Goal: Task Accomplishment & Management: Manage account settings

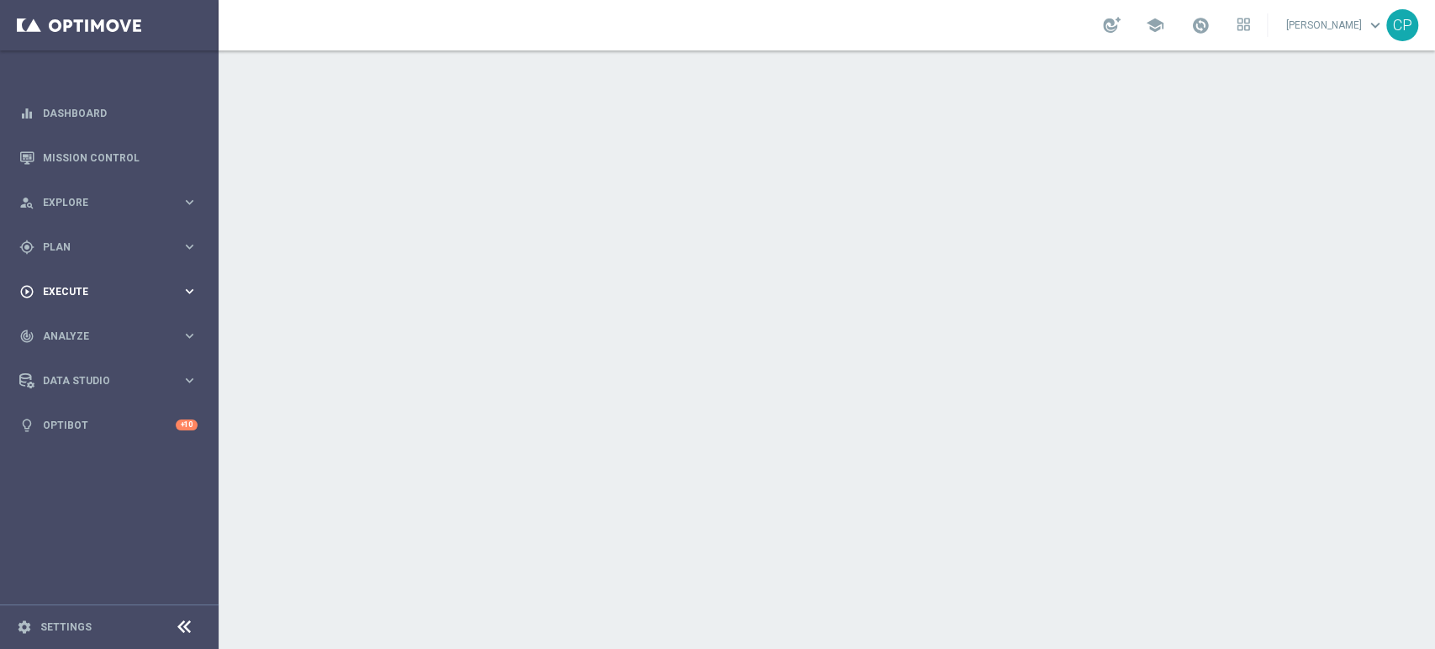
click at [132, 302] on div "play_circle_outline Execute keyboard_arrow_right" at bounding box center [108, 291] width 217 height 45
click at [92, 327] on link "Campaign Builder" at bounding box center [109, 325] width 131 height 13
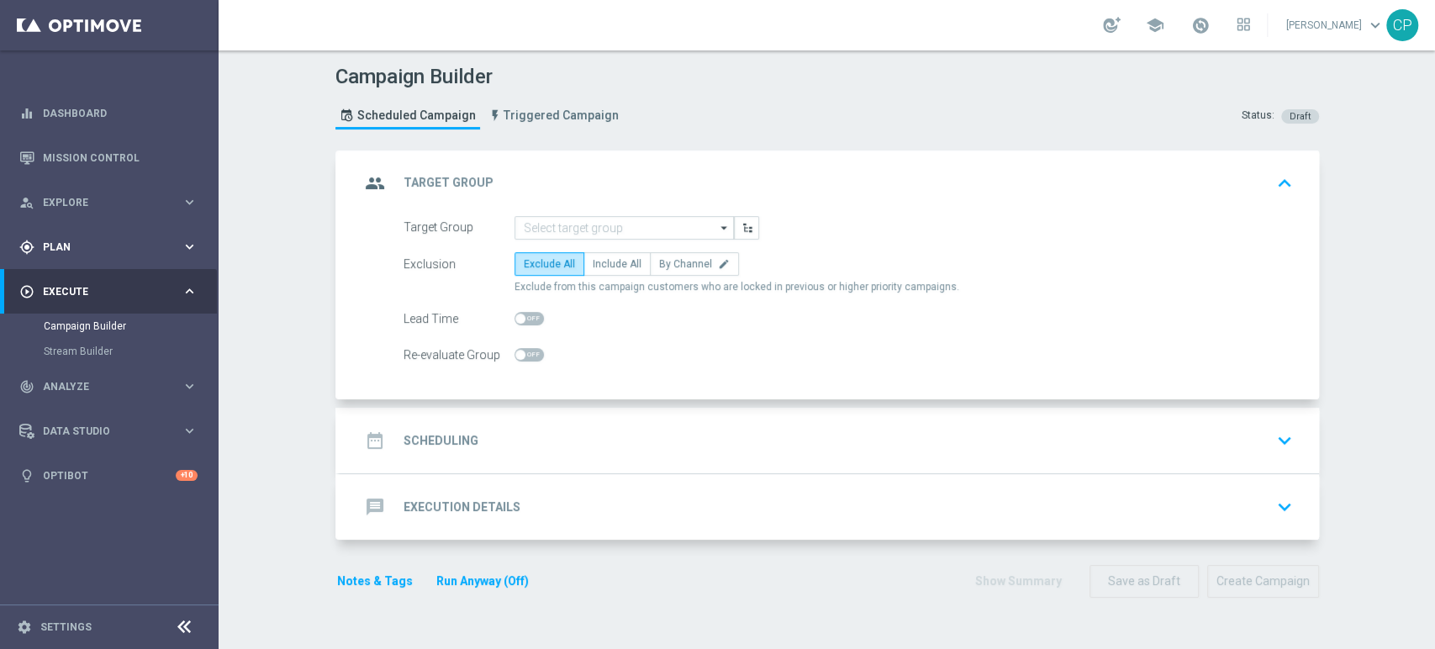
click at [149, 236] on div "gps_fixed Plan keyboard_arrow_right" at bounding box center [108, 246] width 217 height 45
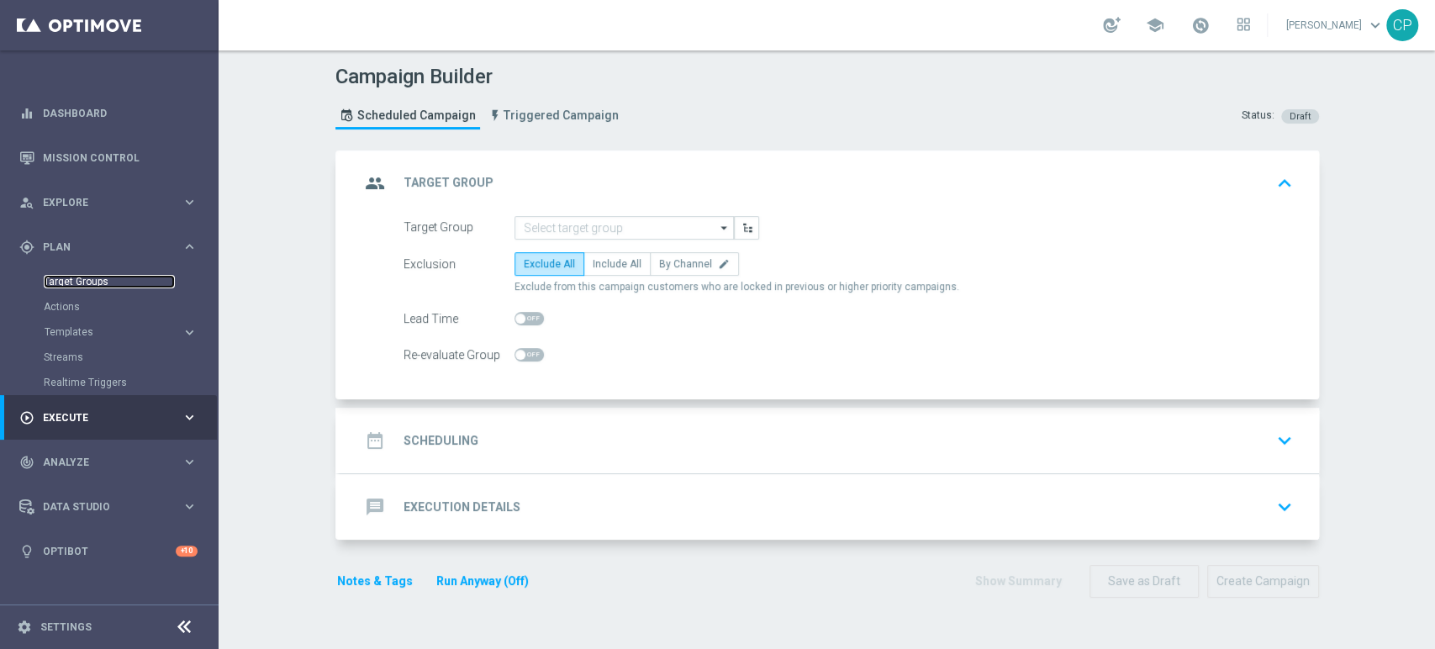
click at [87, 279] on link "Target Groups" at bounding box center [109, 281] width 131 height 13
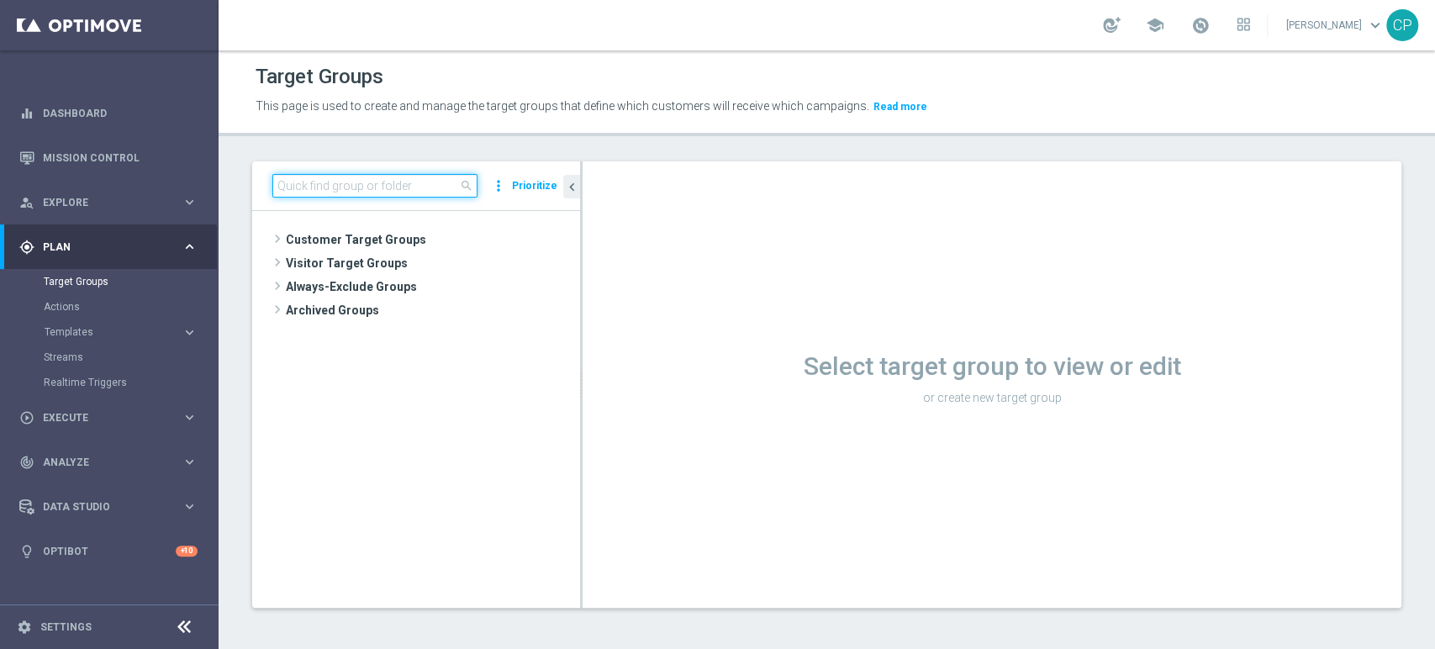
click at [362, 187] on input at bounding box center [374, 186] width 205 height 24
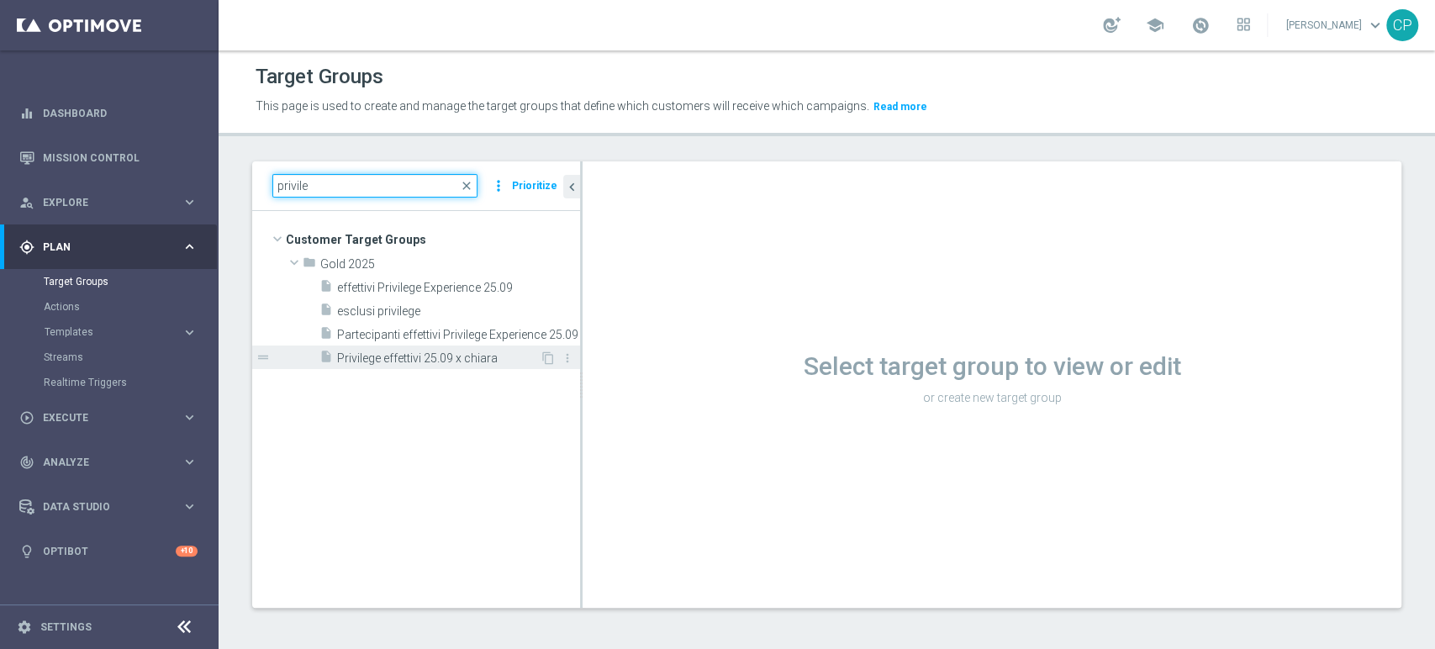
type input "privile"
click at [405, 360] on span "Privilege effettivi 25.09 x chiara" at bounding box center [438, 358] width 203 height 14
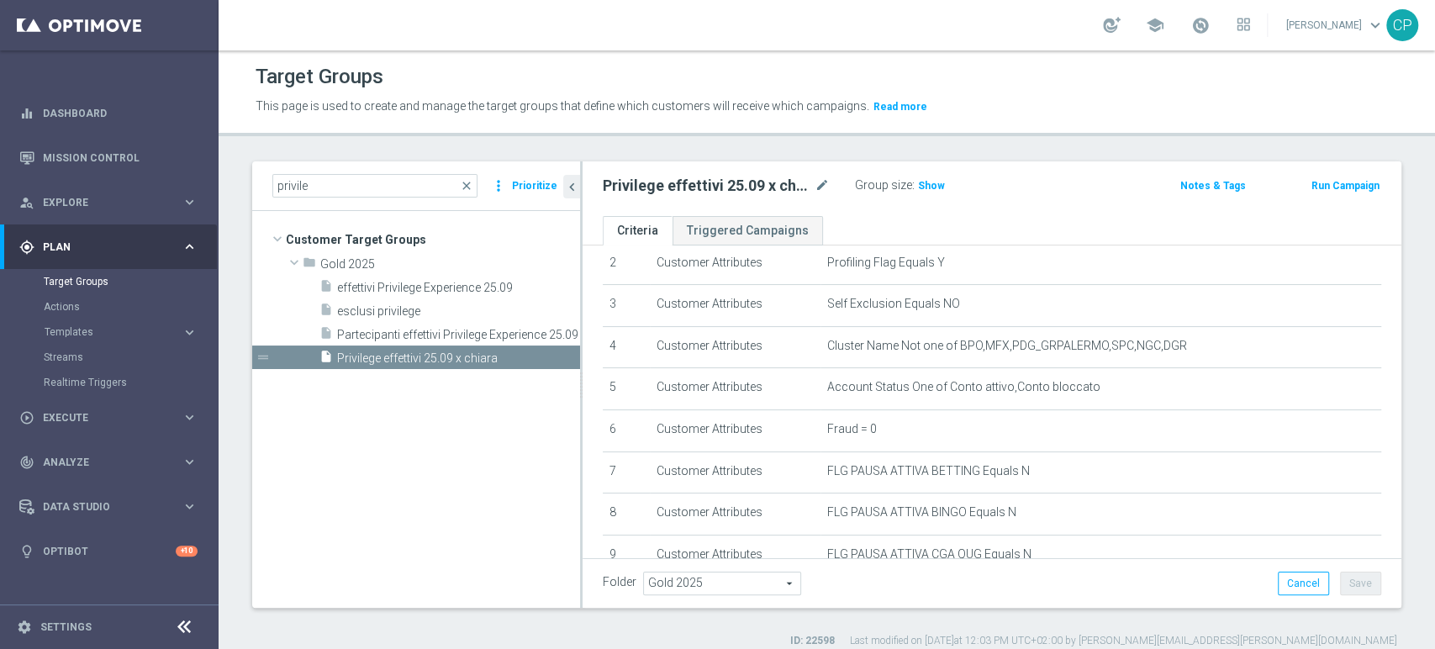
scroll to position [99, 0]
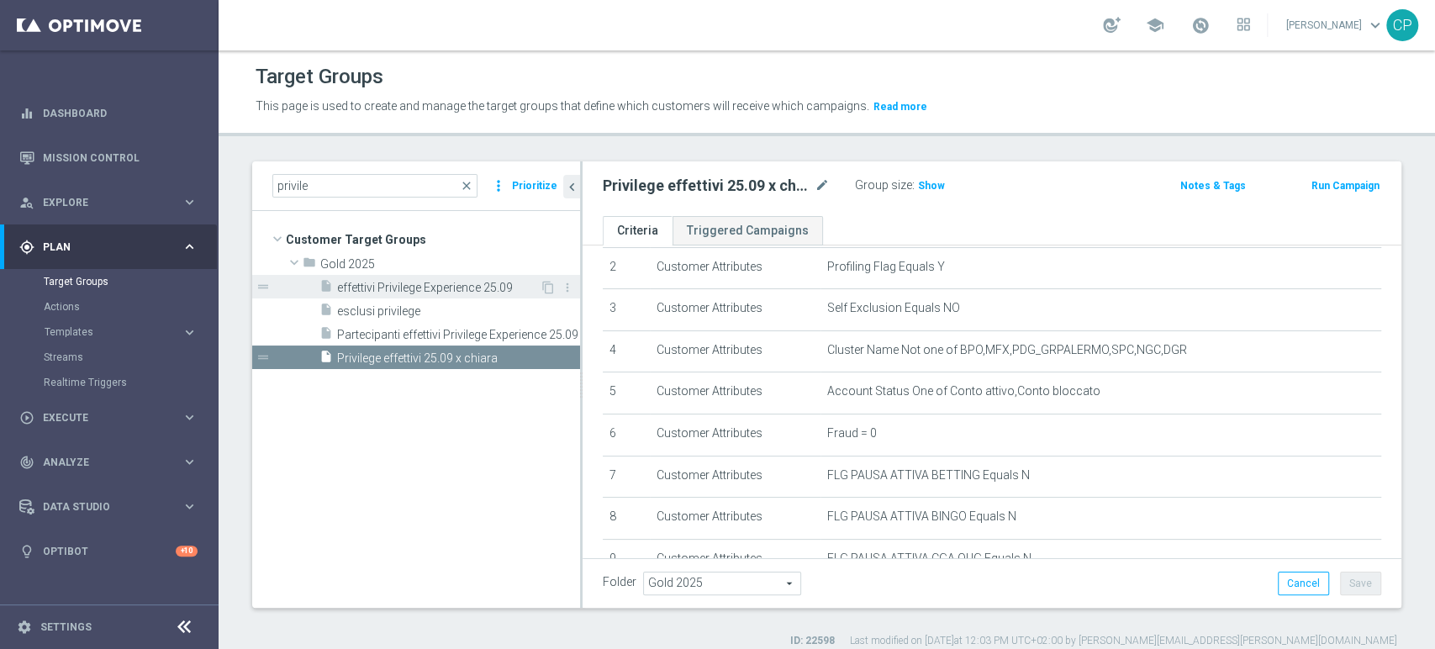
click at [470, 292] on span "effettivi Privilege Experience 25.09" at bounding box center [438, 288] width 203 height 14
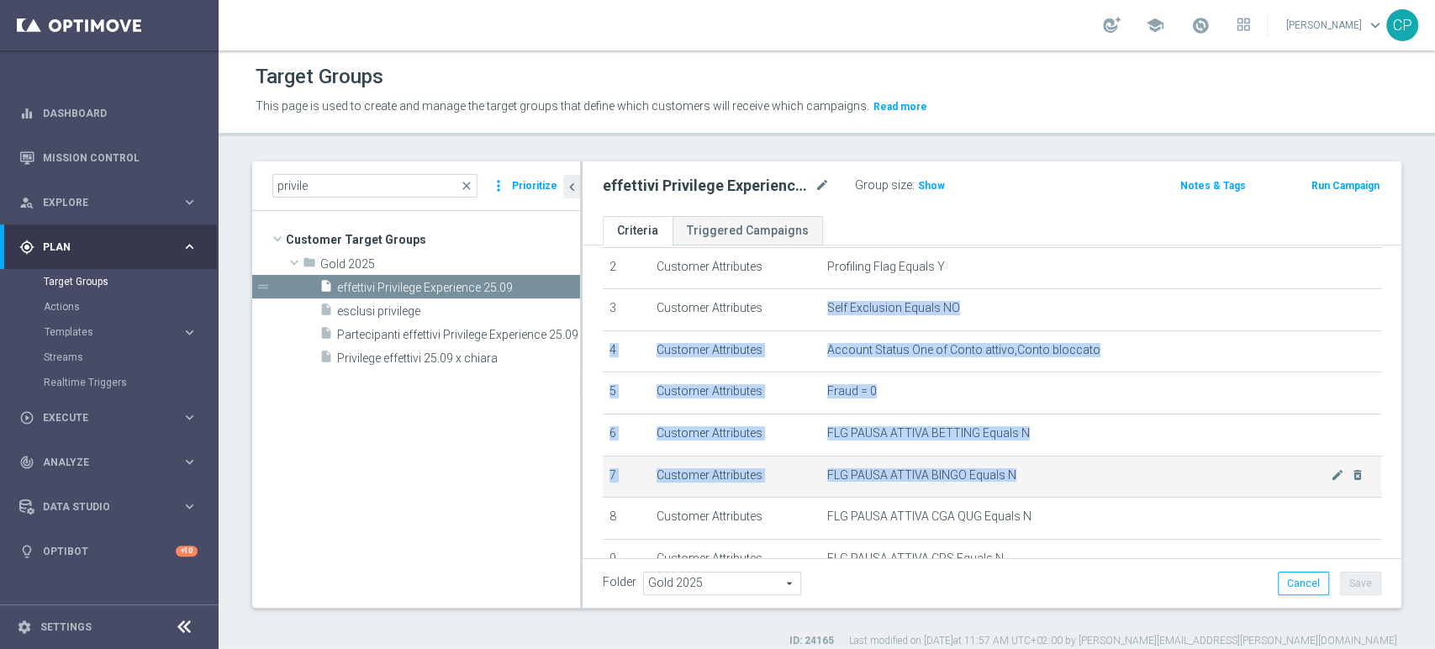
drag, startPoint x: 923, startPoint y: 293, endPoint x: 896, endPoint y: 493, distance: 201.8
click at [896, 493] on tbody "1 Customer Attributes Flag Privacy = 1 mode_edit delete_forever 2 Customer Attr…" at bounding box center [992, 580] width 778 height 750
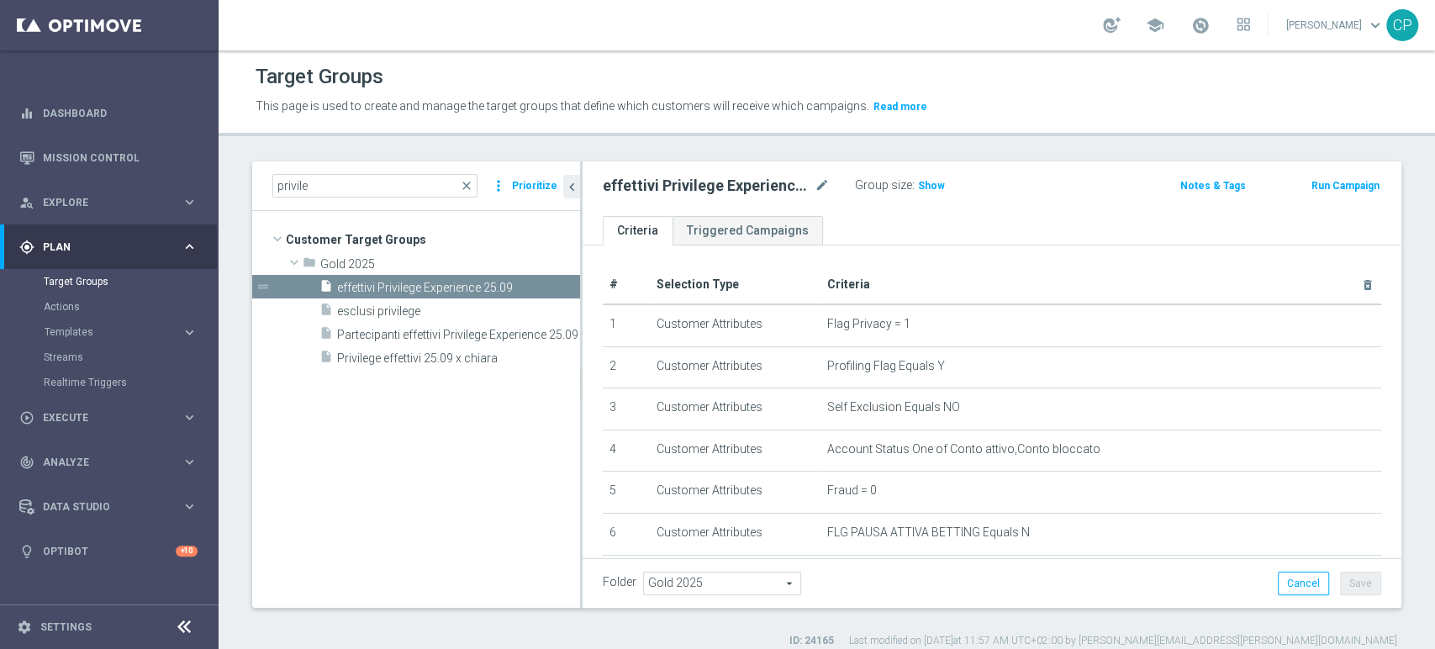
click at [436, 489] on tree-viewport "Customer Target Groups library_add create_new_folder folder" at bounding box center [416, 409] width 328 height 396
click at [470, 361] on span "Privilege effettivi 25.09 x chiara" at bounding box center [438, 358] width 203 height 14
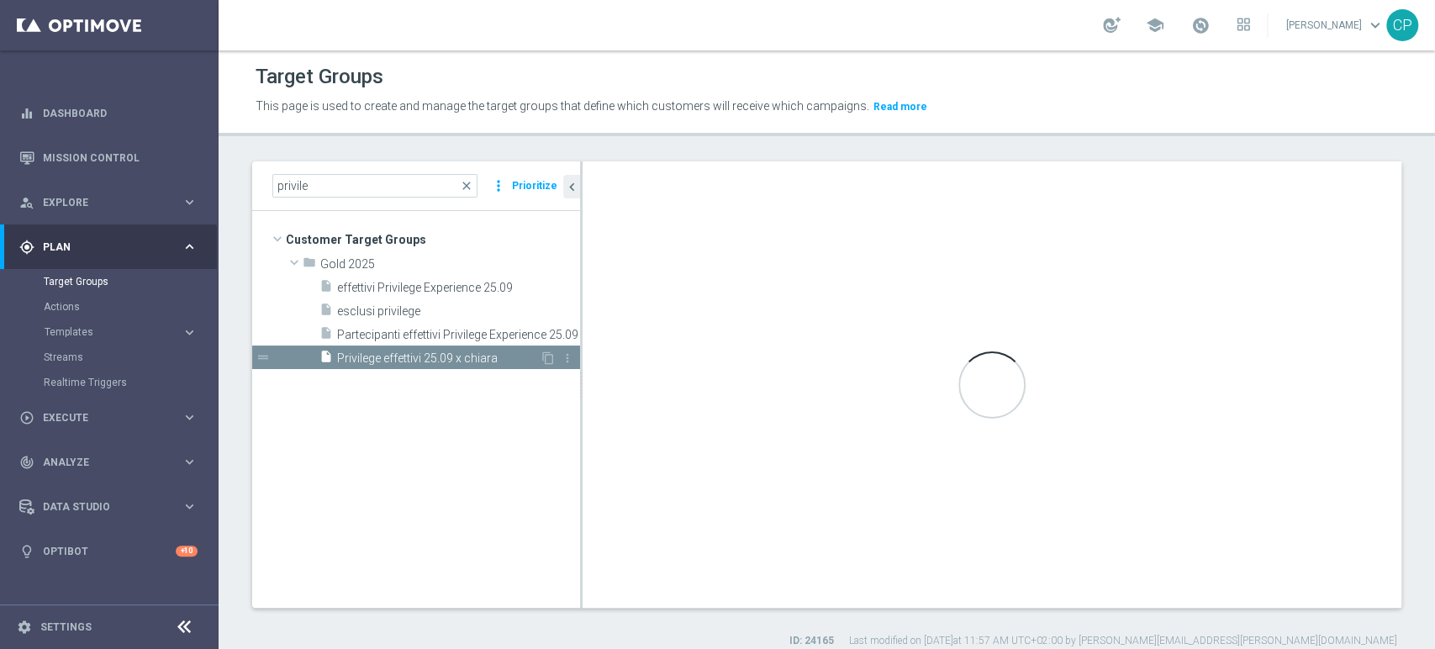
type textarea "(1 and 2 and 3 and 4 and 5 and 6 and 7 and 8 and 9 and 10 and 11 and 12 and 13 …"
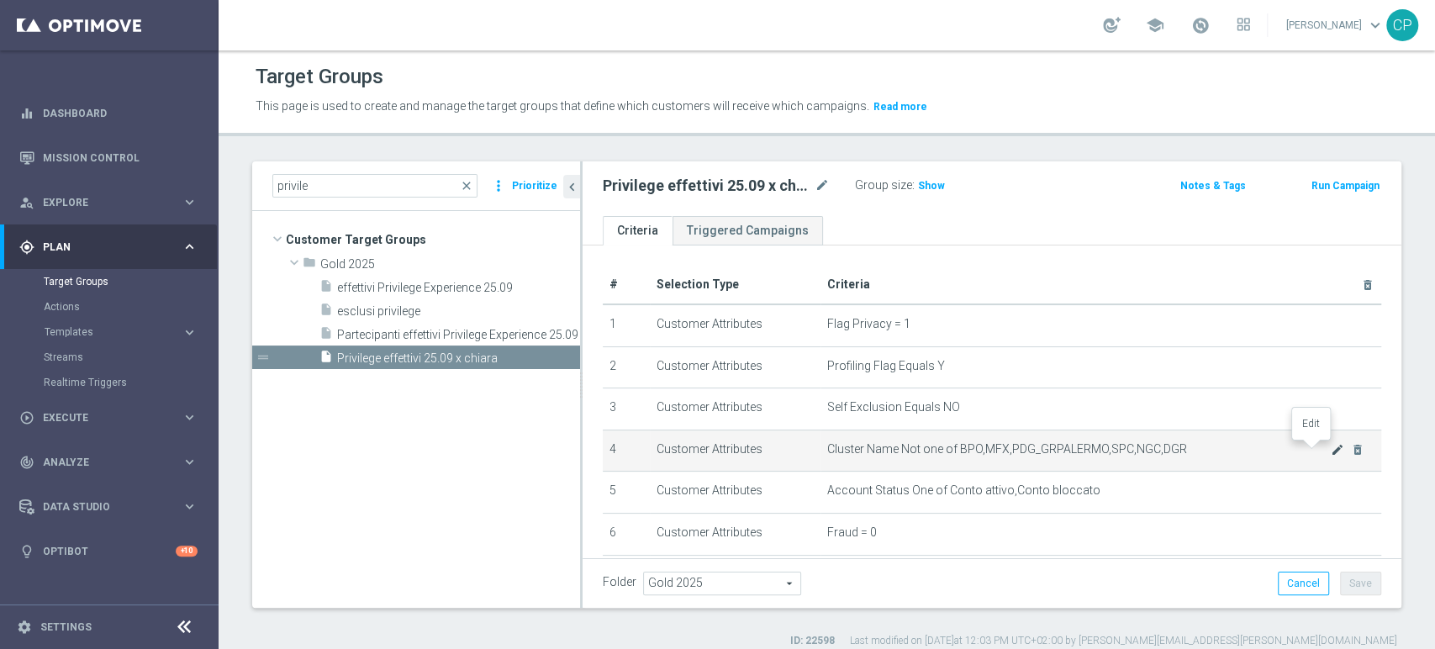
click at [1330, 446] on icon "mode_edit" at bounding box center [1336, 449] width 13 height 13
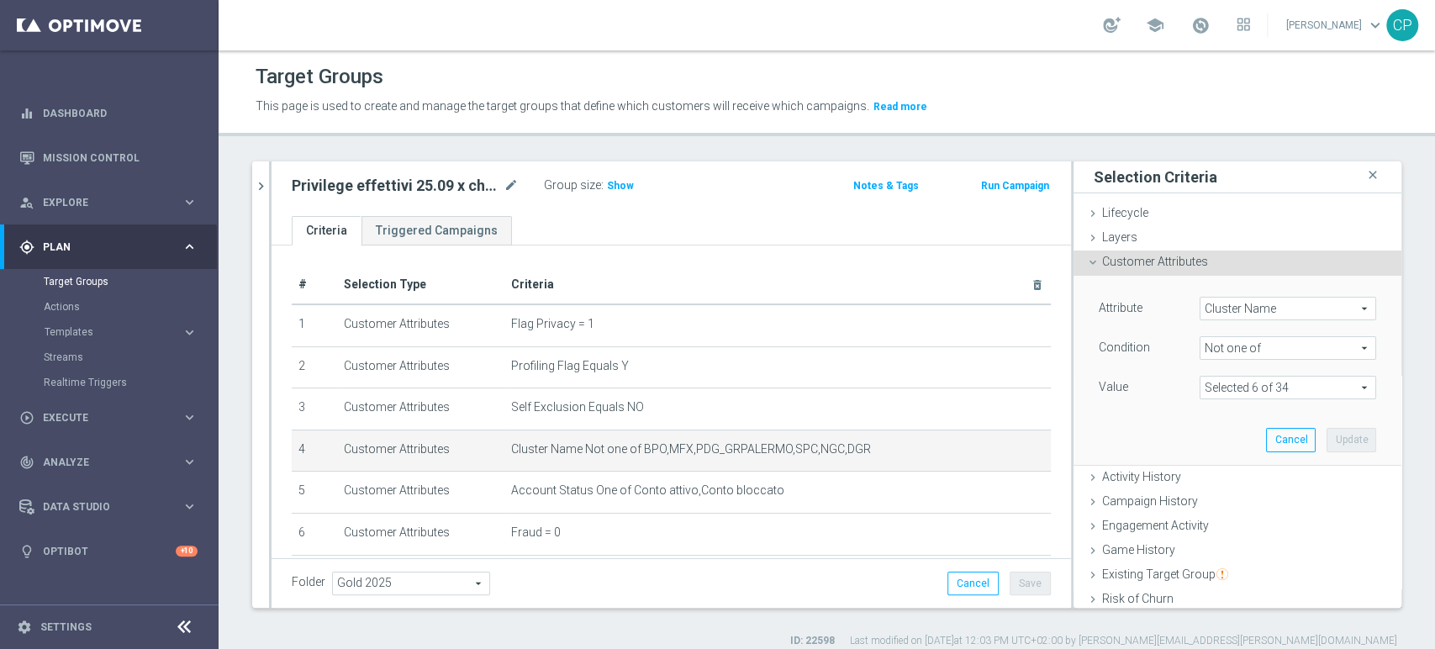
click at [1293, 387] on span at bounding box center [1287, 388] width 175 height 22
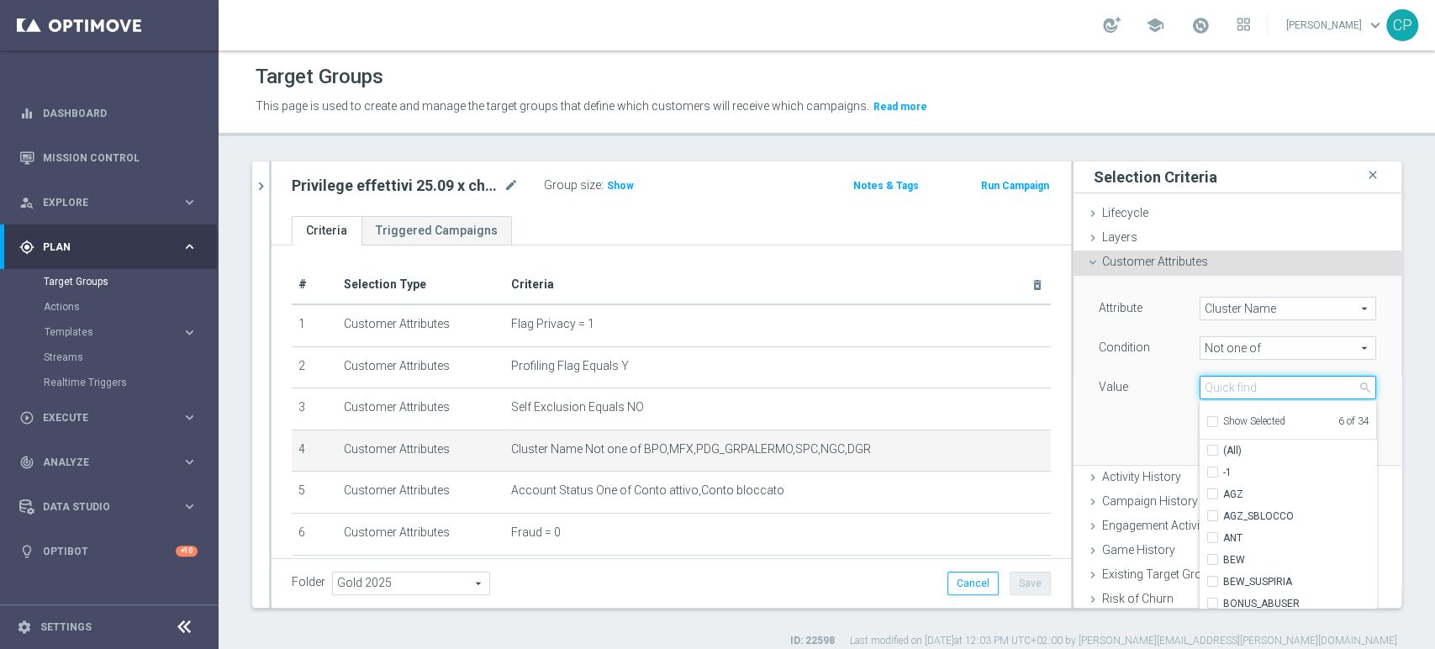
click at [1293, 387] on input "search" at bounding box center [1287, 388] width 176 height 24
type input "wall"
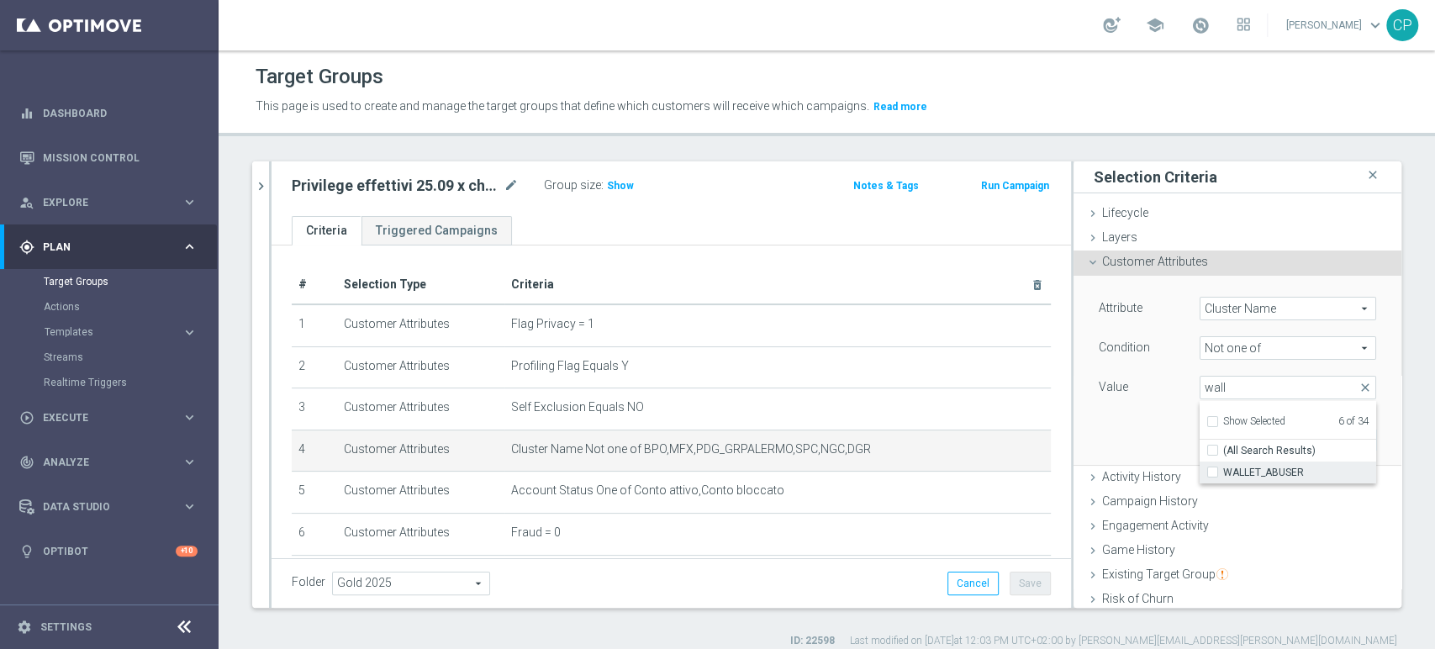
click at [1256, 469] on span "WALLET_ABUSER" at bounding box center [1299, 472] width 153 height 13
click at [1223, 469] on input "WALLET_ABUSER" at bounding box center [1217, 472] width 11 height 11
checkbox input "true"
type input "Selected 7 of 34"
click at [1229, 391] on input "wall" at bounding box center [1287, 388] width 176 height 24
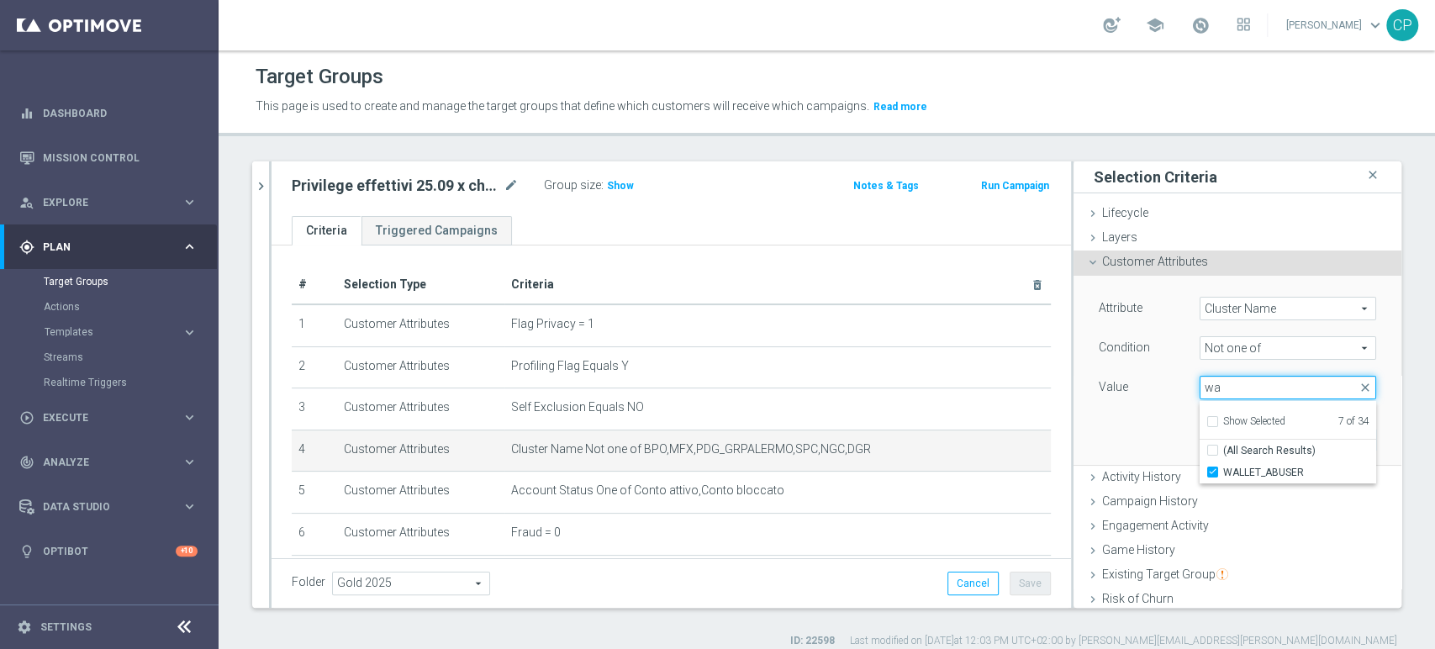
type input "w"
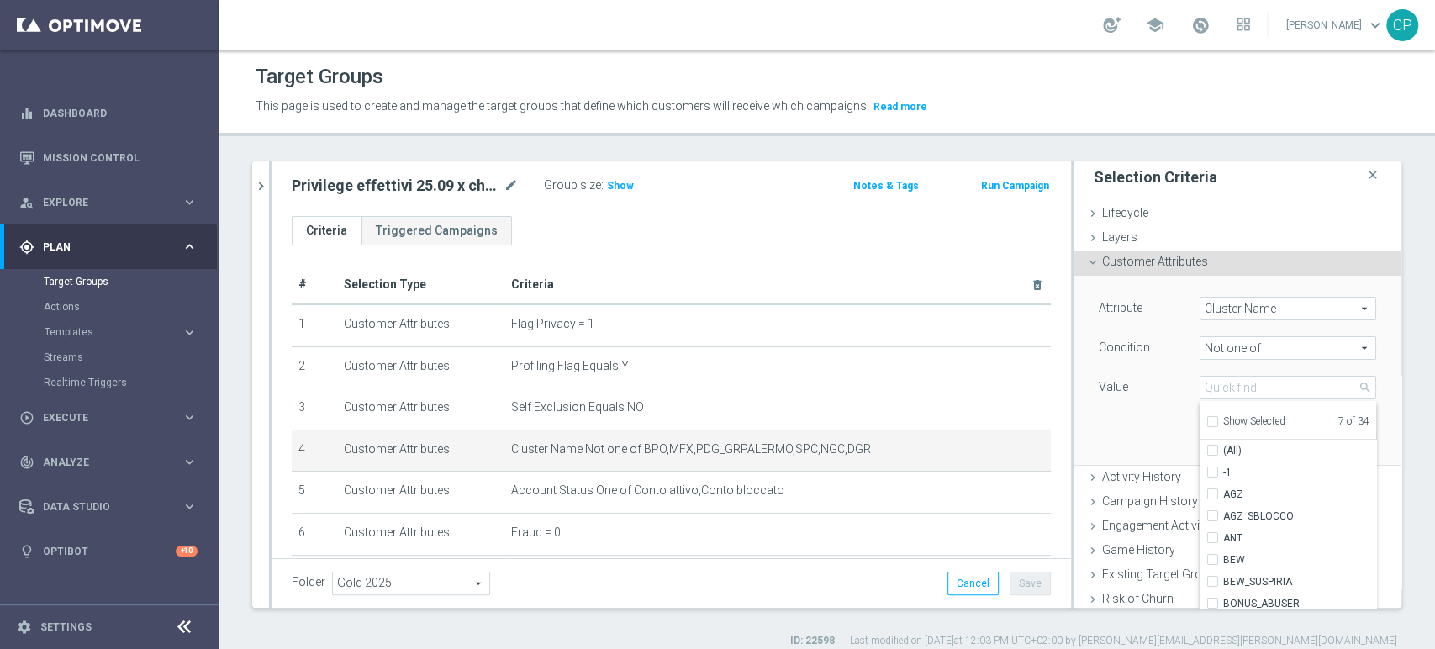
click at [594, 216] on ul "Criteria Triggered Campaigns" at bounding box center [670, 230] width 799 height 29
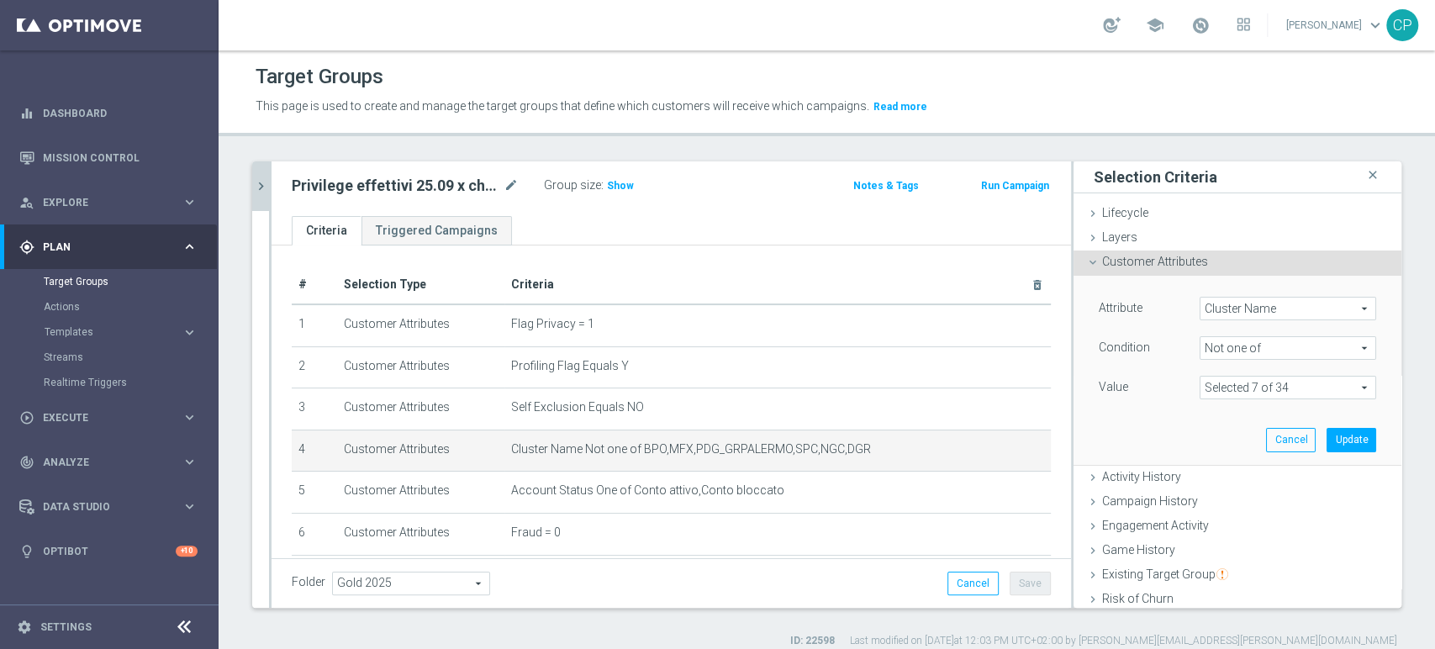
click at [255, 187] on icon "chevron_right" at bounding box center [261, 186] width 16 height 16
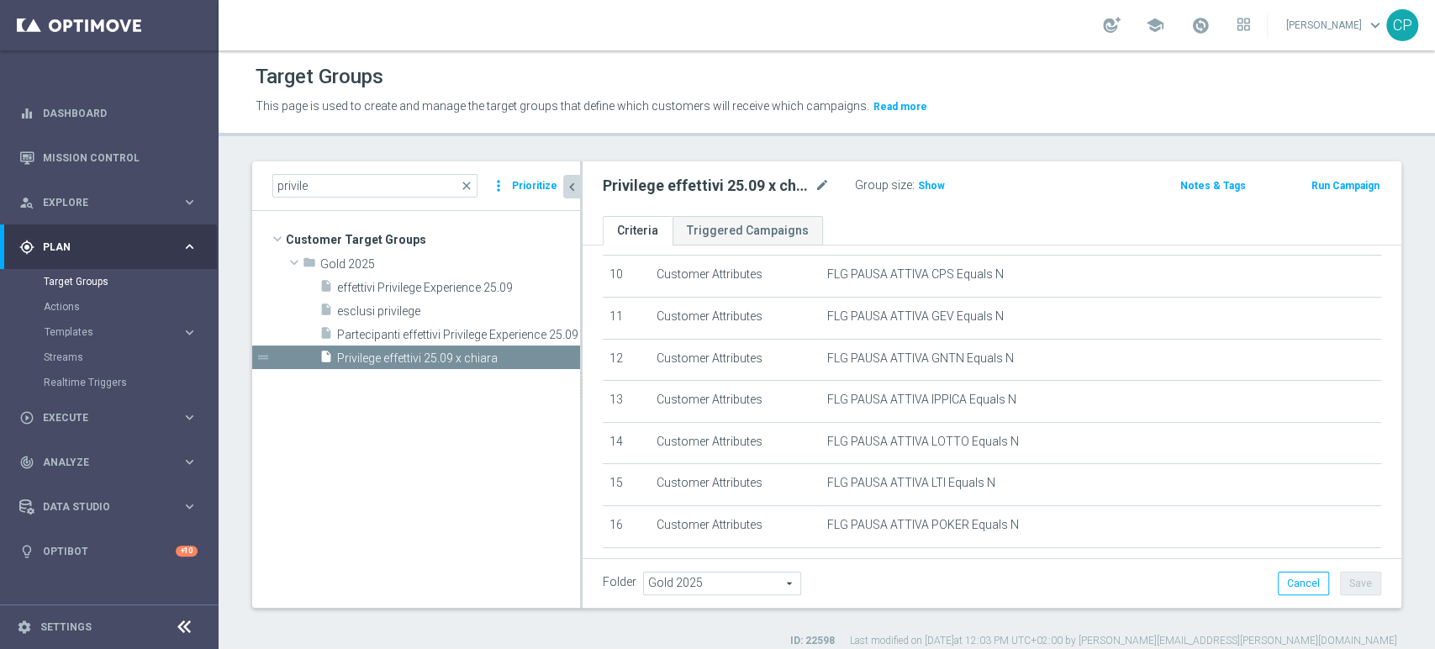
scroll to position [425, 0]
click at [71, 280] on link "Target Groups" at bounding box center [109, 281] width 131 height 13
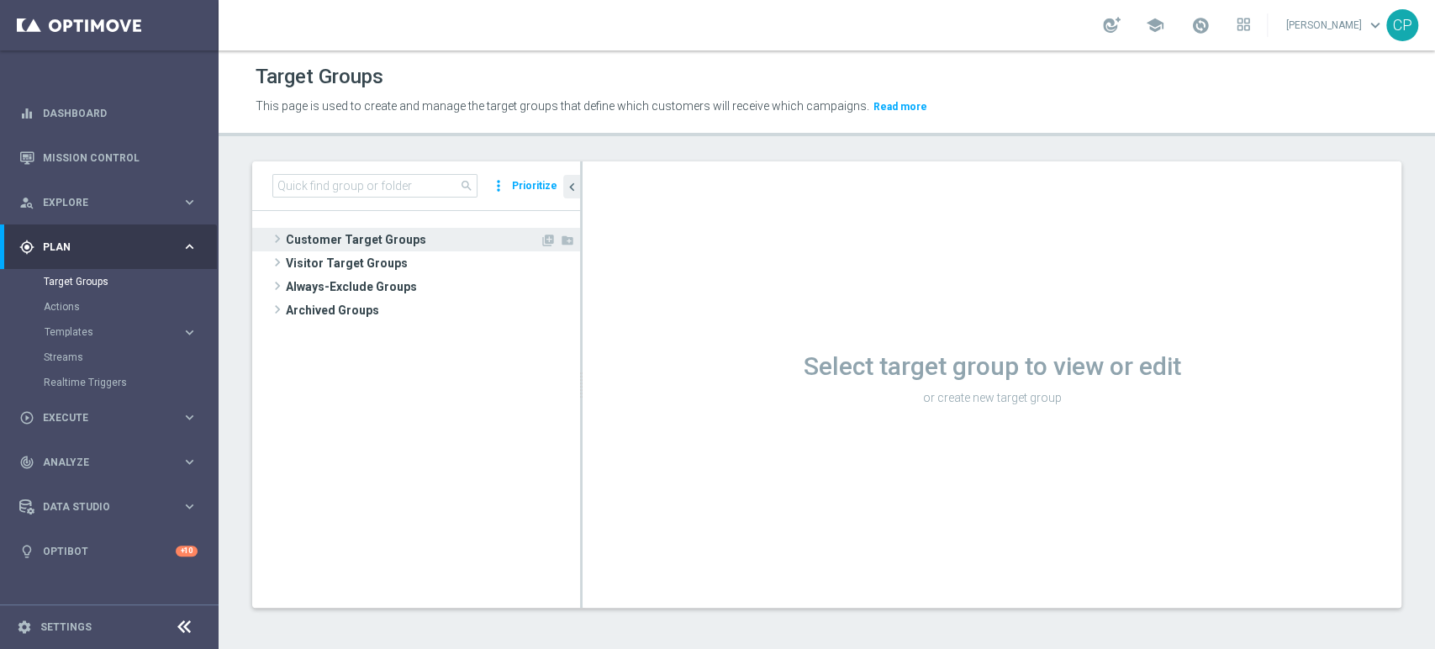
click at [343, 232] on span "Customer Target Groups" at bounding box center [413, 240] width 254 height 24
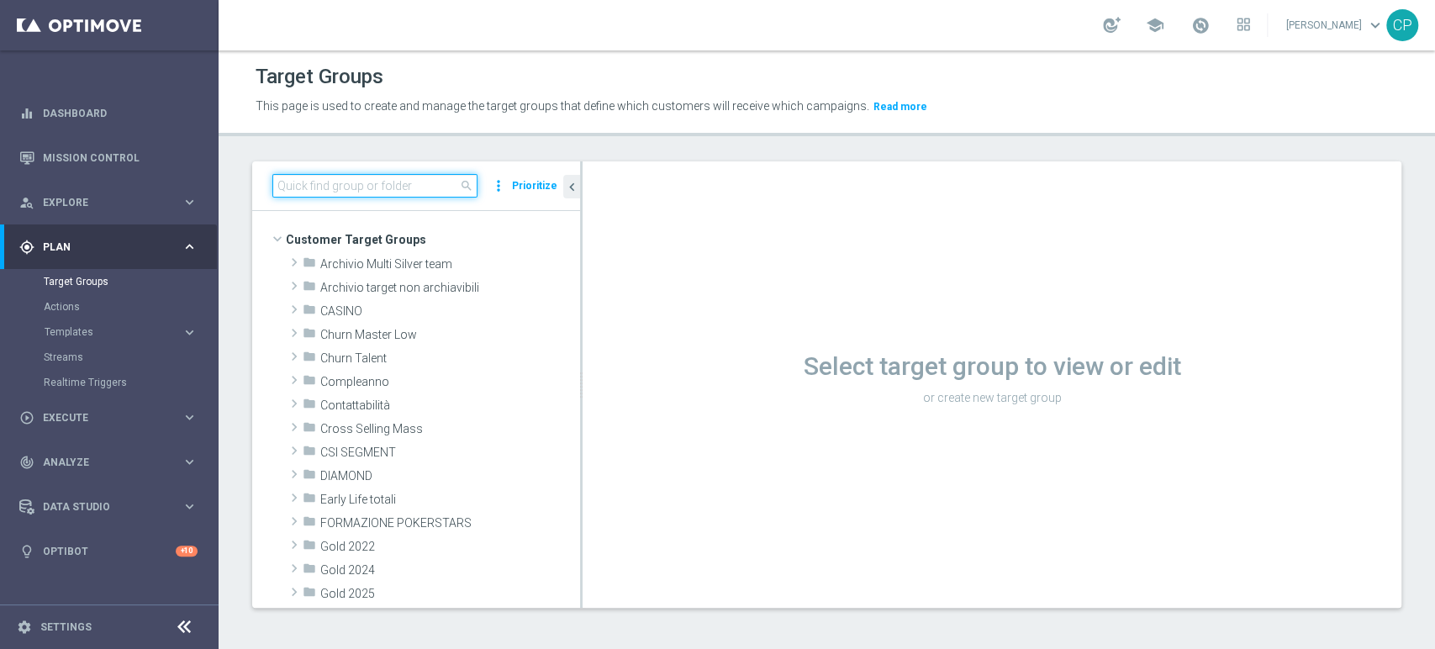
click at [364, 191] on input at bounding box center [374, 186] width 205 height 24
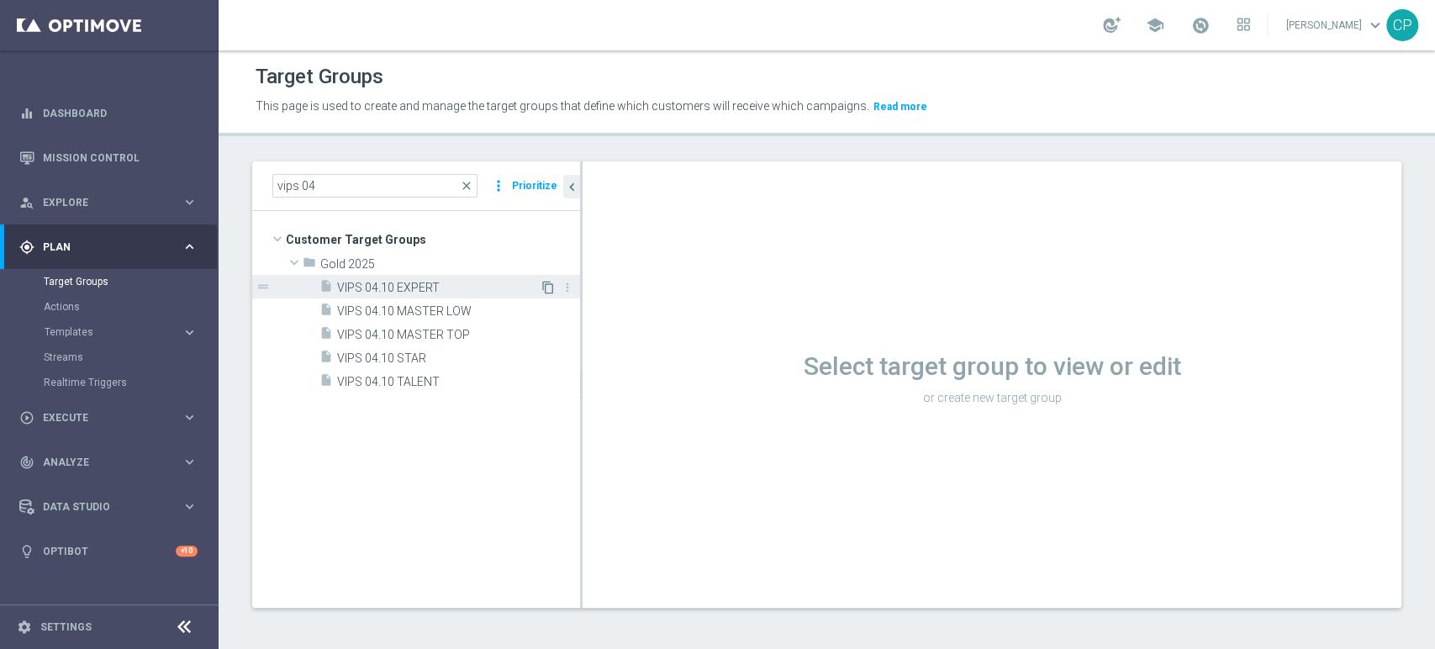
click at [545, 282] on icon "content_copy" at bounding box center [547, 287] width 13 height 13
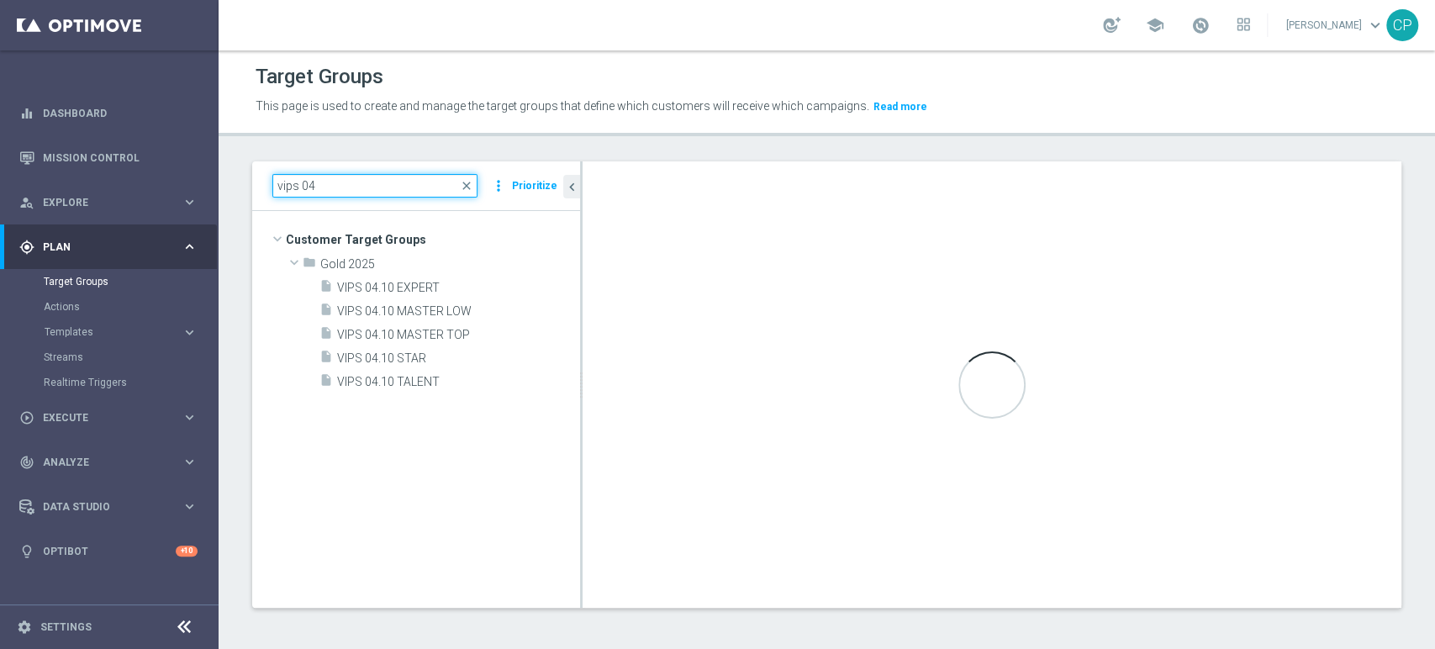
click at [331, 180] on input "vips 04" at bounding box center [374, 186] width 205 height 24
type input "v"
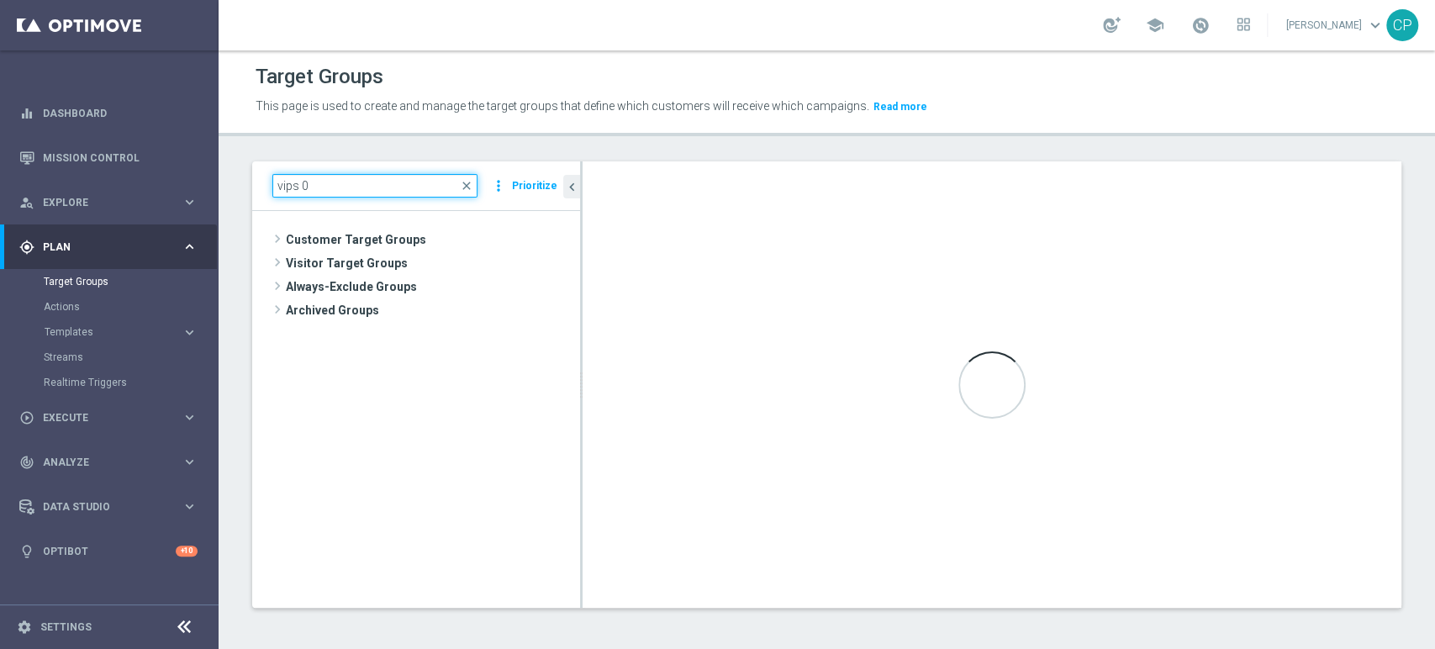
type input "vips 04"
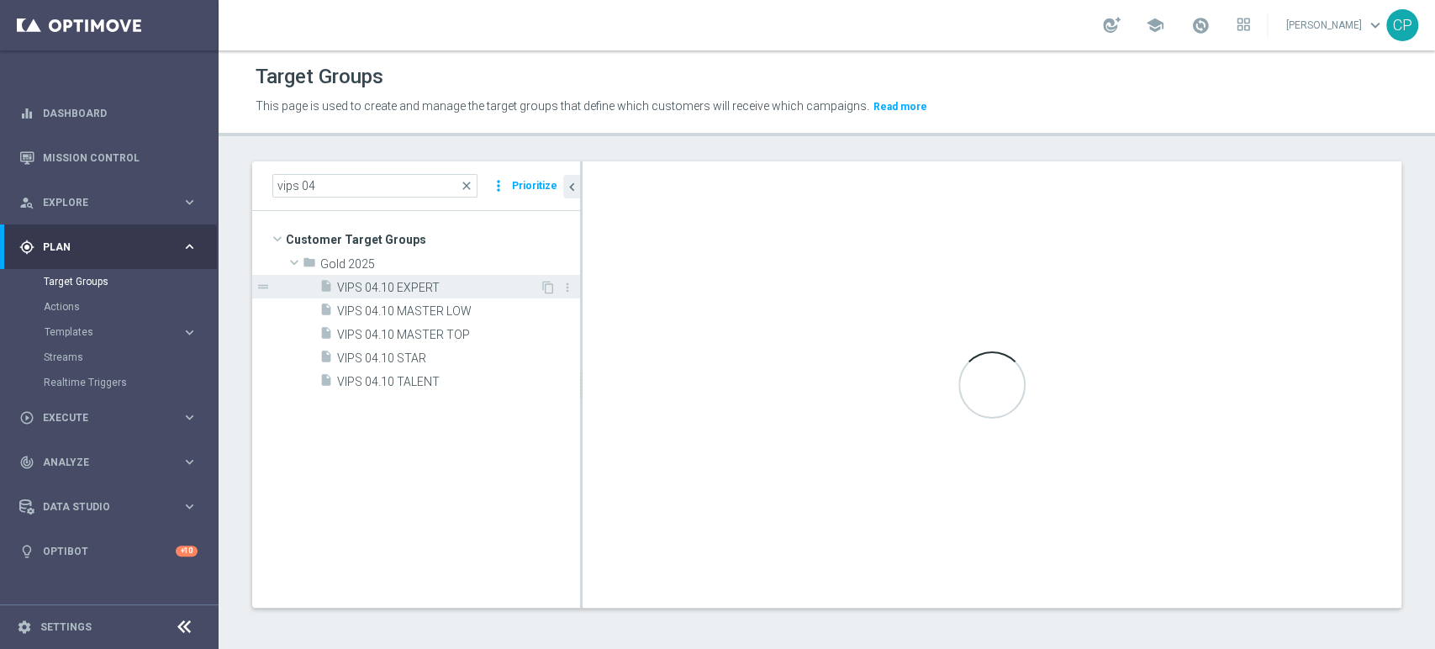
click at [362, 285] on span "VIPS 04.10 EXPERT" at bounding box center [438, 288] width 203 height 14
click at [550, 286] on icon "content_copy" at bounding box center [547, 287] width 13 height 13
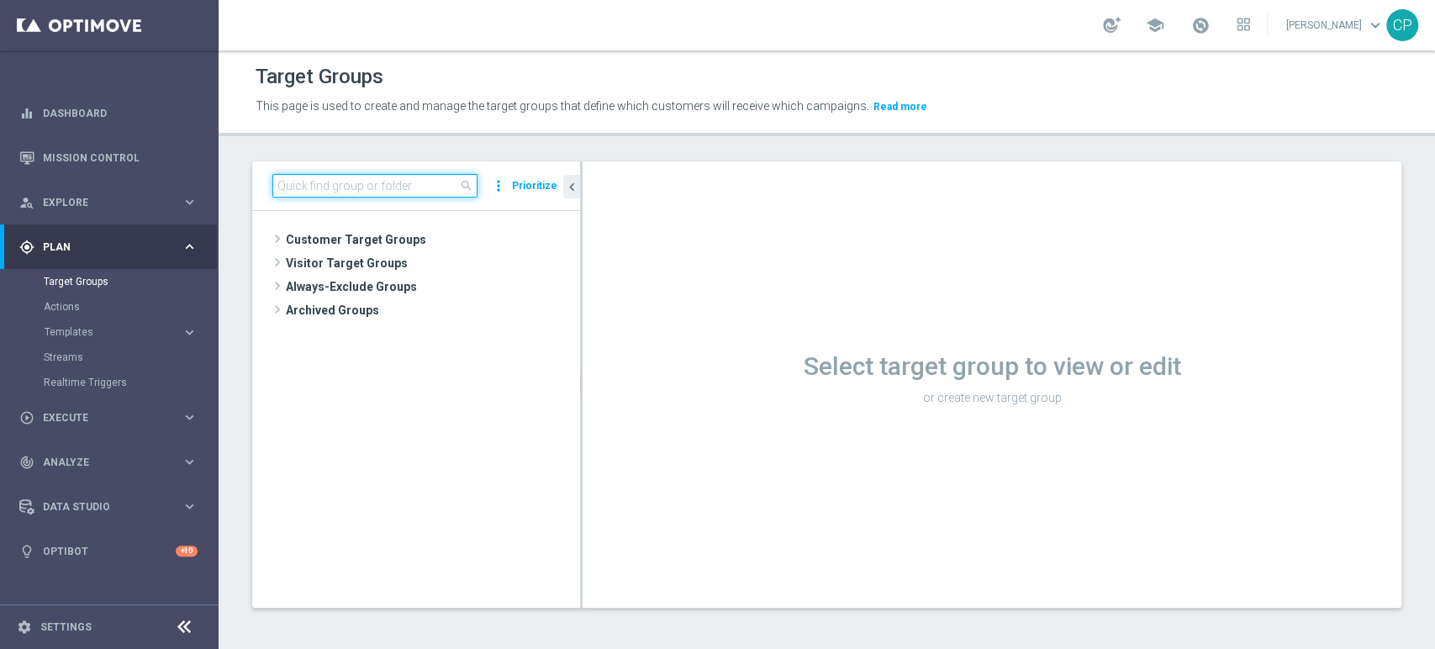
click at [320, 187] on input at bounding box center [374, 186] width 205 height 24
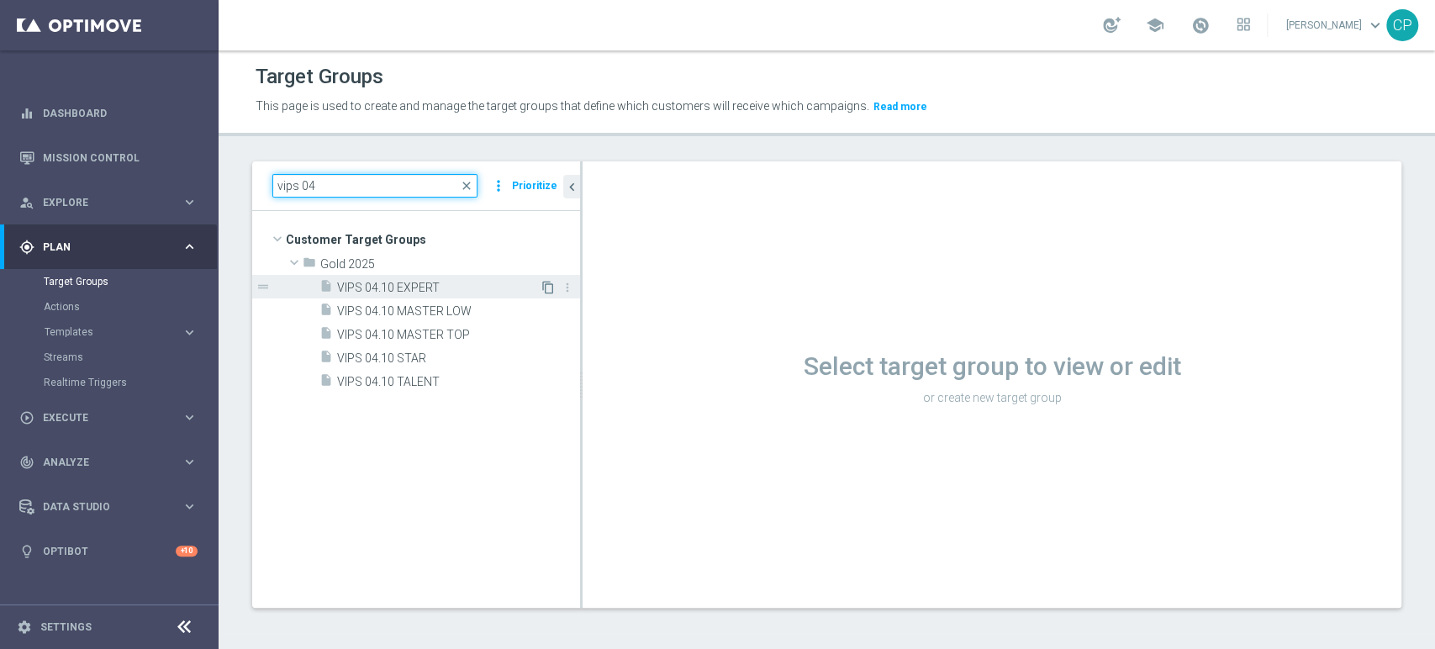
type input "vips 04"
click at [546, 287] on icon "content_copy" at bounding box center [547, 287] width 13 height 13
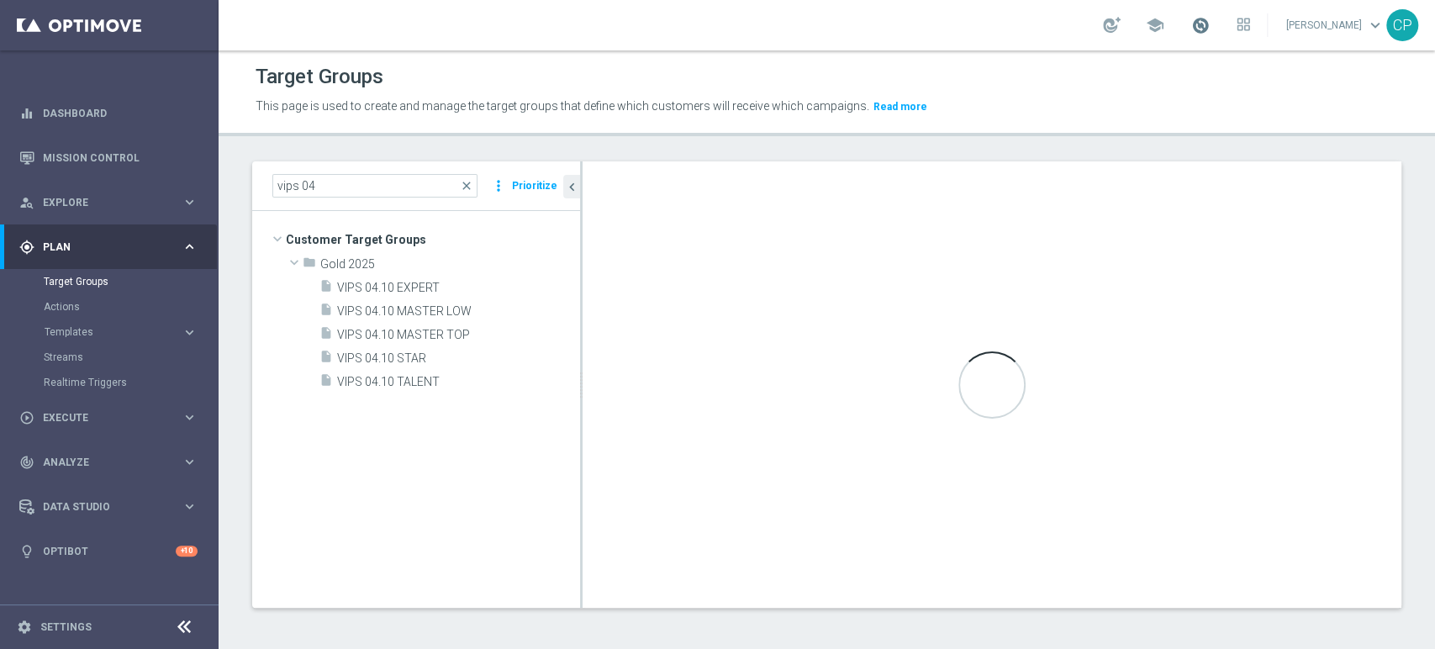
click at [1209, 21] on span at bounding box center [1200, 25] width 18 height 18
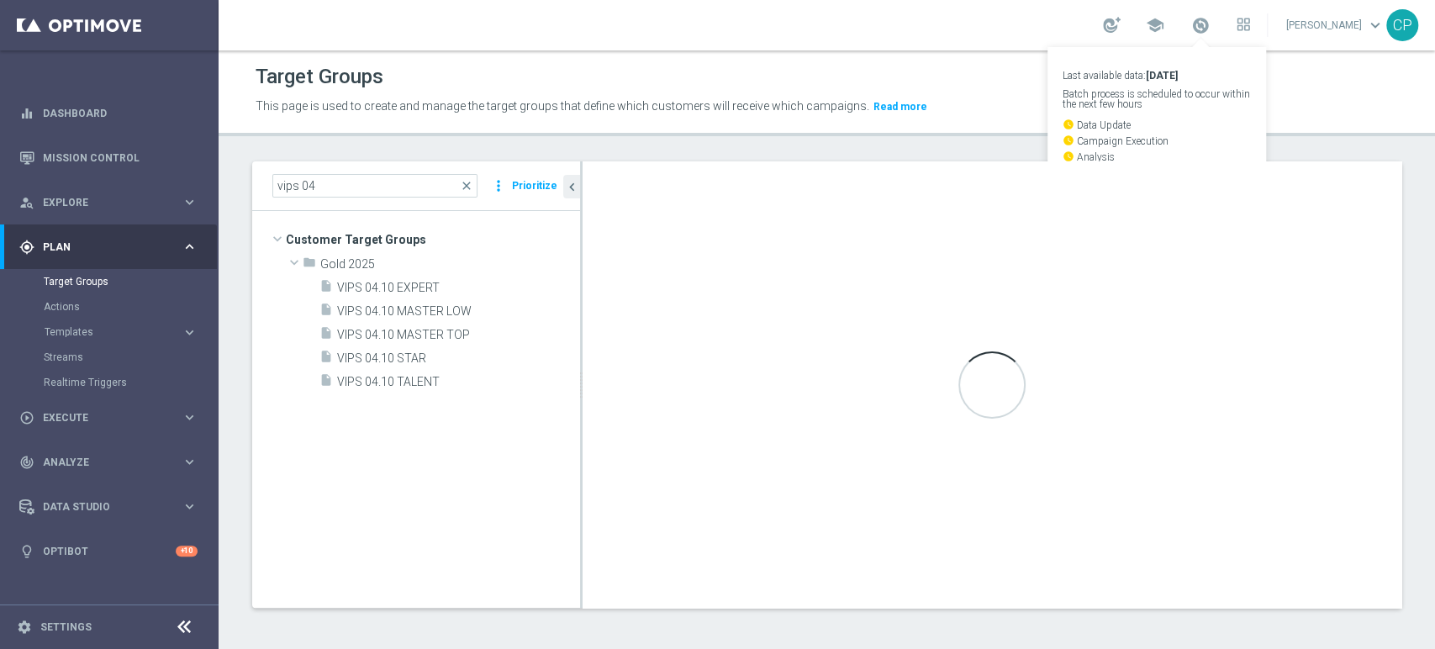
click at [961, 102] on p "This page is used to create and manage the target groups that define which cust…" at bounding box center [680, 106] width 851 height 18
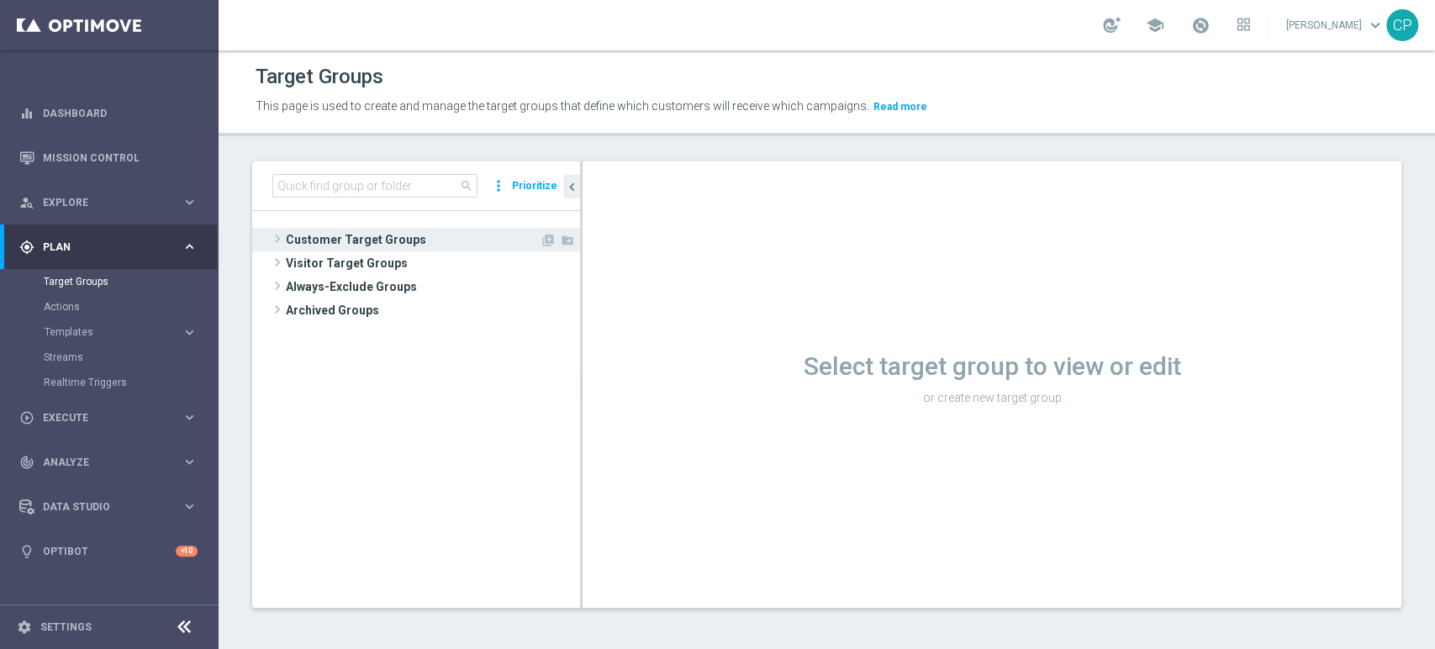
click at [340, 244] on span "Customer Target Groups" at bounding box center [413, 240] width 254 height 24
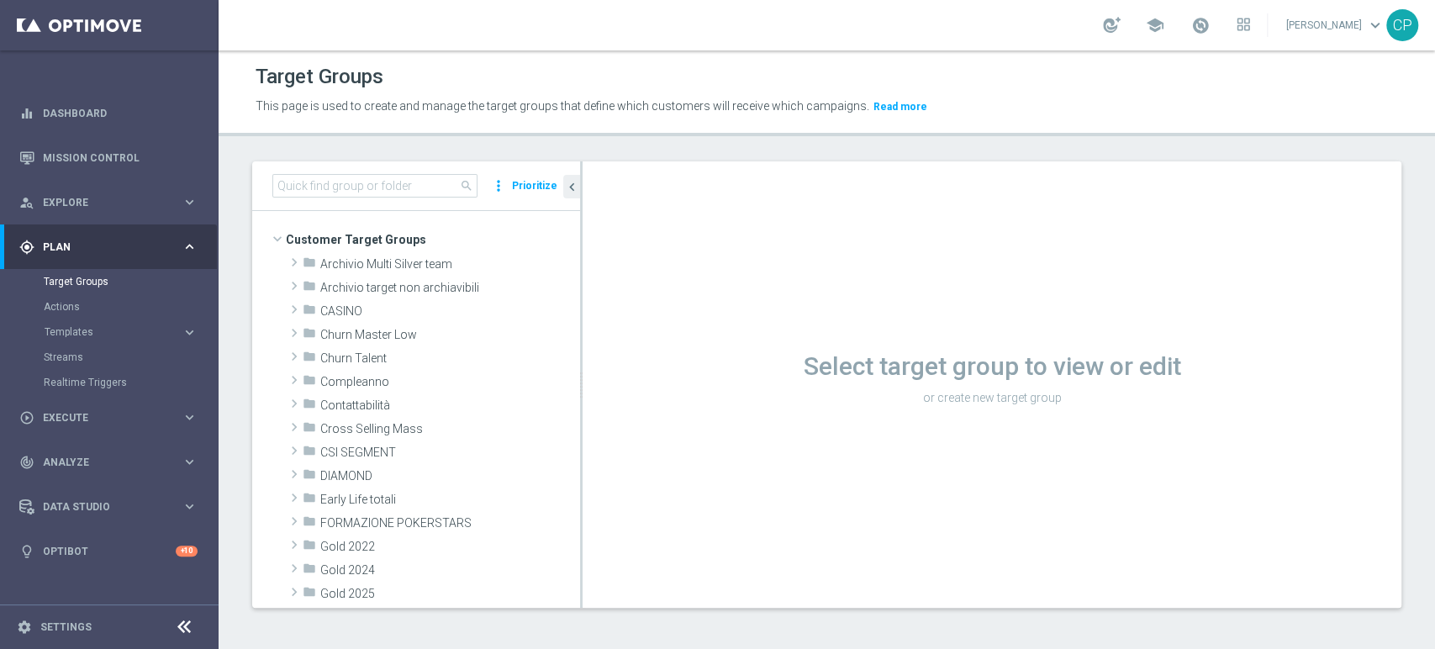
click at [383, 172] on div "search more_vert Prioritize" at bounding box center [416, 186] width 328 height 50
click at [359, 180] on input at bounding box center [374, 186] width 205 height 24
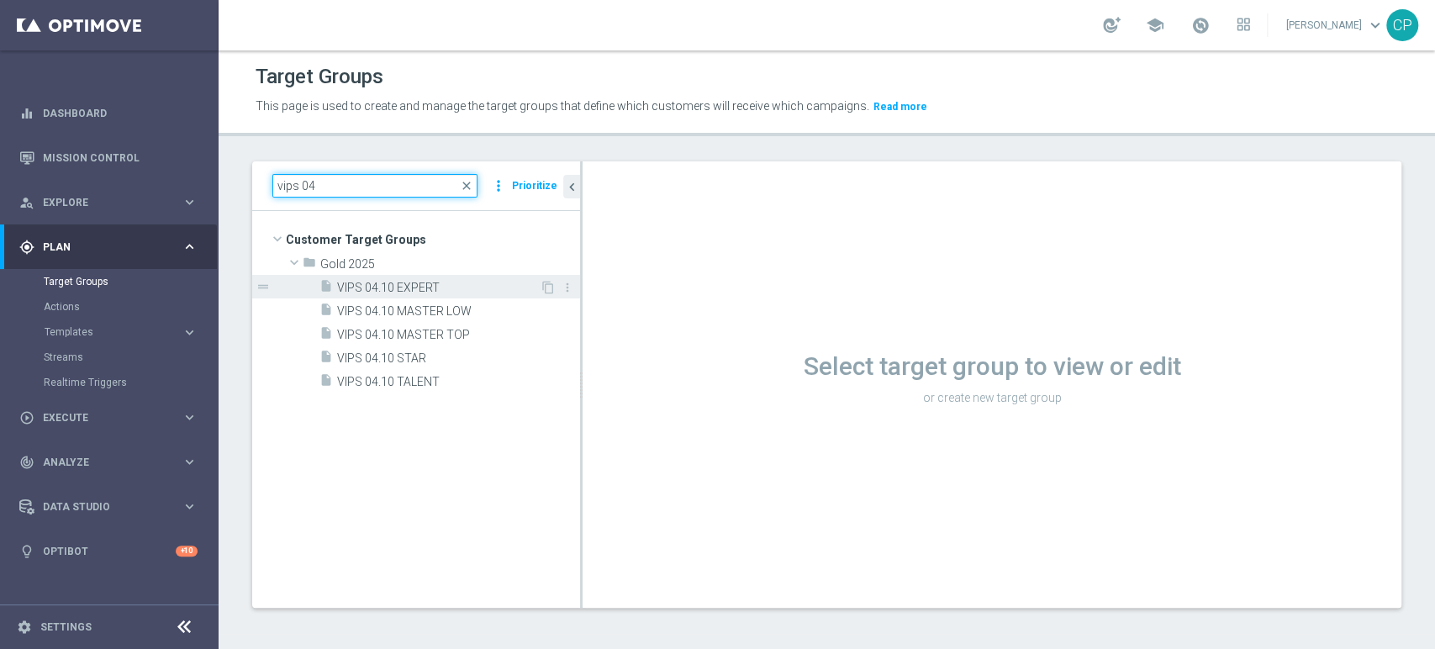
type input "vips 04"
click at [432, 287] on span "VIPS 04.10 EXPERT" at bounding box center [438, 288] width 203 height 14
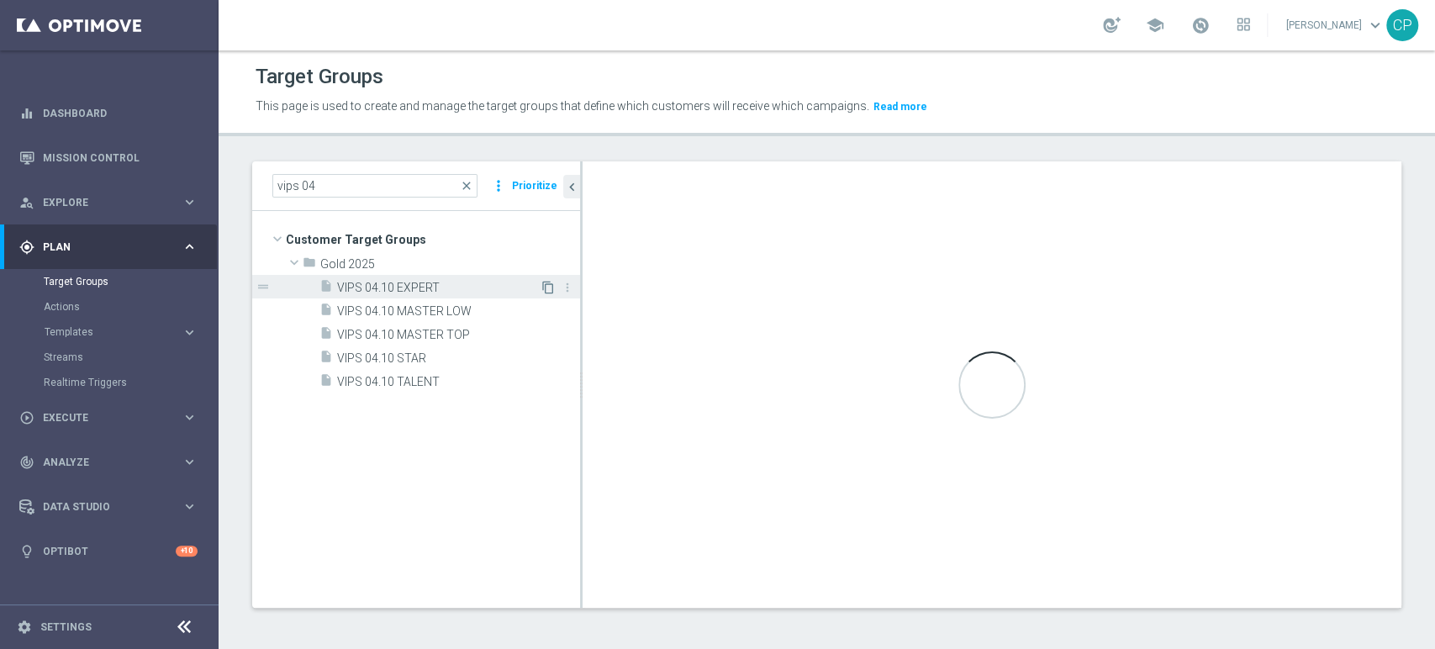
click at [550, 285] on icon "content_copy" at bounding box center [547, 287] width 13 height 13
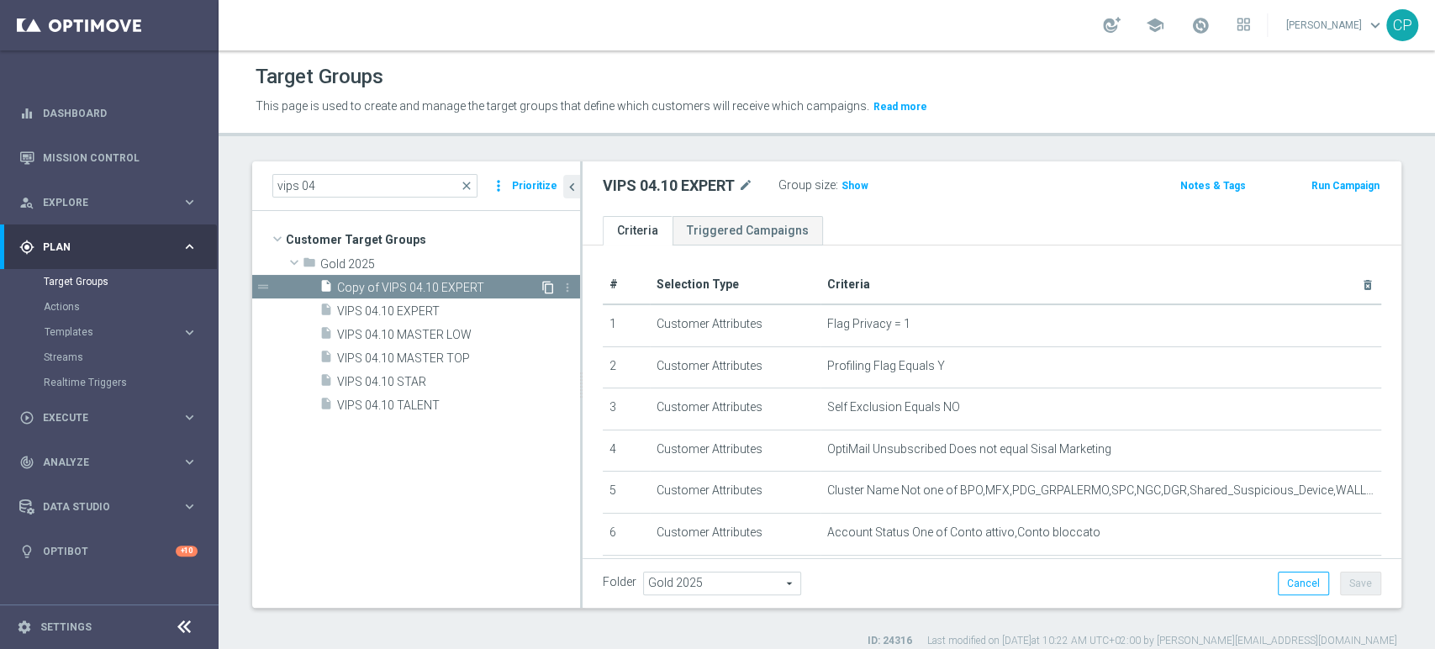
click at [545, 283] on icon "content_copy" at bounding box center [547, 287] width 13 height 13
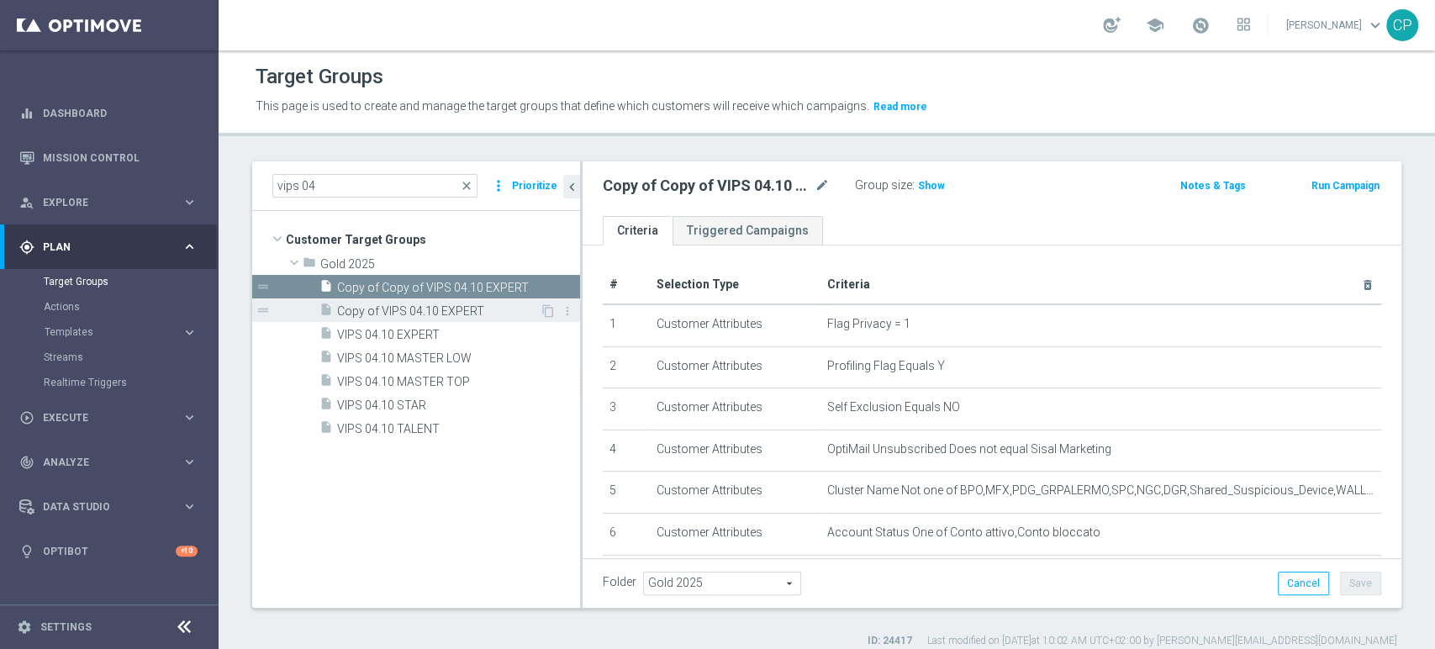
click at [424, 314] on span "Copy of VIPS 04.10 EXPERT" at bounding box center [438, 311] width 203 height 14
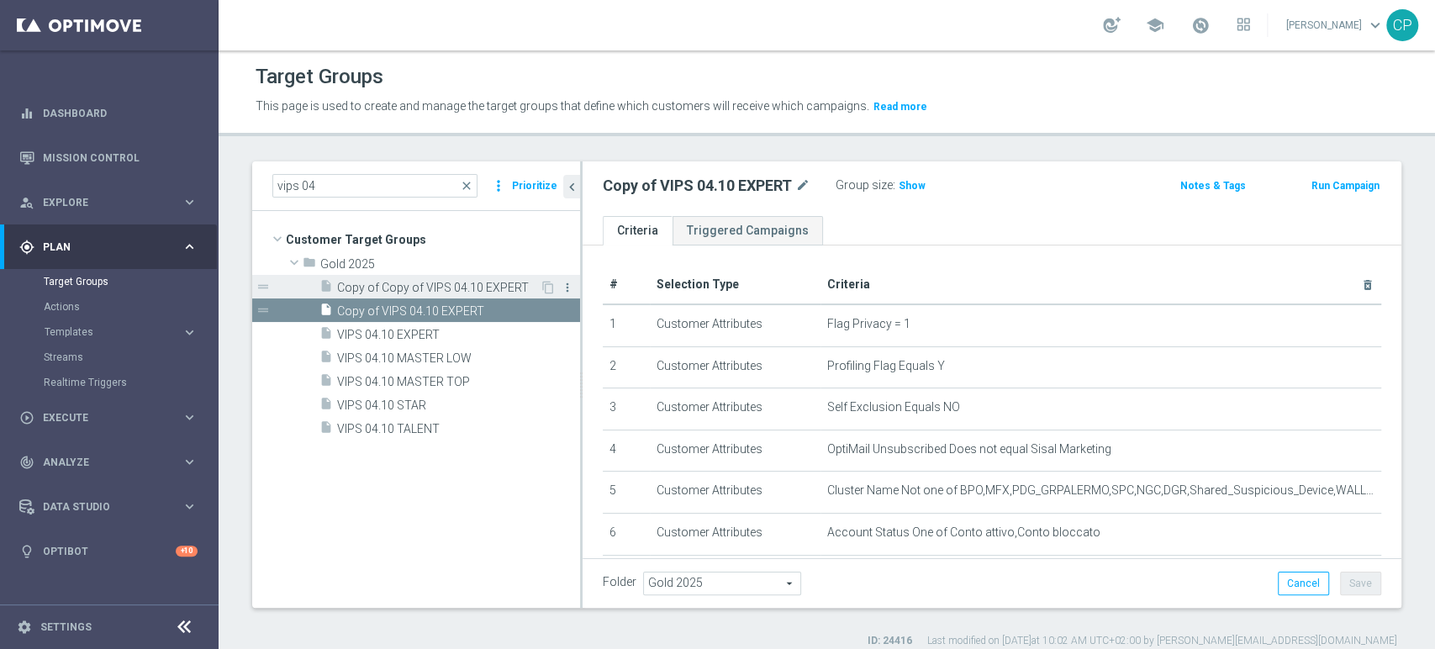
click at [566, 289] on icon "more_vert" at bounding box center [567, 287] width 13 height 13
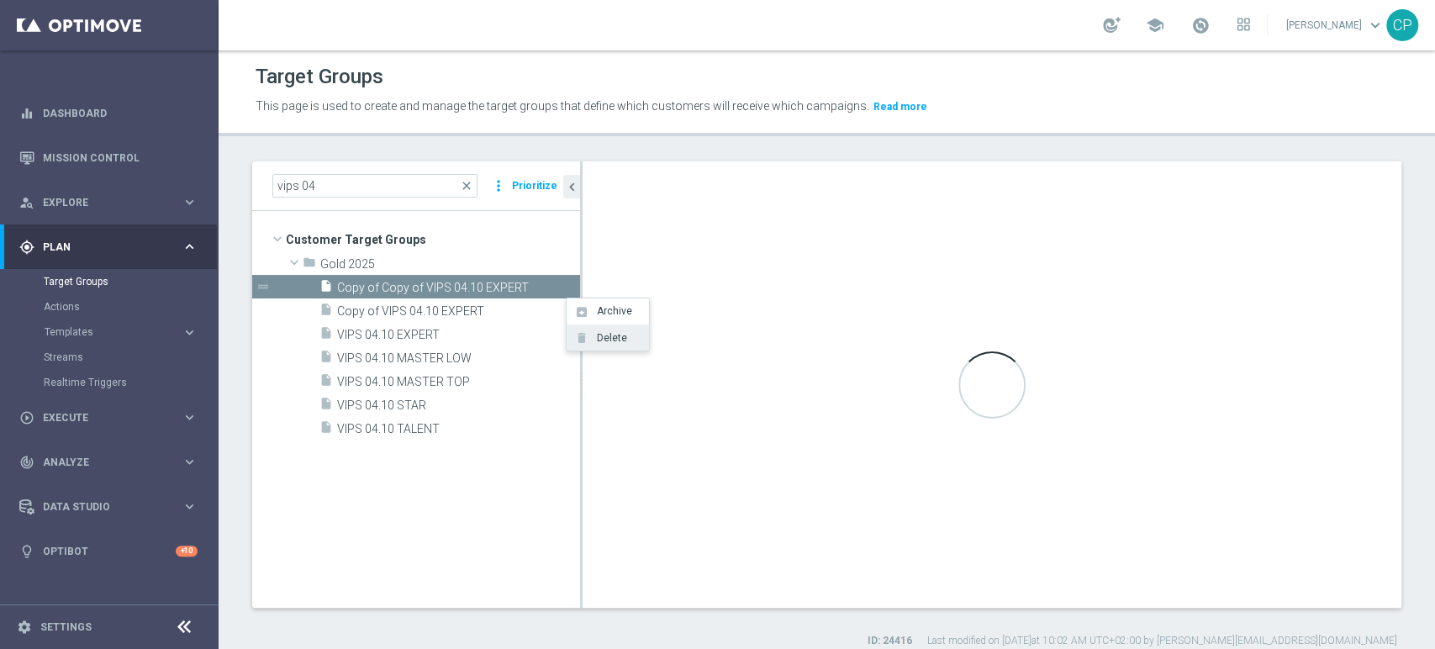
click at [592, 336] on span "Delete" at bounding box center [609, 338] width 36 height 12
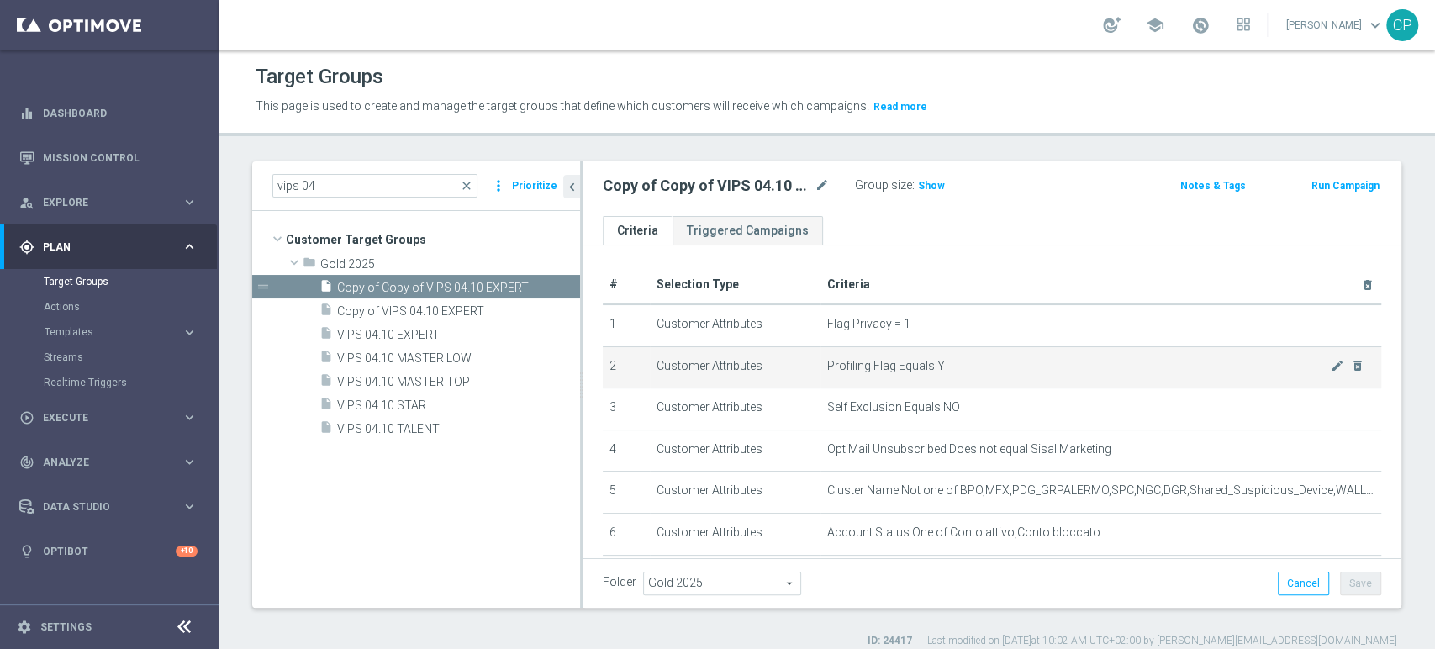
click at [798, 366] on td "Customer Attributes" at bounding box center [735, 367] width 171 height 42
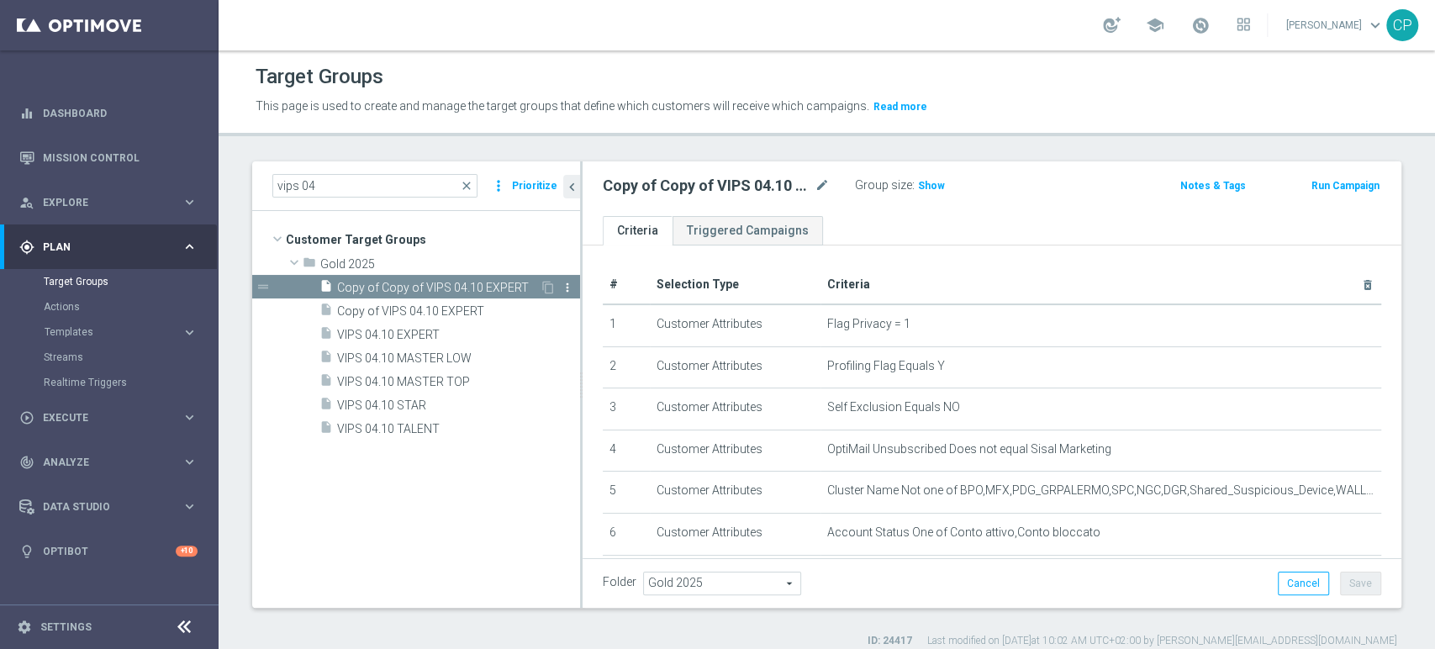
click at [566, 286] on icon "more_vert" at bounding box center [567, 287] width 13 height 13
click at [590, 334] on li "delete Delete" at bounding box center [607, 334] width 82 height 26
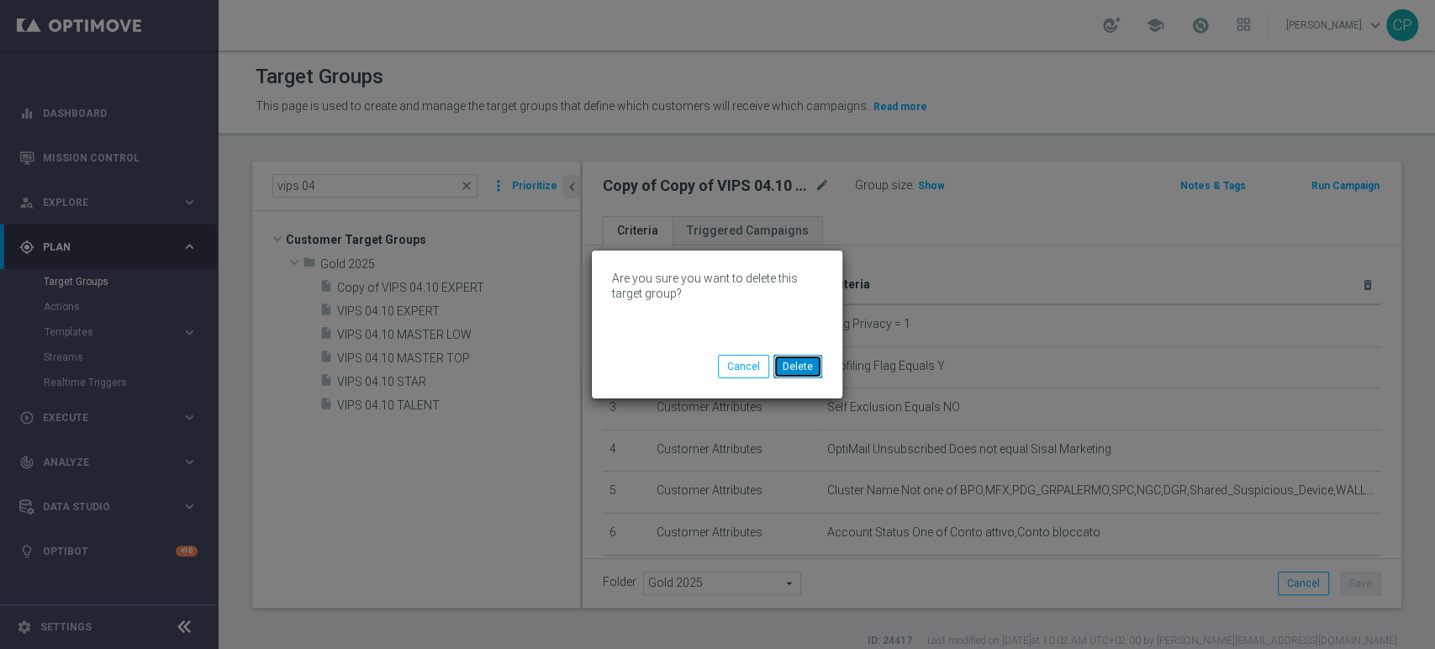
click at [793, 361] on button "Delete" at bounding box center [797, 367] width 49 height 24
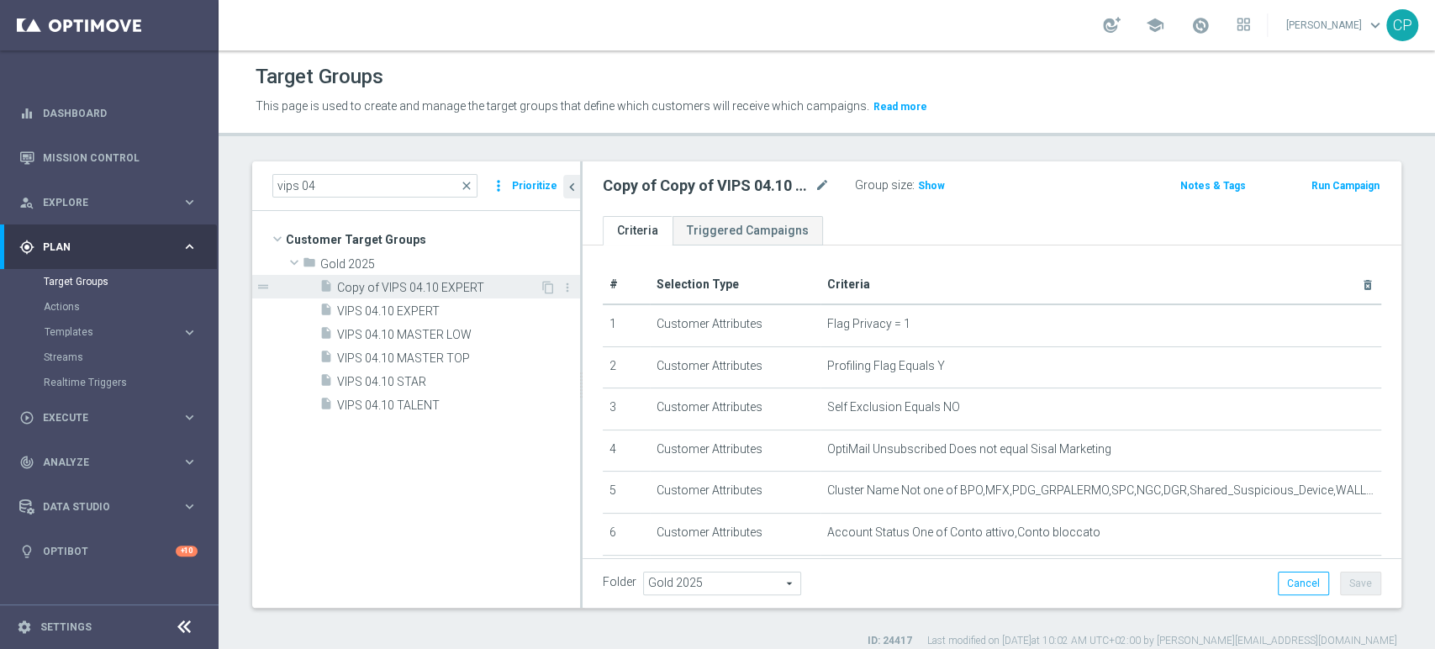
click at [435, 276] on div "insert_drive_file Copy of VIPS 04.10 EXPERT" at bounding box center [429, 287] width 220 height 24
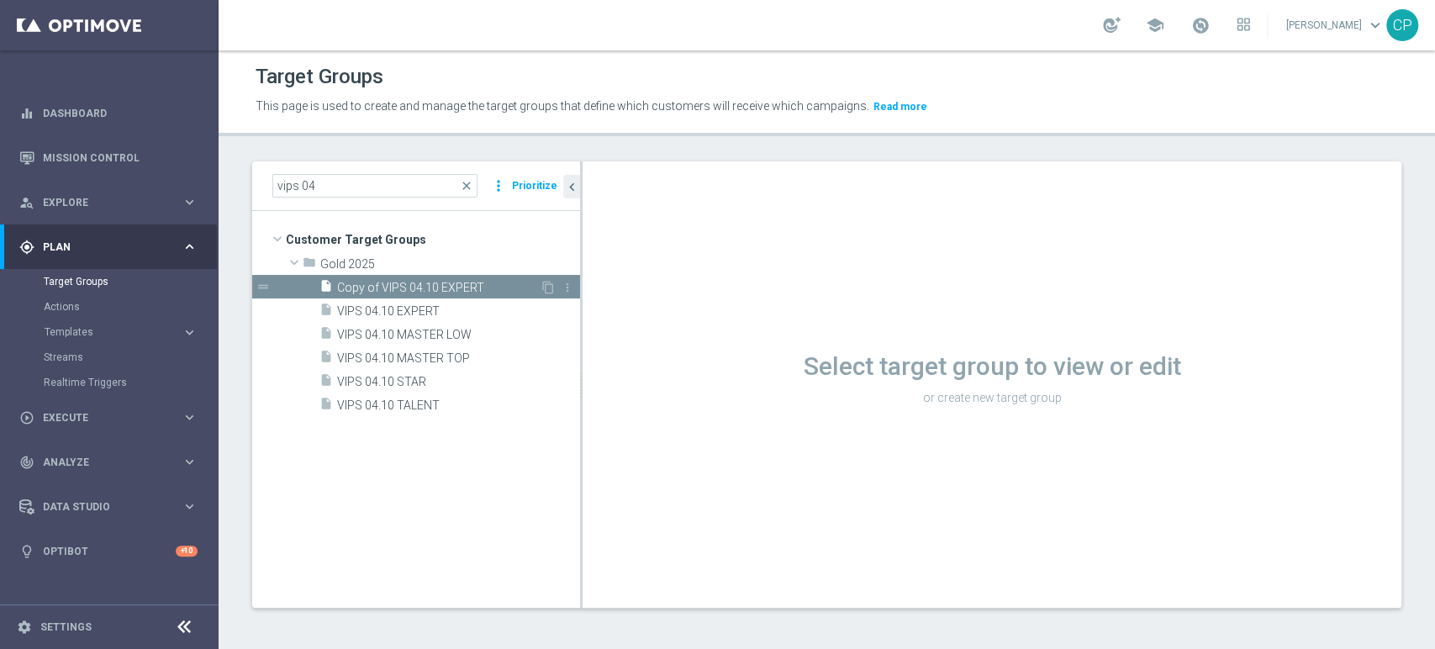
click at [471, 288] on span "Copy of VIPS 04.10 EXPERT" at bounding box center [438, 288] width 203 height 14
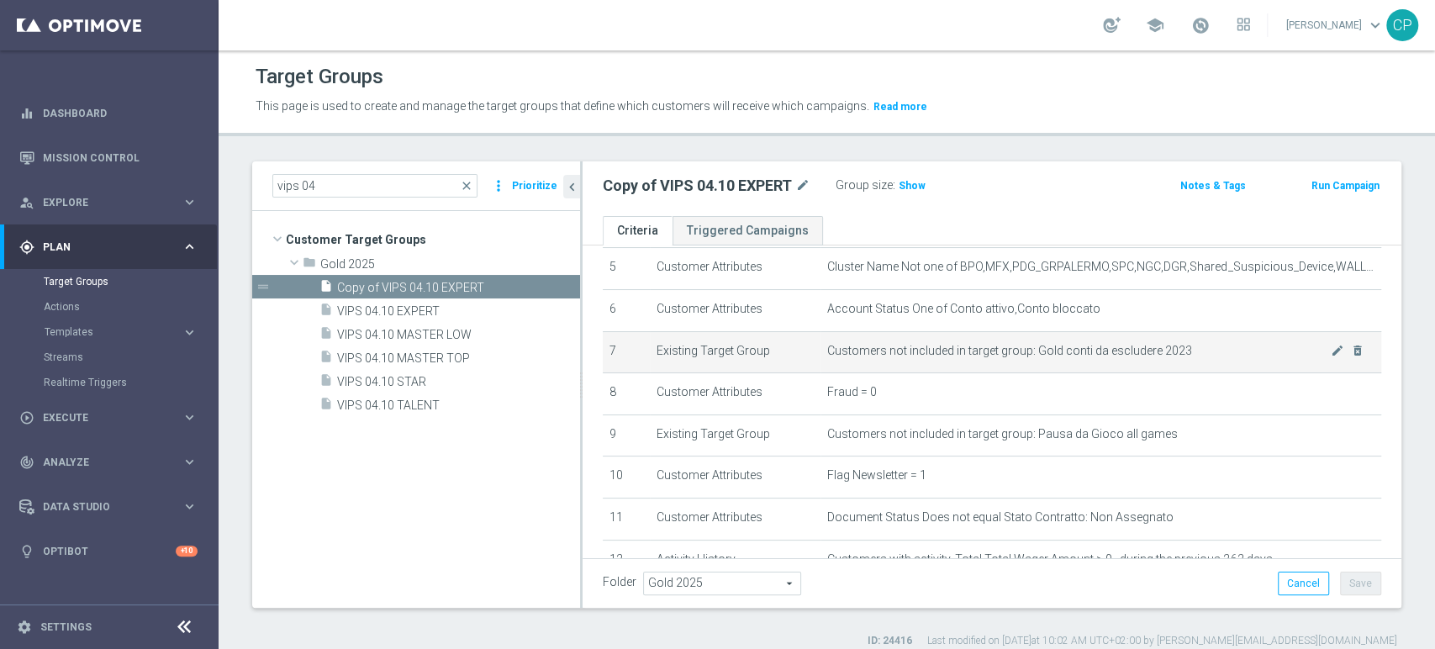
scroll to position [245, 0]
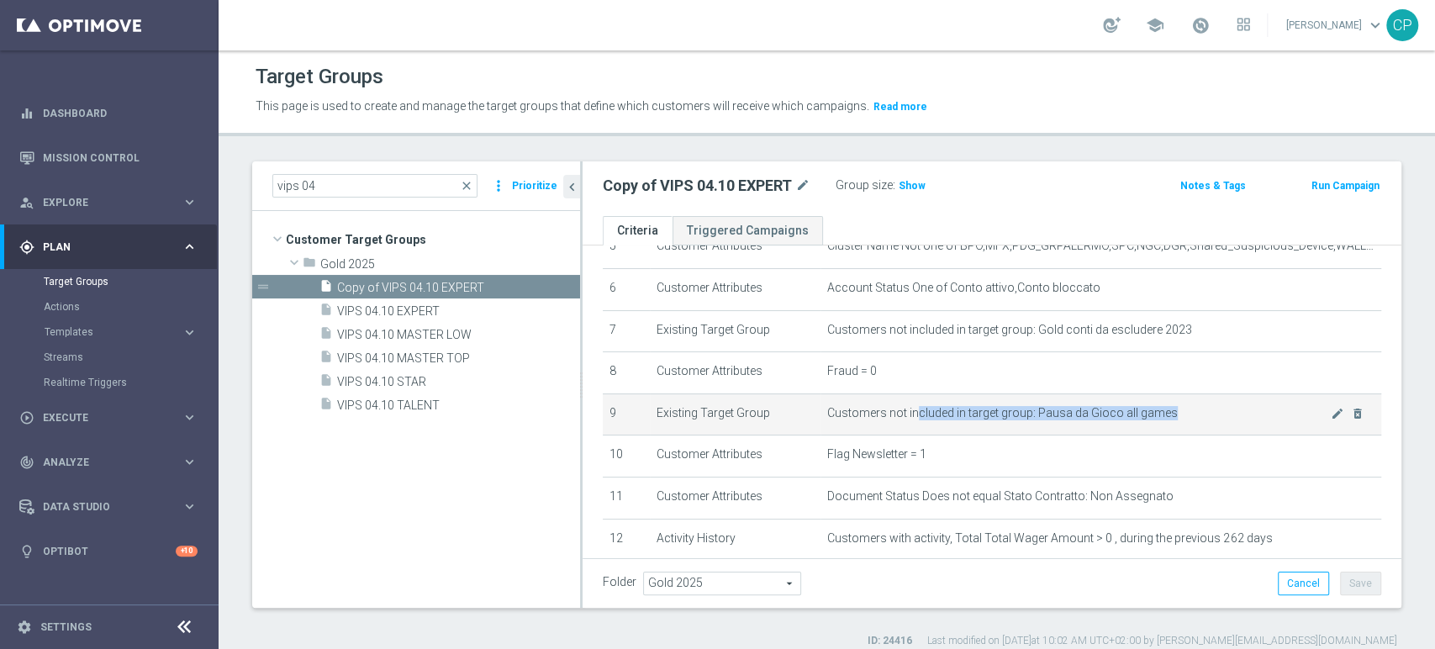
drag, startPoint x: 905, startPoint y: 414, endPoint x: 1035, endPoint y: 425, distance: 130.7
click at [1035, 425] on td "Customers not included in target group: Pausa da Gioco all games mode_edit dele…" at bounding box center [1100, 414] width 561 height 42
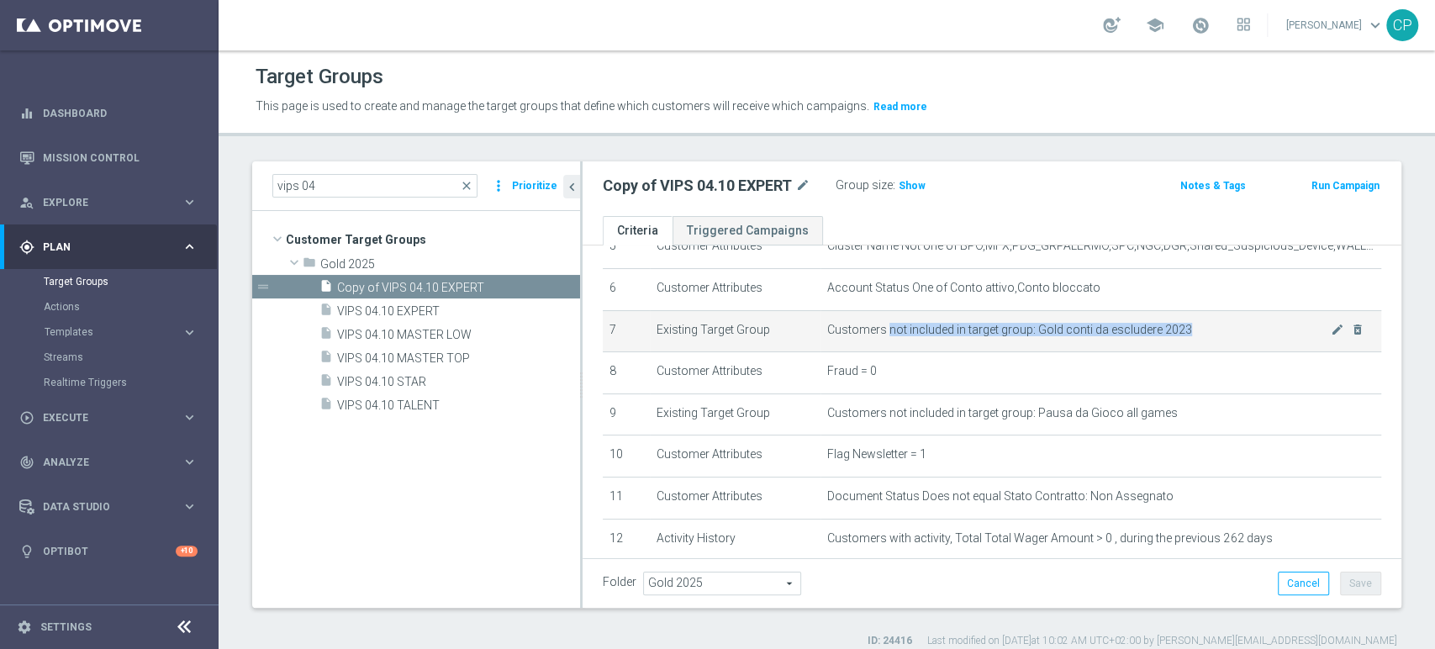
drag, startPoint x: 879, startPoint y: 326, endPoint x: 1177, endPoint y: 332, distance: 298.4
click at [1177, 332] on span "Customers not included in target group: Gold conti da escludere 2023" at bounding box center [1078, 330] width 503 height 14
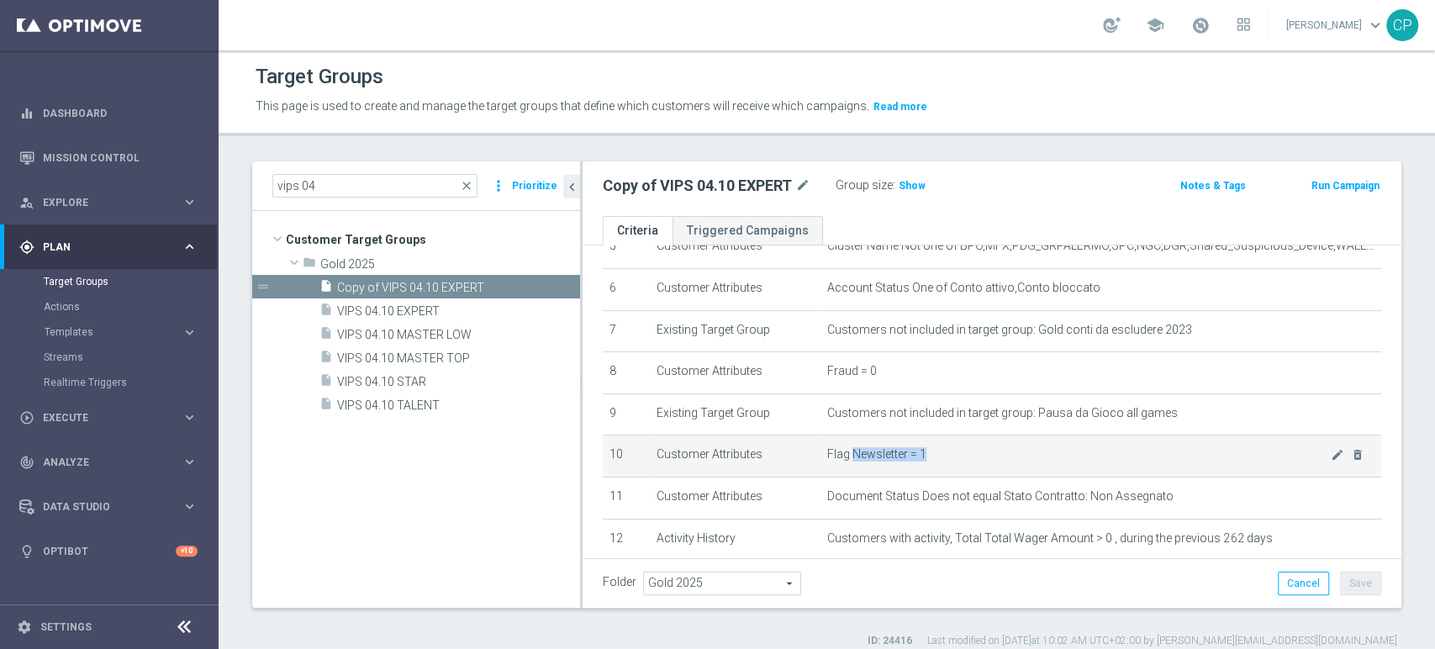
drag, startPoint x: 845, startPoint y: 457, endPoint x: 928, endPoint y: 461, distance: 82.5
click at [928, 461] on span "Flag Newsletter = 1" at bounding box center [1078, 454] width 503 height 14
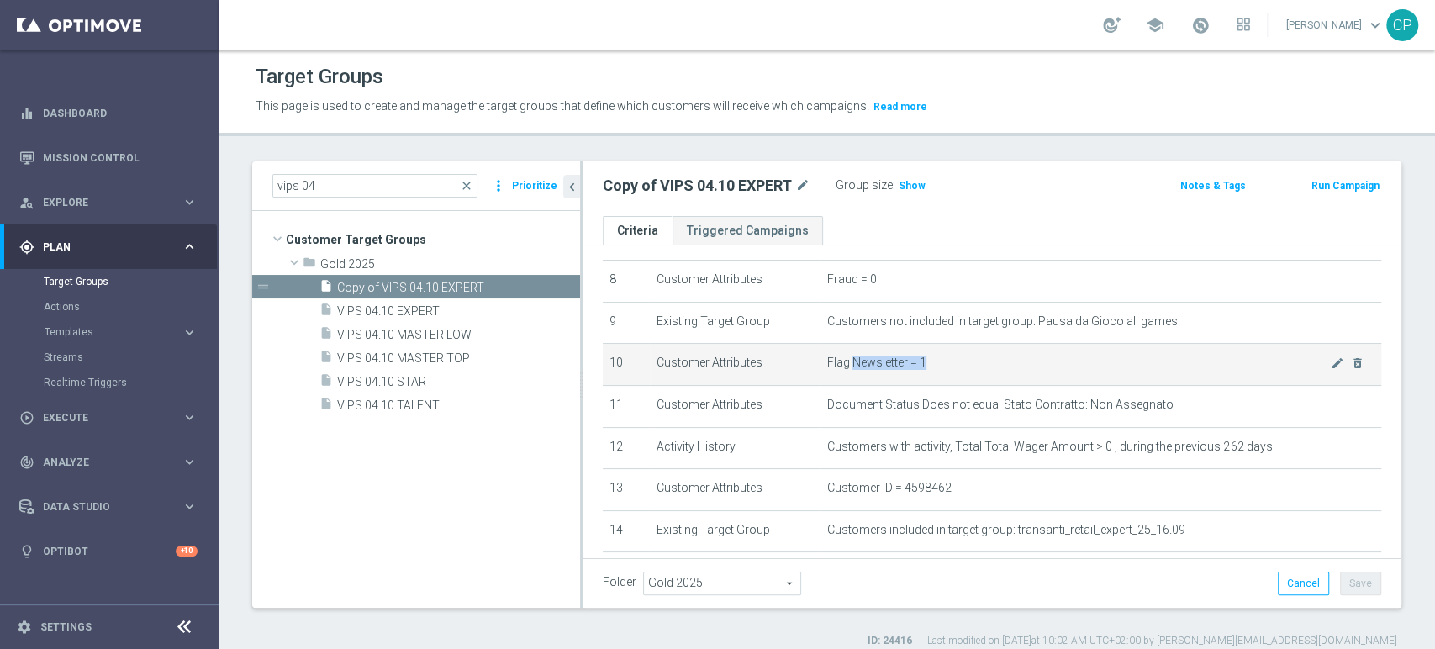
scroll to position [347, 0]
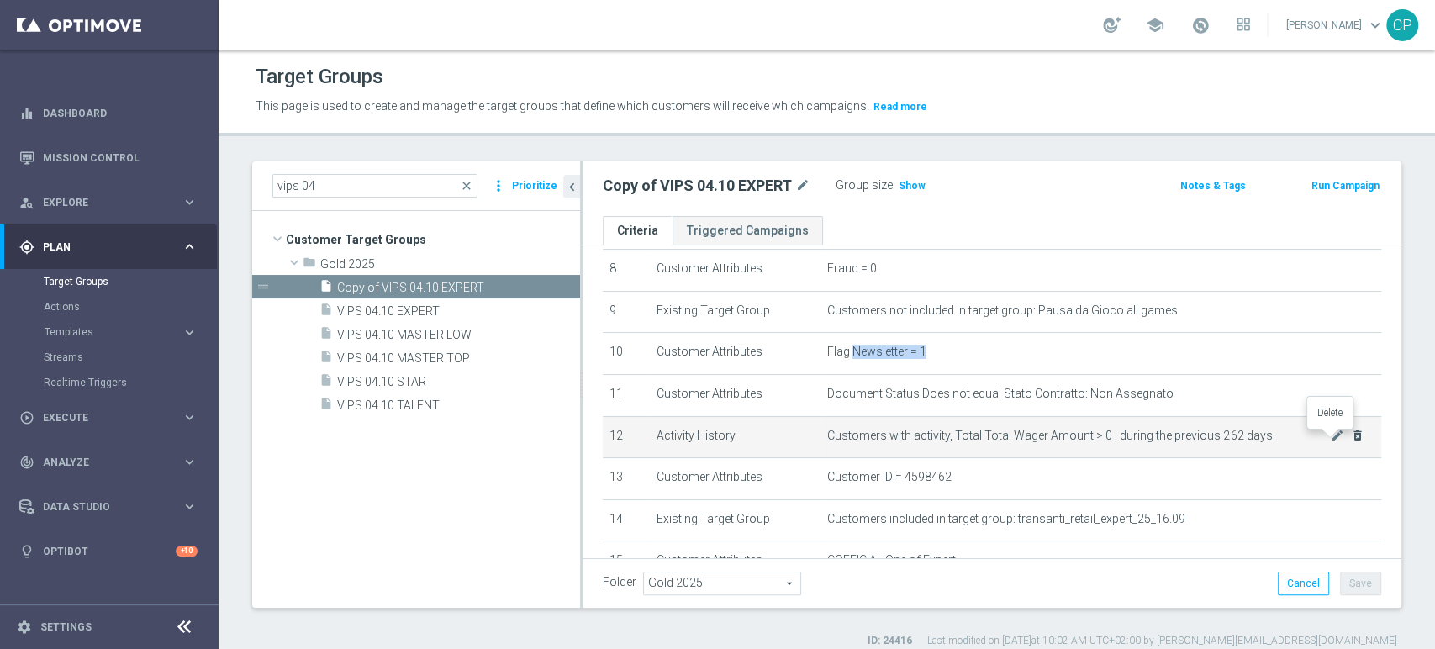
click at [1351, 439] on icon "delete_forever" at bounding box center [1357, 435] width 13 height 13
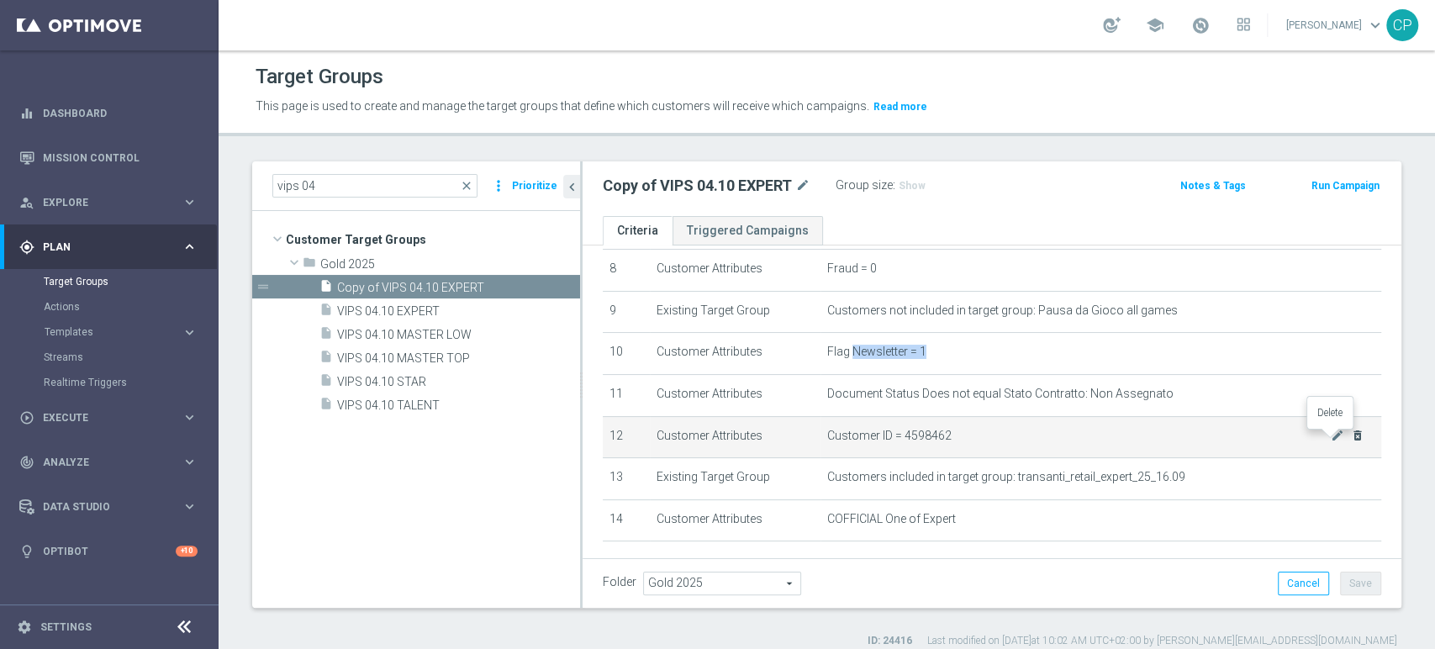
click at [1351, 440] on icon "delete_forever" at bounding box center [1357, 435] width 13 height 13
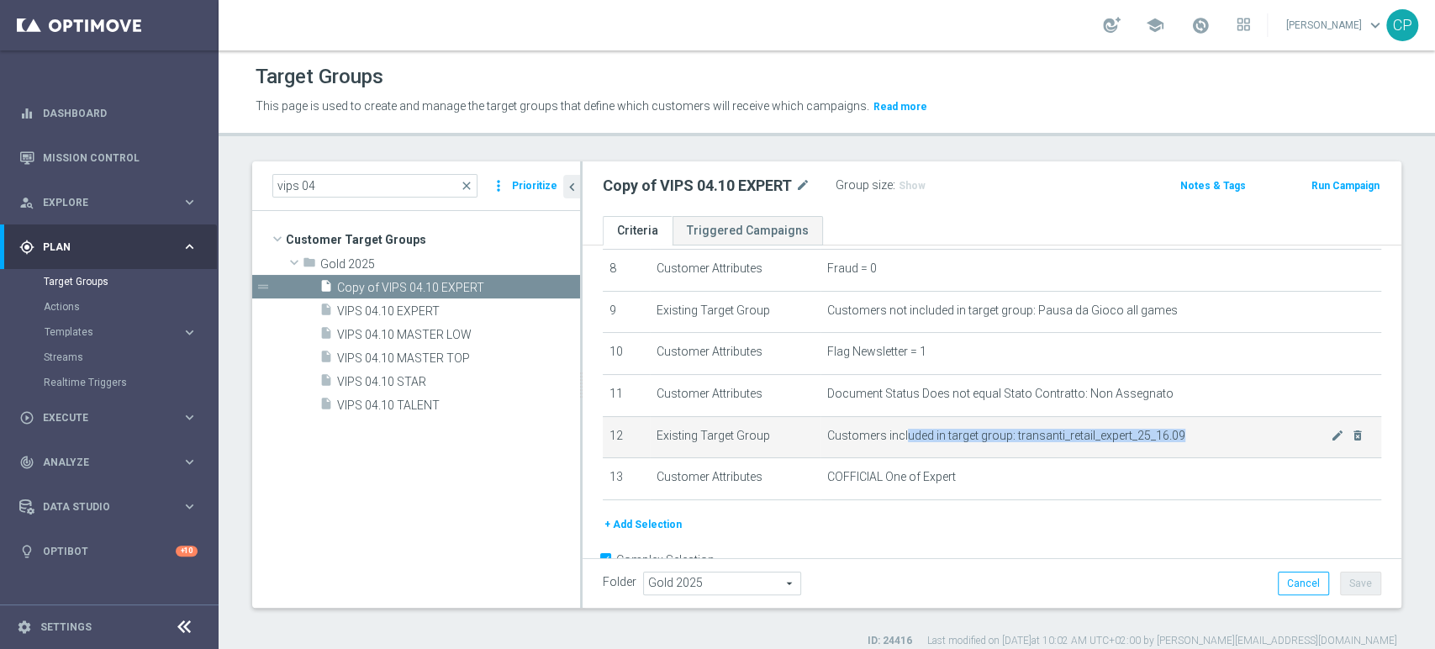
drag, startPoint x: 898, startPoint y: 435, endPoint x: 1181, endPoint y: 432, distance: 282.4
click at [1181, 432] on span "Customers included in target group: transanti_retail_expert_25_16.09" at bounding box center [1078, 436] width 503 height 14
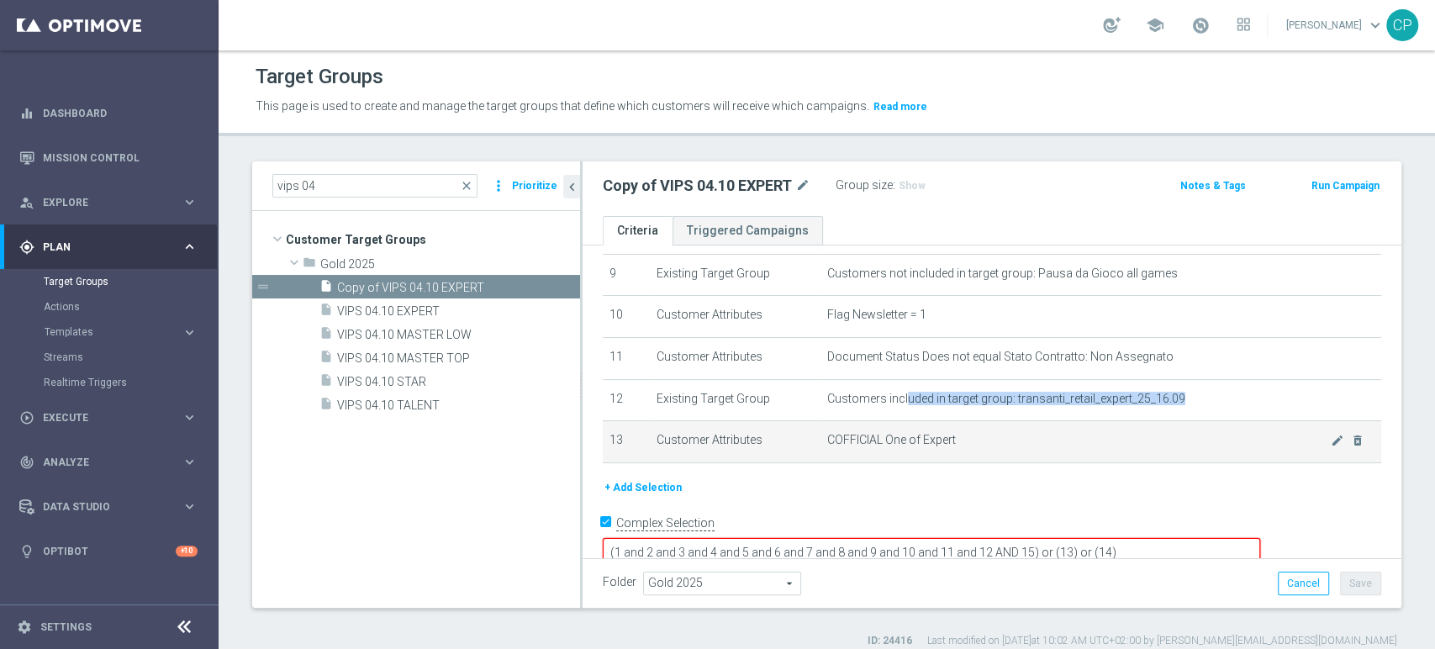
scroll to position [390, 0]
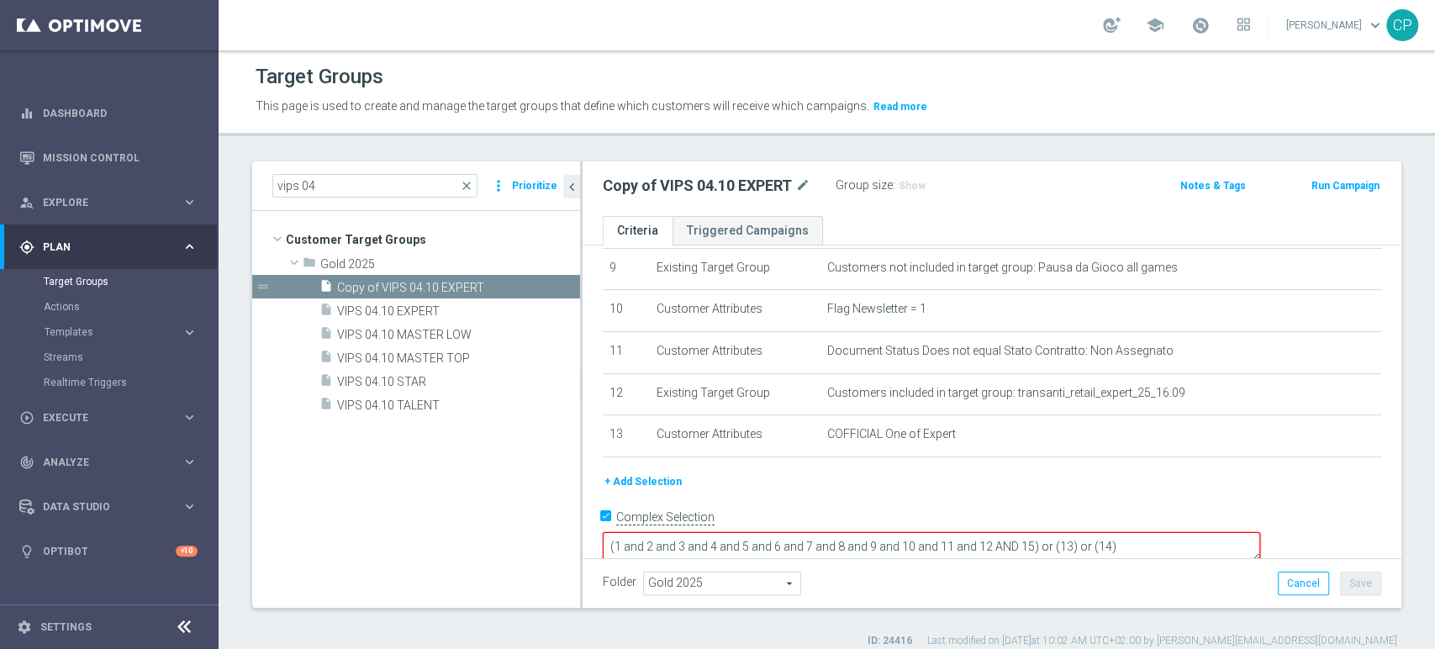
click at [1149, 532] on textarea "(1 and 2 and 3 and 4 and 5 and 6 and 7 and 8 and 9 and 10 and 11 and 12 AND 15)…" at bounding box center [931, 546] width 657 height 29
click at [377, 308] on span "VIPS 04.10 EXPERT" at bounding box center [438, 311] width 203 height 14
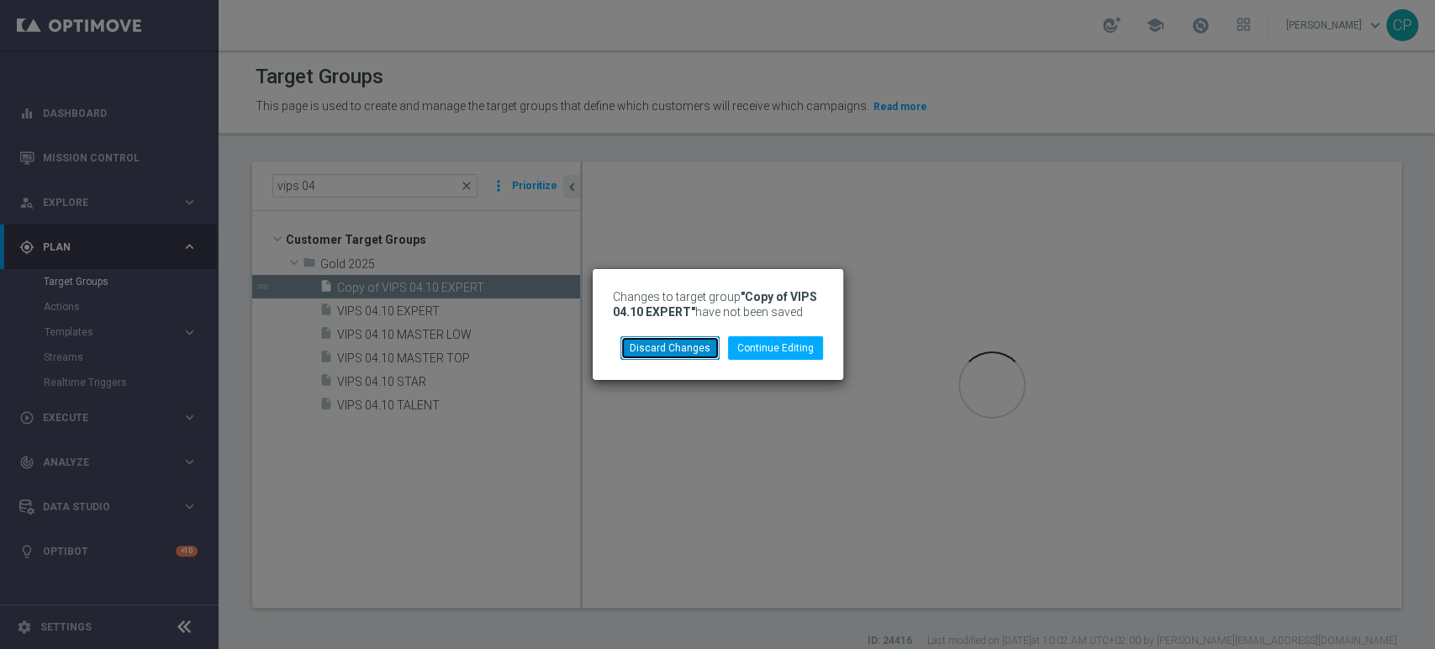
click at [698, 344] on button "Discard Changes" at bounding box center [669, 348] width 99 height 24
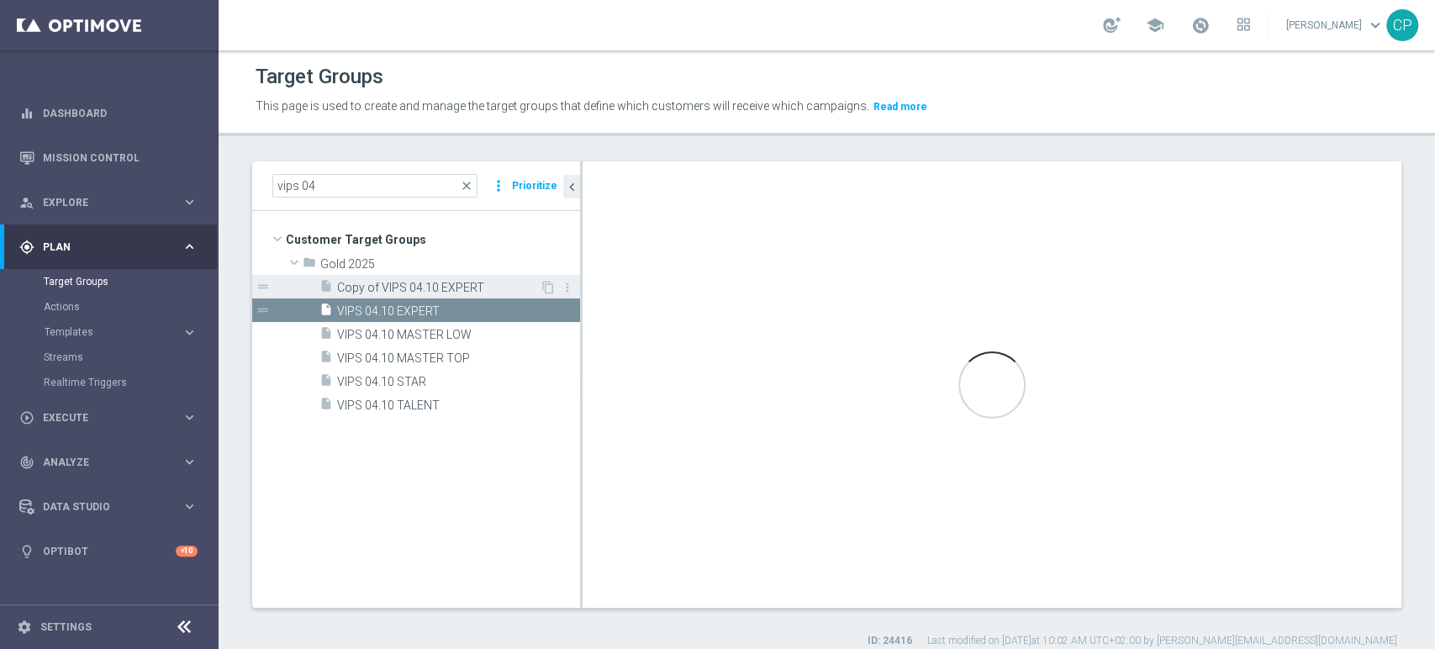
click at [445, 287] on span "Copy of VIPS 04.10 EXPERT" at bounding box center [438, 288] width 203 height 14
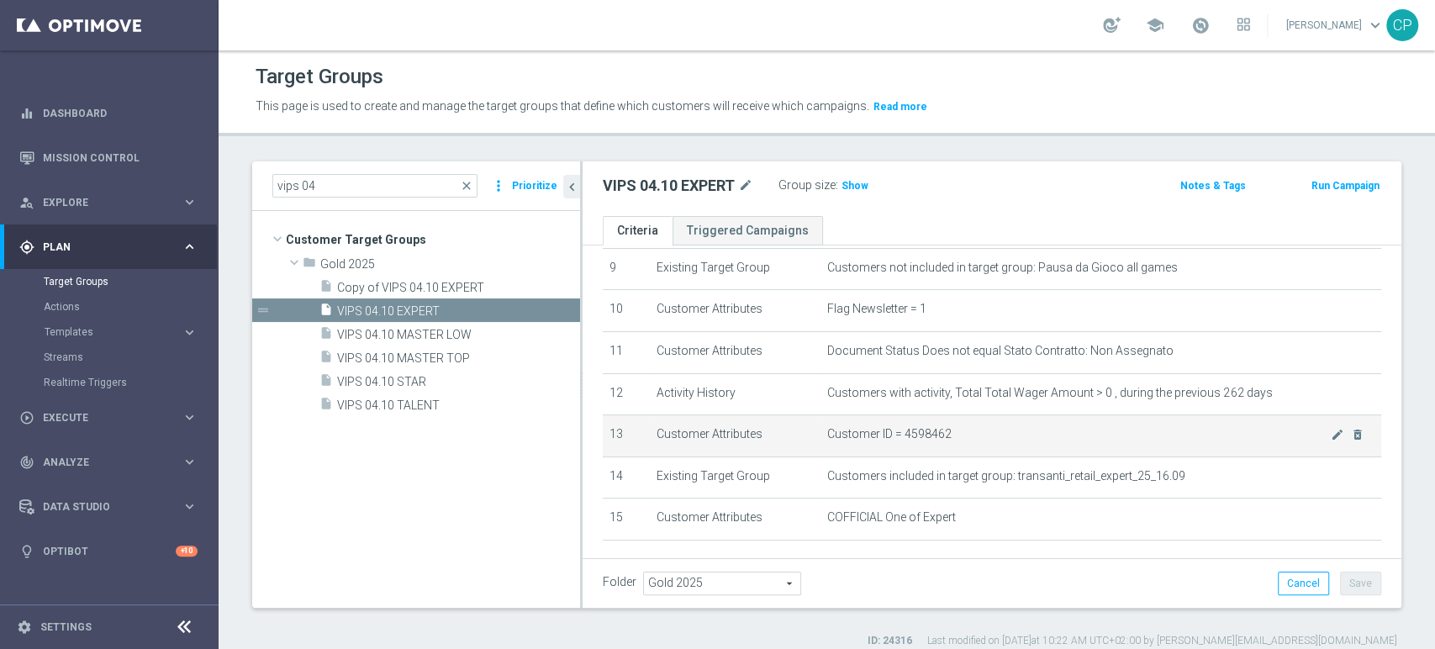
scroll to position [473, 0]
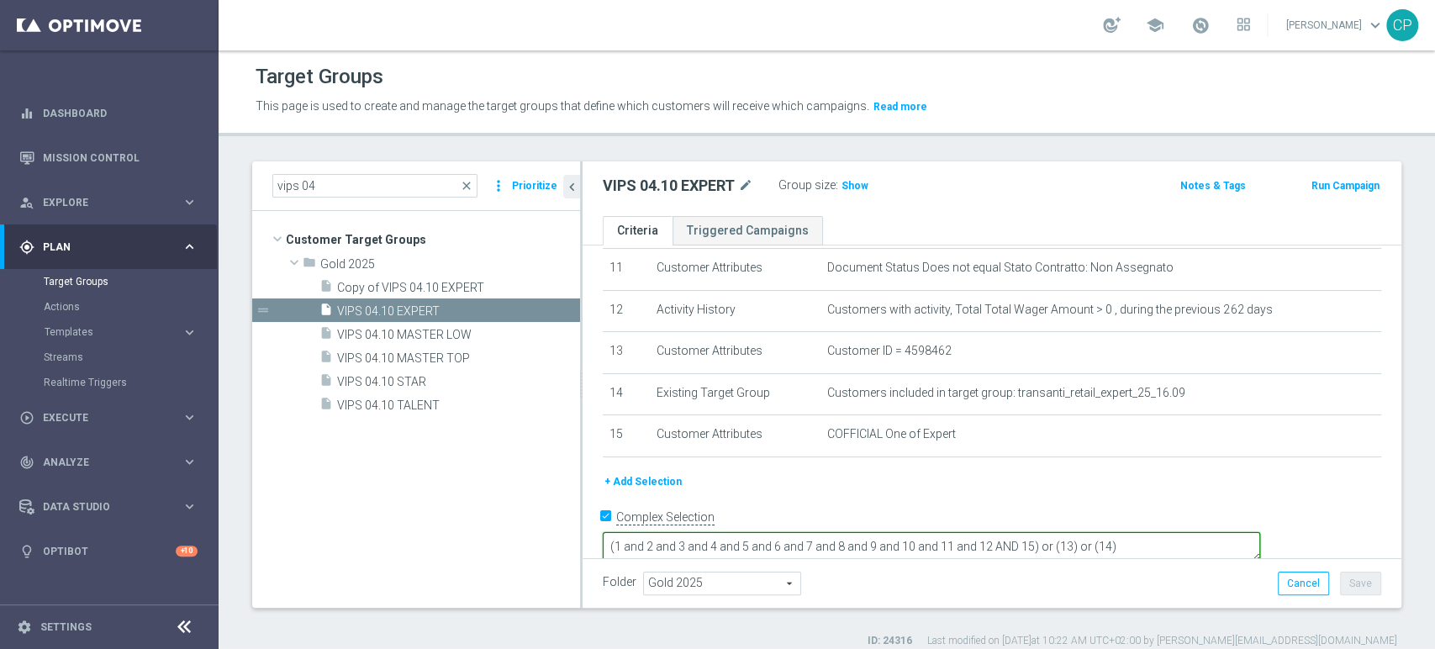
click at [1150, 532] on textarea "(1 and 2 and 3 and 4 and 5 and 6 and 7 and 8 and 9 and 10 and 11 and 12 AND 15)…" at bounding box center [931, 546] width 657 height 29
drag, startPoint x: 1188, startPoint y: 524, endPoint x: 1168, endPoint y: 525, distance: 20.2
click at [1168, 532] on textarea "(1 and 2 and 3 and 4 and 5 and 6 and 7 and 8 and 9 and 10 and 11 and 12 AND 15)…" at bounding box center [931, 546] width 657 height 29
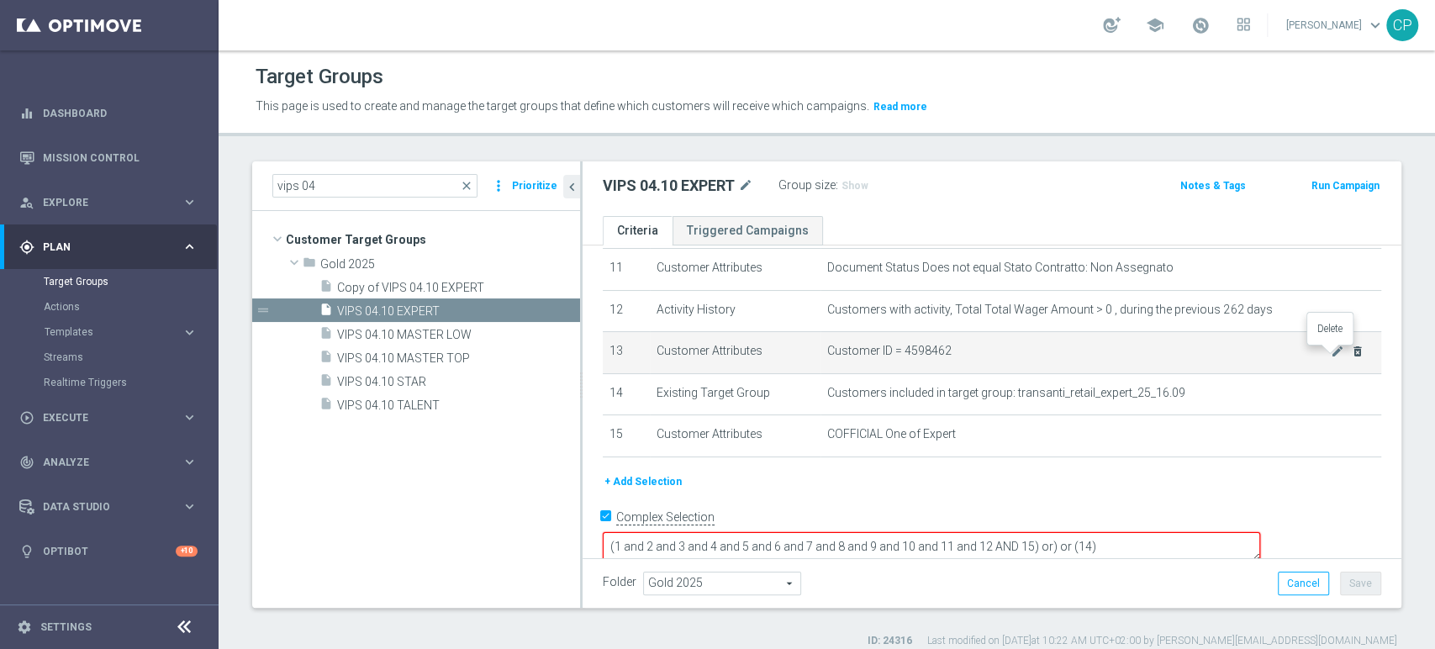
click at [1351, 355] on icon "delete_forever" at bounding box center [1357, 351] width 13 height 13
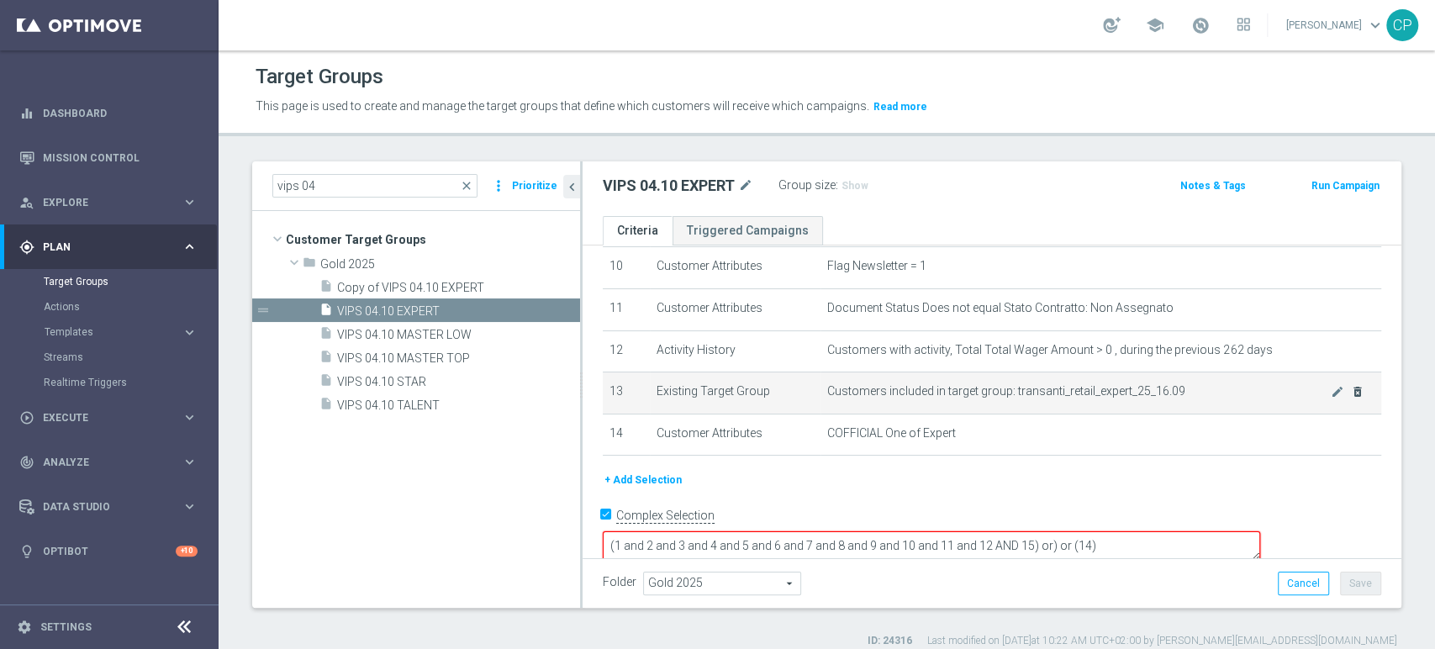
scroll to position [0, 0]
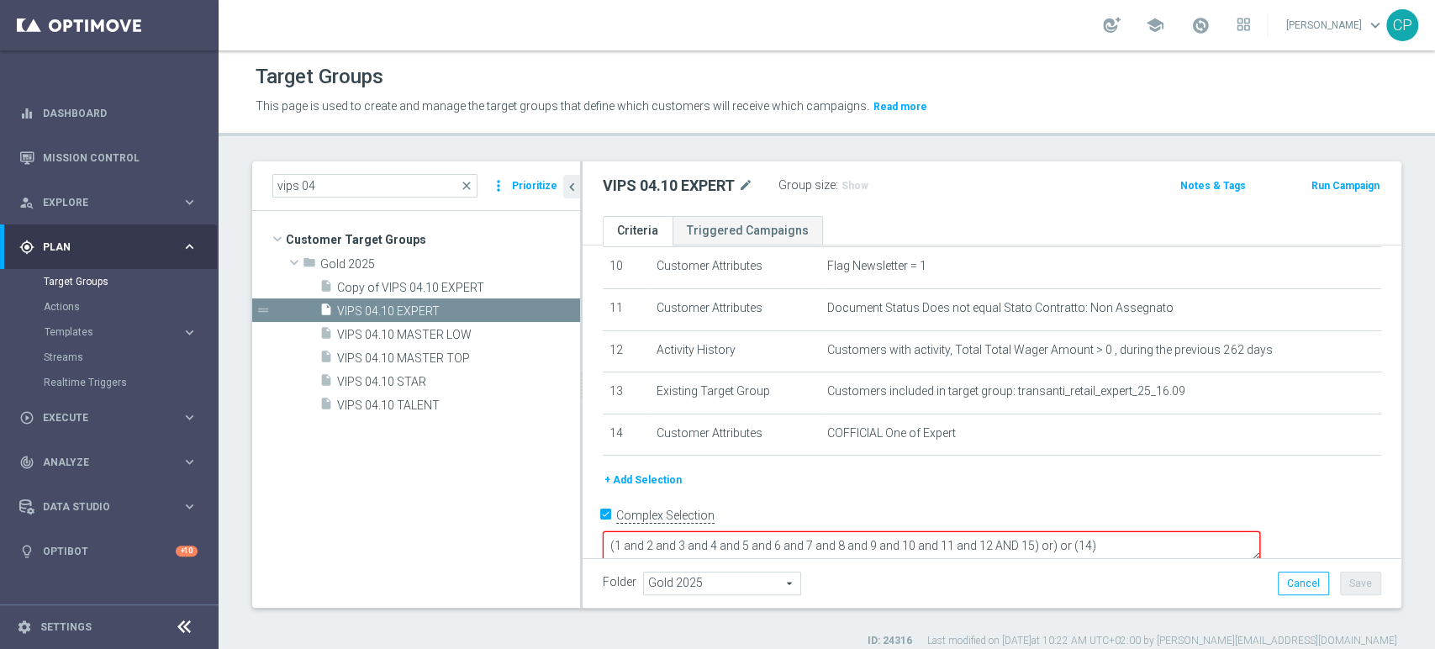
click at [1106, 531] on textarea "(1 and 2 and 3 and 4 and 5 and 6 and 7 and 8 and 9 and 10 and 11 and 12 AND 15)…" at bounding box center [931, 545] width 657 height 29
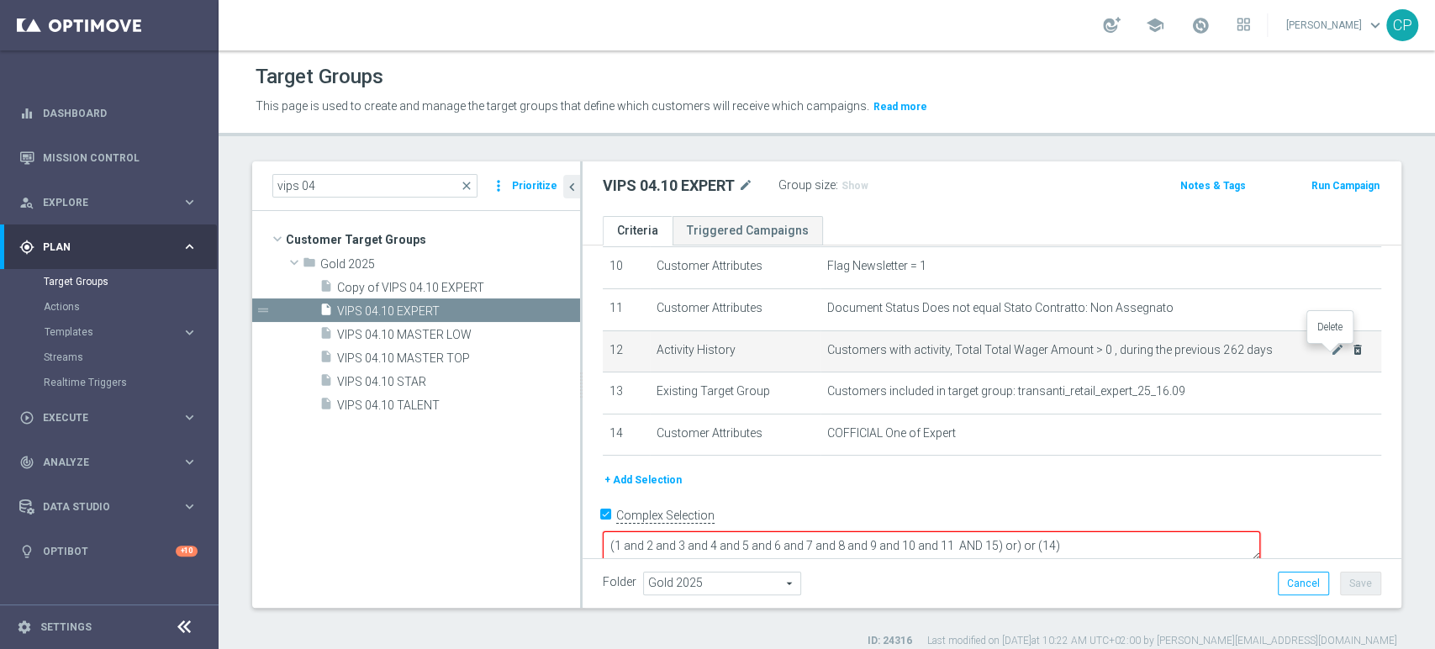
click at [1351, 351] on icon "delete_forever" at bounding box center [1357, 349] width 13 height 13
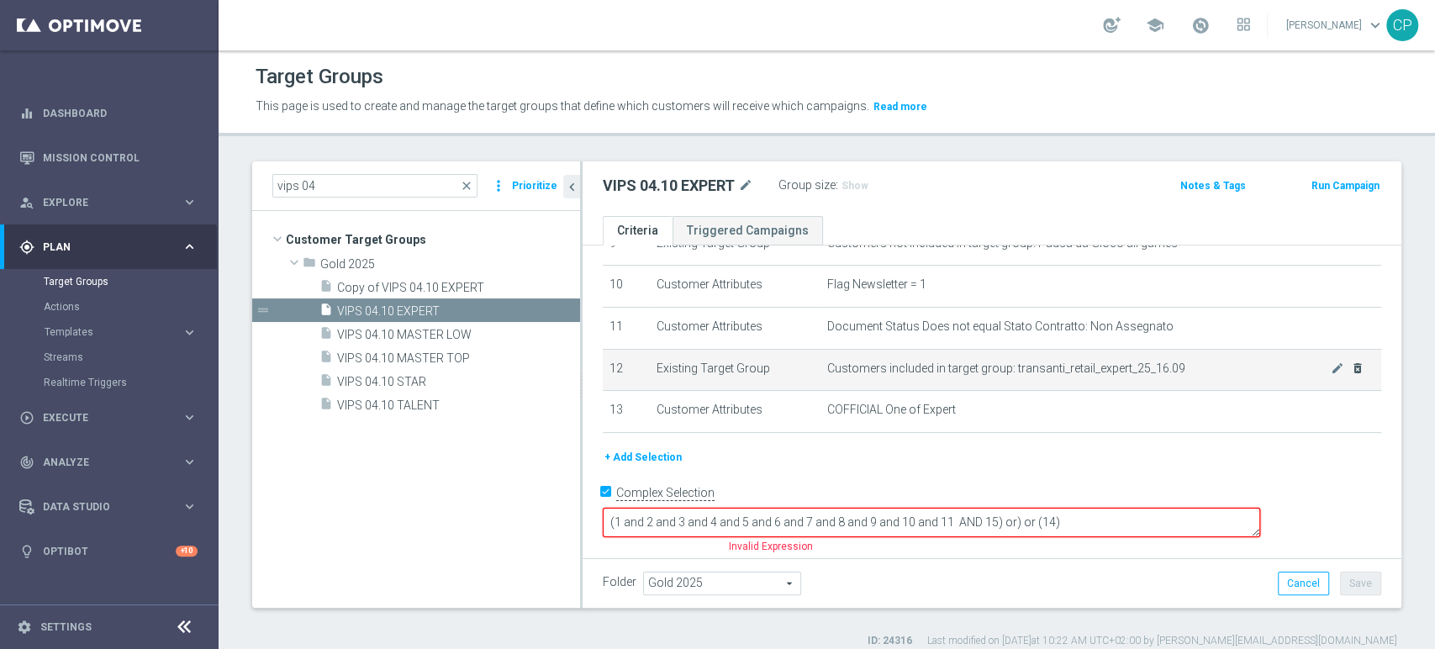
scroll to position [391, 0]
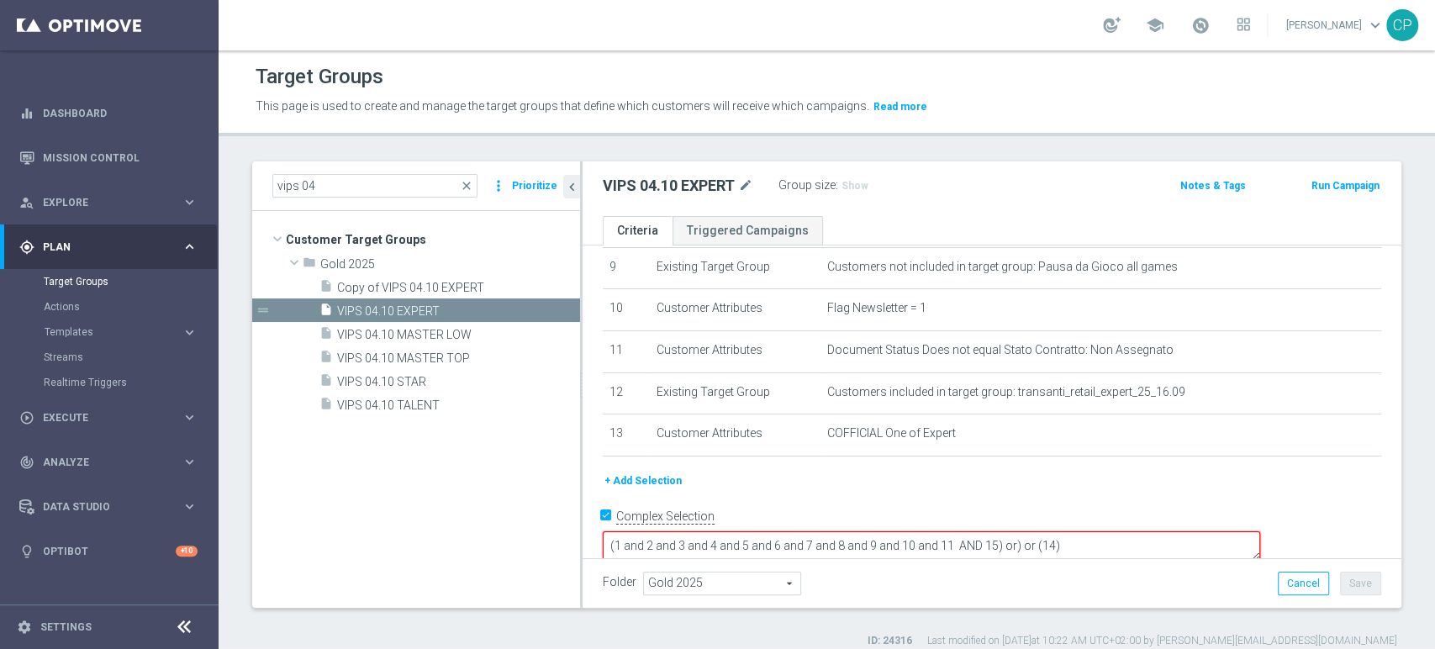
click at [1113, 531] on textarea "(1 and 2 and 3 and 4 and 5 and 6 and 7 and 8 and 9 and 10 and 11 AND 15) or) or…" at bounding box center [931, 545] width 657 height 29
click at [1175, 531] on textarea "(1 and 2 and 3 and 4 and 5 and 6 and 7 and 8 and 9 and 10 and 11 AND 13) or) or…" at bounding box center [931, 545] width 657 height 29
click at [1136, 531] on textarea "(1 and 2 and 3 and 4 and 5 and 6 and 7 and 8 and 9 and 10 and 11 AND 13) or) or…" at bounding box center [931, 545] width 657 height 29
click at [1153, 531] on textarea "(1 and 2 and 3 and 4 and 5 and 6 and 7 and 8 and 9 and 10 and 11 AND 13) or (14)" at bounding box center [931, 545] width 657 height 29
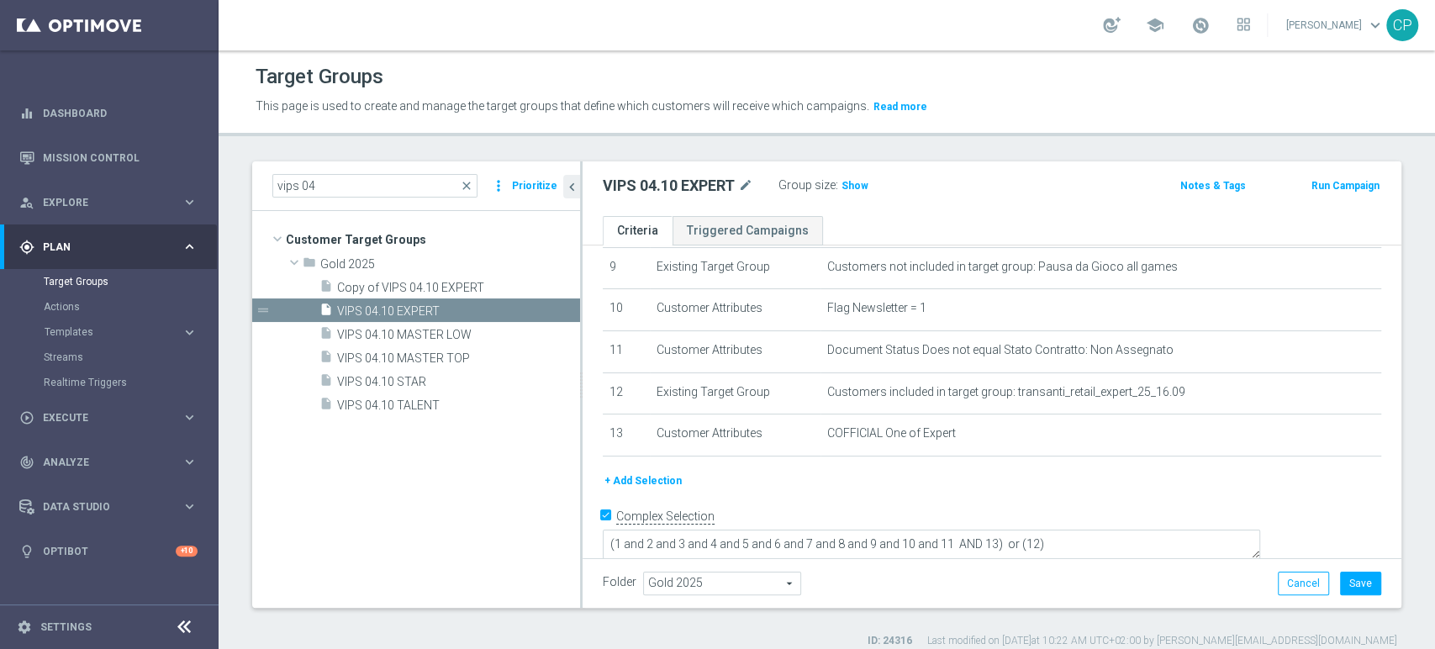
click at [1154, 490] on div "+ Add Selection" at bounding box center [991, 480] width 803 height 18
click at [1074, 533] on textarea "(1 and 2 and 3 and 4 and 5 and 6 and 7 and 8 and 9 and 10 and 11 AND 13) or (12)" at bounding box center [931, 547] width 657 height 29
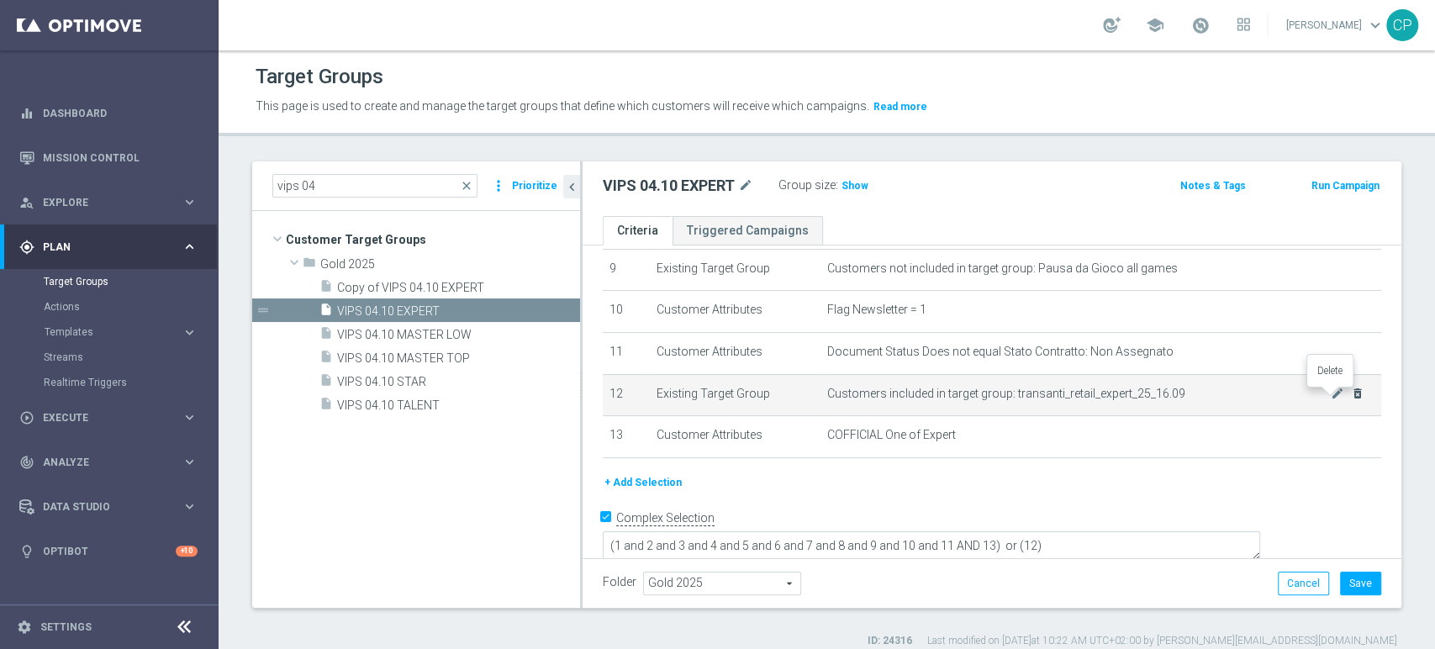
click at [1351, 396] on icon "delete_forever" at bounding box center [1357, 393] width 13 height 13
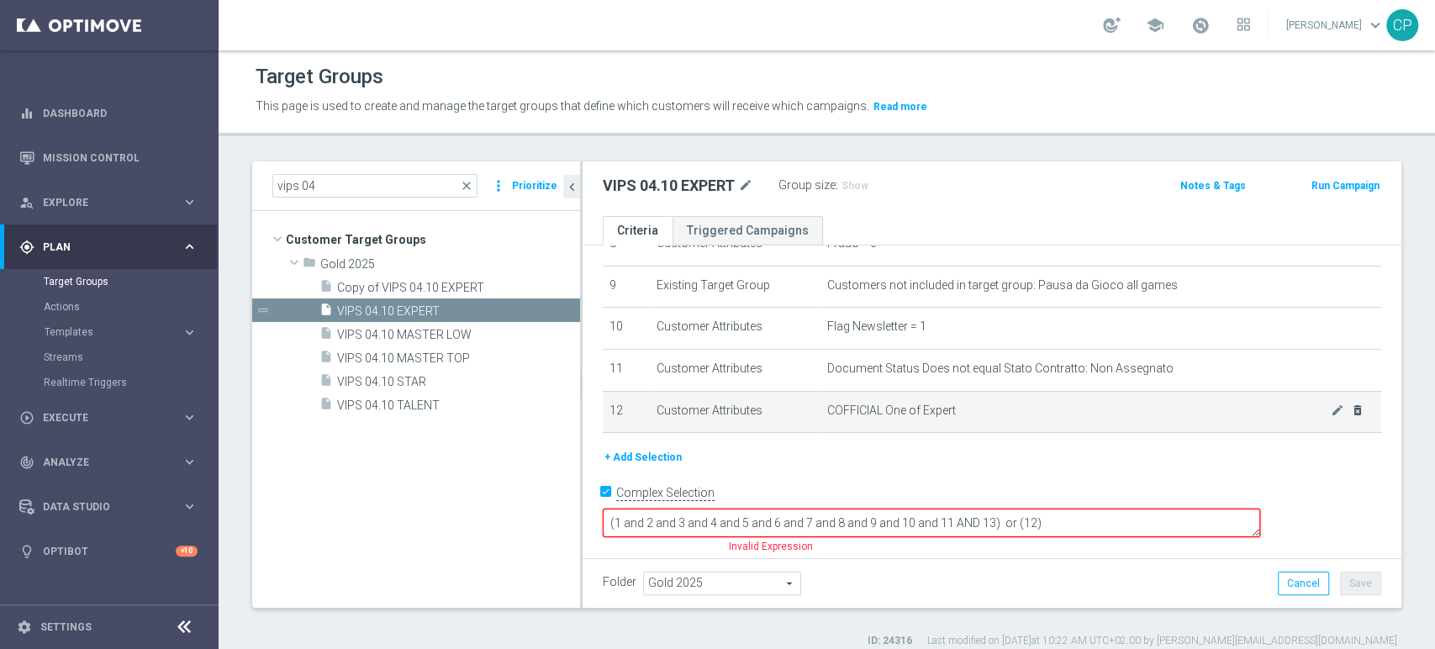
scroll to position [349, 0]
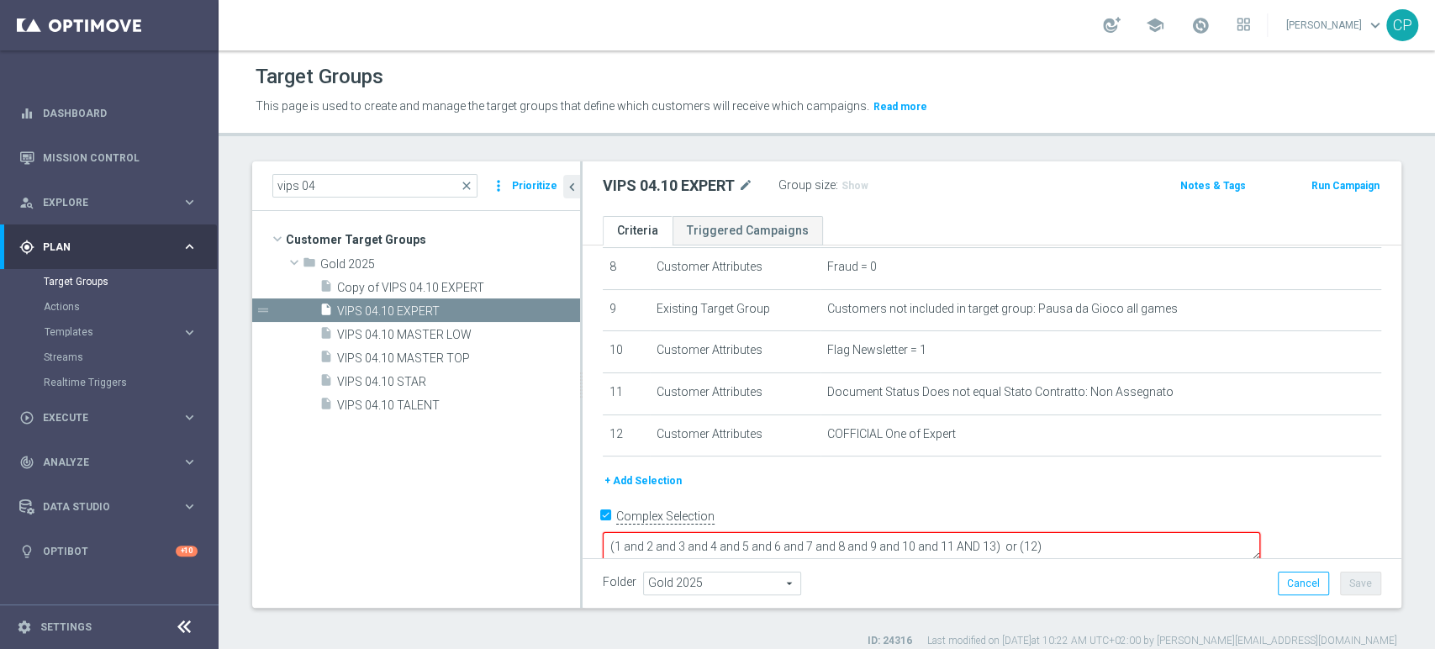
click at [1110, 532] on textarea "(1 and 2 and 3 and 4 and 5 and 6 and 7 and 8 and 9 and 10 and 11 AND 13) or (12)" at bounding box center [931, 546] width 657 height 29
click at [1151, 532] on textarea "(1 and 2 and 3 and 4 and 5 and 6 and 7 and 8 and 9 and 10 and 11 AND 12) or (12)" at bounding box center [931, 546] width 657 height 29
click at [1177, 489] on div "+ Add Selection" at bounding box center [991, 480] width 803 height 18
click at [1009, 532] on textarea "(1 and 2 and 3 and 4 and 5 and 6 and 7 and 8 and 9 and 10 and 11 AND 12) or (13)" at bounding box center [931, 546] width 657 height 29
click at [1108, 484] on div "+ Add Selection" at bounding box center [991, 480] width 803 height 18
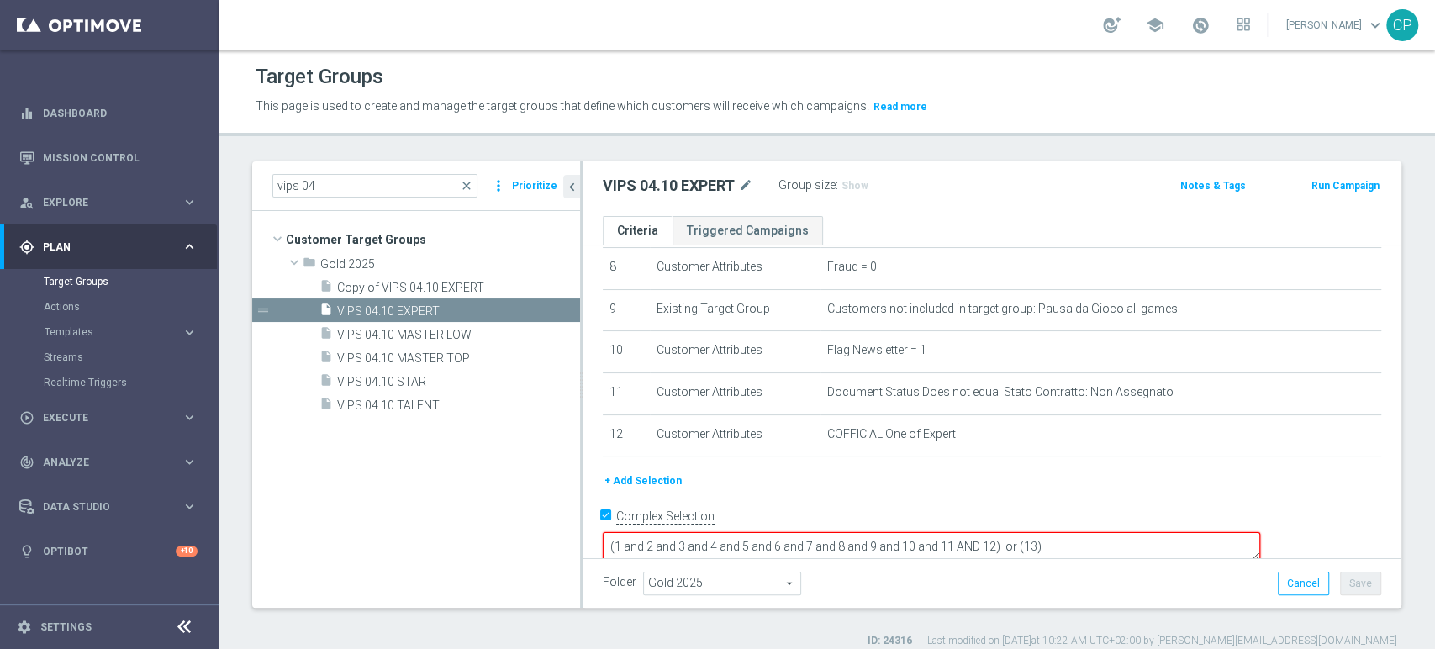
drag, startPoint x: 1186, startPoint y: 519, endPoint x: 1119, endPoint y: 525, distance: 67.5
click at [1119, 532] on textarea "(1 and 2 and 3 and 4 and 5 and 6 and 7 and 8 and 9 and 10 and 11 AND 12) or (13)" at bounding box center [931, 546] width 657 height 29
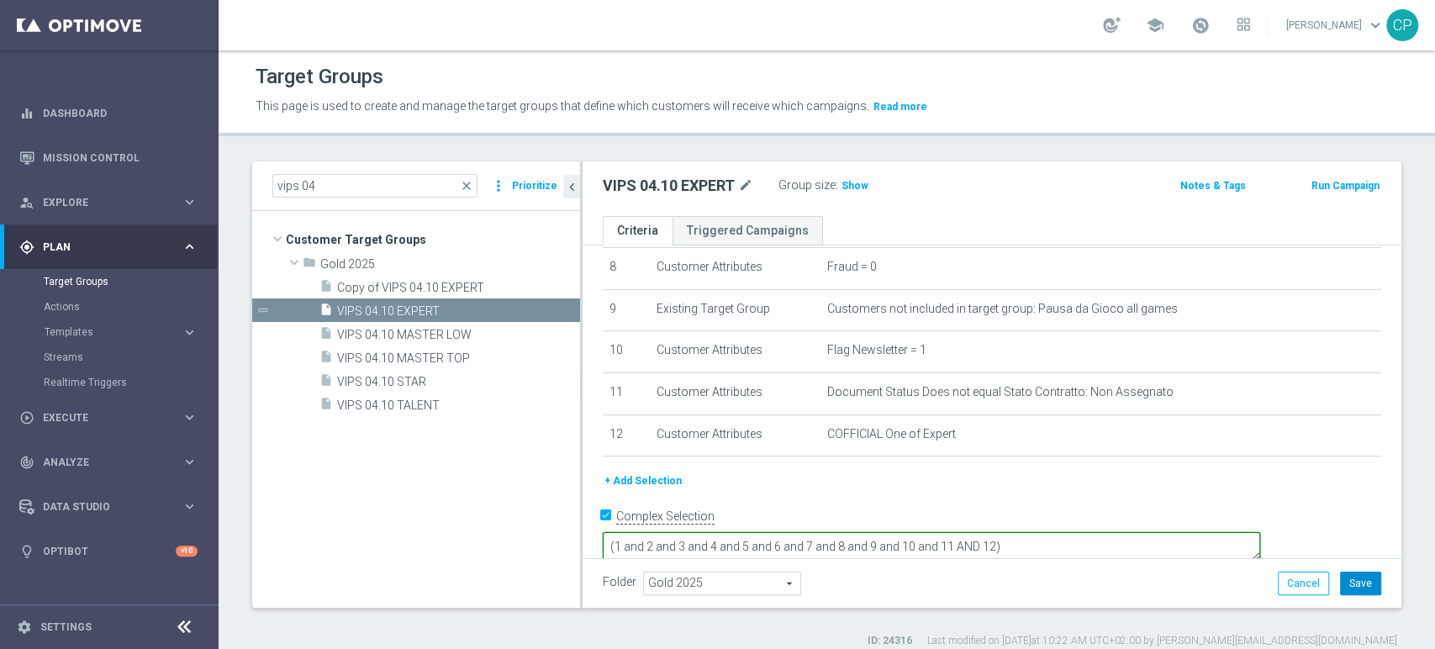
type textarea "(1 and 2 and 3 and 4 and 5 and 6 and 7 and 8 and 9 and 10 and 11 AND 12)"
click at [1351, 577] on button "Save" at bounding box center [1360, 583] width 41 height 24
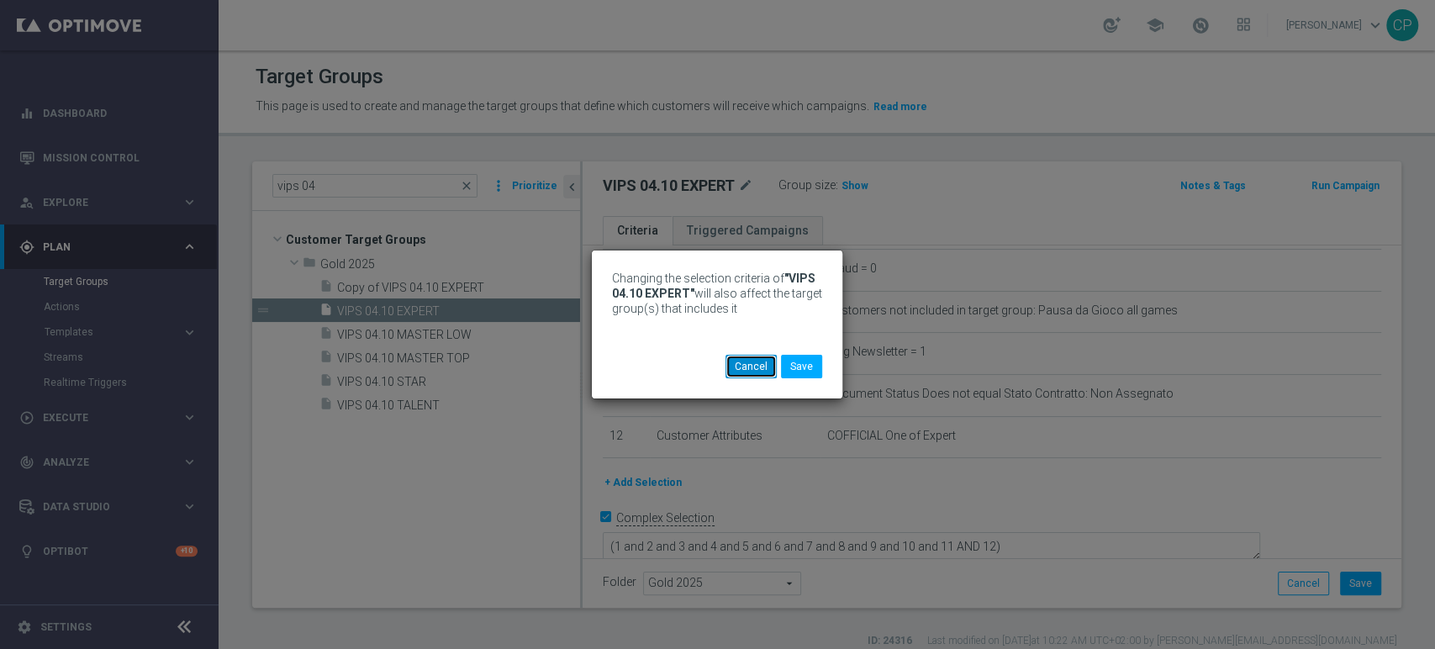
click at [750, 361] on button "Cancel" at bounding box center [750, 367] width 51 height 24
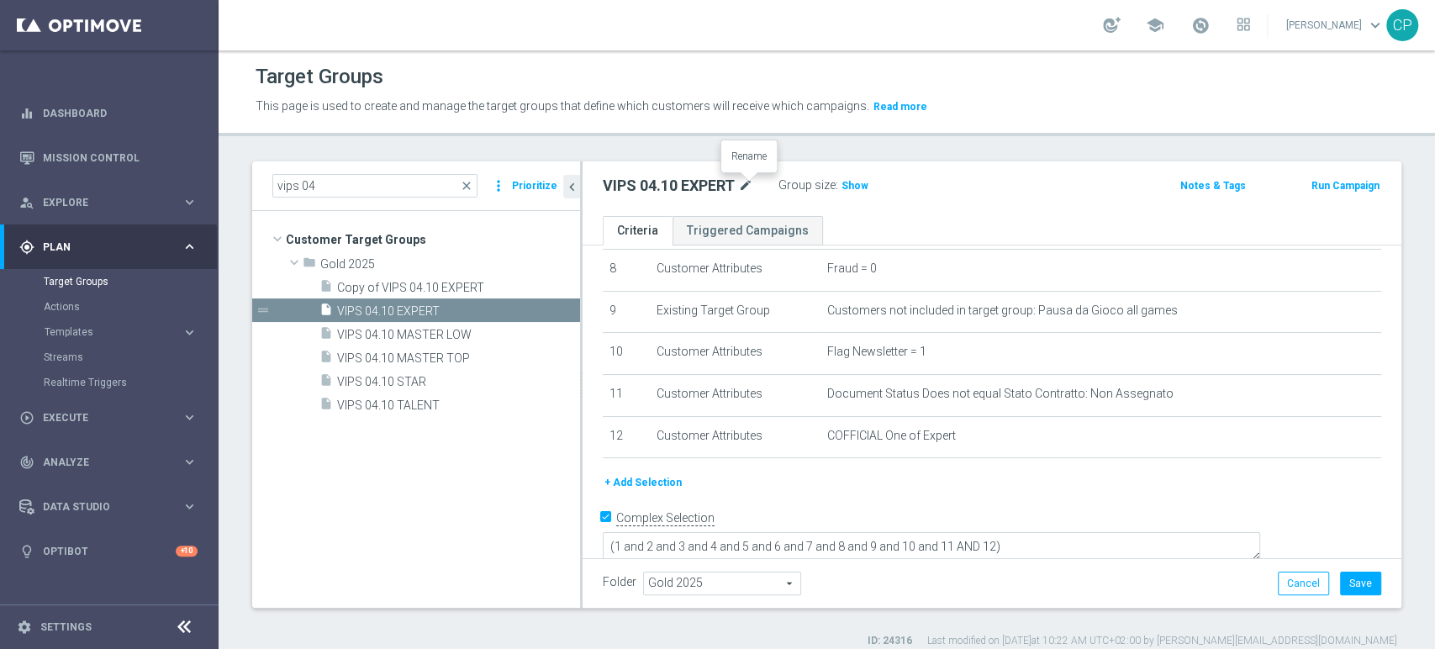
click at [748, 182] on icon "mode_edit" at bounding box center [745, 186] width 15 height 20
click at [618, 184] on input "VIPS 04.10 EXPERT" at bounding box center [716, 188] width 227 height 24
drag, startPoint x: 634, startPoint y: 184, endPoint x: 664, endPoint y: 183, distance: 30.3
click at [664, 183] on input "VIPS 04.10 EXPERT" at bounding box center [716, 188] width 227 height 24
click at [727, 191] on input "VIPS PROMO EXPERT" at bounding box center [716, 188] width 227 height 24
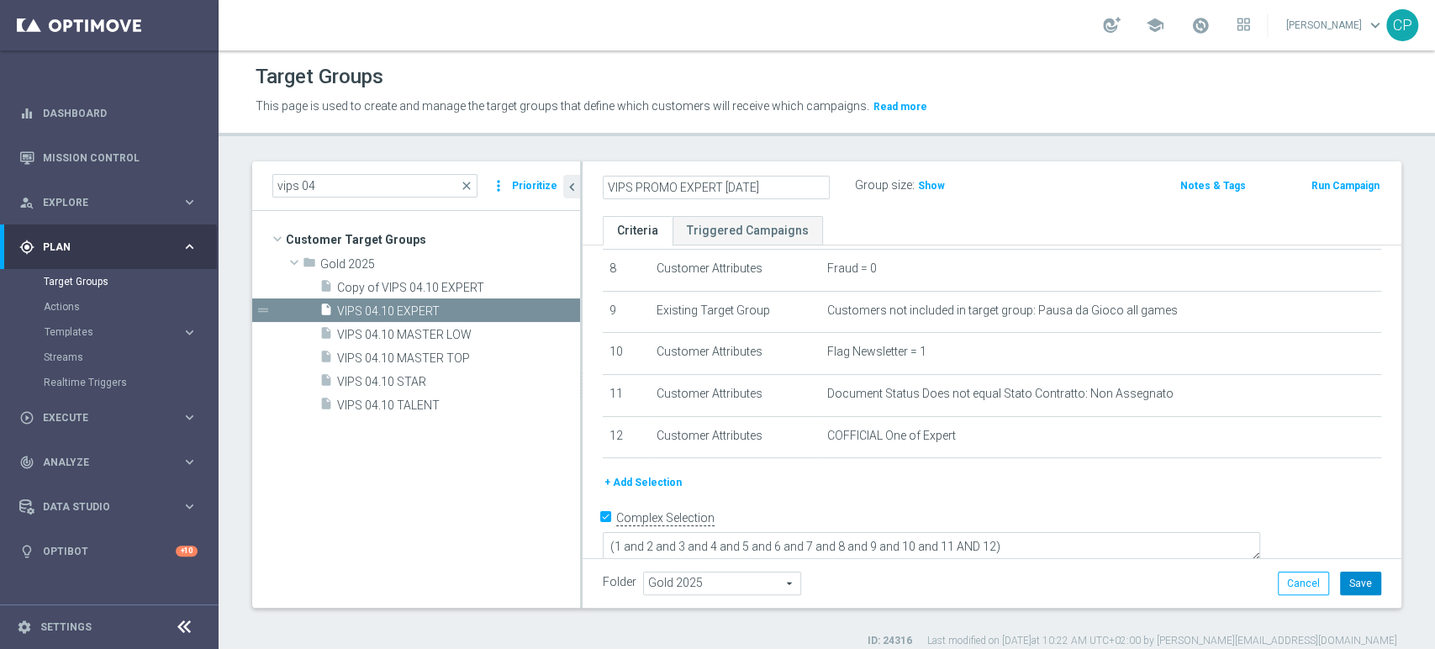
type input "VIPS PROMO EXPERT [DATE]"
click at [1354, 587] on button "Save" at bounding box center [1360, 583] width 41 height 24
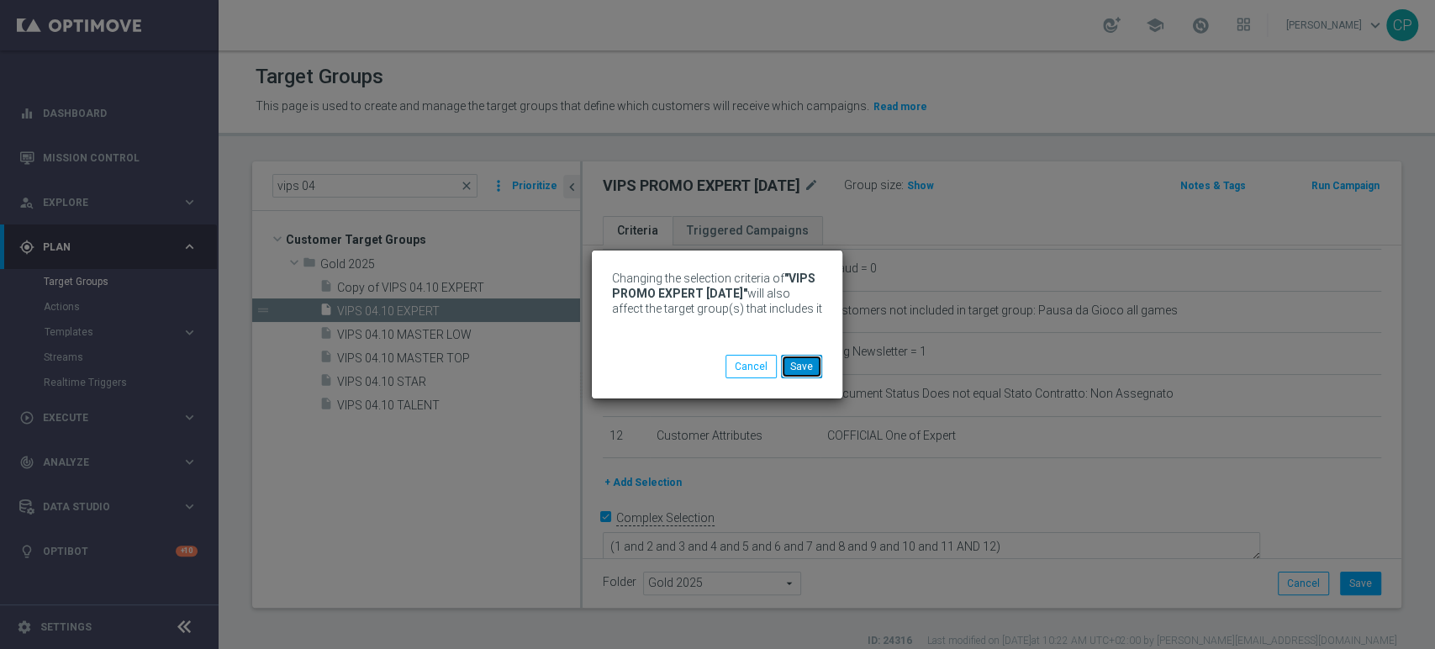
click at [812, 371] on button "Save" at bounding box center [801, 367] width 41 height 24
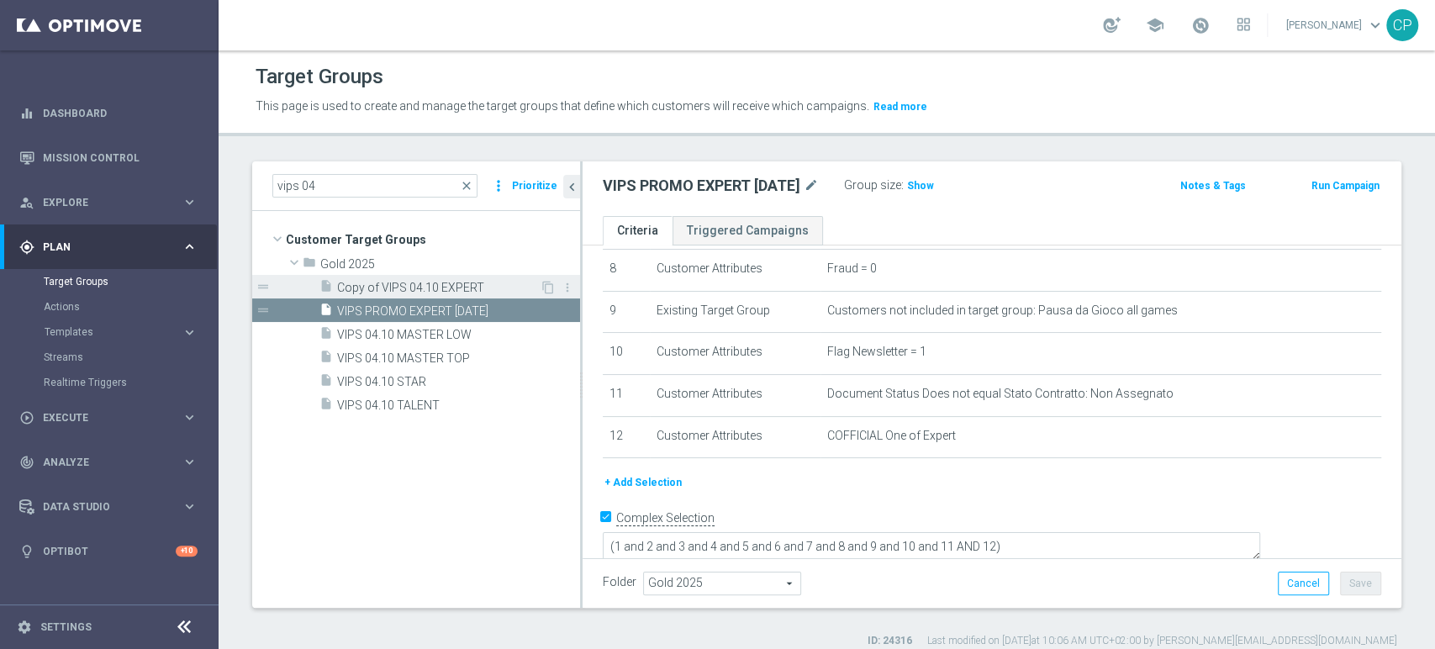
click at [471, 287] on span "Copy of VIPS 04.10 EXPERT" at bounding box center [438, 288] width 203 height 14
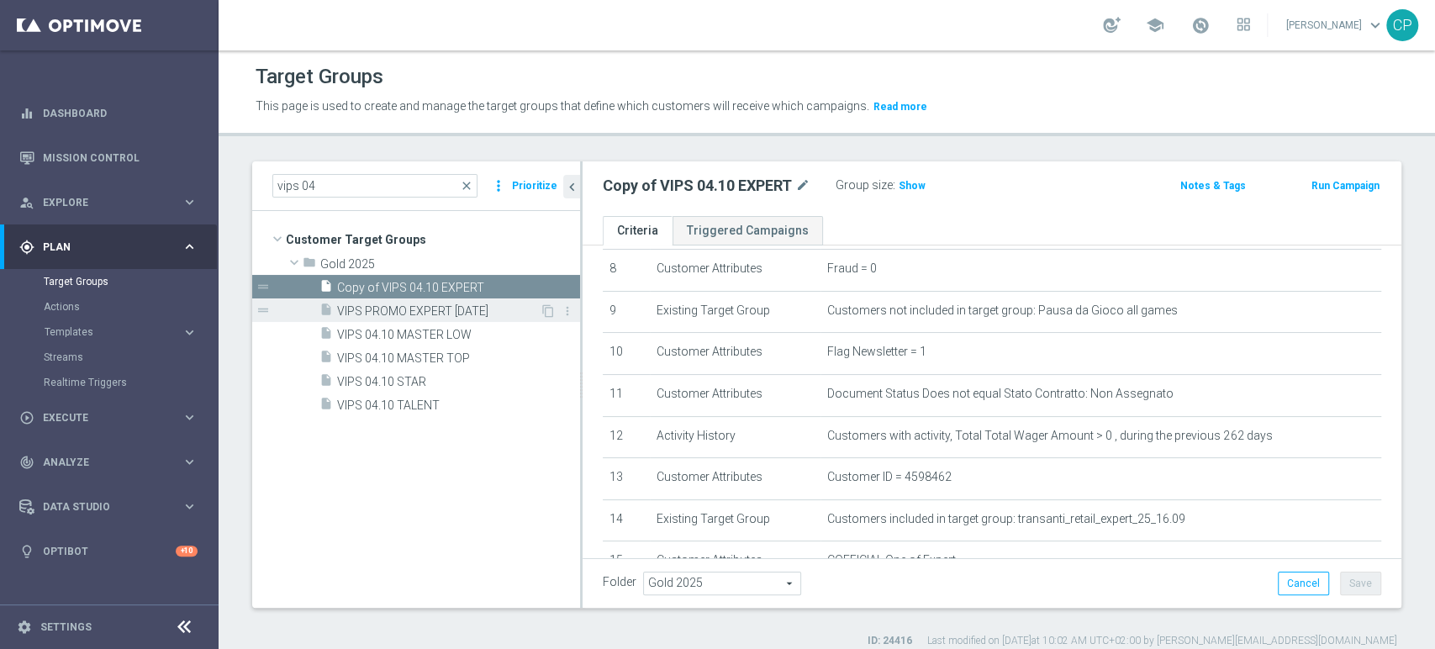
click at [505, 308] on span "VIPS PROMO EXPERT [DATE]" at bounding box center [438, 311] width 203 height 14
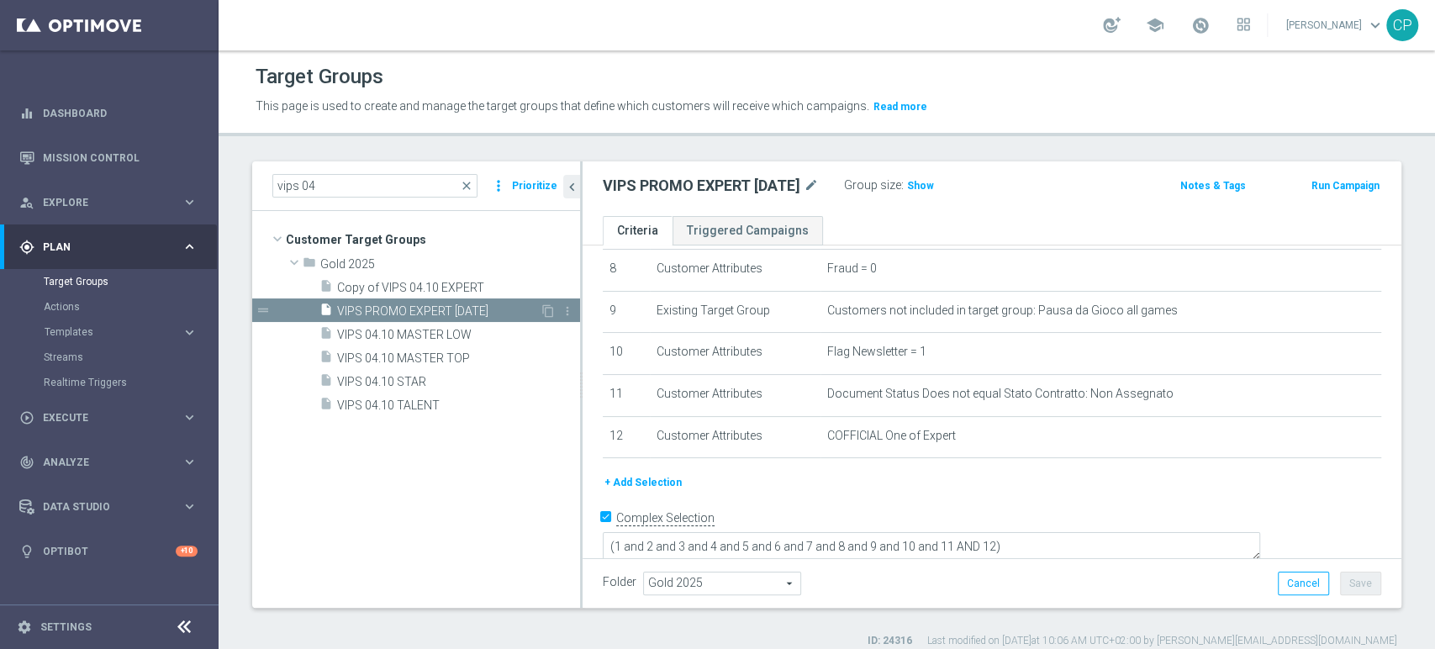
click at [397, 306] on span "VIPS PROMO EXPERT [DATE]" at bounding box center [438, 311] width 203 height 14
click at [413, 281] on span "Copy of VIPS 04.10 EXPERT" at bounding box center [438, 288] width 203 height 14
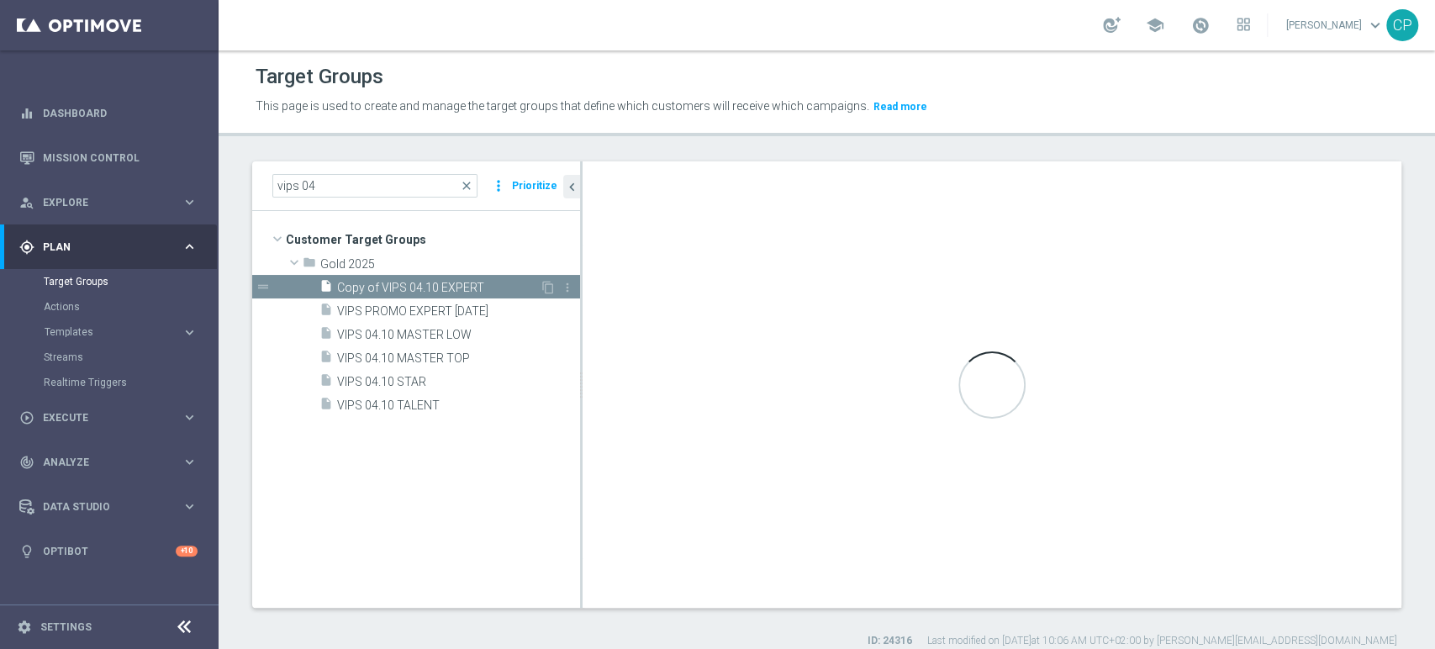
type textarea "(1 and 2 and 3 and 4 and 5 and 6 and 7 and 8 and 9 and 10 and 11 and 12 AND 15)…"
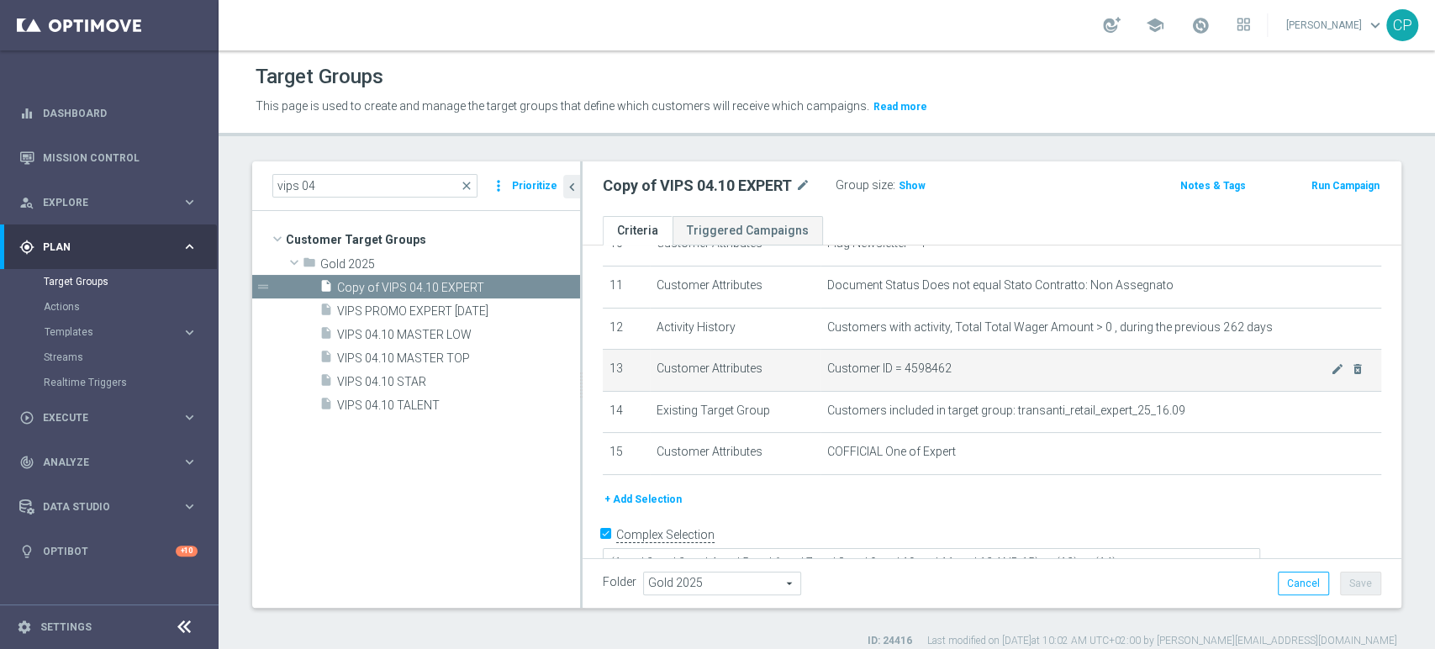
scroll to position [450, 0]
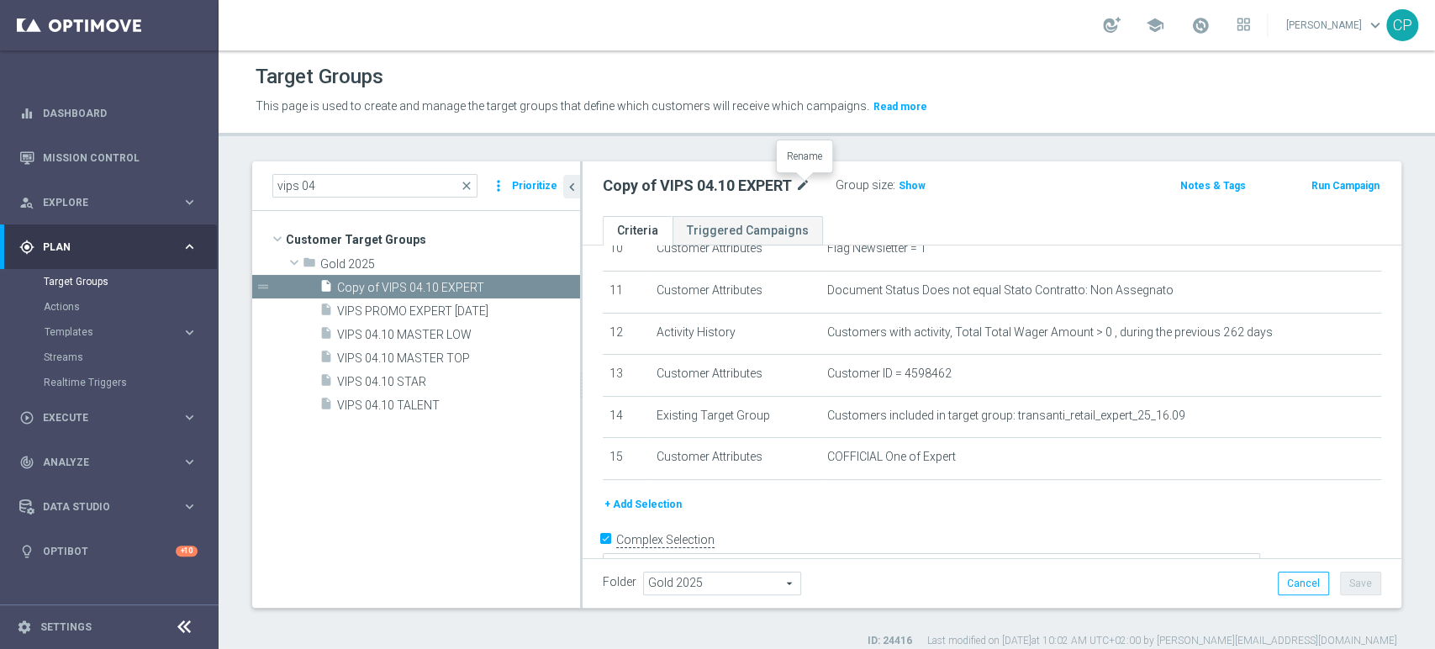
click at [804, 185] on icon "mode_edit" at bounding box center [802, 186] width 15 height 20
click at [649, 187] on input "Copy of VIPS 04.10 EXPERT" at bounding box center [716, 188] width 227 height 24
type input "VIPS 04.10 EXPERT"
click at [1109, 506] on div "+ Add Selection" at bounding box center [991, 504] width 803 height 18
click at [1349, 584] on button "Save" at bounding box center [1360, 583] width 41 height 24
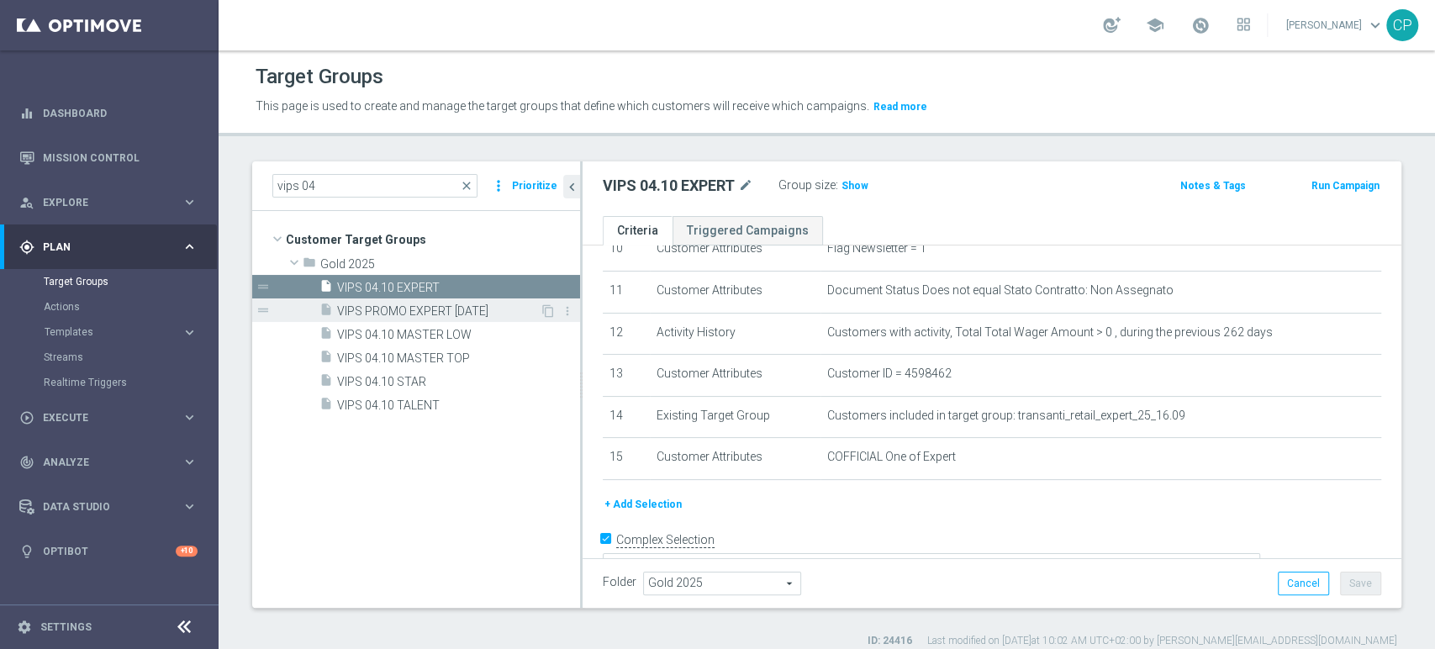
click at [471, 313] on span "VIPS PROMO EXPERT [DATE]" at bounding box center [438, 311] width 203 height 14
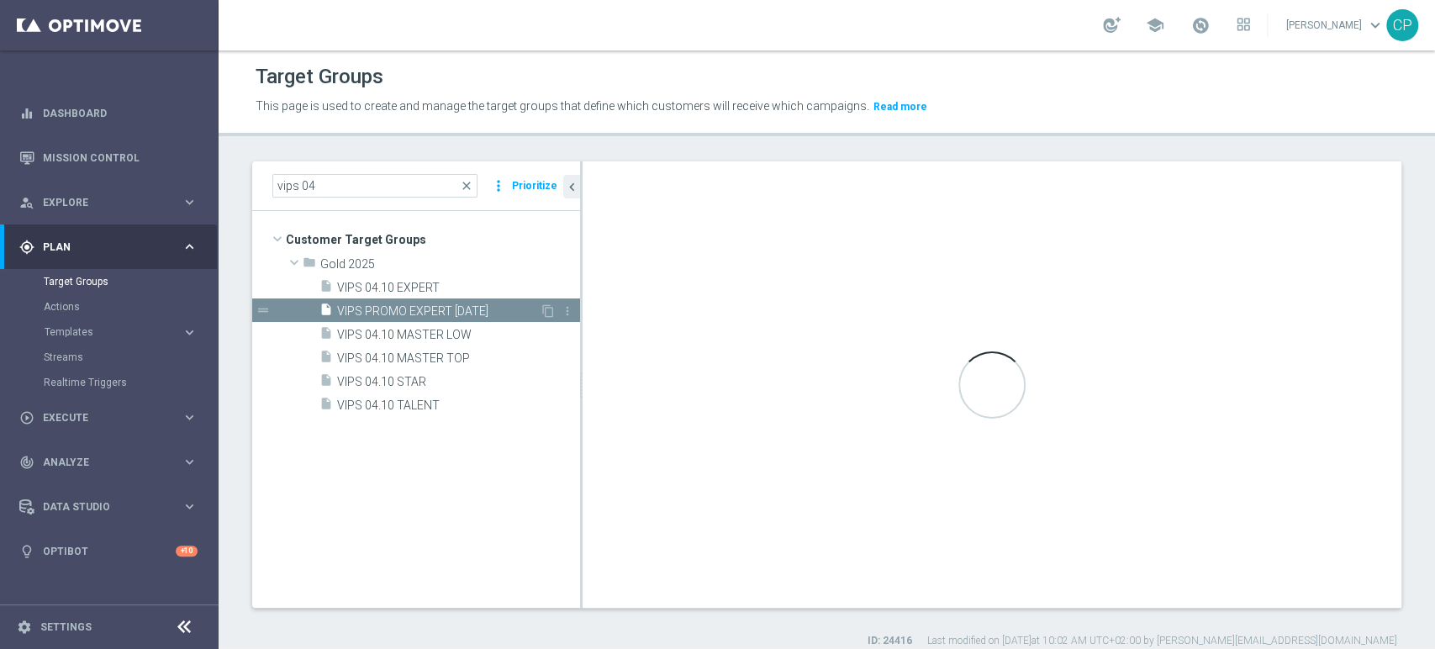
type textarea "(1 and 2 and 3 and 4 and 5 and 6 and 7 and 8 and 9 and 10 and 11 AND 12)"
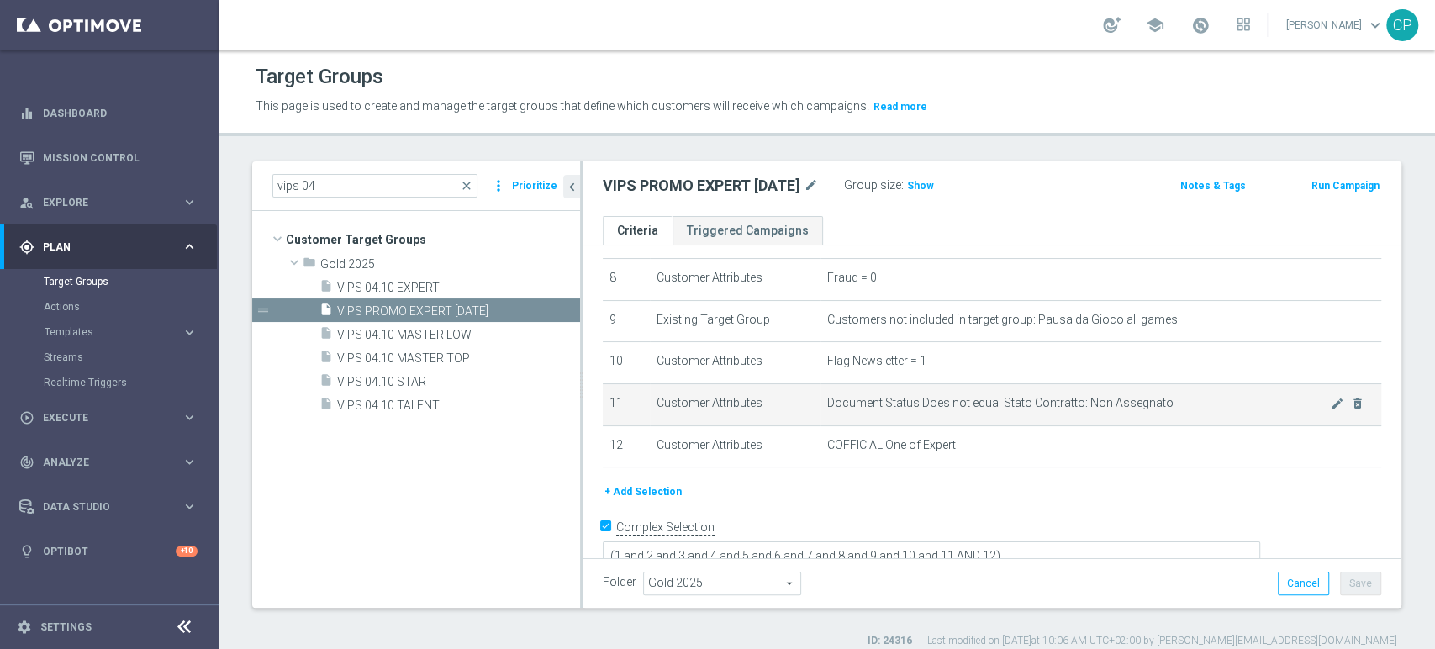
scroll to position [347, 0]
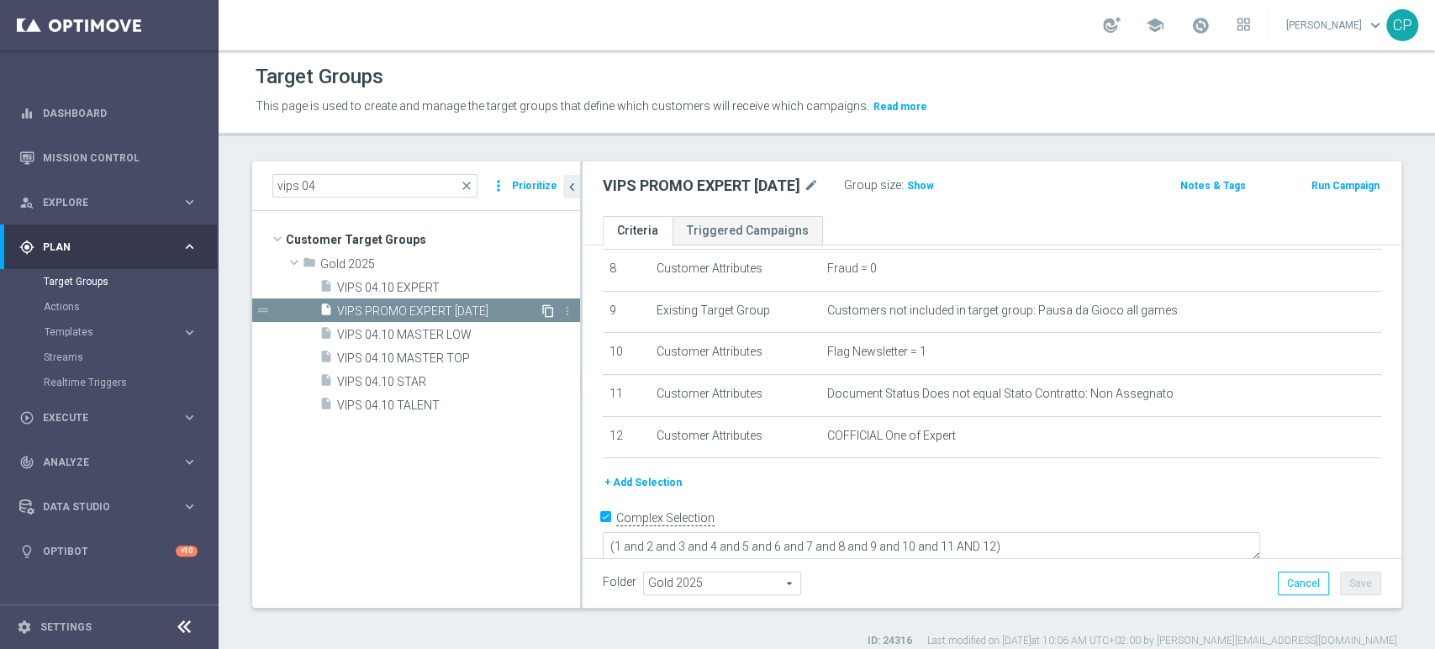
click at [545, 308] on icon "content_copy" at bounding box center [547, 310] width 13 height 13
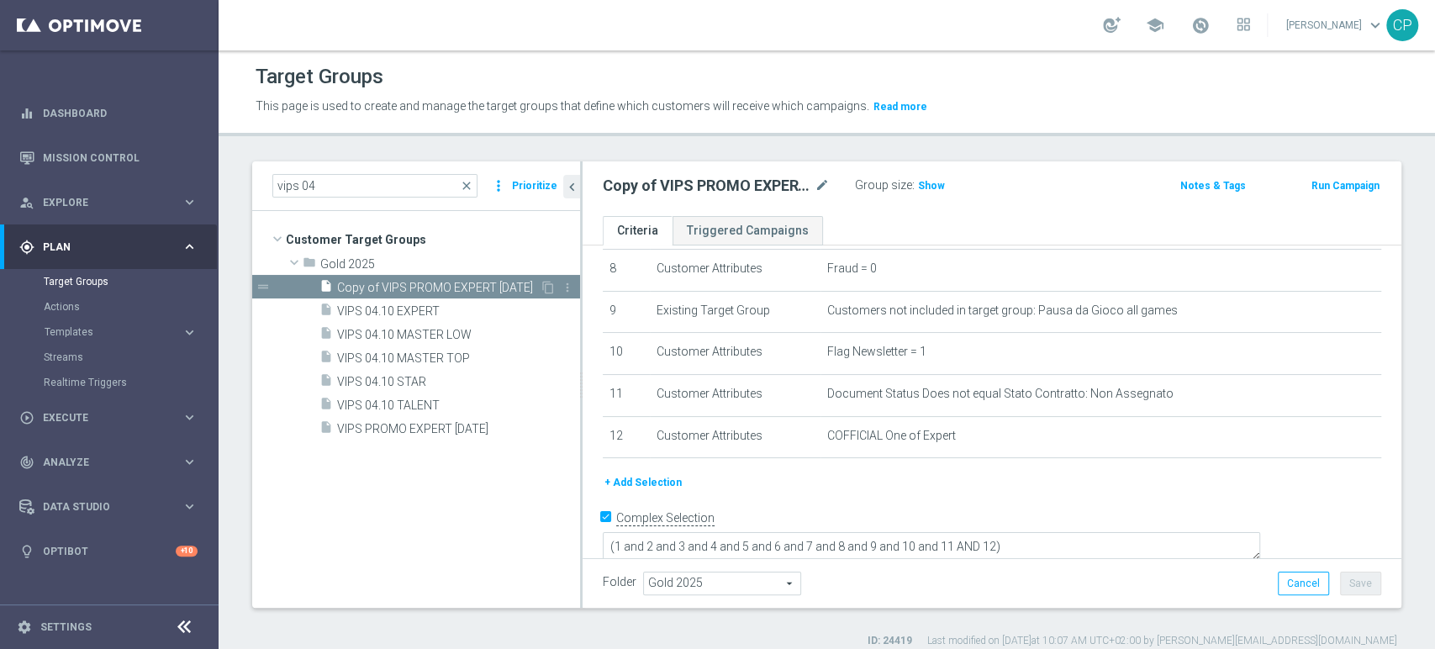
click at [475, 286] on span "Copy of VIPS PROMO EXPERT 7-10-25" at bounding box center [438, 288] width 203 height 14
click at [821, 186] on icon "mode_edit" at bounding box center [821, 186] width 15 height 20
click at [653, 186] on input "Copy of VIPS PROMO EXPERT 7-10-25" at bounding box center [716, 188] width 227 height 24
drag, startPoint x: 654, startPoint y: 186, endPoint x: 545, endPoint y: 180, distance: 109.4
click at [545, 180] on as-split "vips 04 close more_vert Prioritize Customer Target Groups library_add create_ne…" at bounding box center [826, 384] width 1149 height 446
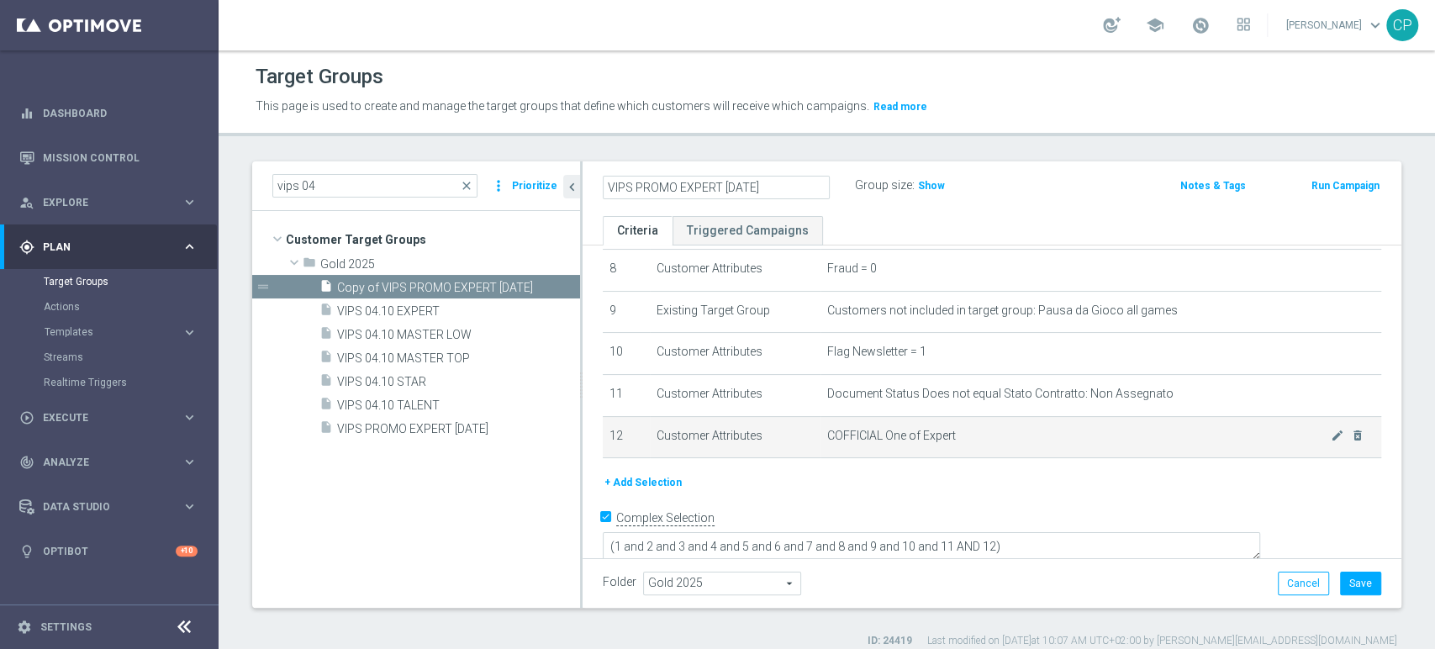
click at [970, 445] on td "COFFICIAL One of Expert mode_edit delete_forever" at bounding box center [1100, 437] width 561 height 42
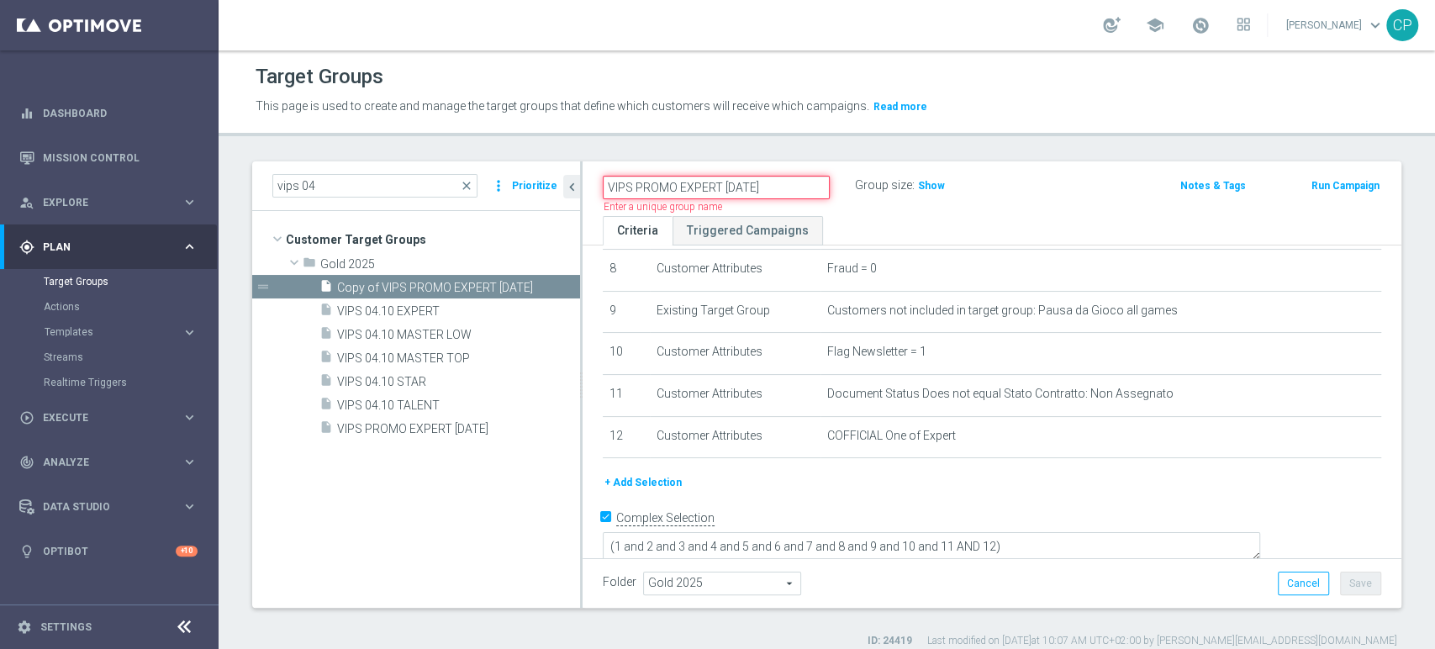
click at [685, 186] on input "VIPS PROMO EXPERT [DATE]" at bounding box center [716, 188] width 227 height 24
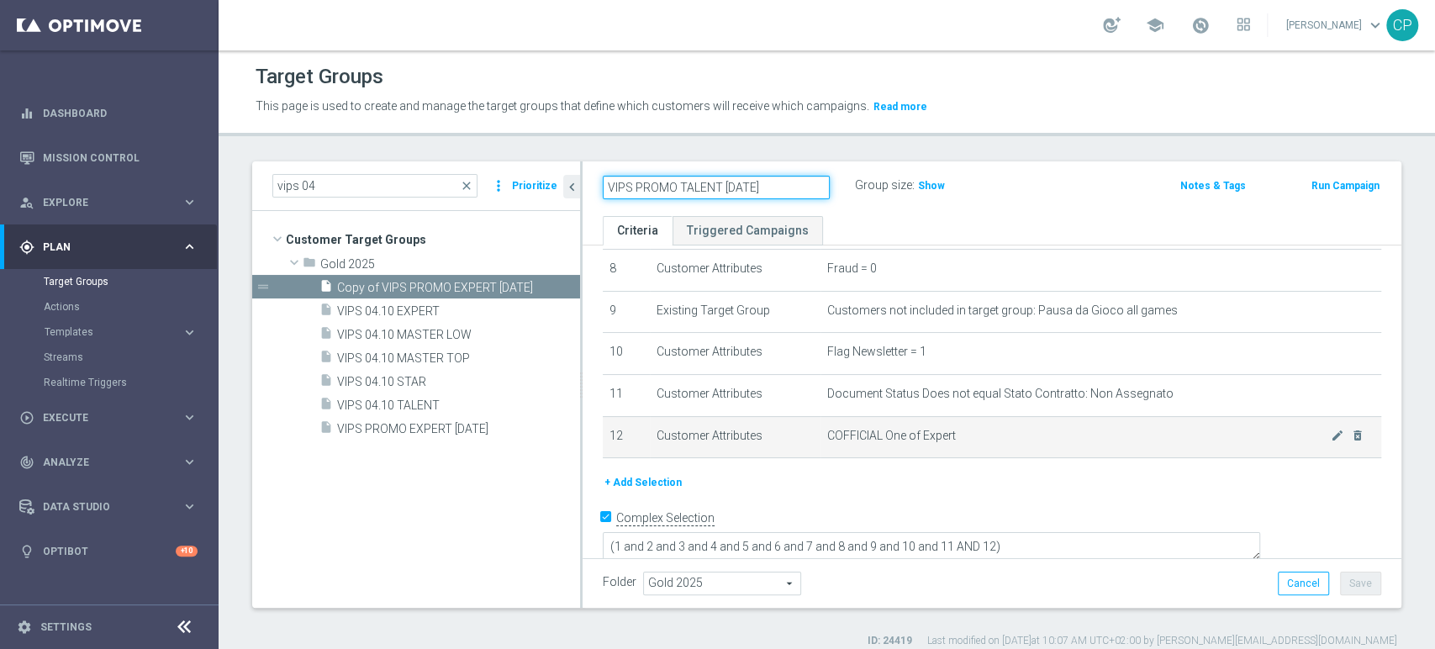
type input "VIPS PROMO TALENT [DATE]"
click at [996, 440] on span "COFFICIAL One of Expert" at bounding box center [1078, 436] width 503 height 14
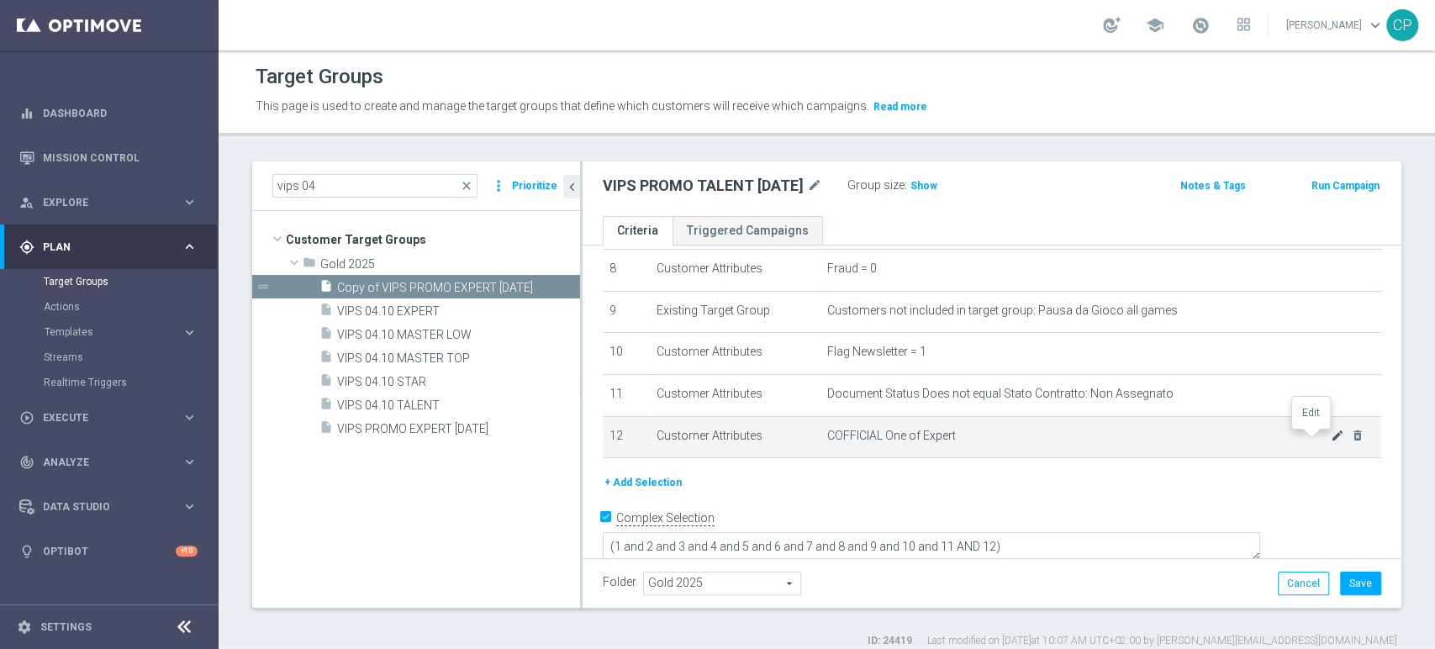
click at [1330, 435] on icon "mode_edit" at bounding box center [1336, 435] width 13 height 13
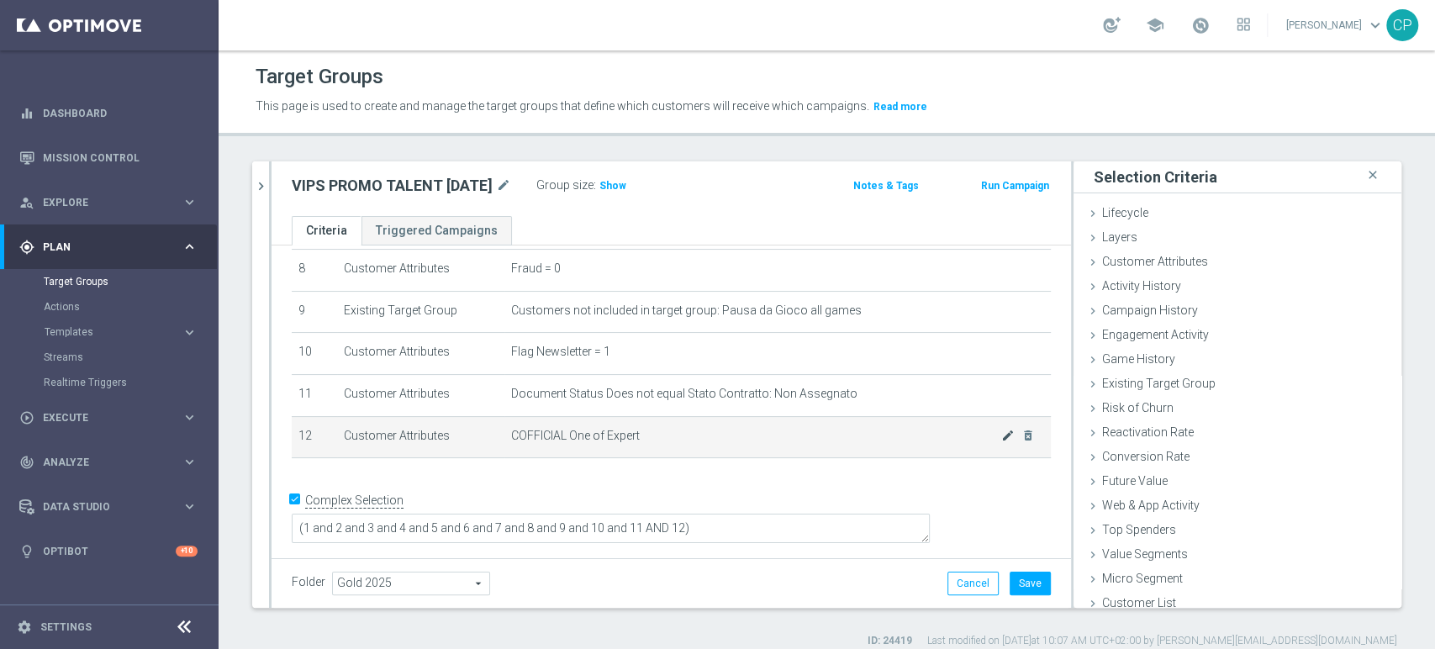
scroll to position [329, 0]
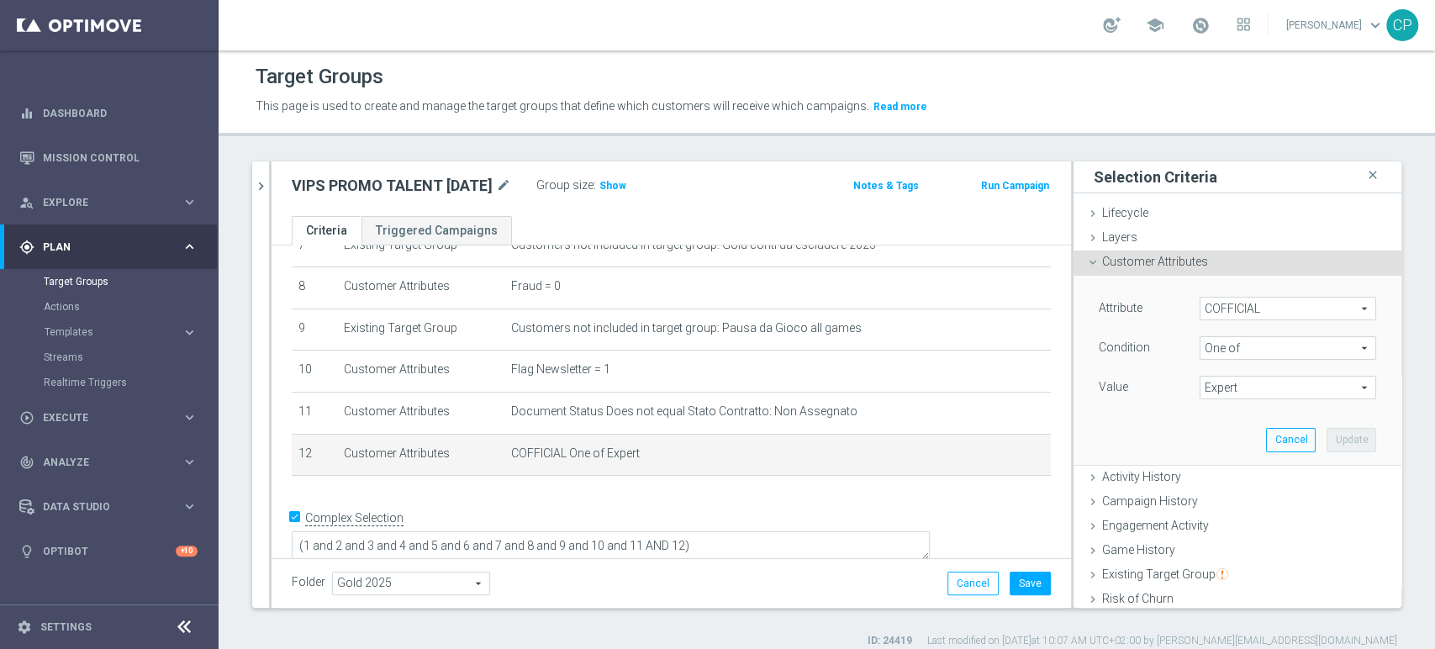
click at [1237, 389] on span "Expert" at bounding box center [1287, 388] width 175 height 22
click at [1212, 452] on input "Expert" at bounding box center [1217, 456] width 11 height 11
checkbox input "false"
type input "Select"
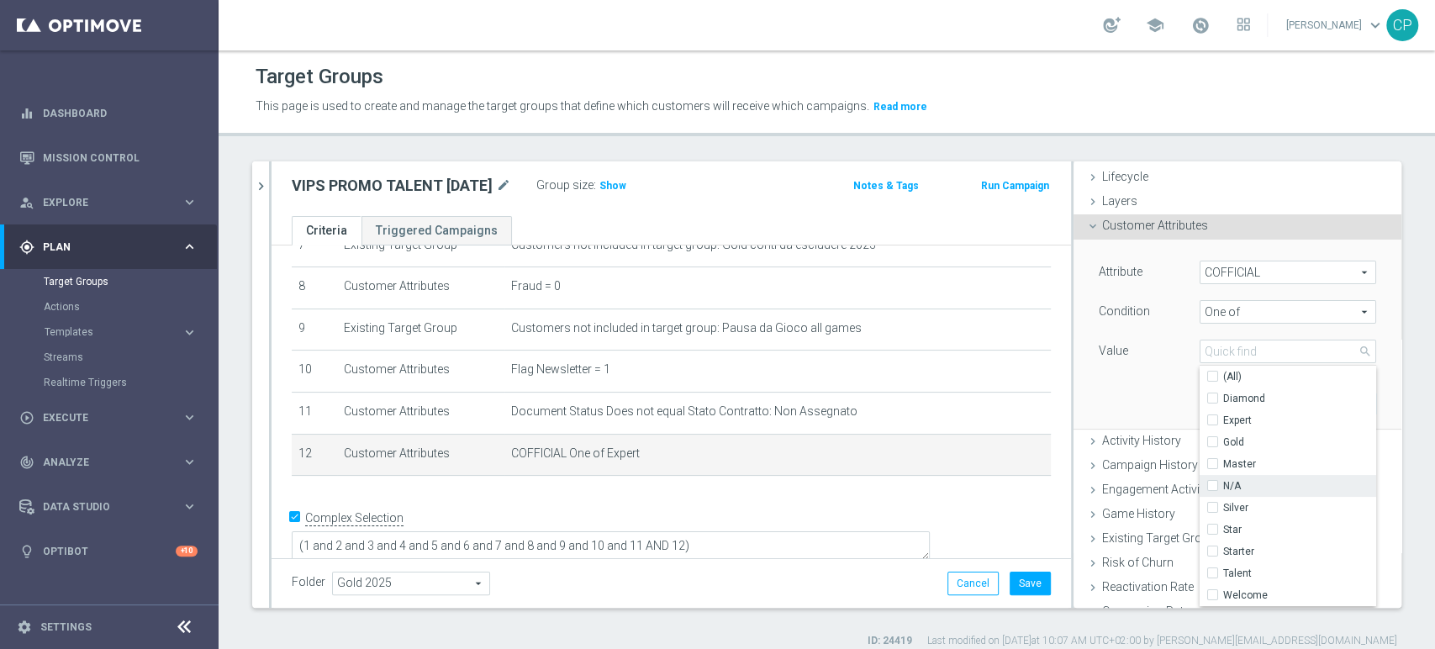
scroll to position [37, 0]
click at [1212, 570] on input "Talent" at bounding box center [1217, 572] width 11 height 11
checkbox input "true"
type input "Talent"
click at [1149, 412] on div "Attribute COFFICIAL COFFICIAL arrow_drop_down search Condition One of One of ar…" at bounding box center [1237, 333] width 303 height 188
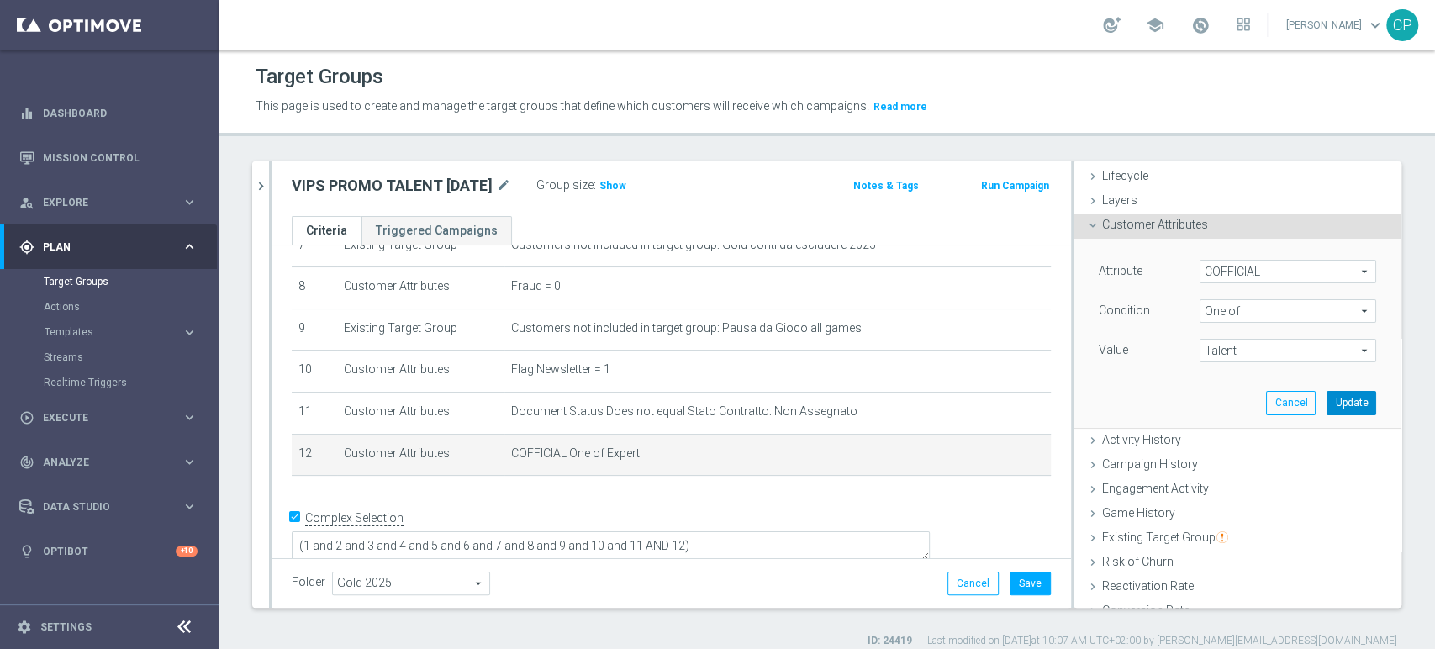
click at [1326, 401] on button "Update" at bounding box center [1351, 403] width 50 height 24
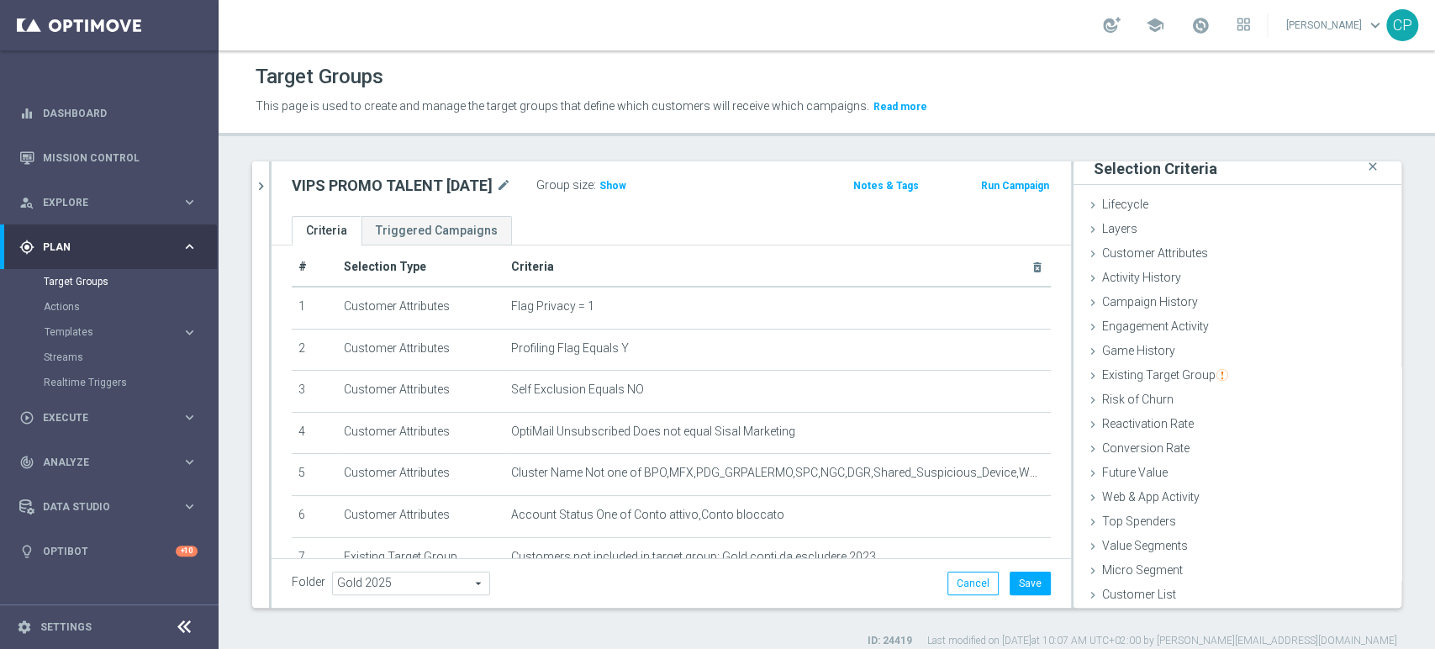
scroll to position [16, 0]
click at [1013, 579] on button "Save" at bounding box center [1029, 583] width 41 height 24
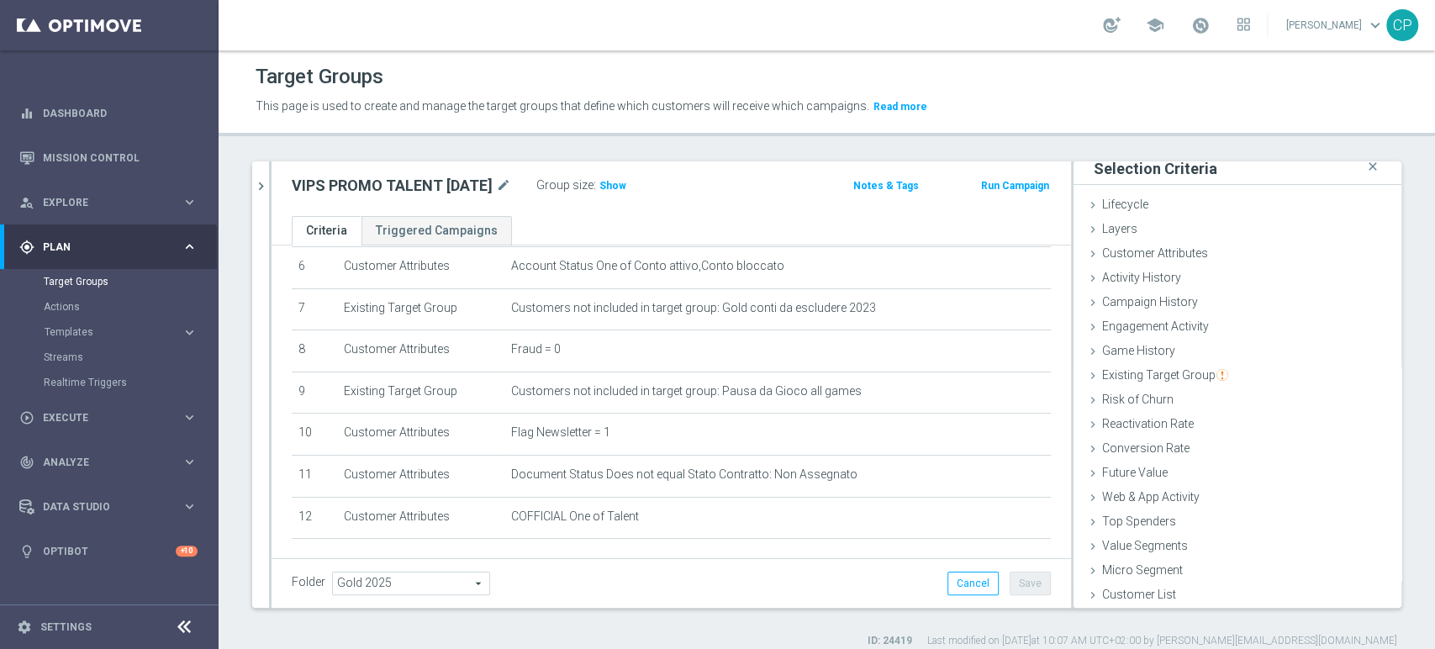
scroll to position [329, 0]
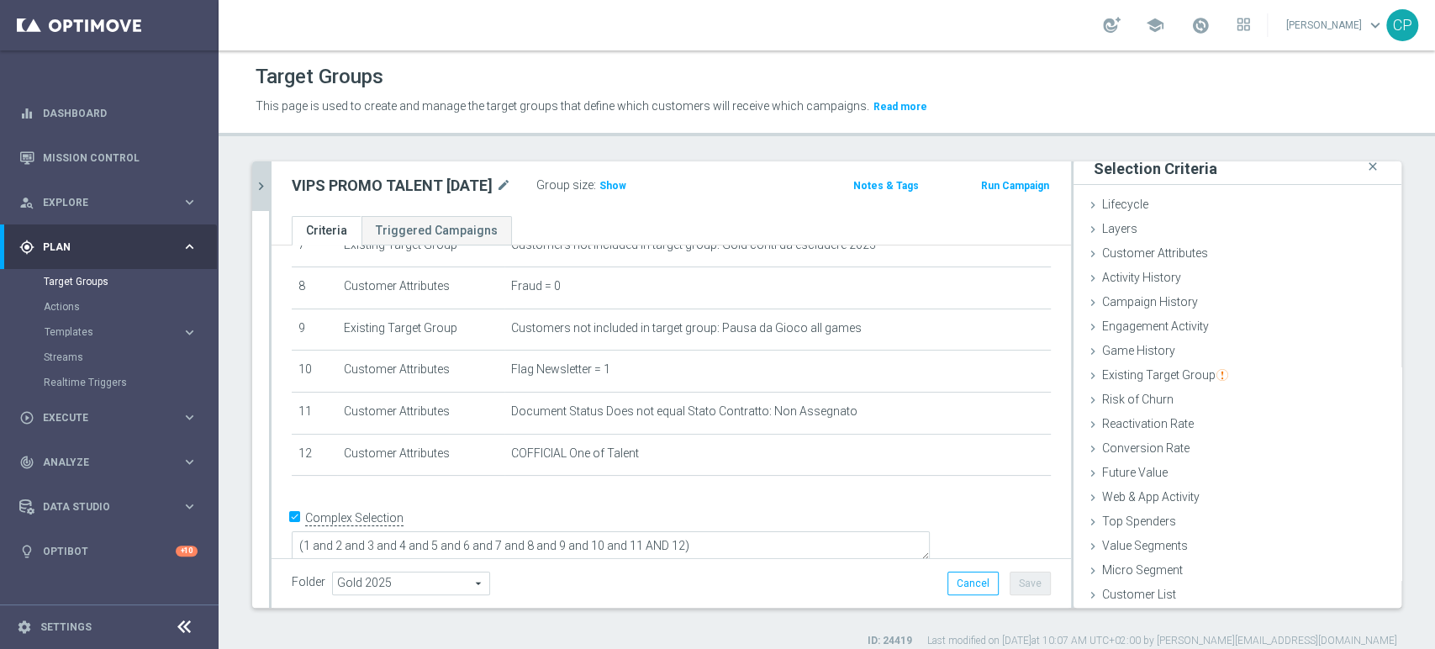
click at [262, 193] on button "chevron_right" at bounding box center [260, 186] width 17 height 50
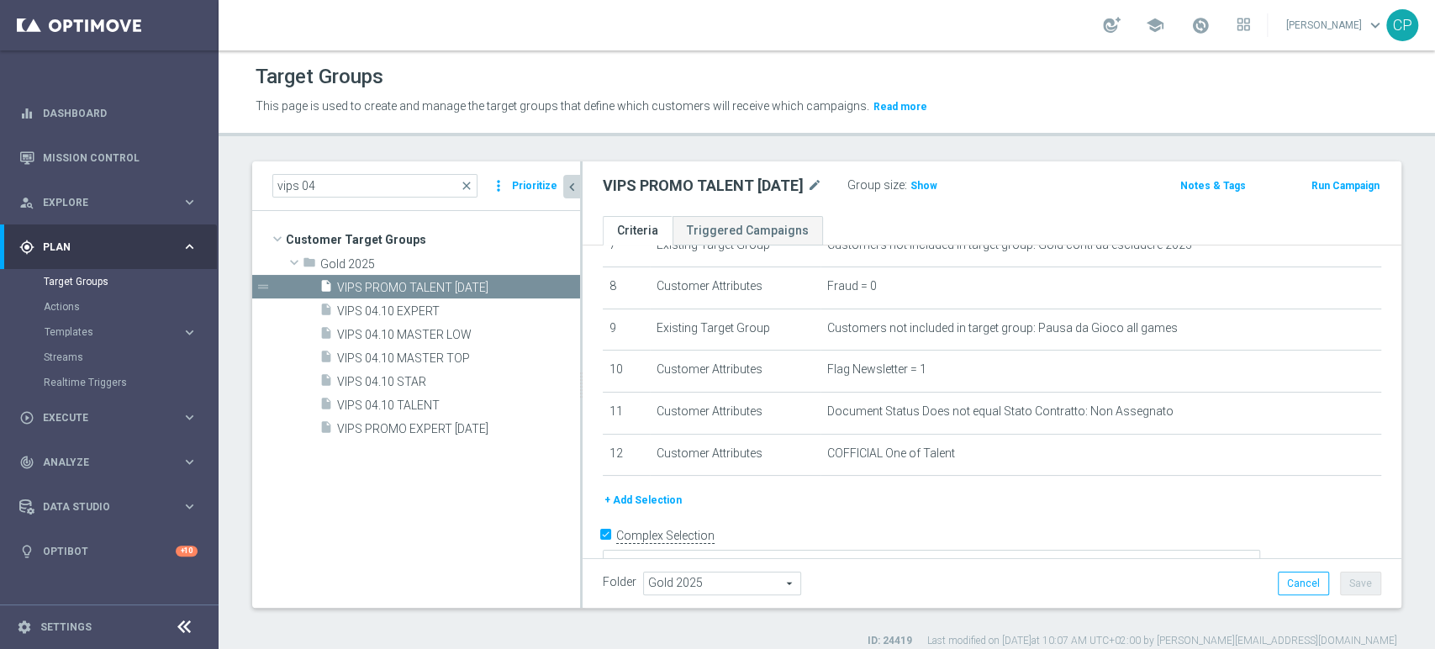
scroll to position [38, 0]
click at [544, 284] on icon "content_copy" at bounding box center [547, 287] width 13 height 13
click at [457, 281] on span "Copy of VIPS PROMO TALENT 7-10-25" at bounding box center [438, 288] width 203 height 14
click at [816, 186] on icon "mode_edit" at bounding box center [821, 186] width 15 height 20
click at [652, 184] on input "Copy of VIPS PROMO TALENT 7-10-25" at bounding box center [716, 188] width 227 height 24
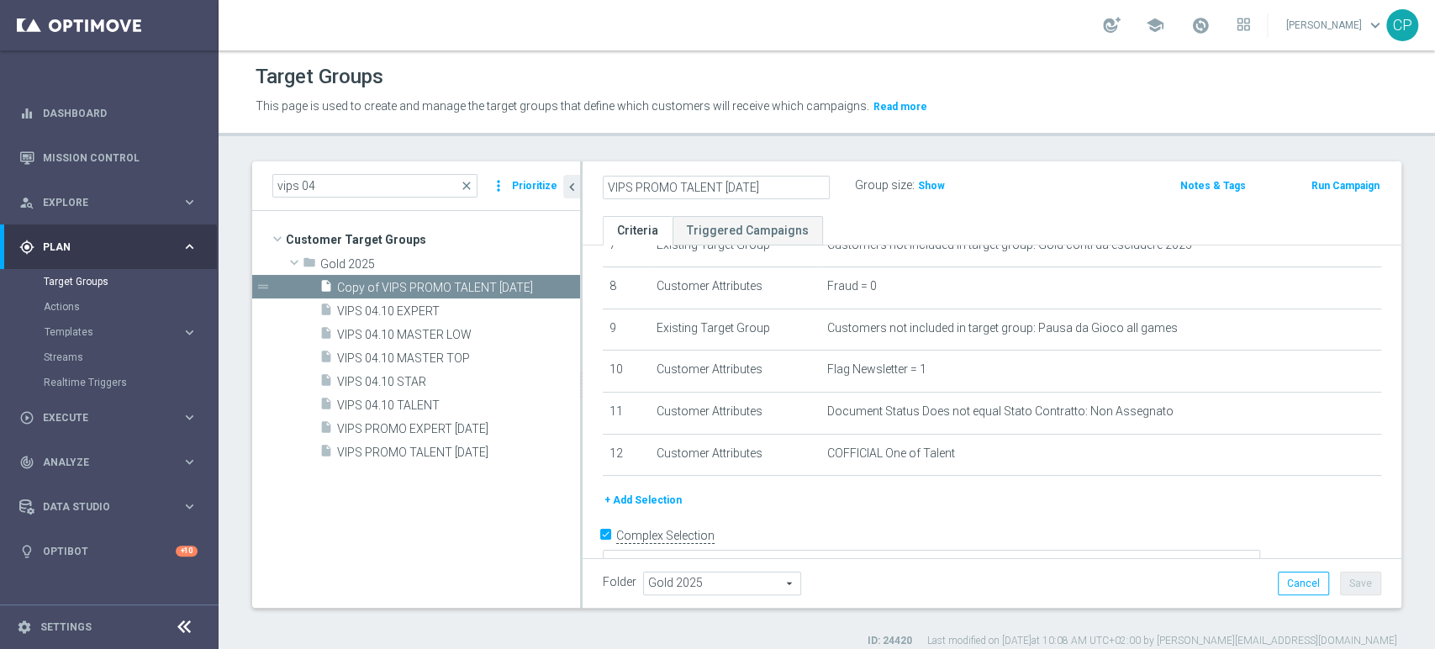
click at [687, 191] on input "VIPS PROMO TALENT [DATE]" at bounding box center [716, 188] width 227 height 24
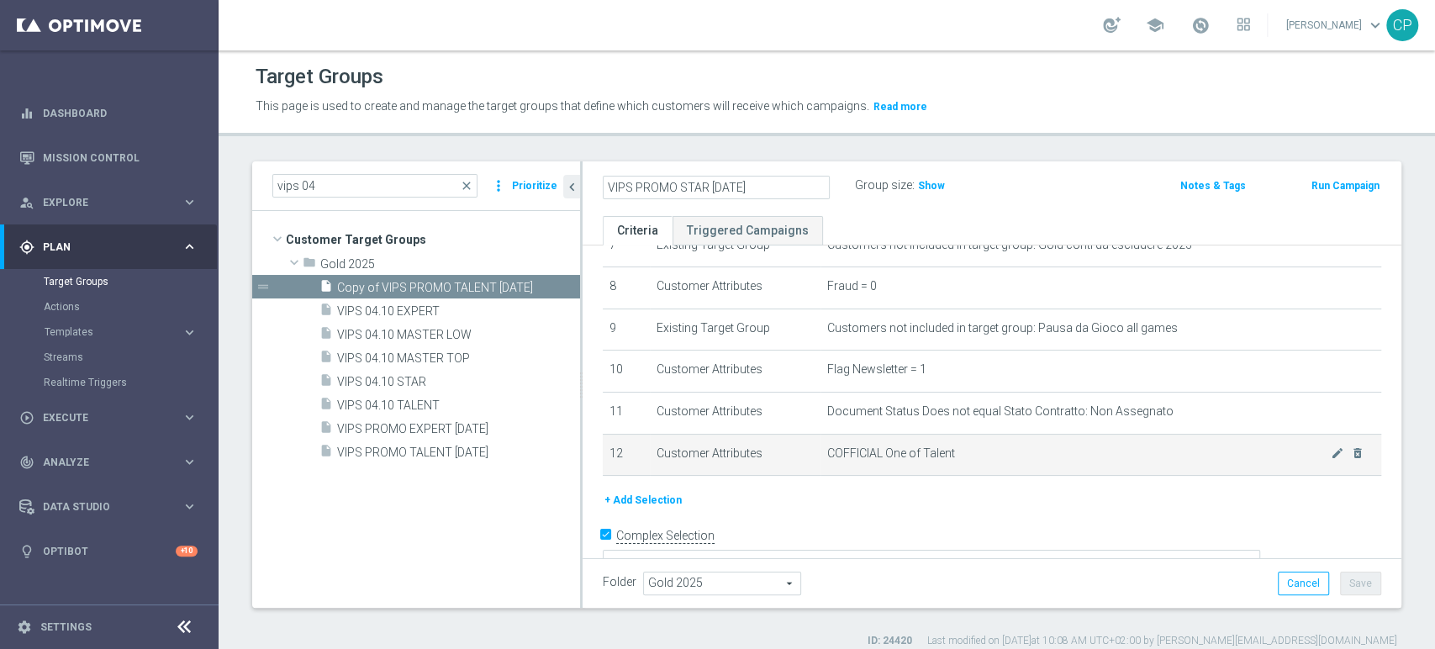
type input "VIPS PROMO STAR [DATE]"
click at [1002, 466] on td "COFFICIAL One of Talent mode_edit delete_forever" at bounding box center [1100, 455] width 561 height 42
click at [1330, 456] on icon "mode_edit" at bounding box center [1336, 452] width 13 height 13
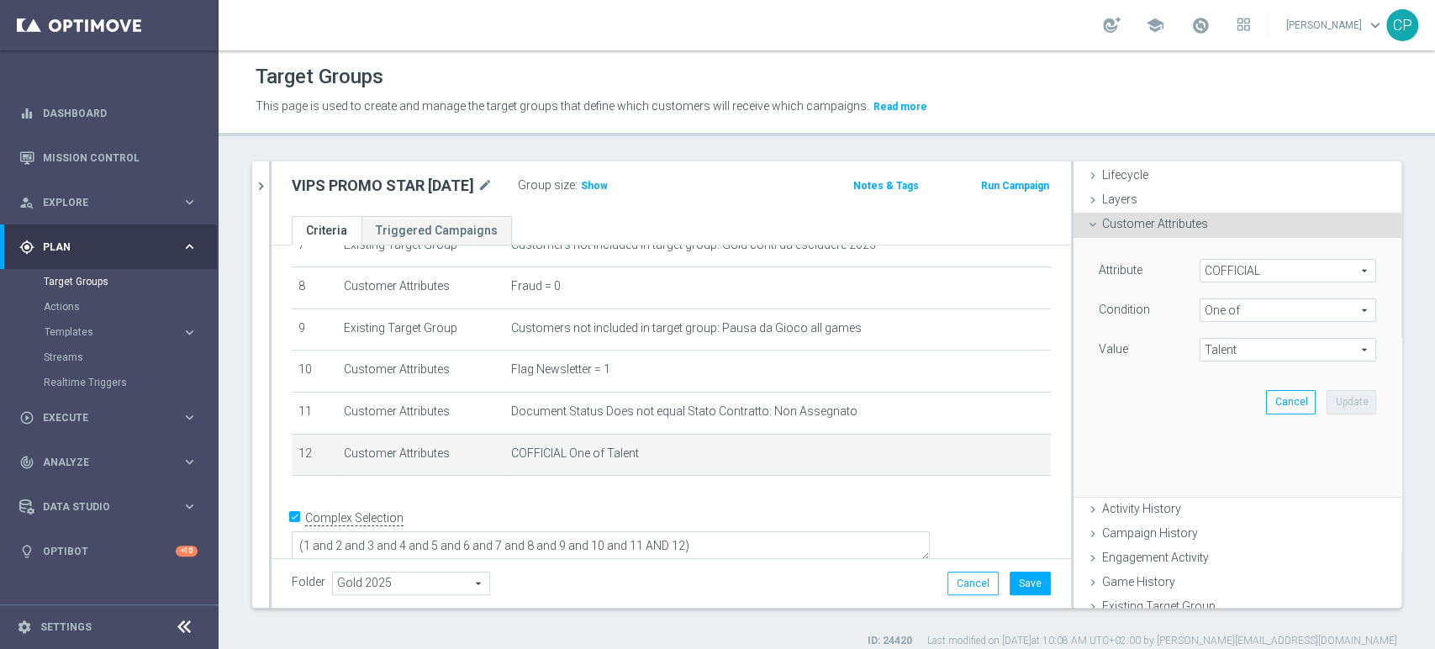
scroll to position [37, 0]
click at [1240, 351] on span "Talent" at bounding box center [1287, 351] width 175 height 22
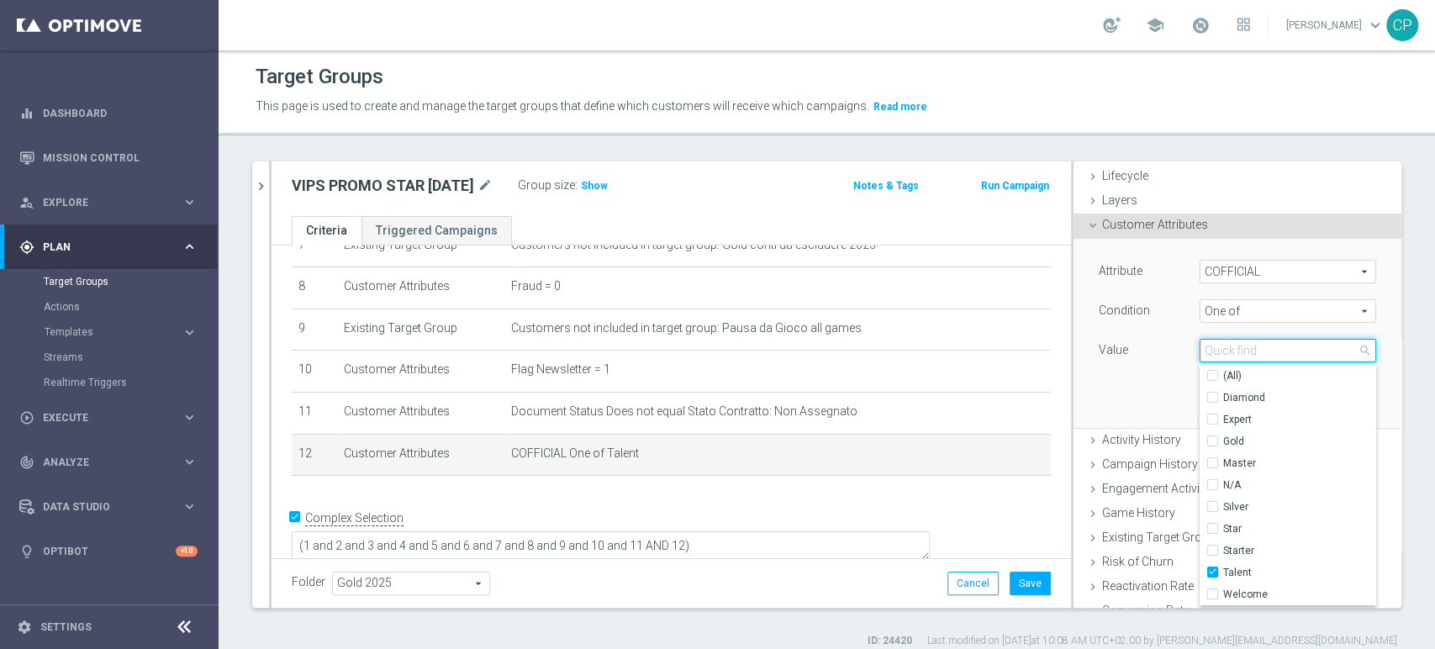
click at [1240, 351] on input "search" at bounding box center [1287, 351] width 176 height 24
click at [1223, 571] on label "Talent" at bounding box center [1299, 572] width 153 height 22
click at [1212, 571] on input "Talent" at bounding box center [1217, 572] width 11 height 11
checkbox input "false"
type input "Select"
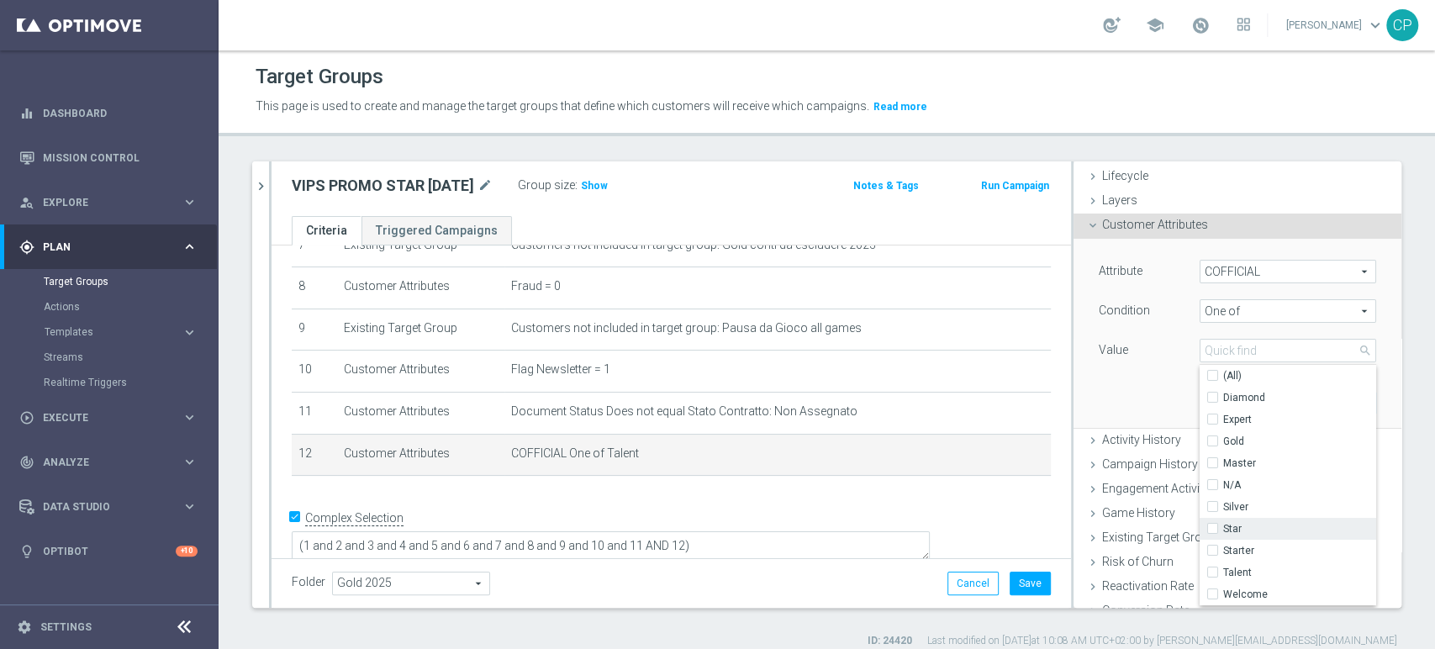
click at [1212, 524] on input "Star" at bounding box center [1217, 529] width 11 height 11
checkbox input "true"
type input "Star"
click at [1150, 402] on div "Attribute COFFICIAL COFFICIAL arrow_drop_down search Condition One of One of ar…" at bounding box center [1237, 333] width 303 height 188
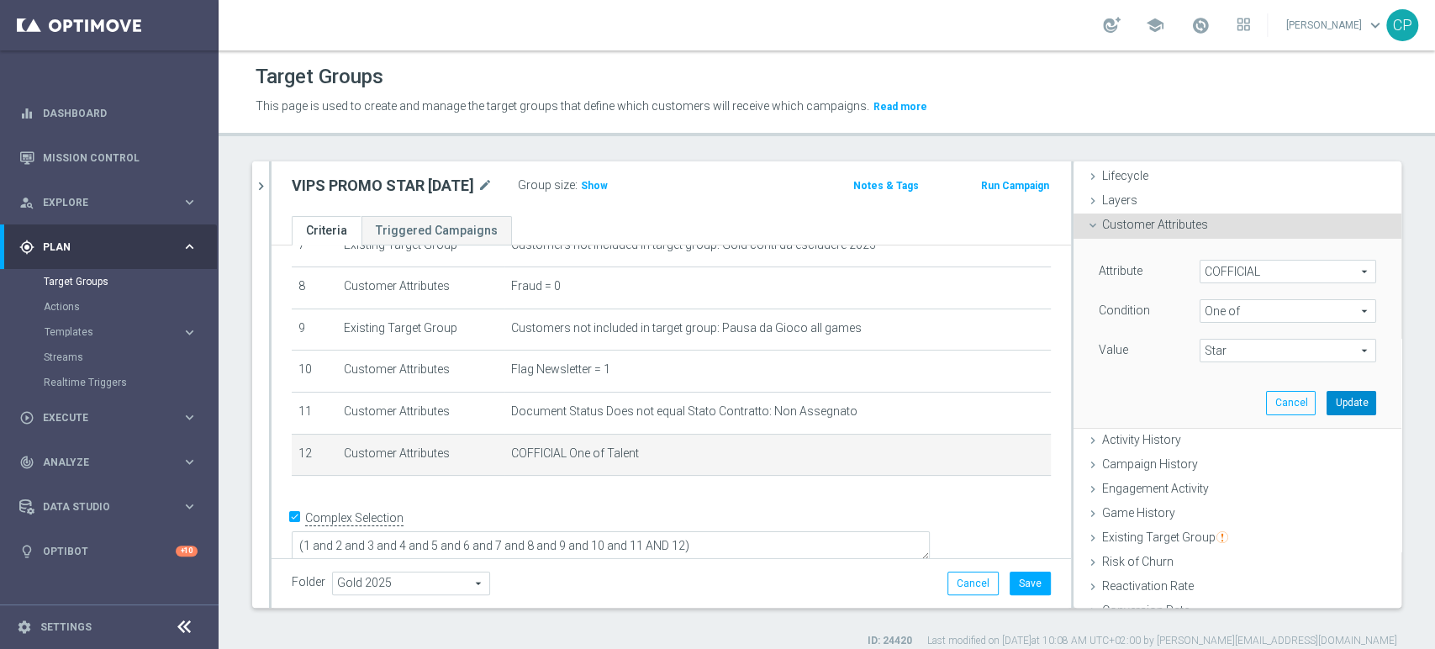
click at [1330, 407] on button "Update" at bounding box center [1351, 403] width 50 height 24
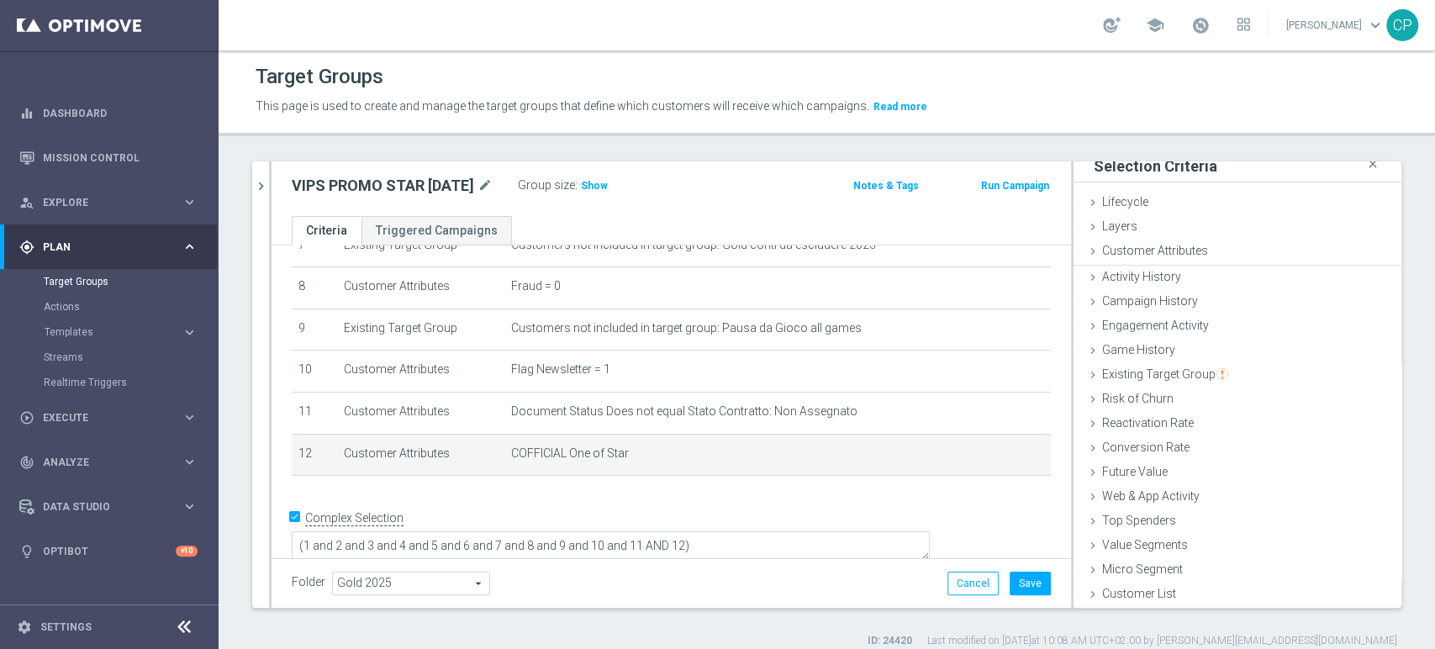
scroll to position [8, 0]
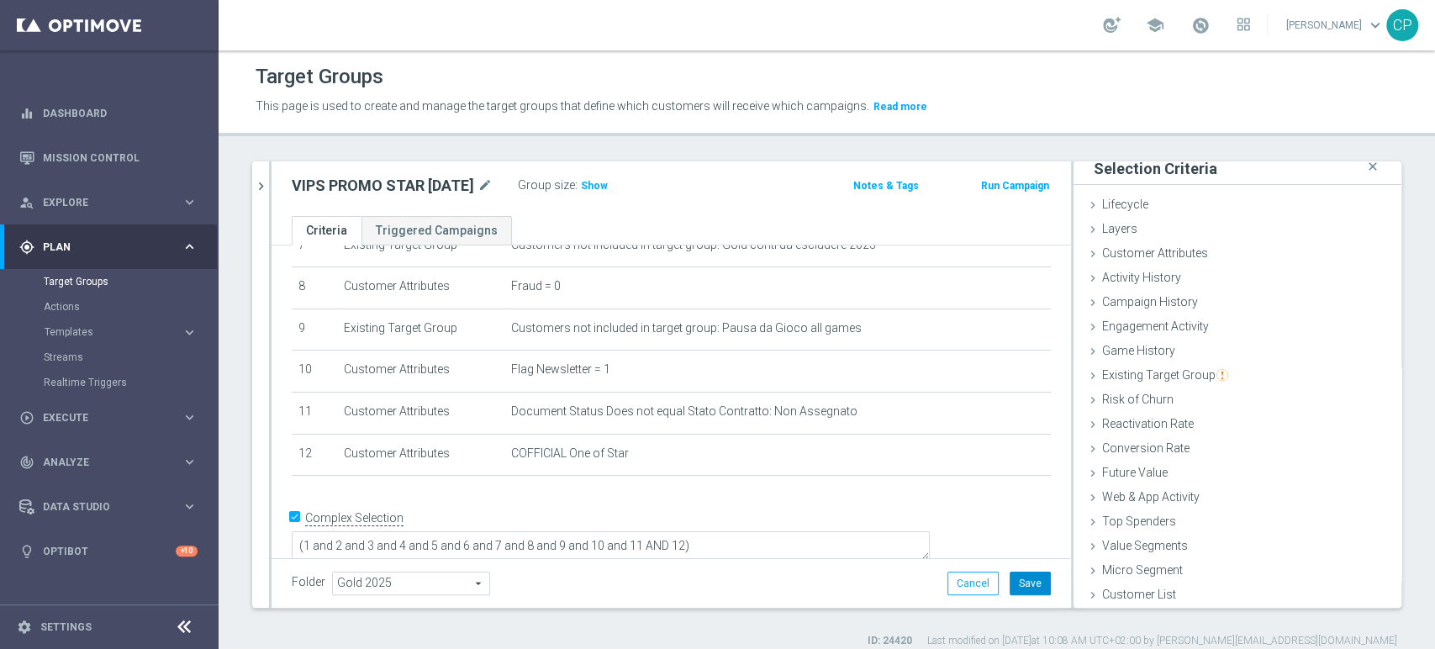
click at [1017, 580] on button "Save" at bounding box center [1029, 583] width 41 height 24
click at [259, 183] on icon "chevron_right" at bounding box center [261, 186] width 16 height 16
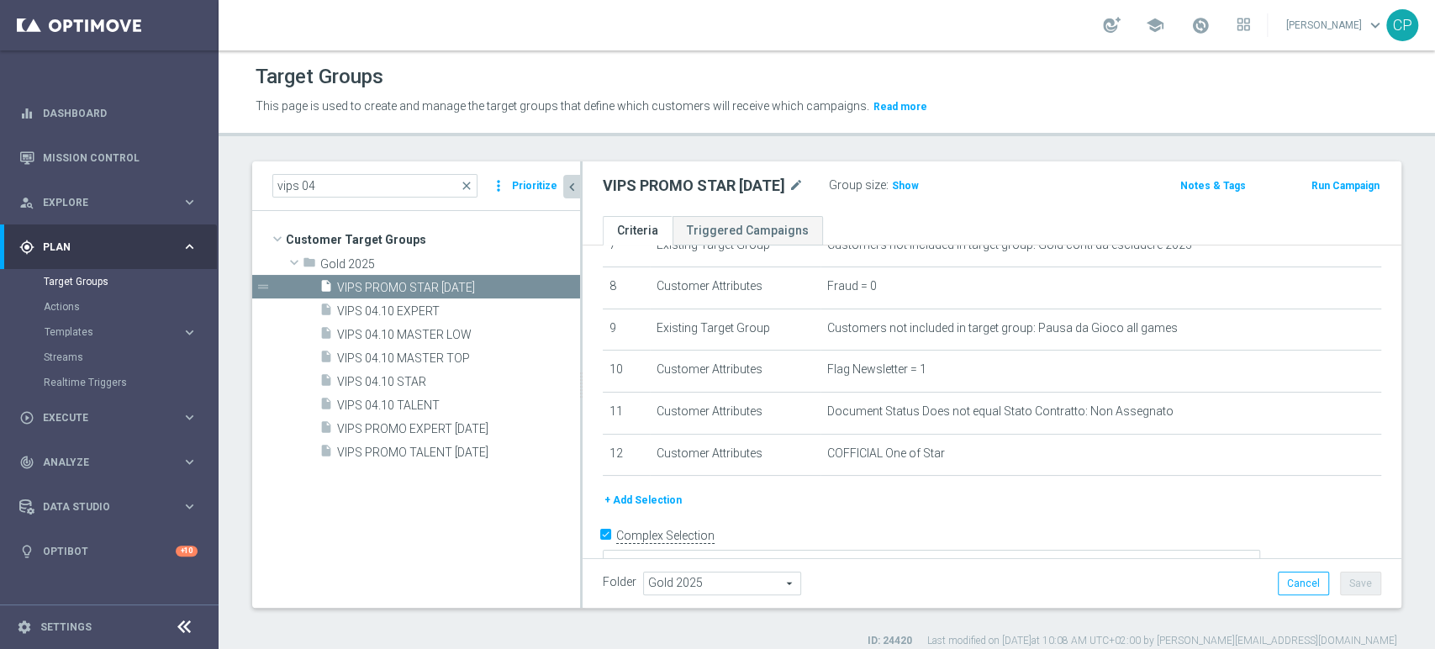
scroll to position [38, 0]
click at [541, 334] on icon "content_copy" at bounding box center [547, 334] width 13 height 13
type textarea "(1 and 2 and 3 and 4 and 5 and 6 and 7 and 8 and 9 and 10 and 11 and 12 AND 15 …"
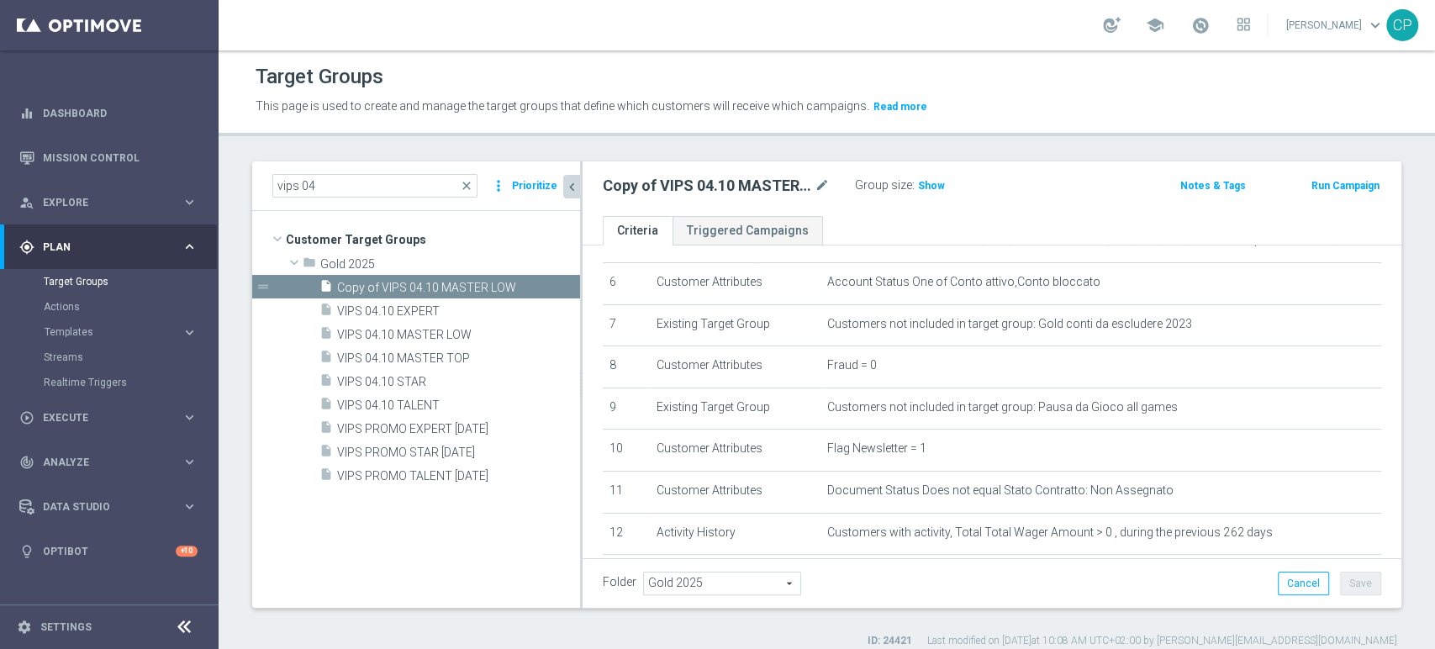
scroll to position [242, 0]
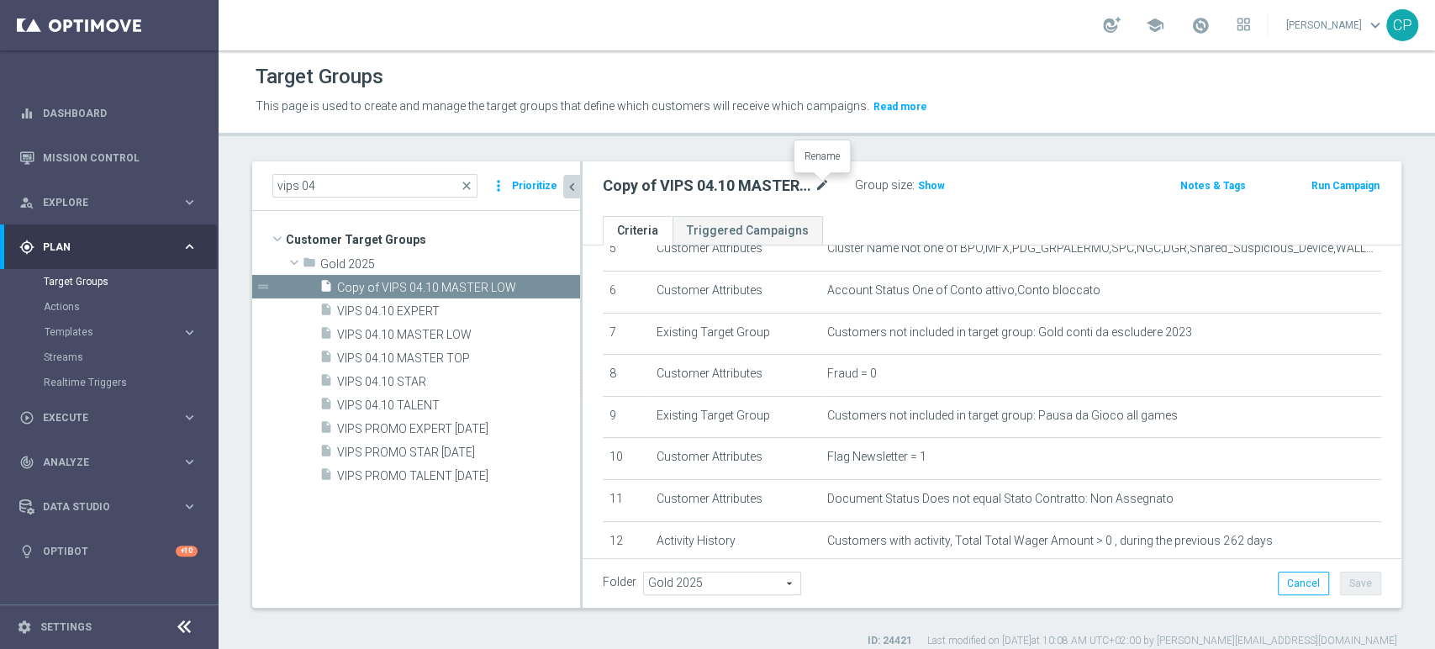
click at [820, 182] on icon "mode_edit" at bounding box center [821, 186] width 15 height 20
click at [681, 181] on input "Copy of VIPS 04.10 MASTER LOW" at bounding box center [716, 188] width 227 height 24
drag, startPoint x: 651, startPoint y: 184, endPoint x: 500, endPoint y: 183, distance: 151.3
click at [500, 183] on as-split "vips 04 close more_vert Prioritize Customer Target Groups library_add create_ne…" at bounding box center [826, 384] width 1149 height 446
drag, startPoint x: 661, startPoint y: 186, endPoint x: 634, endPoint y: 186, distance: 27.7
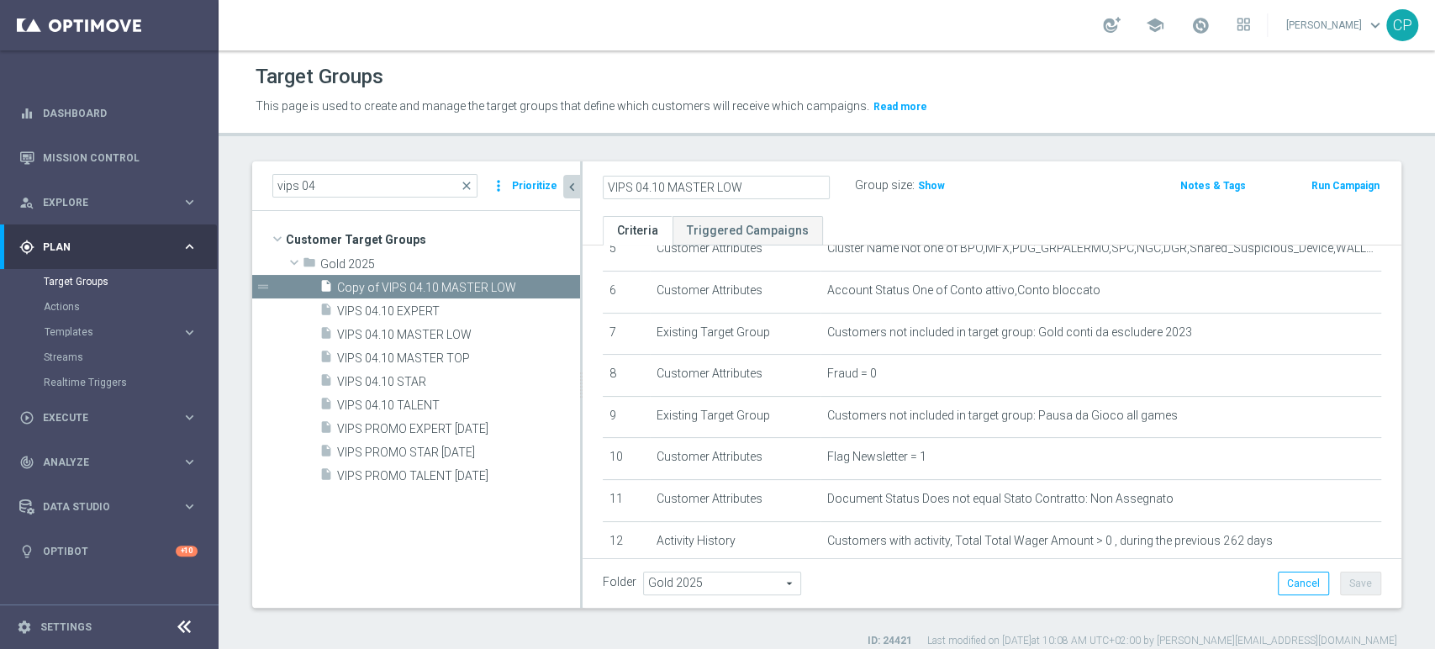
click at [634, 186] on input "VIPS 04.10 MASTER LOW" at bounding box center [716, 188] width 227 height 24
click at [778, 187] on input "VIPS PROMO MASTER LOW" at bounding box center [716, 188] width 227 height 24
type input "VIPS PROMO MASTER LOW [DATE]"
click at [867, 221] on ul "Criteria Triggered Campaigns" at bounding box center [991, 230] width 819 height 29
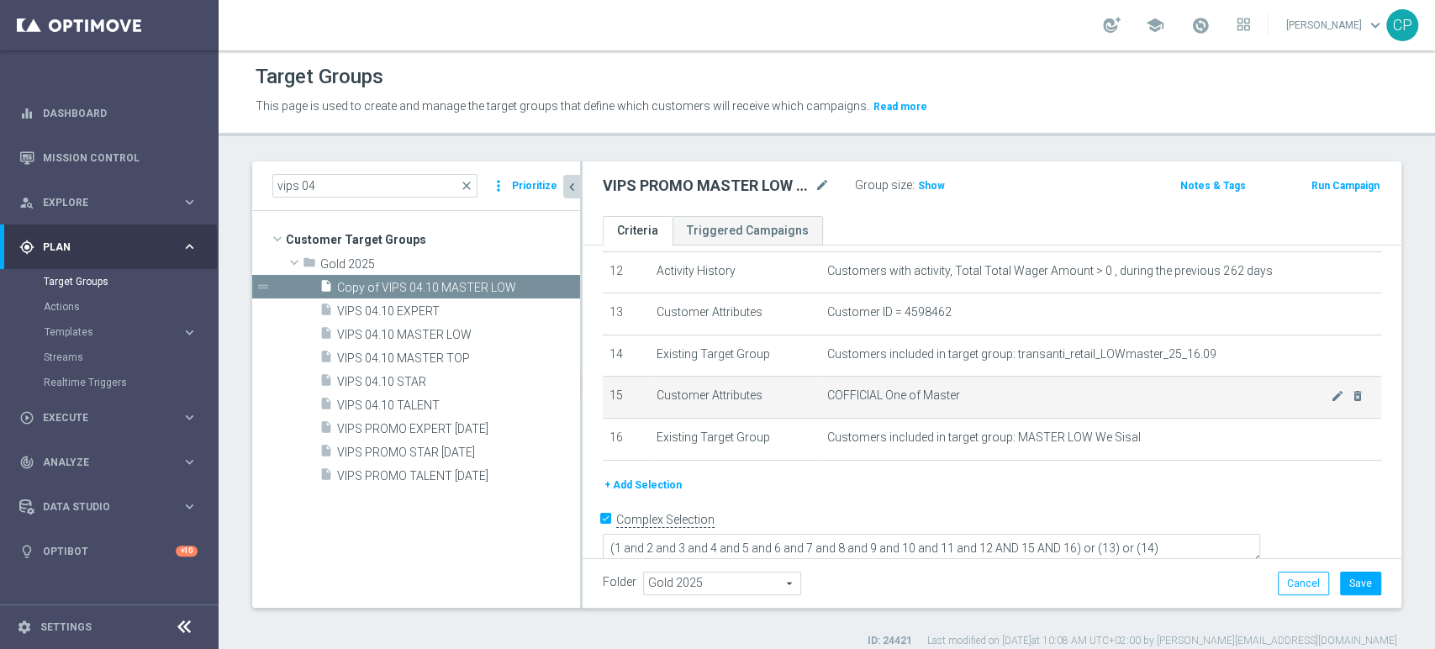
scroll to position [515, 0]
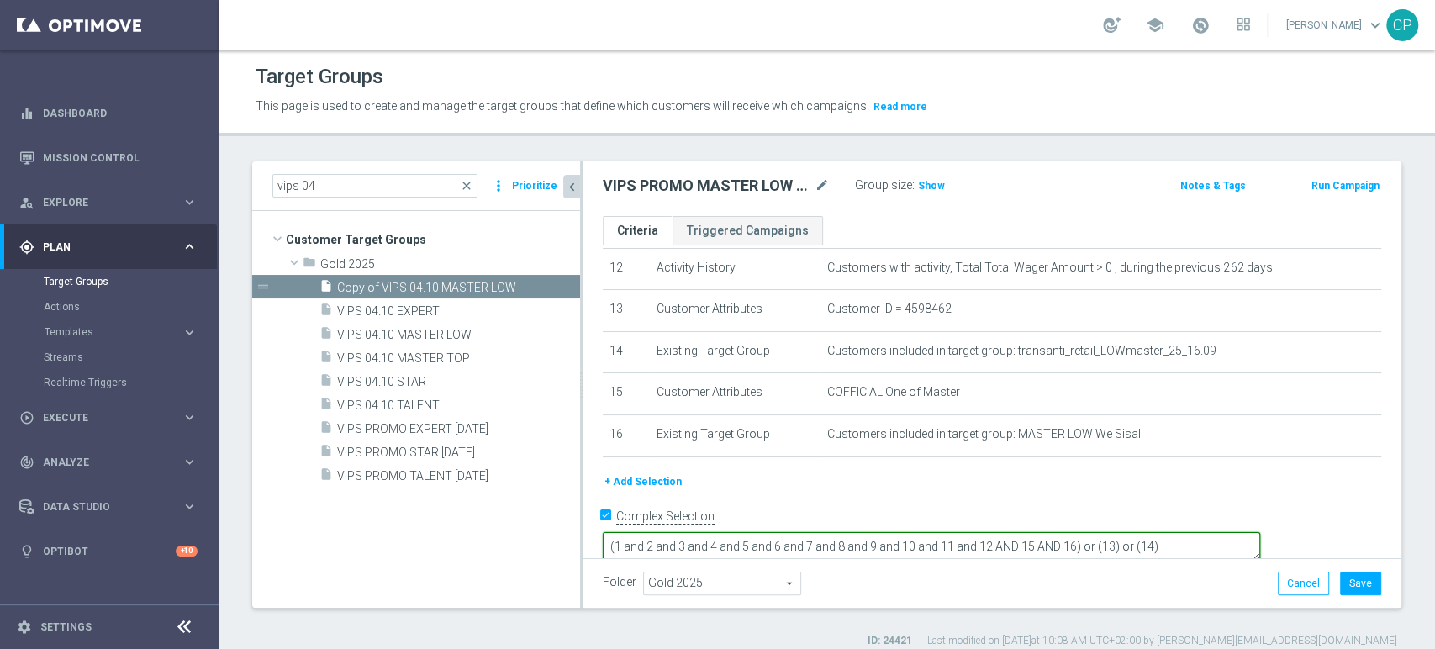
click at [1260, 532] on textarea "(1 and 2 and 3 and 4 and 5 and 6 and 7 and 8 and 9 and 10 and 11 and 12 AND 15 …" at bounding box center [931, 546] width 657 height 29
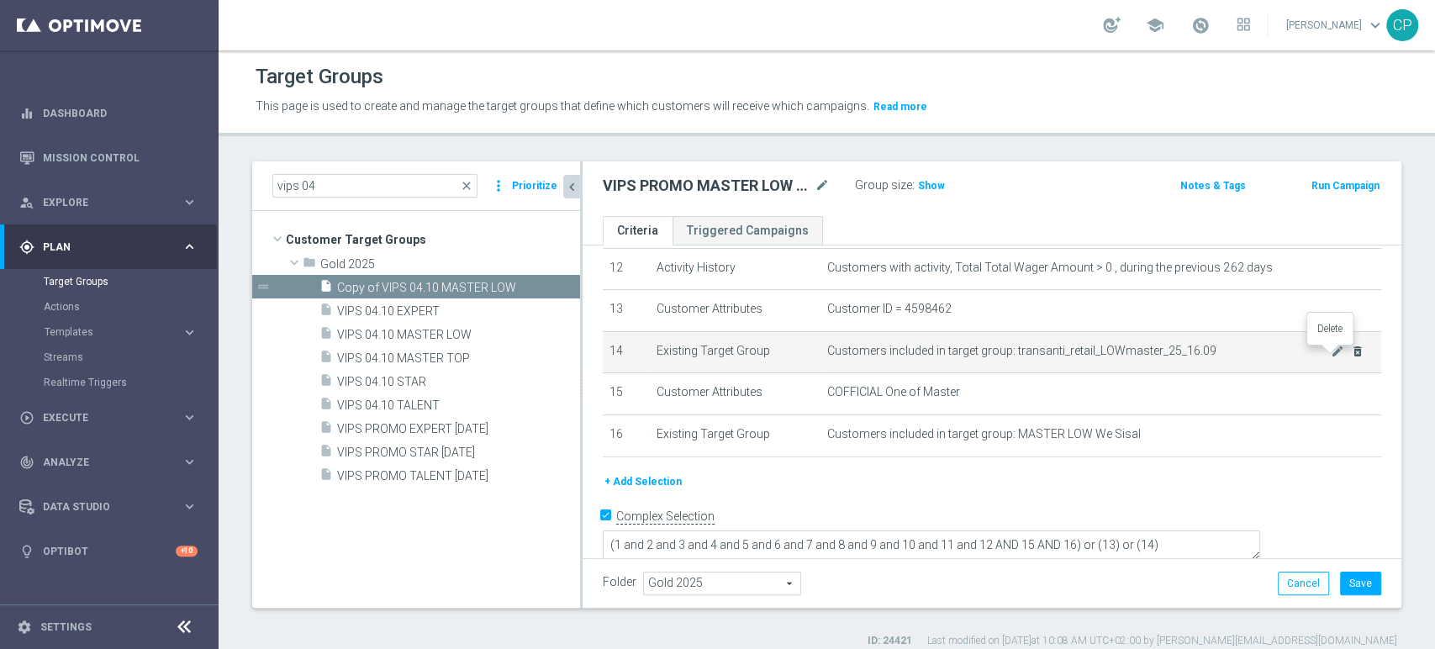
click at [1351, 354] on icon "delete_forever" at bounding box center [1357, 351] width 13 height 13
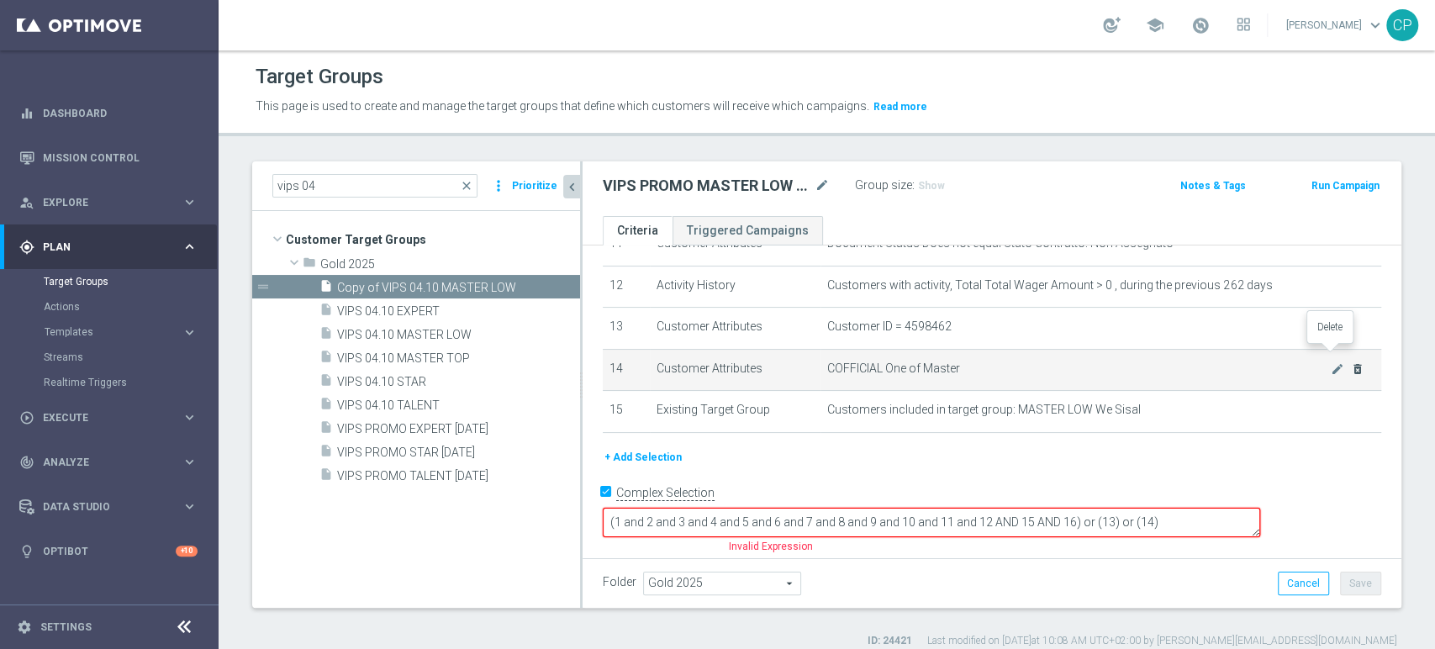
scroll to position [475, 0]
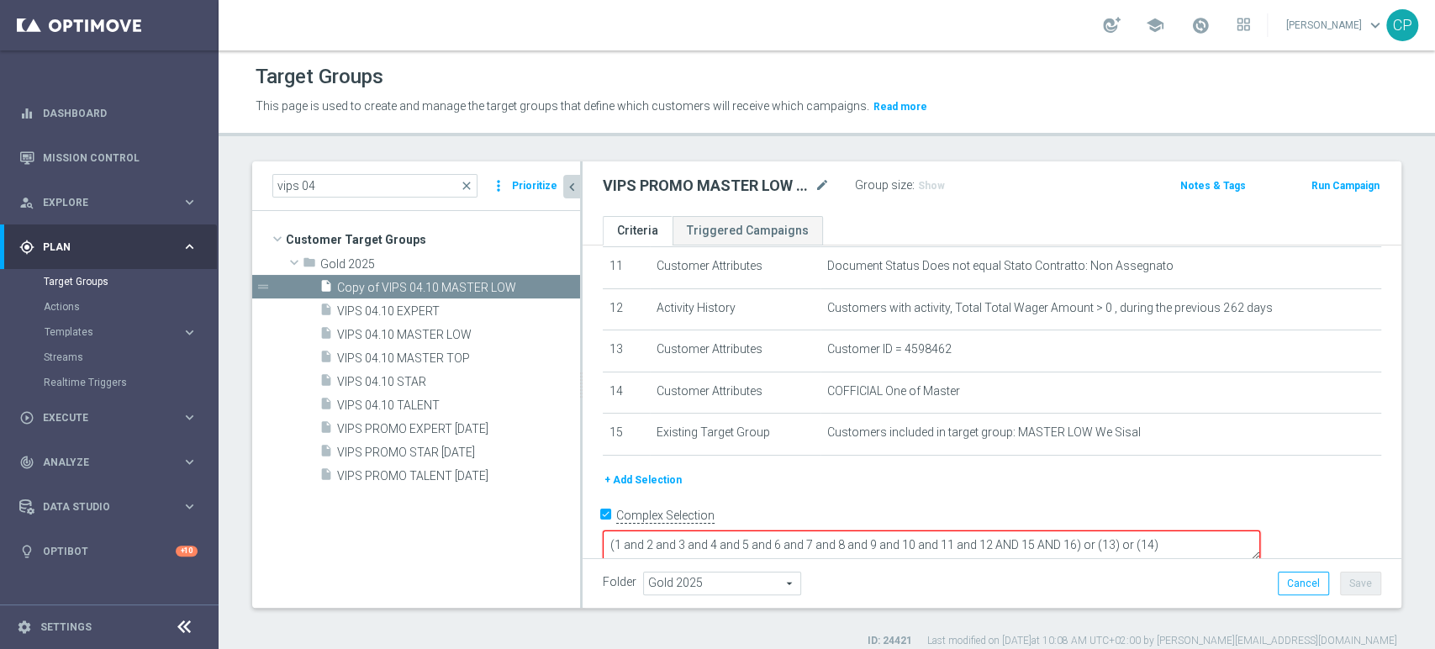
drag, startPoint x: 1214, startPoint y: 523, endPoint x: 1280, endPoint y: 525, distance: 66.4
click at [1260, 530] on textarea "(1 and 2 and 3 and 4 and 5 and 6 and 7 and 8 and 9 and 10 and 11 and 12 AND 15 …" at bounding box center [931, 544] width 657 height 29
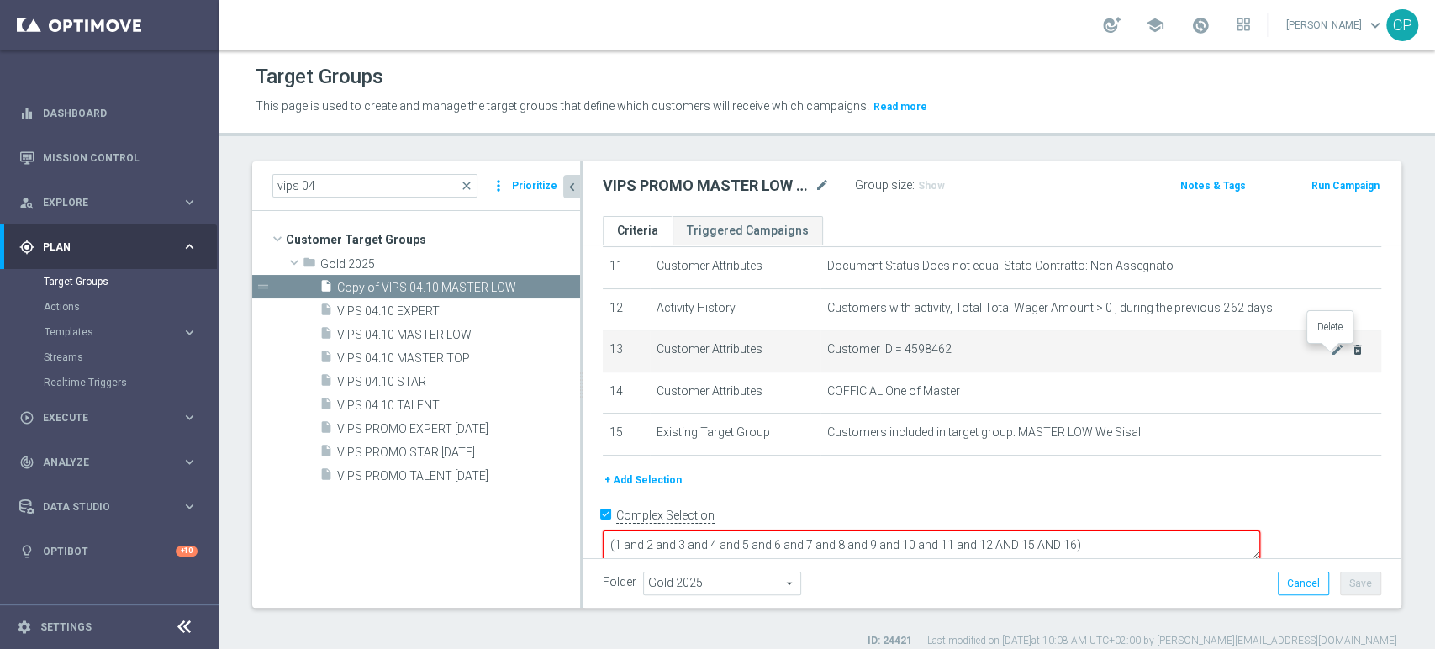
click at [1351, 355] on icon "delete_forever" at bounding box center [1357, 349] width 13 height 13
click at [1351, 351] on icon "delete_forever" at bounding box center [1357, 349] width 13 height 13
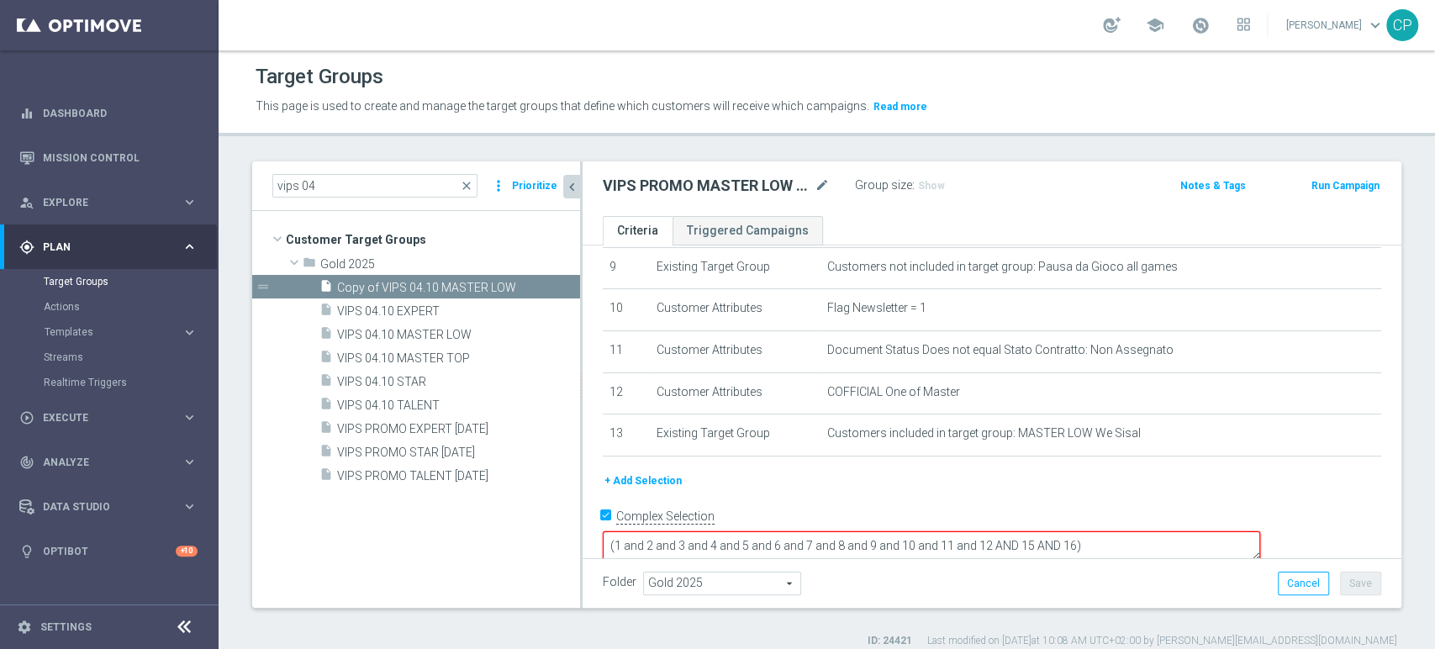
click at [1191, 531] on textarea "(1 and 2 and 3 and 4 and 5 and 6 and 7 and 8 and 9 and 10 and 11 and 12 AND 15 …" at bounding box center [931, 545] width 657 height 29
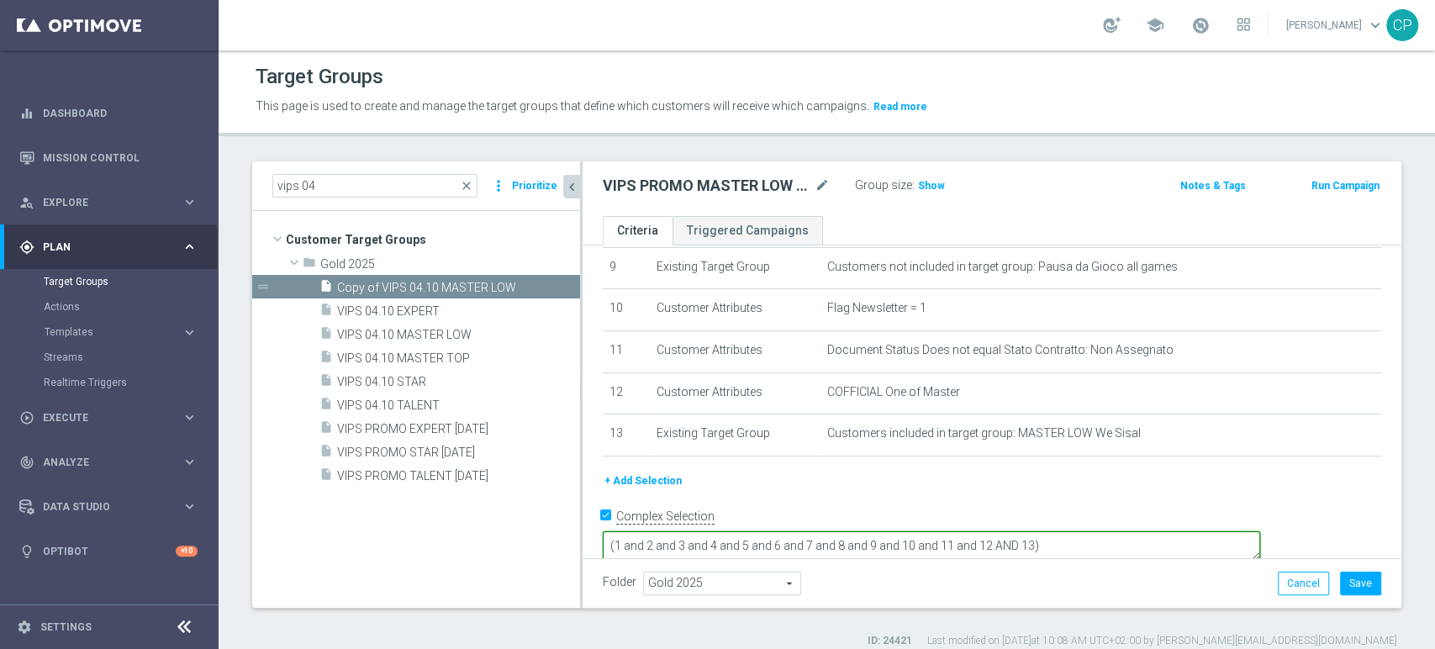
type textarea "(1 and 2 and 3 and 4 and 5 and 6 and 7 and 8 and 9 and 10 and 11 and 12 AND 13)"
click at [1194, 487] on div "+ Add Selection" at bounding box center [991, 480] width 803 height 18
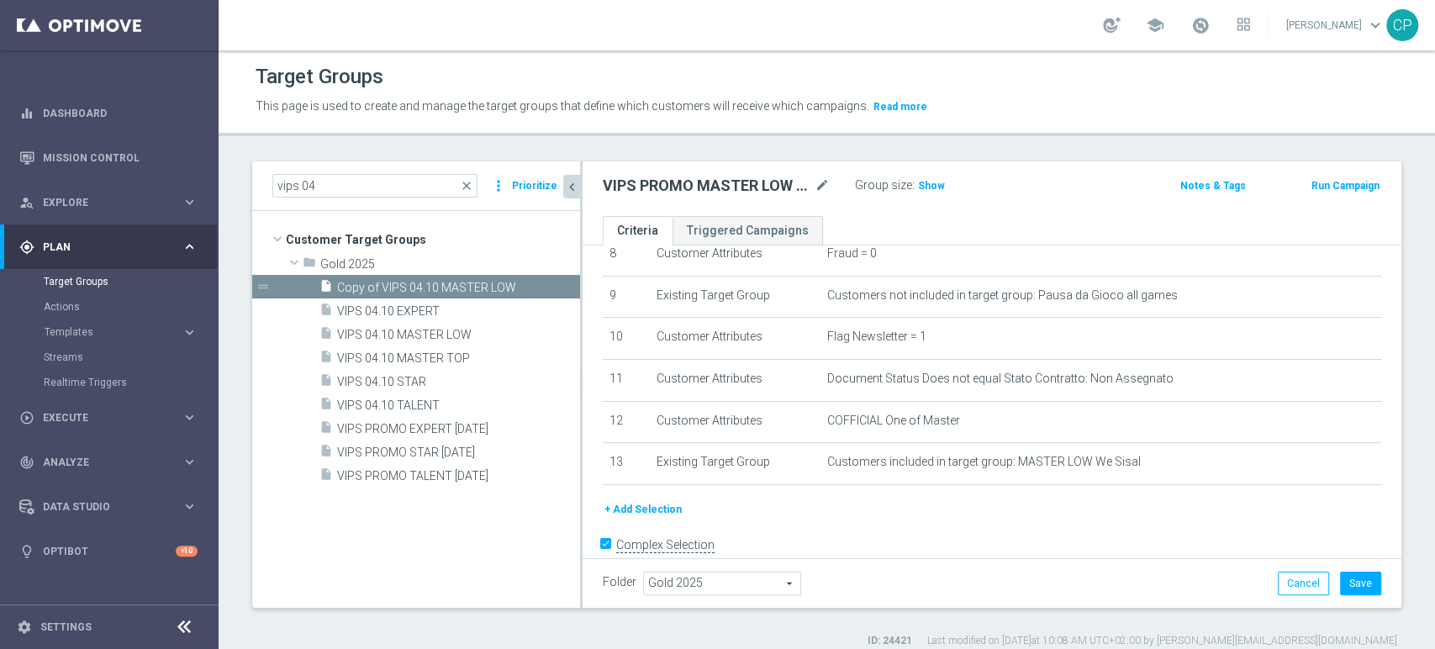
scroll to position [389, 0]
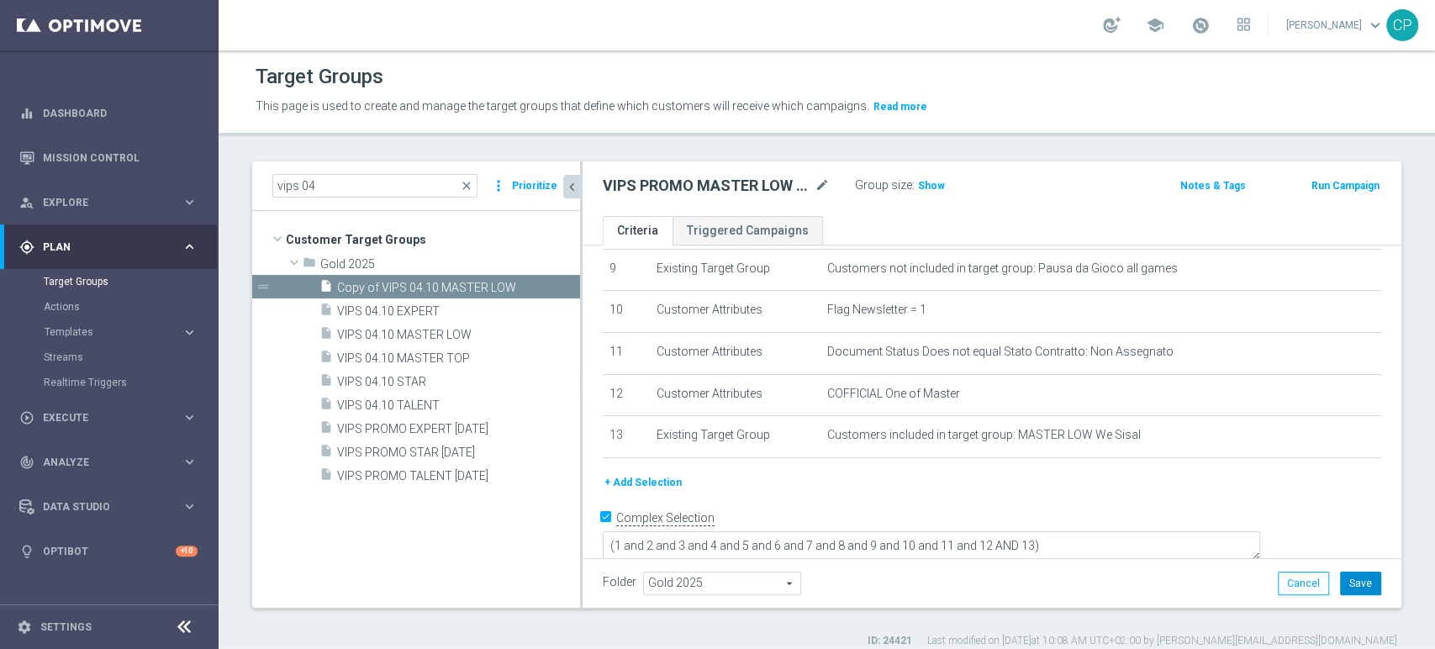
click at [1350, 578] on button "Save" at bounding box center [1360, 583] width 41 height 24
click at [545, 287] on icon "content_copy" at bounding box center [547, 287] width 13 height 13
click at [477, 281] on span "Copy of VIPS PROMO MASTER LOW [DATE]" at bounding box center [439, 288] width 205 height 14
click at [820, 181] on icon "mode_edit" at bounding box center [821, 186] width 15 height 20
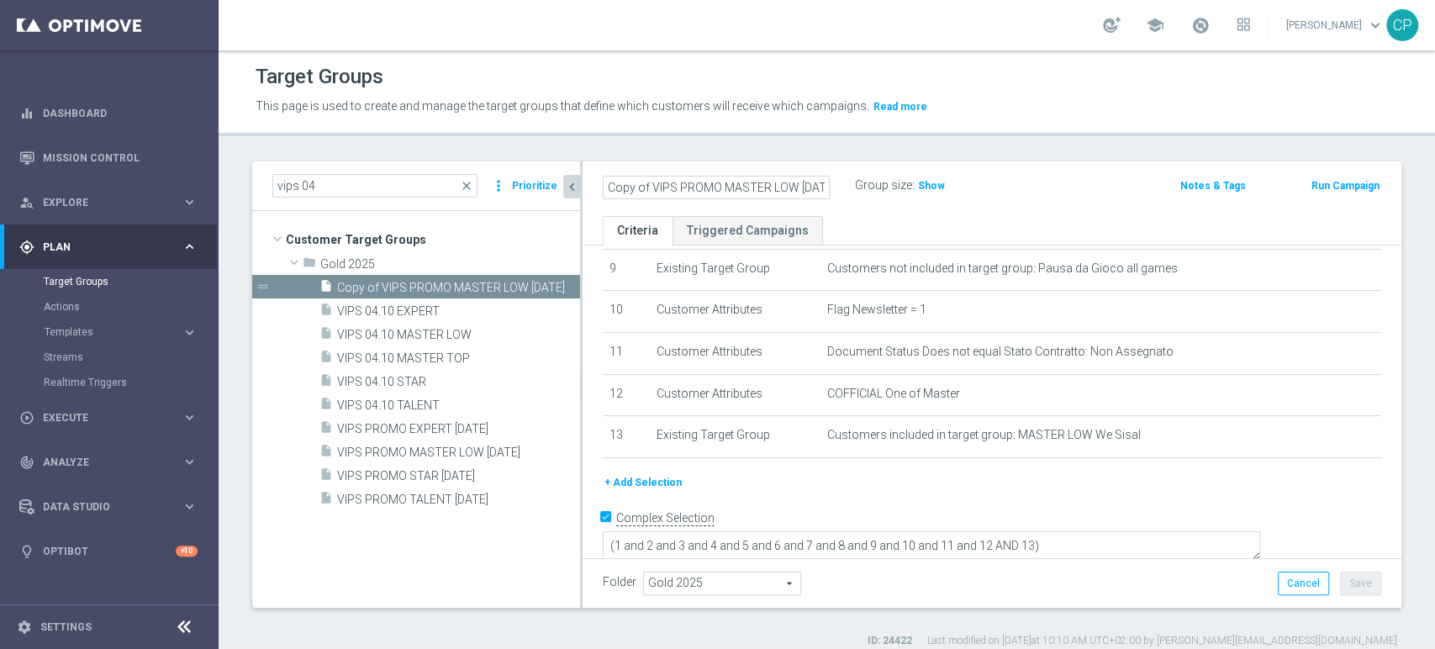
scroll to position [0, 11]
click at [640, 183] on input "Copy of VIPS PROMO MASTER LOW [DATE]" at bounding box center [716, 188] width 227 height 24
click at [735, 187] on input "VIPS PROMO MASTER LOW [DATE]" at bounding box center [716, 188] width 227 height 24
click at [735, 187] on input "VIPS PROMO MASTER LOW 7-10-25" at bounding box center [716, 188] width 227 height 24
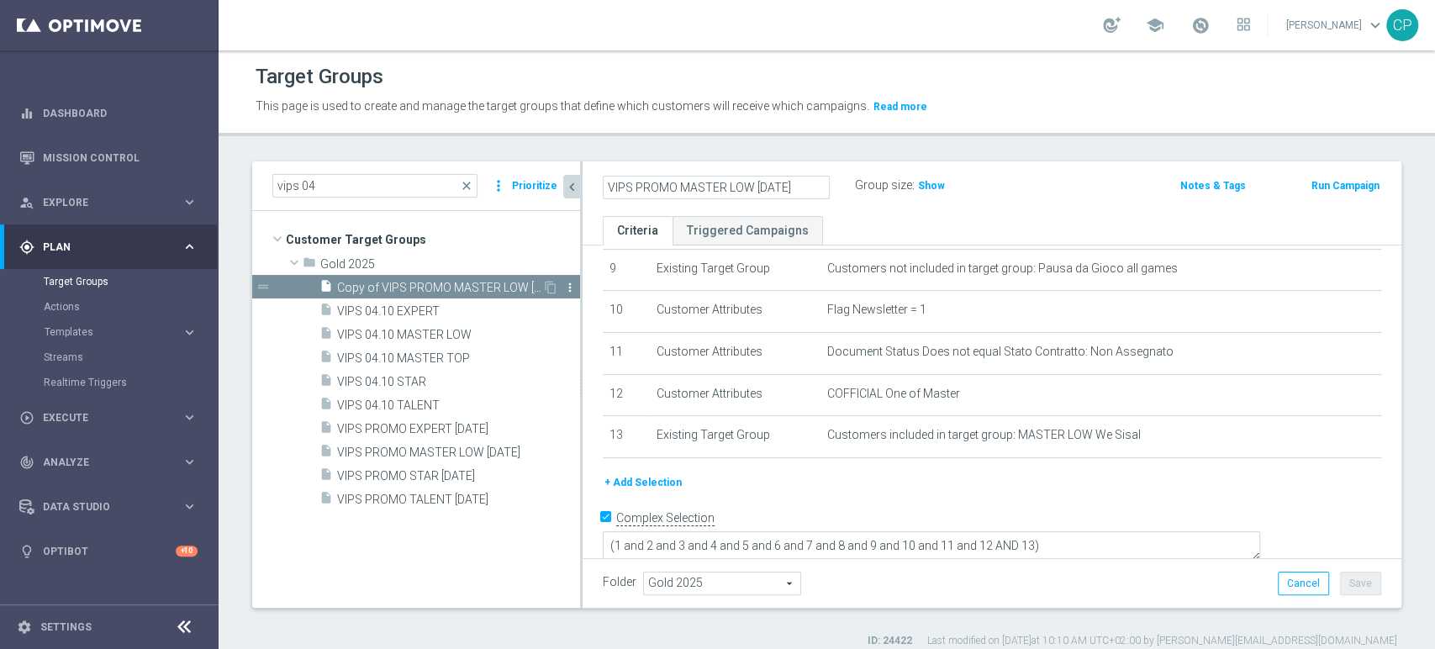
type input "VIPS PROMO MASTER LOW 7-10-25"
click at [566, 287] on icon "more_vert" at bounding box center [569, 287] width 13 height 13
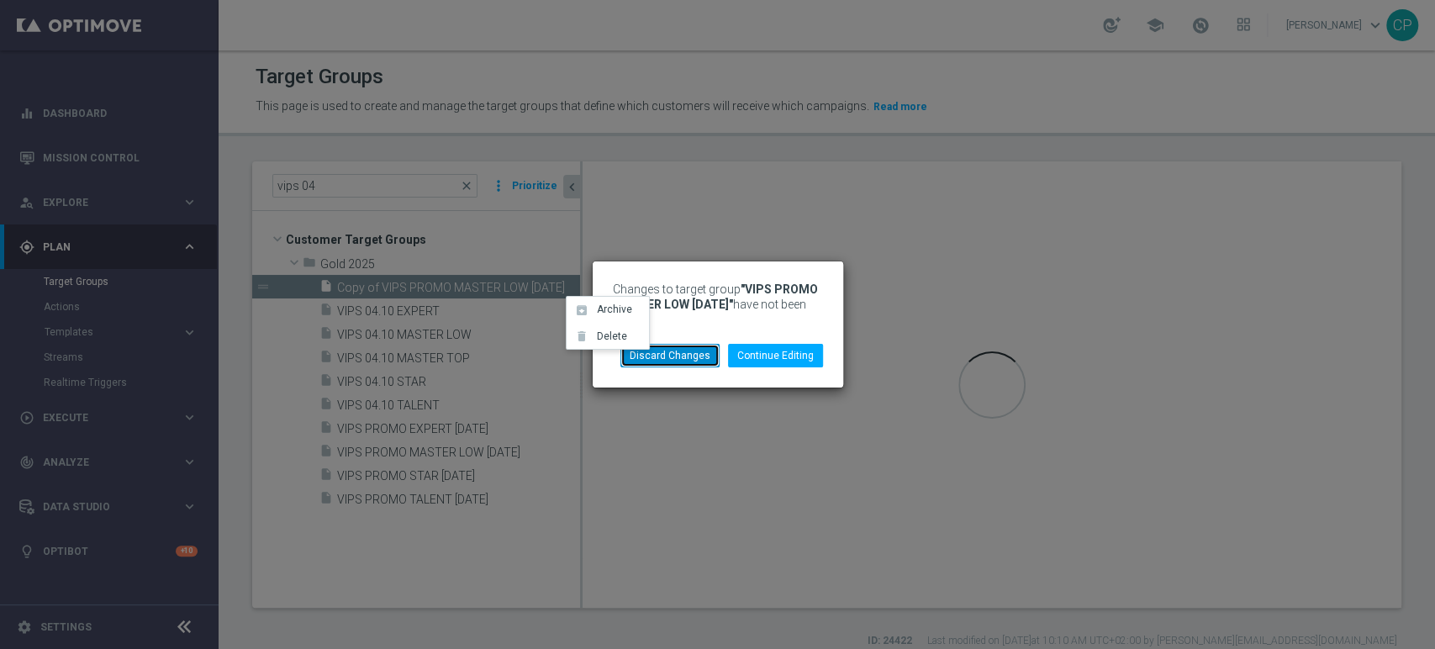
click at [687, 350] on button "Discard Changes" at bounding box center [669, 356] width 99 height 24
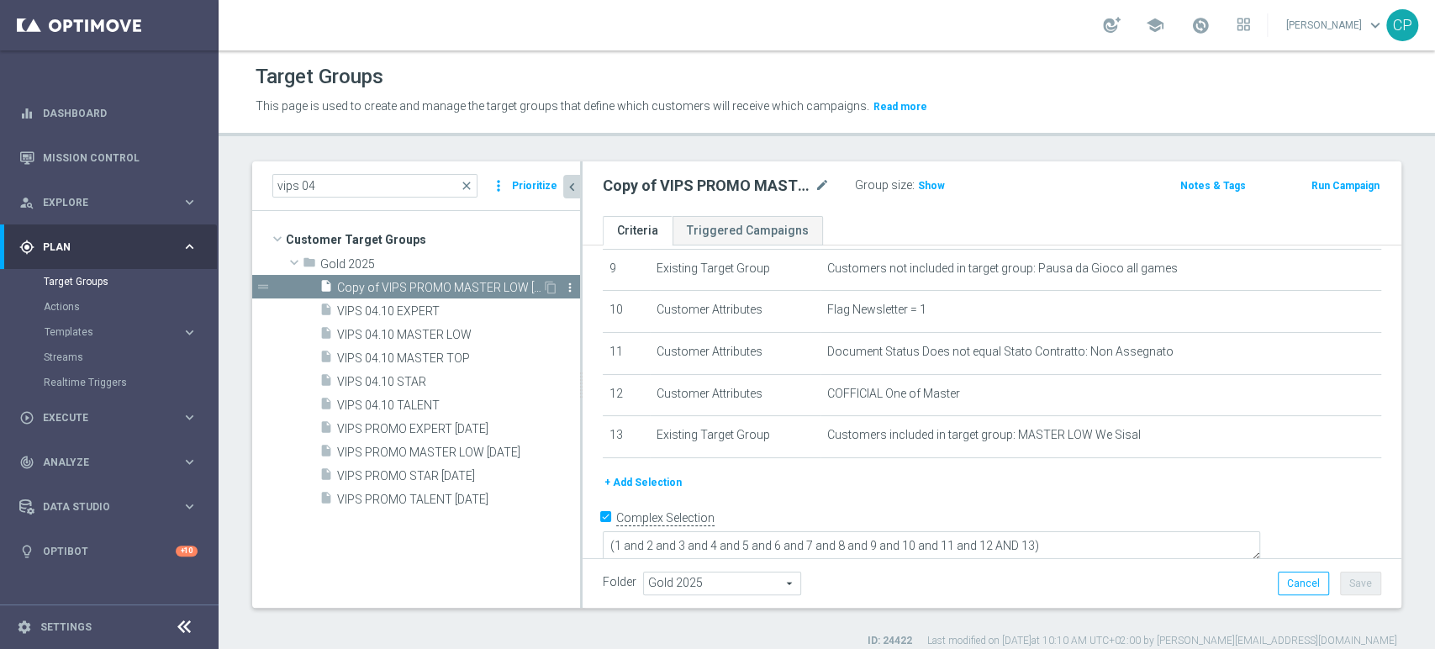
click at [569, 284] on icon "more_vert" at bounding box center [569, 287] width 13 height 13
click at [589, 334] on icon "delete" at bounding box center [584, 332] width 13 height 13
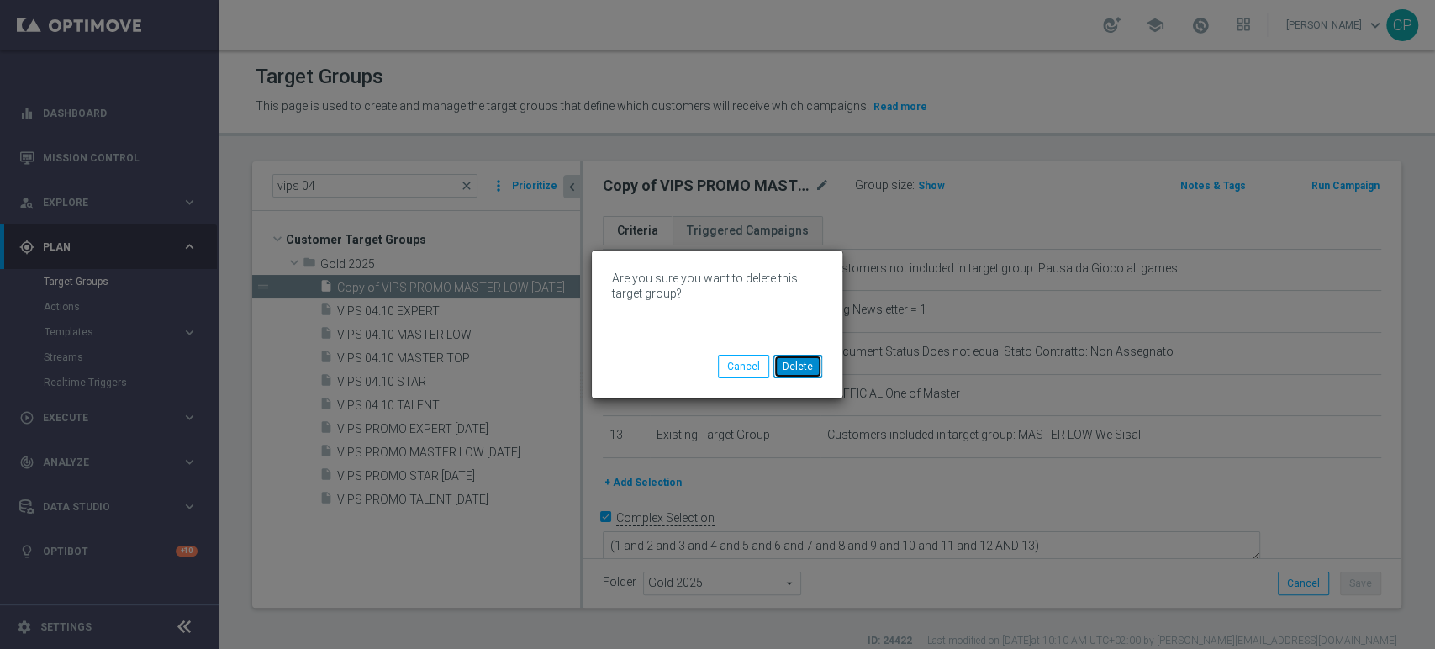
click at [795, 366] on button "Delete" at bounding box center [797, 367] width 49 height 24
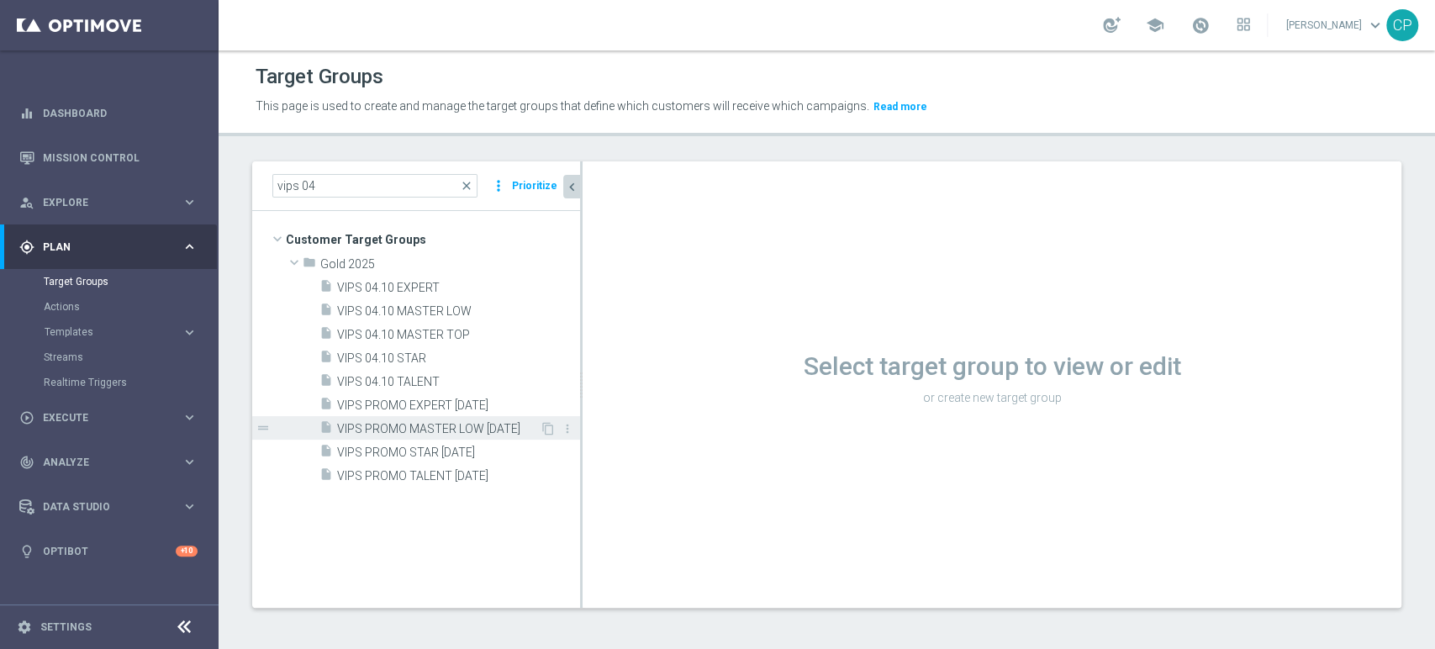
click at [416, 424] on span "VIPS PROMO MASTER LOW 7-10-25" at bounding box center [438, 429] width 203 height 14
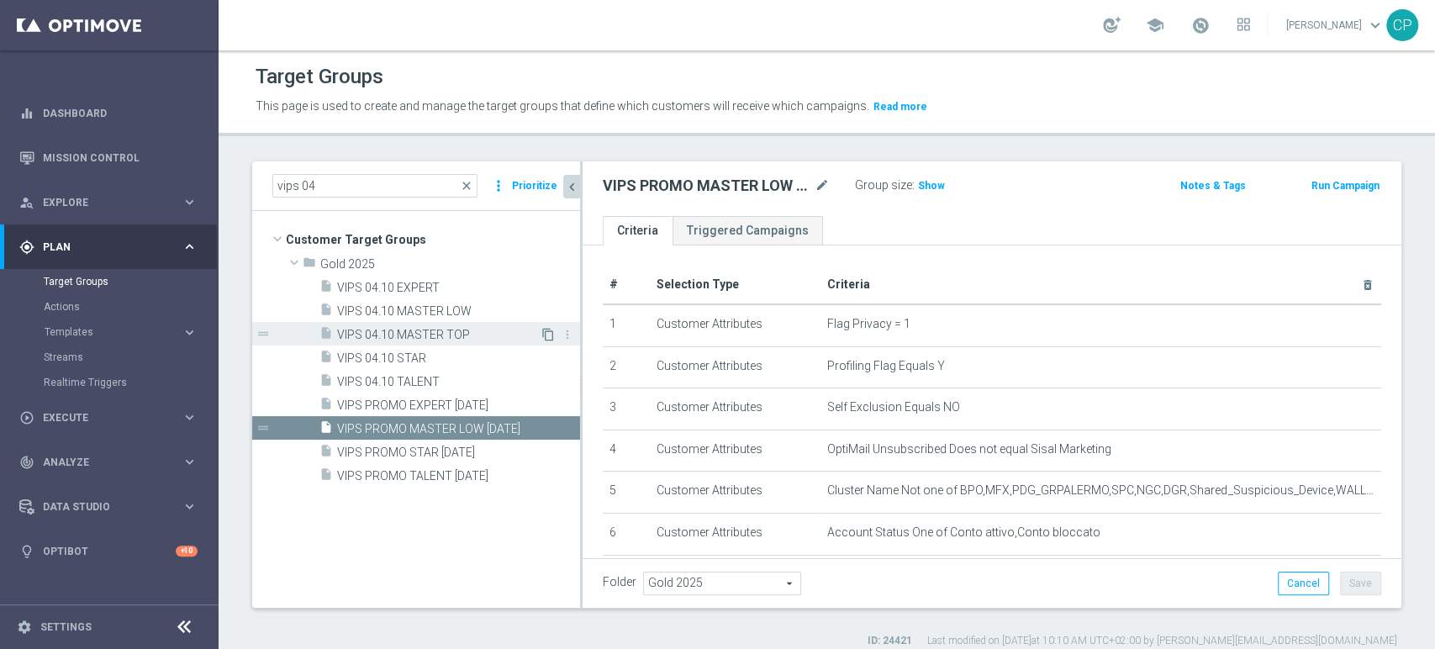
click at [545, 329] on icon "content_copy" at bounding box center [547, 334] width 13 height 13
type textarea "(1 and 2 and 3 and 4 and 5 and 6 and 7 and 8 and 9 and 10 and 11 and 12 AND 15 …"
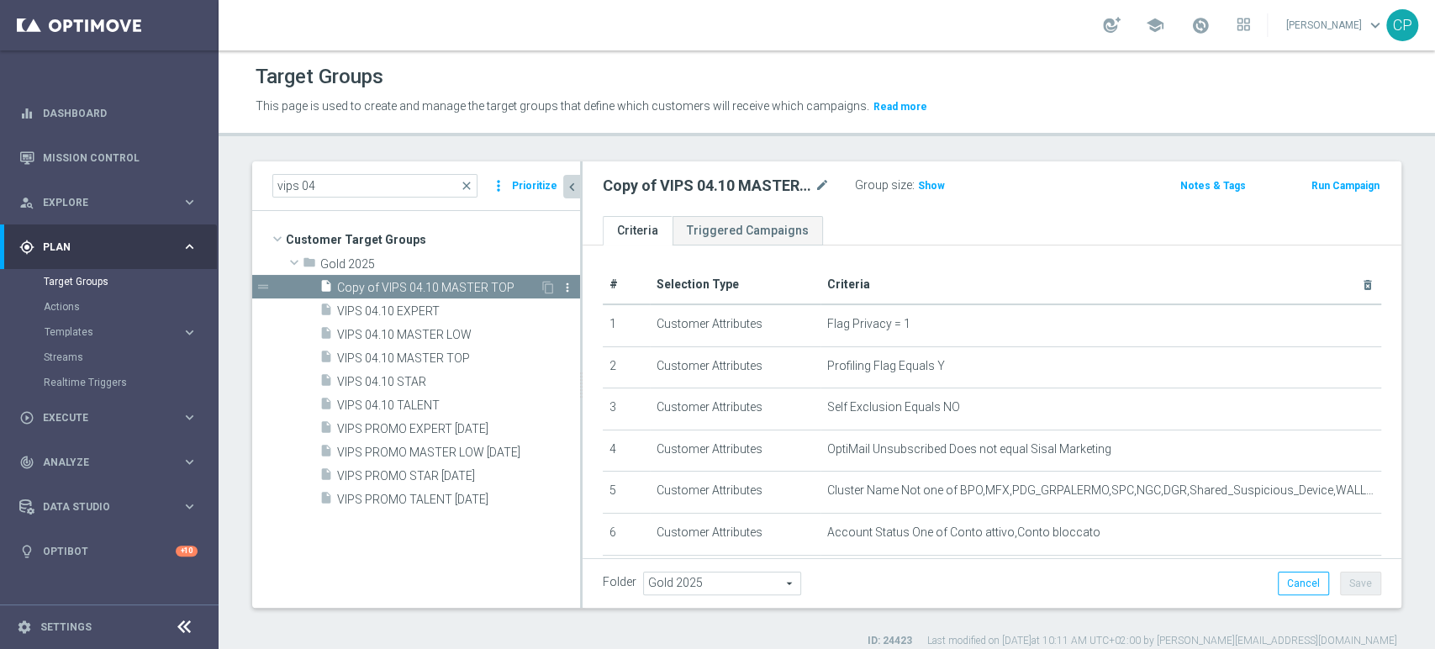
click at [565, 285] on icon "more_vert" at bounding box center [567, 287] width 13 height 13
click at [598, 334] on span "Delete" at bounding box center [608, 334] width 36 height 12
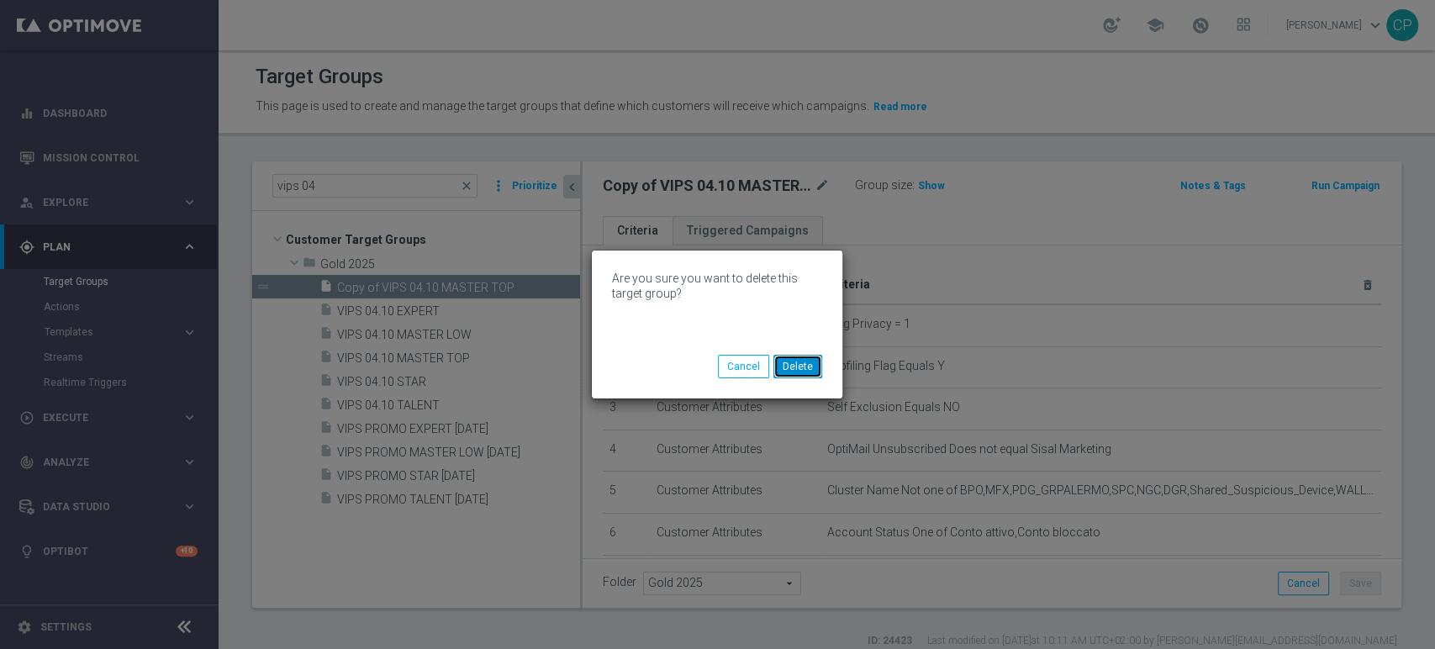
click at [798, 370] on button "Delete" at bounding box center [797, 367] width 49 height 24
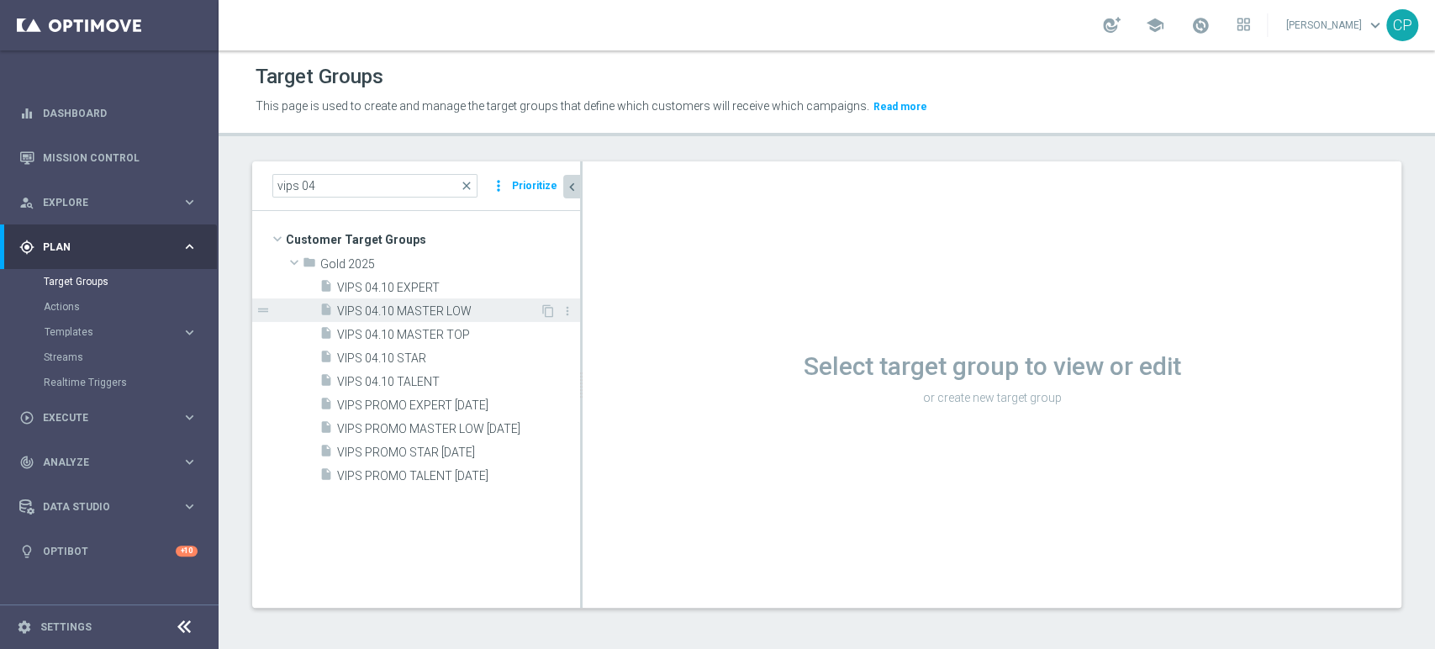
click at [477, 306] on span "VIPS 04.10 MASTER LOW" at bounding box center [438, 311] width 203 height 14
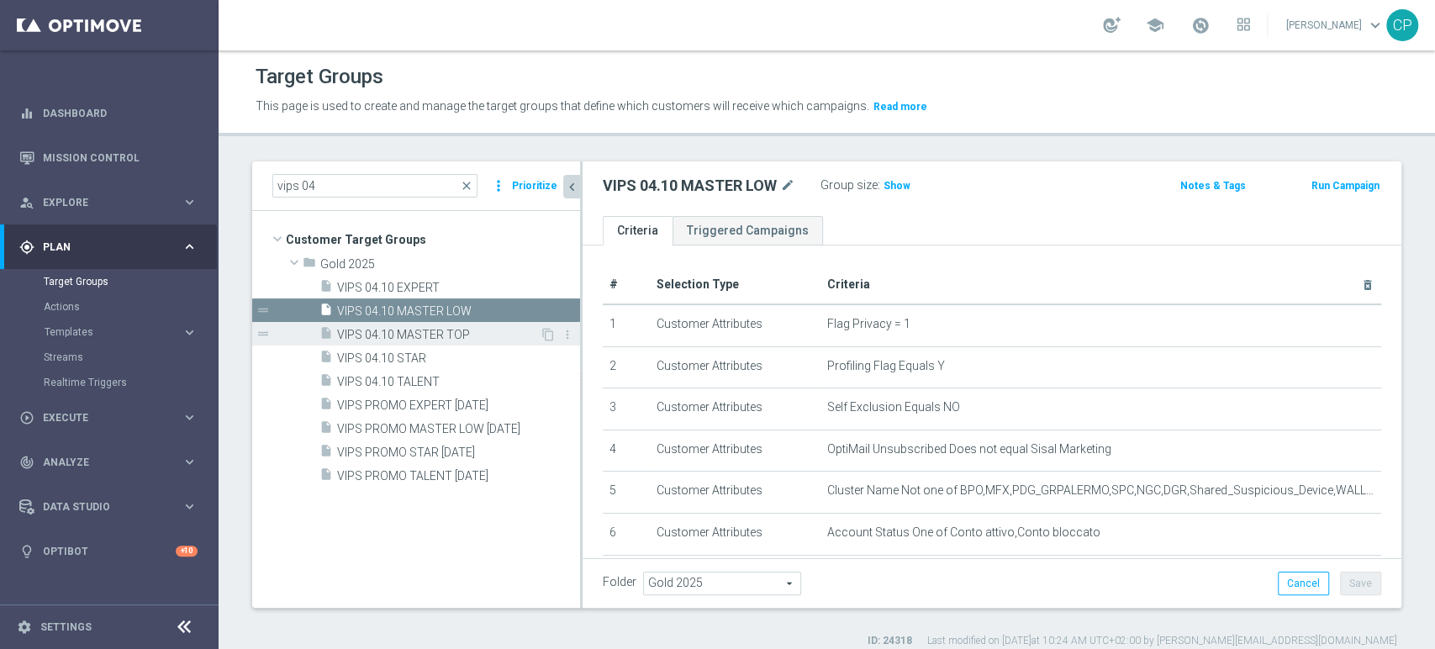
click at [471, 335] on span "VIPS 04.10 MASTER TOP" at bounding box center [438, 335] width 203 height 14
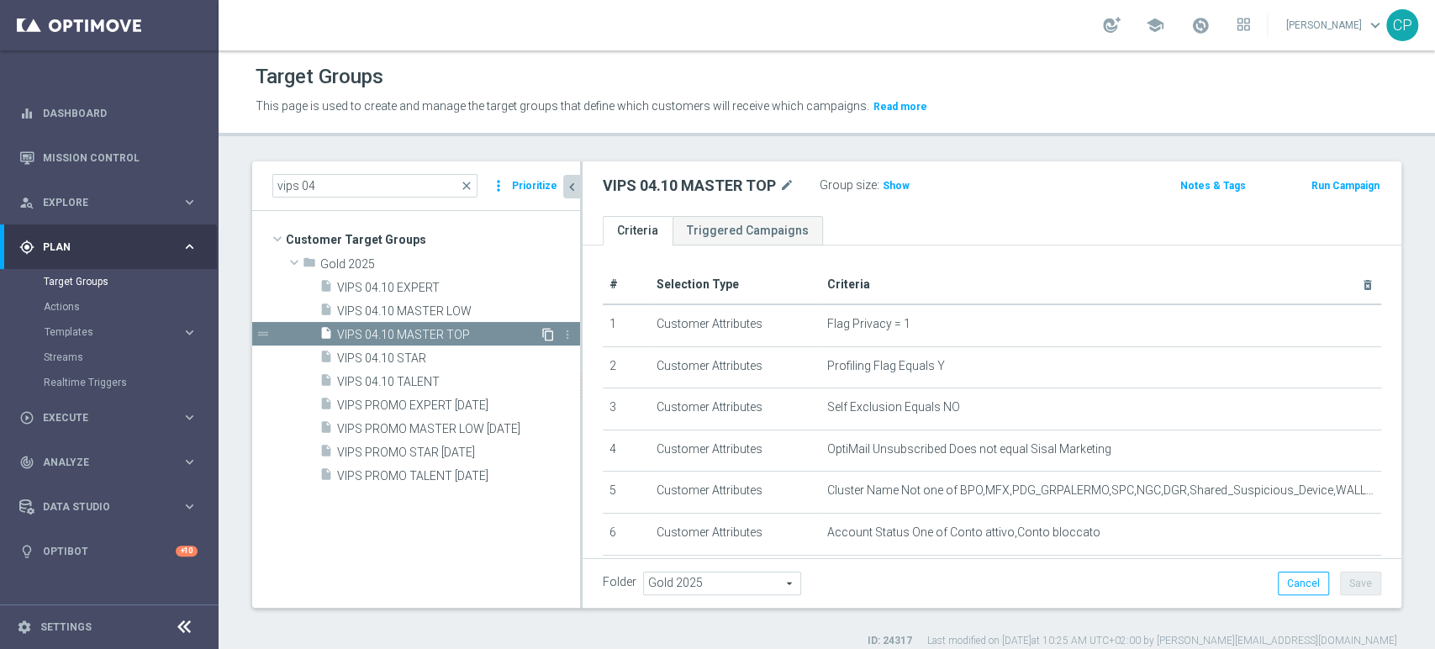
click at [543, 330] on icon "content_copy" at bounding box center [547, 334] width 13 height 13
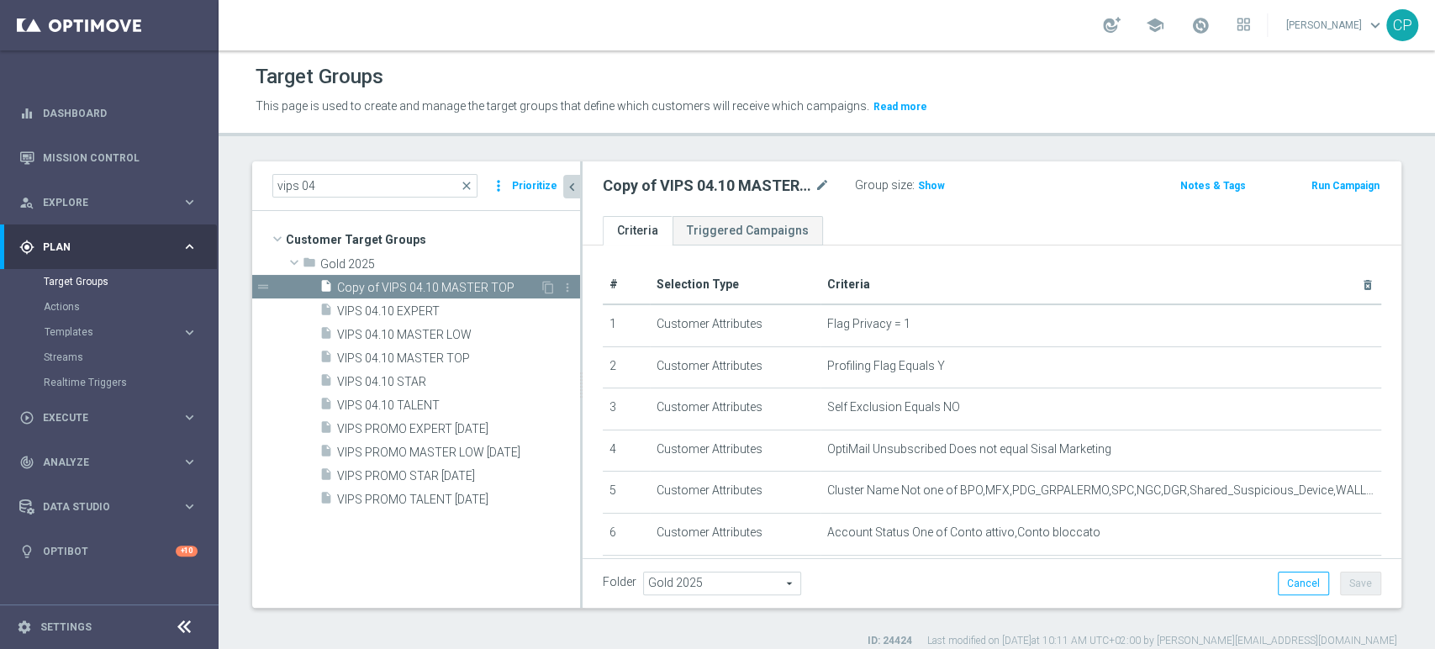
click at [464, 287] on span "Copy of VIPS 04.10 MASTER TOP" at bounding box center [438, 288] width 203 height 14
click at [820, 186] on icon "mode_edit" at bounding box center [821, 186] width 15 height 20
click at [667, 187] on input "Copy of VIPS 04.10 MASTER TOP" at bounding box center [716, 188] width 227 height 24
drag, startPoint x: 650, startPoint y: 187, endPoint x: 505, endPoint y: 174, distance: 145.9
click at [505, 174] on as-split "vips 04 close more_vert Prioritize Customer Target Groups library_add create_ne…" at bounding box center [826, 384] width 1149 height 446
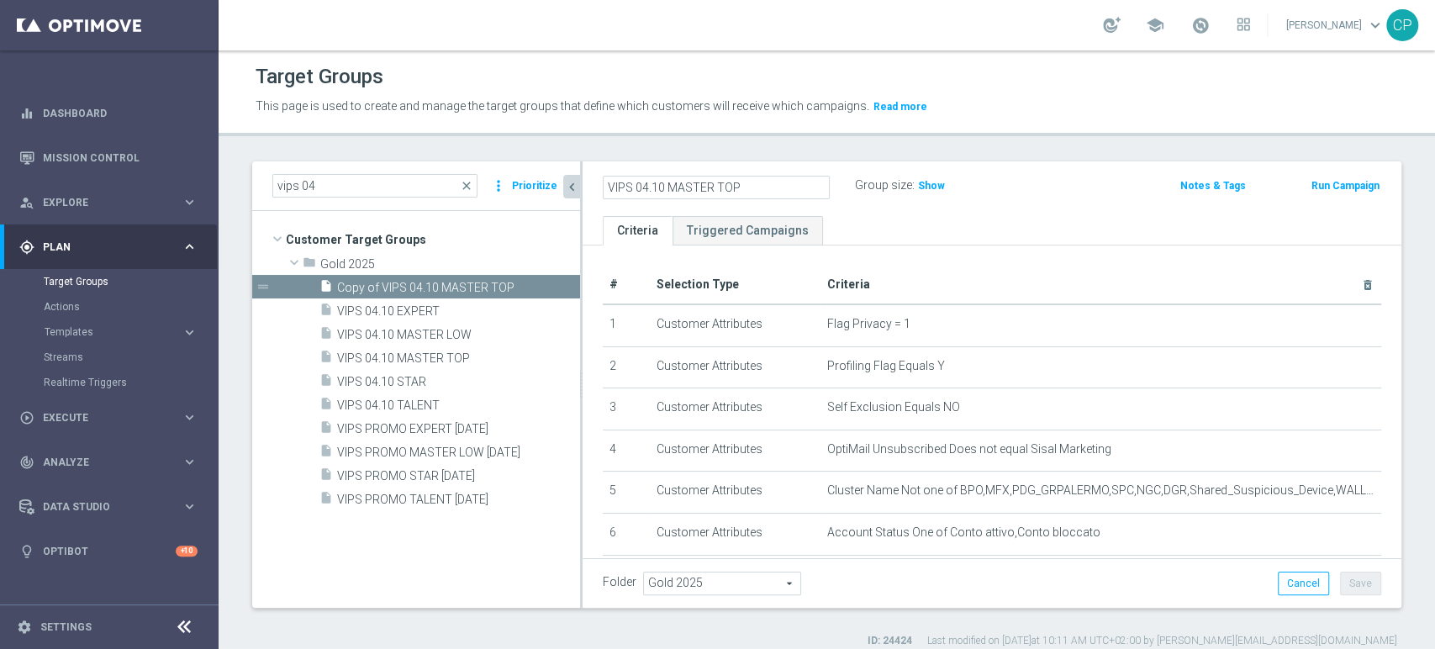
drag, startPoint x: 634, startPoint y: 187, endPoint x: 661, endPoint y: 186, distance: 27.7
click at [661, 186] on input "VIPS 04.10 MASTER TOP" at bounding box center [716, 188] width 227 height 24
click at [773, 187] on input "VIPS PROMO MASTER TOP" at bounding box center [716, 188] width 227 height 24
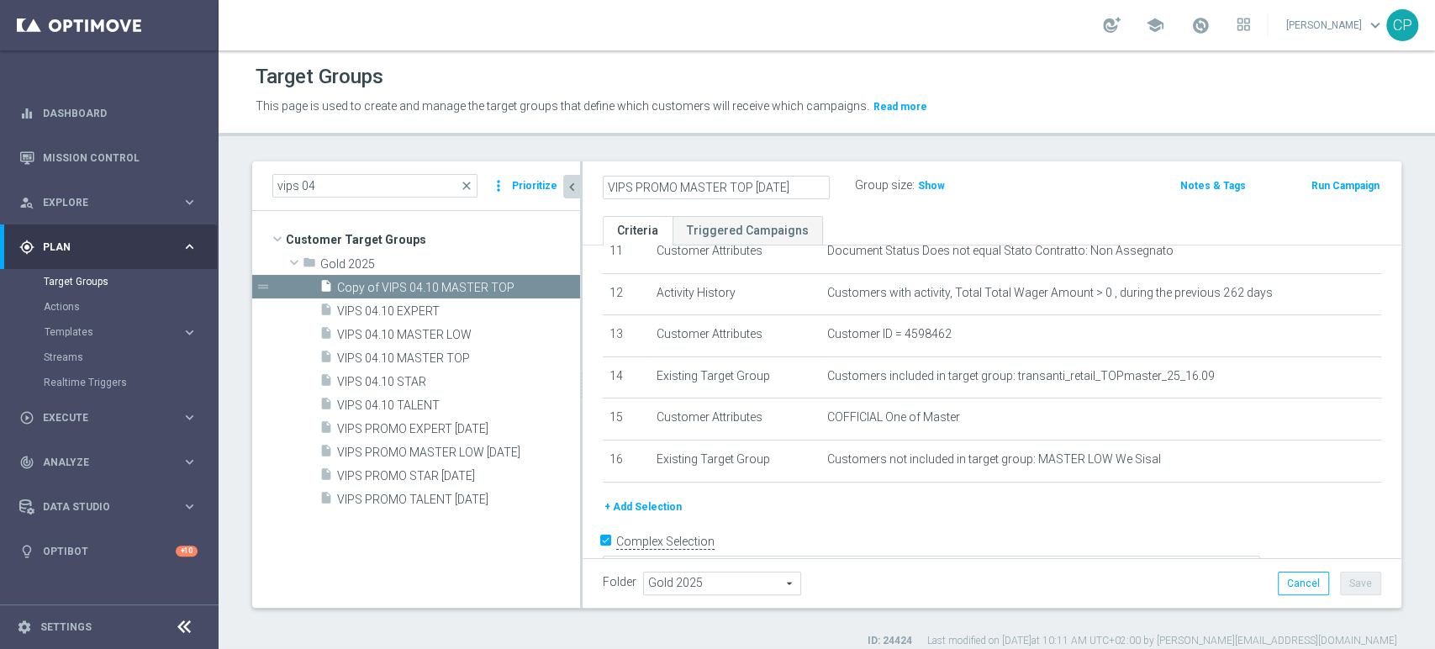
scroll to position [515, 0]
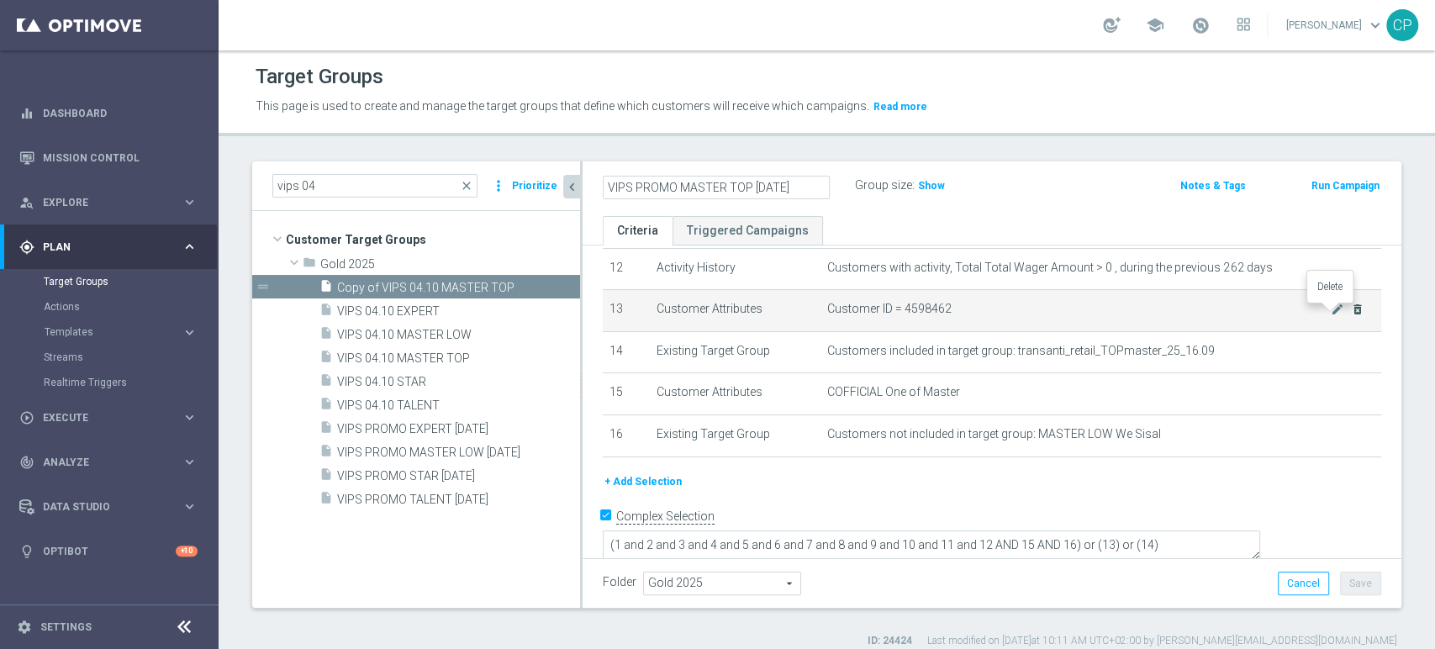
type input "VIPS PROMO MASTER TOP 7-10-25"
click at [1351, 313] on icon "delete_forever" at bounding box center [1357, 309] width 13 height 13
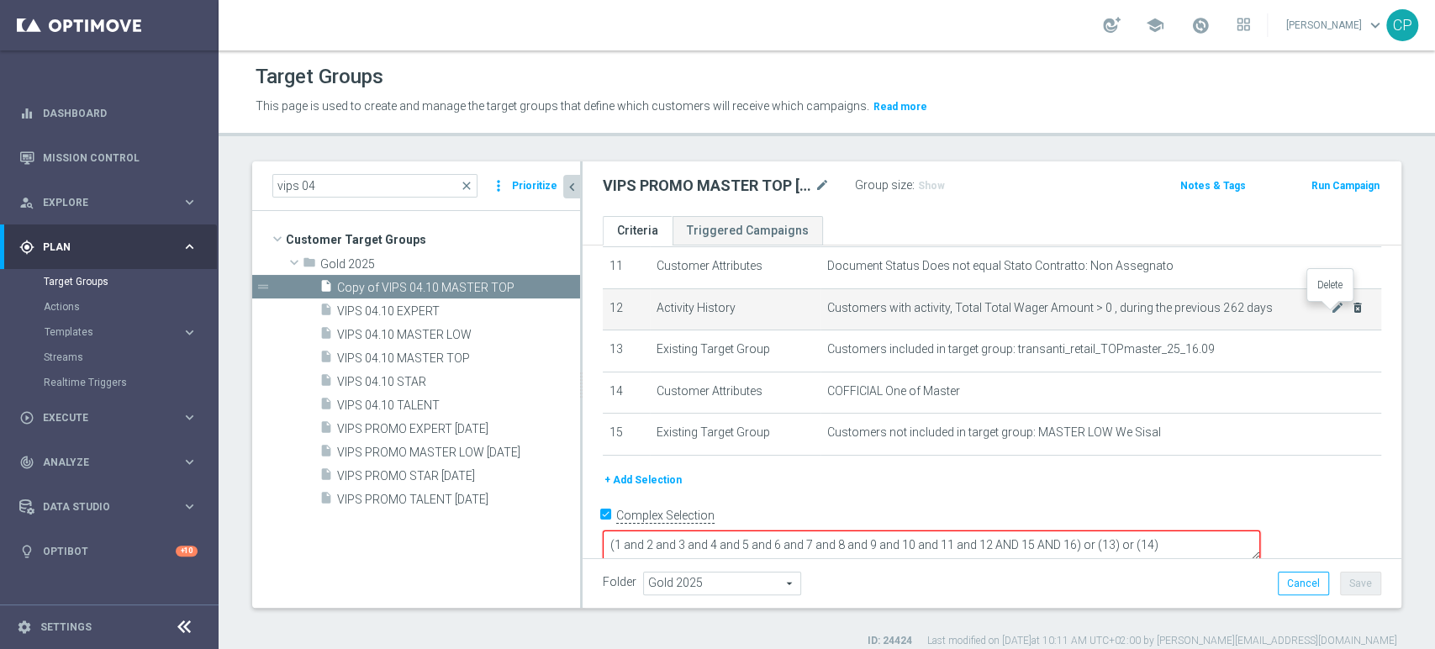
click at [1351, 313] on icon "delete_forever" at bounding box center [1357, 307] width 13 height 13
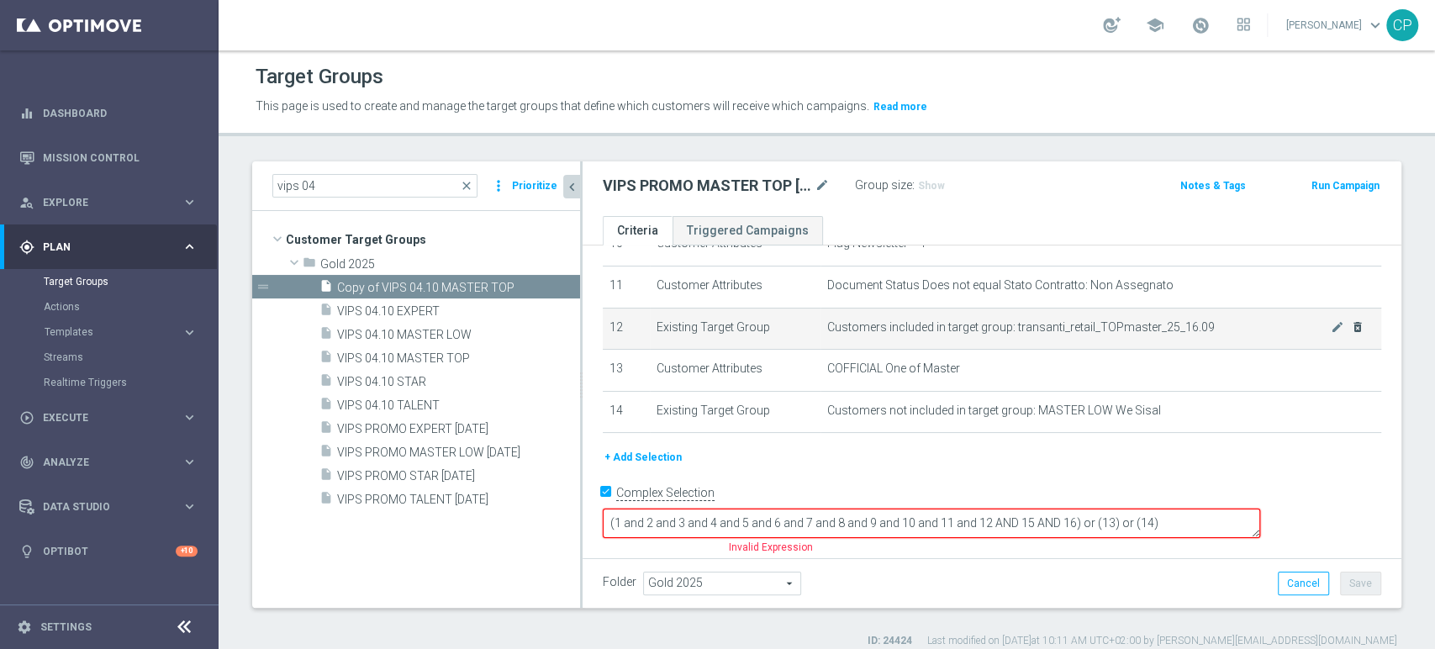
scroll to position [433, 0]
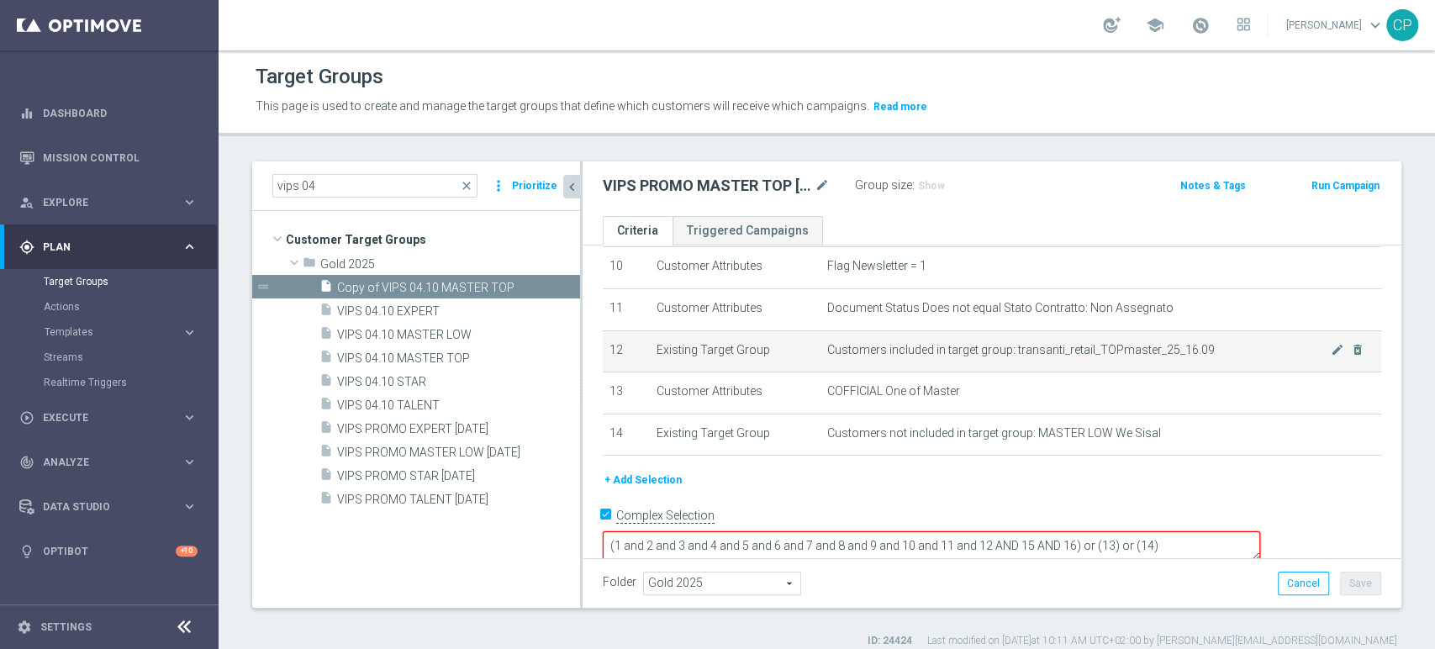
click at [930, 361] on td "Customers included in target group: transanti_retail_TOPmaster_25_16.09 mode_ed…" at bounding box center [1100, 351] width 561 height 42
click at [1351, 356] on icon "delete_forever" at bounding box center [1357, 349] width 13 height 13
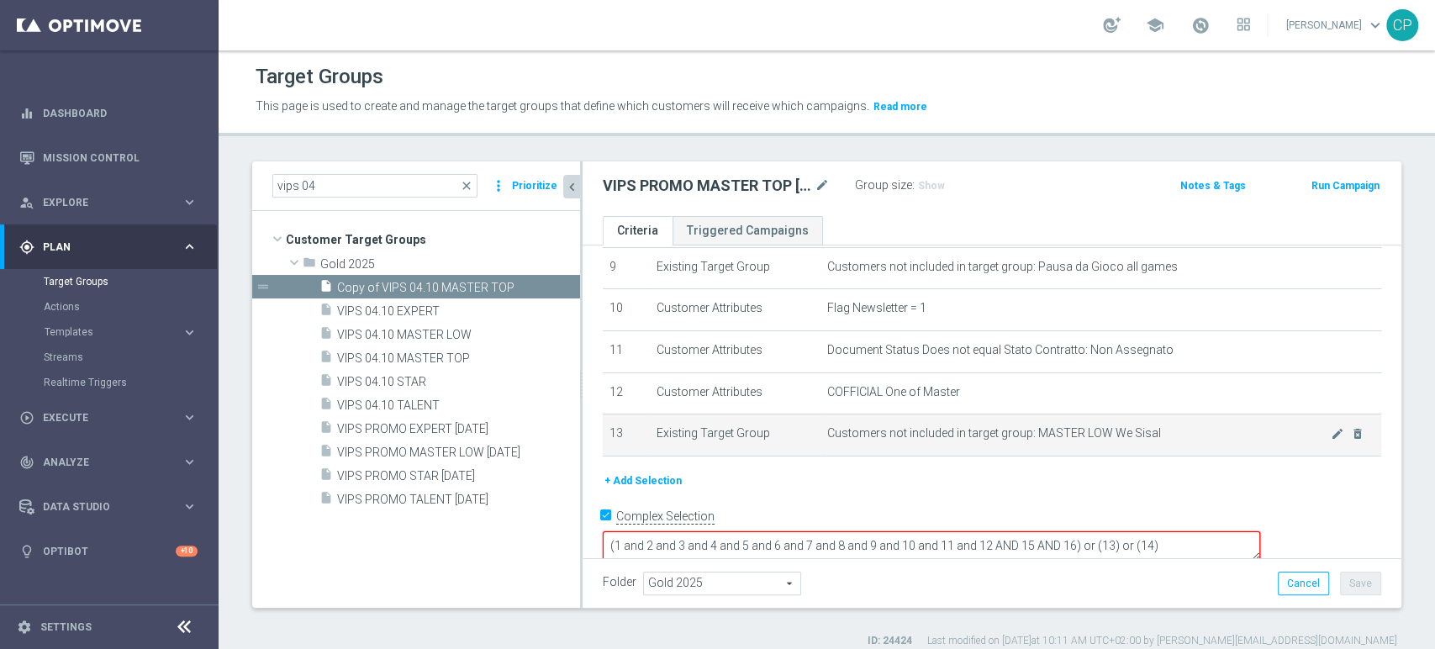
scroll to position [390, 0]
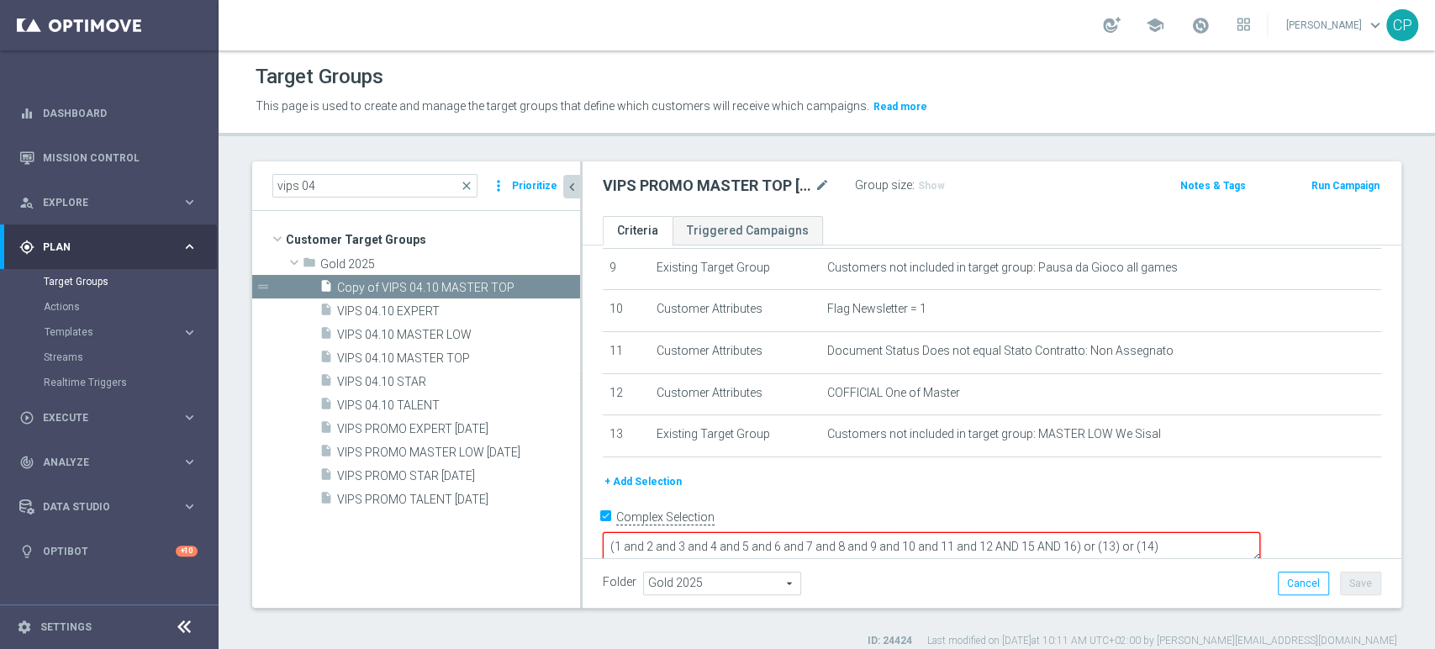
drag, startPoint x: 1294, startPoint y: 518, endPoint x: 1196, endPoint y: 526, distance: 98.7
click at [1196, 532] on textarea "(1 and 2 and 3 and 4 and 5 and 6 and 7 and 8 and 9 and 10 and 11 and 12 AND 15 …" at bounding box center [931, 546] width 657 height 29
click at [1093, 532] on textarea "(1 and 2 and 3 and 4 and 5 and 6 and 7 and 8 and 9 and 10 and 11 and 12 AND 15 …" at bounding box center [931, 546] width 657 height 29
click at [1149, 532] on textarea "(1 and 2 and 3 and 4 and 5 and 6 and 7 and 8 and 9 and 10 and 11 and 12 AND 15 …" at bounding box center [931, 546] width 657 height 29
click at [1149, 532] on textarea "(1 and 2 and 3 and 4 and 5 and 6 and 7 and 8 and 9 and 10 and 11 and 12 AND 1 3…" at bounding box center [931, 546] width 657 height 29
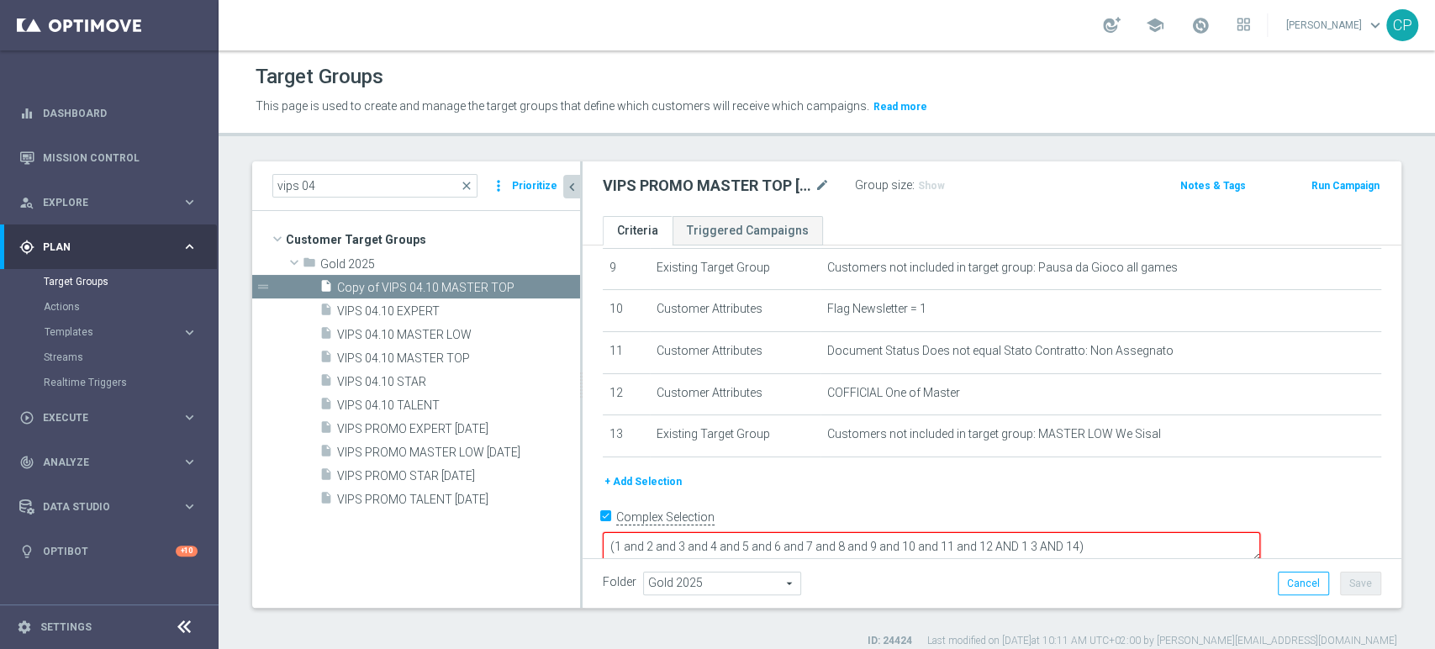
click at [1009, 472] on div "# Selection Type Criteria delete_forever 1 Customer Attributes Flag Privacy = 1…" at bounding box center [991, 174] width 803 height 597
click at [1194, 532] on textarea "(1 and 2 and 3 and 4 and 5 and 6 and 7 and 8 and 9 and 10 and 11 and 12 AND 1 3…" at bounding box center [931, 546] width 657 height 29
click at [1121, 487] on div "+ Add Selection" at bounding box center [991, 481] width 803 height 18
click at [977, 532] on textarea "(1 and 2 and 3 and 4 and 5 and 6 and 7 and 8 and 9 and 10 and 11 and 12 AND 1 3)" at bounding box center [931, 546] width 657 height 29
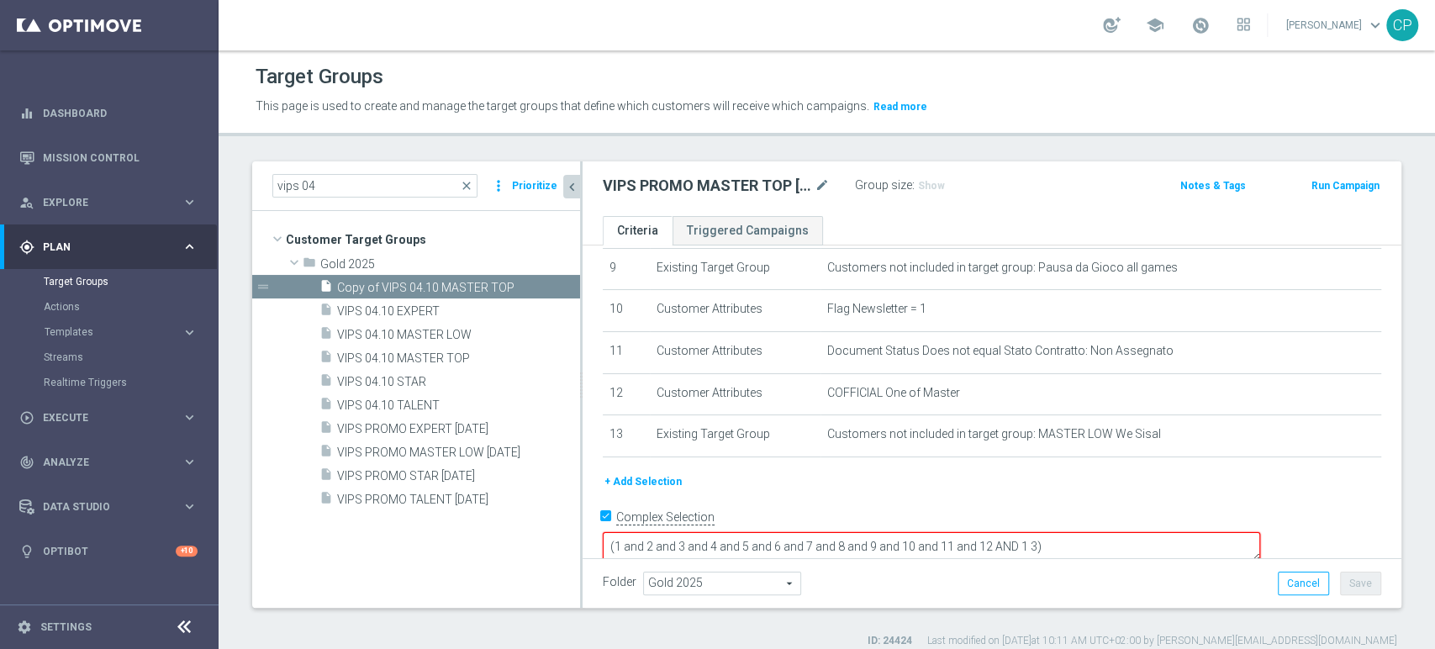
click at [1095, 532] on textarea "(1 and 2 and 3 and 4 and 5 and 6 and 7 and 8 and 9 and 10 and 11 and 12 AND 1 3)" at bounding box center [931, 546] width 657 height 29
click at [1150, 532] on textarea "(1 and 2 and 3 and 4 and 5 and 6 and 7 and 8 and 9 and 10 and 11 and 12 AND 1 3)" at bounding box center [931, 546] width 657 height 29
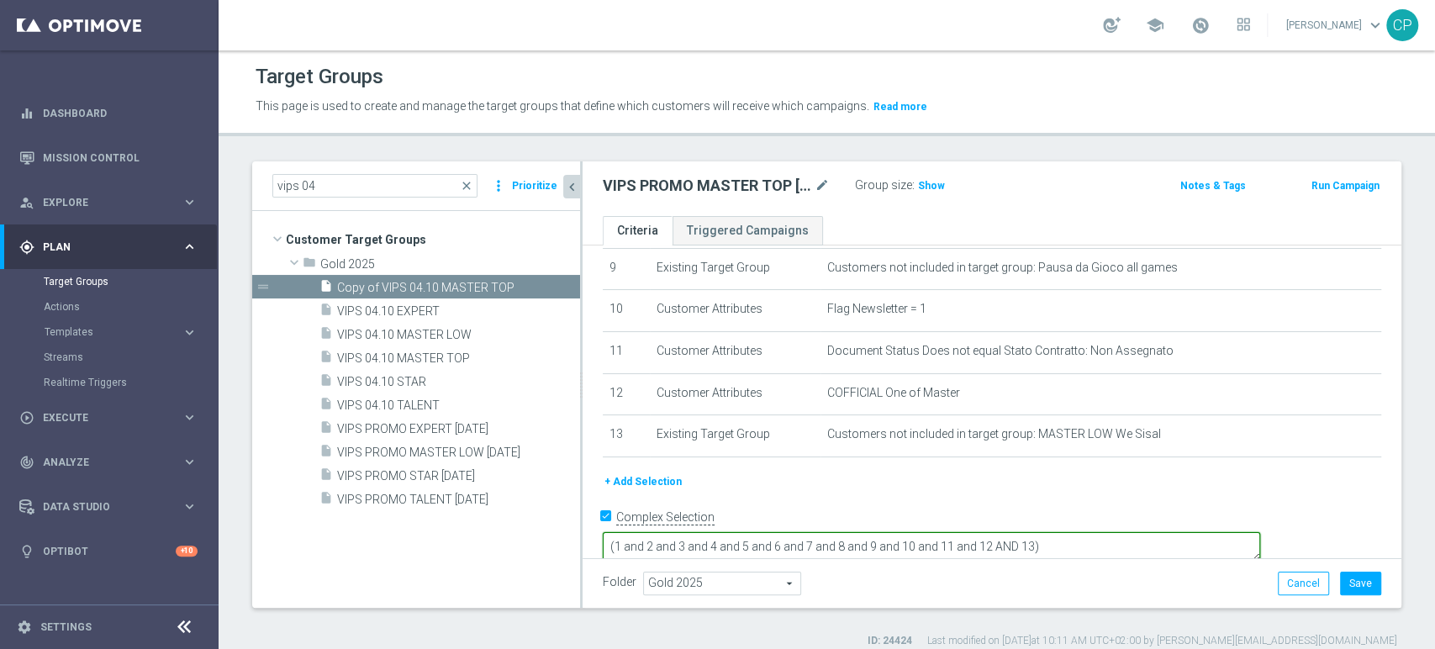
type textarea "(1 and 2 and 3 and 4 and 5 and 6 and 7 and 8 and 9 and 10 and 11 and 12 AND 13)"
click at [1074, 482] on div "+ Add Selection" at bounding box center [991, 481] width 803 height 18
click at [1356, 582] on button "Save" at bounding box center [1360, 583] width 41 height 24
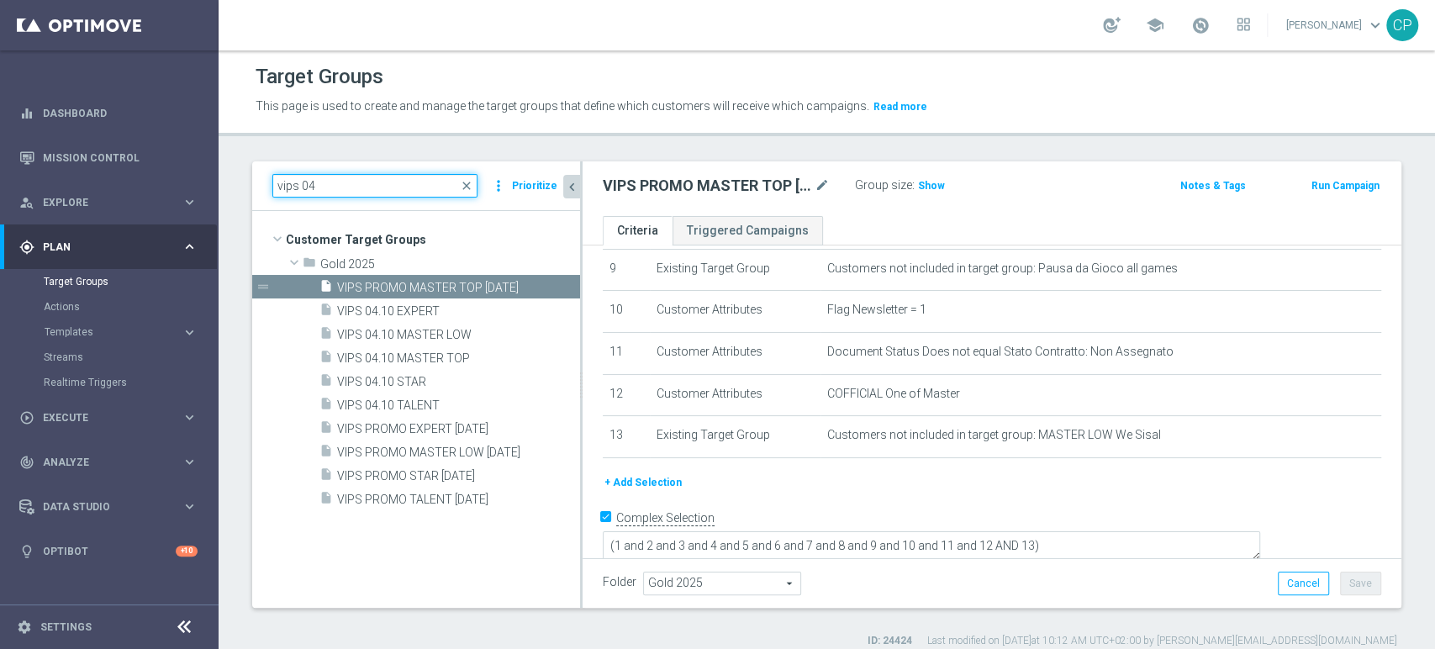
click at [361, 180] on input "vips 04" at bounding box center [374, 186] width 205 height 24
drag, startPoint x: 361, startPoint y: 180, endPoint x: 184, endPoint y: 169, distance: 177.7
click at [184, 169] on main "equalizer Dashboard Mission Control" at bounding box center [717, 324] width 1435 height 649
click at [465, 184] on span "close" at bounding box center [466, 185] width 13 height 13
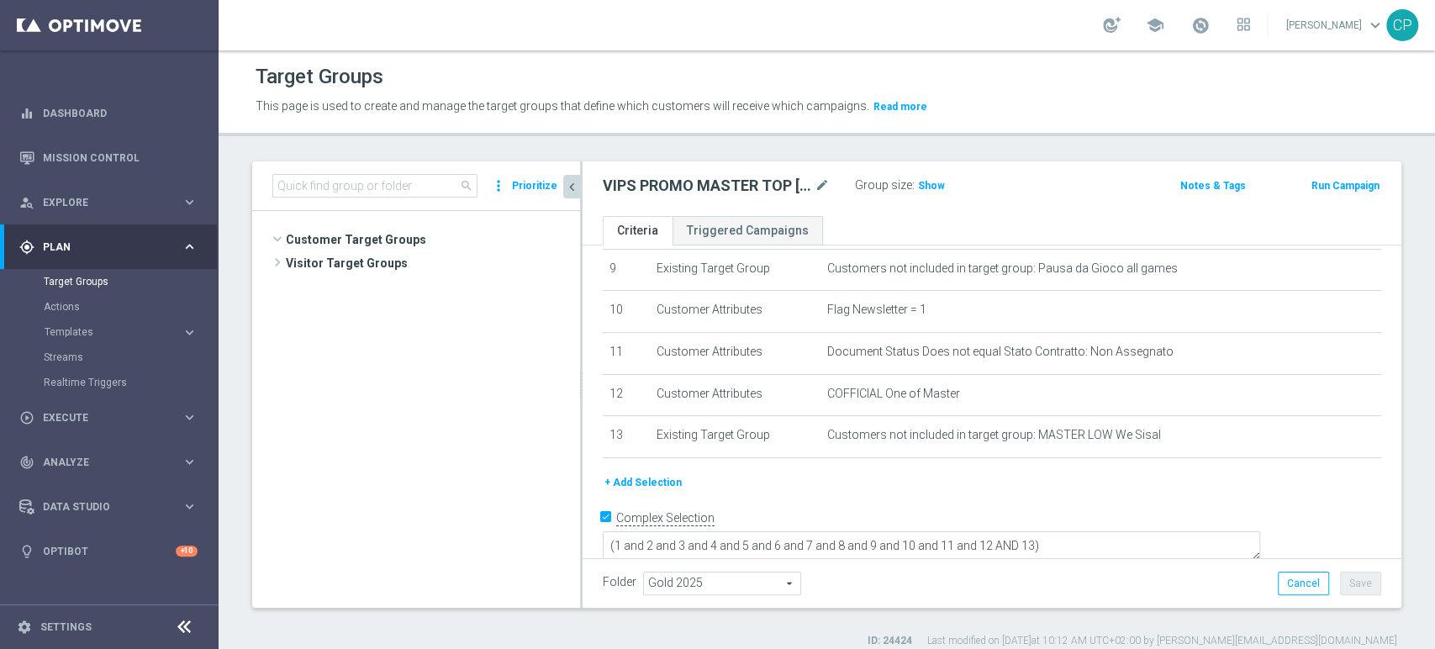
scroll to position [39592, 0]
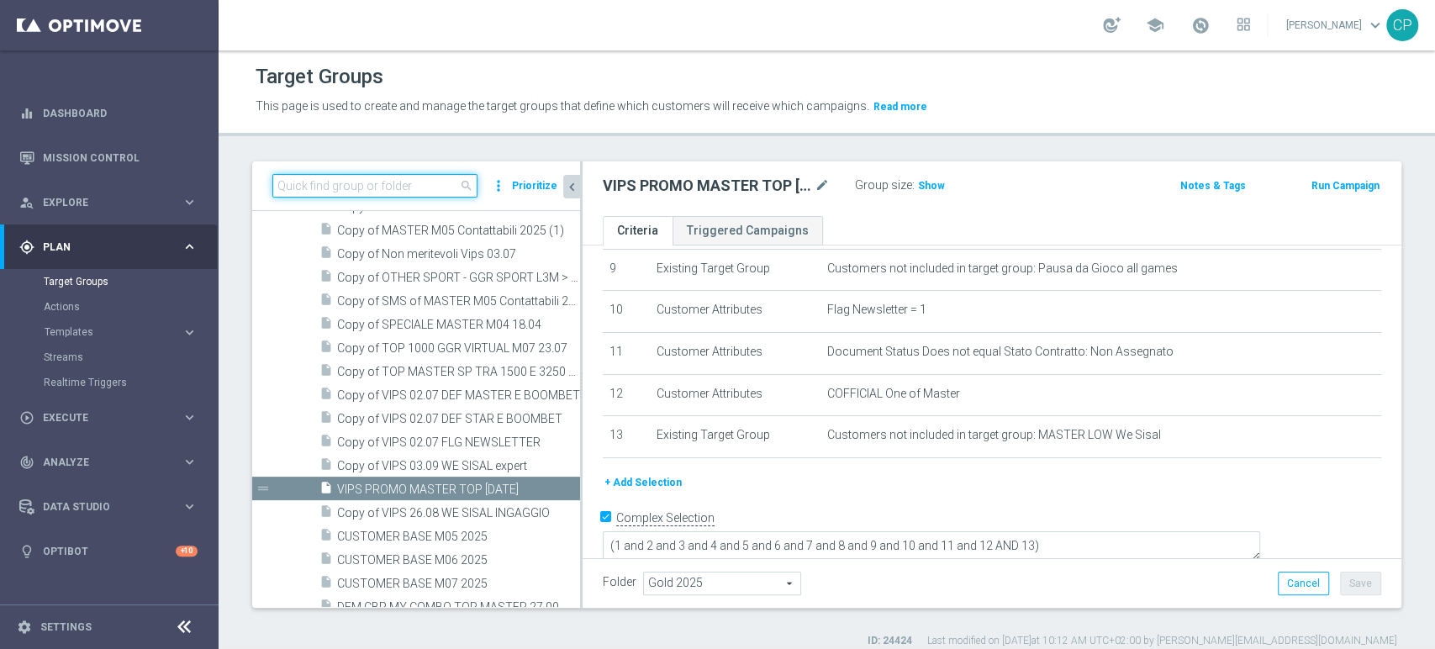
click at [390, 187] on input at bounding box center [374, 186] width 205 height 24
click at [384, 192] on input at bounding box center [374, 186] width 205 height 24
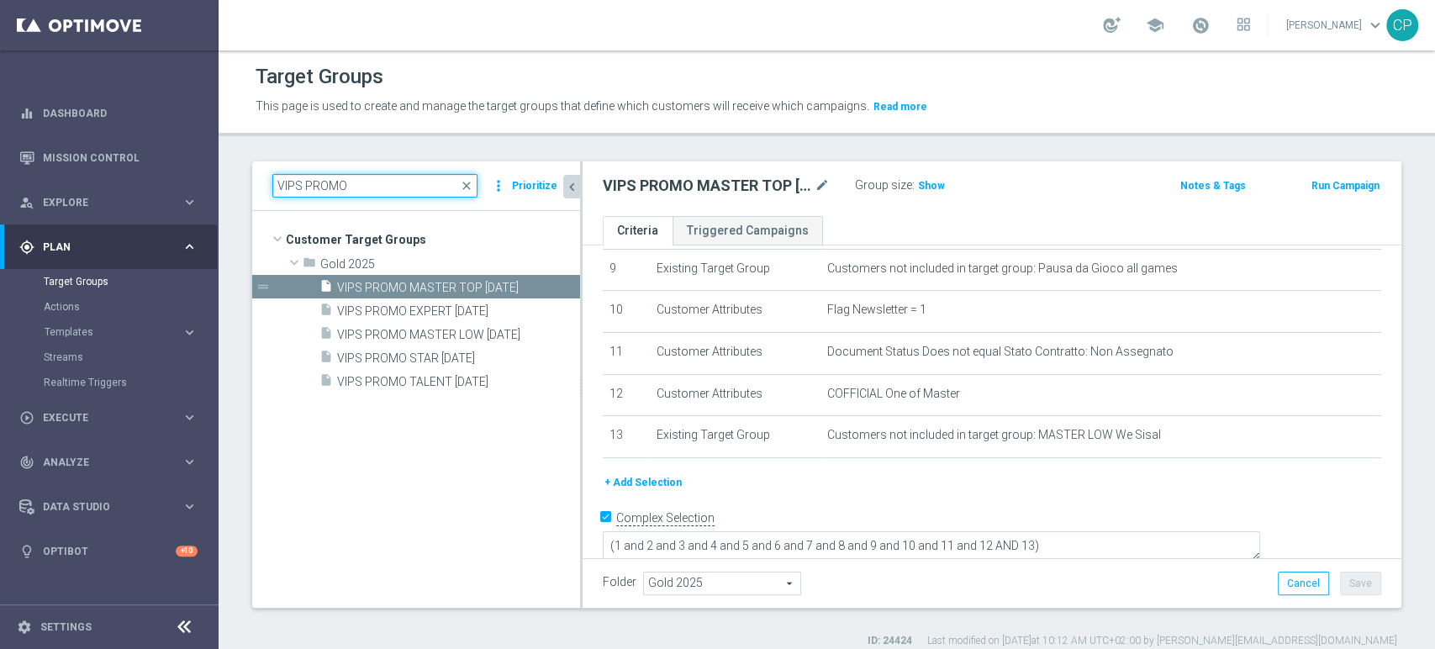
scroll to position [0, 0]
type input "VIPS PROMO"
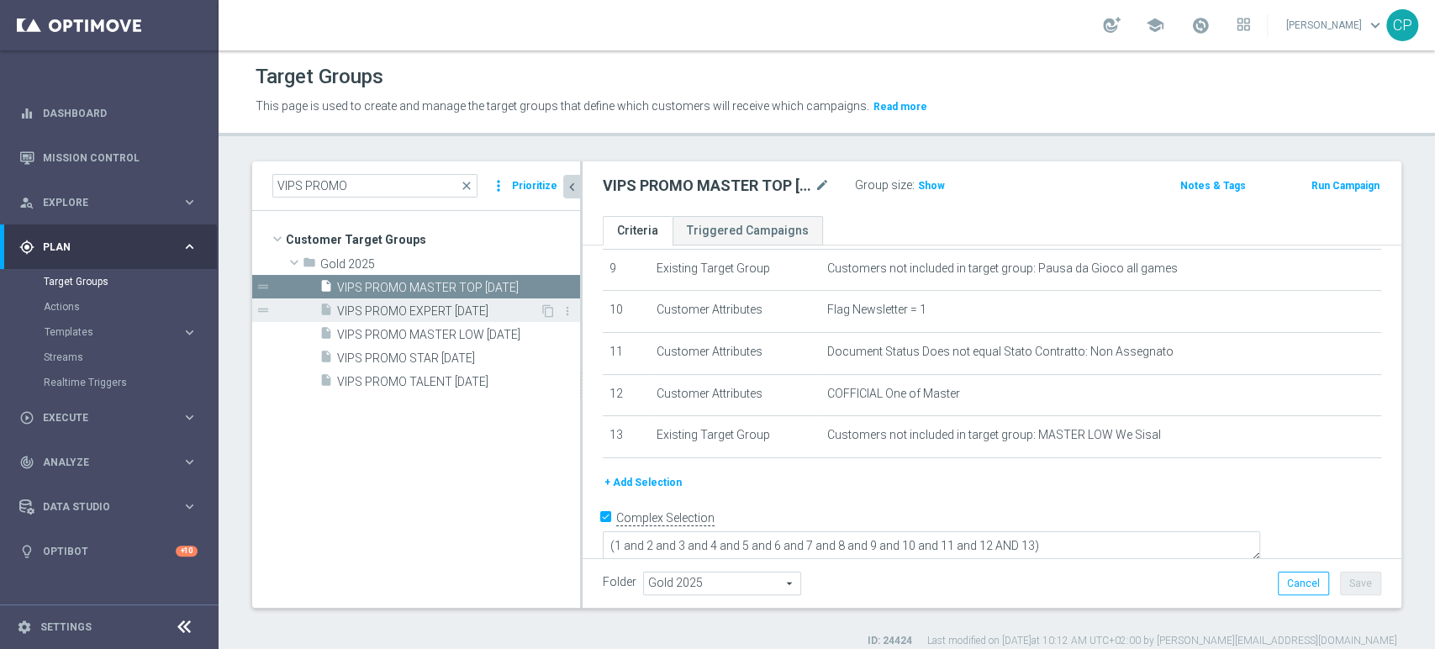
click at [424, 313] on span "VIPS PROMO EXPERT 7-10-25" at bounding box center [438, 311] width 203 height 14
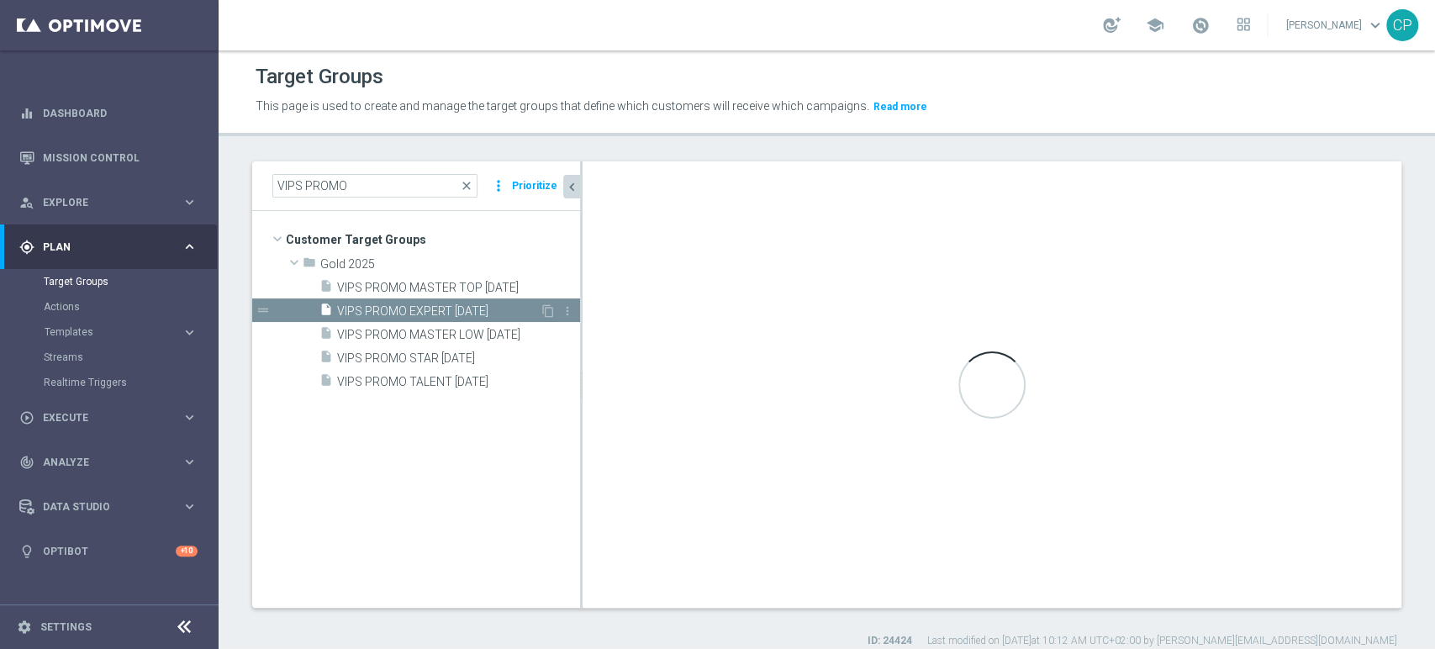
scroll to position [347, 0]
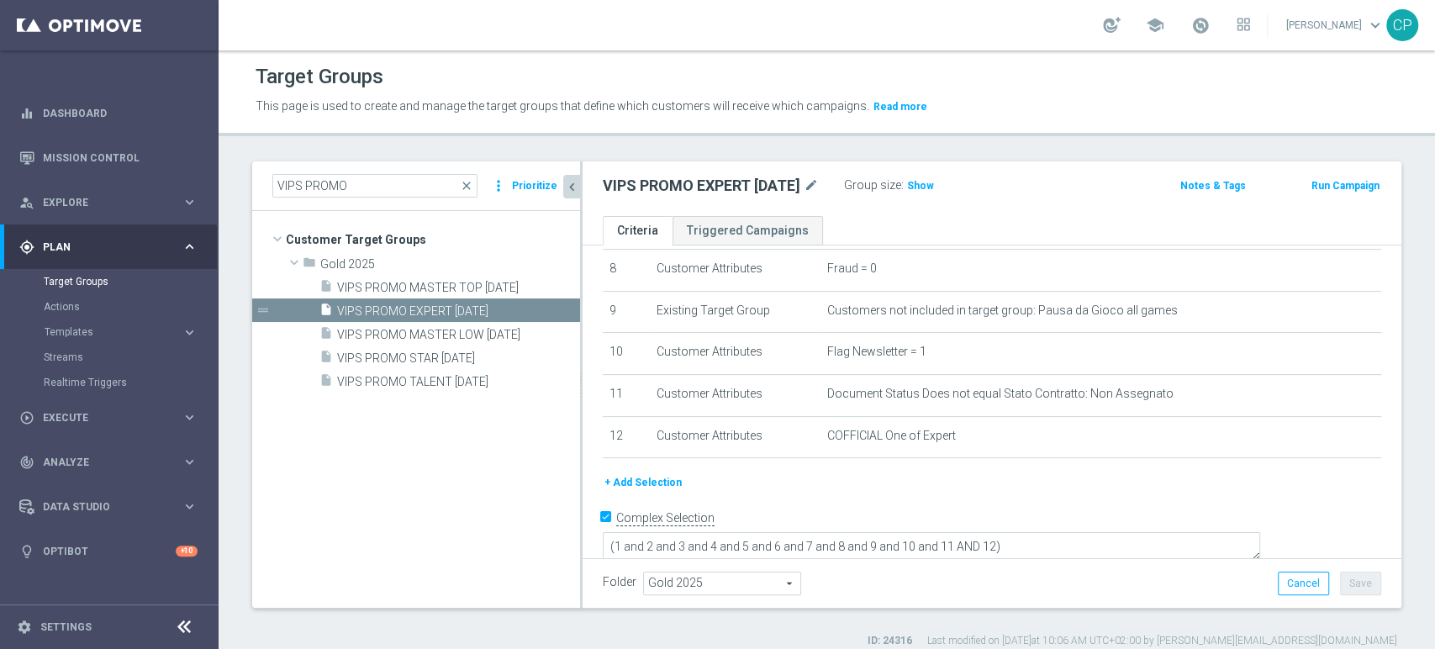
click at [656, 485] on button "+ Add Selection" at bounding box center [643, 482] width 81 height 18
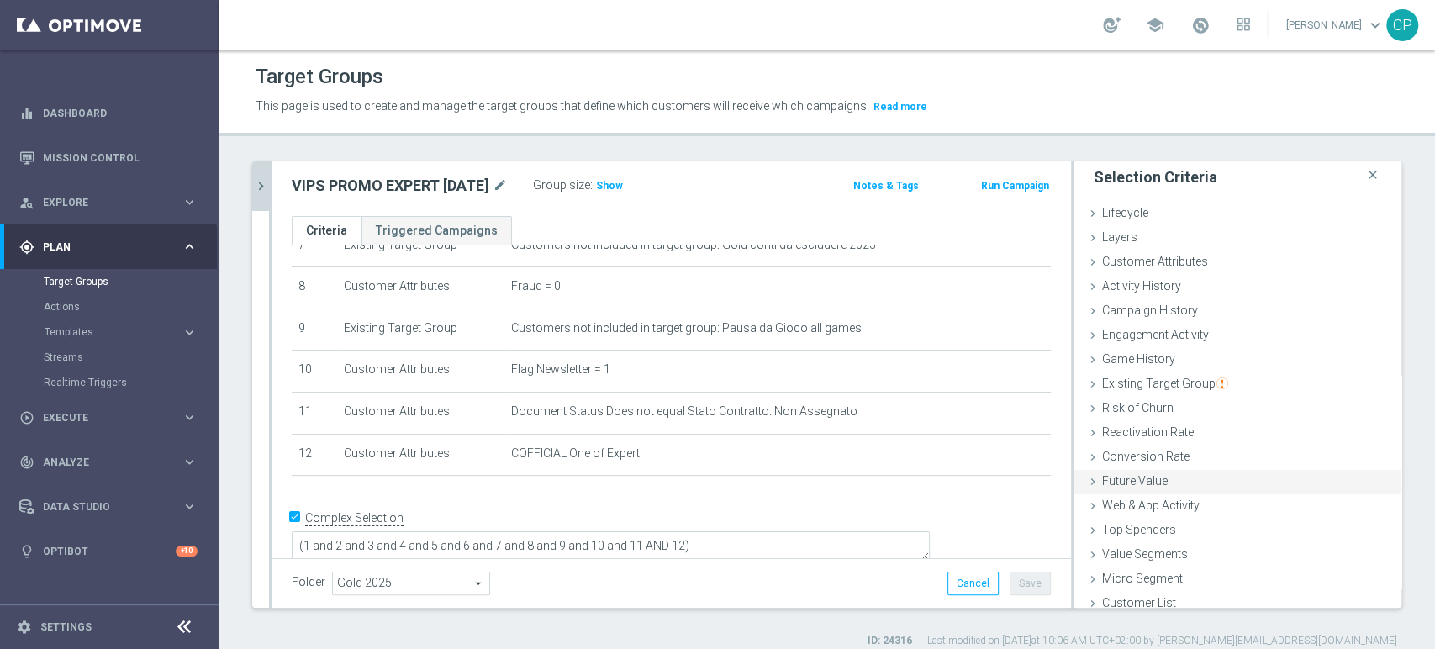
scroll to position [8, 0]
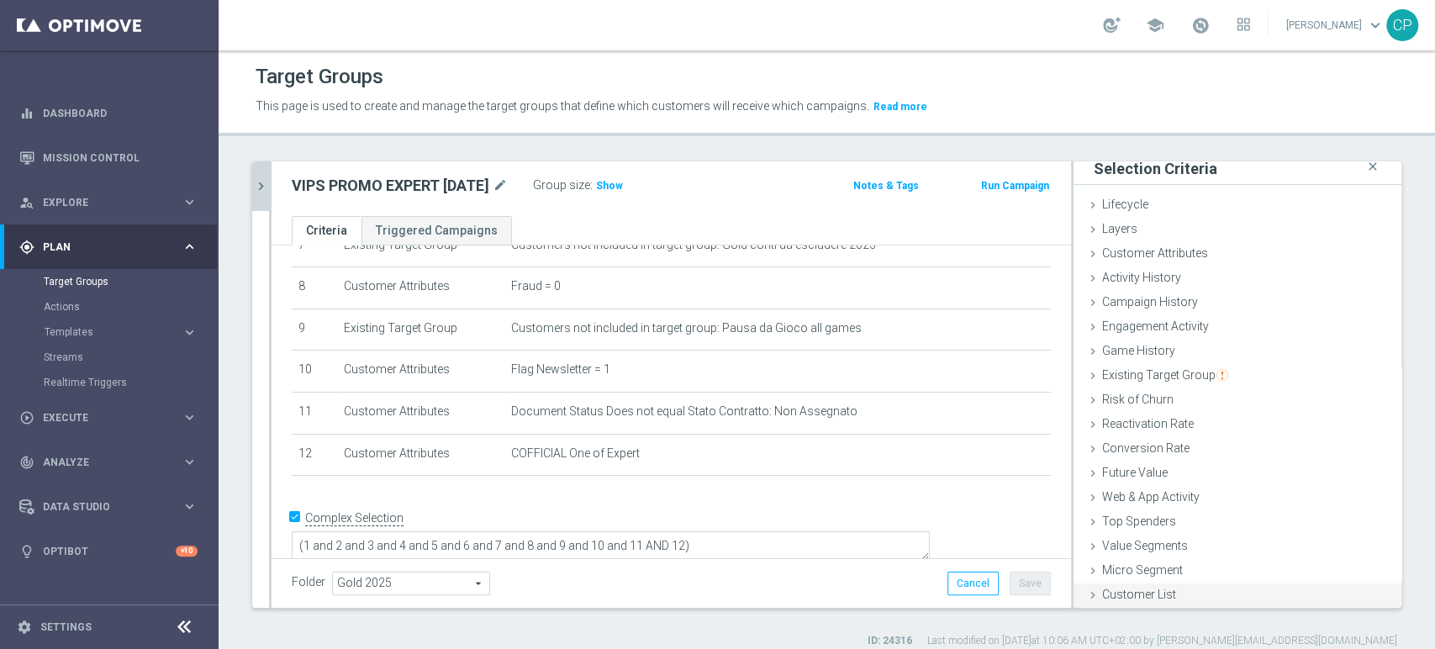
click at [1121, 594] on span "Customer List" at bounding box center [1139, 593] width 74 height 13
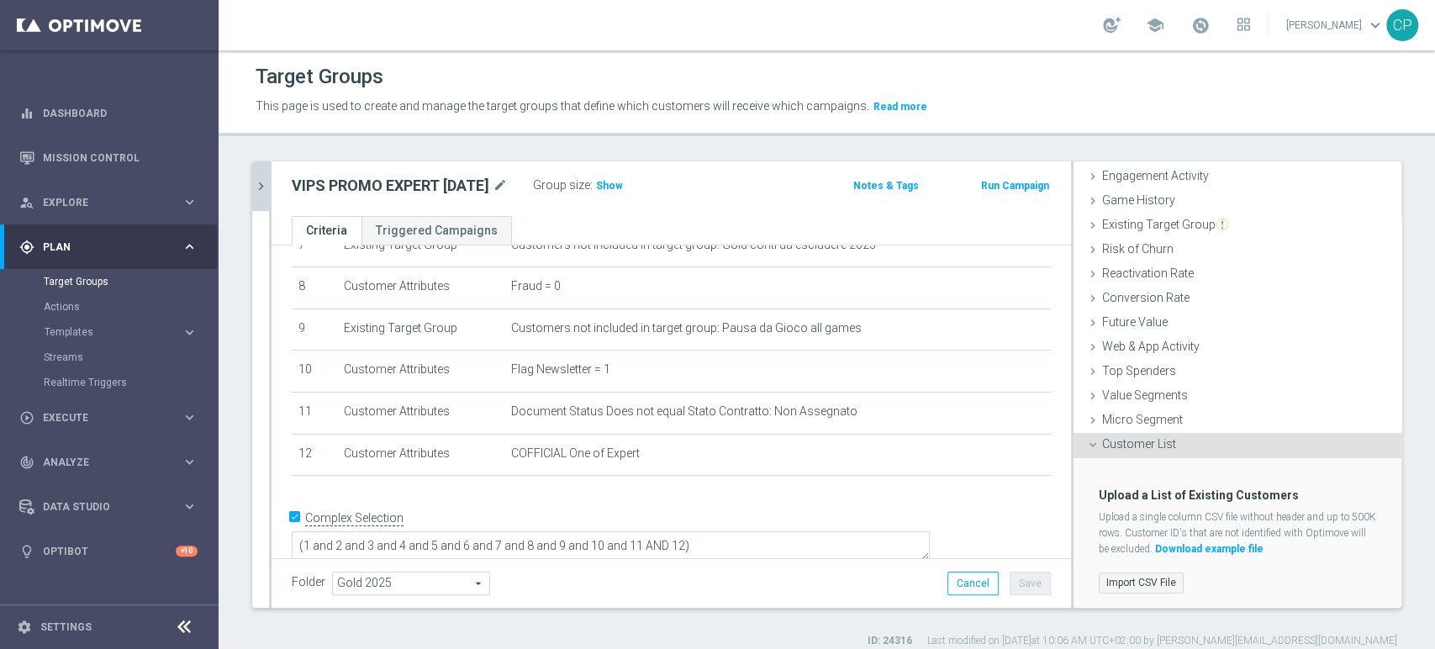
click at [1116, 587] on label "Import CSV File" at bounding box center [1140, 582] width 85 height 21
click at [0, 0] on input "Import CSV File" at bounding box center [0, 0] width 0 height 0
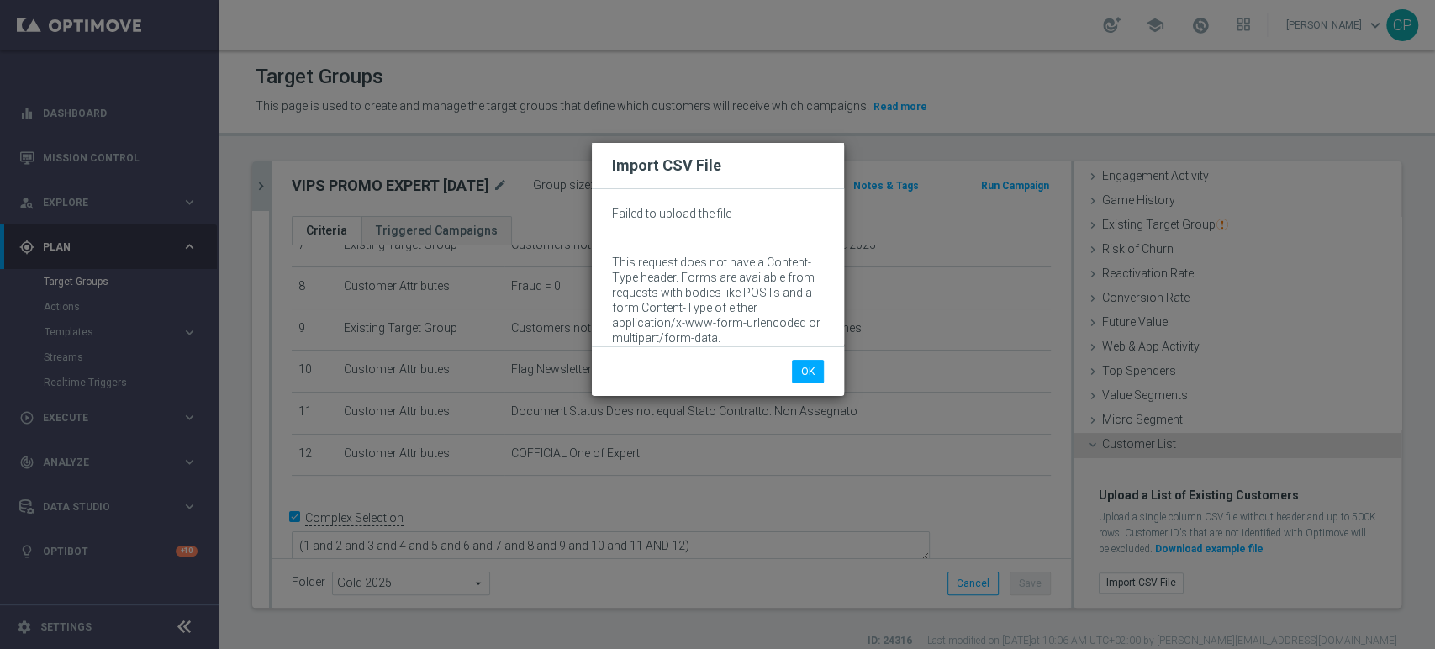
click at [1244, 543] on div "Import CSV File Failed to upload the file This request does not have a Content-…" at bounding box center [717, 324] width 1435 height 649
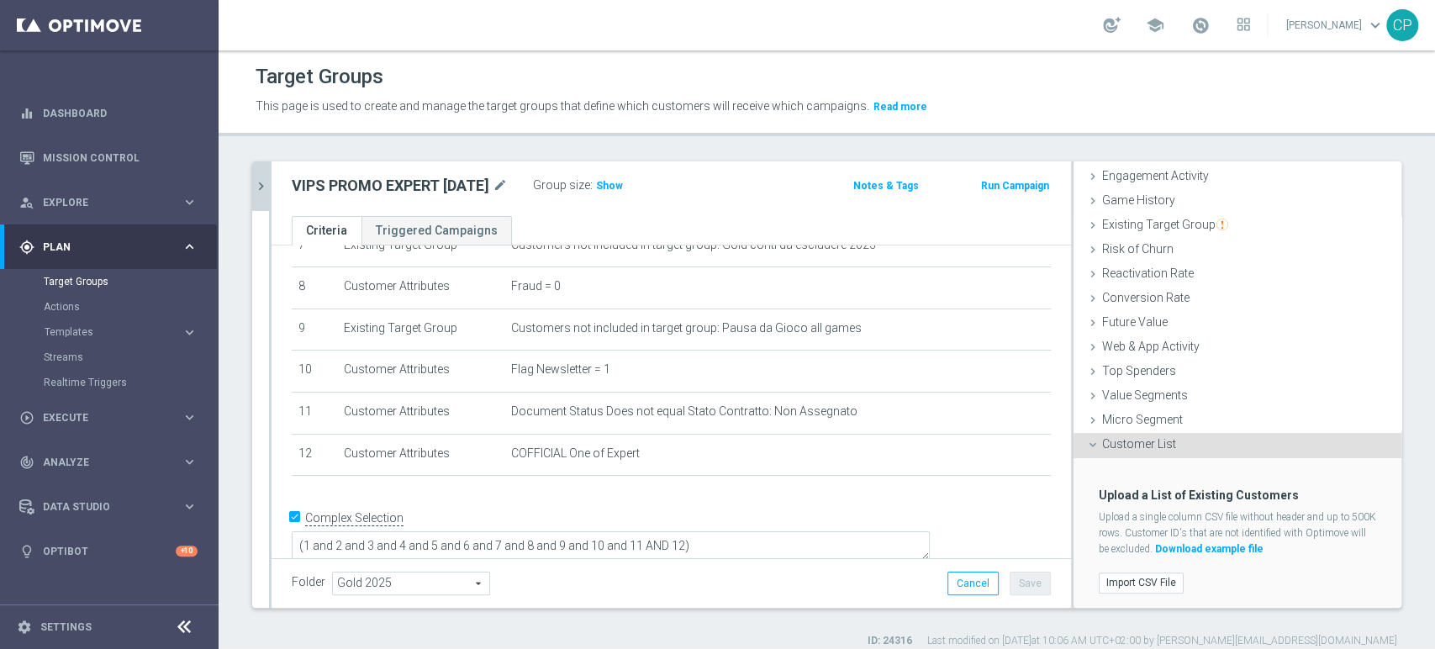
click at [1257, 545] on link "Download example file" at bounding box center [1209, 549] width 108 height 12
click at [1140, 577] on label "Import CSV File" at bounding box center [1140, 582] width 85 height 21
click at [0, 0] on input "Import CSV File" at bounding box center [0, 0] width 0 height 0
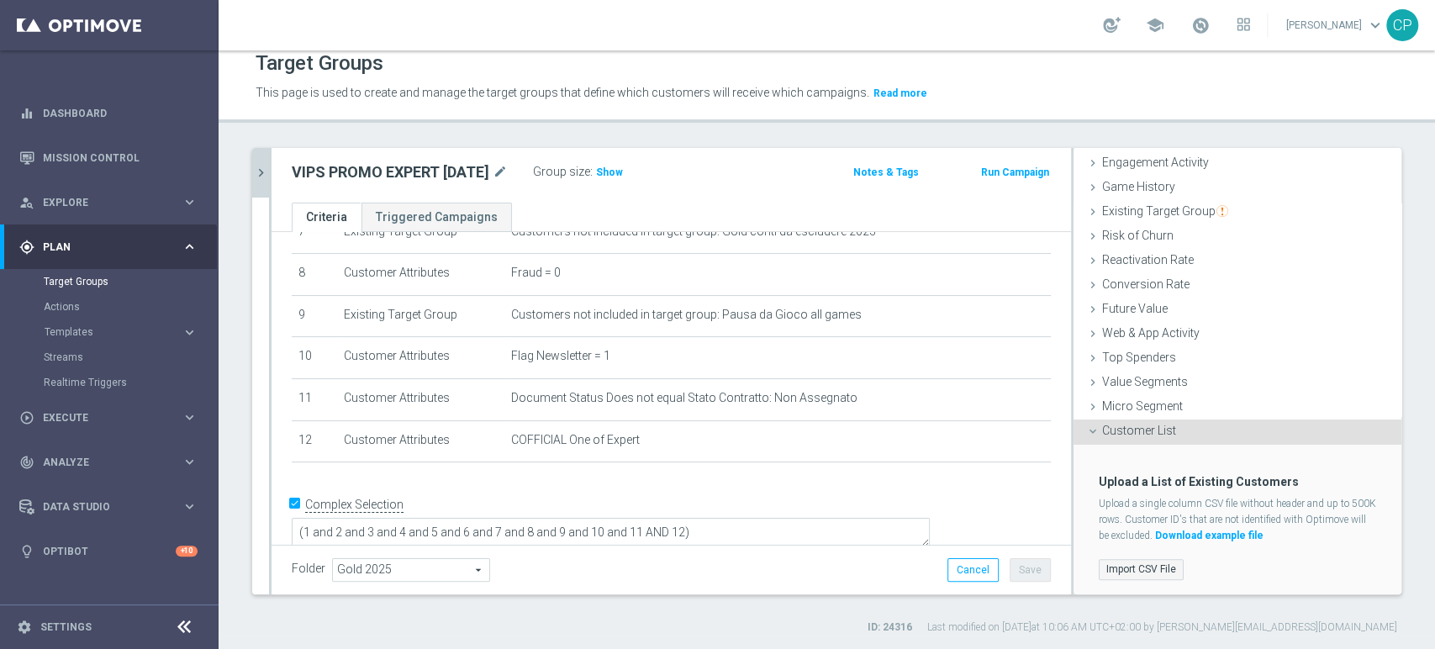
click at [1109, 563] on label "Import CSV File" at bounding box center [1140, 569] width 85 height 21
click at [0, 0] on input "Import CSV File" at bounding box center [0, 0] width 0 height 0
click at [266, 177] on icon "chevron_right" at bounding box center [261, 173] width 16 height 16
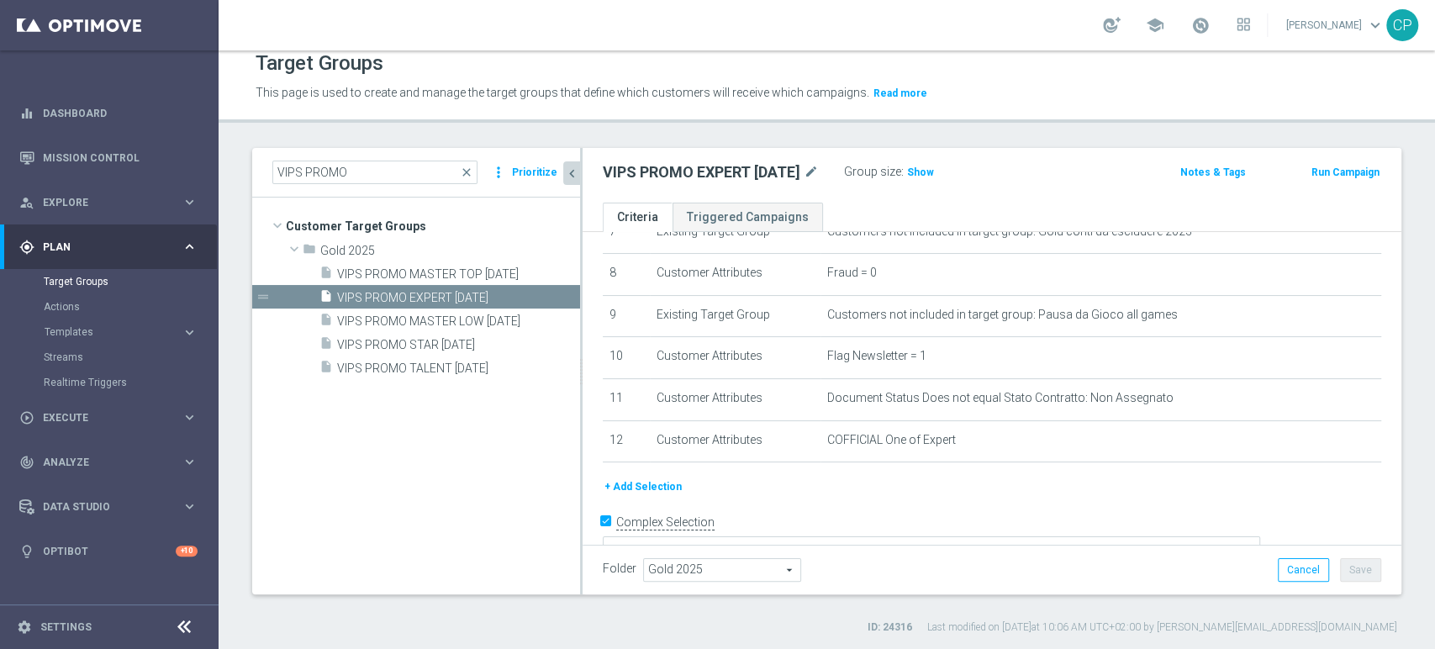
scroll to position [38, 0]
click at [395, 261] on div "insert_drive_file VIPS PROMO MASTER TOP 7-10-25" at bounding box center [429, 273] width 220 height 24
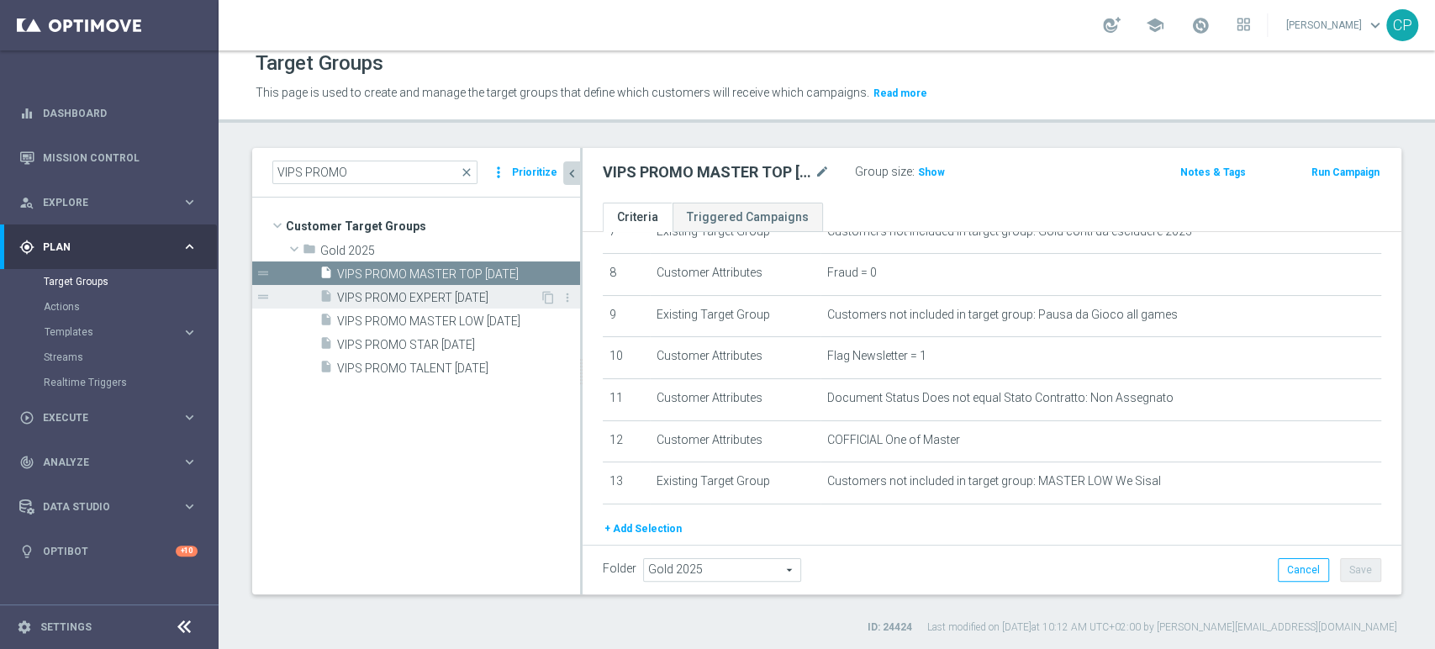
click at [425, 294] on span "VIPS PROMO EXPERT 7-10-25" at bounding box center [438, 298] width 203 height 14
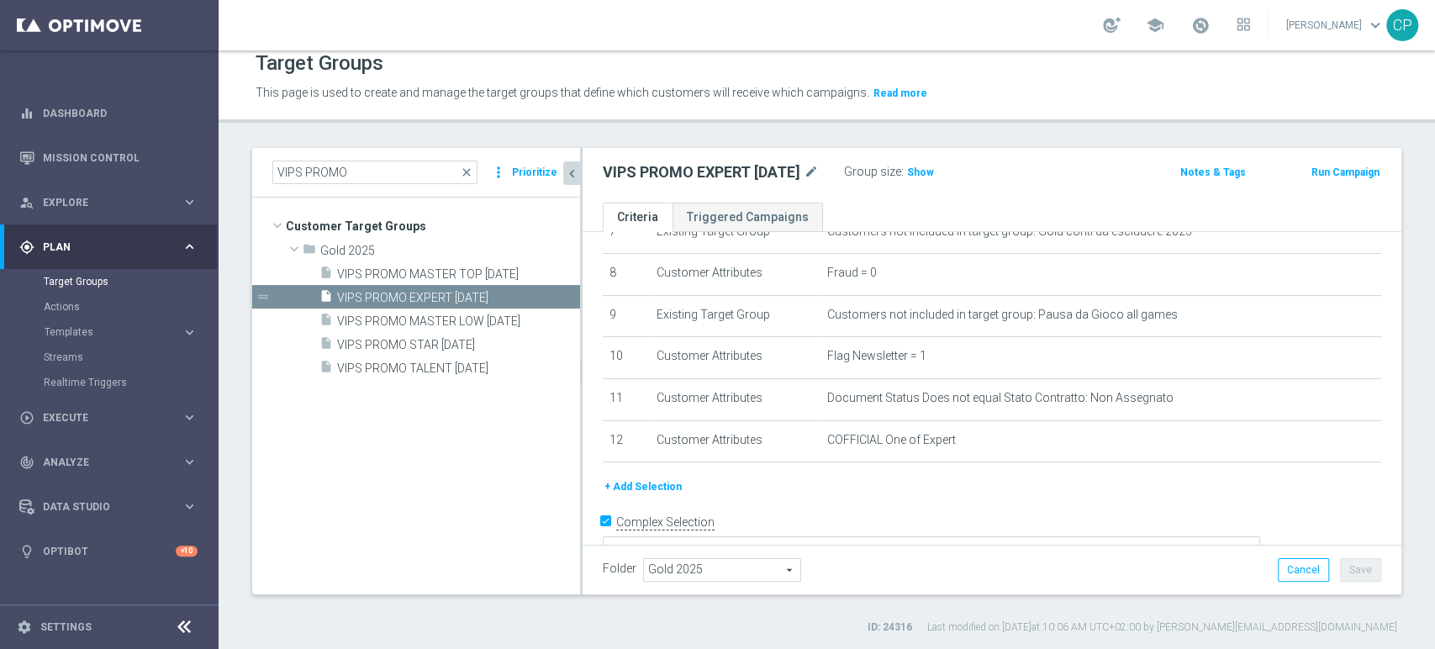
click at [630, 487] on button "+ Add Selection" at bounding box center [643, 486] width 81 height 18
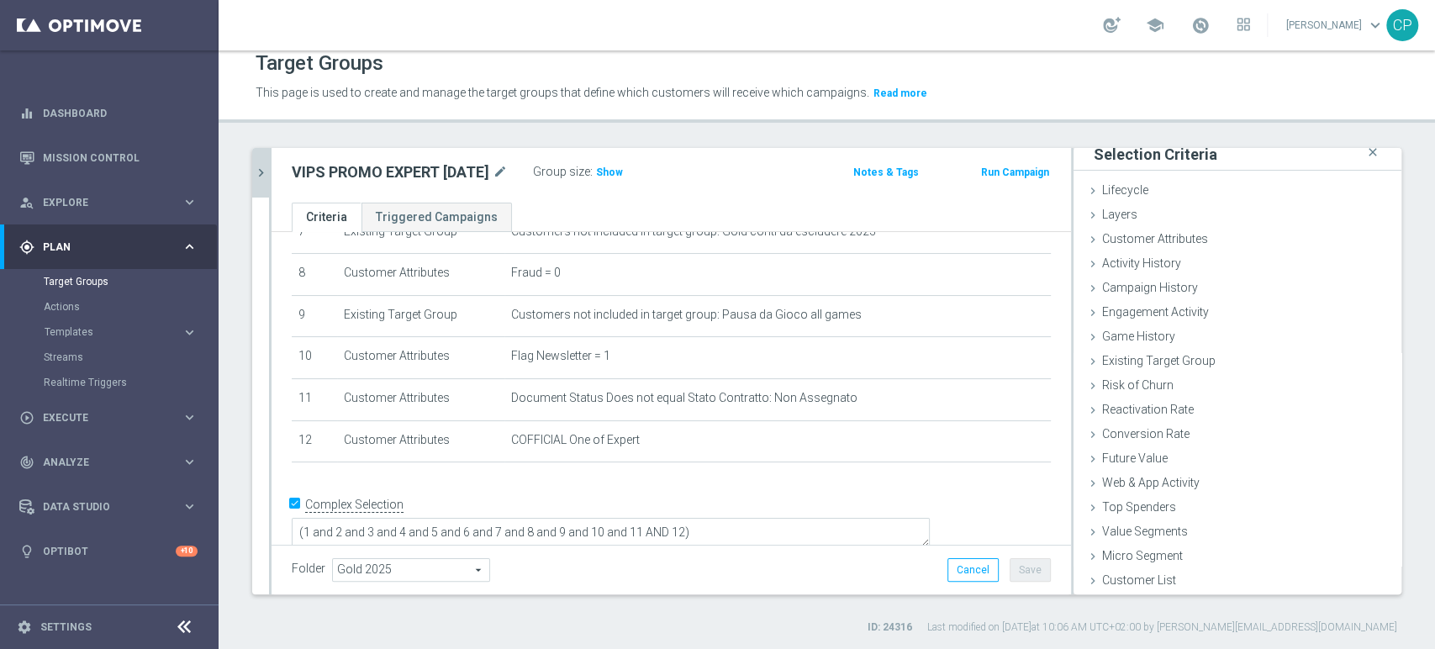
scroll to position [8, 0]
click at [1107, 582] on span "Customer List" at bounding box center [1139, 580] width 74 height 13
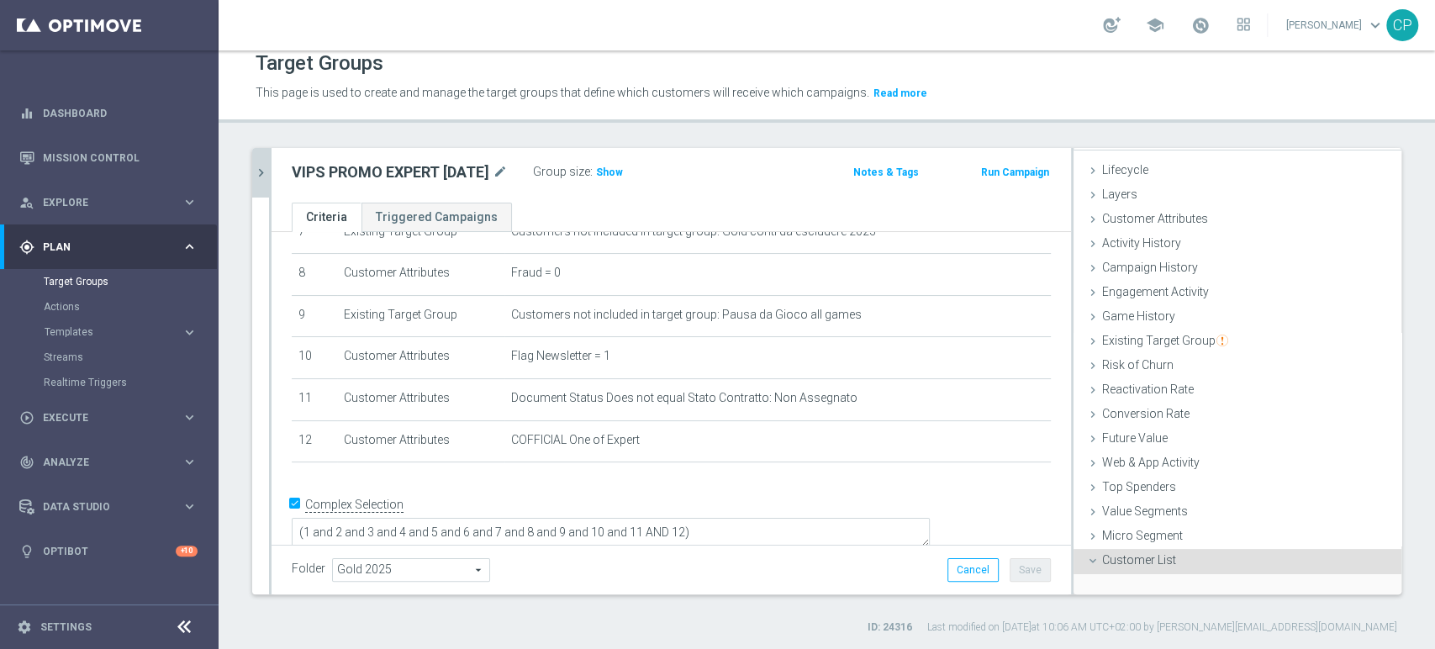
scroll to position [159, 0]
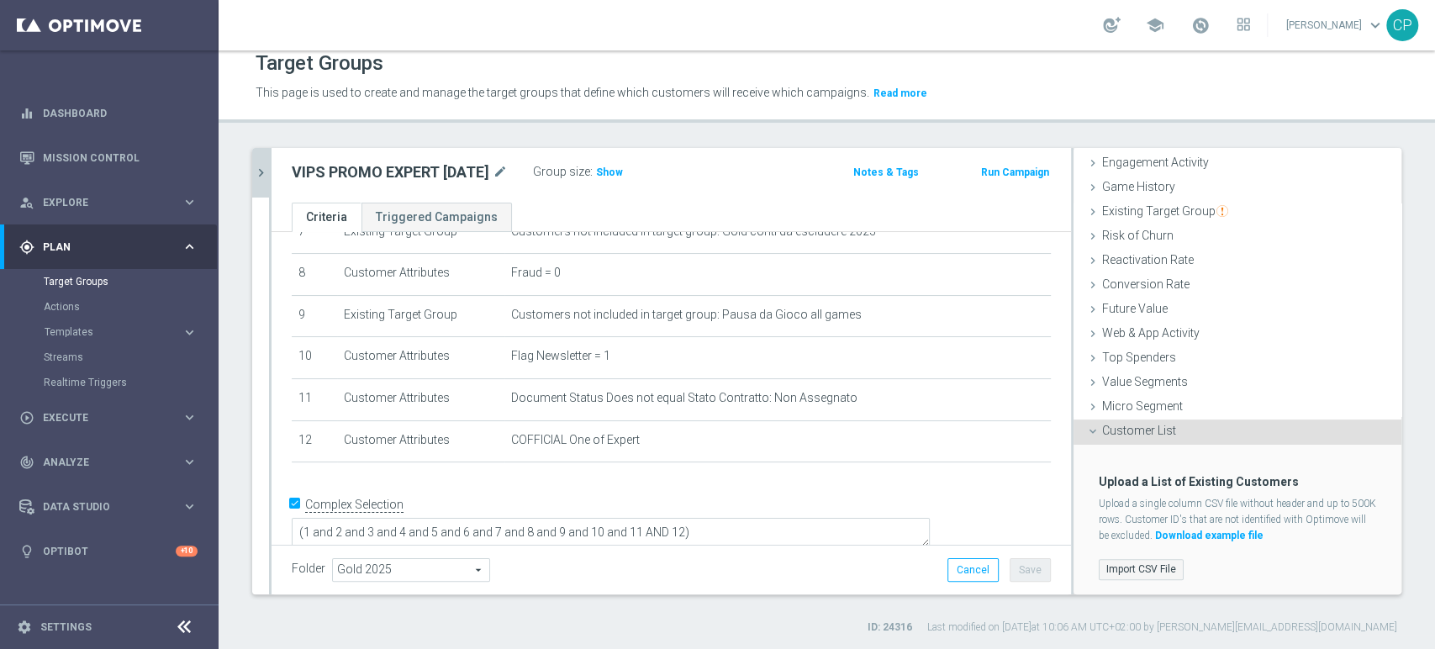
click at [1109, 561] on label "Import CSV File" at bounding box center [1140, 569] width 85 height 21
click at [0, 0] on input "Import CSV File" at bounding box center [0, 0] width 0 height 0
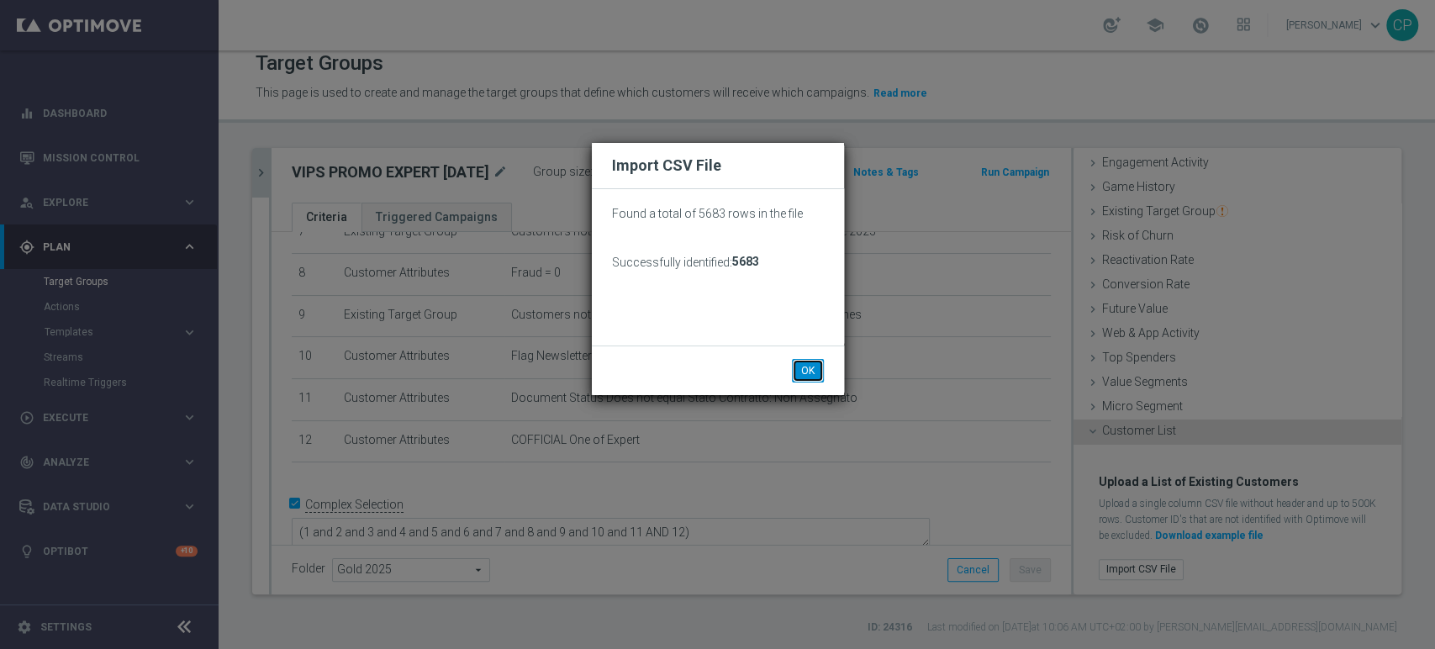
click at [814, 374] on button "OK" at bounding box center [808, 371] width 32 height 24
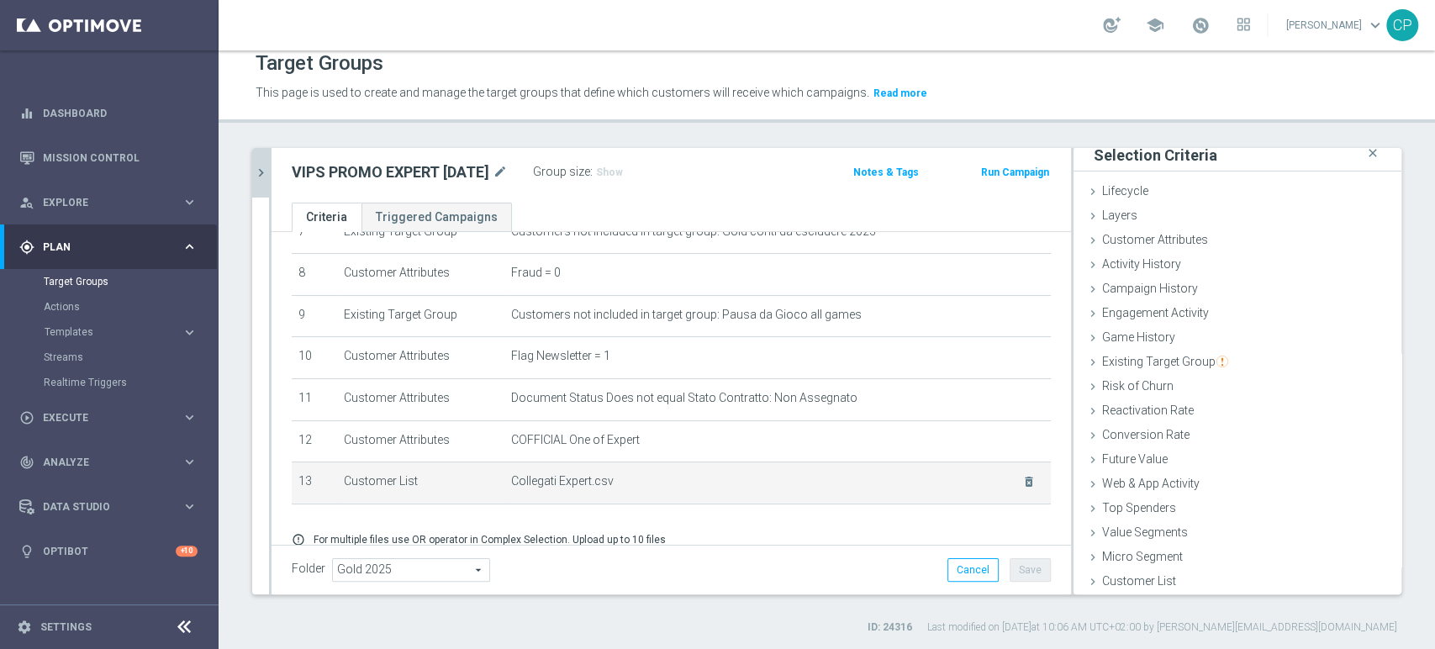
scroll to position [399, 0]
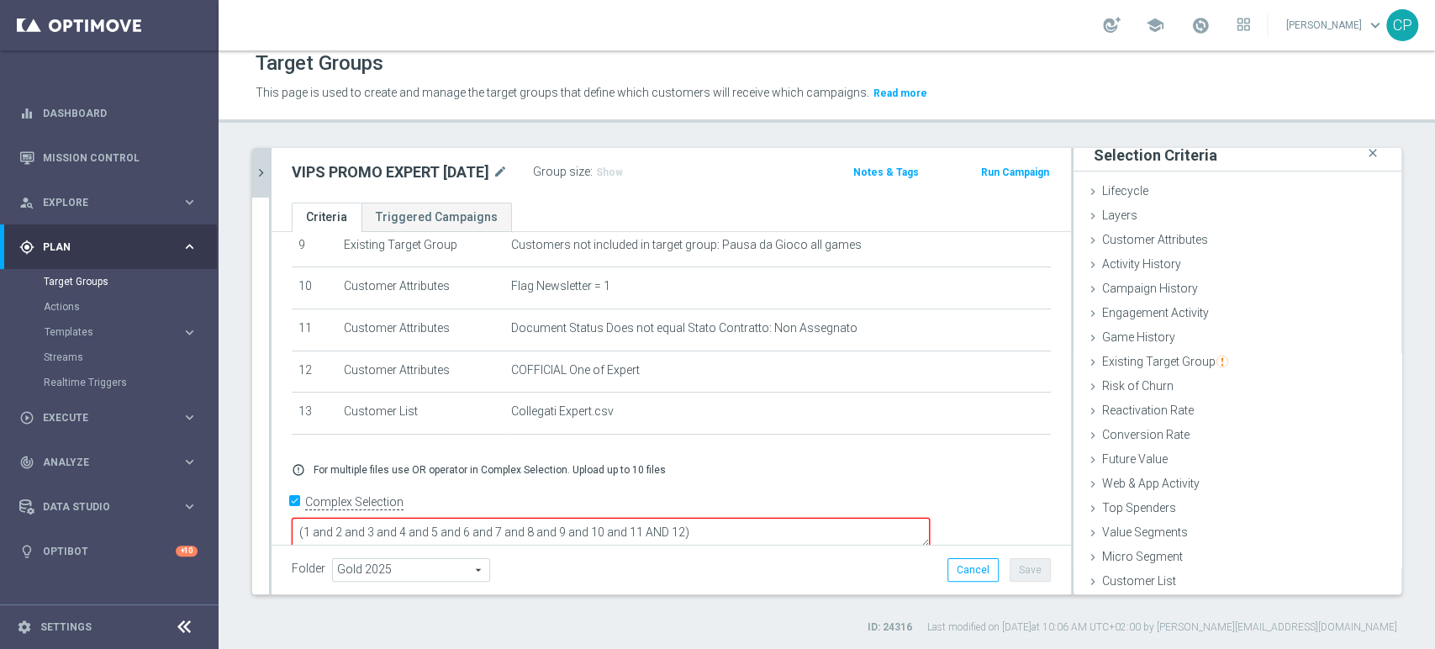
click at [833, 518] on textarea "(1 and 2 and 3 and 4 and 5 and 6 and 7 and 8 and 9 and 10 and 11 AND 12)" at bounding box center [611, 532] width 638 height 29
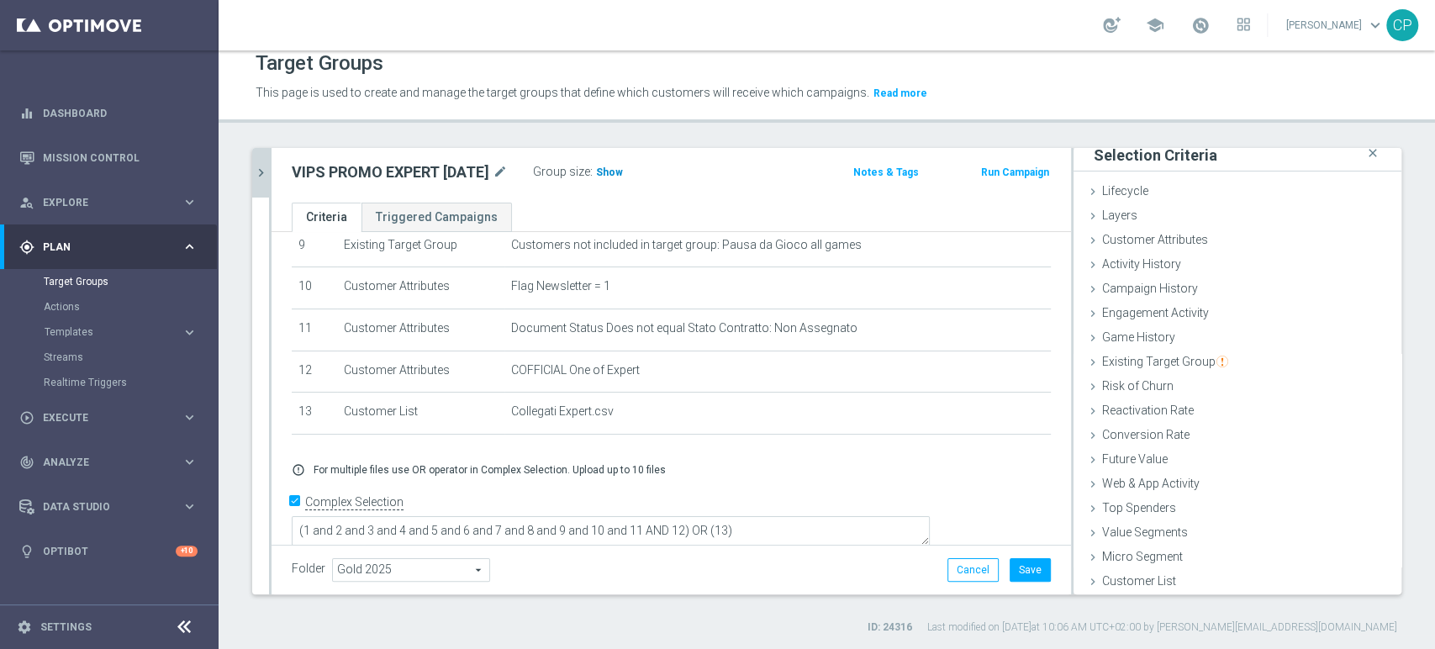
scroll to position [397, 0]
click at [623, 176] on span "Show" at bounding box center [609, 172] width 27 height 12
click at [813, 520] on textarea "(1 and 2 and 3 and 4 and 5 and 6 and 7 and 8 and 9 and 10 and 11 AND 12) OR (13)" at bounding box center [611, 534] width 638 height 29
click at [621, 172] on span "Show" at bounding box center [609, 172] width 27 height 12
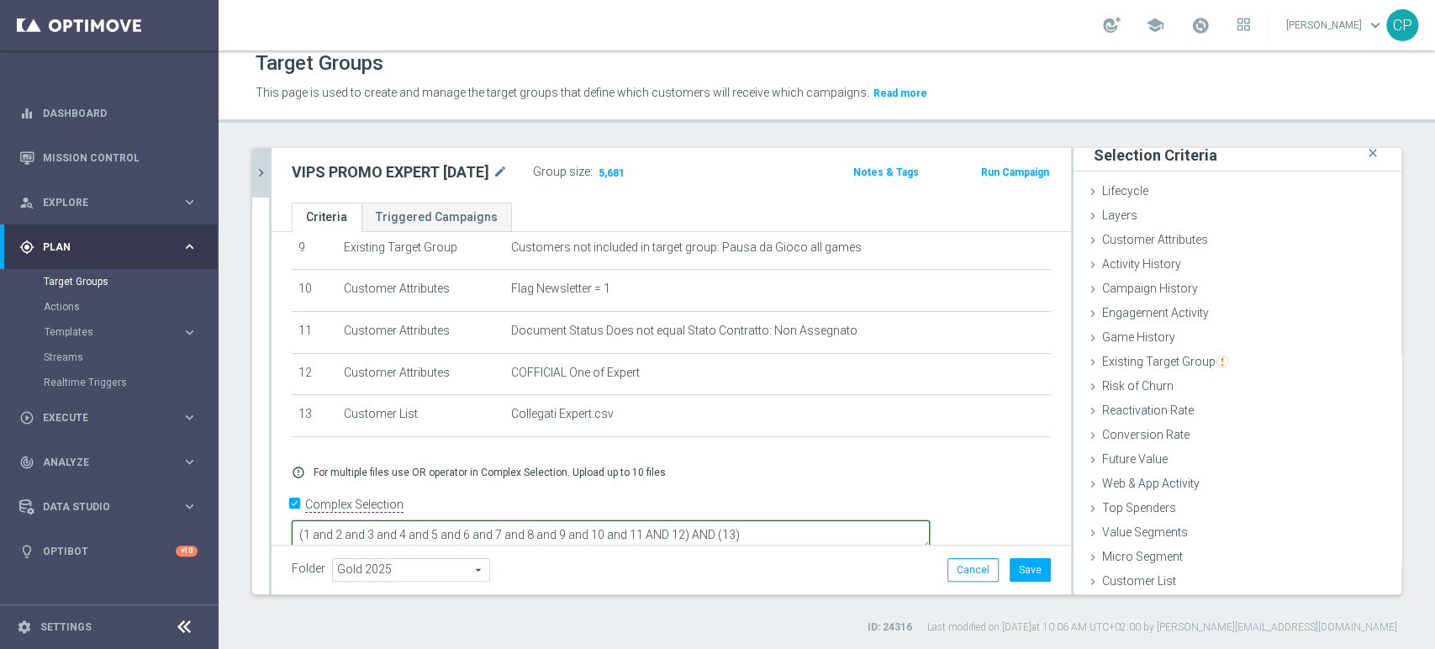
drag, startPoint x: 800, startPoint y: 506, endPoint x: 840, endPoint y: 508, distance: 40.4
click at [840, 520] on textarea "(1 and 2 and 3 and 4 and 5 and 6 and 7 and 8 and 9 and 10 and 11 AND 12) AND (1…" at bounding box center [611, 534] width 638 height 29
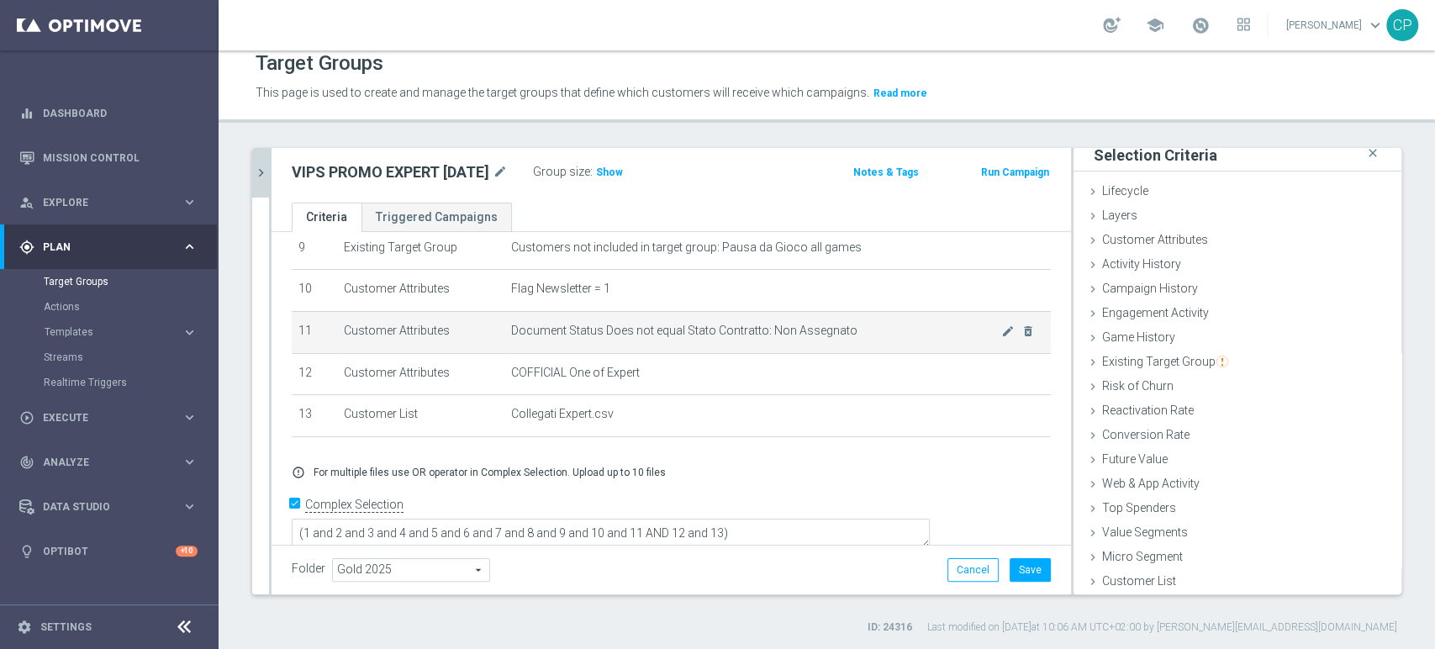
click at [874, 348] on td "Document Status Does not equal Stato Contratto: Non Assegnato mode_edit delete_…" at bounding box center [777, 332] width 546 height 42
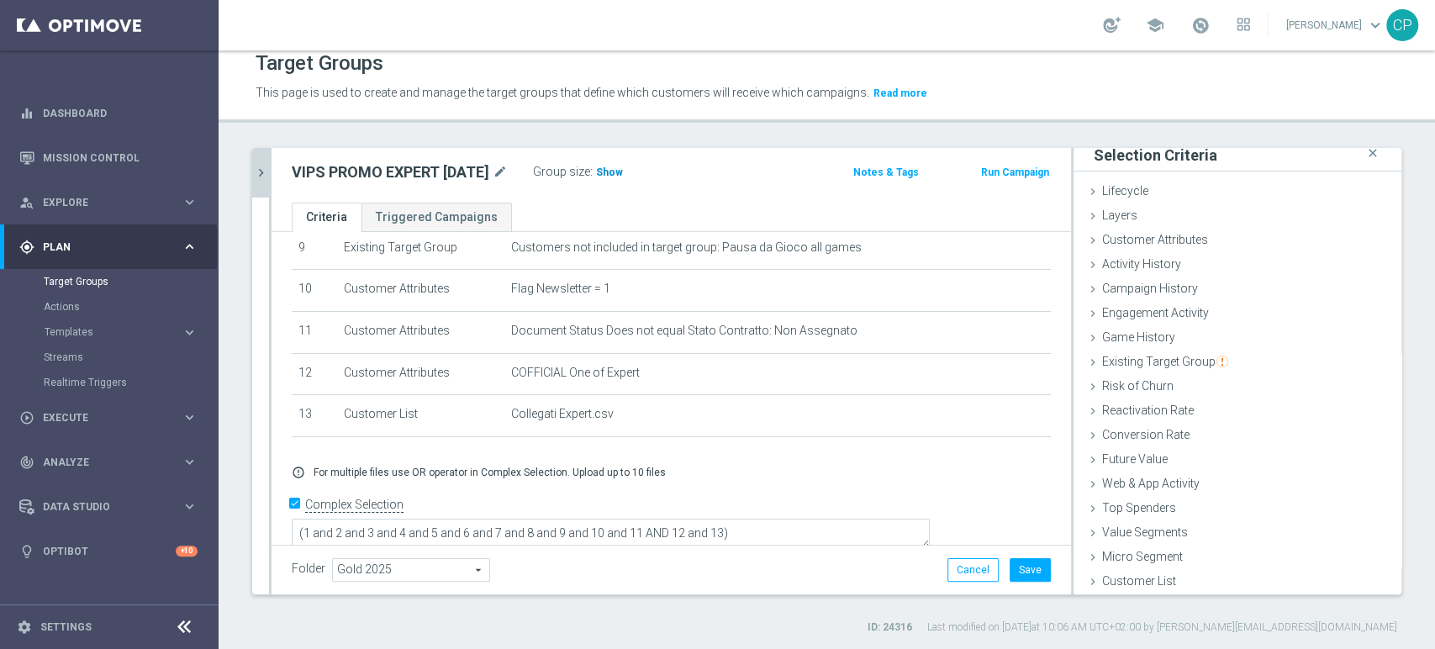
click at [614, 168] on span "Show" at bounding box center [609, 172] width 27 height 12
click at [1014, 569] on button "Save" at bounding box center [1029, 570] width 41 height 24
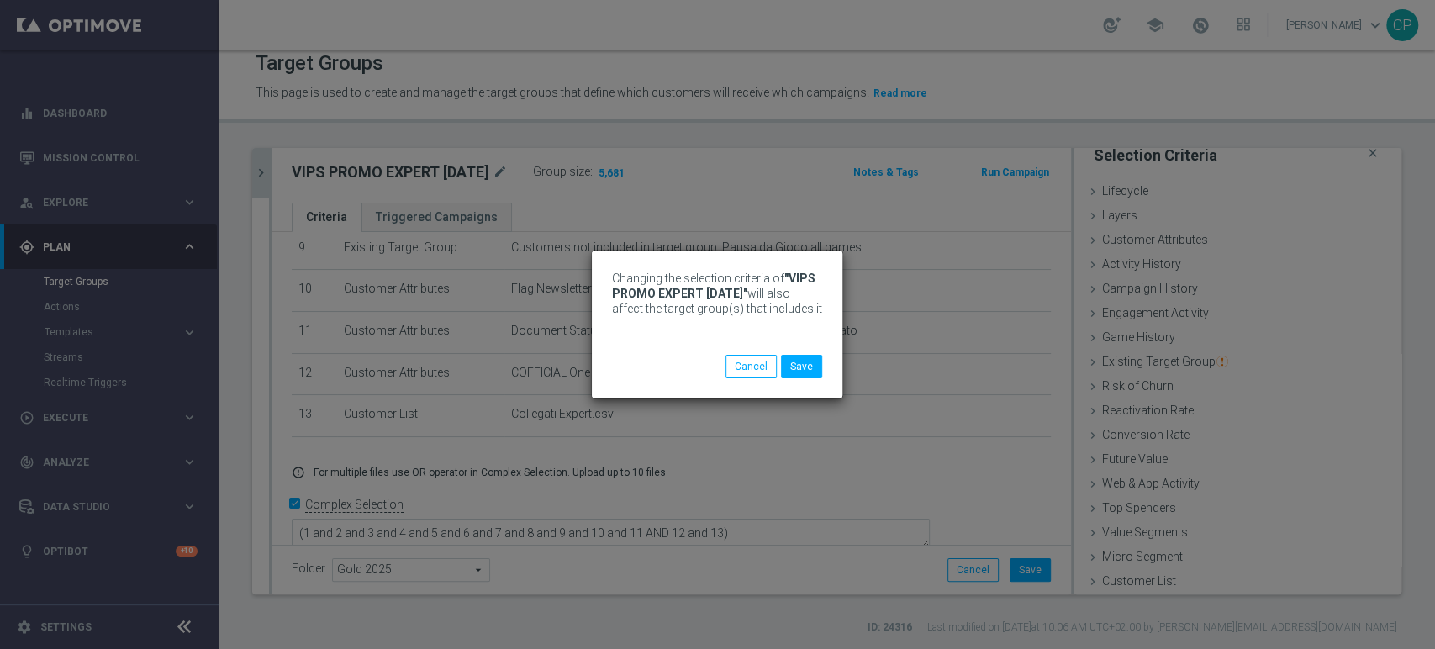
drag, startPoint x: 681, startPoint y: 276, endPoint x: 821, endPoint y: 314, distance: 145.4
click at [821, 314] on p "Changing the selection criteria of "VIPS PROMO EXPERT 7-10-25" will also affect…" at bounding box center [717, 293] width 210 height 45
click at [750, 367] on button "Cancel" at bounding box center [750, 367] width 51 height 24
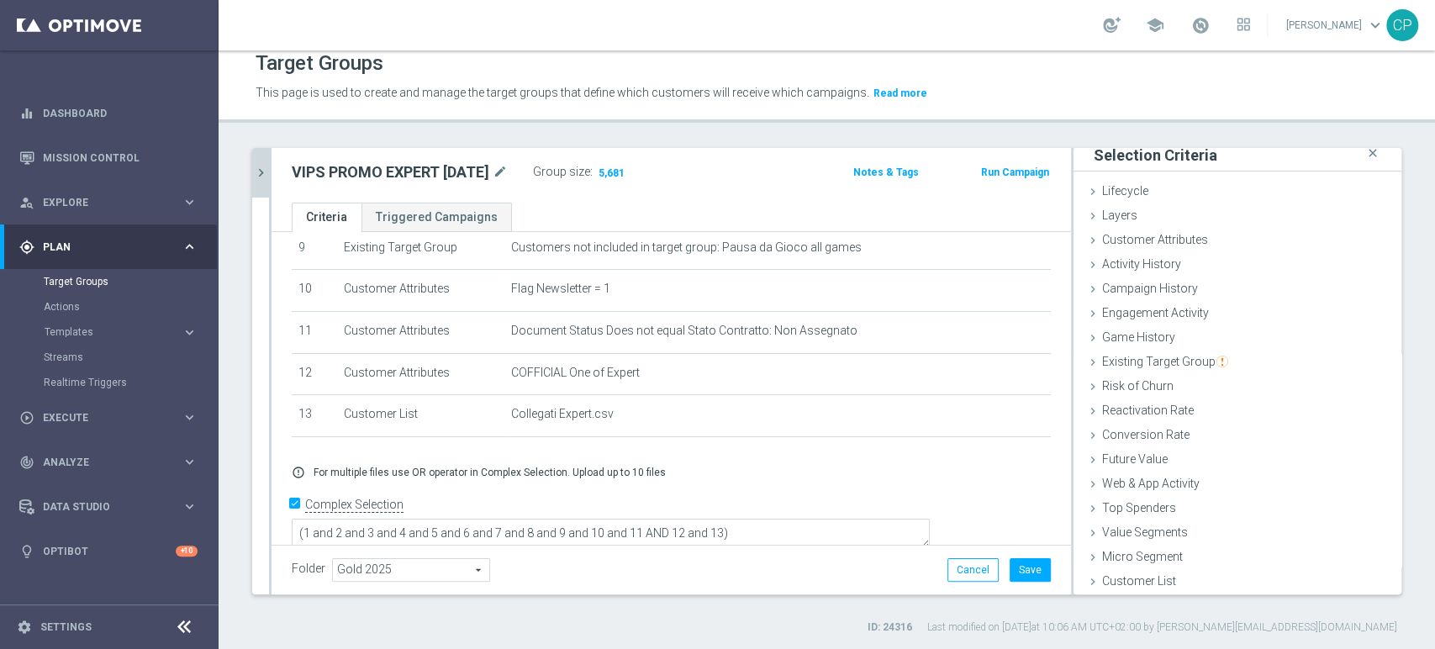
click at [261, 172] on icon "chevron_right" at bounding box center [261, 173] width 16 height 16
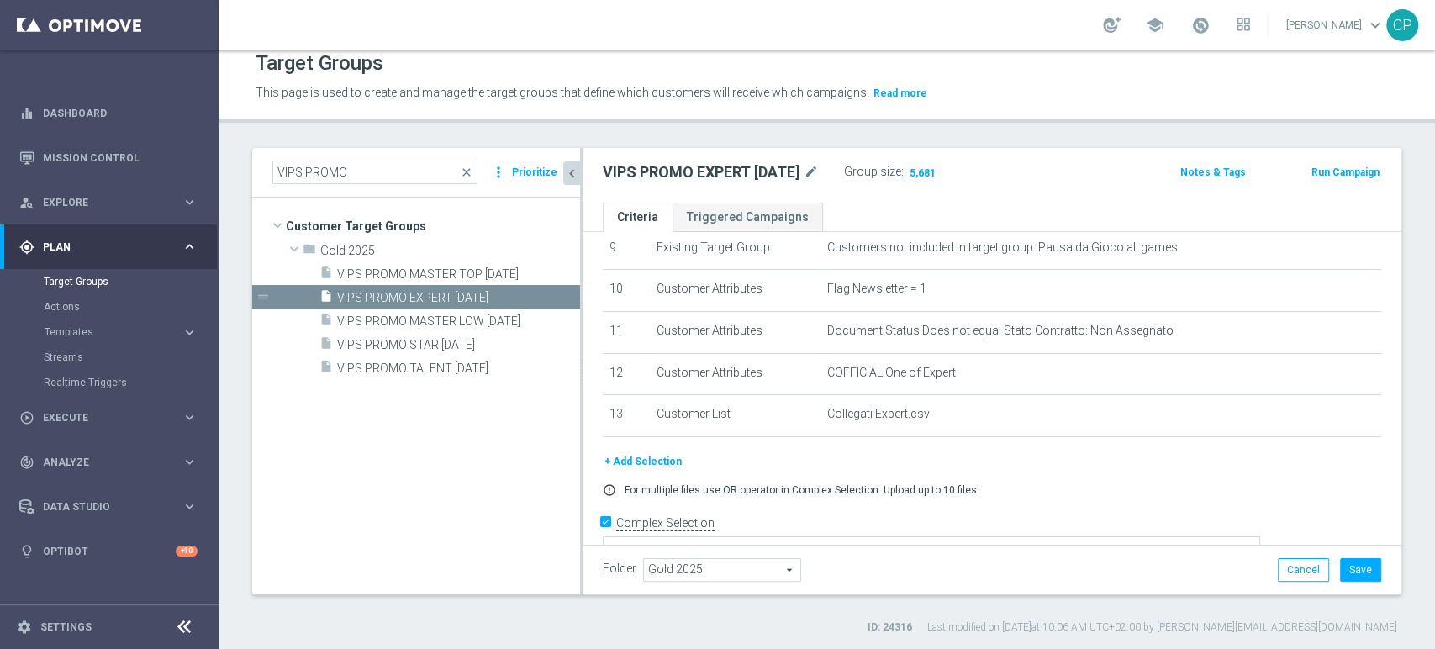
scroll to position [38, 0]
click at [1348, 570] on button "Save" at bounding box center [1360, 570] width 41 height 24
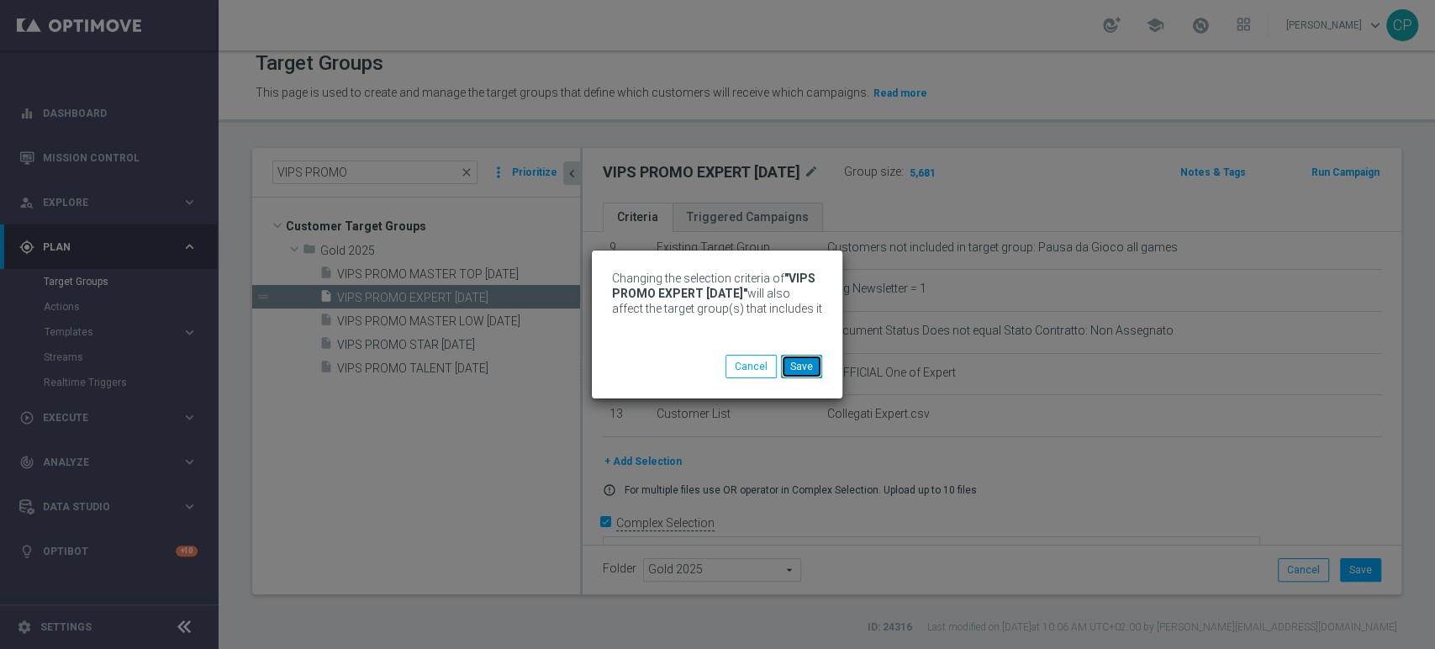
click at [795, 373] on button "Save" at bounding box center [801, 367] width 41 height 24
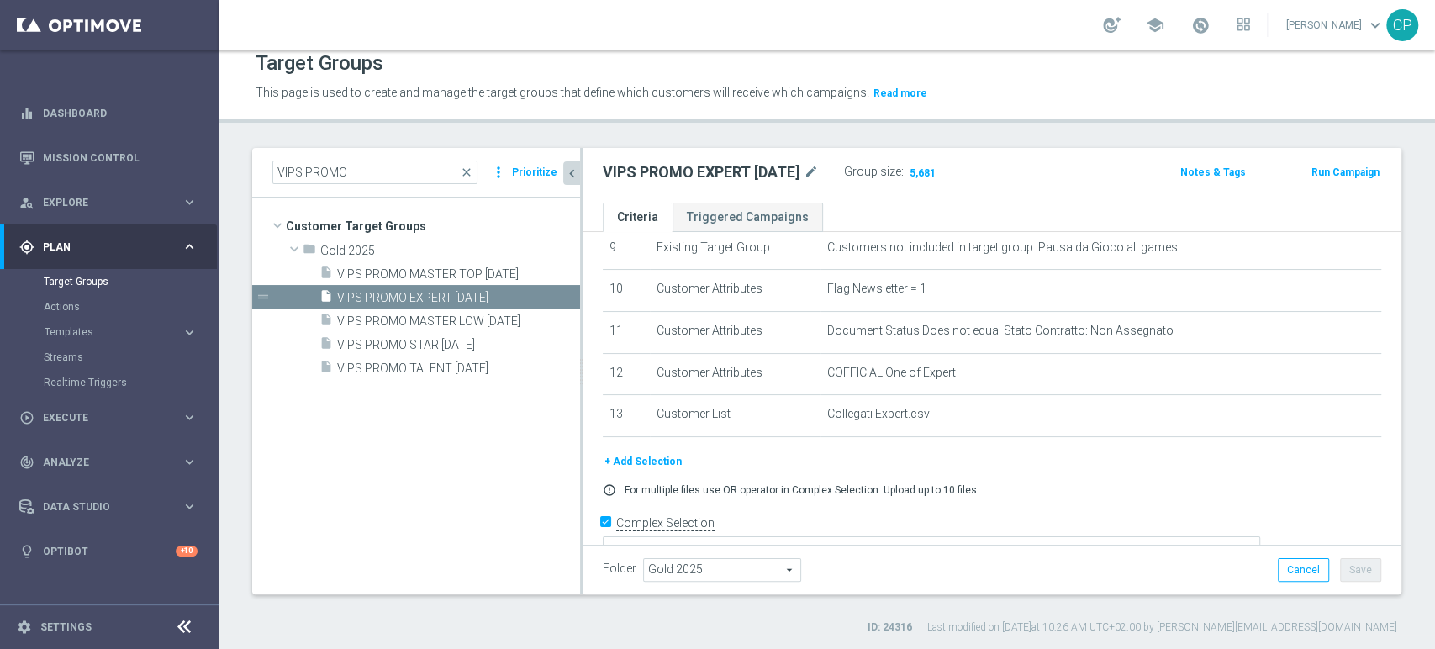
click at [1346, 191] on div "VIPS PROMO EXPERT 7-10-25 mode_edit Group size : 5,681 Notes & Tags Run Campaign" at bounding box center [991, 175] width 819 height 55
click at [445, 362] on span "VIPS PROMO TALENT [DATE]" at bounding box center [438, 368] width 203 height 14
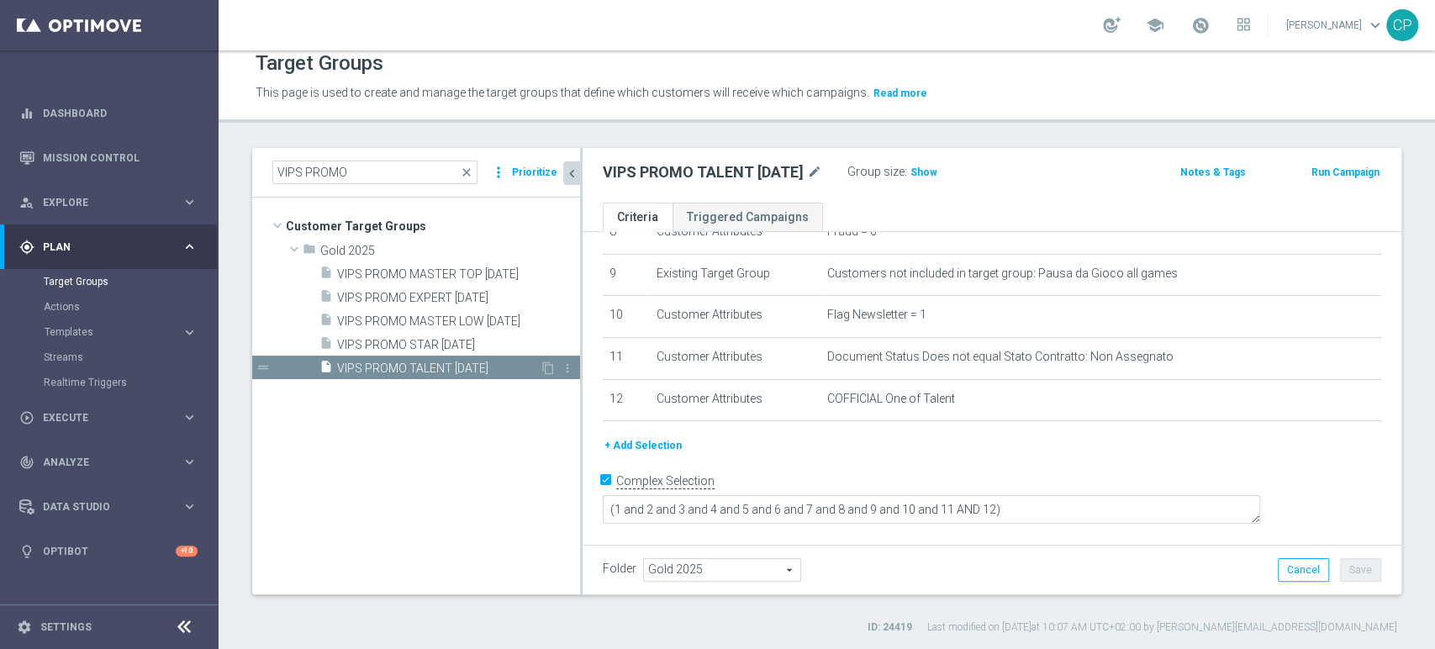
scroll to position [347, 0]
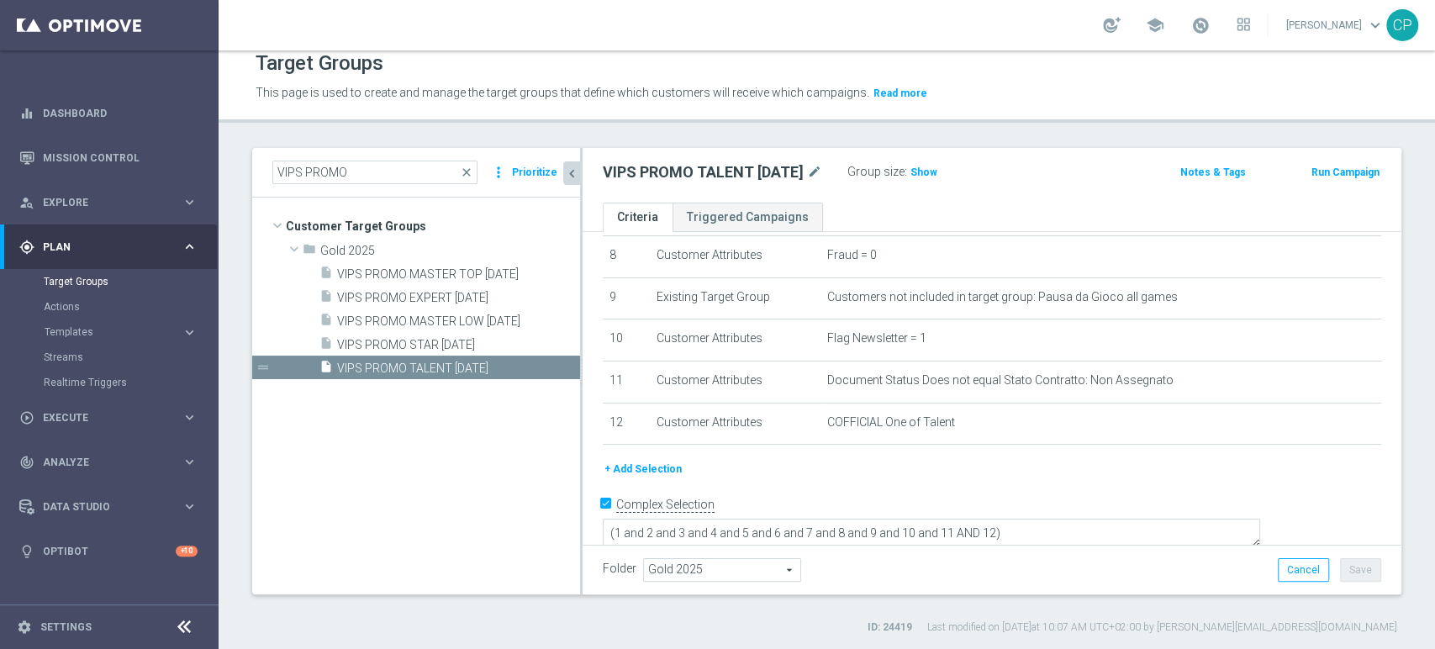
click at [652, 471] on button "+ Add Selection" at bounding box center [643, 469] width 81 height 18
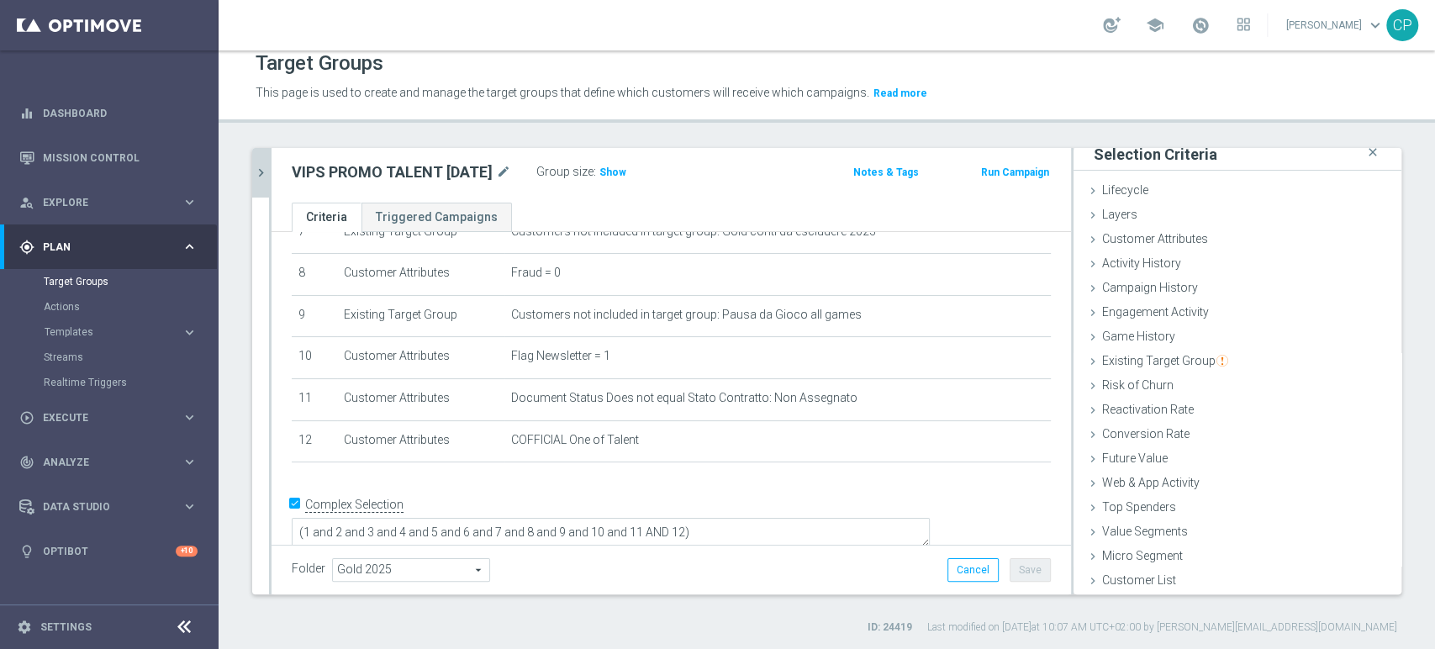
scroll to position [8, 0]
click at [1111, 574] on span "Customer List" at bounding box center [1139, 580] width 74 height 13
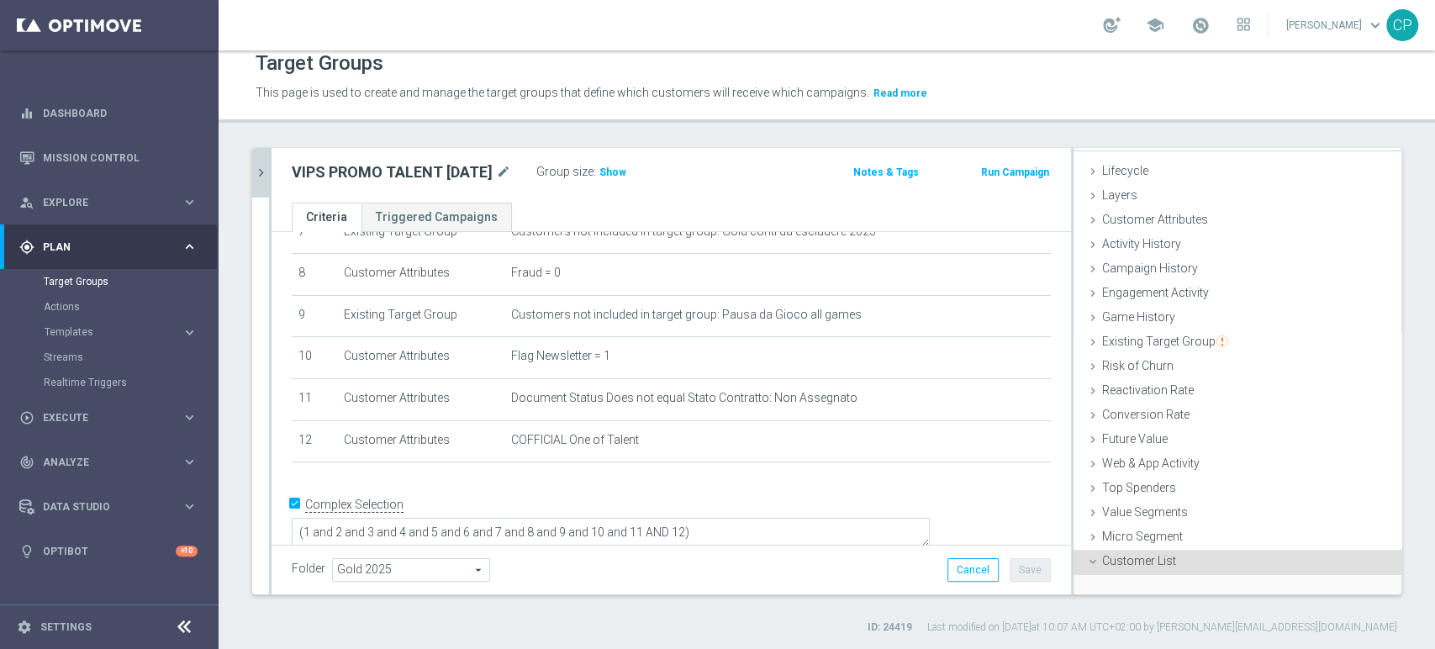
scroll to position [159, 0]
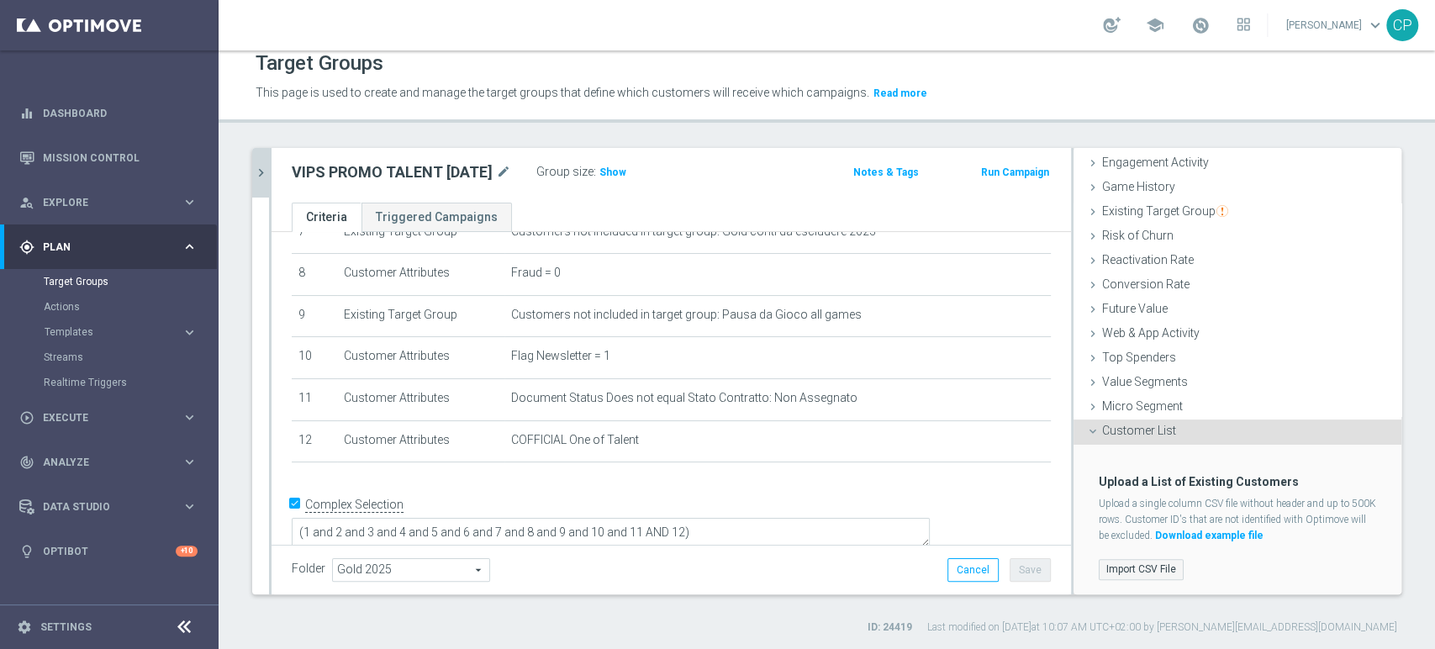
click at [1137, 559] on label "Import CSV File" at bounding box center [1140, 569] width 85 height 21
click at [0, 0] on input "Import CSV File" at bounding box center [0, 0] width 0 height 0
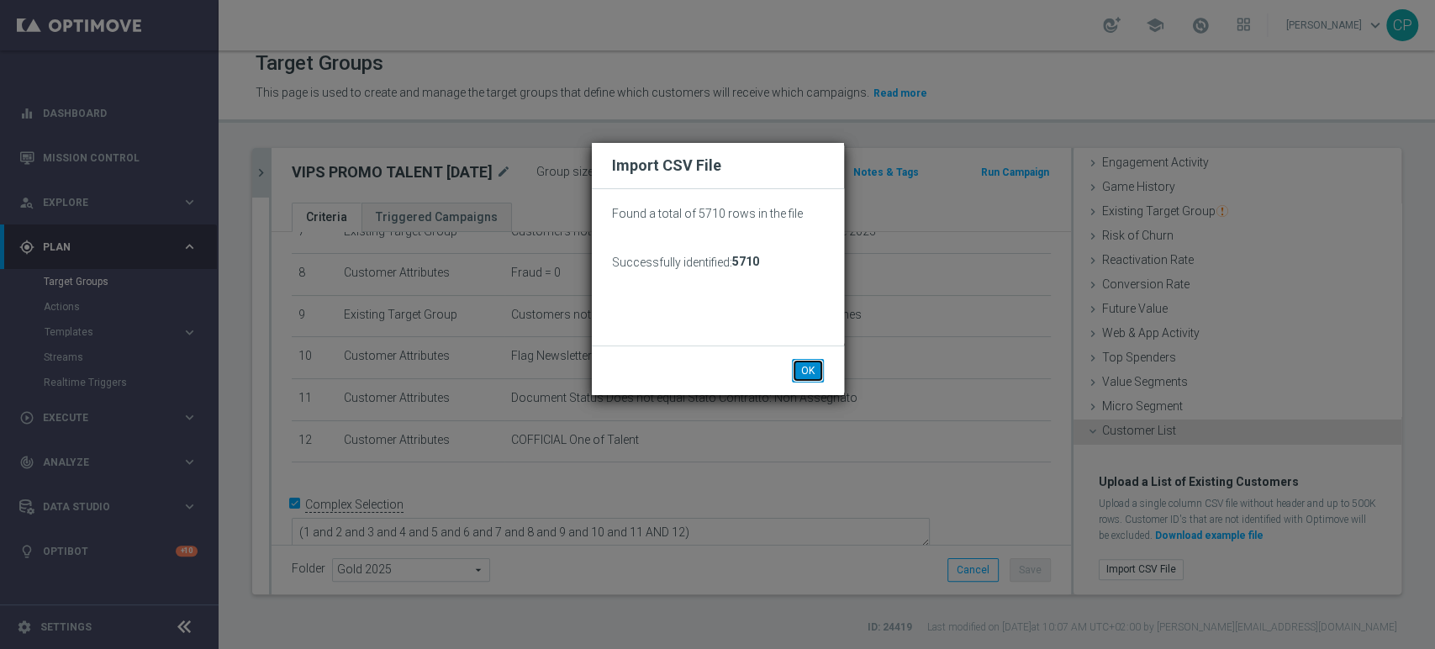
click at [809, 367] on button "OK" at bounding box center [808, 371] width 32 height 24
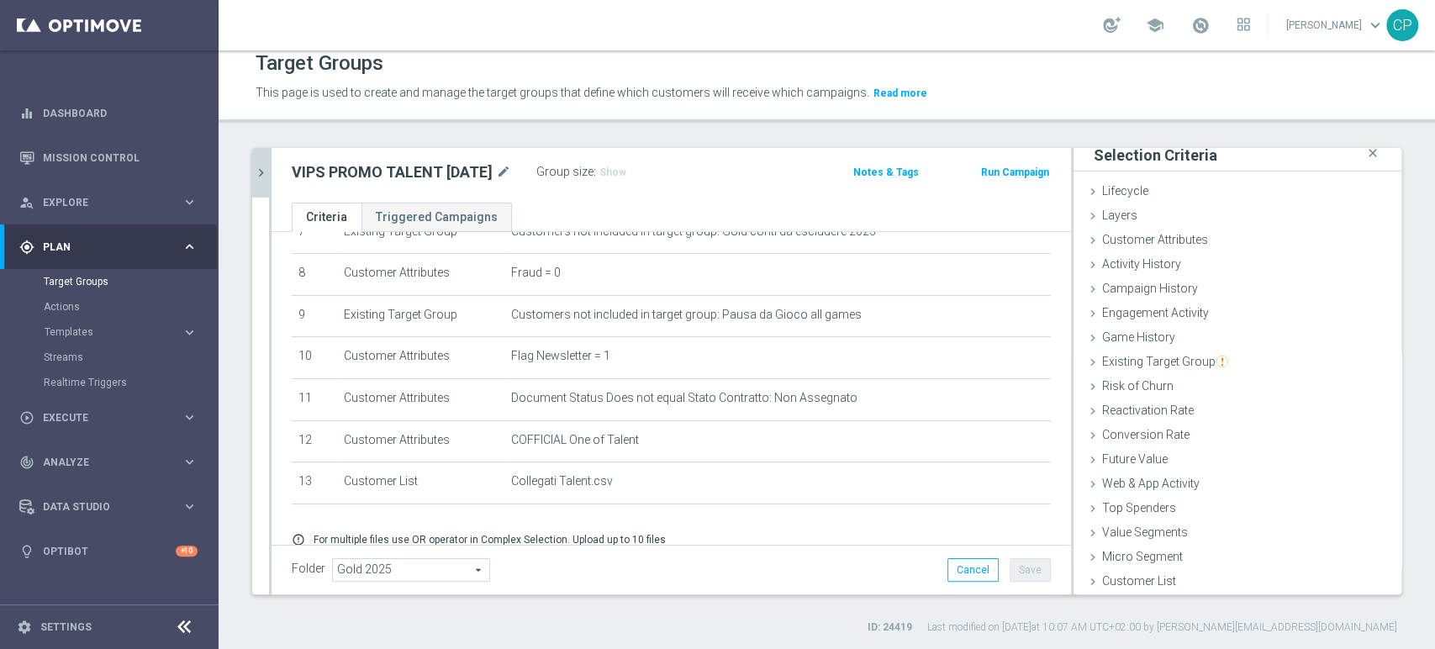
scroll to position [399, 0]
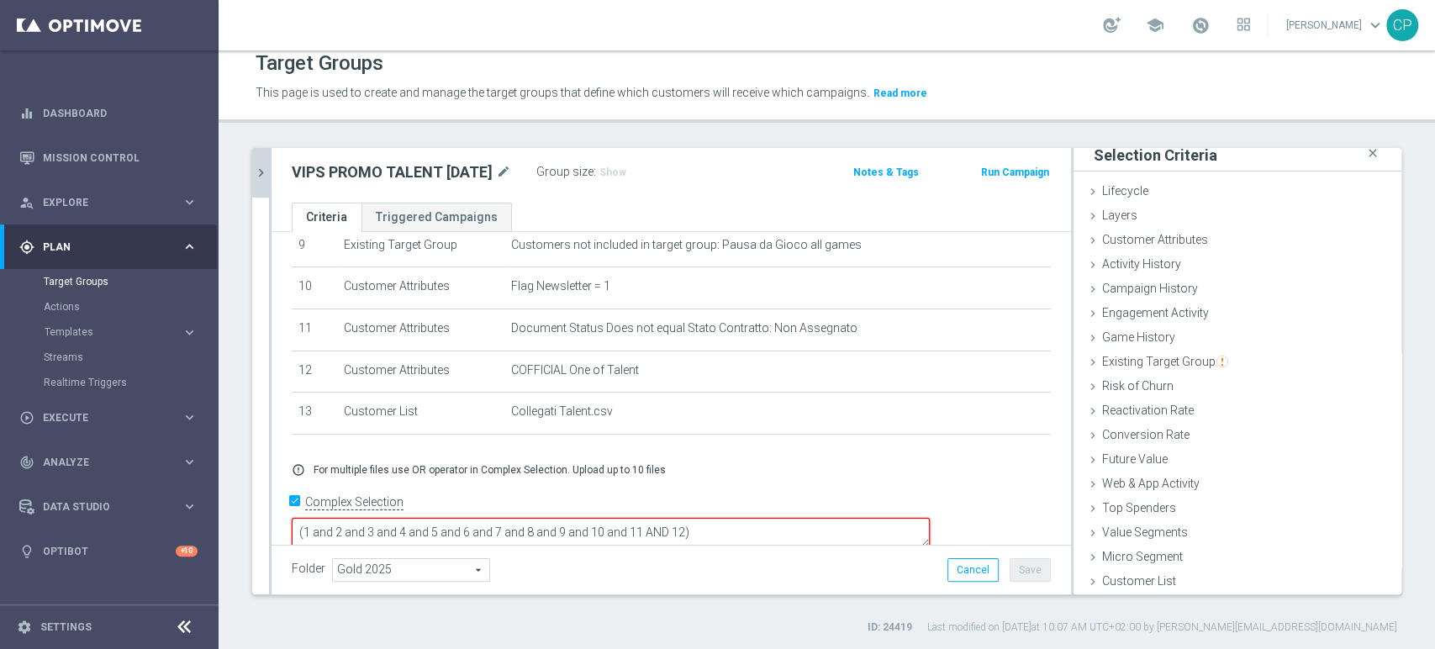
click at [800, 518] on textarea "(1 and 2 and 3 and 4 and 5 and 6 and 7 and 8 and 9 and 10 and 11 AND 12)" at bounding box center [611, 532] width 638 height 29
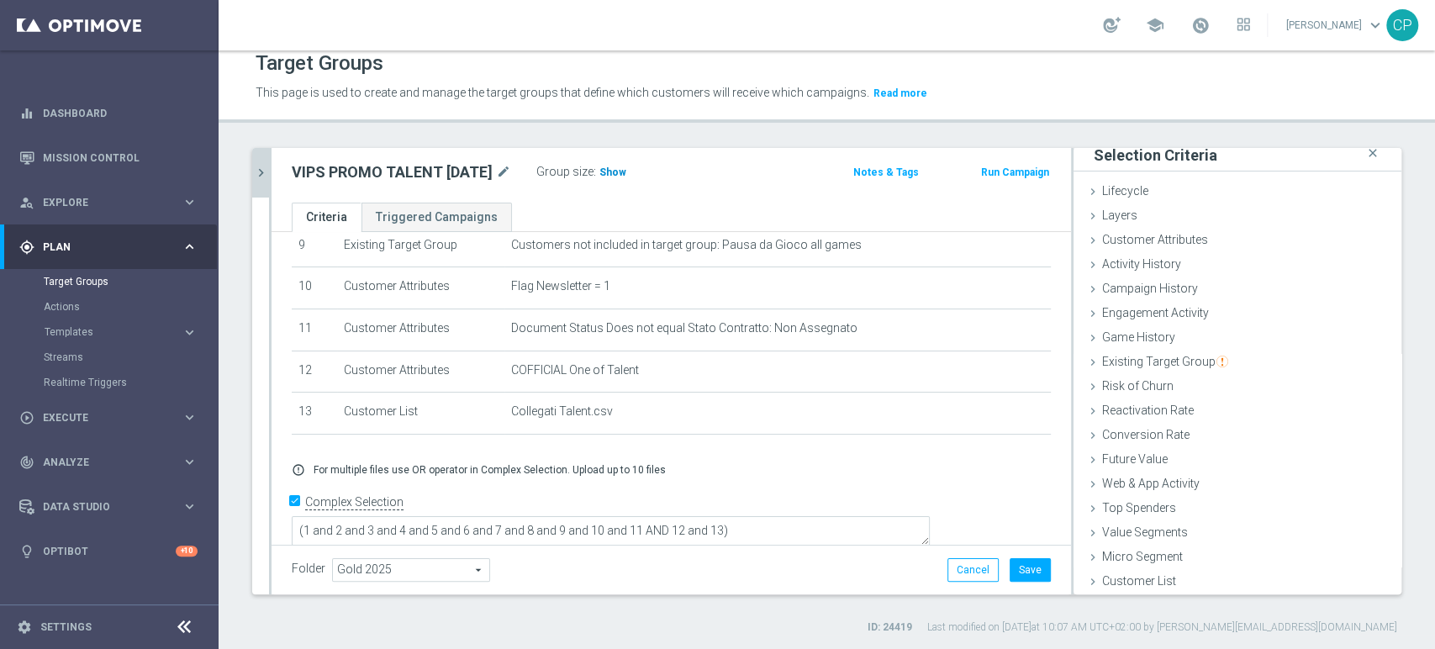
click at [616, 168] on span "Show" at bounding box center [612, 172] width 27 height 12
click at [1022, 563] on button "Save" at bounding box center [1029, 570] width 41 height 24
click at [259, 171] on icon "chevron_right" at bounding box center [261, 173] width 16 height 16
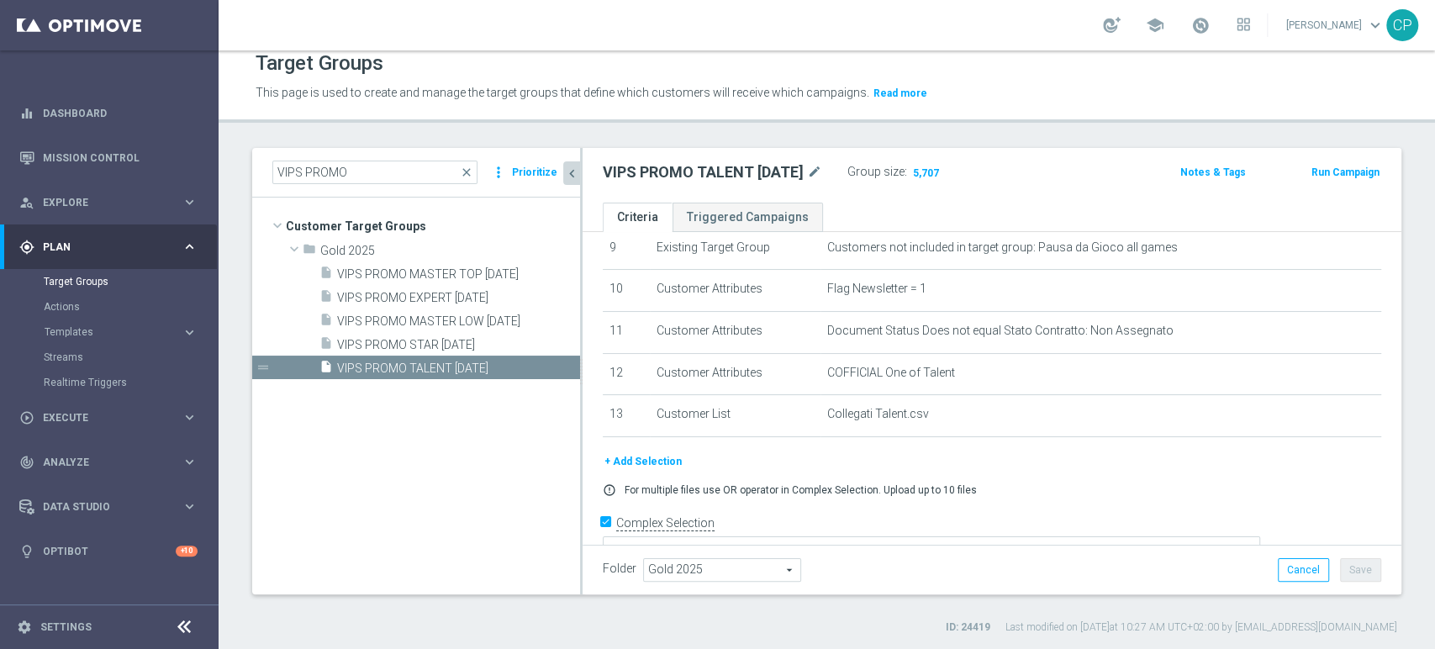
scroll to position [38, 0]
click at [420, 346] on span "VIPS PROMO STAR [DATE]" at bounding box center [438, 345] width 203 height 14
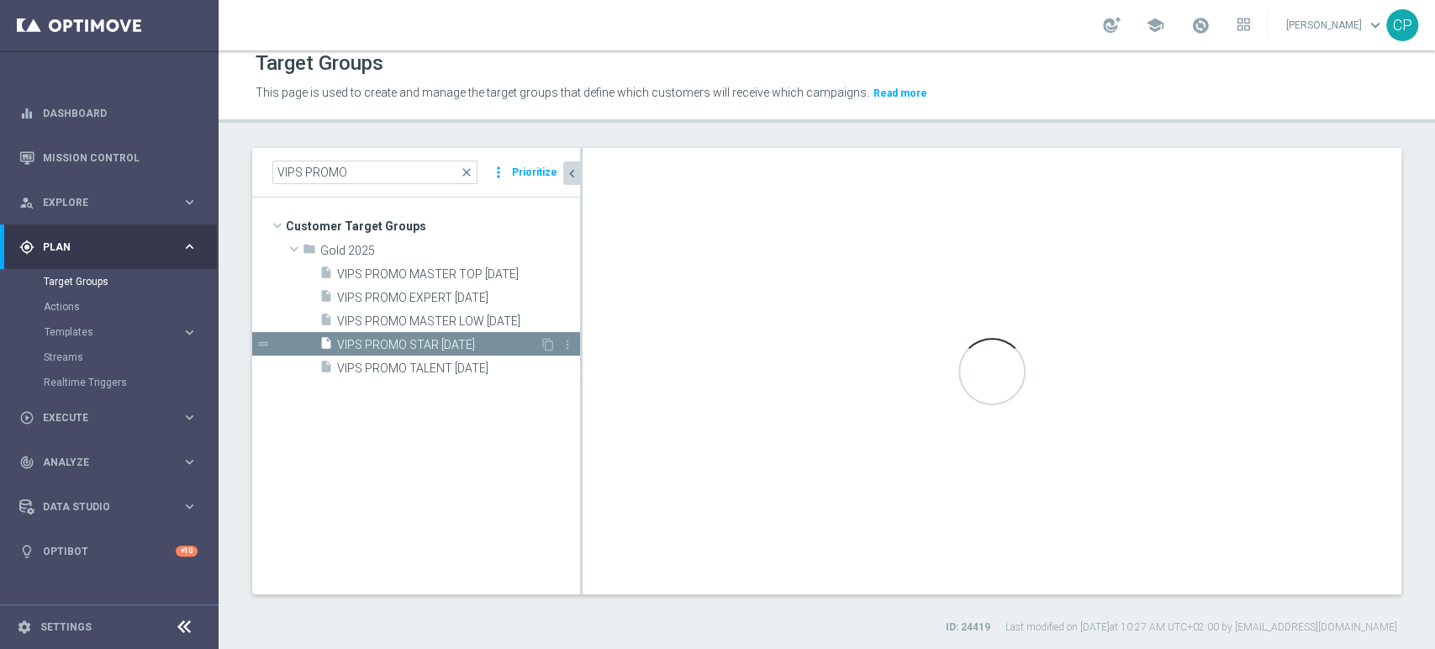
scroll to position [347, 0]
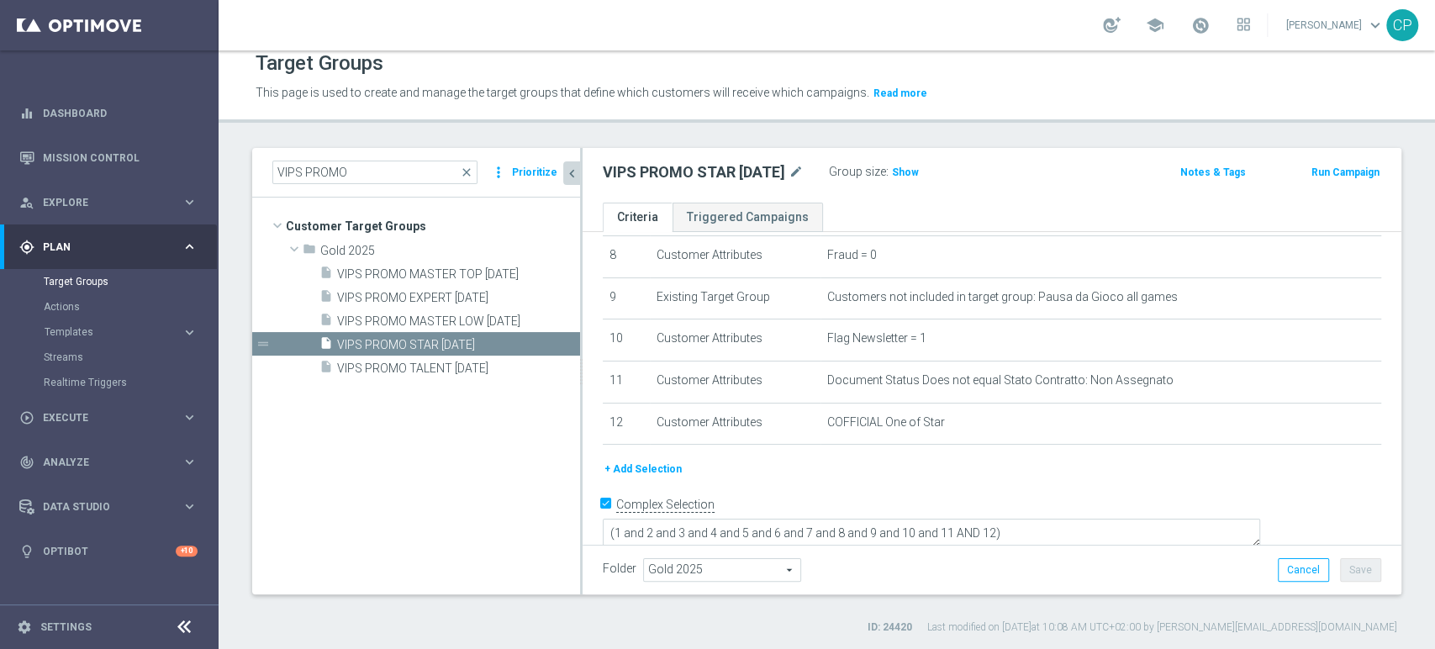
click at [1361, 415] on div "# Selection Type Criteria delete_forever 1 Customer Attributes Flag Privacy = 1…" at bounding box center [991, 182] width 803 height 555
click at [640, 473] on button "+ Add Selection" at bounding box center [643, 469] width 81 height 18
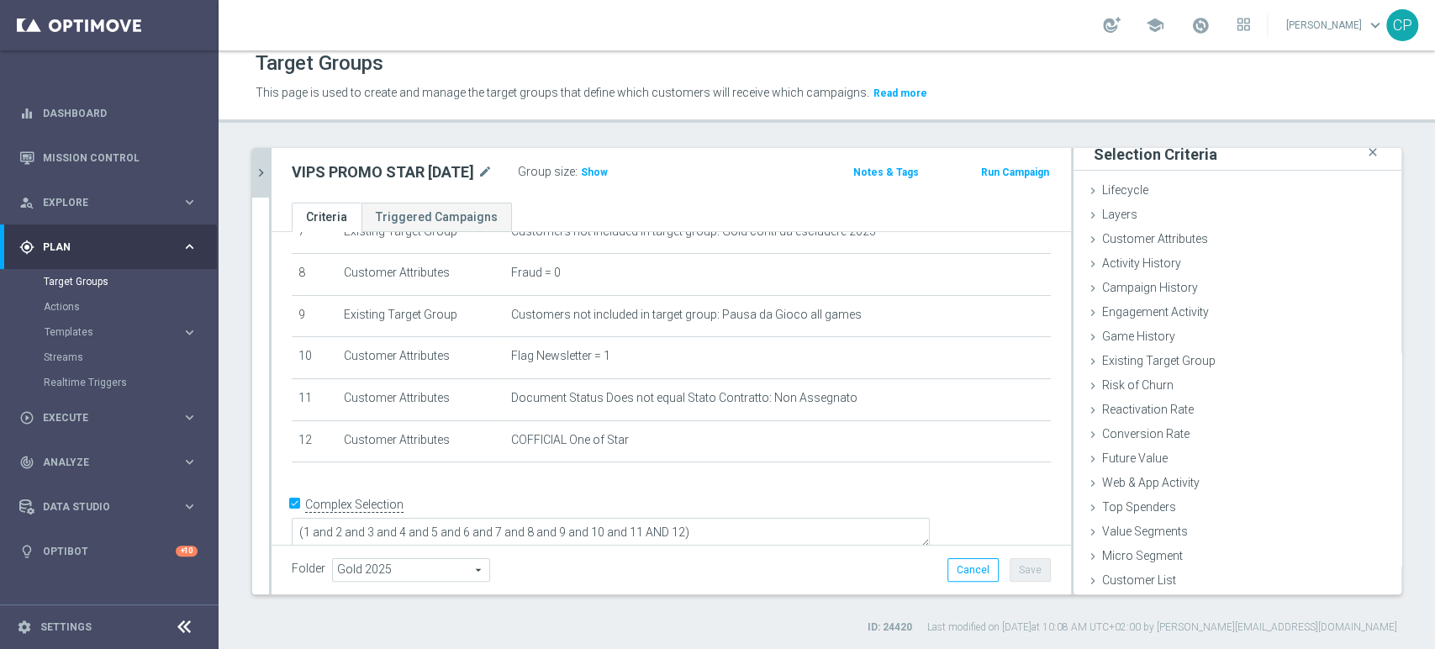
scroll to position [8, 0]
click at [1121, 577] on span "Customer List" at bounding box center [1139, 580] width 74 height 13
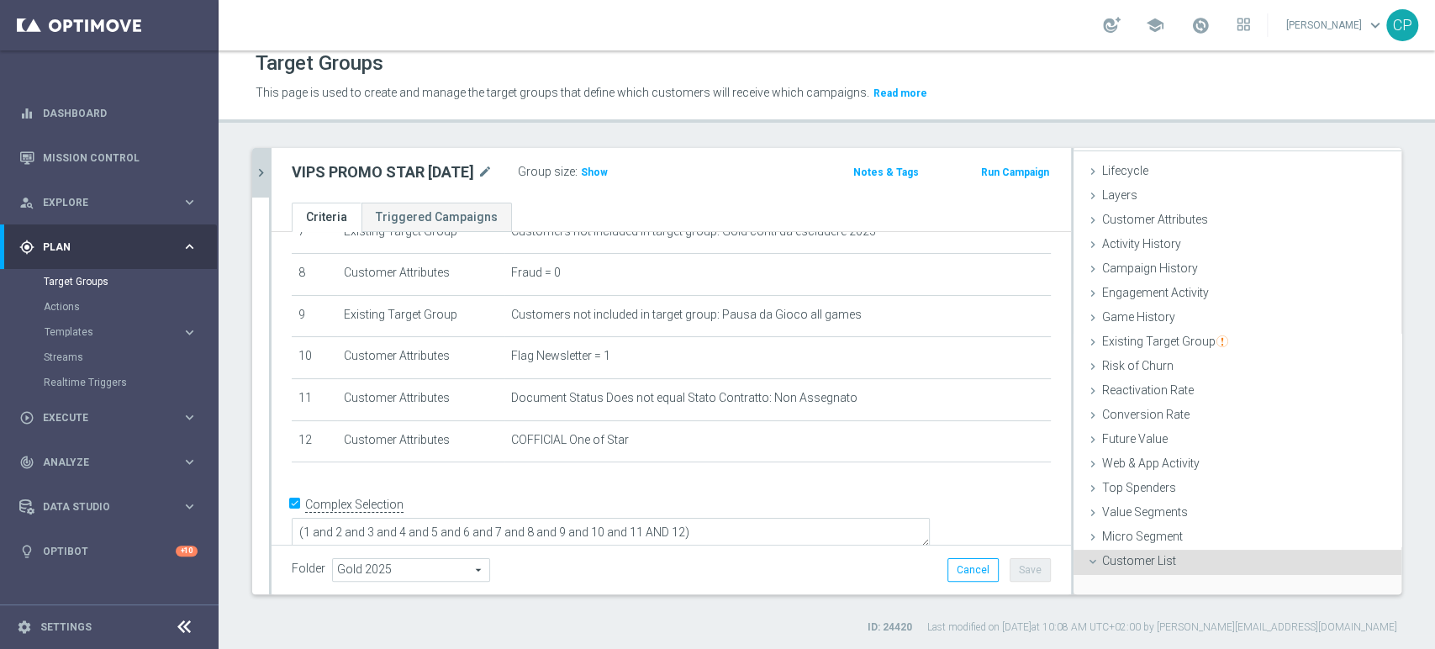
scroll to position [159, 0]
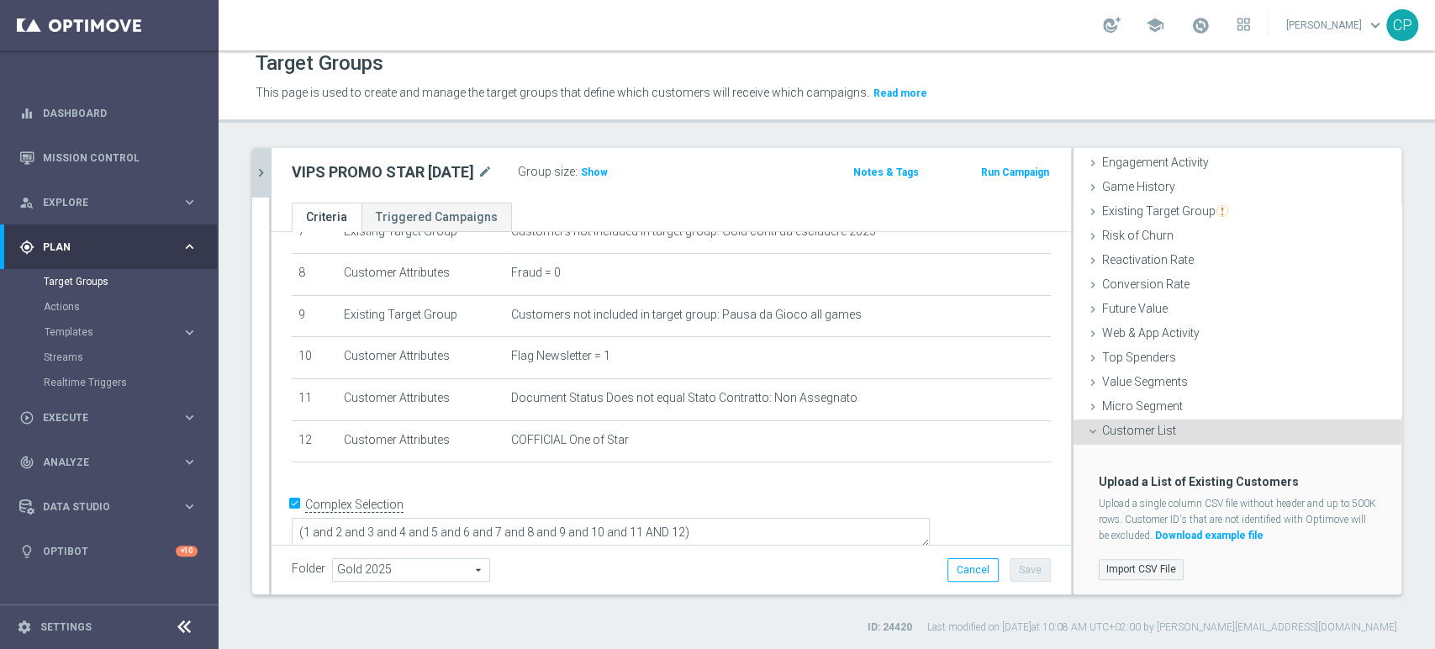
click at [1134, 566] on label "Import CSV File" at bounding box center [1140, 569] width 85 height 21
click at [0, 0] on input "Import CSV File" at bounding box center [0, 0] width 0 height 0
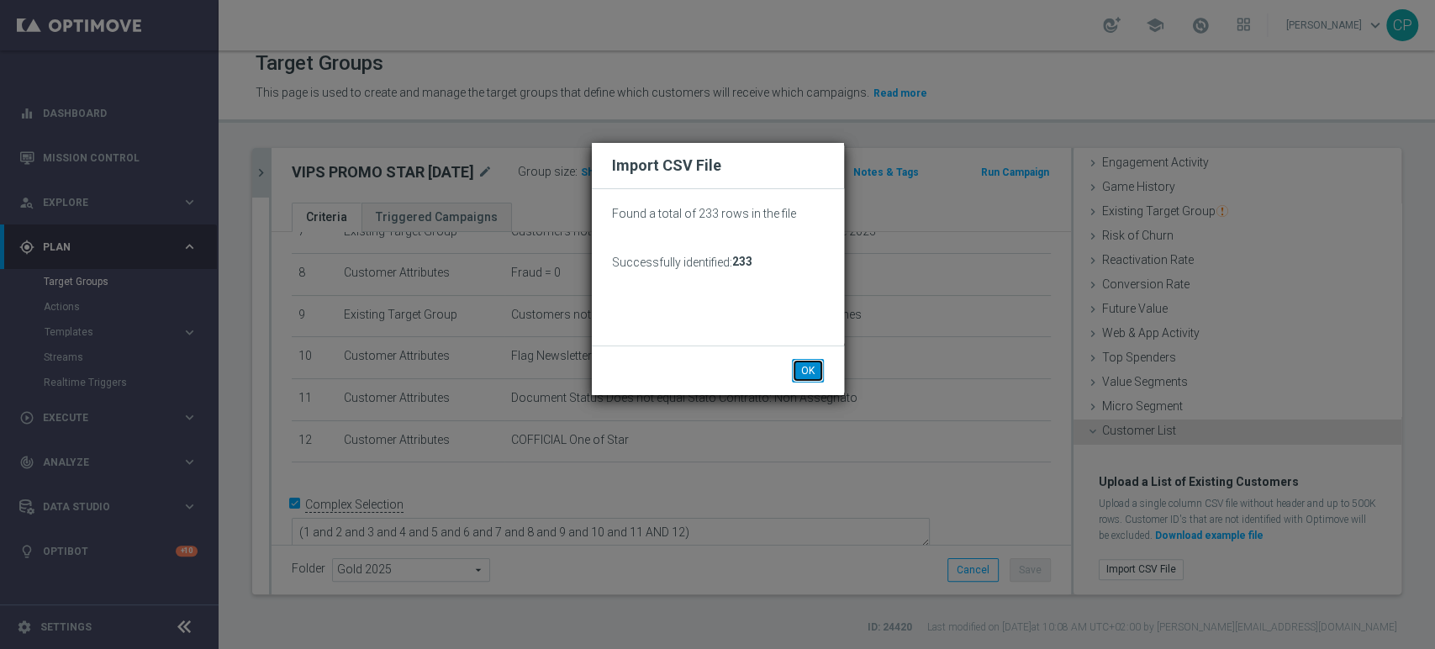
click at [805, 369] on button "OK" at bounding box center [808, 371] width 32 height 24
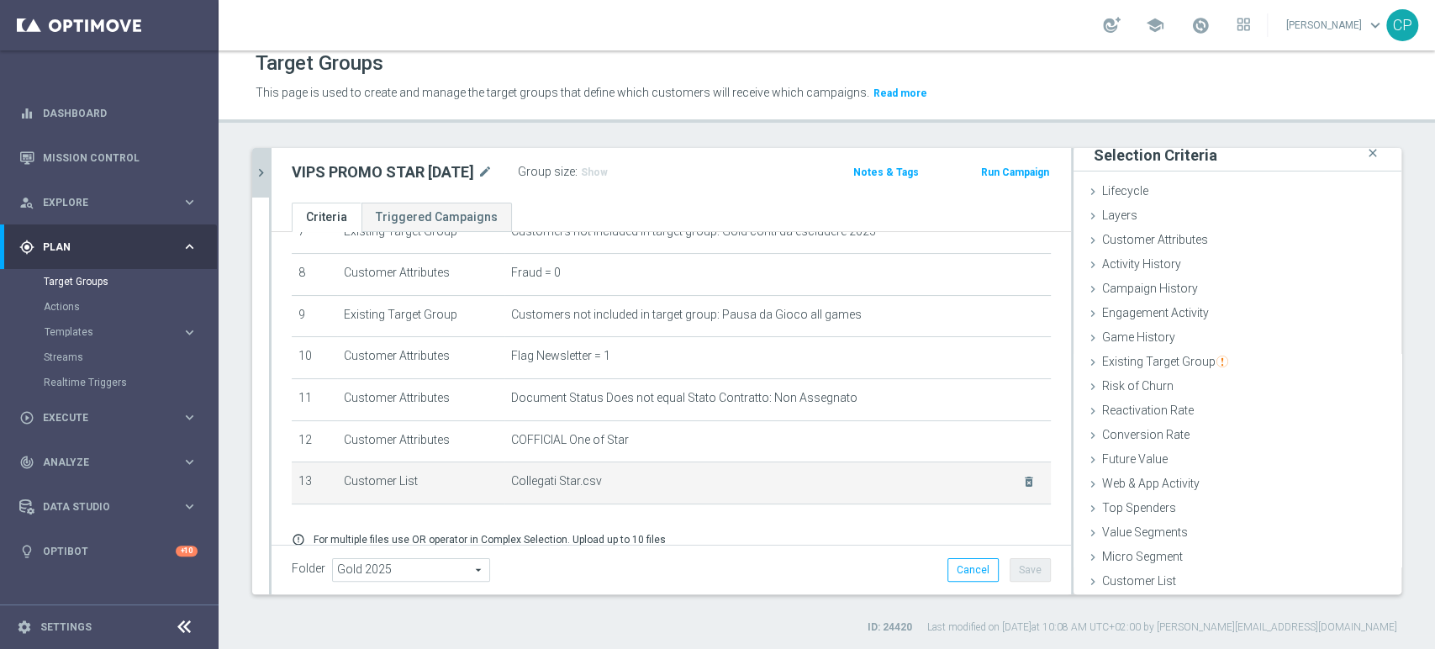
scroll to position [399, 0]
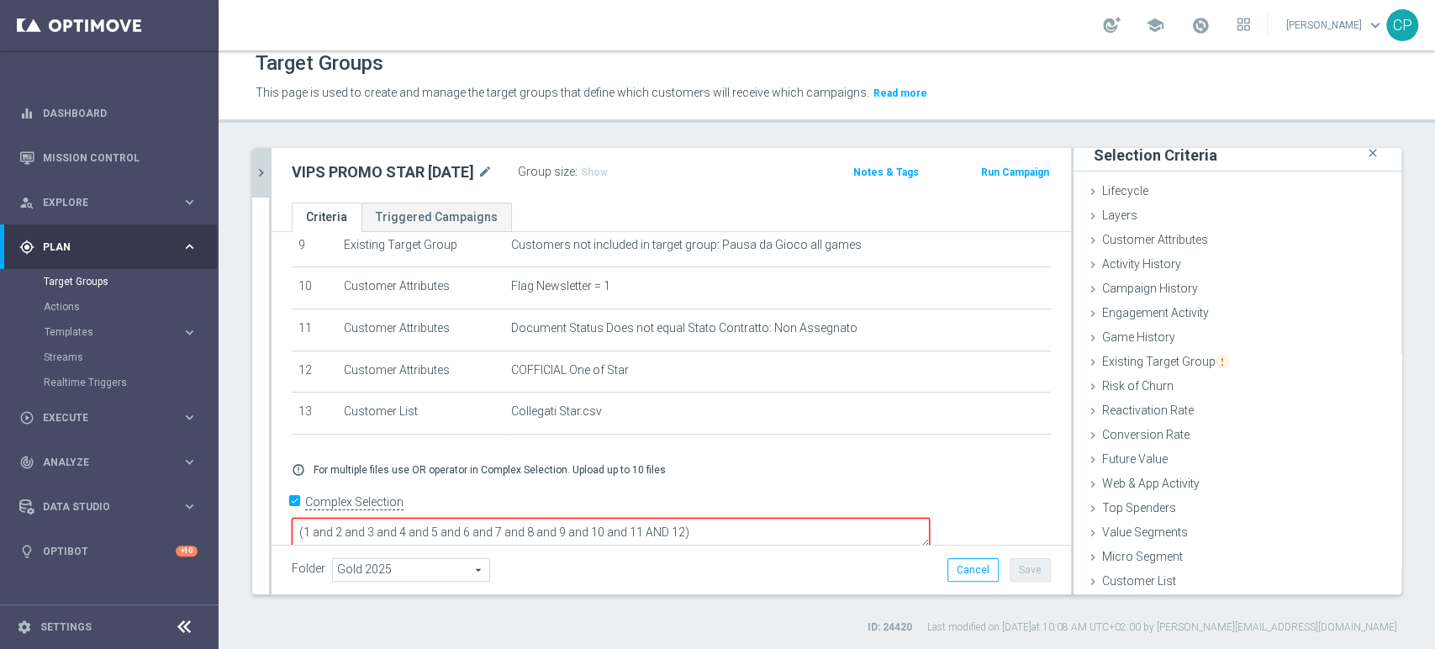
click at [800, 518] on textarea "(1 and 2 and 3 and 4 and 5 and 6 and 7 and 8 and 9 and 10 and 11 AND 12)" at bounding box center [611, 532] width 638 height 29
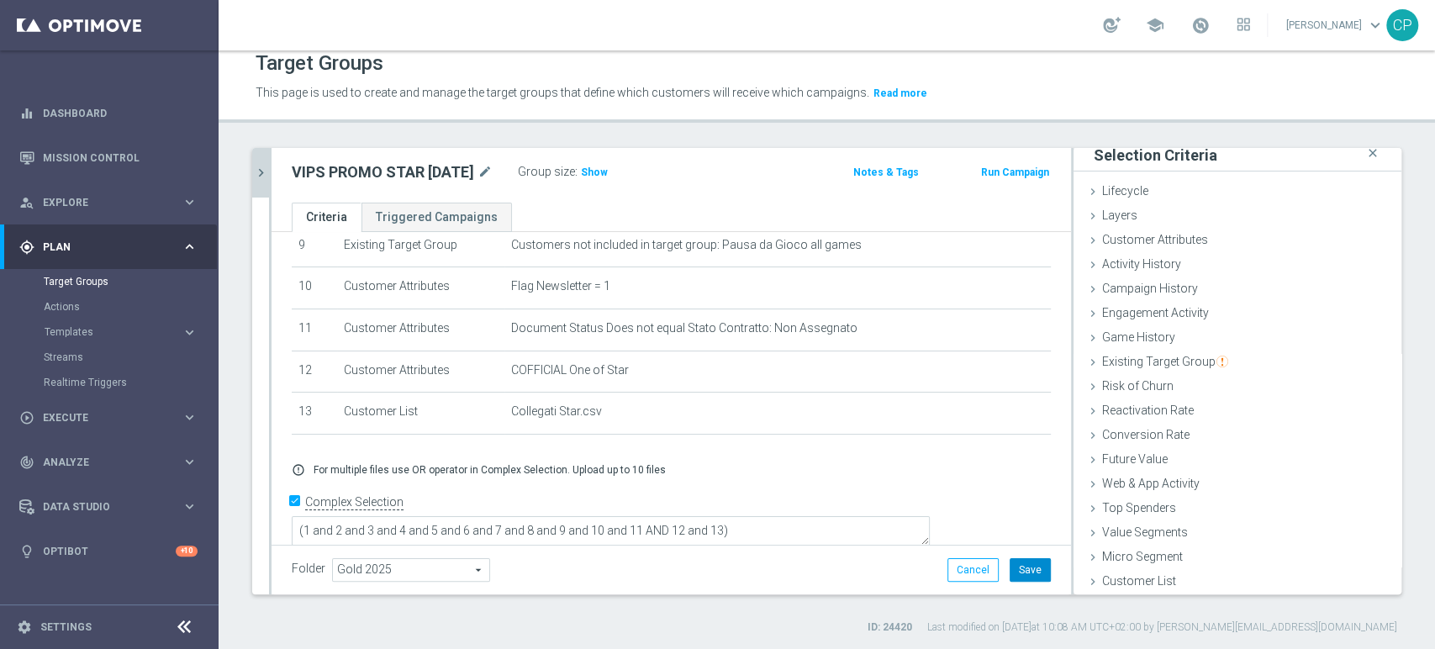
scroll to position [397, 0]
click at [1016, 563] on button "Save" at bounding box center [1029, 570] width 41 height 24
click at [597, 167] on span "Show" at bounding box center [594, 172] width 27 height 12
click at [656, 194] on div "VIPS PROMO STAR 7-10-25 mode_edit Group size : 232 Notes & Tags Run Campaign" at bounding box center [670, 175] width 799 height 55
click at [256, 166] on icon "chevron_right" at bounding box center [261, 173] width 16 height 16
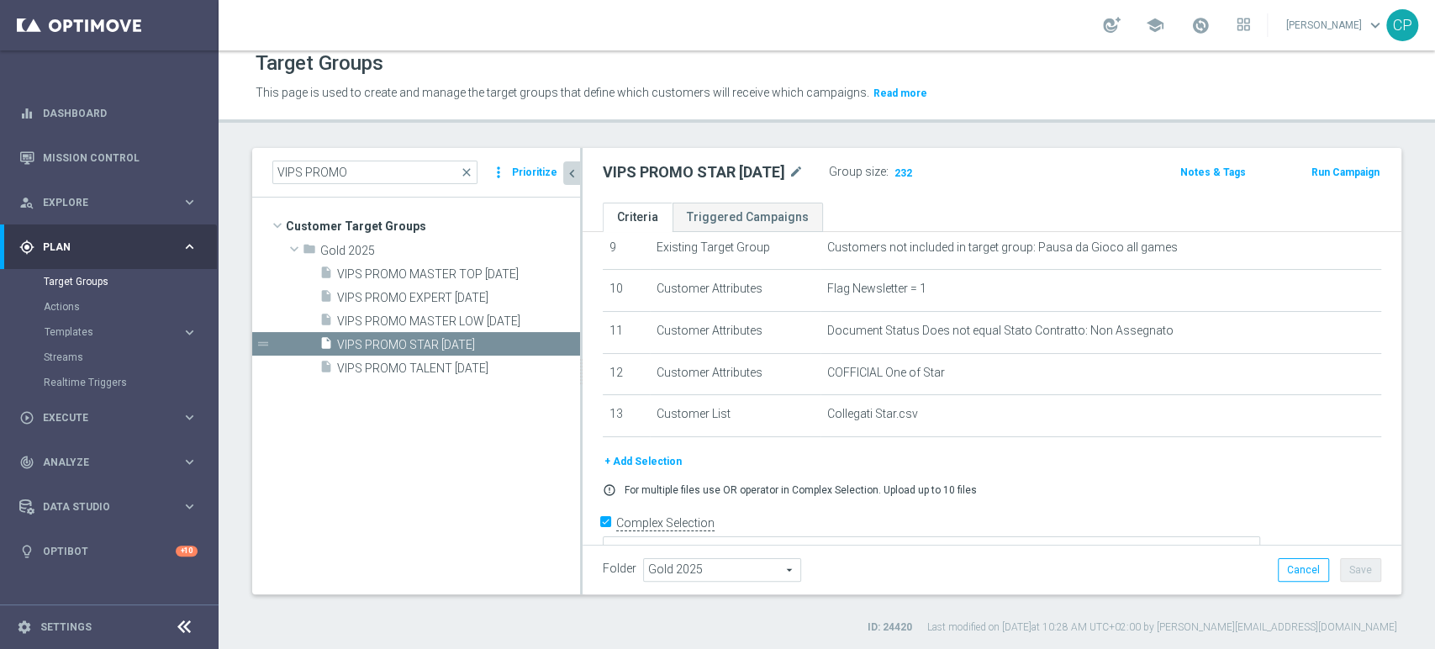
scroll to position [38, 0]
click at [477, 315] on span "VIPS PROMO MASTER LOW [DATE]" at bounding box center [438, 321] width 203 height 14
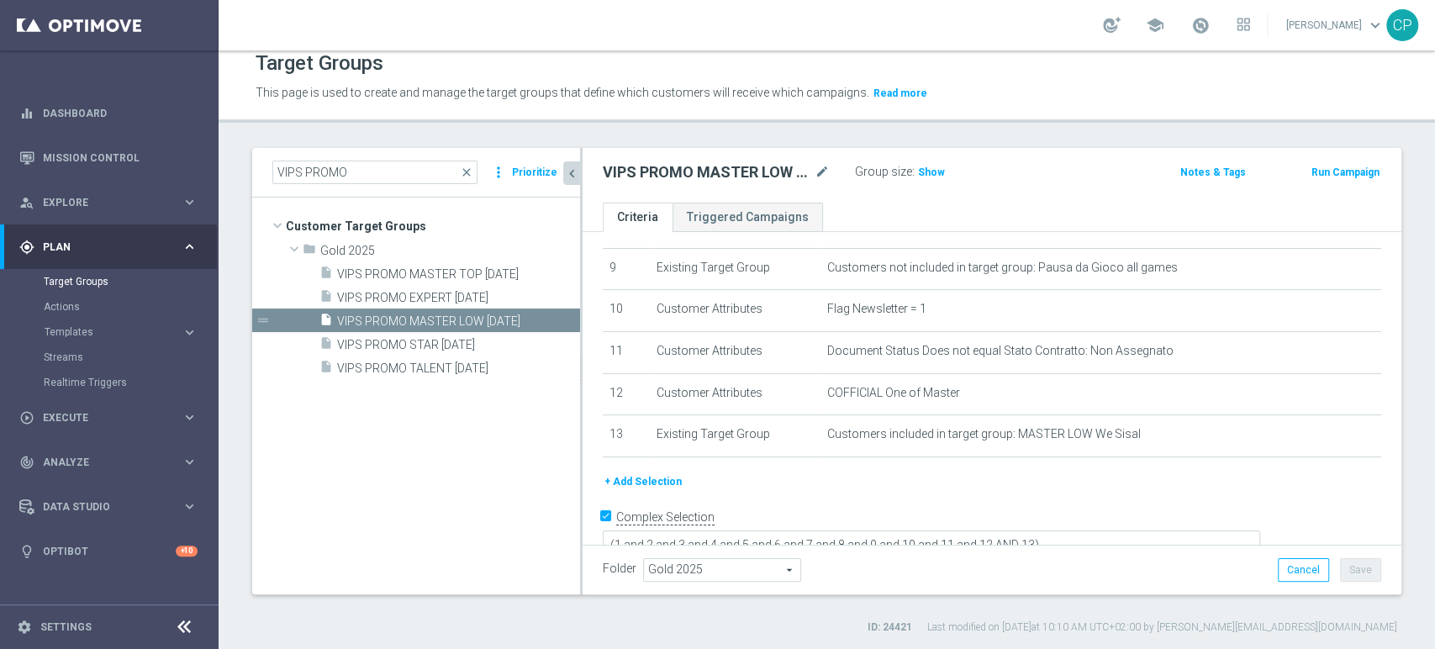
scroll to position [389, 0]
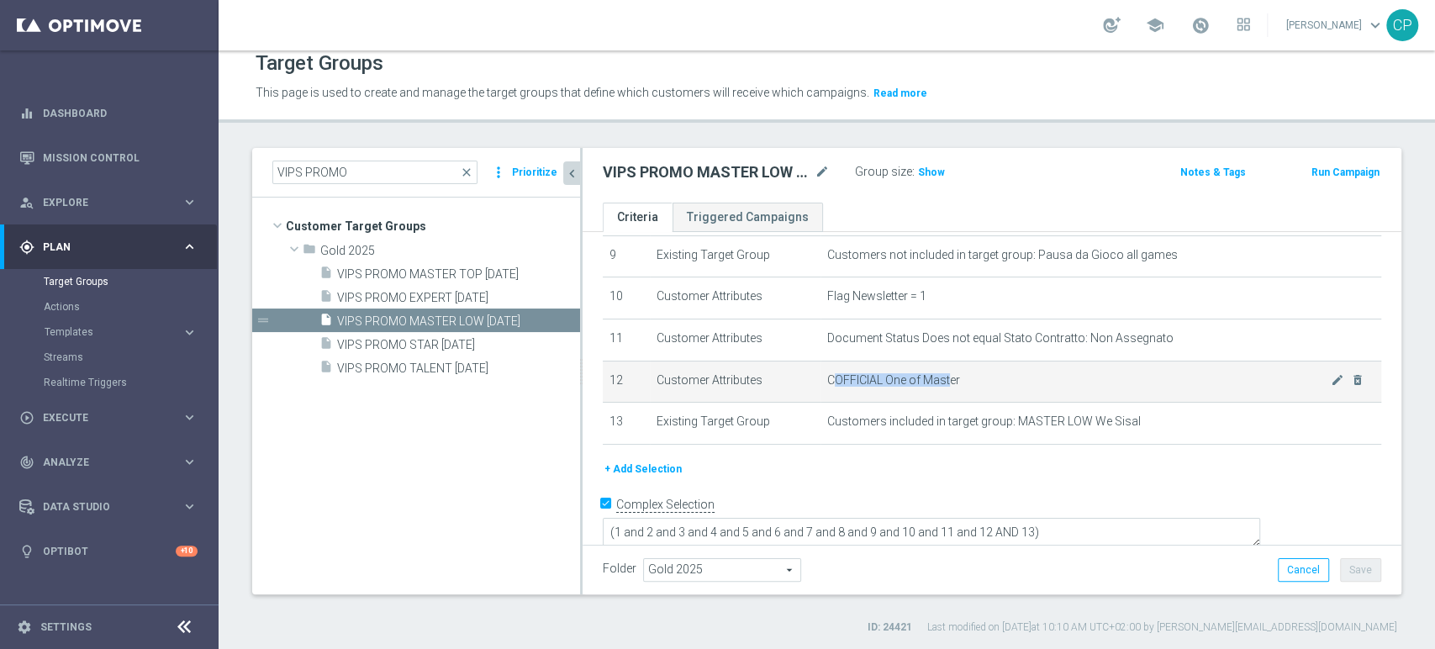
drag, startPoint x: 828, startPoint y: 381, endPoint x: 944, endPoint y: 379, distance: 116.0
click at [944, 379] on span "COFFICIAL One of Master" at bounding box center [1078, 380] width 503 height 14
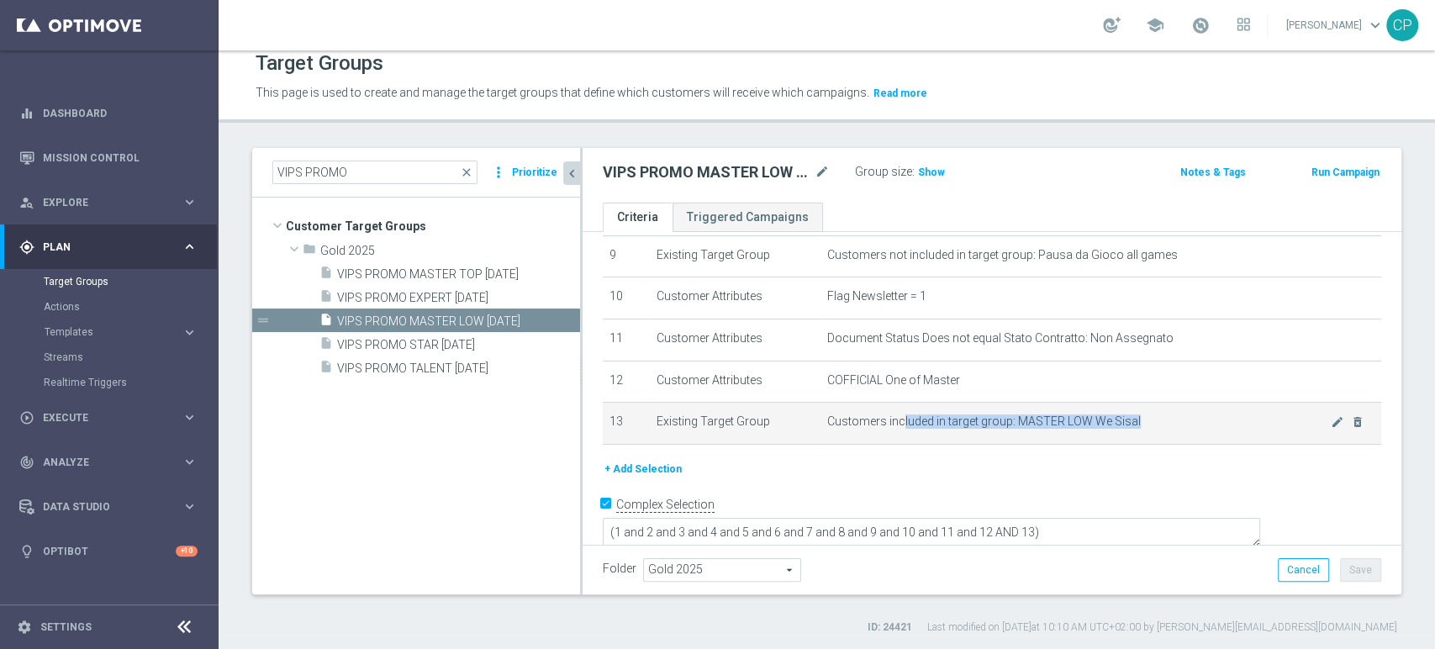
drag, startPoint x: 894, startPoint y: 424, endPoint x: 1135, endPoint y: 424, distance: 241.2
click at [1135, 424] on span "Customers included in target group: MASTER LOW We Sisal" at bounding box center [1078, 421] width 503 height 14
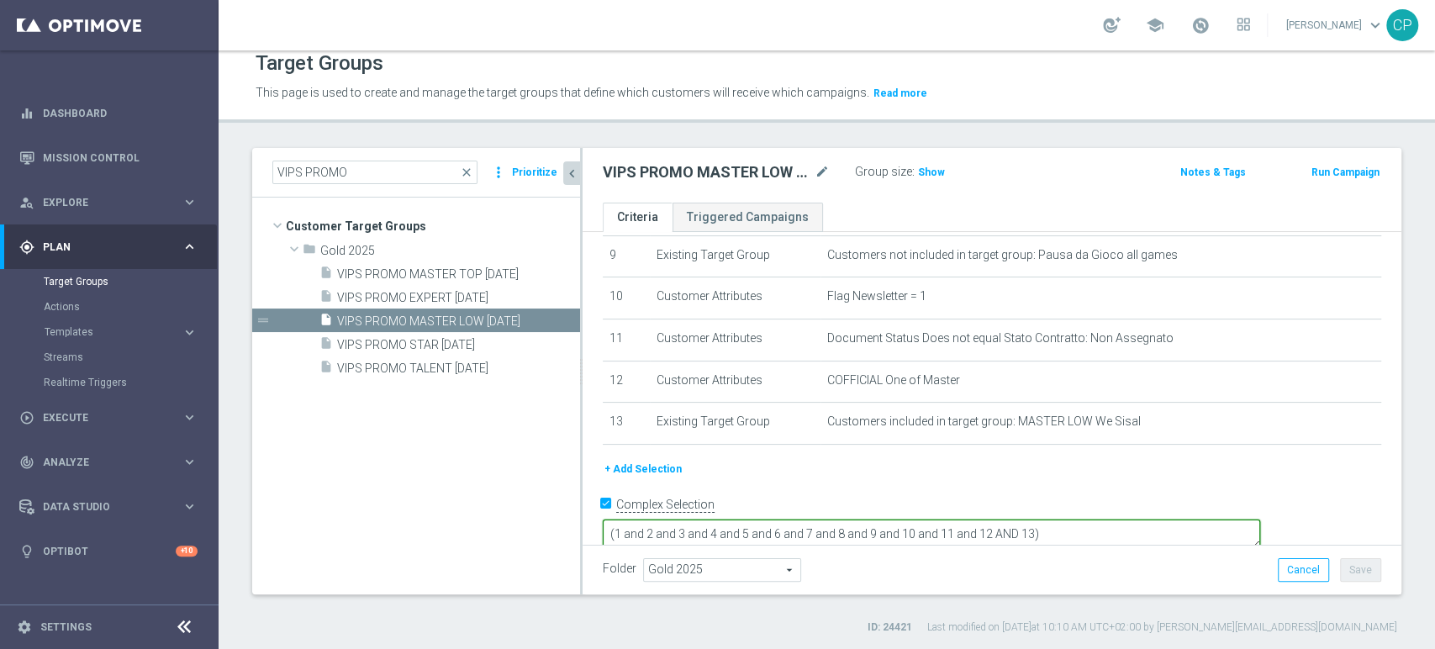
click at [1168, 519] on textarea "(1 and 2 and 3 and 4 and 5 and 6 and 7 and 8 and 9 and 10 and 11 and 12 AND 13)" at bounding box center [931, 533] width 657 height 29
click at [656, 476] on button "+ Add Selection" at bounding box center [643, 469] width 81 height 18
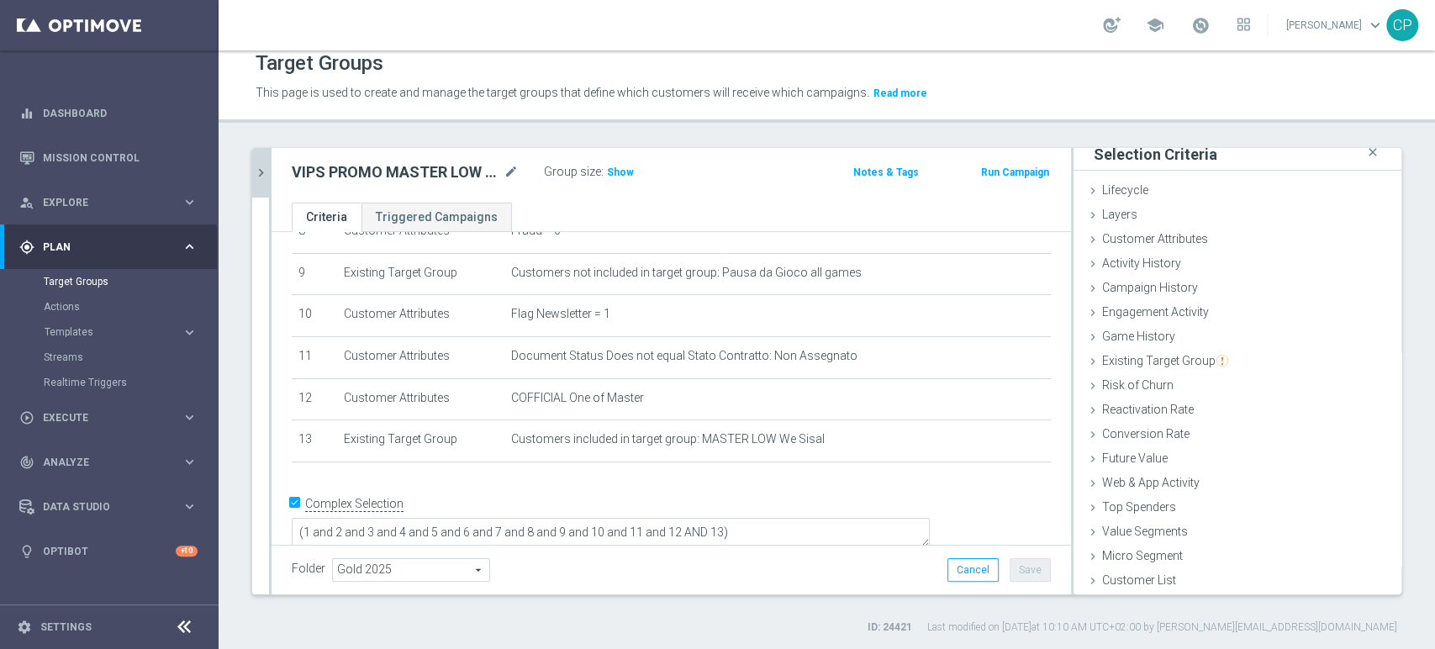
scroll to position [8, 0]
click at [1109, 571] on div "Customer List done selection saved" at bounding box center [1237, 582] width 328 height 25
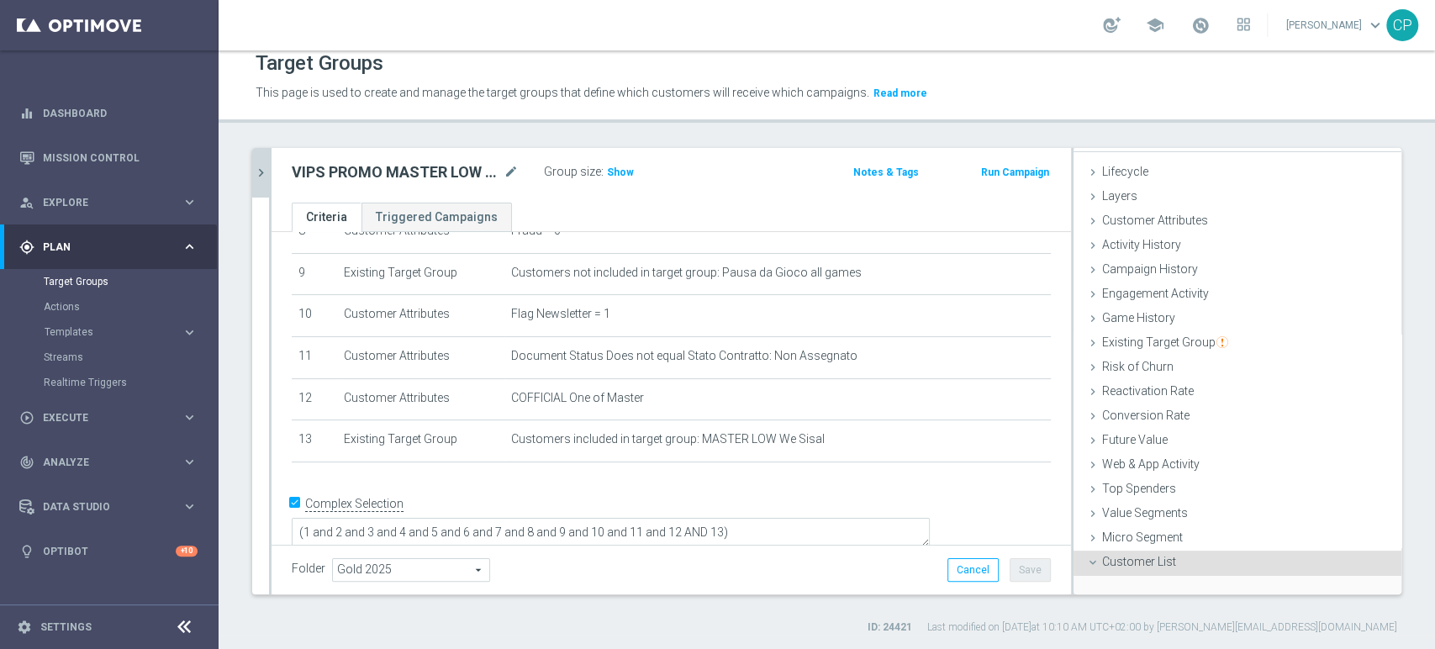
scroll to position [159, 0]
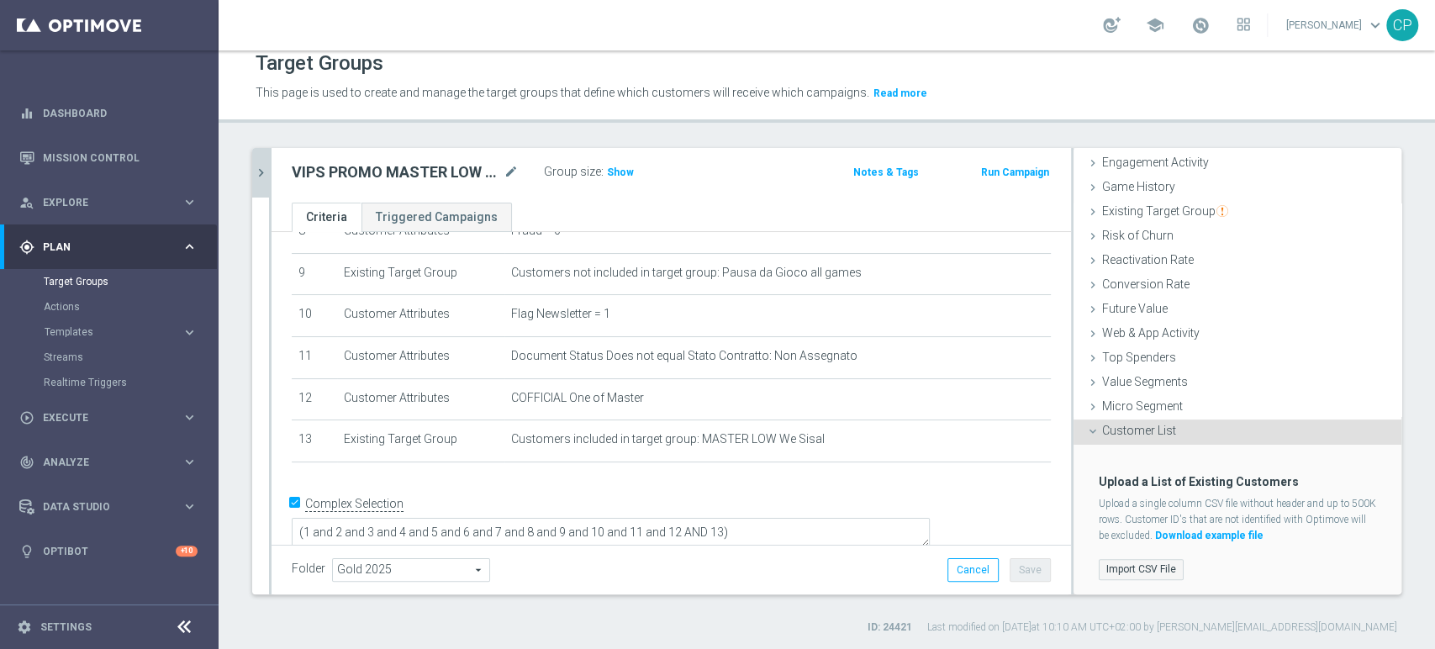
click at [1123, 566] on label "Import CSV File" at bounding box center [1140, 569] width 85 height 21
click at [0, 0] on input "Import CSV File" at bounding box center [0, 0] width 0 height 0
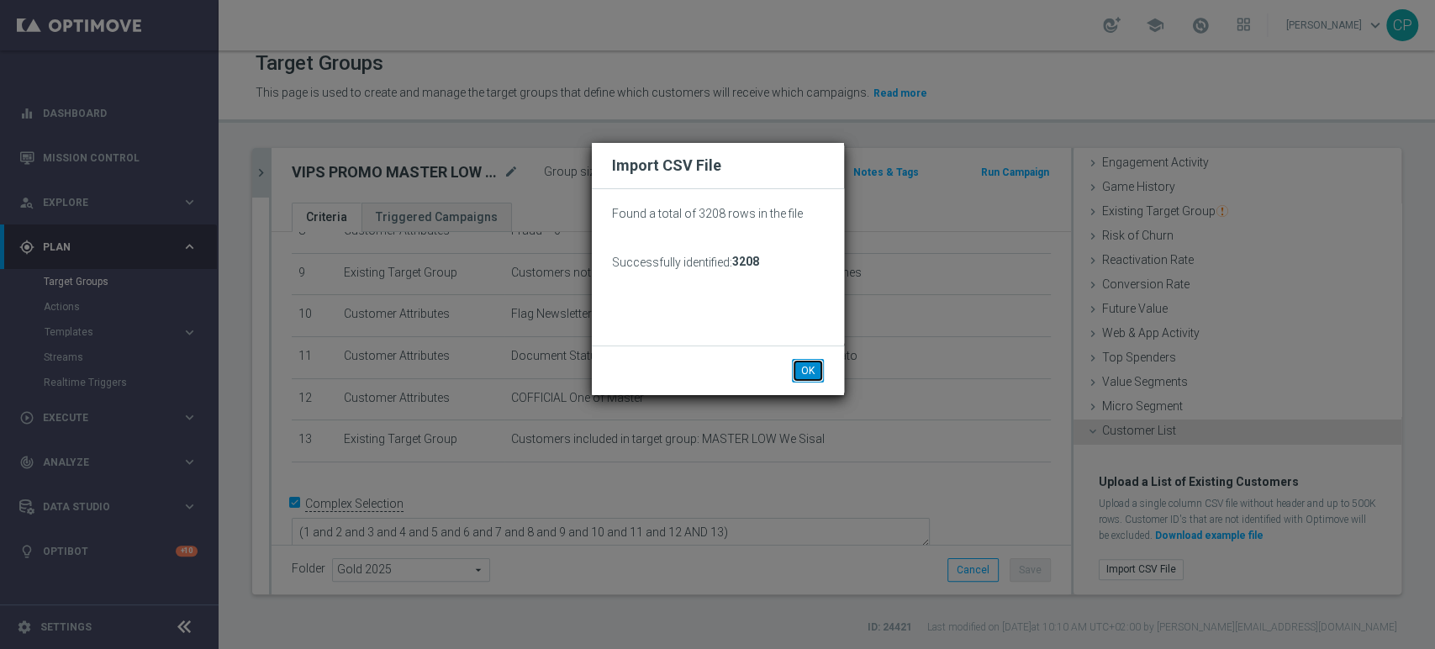
click at [804, 367] on button "OK" at bounding box center [808, 371] width 32 height 24
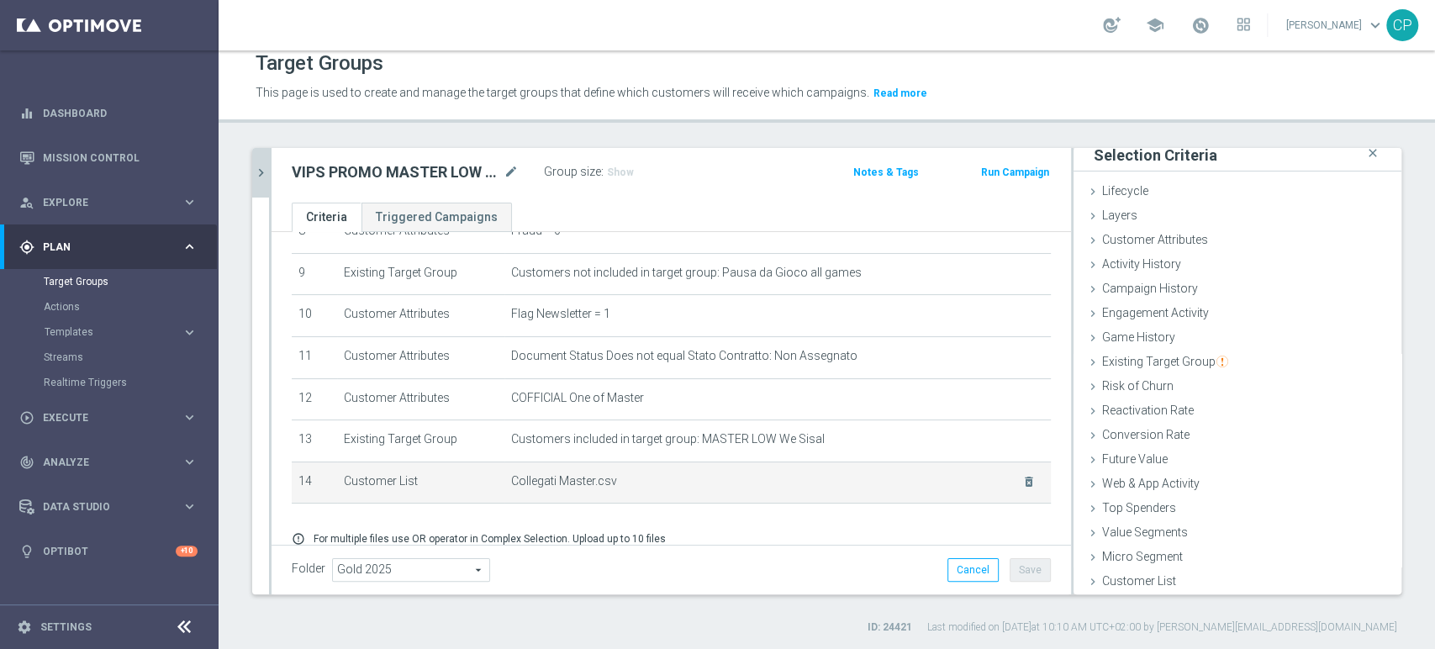
scroll to position [441, 0]
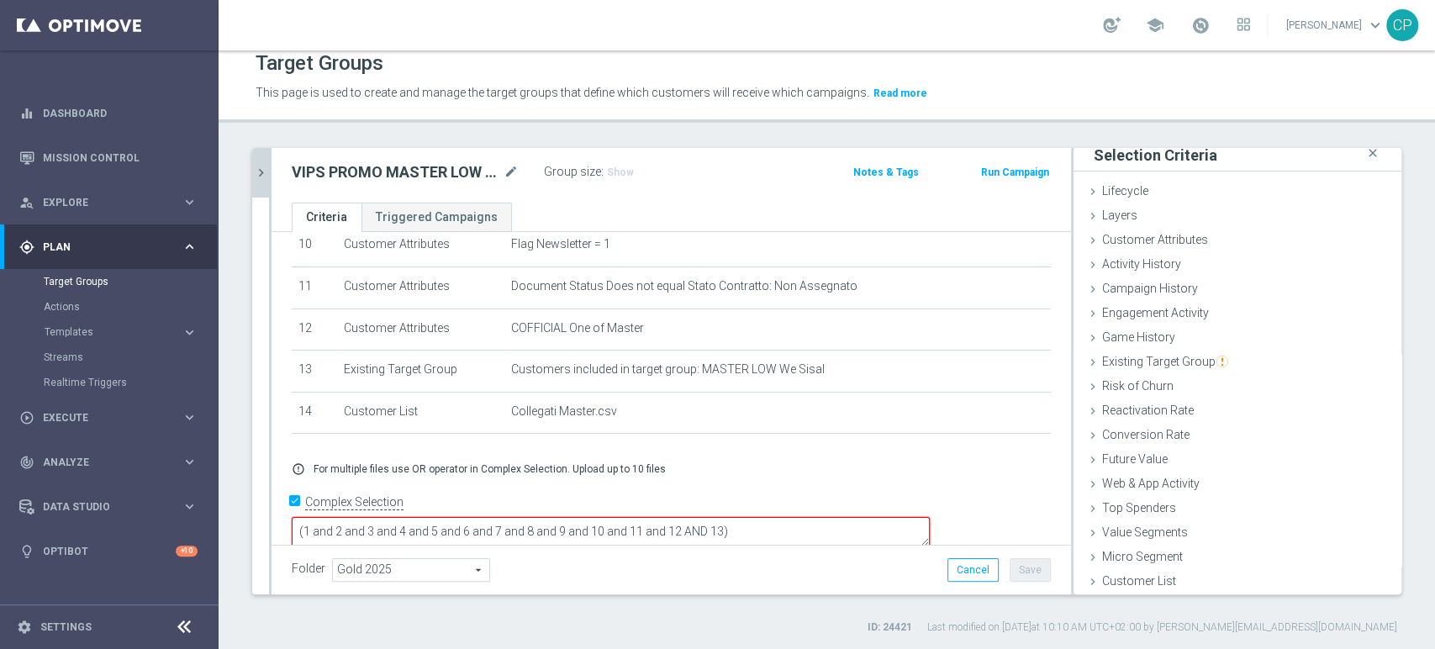
click at [840, 517] on textarea "(1 and 2 and 3 and 4 and 5 and 6 and 7 and 8 and 9 and 10 and 11 and 12 AND 13)" at bounding box center [611, 531] width 638 height 29
click at [614, 171] on span "Show" at bounding box center [620, 172] width 27 height 12
click at [1013, 566] on button "Save" at bounding box center [1029, 570] width 41 height 24
click at [263, 170] on icon "chevron_right" at bounding box center [261, 173] width 16 height 16
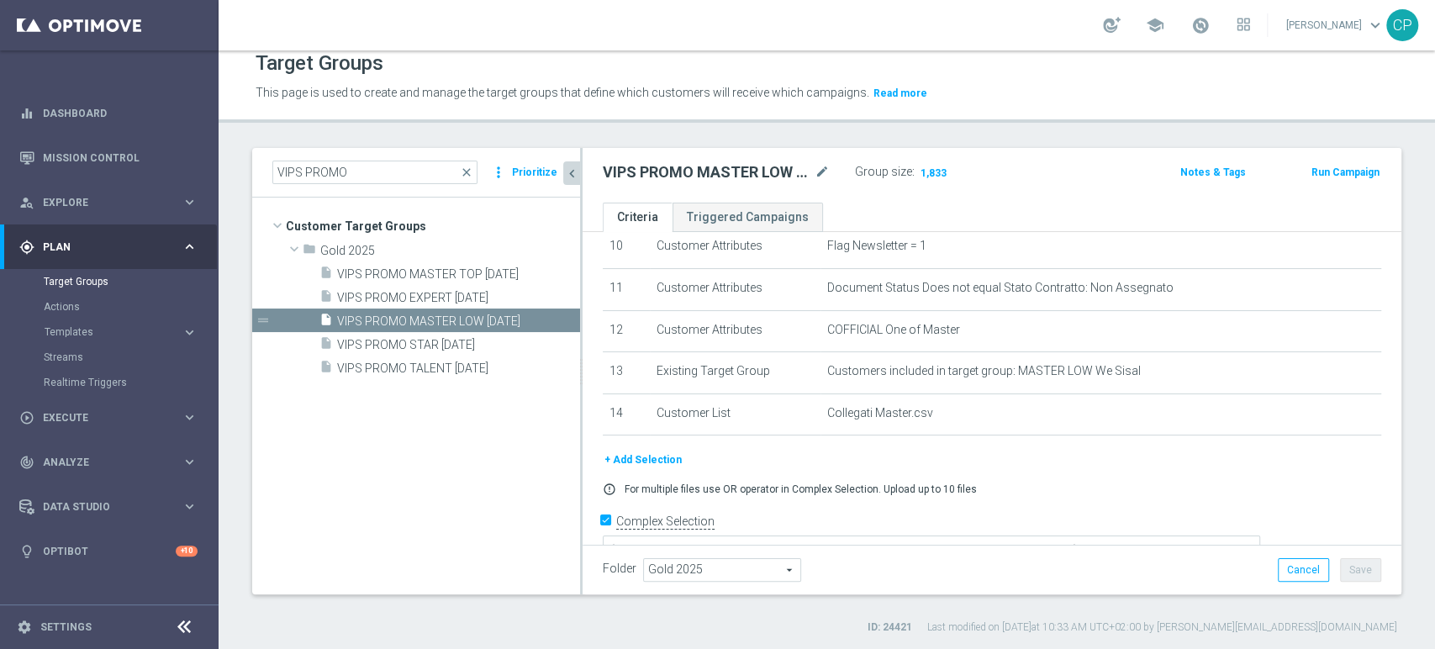
scroll to position [38, 0]
click at [498, 273] on span "VIPS PROMO MASTER TOP [DATE]" at bounding box center [438, 274] width 203 height 14
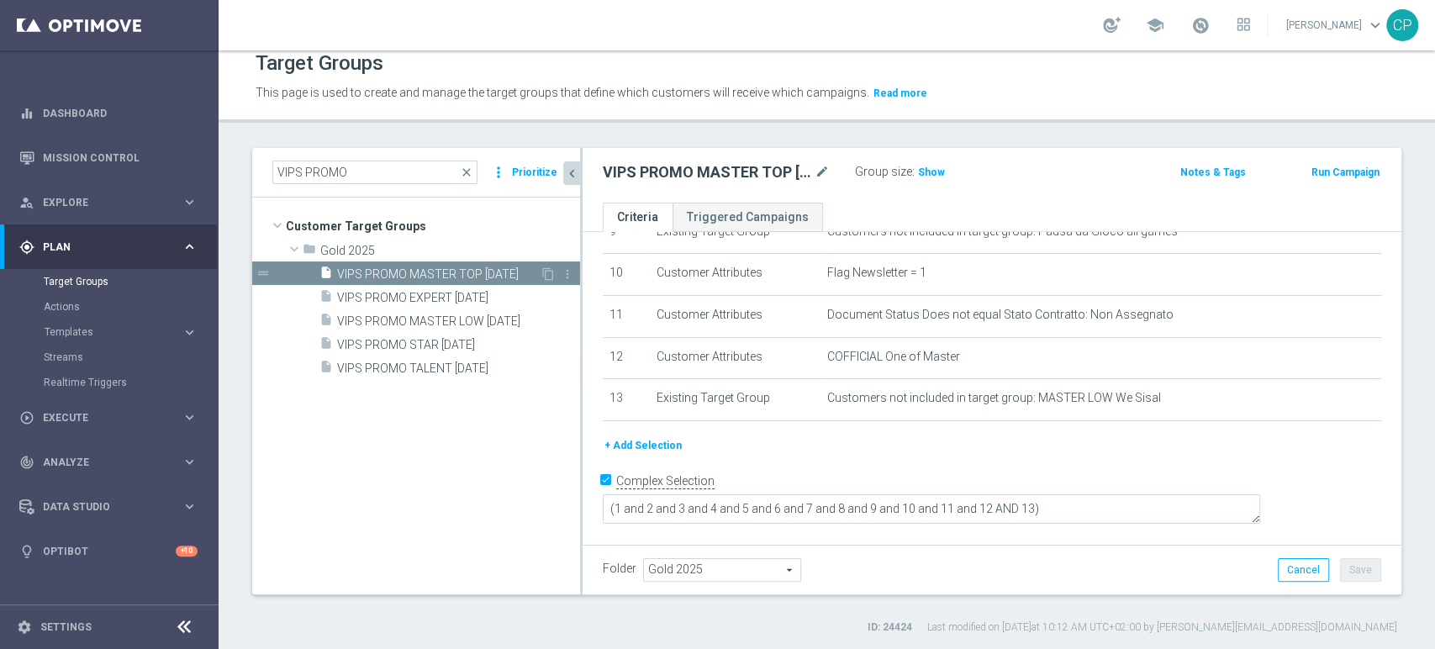
scroll to position [389, 0]
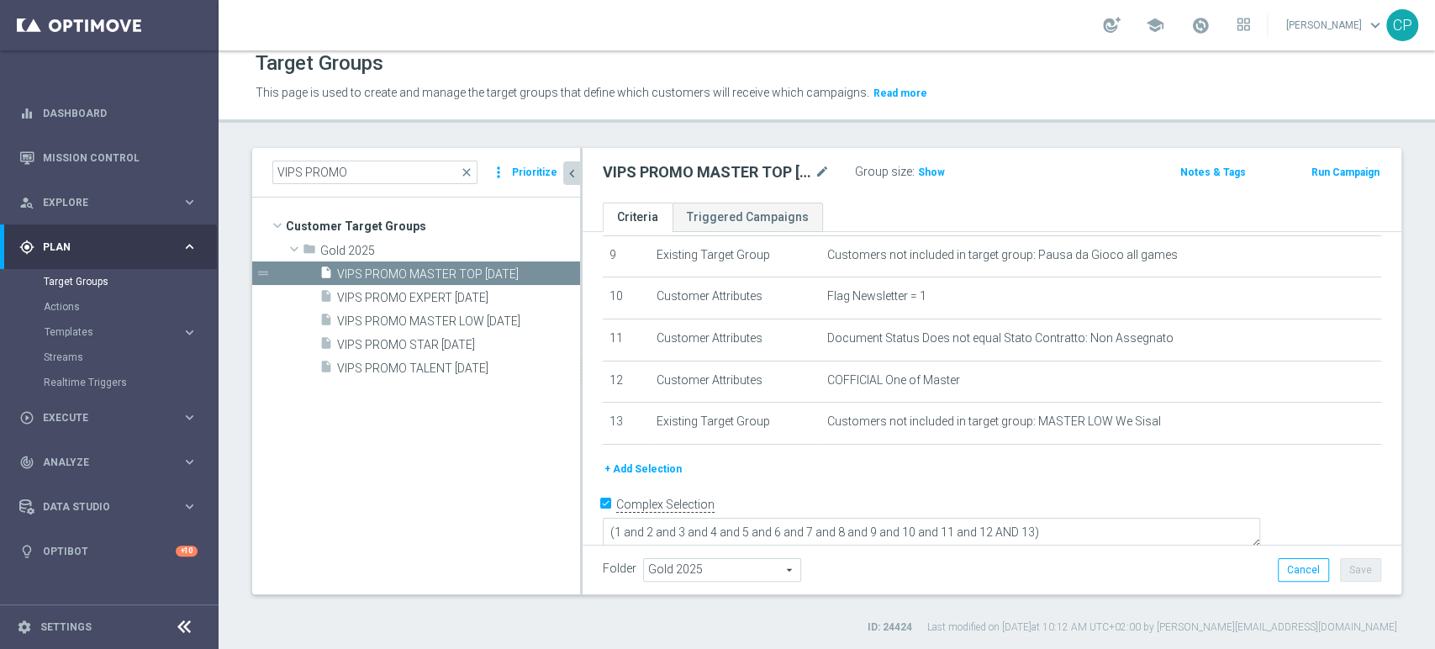
click at [648, 469] on button "+ Add Selection" at bounding box center [643, 469] width 81 height 18
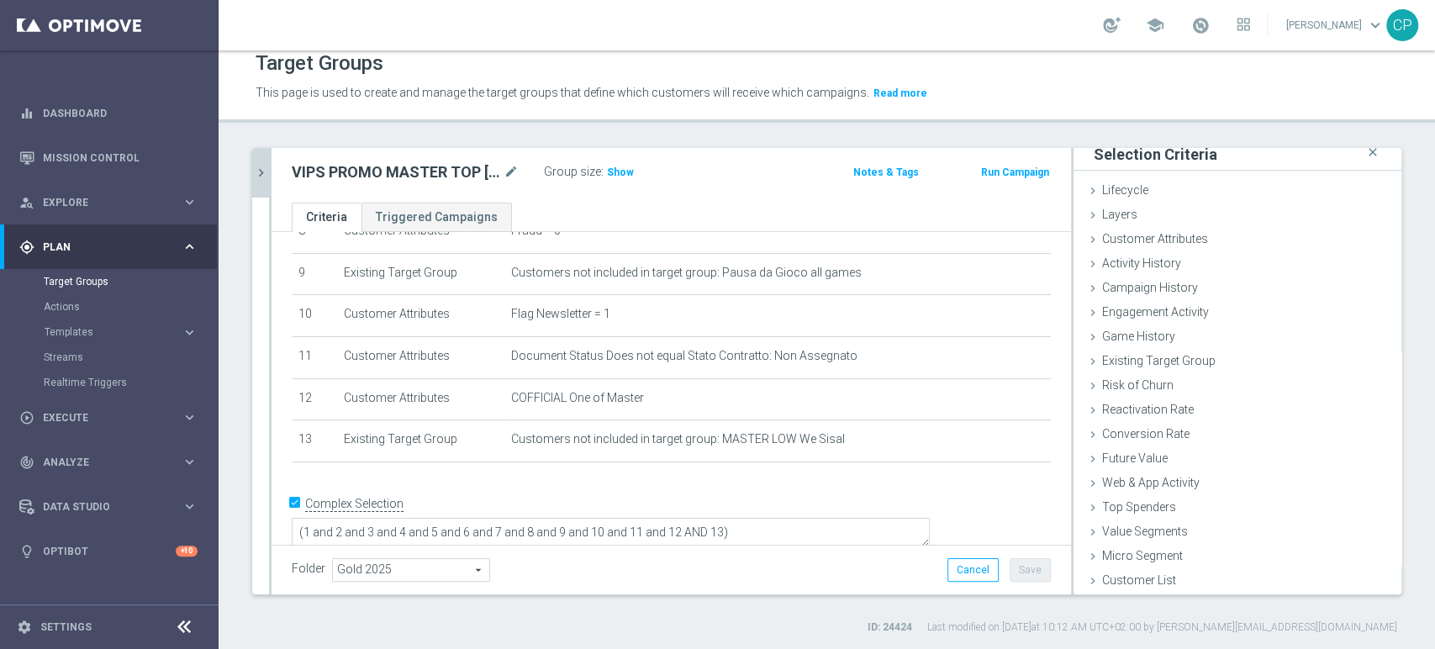
scroll to position [8, 0]
click at [1116, 574] on span "Customer List" at bounding box center [1139, 580] width 74 height 13
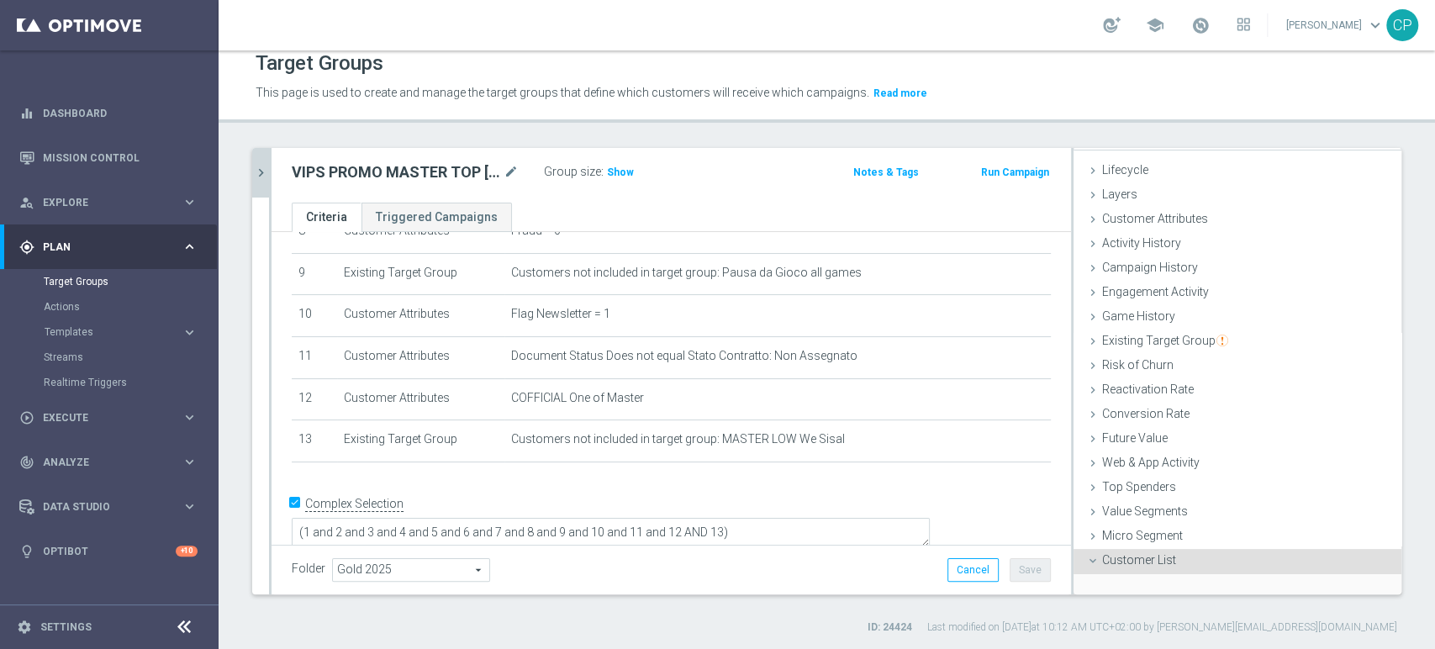
scroll to position [159, 0]
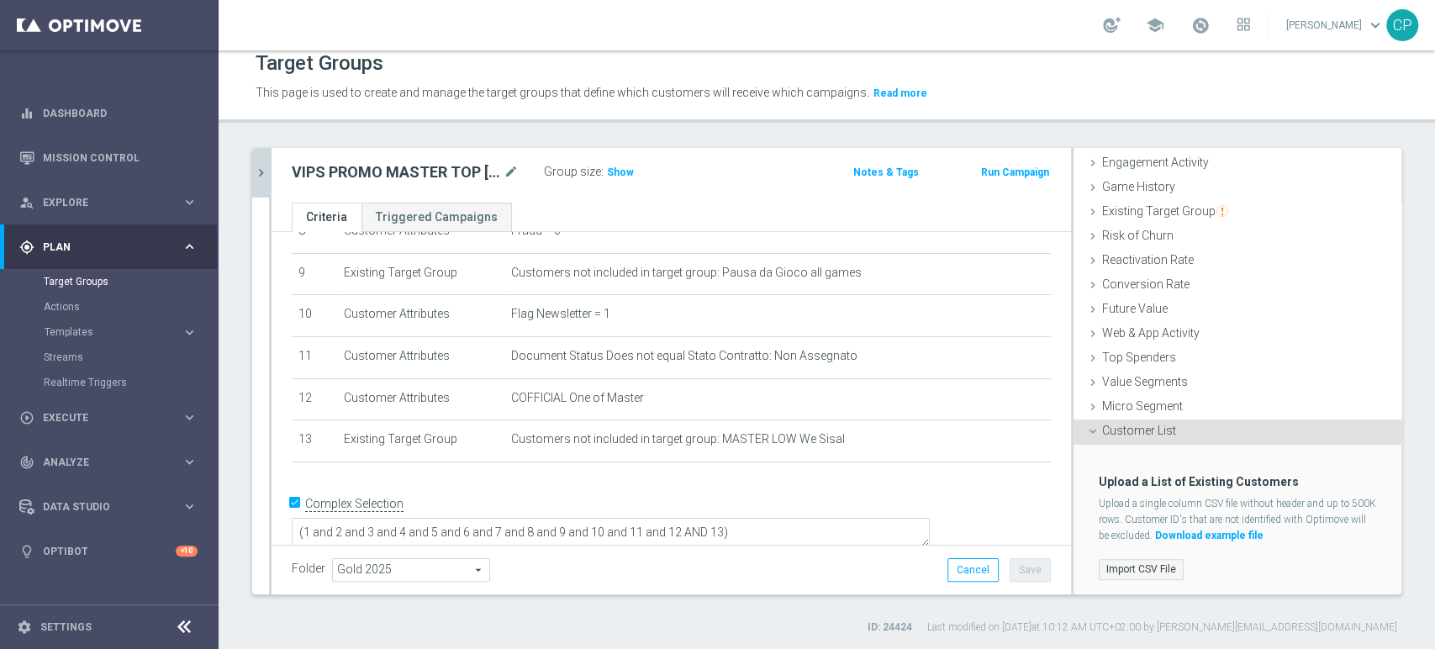
click at [1132, 559] on label "Import CSV File" at bounding box center [1140, 569] width 85 height 21
click at [0, 0] on input "Import CSV File" at bounding box center [0, 0] width 0 height 0
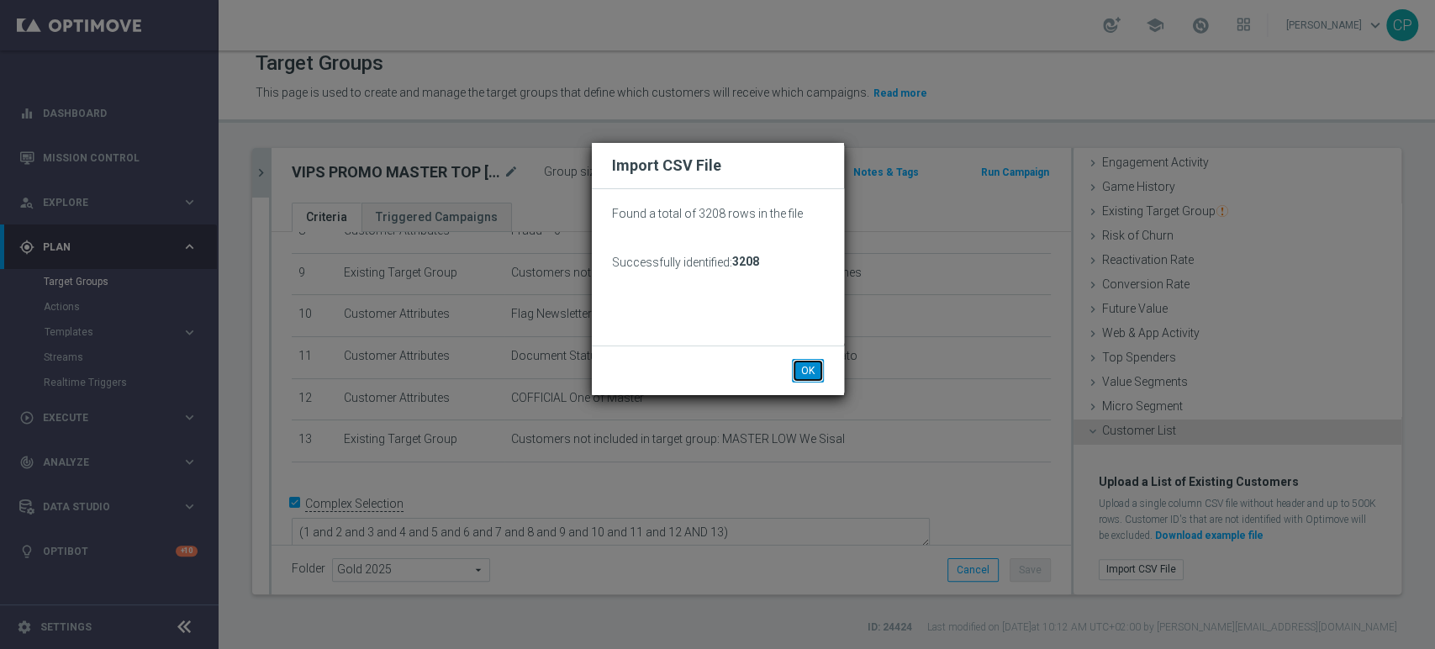
click at [810, 369] on button "OK" at bounding box center [808, 371] width 32 height 24
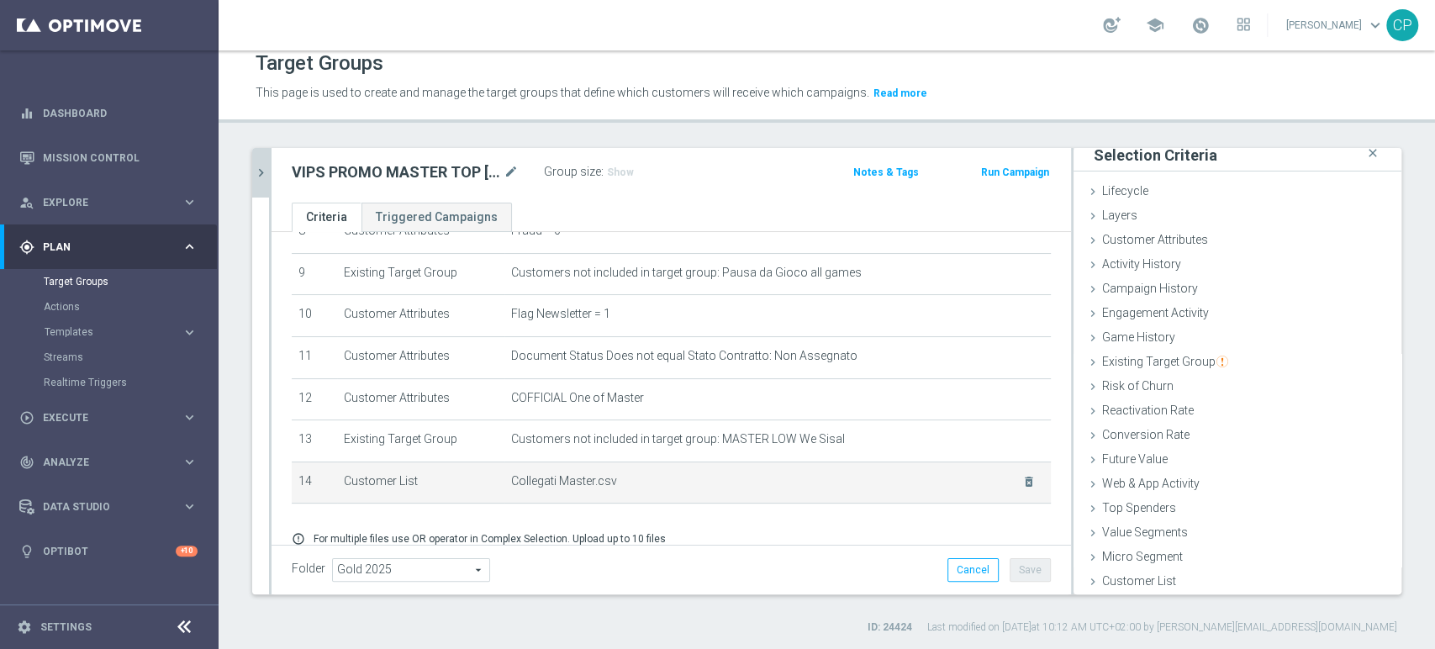
scroll to position [441, 0]
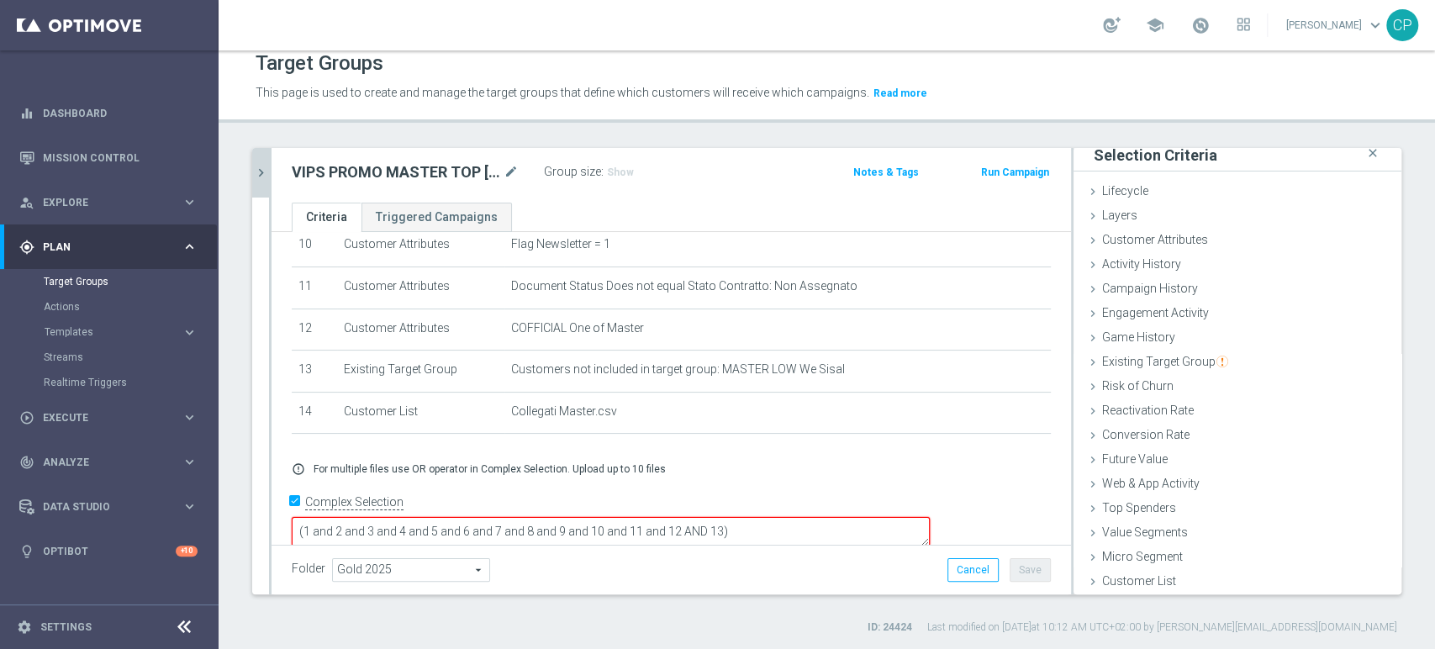
click at [836, 517] on textarea "(1 and 2 and 3 and 4 and 5 and 6 and 7 and 8 and 9 and 10 and 11 and 12 AND 13)" at bounding box center [611, 531] width 638 height 29
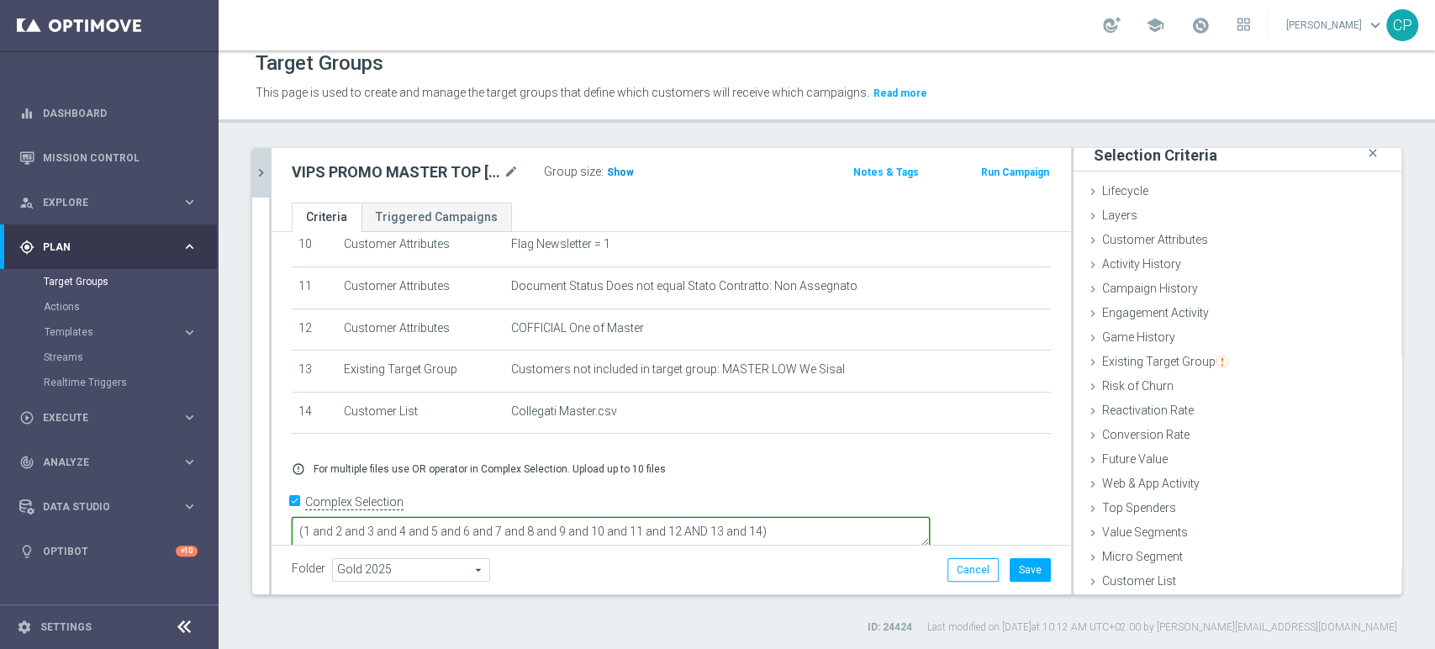
type textarea "(1 and 2 and 3 and 4 and 5 and 6 and 7 and 8 and 9 and 10 and 11 and 12 AND 13 …"
click at [614, 167] on span "Show" at bounding box center [620, 172] width 27 height 12
click at [1013, 566] on button "Save" at bounding box center [1029, 570] width 41 height 24
click at [262, 168] on icon "chevron_right" at bounding box center [261, 173] width 16 height 16
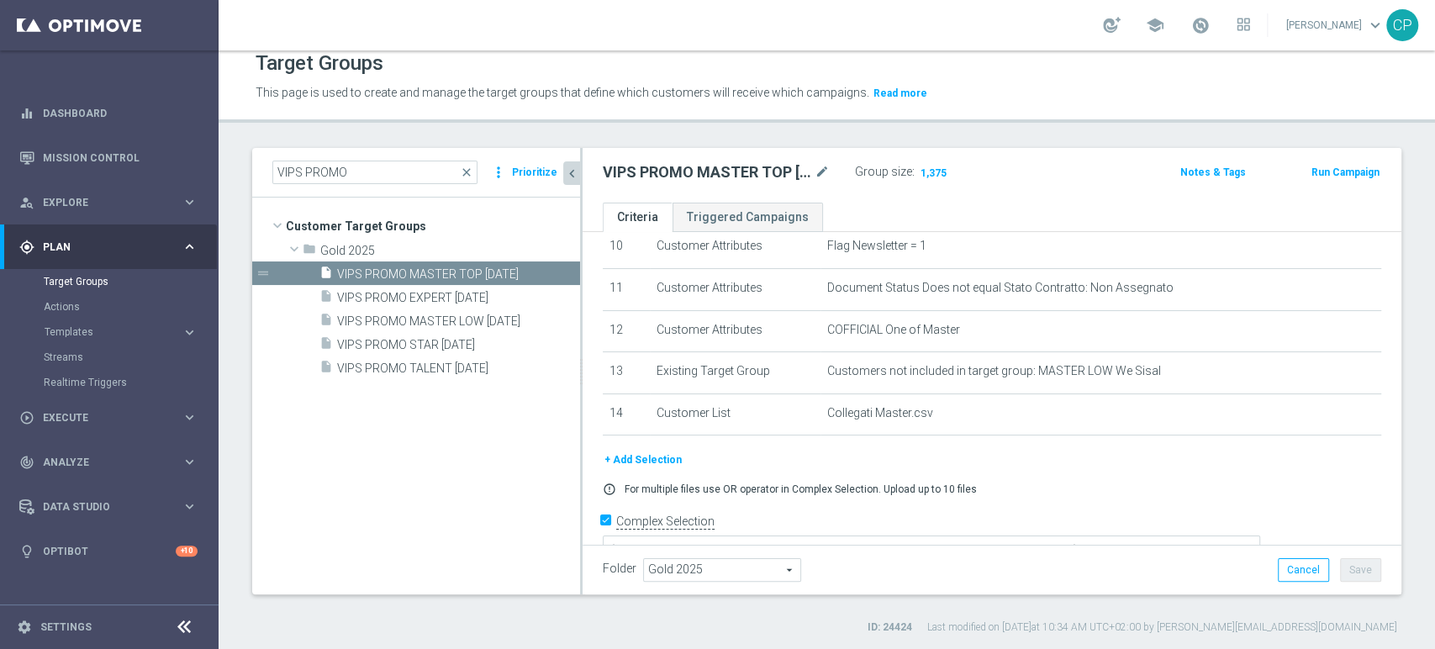
scroll to position [38, 0]
click at [424, 445] on tree-viewport "Customer Target Groups library_add create_new_folder folder" at bounding box center [416, 395] width 328 height 396
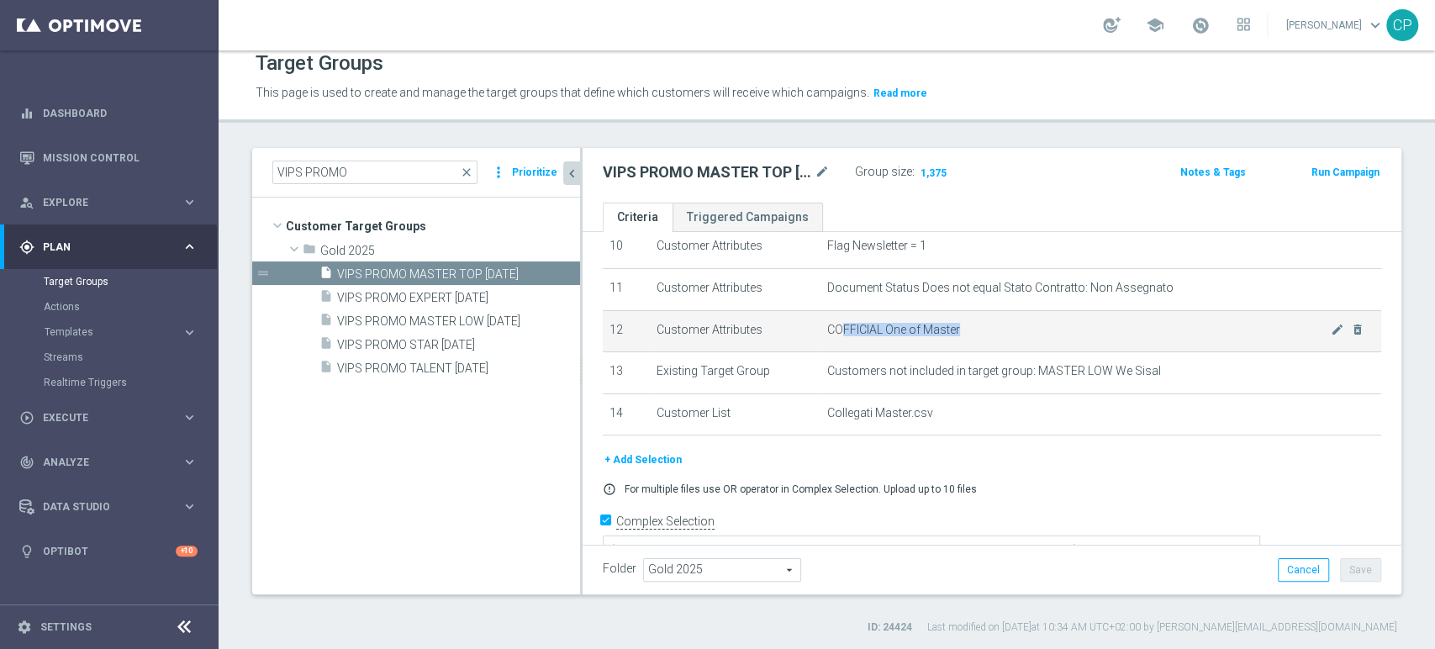
drag, startPoint x: 835, startPoint y: 330, endPoint x: 969, endPoint y: 333, distance: 133.7
click at [969, 333] on span "COFFICIAL One of Master" at bounding box center [1078, 330] width 503 height 14
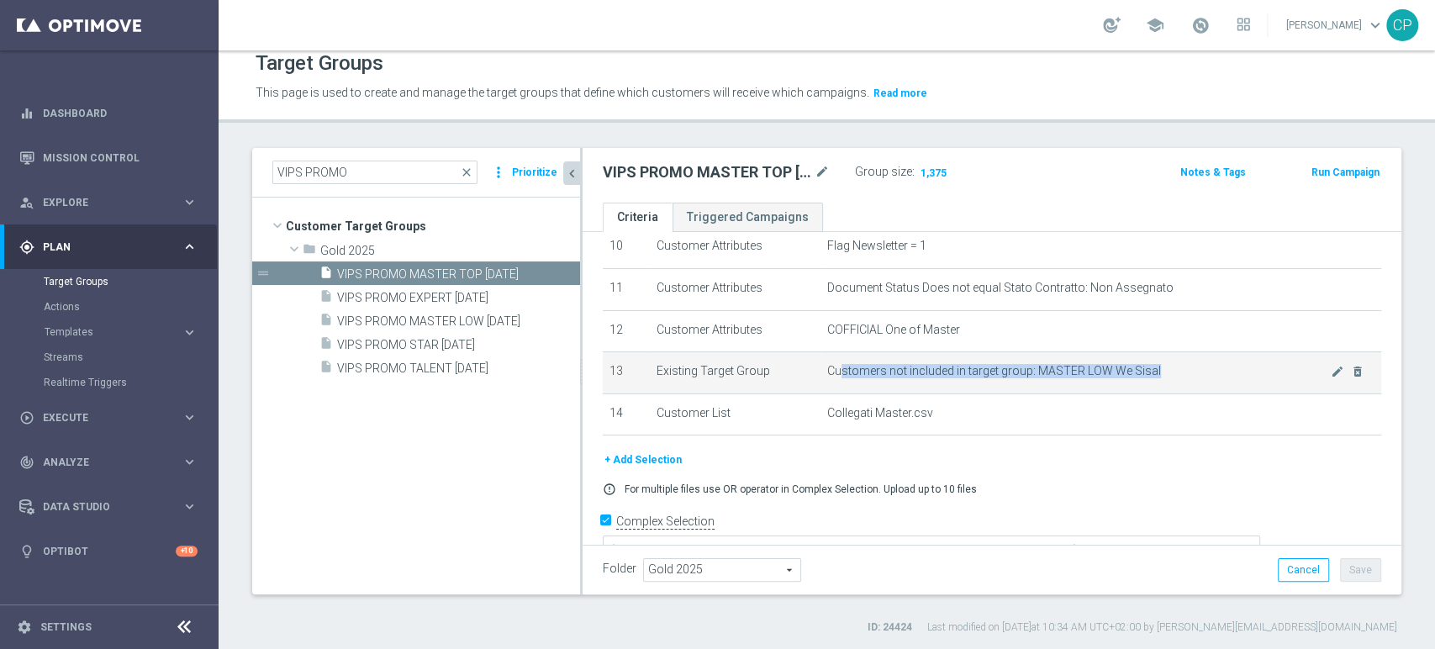
drag, startPoint x: 834, startPoint y: 374, endPoint x: 1022, endPoint y: 391, distance: 189.0
click at [1022, 391] on td "Customers not included in target group: MASTER LOW We Sisal mode_edit delete_fo…" at bounding box center [1100, 373] width 561 height 42
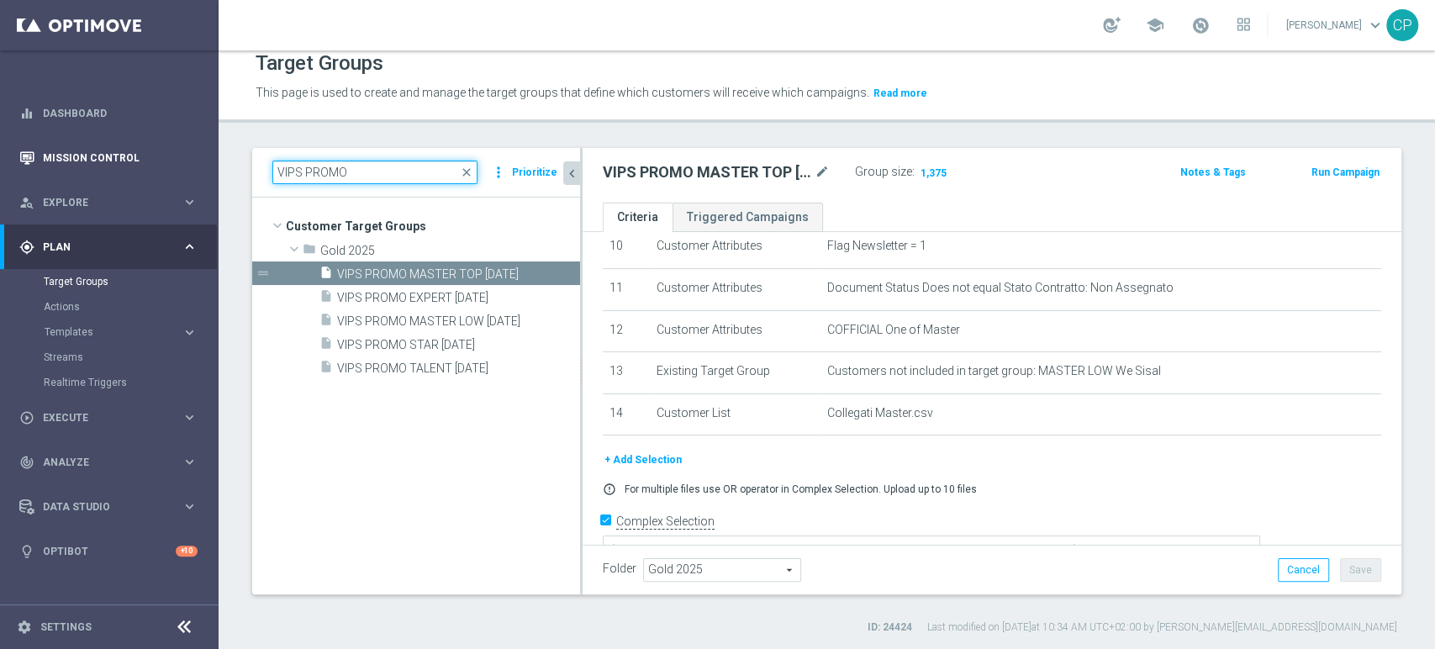
drag, startPoint x: 362, startPoint y: 173, endPoint x: 105, endPoint y: 140, distance: 259.4
click at [105, 140] on main "equalizer Dashboard Mission Control" at bounding box center [717, 324] width 1435 height 649
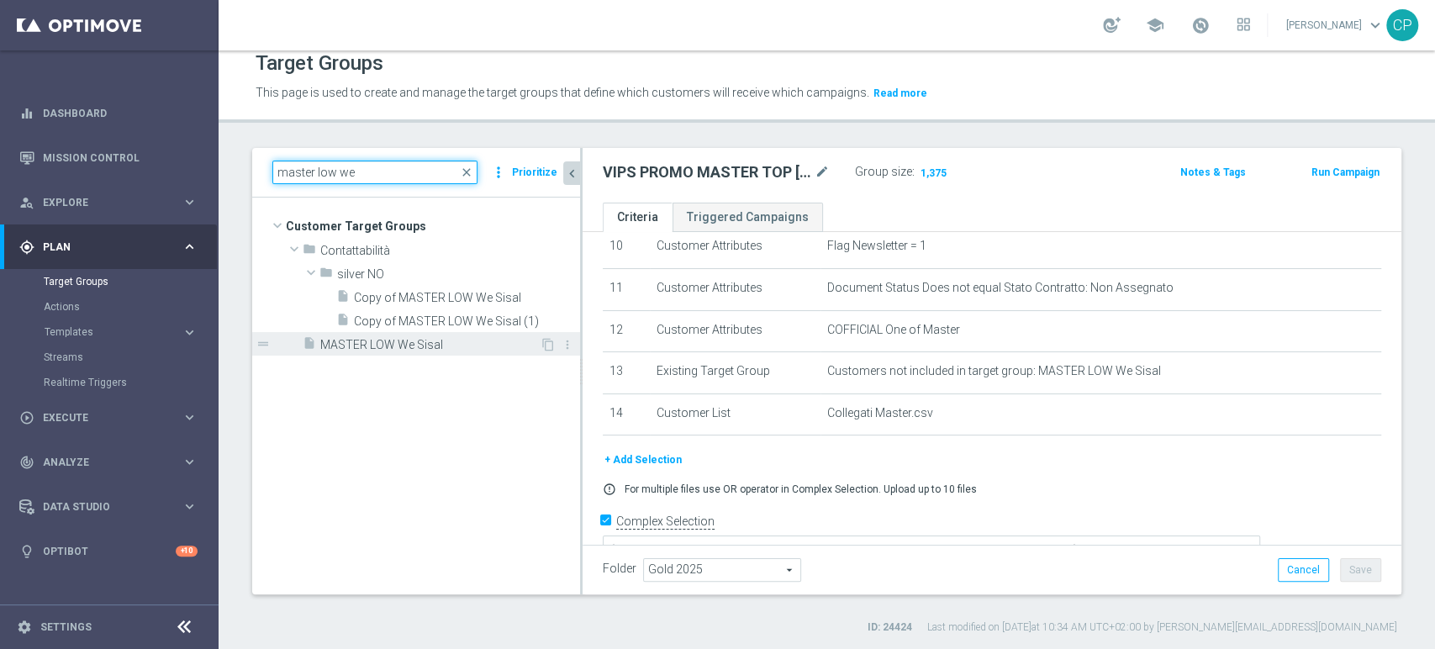
type input "master low we"
click at [395, 341] on span "MASTER LOW We Sisal" at bounding box center [429, 345] width 219 height 14
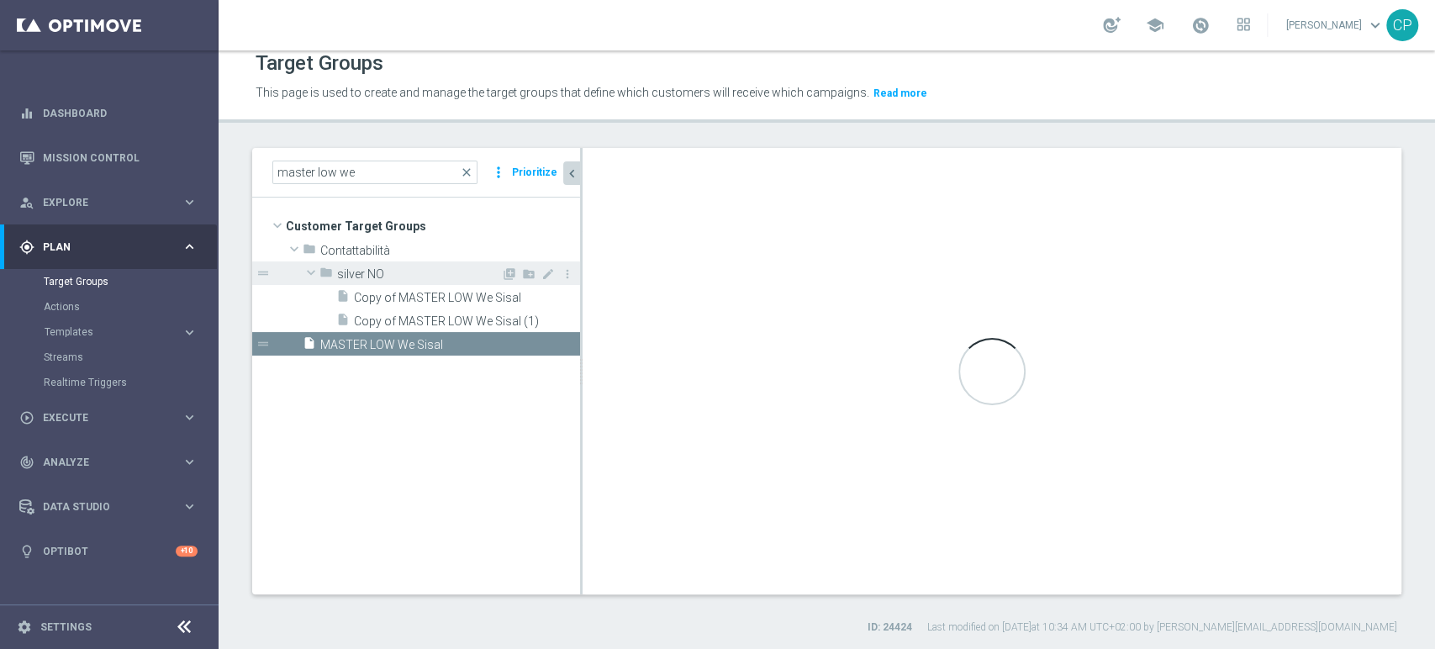
checkbox input "false"
type input "Customer Target Groups"
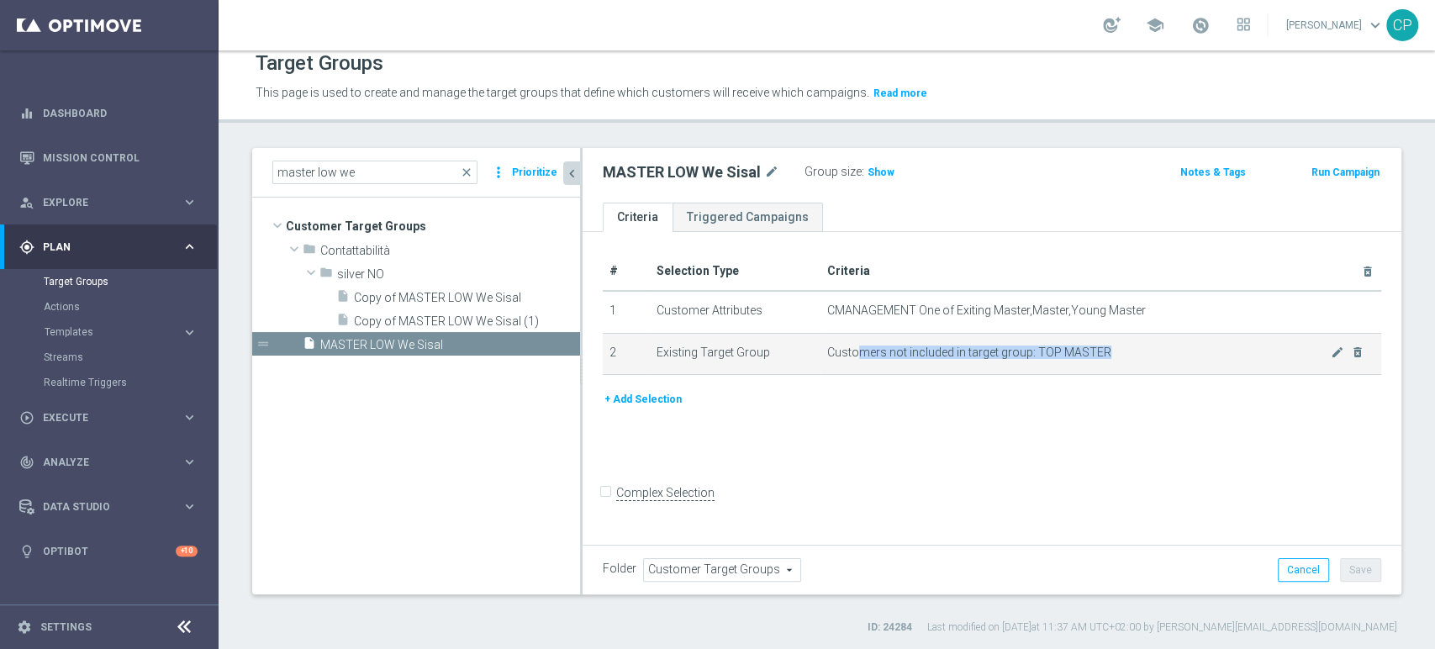
drag, startPoint x: 857, startPoint y: 352, endPoint x: 1082, endPoint y: 368, distance: 225.8
click at [1082, 368] on td "Customers not included in target group: TOP MASTER mode_edit delete_forever" at bounding box center [1100, 354] width 561 height 42
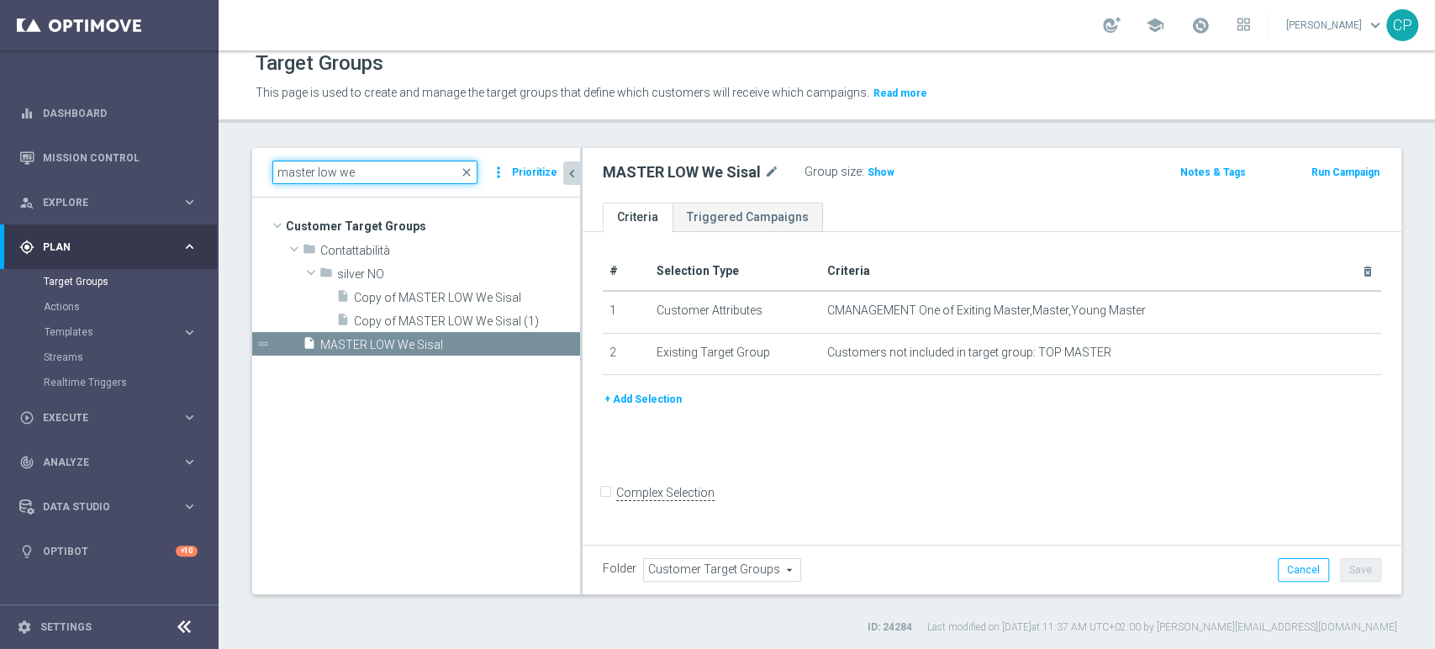
drag, startPoint x: 369, startPoint y: 165, endPoint x: 235, endPoint y: 161, distance: 133.7
click at [235, 161] on div "master low we close more_vert Prioritize Customer Target Groups library_add cre…" at bounding box center [827, 391] width 1216 height 487
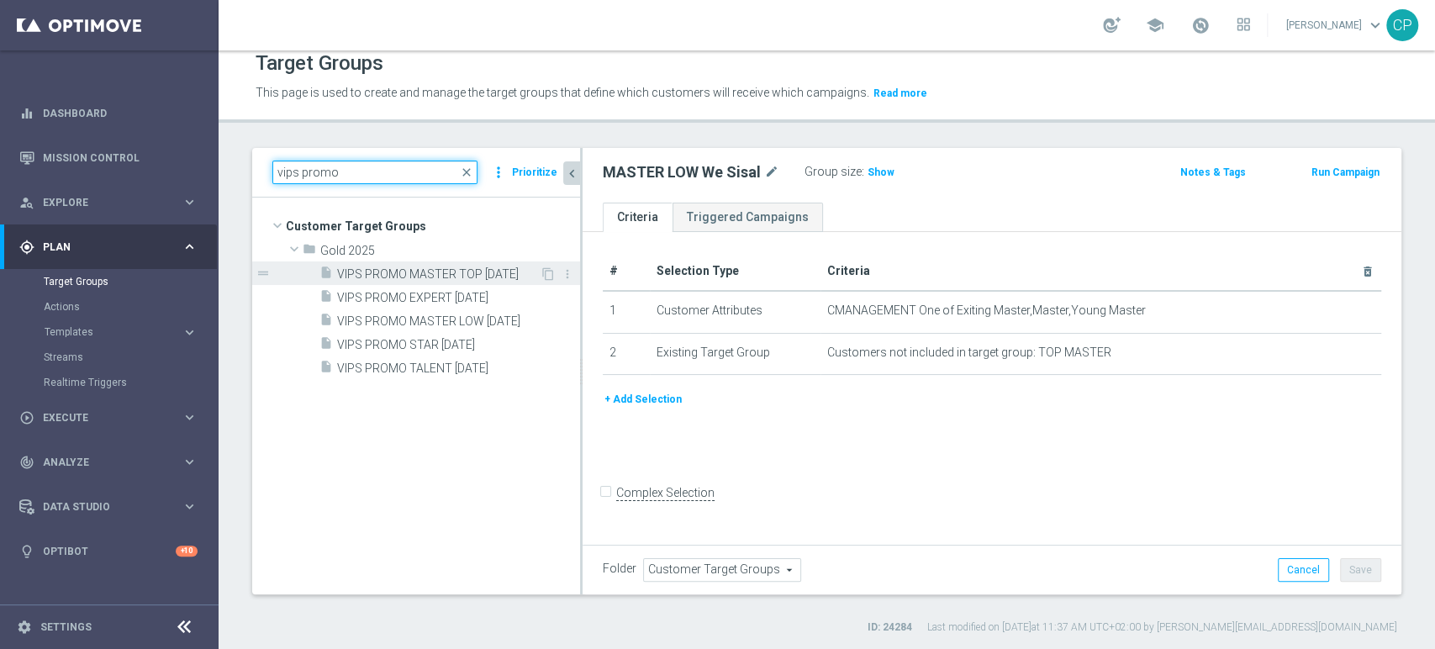
type input "vips promo"
click at [392, 273] on span "VIPS PROMO MASTER TOP [DATE]" at bounding box center [438, 274] width 203 height 14
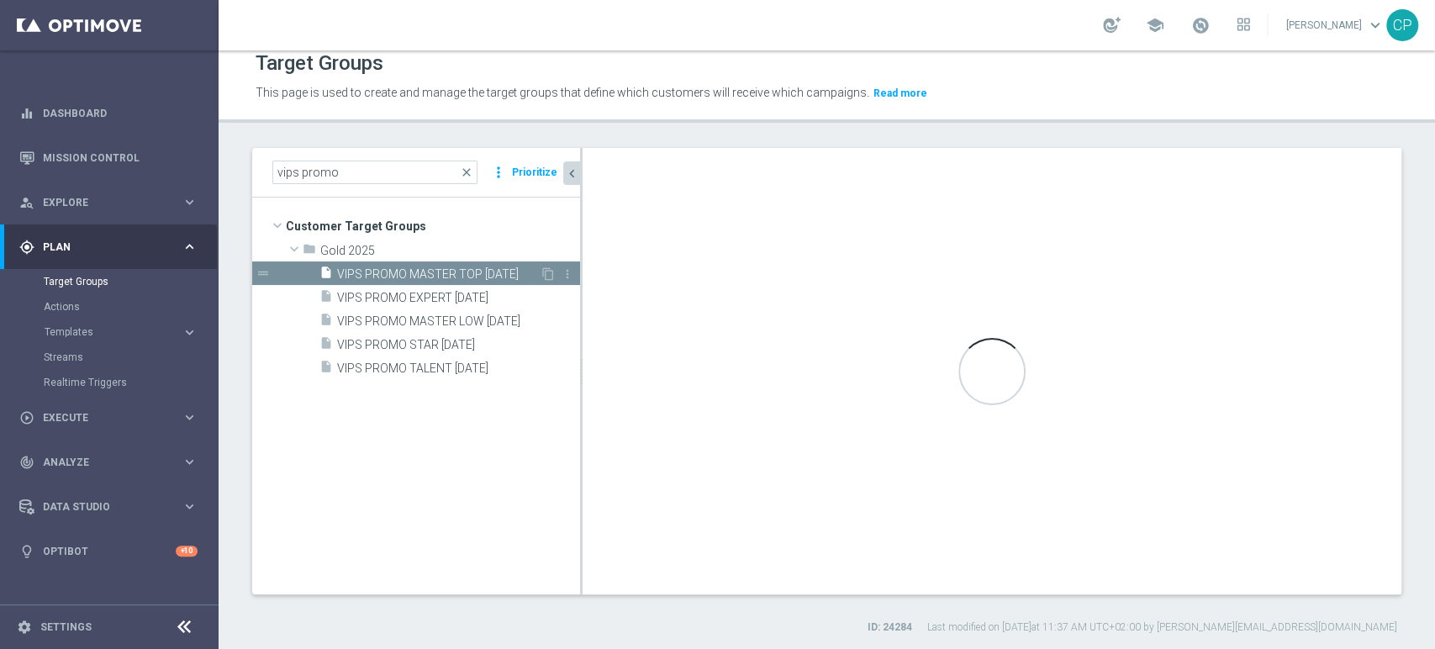
checkbox input "true"
type input "Gold 2025"
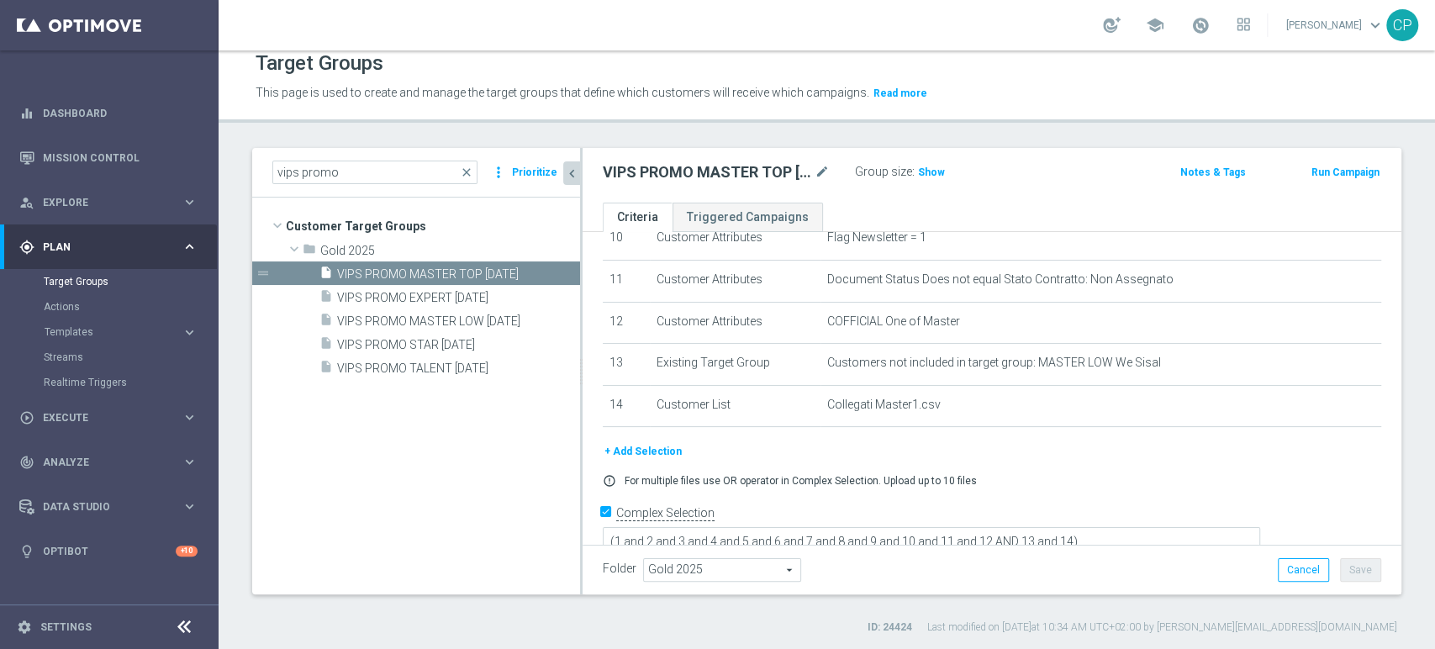
scroll to position [457, 0]
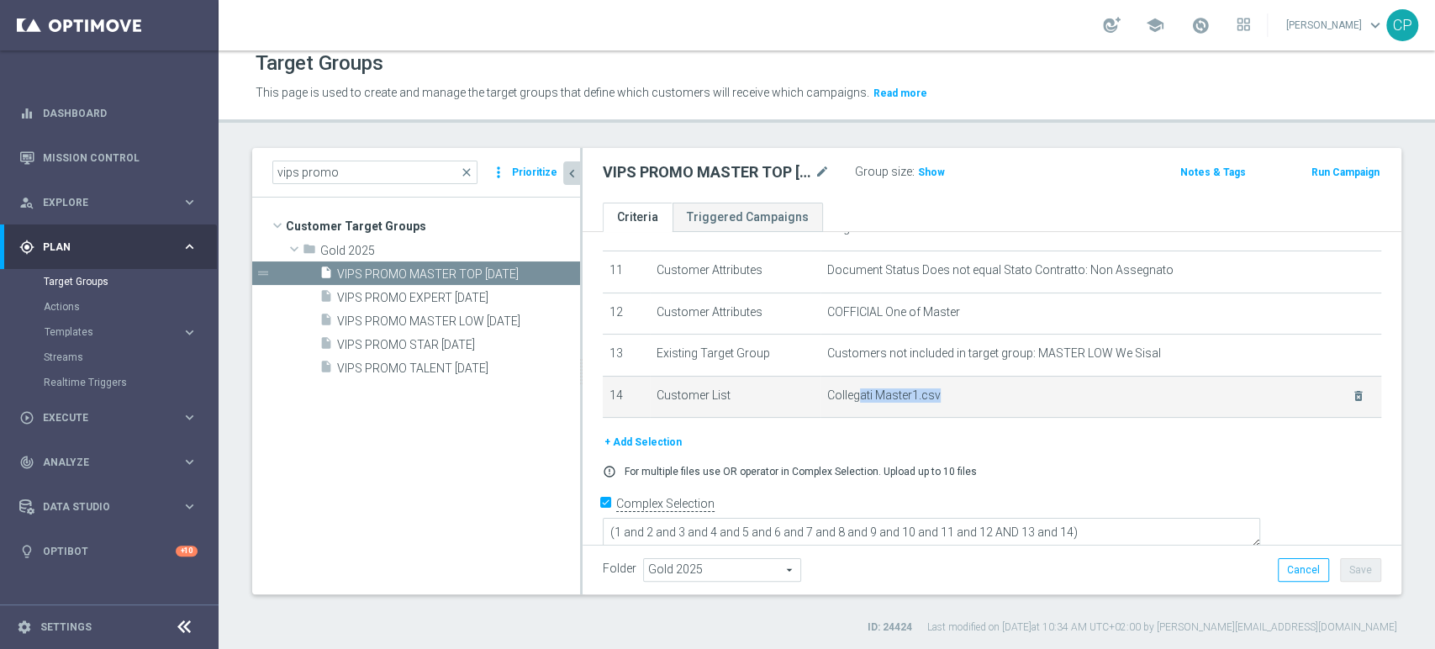
drag, startPoint x: 851, startPoint y: 399, endPoint x: 941, endPoint y: 399, distance: 90.8
click at [941, 399] on span "Collegati Master1.csv" at bounding box center [1078, 395] width 503 height 14
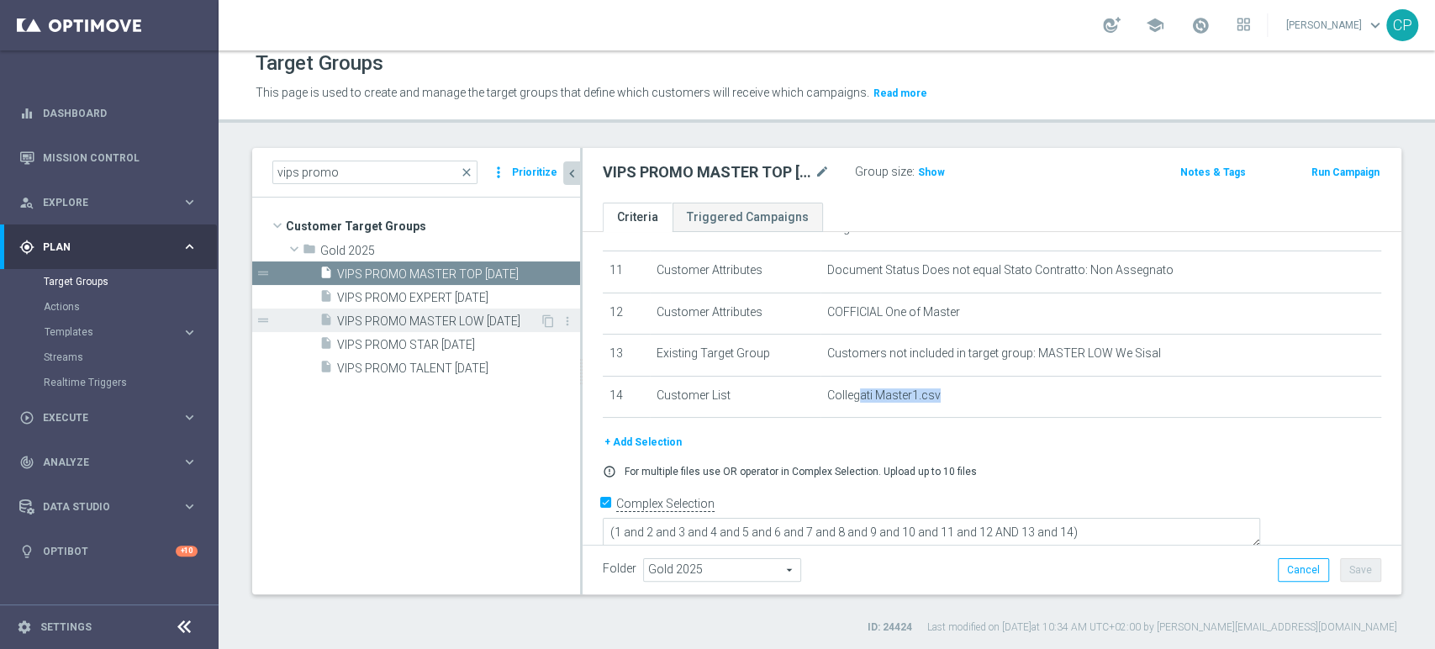
click at [433, 320] on span "VIPS PROMO MASTER LOW [DATE]" at bounding box center [438, 321] width 203 height 14
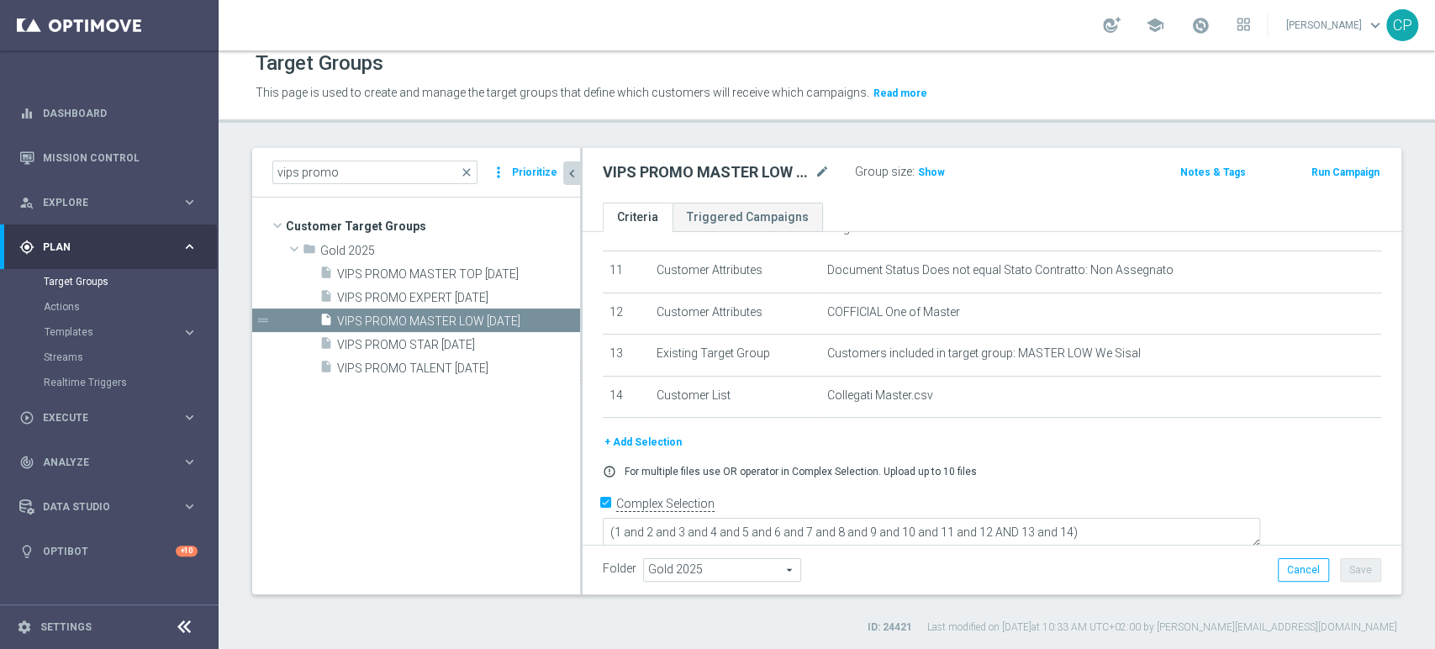
click at [255, 495] on tree-viewport "Customer Target Groups library_add create_new_folder folder" at bounding box center [416, 395] width 328 height 396
drag, startPoint x: 802, startPoint y: 508, endPoint x: 1183, endPoint y: 510, distance: 381.6
click at [1183, 519] on textarea "(1 and 2 and 3 and 4 and 5 and 6 and 7 and 8 and 9 and 10 and 11 and 12 AND 13 …" at bounding box center [931, 533] width 657 height 29
click at [1209, 519] on textarea "(1 and 2 and 3 and 4 and 5 and 6 and 7 and 8 and 9 and 10 and 11 and 12 AND 13 …" at bounding box center [931, 533] width 657 height 29
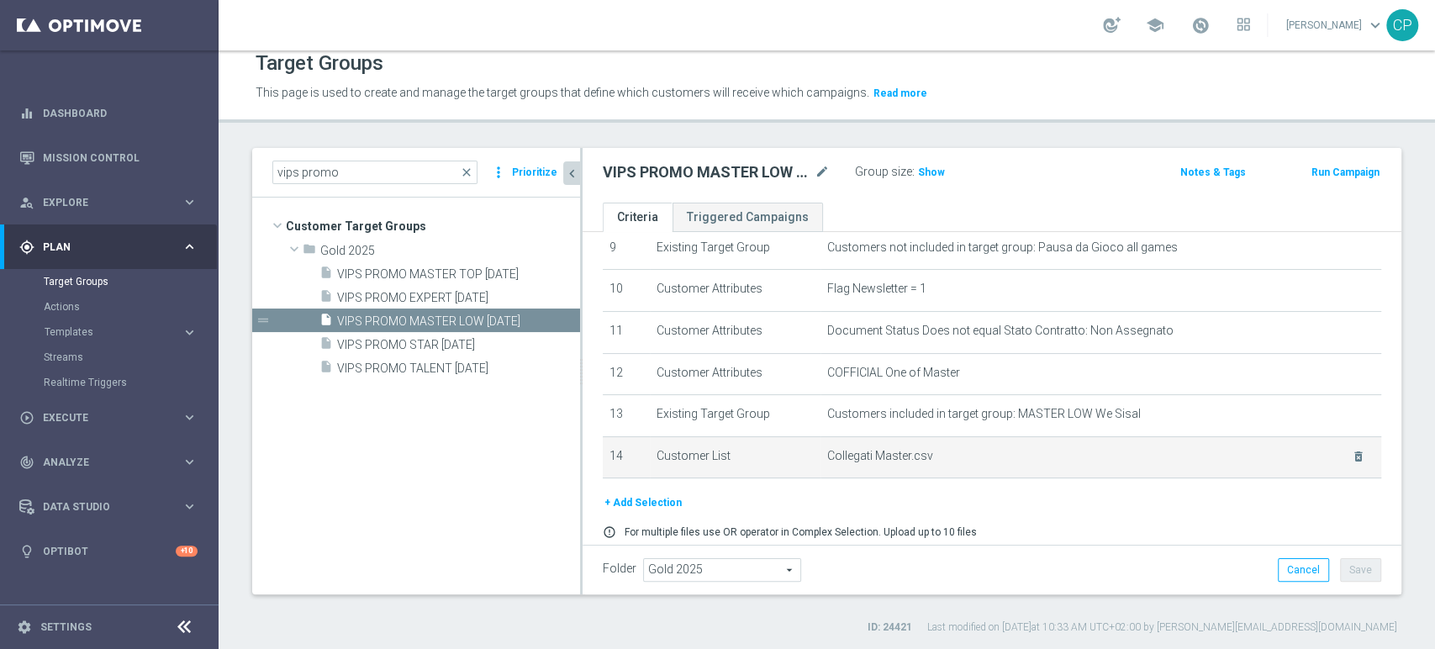
scroll to position [398, 0]
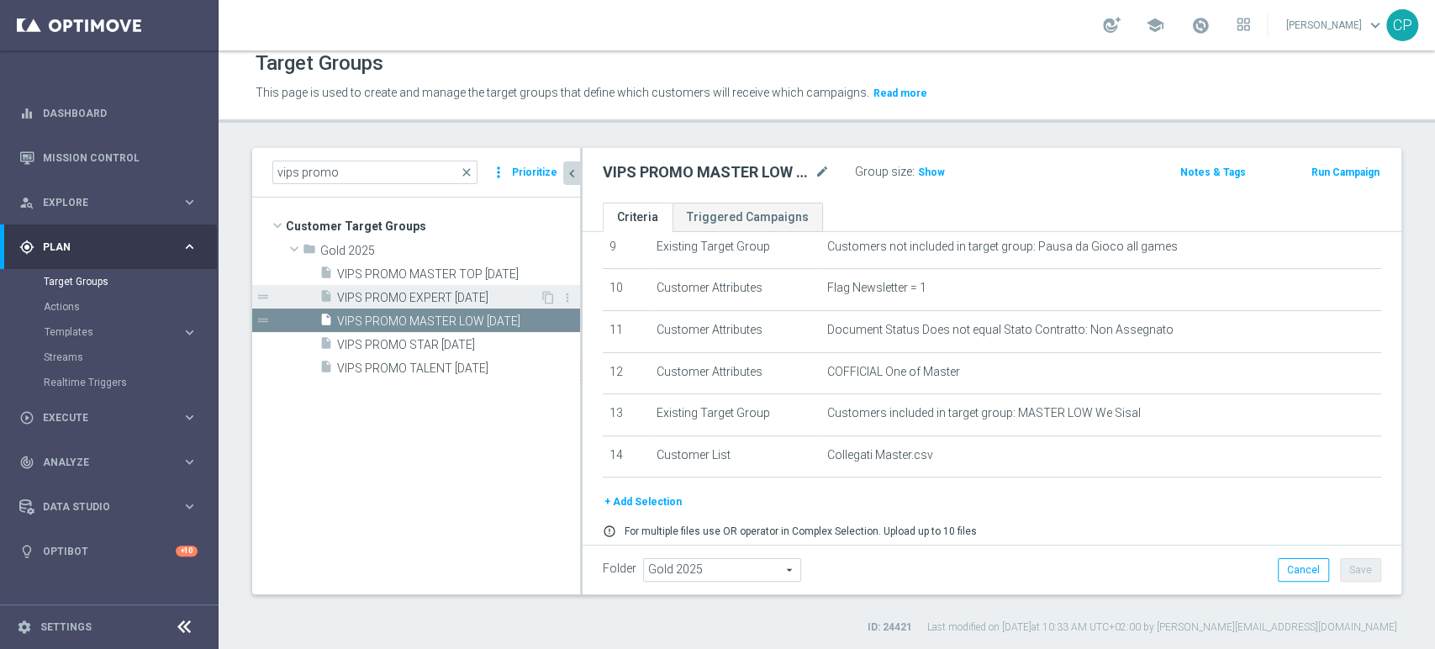
click at [403, 294] on span "VIPS PROMO EXPERT [DATE]" at bounding box center [438, 298] width 203 height 14
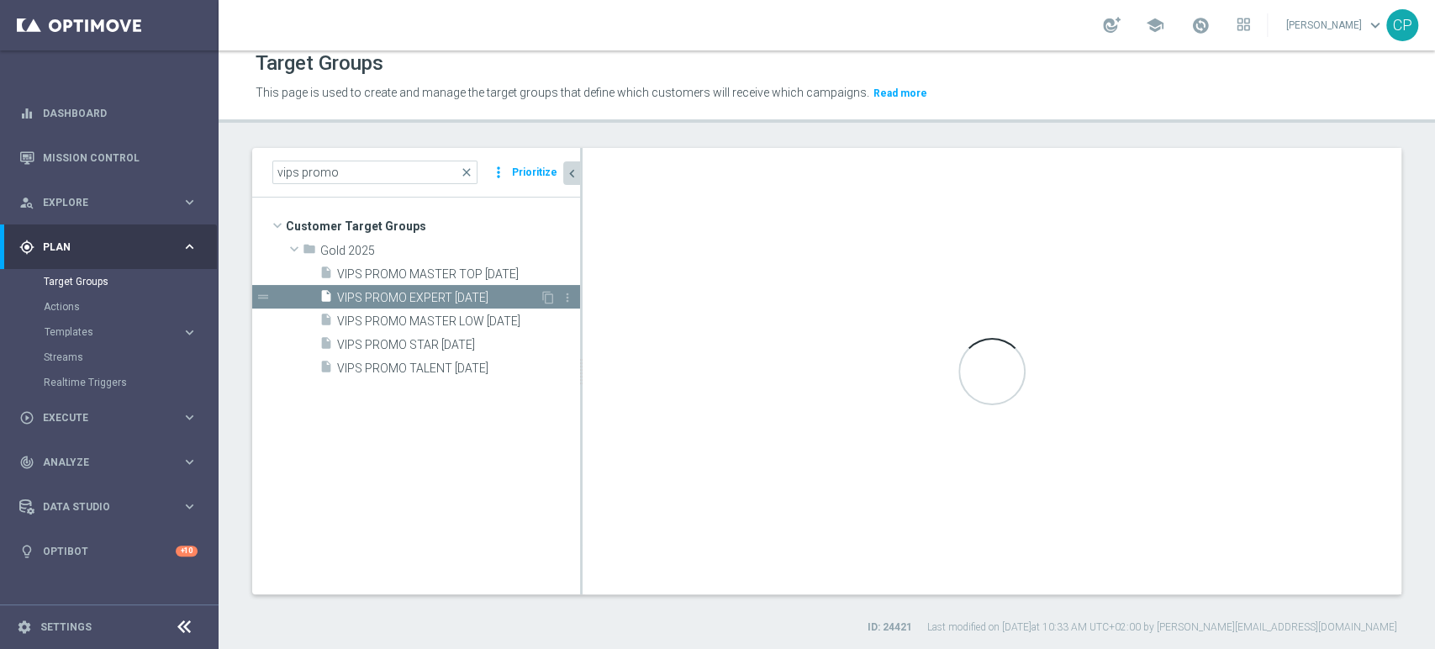
type textarea "(1 and 2 and 3 and 4 and 5 and 6 and 7 and 8 and 9 and 10 and 11 AND 12 and 13)"
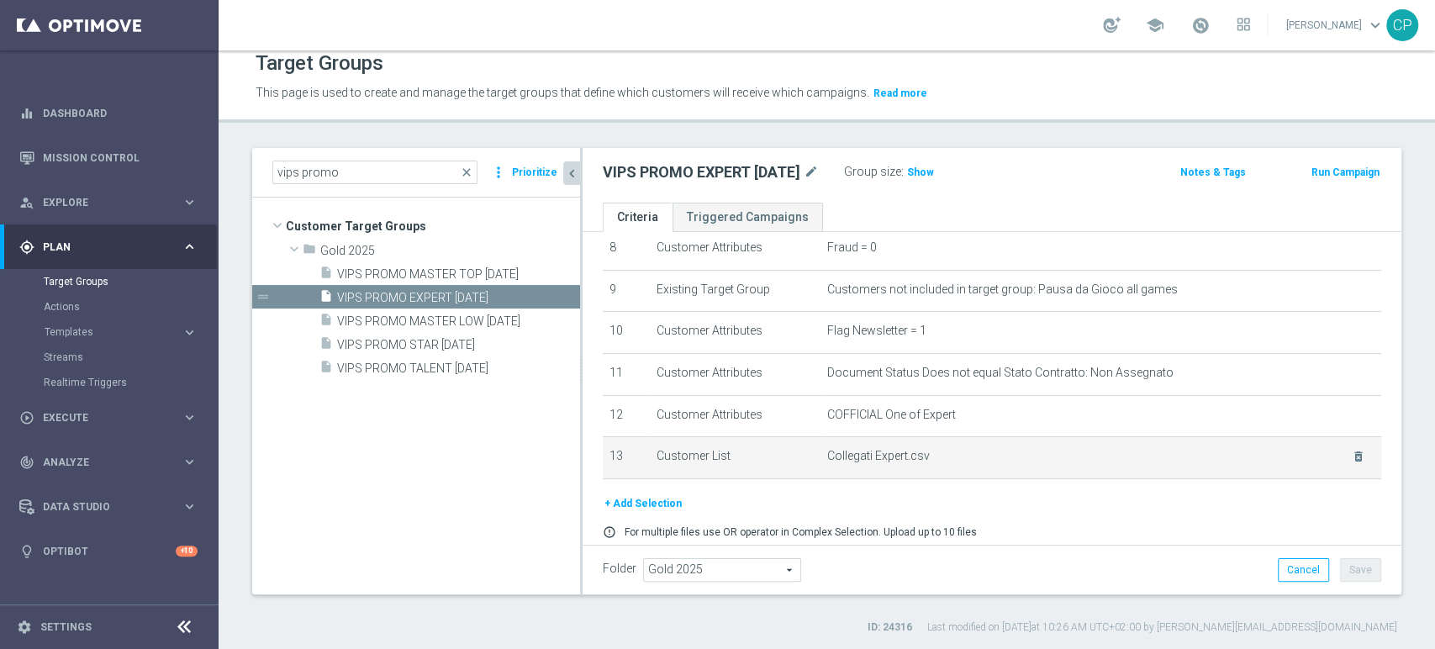
scroll to position [415, 0]
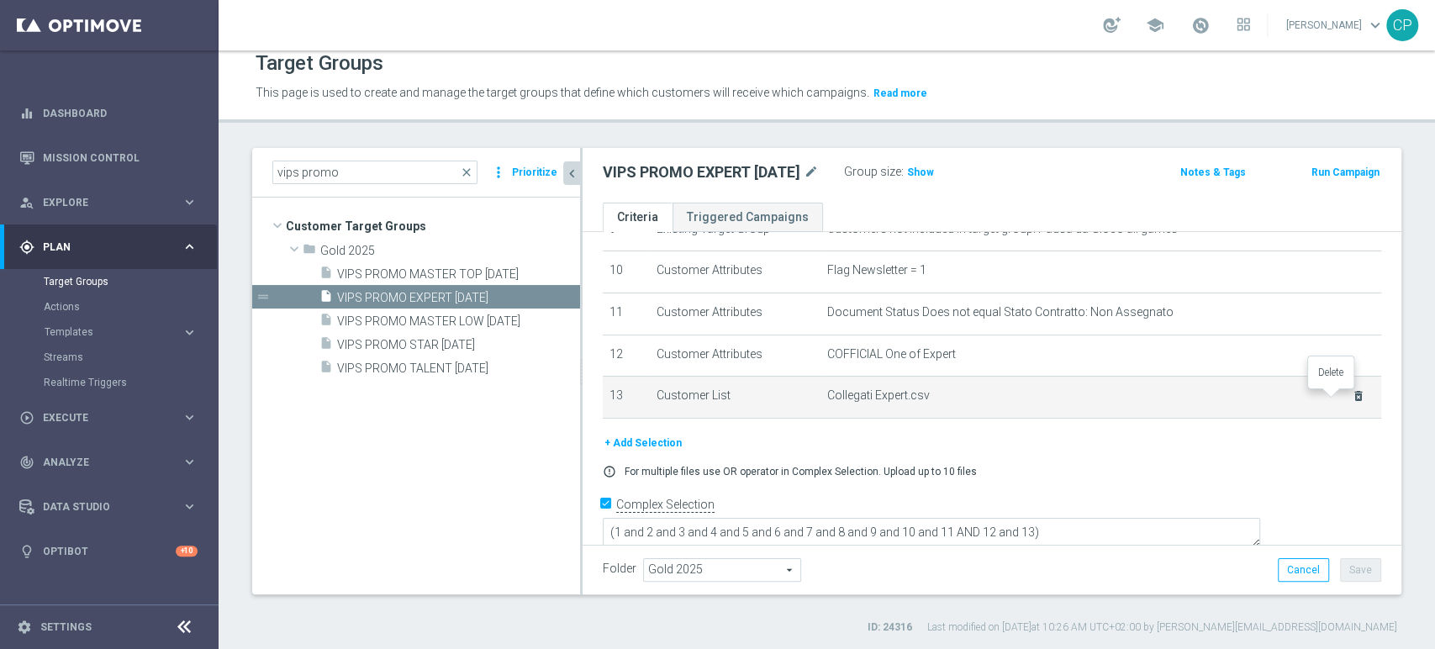
click at [1351, 394] on icon "delete_forever" at bounding box center [1357, 395] width 13 height 13
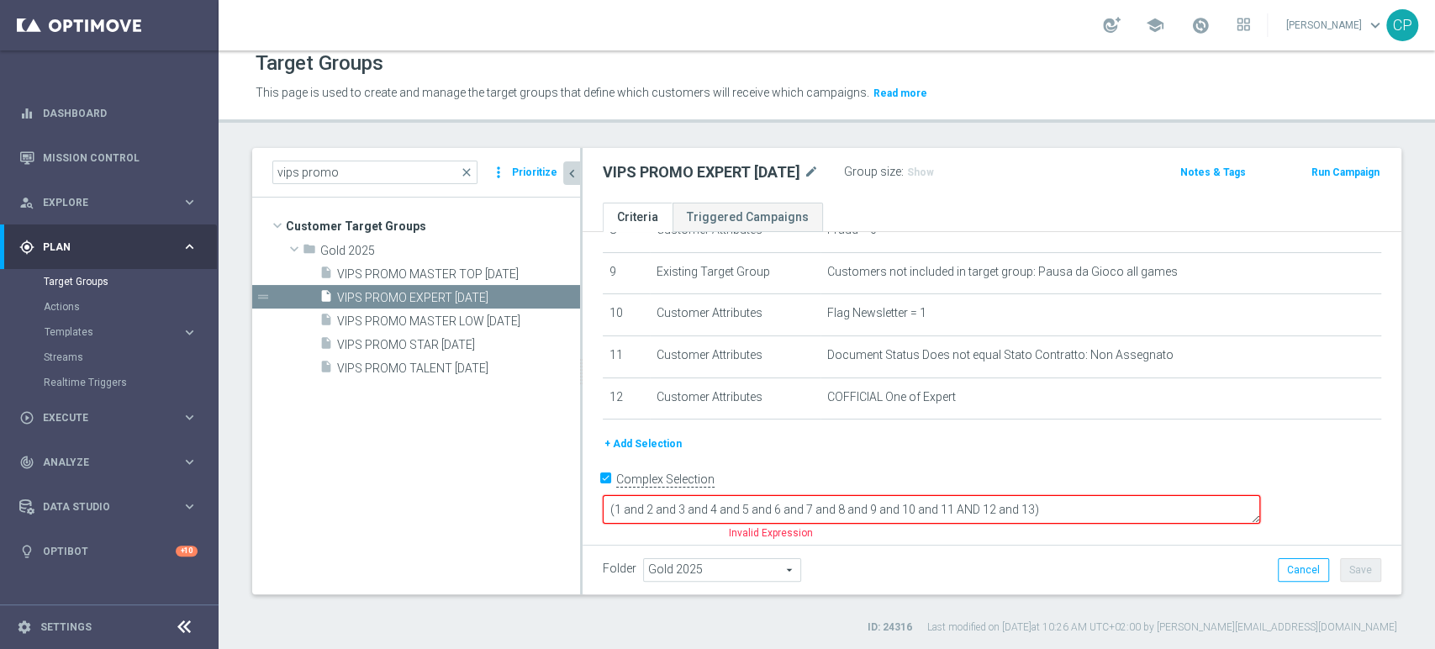
scroll to position [349, 0]
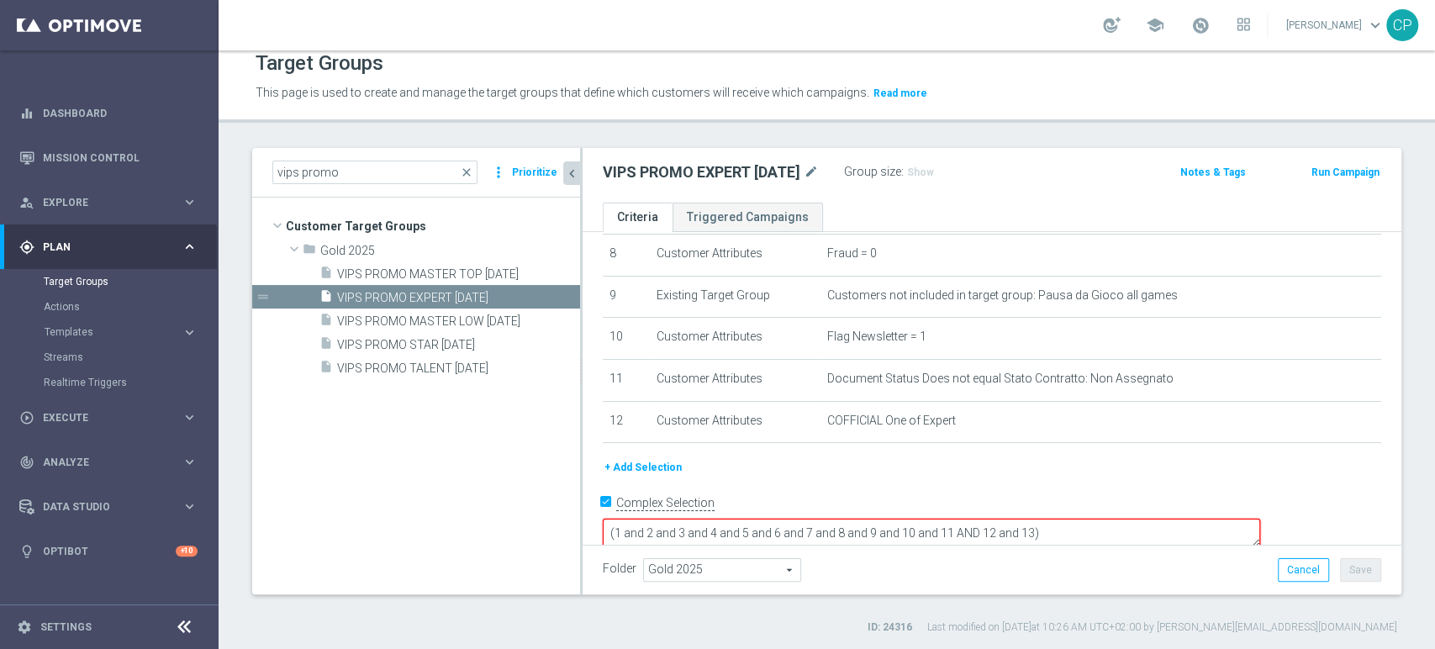
click at [1365, 125] on div "Target Groups This page is used to create and manage the target groups that def…" at bounding box center [827, 349] width 1216 height 598
click at [631, 467] on button "+ Add Selection" at bounding box center [643, 467] width 81 height 18
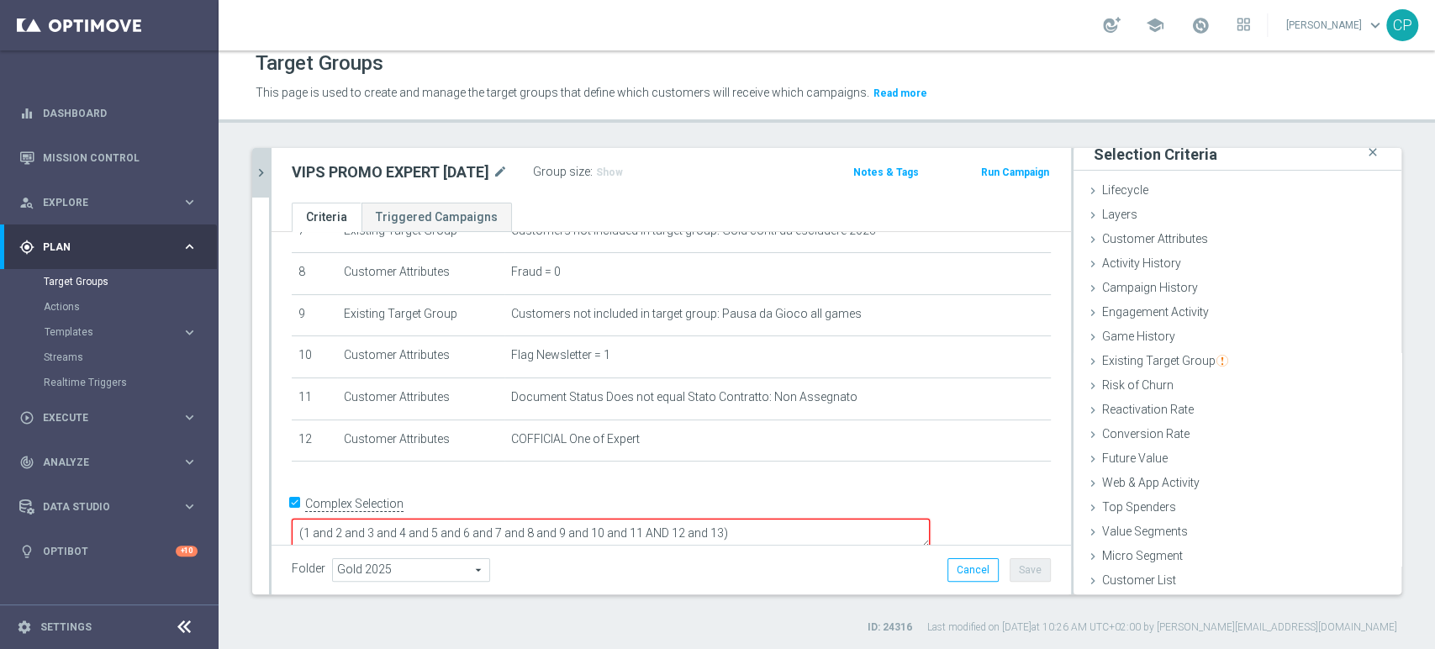
scroll to position [8, 0]
click at [1115, 578] on span "Customer List" at bounding box center [1139, 580] width 74 height 13
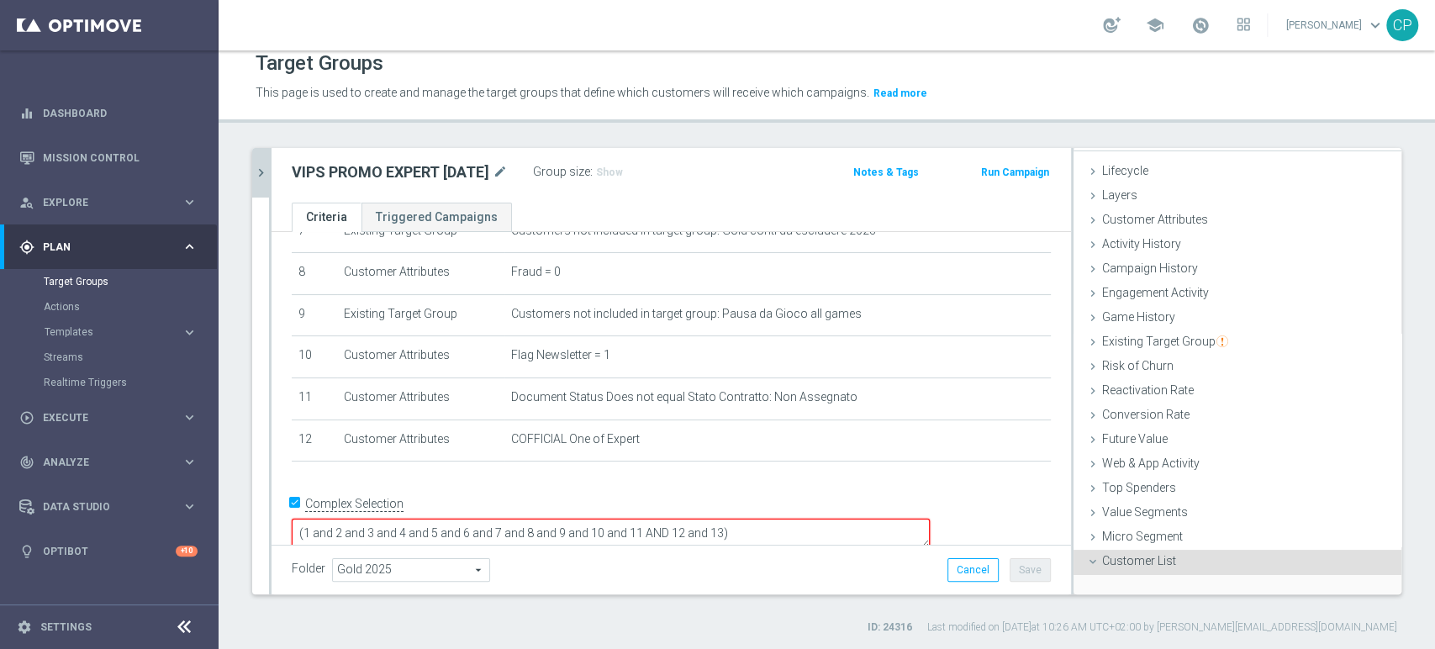
scroll to position [159, 0]
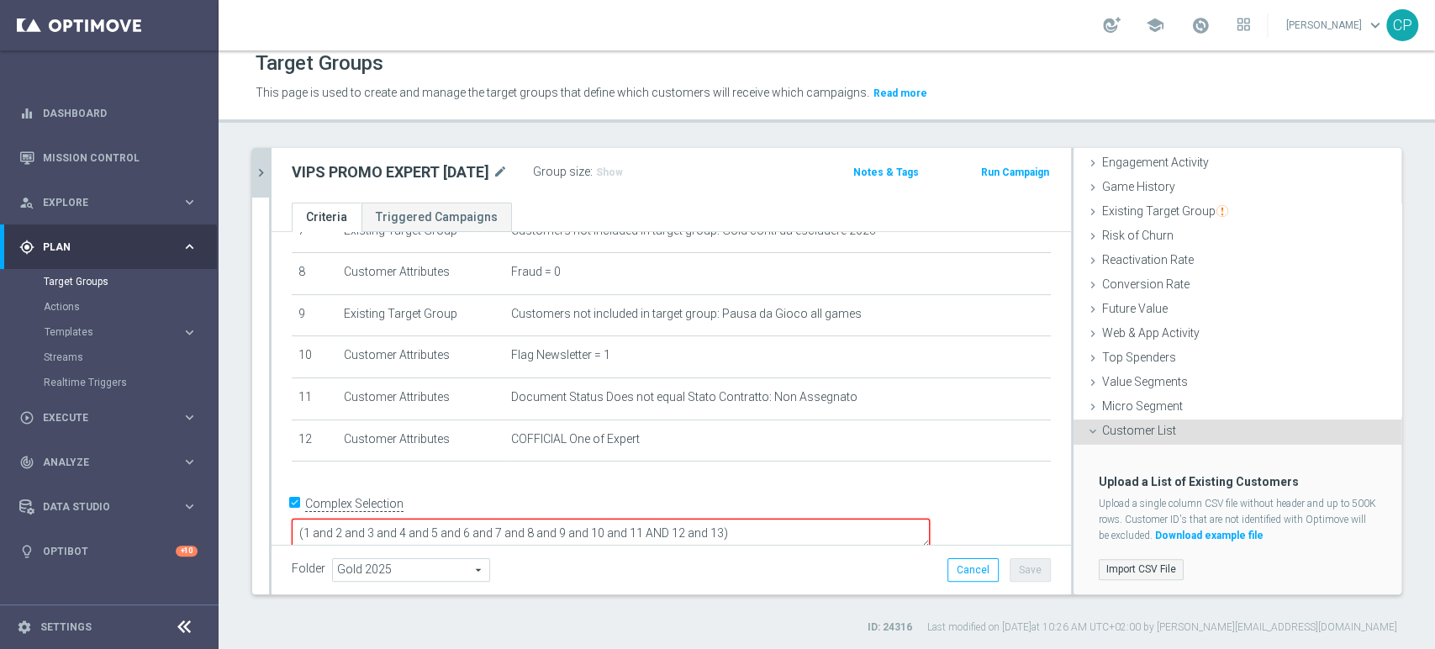
click at [1139, 562] on label "Import CSV File" at bounding box center [1140, 569] width 85 height 21
click at [0, 0] on input "Import CSV File" at bounding box center [0, 0] width 0 height 0
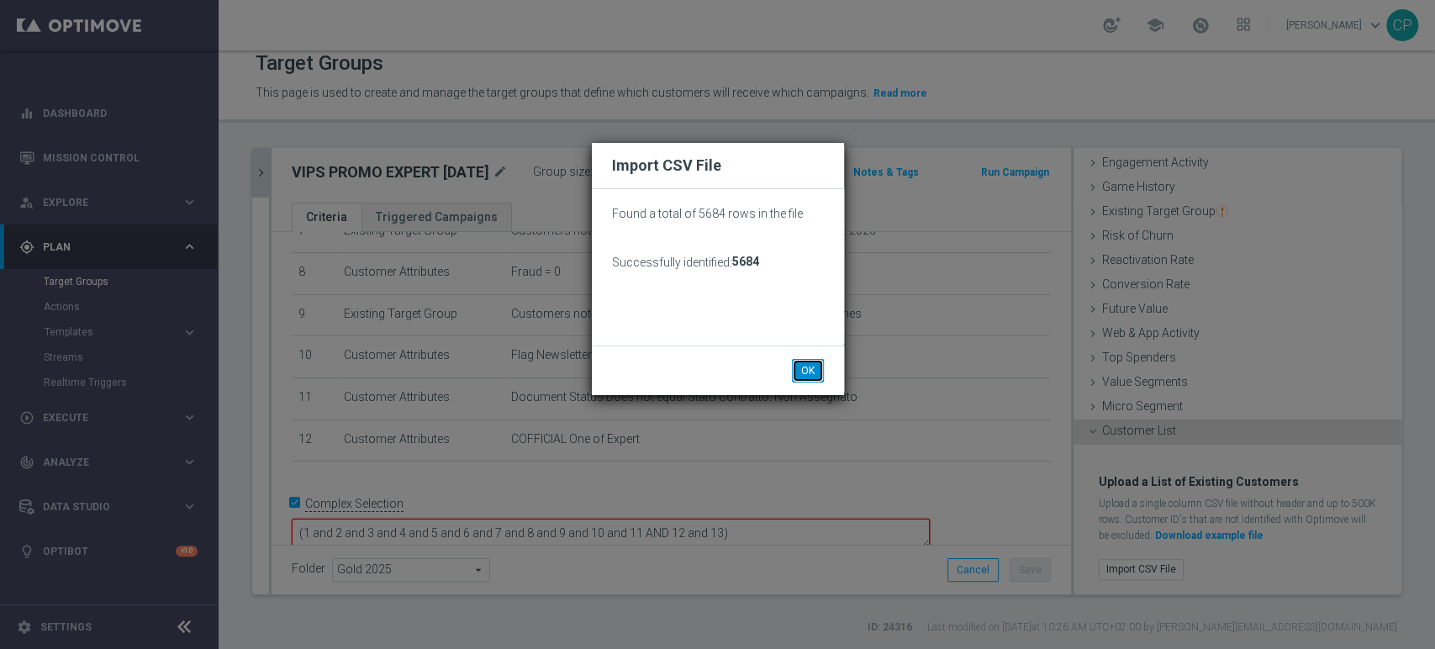
click at [807, 367] on button "OK" at bounding box center [808, 371] width 32 height 24
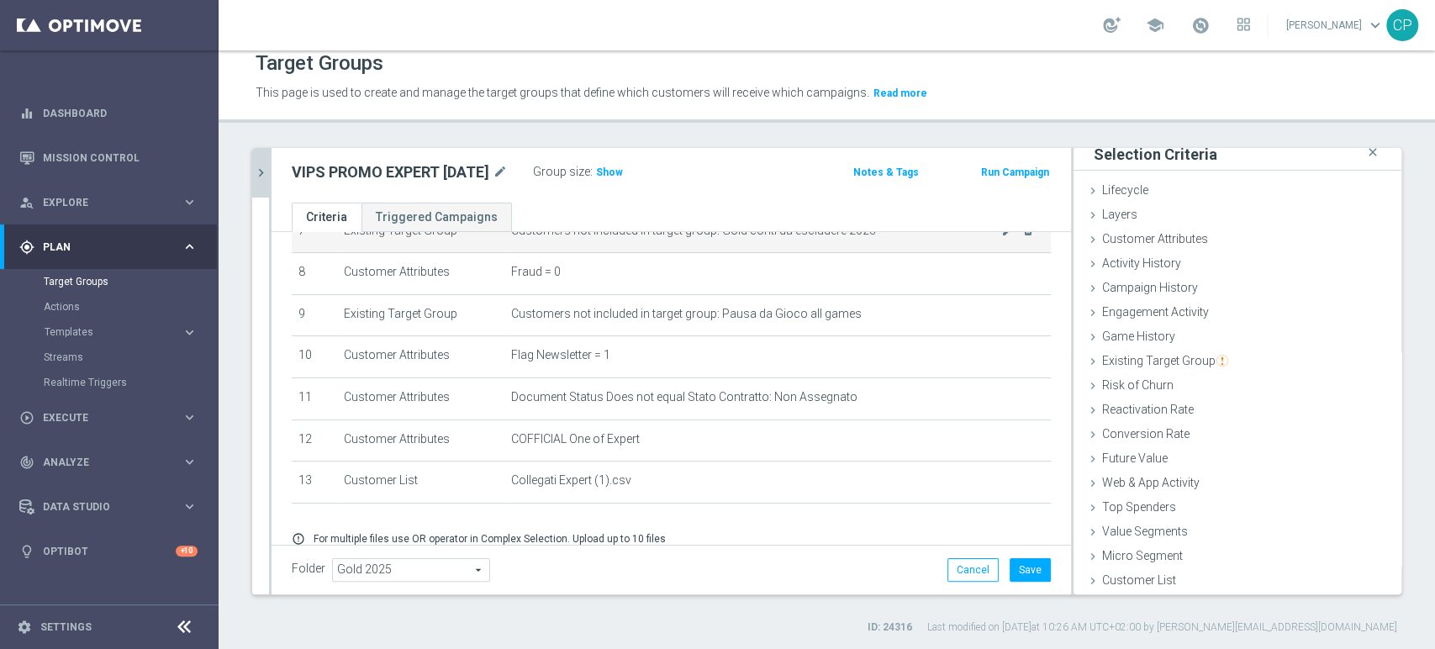
scroll to position [8, 0]
click at [621, 167] on span "Show" at bounding box center [609, 172] width 27 height 12
click at [1019, 563] on button "Save" at bounding box center [1029, 570] width 41 height 24
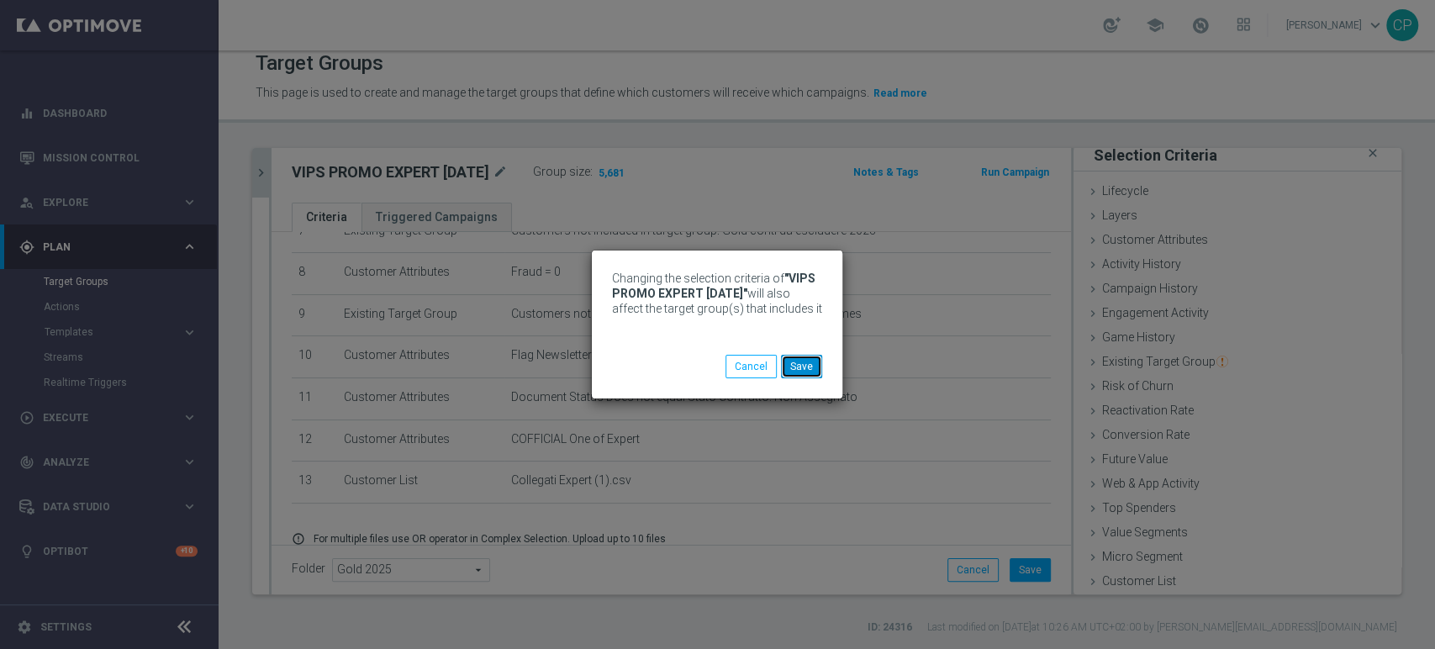
click at [811, 366] on button "Save" at bounding box center [801, 367] width 41 height 24
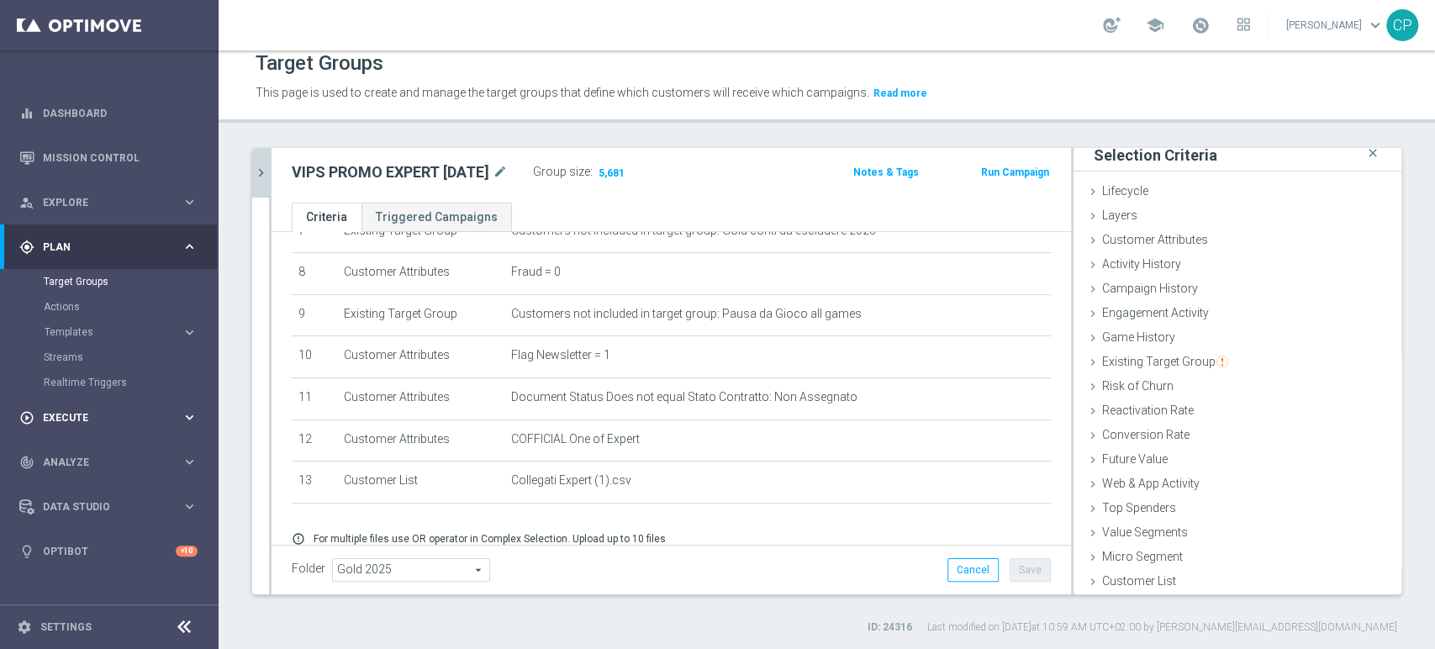
click at [182, 416] on icon "keyboard_arrow_right" at bounding box center [190, 417] width 16 height 16
click at [105, 324] on link "Campaign Builder" at bounding box center [109, 325] width 131 height 13
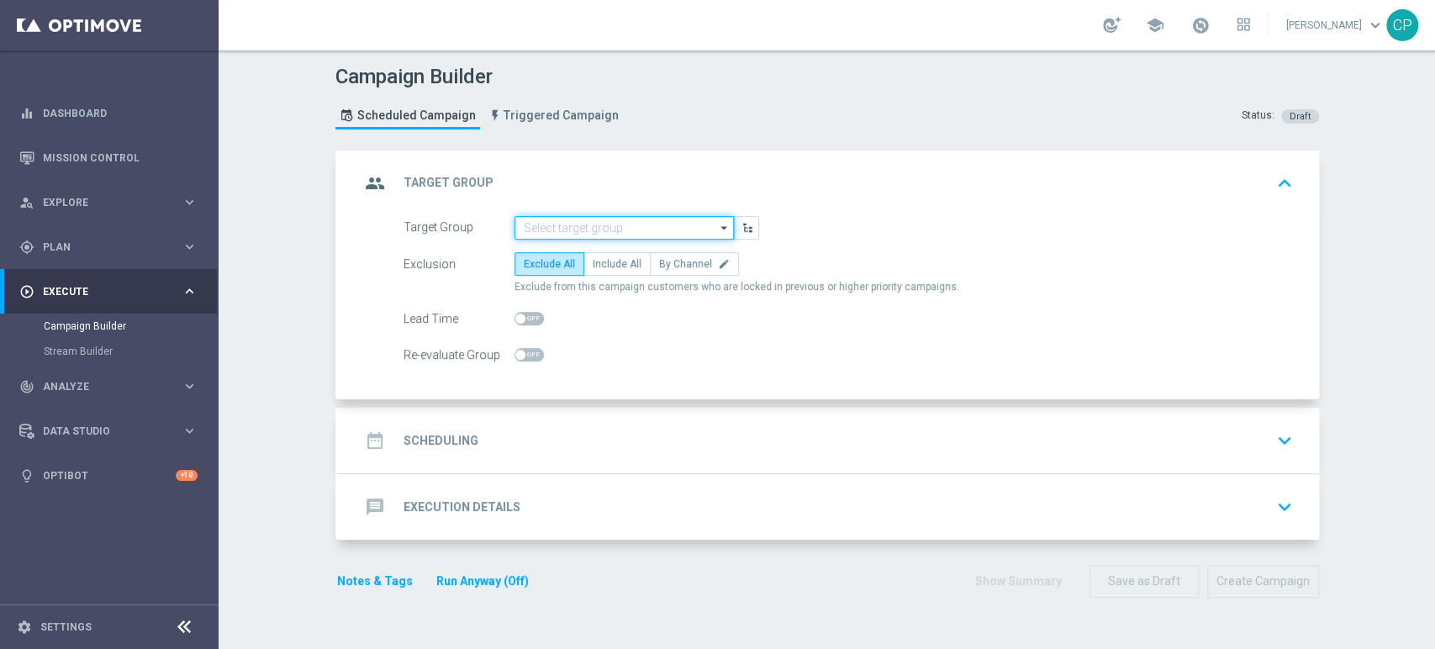
click at [581, 228] on input at bounding box center [623, 228] width 219 height 24
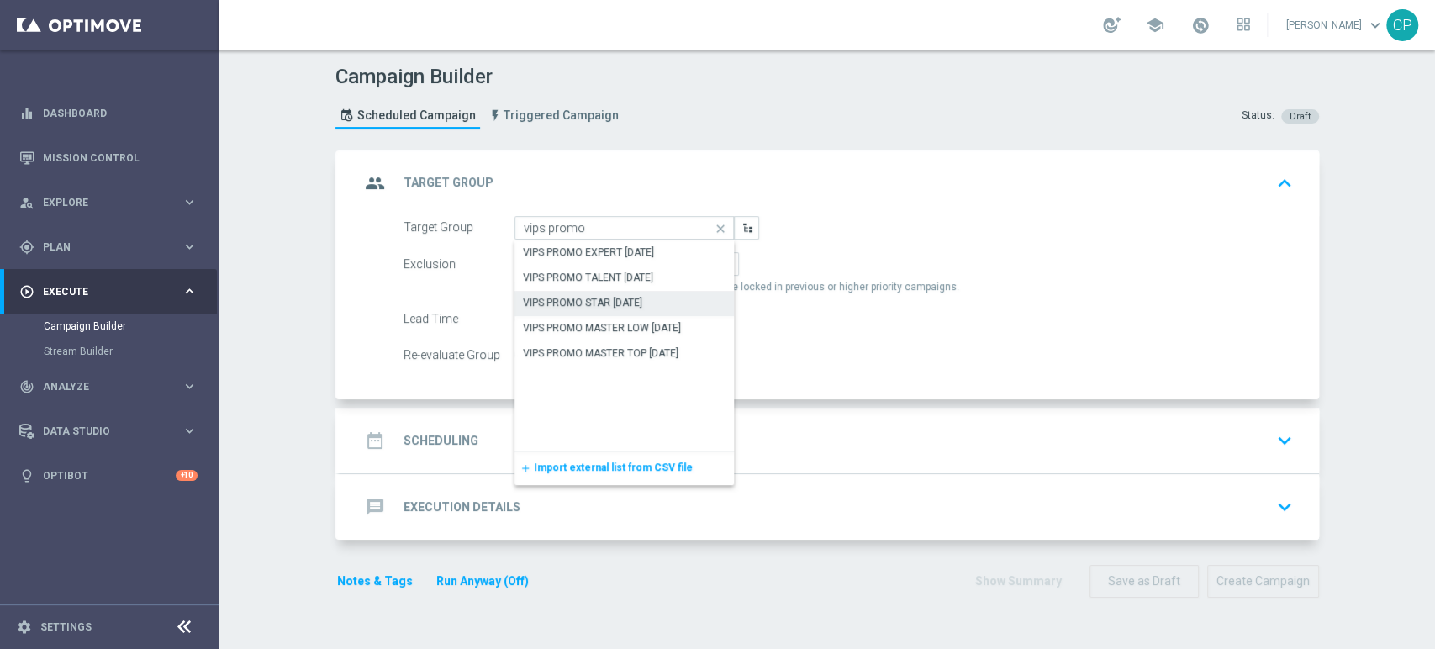
click at [608, 293] on div "VIPS PROMO STAR [DATE]" at bounding box center [624, 303] width 220 height 24
type input "VIPS PROMO STAR [DATE]"
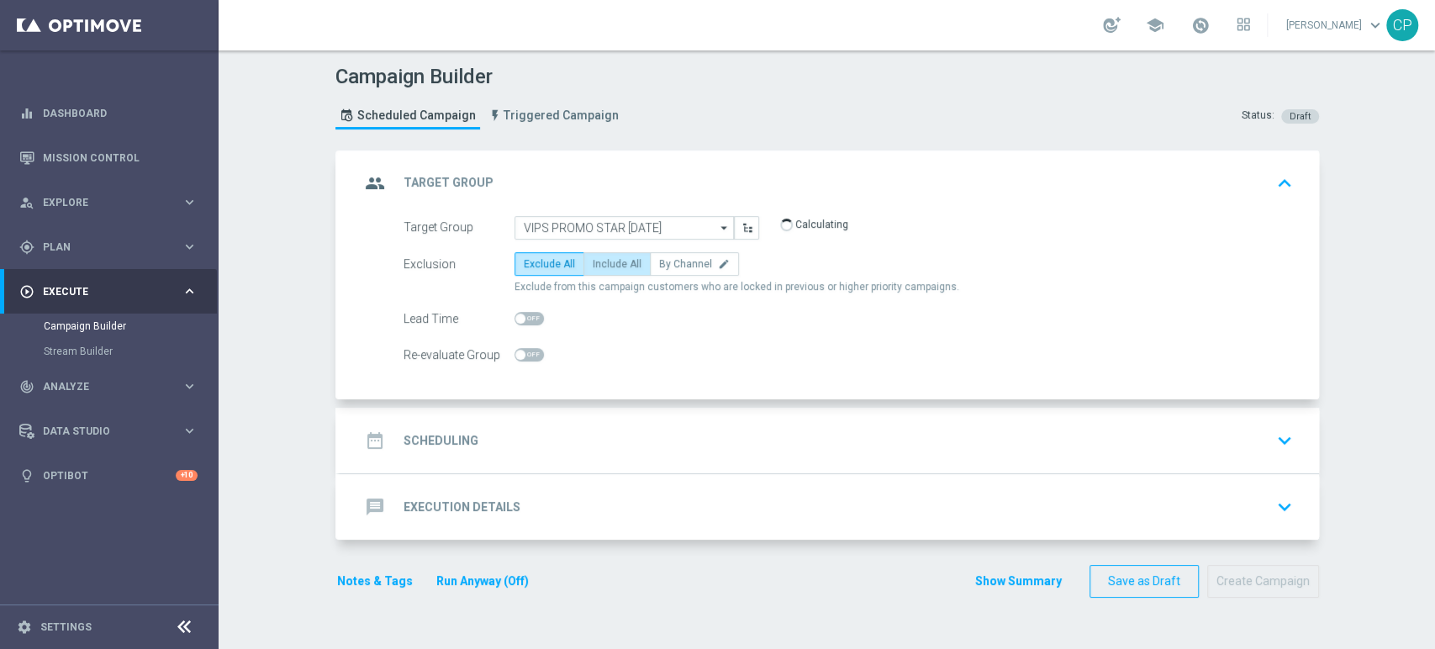
click at [618, 264] on span "Include All" at bounding box center [616, 264] width 49 height 12
click at [603, 264] on input "Include All" at bounding box center [597, 266] width 11 height 11
radio input "true"
click at [687, 432] on div "date_range Scheduling keyboard_arrow_down" at bounding box center [829, 440] width 939 height 32
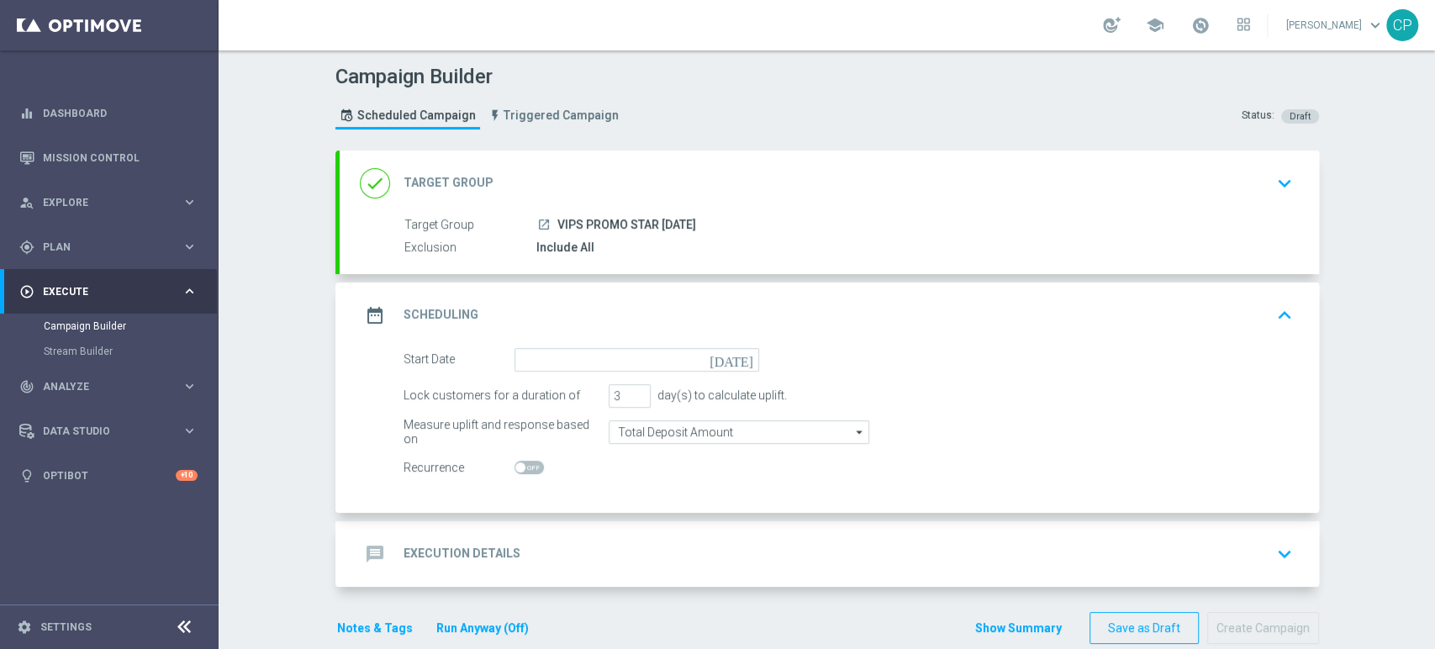
click at [740, 358] on icon "today" at bounding box center [734, 357] width 50 height 18
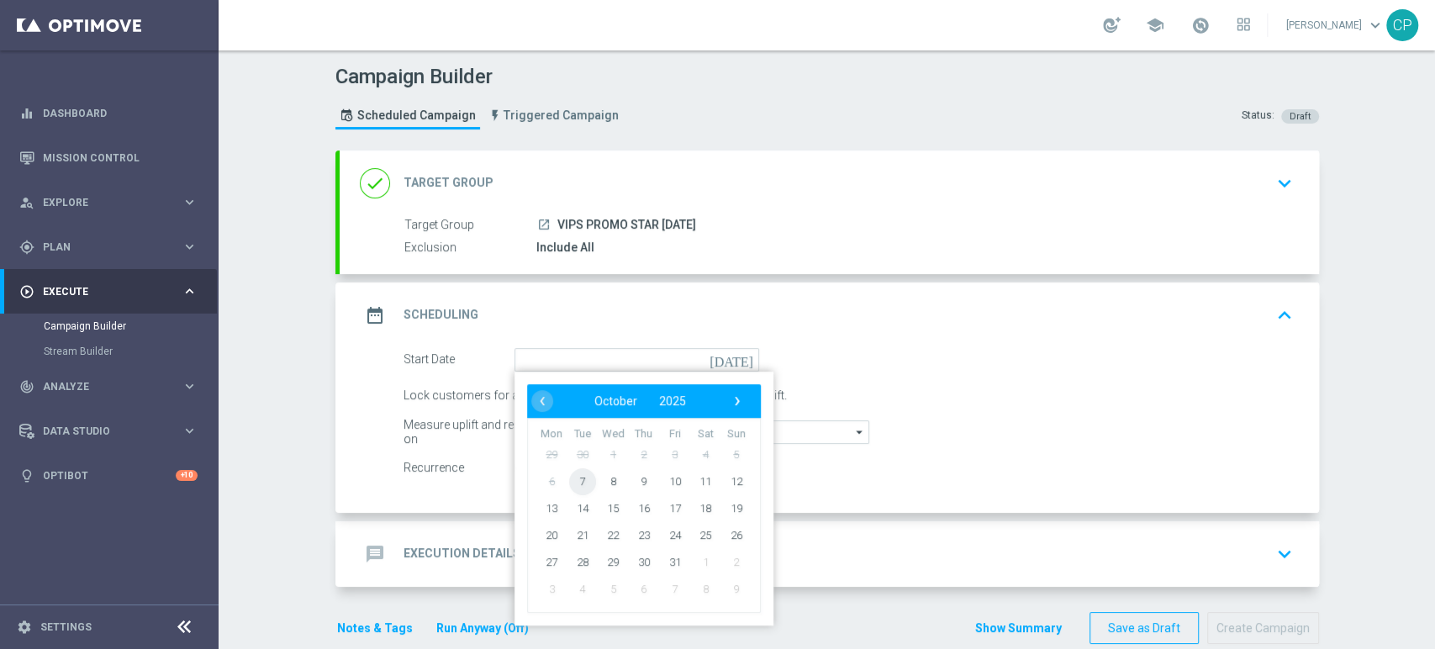
click at [569, 477] on span "7" at bounding box center [581, 480] width 27 height 27
type input "[DATE]"
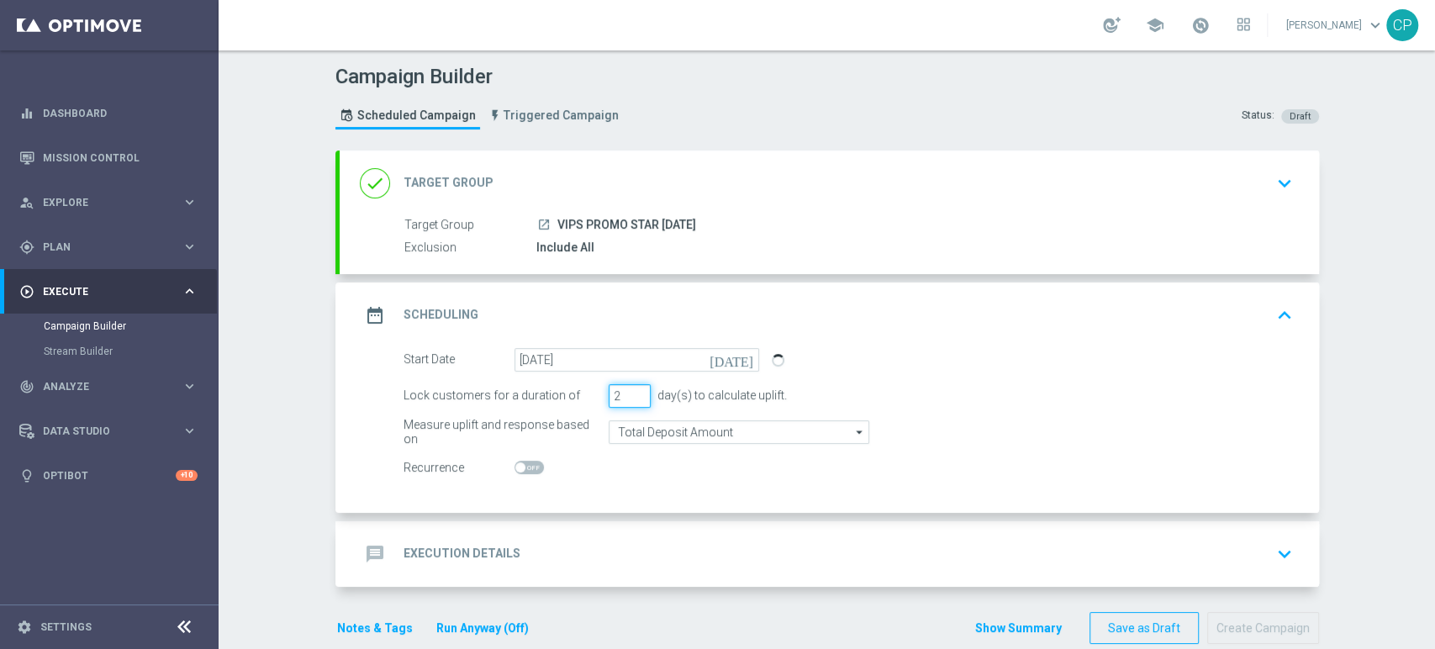
click at [636, 401] on input "2" at bounding box center [629, 396] width 42 height 24
type input "1"
click at [635, 400] on input "1" at bounding box center [629, 396] width 42 height 24
click at [767, 388] on div "day(s) to calculate uplift." at bounding box center [718, 395] width 136 height 14
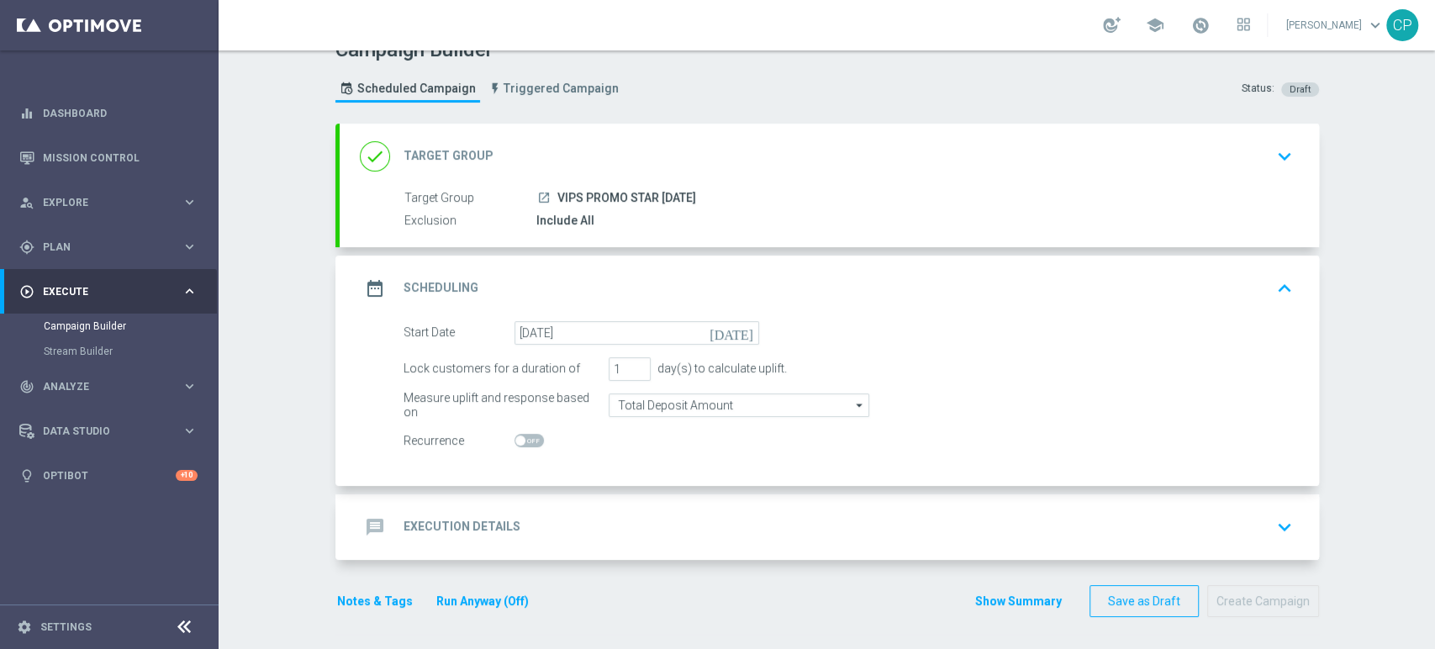
click at [664, 519] on div "message Execution Details keyboard_arrow_down" at bounding box center [829, 527] width 939 height 32
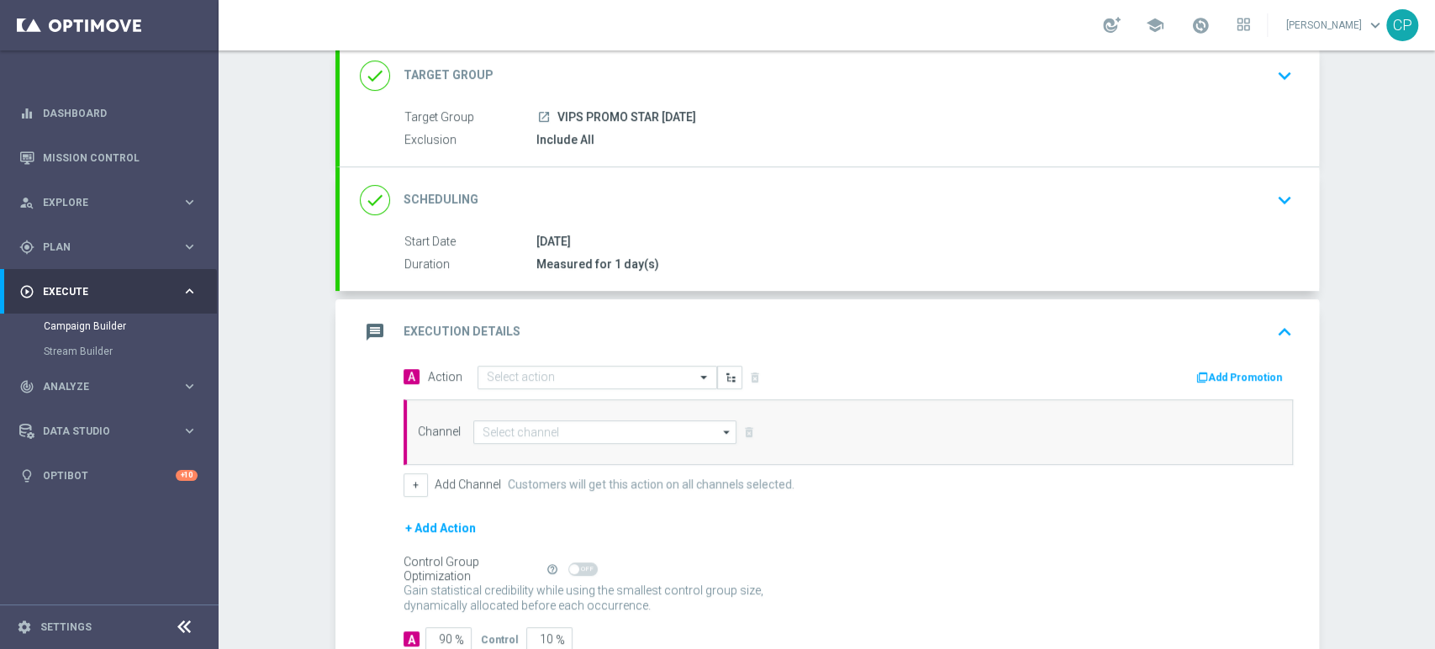
scroll to position [173, 0]
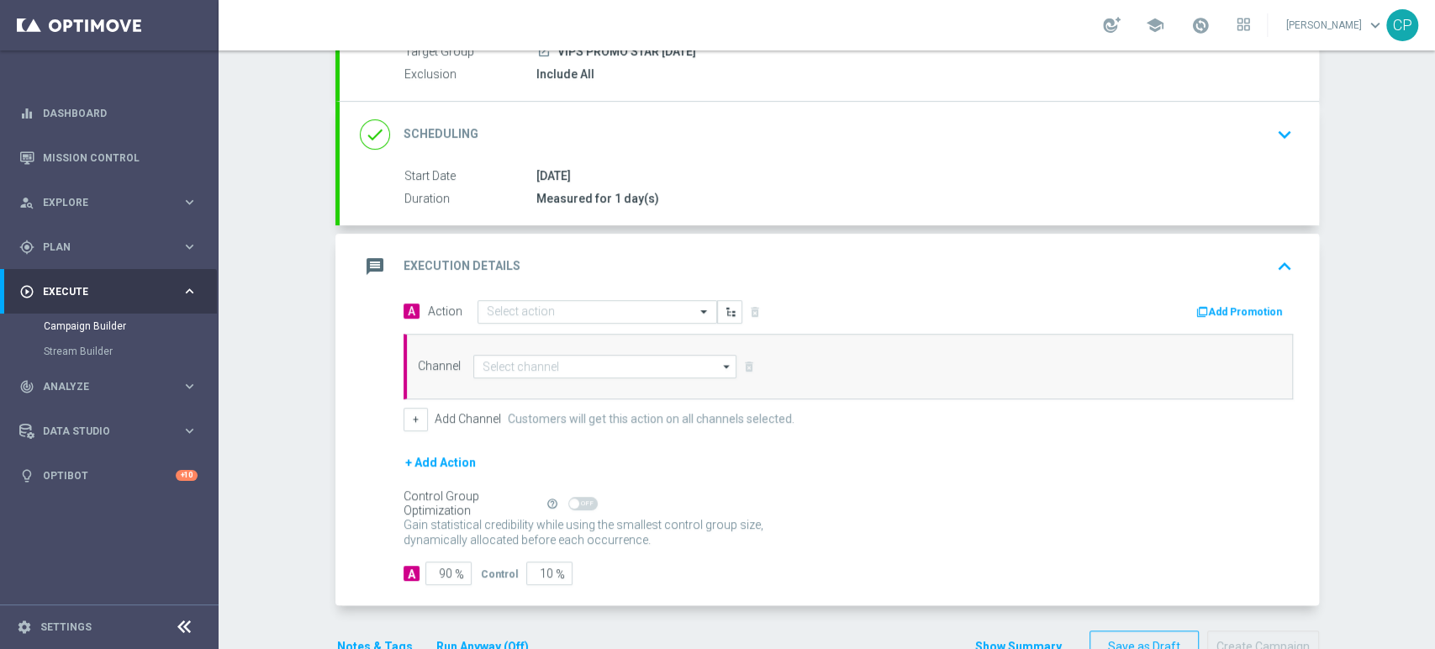
click at [1235, 306] on button "Add Promotion" at bounding box center [1240, 312] width 93 height 18
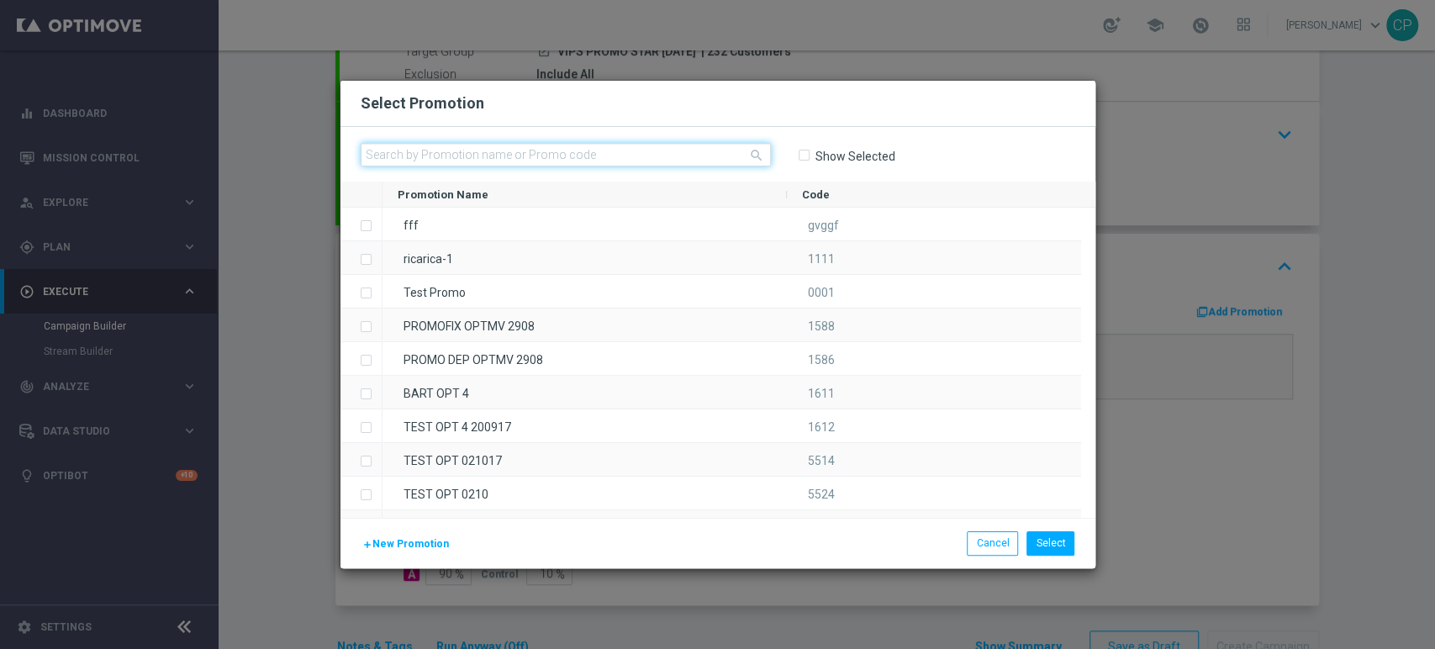
click at [645, 150] on input "text" at bounding box center [566, 155] width 410 height 24
paste input "335813"
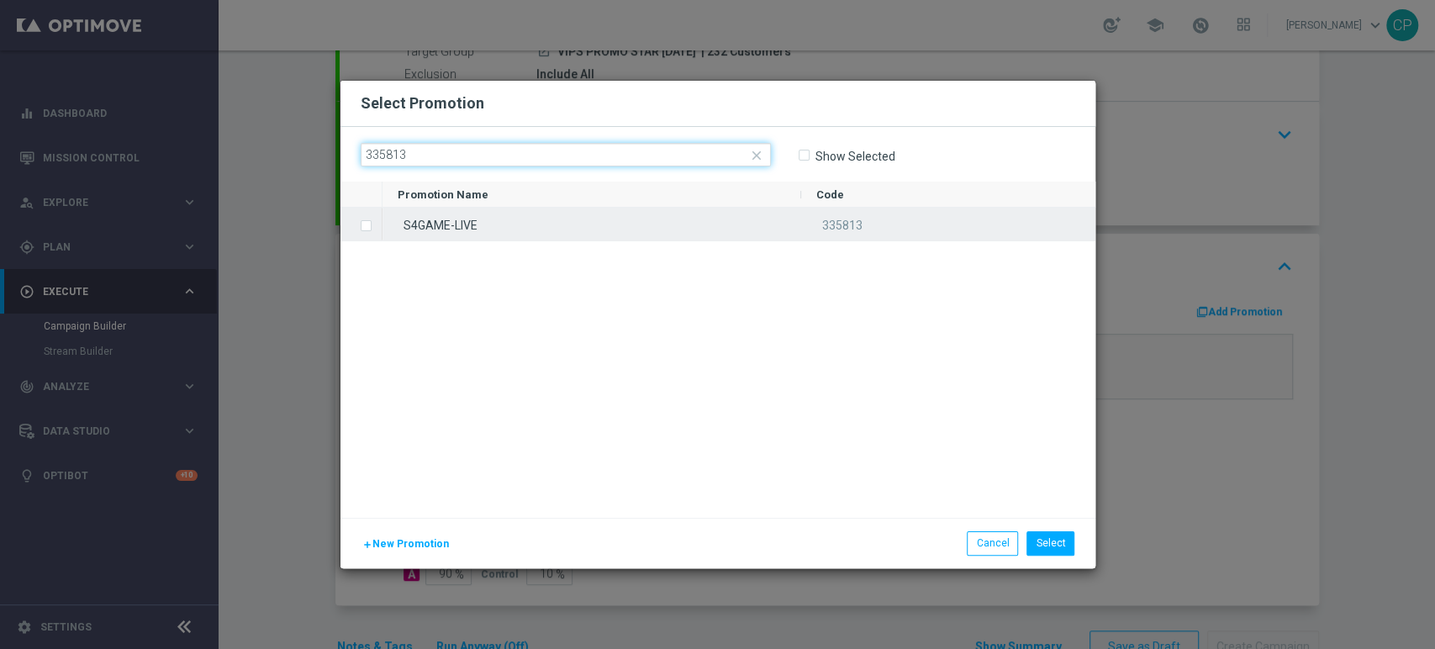
type input "335813"
click at [443, 224] on div "S4GAME-LIVE" at bounding box center [591, 224] width 419 height 33
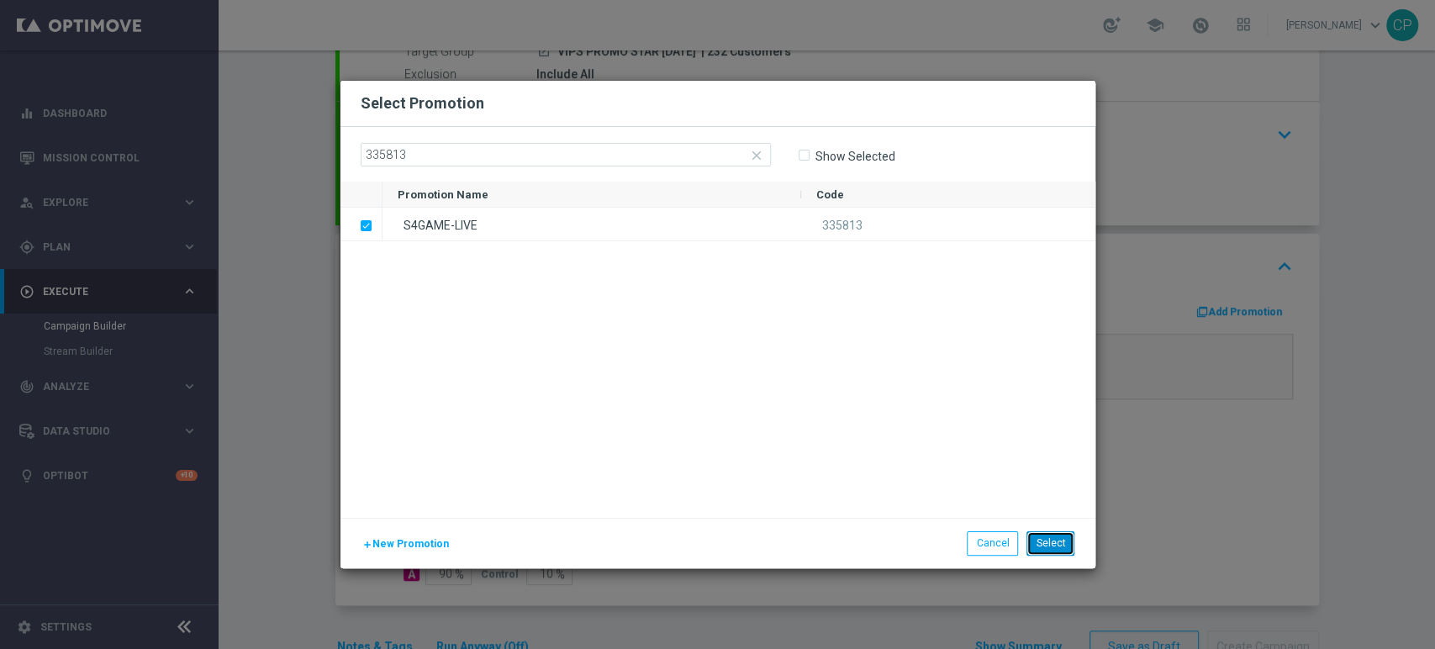
click at [1049, 550] on button "Select" at bounding box center [1050, 543] width 48 height 24
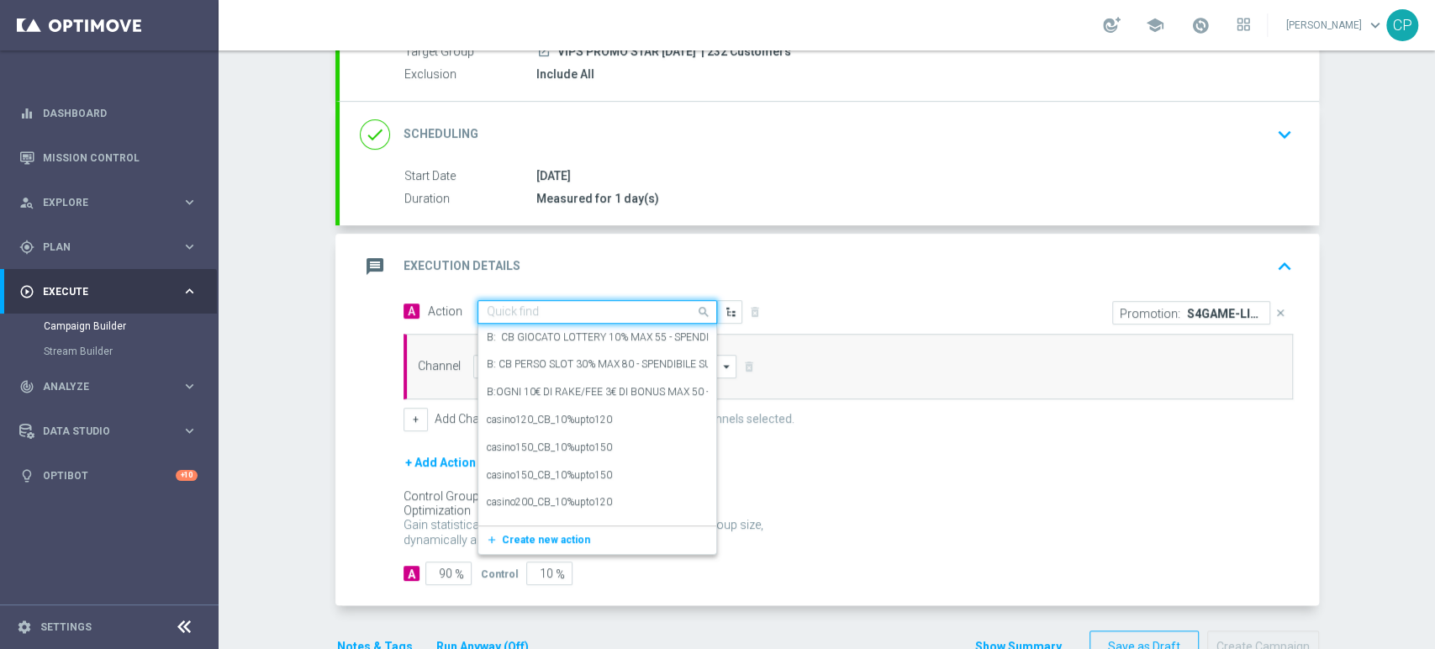
click at [596, 308] on input "text" at bounding box center [580, 312] width 187 height 14
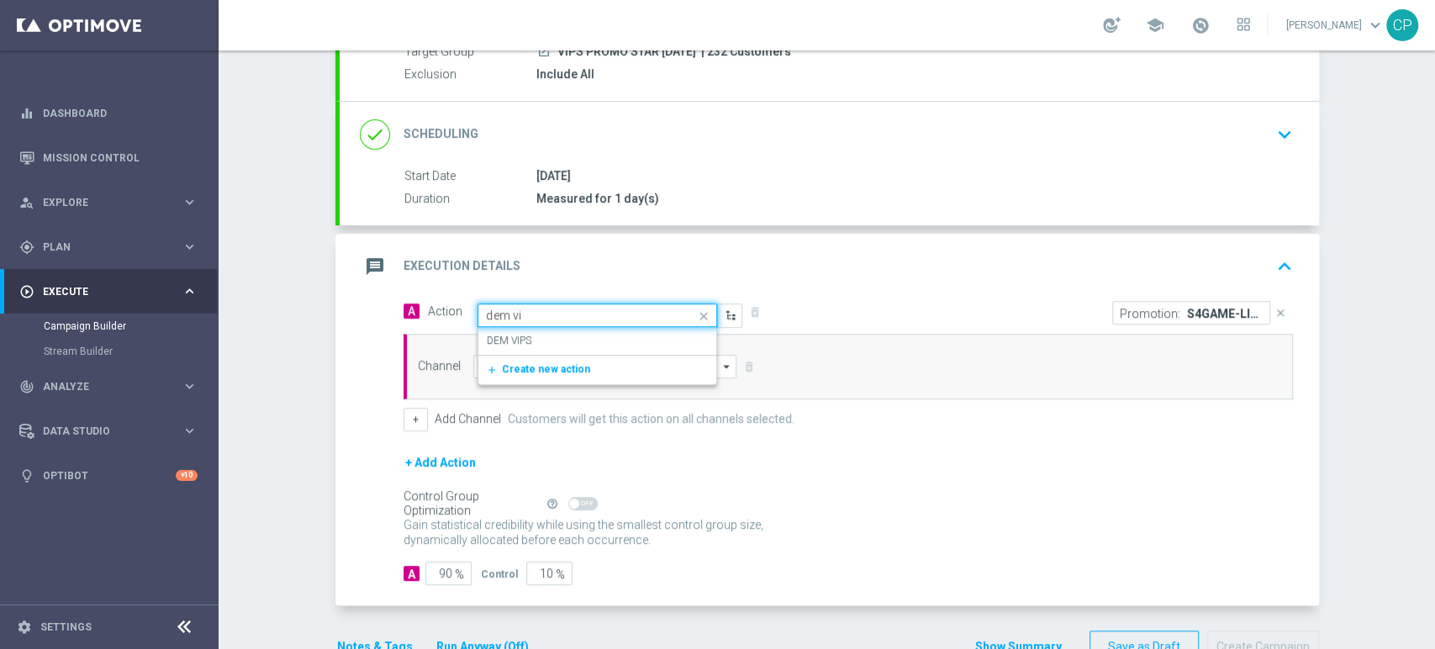
type input "dem vip"
click at [551, 335] on div "DEM VIPS edit" at bounding box center [597, 341] width 221 height 28
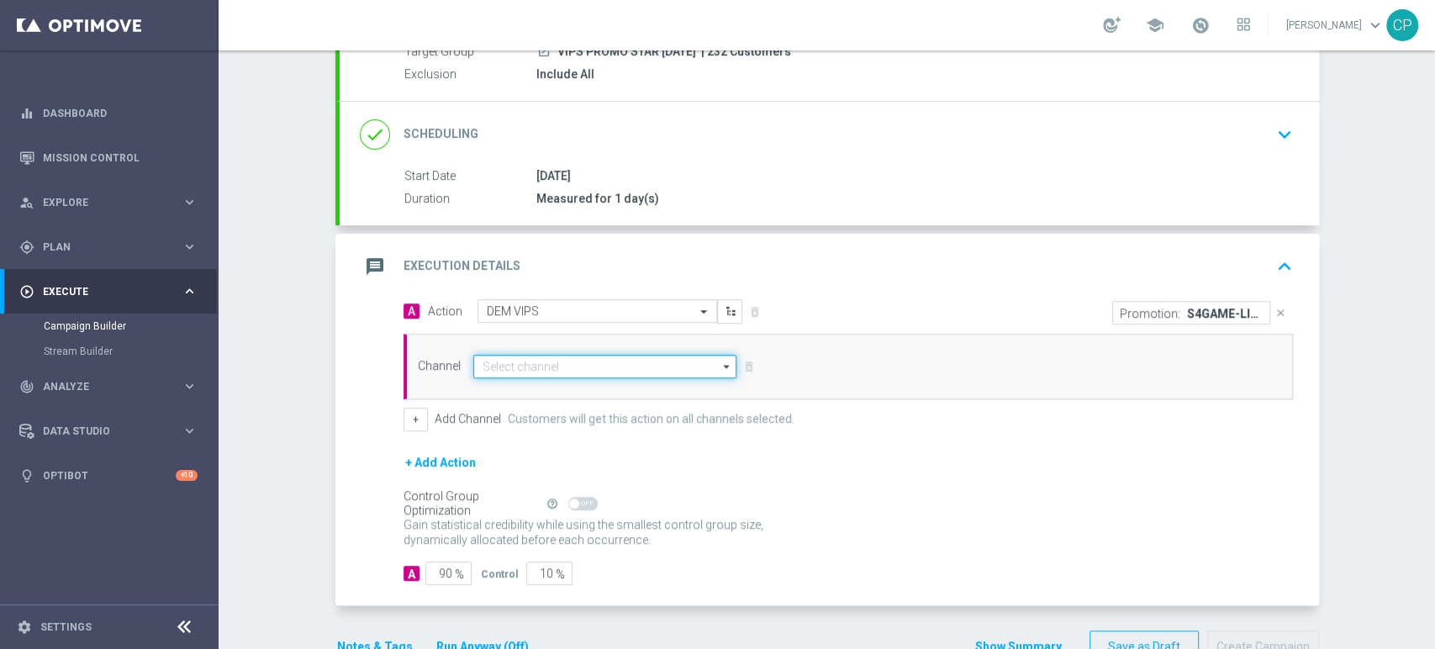
click at [521, 367] on input at bounding box center [605, 367] width 264 height 24
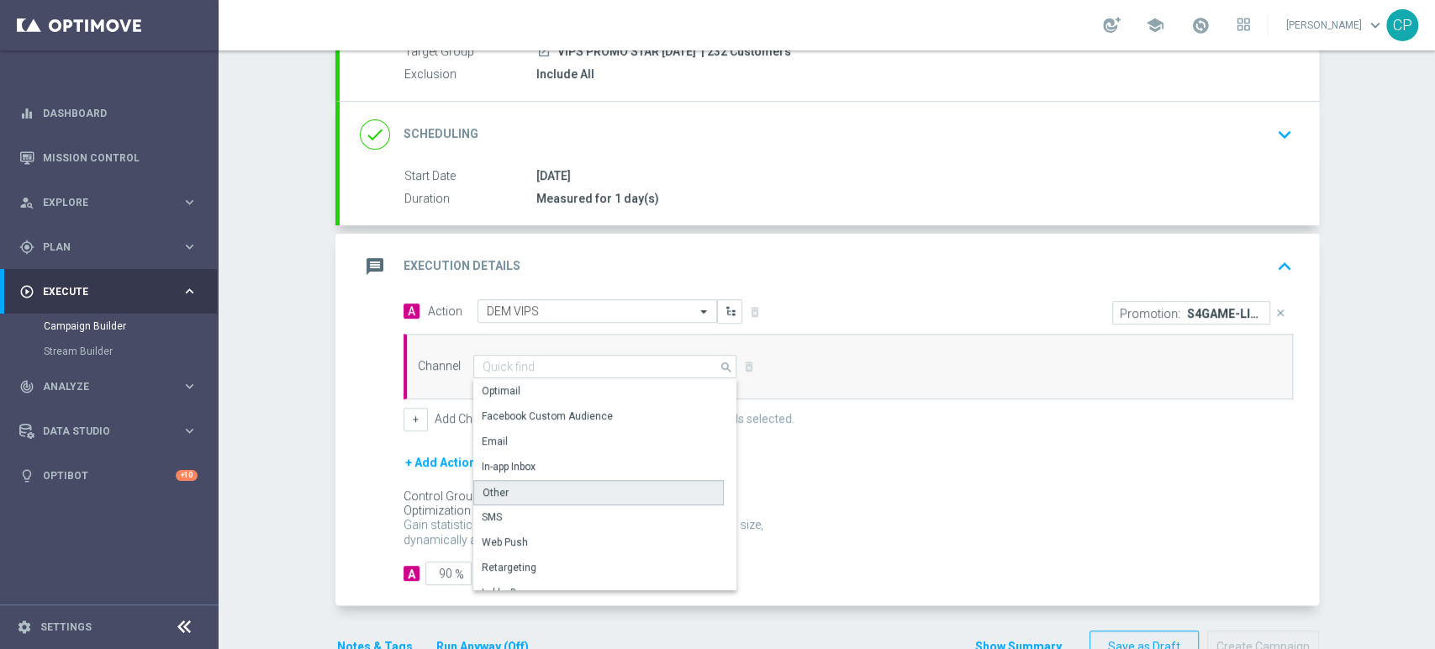
click at [503, 492] on div "Other" at bounding box center [598, 492] width 250 height 25
type input "Other"
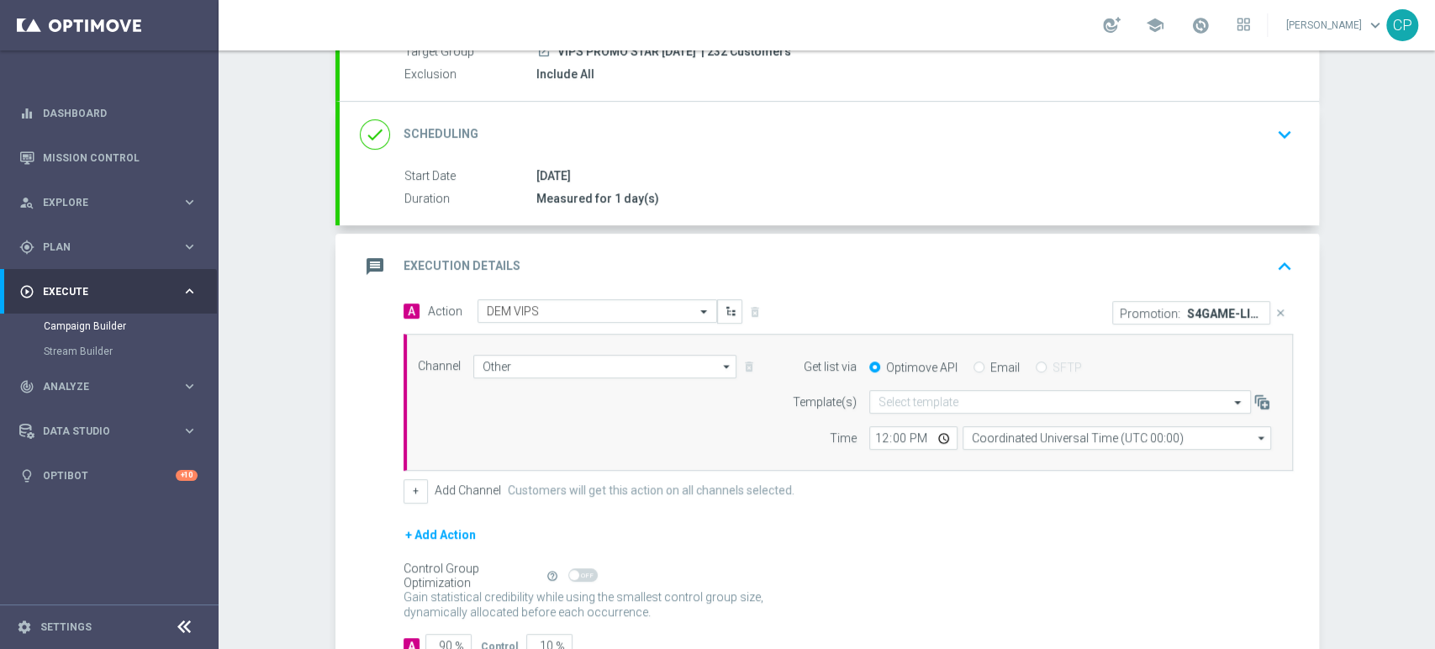
click at [973, 365] on input "Email" at bounding box center [978, 368] width 11 height 11
radio input "true"
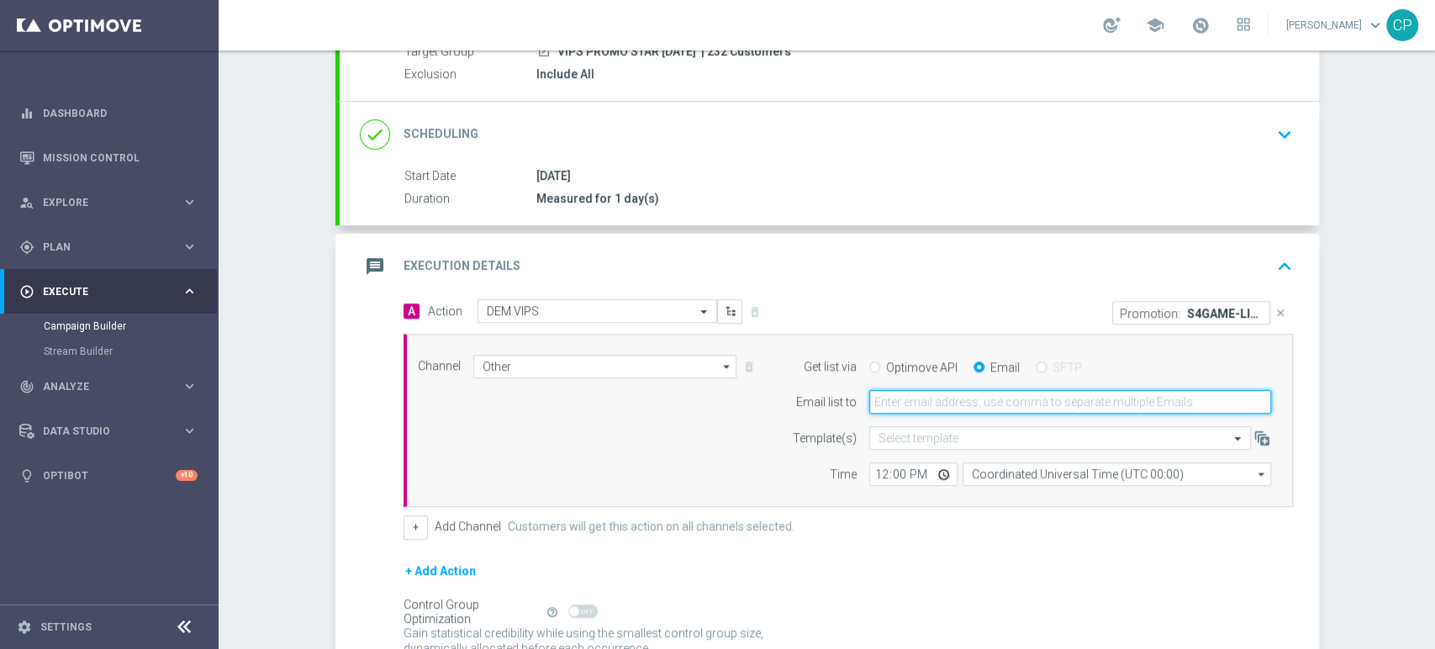
click at [935, 400] on input "email" at bounding box center [1070, 402] width 402 height 24
type input "chiara.pigato@sisal.it"
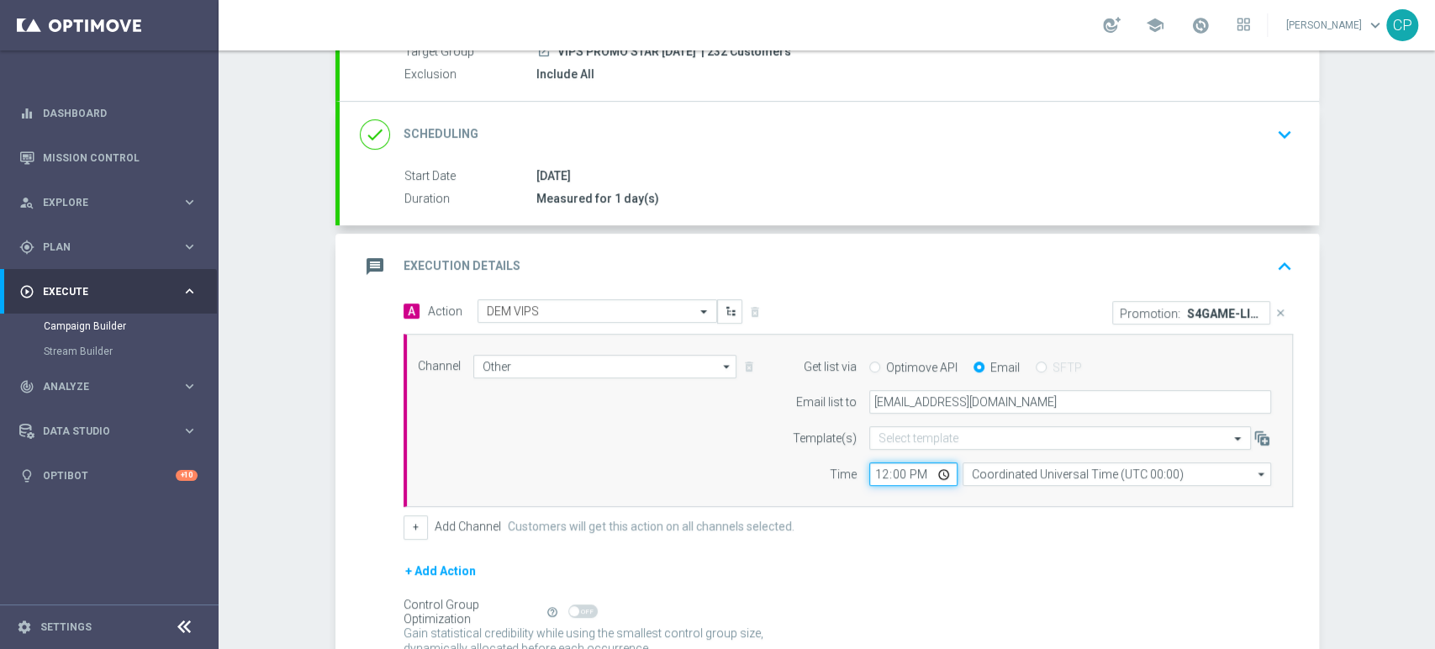
click at [872, 476] on input "12:00" at bounding box center [913, 474] width 88 height 24
type input "11:05"
click at [1111, 476] on input "Coordinated Universal Time (UTC 00:00)" at bounding box center [1116, 474] width 308 height 24
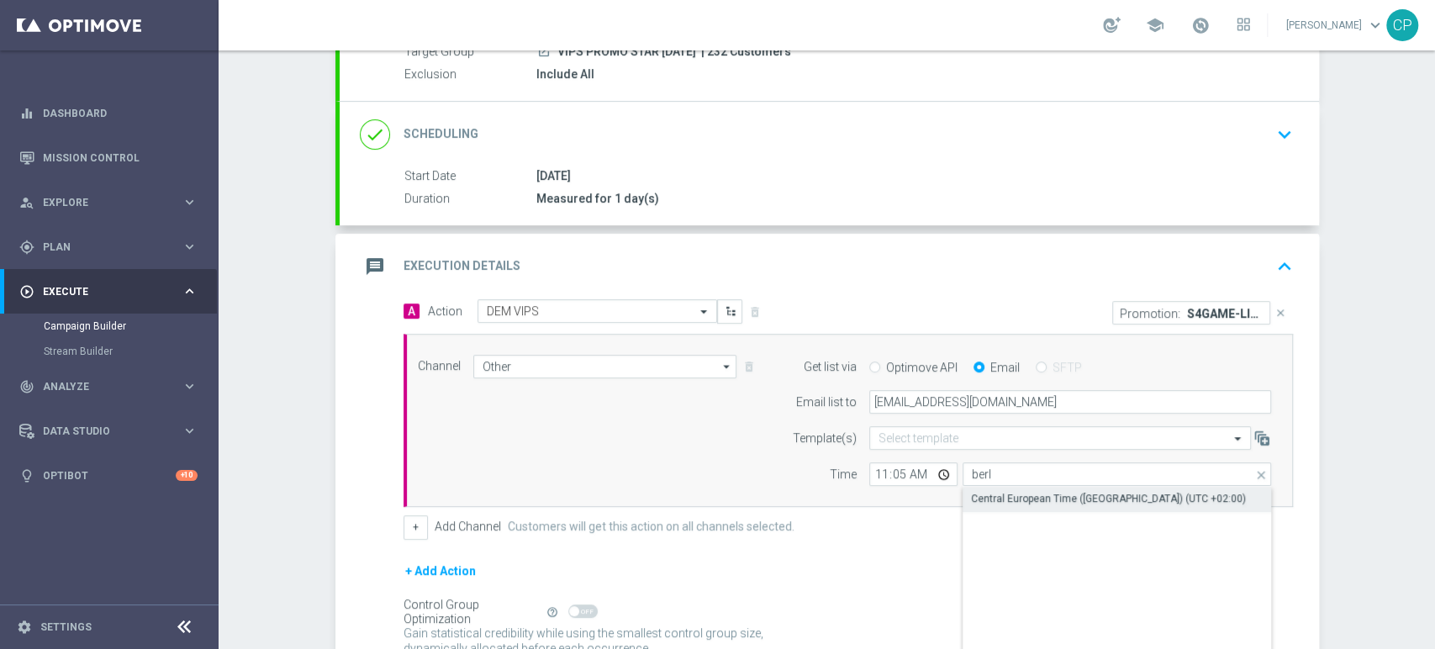
click at [1093, 498] on div "Central European Time ([GEOGRAPHIC_DATA]) (UTC +02:00)" at bounding box center [1108, 498] width 275 height 15
type input "Central European Time ([GEOGRAPHIC_DATA]) (UTC +02:00)"
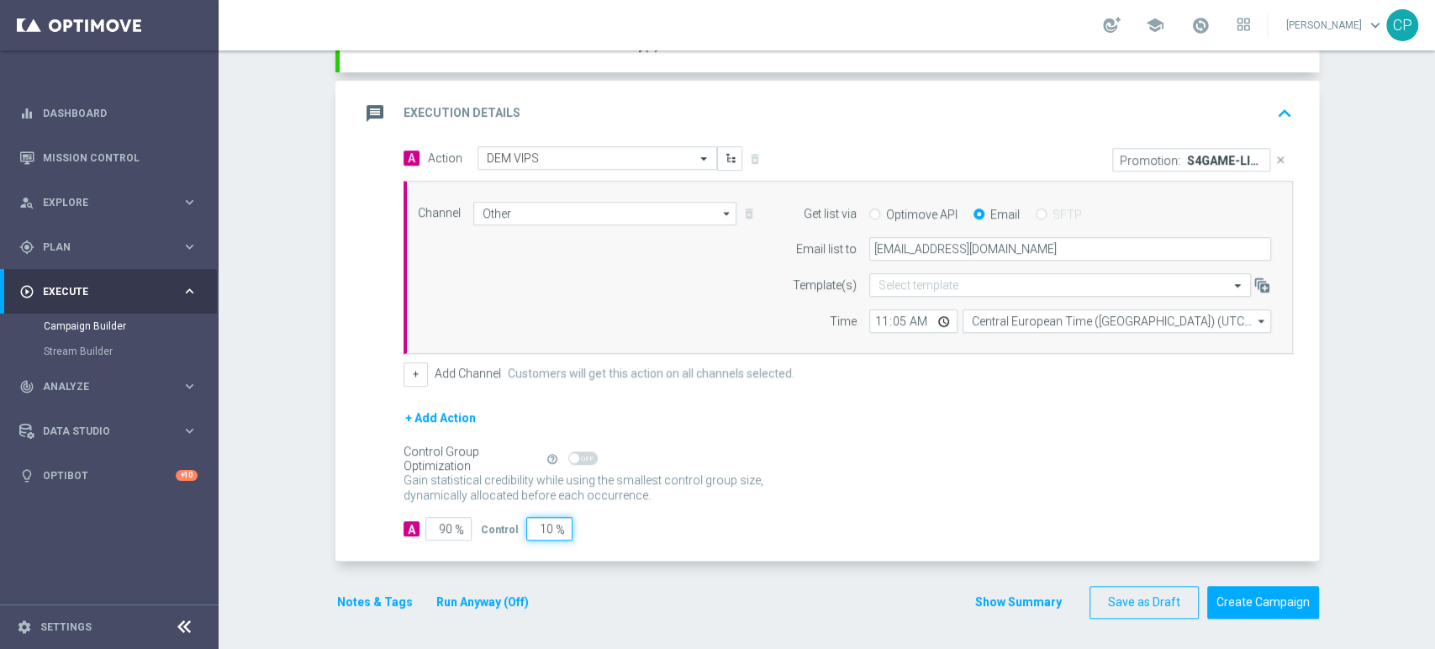
click at [528, 530] on input "10" at bounding box center [549, 529] width 46 height 24
type input "0"
type input "100"
type input "0"
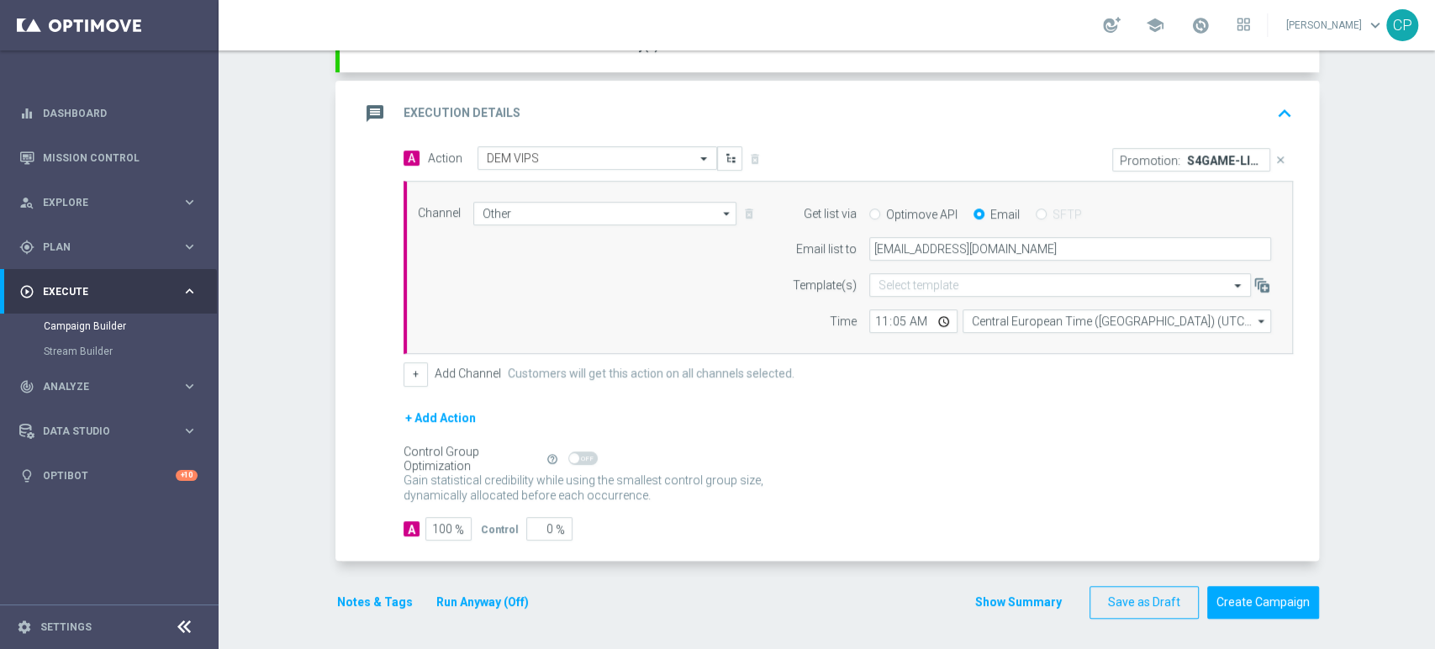
click at [364, 597] on button "Notes & Tags" at bounding box center [374, 602] width 79 height 21
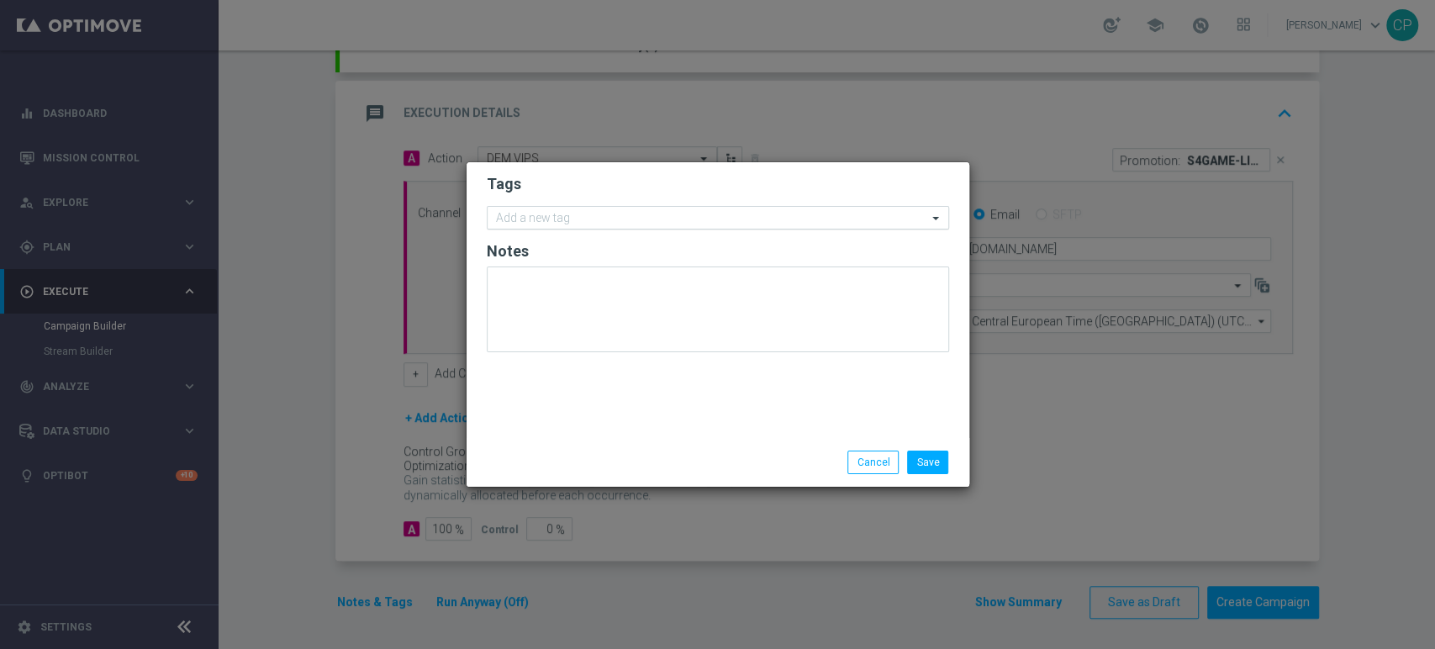
click at [588, 208] on div "Add a new tag" at bounding box center [707, 218] width 440 height 21
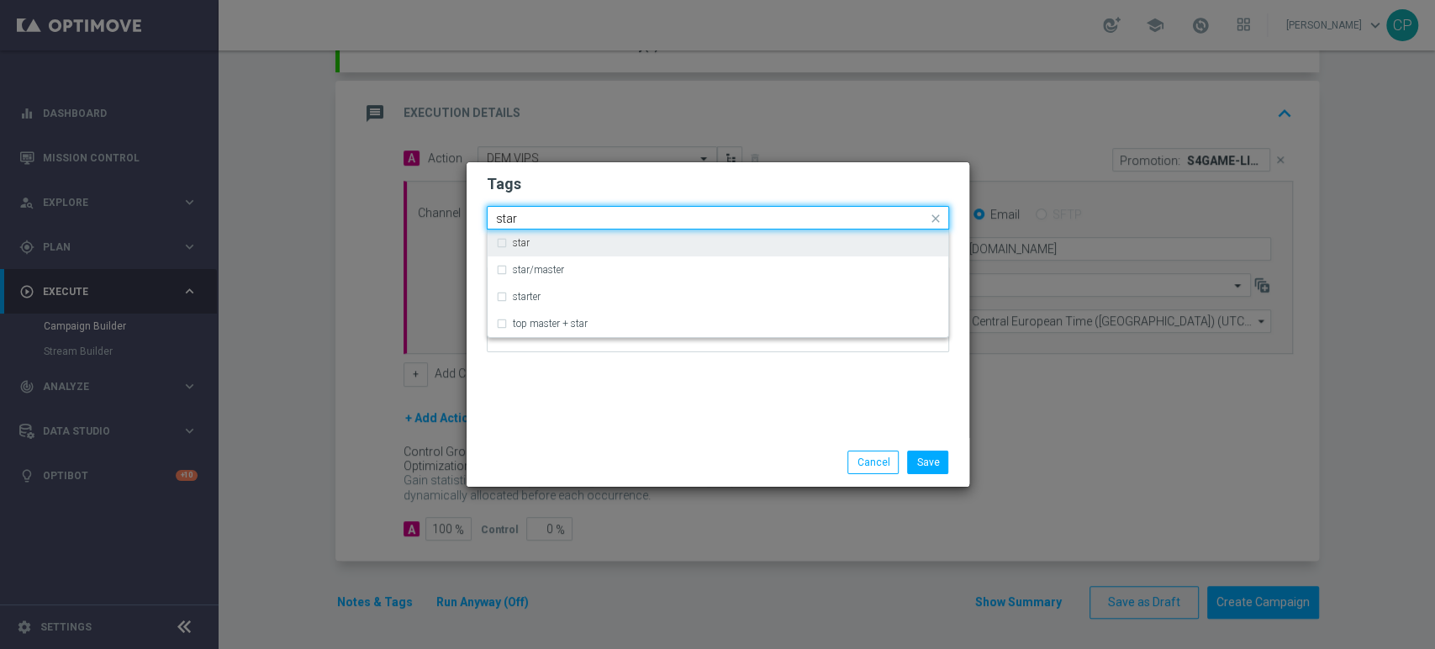
click at [521, 243] on label "star" at bounding box center [521, 243] width 17 height 10
type input "star"
drag, startPoint x: 562, startPoint y: 220, endPoint x: 411, endPoint y: 194, distance: 153.5
click at [411, 194] on modal-container "Tags Quick find × star star star star/master starter top master + star Notes Sa…" at bounding box center [717, 324] width 1435 height 649
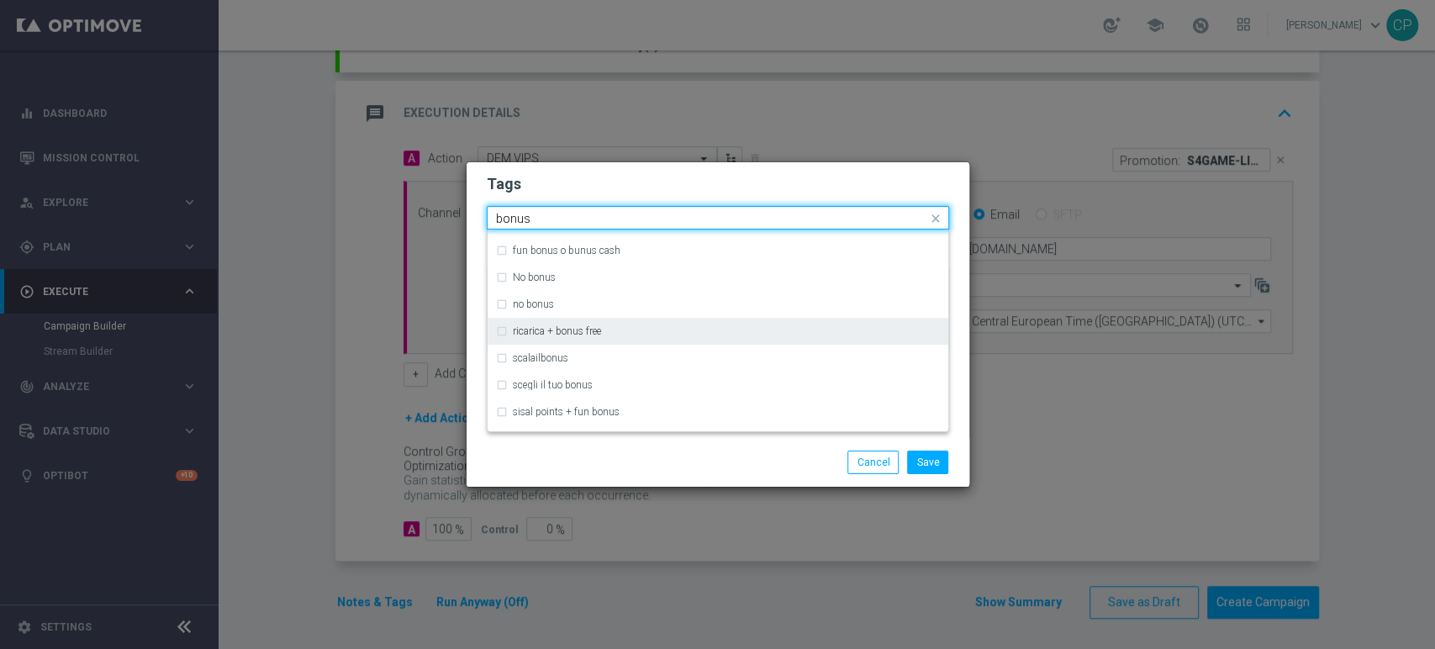
scroll to position [906, 0]
click at [535, 330] on label "ricarica + bonus free" at bounding box center [557, 332] width 88 height 10
type input "bonus"
drag, startPoint x: 549, startPoint y: 219, endPoint x: 442, endPoint y: 205, distance: 107.6
click at [442, 205] on modal-container "Tags Quick find × star × ricarica + bonus free bonus doppio bonus fun bonus fun…" at bounding box center [717, 324] width 1435 height 649
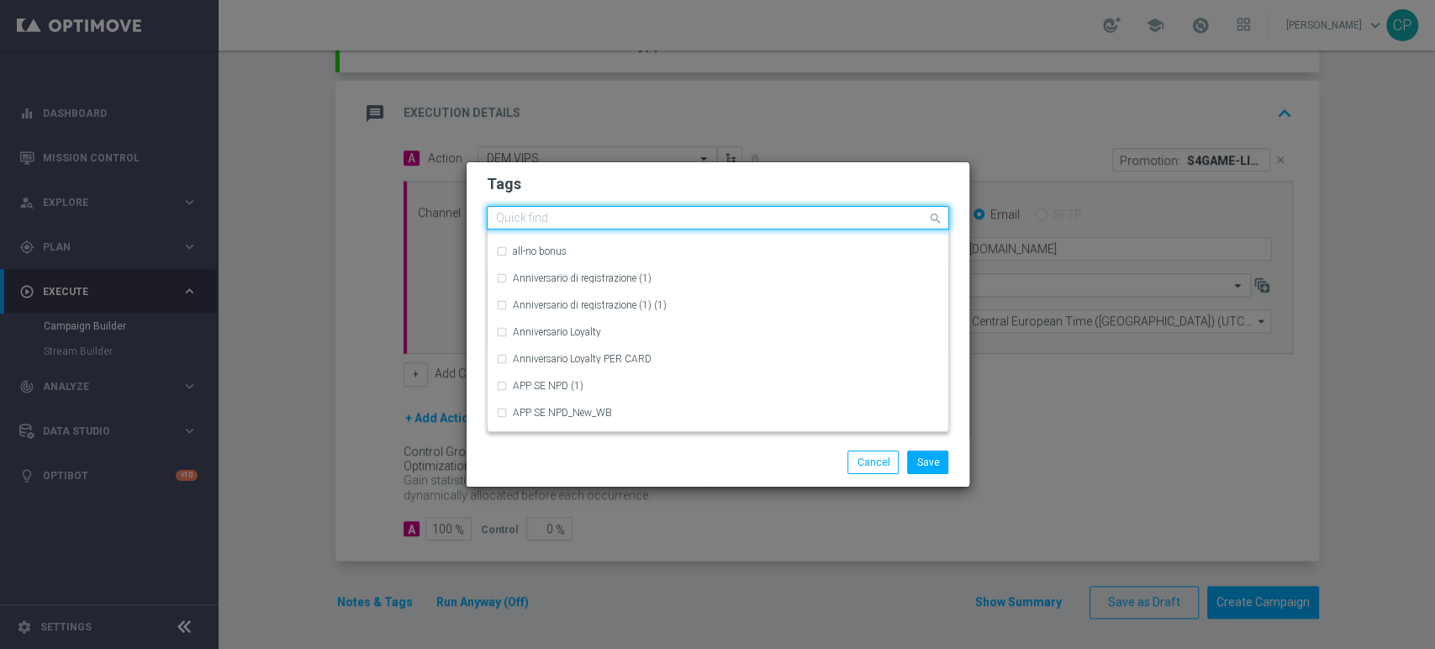
scroll to position [874, 0]
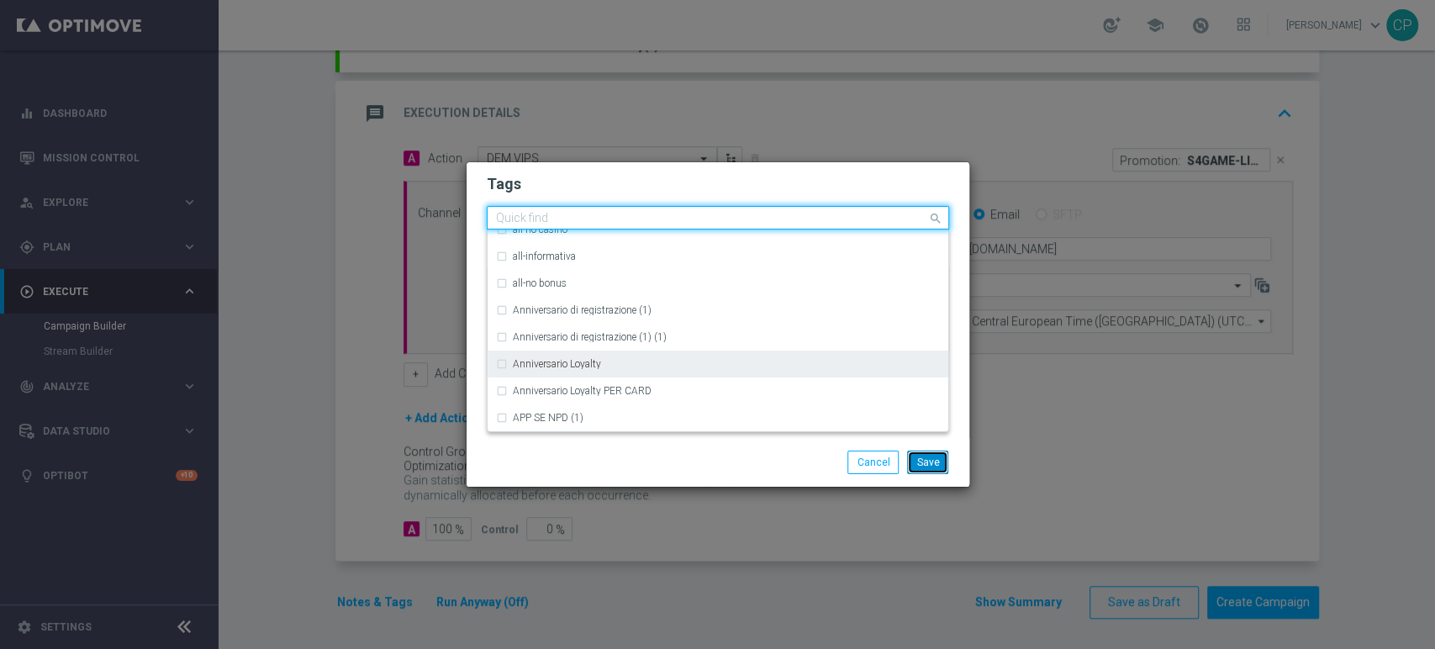
click at [928, 457] on button "Save" at bounding box center [927, 462] width 41 height 24
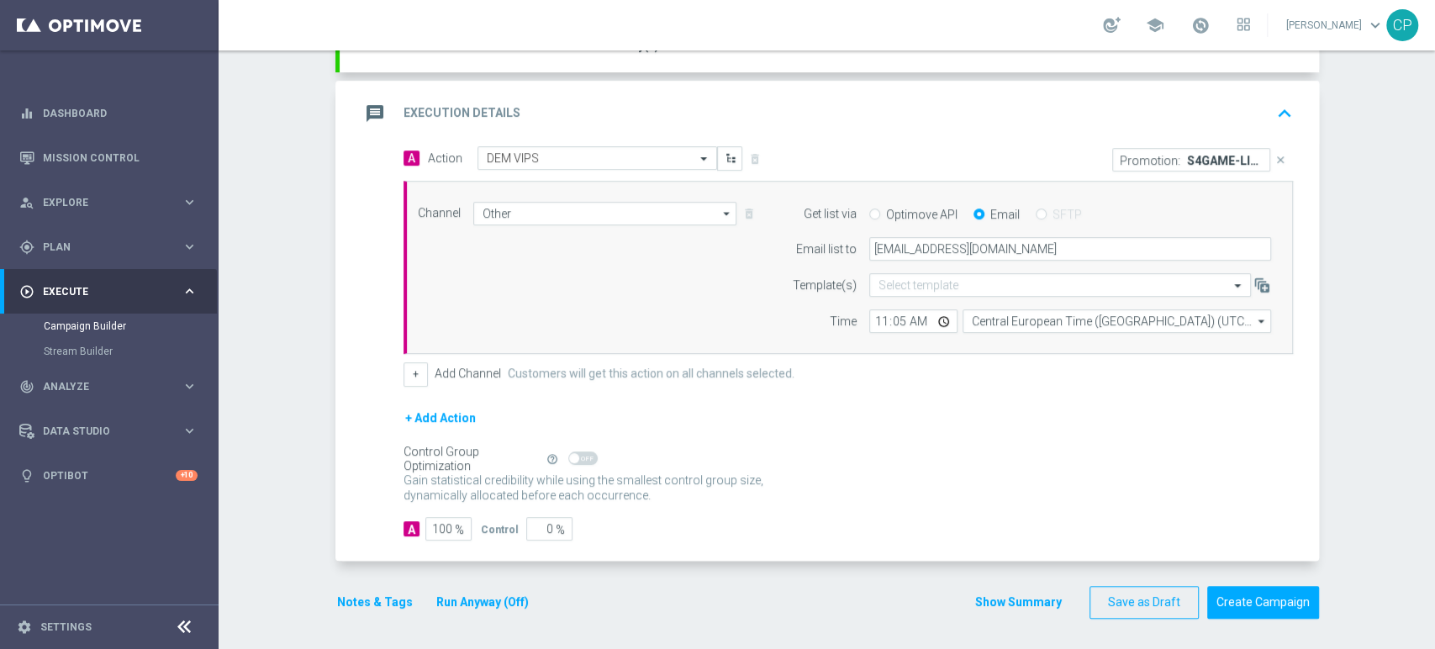
click at [496, 598] on button "Run Anyway (Off)" at bounding box center [482, 602] width 96 height 21
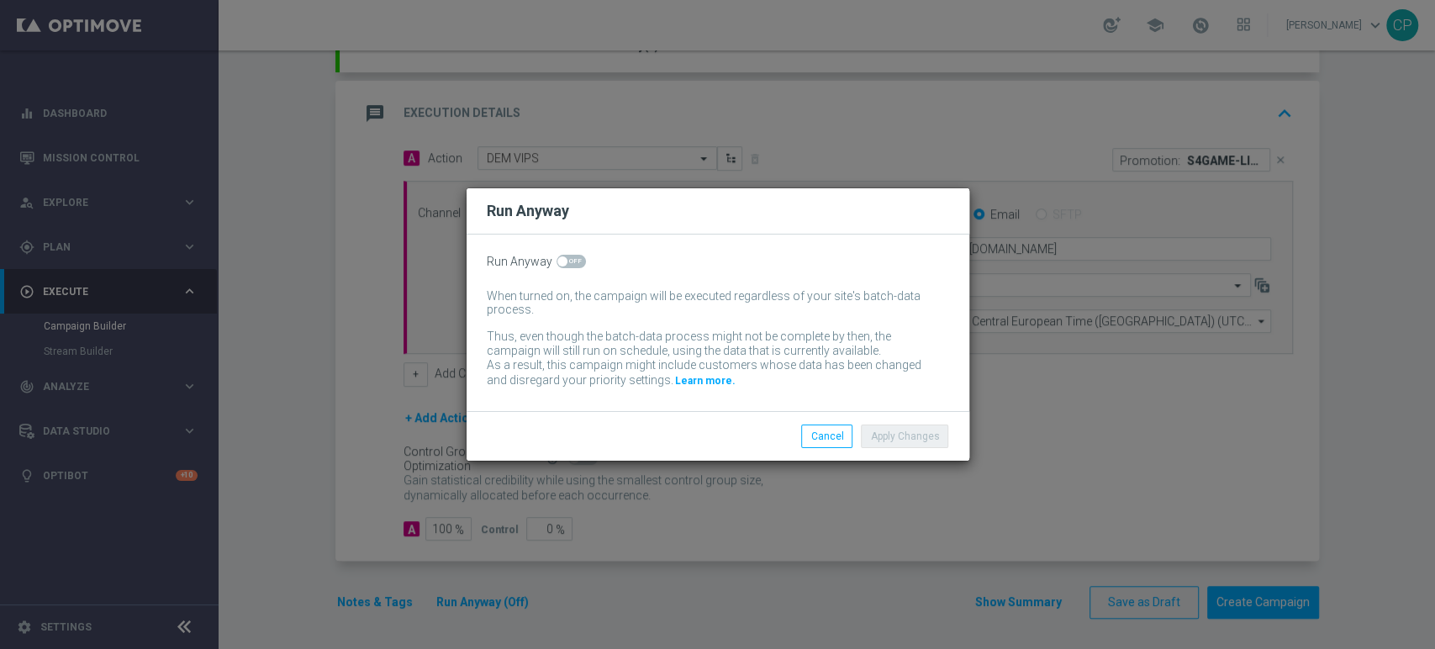
click at [568, 257] on span at bounding box center [570, 261] width 29 height 13
click at [568, 257] on input "checkbox" at bounding box center [570, 261] width 29 height 13
checkbox input "true"
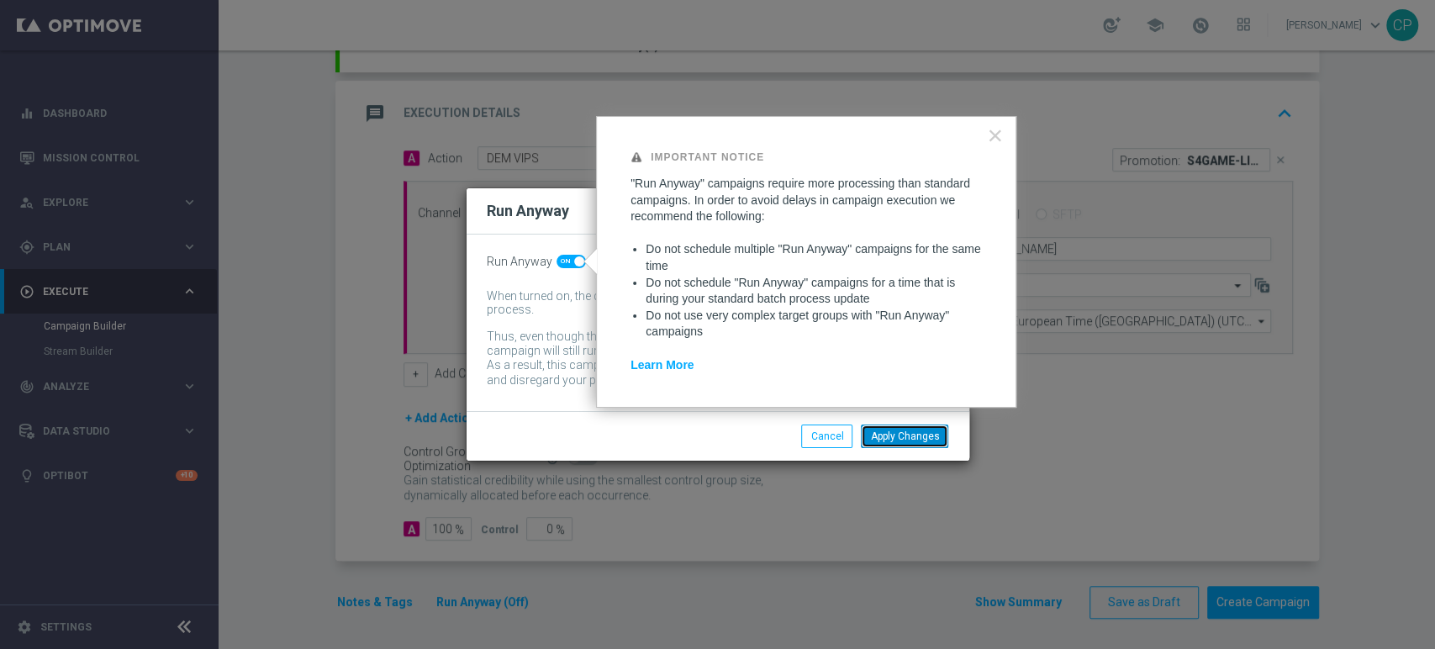
click at [908, 434] on button "Apply Changes" at bounding box center [904, 436] width 87 height 24
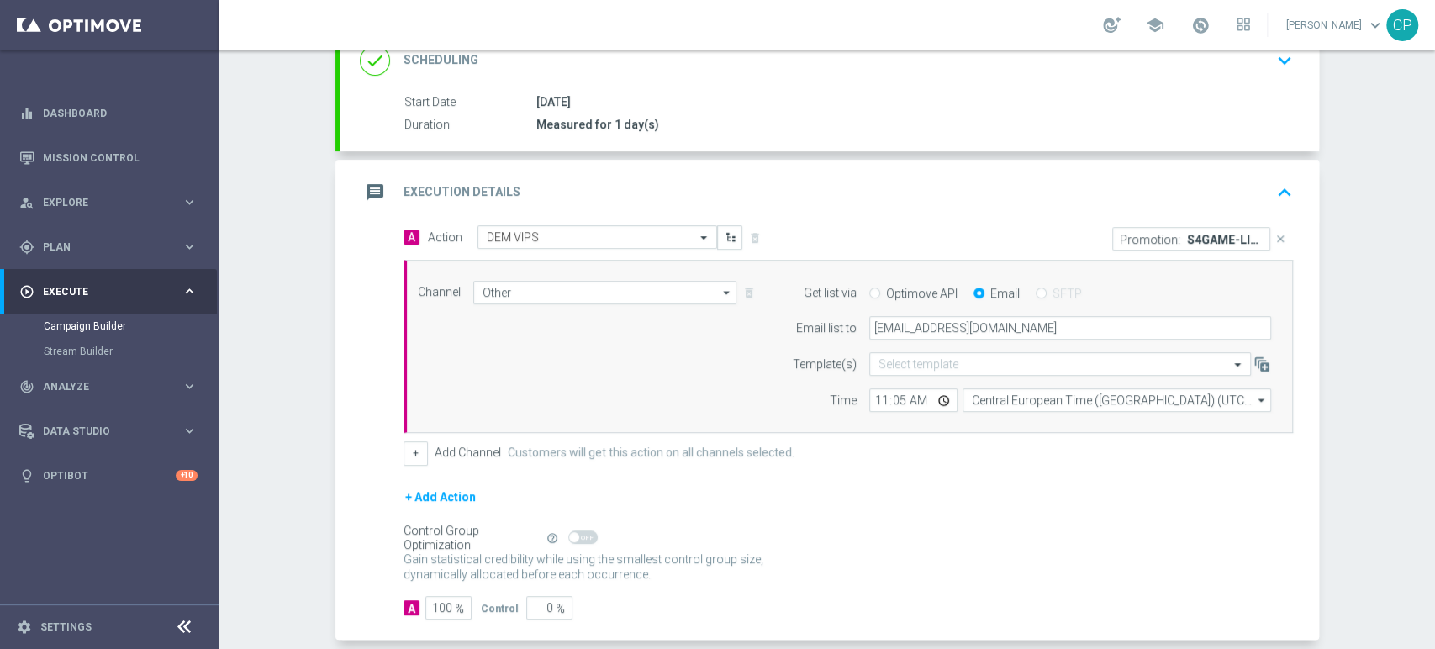
scroll to position [326, 0]
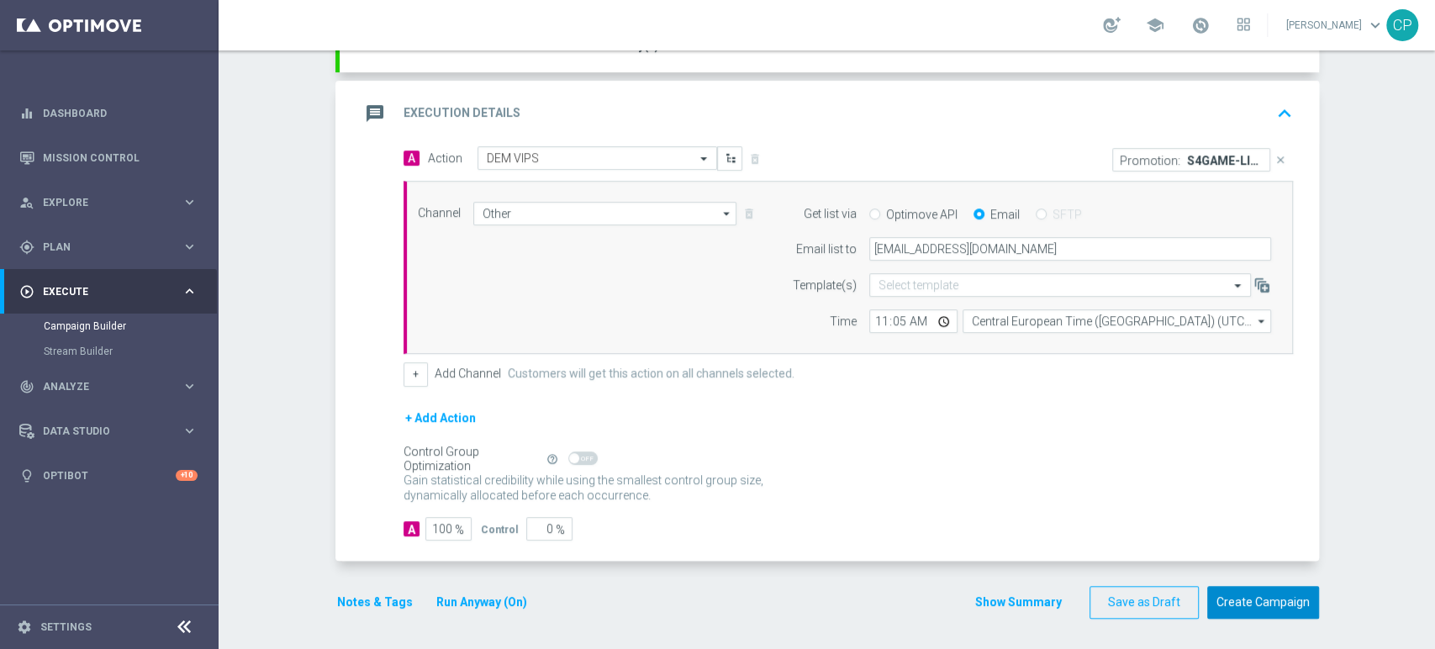
click at [1239, 596] on button "Create Campaign" at bounding box center [1263, 602] width 112 height 33
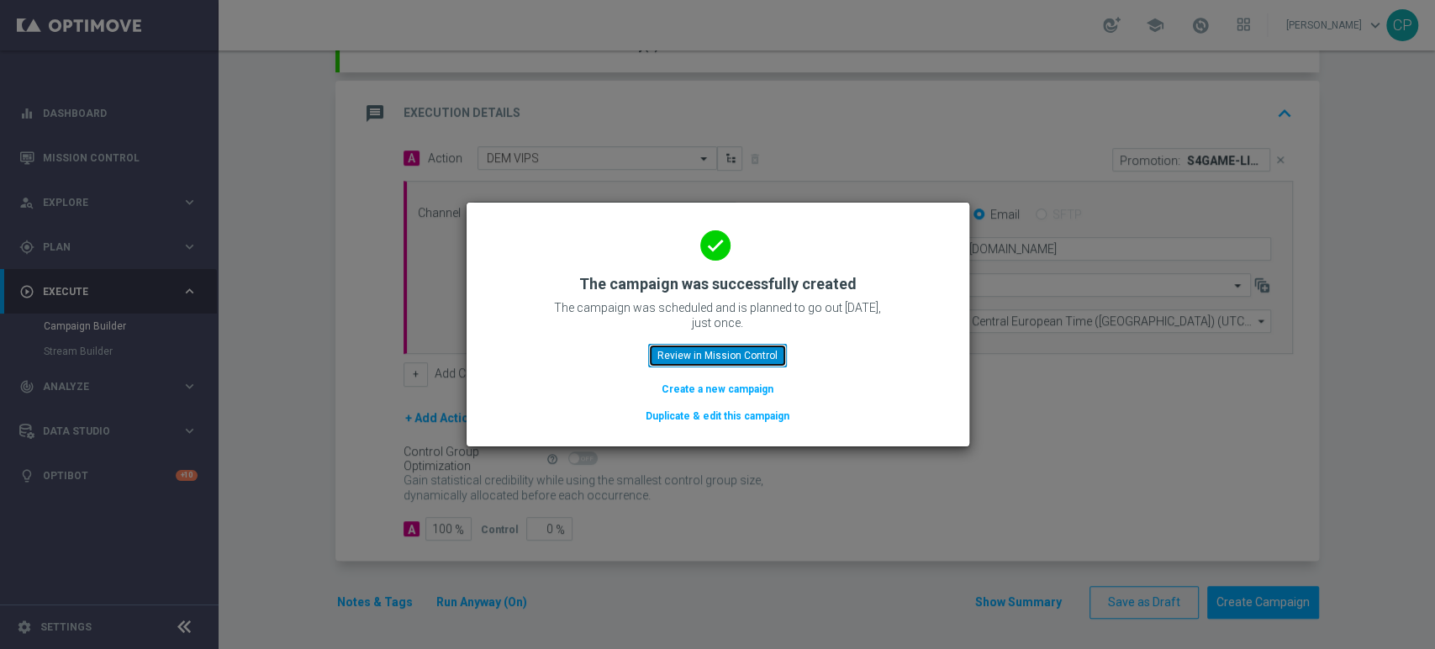
click at [679, 354] on button "Review in Mission Control" at bounding box center [717, 356] width 139 height 24
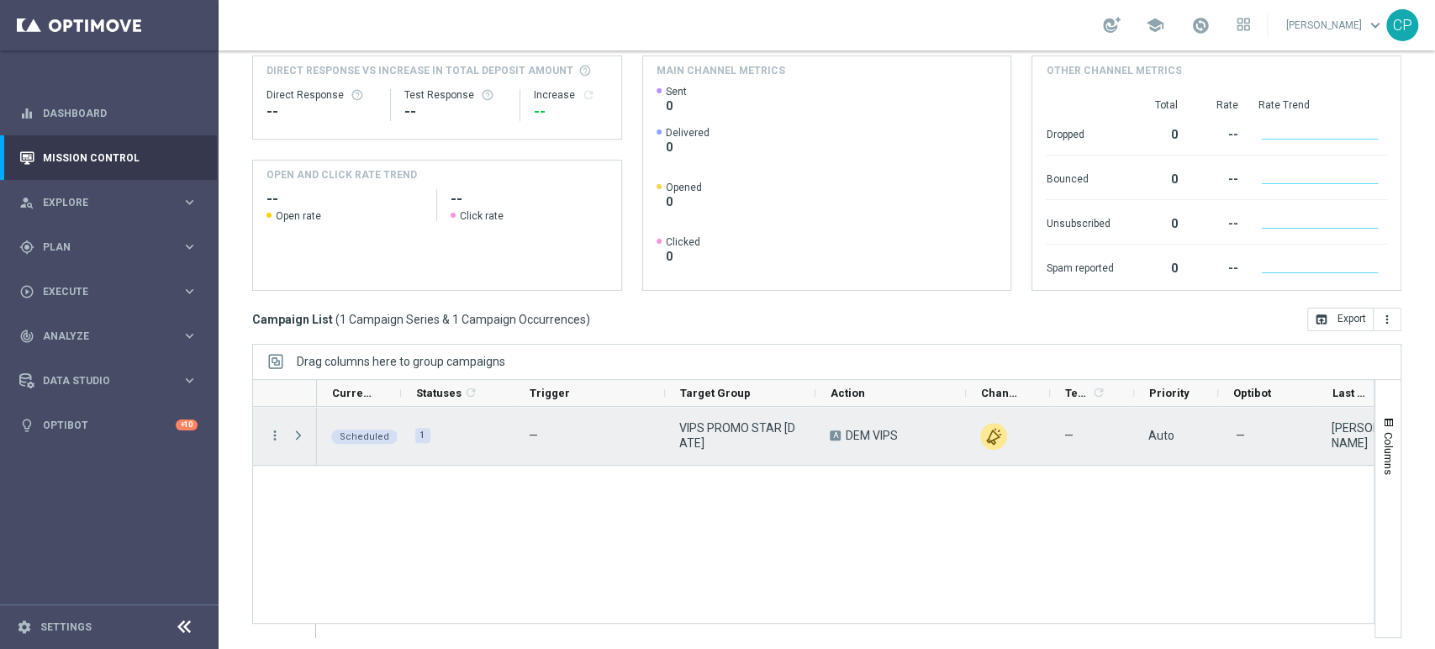
scroll to position [190, 0]
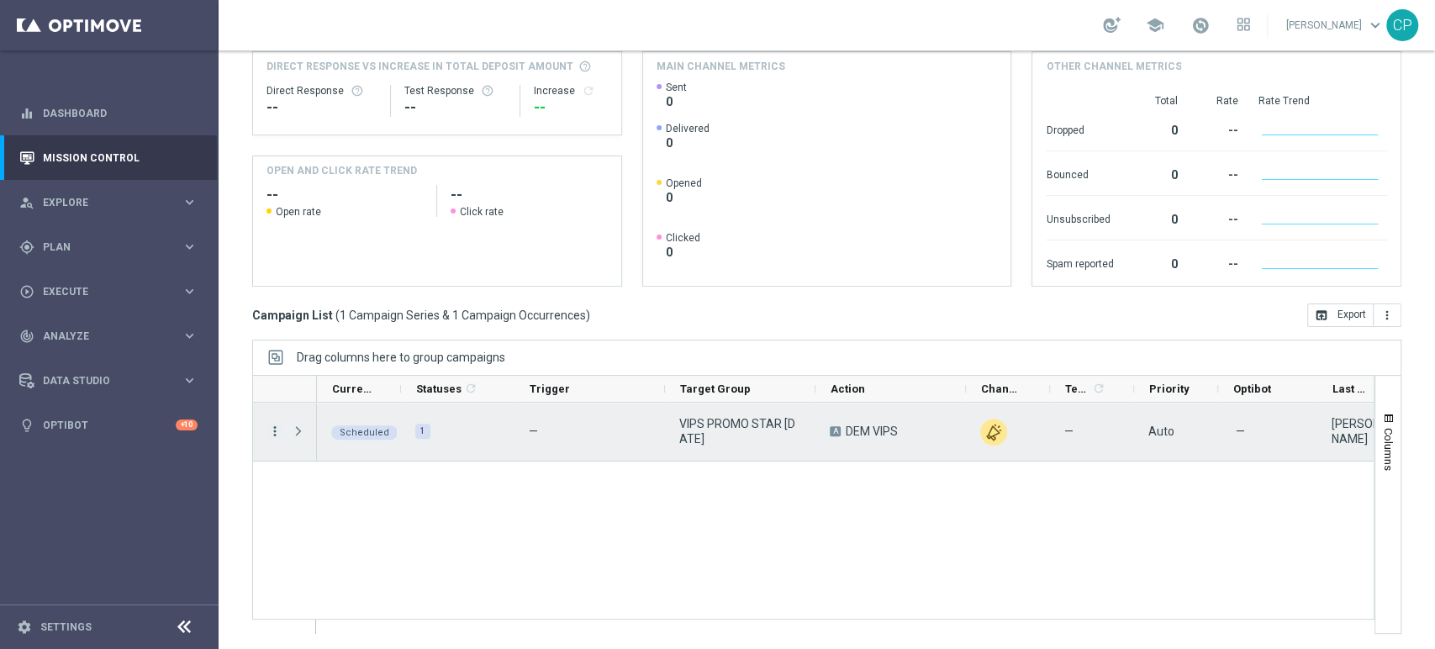
click at [273, 429] on icon "more_vert" at bounding box center [274, 431] width 15 height 15
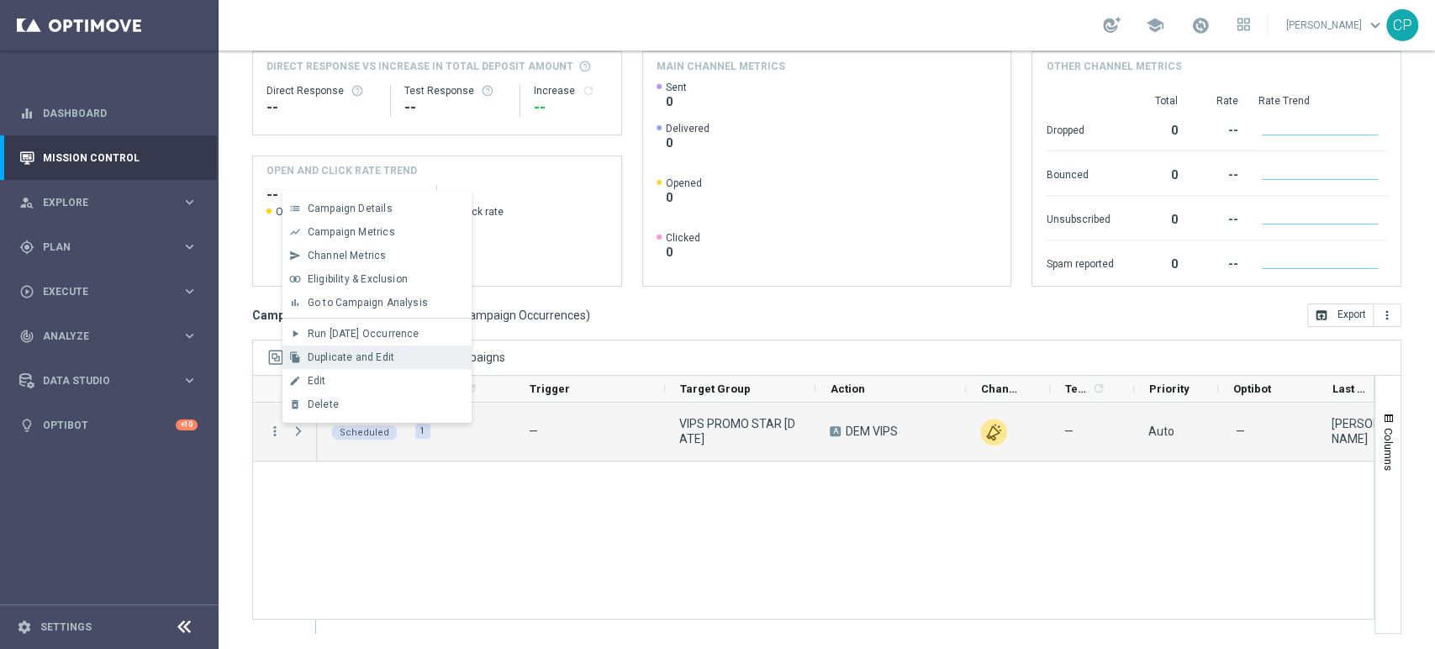
click at [351, 354] on span "Duplicate and Edit" at bounding box center [351, 357] width 87 height 12
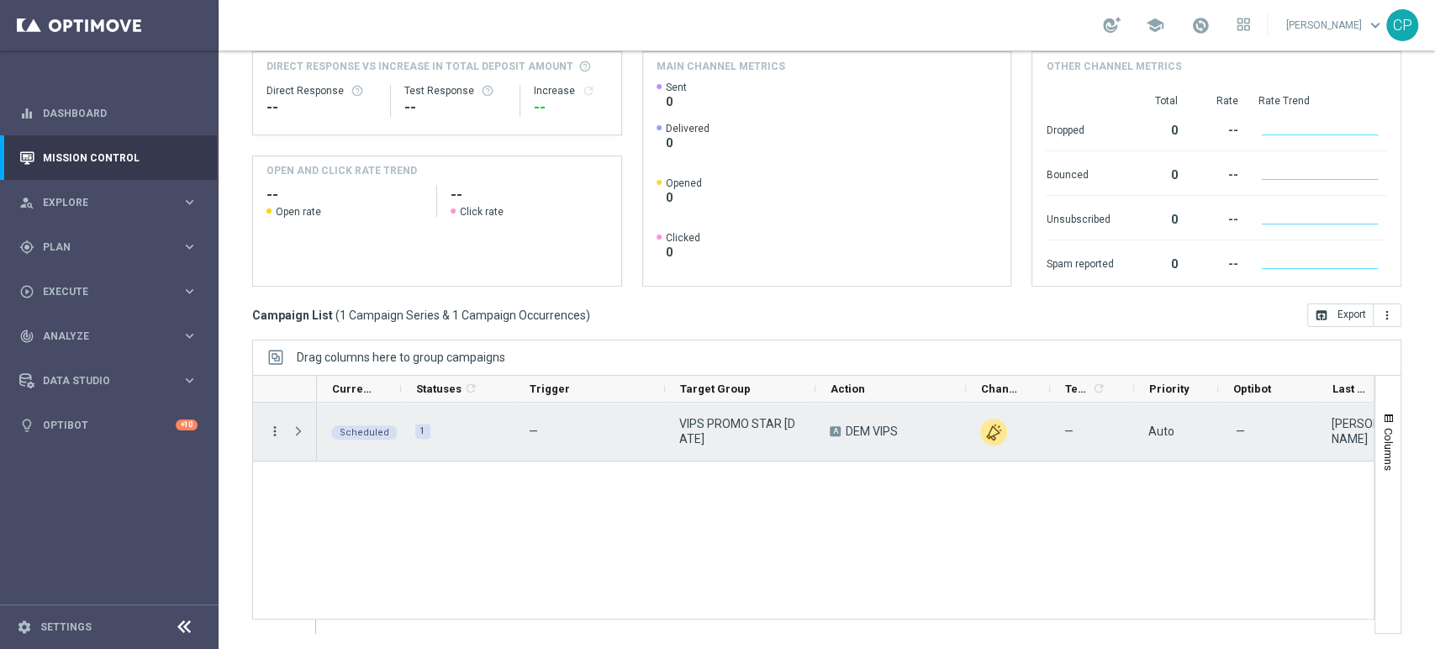
click at [272, 429] on icon "more_vert" at bounding box center [274, 431] width 15 height 15
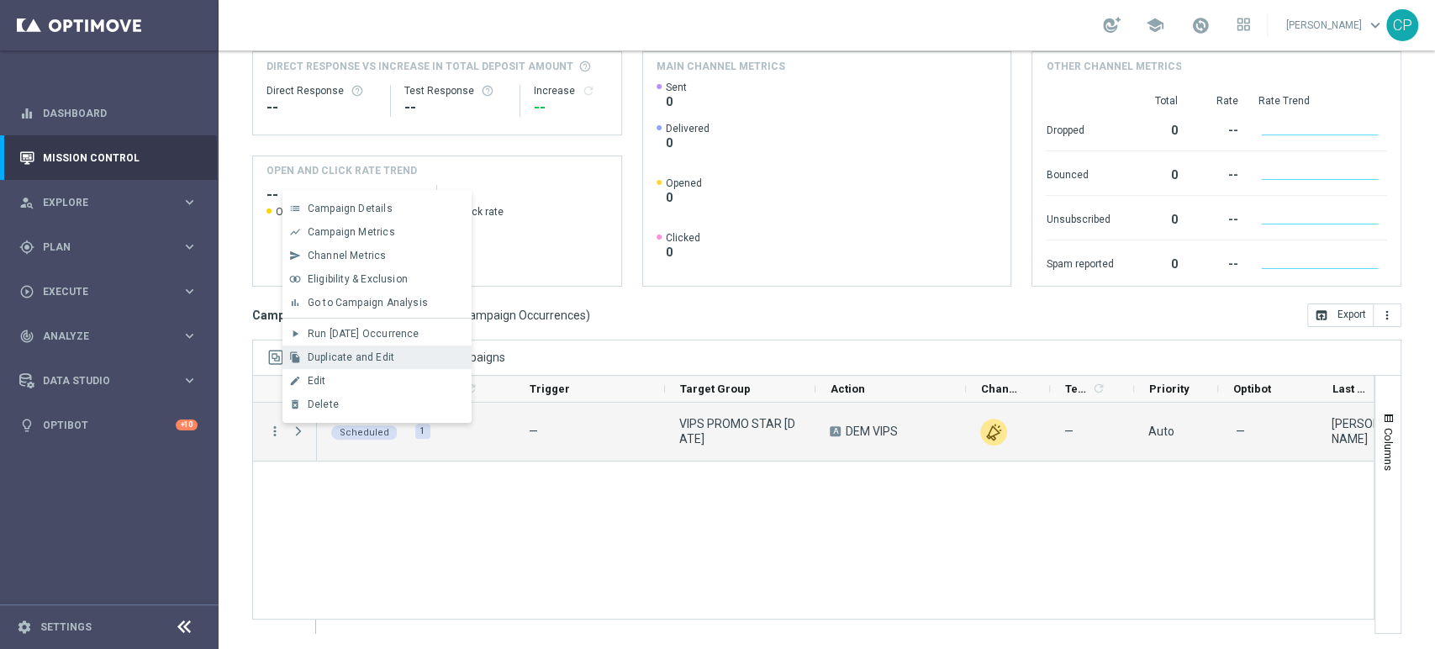
click at [350, 354] on span "Duplicate and Edit" at bounding box center [351, 357] width 87 height 12
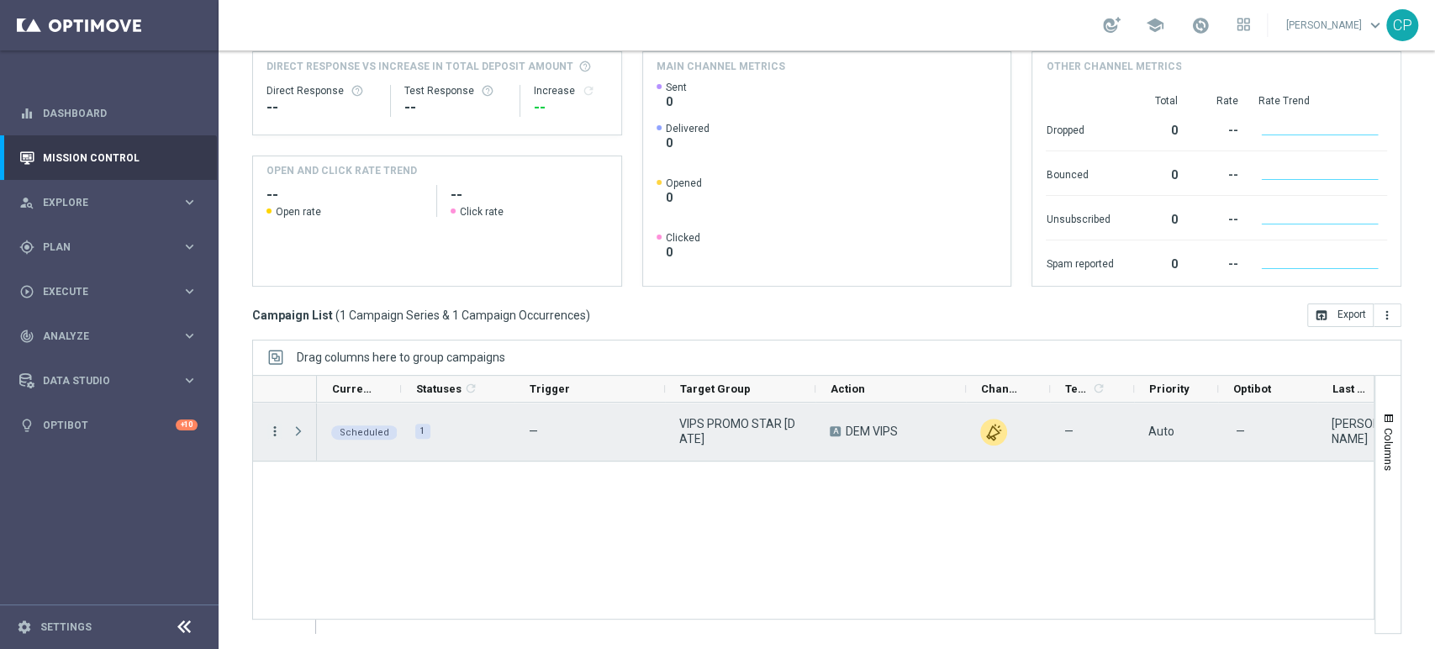
click at [276, 432] on icon "more_vert" at bounding box center [274, 431] width 15 height 15
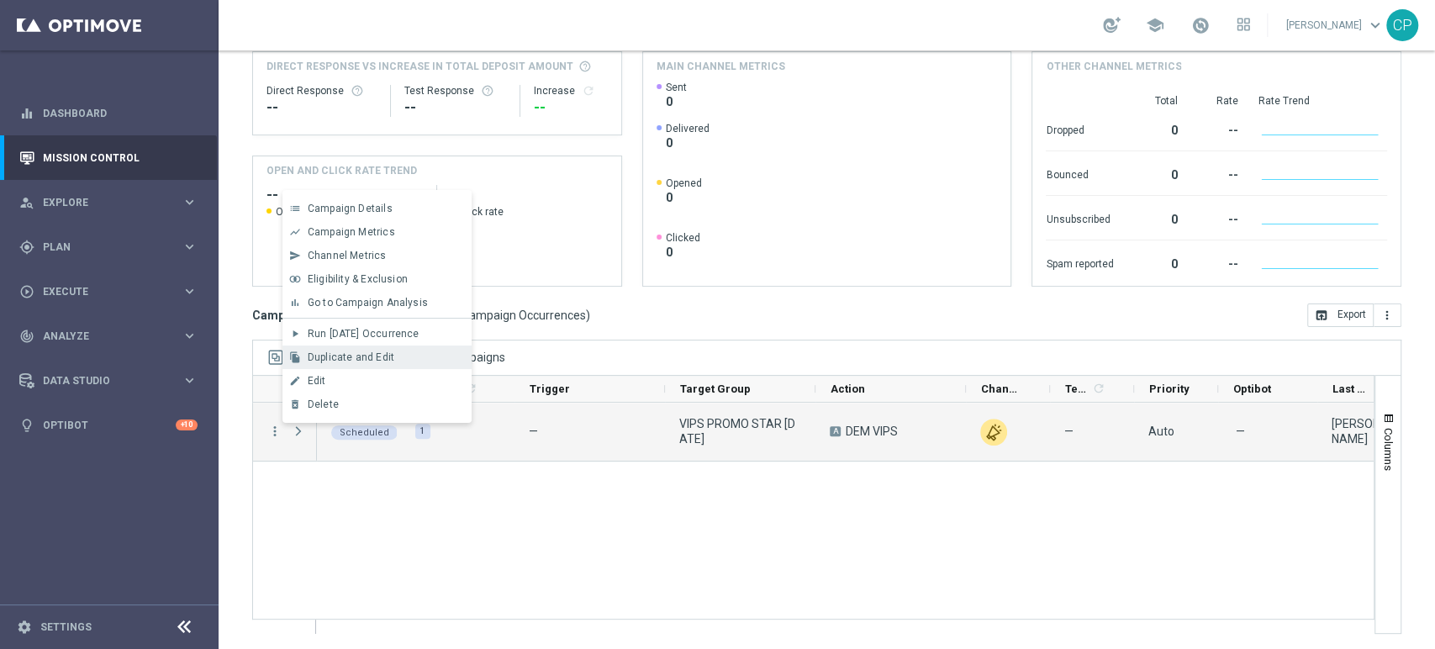
click at [360, 353] on span "Duplicate and Edit" at bounding box center [351, 357] width 87 height 12
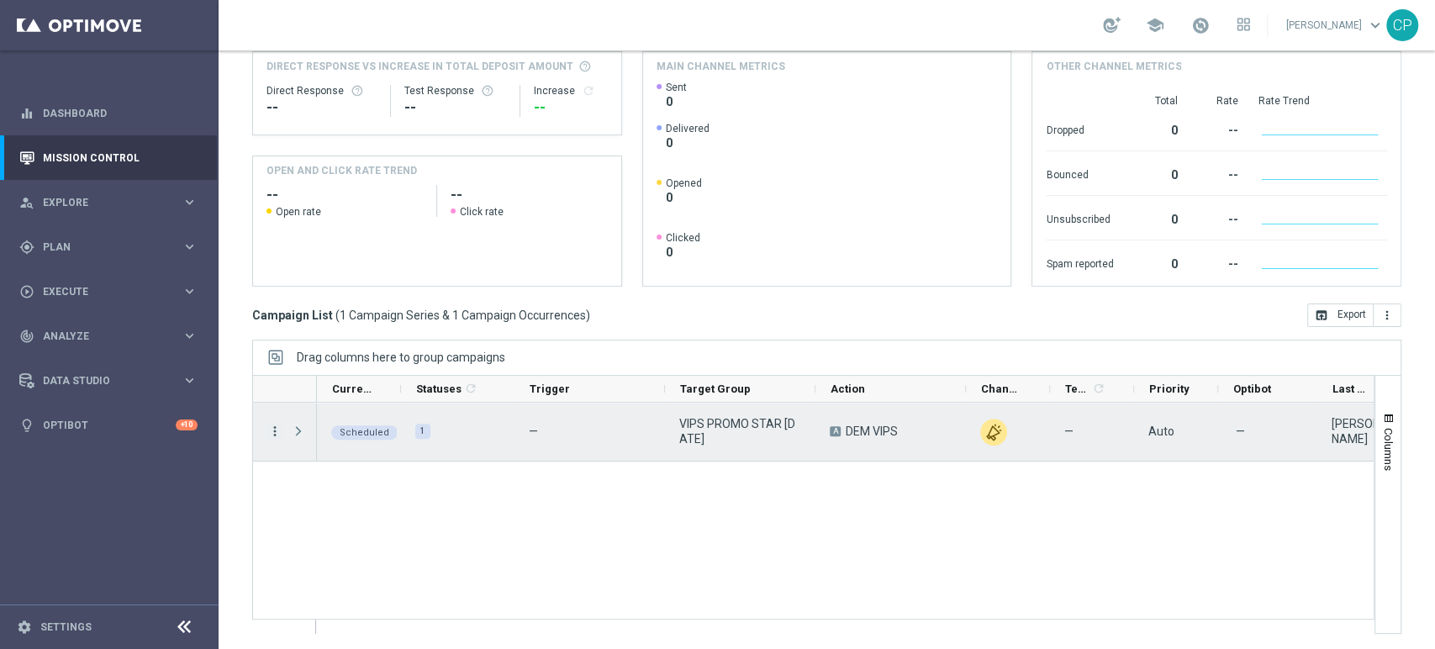
click at [276, 429] on icon "more_vert" at bounding box center [274, 431] width 15 height 15
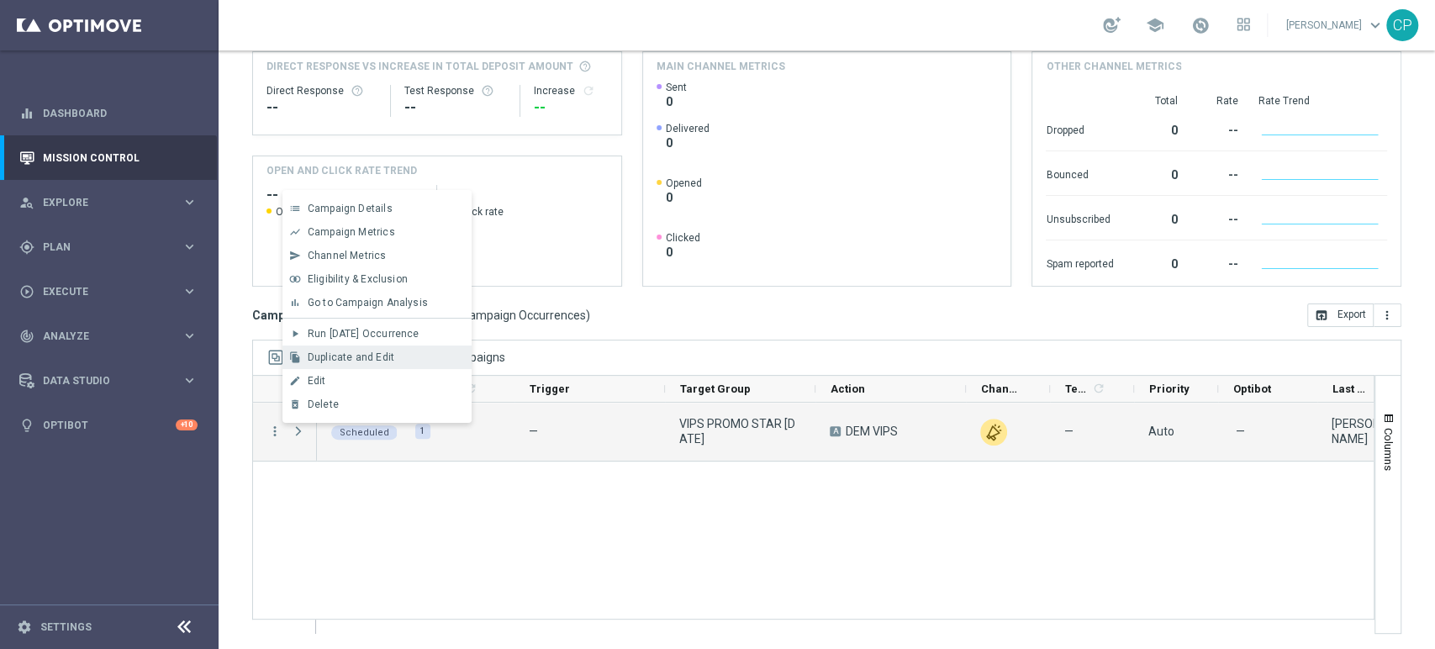
click at [383, 348] on div "file_copy Duplicate and Edit" at bounding box center [376, 357] width 189 height 24
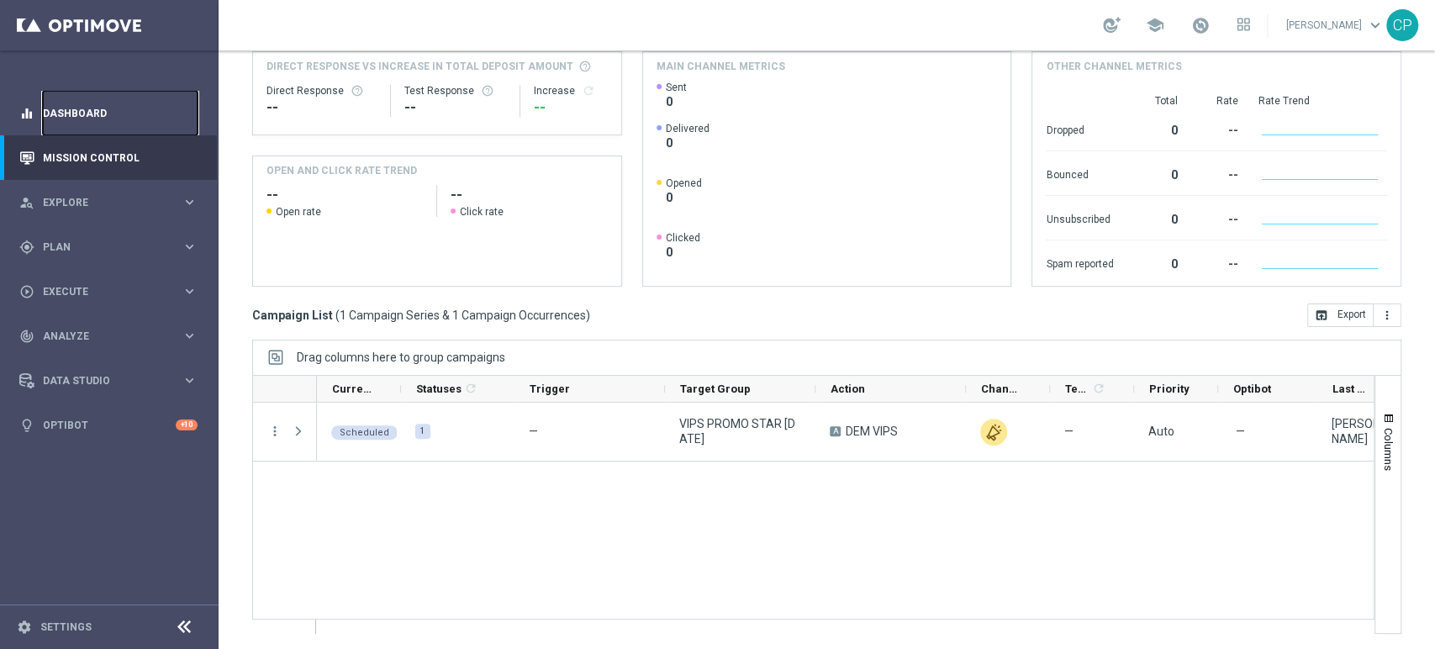
click at [108, 121] on link "Dashboard" at bounding box center [120, 113] width 155 height 45
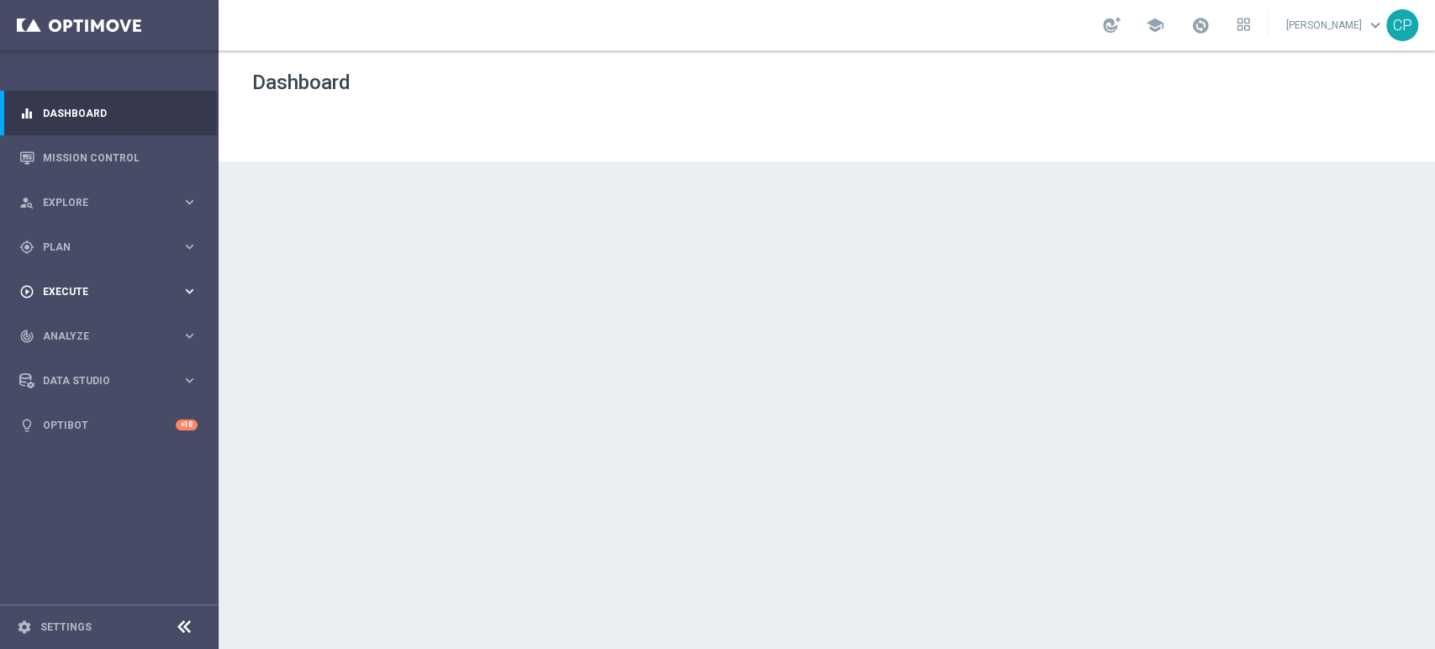
click at [109, 284] on div "play_circle_outline Execute" at bounding box center [100, 291] width 162 height 15
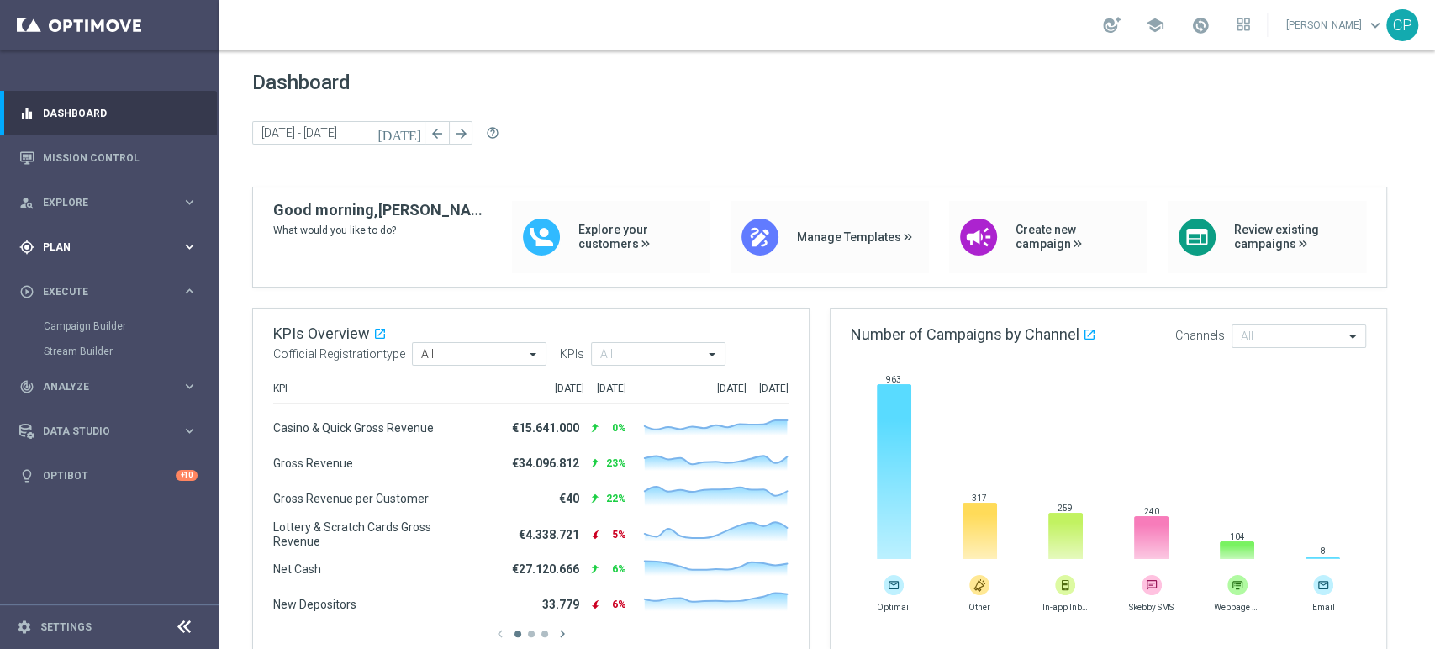
click at [122, 252] on div "gps_fixed Plan" at bounding box center [100, 247] width 162 height 15
click at [89, 278] on link "Target Groups" at bounding box center [109, 281] width 131 height 13
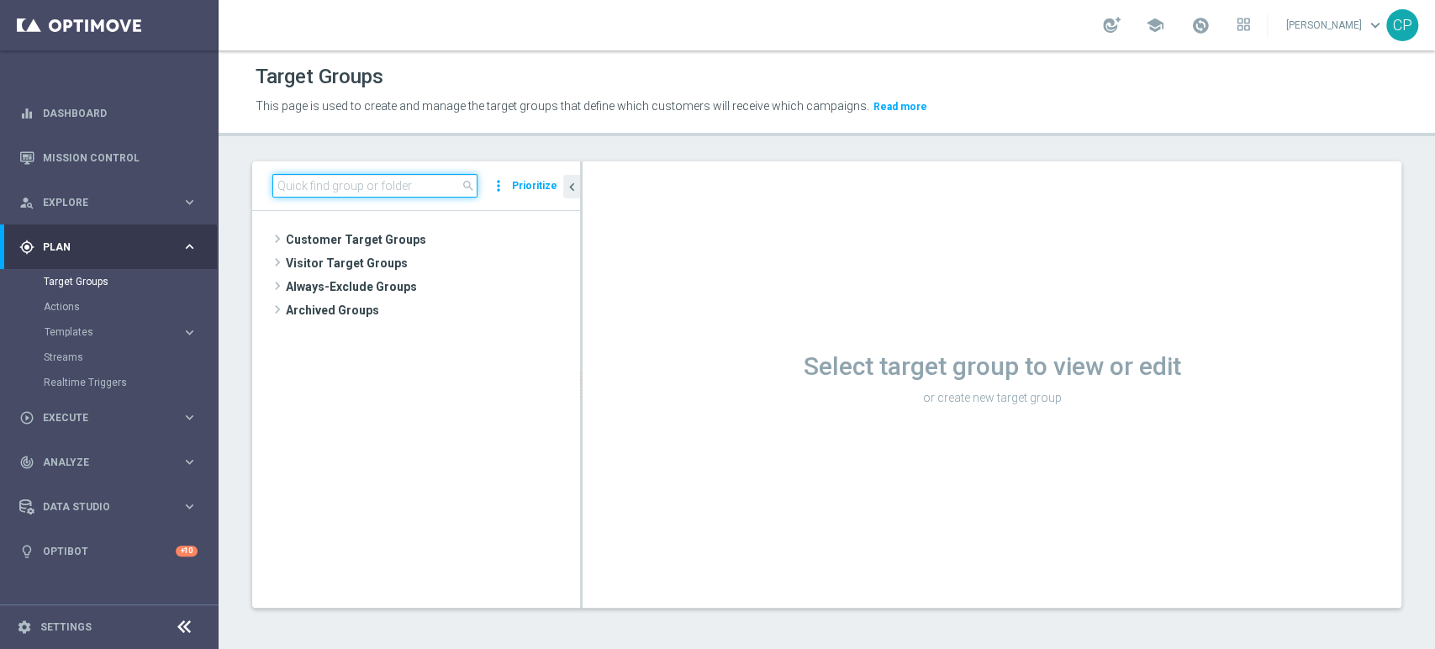
click at [328, 195] on input at bounding box center [374, 186] width 205 height 24
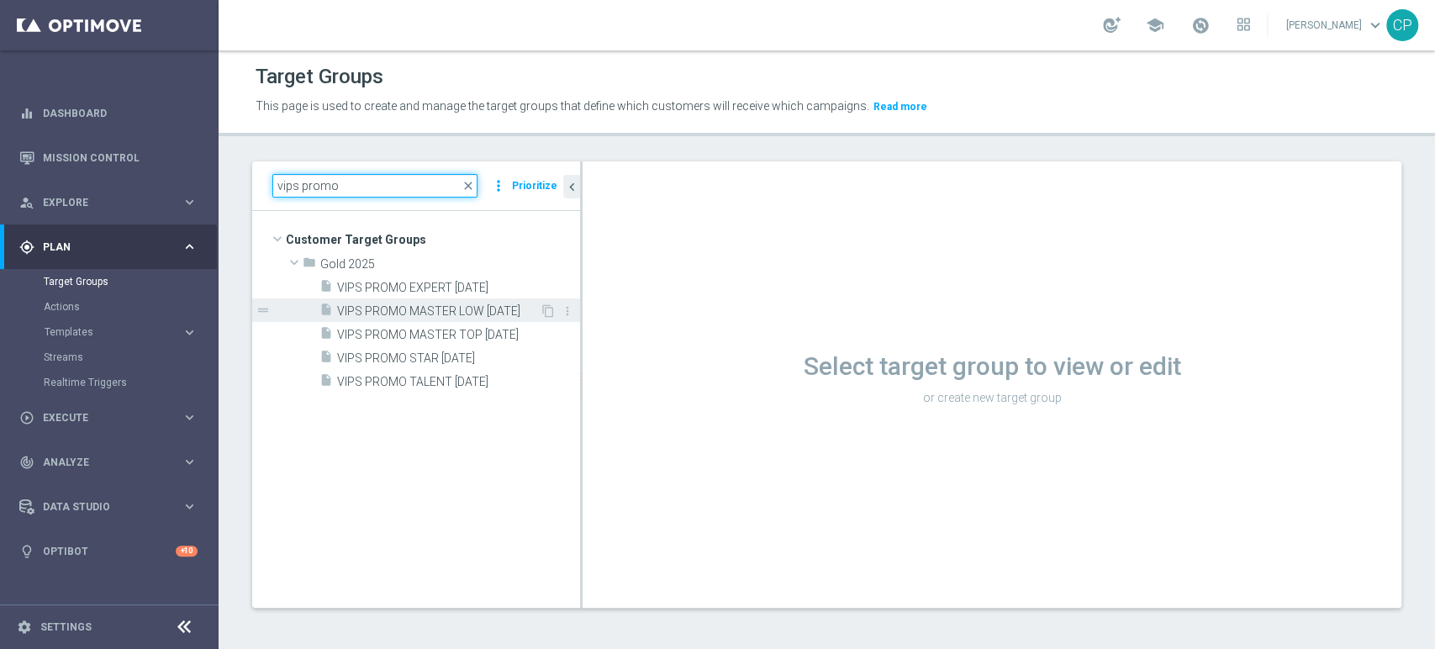
type input "vips promo"
click at [475, 302] on div "insert_drive_file VIPS PROMO MASTER LOW 7-10-25" at bounding box center [429, 310] width 220 height 24
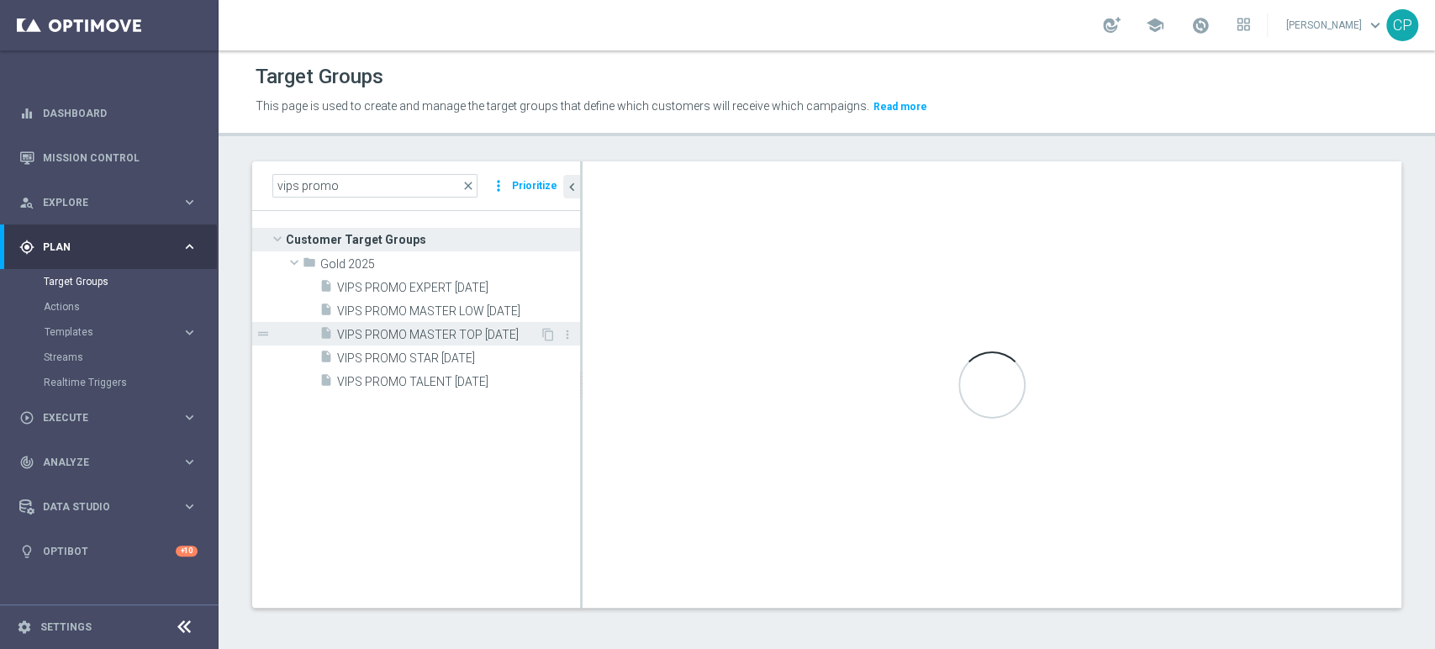
click at [491, 329] on span "VIPS PROMO MASTER TOP [DATE]" at bounding box center [438, 335] width 203 height 14
click at [411, 302] on div "insert_drive_file VIPS PROMO MASTER LOW 7-10-25" at bounding box center [429, 310] width 220 height 24
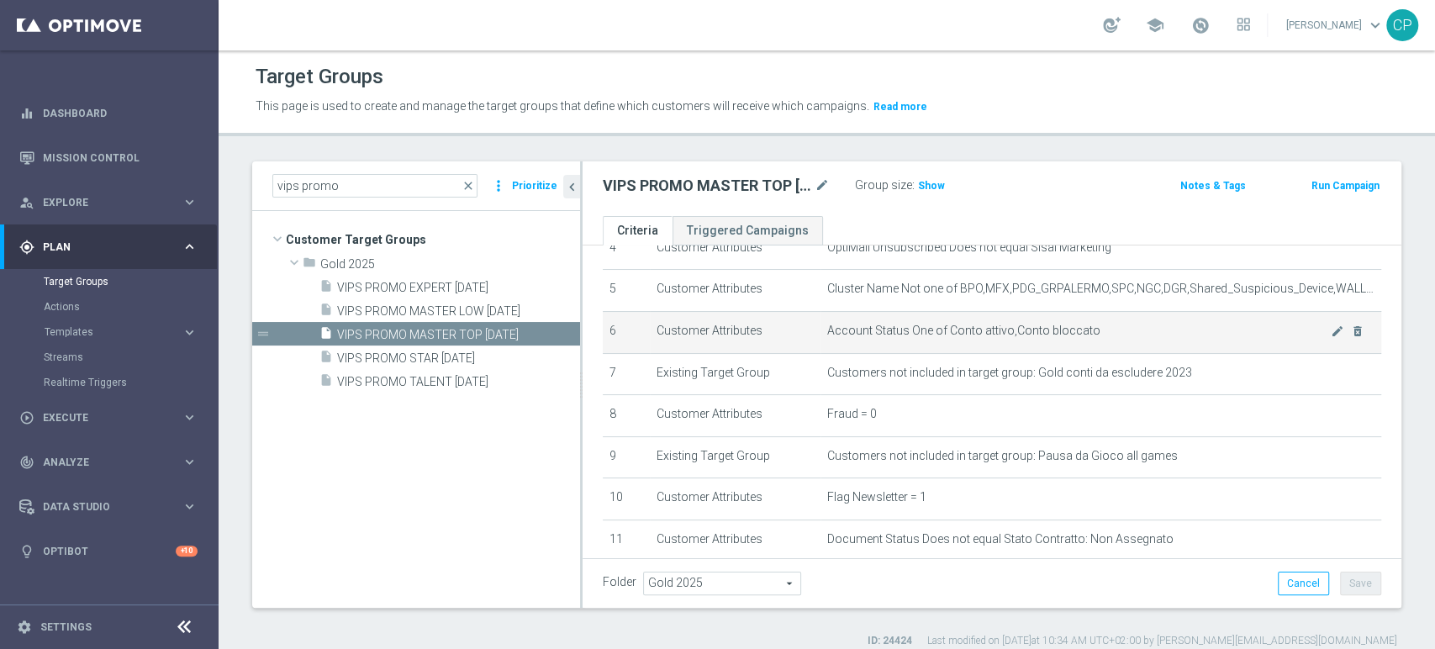
scroll to position [268, 0]
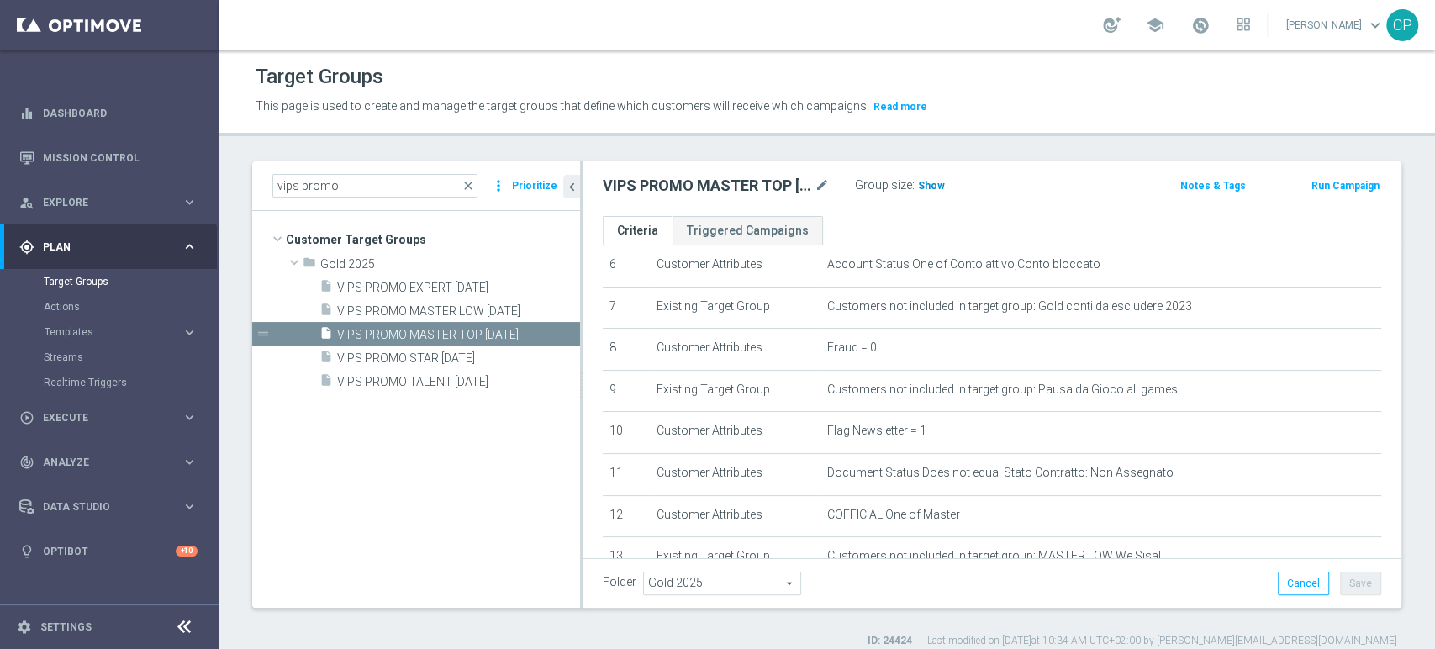
click at [927, 182] on span "Show" at bounding box center [931, 186] width 27 height 12
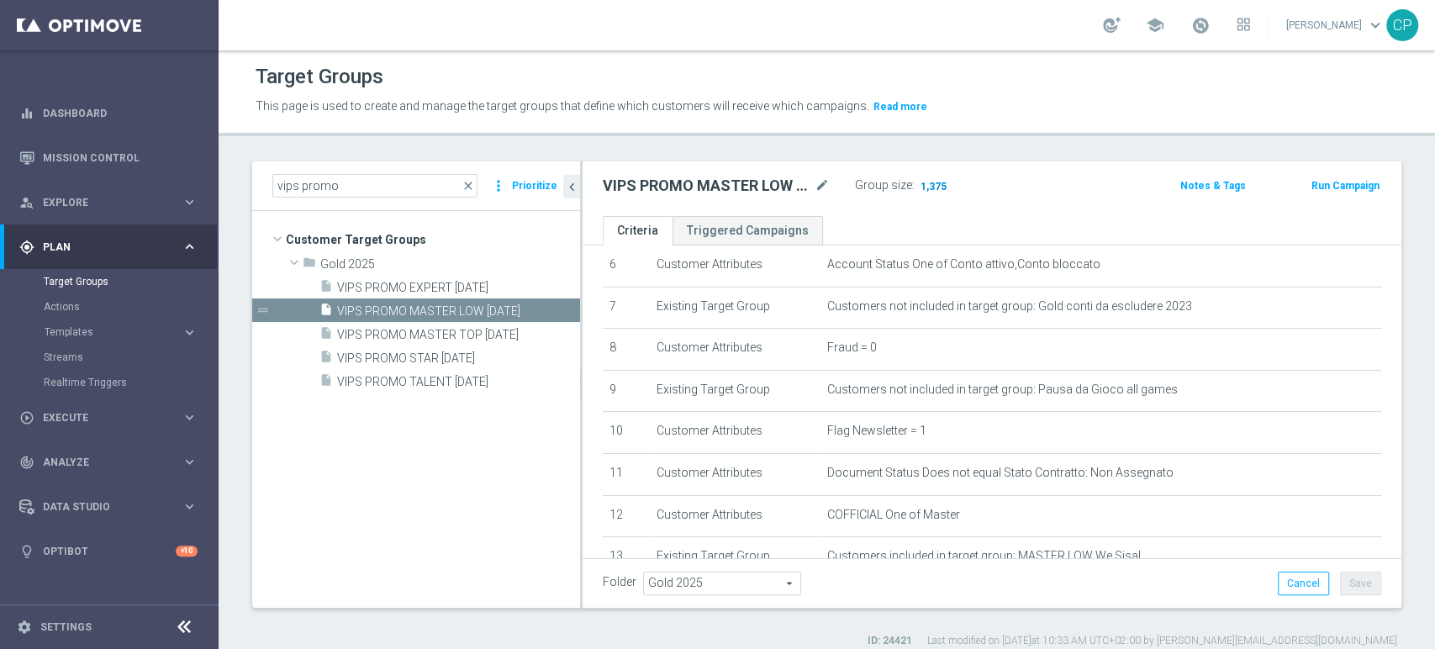
click at [935, 186] on span "1,375" at bounding box center [933, 188] width 29 height 16
click at [91, 334] on span "Templates" at bounding box center [105, 332] width 120 height 10
click at [73, 363] on link "Optimail" at bounding box center [113, 356] width 123 height 13
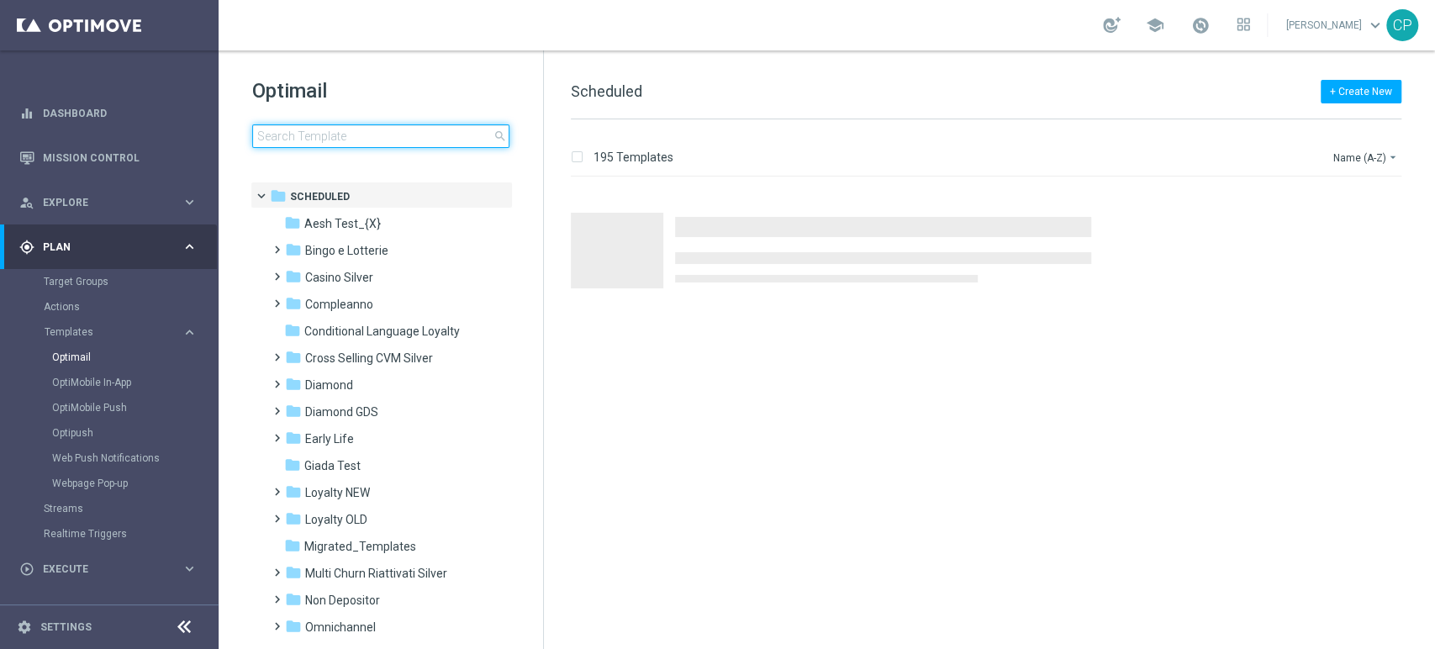
click at [296, 145] on input at bounding box center [380, 136] width 257 height 24
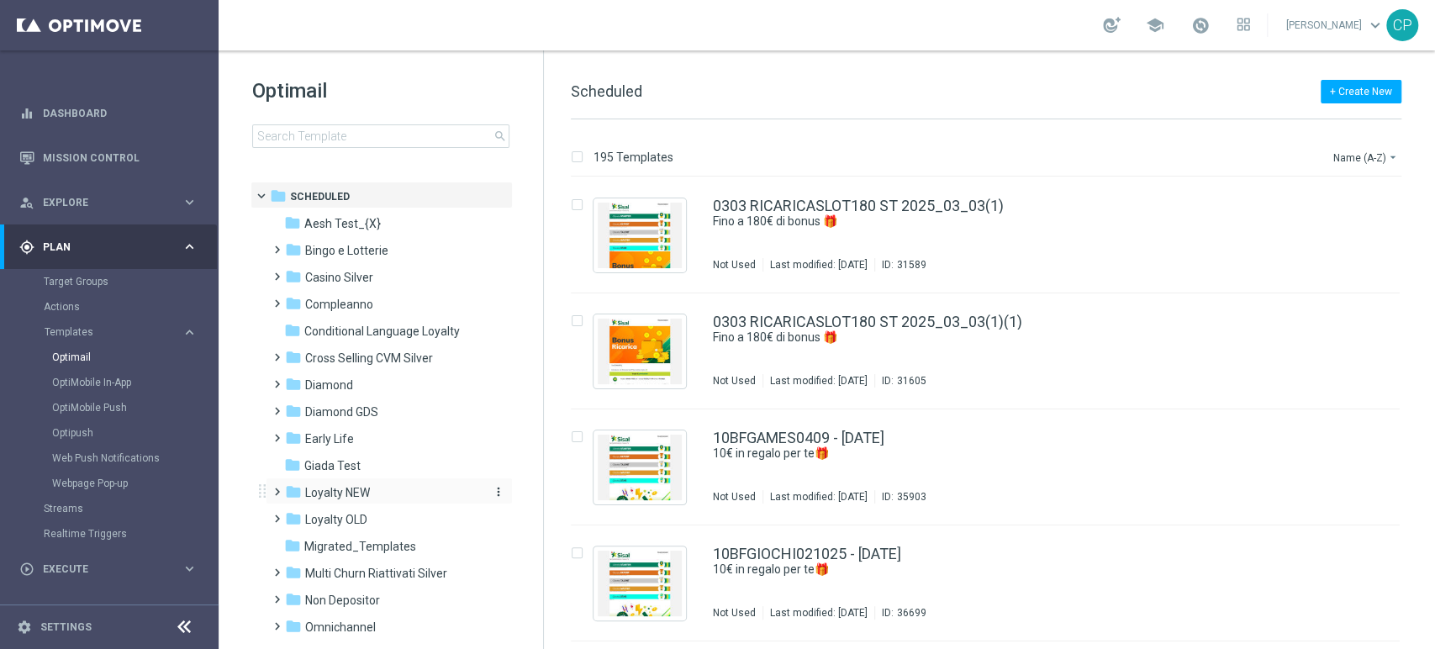
click at [334, 496] on span "Loyalty NEW" at bounding box center [337, 492] width 65 height 15
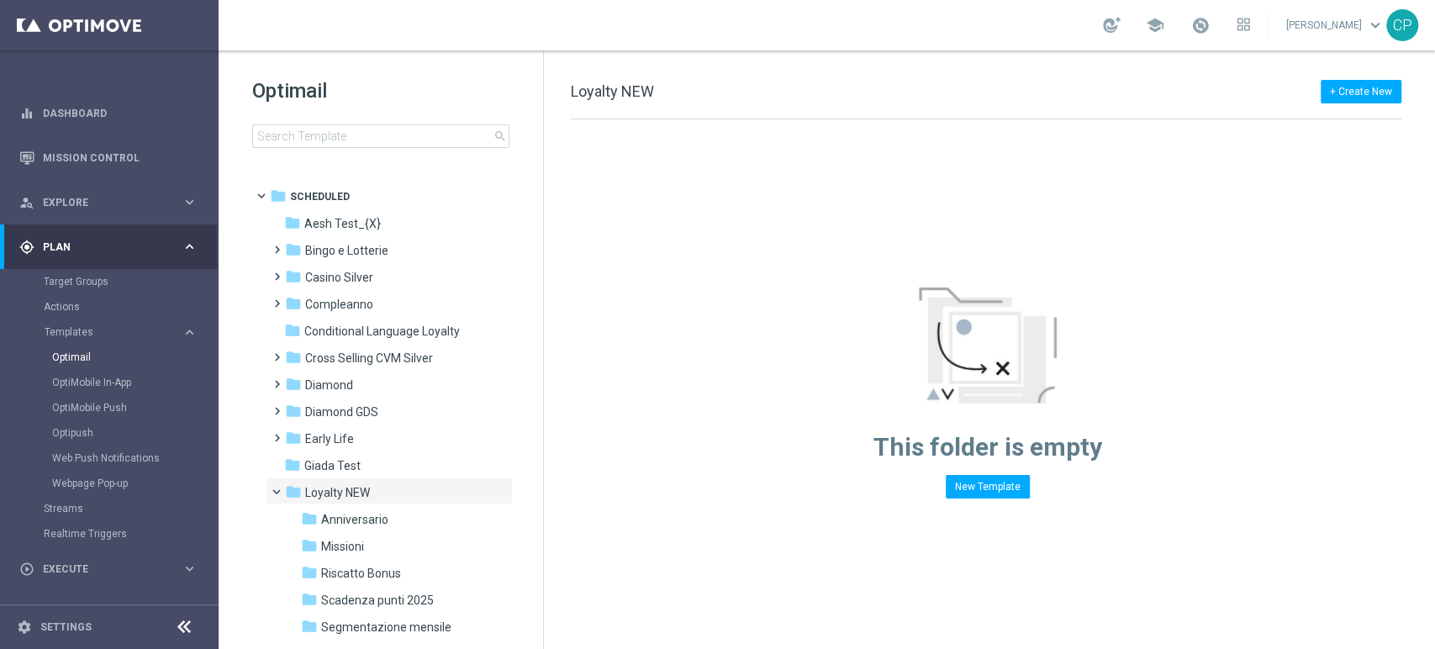
scroll to position [313, 0]
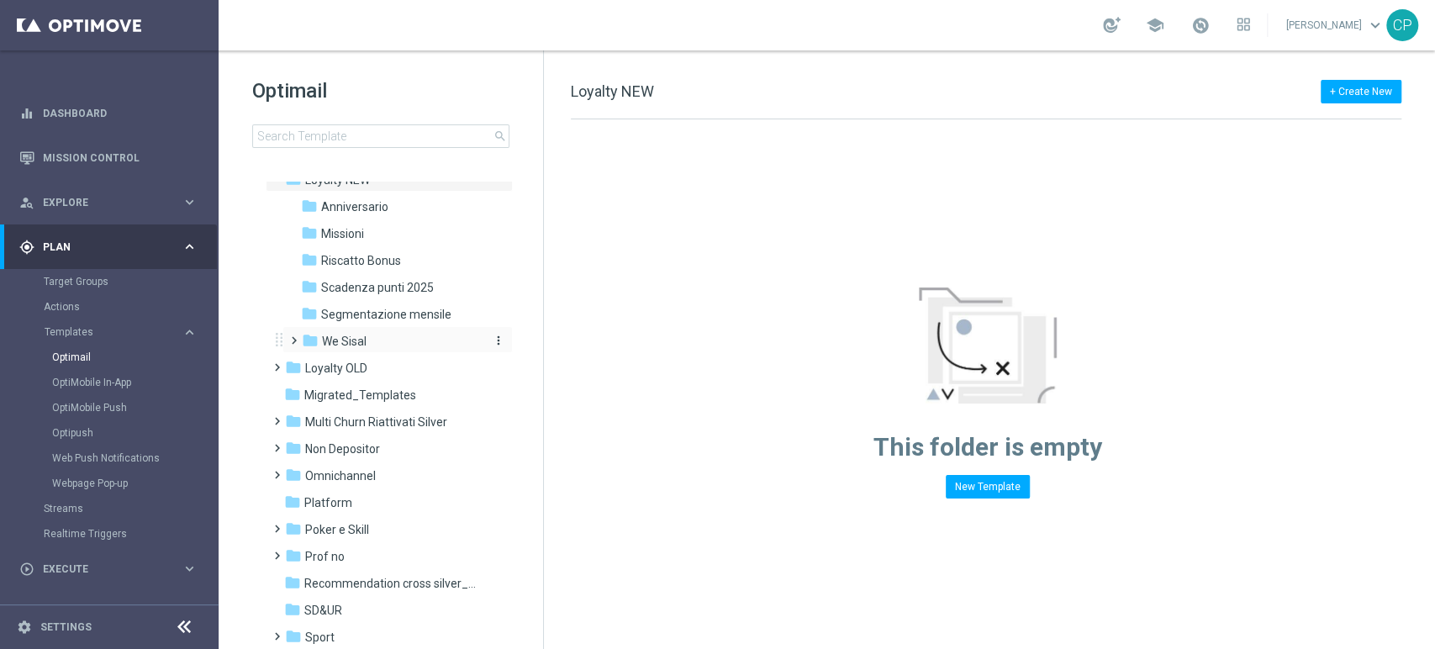
click at [355, 335] on span "We Sisal" at bounding box center [344, 341] width 45 height 15
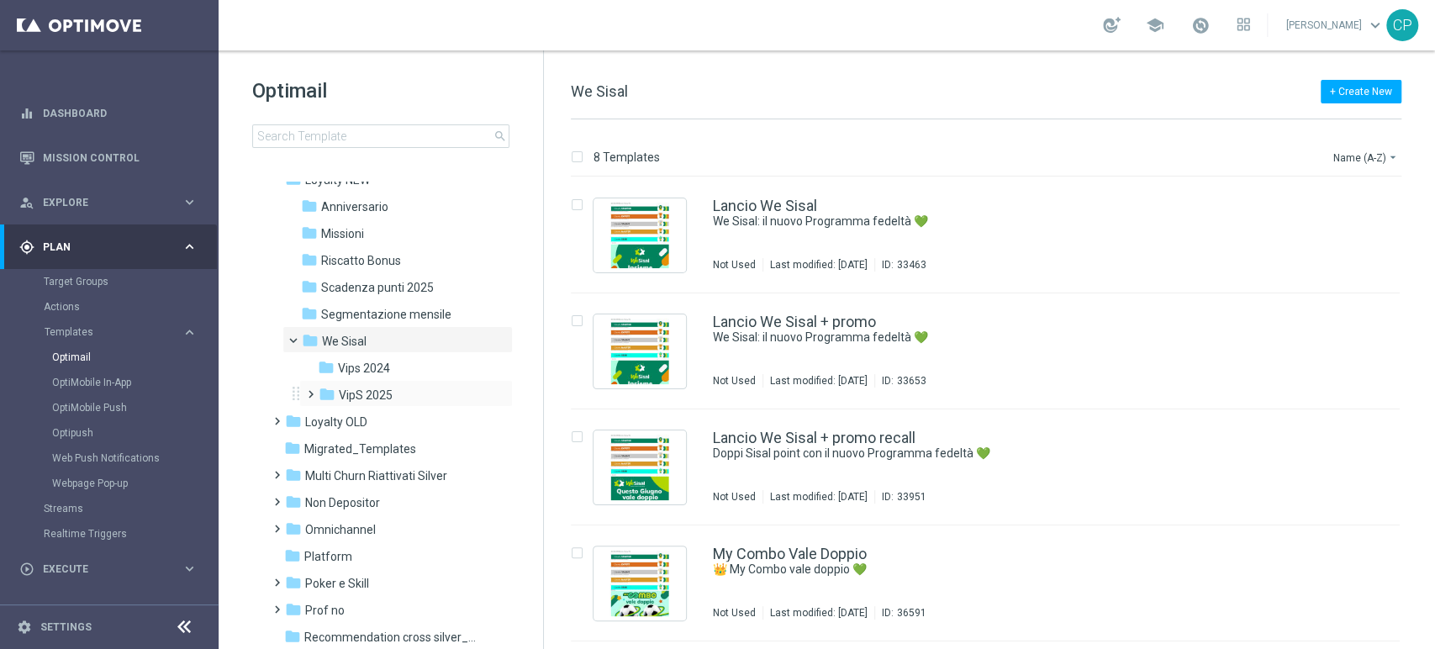
click at [355, 384] on div "folder VipS 2025 more_vert" at bounding box center [405, 393] width 213 height 27
click at [383, 387] on span "VipS 2025" at bounding box center [366, 394] width 54 height 15
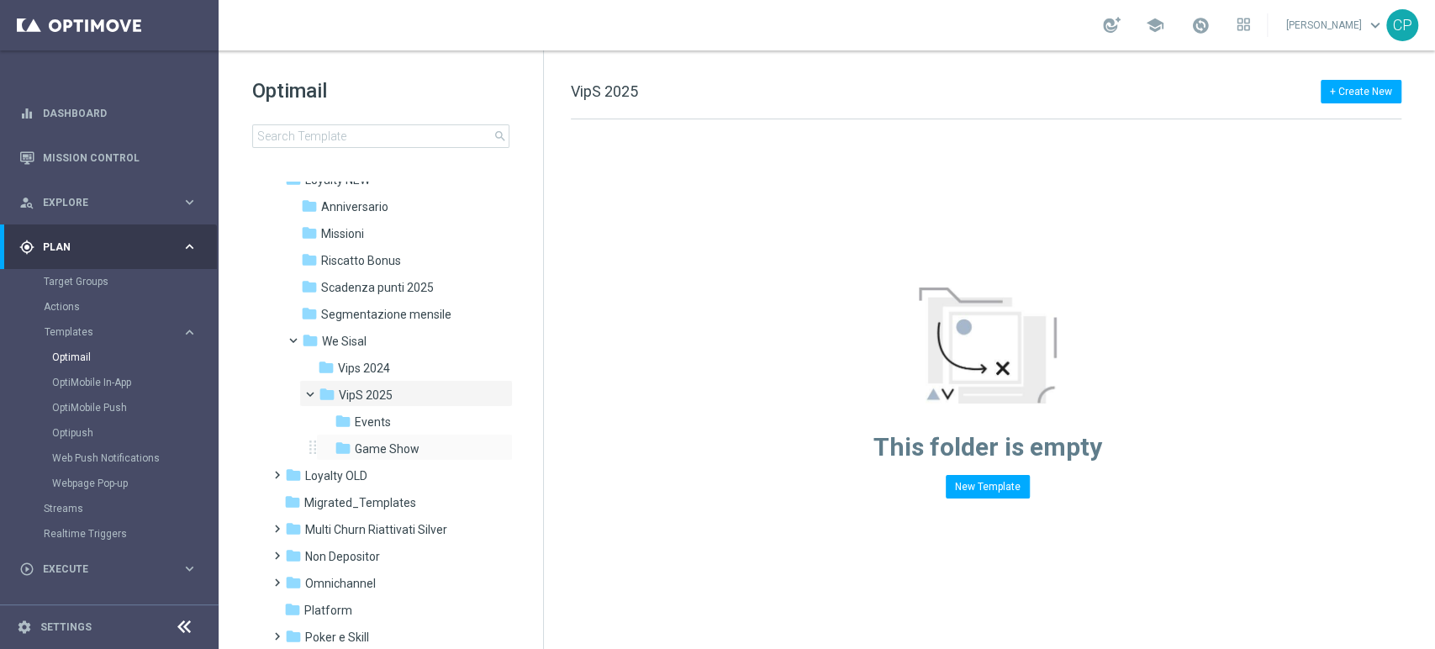
click at [407, 438] on div "folder Game Show more_vert" at bounding box center [414, 447] width 197 height 27
click at [387, 453] on span "Game Show" at bounding box center [387, 448] width 65 height 15
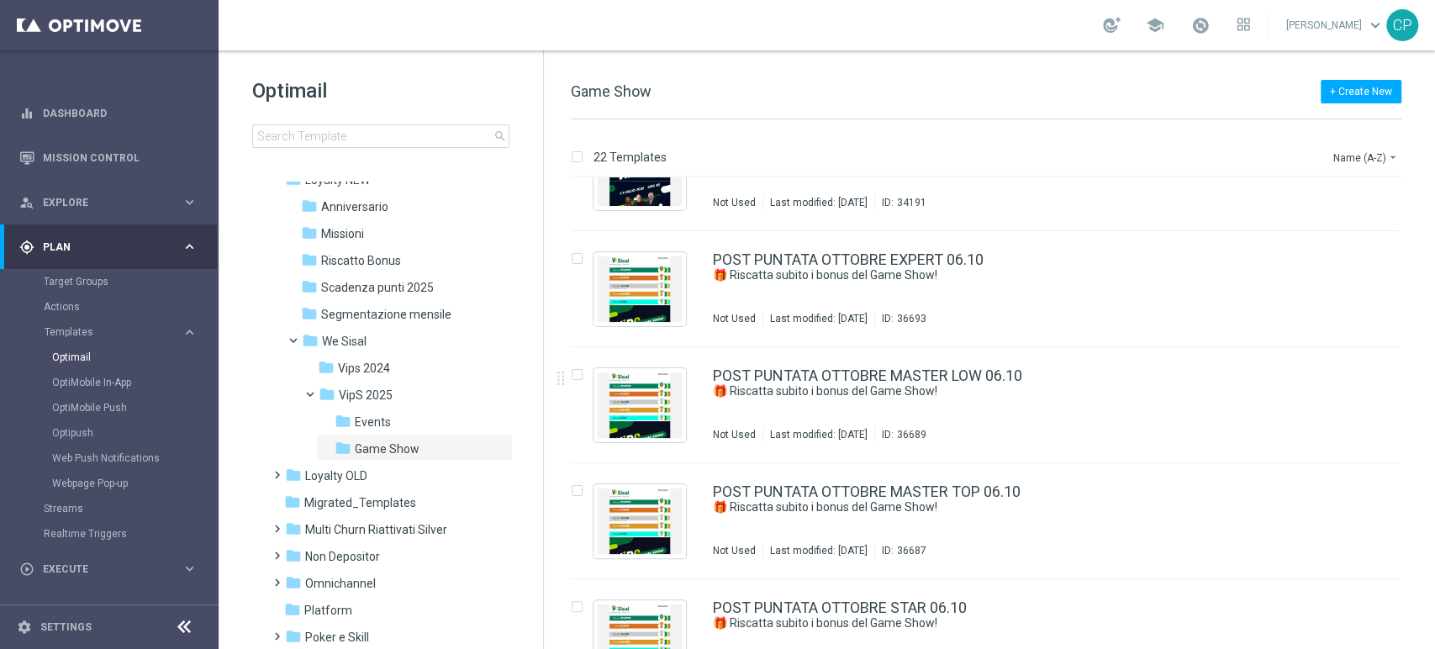
scroll to position [1109, 0]
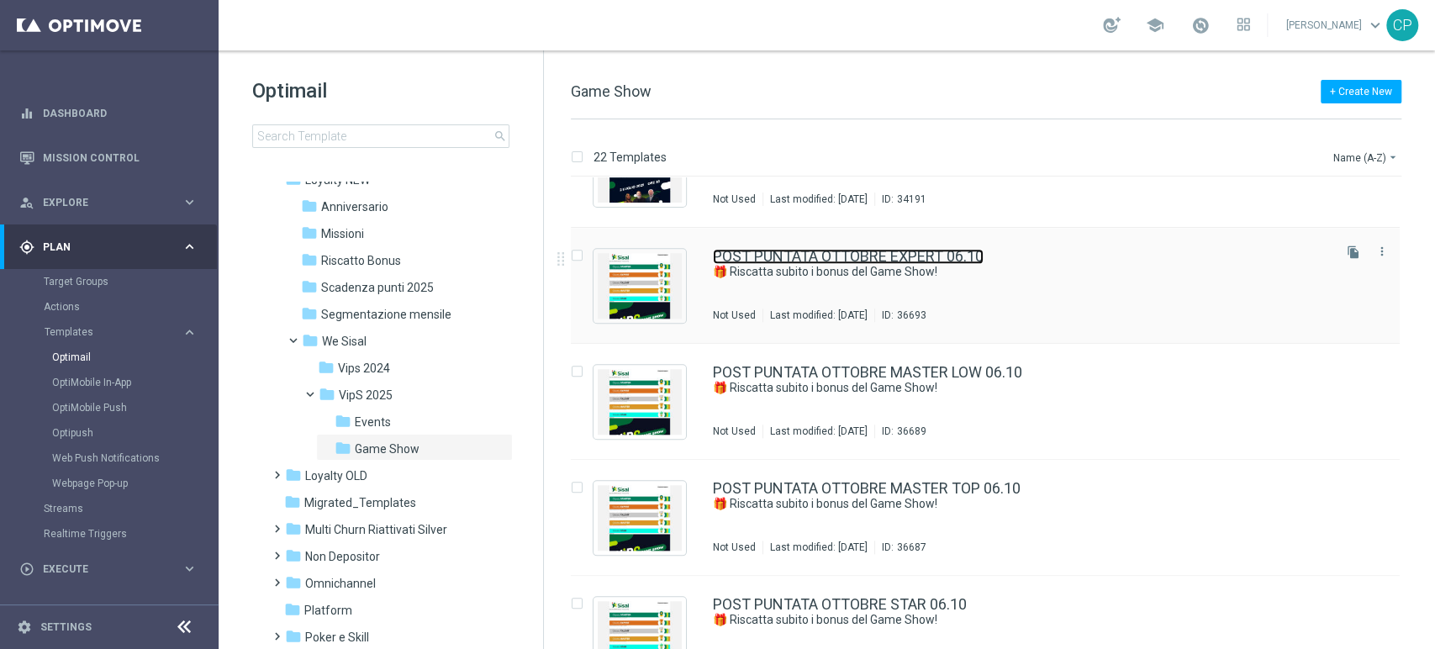
click at [803, 257] on link "POST PUNTATA OTTOBRE EXPERT 06.10" at bounding box center [848, 256] width 271 height 15
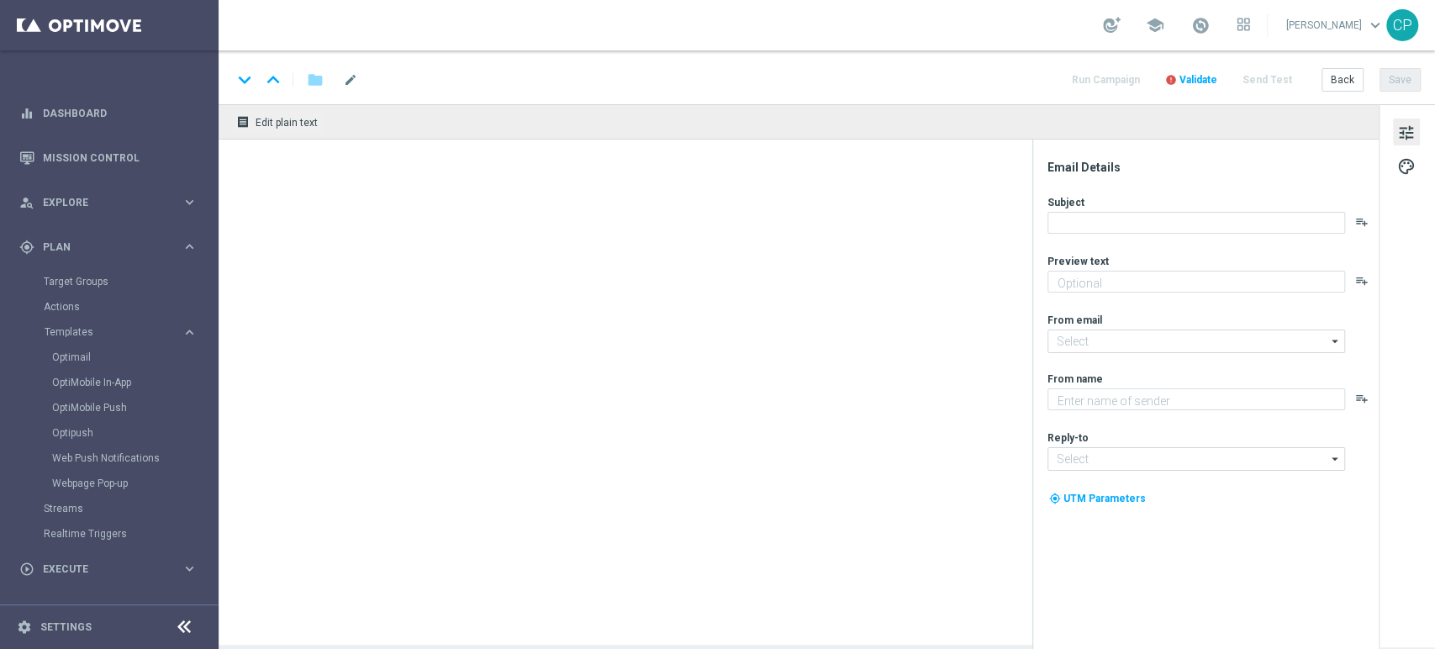
type textarea "Scopri le tue promozioni post puntata"
type input "newsletter@comunicazioni.sisal.it"
type textarea "Sisal"
type input "info@sisal.it"
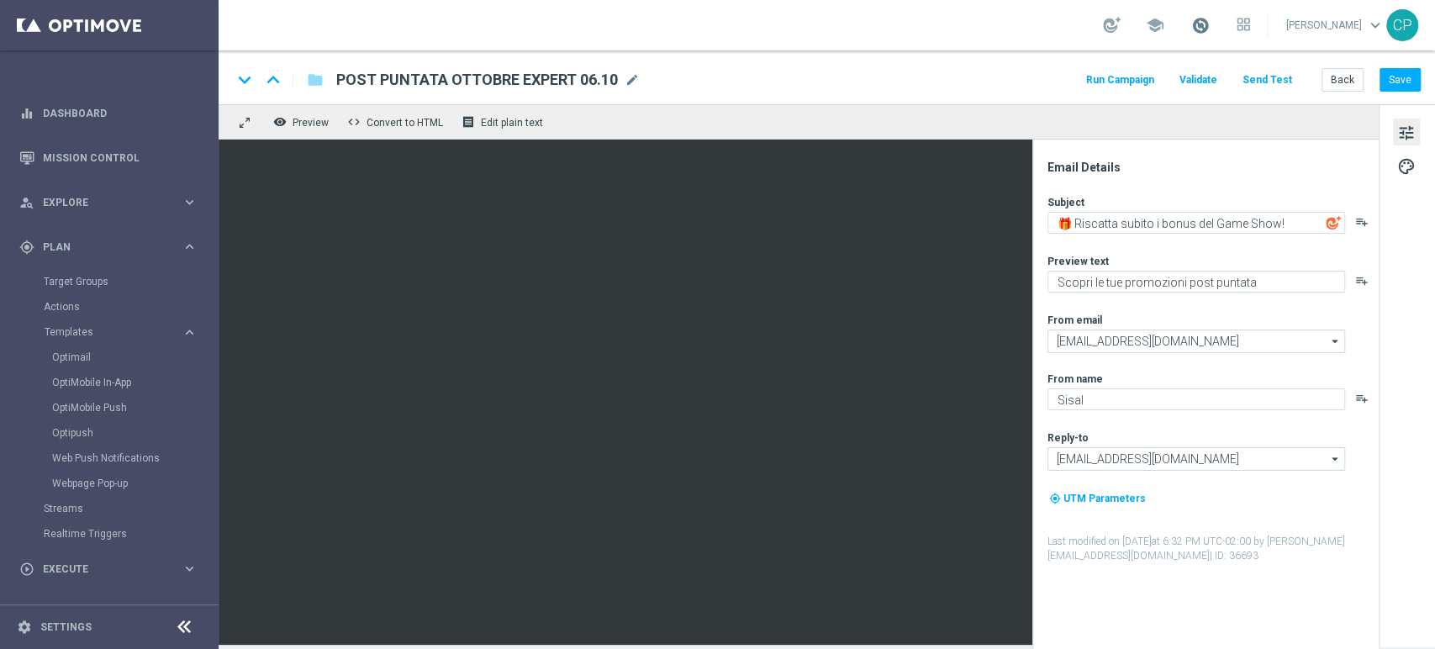
click at [1209, 24] on span at bounding box center [1200, 25] width 18 height 18
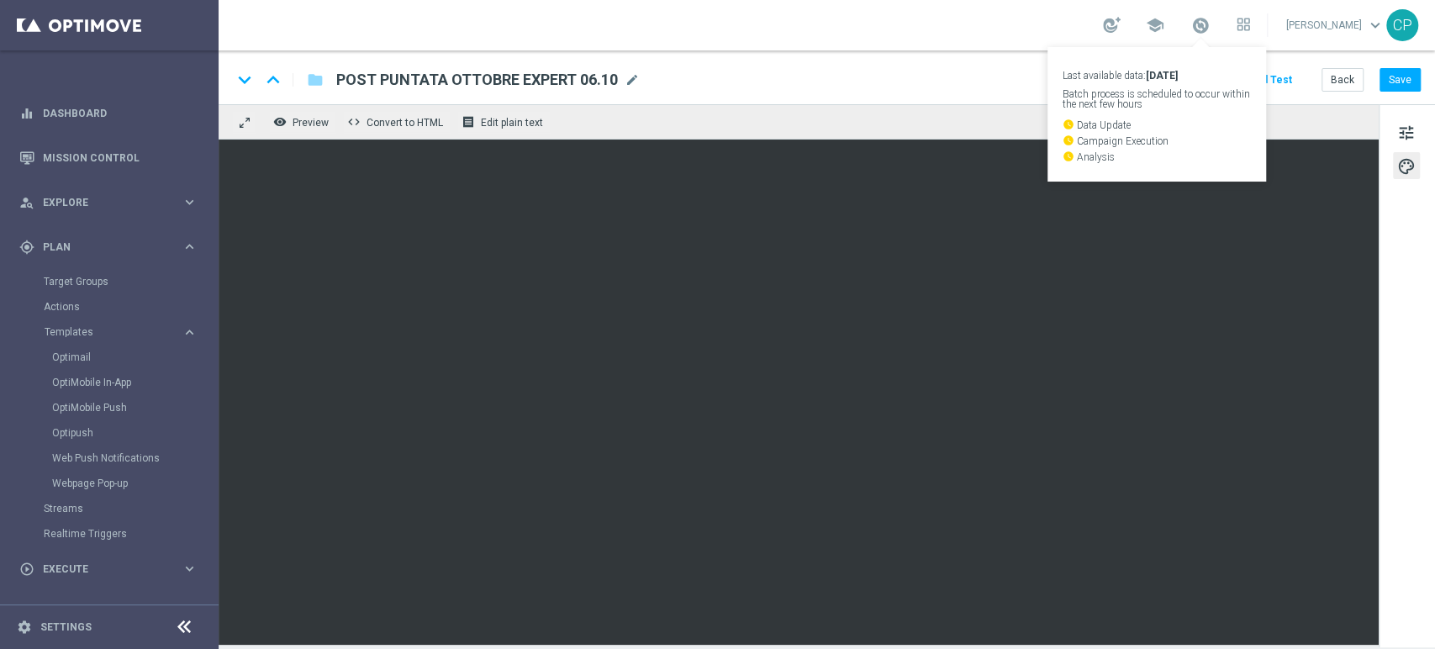
click at [935, 23] on div "school Last available data: 5 Oct 2025 Batch process is scheduled to occur with…" at bounding box center [827, 25] width 1216 height 50
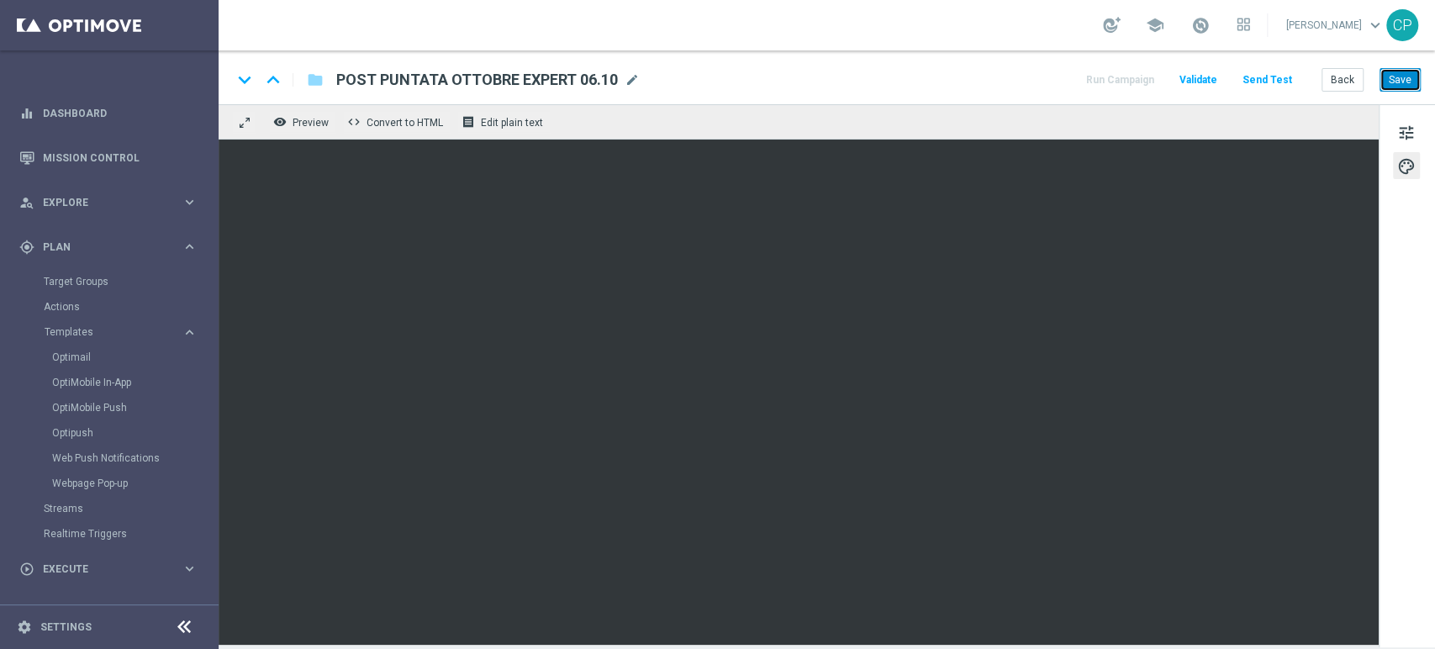
click at [1409, 79] on button "Save" at bounding box center [1399, 80] width 41 height 24
click at [1405, 79] on button "Save" at bounding box center [1399, 80] width 41 height 24
click at [1404, 75] on button "Save" at bounding box center [1399, 80] width 41 height 24
click at [1351, 76] on button "Back" at bounding box center [1342, 80] width 42 height 24
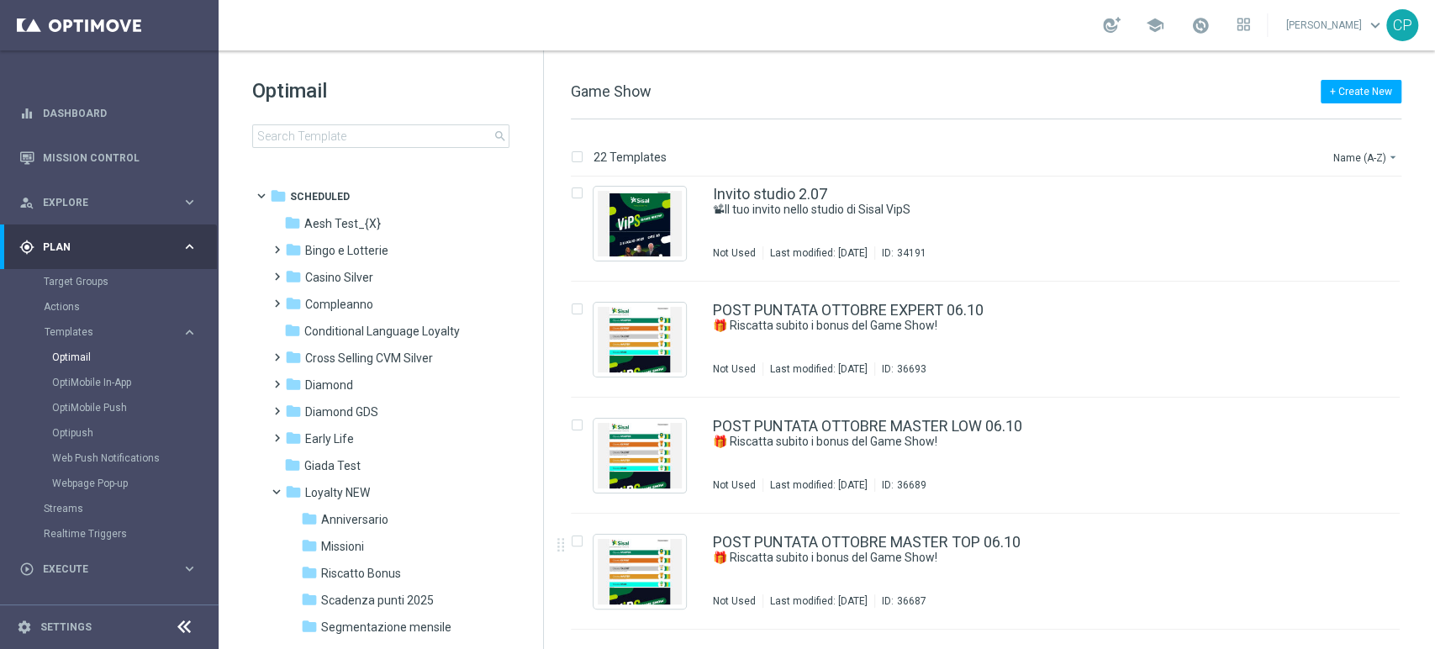
scroll to position [1054, 0]
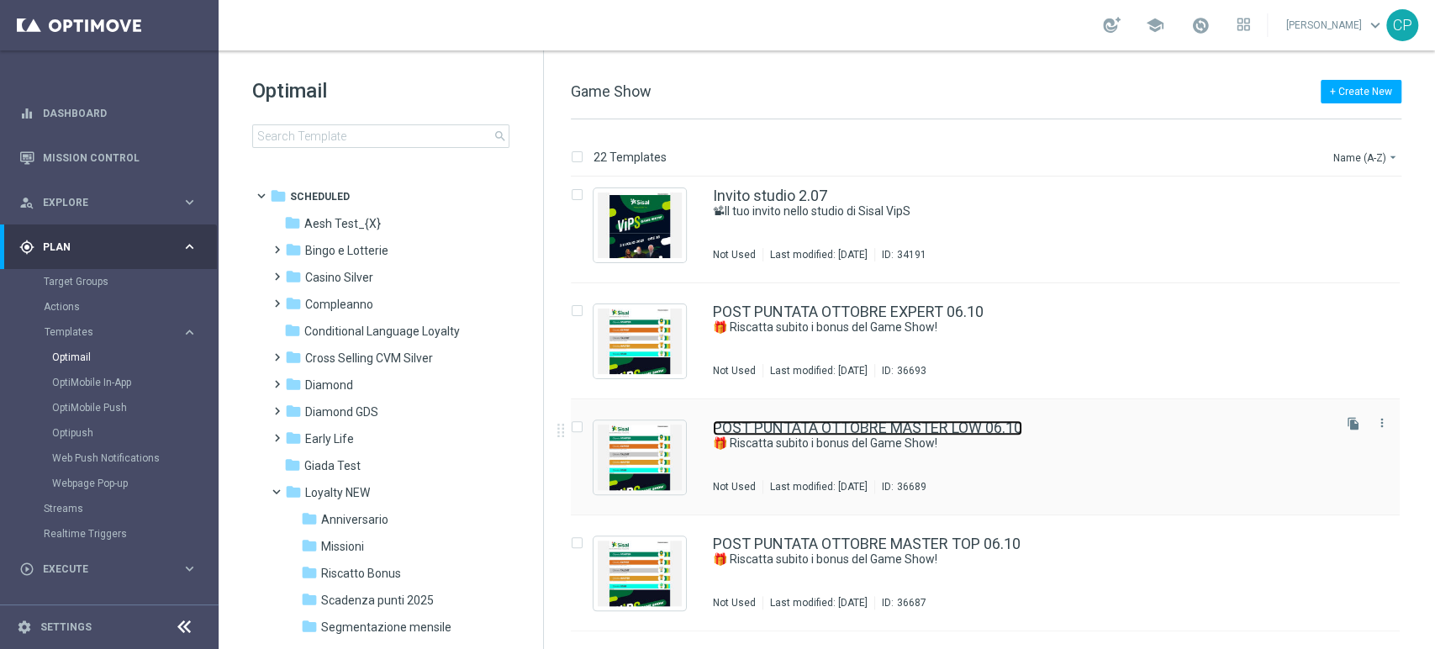
click at [964, 424] on link "POST PUNTATA OTTOBRE MASTER LOW 06.10" at bounding box center [867, 427] width 309 height 15
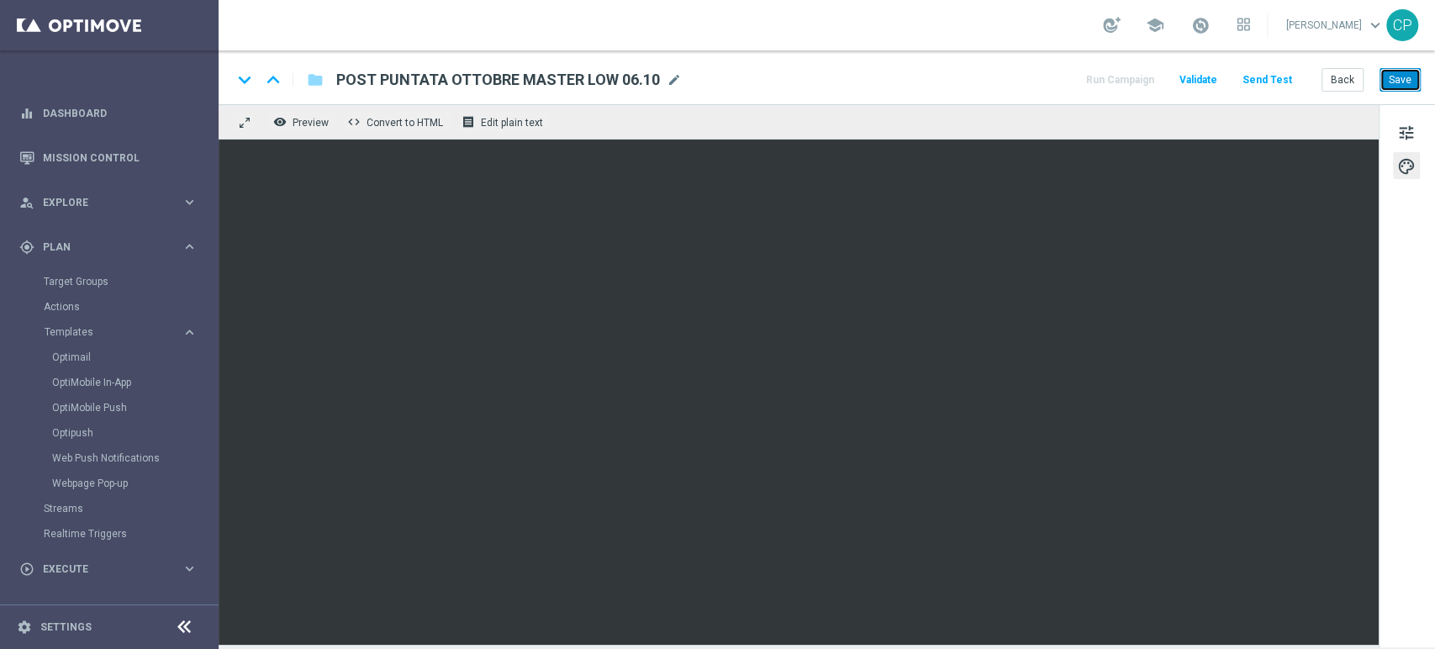
click at [1405, 82] on button "Save" at bounding box center [1399, 80] width 41 height 24
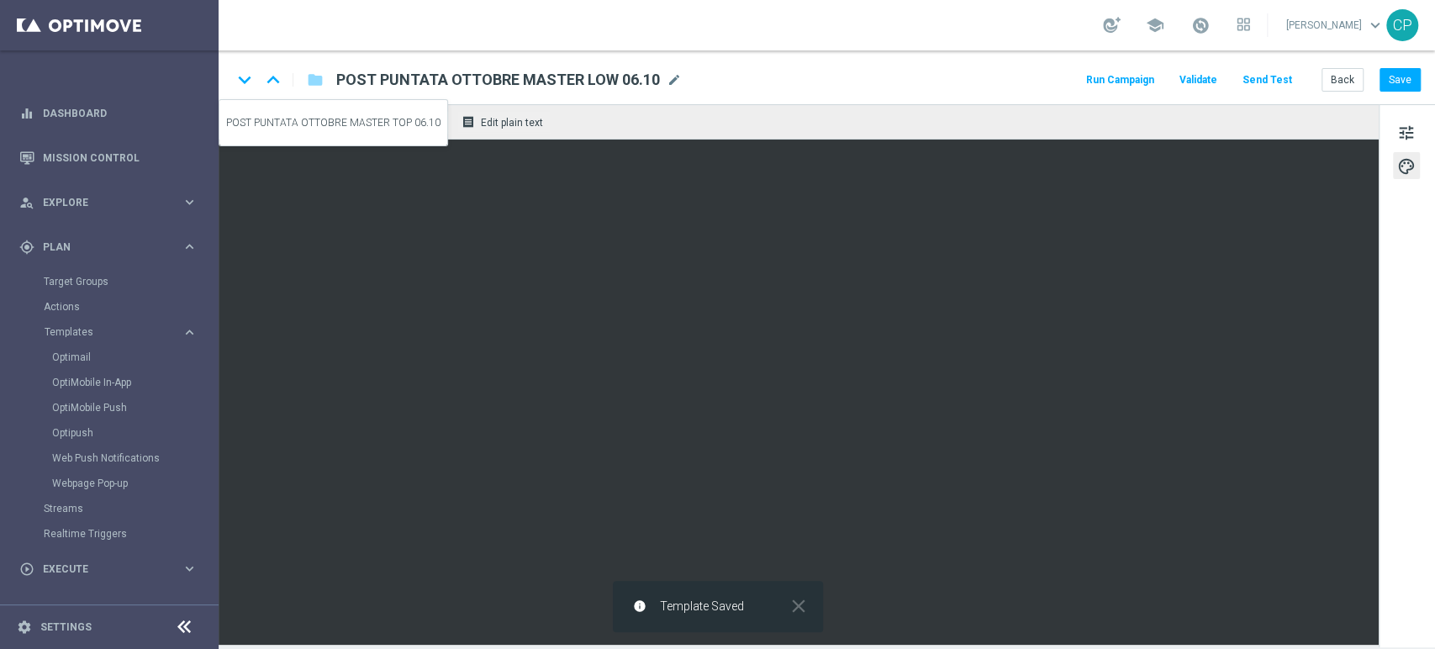
click at [244, 83] on icon "keyboard_arrow_down" at bounding box center [244, 79] width 25 height 25
click at [240, 77] on icon "keyboard_arrow_down" at bounding box center [244, 79] width 25 height 25
click at [272, 76] on icon "keyboard_arrow_up" at bounding box center [273, 79] width 25 height 25
click at [247, 76] on icon "keyboard_arrow_down" at bounding box center [244, 79] width 25 height 25
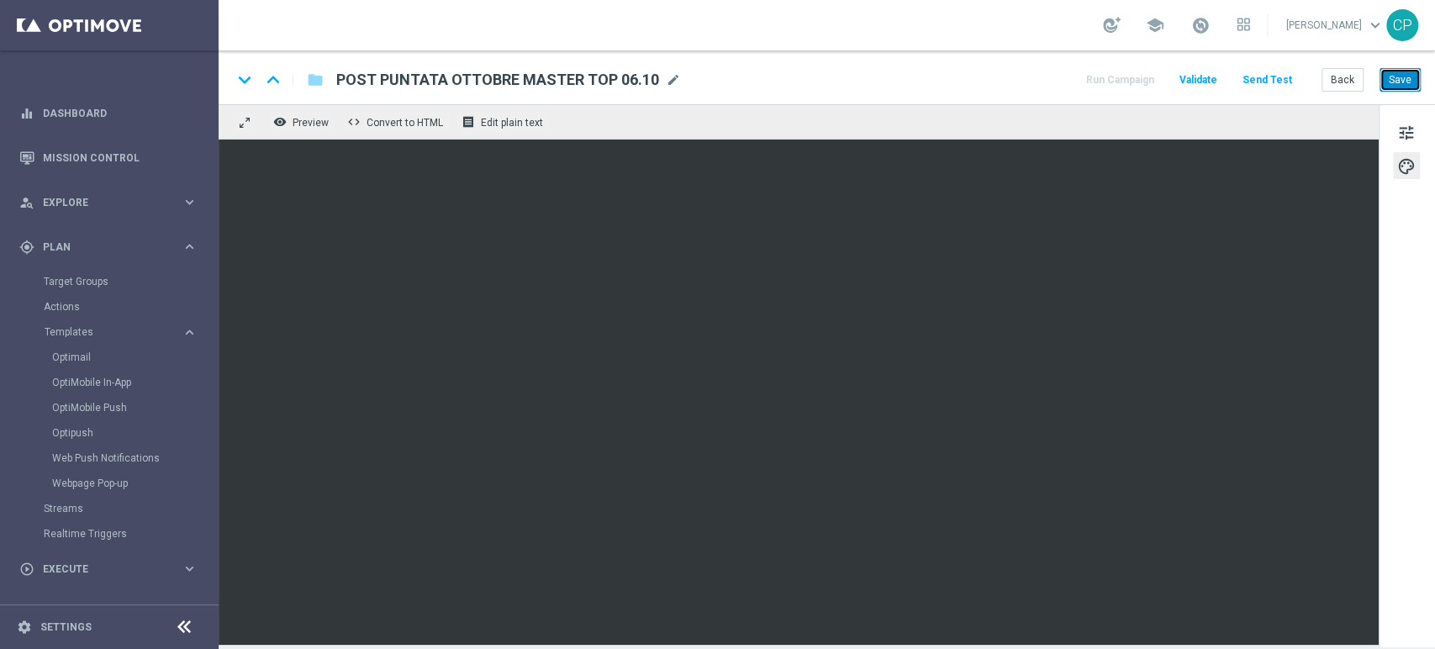
click at [1415, 74] on button "Save" at bounding box center [1399, 80] width 41 height 24
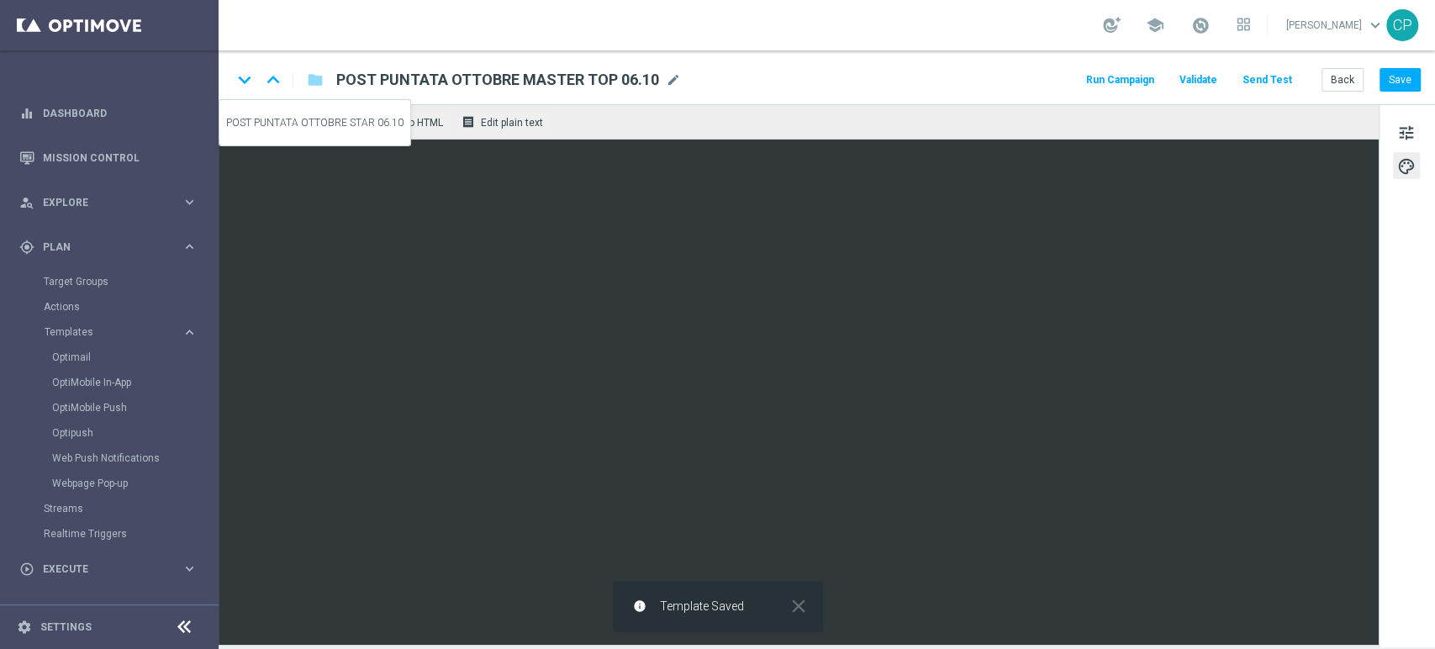
click at [246, 86] on icon "keyboard_arrow_down" at bounding box center [244, 79] width 25 height 25
click at [271, 72] on icon "keyboard_arrow_up" at bounding box center [273, 79] width 25 height 25
click at [239, 82] on icon "keyboard_arrow_down" at bounding box center [244, 79] width 25 height 25
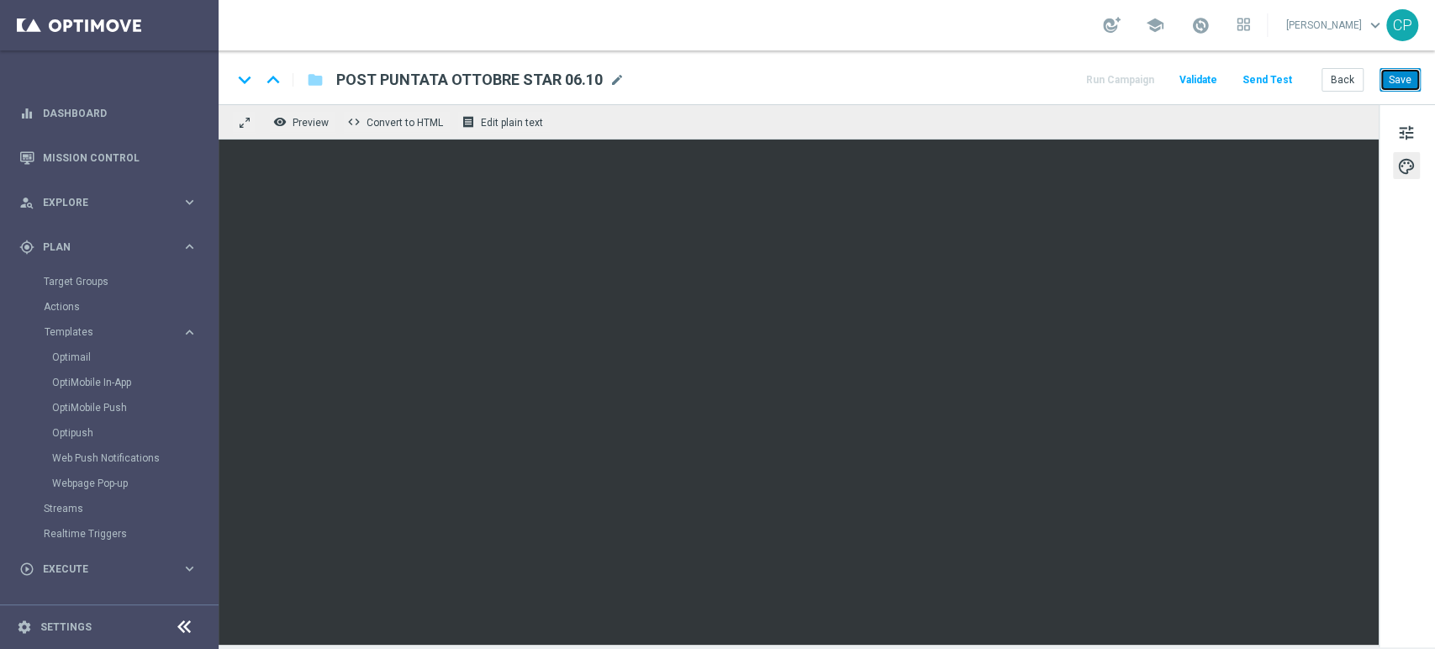
click at [1408, 84] on button "Save" at bounding box center [1399, 80] width 41 height 24
click at [248, 80] on icon "keyboard_arrow_down" at bounding box center [244, 79] width 25 height 25
click at [1416, 80] on button "Save" at bounding box center [1399, 80] width 41 height 24
click at [245, 79] on icon "keyboard_arrow_down" at bounding box center [244, 79] width 25 height 25
click at [276, 66] on div "keyboard_arrow_down keyboard_arrow_up folder Post Puntata-Master10.09 Post Punt…" at bounding box center [827, 77] width 1216 height 54
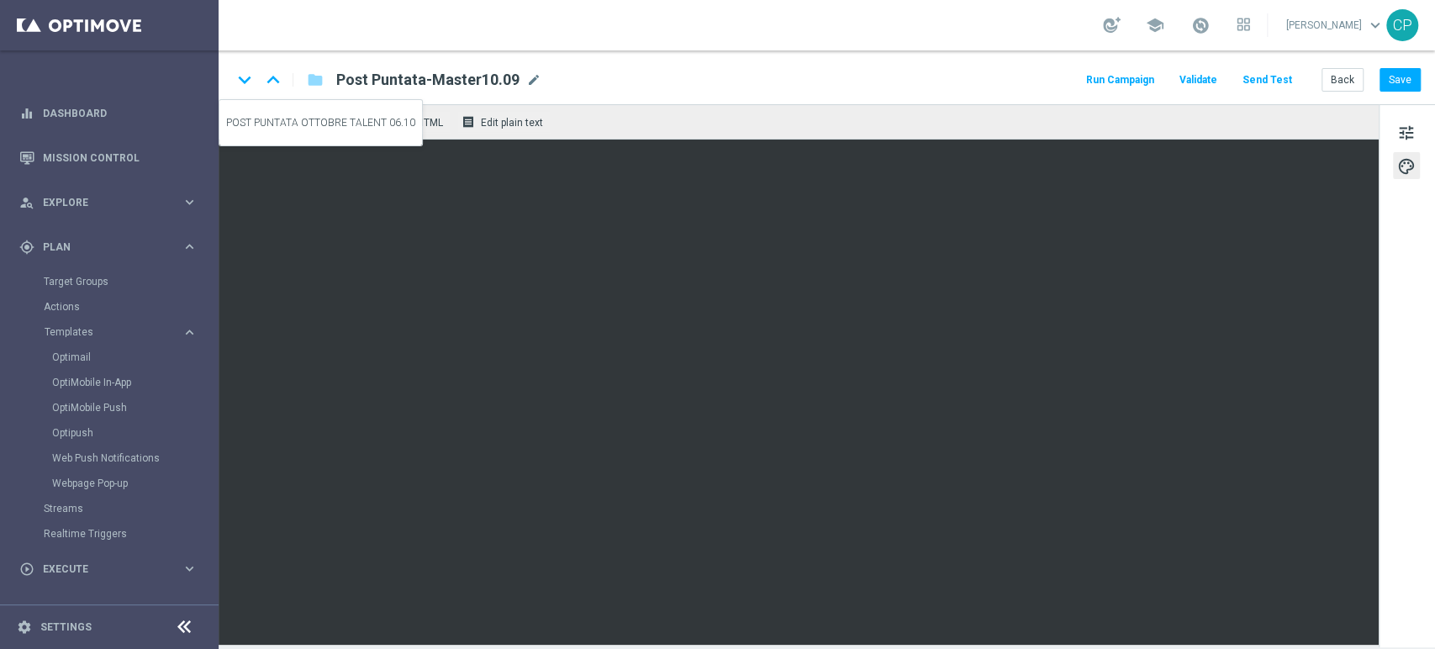
click at [273, 76] on icon "keyboard_arrow_up" at bounding box center [273, 79] width 25 height 25
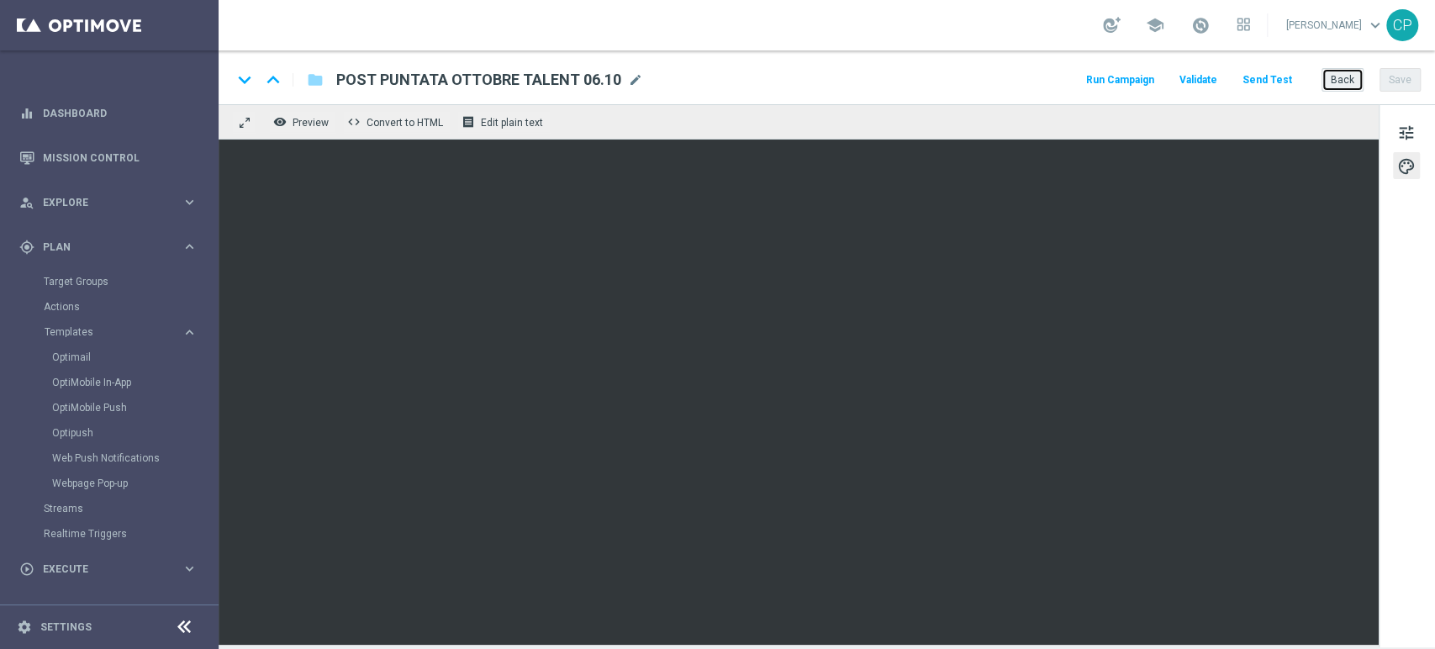
click at [1347, 80] on button "Back" at bounding box center [1342, 80] width 42 height 24
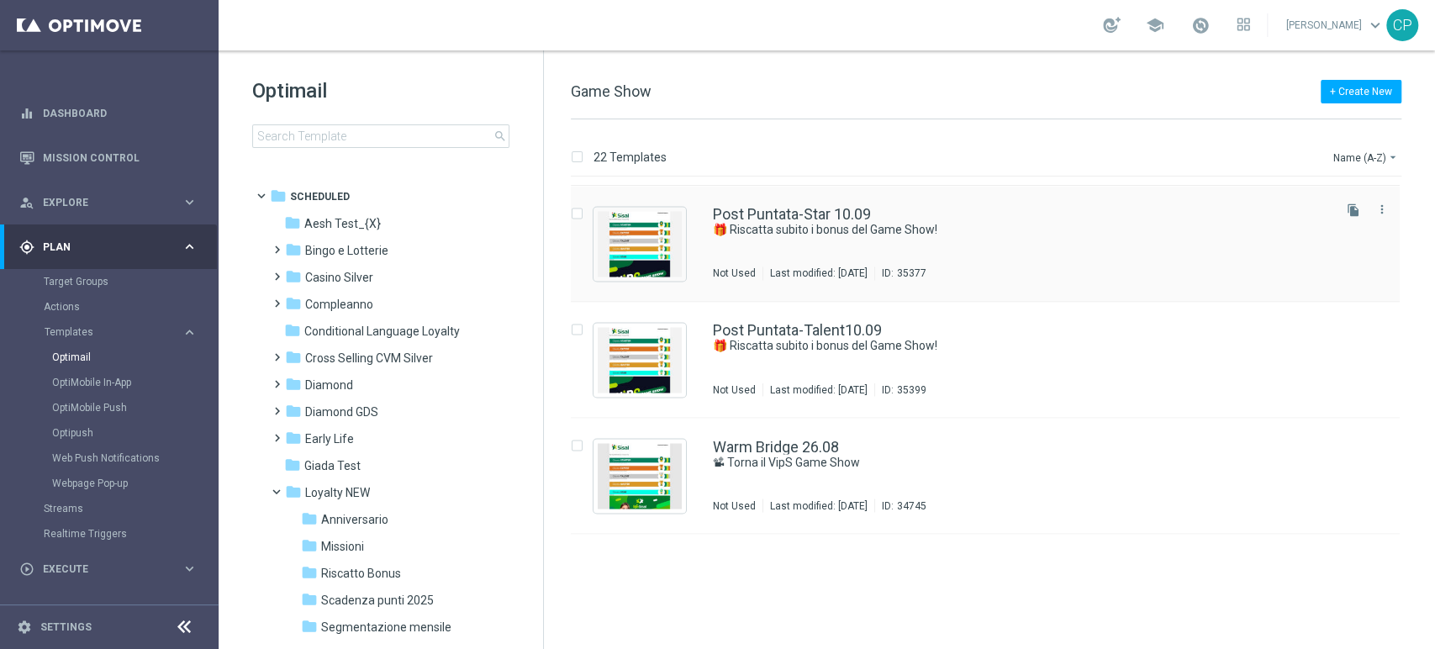
scroll to position [1736, 0]
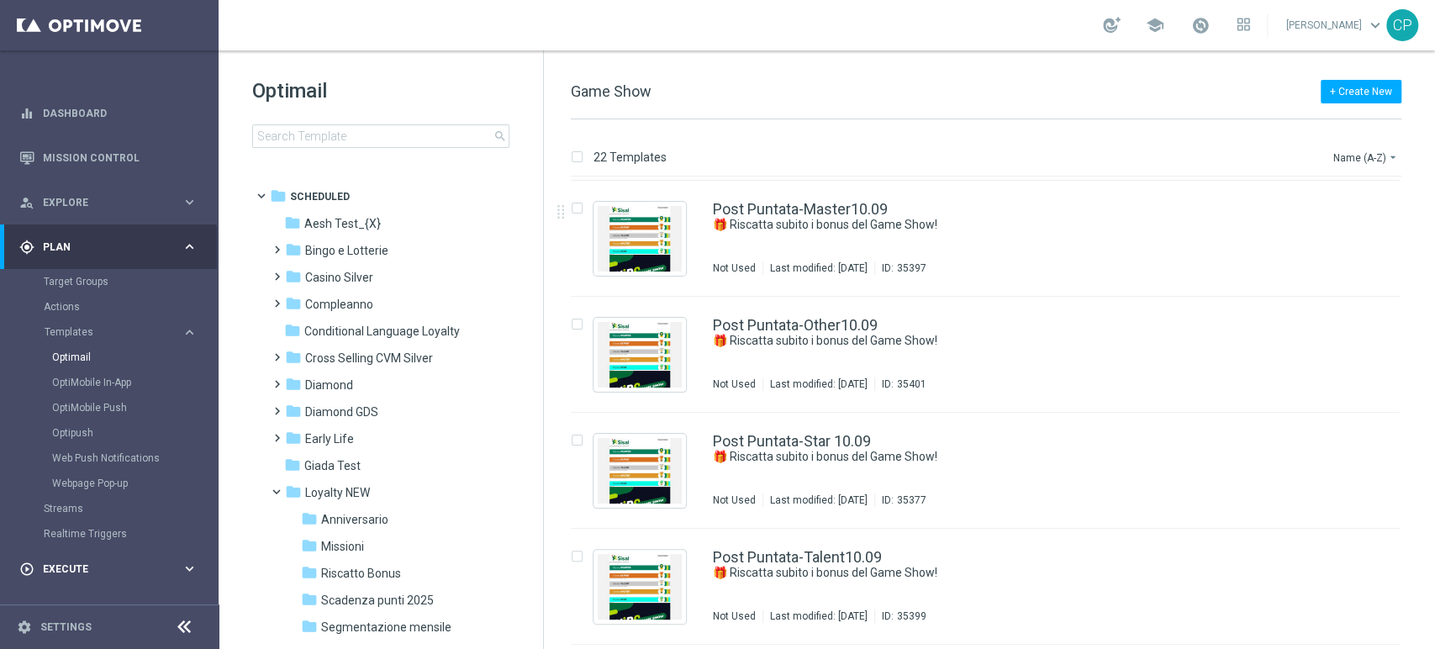
click at [153, 569] on span "Execute" at bounding box center [112, 569] width 139 height 10
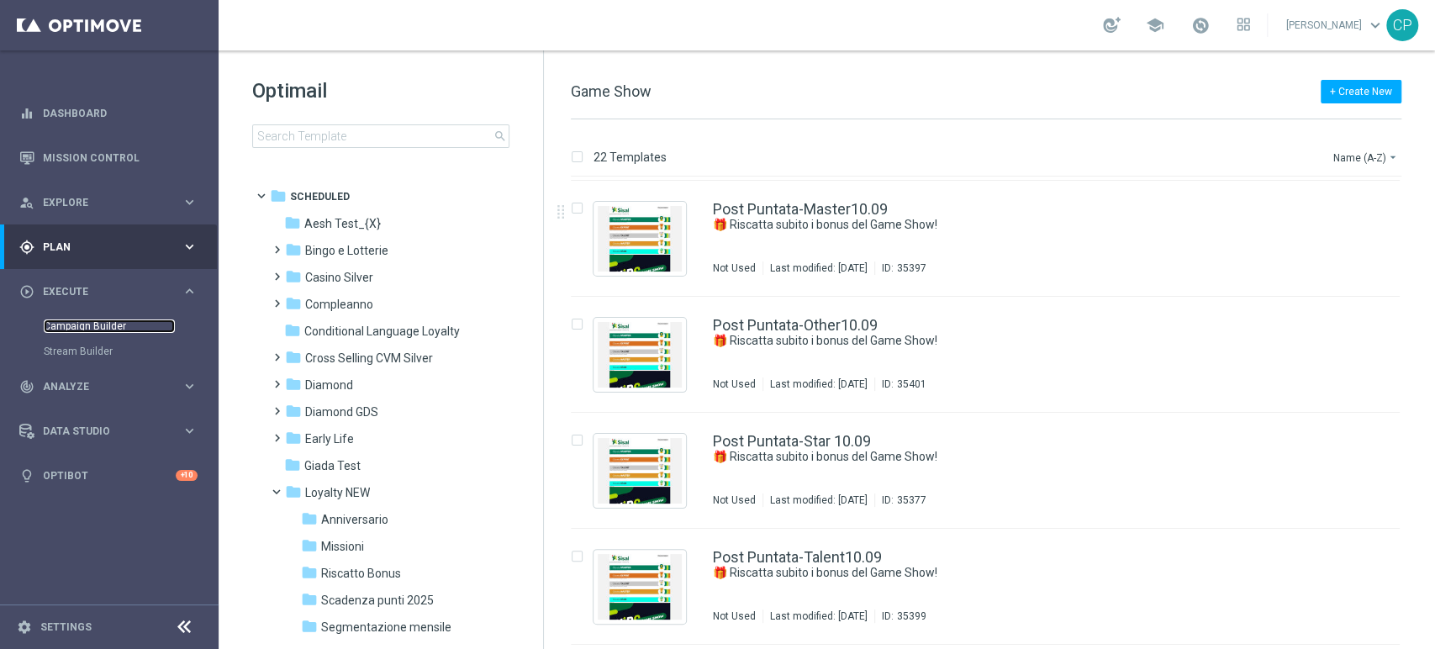
click at [96, 322] on link "Campaign Builder" at bounding box center [109, 325] width 131 height 13
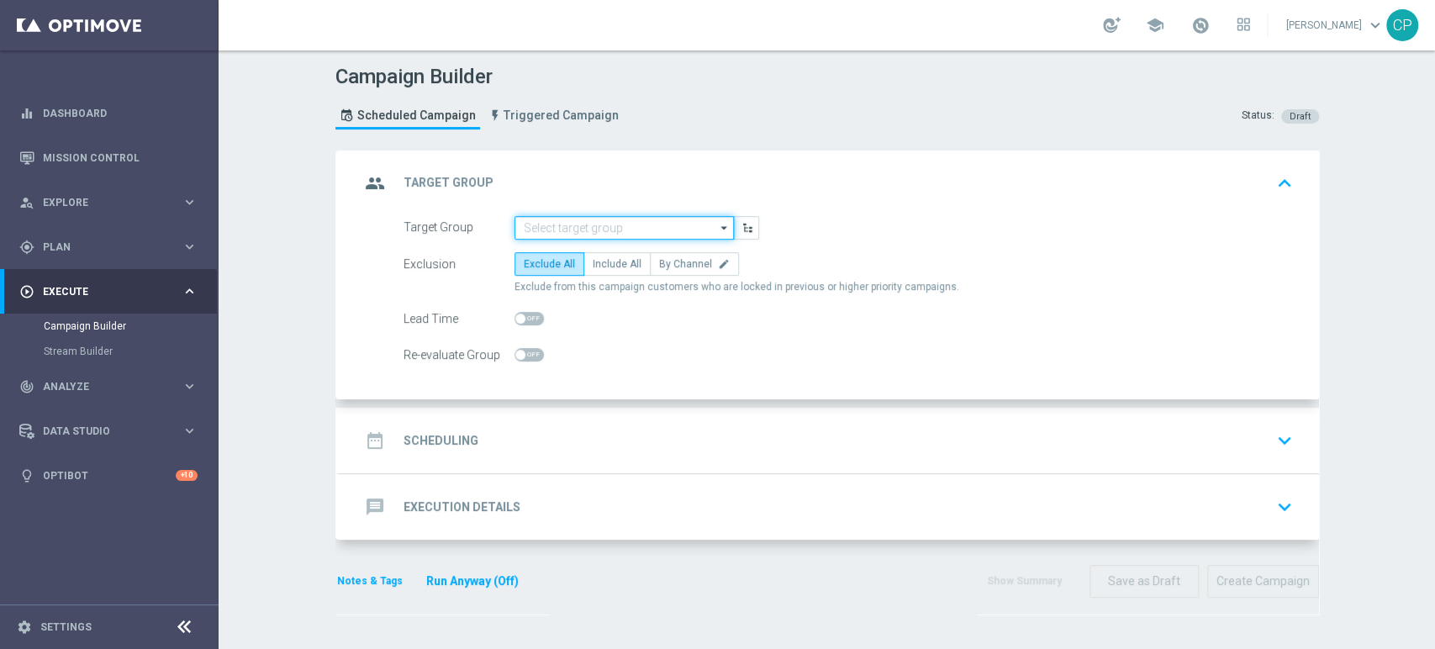
click at [585, 227] on input at bounding box center [623, 228] width 219 height 24
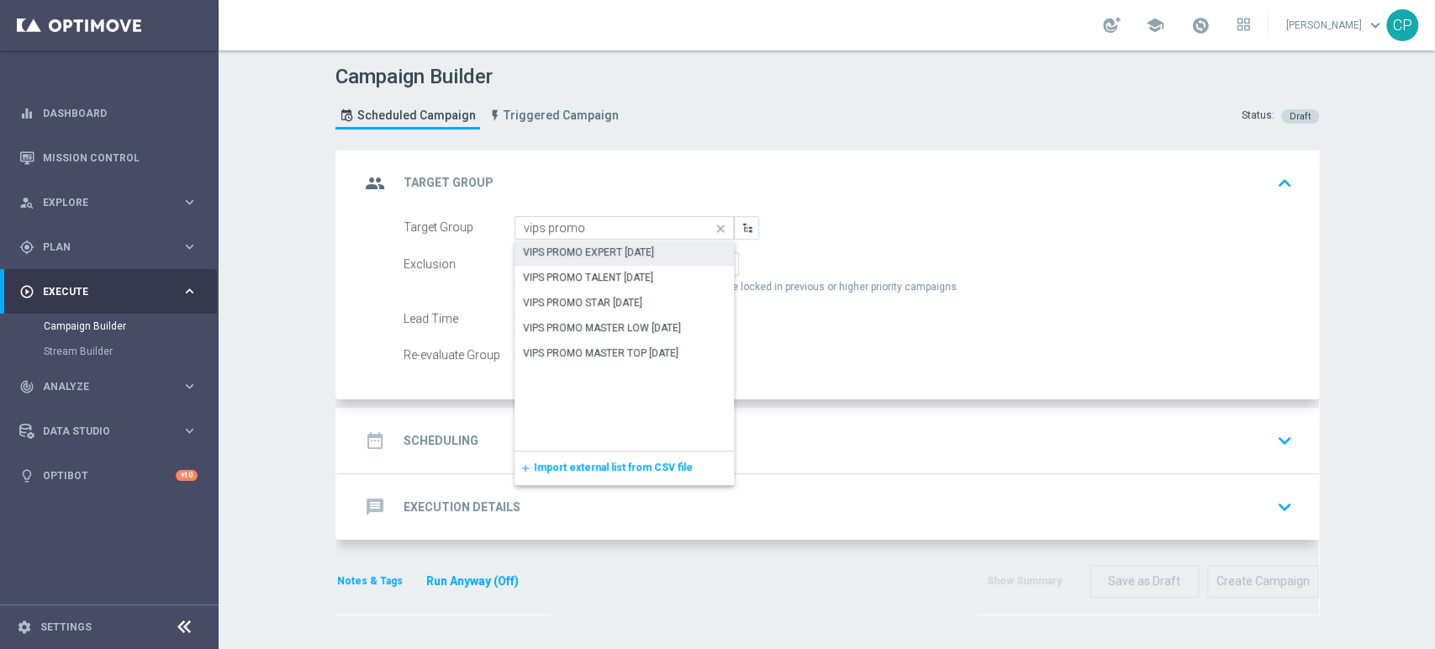
click at [620, 254] on div "VIPS PROMO EXPERT [DATE]" at bounding box center [588, 252] width 131 height 15
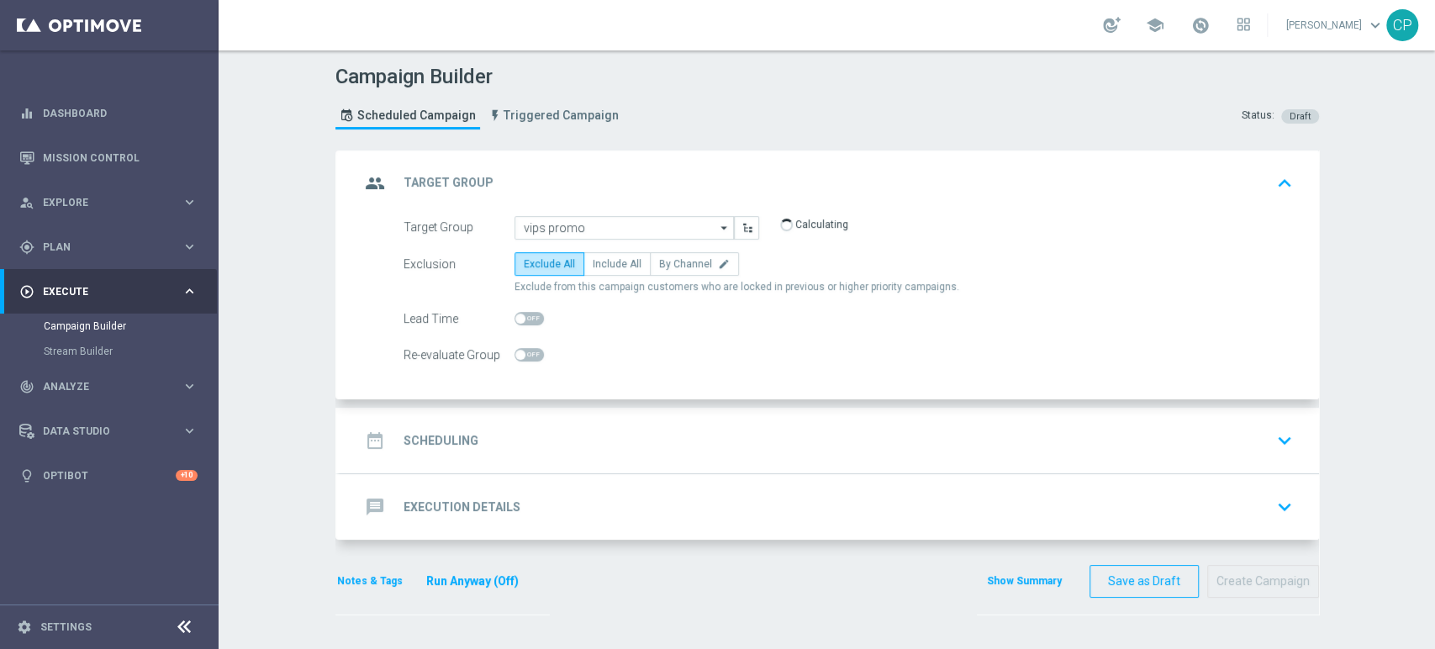
type input "VIPS PROMO EXPERT [DATE]"
click at [605, 261] on span "Include All" at bounding box center [616, 264] width 49 height 12
click at [603, 261] on input "Include All" at bounding box center [597, 266] width 11 height 11
radio input "true"
click at [582, 445] on div "date_range Scheduling keyboard_arrow_down" at bounding box center [829, 440] width 939 height 32
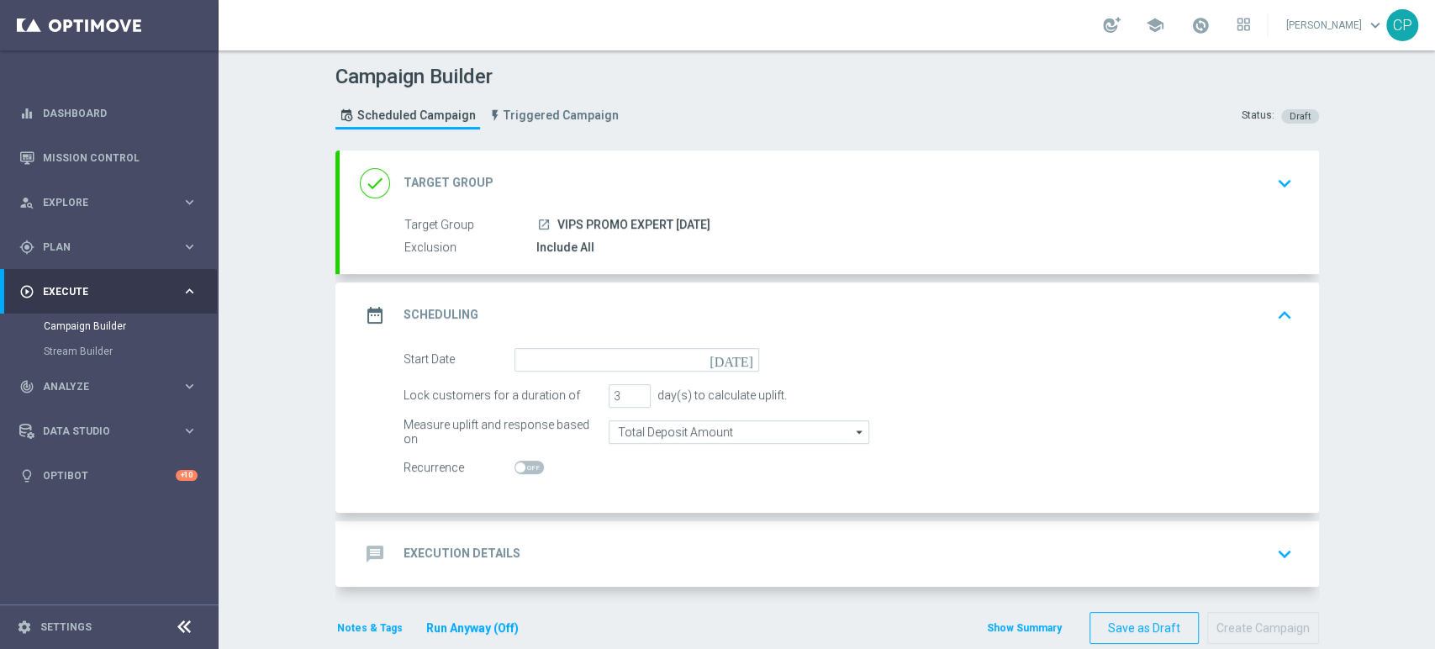
click at [735, 355] on icon "today" at bounding box center [734, 357] width 50 height 18
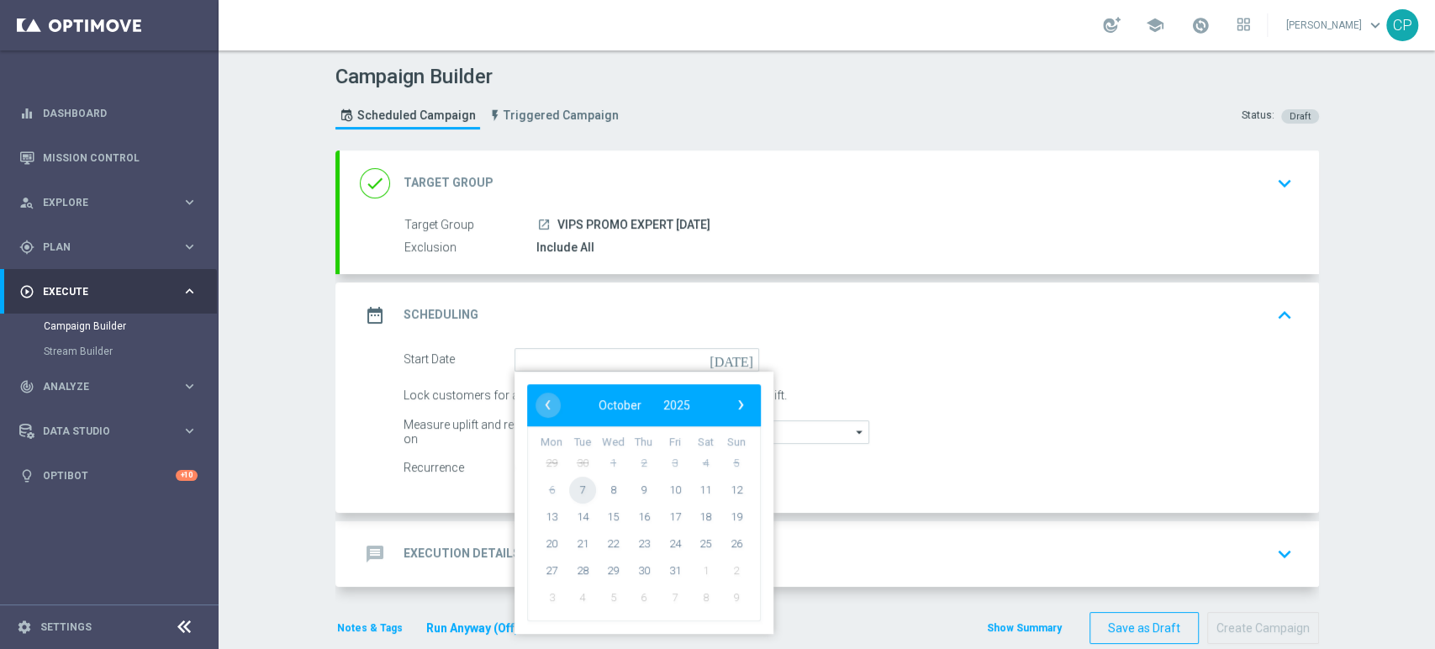
click at [577, 479] on span "7" at bounding box center [581, 489] width 27 height 27
type input "[DATE]"
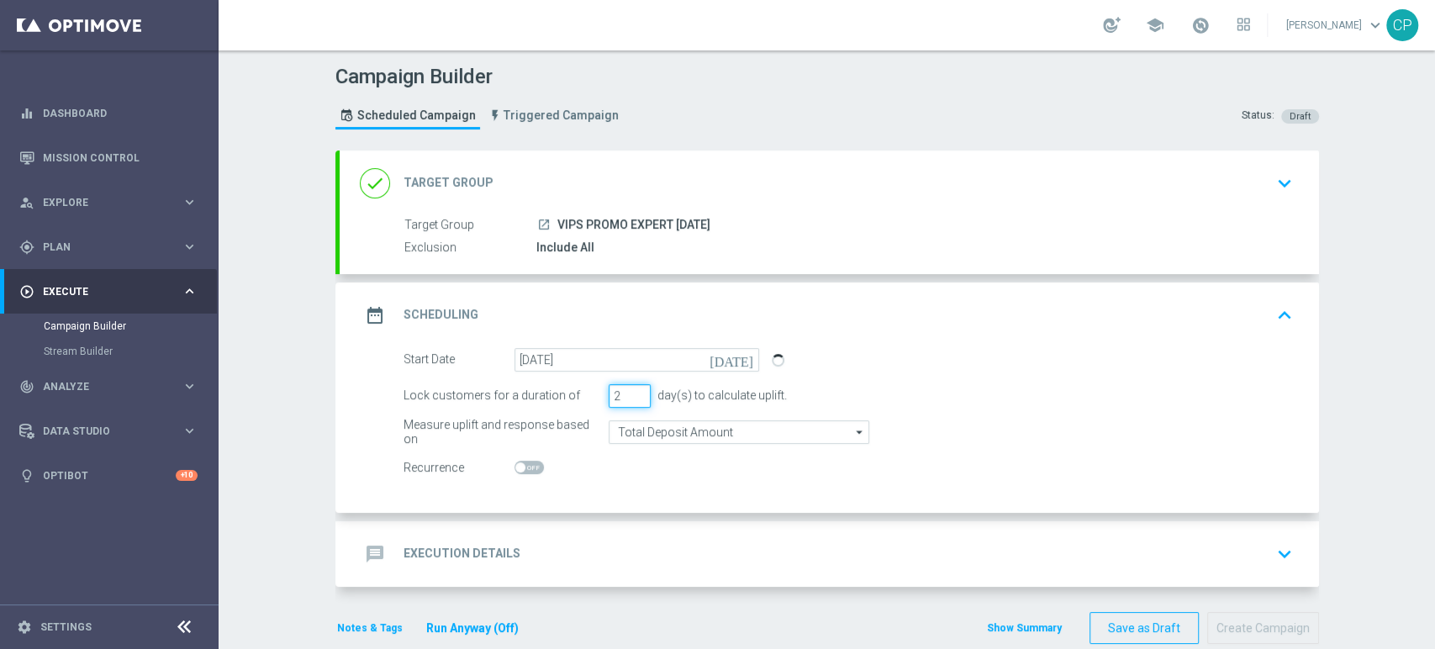
click at [632, 398] on input "2" at bounding box center [629, 396] width 42 height 24
type input "1"
click at [632, 398] on input "1" at bounding box center [629, 396] width 42 height 24
click at [693, 400] on div "day(s) to calculate uplift." at bounding box center [718, 395] width 136 height 14
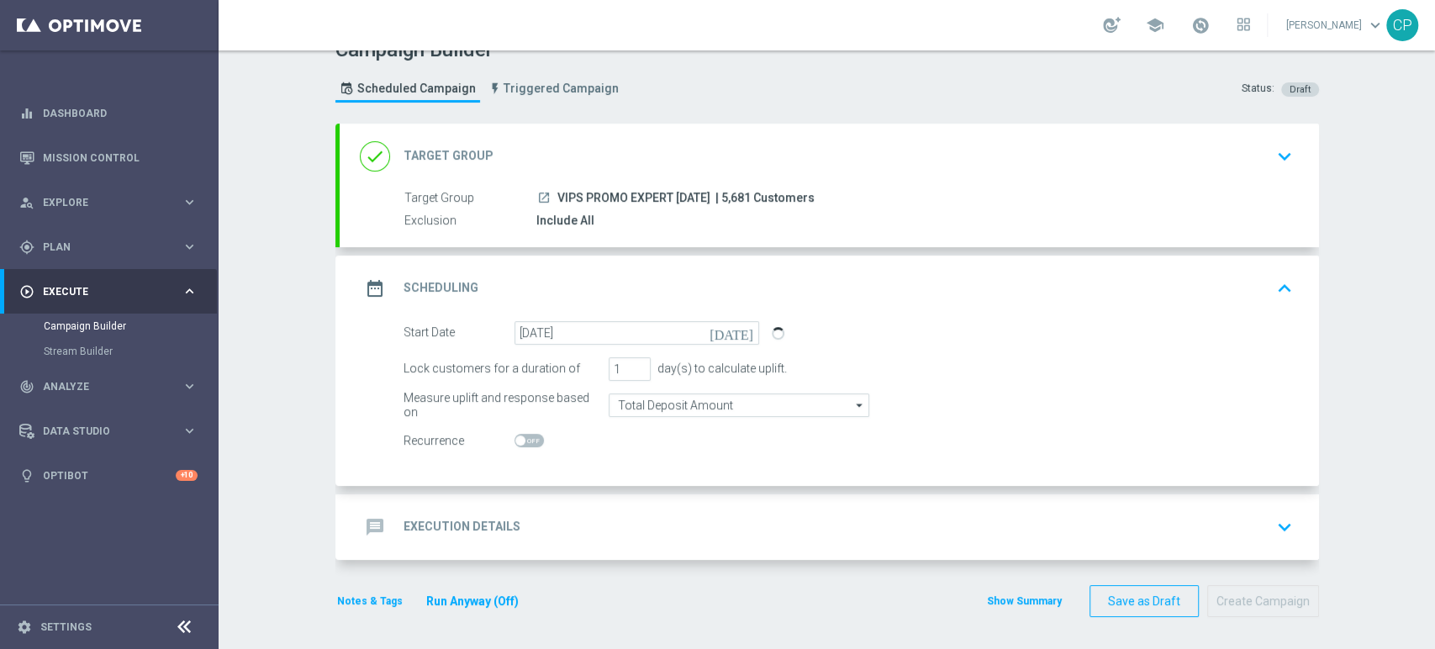
click at [645, 517] on div "message Execution Details keyboard_arrow_down" at bounding box center [829, 527] width 939 height 32
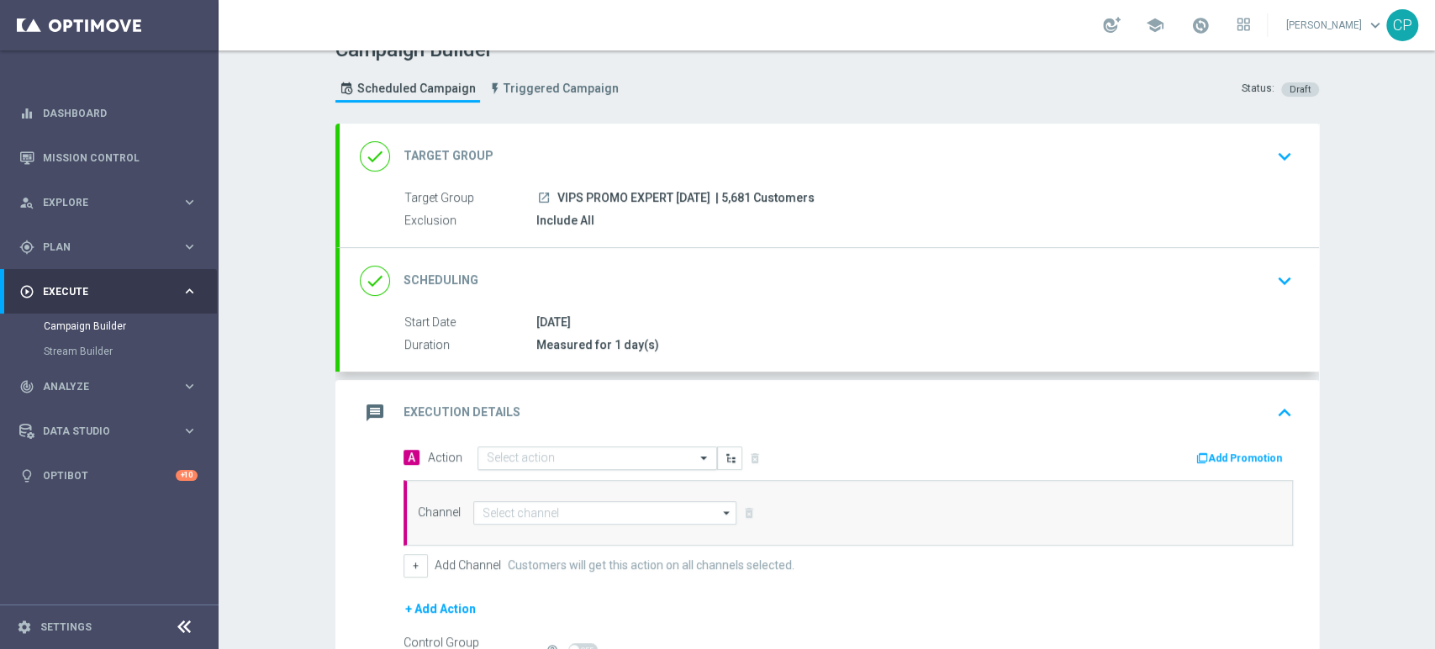
click at [598, 457] on input "text" at bounding box center [580, 458] width 187 height 14
type input "dem vips"
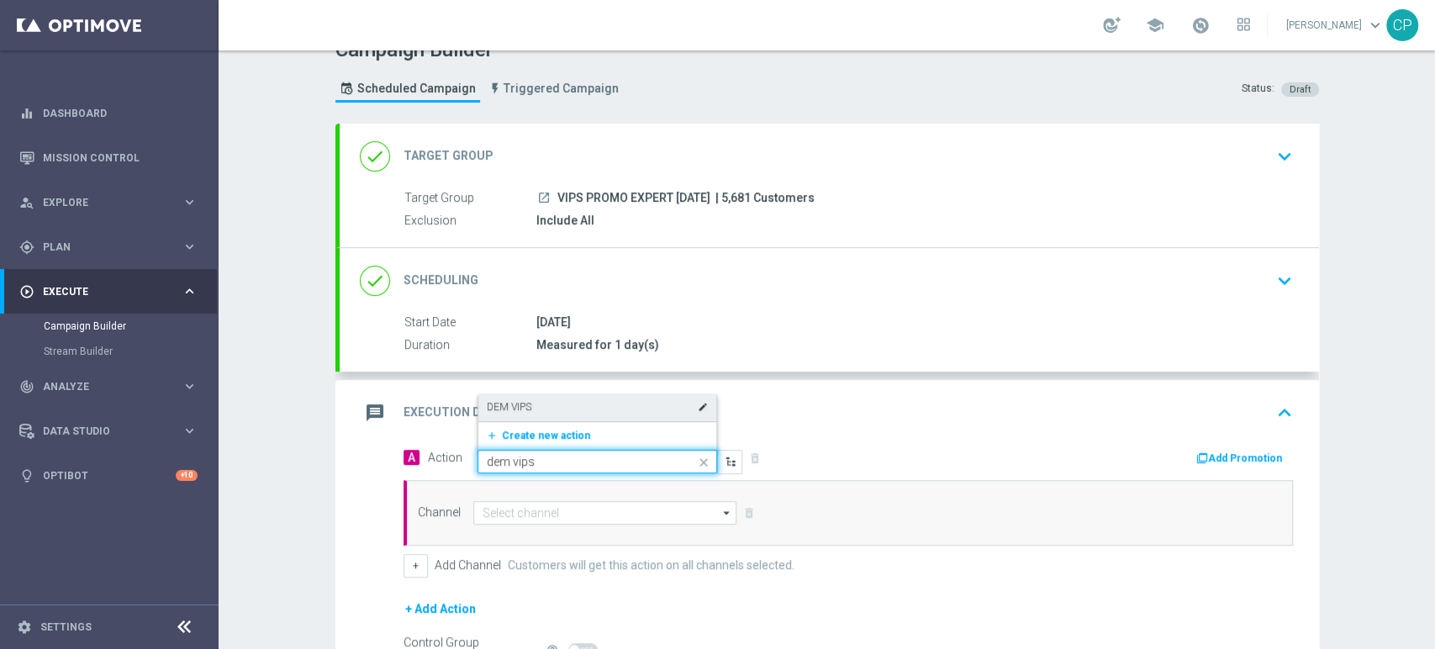
click at [587, 400] on div "DEM VIPS edit" at bounding box center [597, 407] width 221 height 28
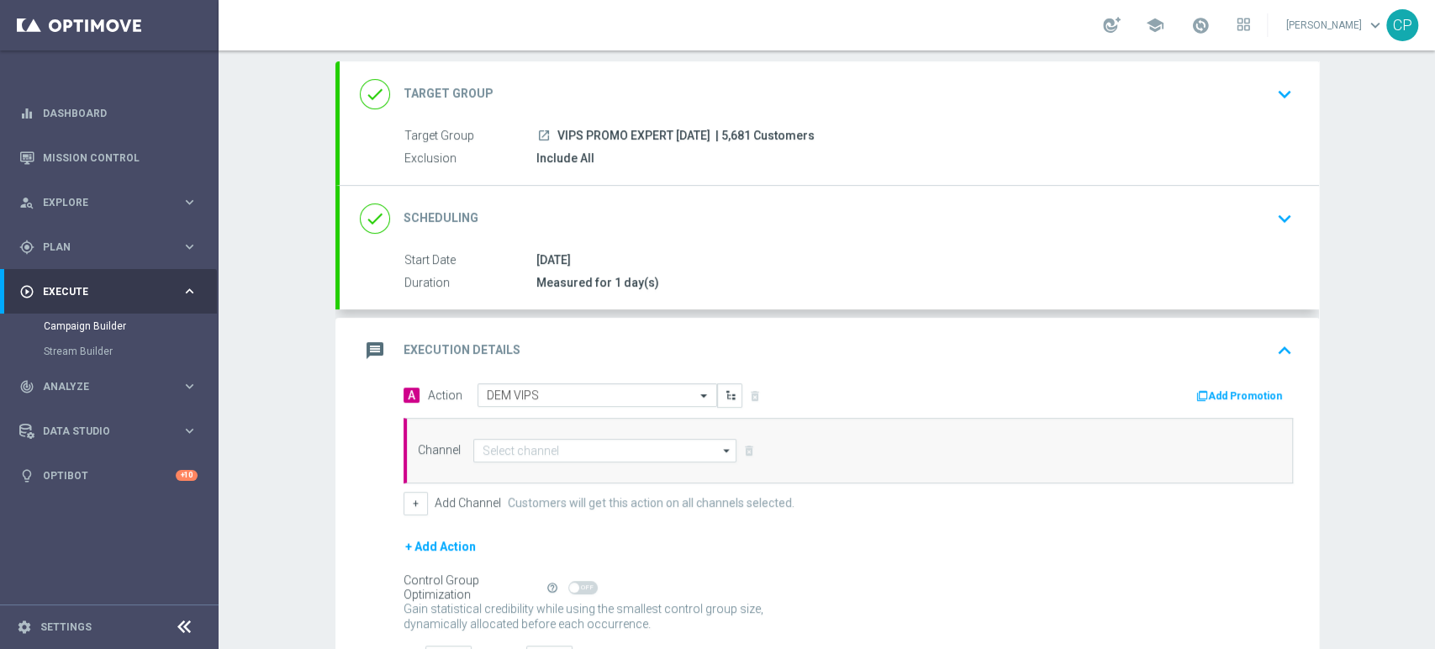
scroll to position [90, 0]
click at [507, 449] on input at bounding box center [605, 450] width 264 height 24
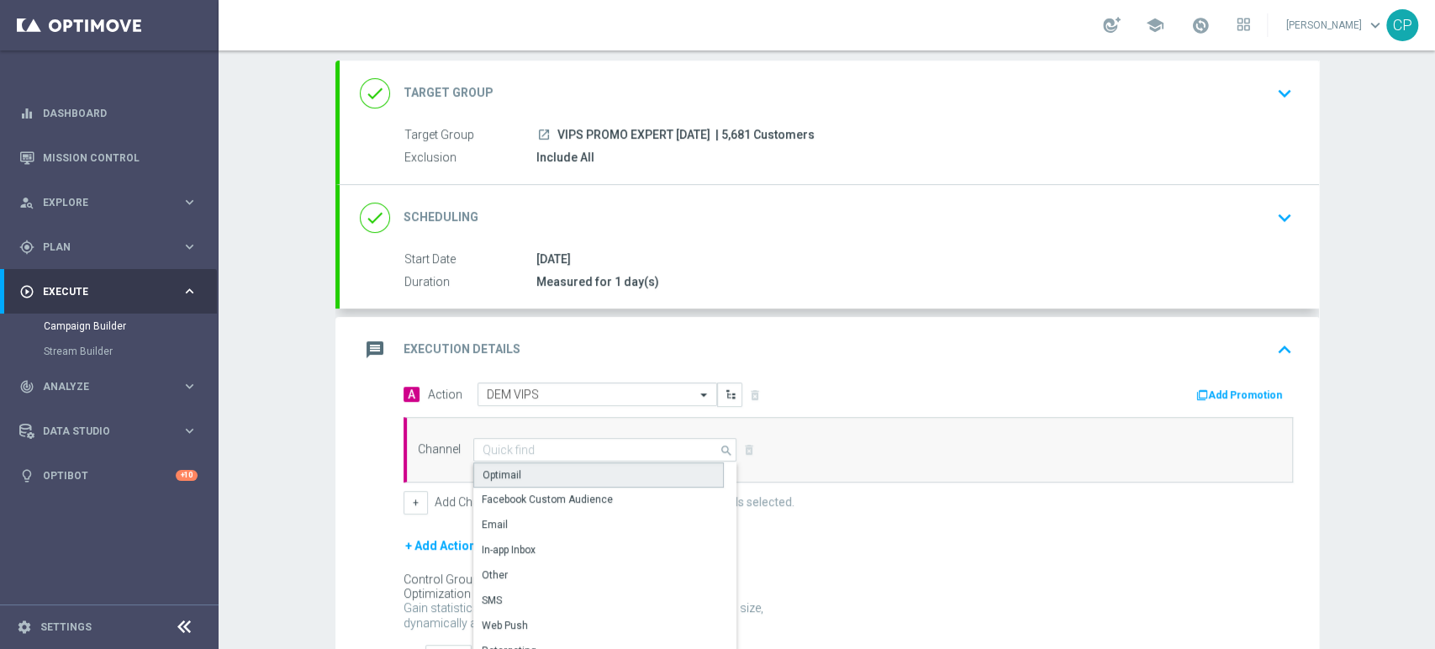
click at [520, 471] on div "Optimail" at bounding box center [598, 474] width 250 height 25
type input "Optimail"
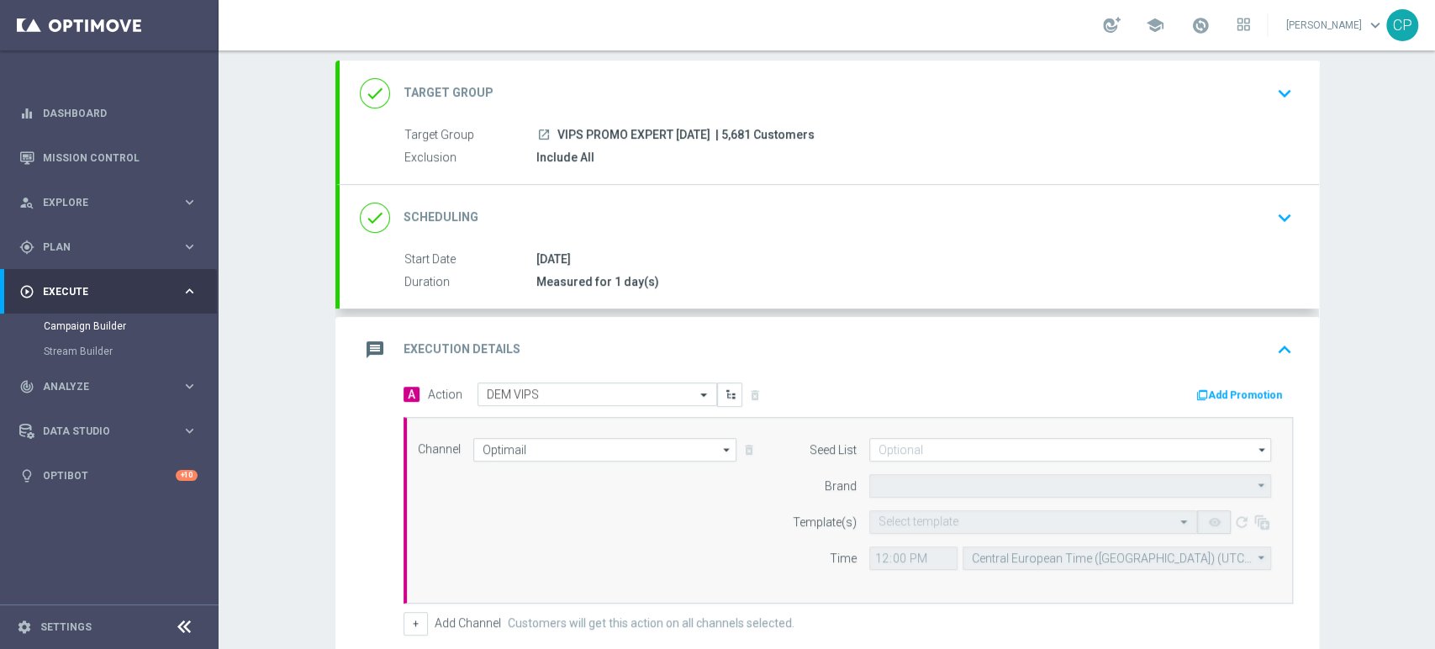
type input "Sisal Marketing"
click at [917, 516] on input "text" at bounding box center [1016, 522] width 276 height 14
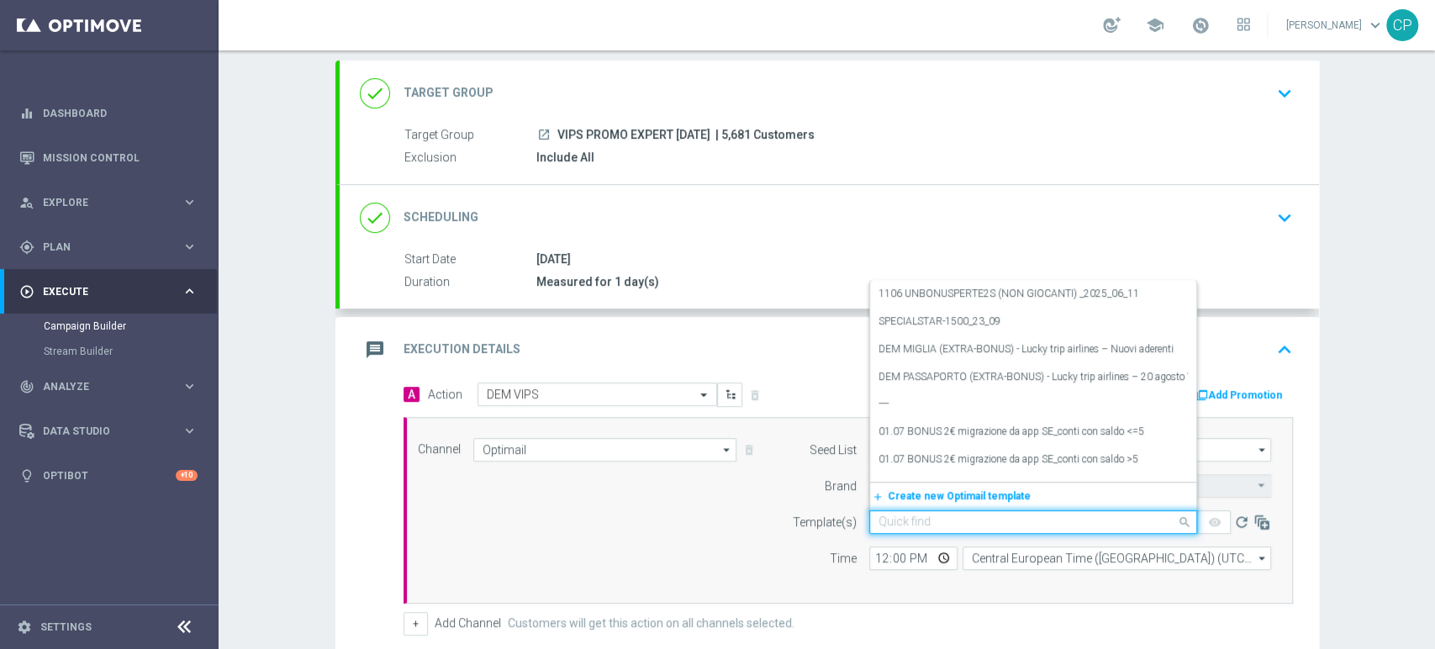
click at [917, 516] on input "text" at bounding box center [1016, 522] width 276 height 14
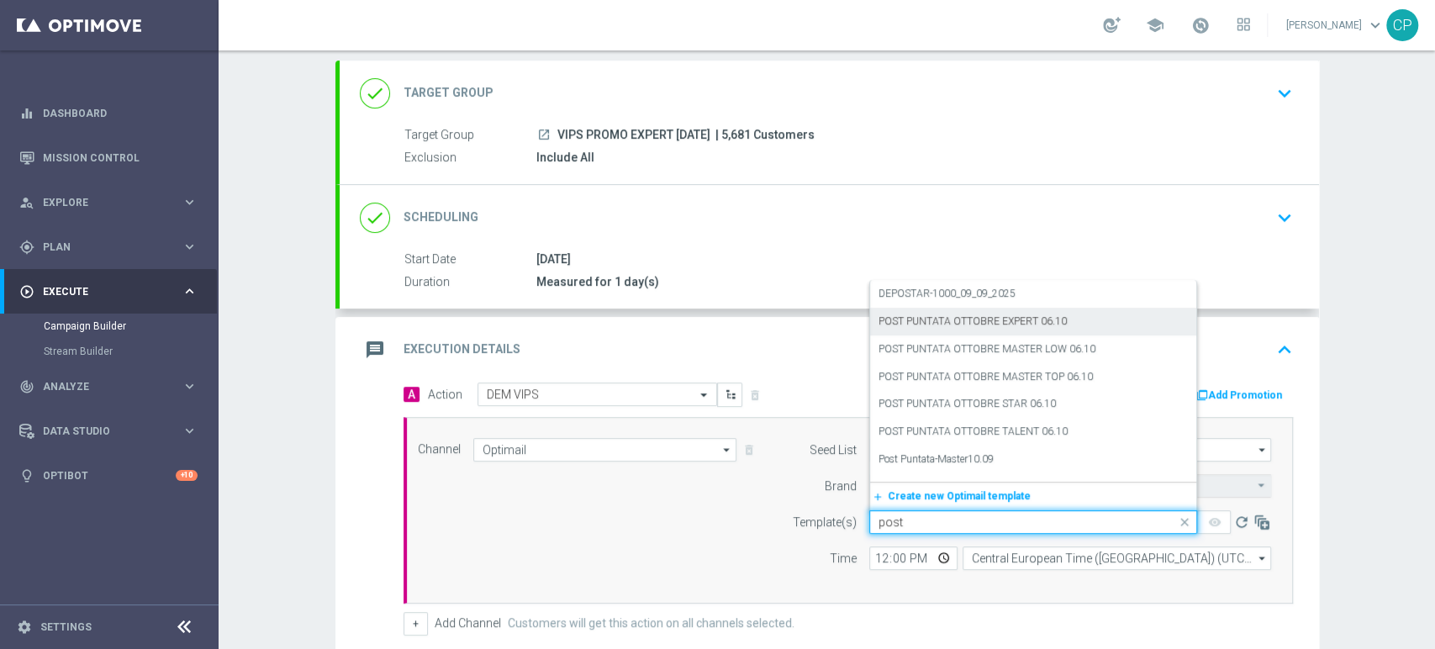
click at [991, 319] on label "POST PUNTATA OTTOBRE EXPERT 06.10" at bounding box center [972, 321] width 188 height 14
type input "post"
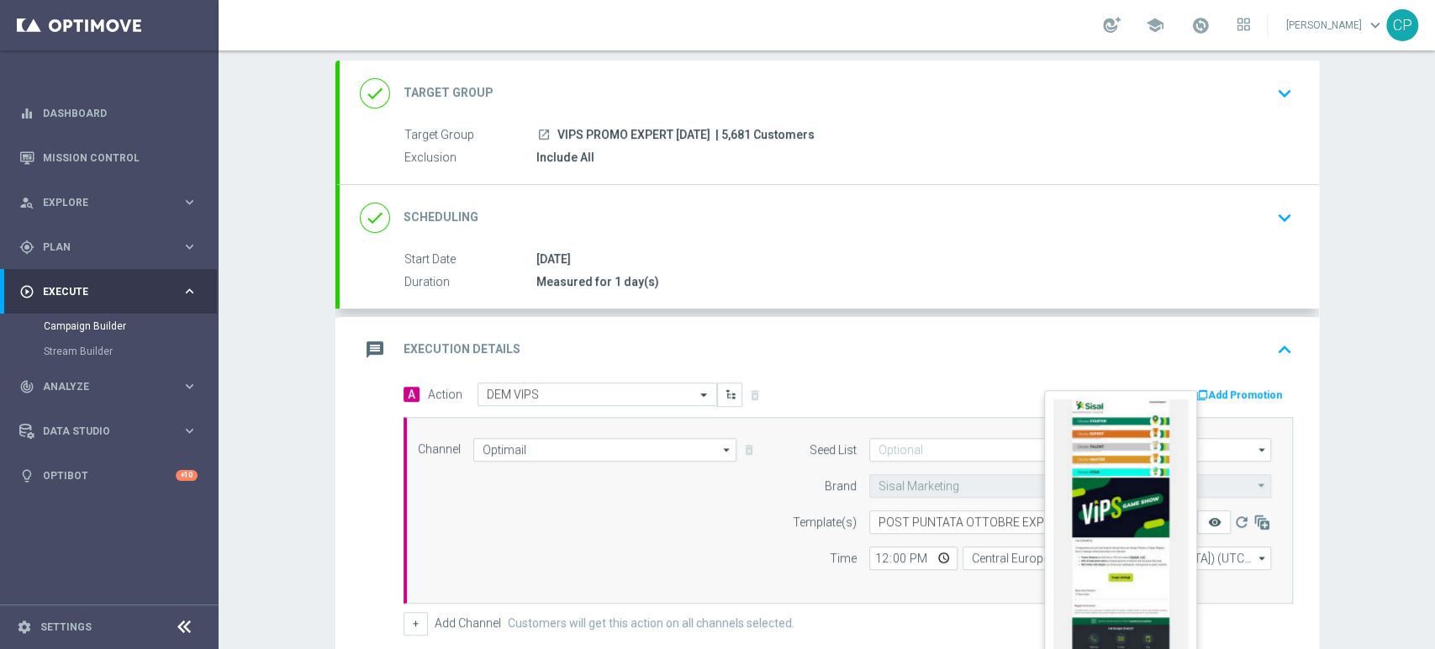
click at [1207, 519] on icon "remove_red_eye" at bounding box center [1213, 521] width 13 height 13
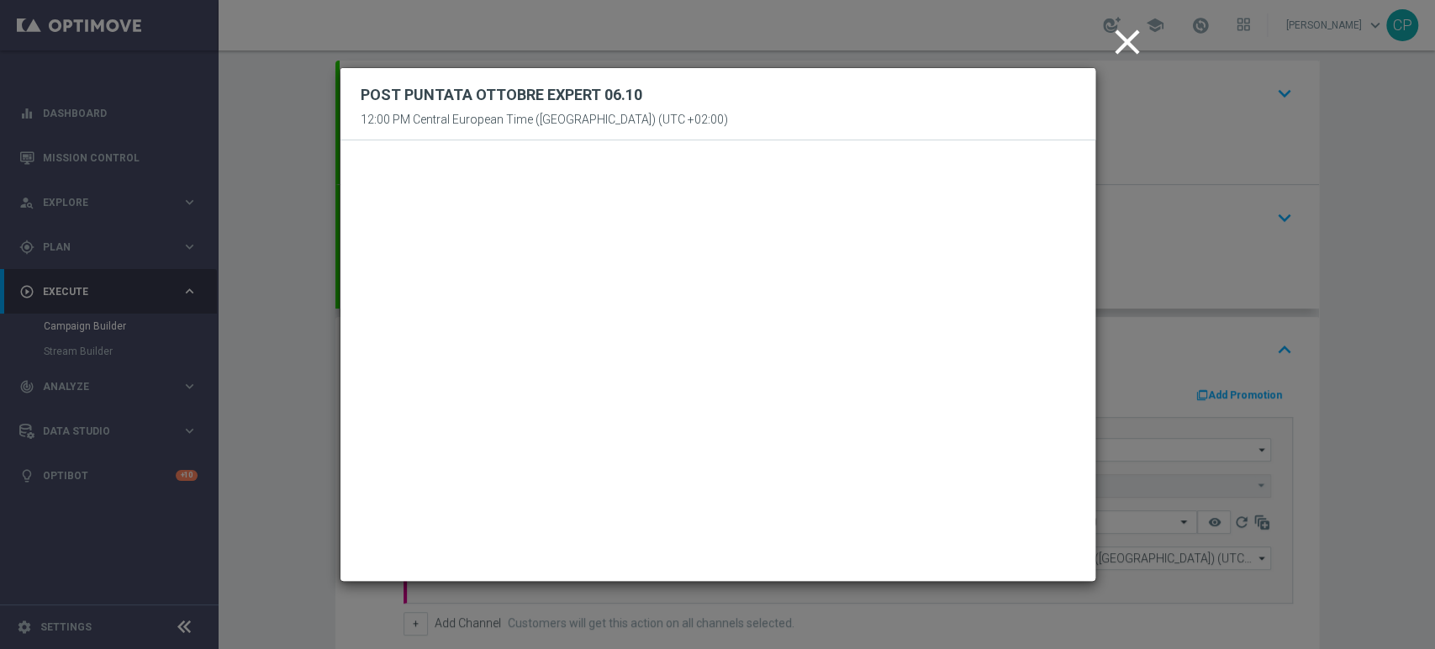
click at [1121, 46] on icon "close" at bounding box center [1127, 42] width 42 height 42
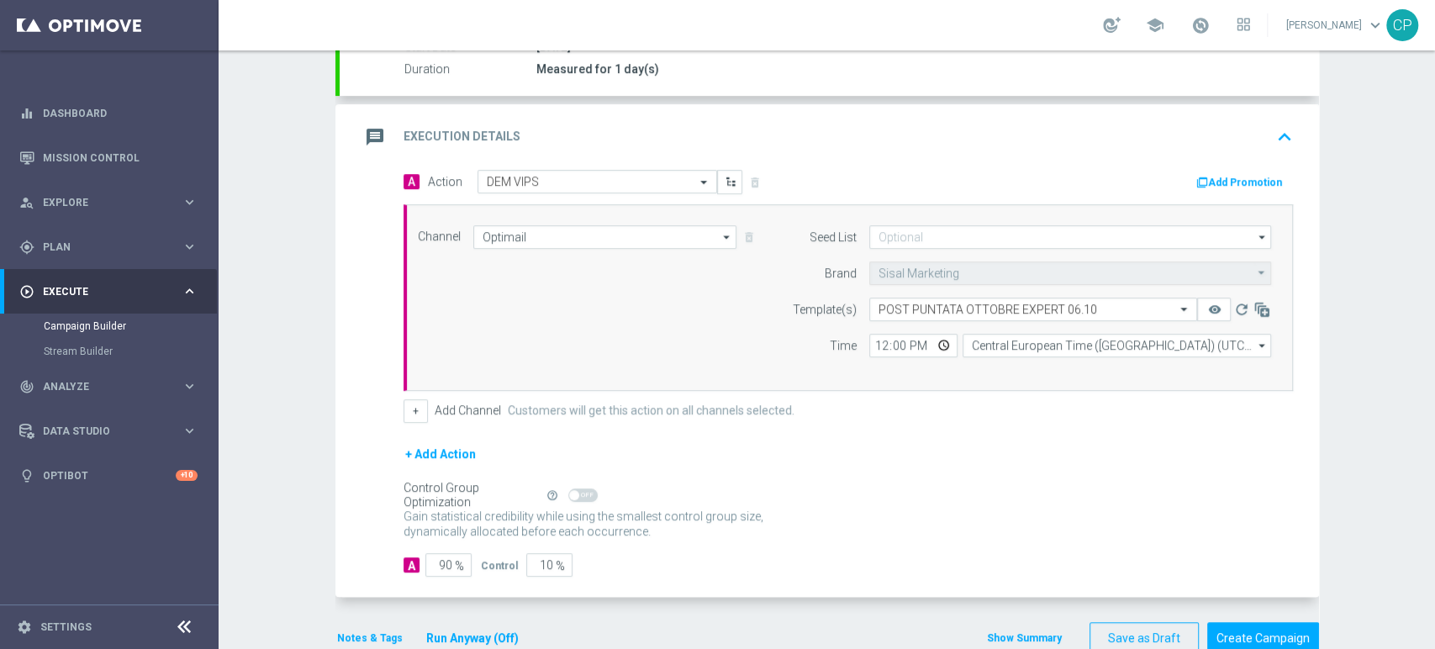
scroll to position [339, 0]
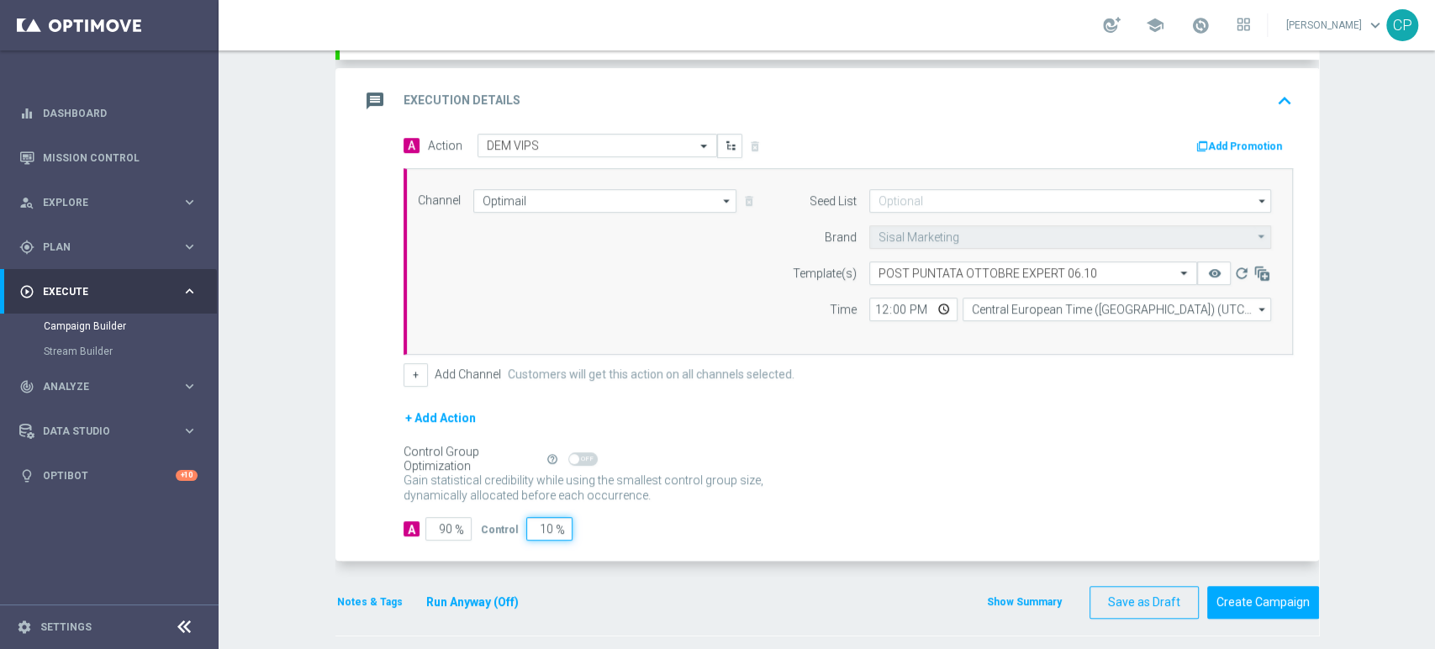
click at [535, 527] on input "10" at bounding box center [549, 529] width 46 height 24
type input "0"
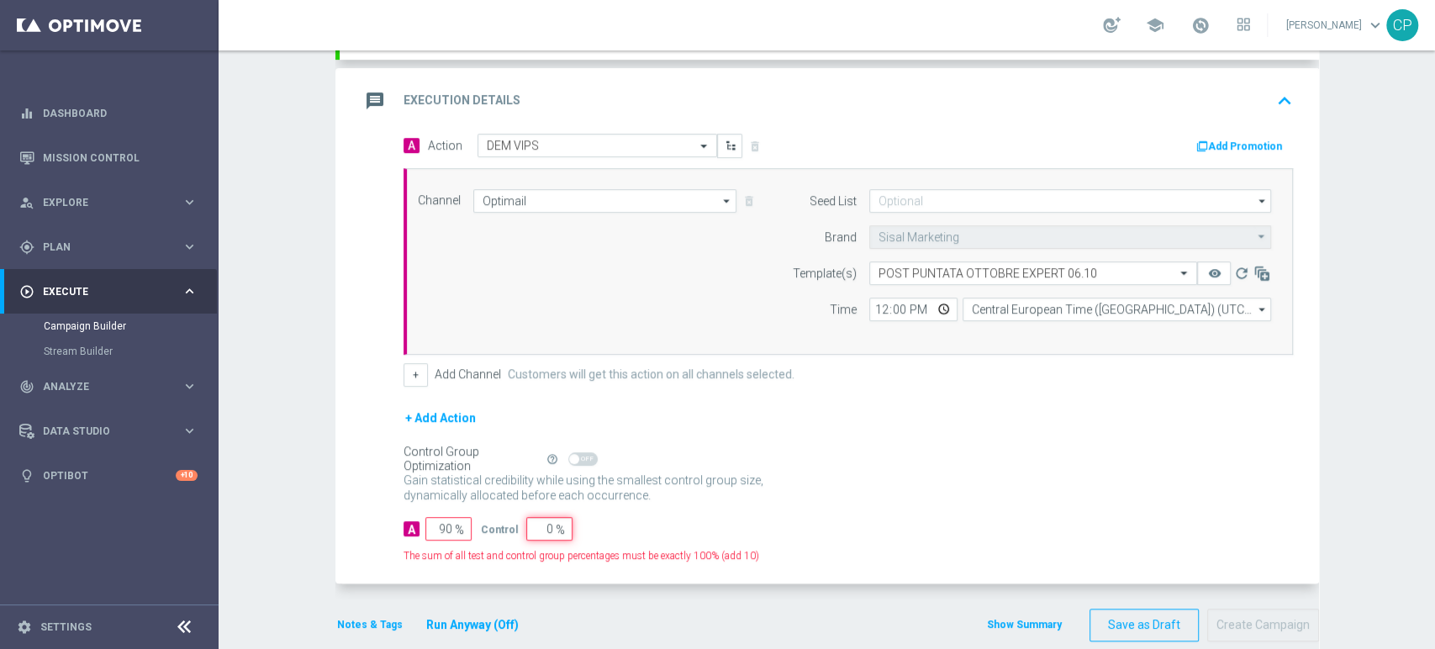
type input "100"
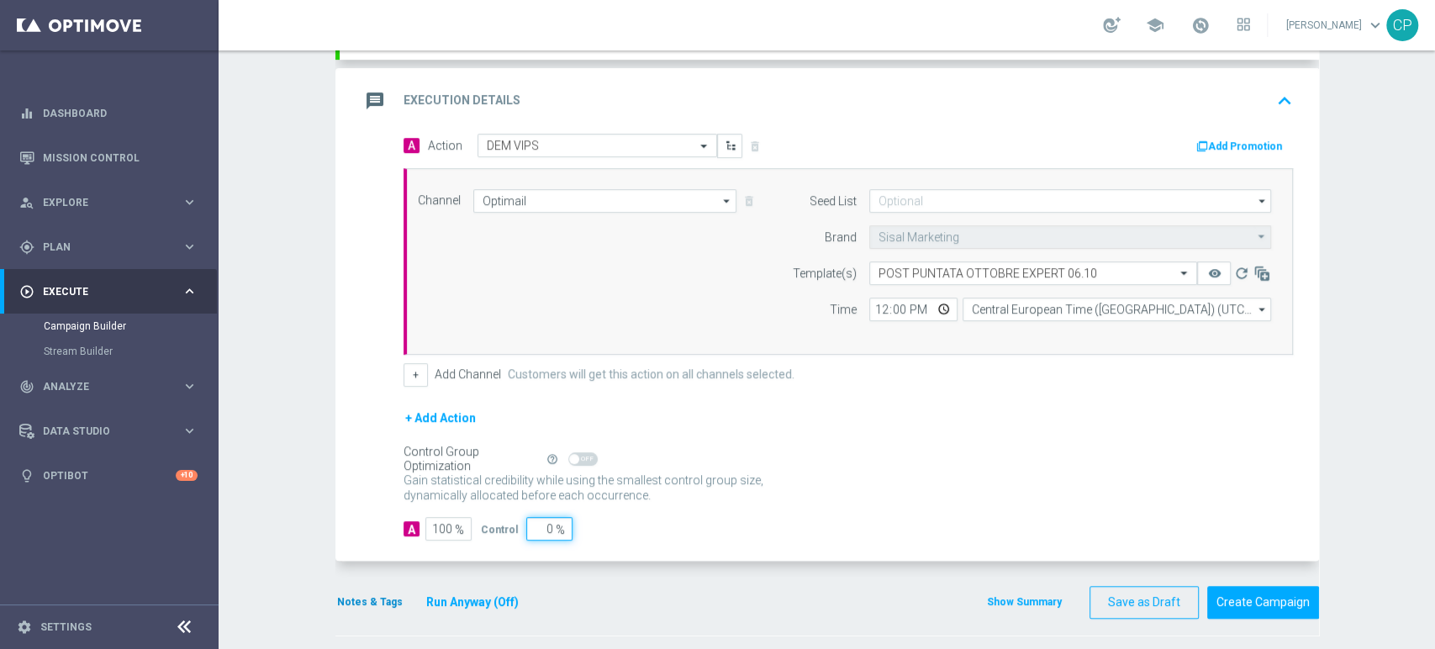
type input "0"
click at [350, 598] on button "Notes & Tags" at bounding box center [369, 601] width 69 height 18
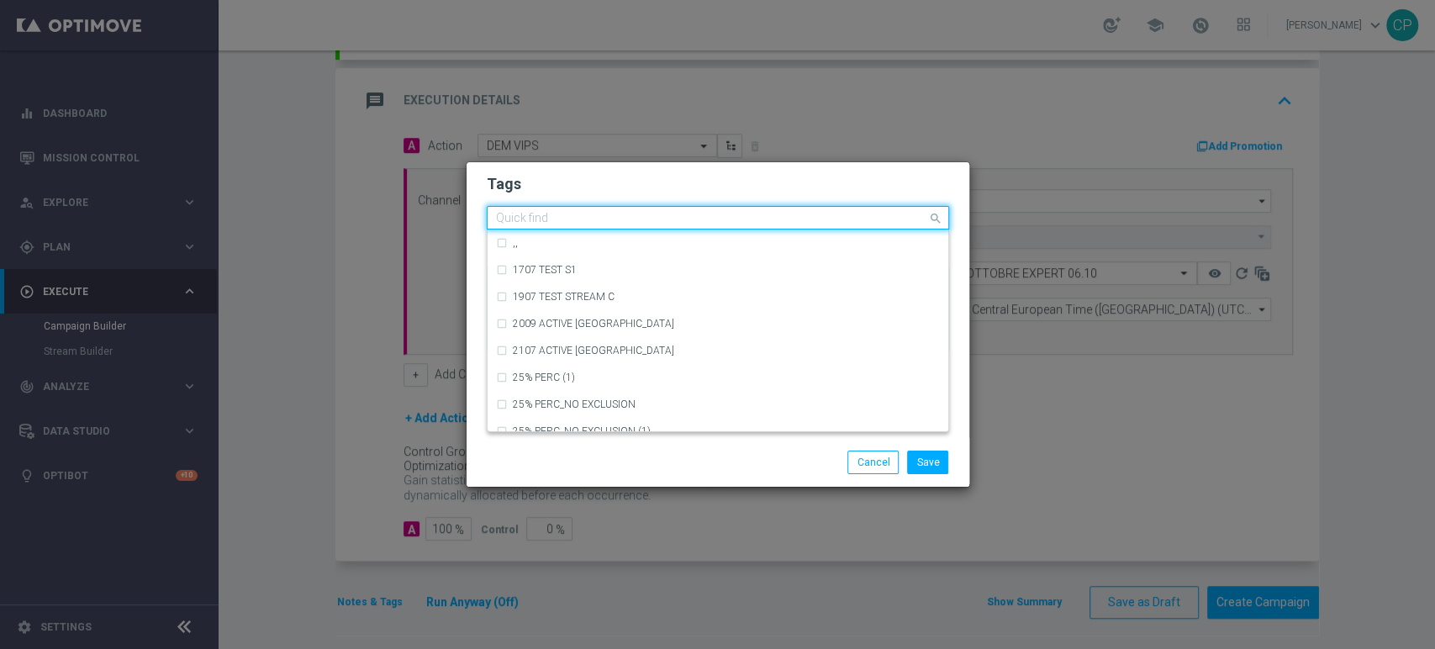
click at [527, 211] on div "Quick find" at bounding box center [520, 220] width 55 height 18
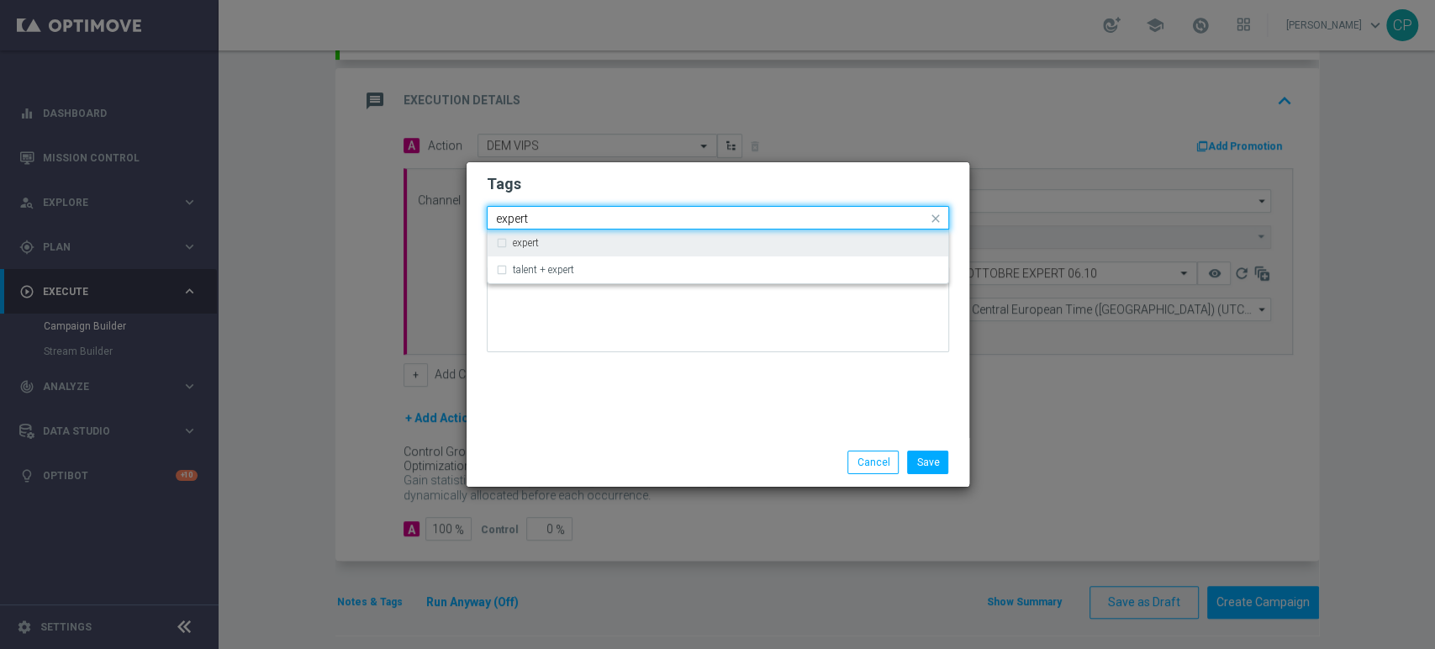
click at [524, 240] on label "expert" at bounding box center [526, 243] width 26 height 10
type input "expert"
click at [560, 223] on input "expert" at bounding box center [711, 219] width 431 height 14
drag, startPoint x: 556, startPoint y: 222, endPoint x: 401, endPoint y: 208, distance: 155.3
click at [401, 208] on modal-container "Tags Quick find × expert expert expert talent + expert Notes Save Cancel" at bounding box center [717, 324] width 1435 height 649
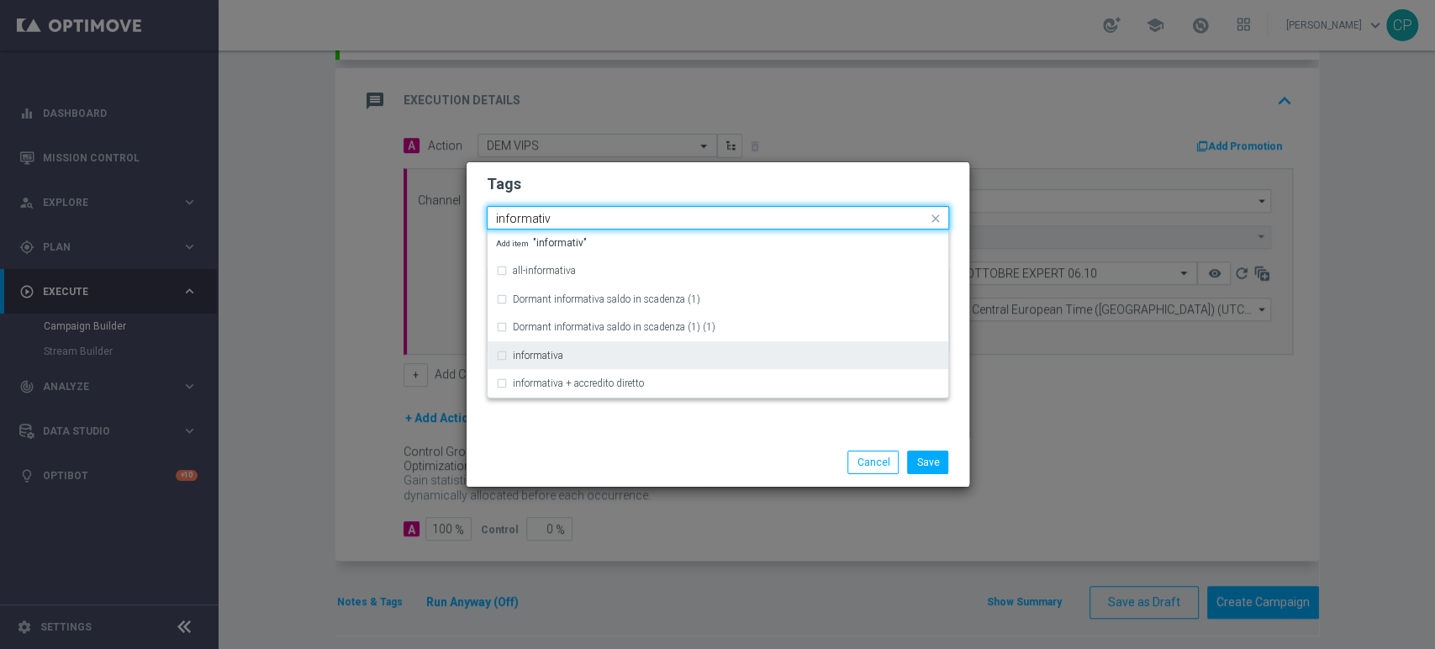
click at [545, 350] on label "informativa" at bounding box center [538, 355] width 50 height 10
type input "informativ"
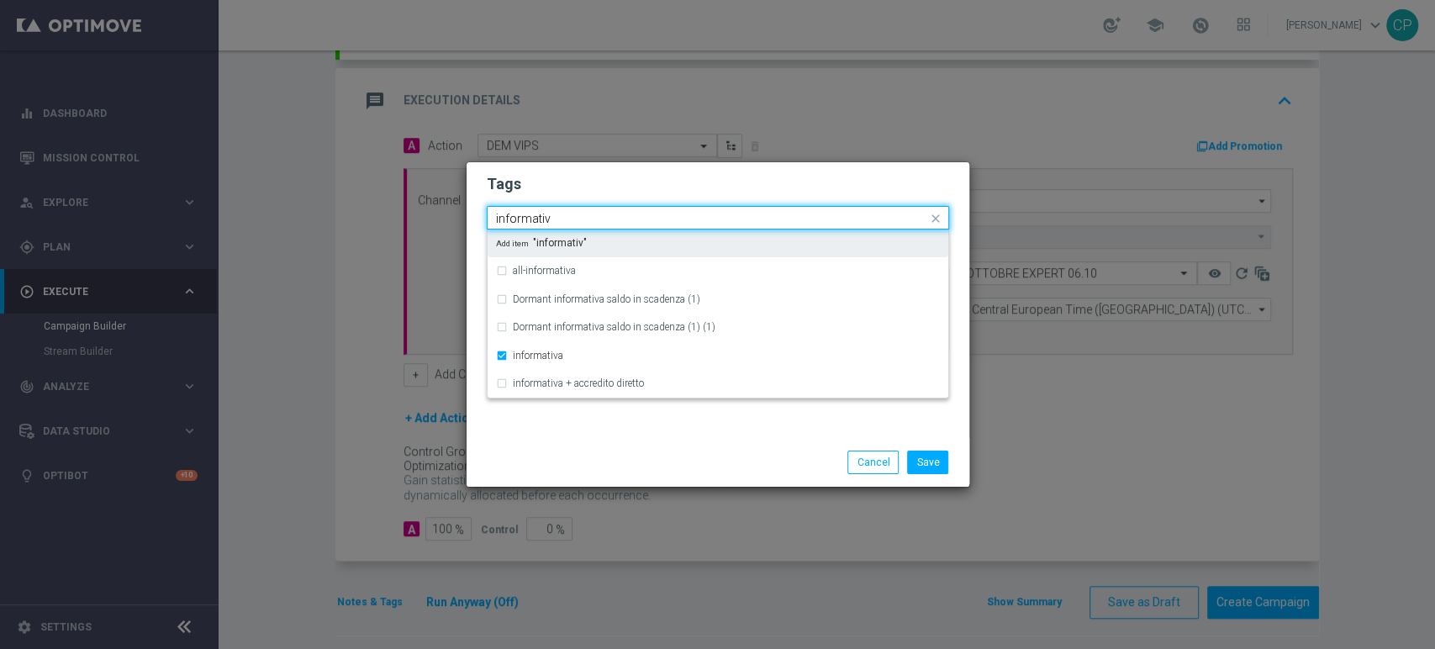
drag, startPoint x: 601, startPoint y: 212, endPoint x: 403, endPoint y: 188, distance: 199.7
click at [403, 188] on modal-container "Tags Quick find × expert × informativa informativ all-informativa Dormant infor…" at bounding box center [717, 324] width 1435 height 649
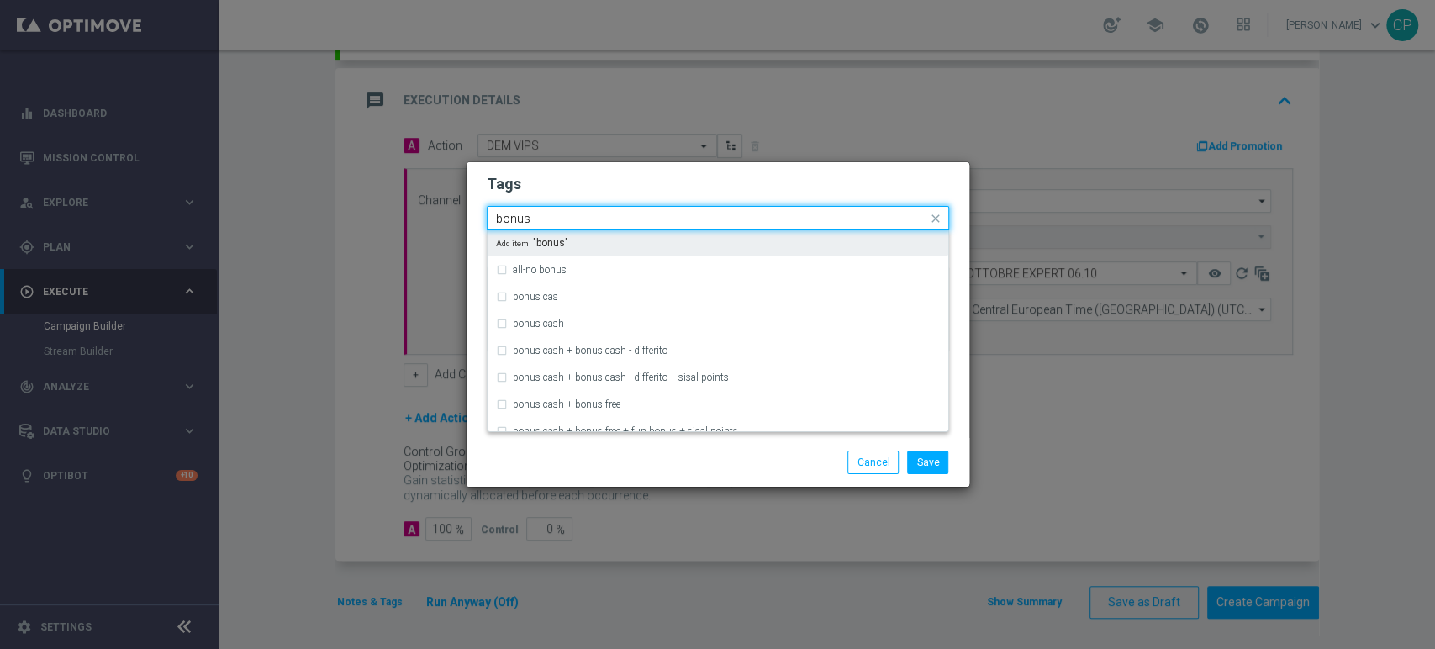
drag, startPoint x: 537, startPoint y: 217, endPoint x: 381, endPoint y: 207, distance: 156.6
click at [381, 207] on modal-container "Tags Quick find × expert × informativa bonus all-no bonus bonus cas bonus cash …" at bounding box center [717, 324] width 1435 height 649
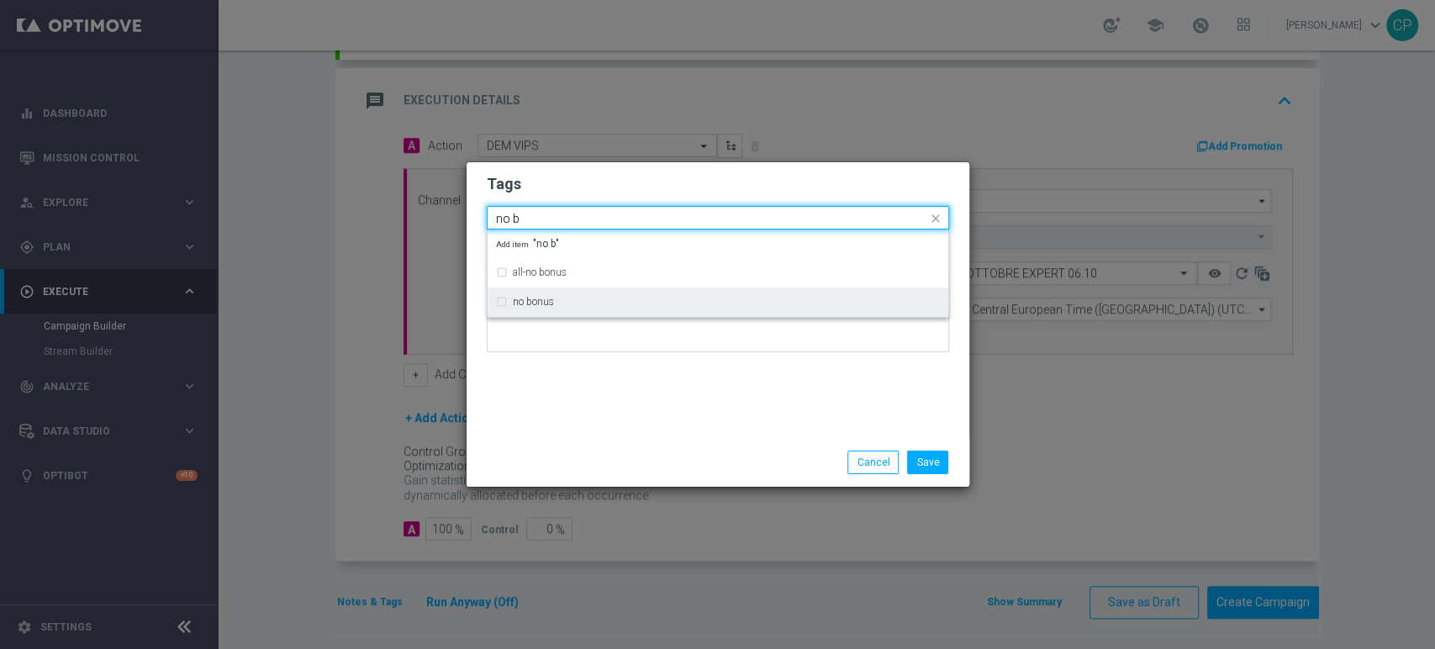
click at [534, 313] on div "no bonus" at bounding box center [718, 301] width 444 height 27
type input "no b"
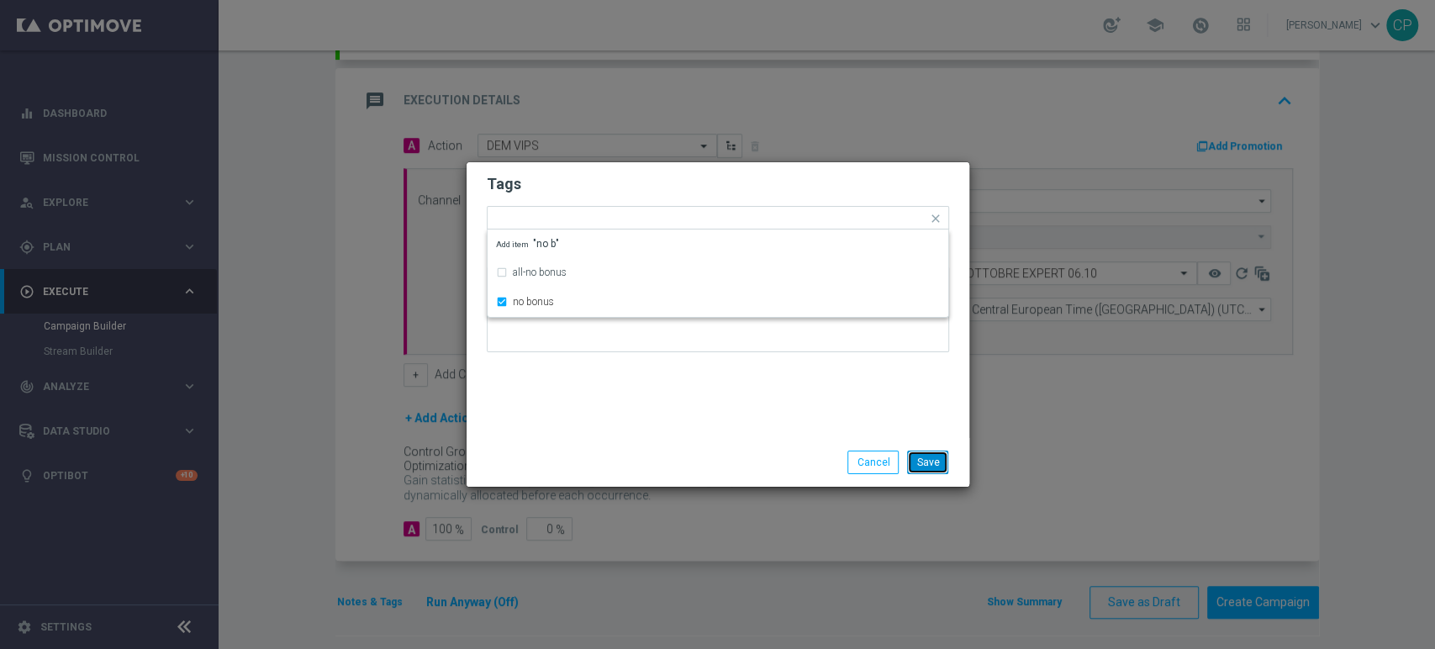
click at [935, 457] on button "Save" at bounding box center [927, 462] width 41 height 24
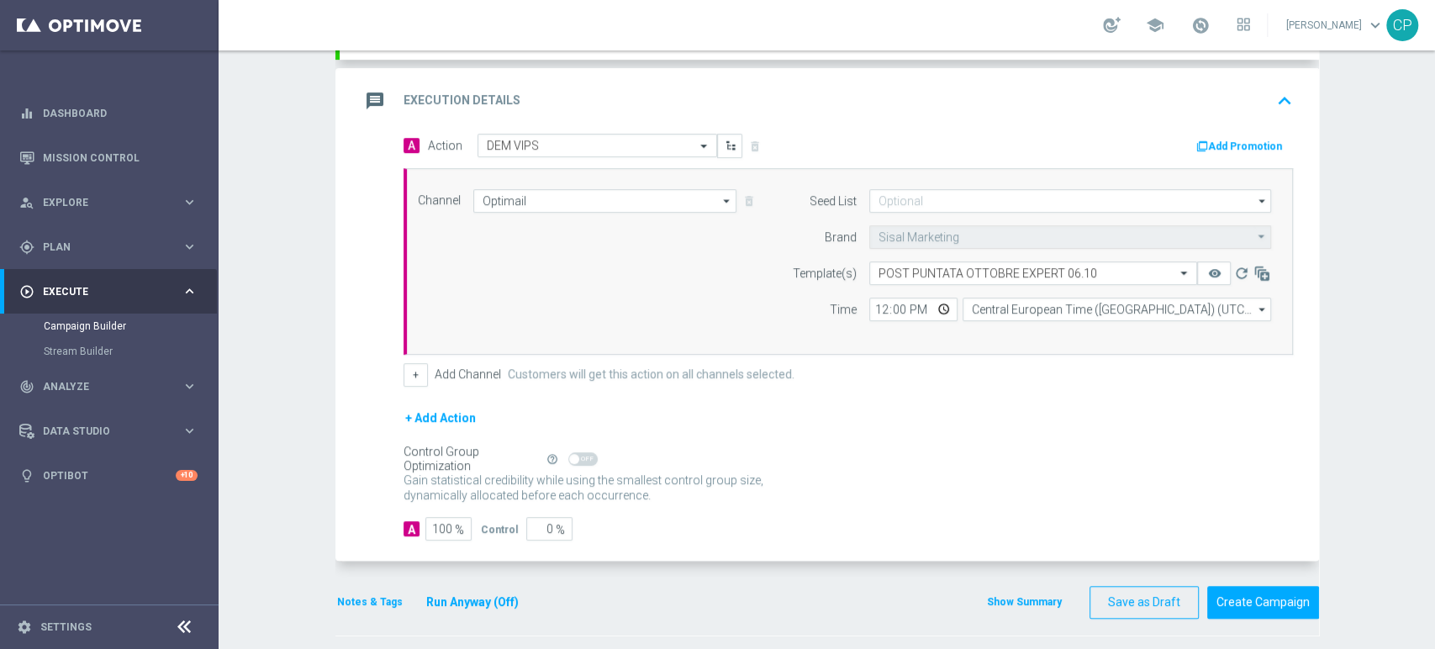
click at [471, 594] on button "Run Anyway (Off)" at bounding box center [472, 602] width 96 height 21
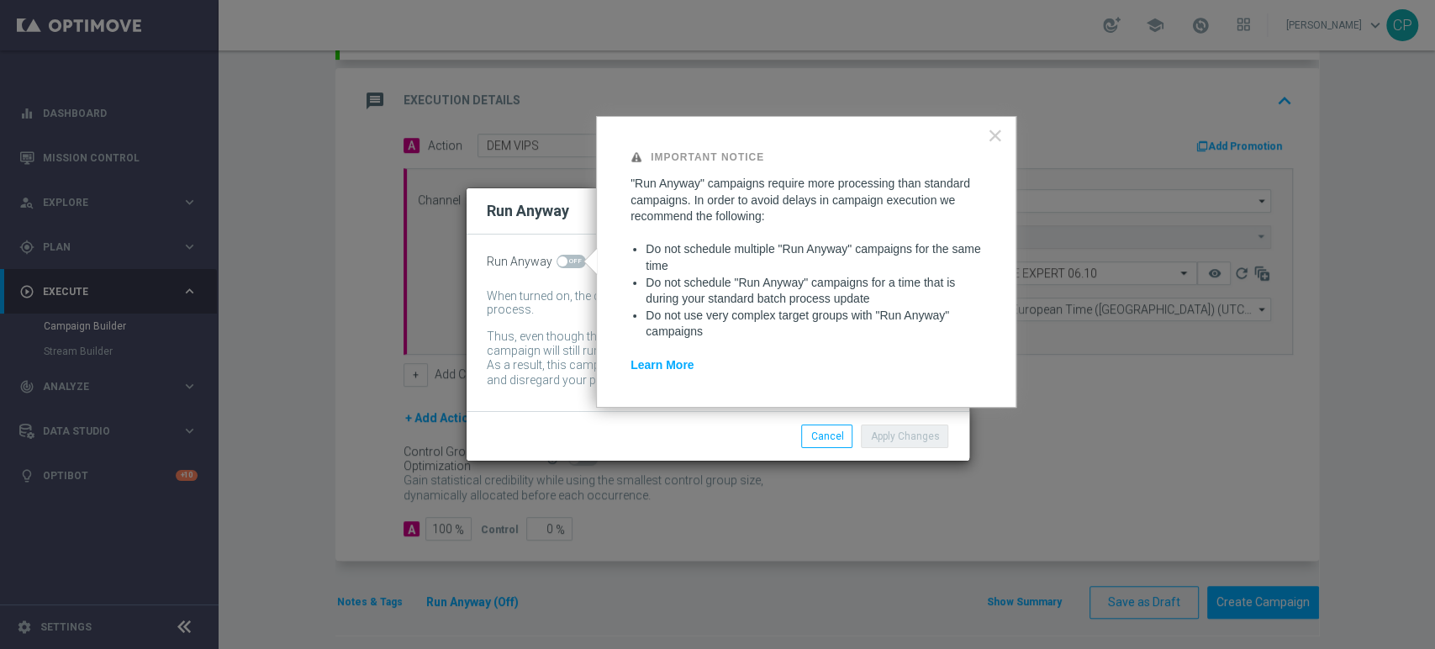
click at [573, 265] on span at bounding box center [570, 261] width 29 height 13
click at [573, 265] on input "checkbox" at bounding box center [570, 261] width 29 height 13
checkbox input "true"
click at [889, 442] on button "Apply Changes" at bounding box center [904, 436] width 87 height 24
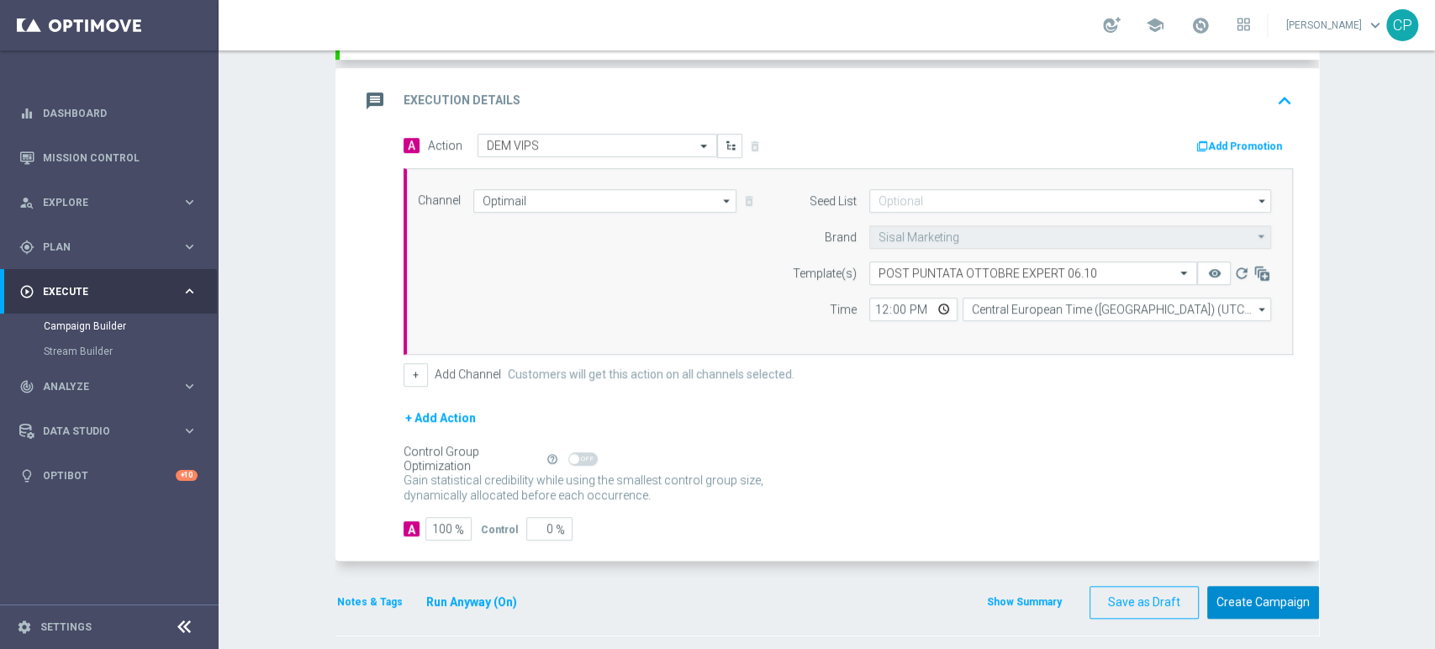
click at [1263, 597] on button "Create Campaign" at bounding box center [1263, 602] width 112 height 33
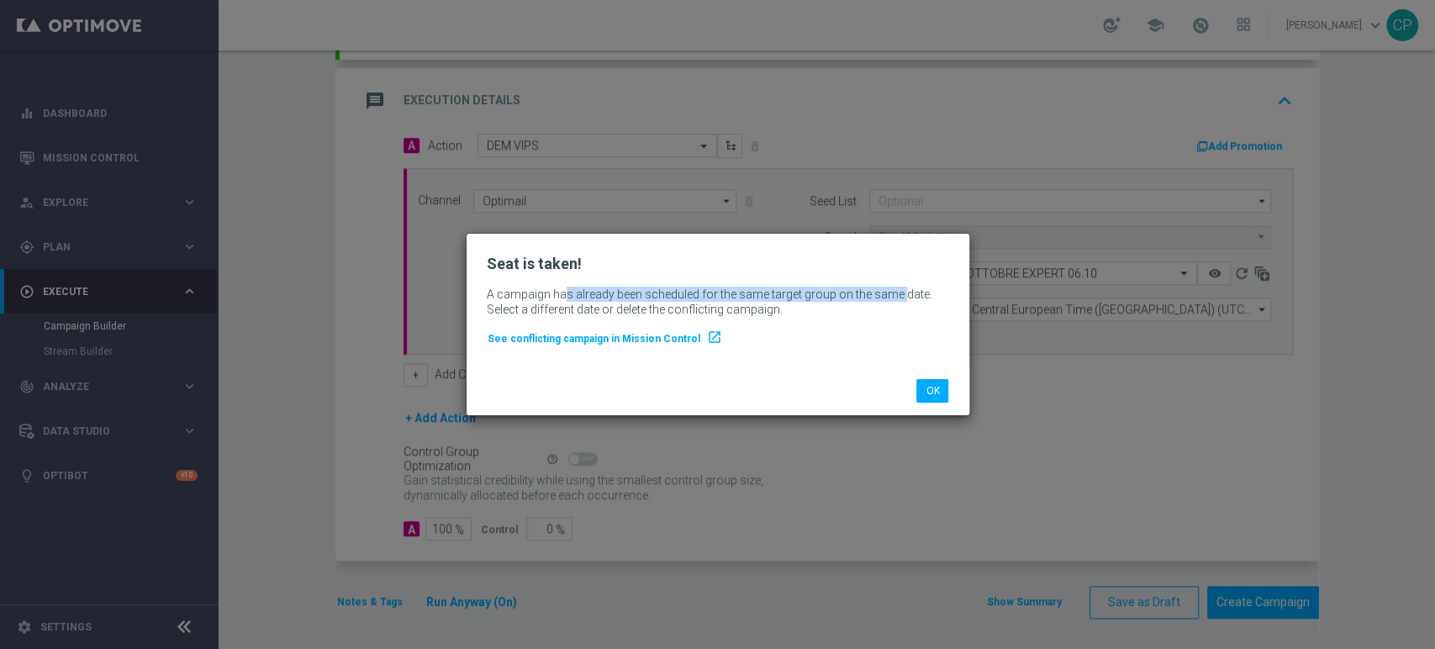
drag, startPoint x: 565, startPoint y: 292, endPoint x: 898, endPoint y: 296, distance: 333.7
click at [898, 296] on p "A campaign has already been scheduled for the same target group on the same dat…" at bounding box center [718, 302] width 462 height 30
drag, startPoint x: 534, startPoint y: 311, endPoint x: 782, endPoint y: 308, distance: 248.8
click at [782, 308] on p "A campaign has already been scheduled for the same target group on the same dat…" at bounding box center [718, 302] width 462 height 30
click at [932, 386] on button "OK" at bounding box center [932, 391] width 32 height 24
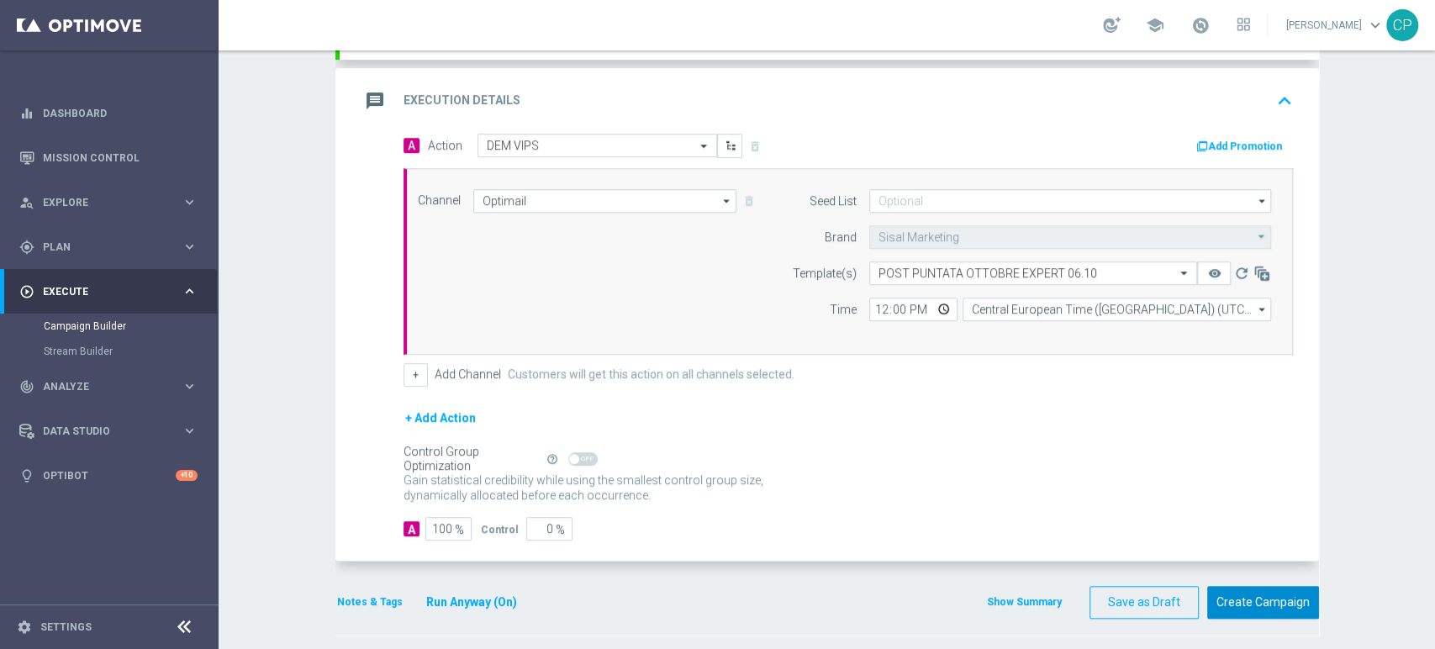
click at [1268, 597] on button "Create Campaign" at bounding box center [1263, 602] width 112 height 33
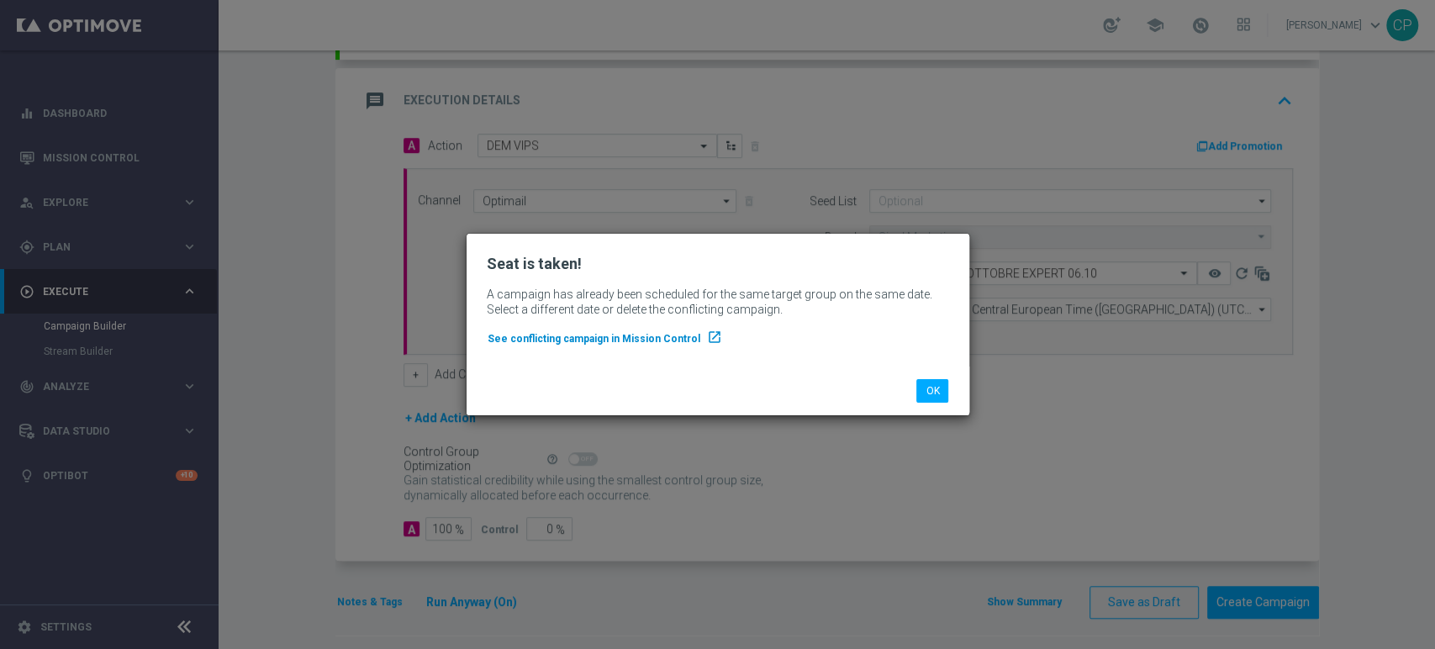
click at [671, 335] on span "See conflicting campaign in Mission Control" at bounding box center [593, 339] width 213 height 12
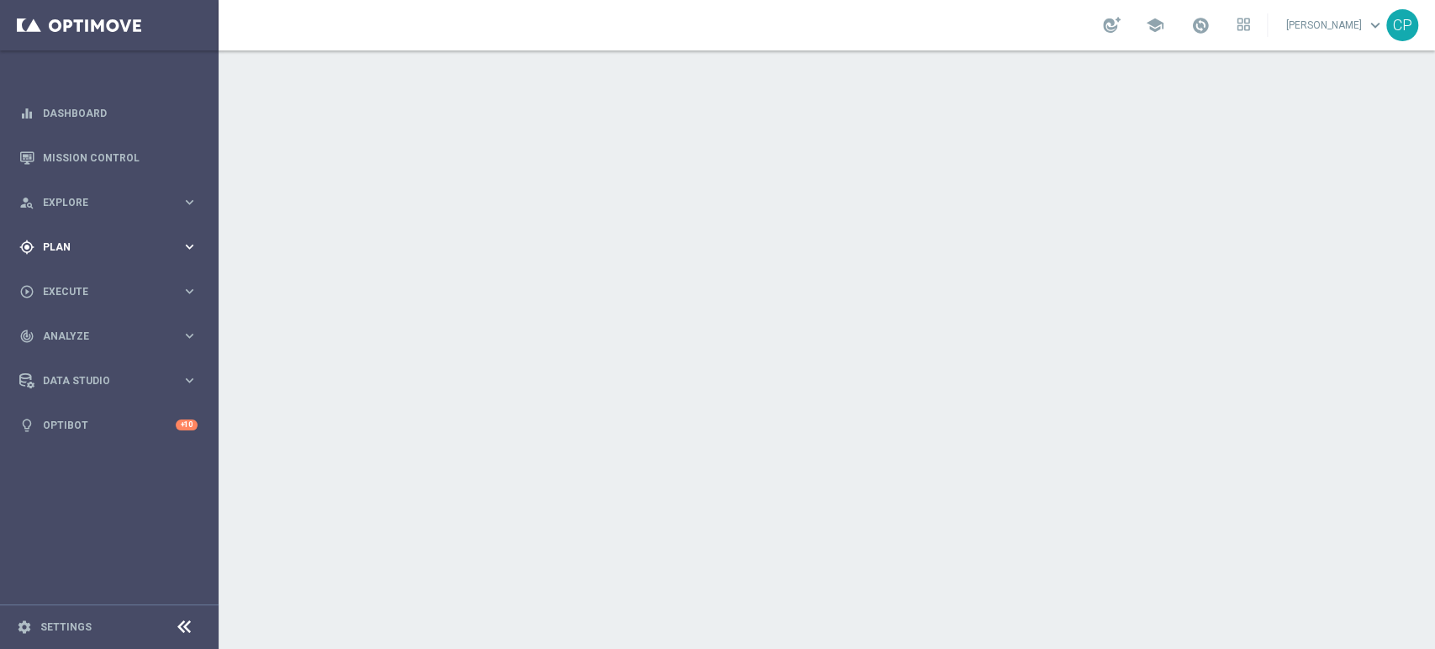
click at [129, 242] on span "Plan" at bounding box center [112, 247] width 139 height 10
click at [87, 282] on link "Target Groups" at bounding box center [109, 281] width 131 height 13
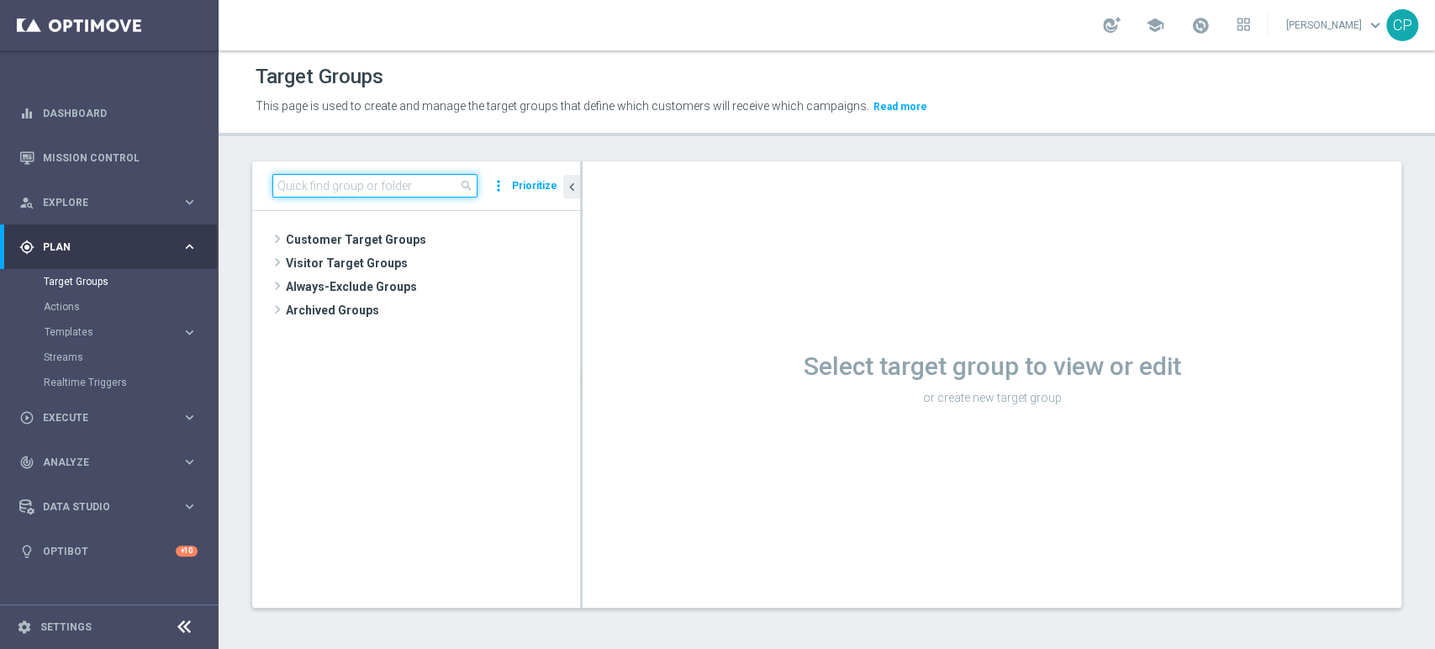
click at [369, 192] on input at bounding box center [374, 186] width 205 height 24
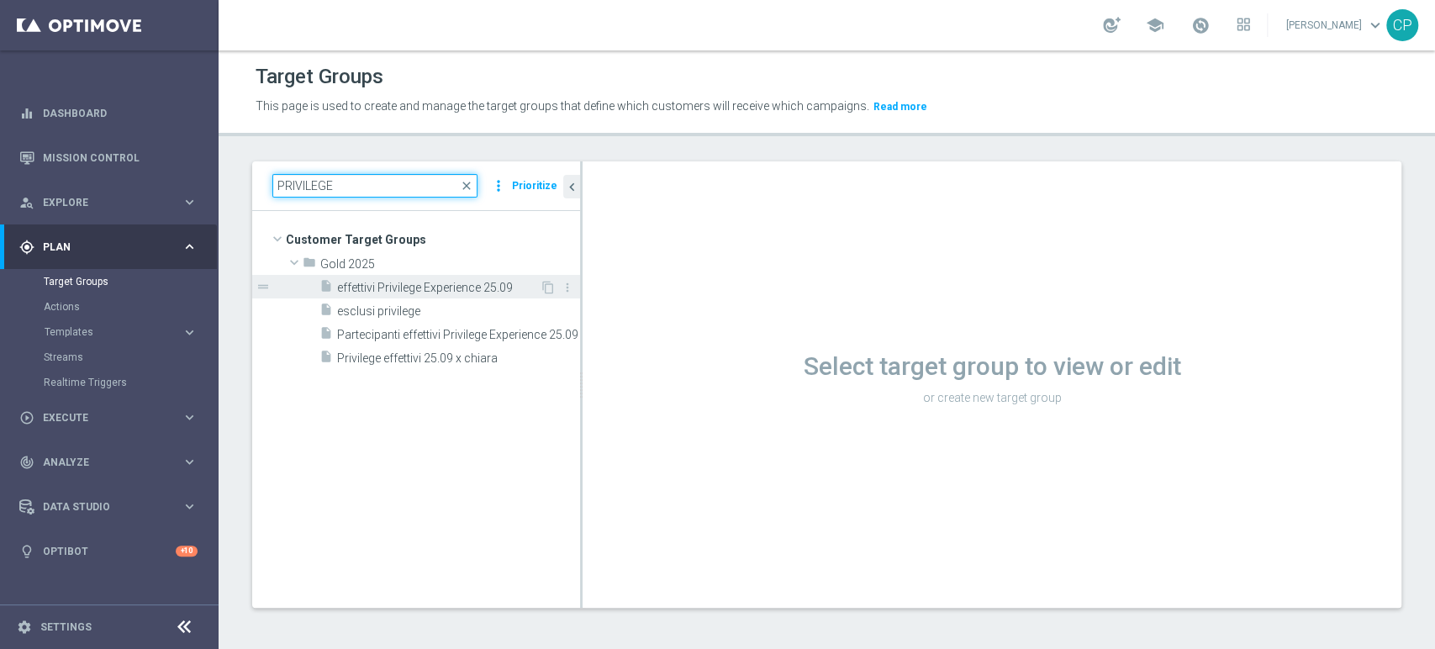
type input "PRIVILEGE"
click at [406, 282] on span "effettivi Privilege Experience 25.09" at bounding box center [438, 288] width 203 height 14
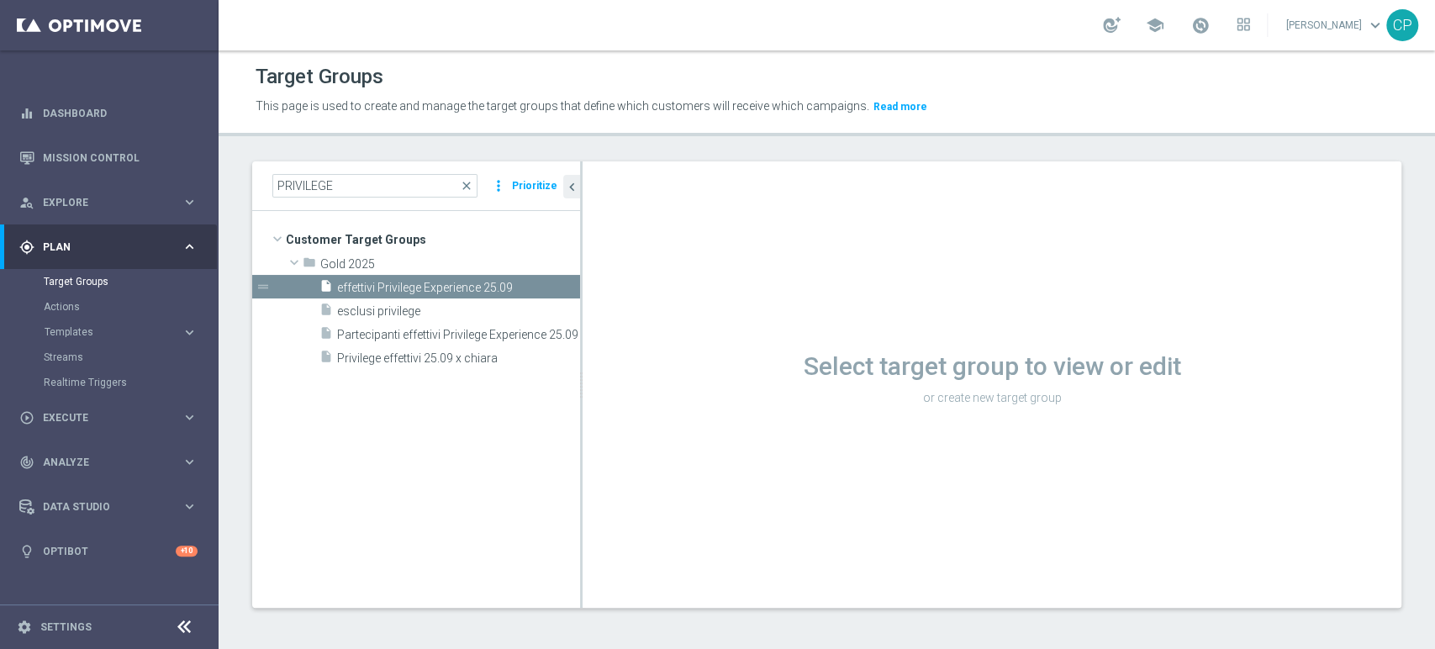
click at [394, 287] on span "effettivi Privilege Experience 25.09" at bounding box center [458, 288] width 243 height 14
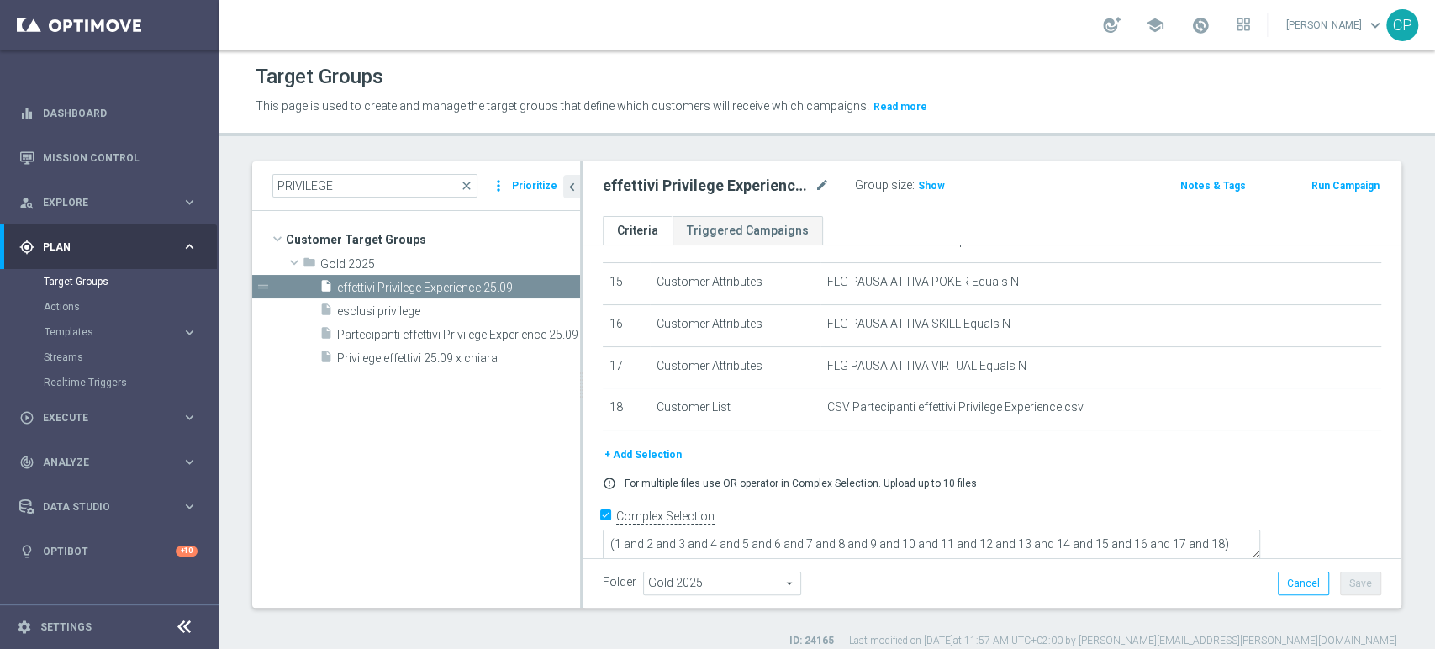
scroll to position [13, 0]
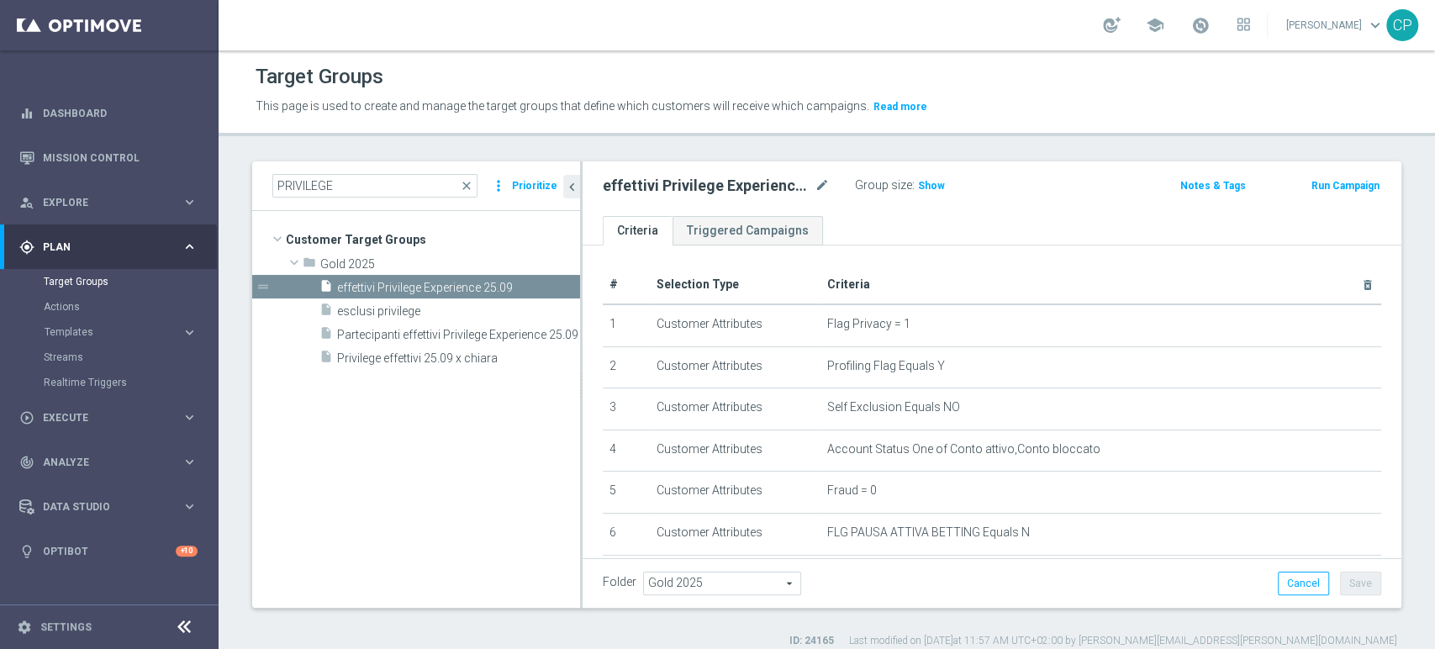
scroll to position [625, 0]
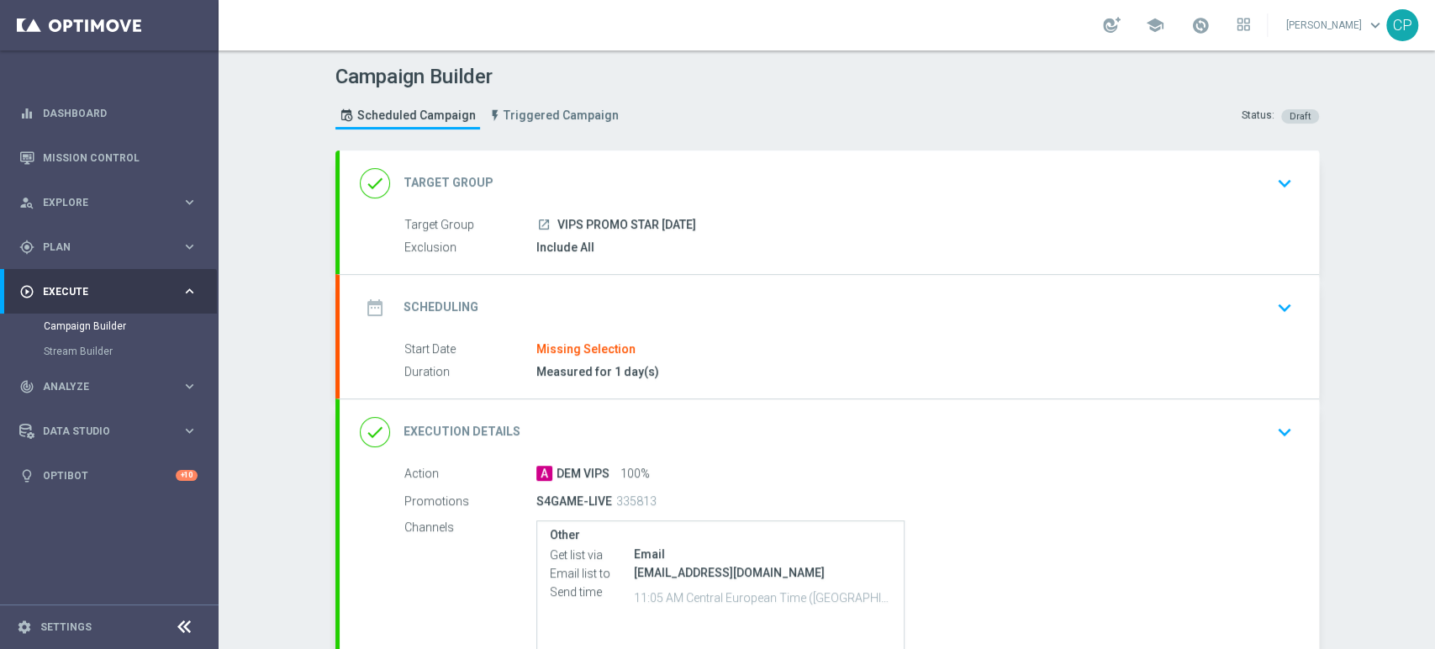
click at [1276, 184] on icon "keyboard_arrow_down" at bounding box center [1284, 183] width 25 height 25
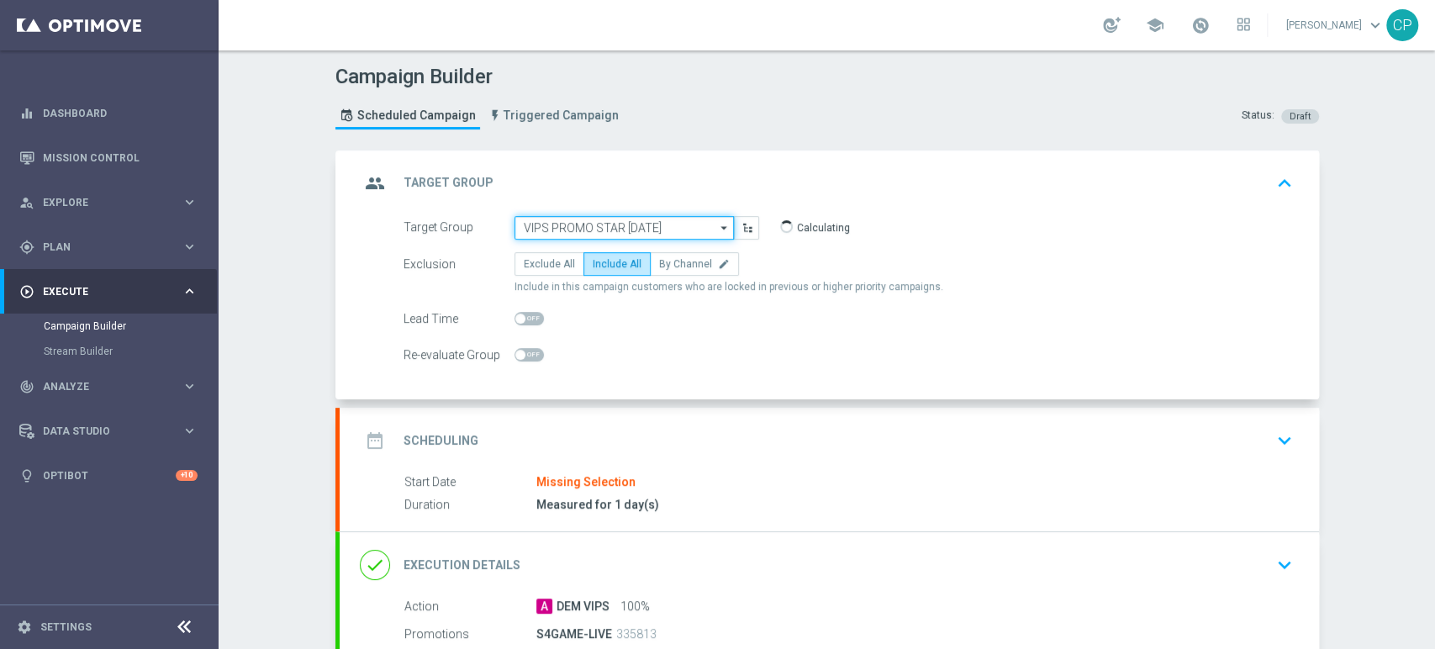
click at [666, 228] on input "VIPS PROMO STAR [DATE]" at bounding box center [623, 228] width 219 height 24
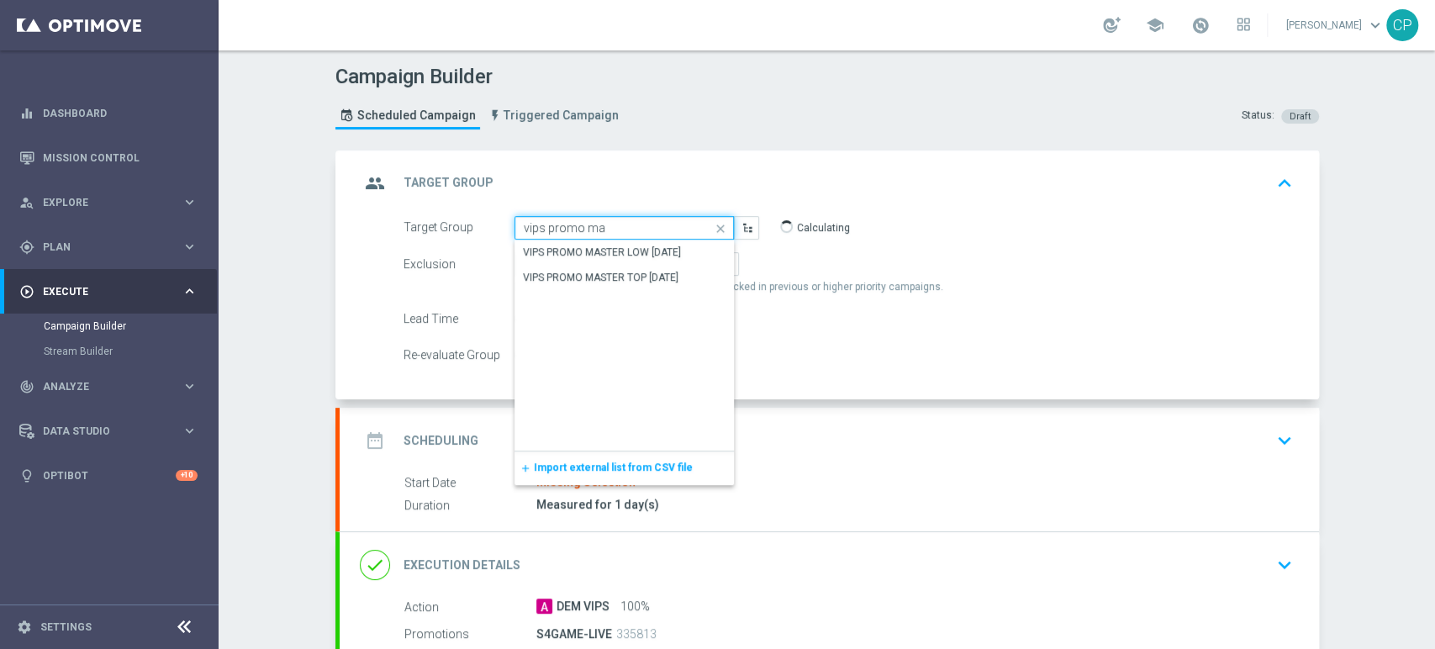
drag, startPoint x: 609, startPoint y: 230, endPoint x: 425, endPoint y: 212, distance: 185.0
click at [425, 212] on div "group Target Group keyboard_arrow_up Target Group launch VIPS PROMO STAR 7-10-2…" at bounding box center [829, 275] width 979 height 250
type input "VIPS PROMO STAR [DATE]"
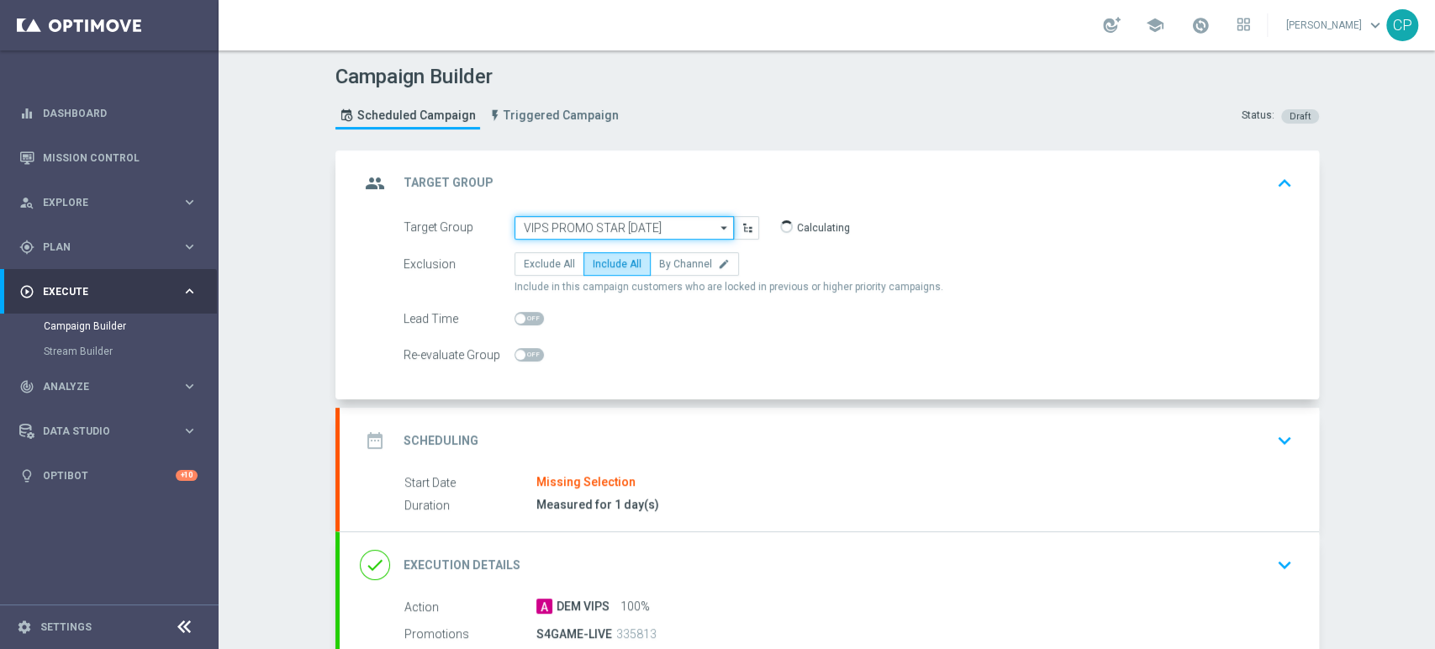
click at [597, 226] on input "VIPS PROMO STAR [DATE]" at bounding box center [623, 228] width 219 height 24
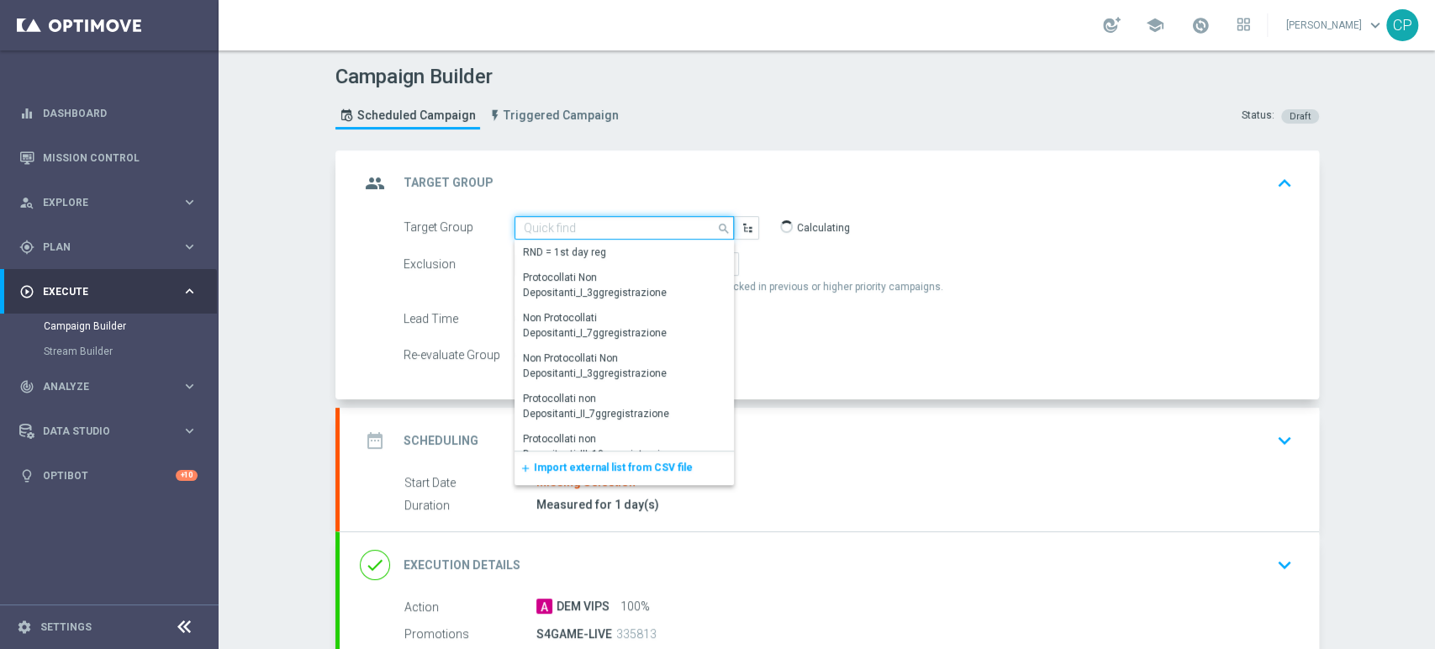
click at [594, 227] on input at bounding box center [623, 228] width 219 height 24
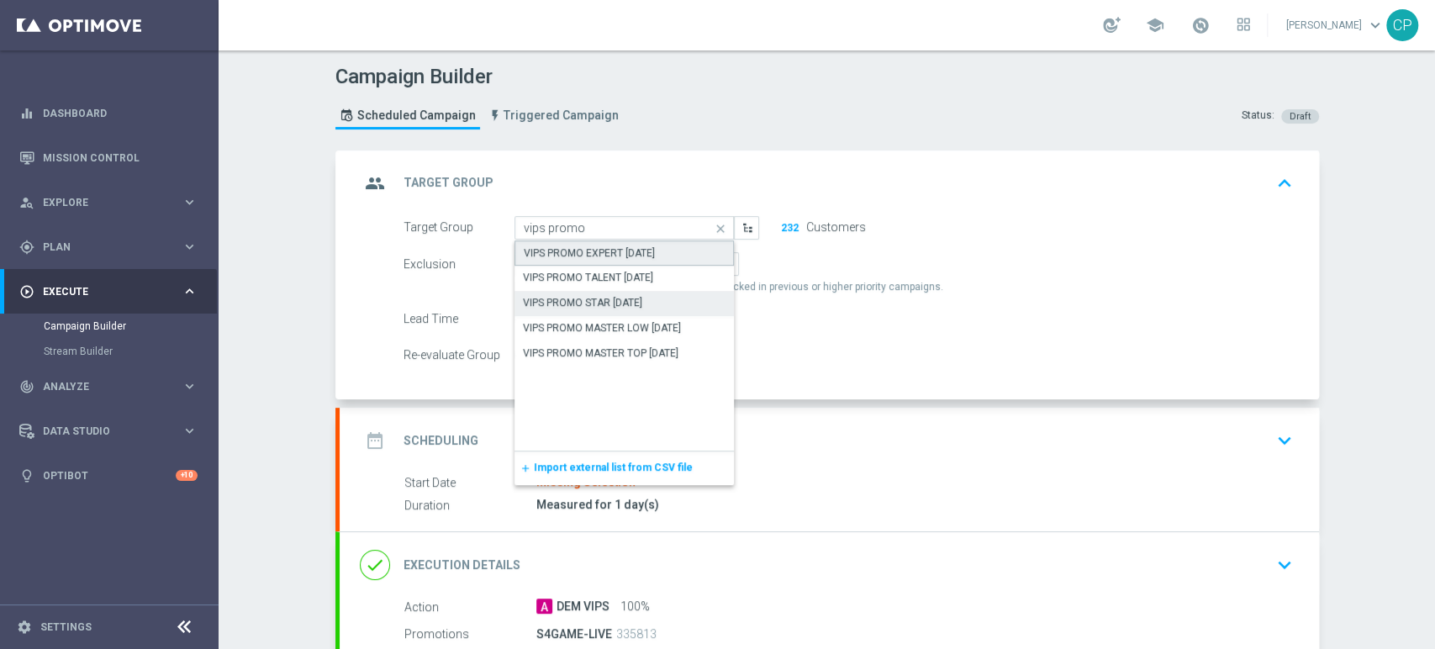
click at [638, 247] on div "VIPS PROMO EXPERT [DATE]" at bounding box center [589, 252] width 131 height 15
type input "VIPS PROMO EXPERT [DATE]"
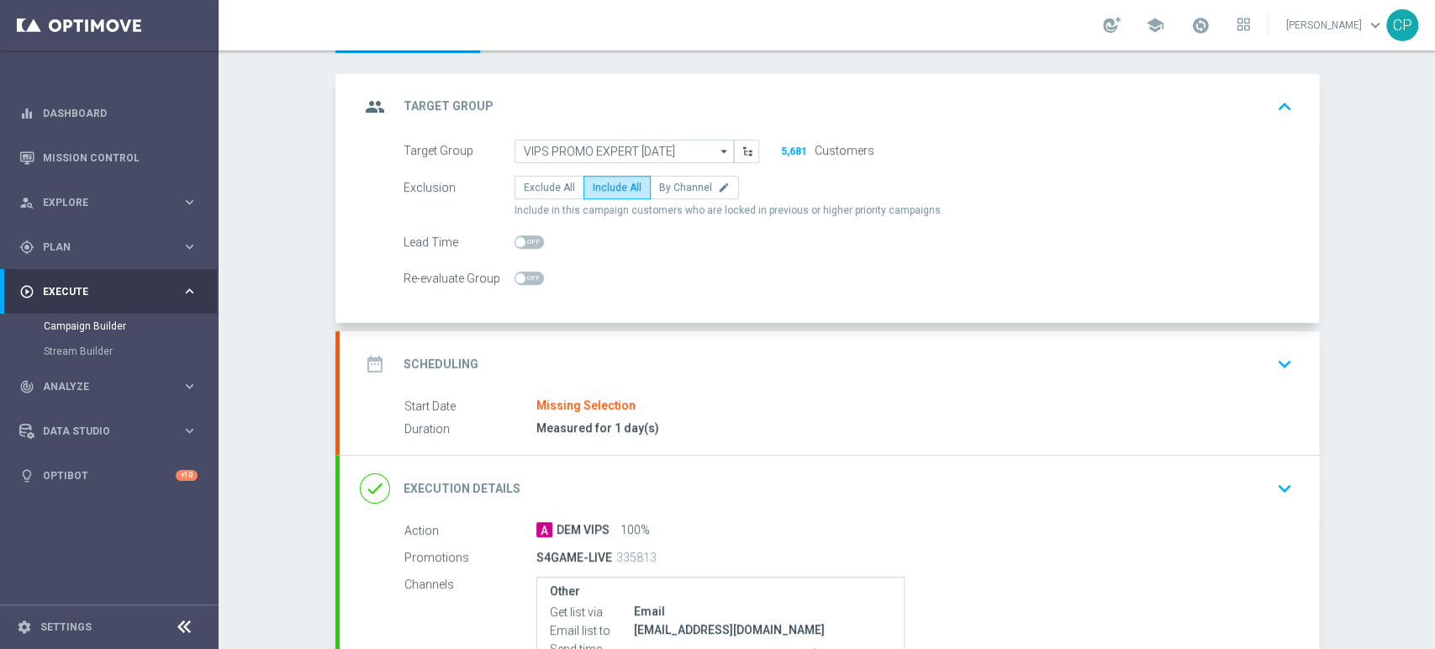
scroll to position [77, 0]
click at [946, 378] on div "date_range Scheduling keyboard_arrow_down" at bounding box center [829, 363] width 979 height 66
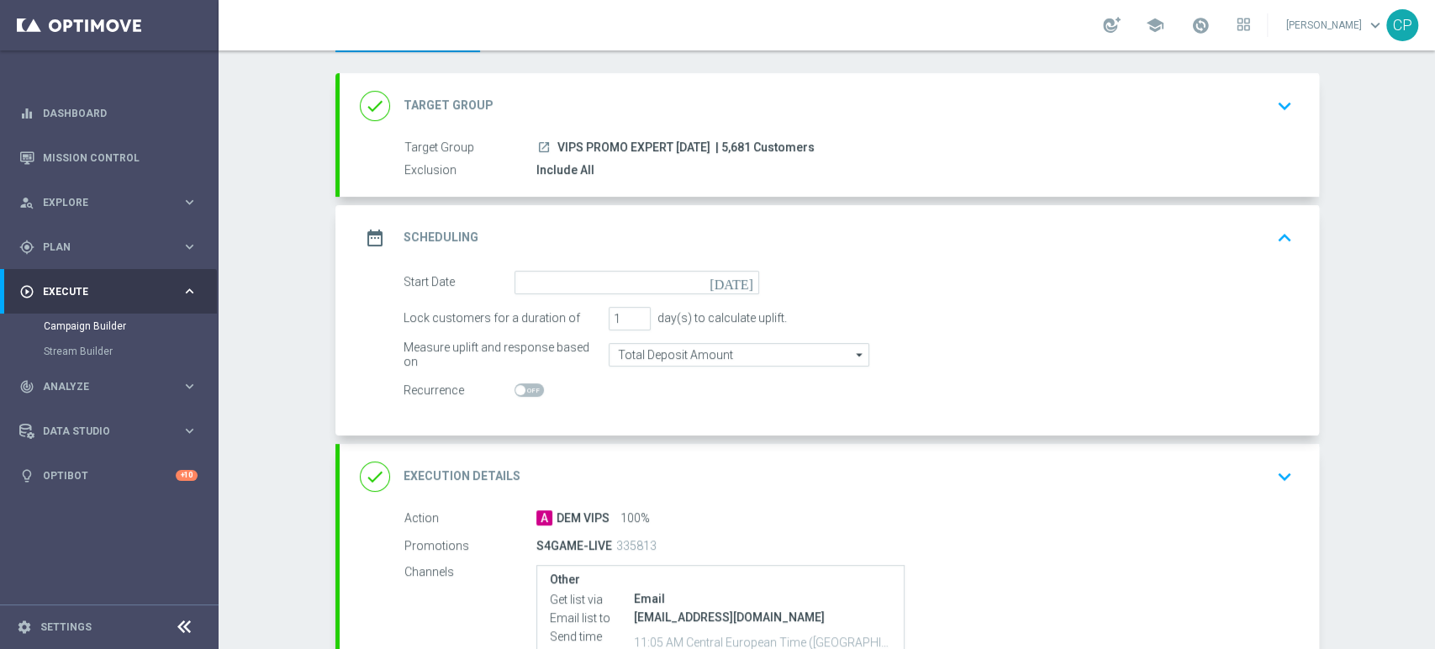
click at [740, 281] on icon "[DATE]" at bounding box center [734, 280] width 50 height 18
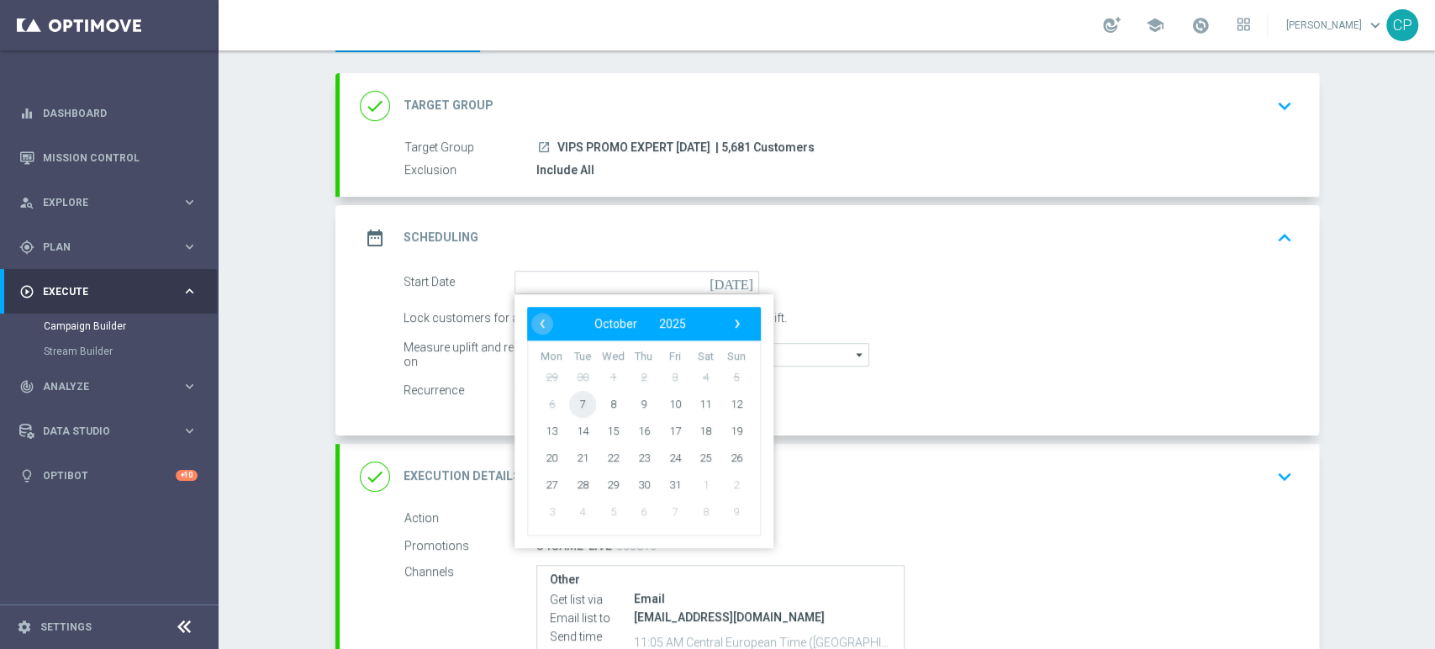
click at [574, 403] on span "7" at bounding box center [581, 403] width 27 height 27
type input "[DATE]"
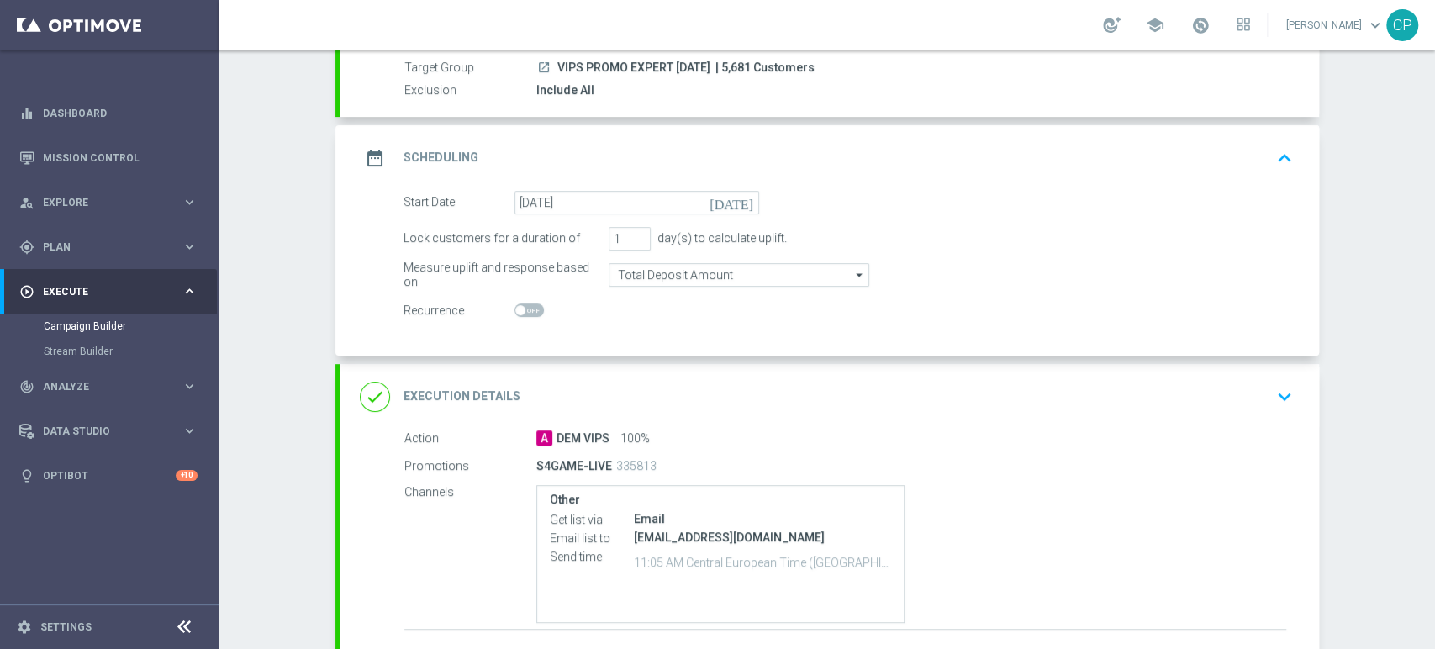
scroll to position [159, 0]
click at [1272, 390] on icon "keyboard_arrow_down" at bounding box center [1284, 394] width 25 height 25
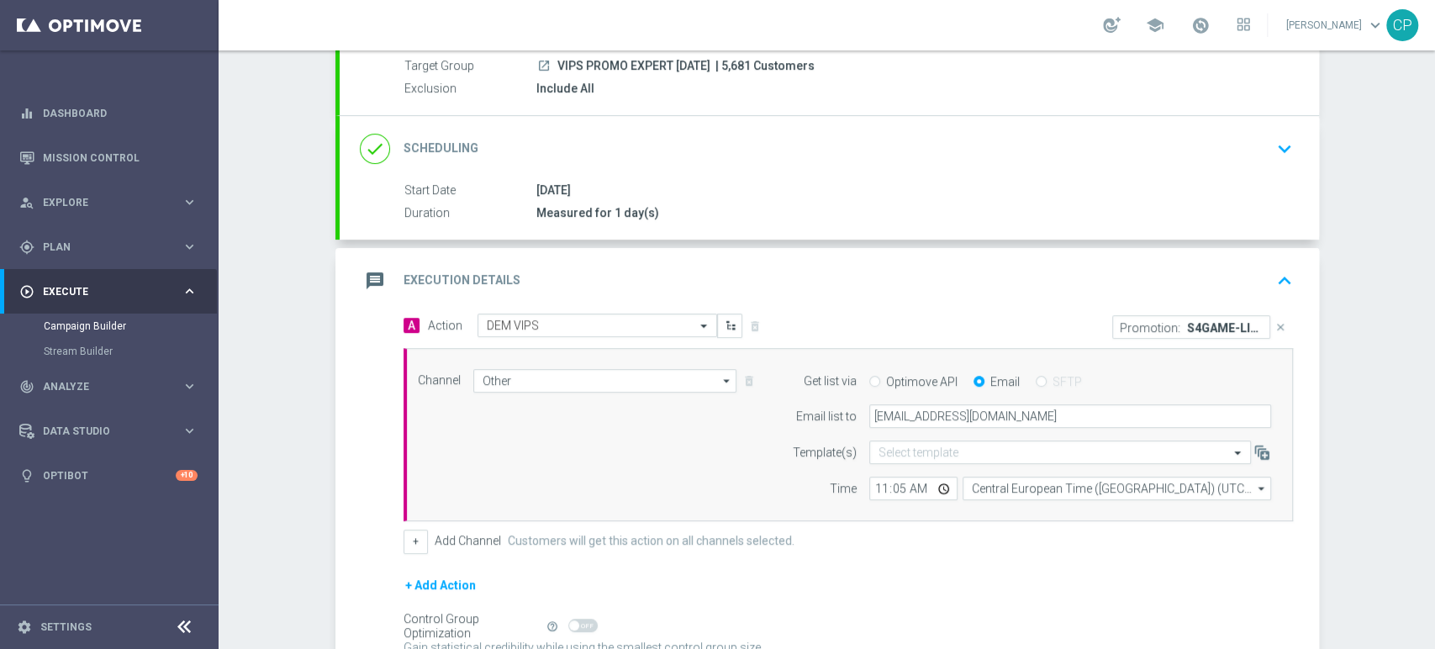
click at [1274, 323] on icon "close" at bounding box center [1280, 327] width 12 height 12
click at [1233, 323] on button "Add Promotion" at bounding box center [1240, 326] width 93 height 18
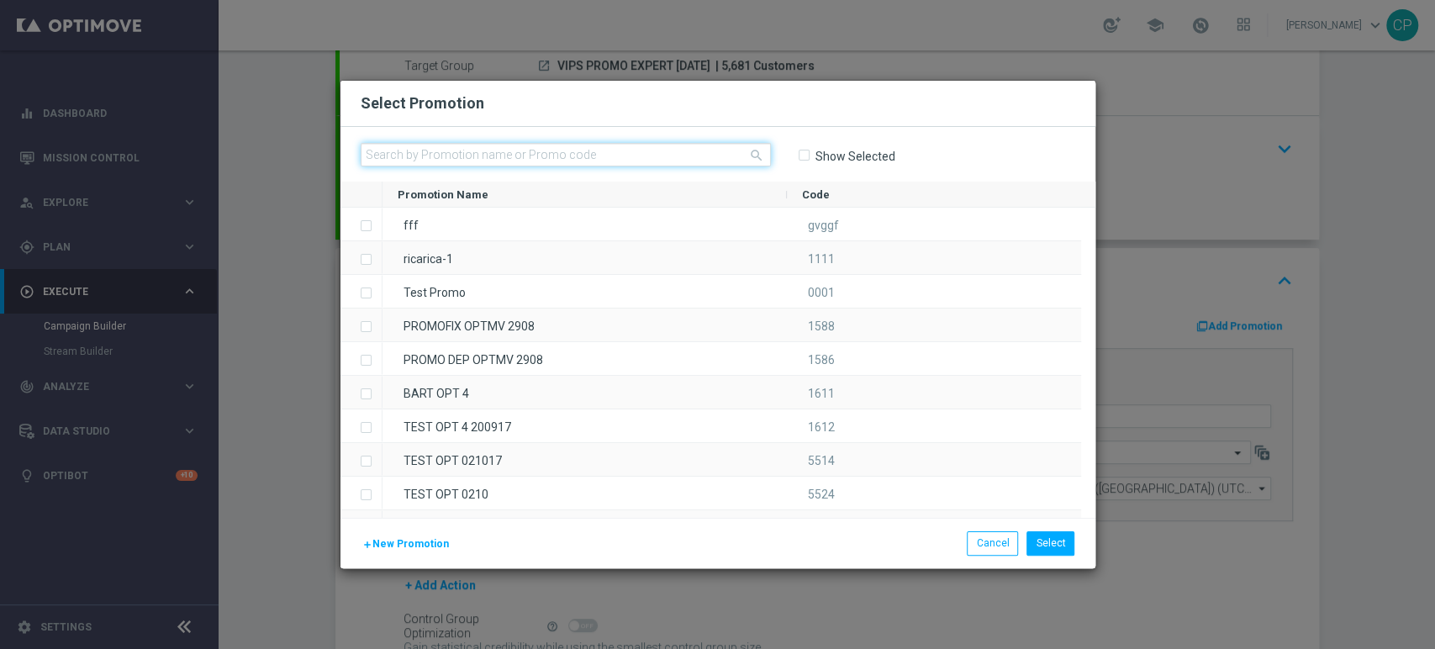
click at [512, 146] on input "text" at bounding box center [566, 155] width 410 height 24
paste input "335808"
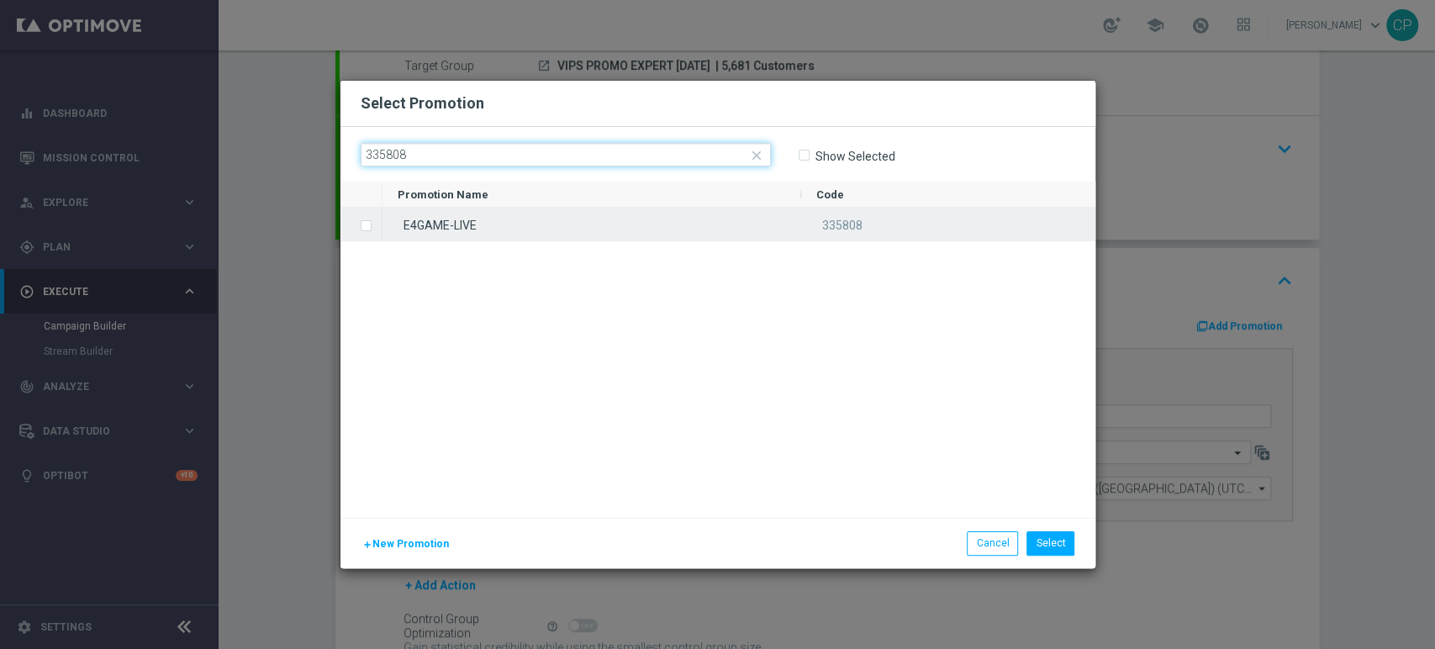
type input "335808"
click at [377, 222] on label "Press SPACE to select this row." at bounding box center [380, 226] width 6 height 15
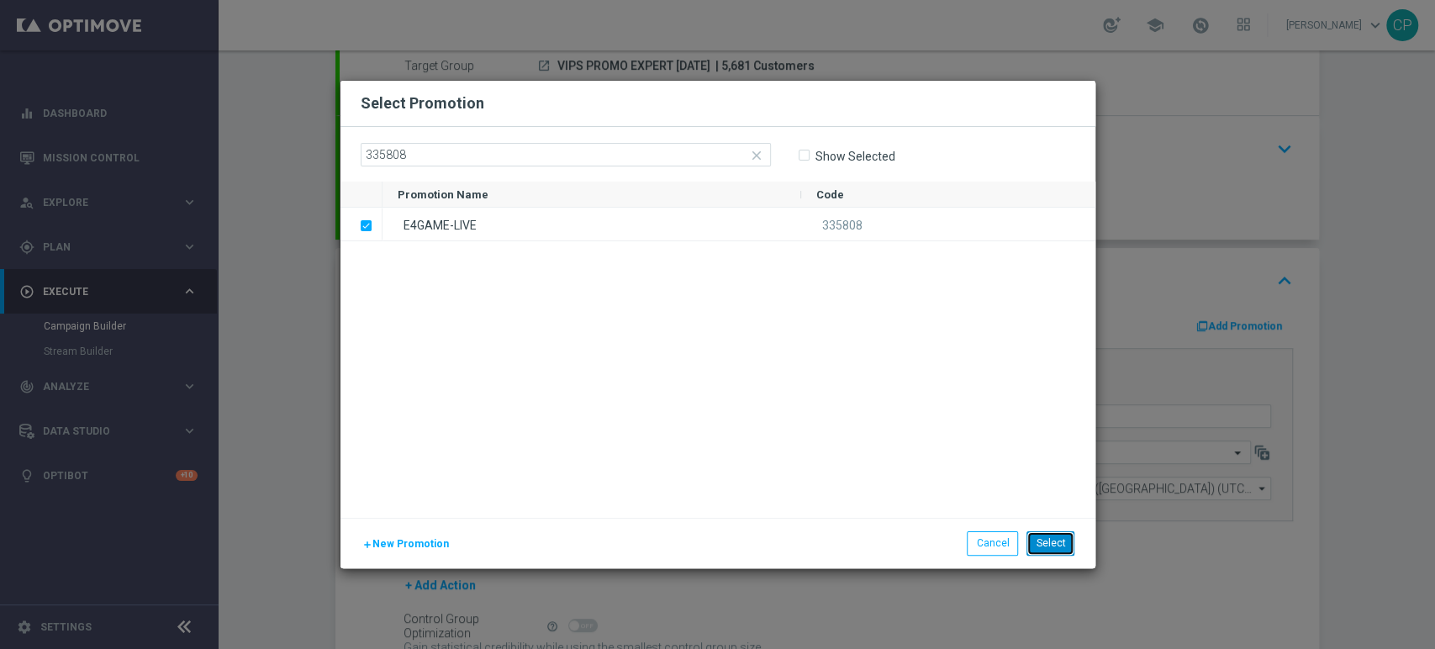
click at [1059, 537] on button "Select" at bounding box center [1050, 543] width 48 height 24
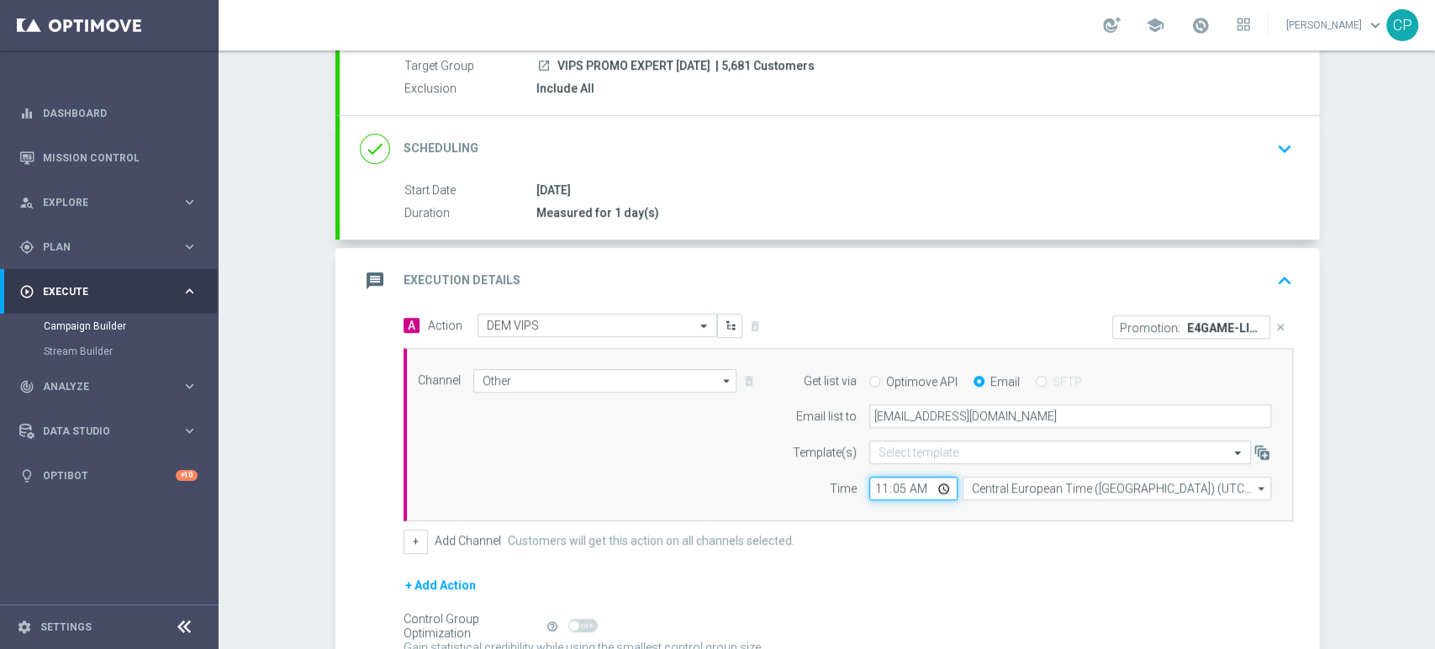
click at [894, 487] on input "11:05" at bounding box center [913, 489] width 88 height 24
type input "11:07"
click at [724, 467] on div "Channel Other Other arrow_drop_down Show Selected 1 of 20 Optimail" at bounding box center [844, 435] width 879 height 132
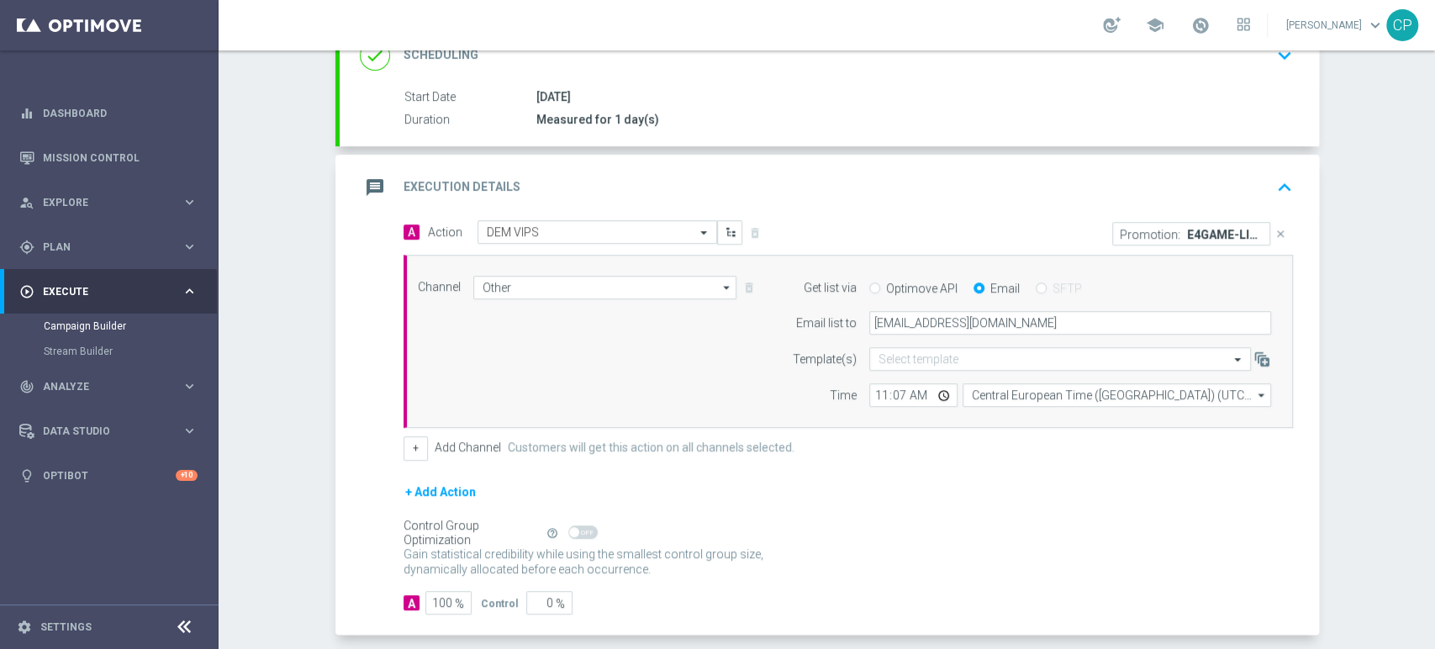
scroll to position [326, 0]
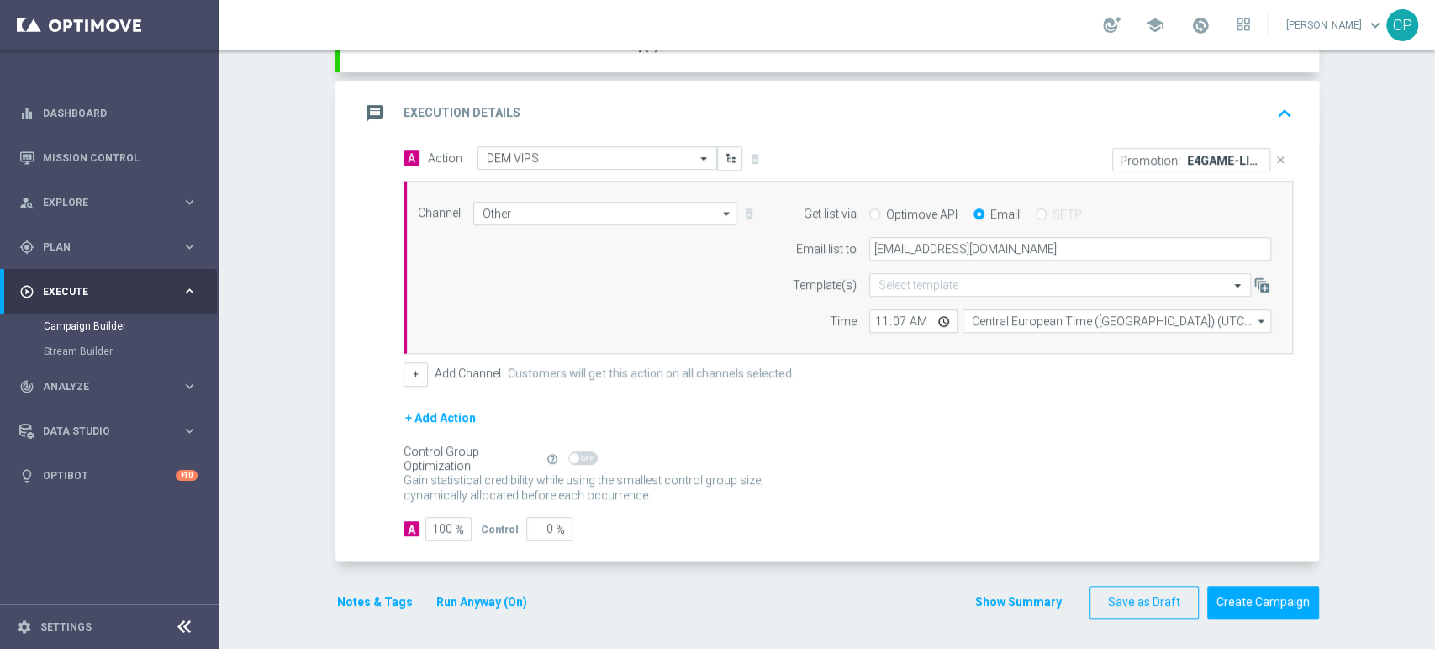
click at [382, 594] on button "Notes & Tags" at bounding box center [374, 602] width 79 height 21
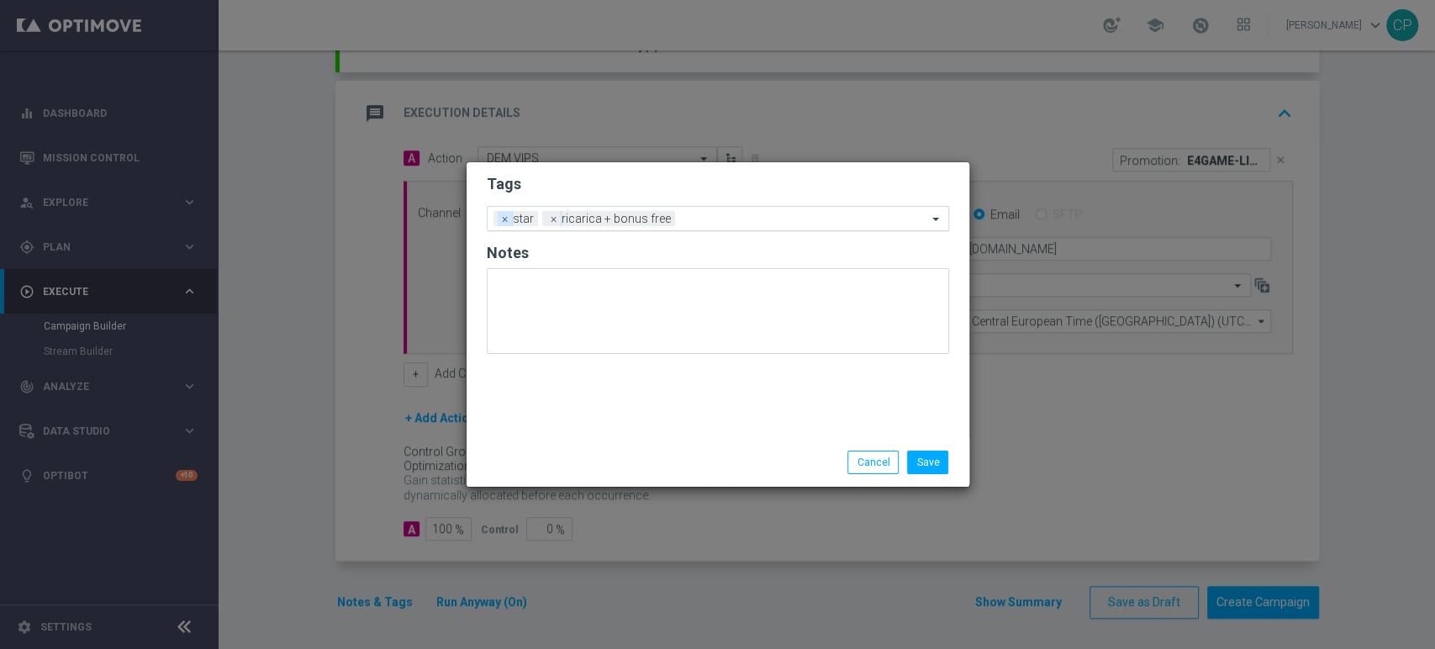
click at [504, 221] on span "×" at bounding box center [505, 218] width 15 height 15
click at [648, 224] on input "text" at bounding box center [780, 220] width 294 height 14
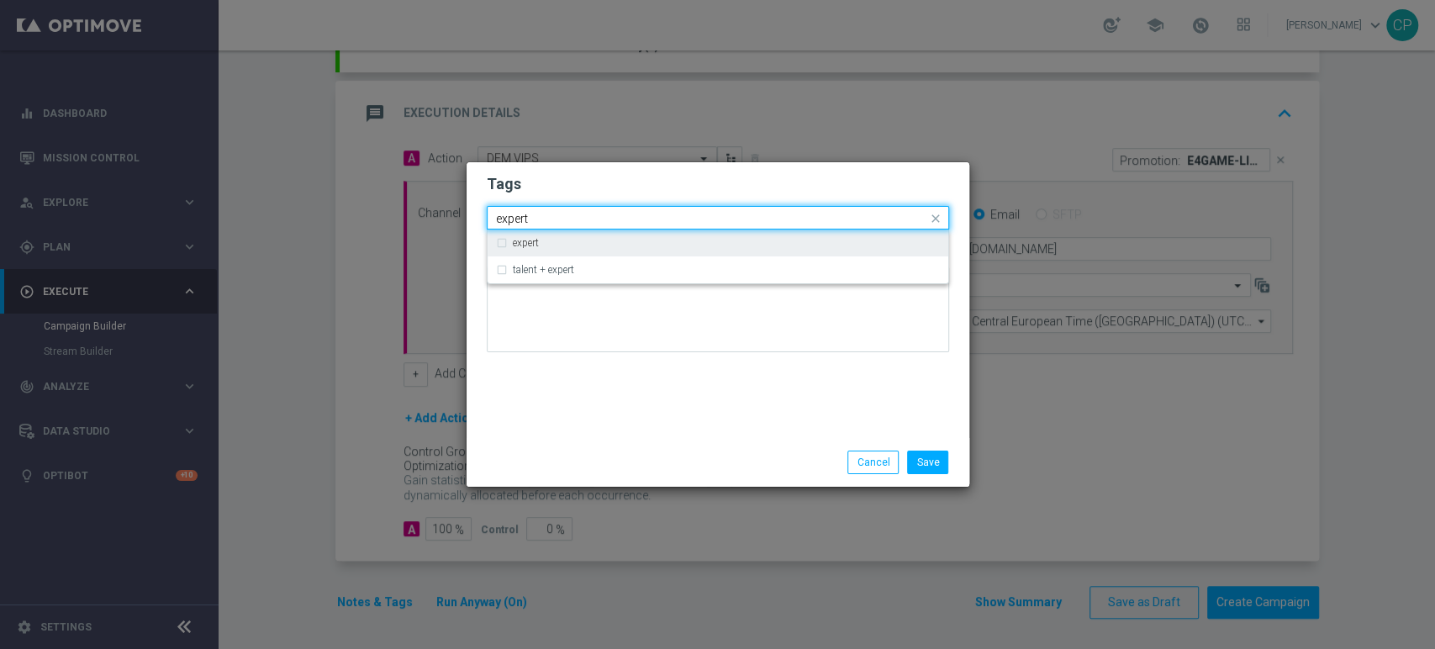
click at [577, 240] on div "expert" at bounding box center [726, 243] width 427 height 10
type input "expert"
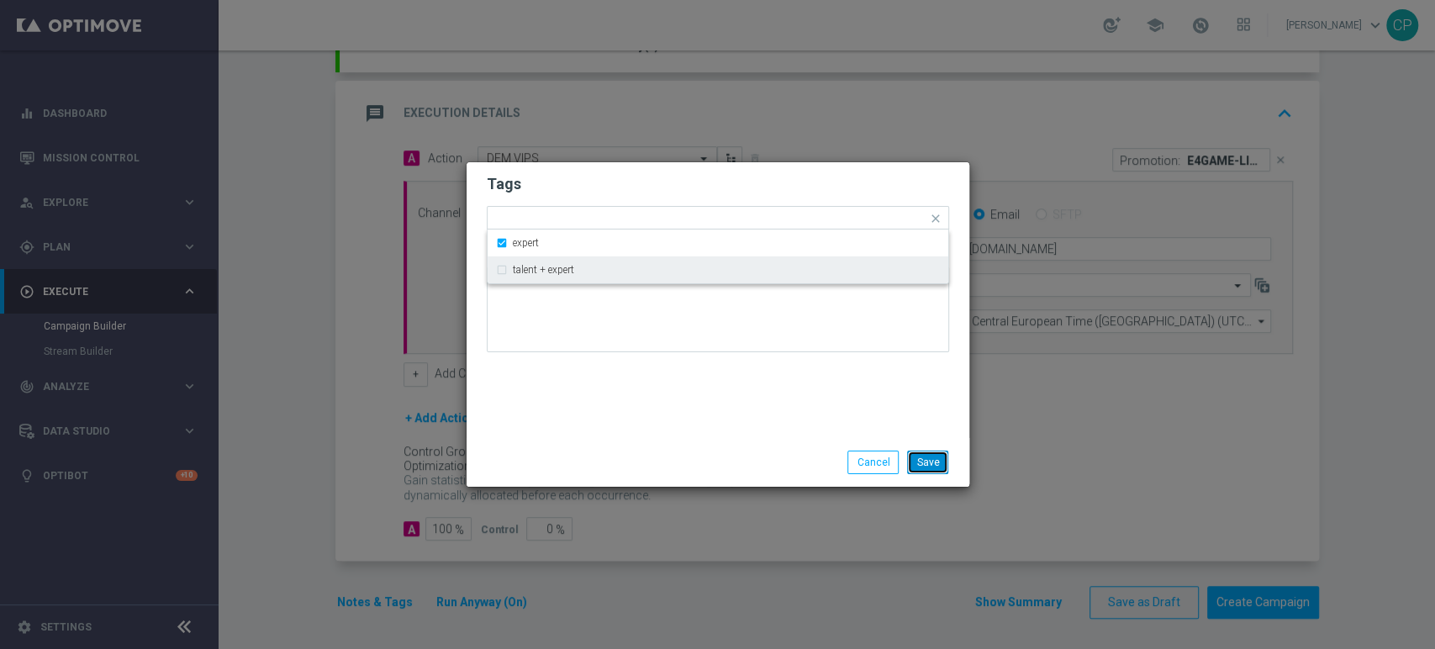
click at [927, 452] on button "Save" at bounding box center [927, 462] width 41 height 24
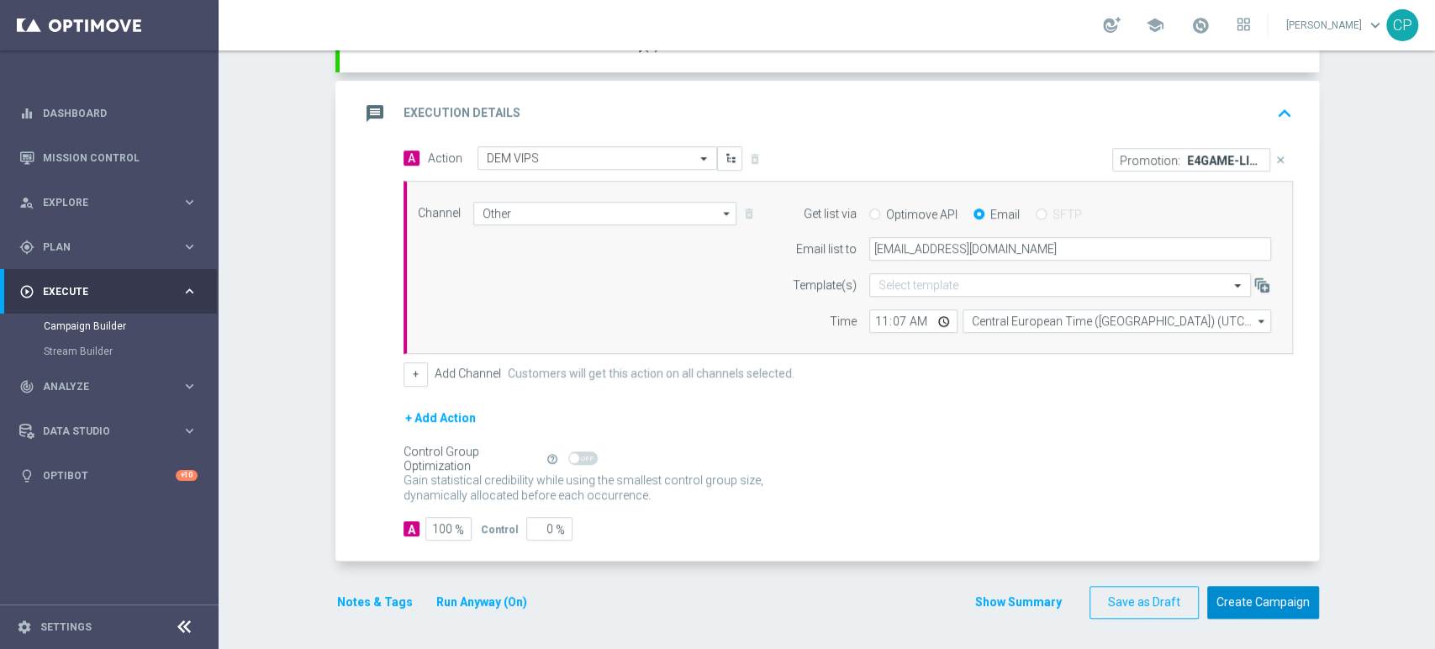
click at [1255, 596] on button "Create Campaign" at bounding box center [1263, 602] width 112 height 33
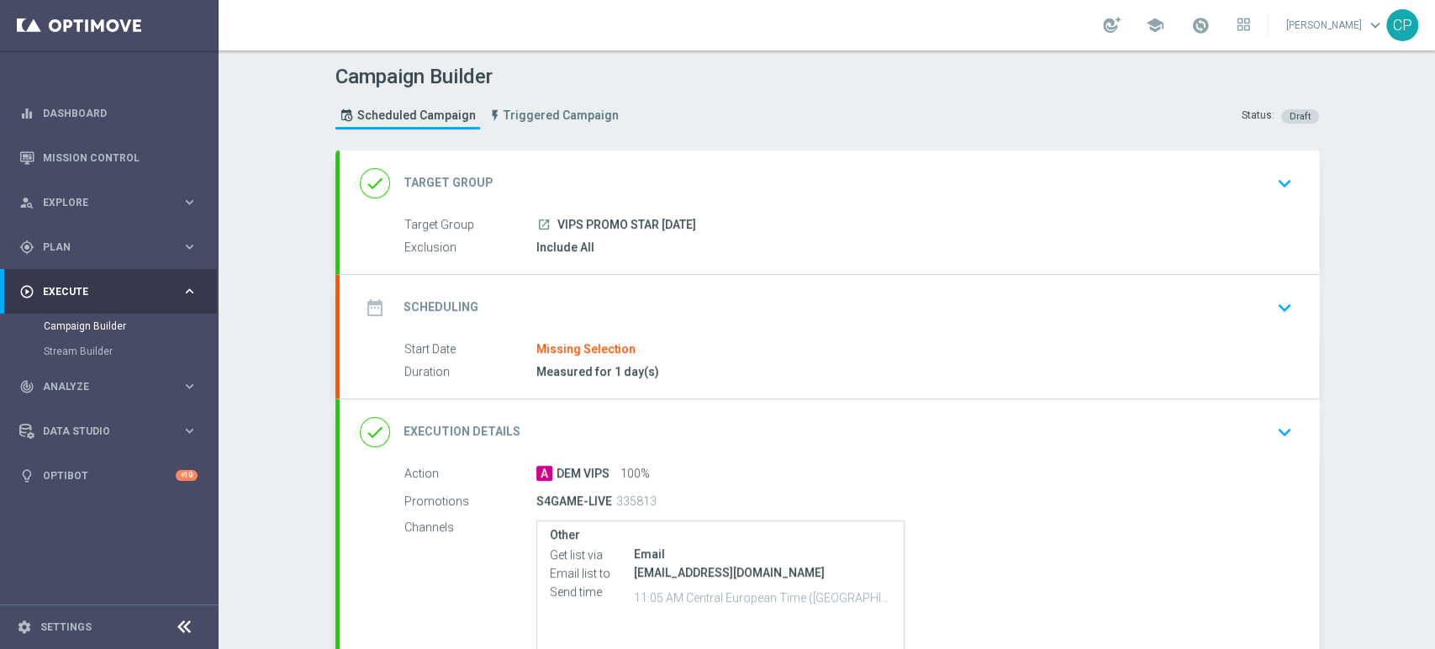
click at [1208, 200] on div "done Target Group keyboard_arrow_down" at bounding box center [829, 183] width 979 height 66
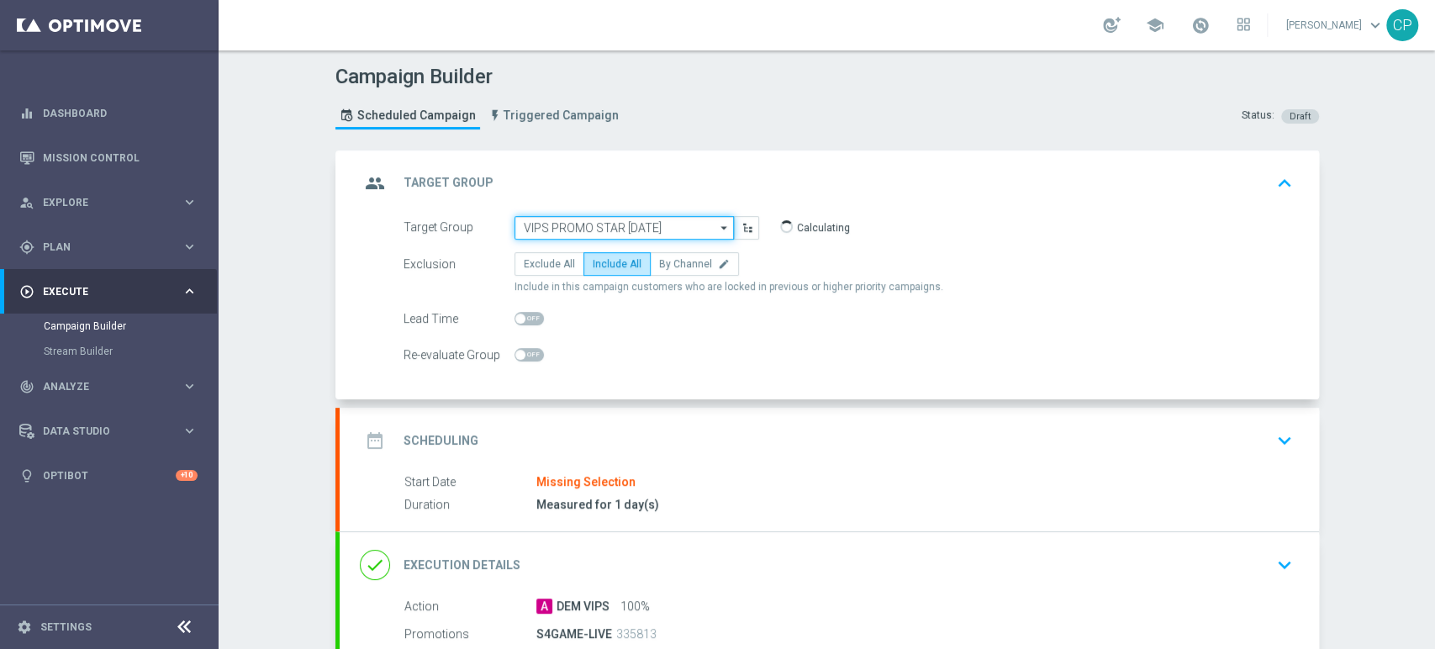
click at [651, 224] on input "VIPS PROMO STAR [DATE]" at bounding box center [623, 228] width 219 height 24
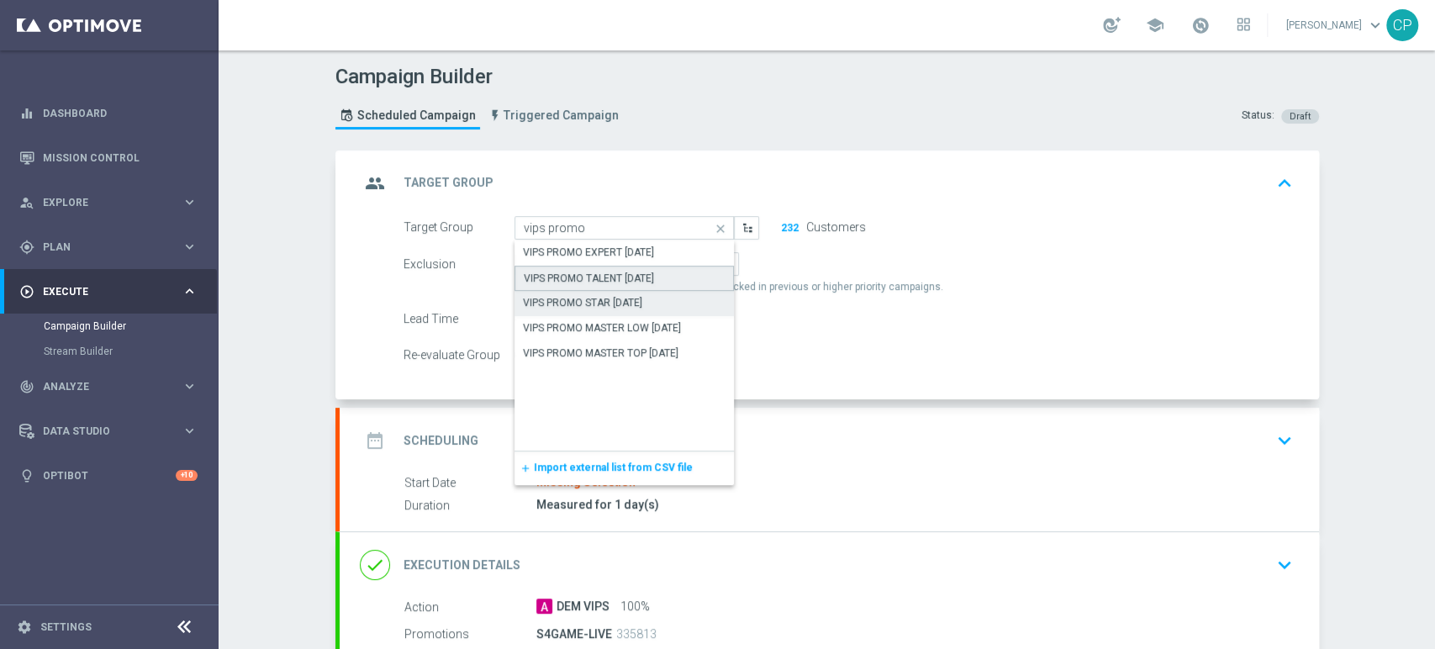
click at [612, 277] on div "VIPS PROMO TALENT [DATE]" at bounding box center [589, 278] width 130 height 15
type input "VIPS PROMO TALENT [DATE]"
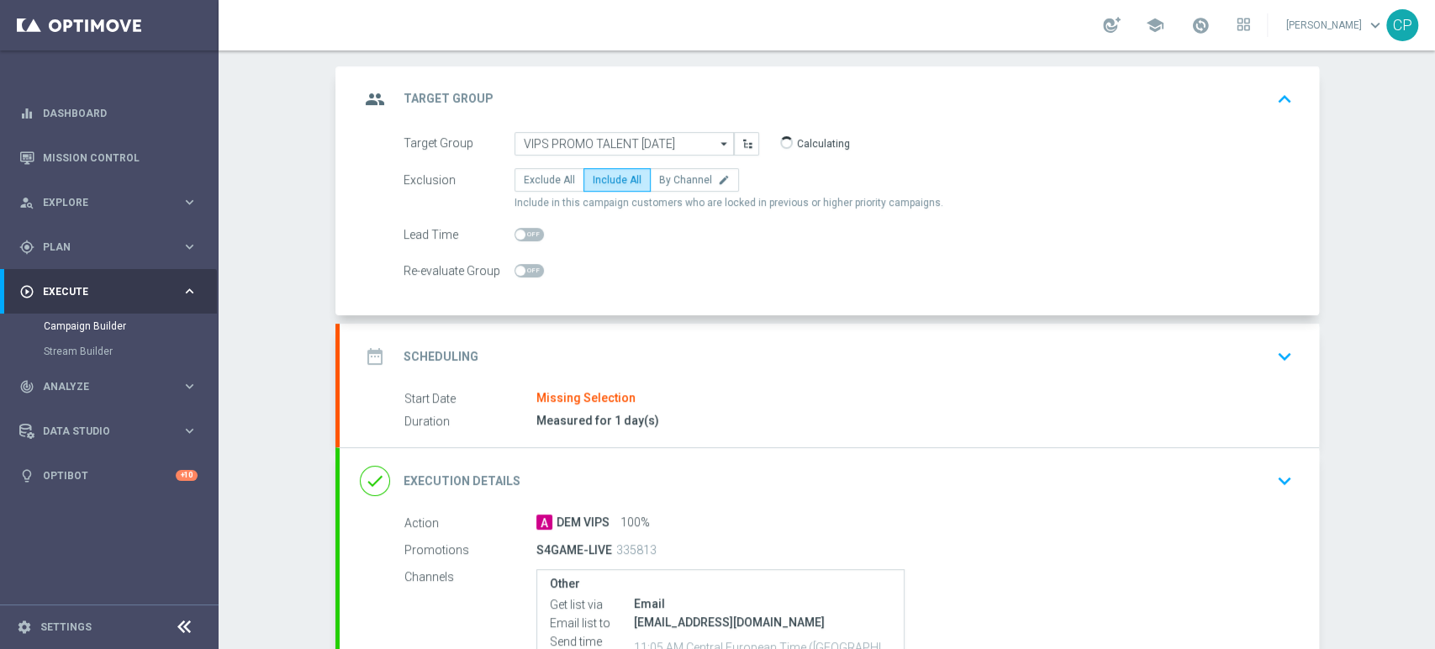
scroll to position [112, 0]
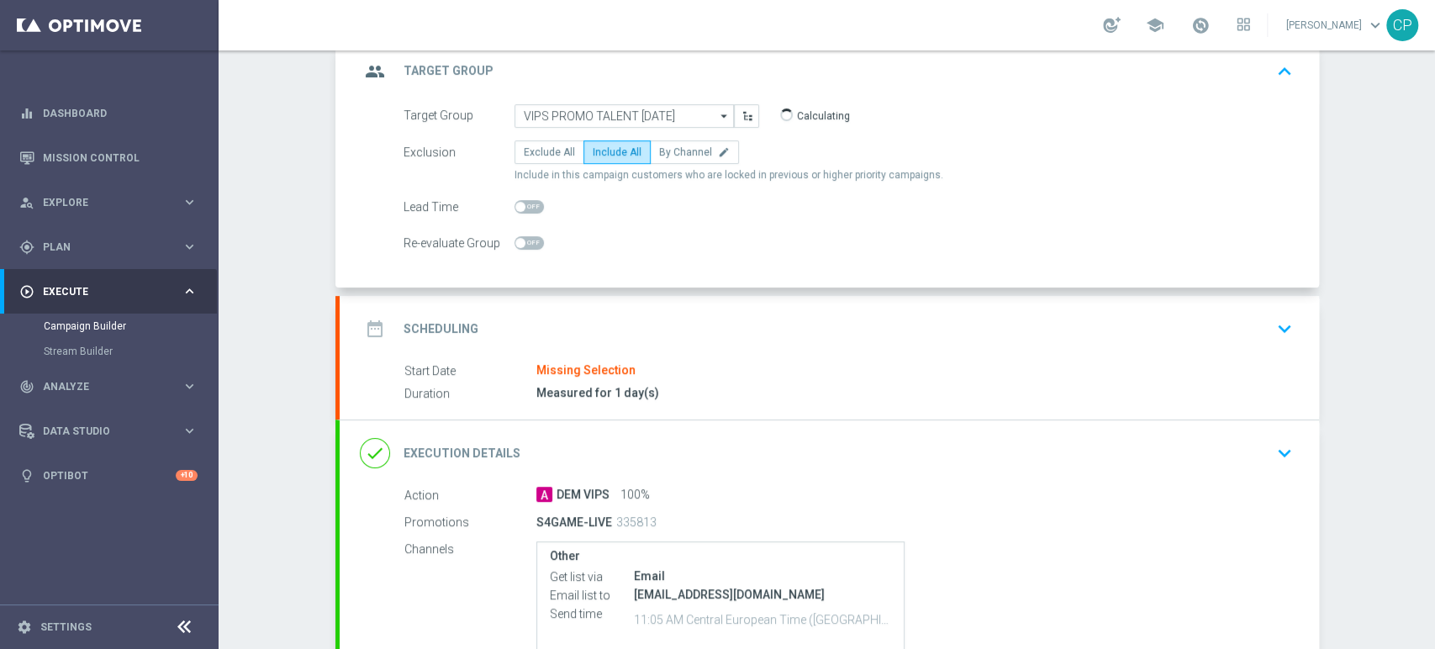
click at [719, 371] on div "Start Date Missing Selection" at bounding box center [845, 370] width 882 height 18
click at [1272, 322] on icon "keyboard_arrow_down" at bounding box center [1284, 328] width 25 height 25
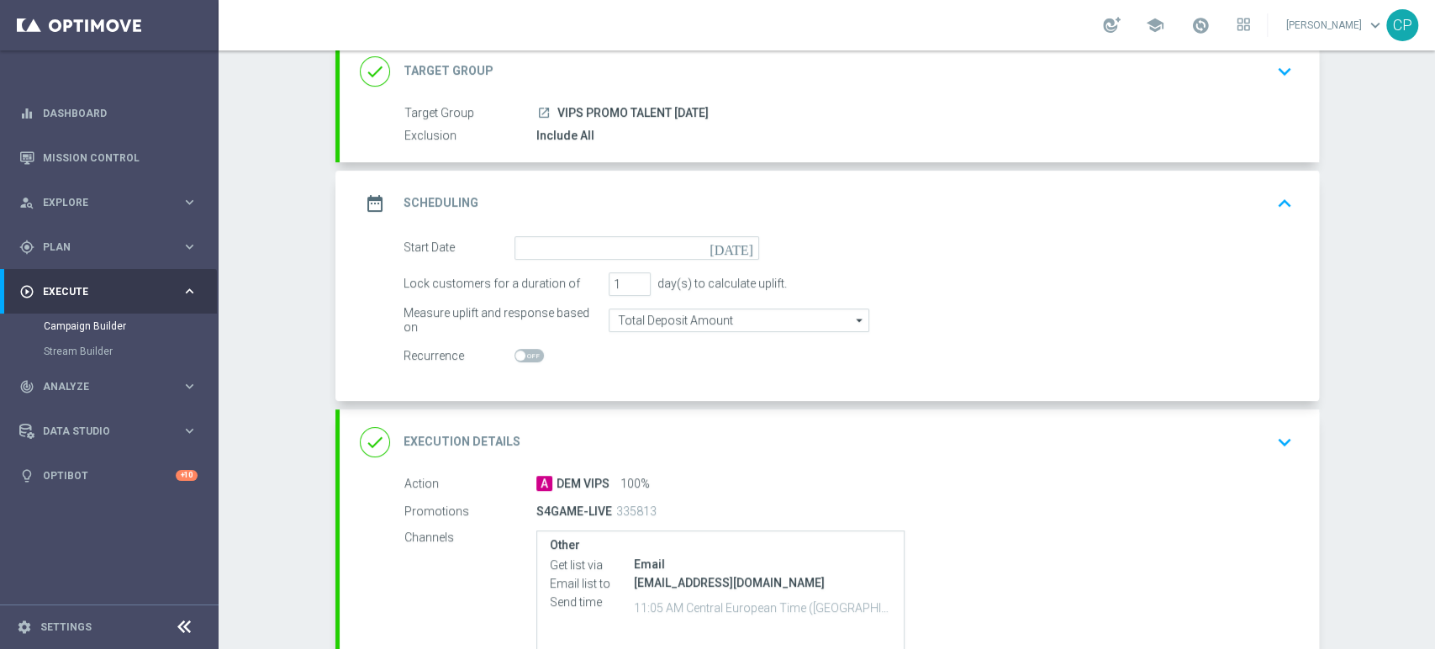
click at [736, 247] on icon "today" at bounding box center [734, 245] width 50 height 18
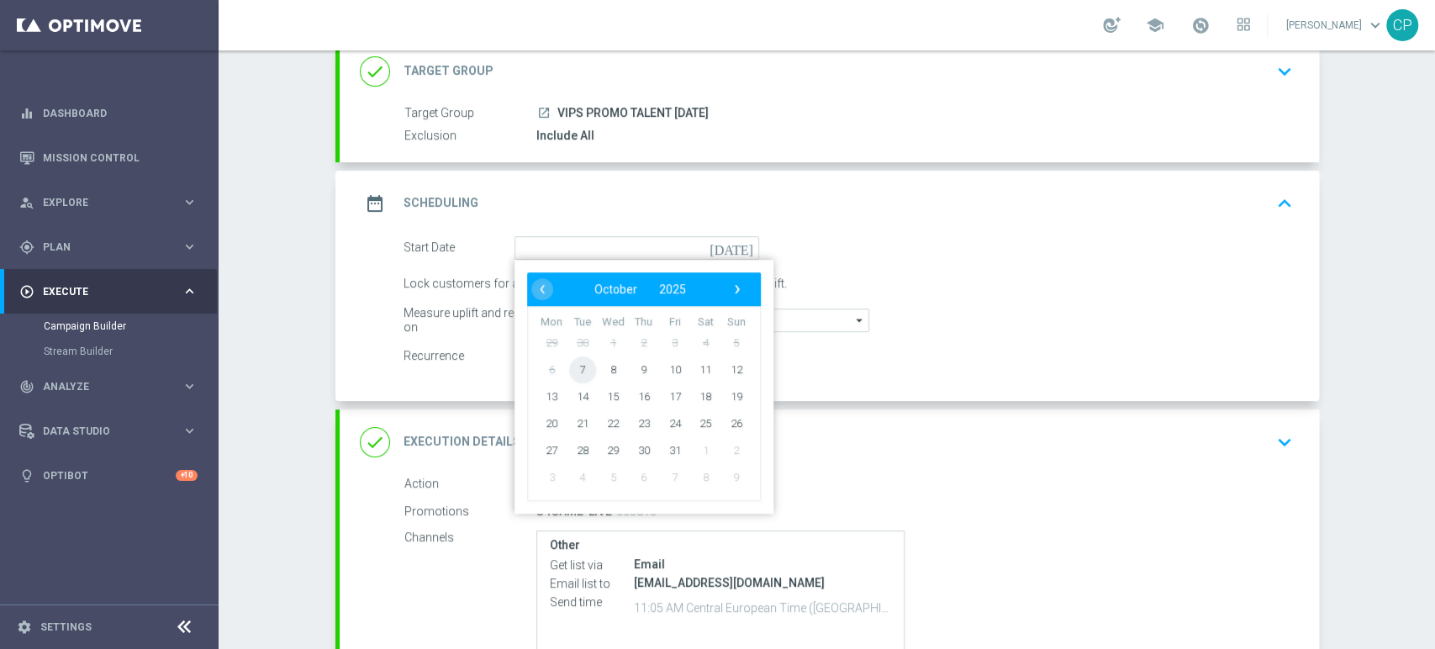
click at [572, 365] on span "7" at bounding box center [581, 368] width 27 height 27
type input "[DATE]"
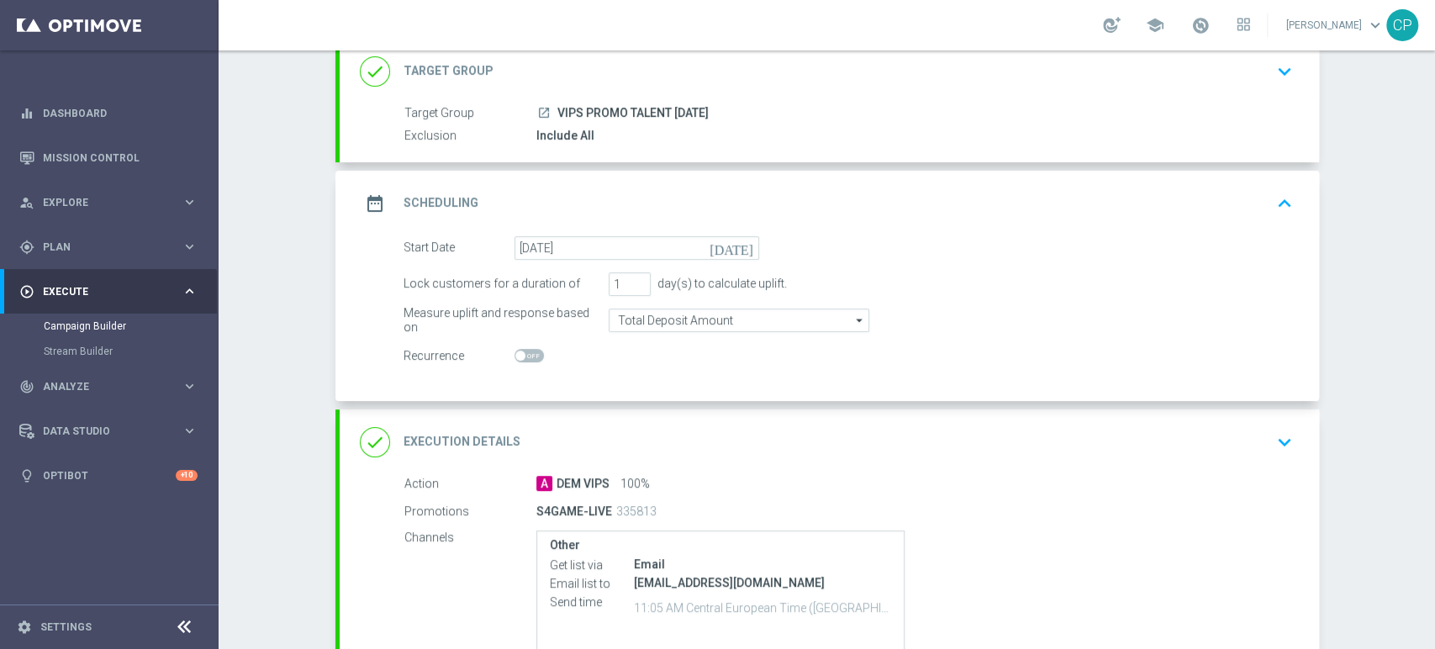
click at [596, 379] on div "Start Date [DATE] [DATE] Lock customers for a duration of 1 day(s) to calculate…" at bounding box center [829, 318] width 979 height 165
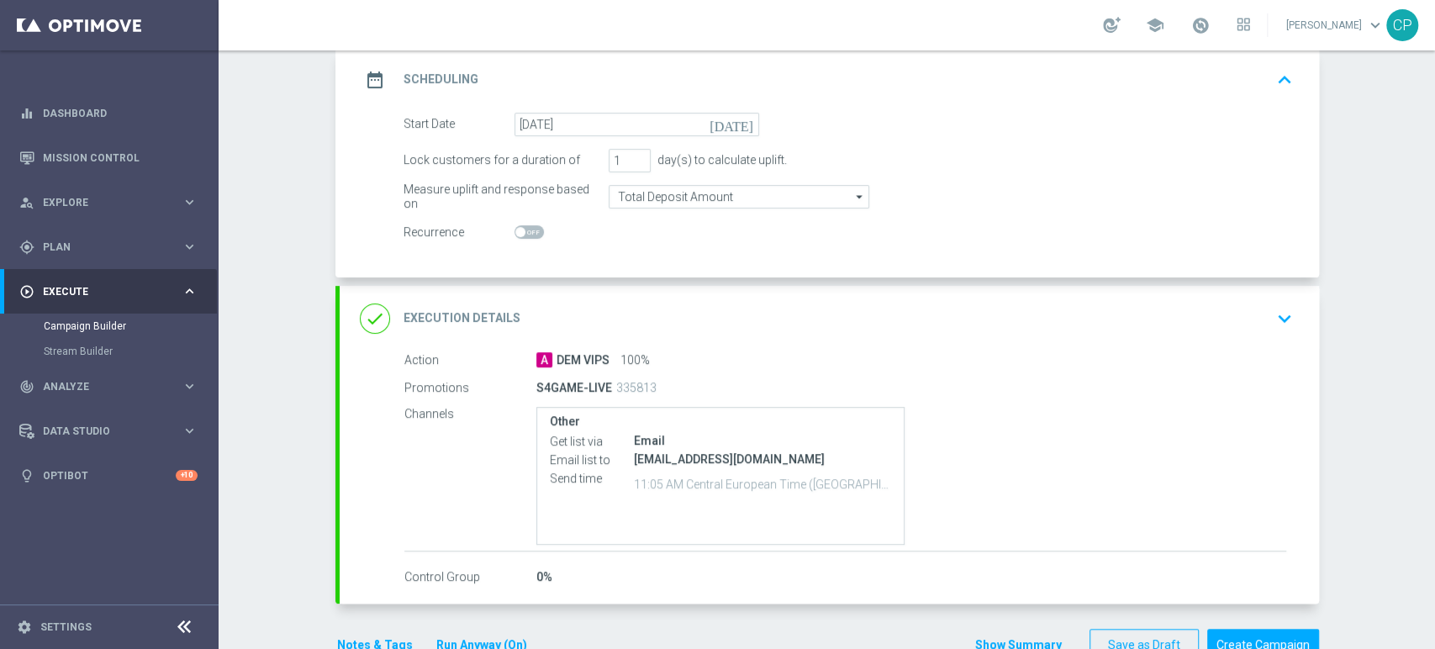
scroll to position [237, 0]
click at [1272, 314] on icon "keyboard_arrow_down" at bounding box center [1284, 316] width 25 height 25
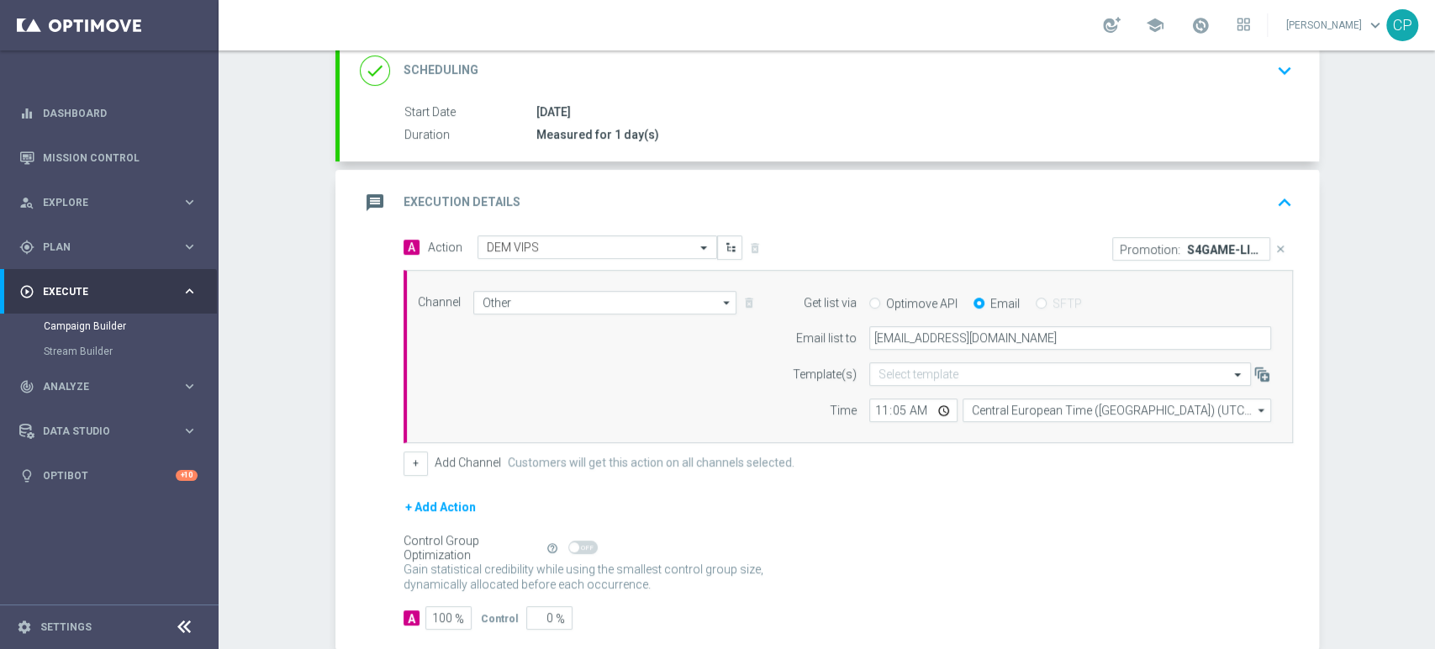
click at [1274, 249] on icon "close" at bounding box center [1280, 249] width 12 height 12
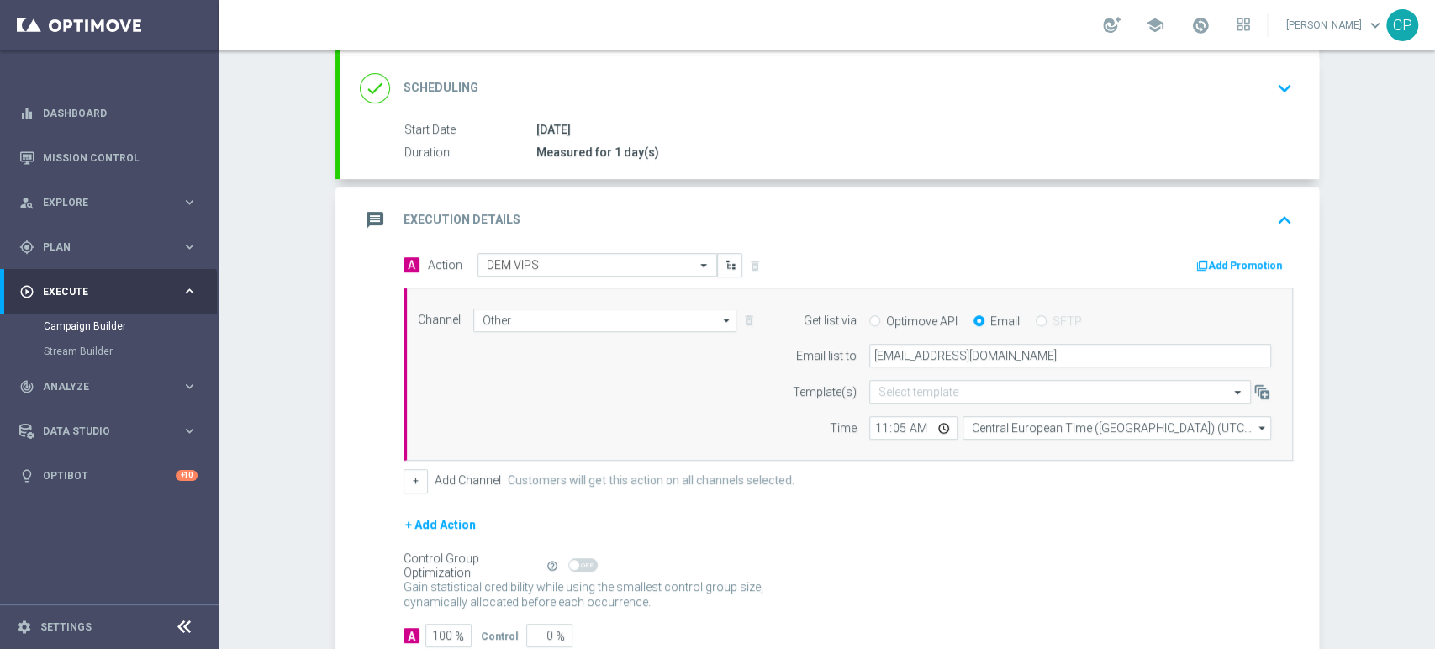
scroll to position [219, 0]
click at [1218, 261] on button "Add Promotion" at bounding box center [1240, 266] width 93 height 18
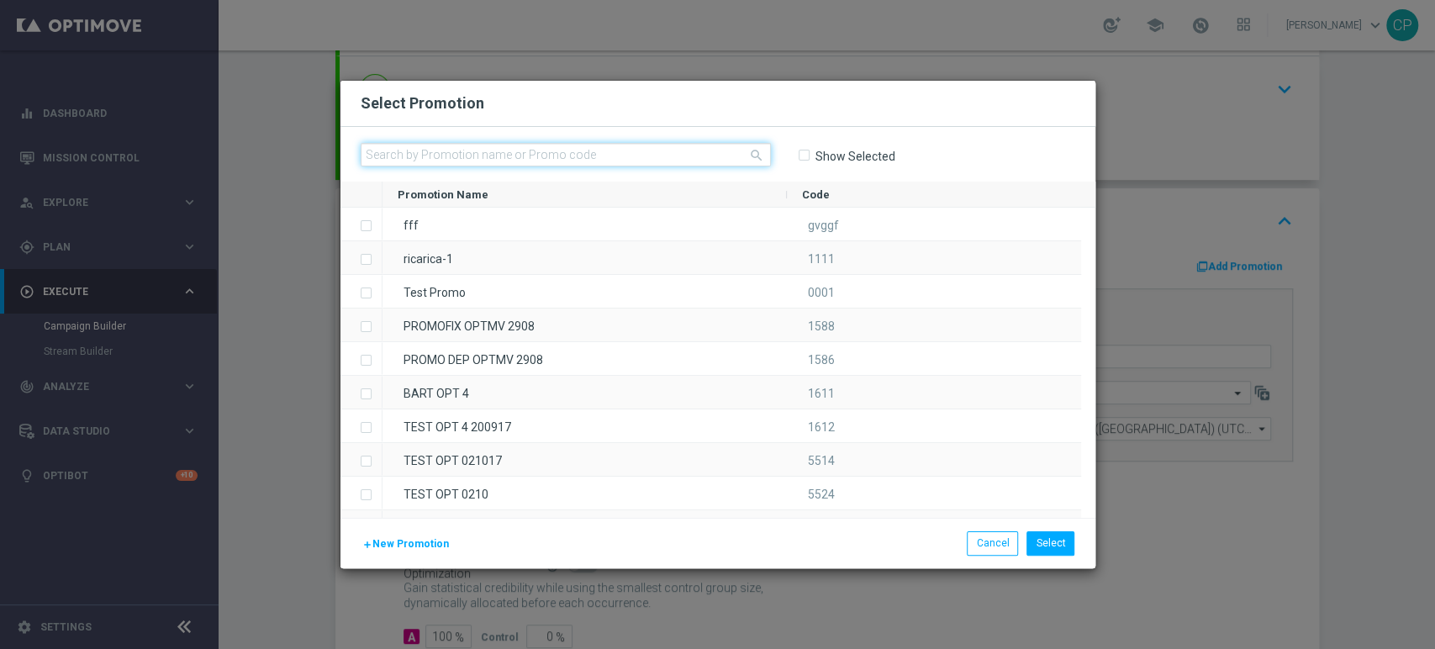
click at [645, 155] on input "text" at bounding box center [566, 155] width 410 height 24
paste input "335810"
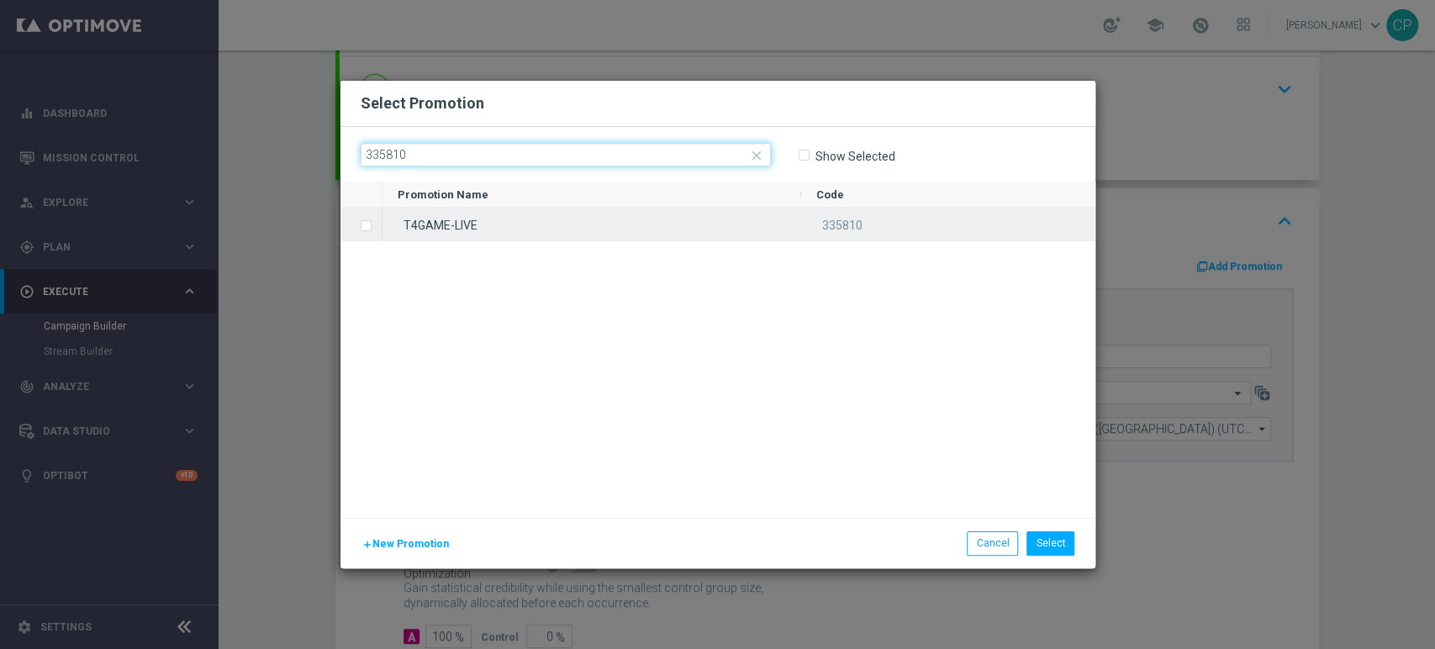
type input "335810"
click at [377, 224] on label "Press SPACE to select this row." at bounding box center [380, 226] width 6 height 15
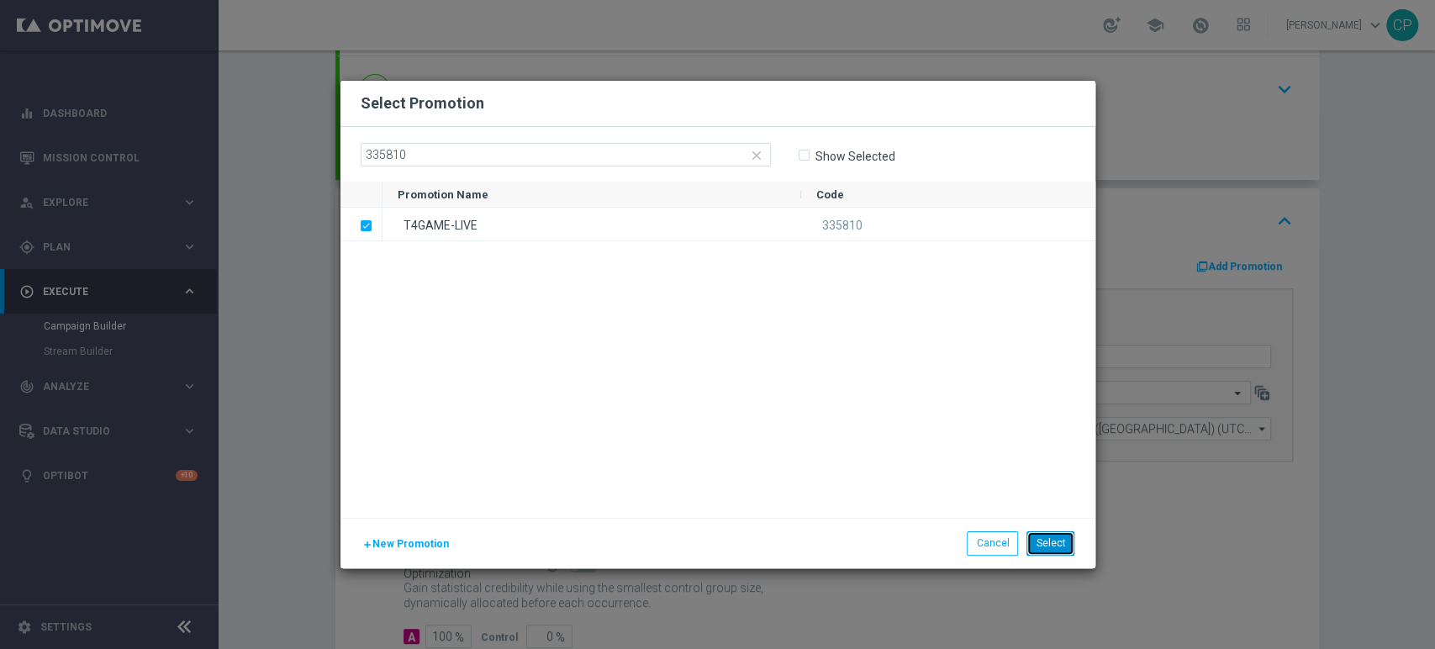
click at [1050, 540] on button "Select" at bounding box center [1050, 543] width 48 height 24
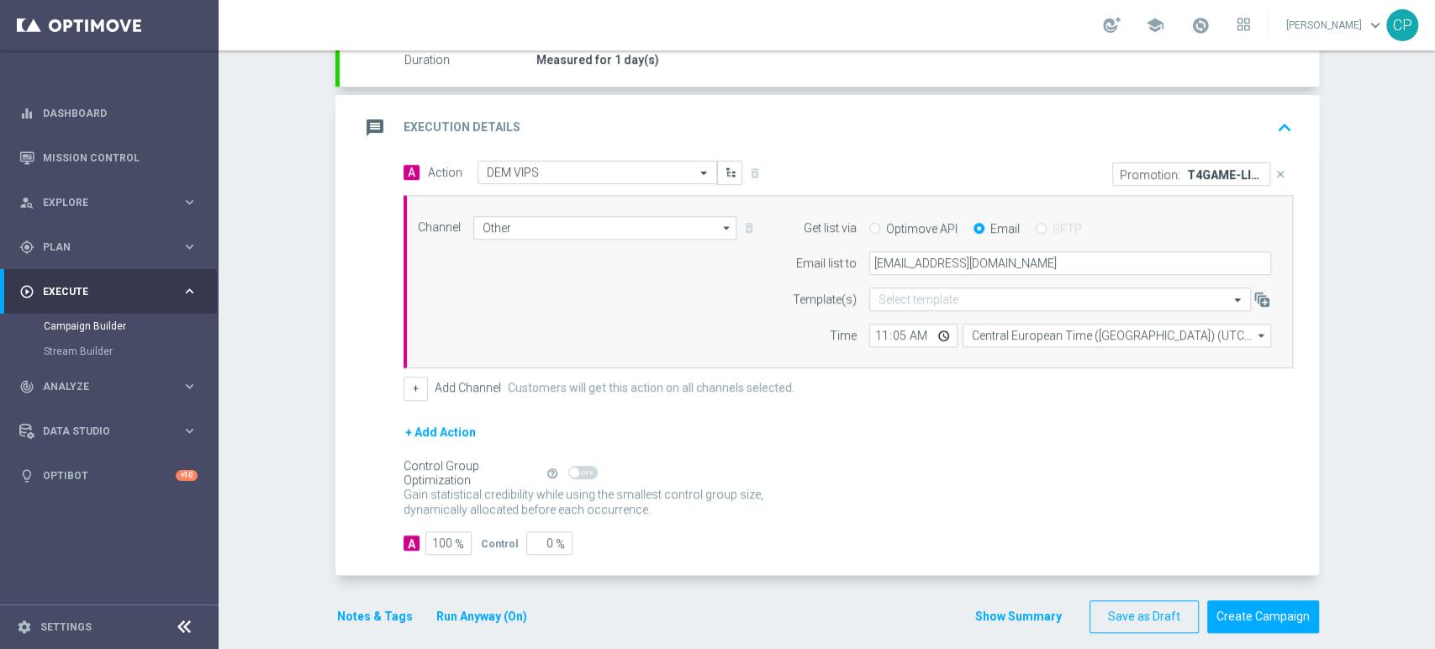
scroll to position [313, 0]
click at [894, 333] on input "11:05" at bounding box center [913, 335] width 88 height 24
type input "11:14"
click at [927, 402] on form "A Action Select action DEM VIPS delete_forever Promotion: T4GAME-LIVE close Cha…" at bounding box center [847, 357] width 889 height 394
click at [382, 613] on button "Notes & Tags" at bounding box center [374, 615] width 79 height 21
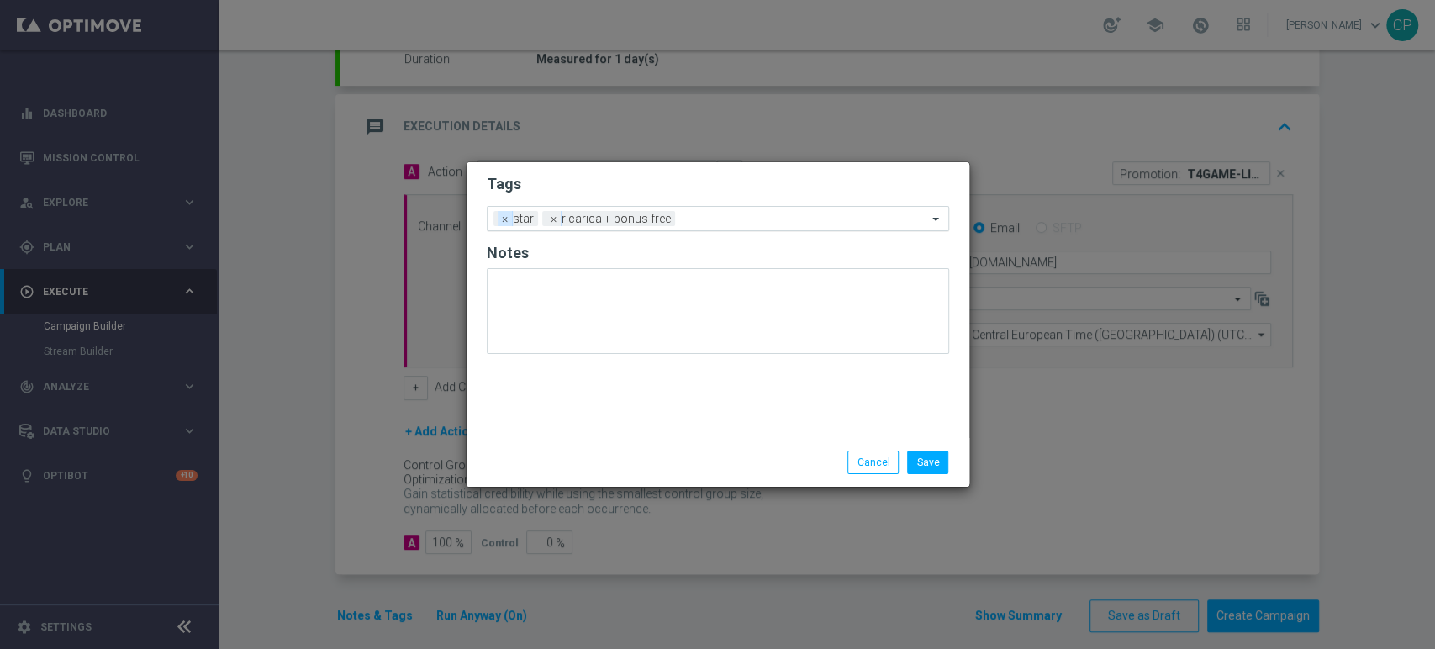
click at [504, 218] on span "×" at bounding box center [505, 218] width 15 height 15
click at [655, 213] on input "text" at bounding box center [780, 220] width 294 height 14
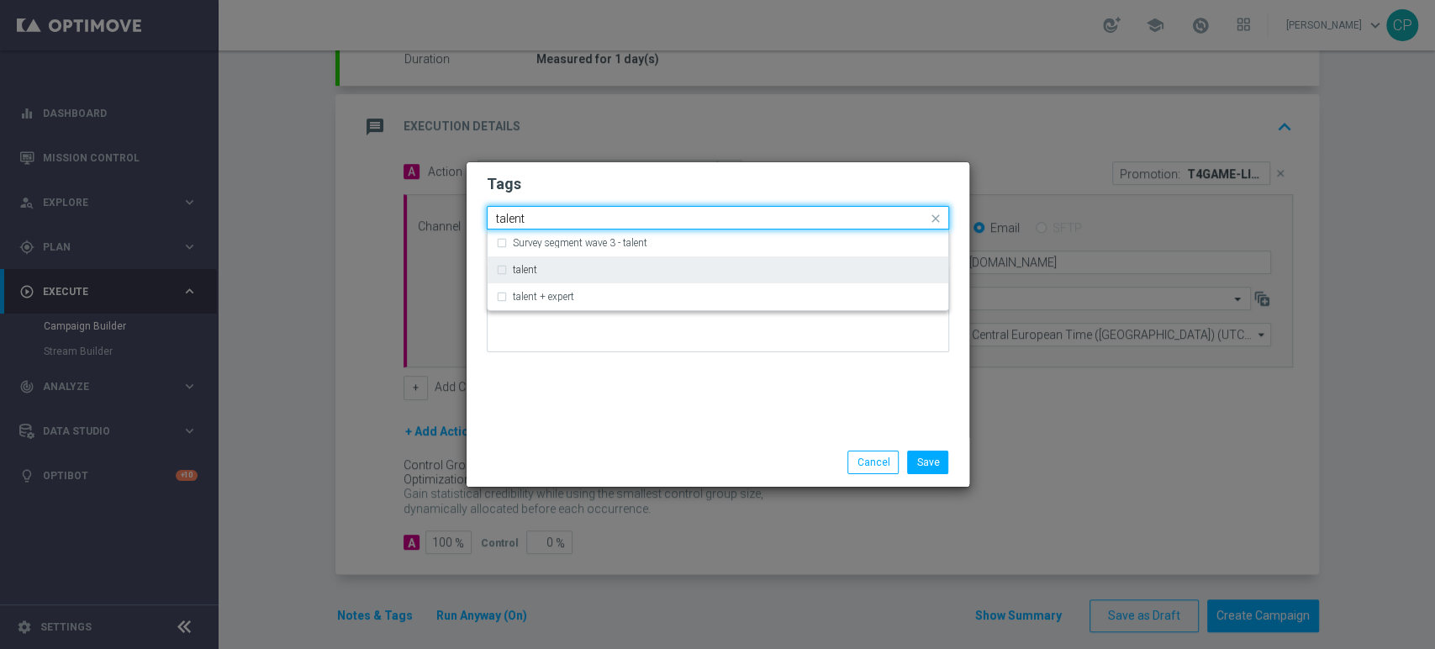
click at [584, 269] on div "talent" at bounding box center [726, 270] width 427 height 10
type input "talent"
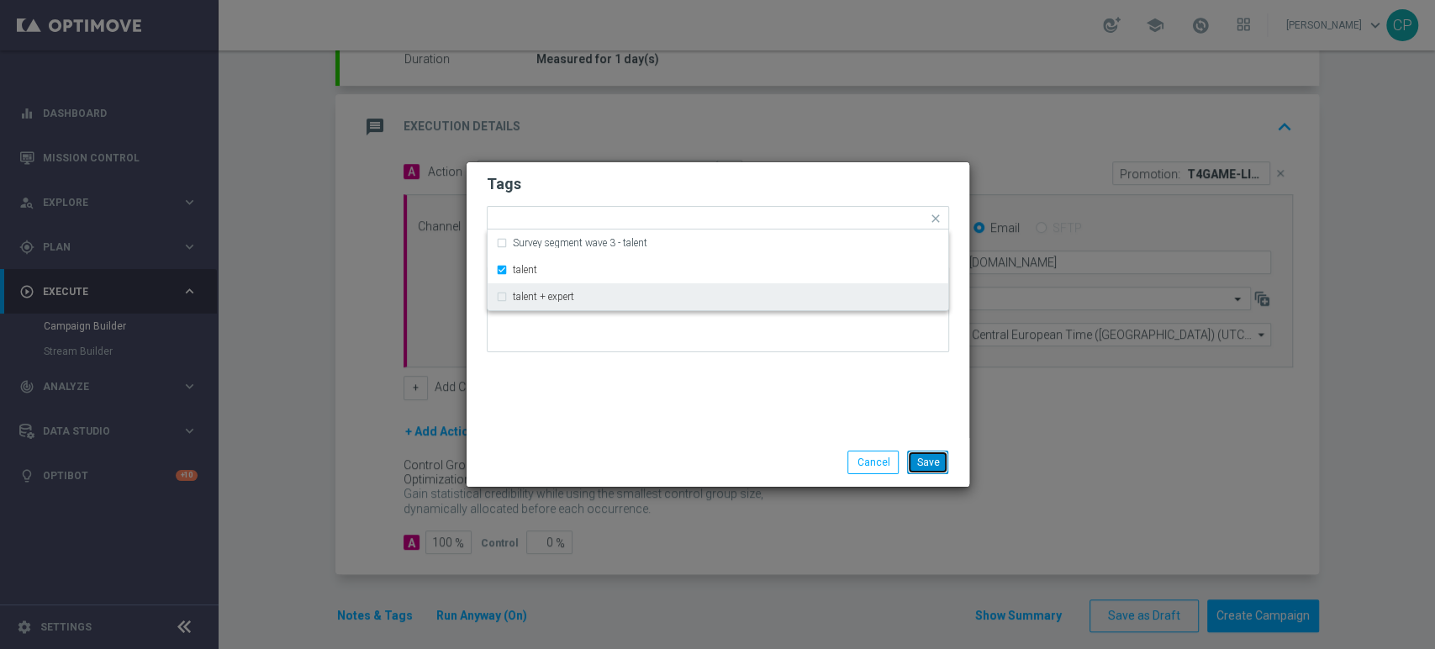
click at [931, 458] on button "Save" at bounding box center [927, 462] width 41 height 24
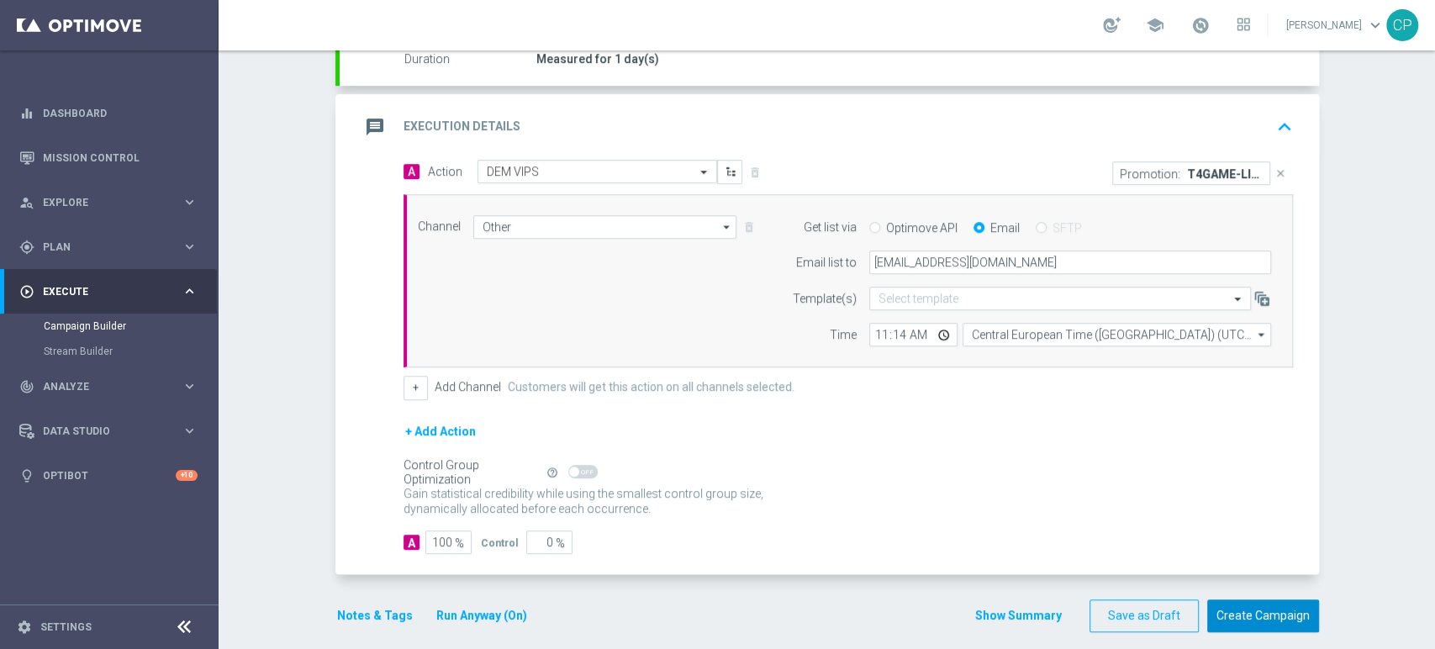
click at [1255, 604] on button "Create Campaign" at bounding box center [1263, 615] width 112 height 33
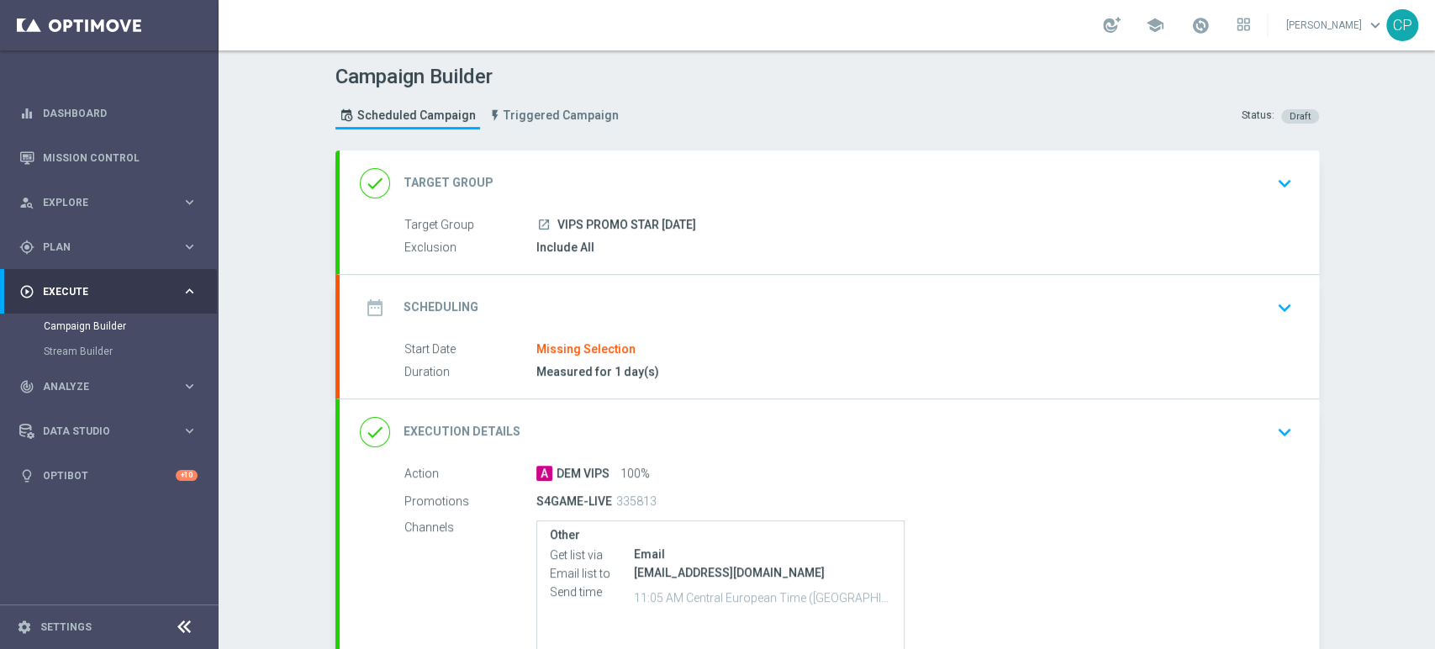
click at [989, 216] on div "launch VIPS PROMO STAR [DATE]" at bounding box center [911, 224] width 750 height 17
click at [1282, 176] on icon "keyboard_arrow_down" at bounding box center [1284, 183] width 25 height 25
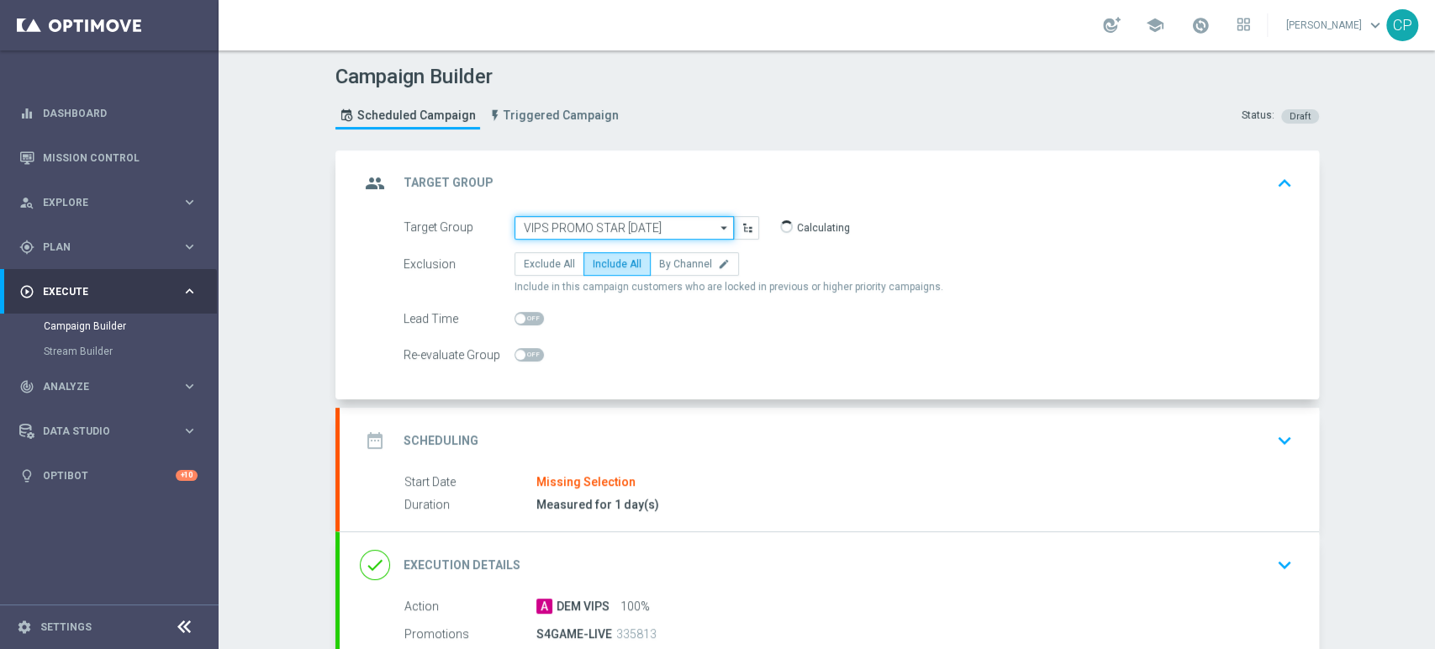
click at [664, 231] on input "VIPS PROMO STAR [DATE]" at bounding box center [623, 228] width 219 height 24
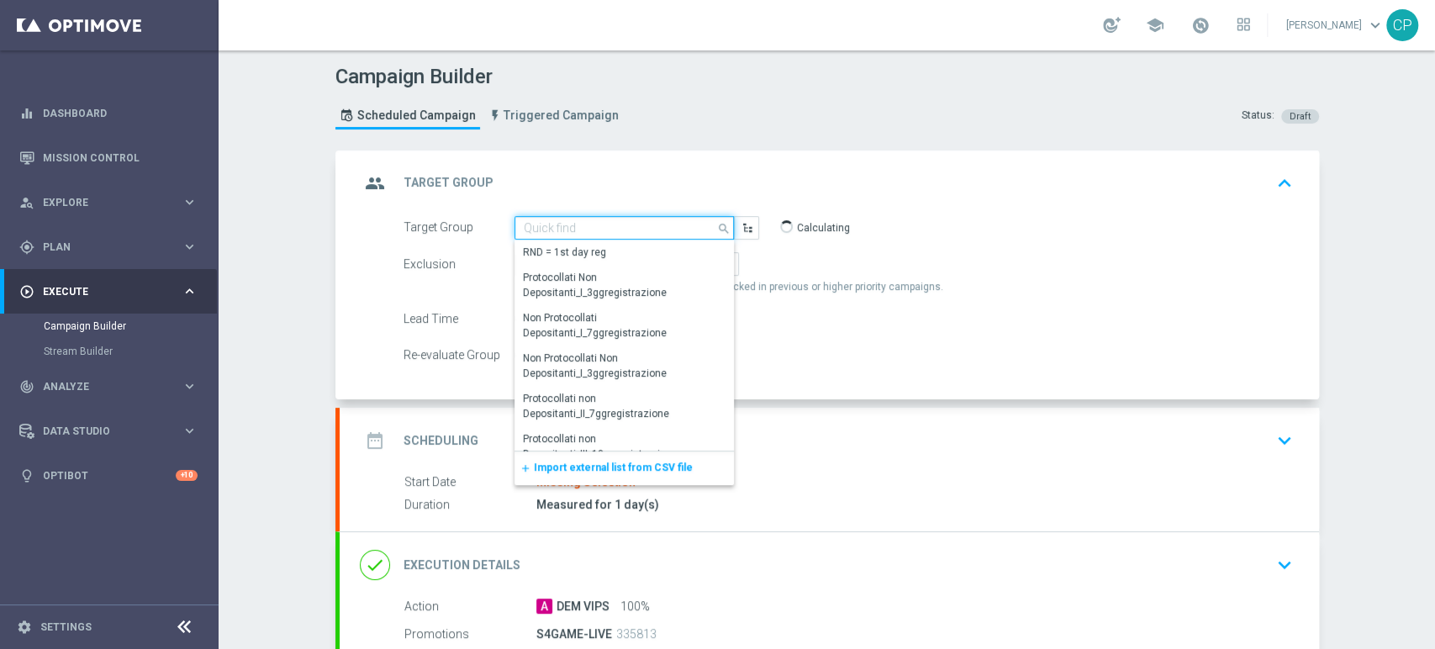
click at [597, 227] on input at bounding box center [623, 228] width 219 height 24
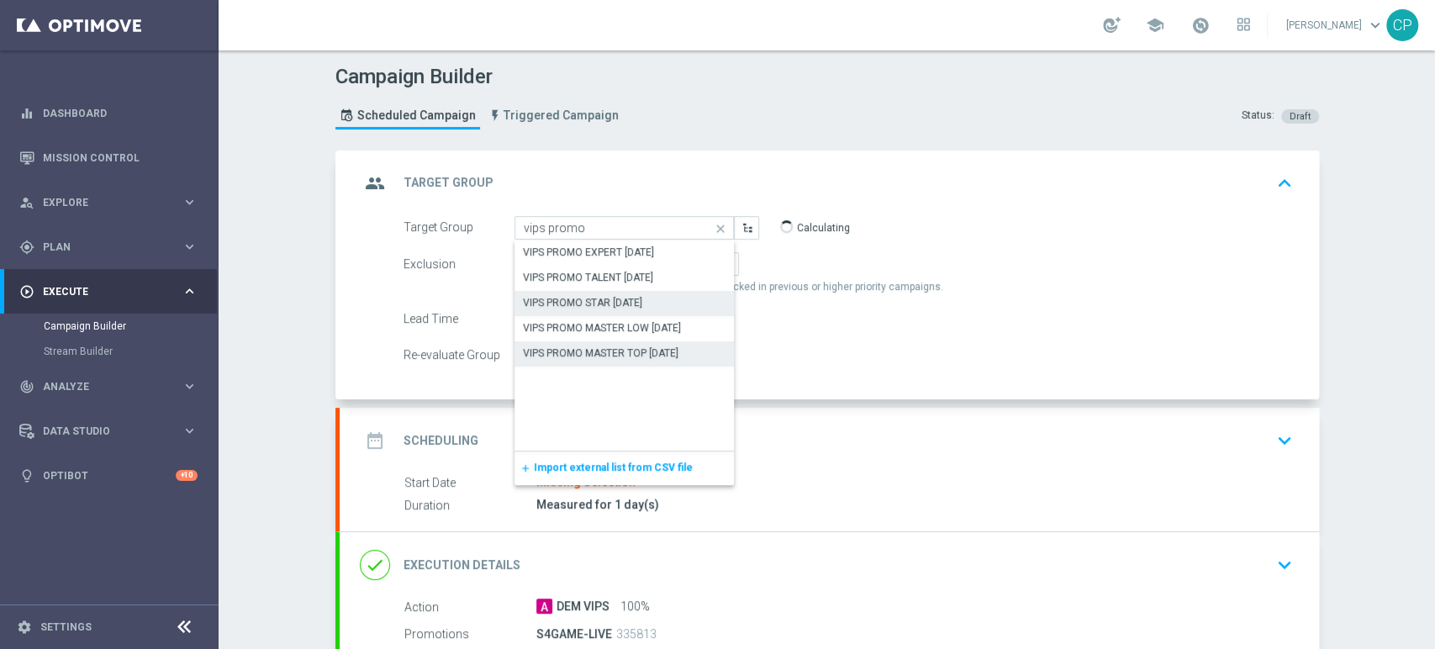
click at [602, 348] on div "VIPS PROMO MASTER TOP [DATE]" at bounding box center [600, 352] width 155 height 15
type input "VIPS PROMO MASTER TOP [DATE]"
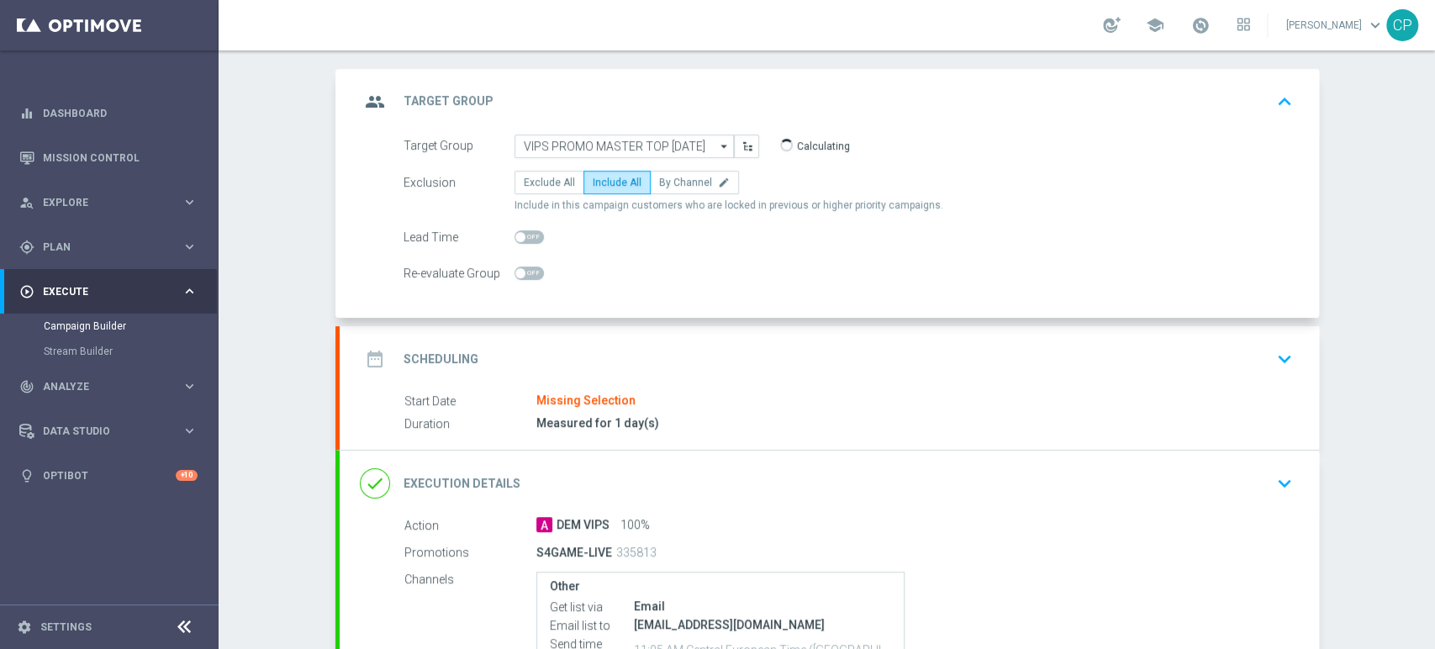
scroll to position [82, 0]
click at [736, 376] on div "date_range Scheduling keyboard_arrow_down" at bounding box center [829, 359] width 979 height 66
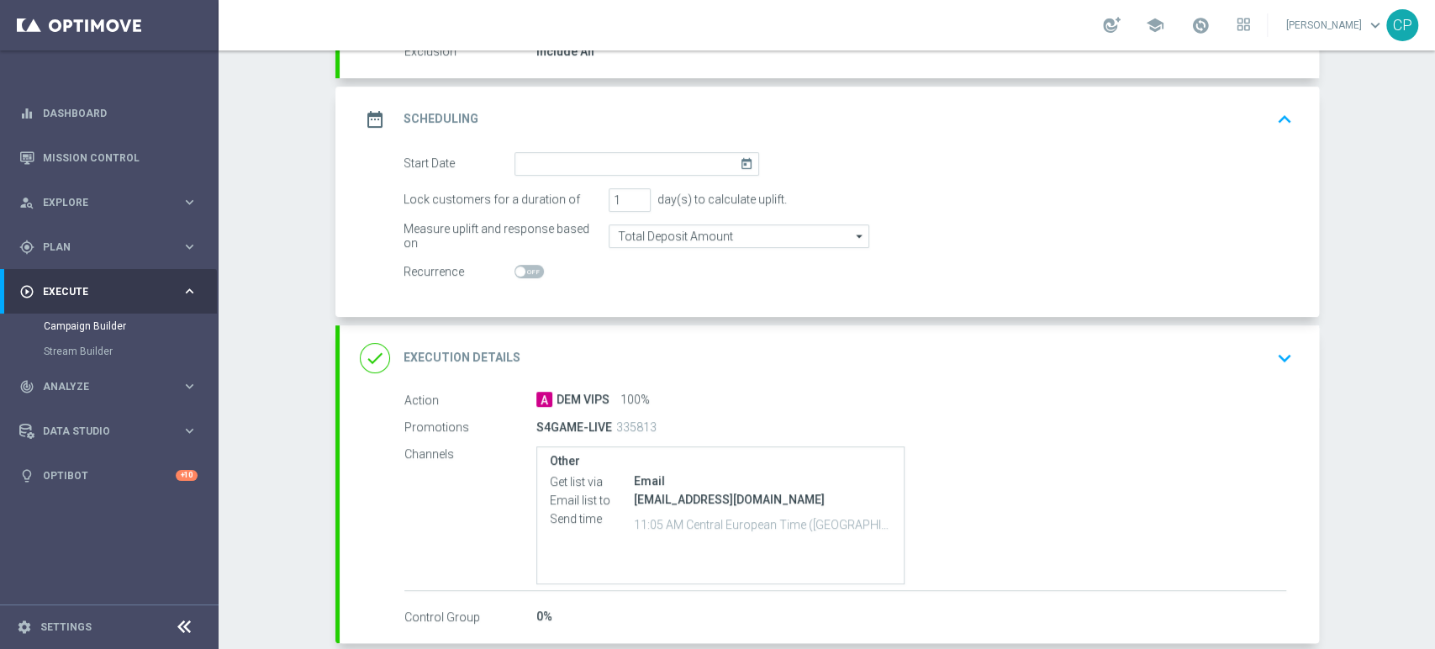
scroll to position [197, 0]
click at [740, 155] on icon "today" at bounding box center [749, 160] width 19 height 18
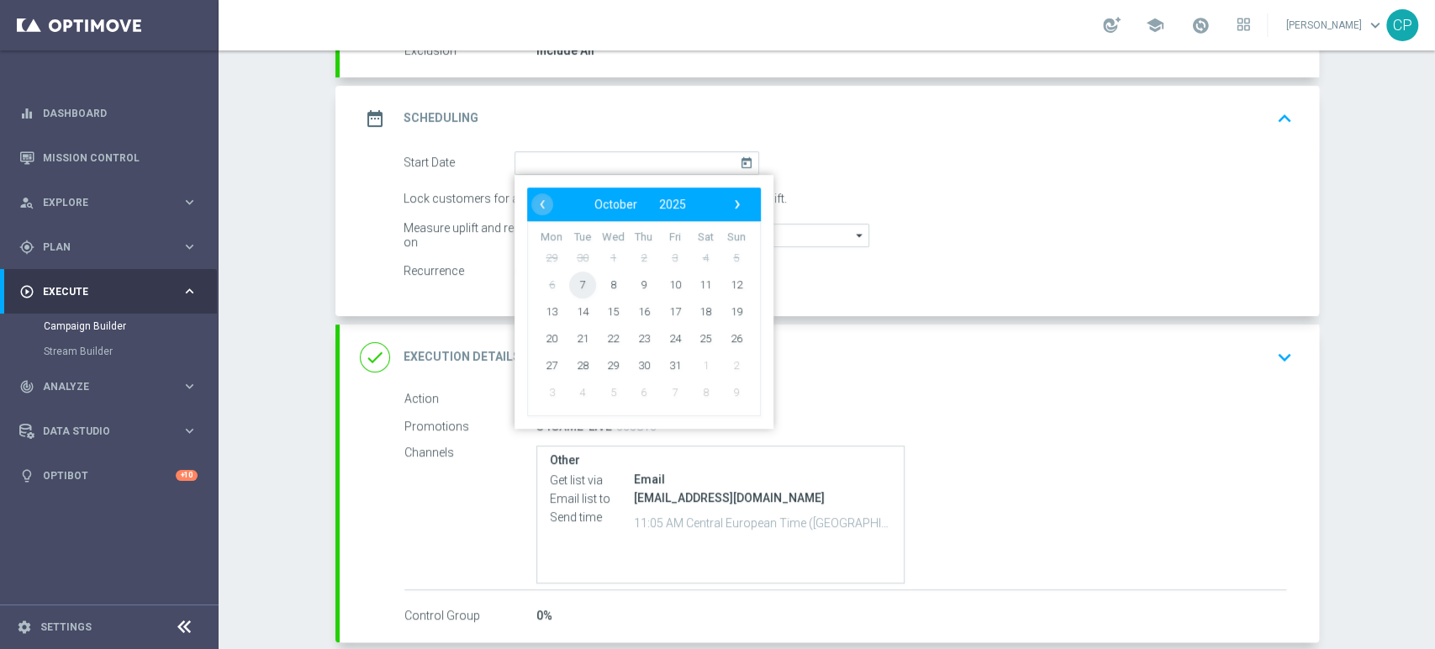
click at [571, 286] on span "7" at bounding box center [581, 284] width 27 height 27
type input "[DATE]"
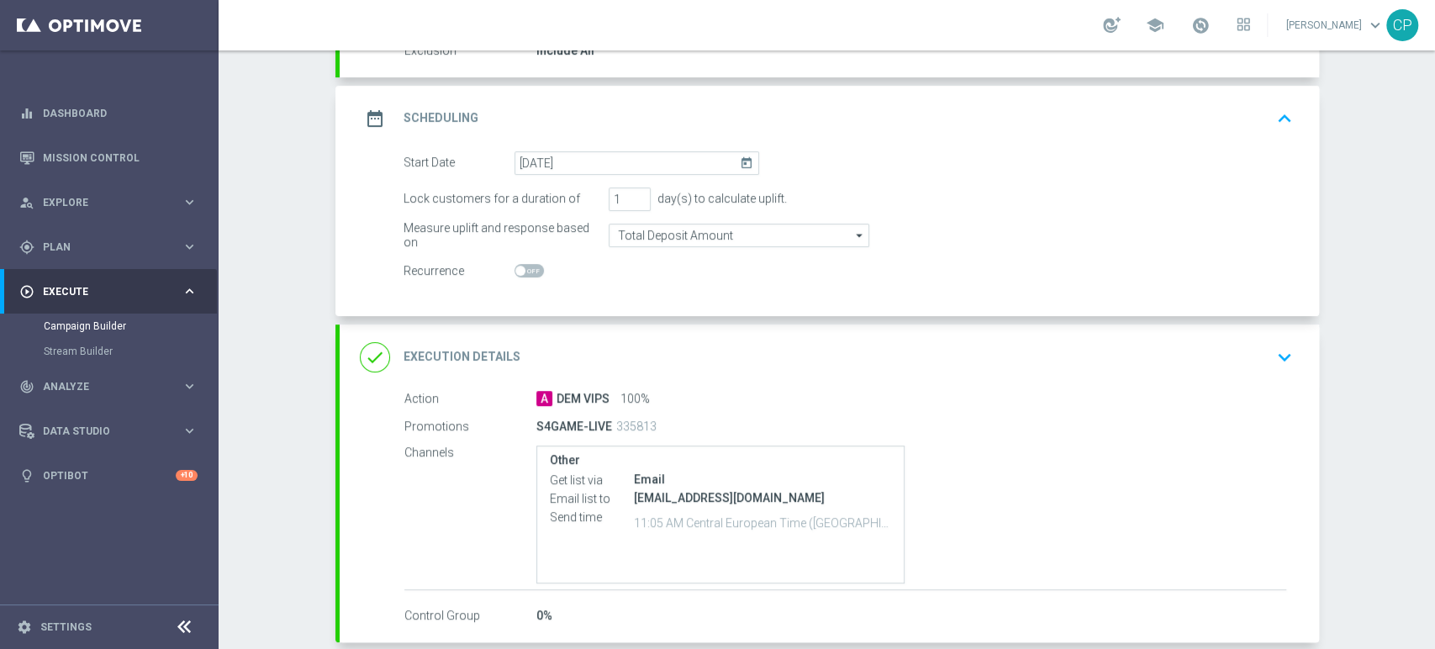
click at [884, 176] on form "Start Date [DATE] [DATE] Lock customers for a duration of 1 day(s) to calculate…" at bounding box center [847, 217] width 889 height 132
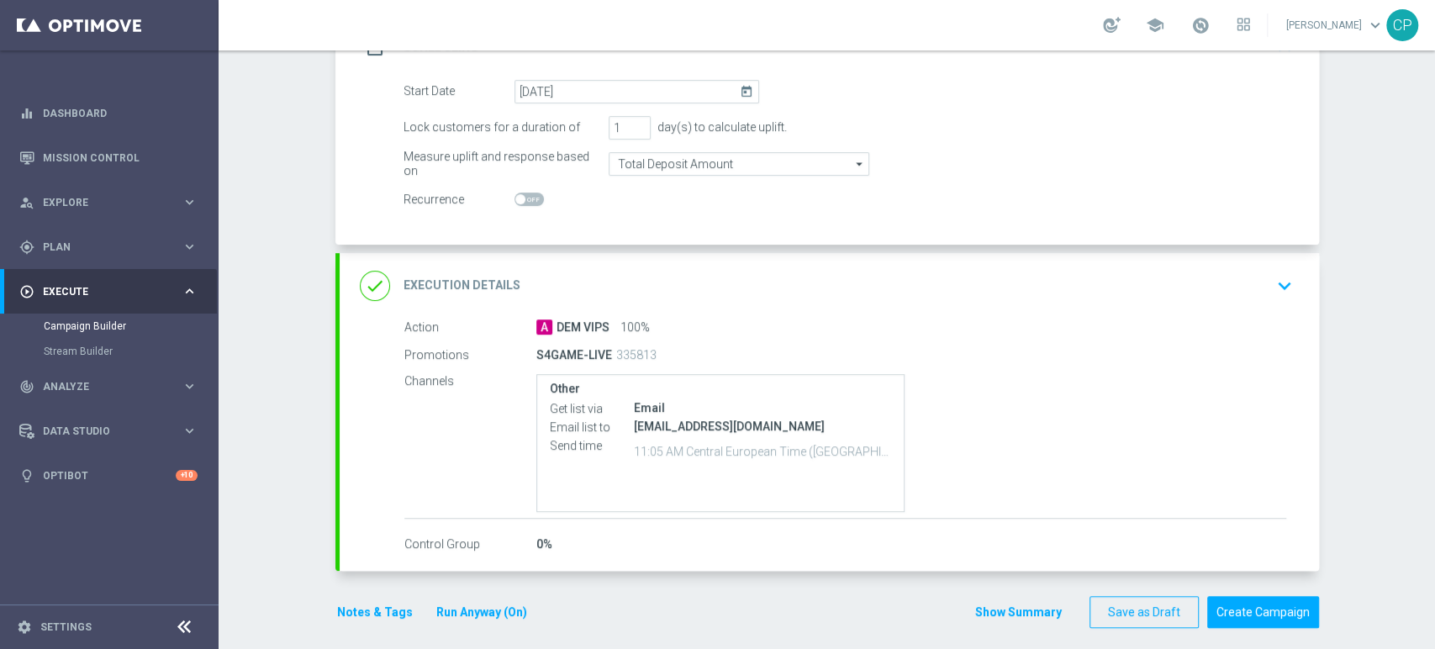
scroll to position [278, 0]
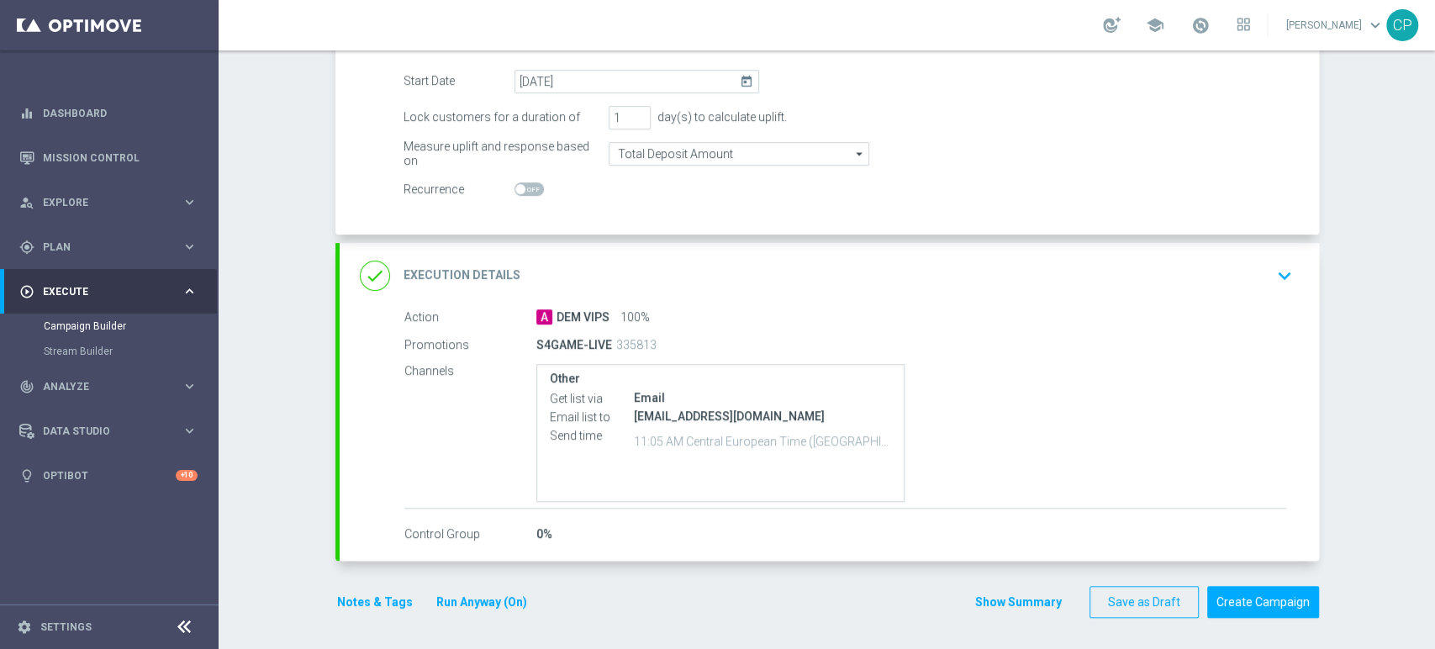
click at [1278, 268] on icon "keyboard_arrow_down" at bounding box center [1284, 275] width 25 height 25
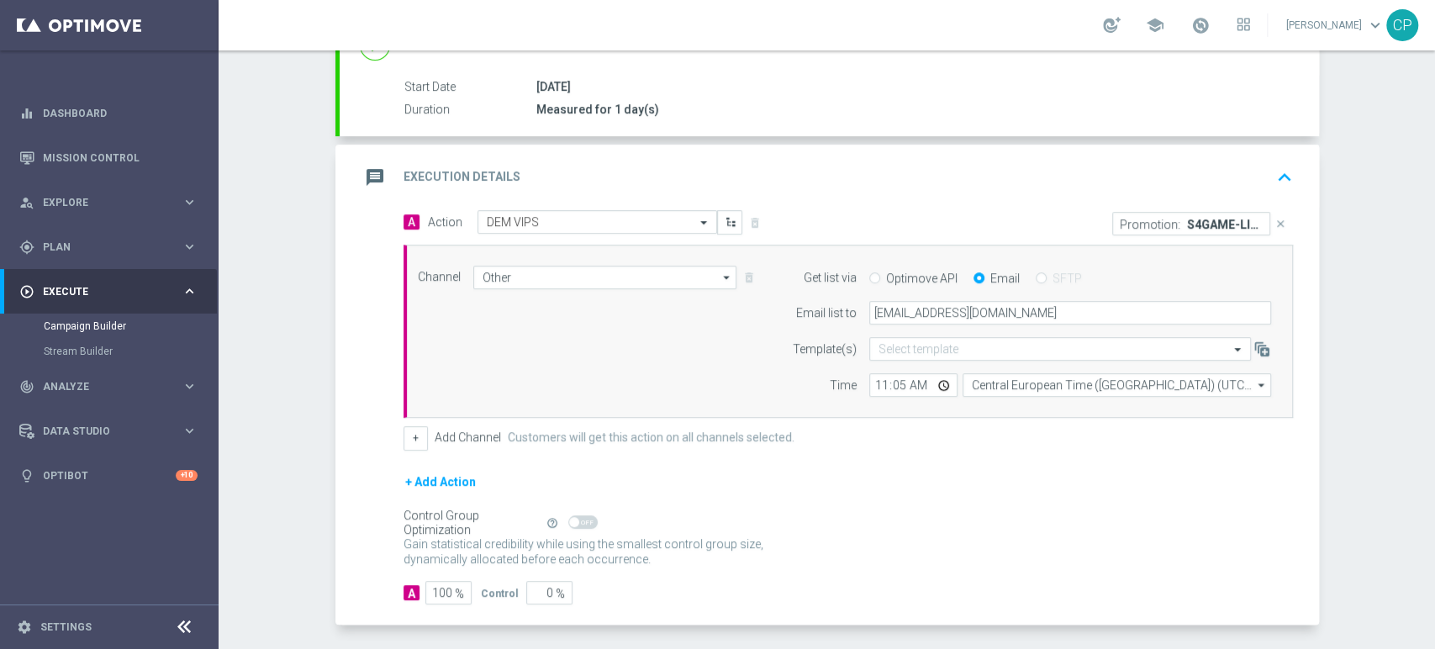
click at [1274, 219] on icon "close" at bounding box center [1280, 224] width 12 height 12
click at [1235, 217] on button "Add Promotion" at bounding box center [1240, 222] width 93 height 18
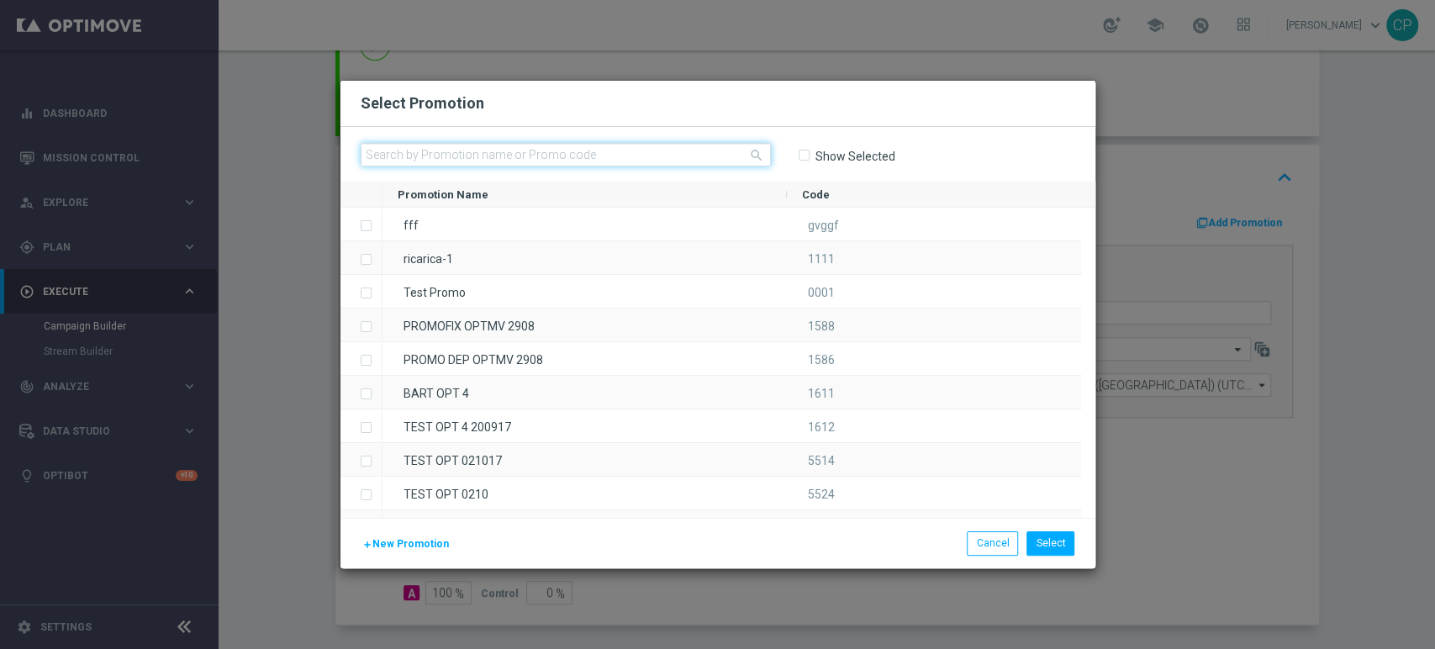
click at [631, 155] on input "text" at bounding box center [566, 155] width 410 height 24
paste input "335812"
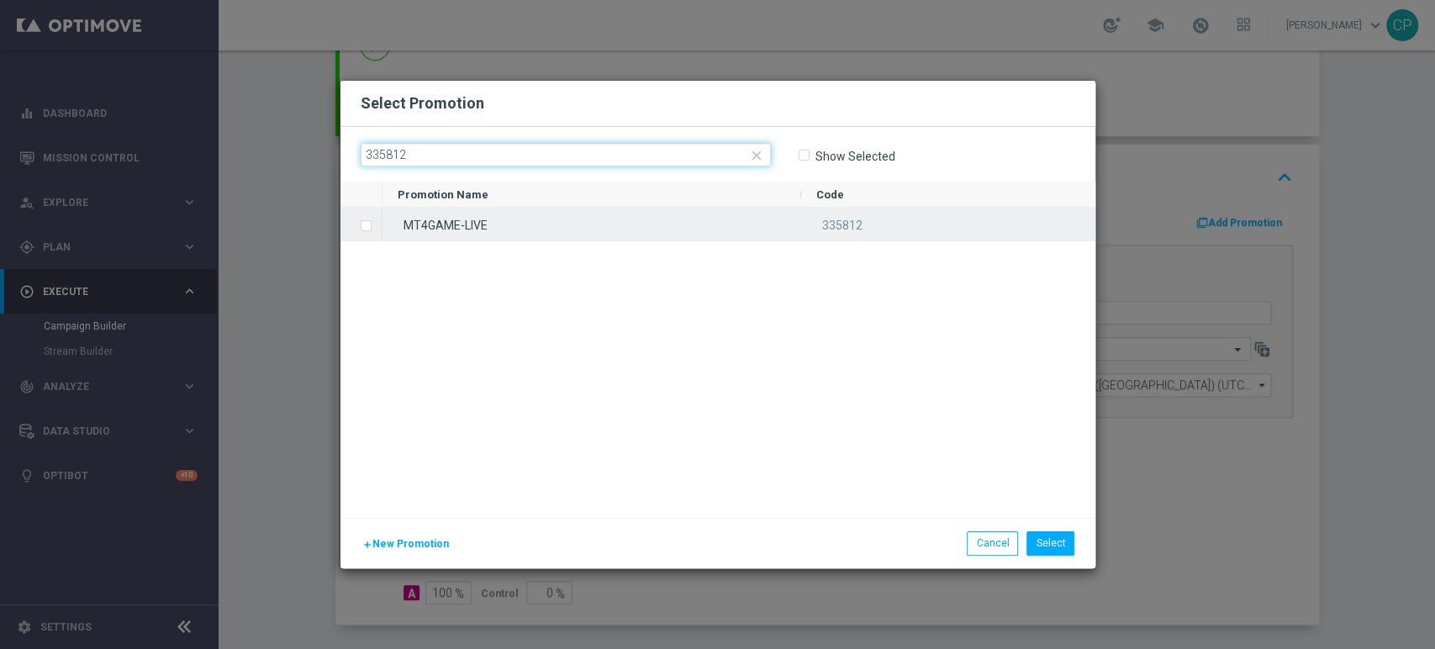
type input "335812"
click at [443, 220] on div "MT4GAME-LIVE" at bounding box center [591, 224] width 419 height 33
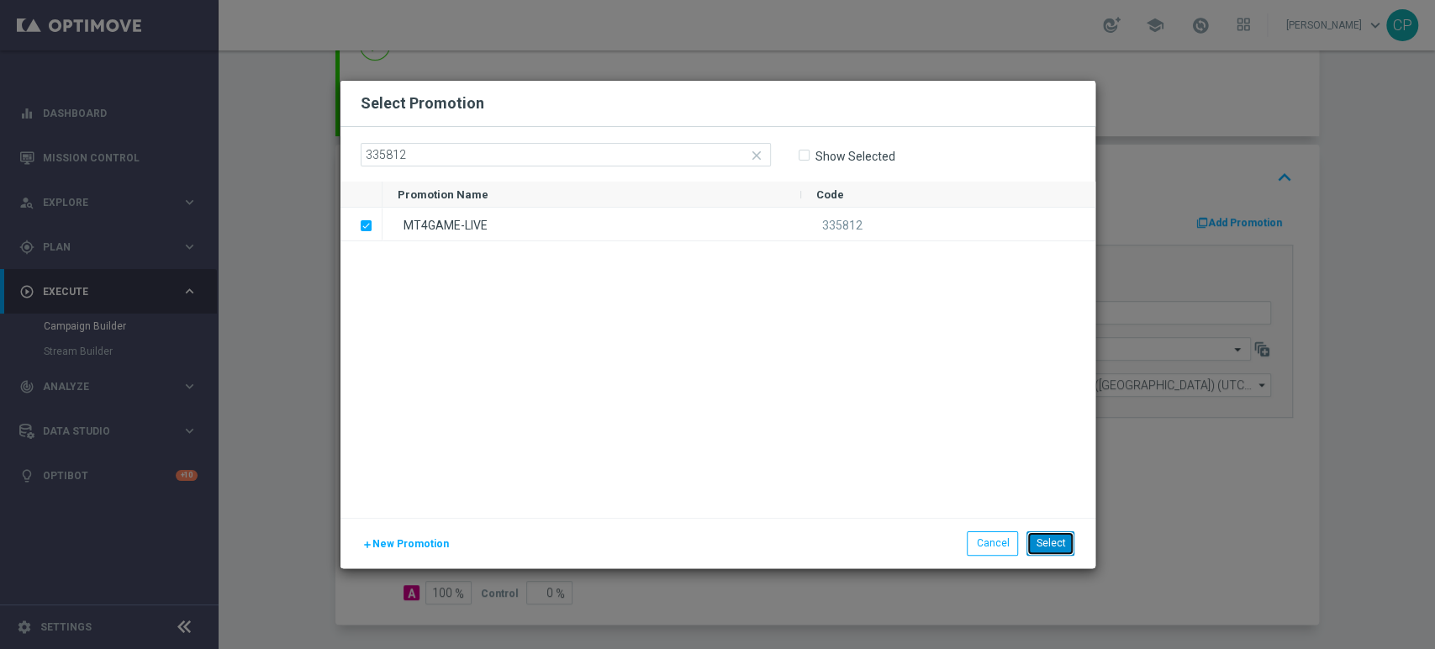
click at [1053, 533] on button "Select" at bounding box center [1050, 543] width 48 height 24
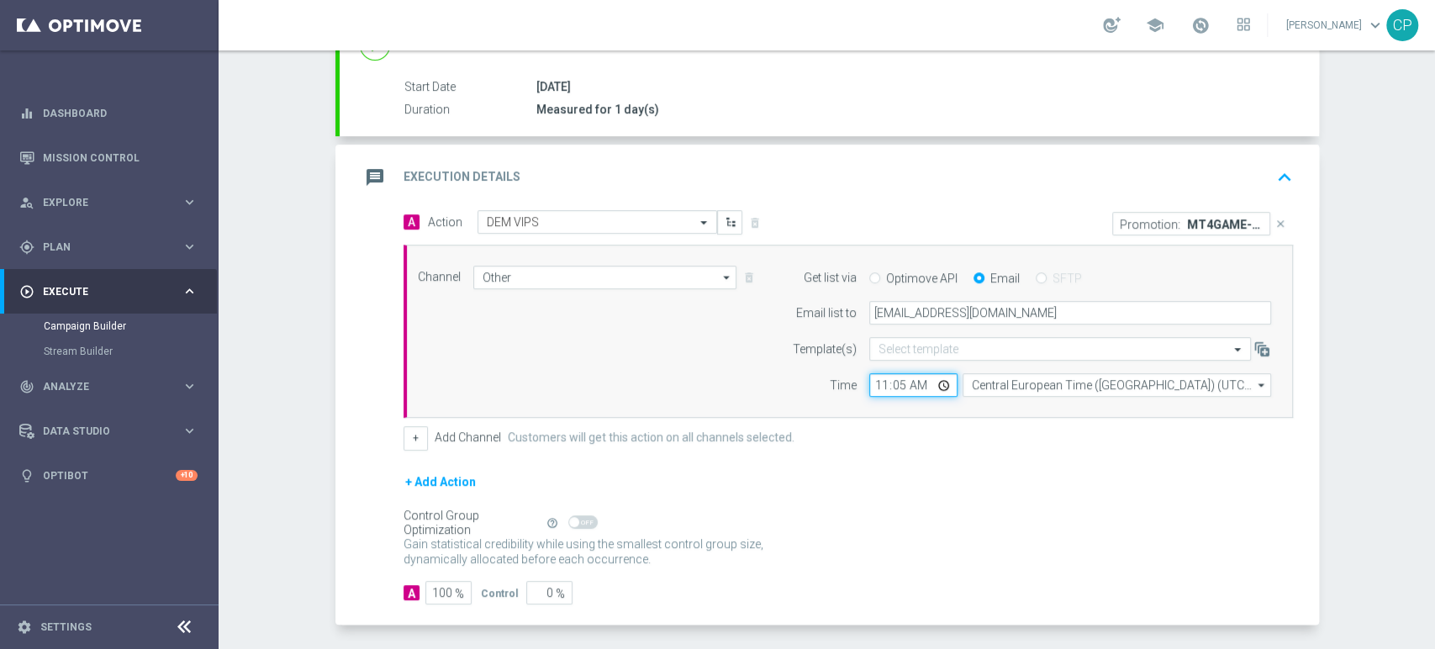
click at [892, 378] on input "11:05" at bounding box center [913, 385] width 88 height 24
type input "11:18"
click at [866, 466] on form "A Action Select action DEM VIPS delete_forever Promotion: MT4GAME-LIVE close Ch…" at bounding box center [847, 407] width 889 height 394
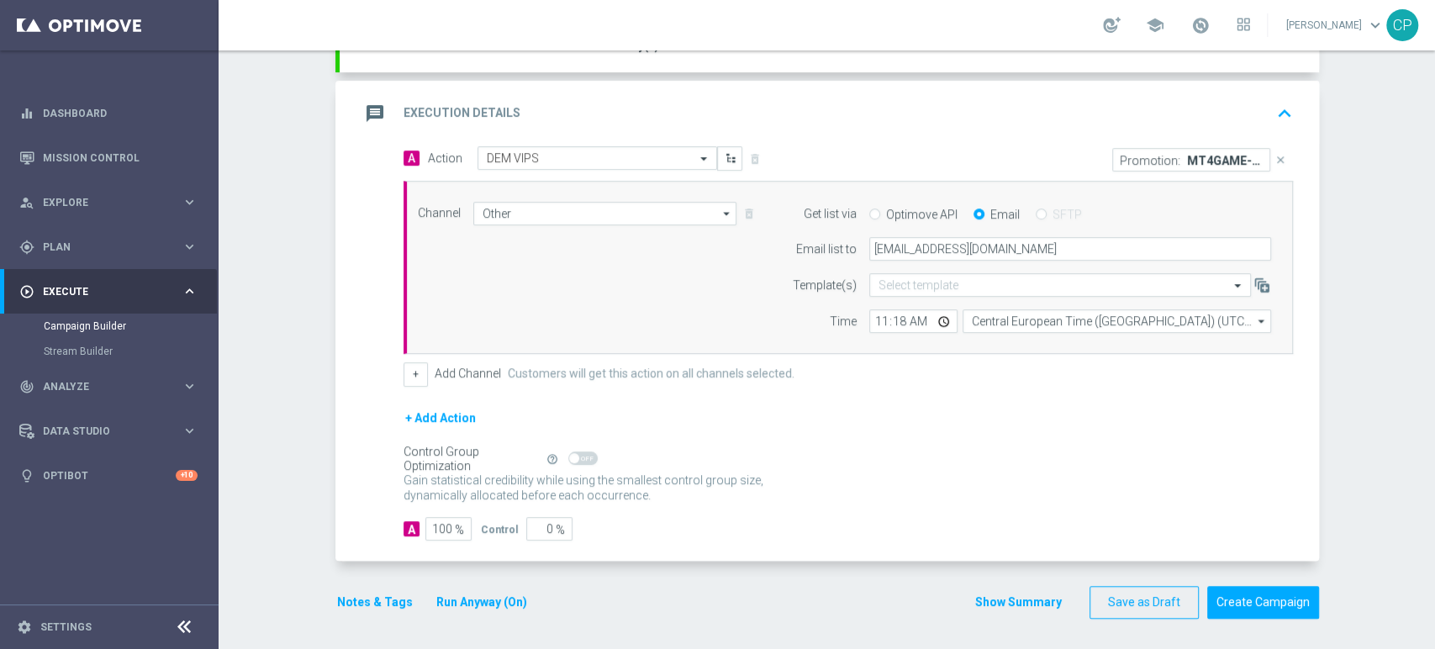
click at [361, 597] on button "Notes & Tags" at bounding box center [374, 602] width 79 height 21
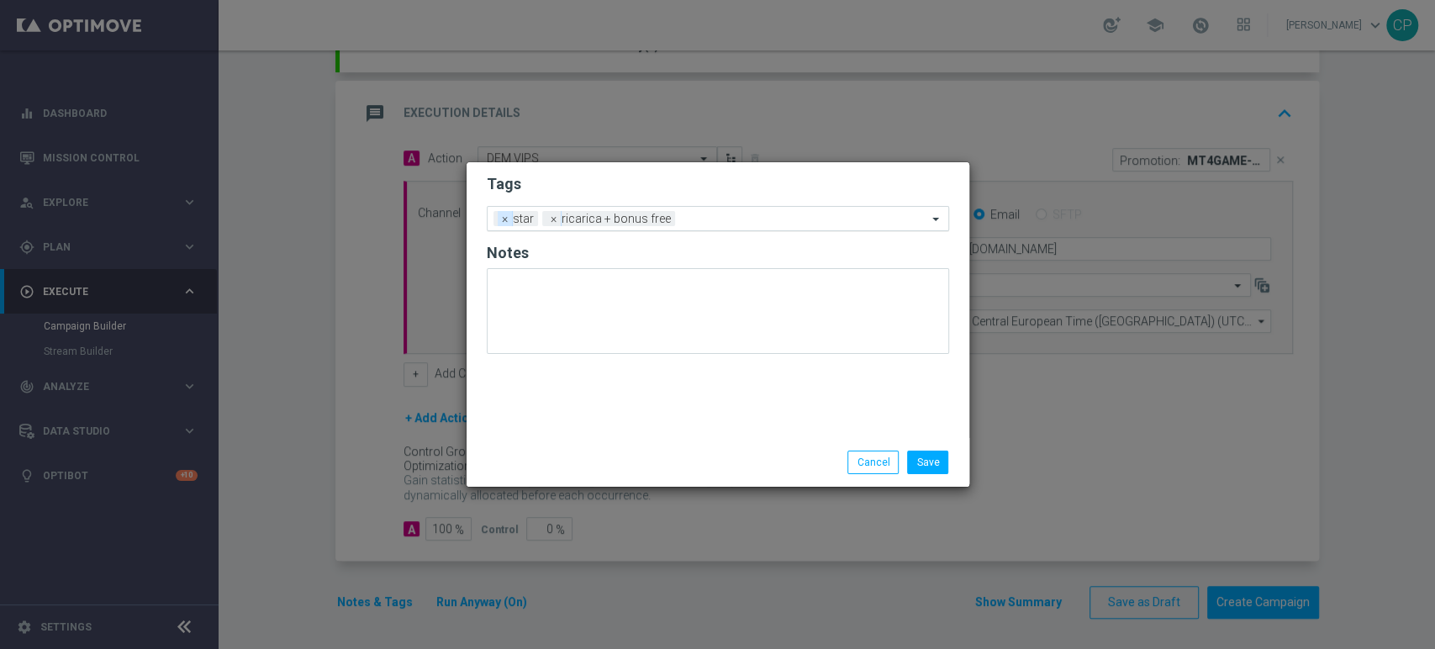
click at [501, 216] on span "×" at bounding box center [505, 218] width 15 height 15
click at [686, 218] on input "text" at bounding box center [780, 220] width 294 height 14
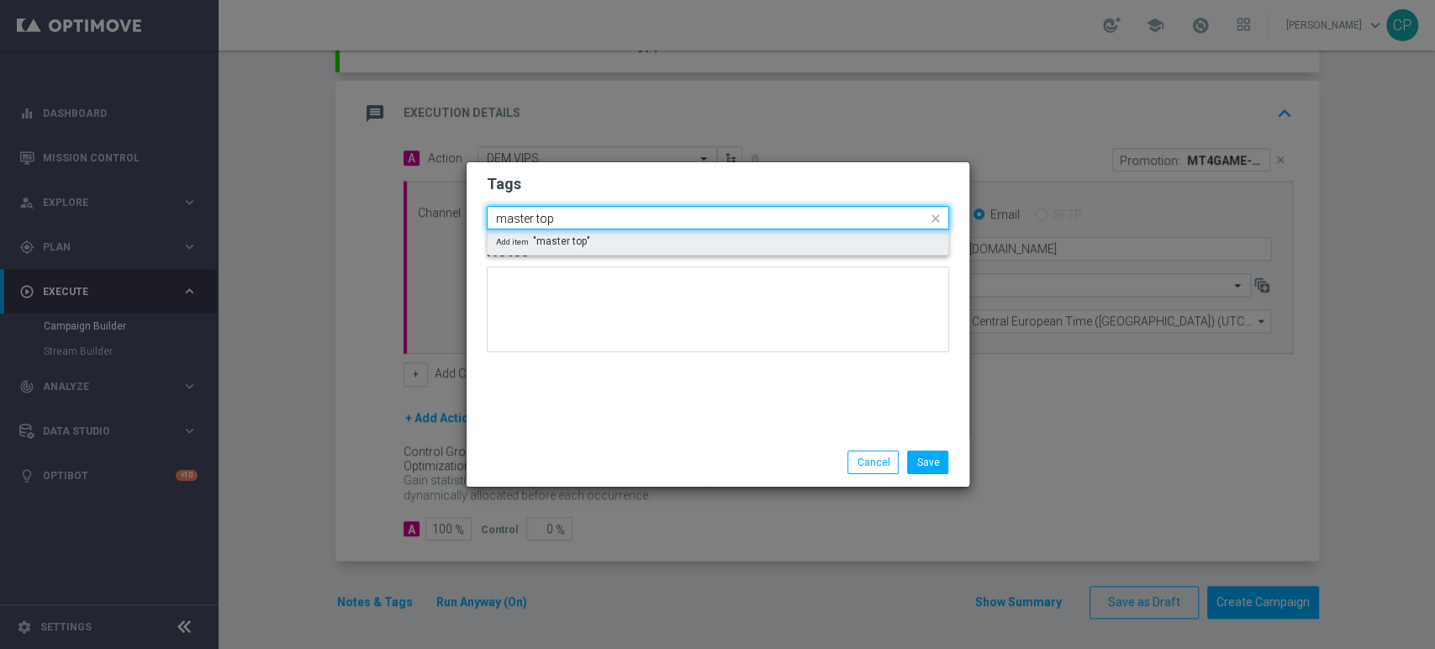
click at [549, 240] on span "Add item "master top"" at bounding box center [543, 241] width 94 height 10
type input "master top"
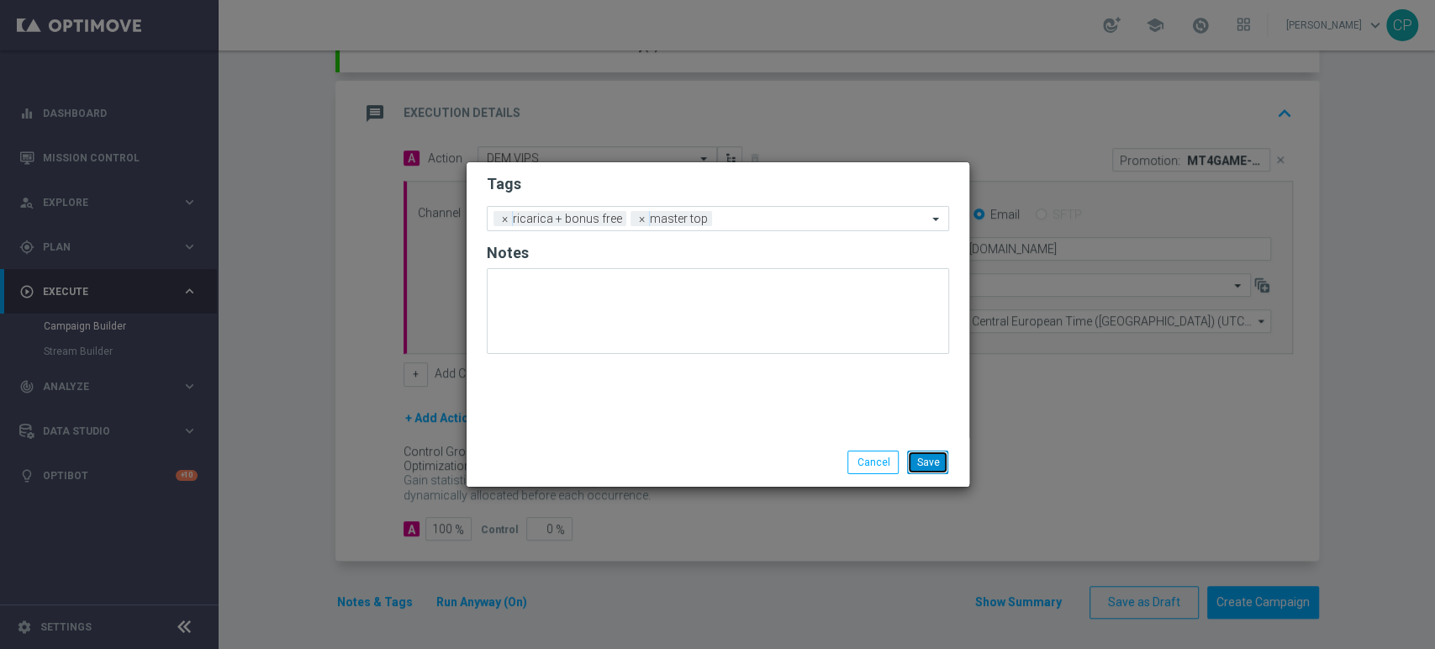
click at [934, 457] on button "Save" at bounding box center [927, 462] width 41 height 24
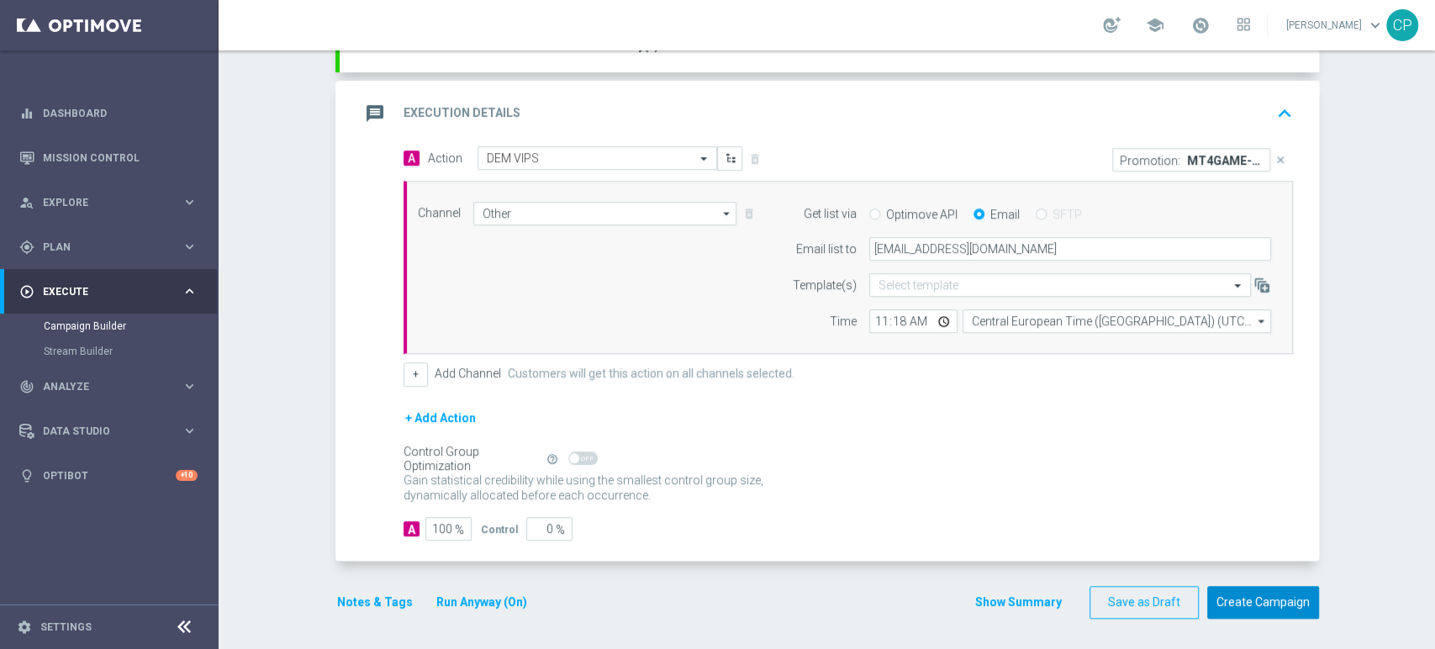
drag, startPoint x: 1239, startPoint y: 597, endPoint x: 888, endPoint y: 506, distance: 362.0
click at [888, 506] on form "done Target Group keyboard_arrow_down Target Group launch VIPS PROMO MASTER TOP…" at bounding box center [826, 221] width 983 height 794
drag, startPoint x: 1245, startPoint y: 593, endPoint x: 961, endPoint y: 388, distance: 349.7
click at [961, 388] on form "done Target Group keyboard_arrow_down Target Group launch VIPS PROMO MASTER TOP…" at bounding box center [826, 221] width 983 height 794
click at [1256, 590] on button "Create Campaign" at bounding box center [1263, 602] width 112 height 33
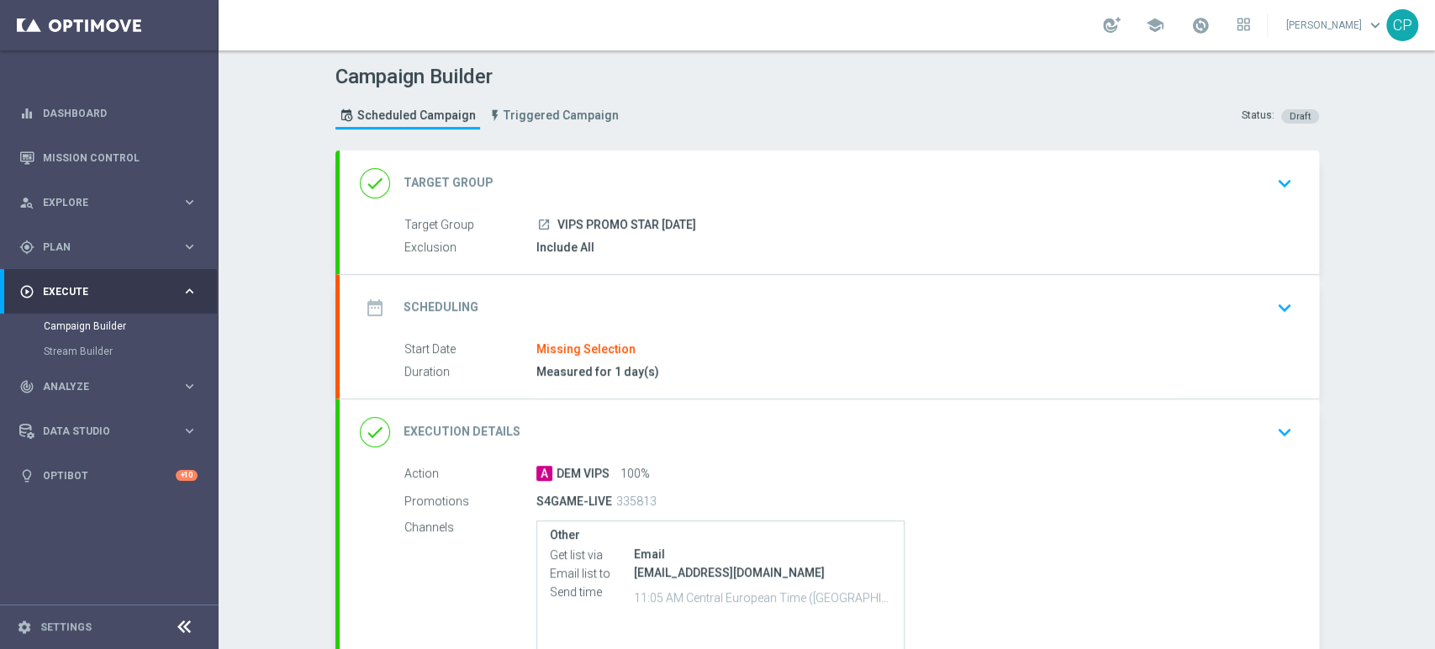
type input "VIPS PROMO STAR [DATE]"
click at [1125, 178] on div "done Target Group keyboard_arrow_down" at bounding box center [829, 183] width 939 height 32
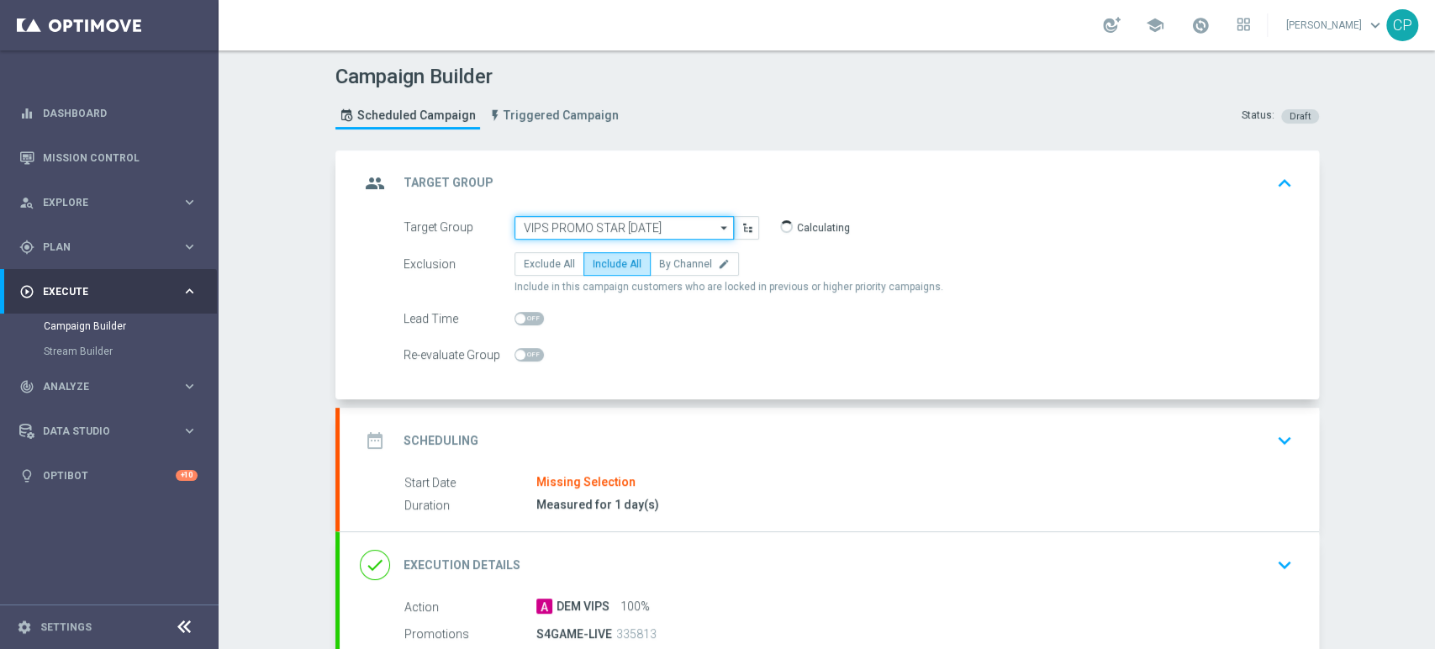
click at [672, 224] on input "VIPS PROMO STAR [DATE]" at bounding box center [623, 228] width 219 height 24
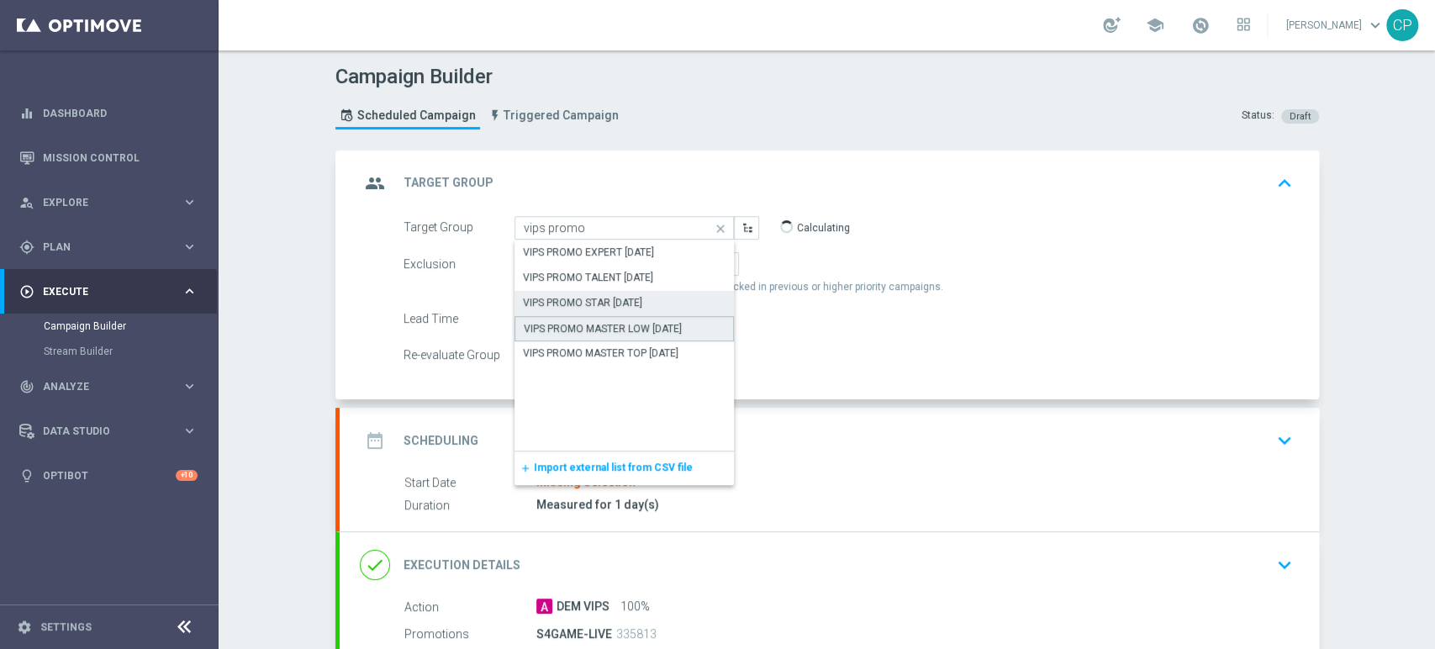
click at [619, 322] on div "VIPS PROMO MASTER LOW [DATE]" at bounding box center [603, 328] width 158 height 15
type input "VIPS PROMO MASTER LOW [DATE]"
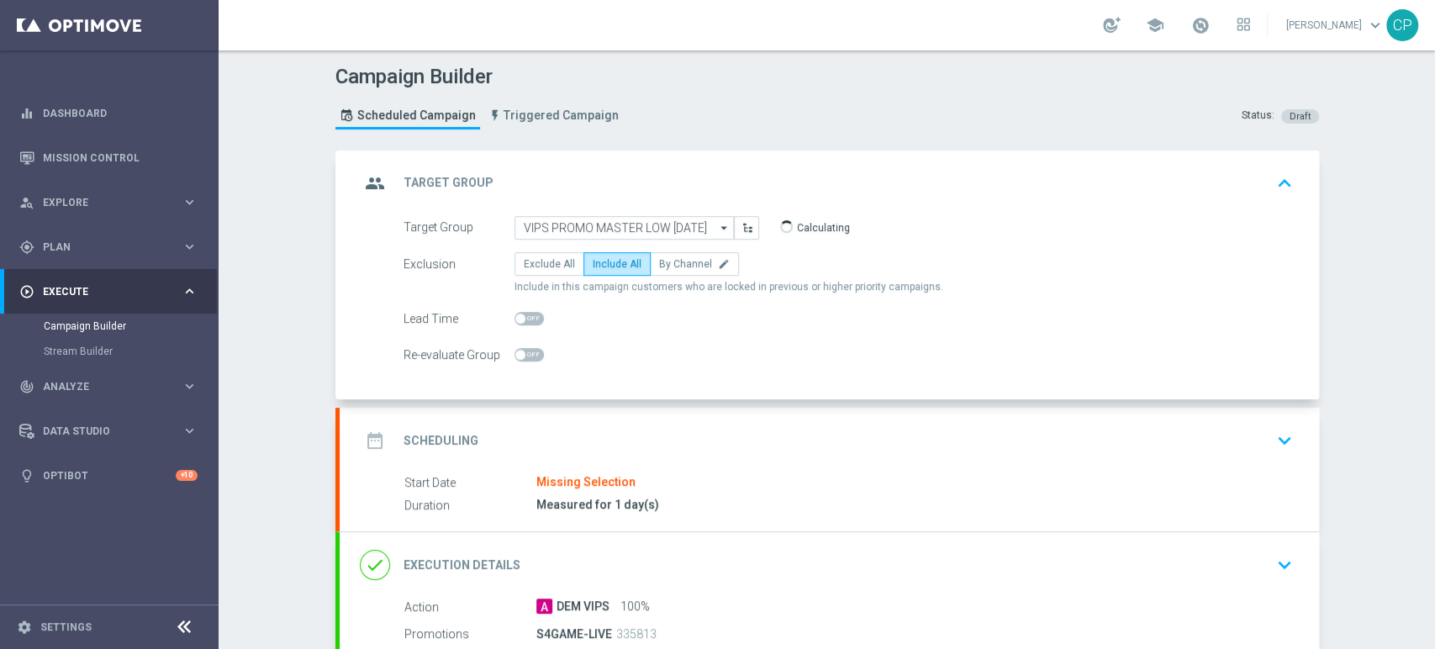
scroll to position [119, 0]
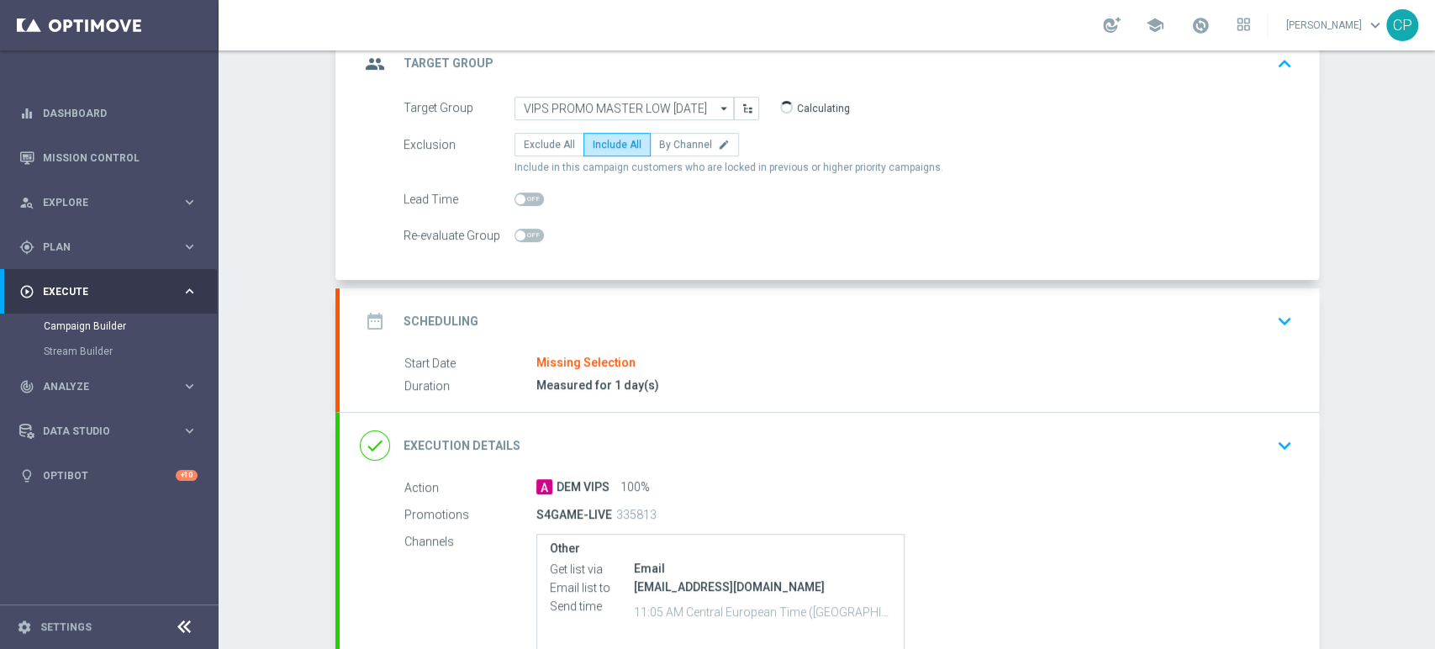
click at [1272, 321] on icon "keyboard_arrow_down" at bounding box center [1284, 320] width 25 height 25
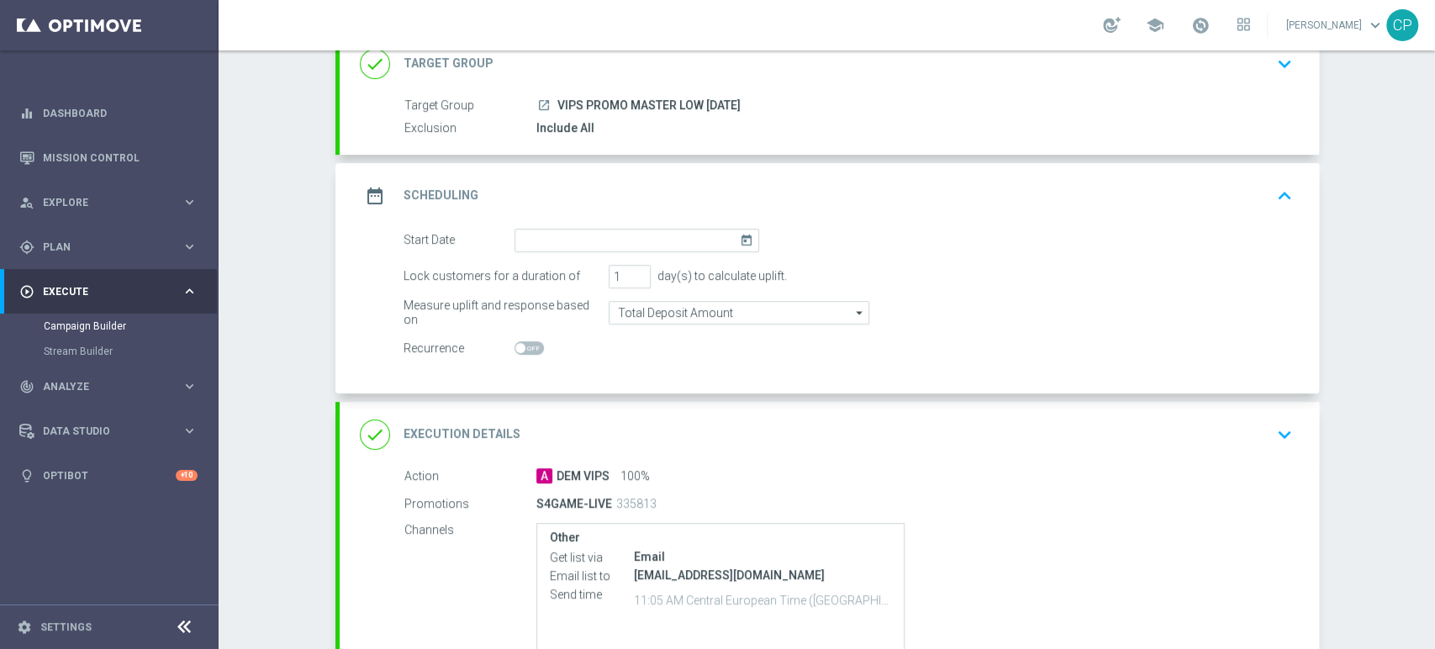
click at [740, 240] on icon "today" at bounding box center [749, 238] width 19 height 18
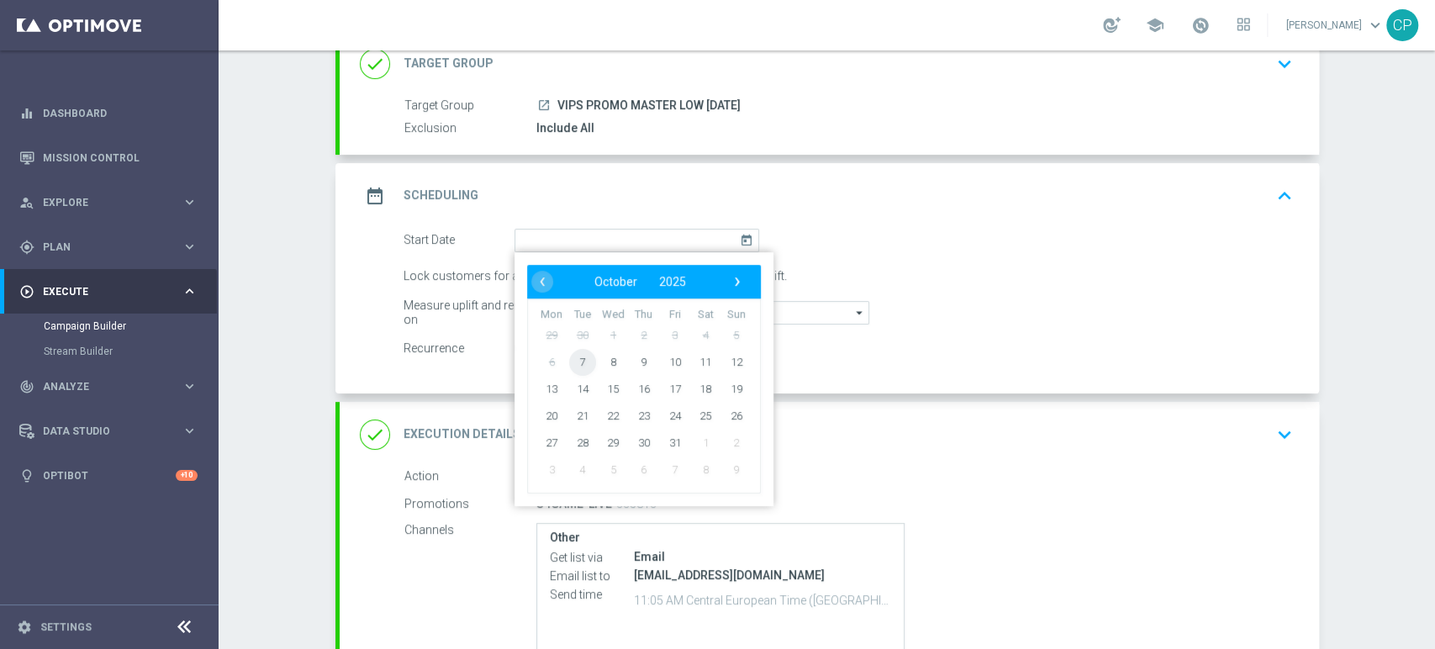
click at [573, 357] on span "7" at bounding box center [581, 361] width 27 height 27
type input "07 Oct 2025"
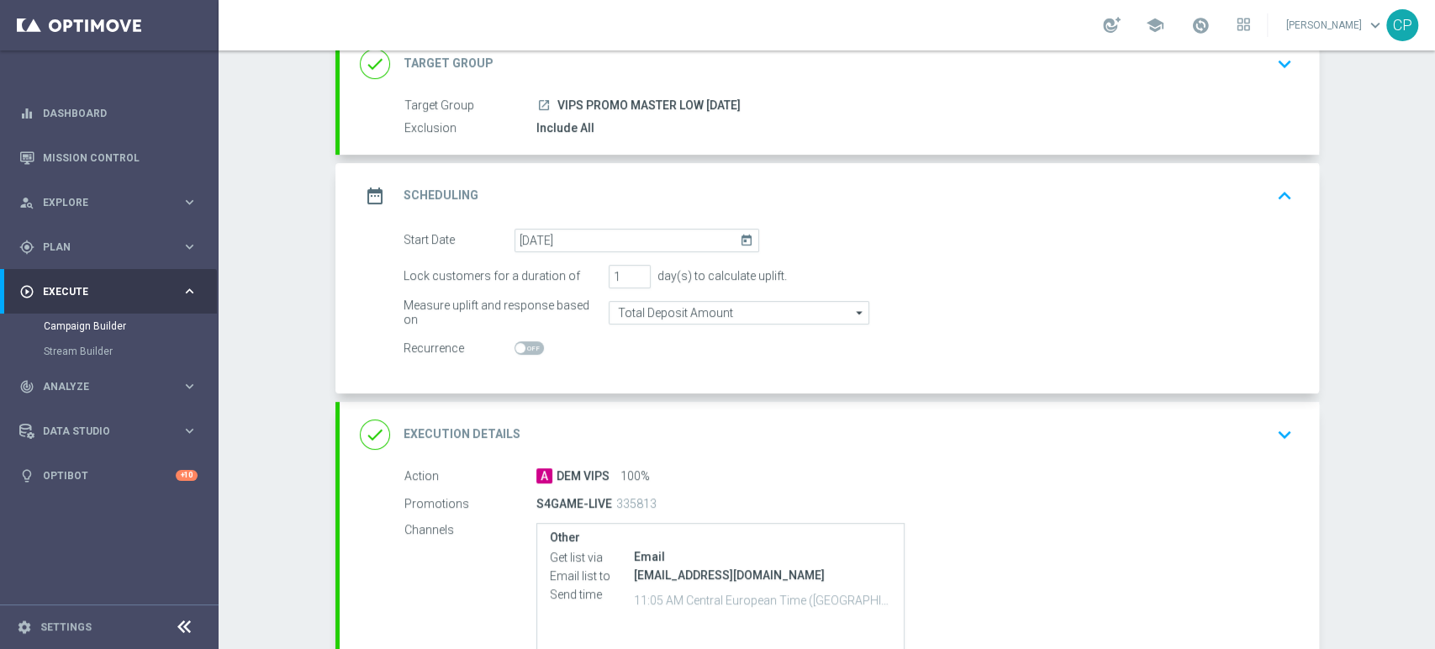
click at [901, 235] on div "Start Date 07 Oct 2025 today" at bounding box center [848, 241] width 914 height 24
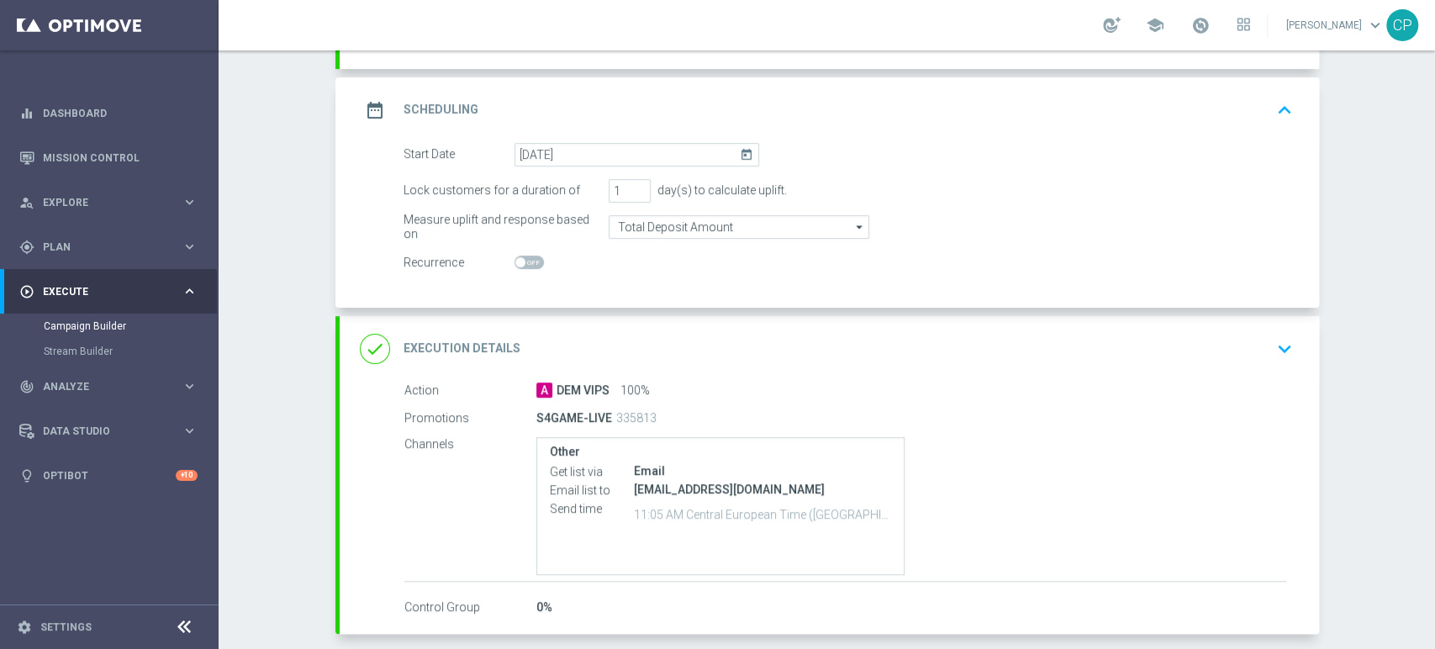
click at [1277, 348] on icon "keyboard_arrow_down" at bounding box center [1284, 348] width 25 height 25
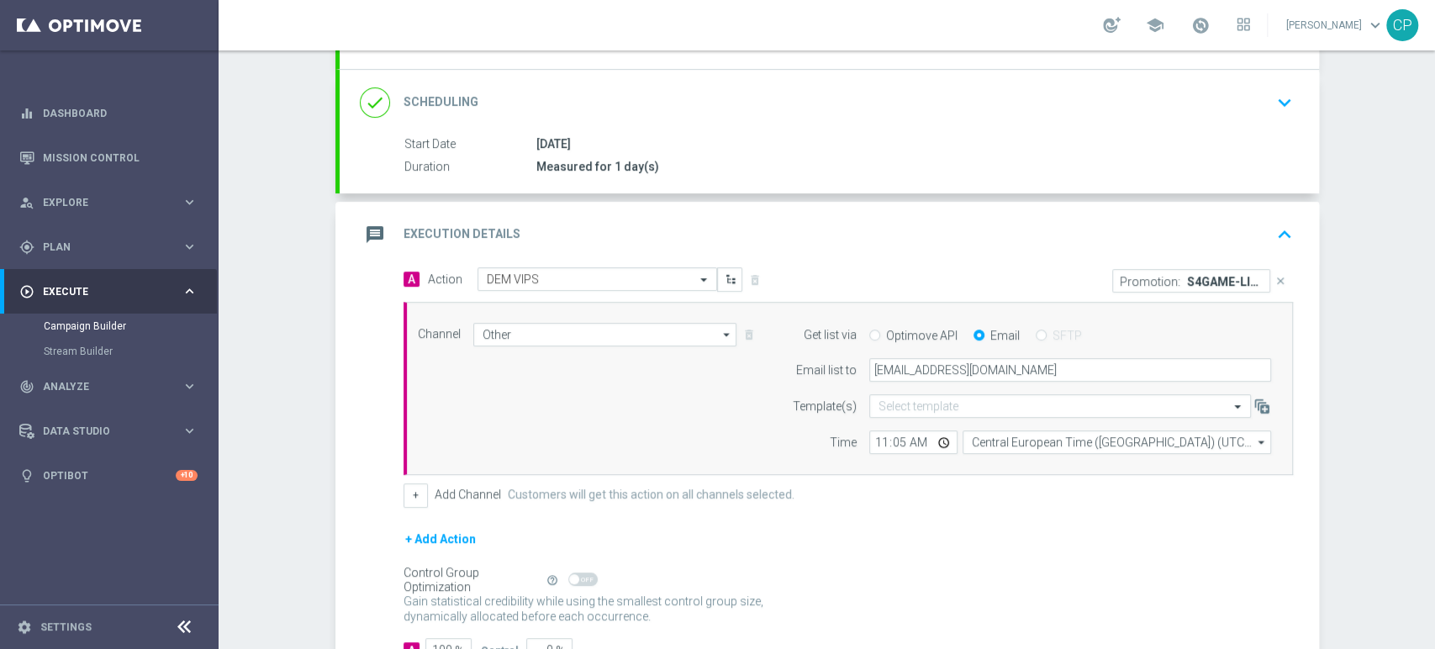
click at [1274, 275] on icon "close" at bounding box center [1280, 281] width 12 height 12
click at [1219, 274] on button "Add Promotion" at bounding box center [1240, 280] width 93 height 18
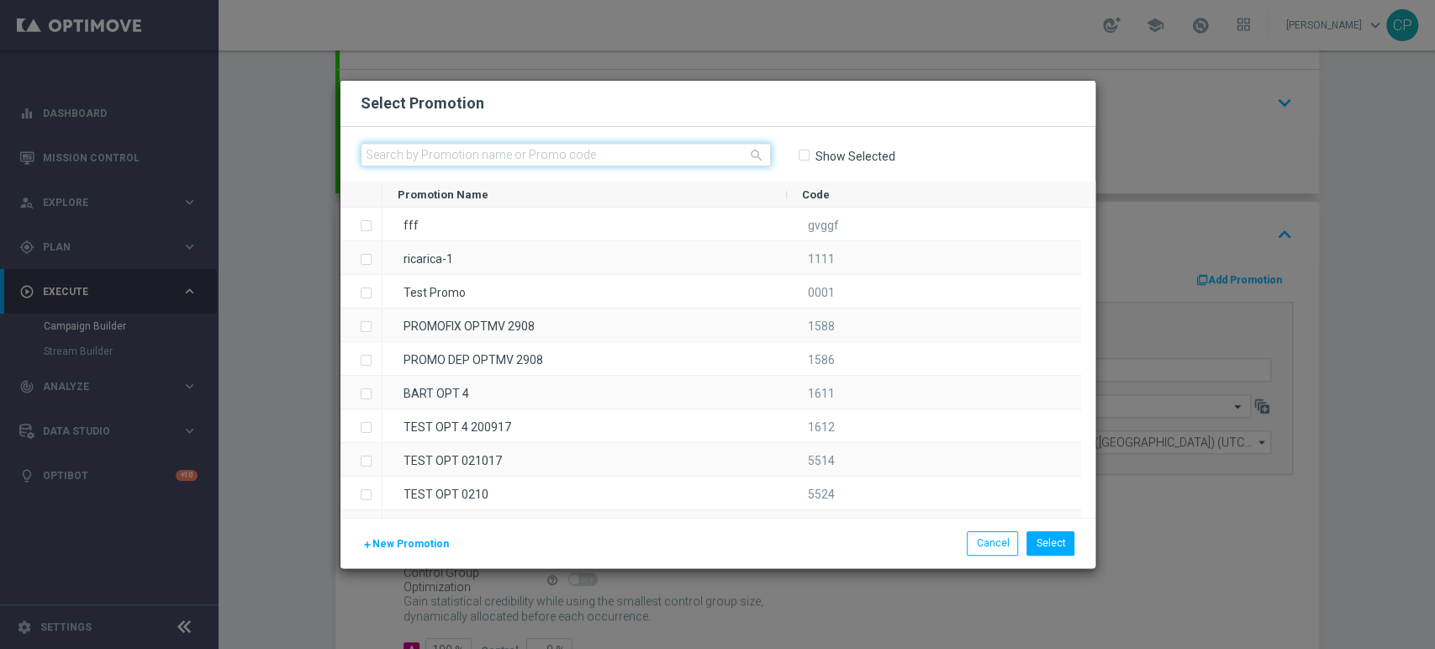
click at [655, 154] on input "text" at bounding box center [566, 155] width 410 height 24
paste input "335811"
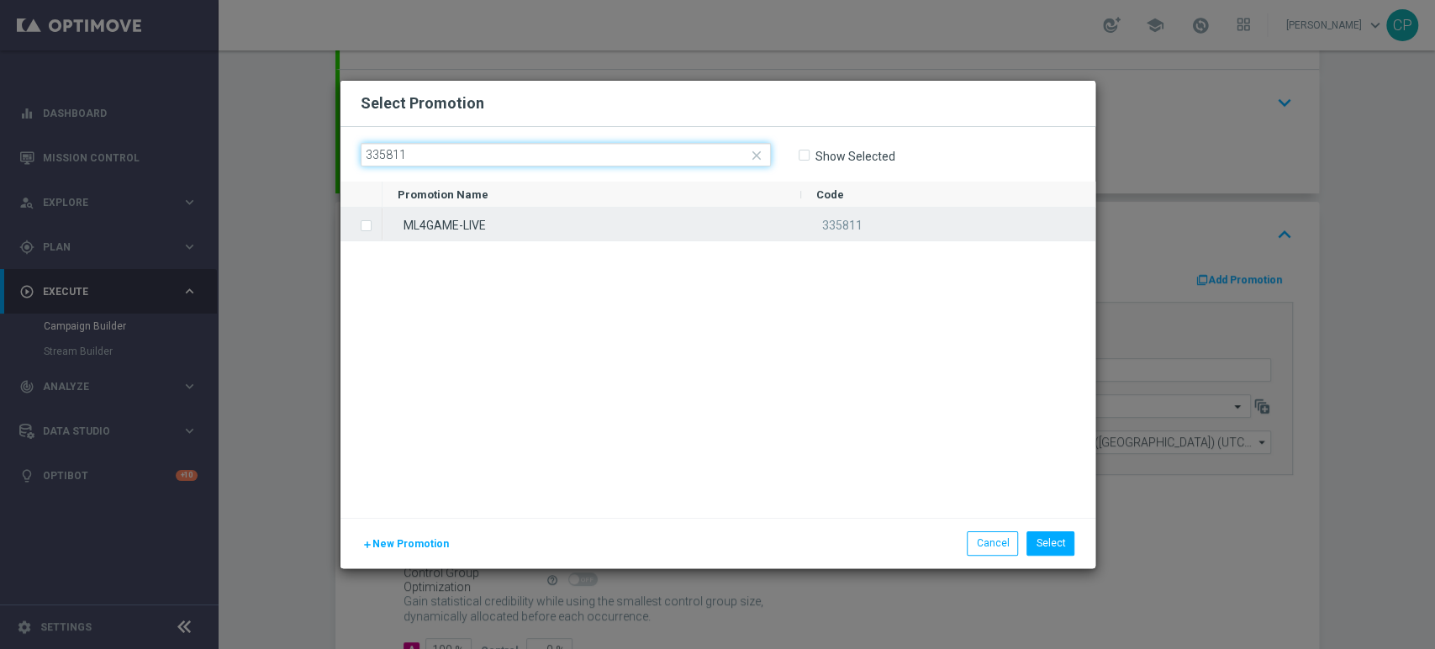
type input "335811"
click at [377, 224] on label "Press SPACE to select this row." at bounding box center [380, 226] width 6 height 15
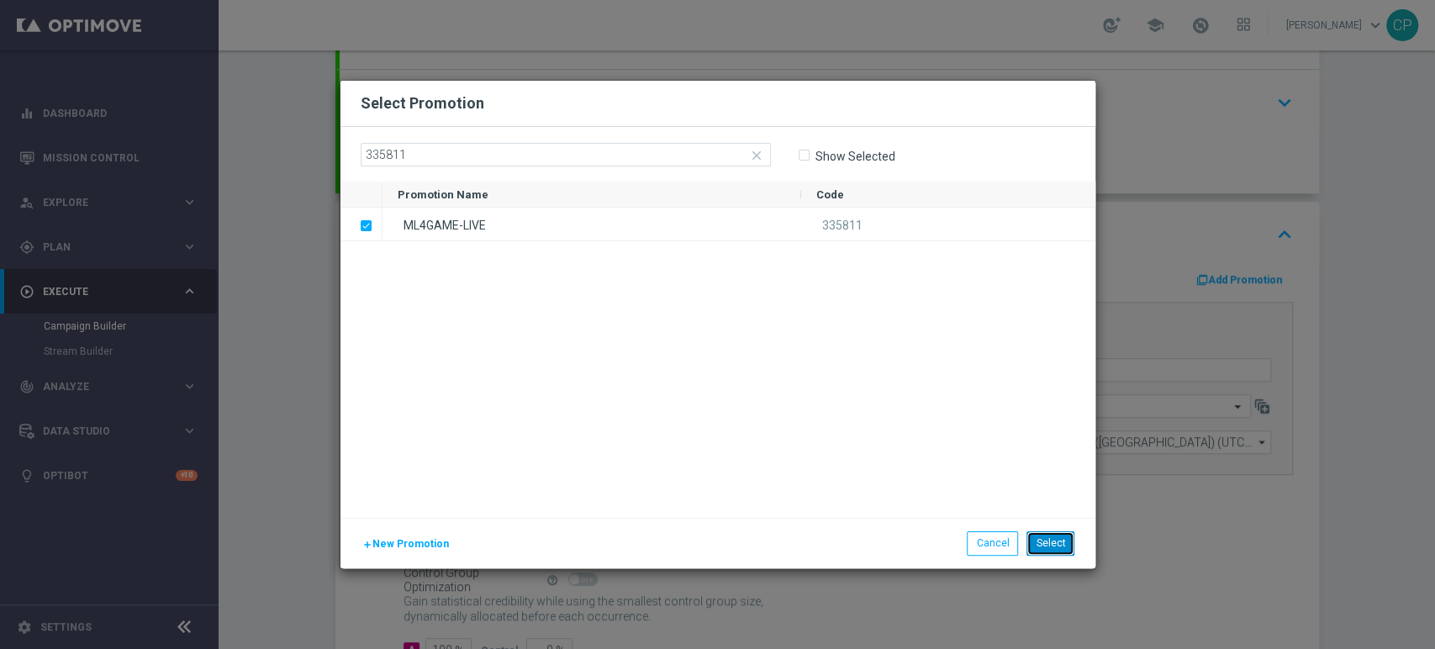
click at [1059, 540] on button "Select" at bounding box center [1050, 543] width 48 height 24
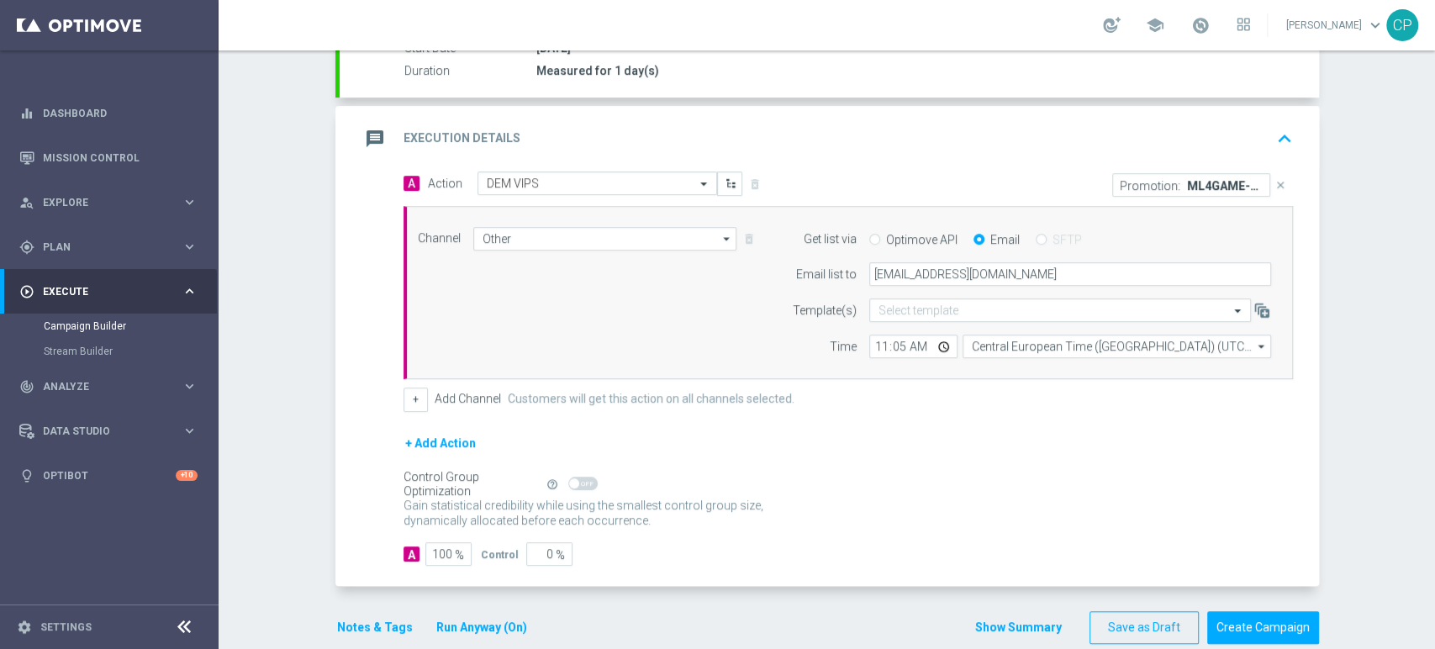
scroll to position [302, 0]
click at [891, 343] on input "11:05" at bounding box center [913, 346] width 88 height 24
type input "11:20"
click at [835, 456] on div "+ Add Action" at bounding box center [847, 453] width 889 height 42
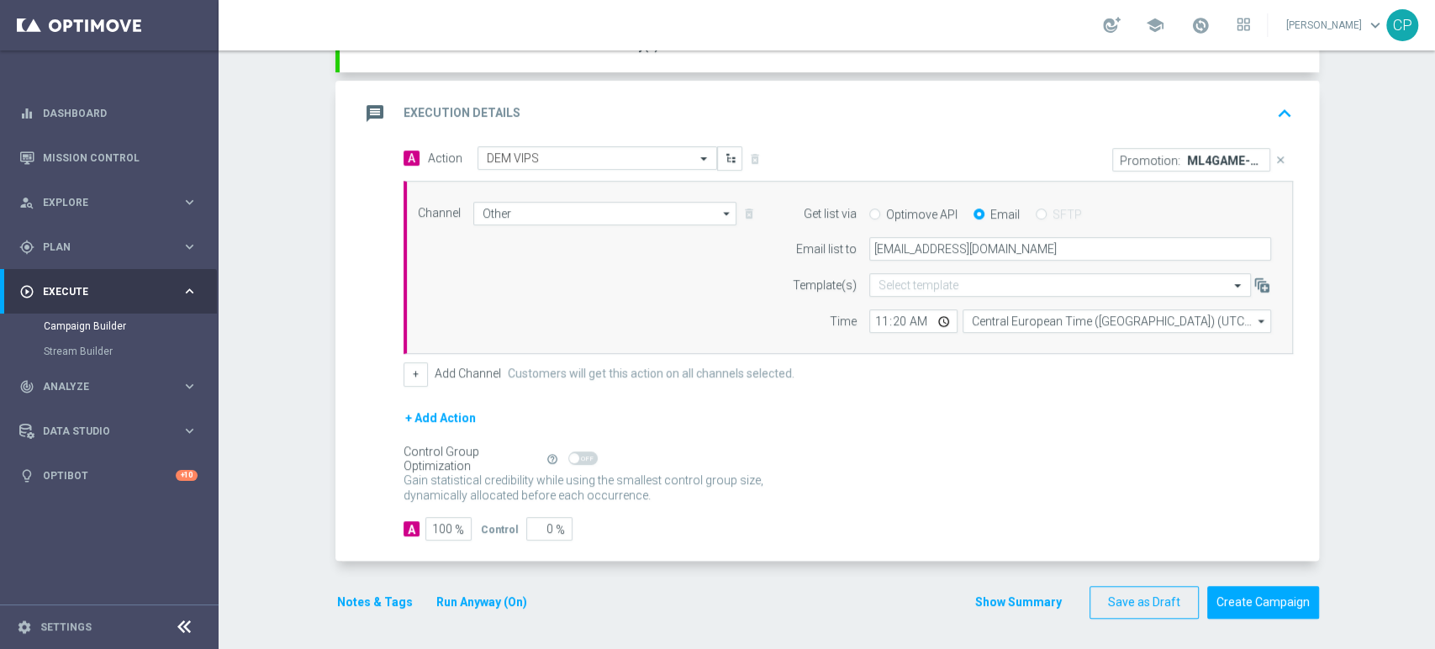
click at [360, 600] on button "Notes & Tags" at bounding box center [374, 602] width 79 height 21
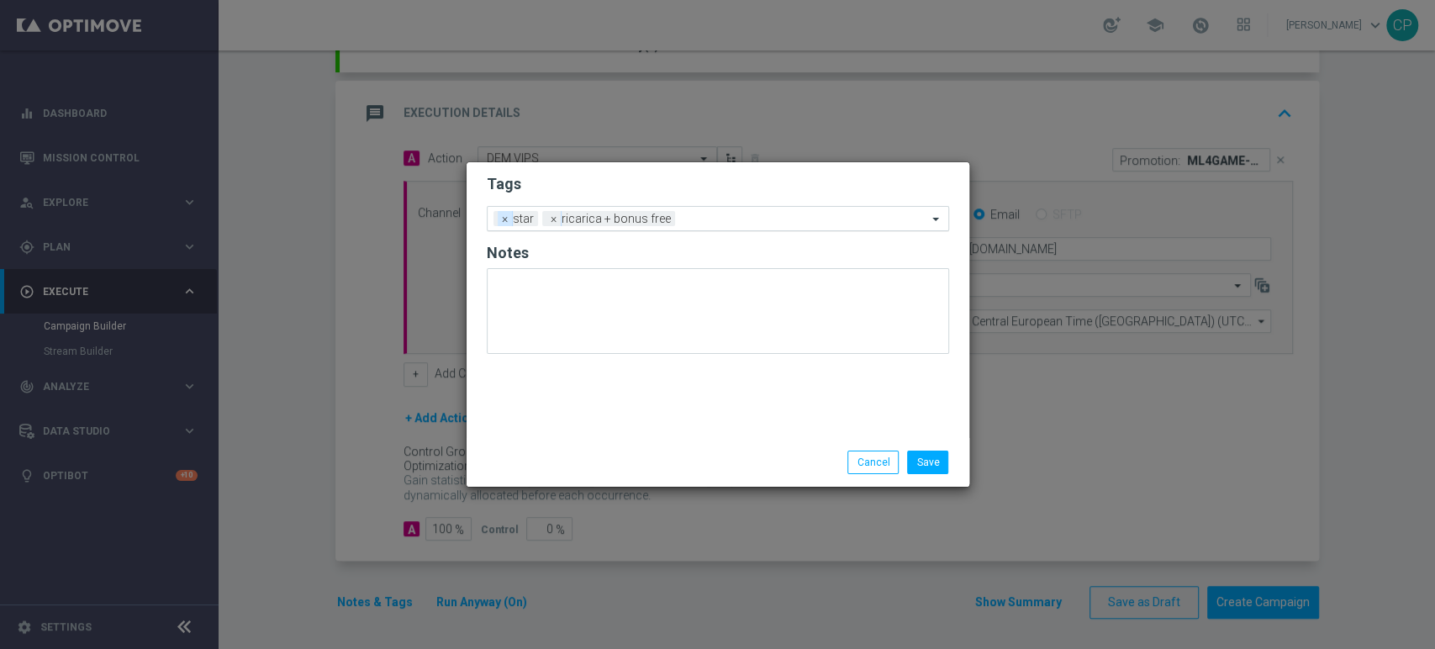
click at [506, 221] on span "×" at bounding box center [505, 218] width 15 height 15
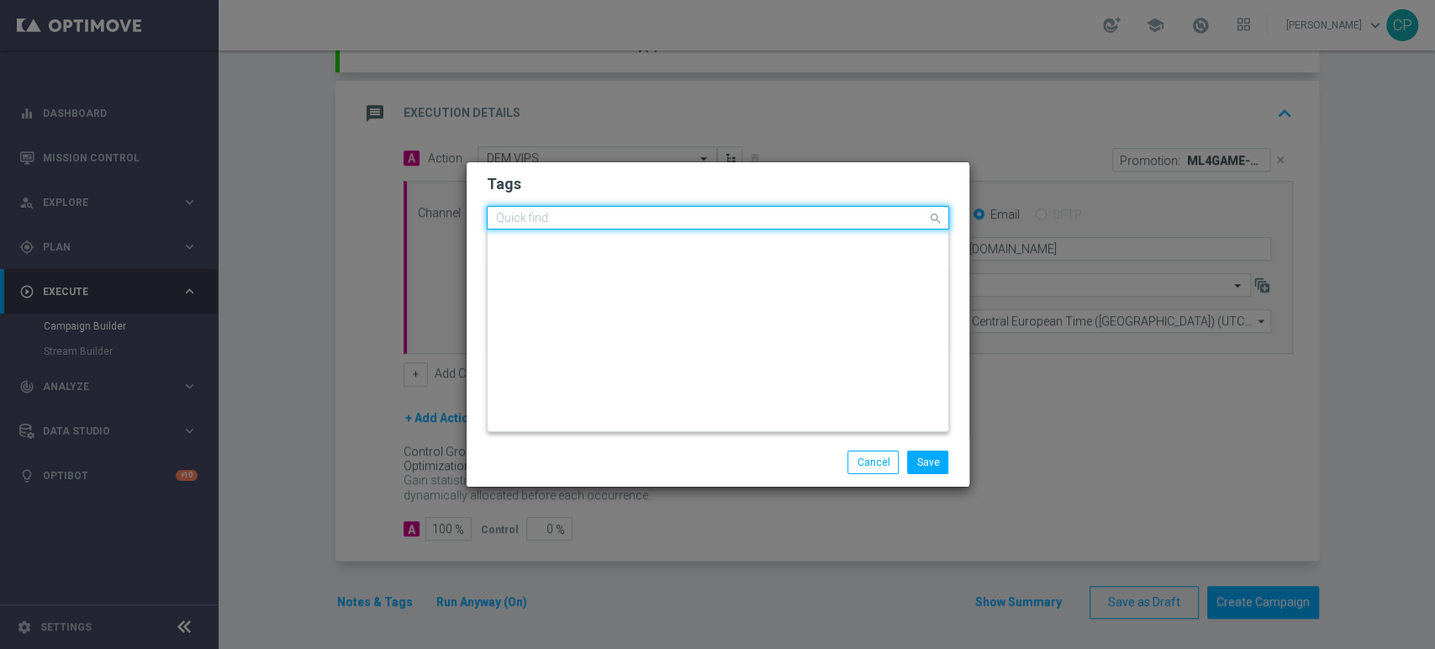
scroll to position [0, 0]
click at [651, 217] on input "text" at bounding box center [711, 219] width 431 height 14
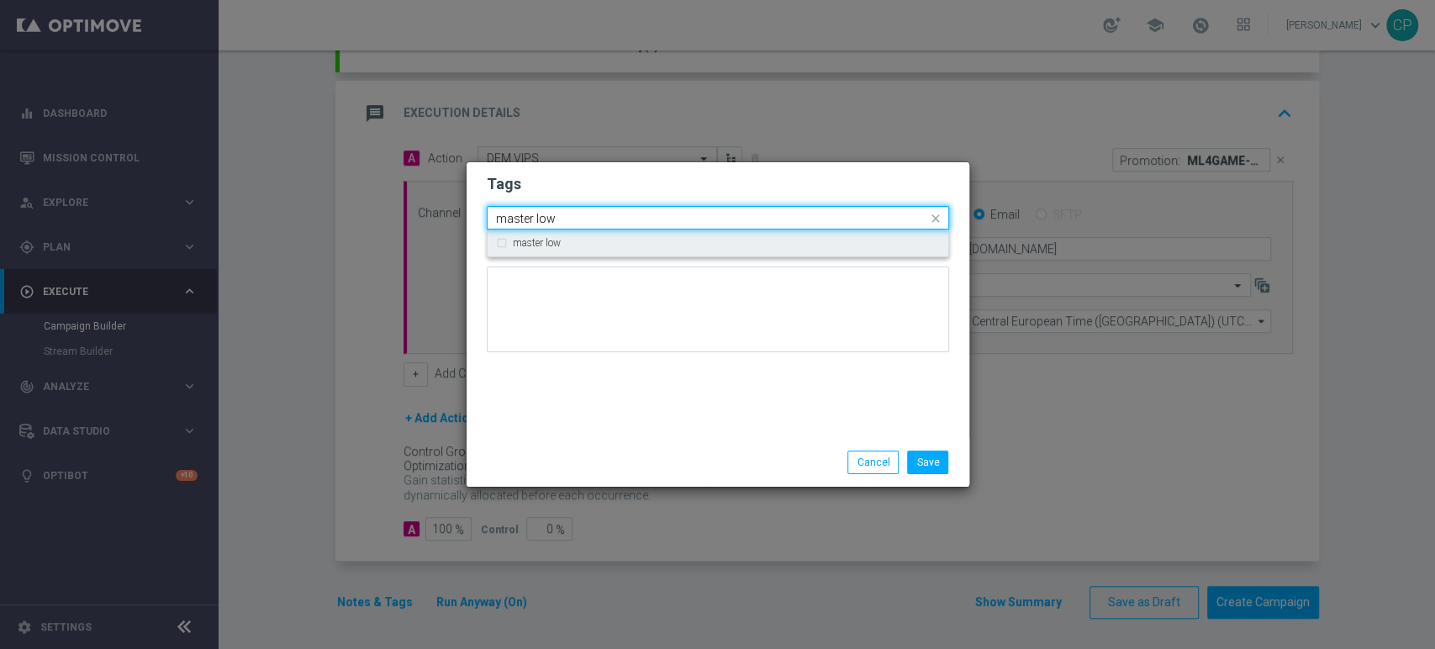
click at [590, 245] on div "master low" at bounding box center [726, 243] width 427 height 10
type input "master low"
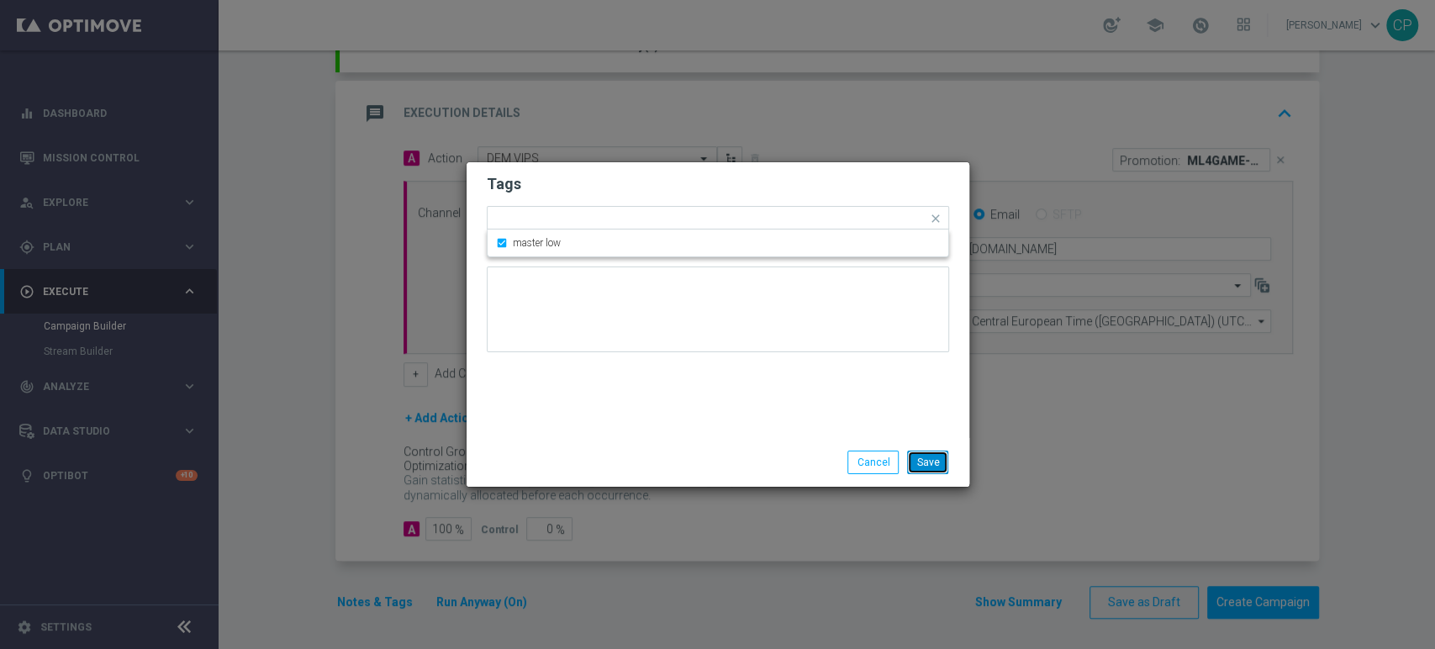
click at [942, 462] on button "Save" at bounding box center [927, 462] width 41 height 24
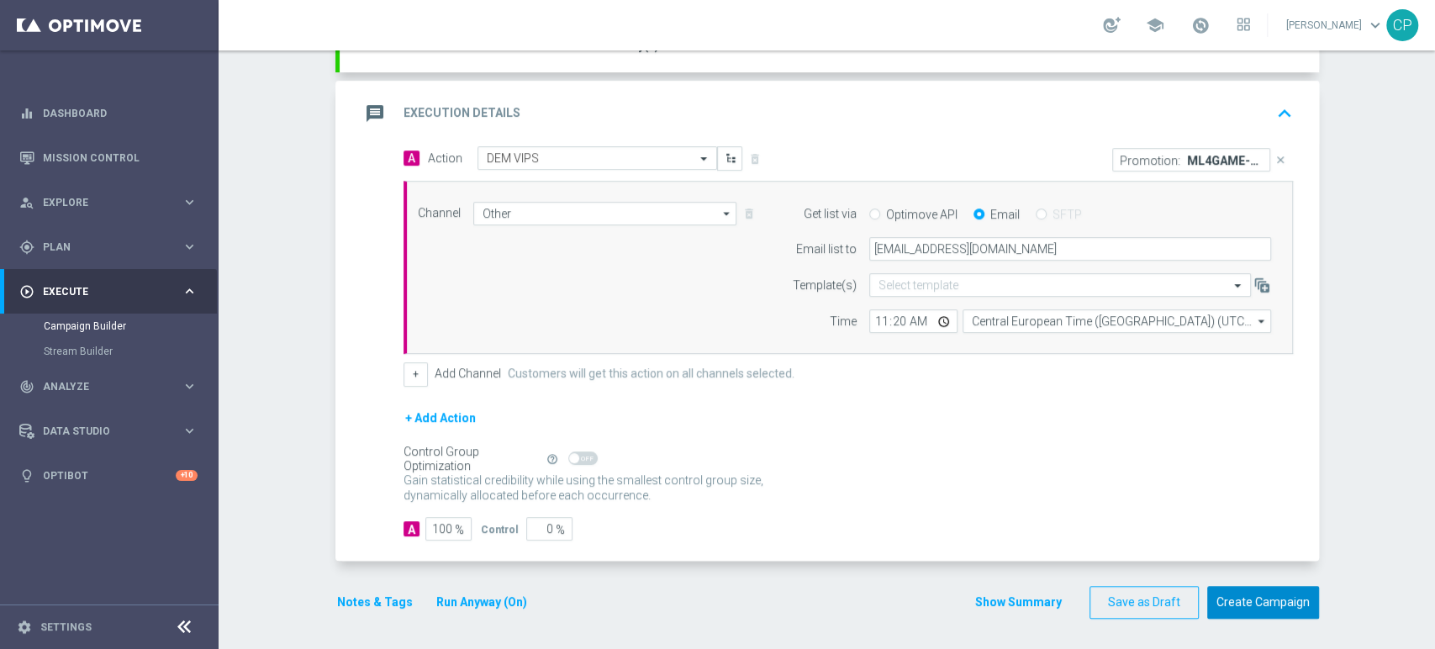
click at [1252, 603] on button "Create Campaign" at bounding box center [1263, 602] width 112 height 33
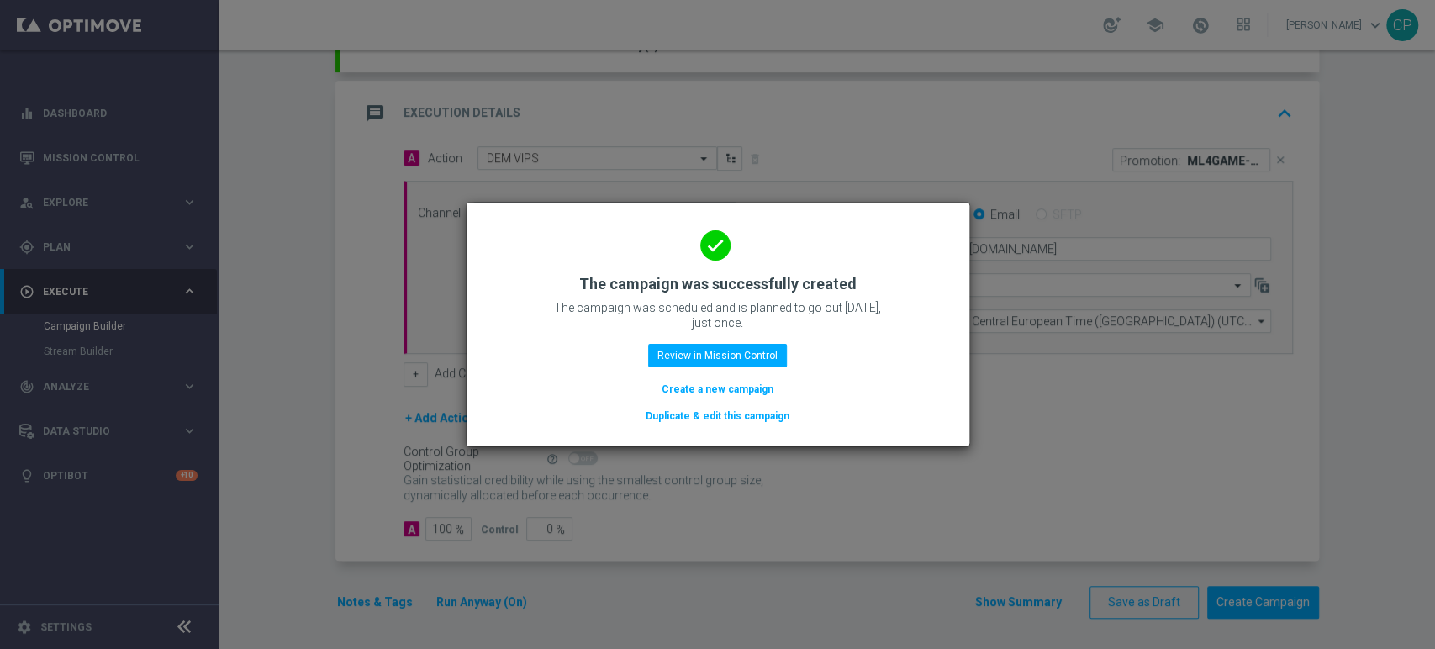
click at [343, 160] on modal-container "done The campaign was successfully created The campaign was scheduled and is pl…" at bounding box center [717, 324] width 1435 height 649
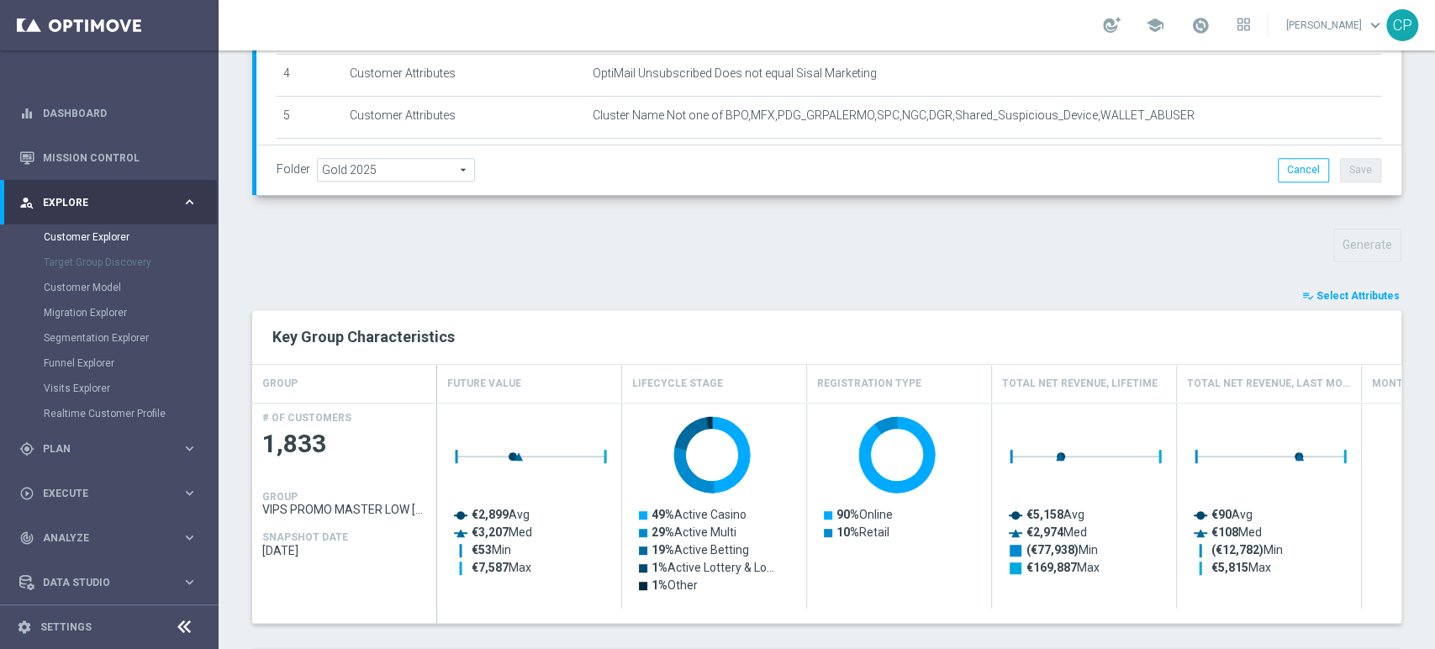
scroll to position [430, 0]
click at [1330, 293] on span "Select Attributes" at bounding box center [1357, 296] width 83 height 12
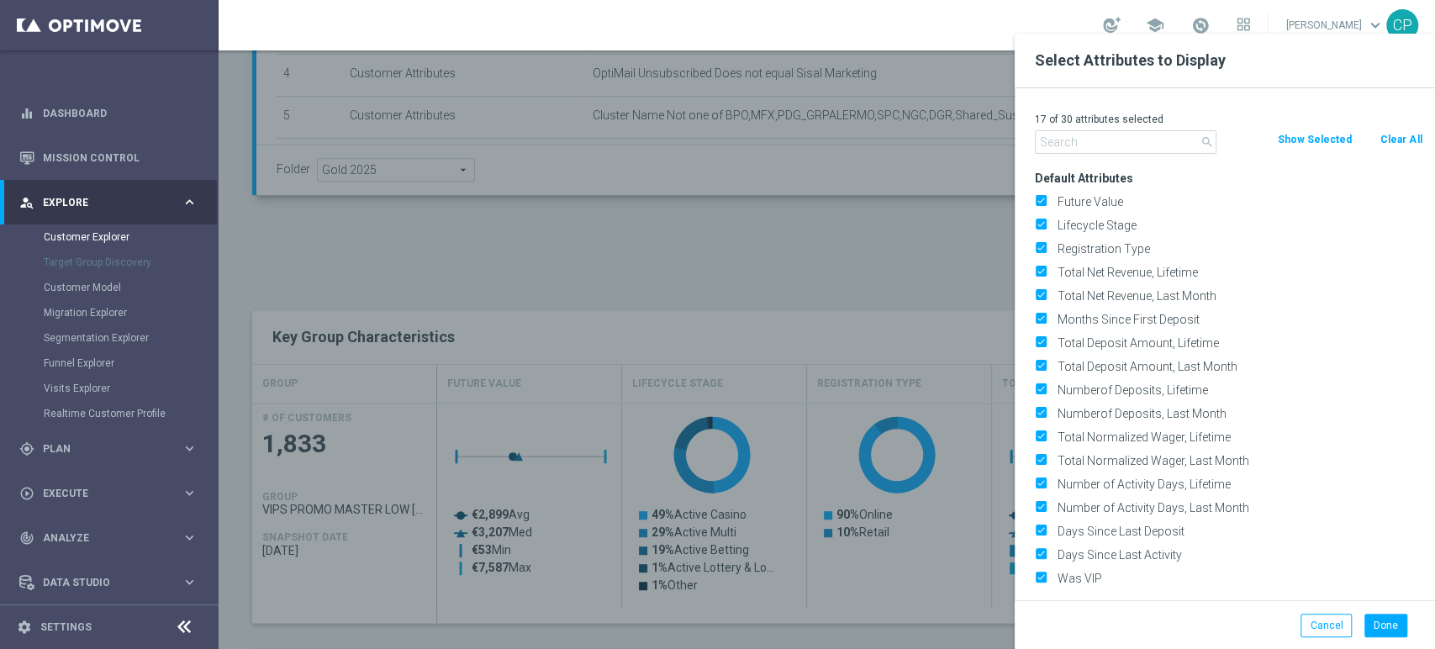
click at [1405, 140] on button "Clear All" at bounding box center [1400, 139] width 45 height 18
checkbox input "false"
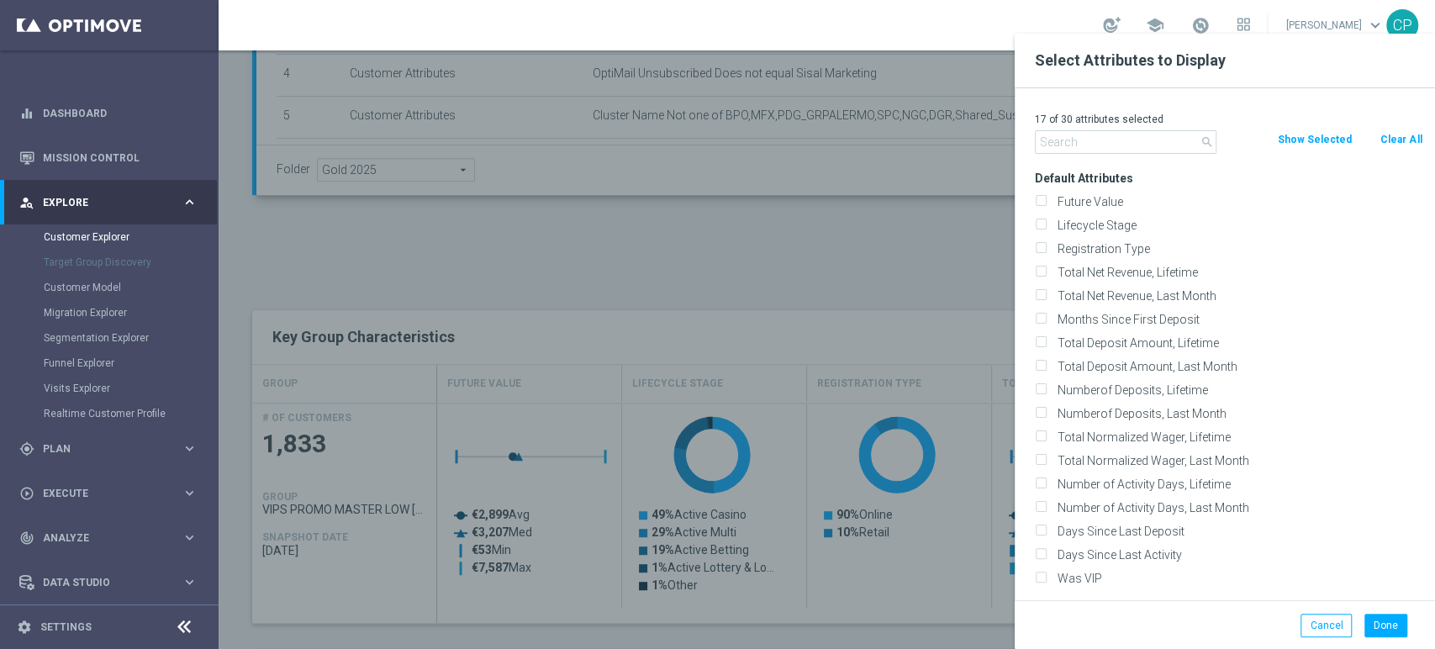
checkbox input "false"
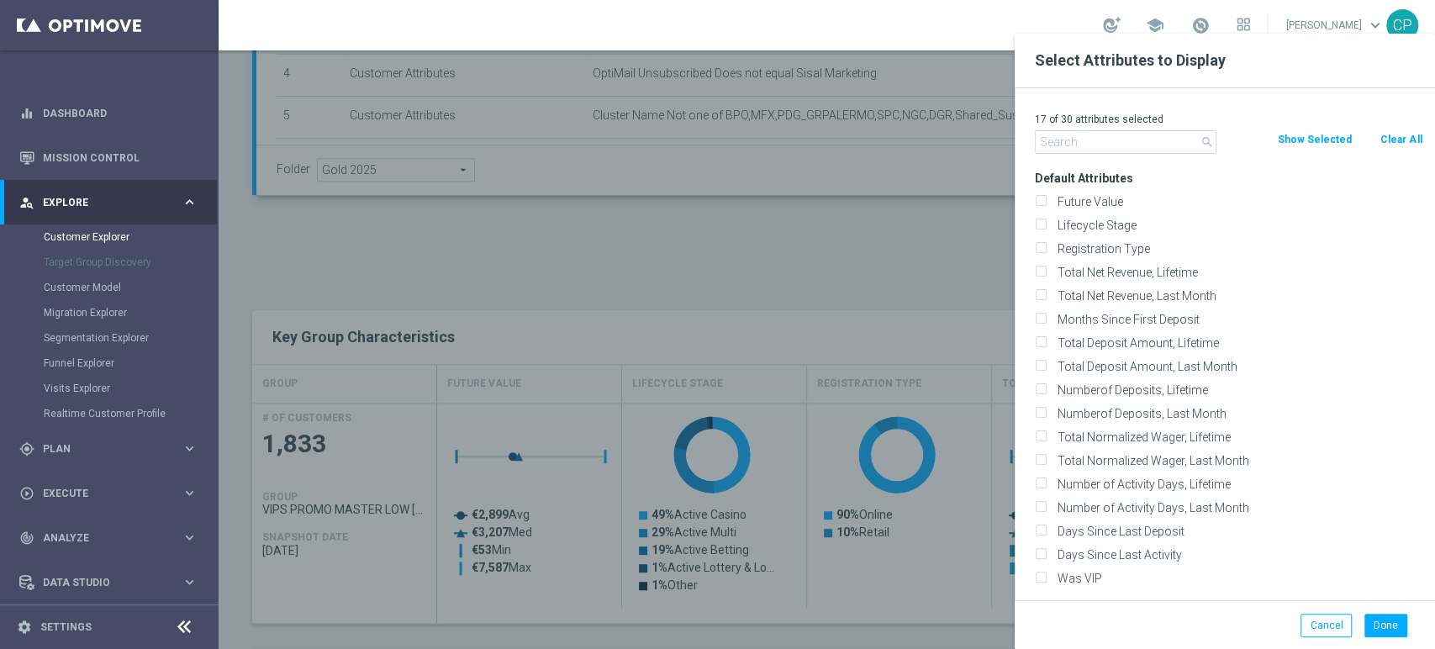
checkbox input "false"
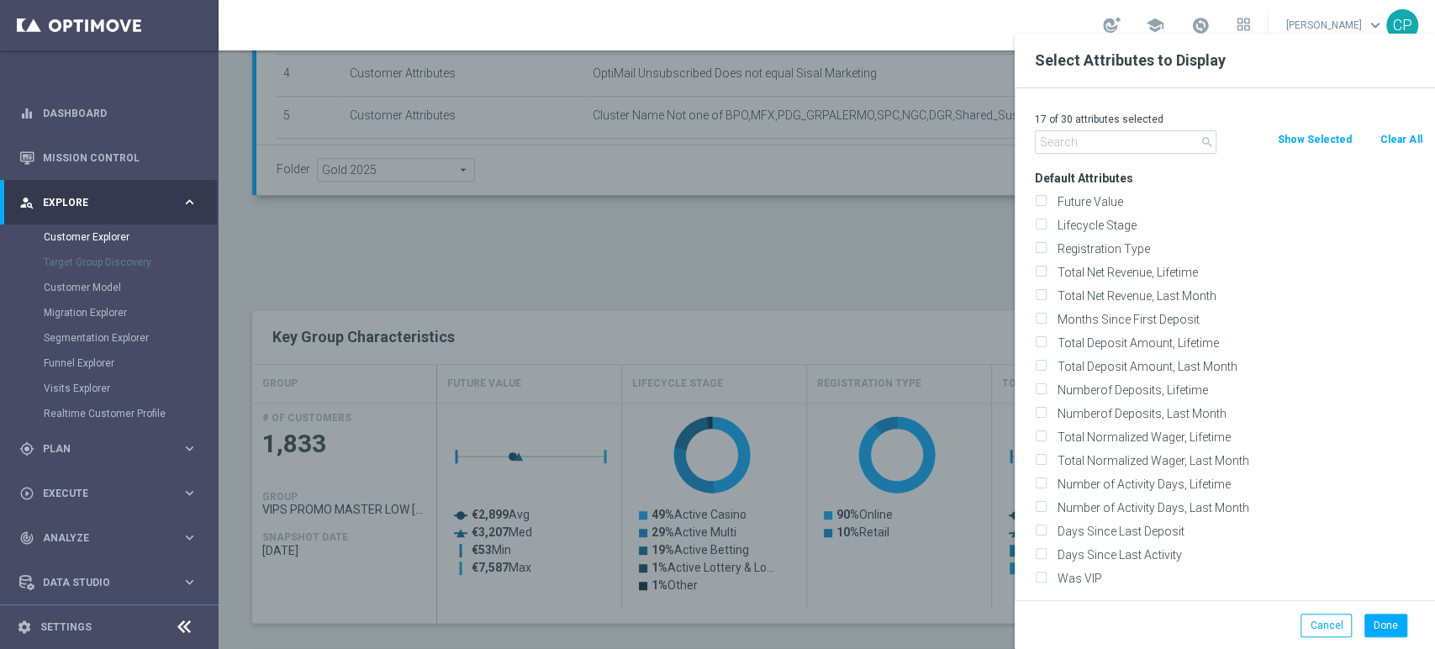
checkbox input "false"
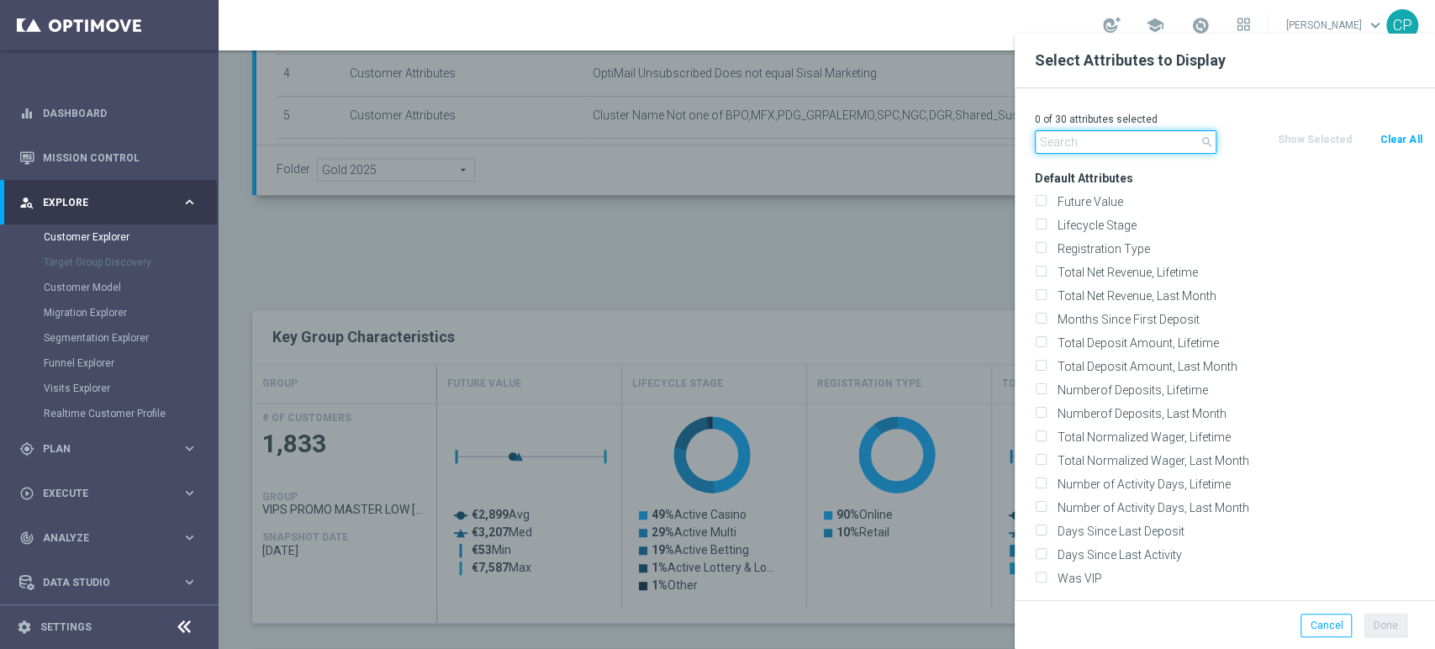
click at [1113, 140] on input "text" at bounding box center [1126, 142] width 182 height 24
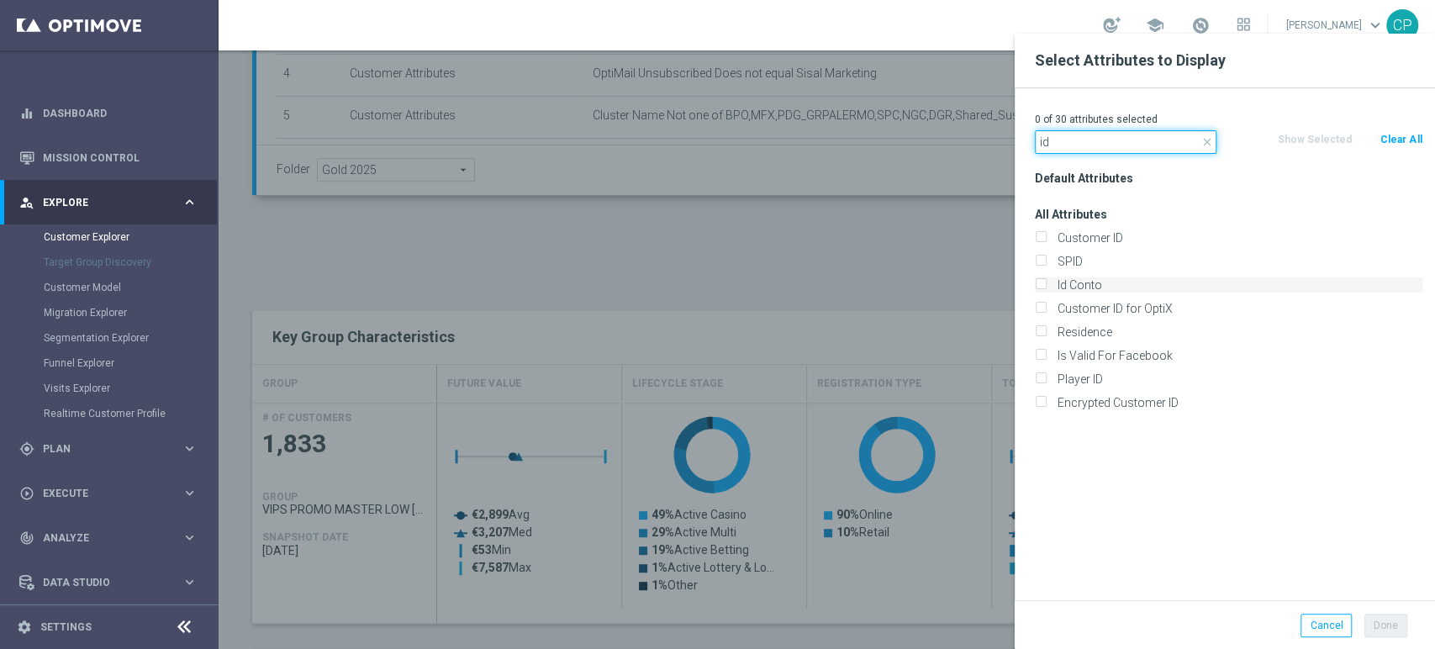
type input "id"
click at [1081, 282] on label "Id Conto" at bounding box center [1236, 284] width 371 height 15
click at [1045, 282] on input "Id Conto" at bounding box center [1040, 287] width 11 height 11
checkbox input "true"
click at [1098, 146] on input "id" at bounding box center [1126, 142] width 182 height 24
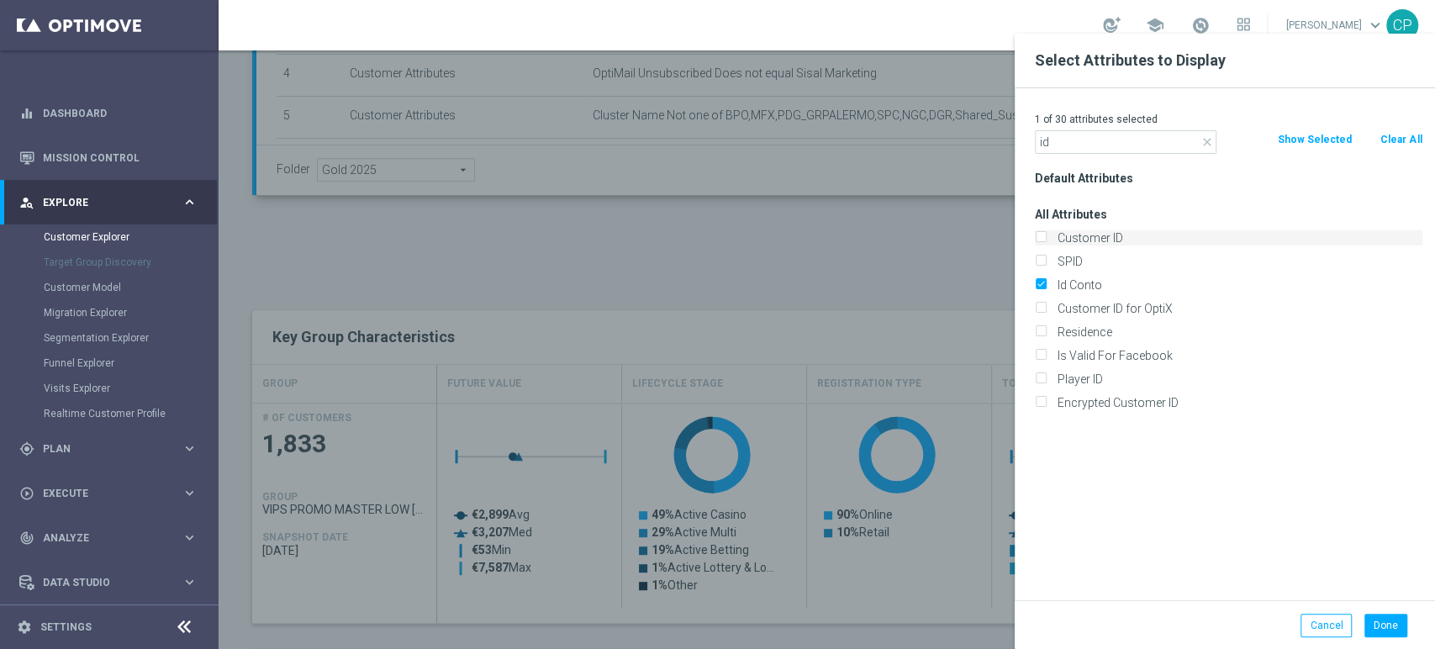
click at [1094, 234] on label "Customer ID" at bounding box center [1236, 237] width 371 height 15
click at [1045, 234] on input "Customer ID" at bounding box center [1040, 239] width 11 height 11
drag, startPoint x: 1093, startPoint y: 141, endPoint x: 885, endPoint y: 118, distance: 208.8
click at [1036, 240] on input "Customer ID" at bounding box center [1040, 239] width 11 height 11
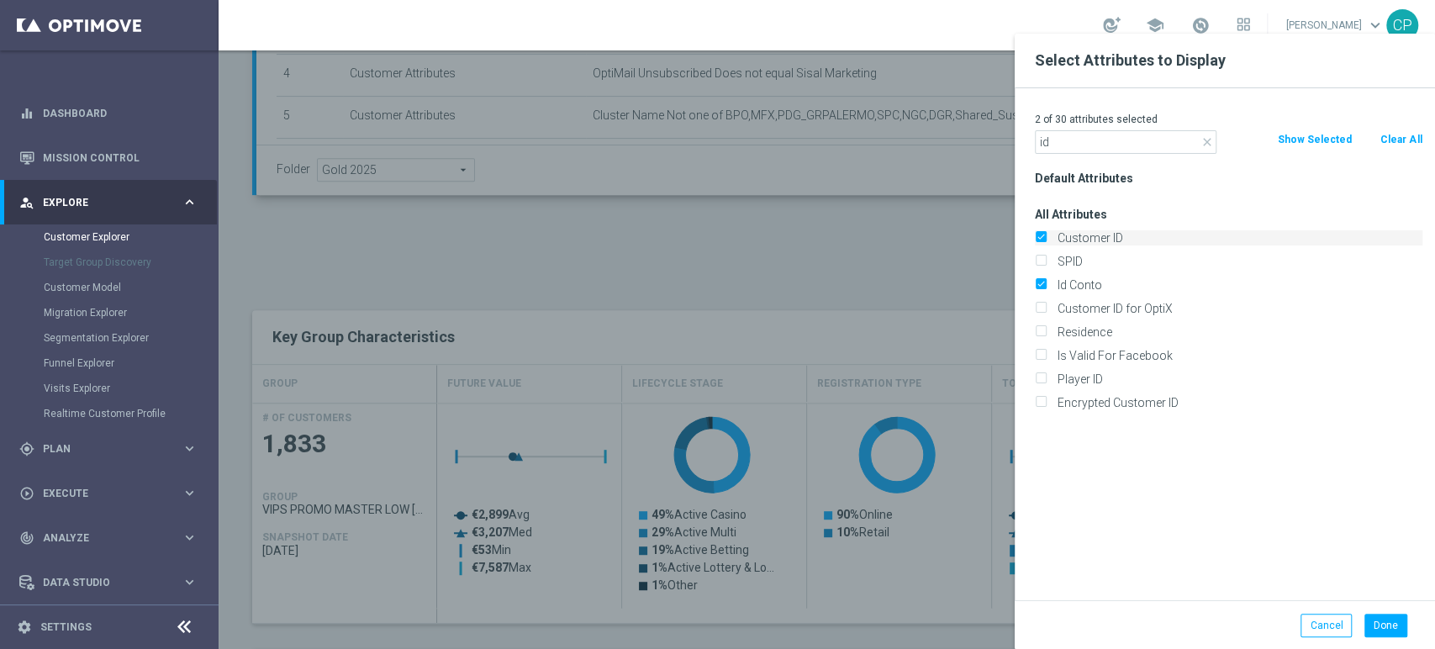
checkbox input "false"
click at [851, 242] on div at bounding box center [936, 358] width 1435 height 649
click at [833, 240] on div at bounding box center [936, 358] width 1435 height 649
drag, startPoint x: 1118, startPoint y: 146, endPoint x: 853, endPoint y: 113, distance: 266.9
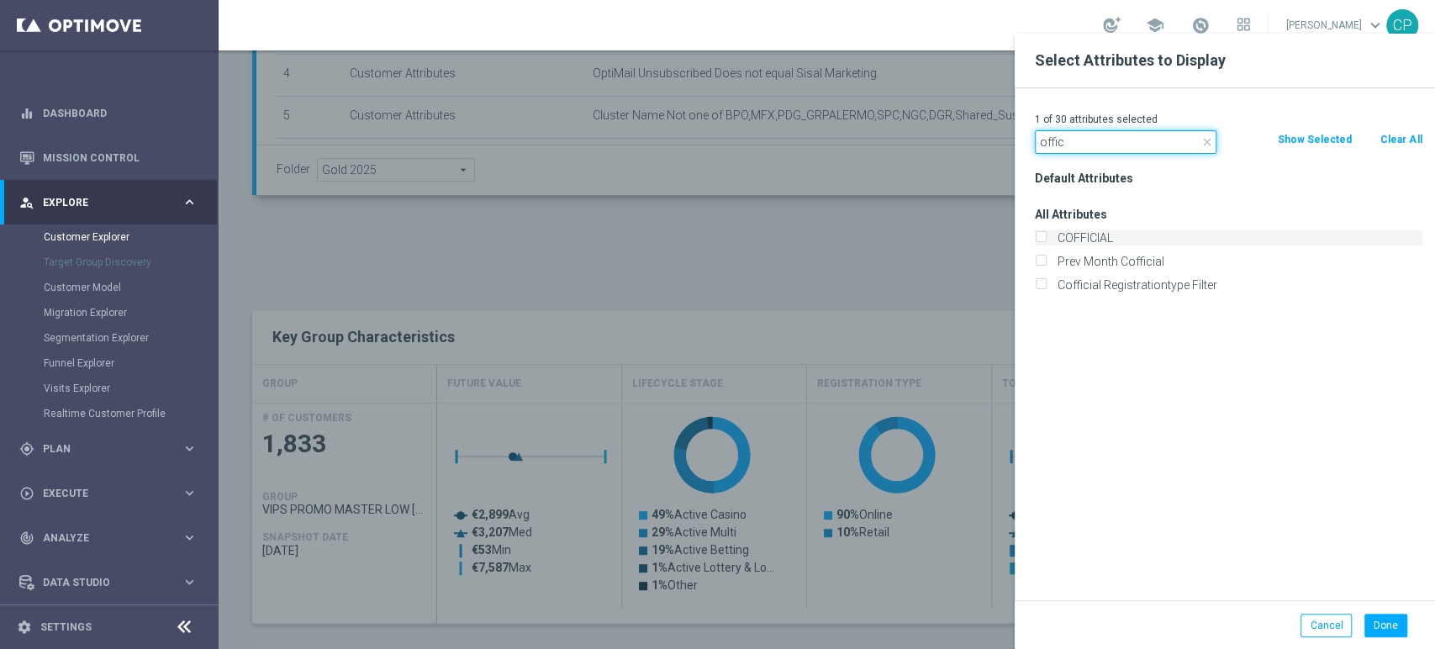
type input "offic"
click at [1070, 237] on label "COFFICIAL" at bounding box center [1236, 237] width 371 height 15
click at [1045, 237] on input "COFFICIAL" at bounding box center [1040, 239] width 11 height 11
checkbox input "true"
drag, startPoint x: 1119, startPoint y: 145, endPoint x: 906, endPoint y: 118, distance: 214.3
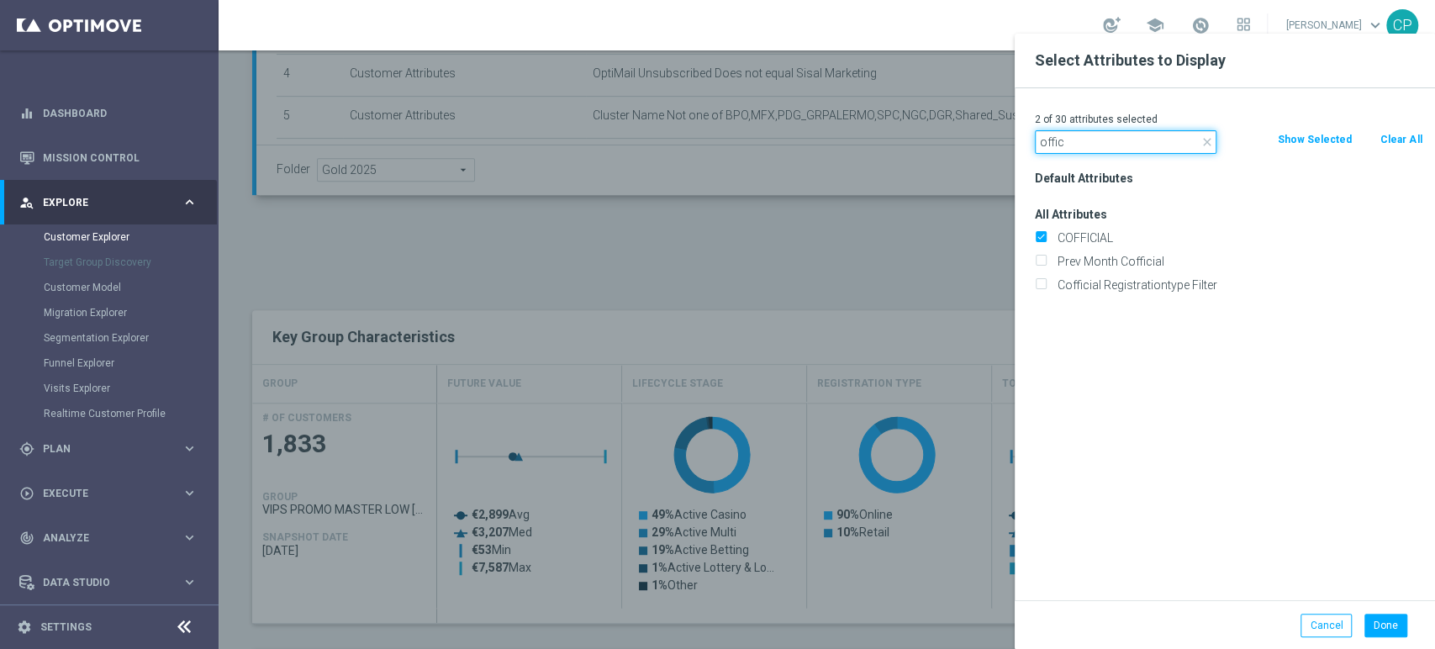
type input "mana"
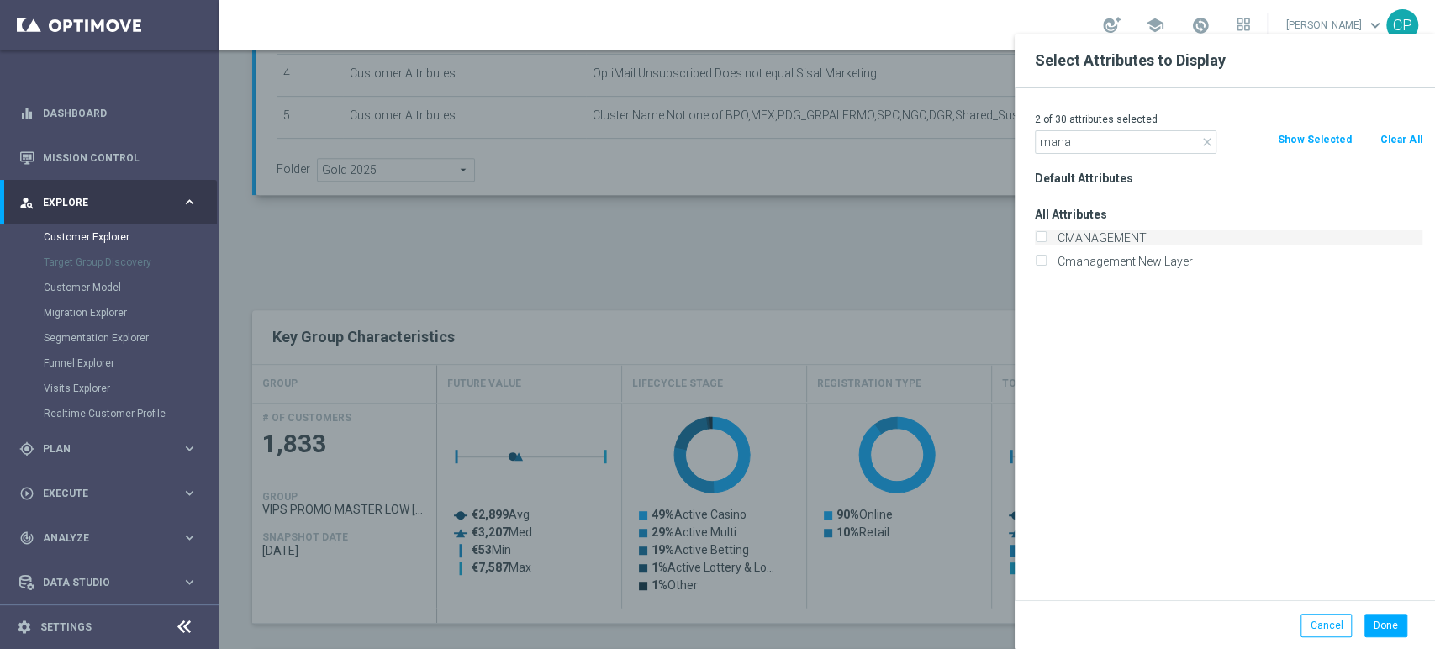
click at [1096, 232] on label "CMANAGEMENT" at bounding box center [1236, 237] width 371 height 15
click at [1045, 234] on input "CMANAGEMENT" at bounding box center [1040, 239] width 11 height 11
checkbox input "true"
click at [1101, 368] on div "Default Attributes All Attributes CMANAGEMENT Cmanagement New Layer" at bounding box center [1228, 383] width 413 height 434
click at [951, 261] on div at bounding box center [936, 358] width 1435 height 649
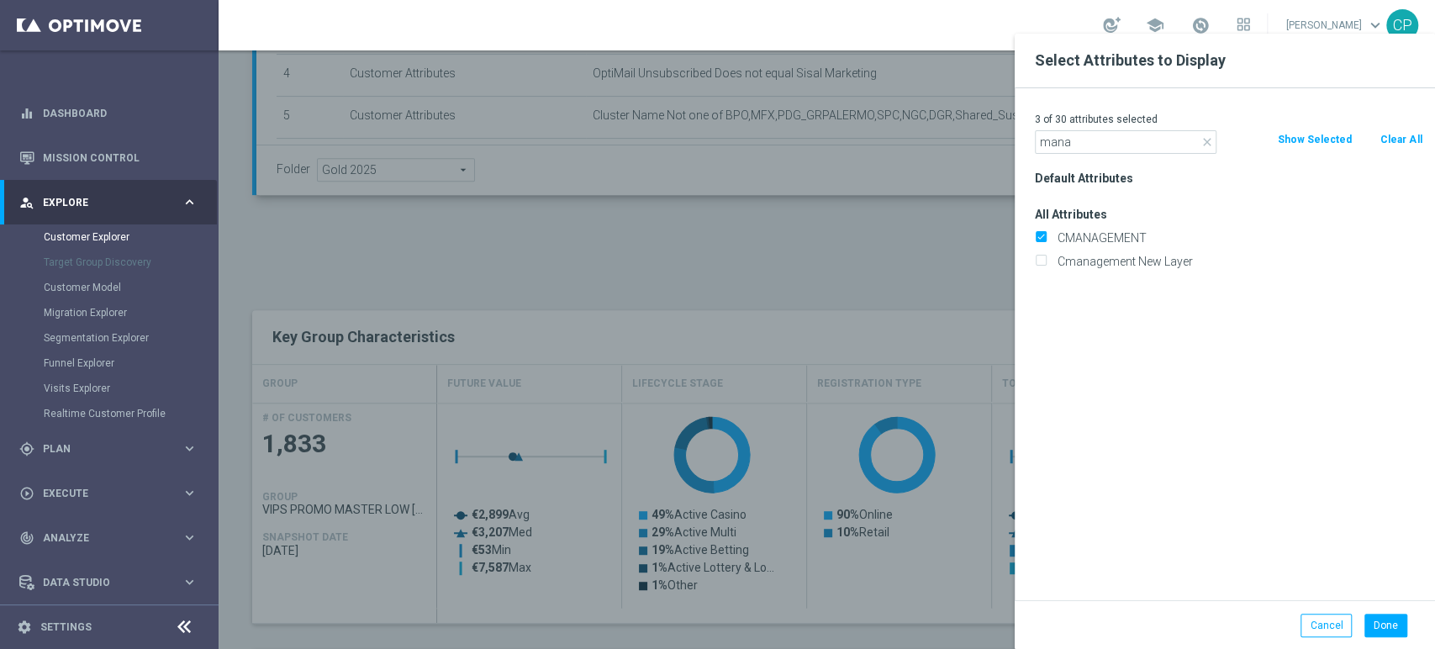
click at [901, 284] on div at bounding box center [936, 358] width 1435 height 649
click at [1389, 624] on button "Done" at bounding box center [1385, 626] width 43 height 24
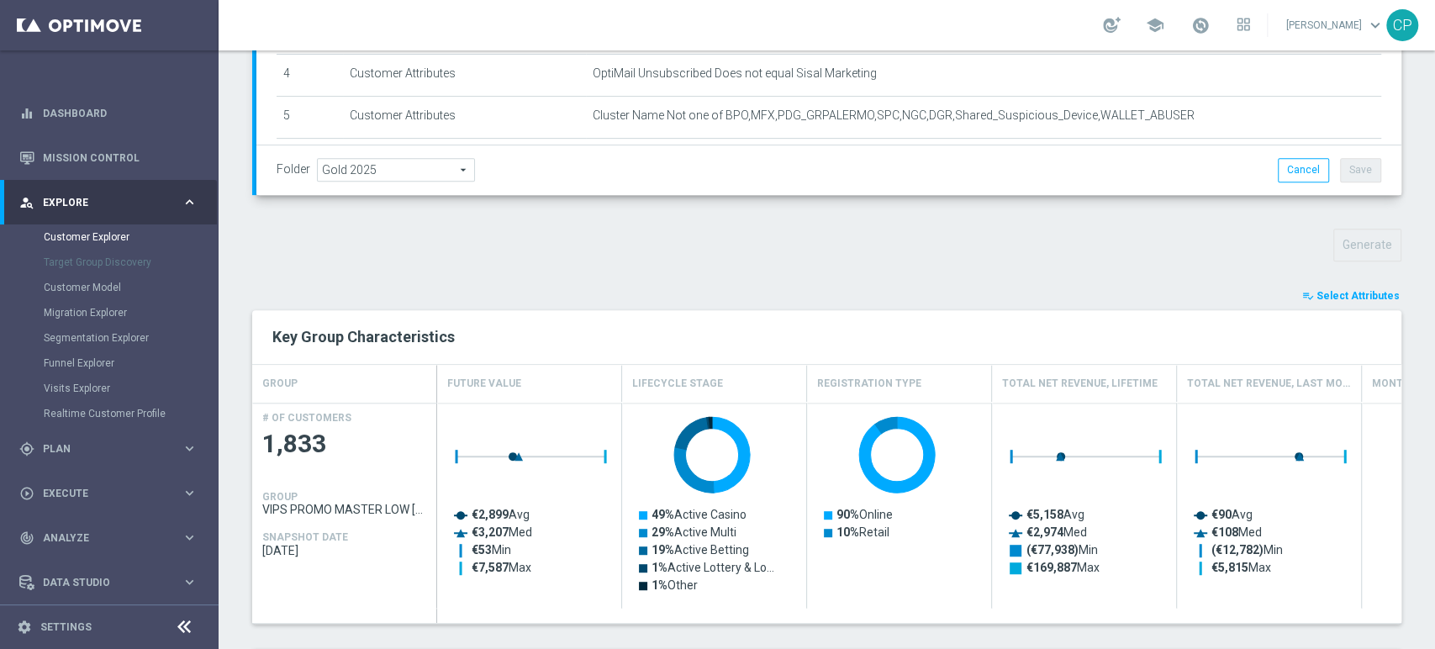
type input "Search"
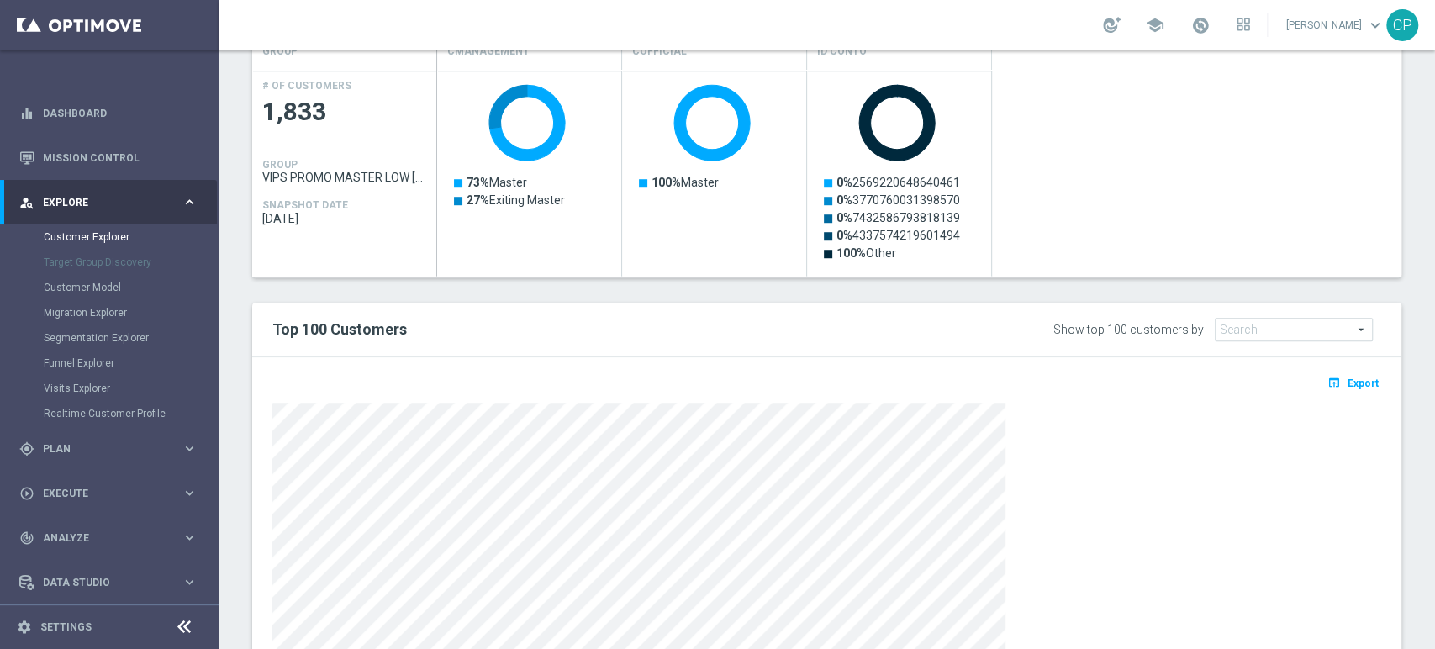
scroll to position [759, 0]
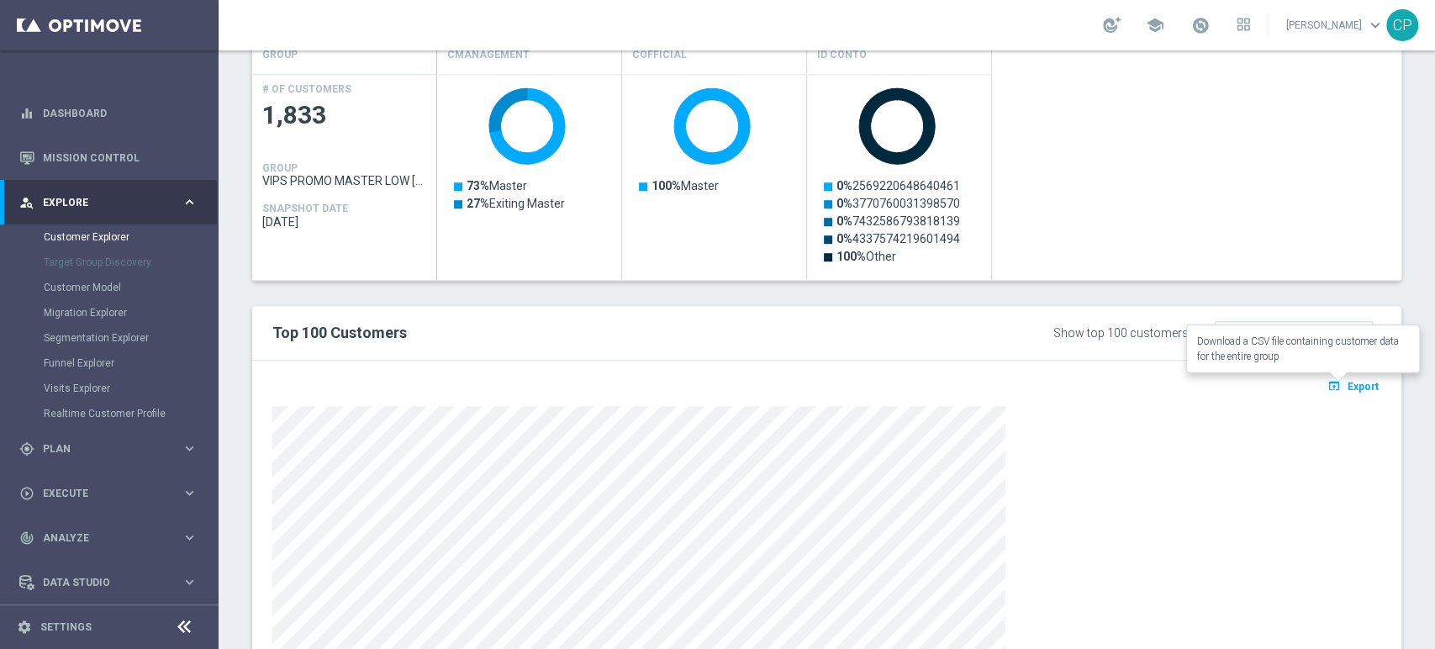
click at [1347, 388] on span "Export" at bounding box center [1362, 387] width 31 height 12
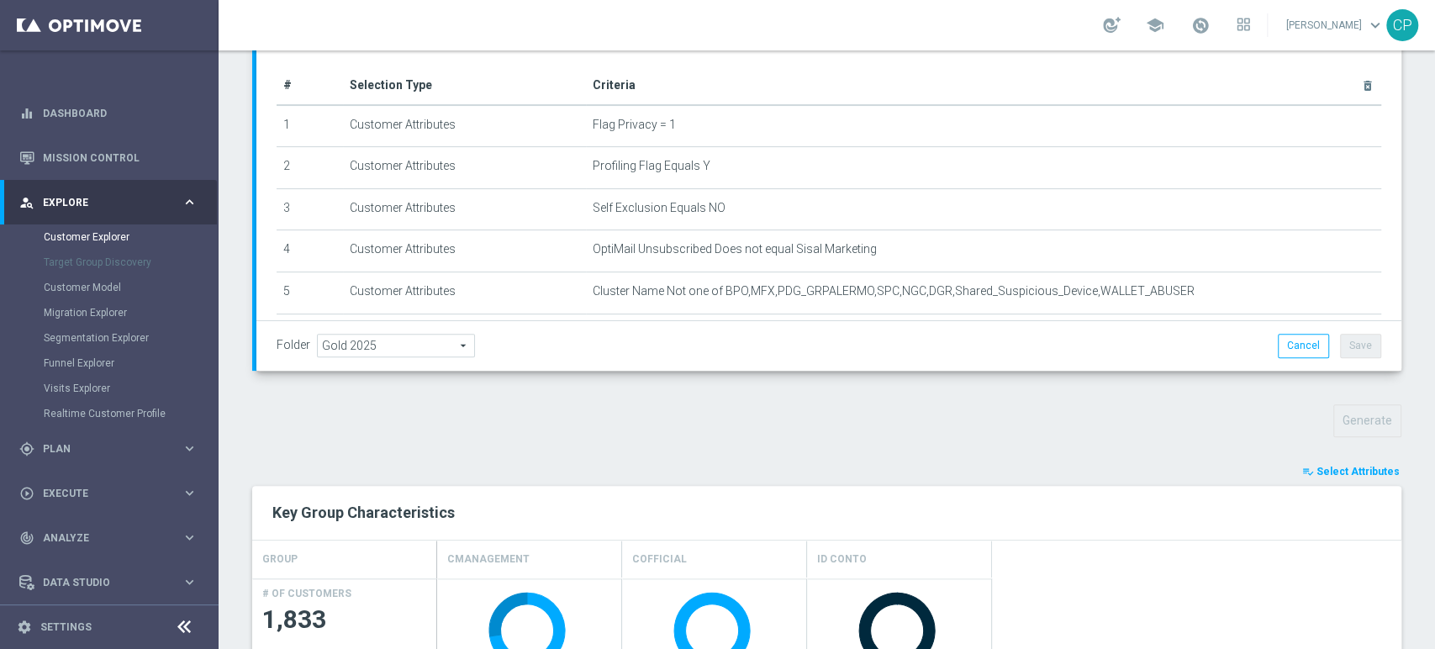
scroll to position [0, 0]
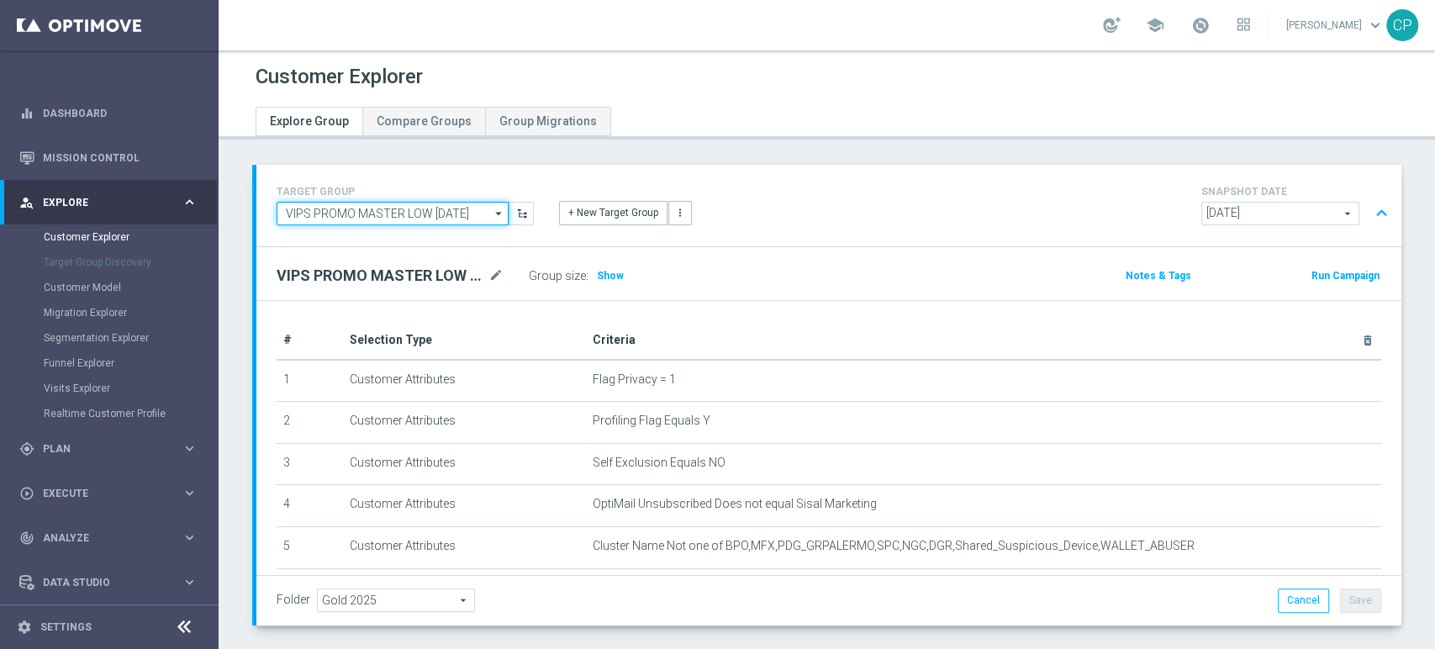
click at [467, 214] on input "VIPS PROMO MASTER LOW [DATE]" at bounding box center [392, 214] width 232 height 24
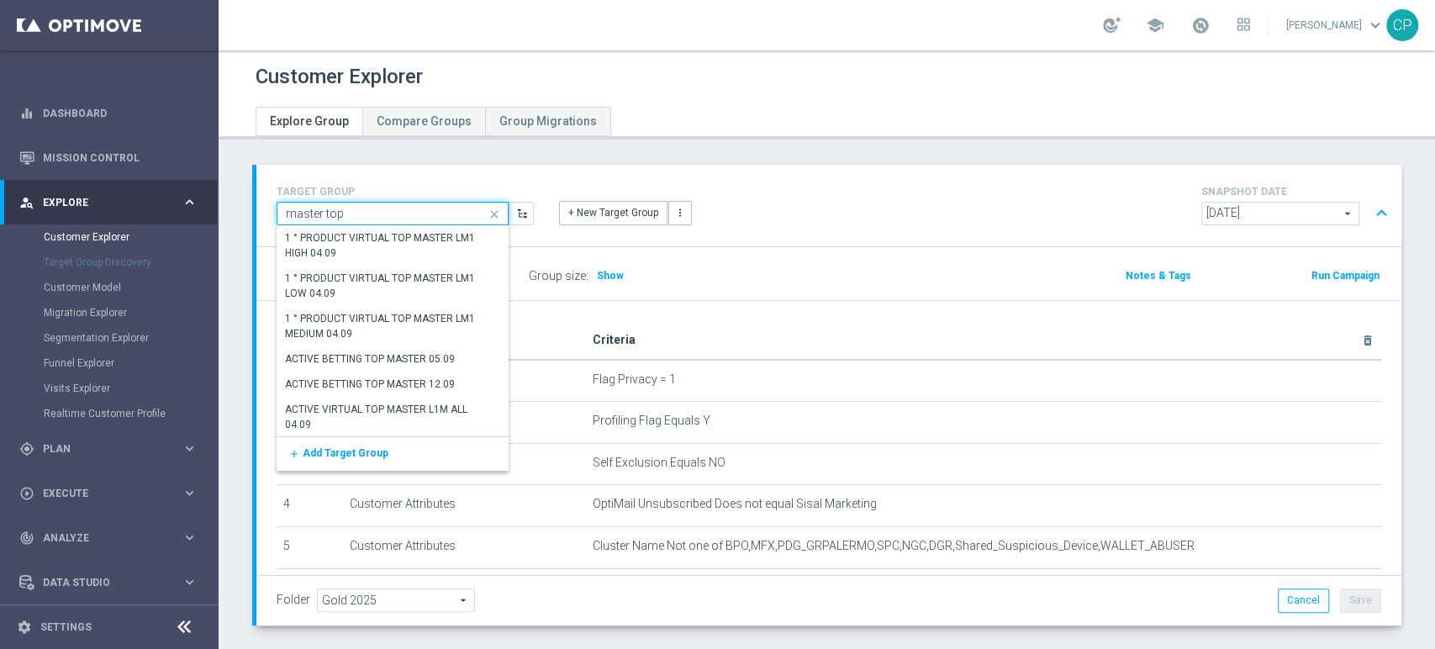
drag, startPoint x: 392, startPoint y: 213, endPoint x: 116, endPoint y: 186, distance: 277.9
click at [116, 186] on main "equalizer Dashboard Mission Control" at bounding box center [717, 324] width 1435 height 649
type input "VIPS PROMO MASTER LOW [DATE]"
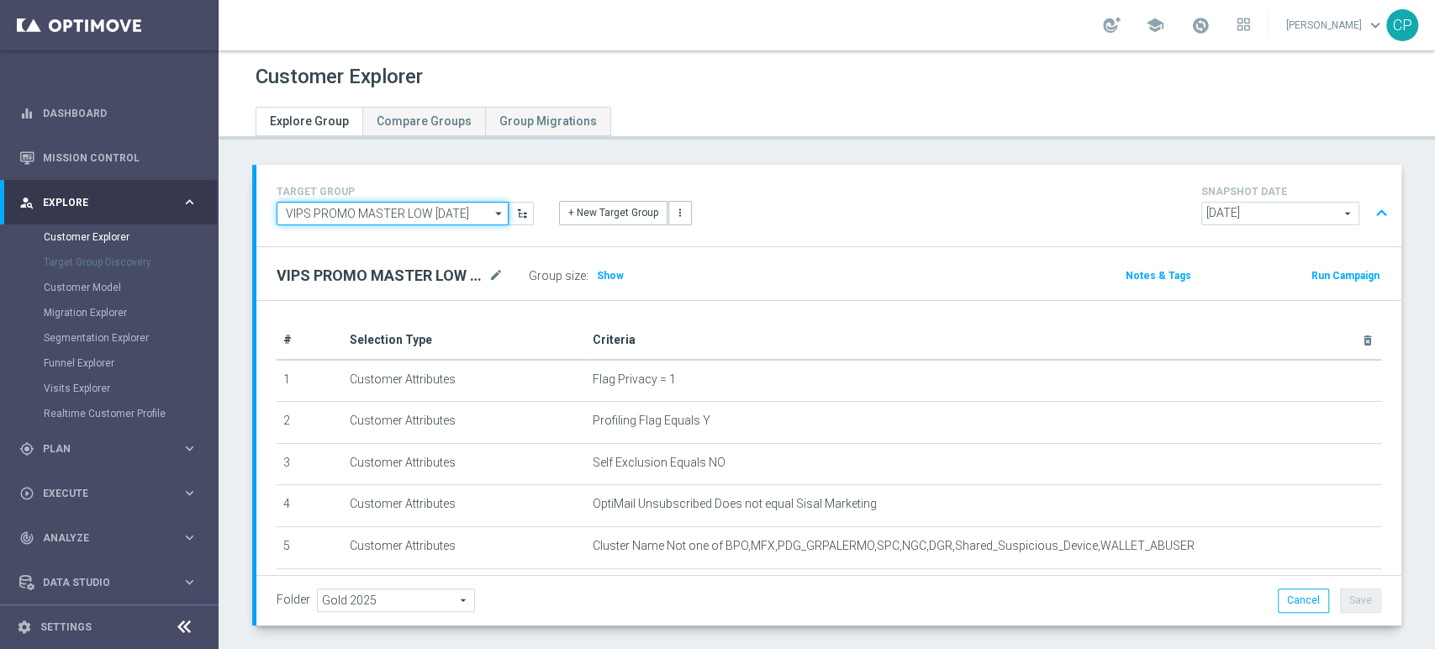
click at [310, 211] on input "VIPS PROMO MASTER LOW [DATE]" at bounding box center [392, 214] width 232 height 24
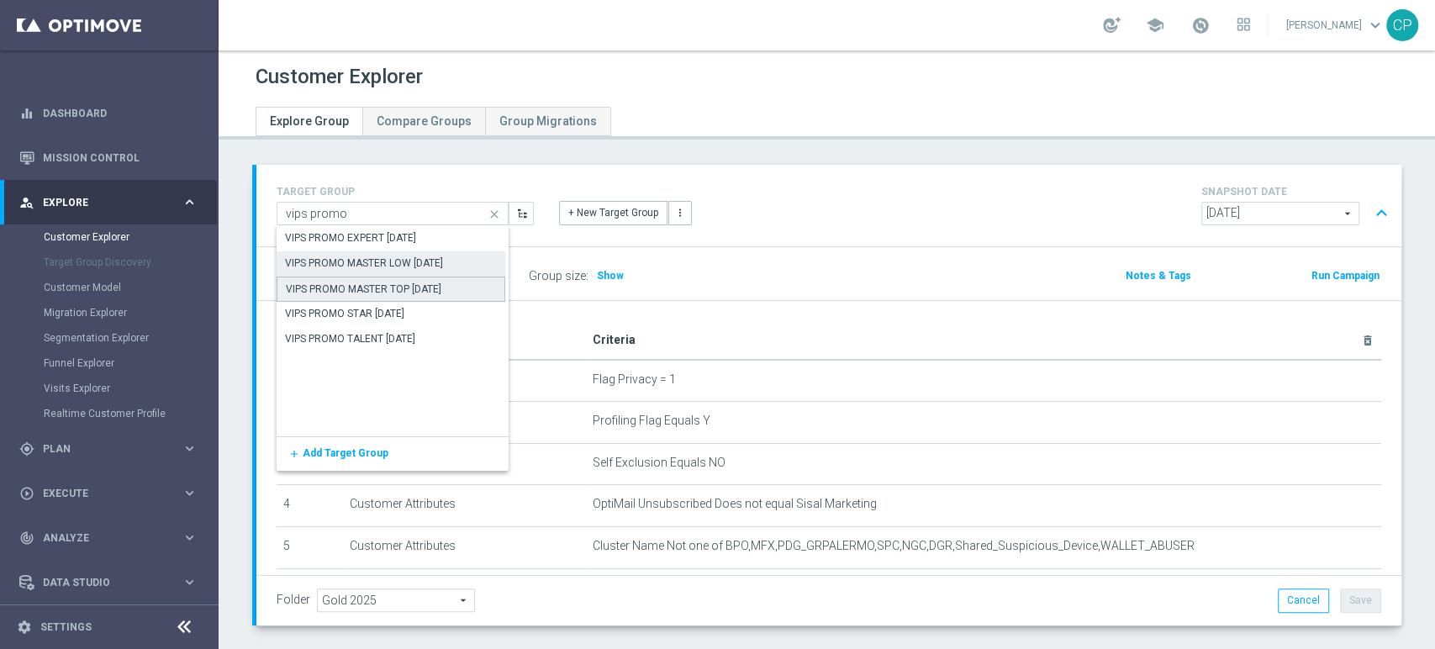
click at [410, 280] on div "VIPS PROMO MASTER TOP [DATE]" at bounding box center [390, 288] width 229 height 25
type input "VIPS PROMO MASTER TOP [DATE]"
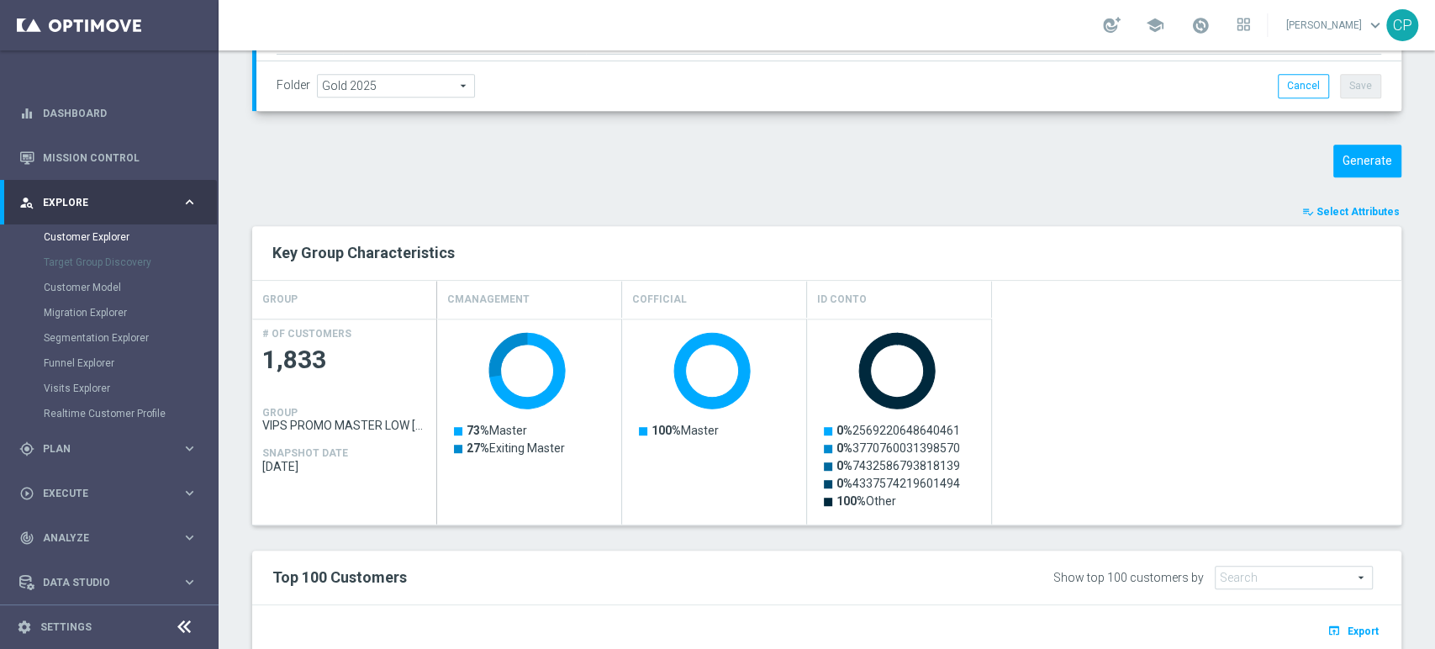
scroll to position [515, 0]
click at [1363, 162] on button "Generate" at bounding box center [1367, 160] width 68 height 33
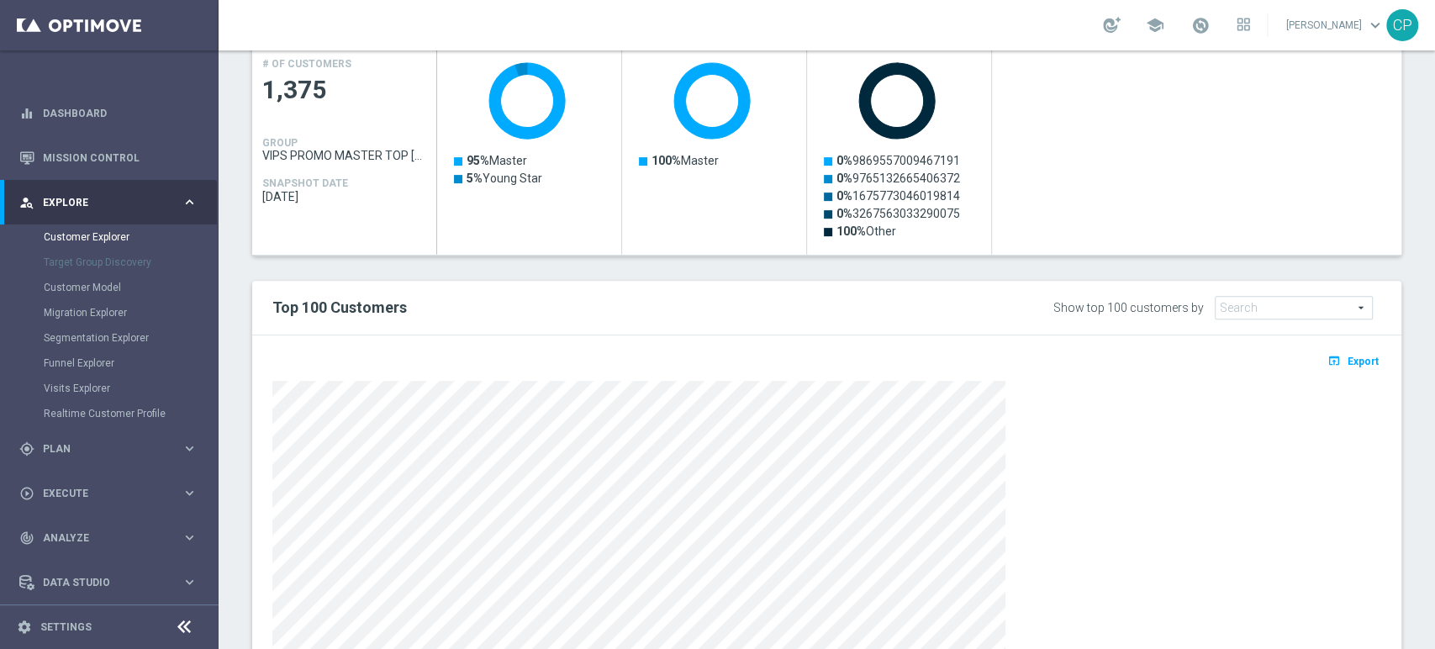
scroll to position [398, 0]
click at [1347, 356] on span "Export" at bounding box center [1362, 361] width 31 height 12
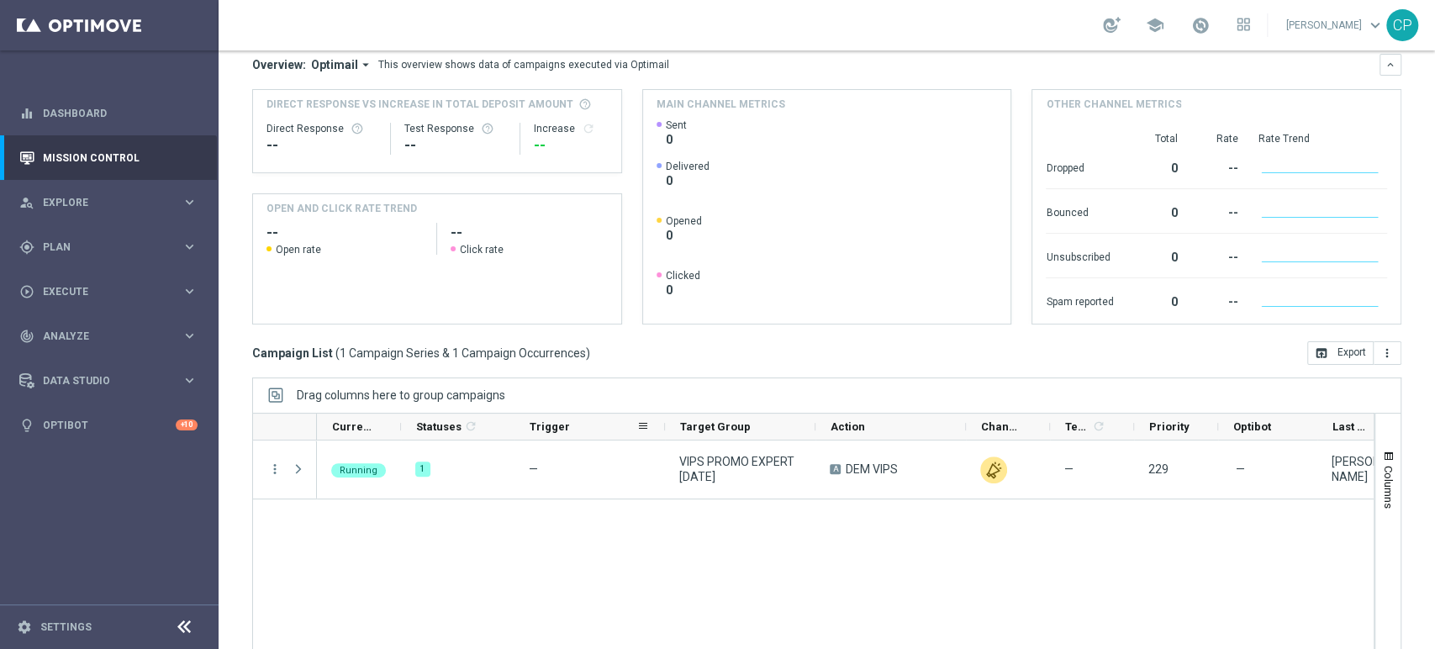
scroll to position [190, 0]
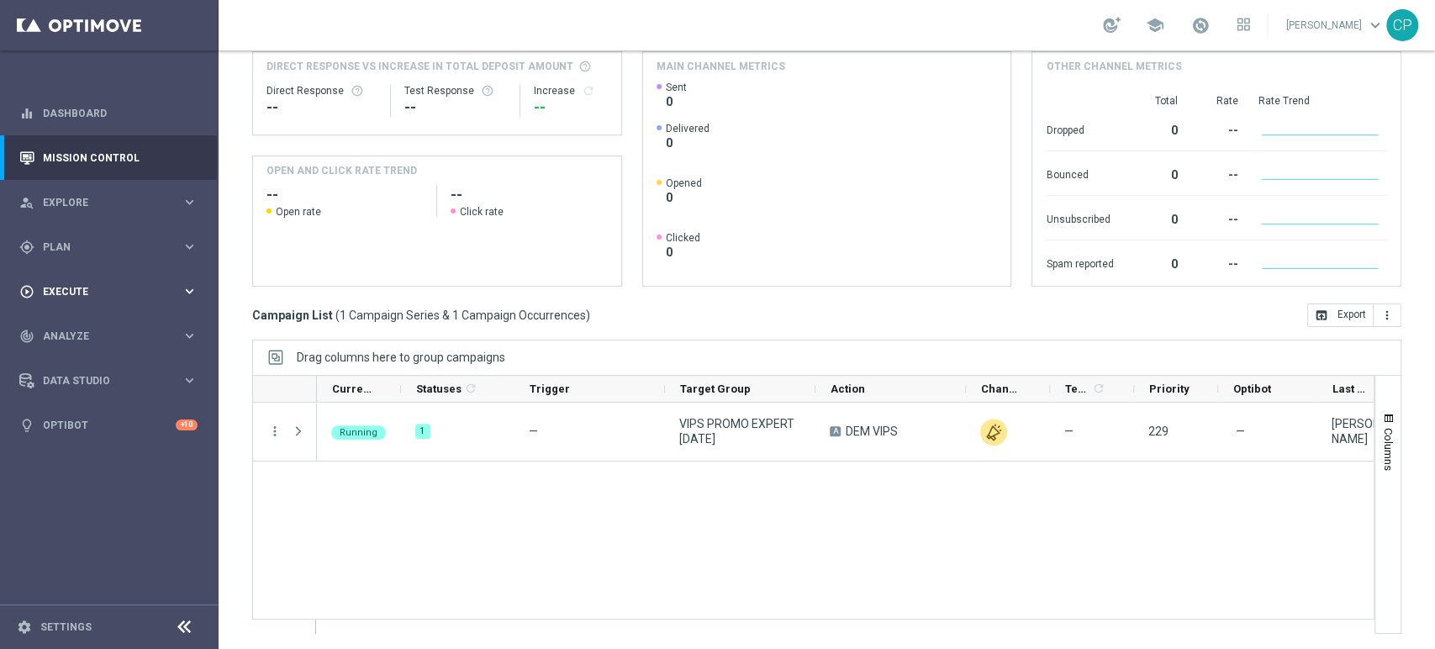
click at [175, 285] on div "play_circle_outline Execute" at bounding box center [100, 291] width 162 height 15
click at [170, 240] on div "gps_fixed Plan" at bounding box center [100, 247] width 162 height 15
click at [71, 281] on link "Target Groups" at bounding box center [109, 281] width 131 height 13
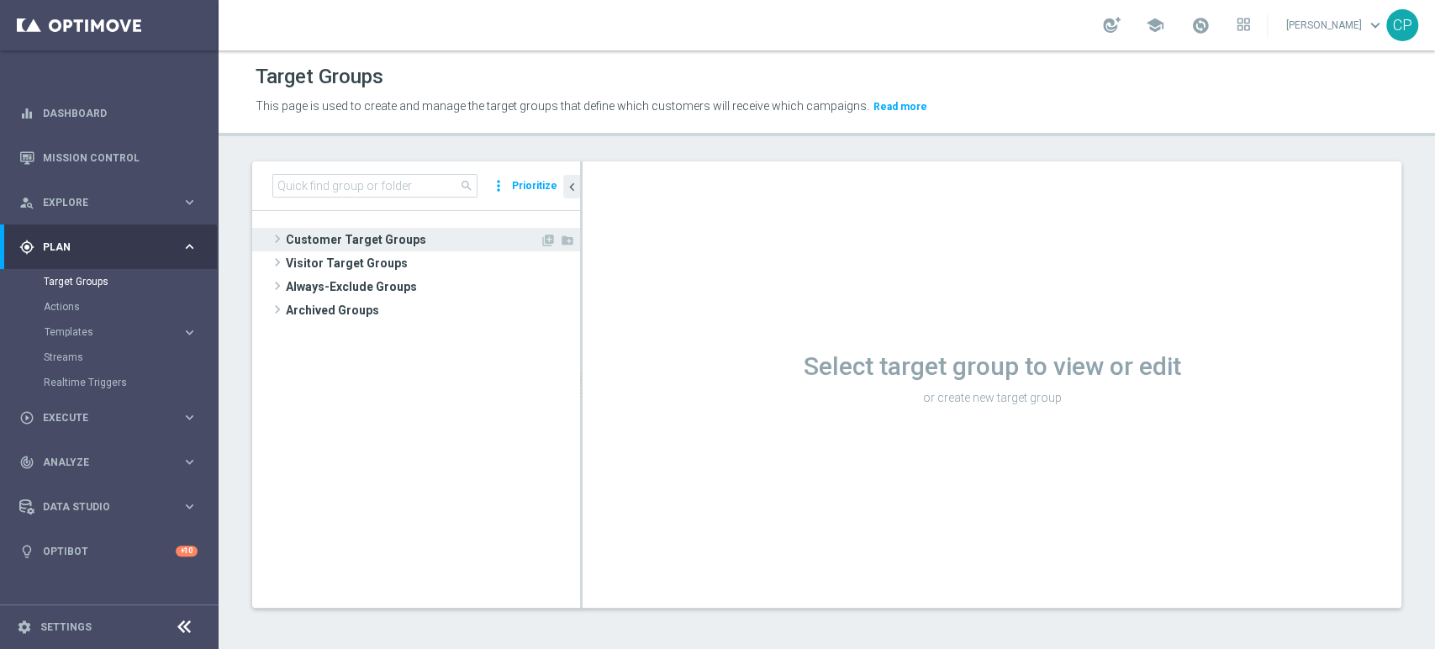
click at [337, 237] on span "Customer Target Groups" at bounding box center [413, 240] width 254 height 24
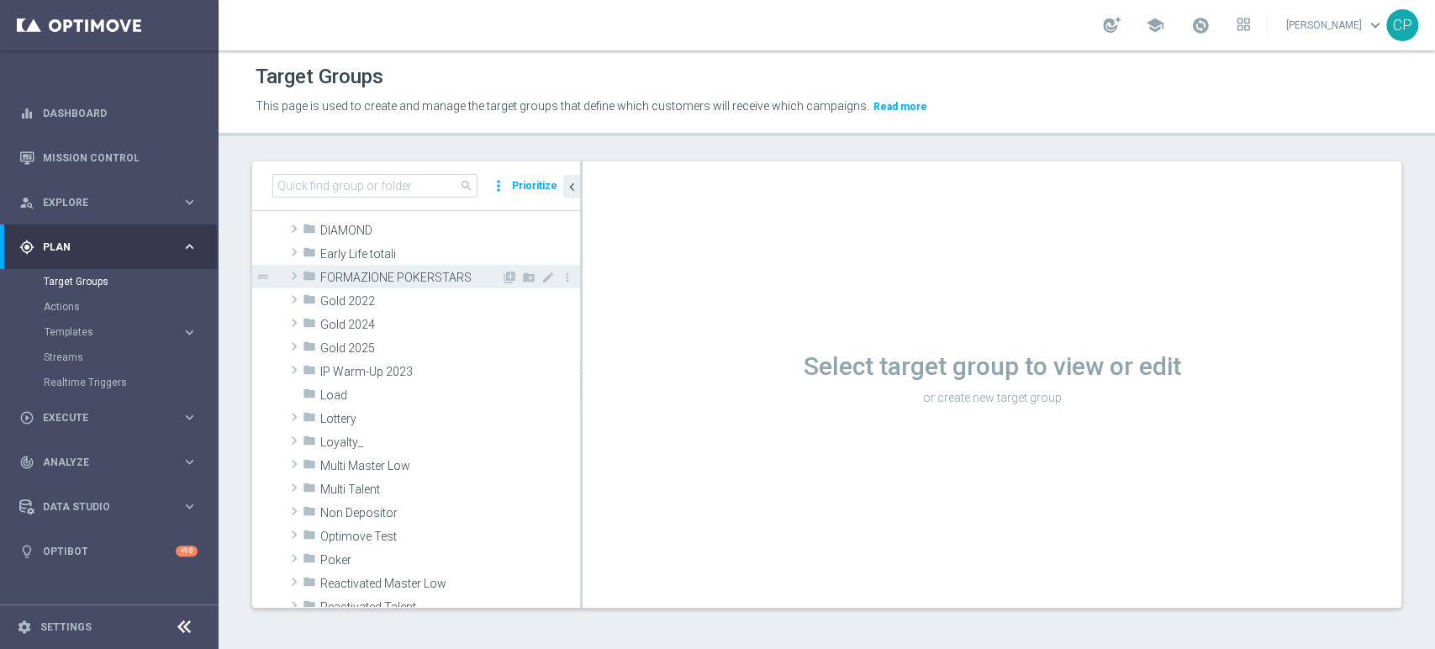
scroll to position [246, 0]
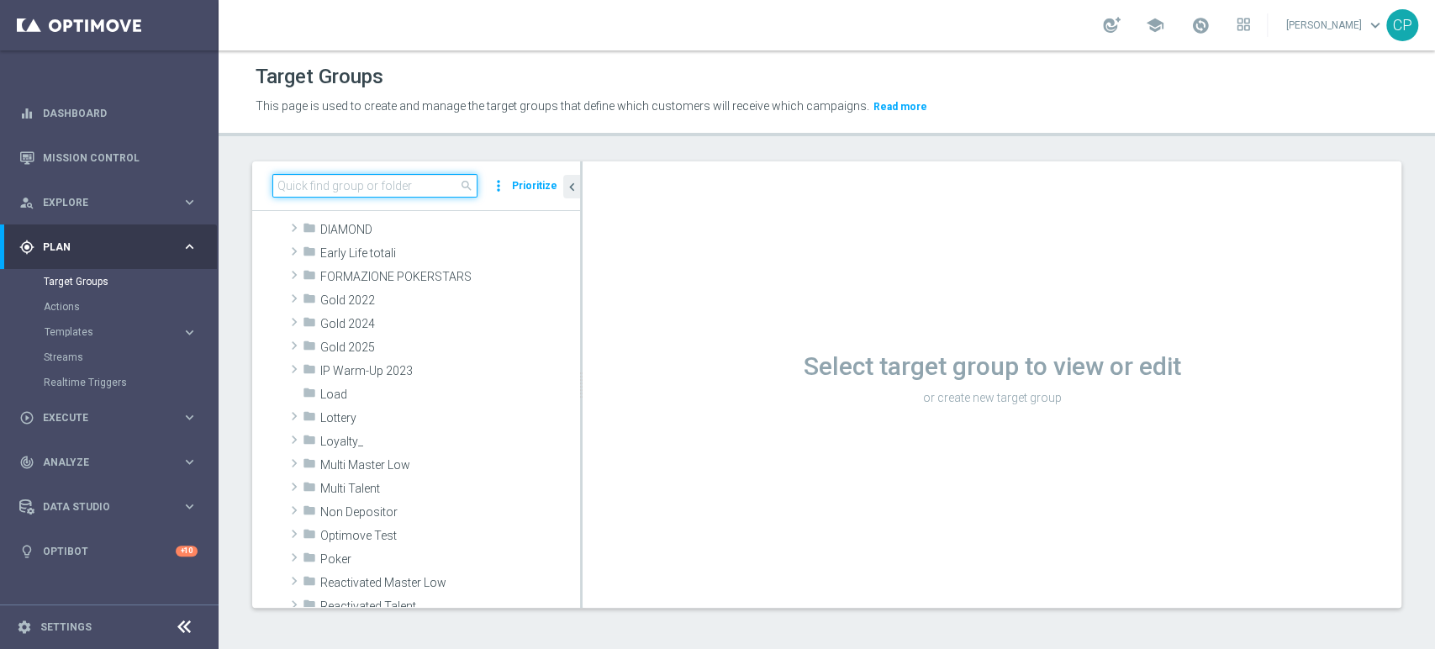
click at [379, 187] on input at bounding box center [374, 186] width 205 height 24
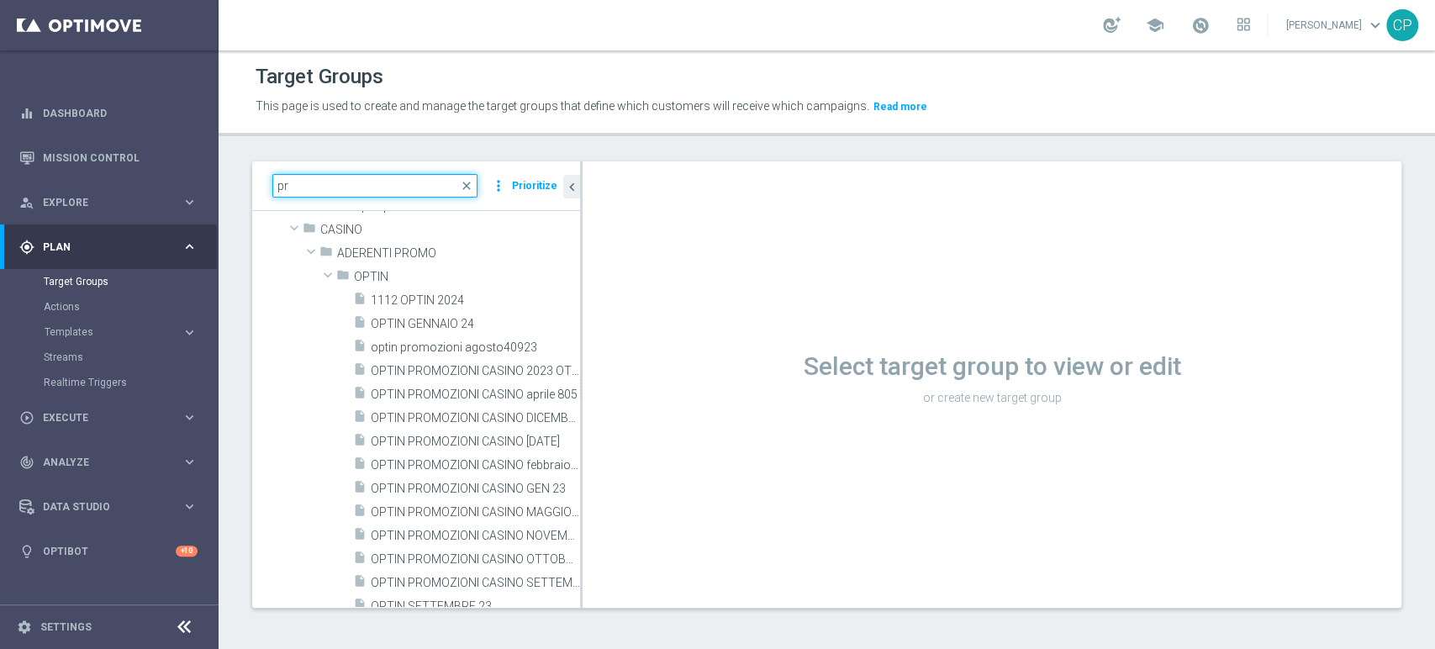
type input "p"
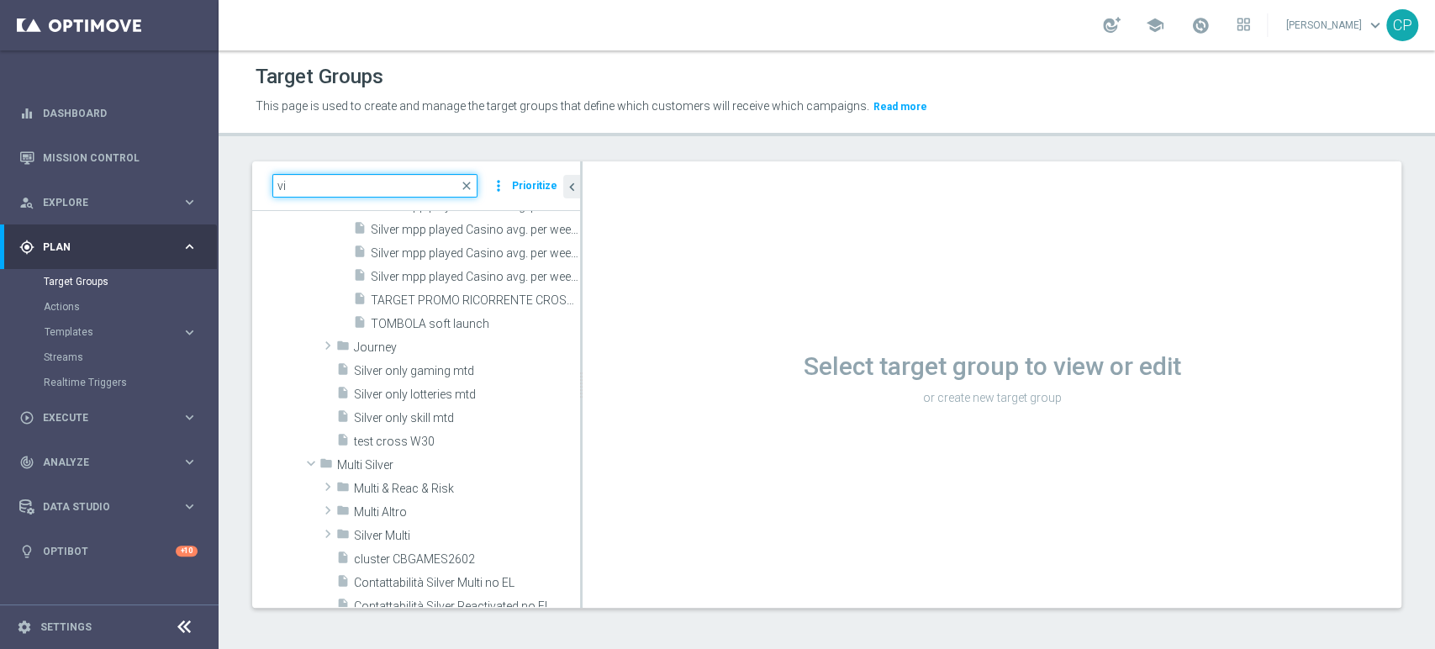
scroll to position [0, 0]
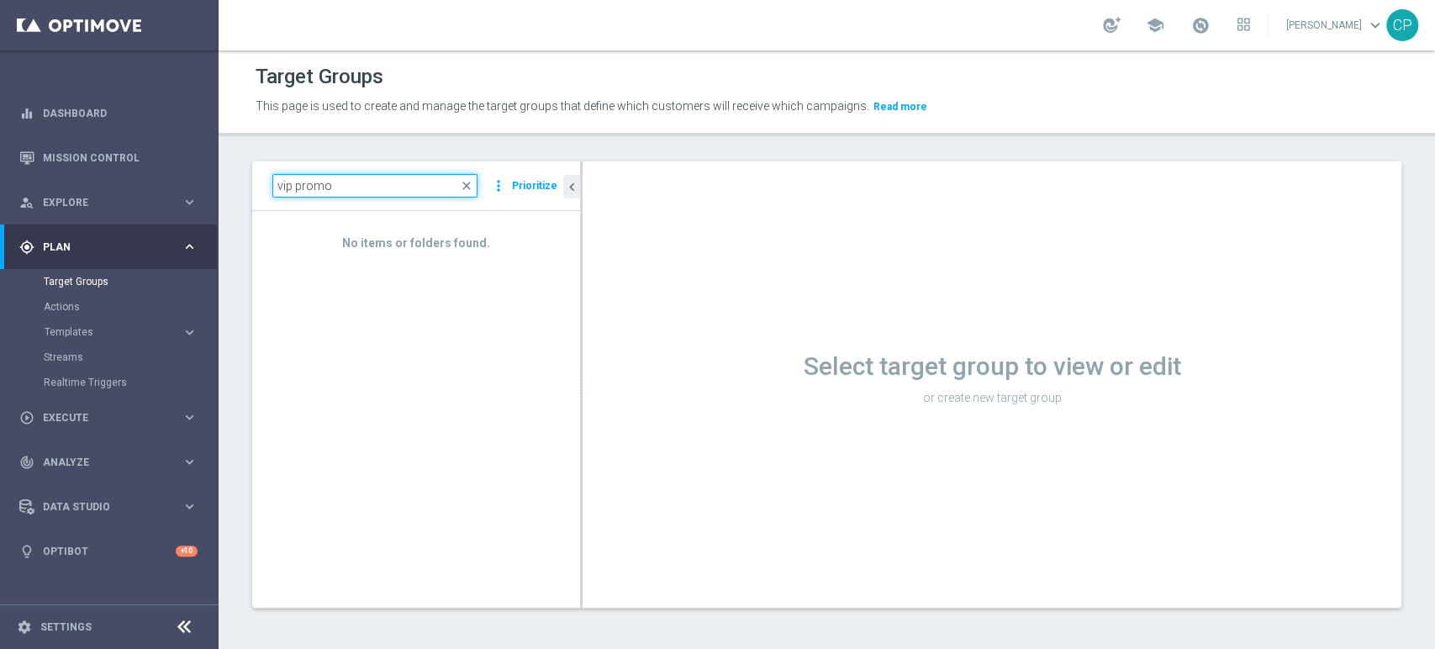
click at [289, 187] on input "vip promo" at bounding box center [374, 186] width 205 height 24
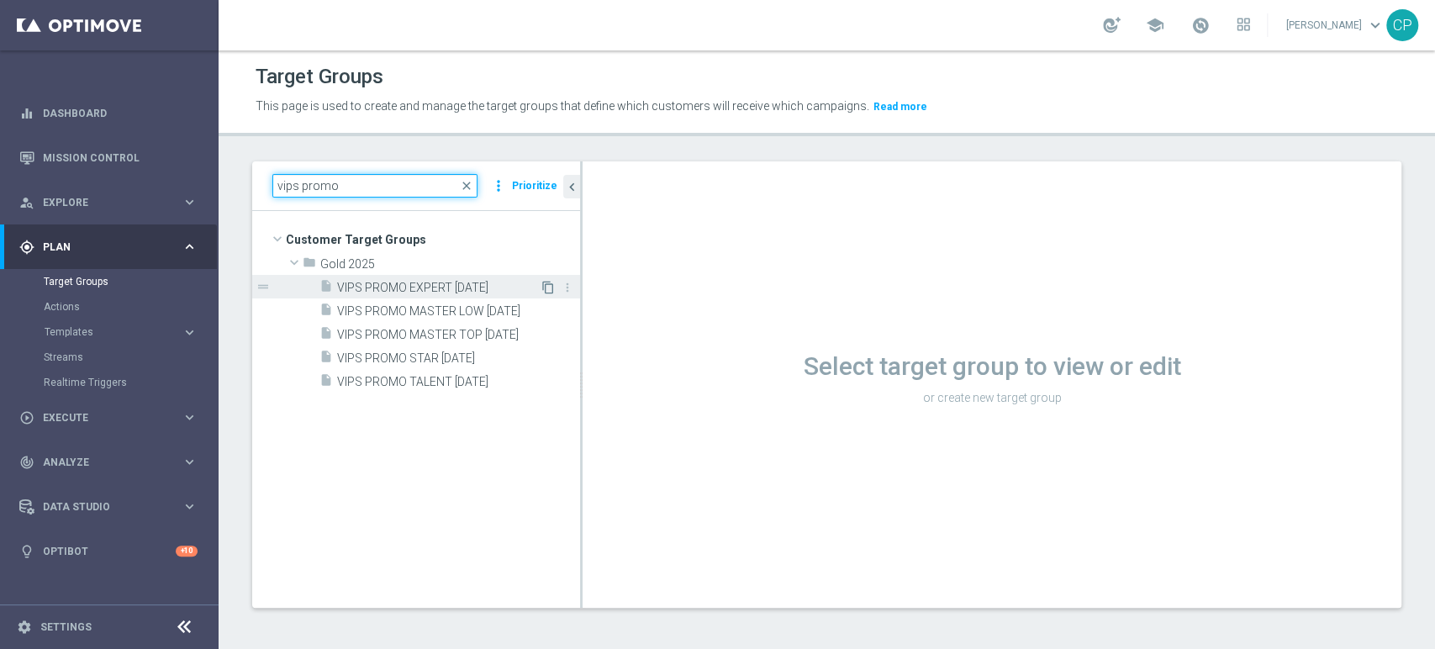
type input "vips promo"
click at [543, 284] on icon "content_copy" at bounding box center [547, 287] width 13 height 13
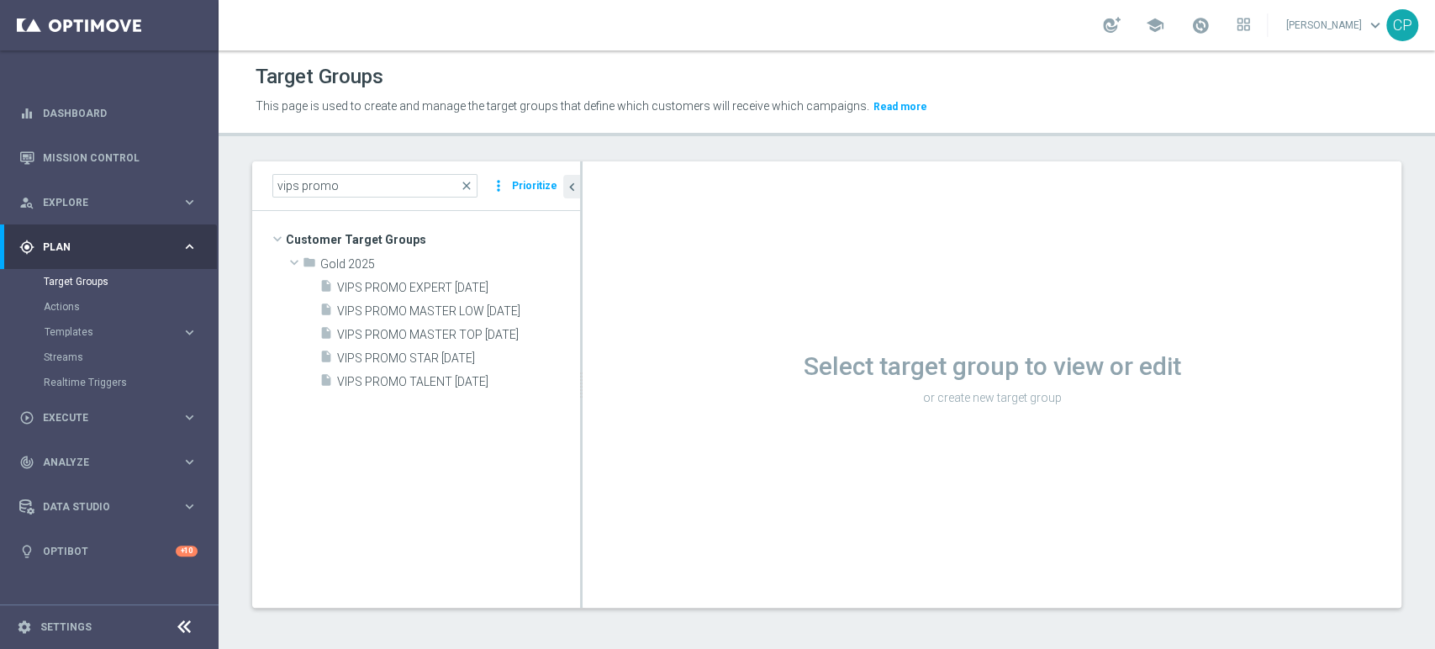
click at [1271, 247] on div "Select target group to view or edit or create new target group" at bounding box center [991, 384] width 819 height 446
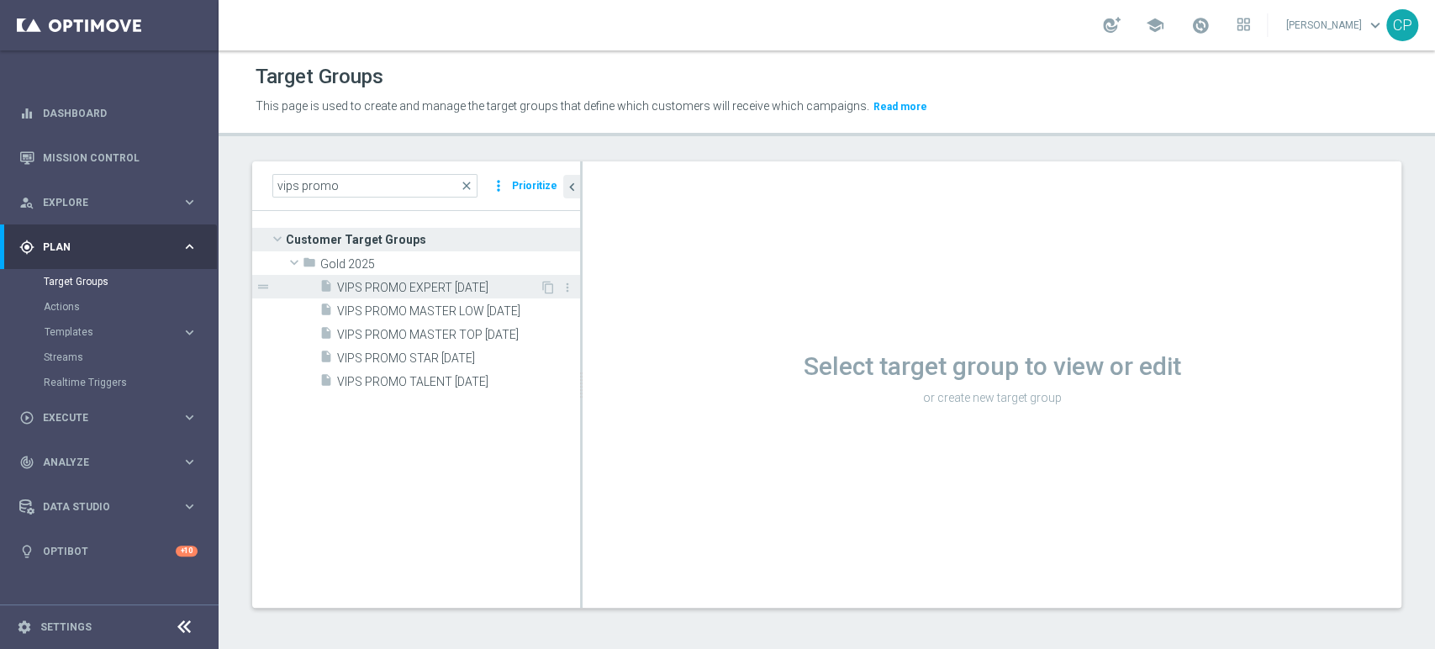
click at [450, 282] on span "VIPS PROMO EXPERT [DATE]" at bounding box center [438, 288] width 203 height 14
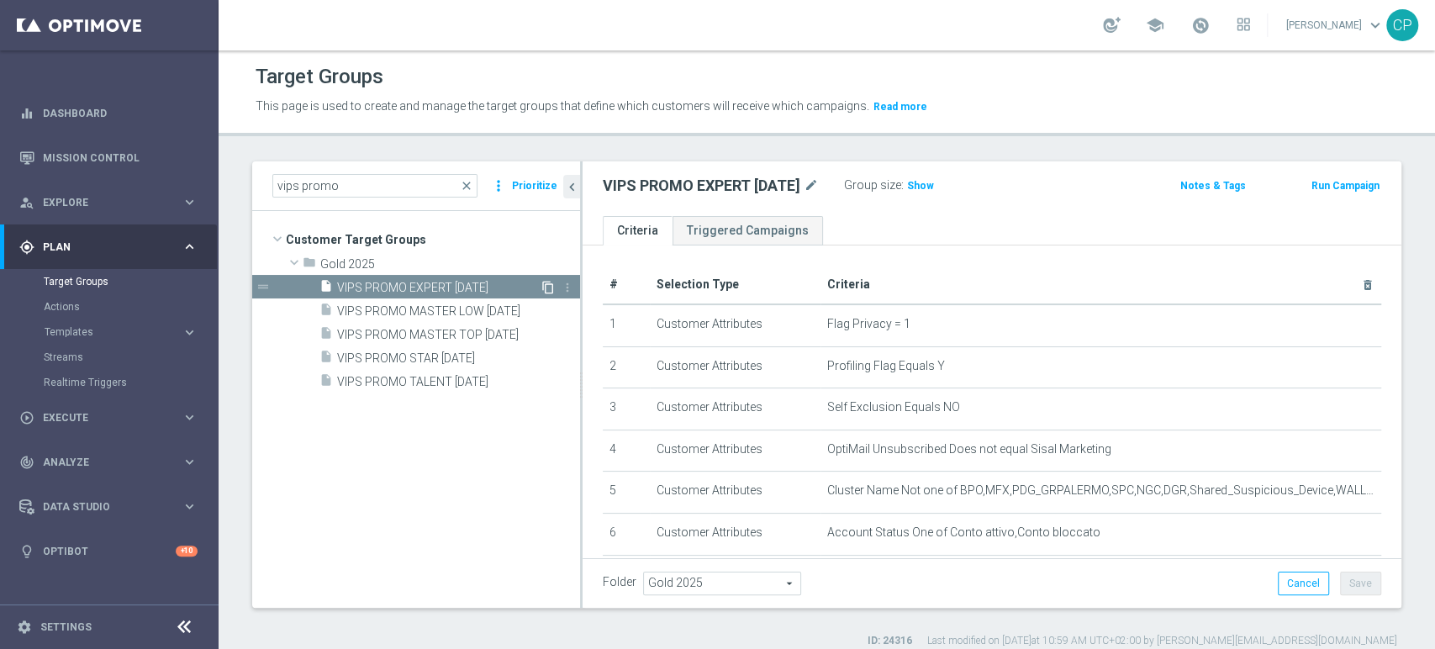
click at [545, 286] on icon "content_copy" at bounding box center [547, 287] width 13 height 13
click at [277, 288] on div "drag_handle" at bounding box center [416, 287] width 328 height 24
click at [297, 307] on div "insert_drive_file VIPS PROMO EXPERT [DATE] content_copy more_vert drag_handle" at bounding box center [416, 334] width 328 height 118
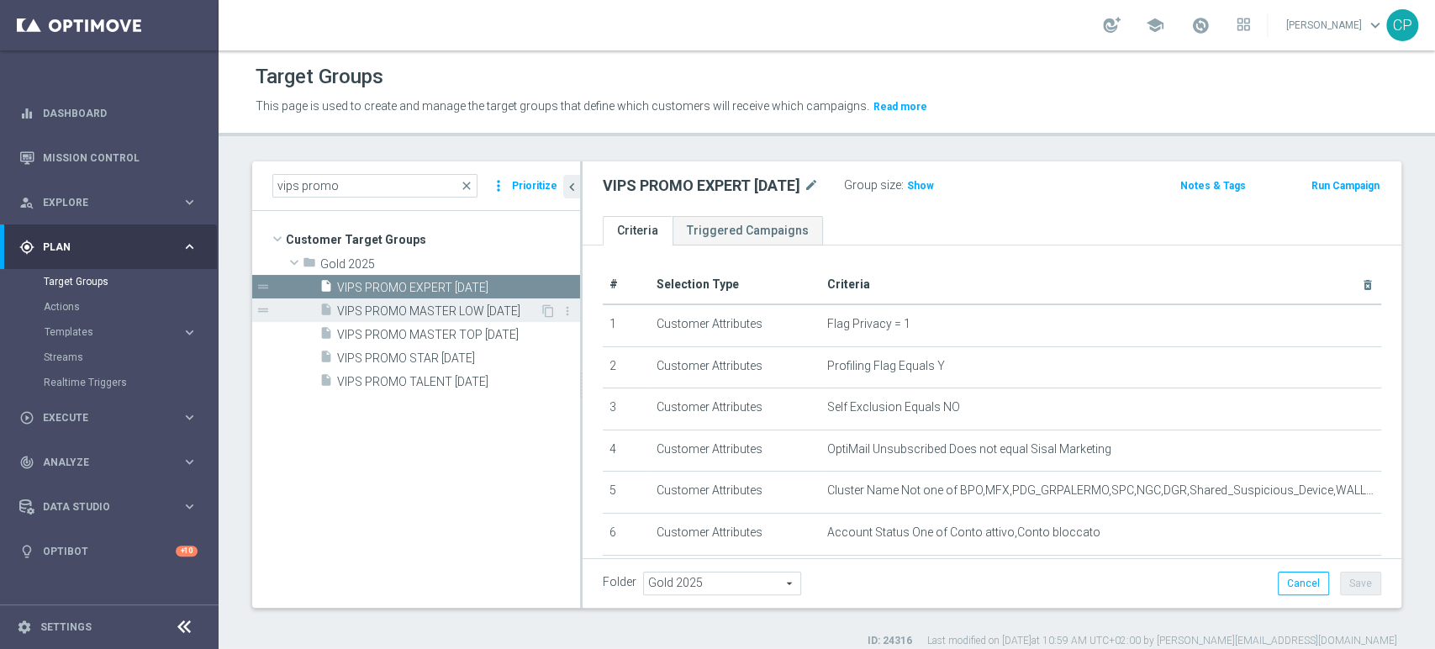
click at [474, 308] on span "VIPS PROMO MASTER LOW [DATE]" at bounding box center [438, 311] width 203 height 14
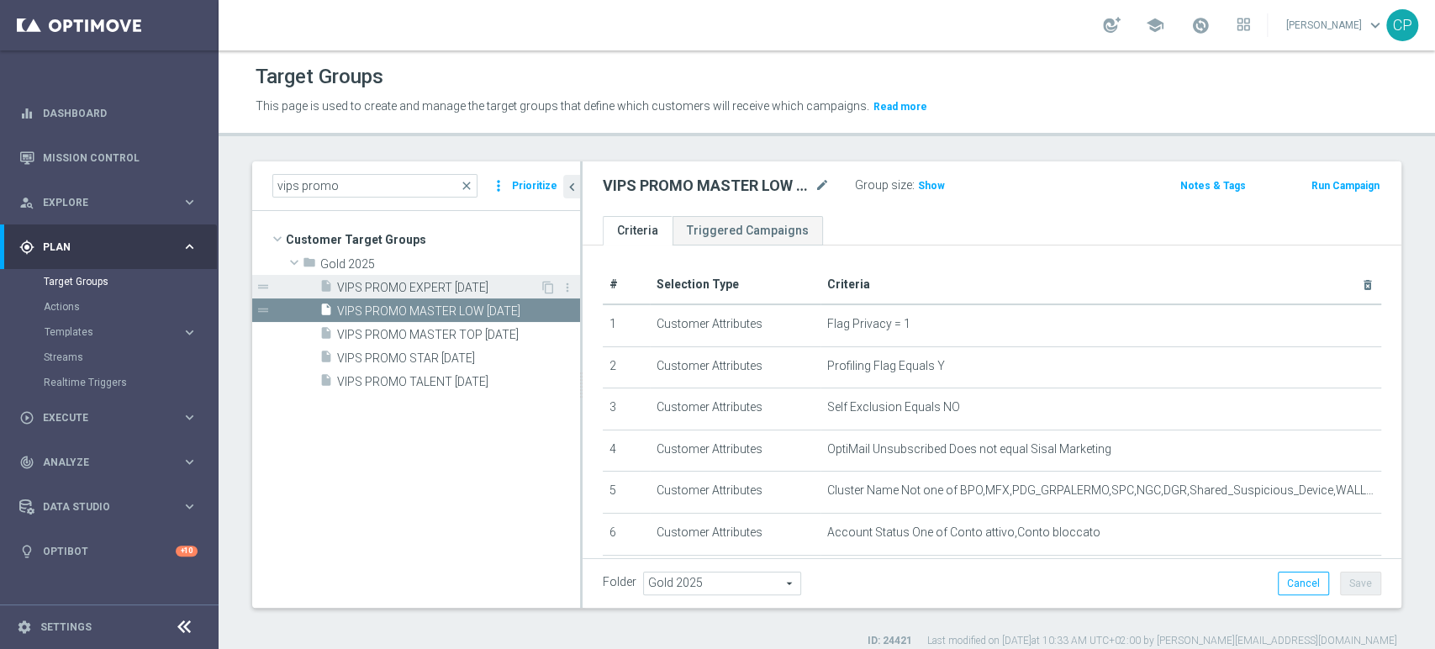
click at [510, 285] on span "VIPS PROMO EXPERT [DATE]" at bounding box center [438, 288] width 203 height 14
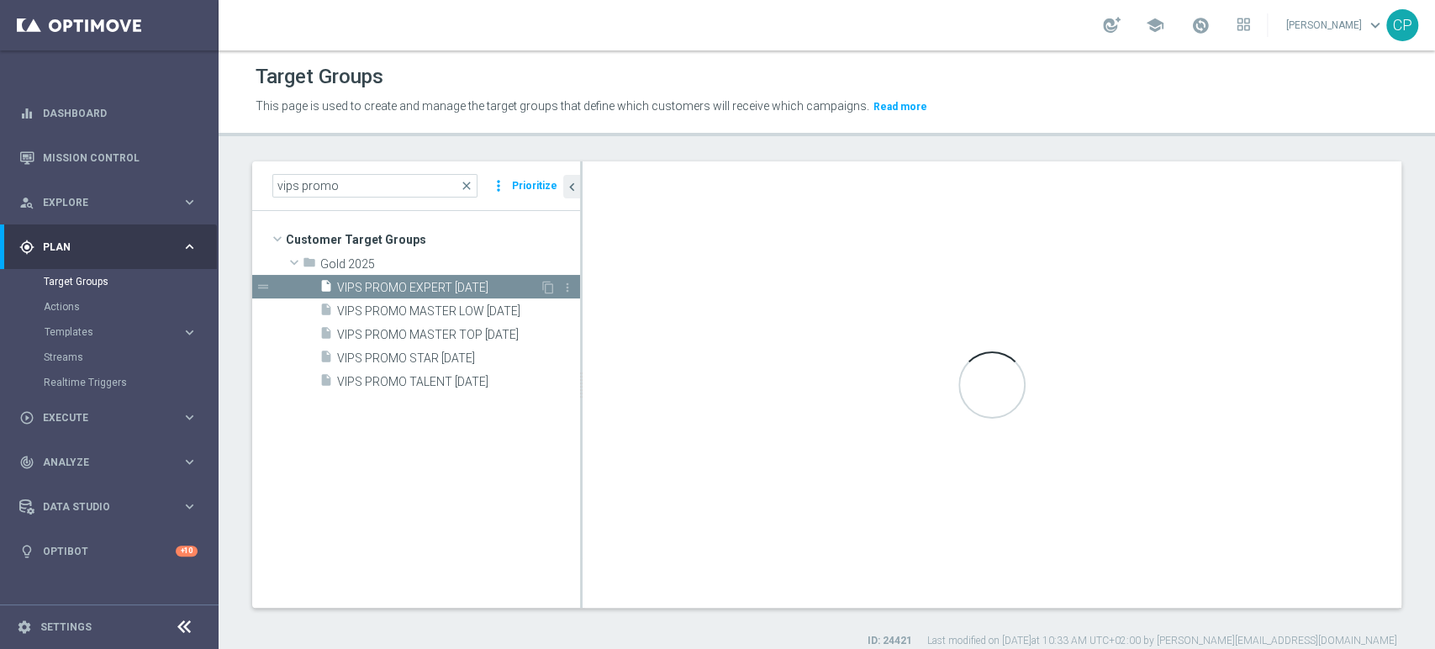
type textarea "(1 and 2 and 3 and 4 and 5 and 6 and 7 and 8 and 9 and 10 and 11 AND 12 and 13)"
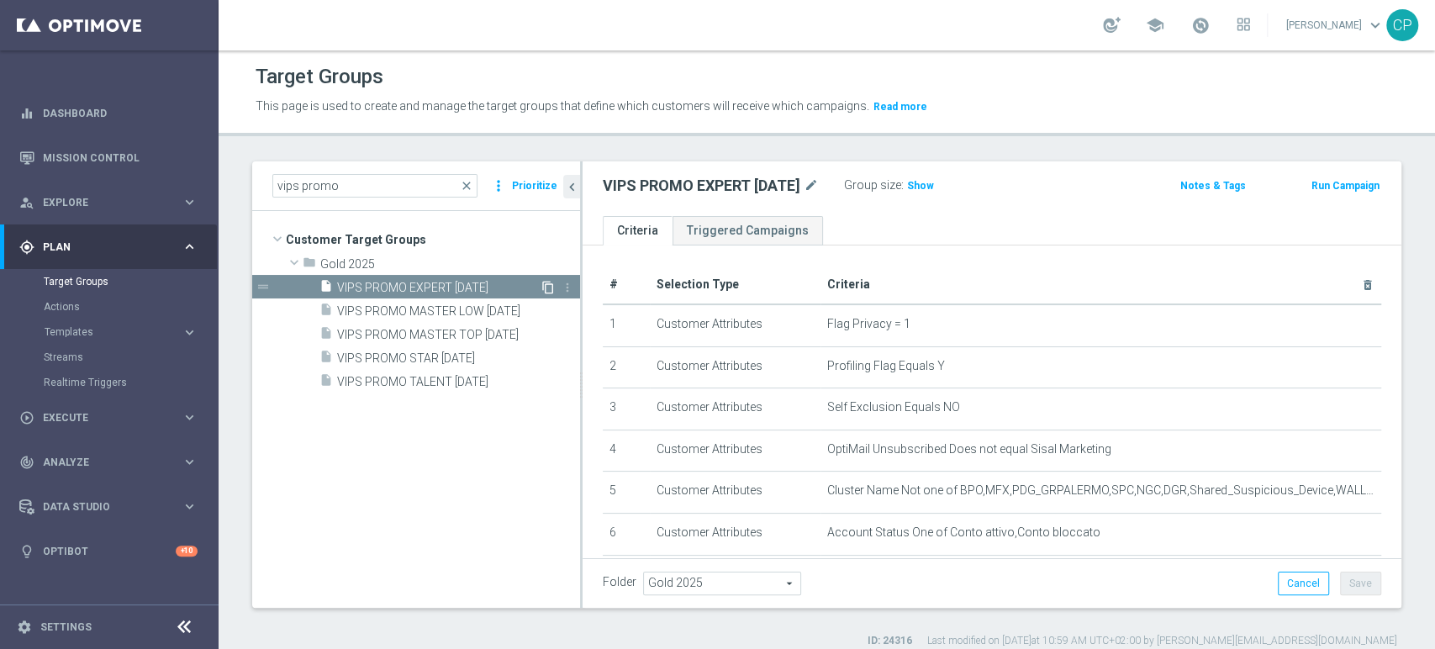
click at [544, 285] on icon "content_copy" at bounding box center [547, 287] width 13 height 13
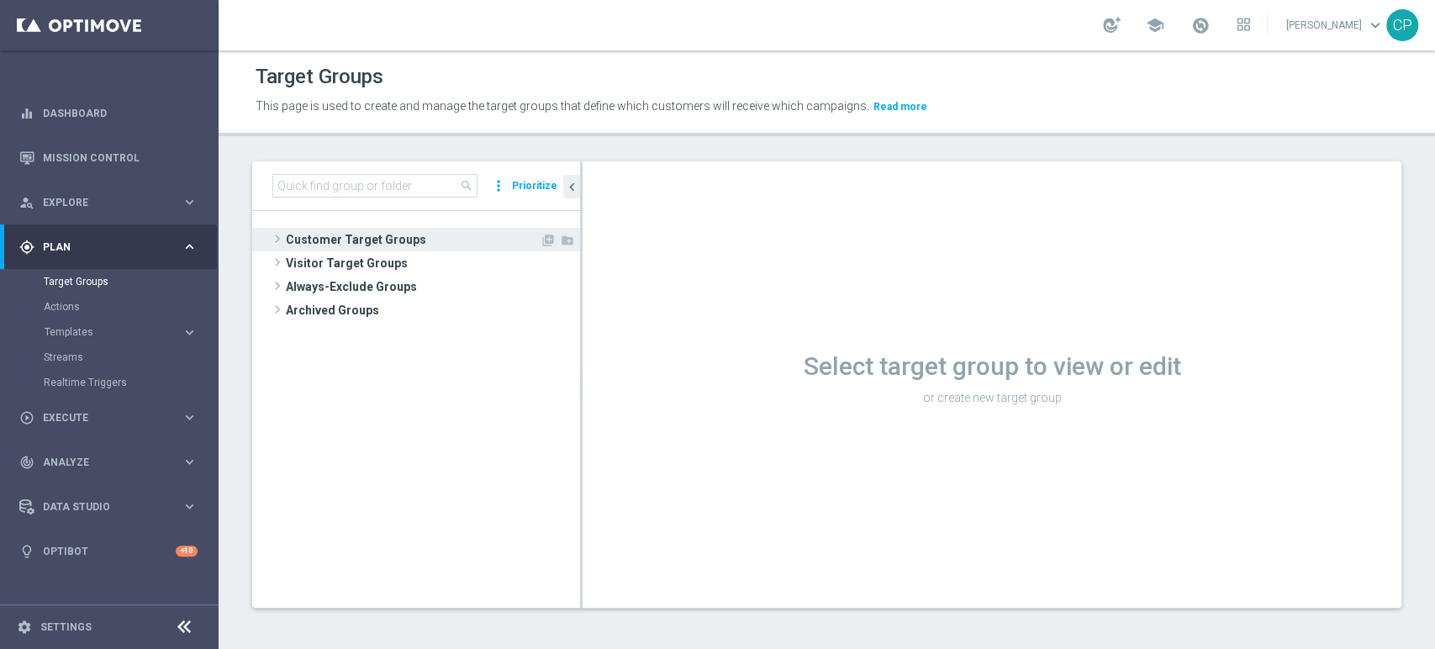
click at [316, 245] on span "Customer Target Groups" at bounding box center [413, 240] width 254 height 24
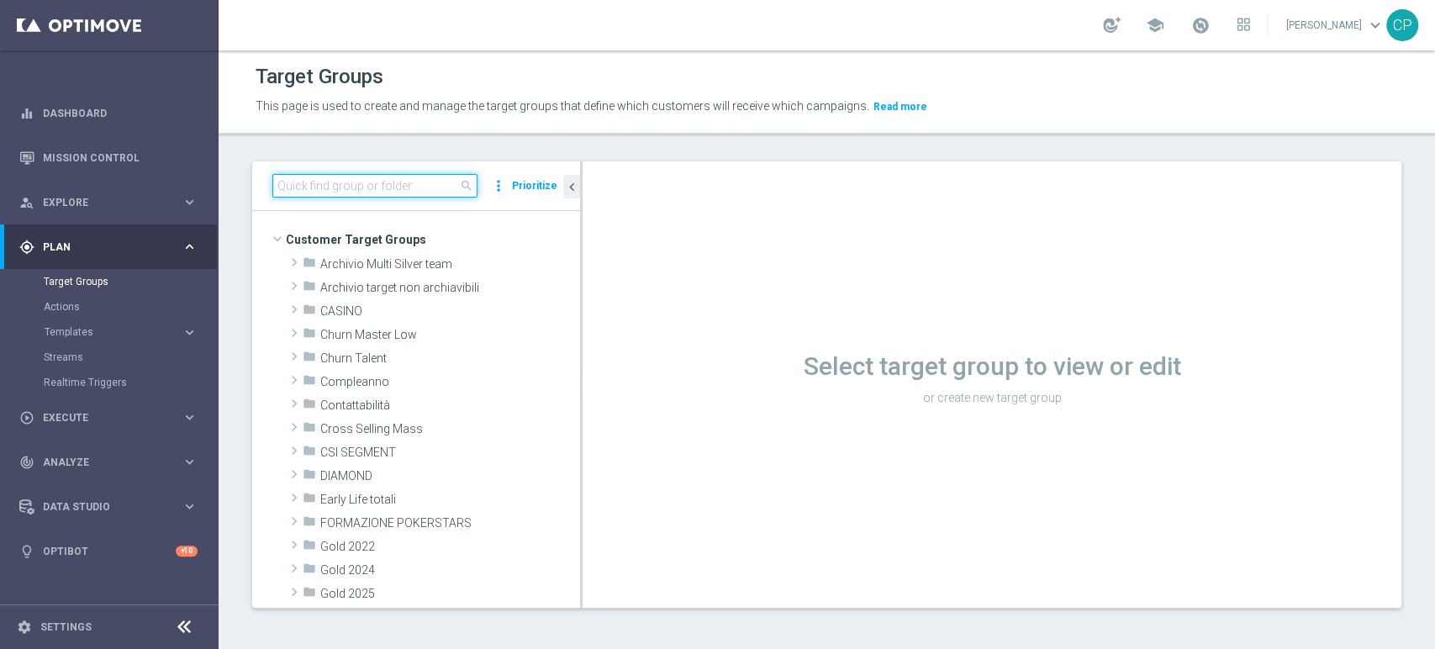
click at [383, 180] on input at bounding box center [374, 186] width 205 height 24
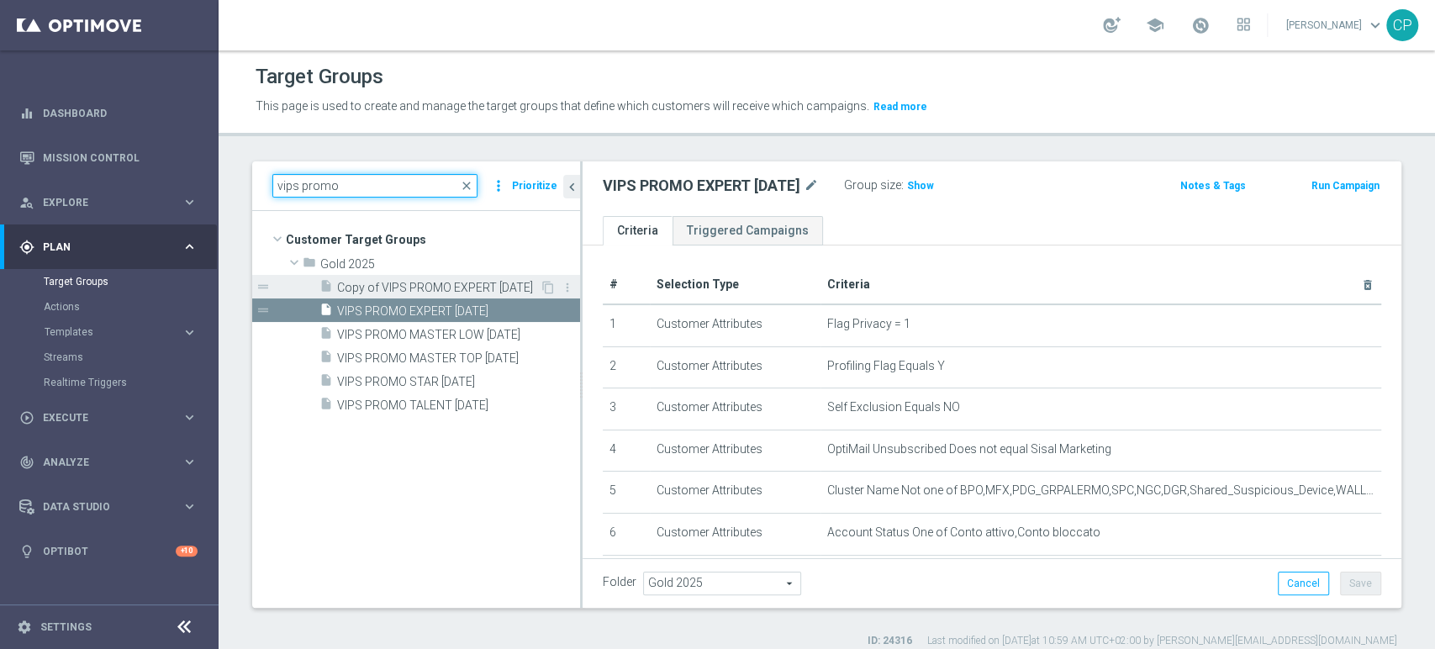
type input "vips promo"
click at [450, 287] on span "Copy of VIPS PROMO EXPERT [DATE]" at bounding box center [438, 288] width 203 height 14
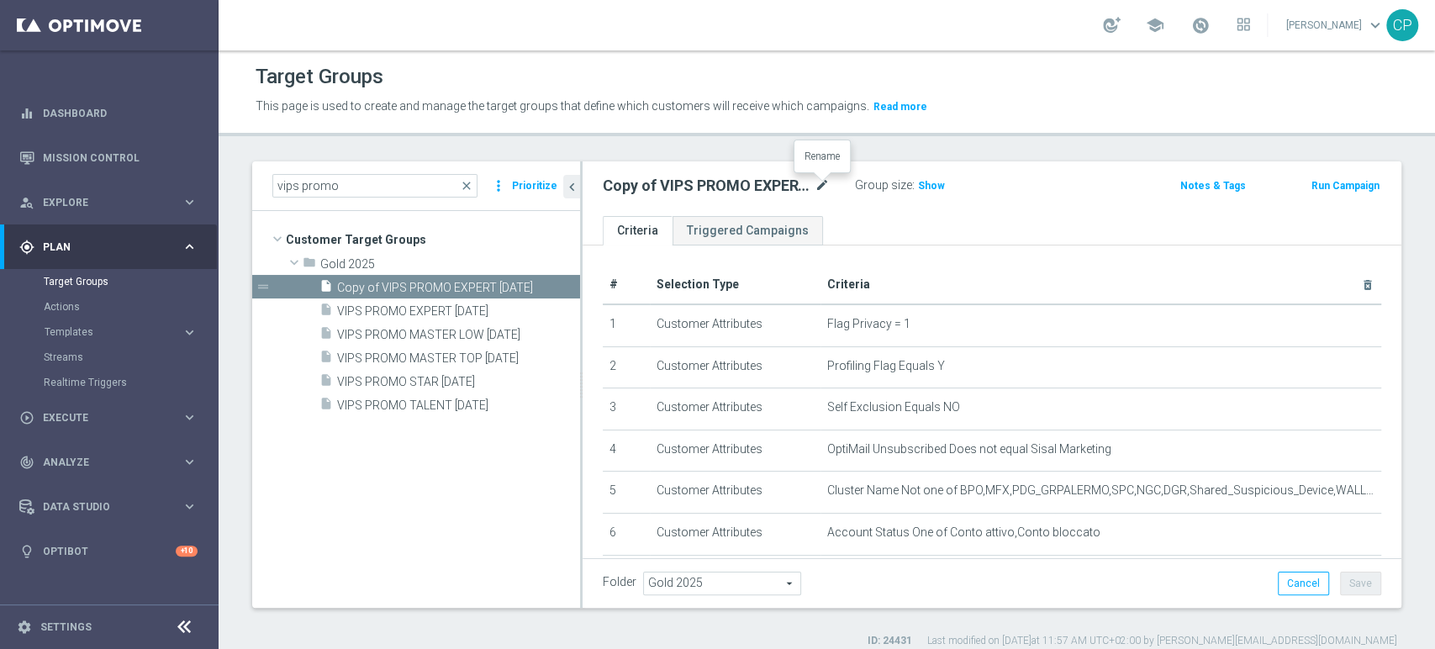
click at [821, 185] on icon "mode_edit" at bounding box center [821, 186] width 15 height 20
click at [651, 182] on input "Copy of VIPS PROMO EXPERT [DATE]" at bounding box center [716, 188] width 227 height 24
click at [651, 182] on input "VIPS PROMO EXPERT [DATE]" at bounding box center [716, 188] width 227 height 24
type input "VIPS post puntata EXPERT [DATE]"
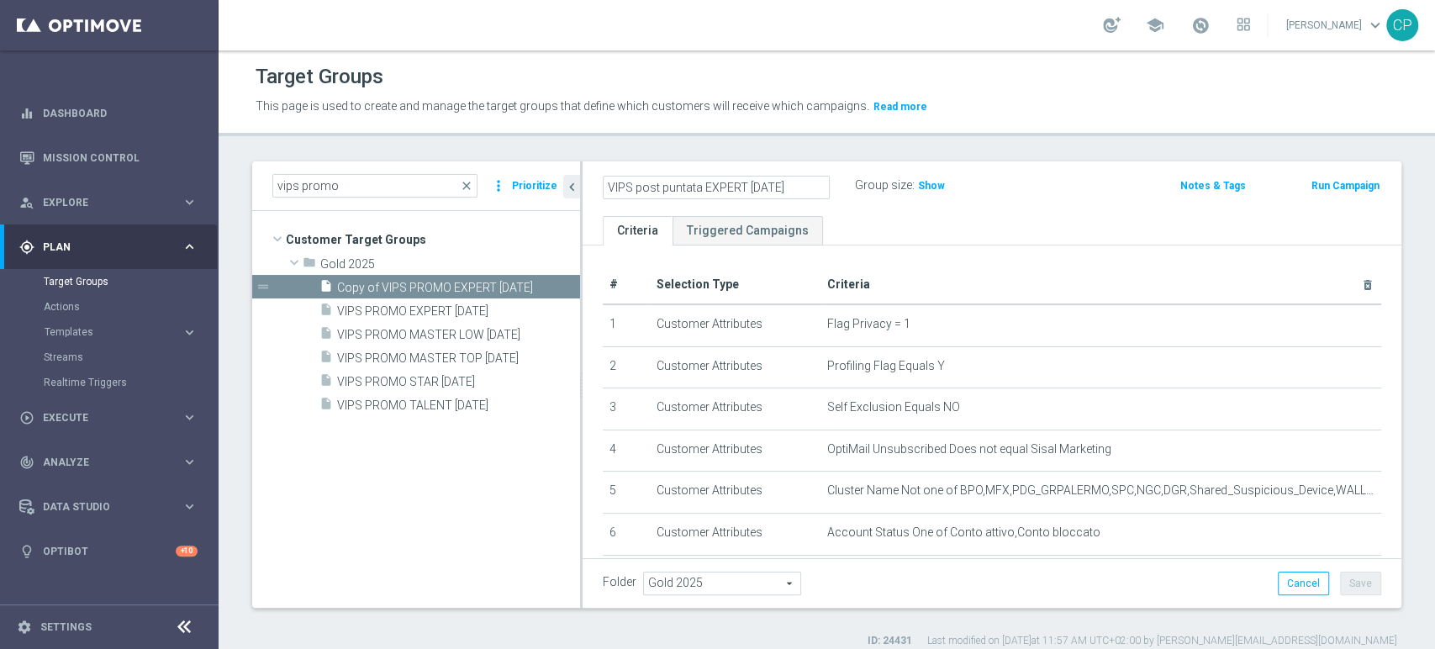
click at [1061, 213] on div "VIPS post puntata EXPERT [DATE] Group size : Show Notes & Tags Run Campaign" at bounding box center [991, 188] width 819 height 55
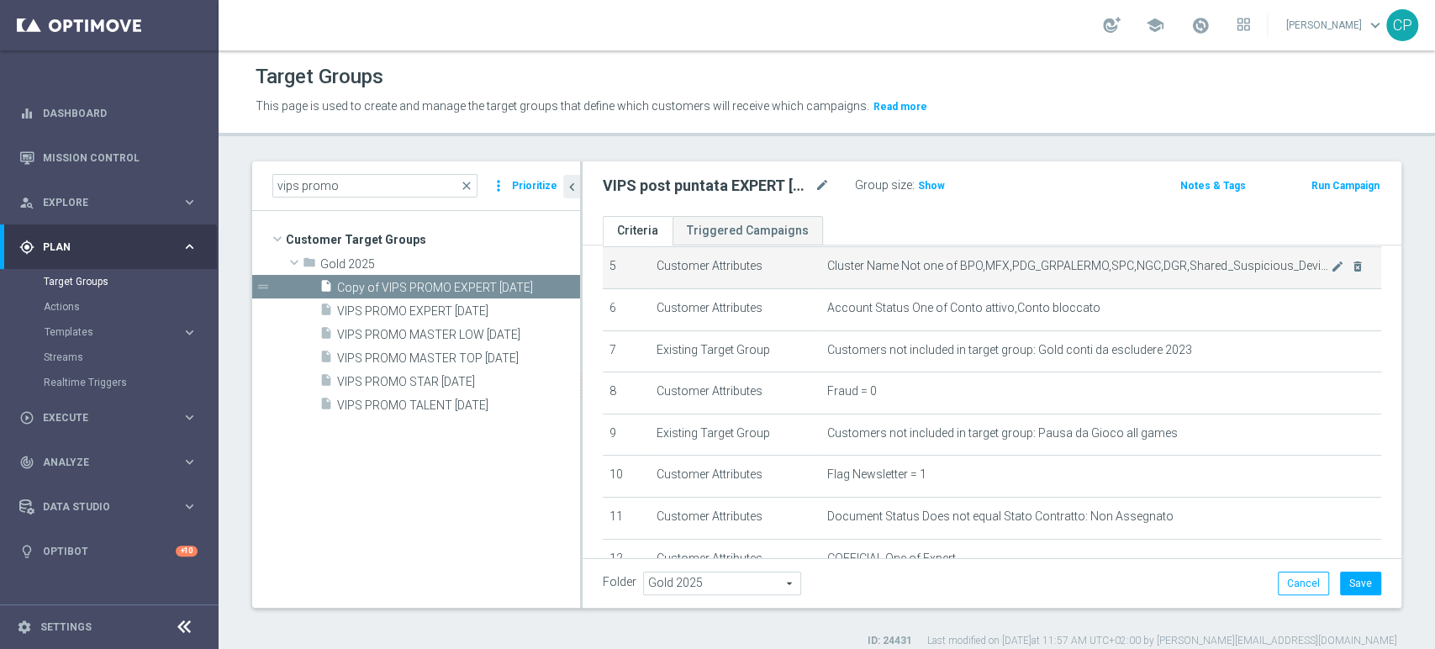
scroll to position [229, 0]
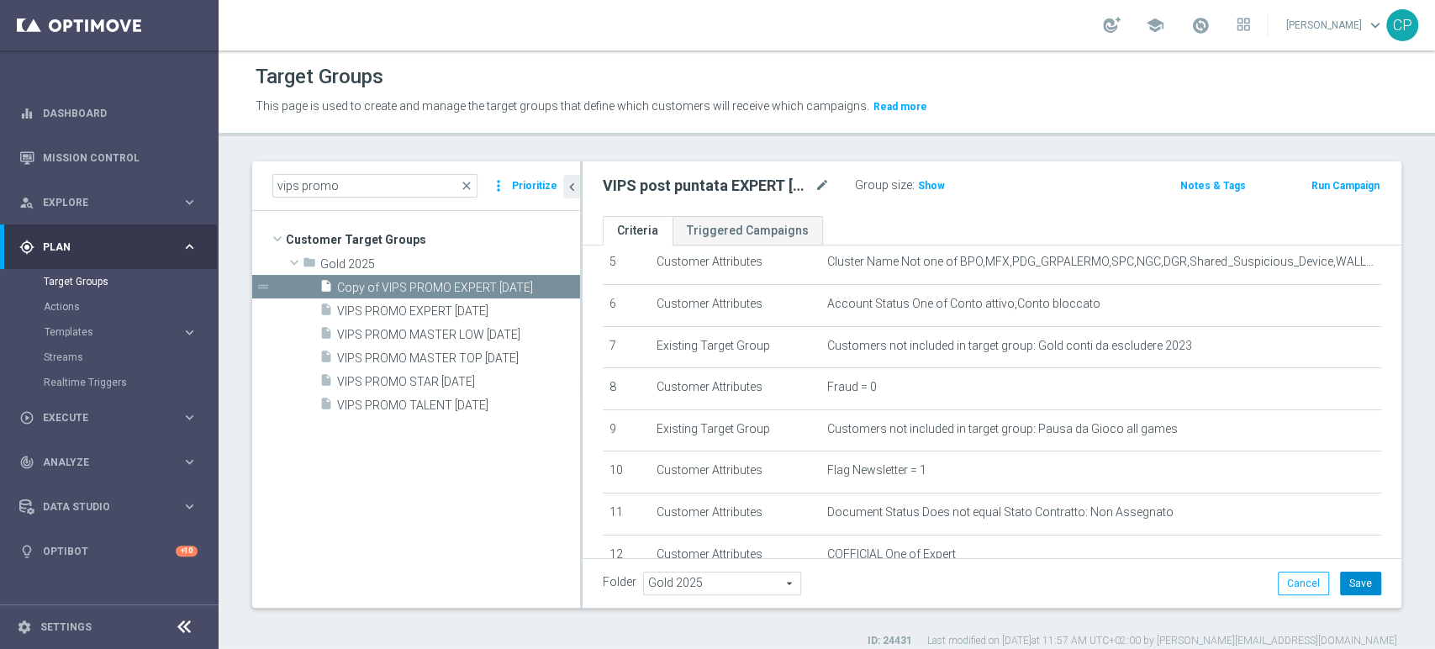
click at [1349, 584] on button "Save" at bounding box center [1360, 583] width 41 height 24
click at [547, 334] on icon "content_copy" at bounding box center [547, 334] width 13 height 13
type textarea "(1 and 2 and 3 and 4 and 5 and 6 and 7 and 8 and 9 and 10 and 11 and 12 AND 13 …"
click at [821, 182] on icon "mode_edit" at bounding box center [821, 186] width 15 height 20
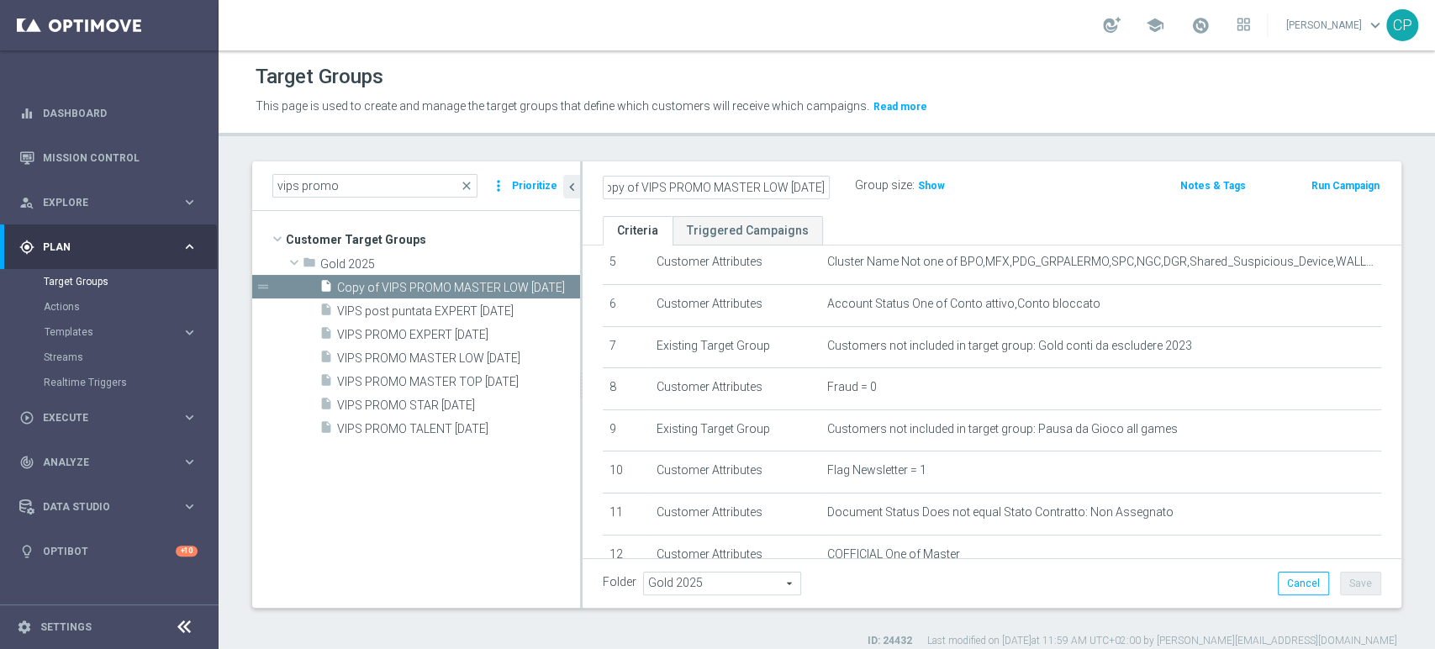
click at [640, 183] on input "Copy of VIPS PROMO MASTER LOW [DATE]" at bounding box center [716, 188] width 227 height 24
click at [640, 183] on input "VIPS PROMO MASTER LOW [DATE]" at bounding box center [716, 188] width 227 height 24
type input "VIPS post puntata MASTER LOW [DATE]"
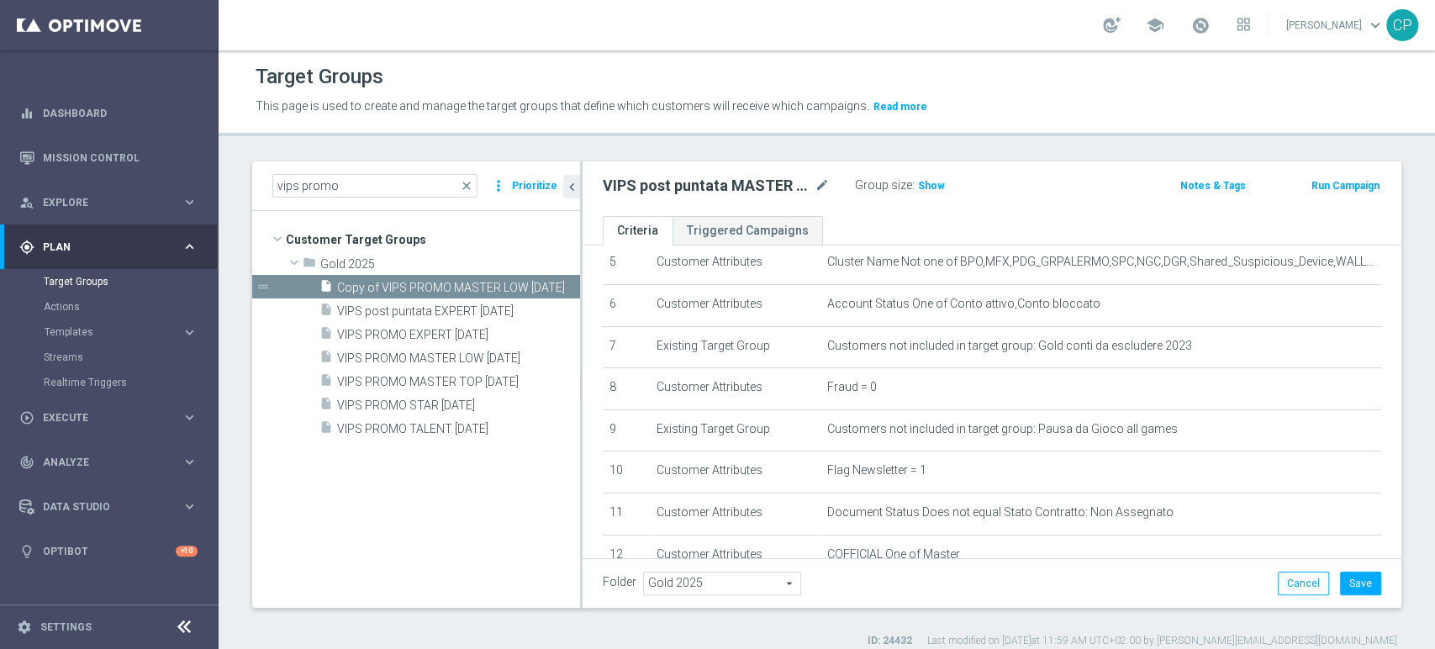
click at [876, 209] on div "VIPS post puntata MASTER LOW [DATE] mode_edit Group size : Show Notes & Tags Ru…" at bounding box center [991, 188] width 819 height 55
click at [1350, 579] on button "Save" at bounding box center [1360, 583] width 41 height 24
click at [548, 378] on icon "content_copy" at bounding box center [547, 381] width 13 height 13
click at [820, 185] on icon "mode_edit" at bounding box center [821, 186] width 15 height 20
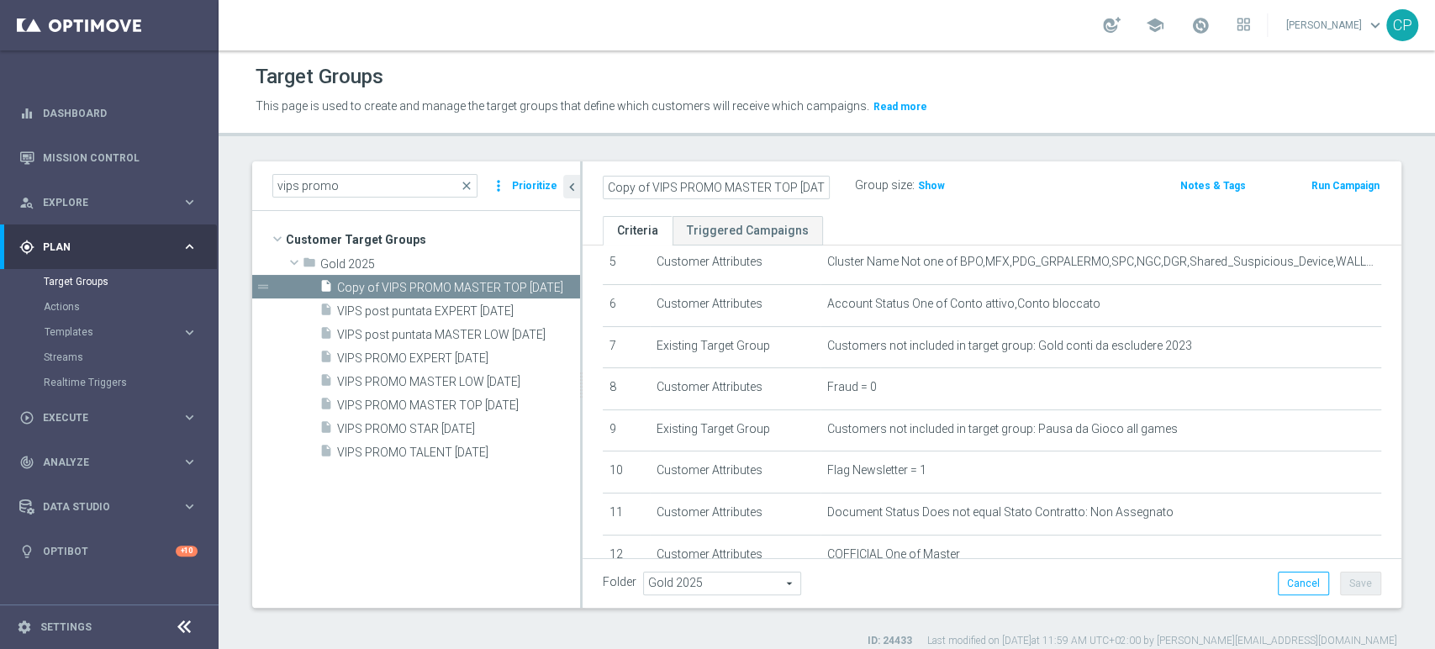
scroll to position [0, 8]
click at [641, 187] on input "Copy of VIPS PROMO MASTER TOP [DATE]" at bounding box center [716, 188] width 227 height 24
click at [641, 187] on input "VIPS PROMO MASTER TOP [DATE]" at bounding box center [716, 188] width 227 height 24
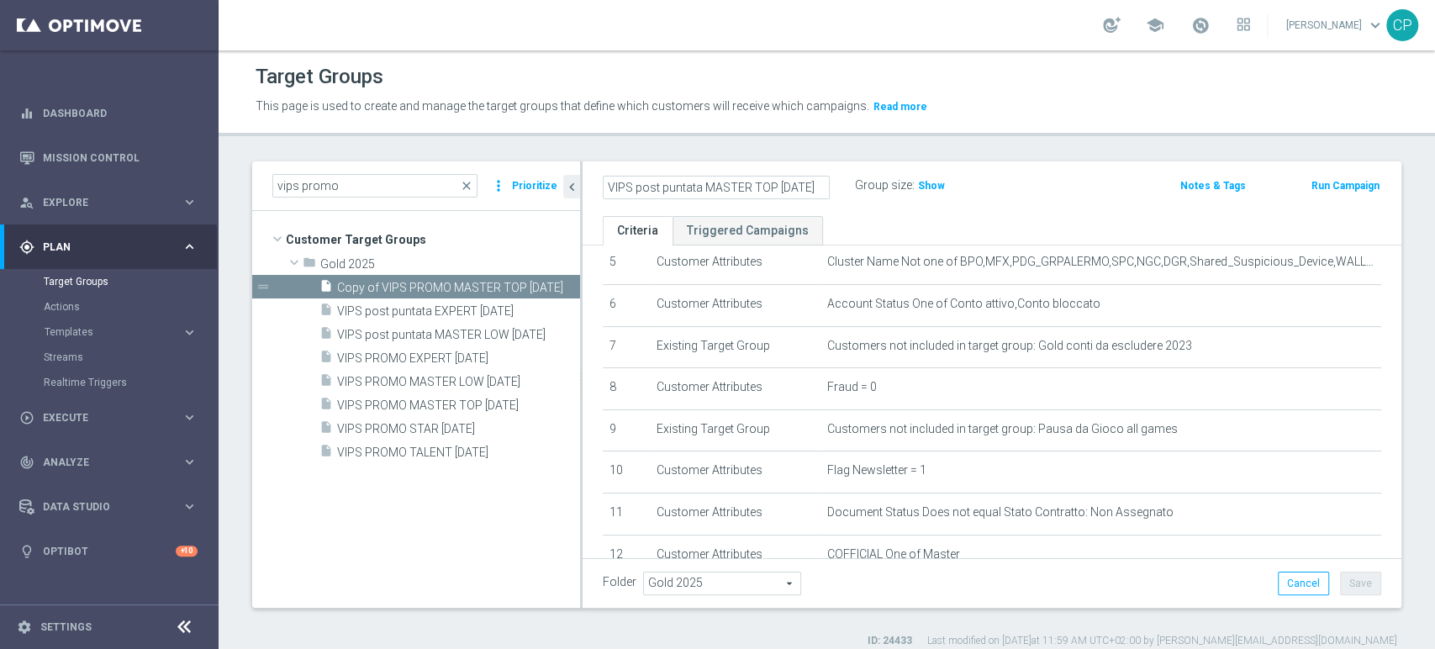
type input "VIPS post puntata MASTER TOP [DATE]"
click at [1017, 187] on div "Group size : Show" at bounding box center [939, 184] width 168 height 20
click at [1345, 581] on button "Save" at bounding box center [1360, 583] width 41 height 24
click at [550, 425] on icon "content_copy" at bounding box center [547, 428] width 13 height 13
type textarea "(1 and 2 and 3 and 4 and 5 and 6 and 7 and 8 and 9 and 10 and 11 AND 12 and 13)"
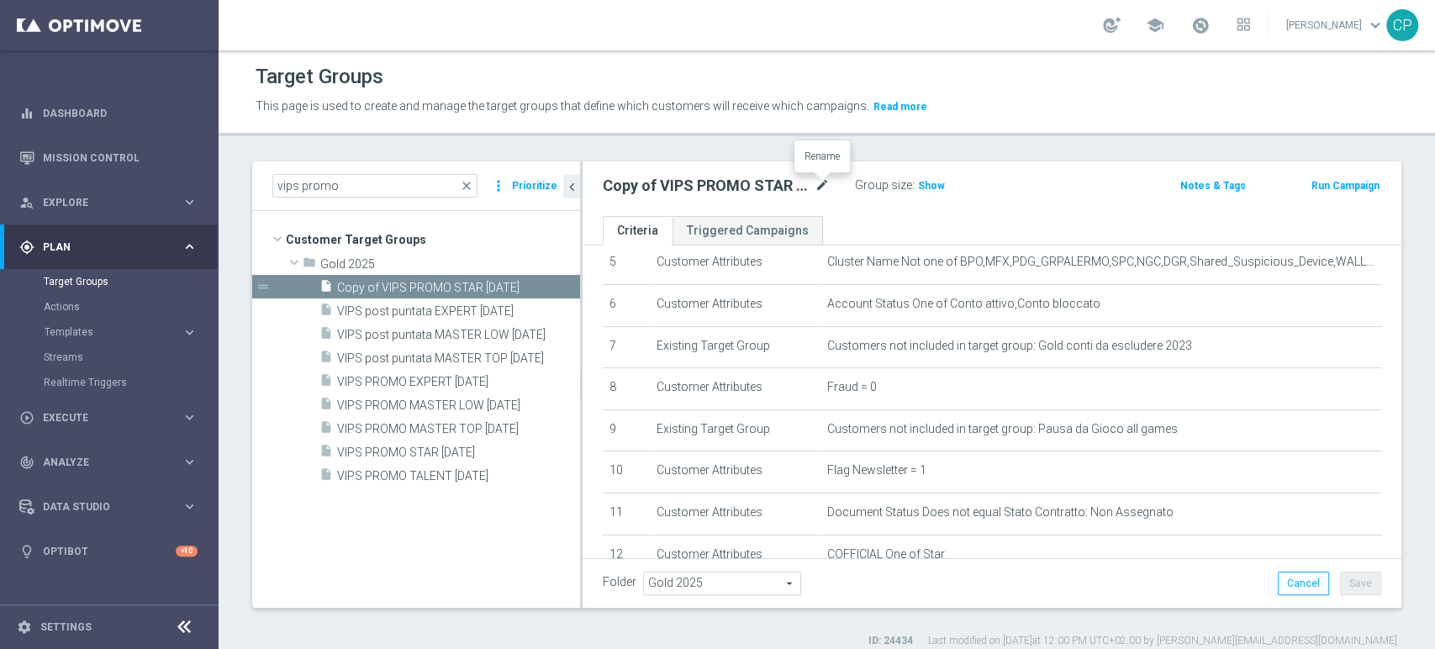
click at [824, 179] on icon "mode_edit" at bounding box center [821, 186] width 15 height 20
click at [649, 184] on input "Copy of VIPS PROMO STAR 7-10-25" at bounding box center [716, 188] width 227 height 24
click at [649, 184] on input "VIPS PROMO STAR 7-10-25" at bounding box center [716, 188] width 227 height 24
type input "VIPS post puntata STAR [DATE]"
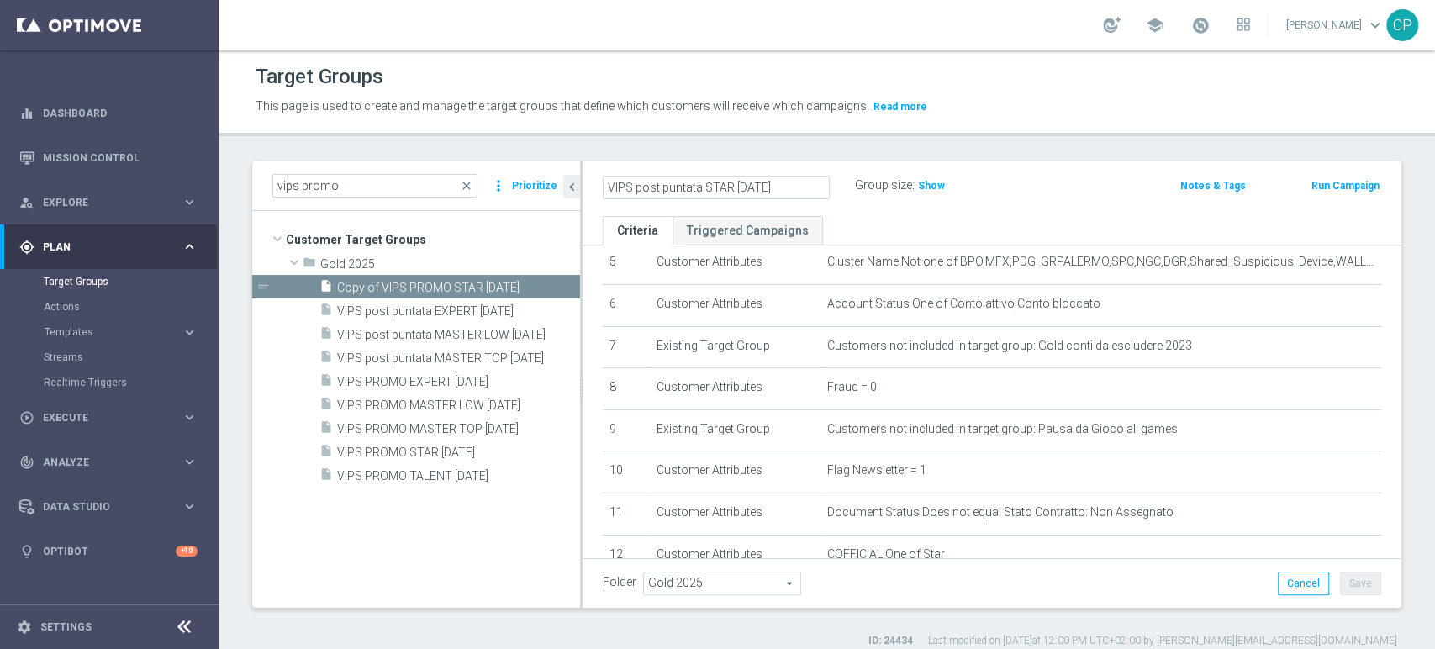
click at [1040, 207] on div "VIPS post puntata STAR 7-10-25 Group size : Show Notes & Tags Run Campaign" at bounding box center [991, 188] width 819 height 55
click at [1351, 582] on button "Save" at bounding box center [1360, 583] width 41 height 24
click at [545, 473] on icon "content_copy" at bounding box center [547, 475] width 13 height 13
click at [490, 290] on span "Copy of VIPS PROMO TALENT 7-10-25" at bounding box center [438, 288] width 203 height 14
click at [827, 183] on icon "mode_edit" at bounding box center [821, 186] width 15 height 20
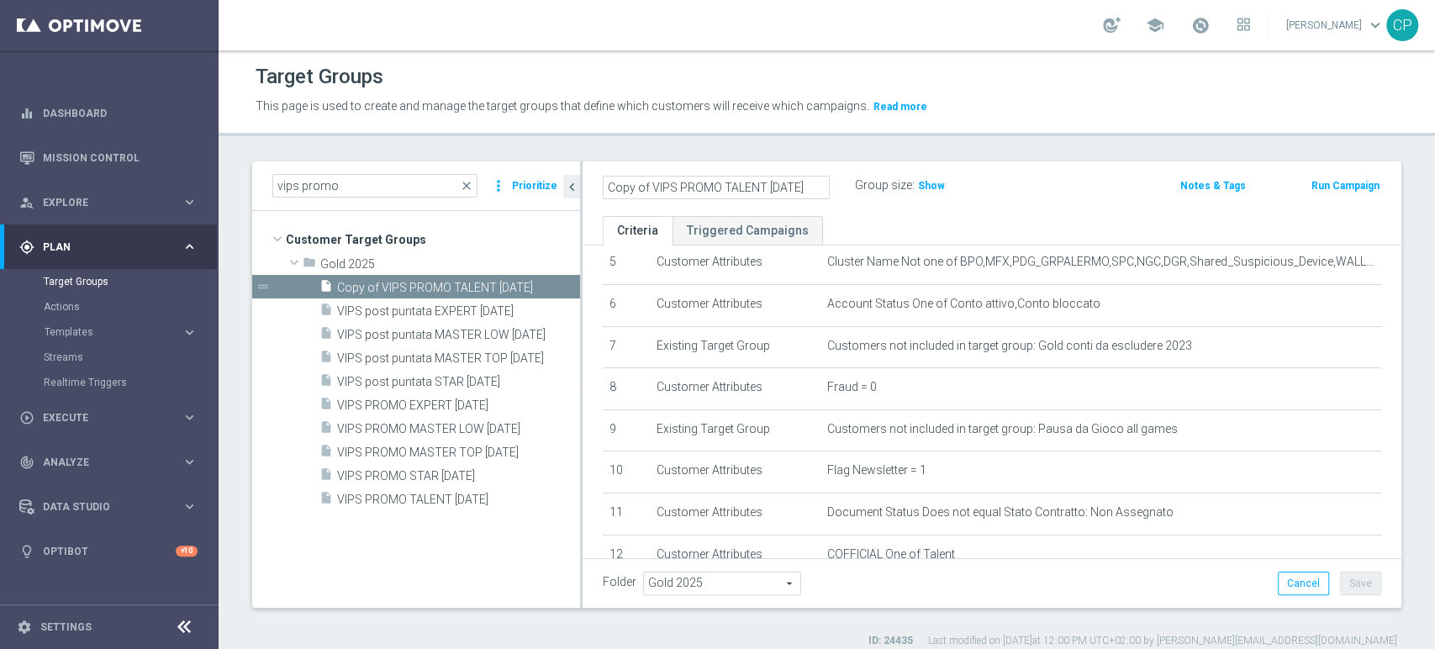
click at [650, 185] on input "Copy of VIPS PROMO TALENT 7-10-25" at bounding box center [716, 188] width 227 height 24
type input "Copy ofVIPS PROMO TALENT 7-10-25"
click at [824, 180] on icon "mode_edit" at bounding box center [821, 186] width 15 height 20
click at [649, 183] on input "Copy ofVIPS PROMO TALENT 7-10-25" at bounding box center [716, 188] width 227 height 24
click at [649, 183] on input "VIPS PROMO TALENT 7-10-25" at bounding box center [716, 188] width 227 height 24
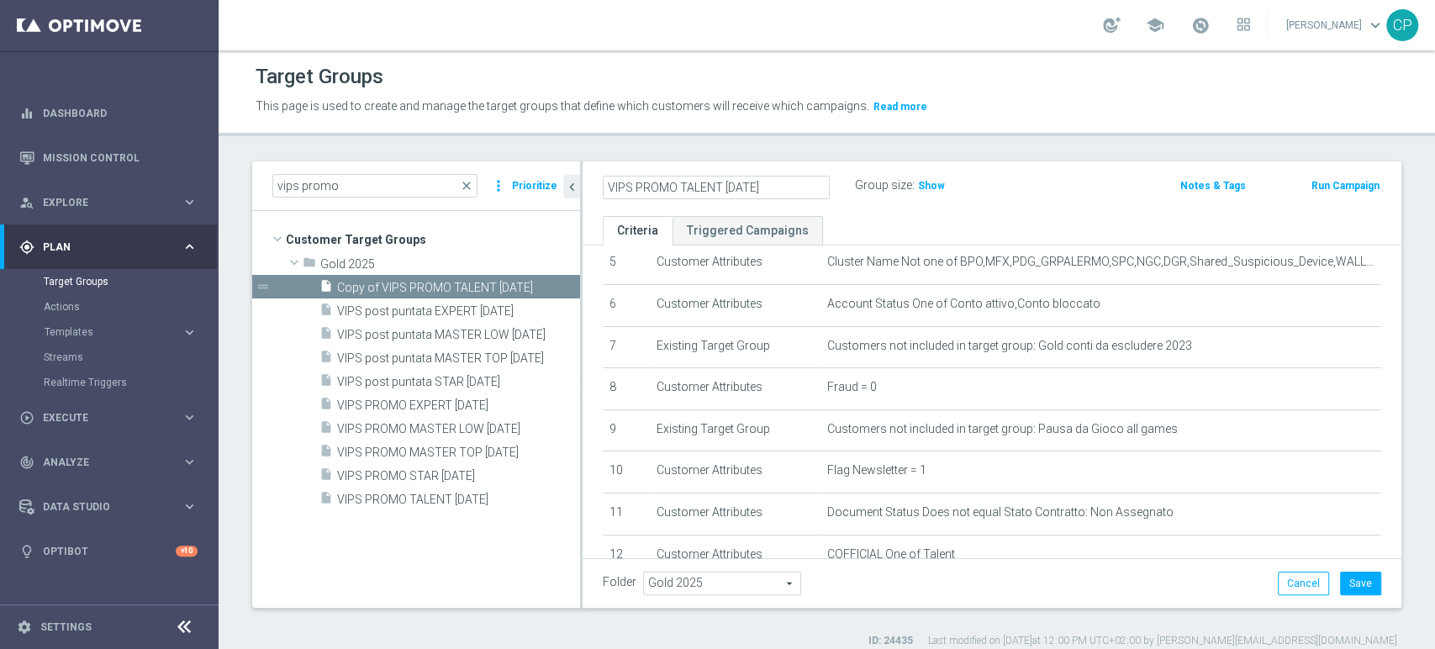
click at [649, 183] on input "VIPS PROMO TALENT 7-10-25" at bounding box center [716, 188] width 227 height 24
type input "VIPS post puntata TALENT [DATE]"
click at [1345, 580] on button "Save" at bounding box center [1360, 583] width 41 height 24
click at [169, 419] on span "Execute" at bounding box center [112, 418] width 139 height 10
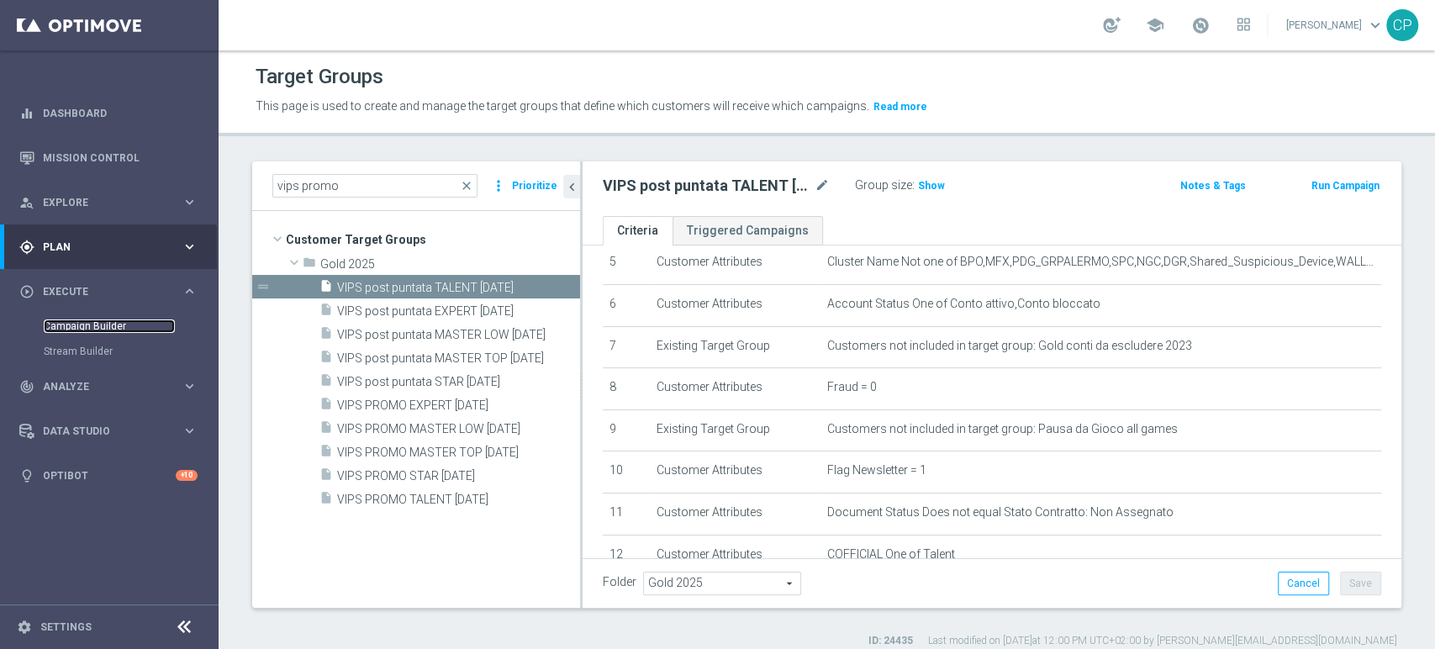
click at [94, 320] on link "Campaign Builder" at bounding box center [109, 325] width 131 height 13
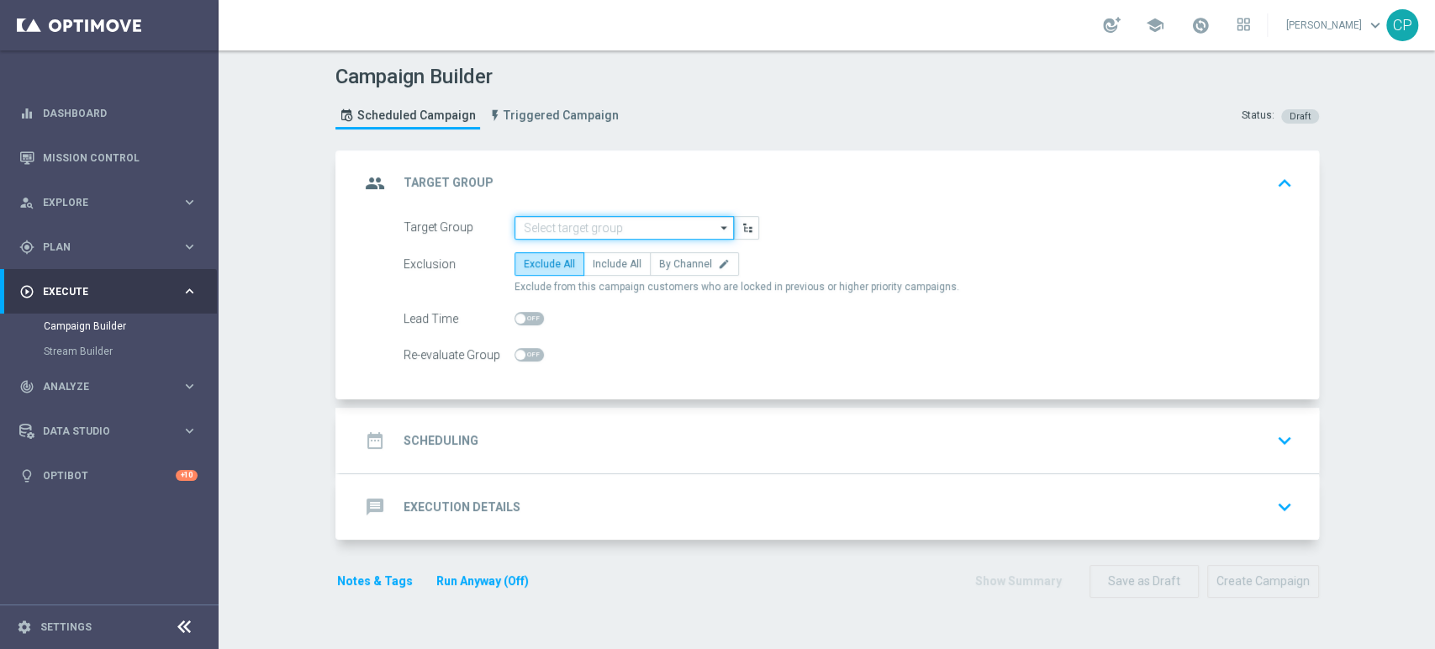
click at [564, 220] on input at bounding box center [623, 228] width 219 height 24
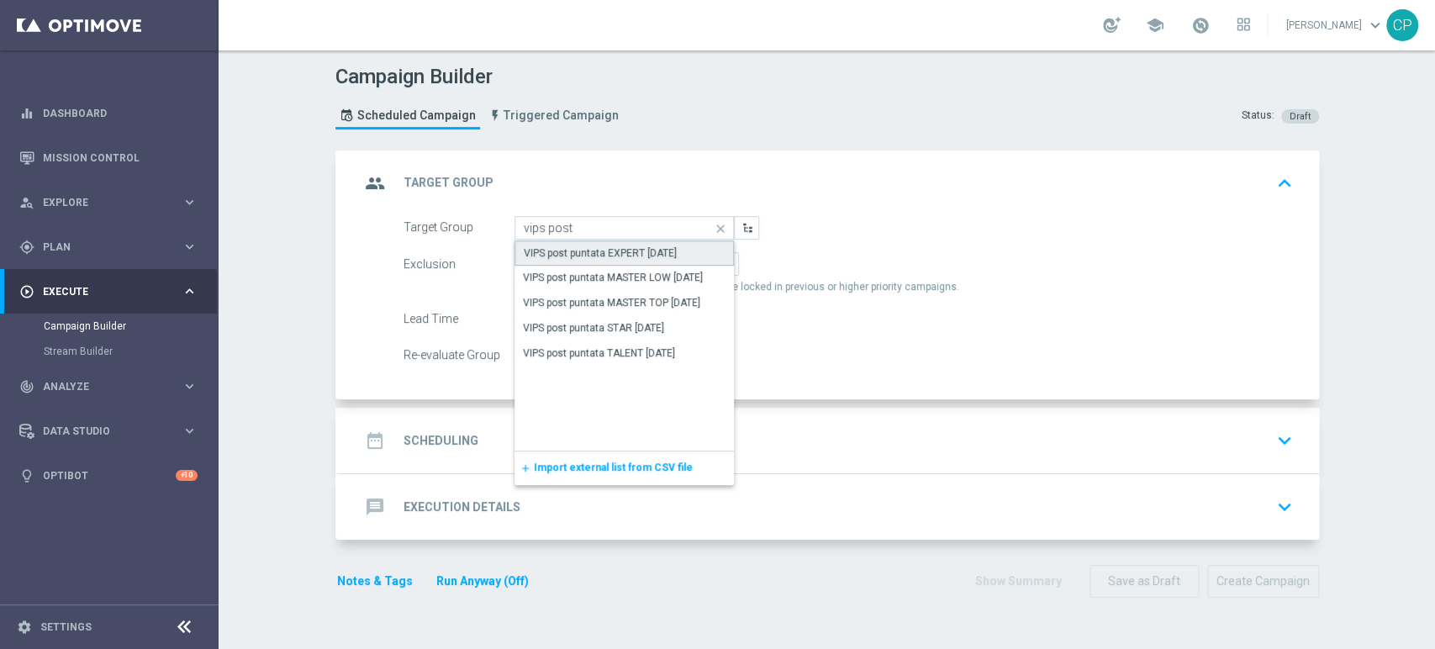
click at [618, 254] on div "VIPS post puntata EXPERT [DATE]" at bounding box center [600, 252] width 153 height 15
type input "VIPS post puntata EXPERT [DATE]"
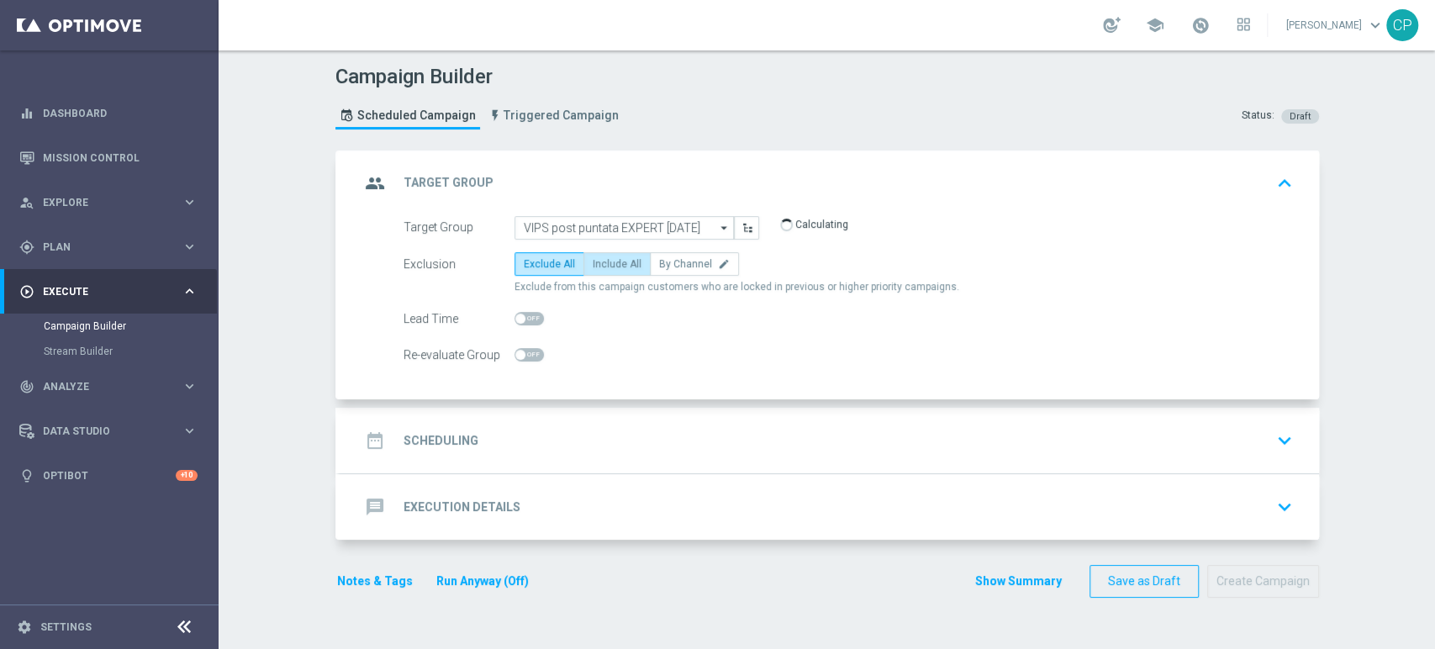
click at [621, 258] on span "Include All" at bounding box center [616, 264] width 49 height 12
click at [603, 261] on input "Include All" at bounding box center [597, 266] width 11 height 11
radio input "true"
click at [713, 440] on div "date_range Scheduling keyboard_arrow_down" at bounding box center [829, 440] width 939 height 32
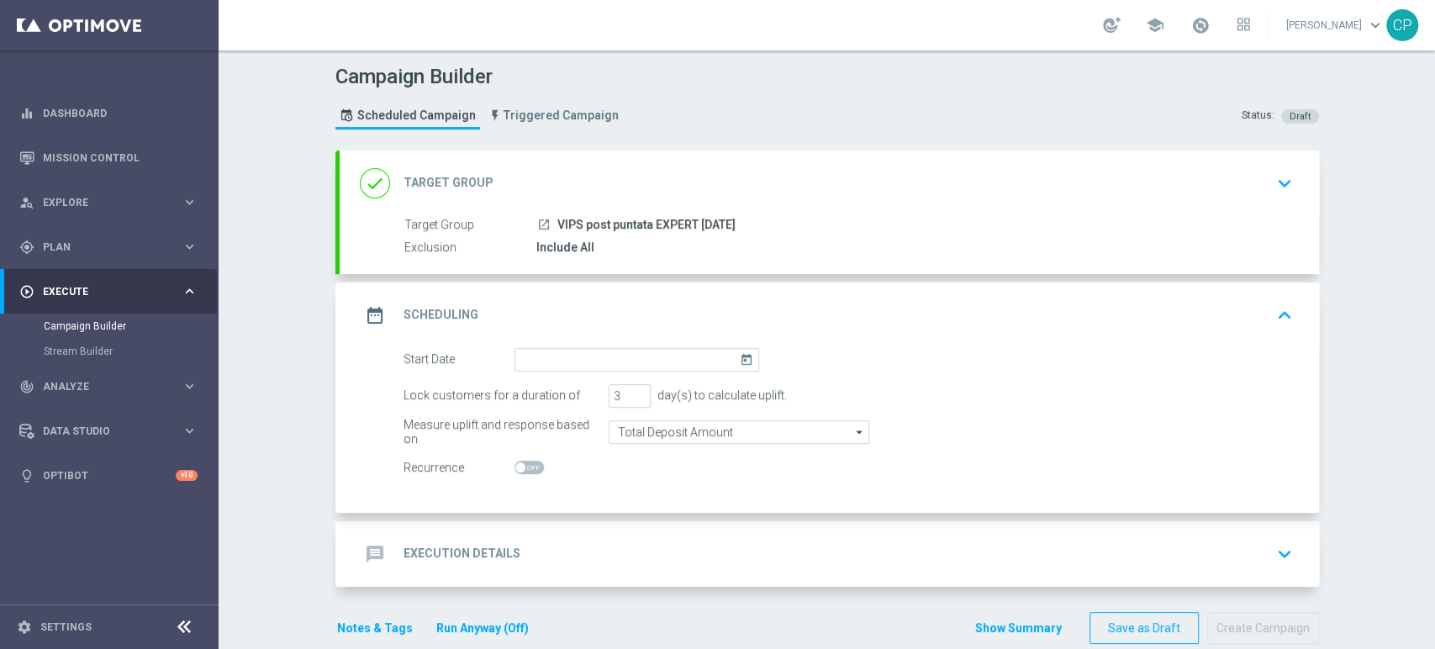
click at [742, 348] on icon "today" at bounding box center [749, 357] width 19 height 18
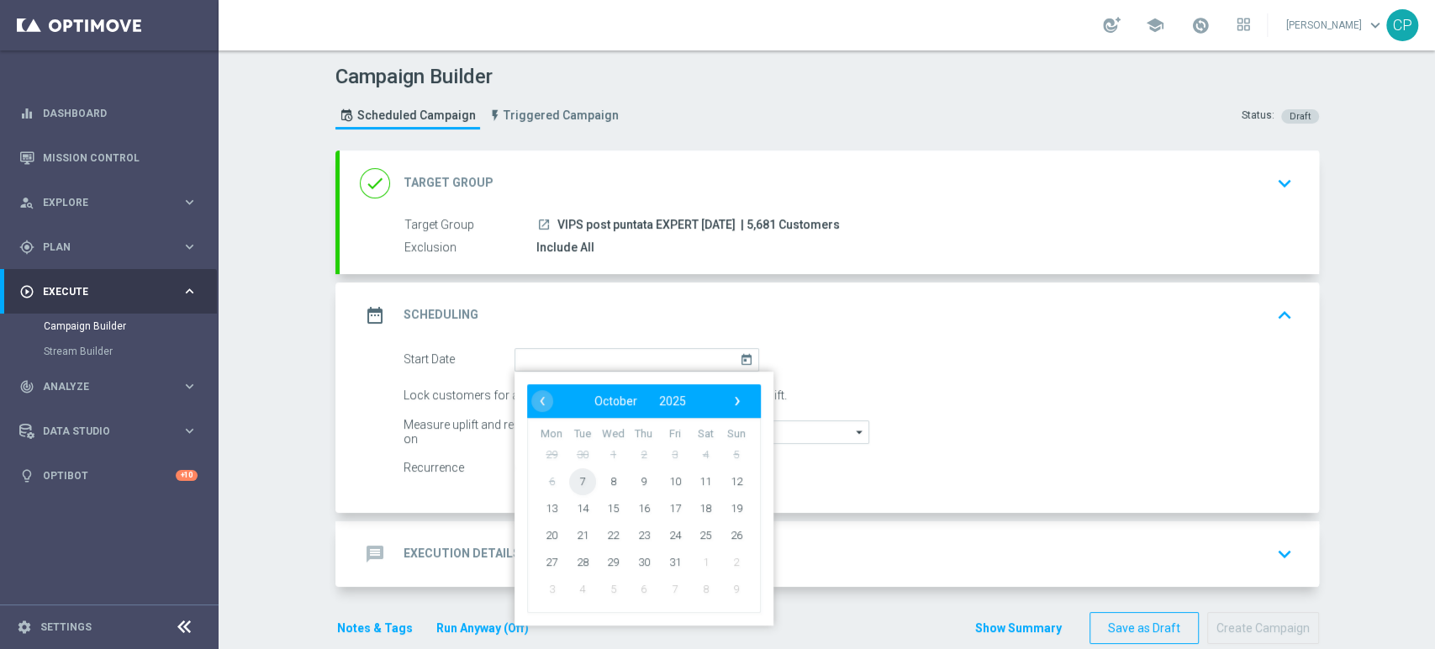
click at [568, 478] on span "7" at bounding box center [581, 480] width 27 height 27
type input "[DATE]"
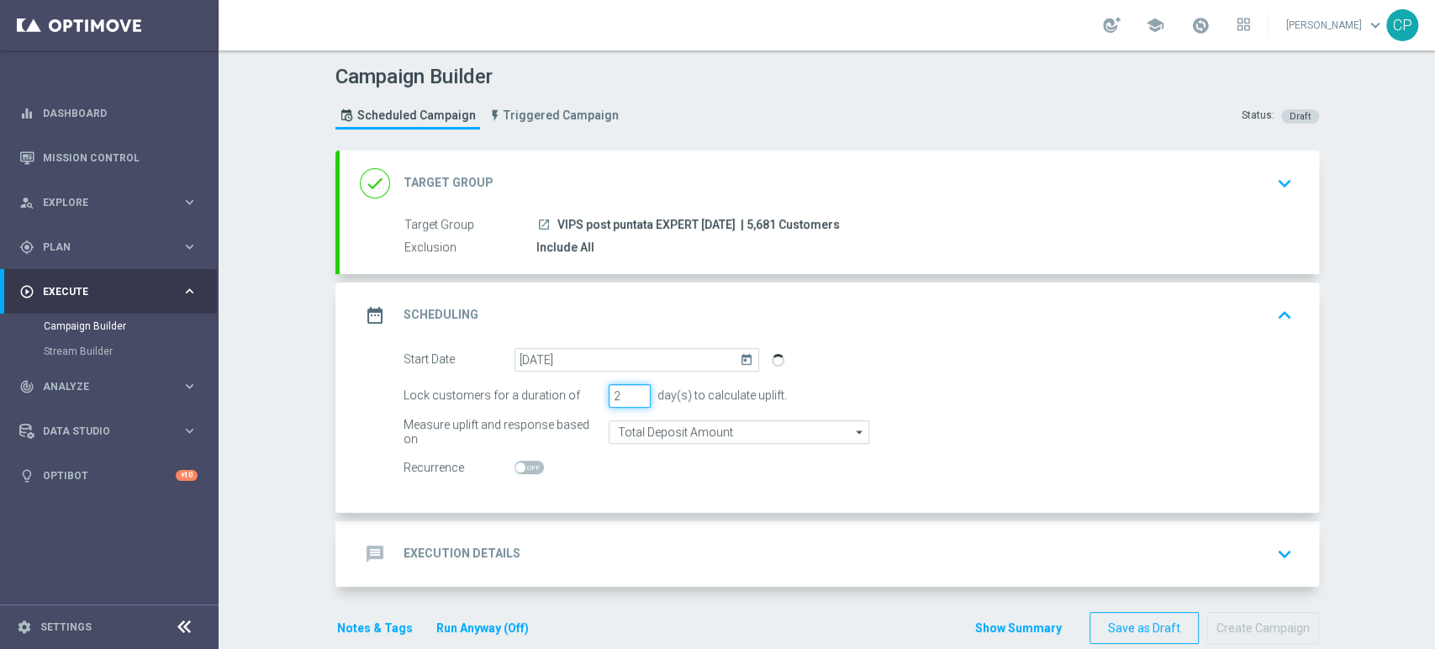
click at [630, 396] on input "2" at bounding box center [629, 396] width 42 height 24
type input "1"
click at [630, 396] on input "1" at bounding box center [629, 396] width 42 height 24
click at [558, 408] on form "Start Date 07 Oct 2025 today Lock customers for a duration of 1 day(s) to calcu…" at bounding box center [847, 414] width 889 height 132
click at [753, 555] on div "message Execution Details keyboard_arrow_down" at bounding box center [829, 554] width 939 height 32
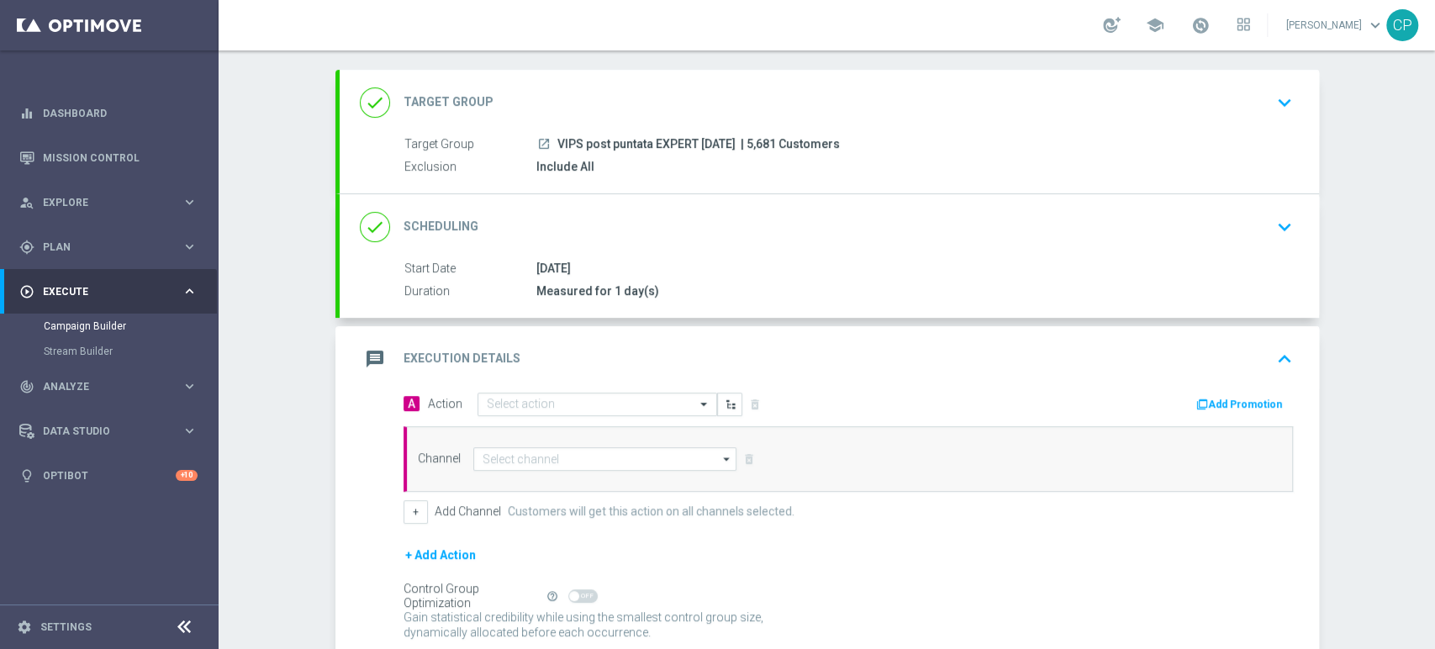
scroll to position [93, 0]
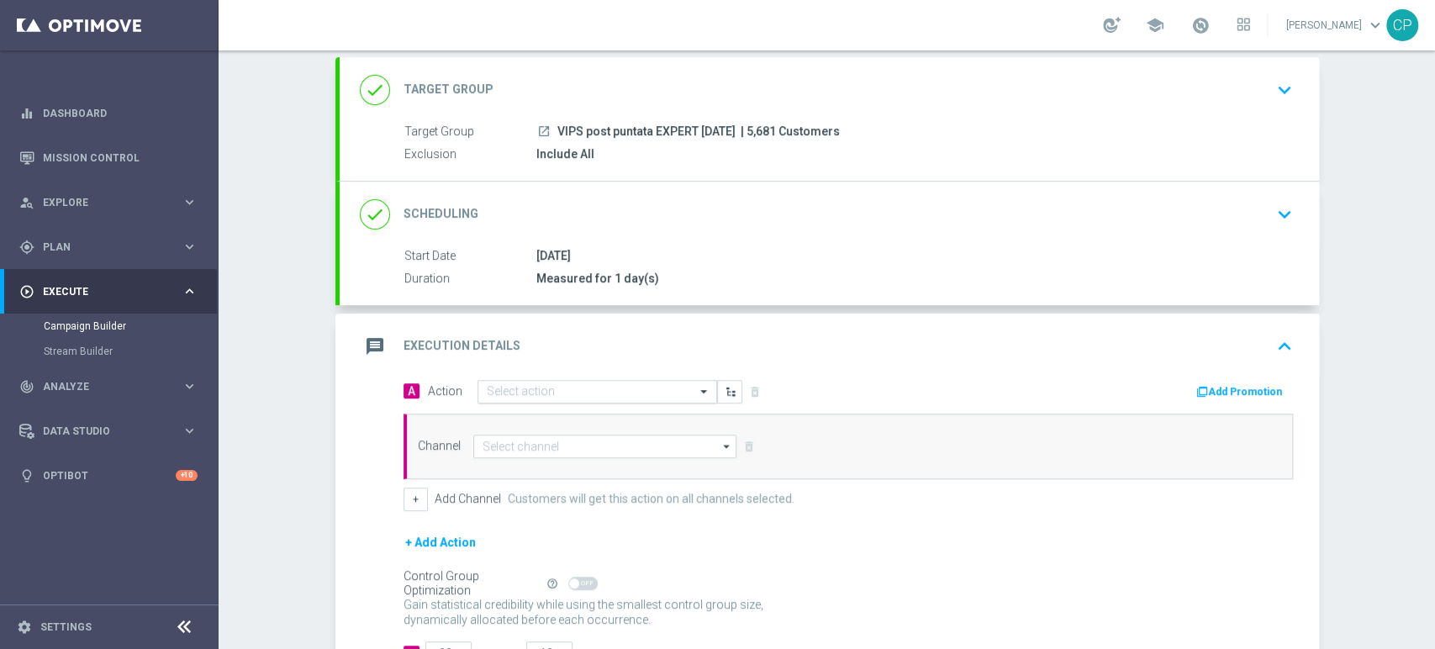
click at [598, 386] on input "text" at bounding box center [580, 392] width 187 height 14
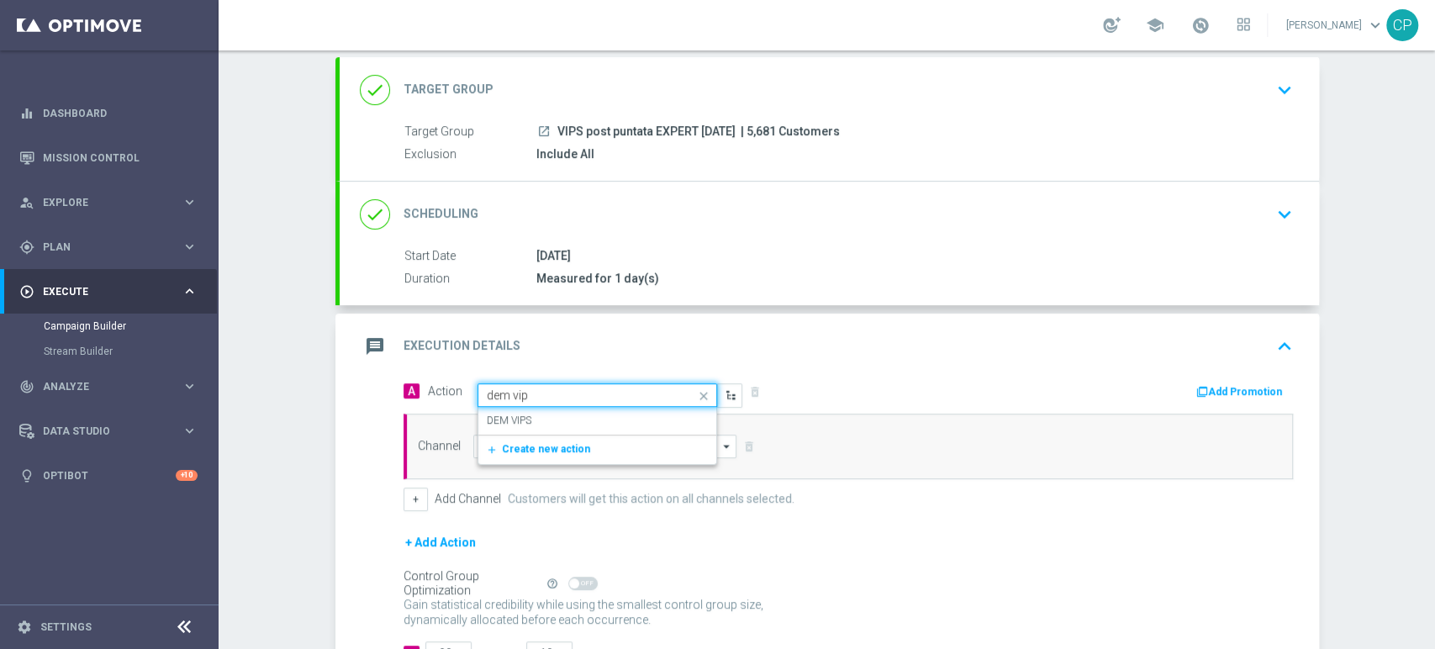
type input "dem vips"
click at [545, 421] on div "DEM VIPS edit" at bounding box center [597, 421] width 221 height 28
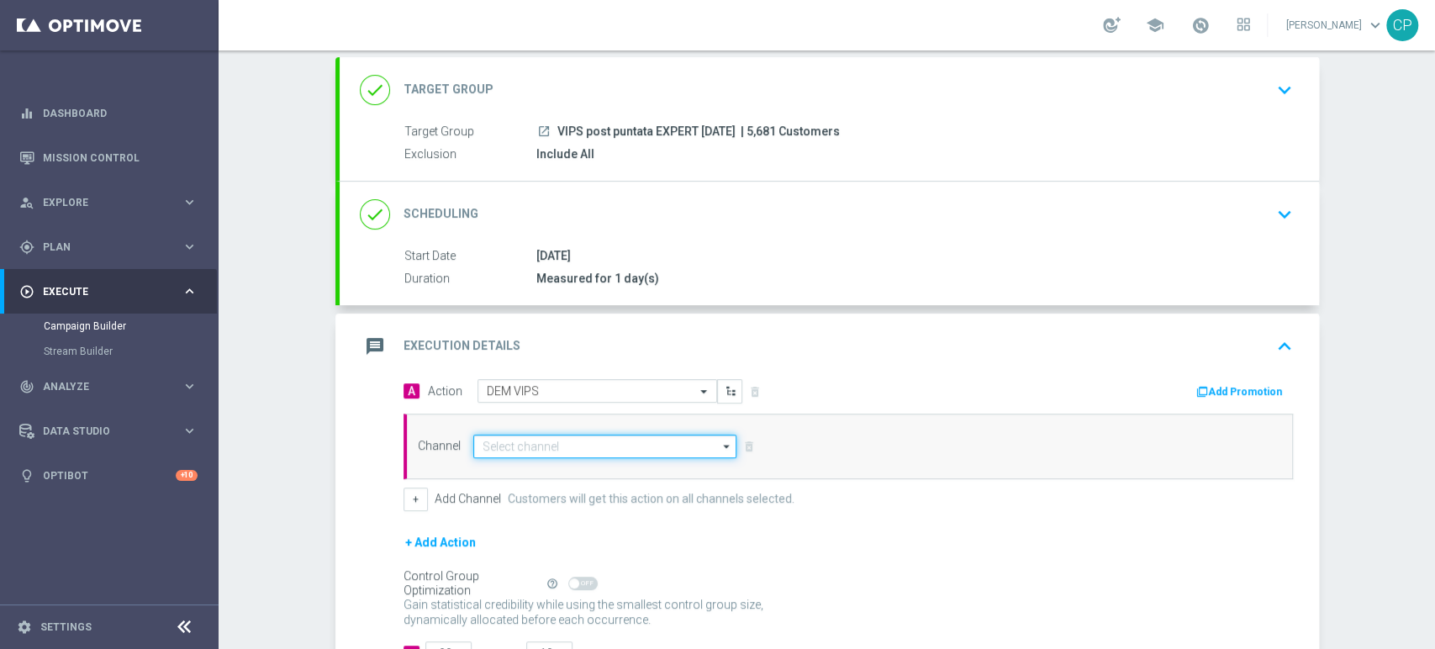
click at [585, 447] on input at bounding box center [605, 446] width 264 height 24
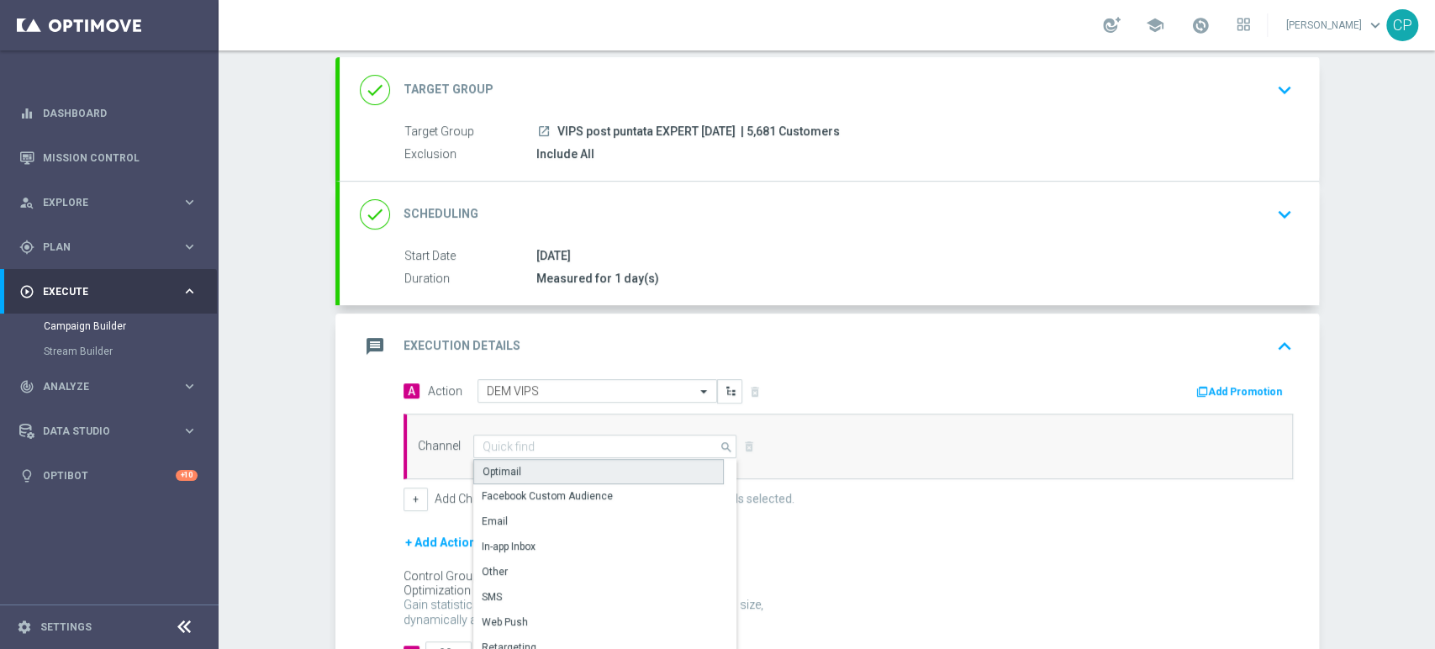
click at [525, 469] on div "Optimail" at bounding box center [598, 471] width 250 height 25
type input "Optimail"
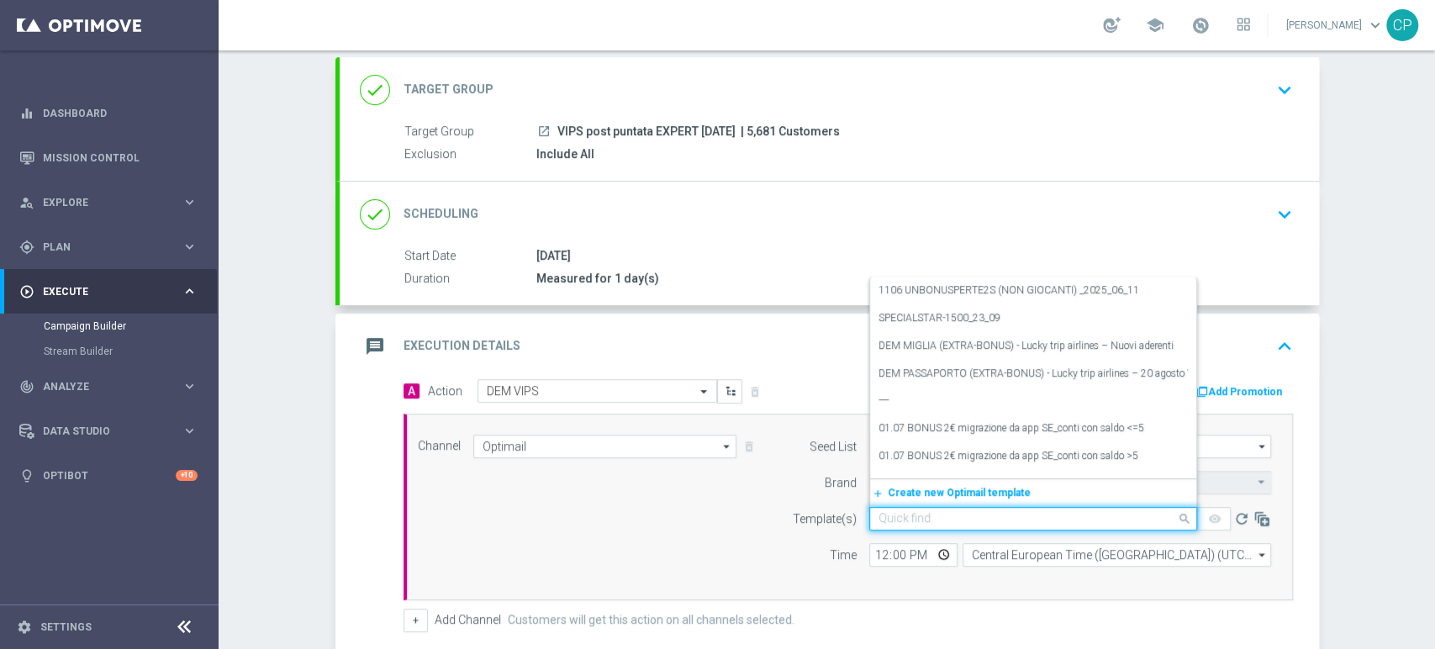
click at [888, 519] on input "text" at bounding box center [1016, 519] width 276 height 14
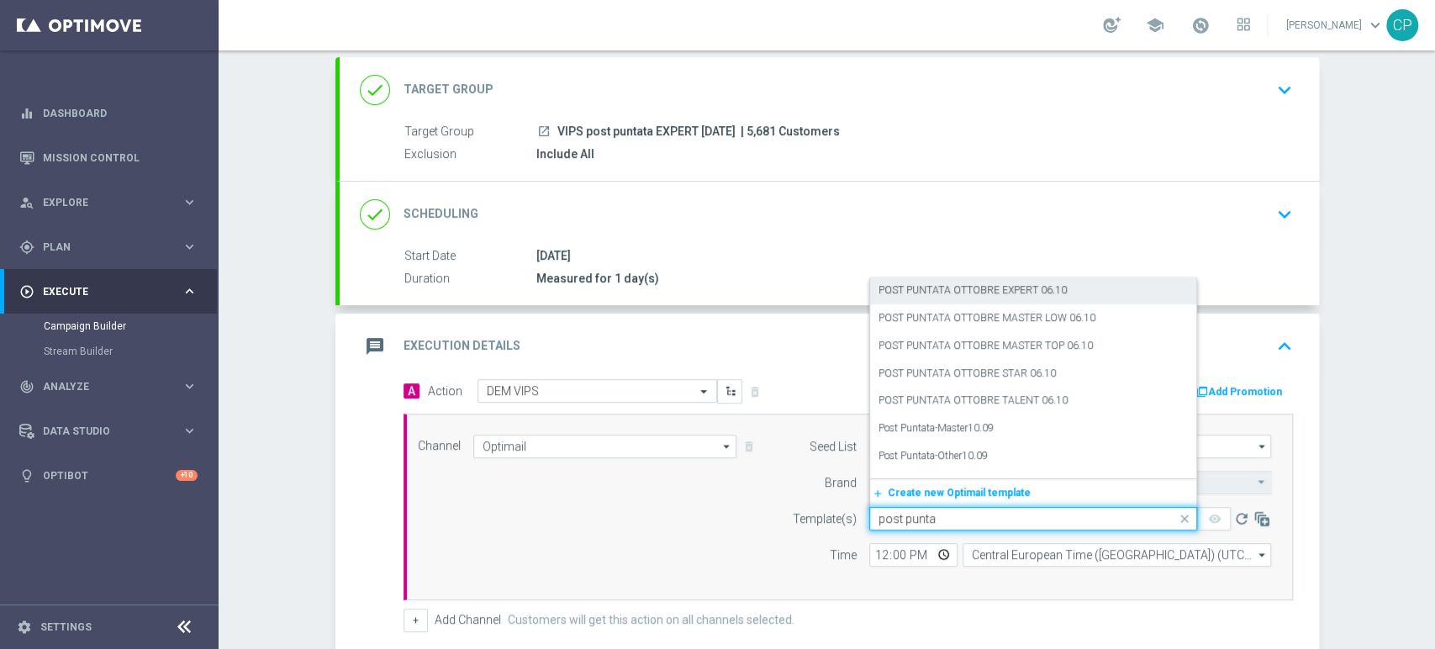
click at [1047, 289] on label "POST PUNTATA OTTOBRE EXPERT 06.10" at bounding box center [972, 290] width 188 height 14
type input "post punta"
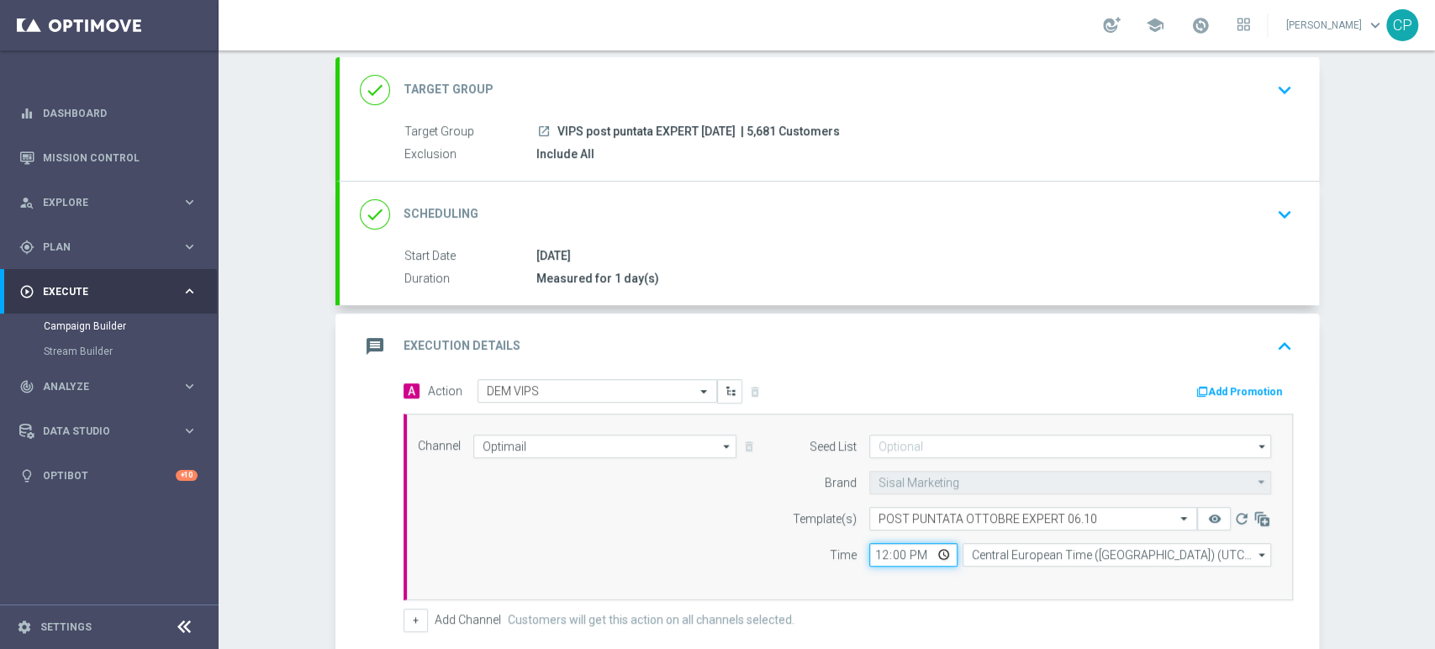
click at [876, 550] on input "12:00" at bounding box center [913, 555] width 88 height 24
click at [887, 550] on input "12:00" at bounding box center [913, 555] width 88 height 24
type input "12:05"
click at [706, 545] on div "Channel Optimail Optimail arrow_drop_down Show Selected 1 of 20 Optimail" at bounding box center [844, 506] width 879 height 145
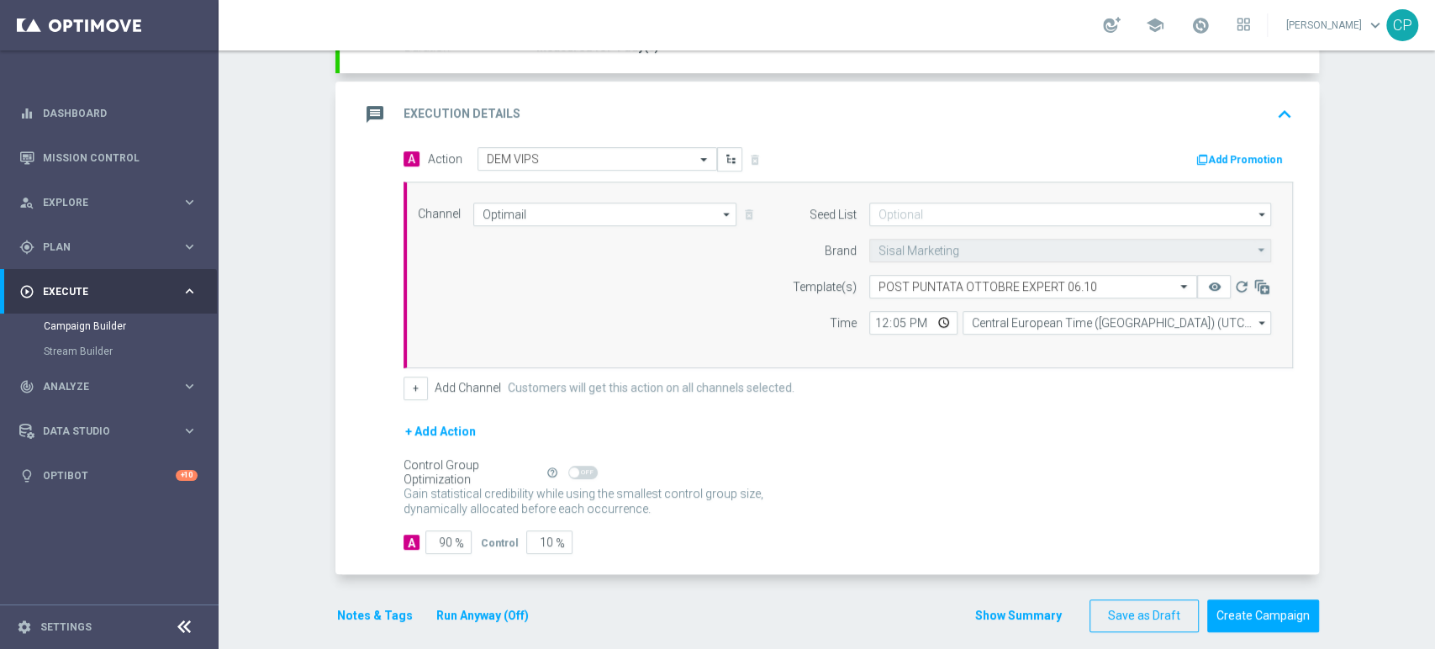
scroll to position [339, 0]
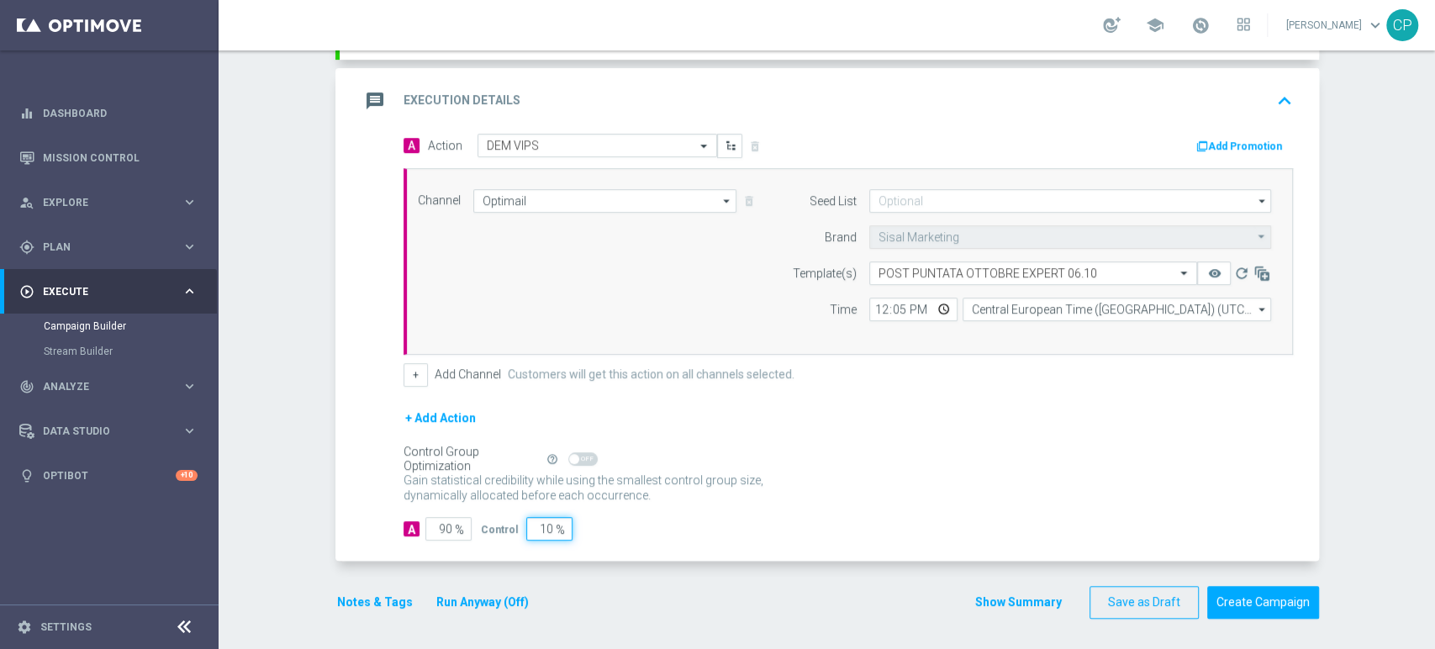
click at [529, 525] on input "10" at bounding box center [549, 529] width 46 height 24
type input "0"
type input "100"
type input "0"
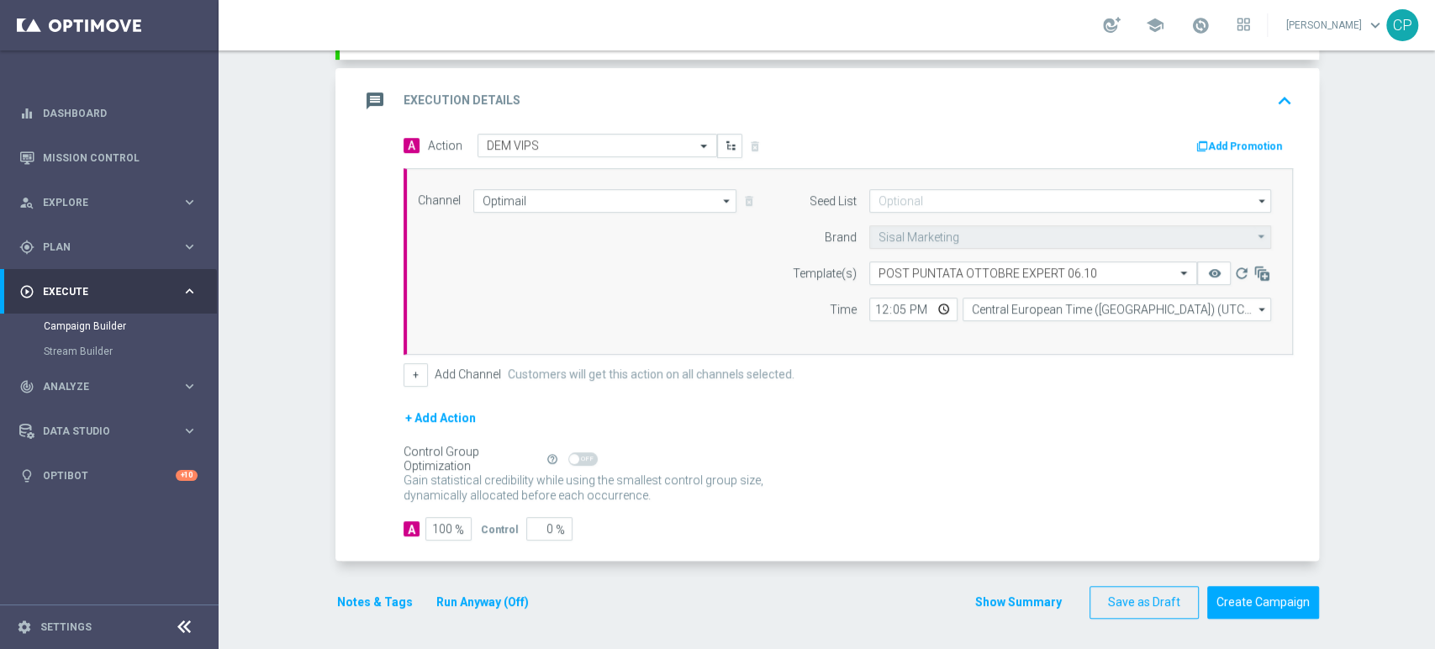
click at [473, 602] on button "Run Anyway (Off)" at bounding box center [482, 602] width 96 height 21
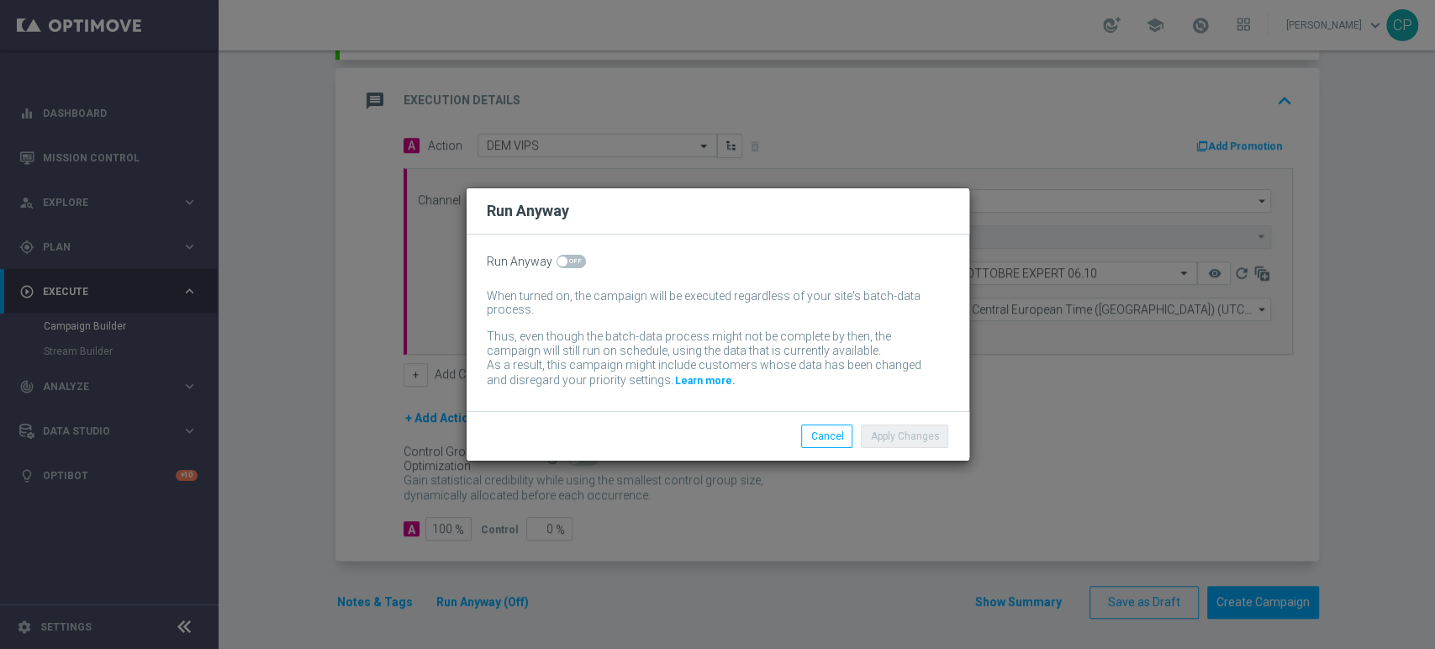
click at [571, 260] on span at bounding box center [570, 261] width 29 height 13
click at [571, 260] on input "checkbox" at bounding box center [570, 261] width 29 height 13
checkbox input "true"
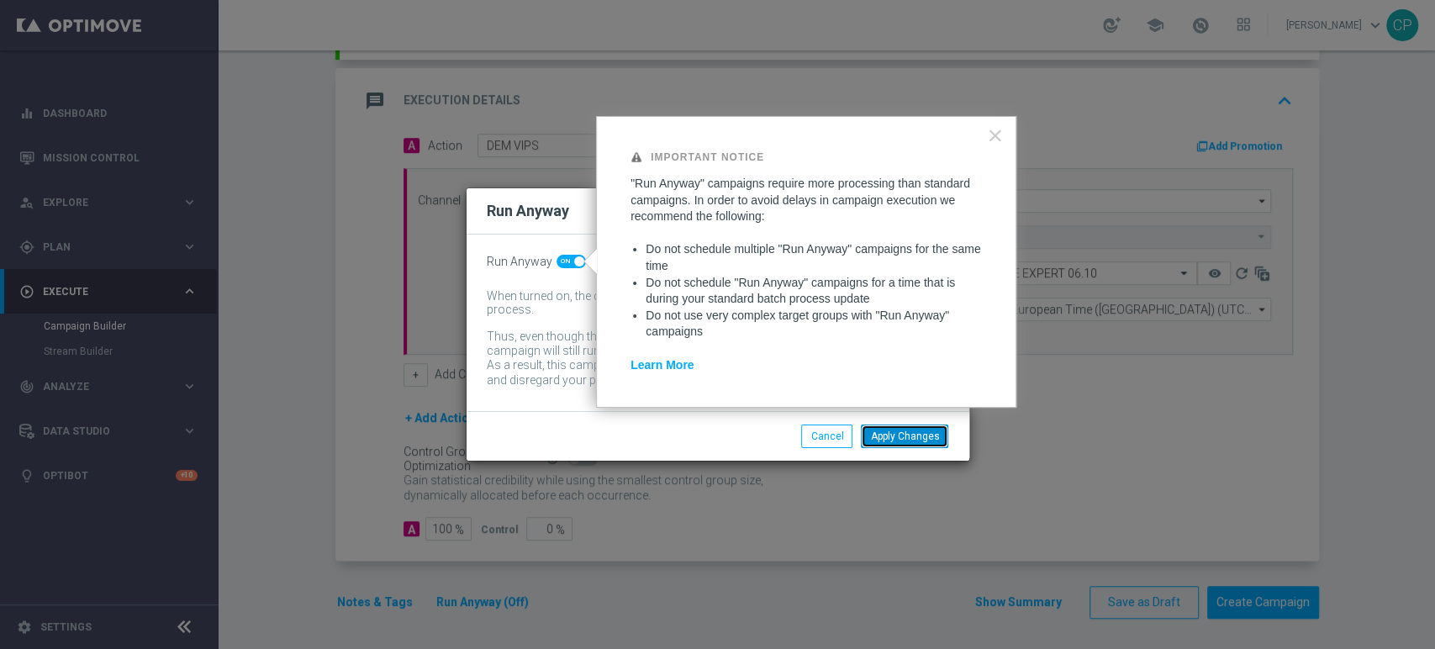
click at [909, 445] on button "Apply Changes" at bounding box center [904, 436] width 87 height 24
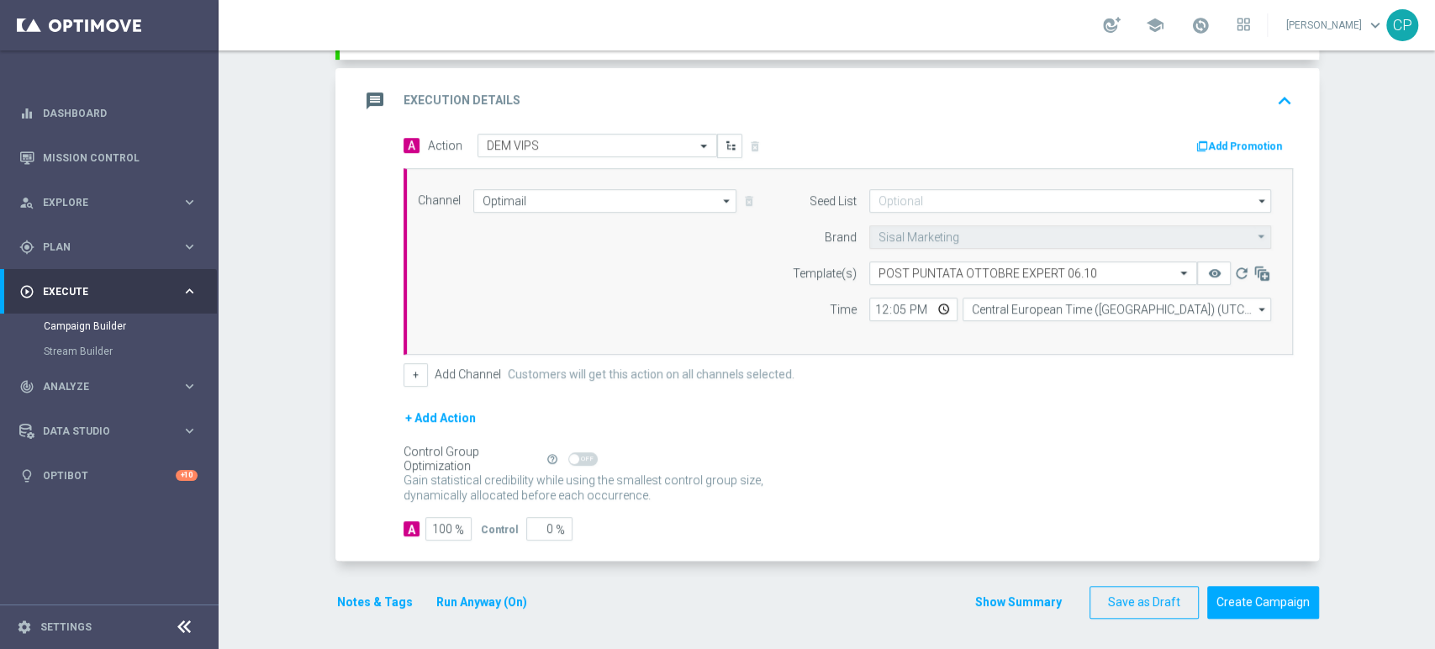
click at [363, 603] on button "Notes & Tags" at bounding box center [374, 602] width 79 height 21
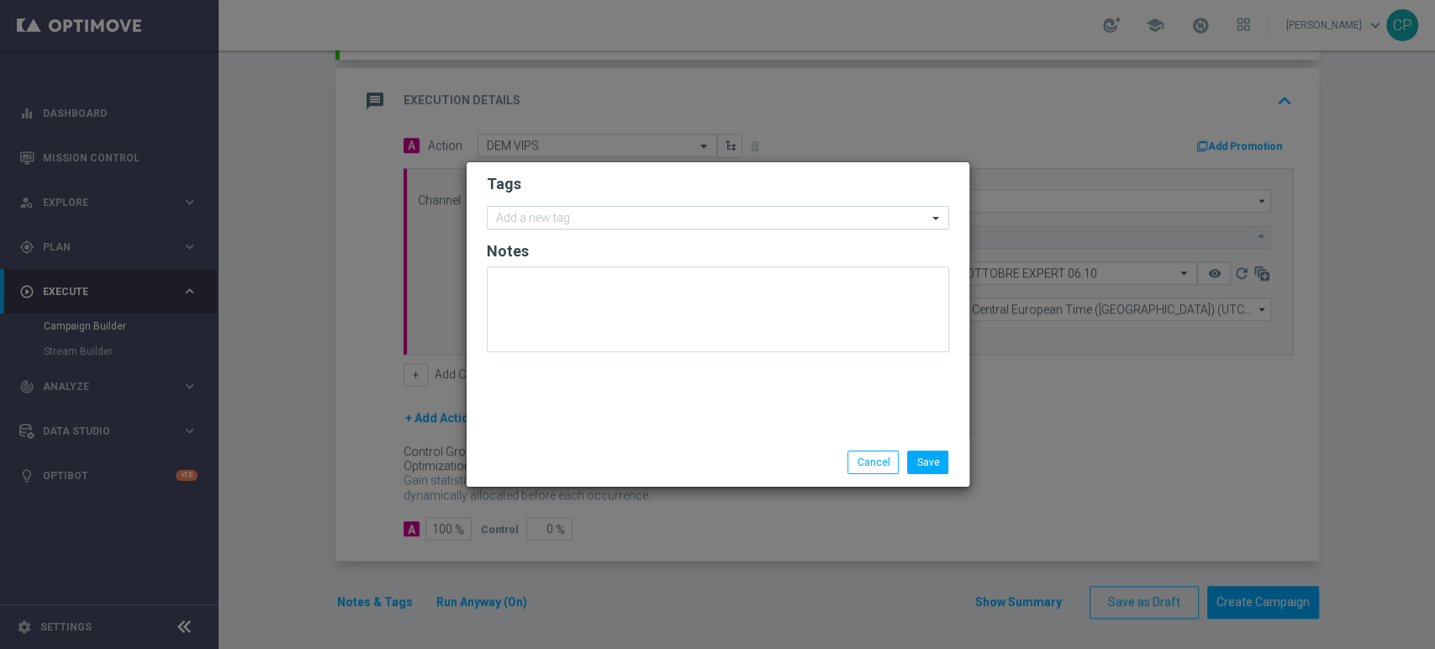
click at [571, 222] on input "text" at bounding box center [711, 219] width 431 height 14
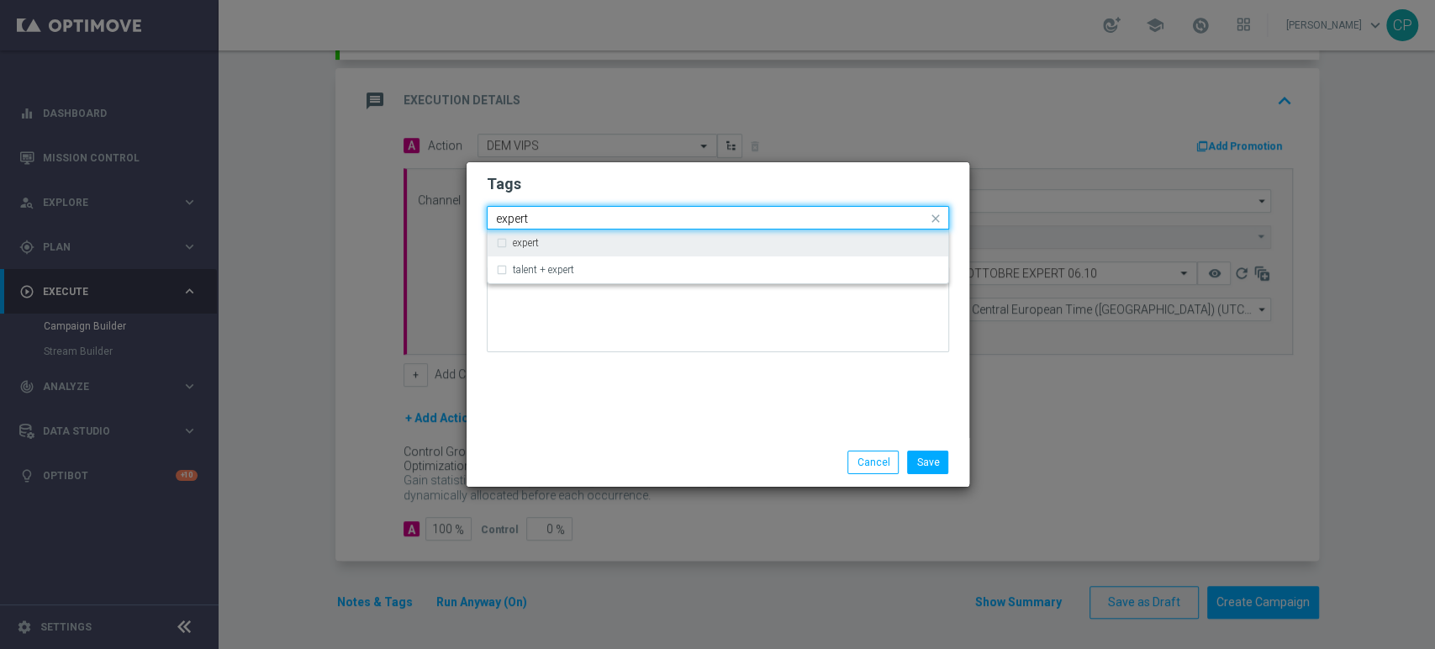
click at [546, 240] on div "expert" at bounding box center [726, 243] width 427 height 10
type input "expert"
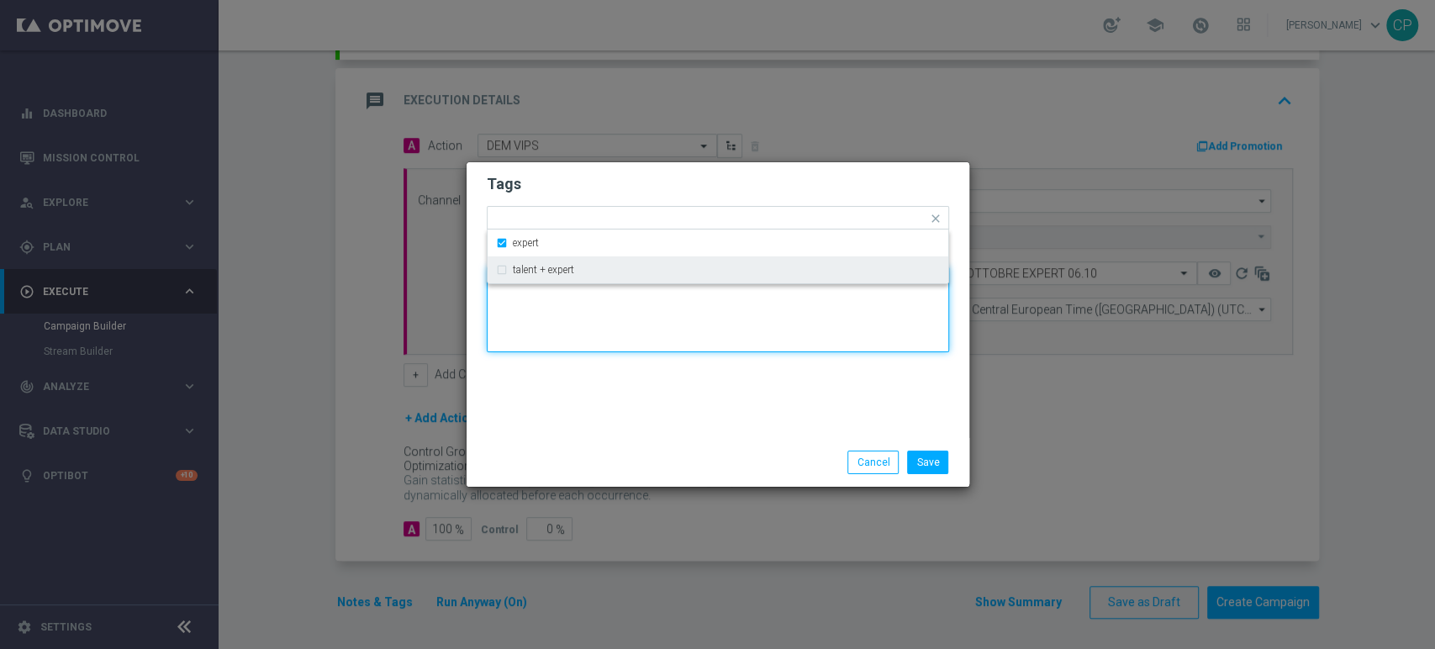
click at [514, 314] on textarea at bounding box center [718, 309] width 462 height 86
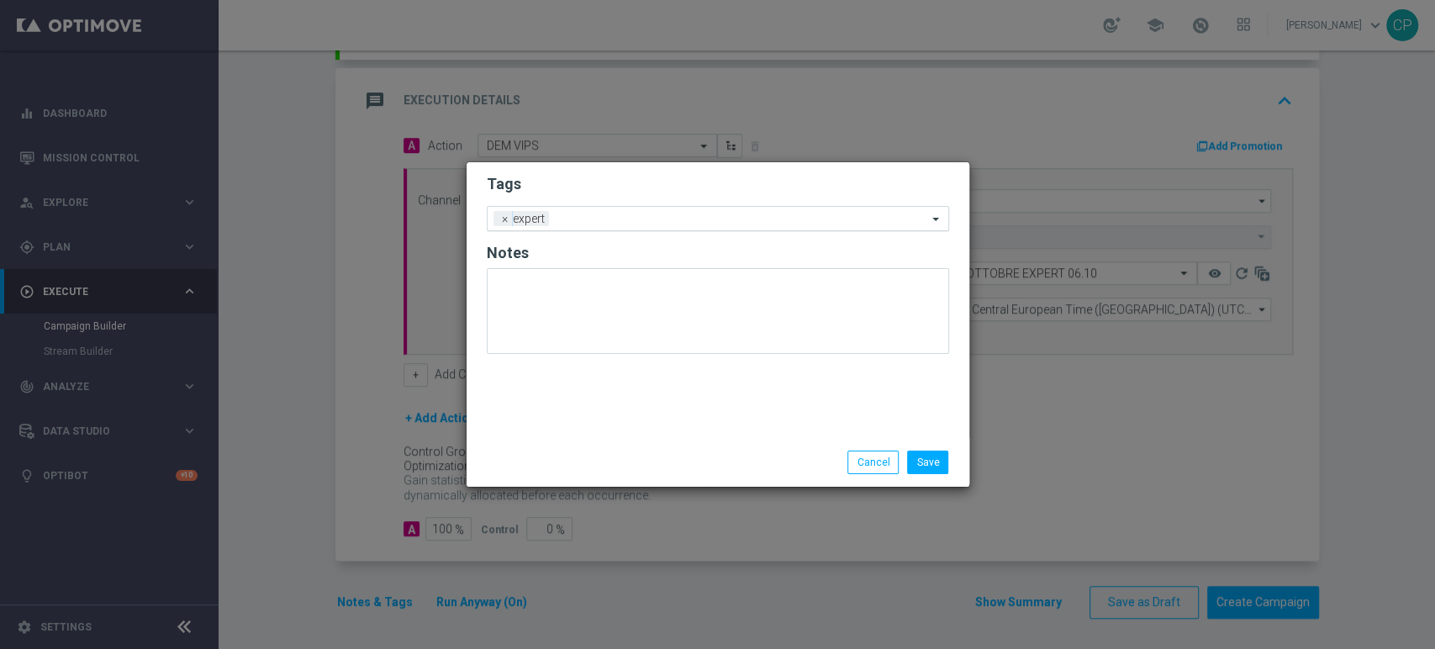
click at [603, 213] on input "text" at bounding box center [741, 220] width 371 height 14
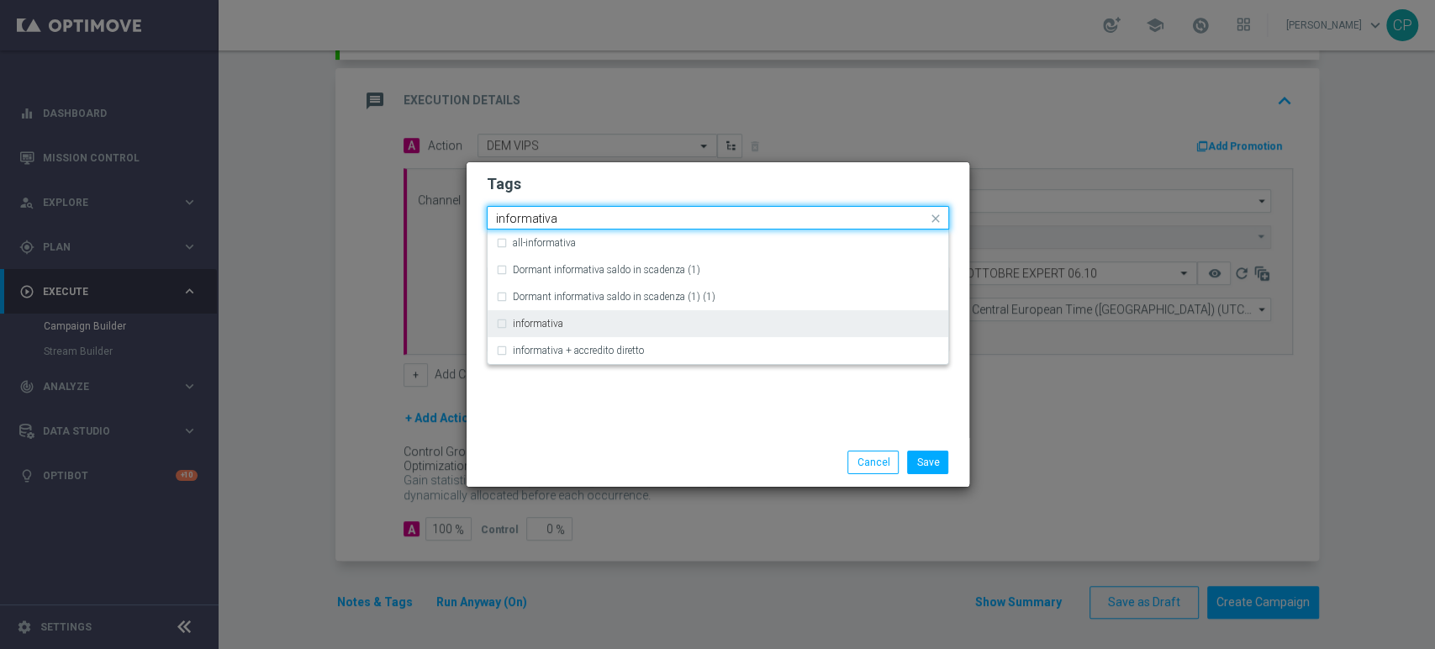
click at [549, 319] on label "informativa" at bounding box center [538, 324] width 50 height 10
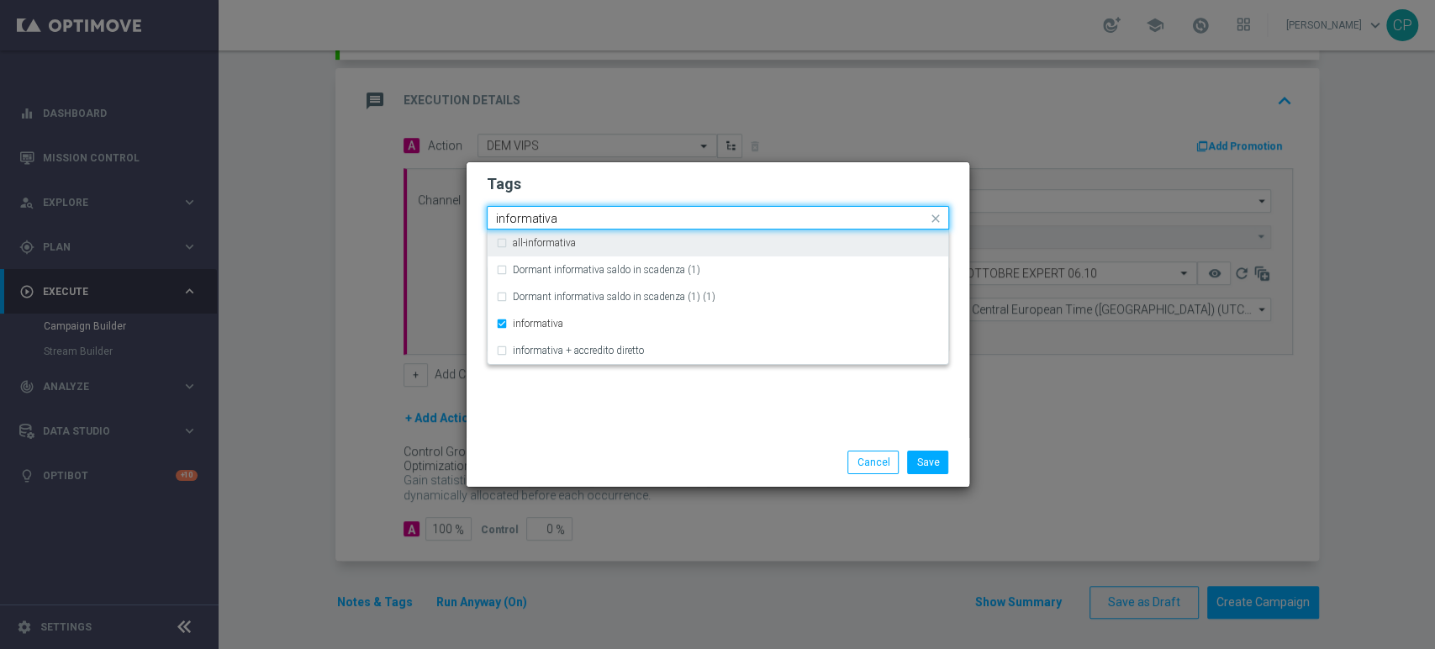
drag, startPoint x: 616, startPoint y: 213, endPoint x: 366, endPoint y: 207, distance: 249.7
click at [366, 207] on modal-container "Tags Quick find × expert × informativa informativa all-informativa Dormant info…" at bounding box center [717, 324] width 1435 height 649
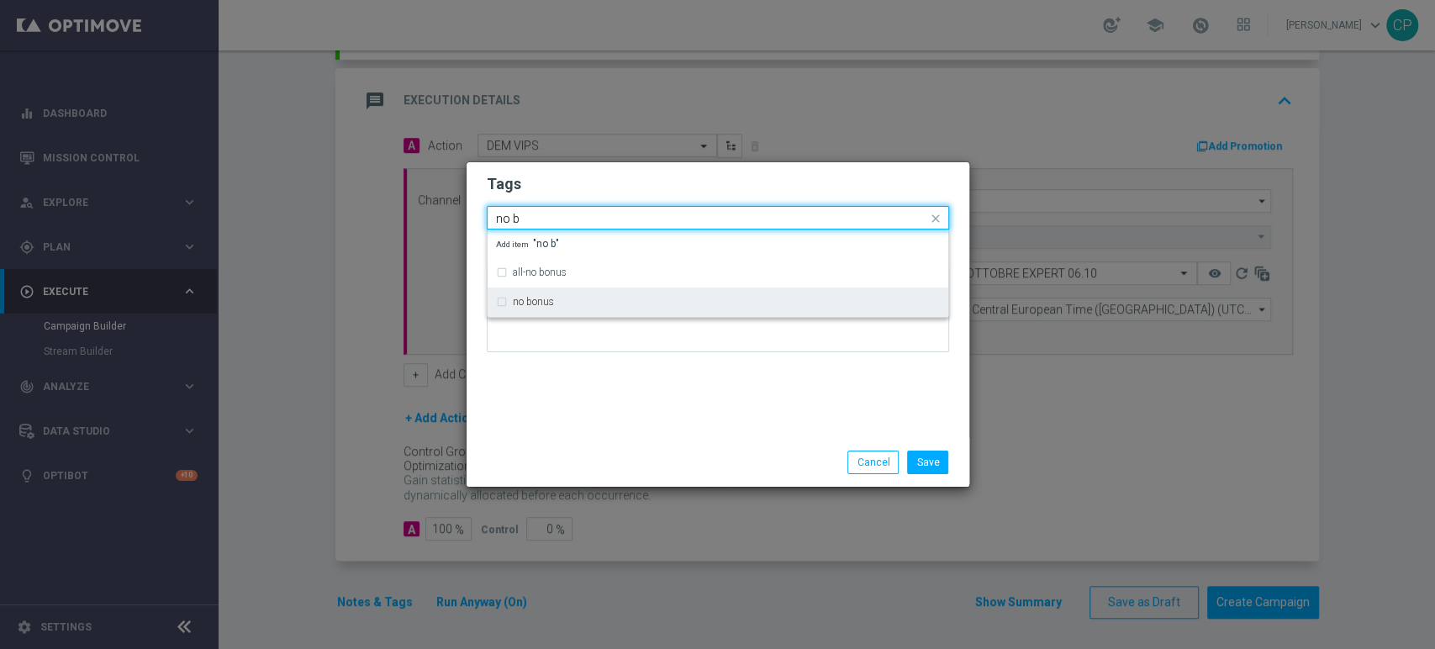
click at [528, 296] on div "no bonus" at bounding box center [718, 301] width 444 height 27
type input "no b"
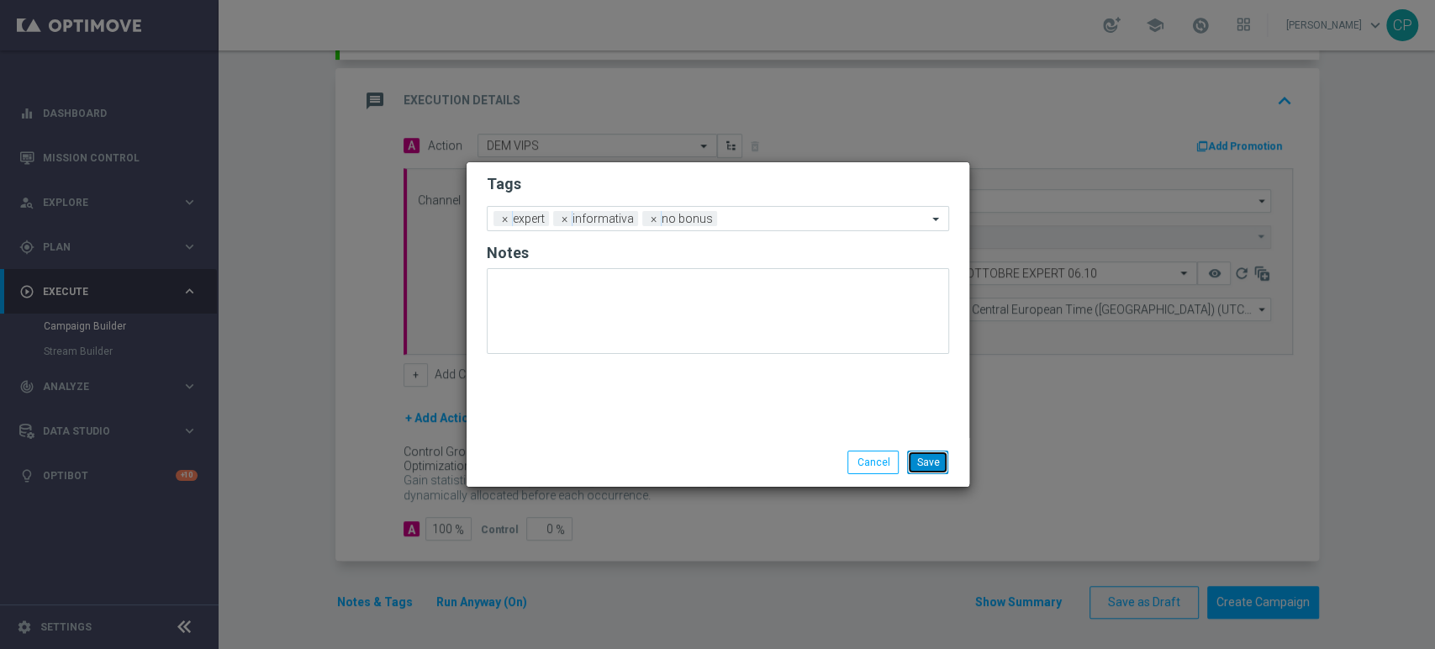
click at [930, 462] on button "Save" at bounding box center [927, 462] width 41 height 24
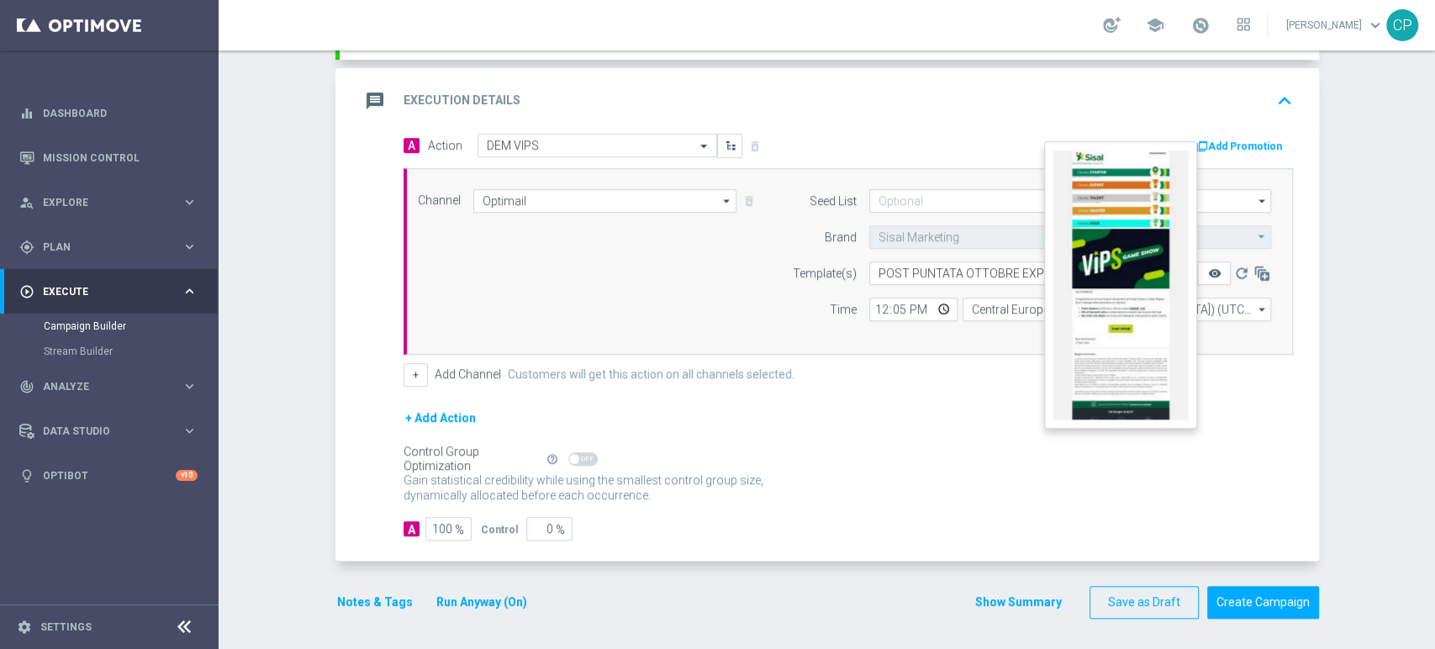
click at [1212, 268] on icon "remove_red_eye" at bounding box center [1213, 272] width 13 height 13
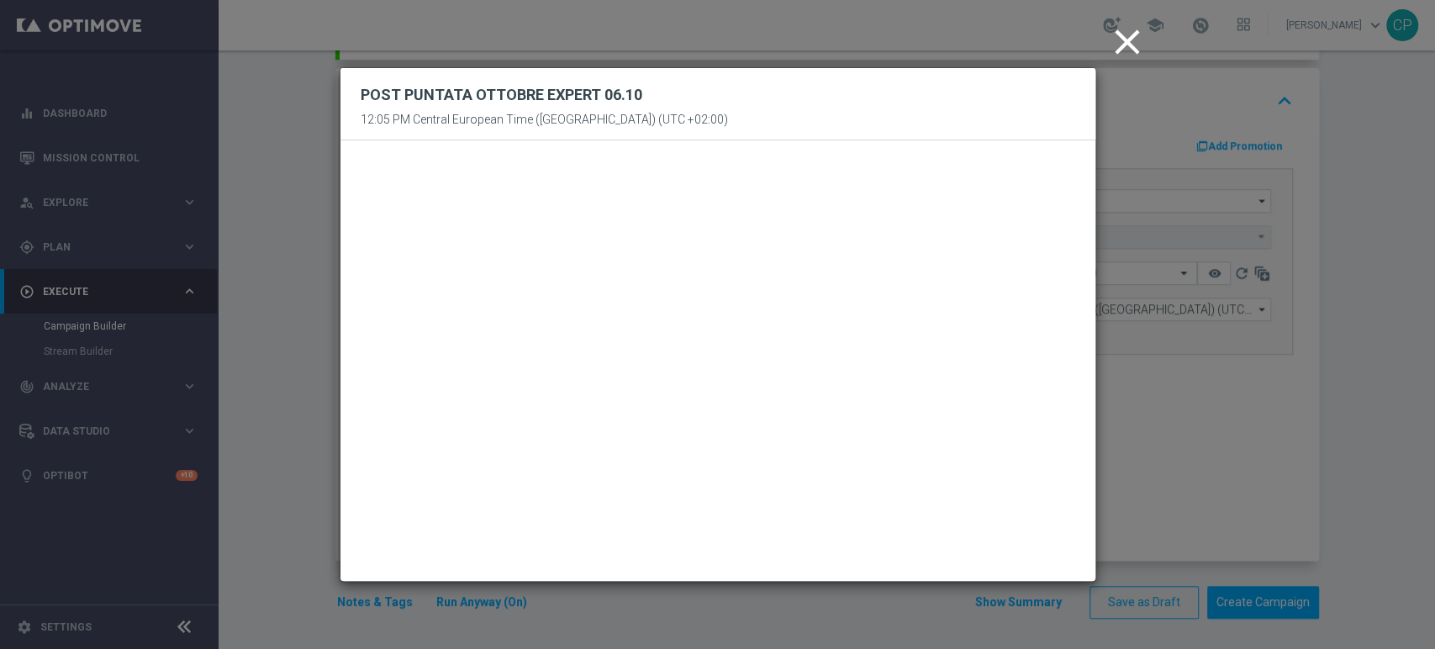
click at [1124, 39] on icon "close" at bounding box center [1127, 42] width 42 height 42
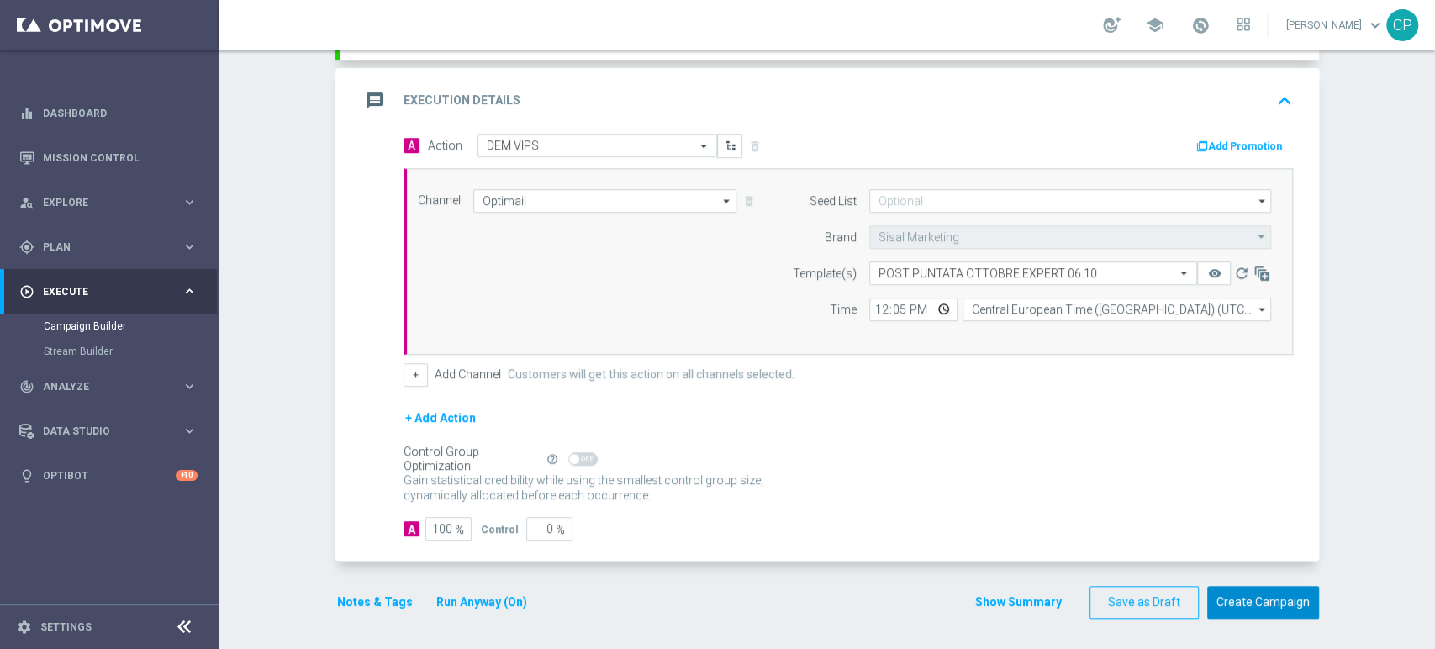
click at [1258, 594] on button "Create Campaign" at bounding box center [1263, 602] width 112 height 33
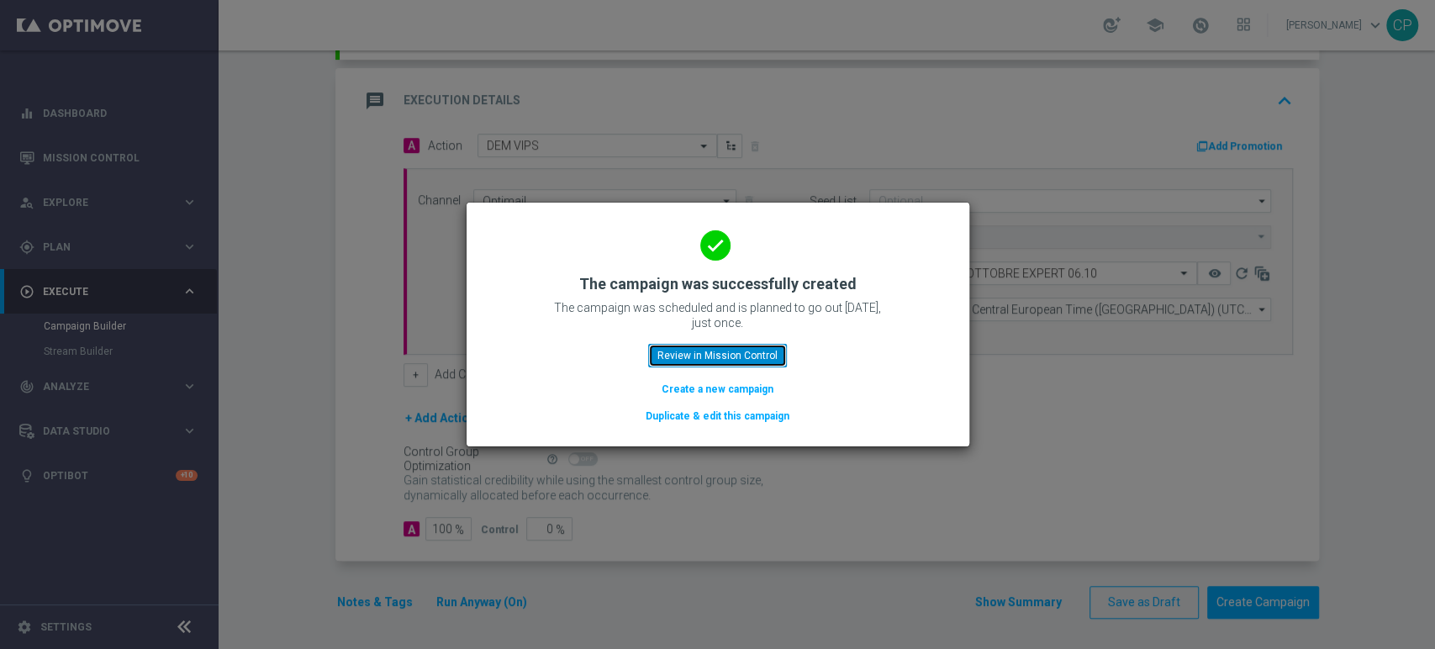
click at [764, 358] on button "Review in Mission Control" at bounding box center [717, 356] width 139 height 24
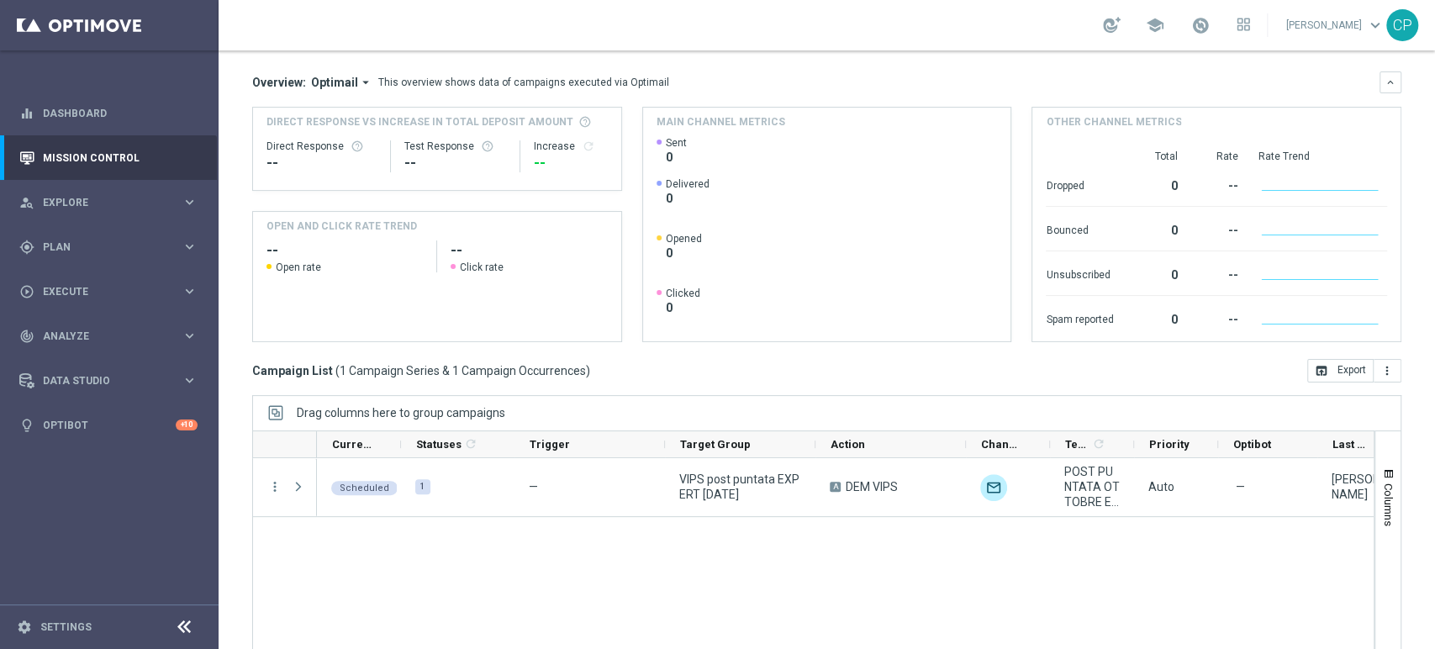
scroll to position [190, 0]
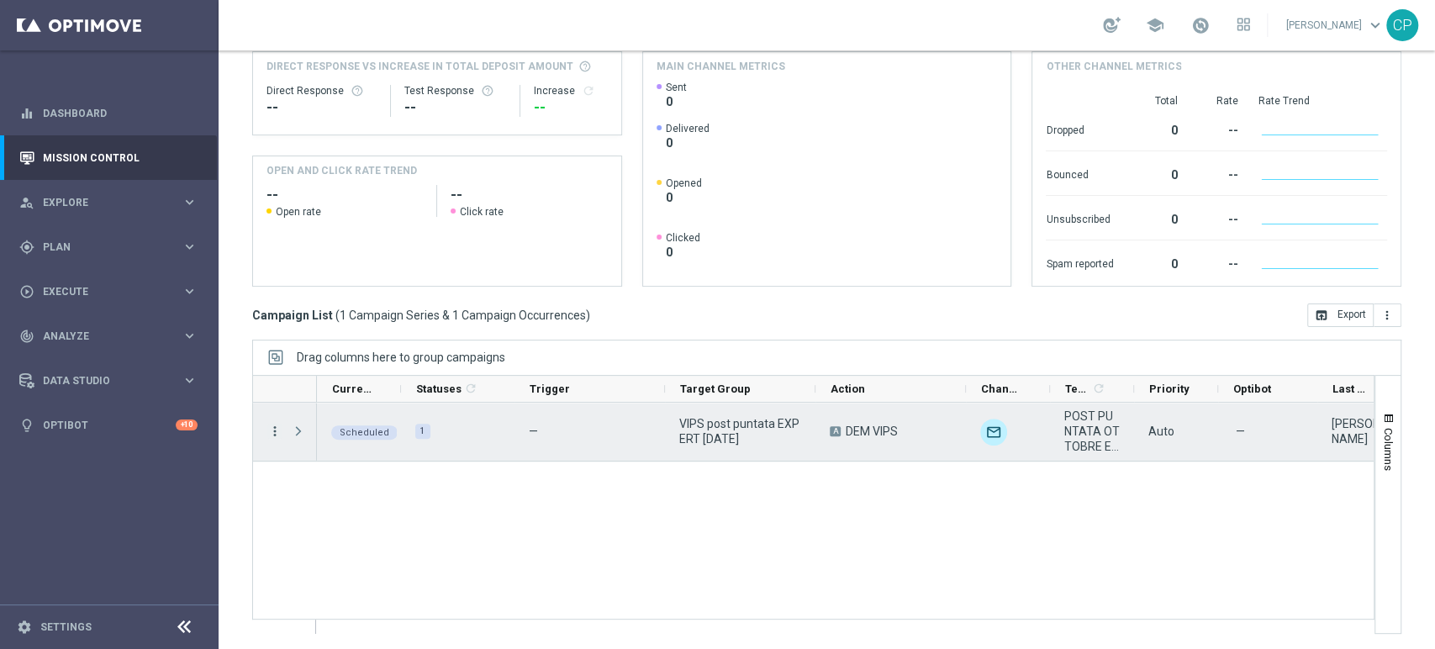
click at [276, 429] on icon "more_vert" at bounding box center [274, 431] width 15 height 15
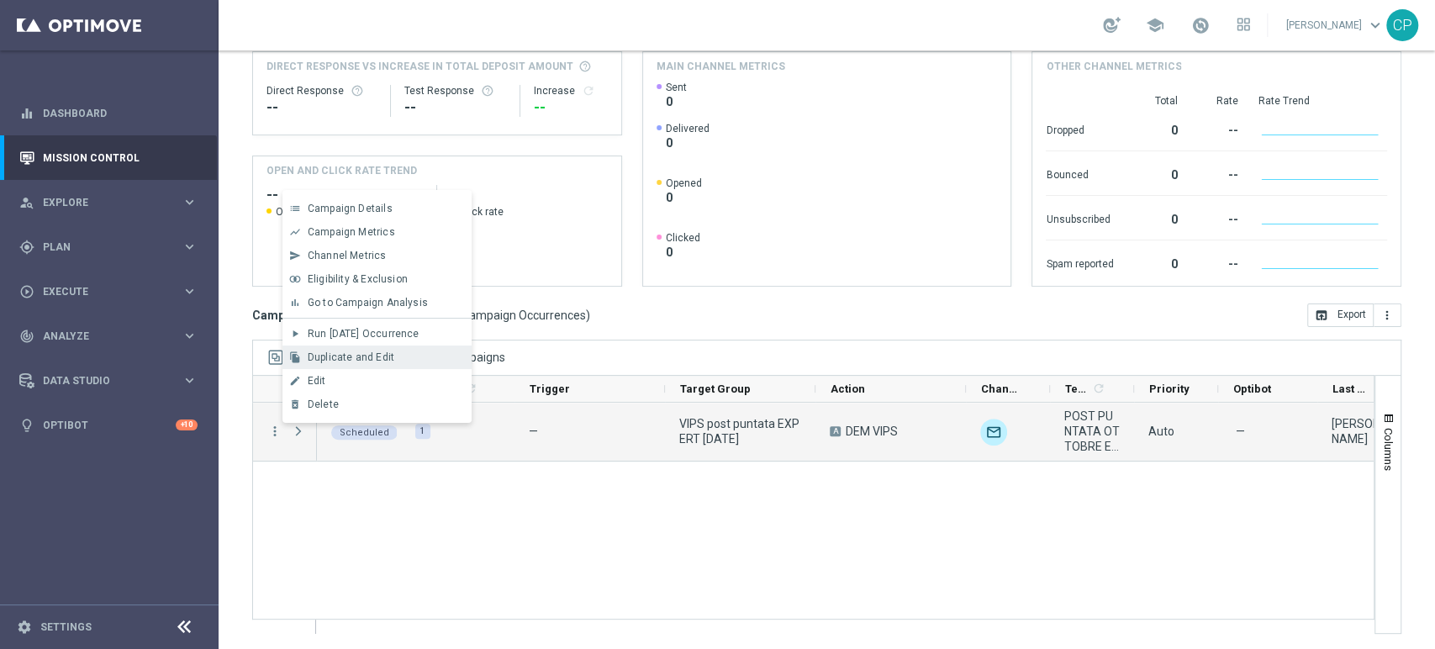
click at [350, 356] on span "Duplicate and Edit" at bounding box center [351, 357] width 87 height 12
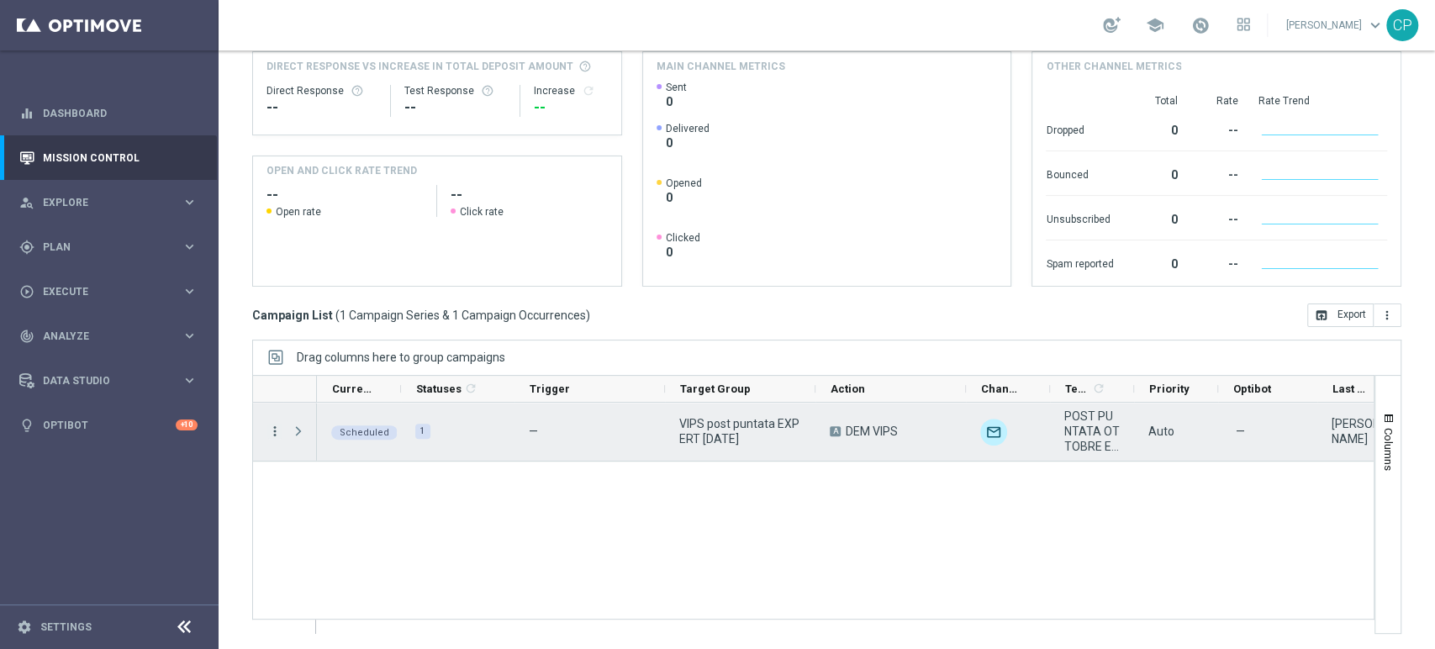
click at [277, 435] on icon "more_vert" at bounding box center [274, 431] width 15 height 15
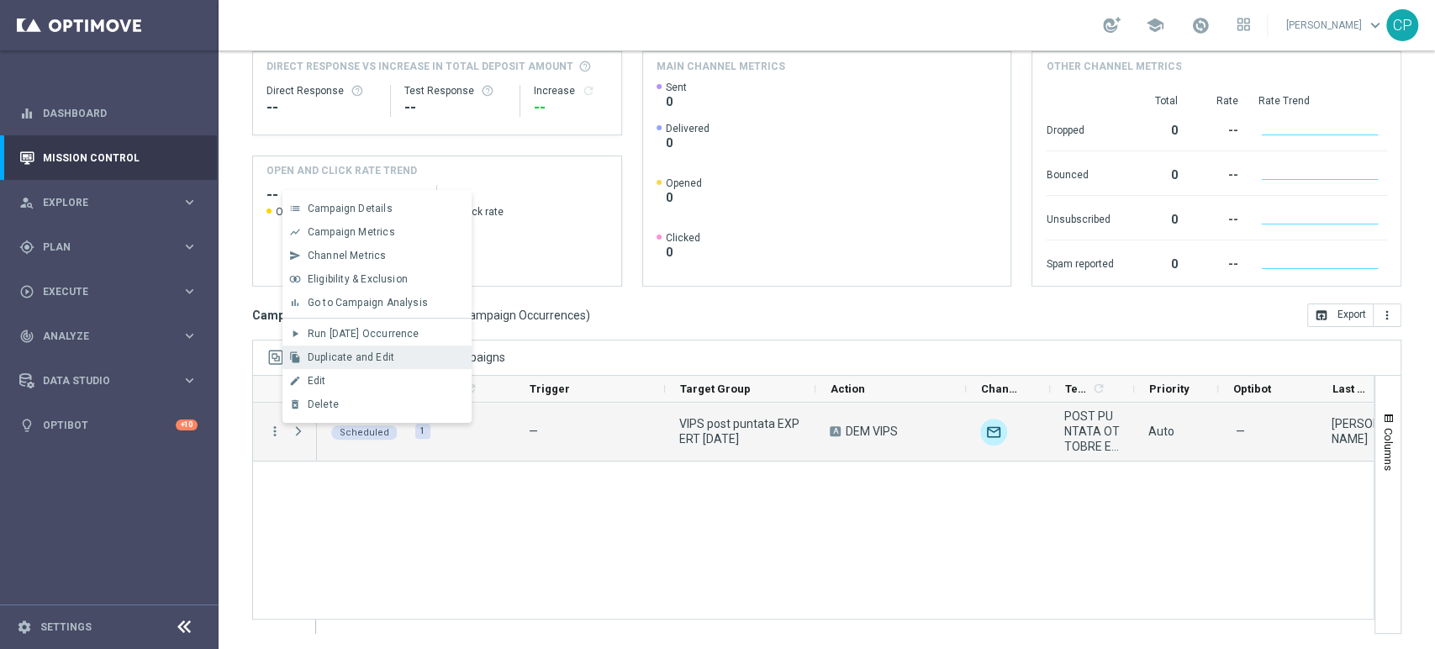
click at [356, 355] on span "Duplicate and Edit" at bounding box center [351, 357] width 87 height 12
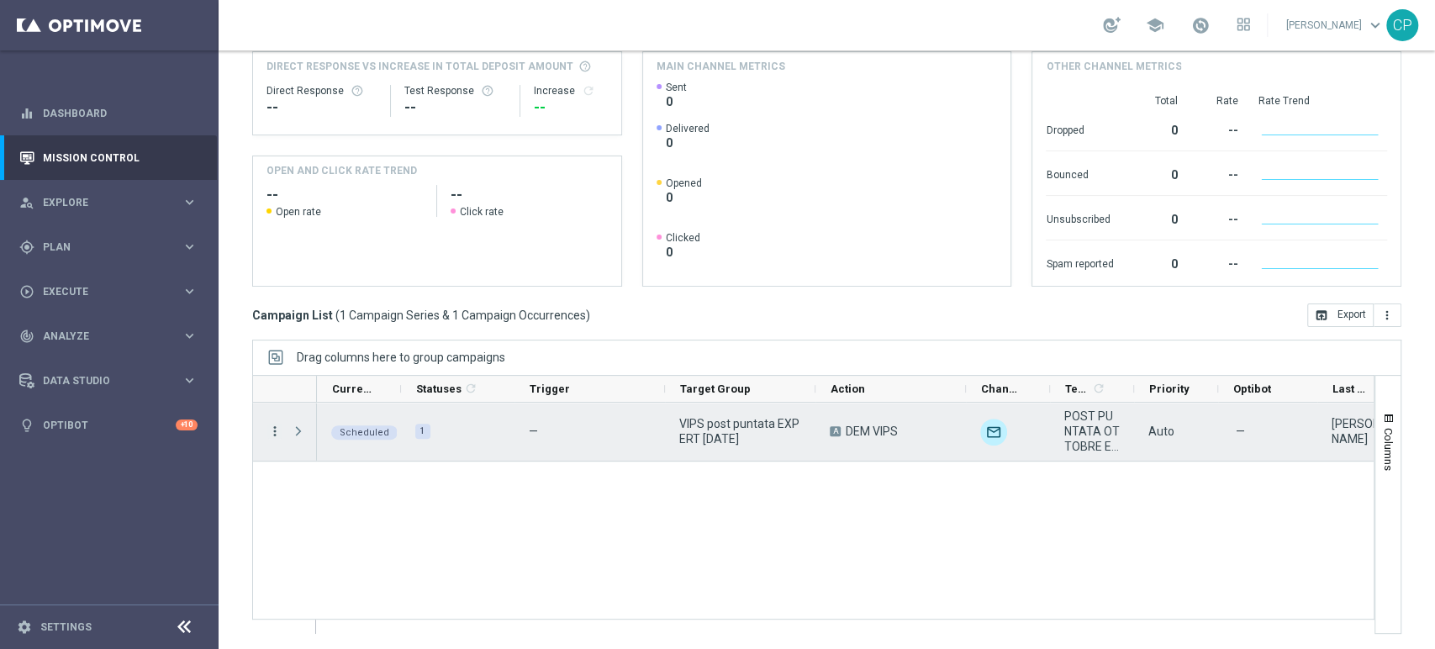
click at [272, 428] on icon "more_vert" at bounding box center [274, 431] width 15 height 15
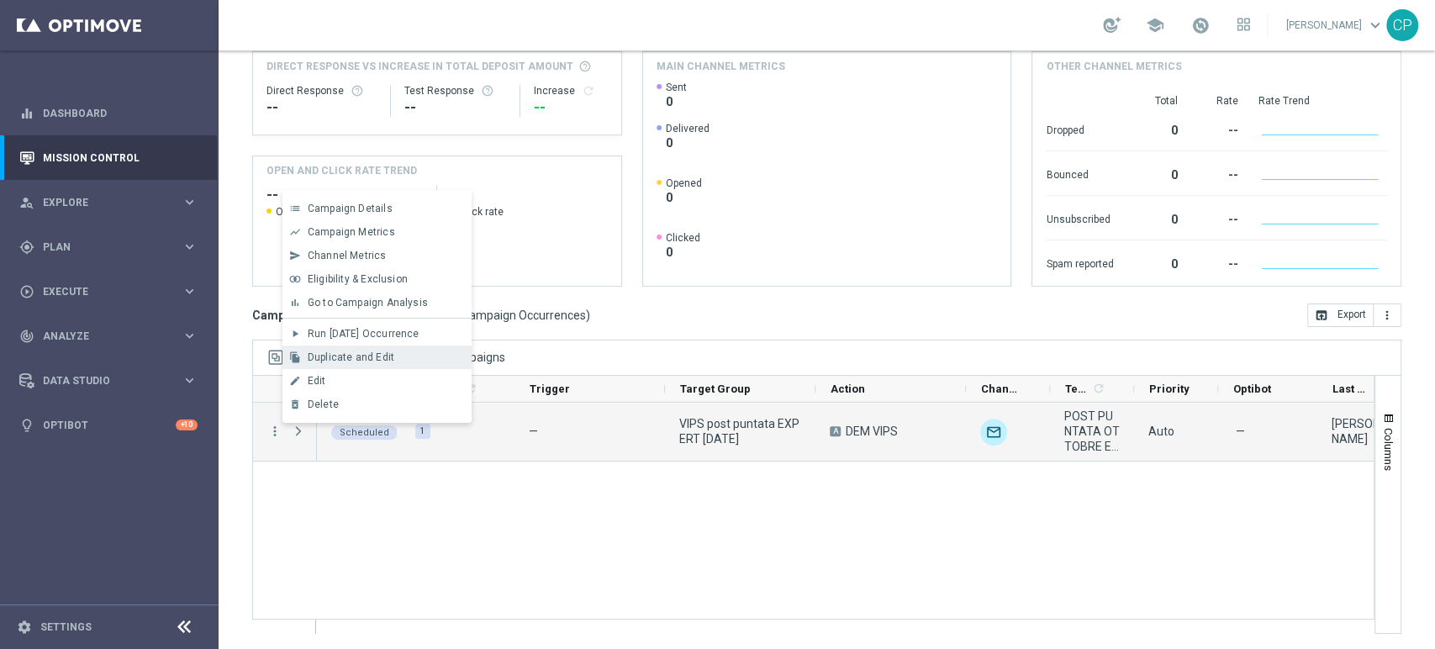
click at [346, 350] on div "file_copy Duplicate and Edit" at bounding box center [376, 357] width 189 height 24
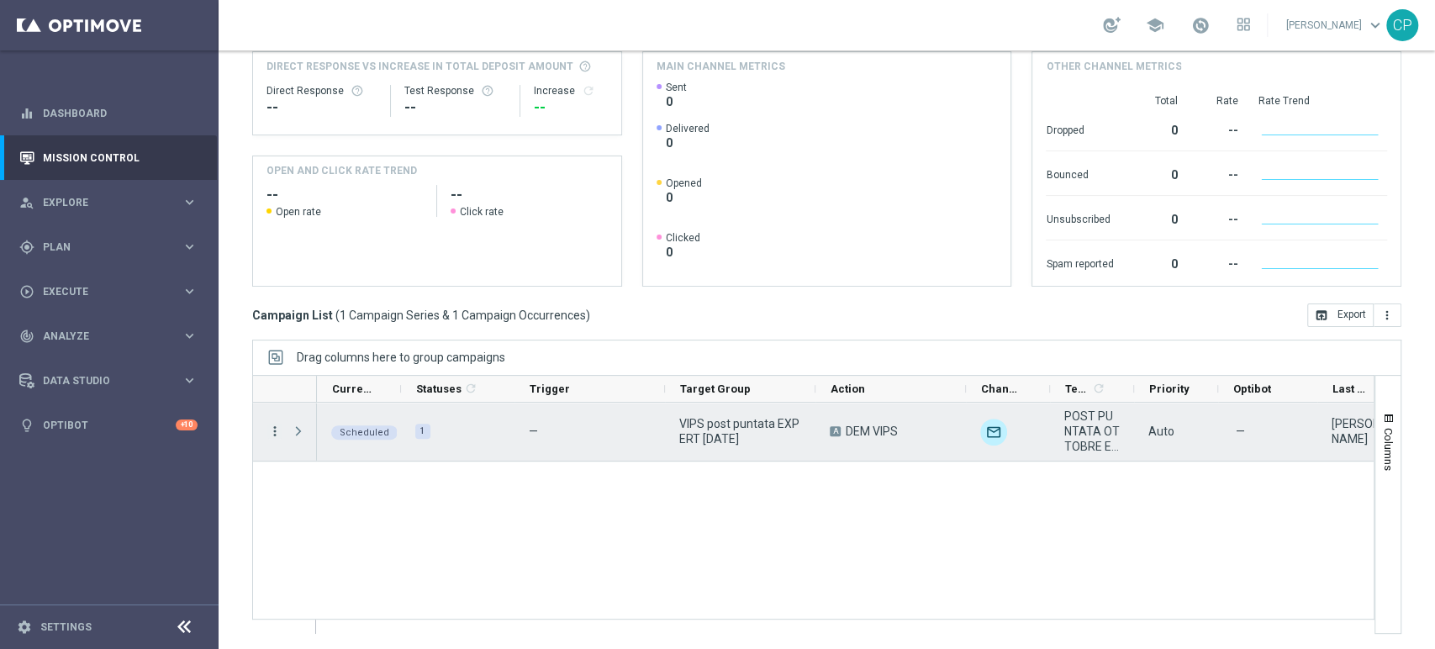
click at [274, 431] on icon "more_vert" at bounding box center [274, 431] width 15 height 15
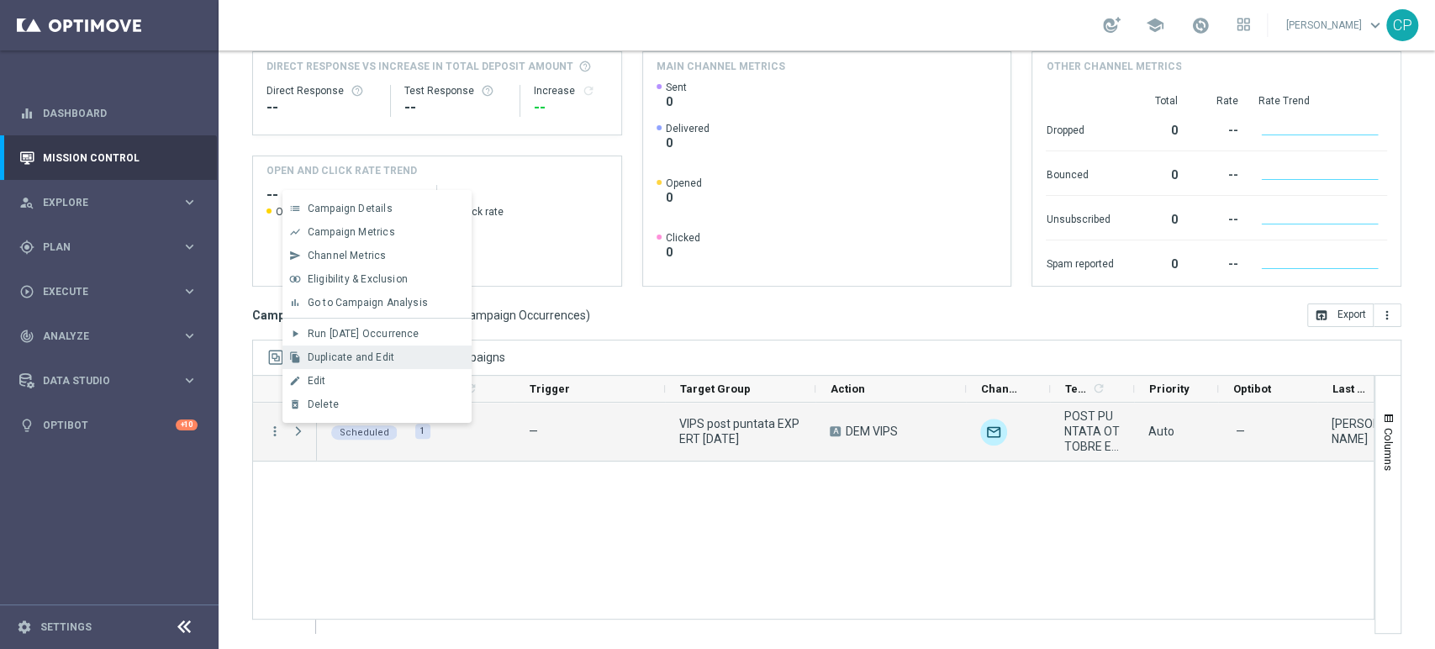
click at [335, 348] on div "file_copy Duplicate and Edit" at bounding box center [376, 357] width 189 height 24
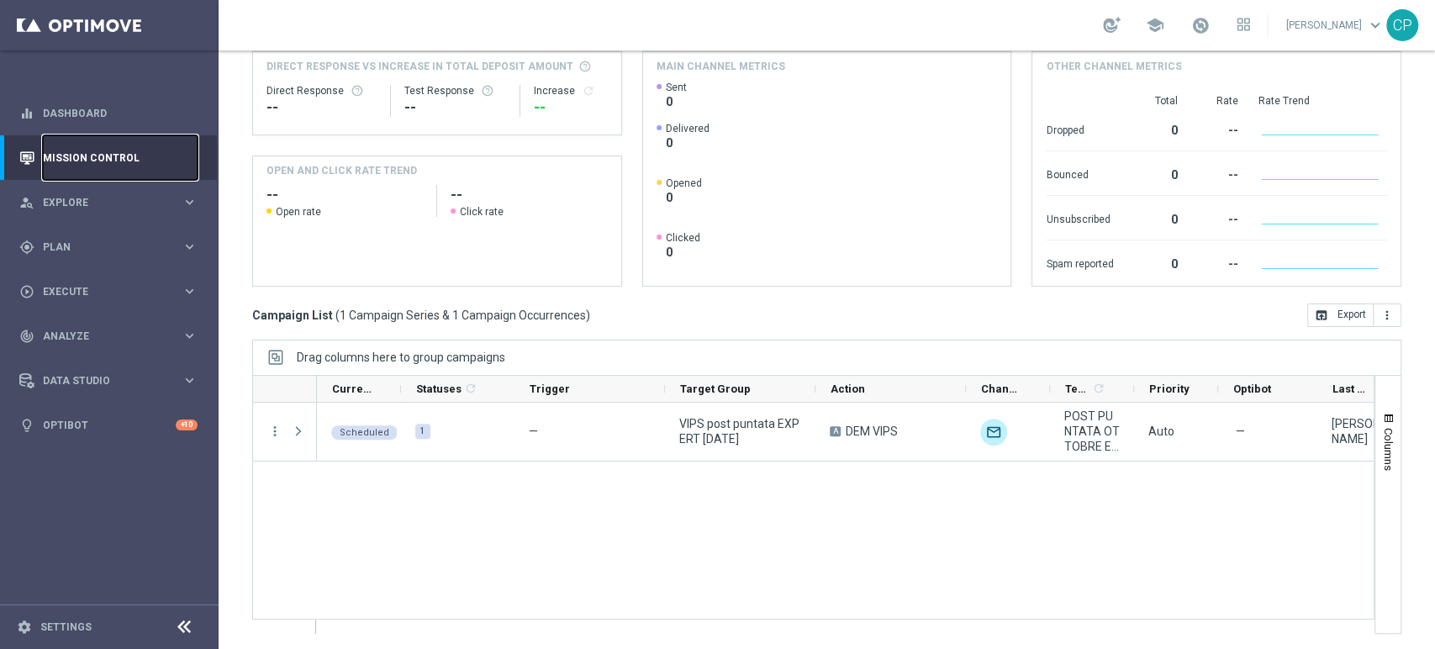
click at [96, 154] on link "Mission Control" at bounding box center [120, 157] width 155 height 45
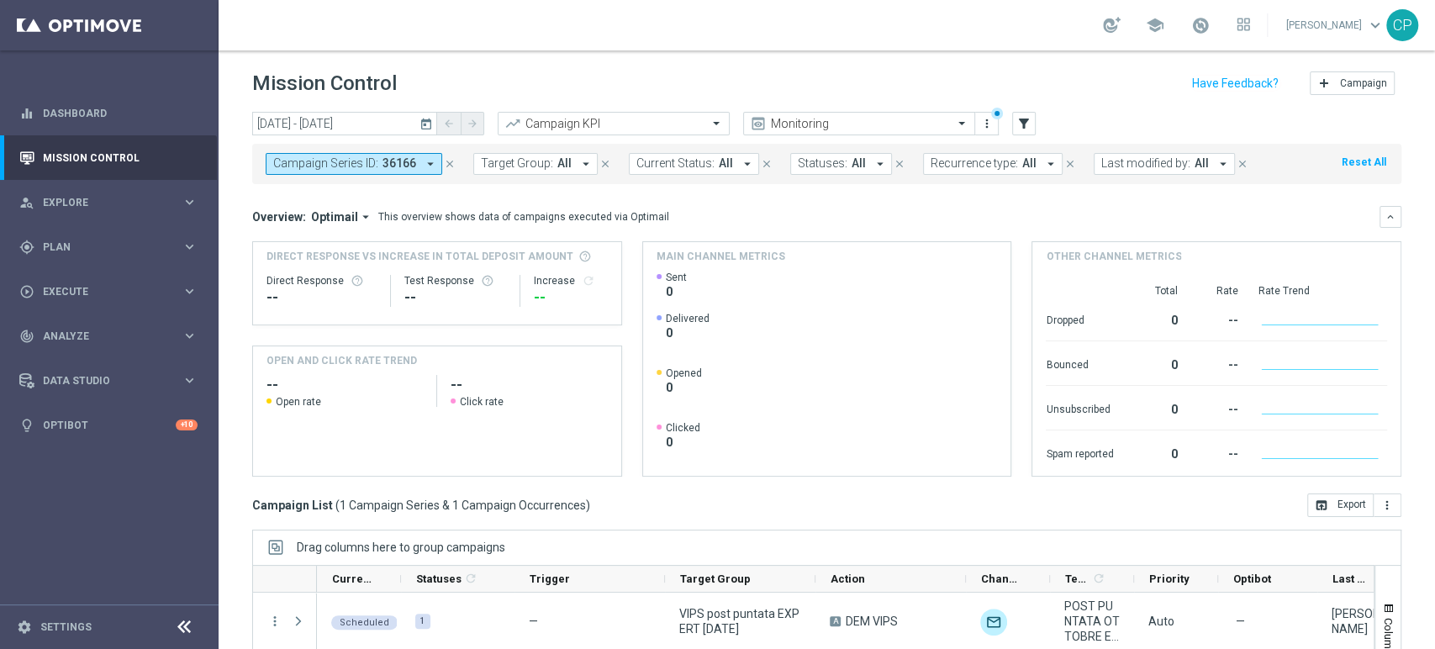
click at [1178, 165] on button "Last modified by: All arrow_drop_down" at bounding box center [1163, 164] width 141 height 22
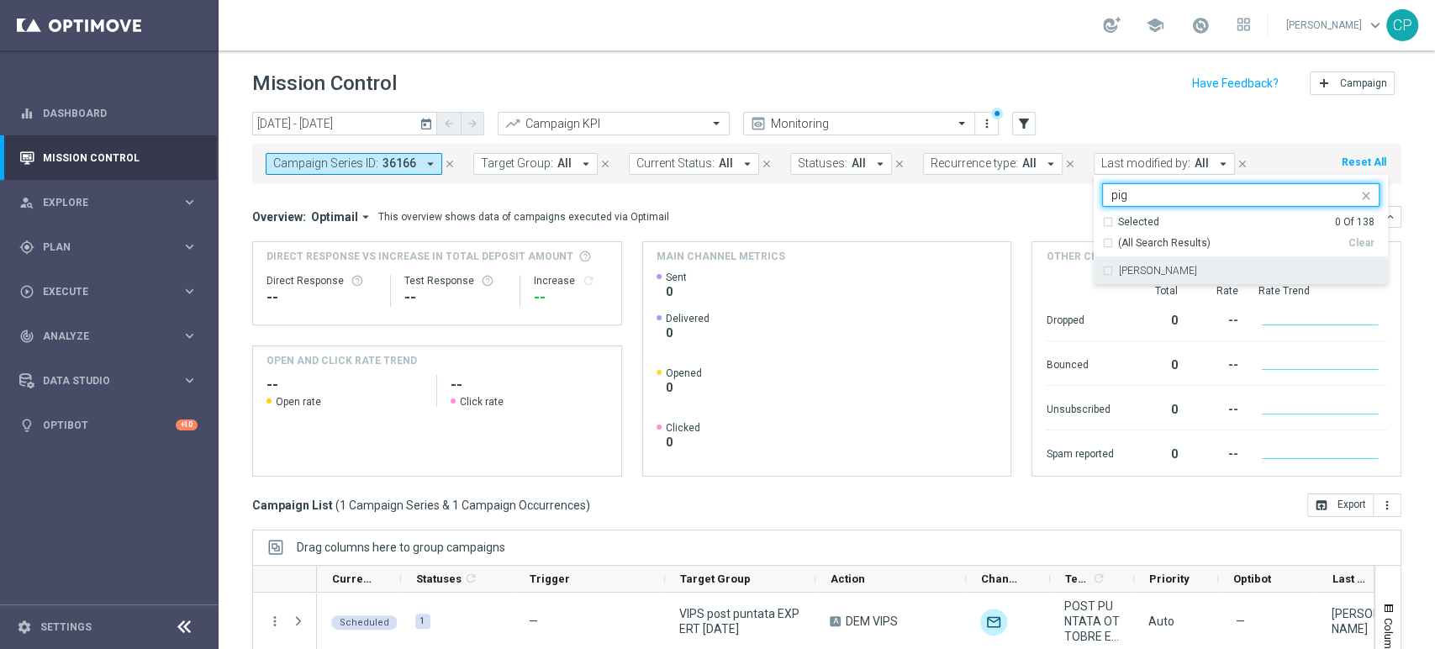
click at [1132, 275] on label "[PERSON_NAME]" at bounding box center [1158, 271] width 78 height 10
type input "pig"
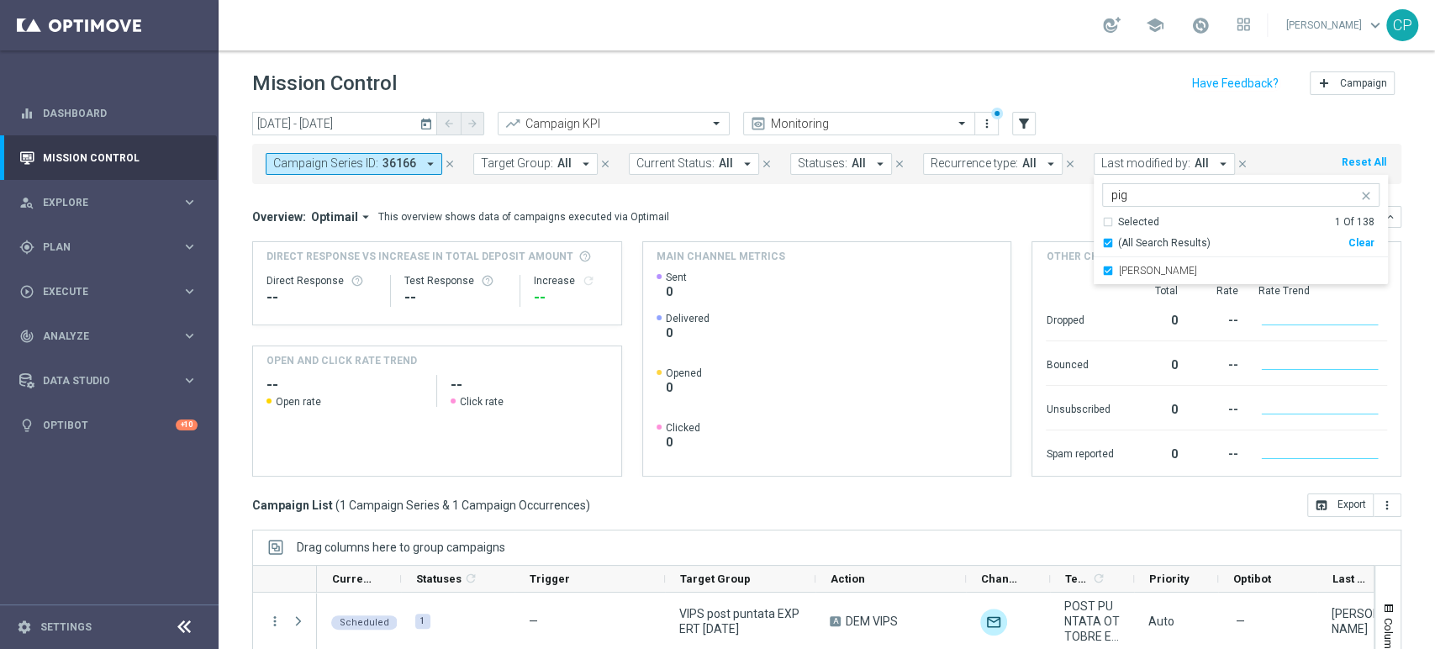
click at [870, 200] on mini-dashboard "Overview: Optimail arrow_drop_down This overview shows data of campaigns execut…" at bounding box center [826, 338] width 1149 height 309
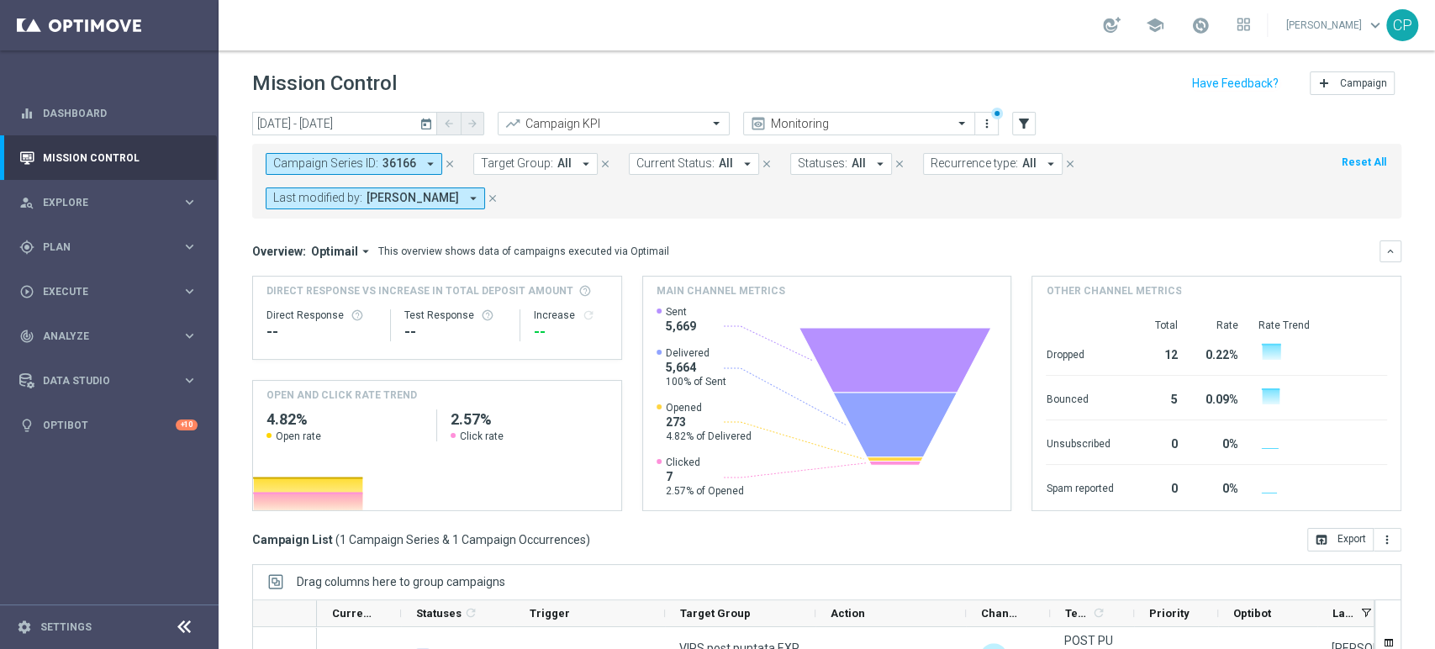
click at [444, 166] on icon "close" at bounding box center [450, 164] width 12 height 12
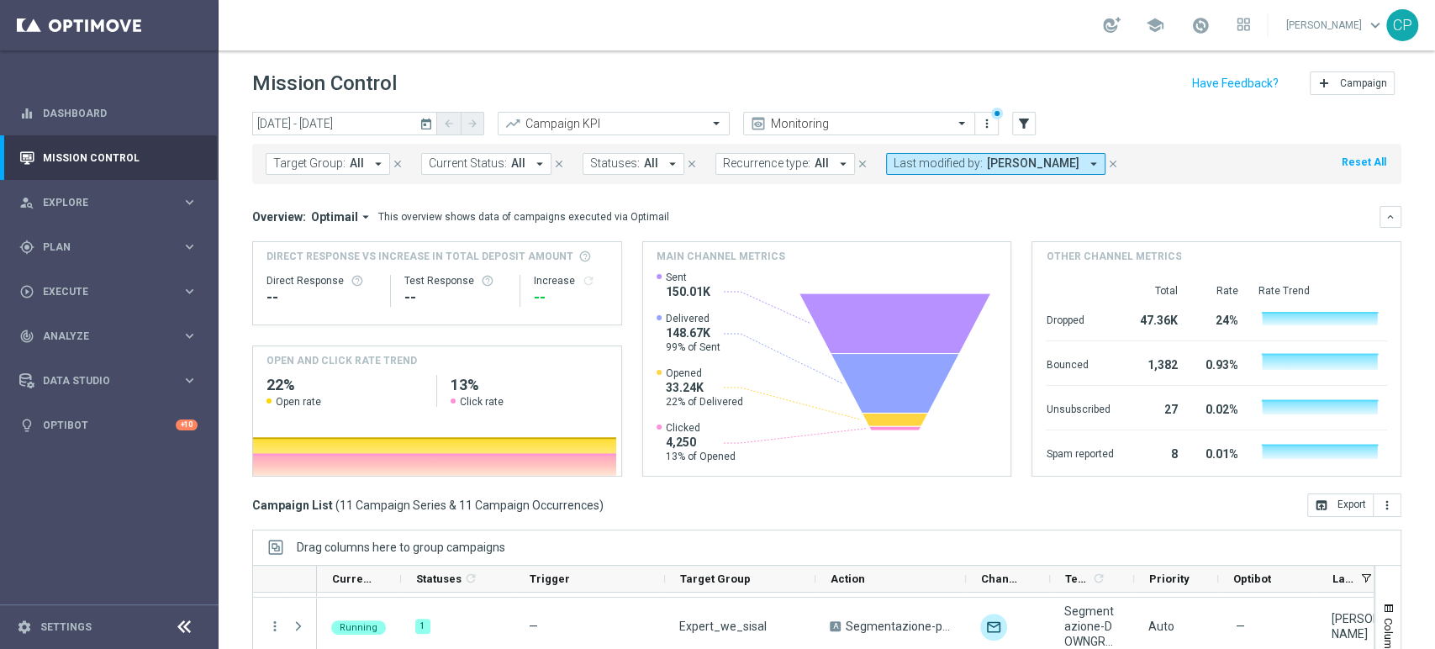
click at [424, 122] on icon "today" at bounding box center [426, 123] width 15 height 15
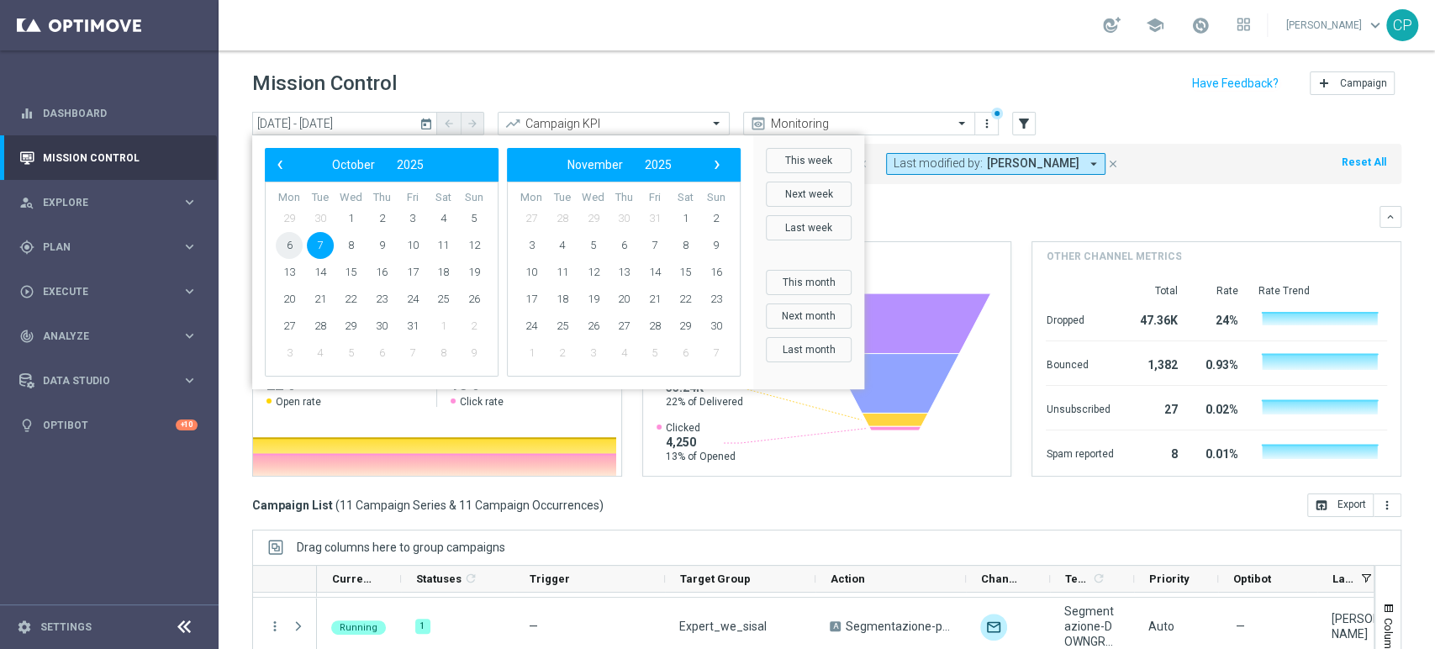
click at [292, 244] on span "6" at bounding box center [289, 245] width 27 height 27
click at [352, 245] on span "8" at bounding box center [350, 245] width 27 height 27
type input "06 Oct 2025 - 08 Oct 2025"
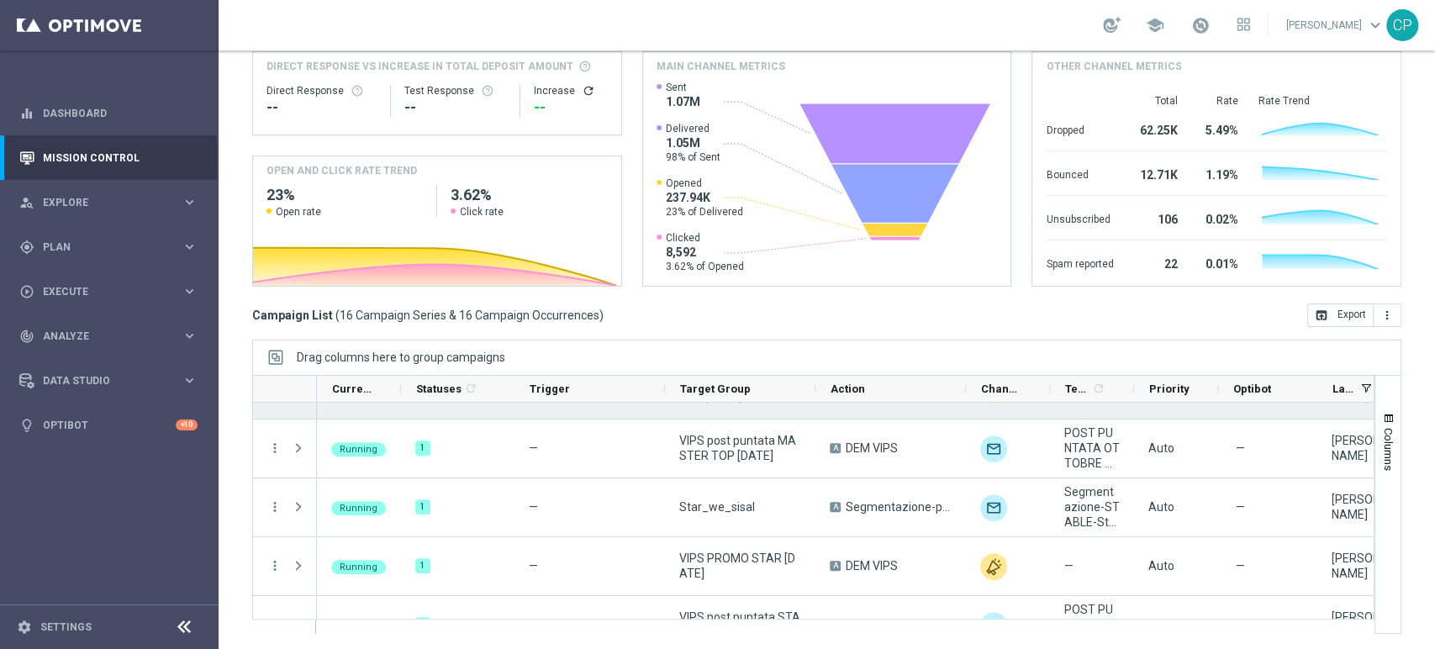
scroll to position [725, 0]
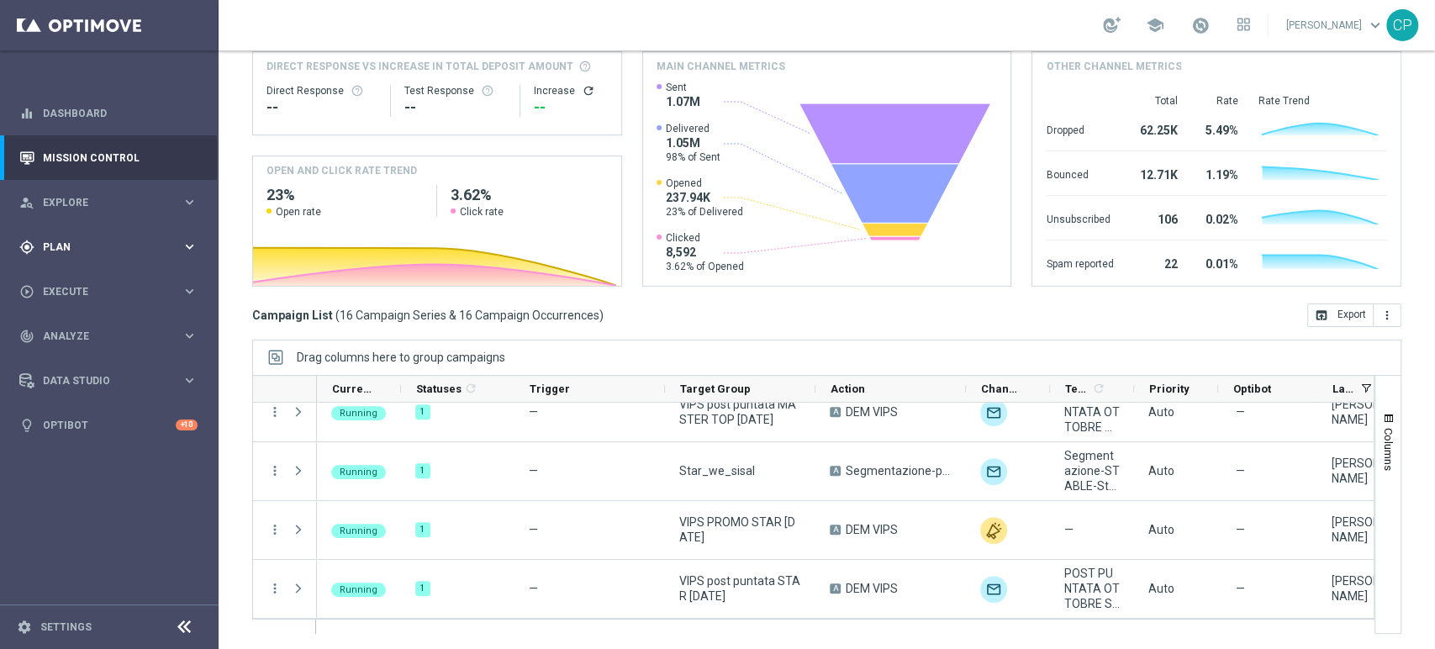
click at [176, 249] on span "Plan" at bounding box center [112, 247] width 139 height 10
click at [69, 334] on span "Templates" at bounding box center [105, 332] width 120 height 10
click at [72, 355] on link "Optimail" at bounding box center [113, 356] width 123 height 13
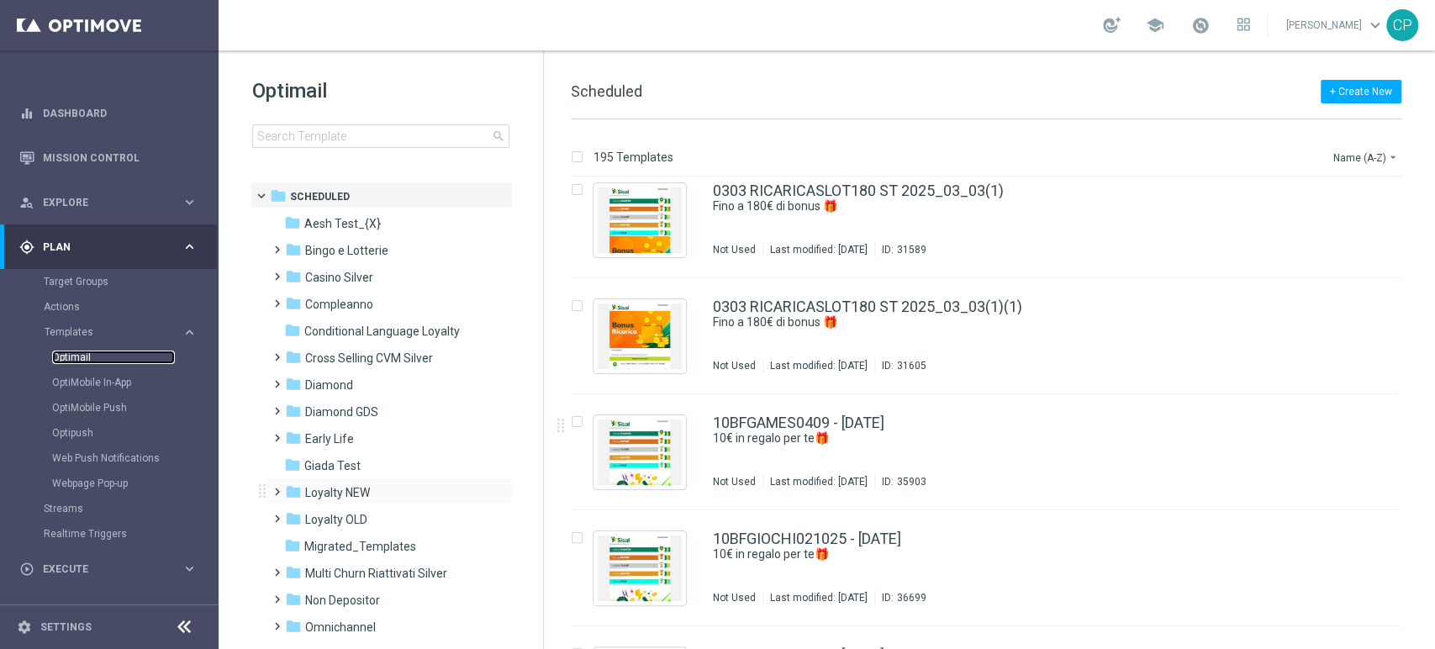
scroll to position [89, 0]
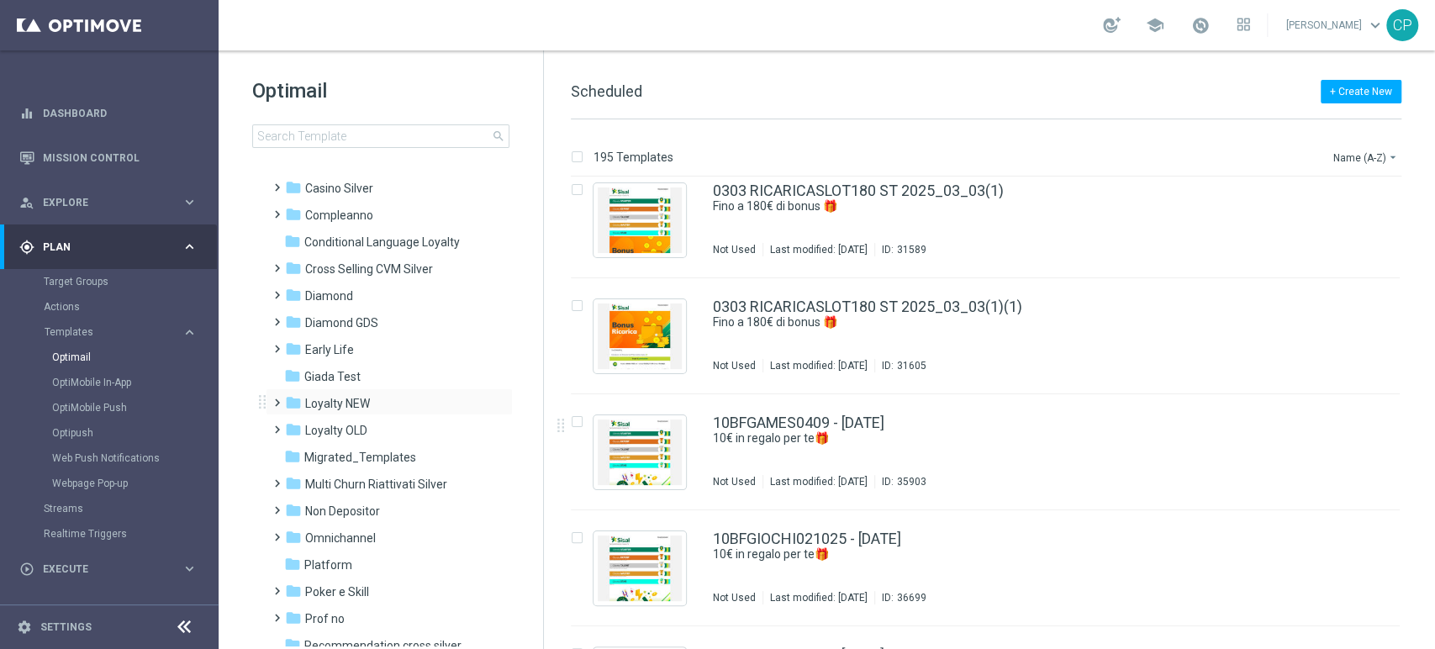
click at [366, 392] on div "folder Loyalty NEW more_vert" at bounding box center [389, 401] width 247 height 27
click at [335, 401] on span "Loyalty NEW" at bounding box center [337, 403] width 65 height 15
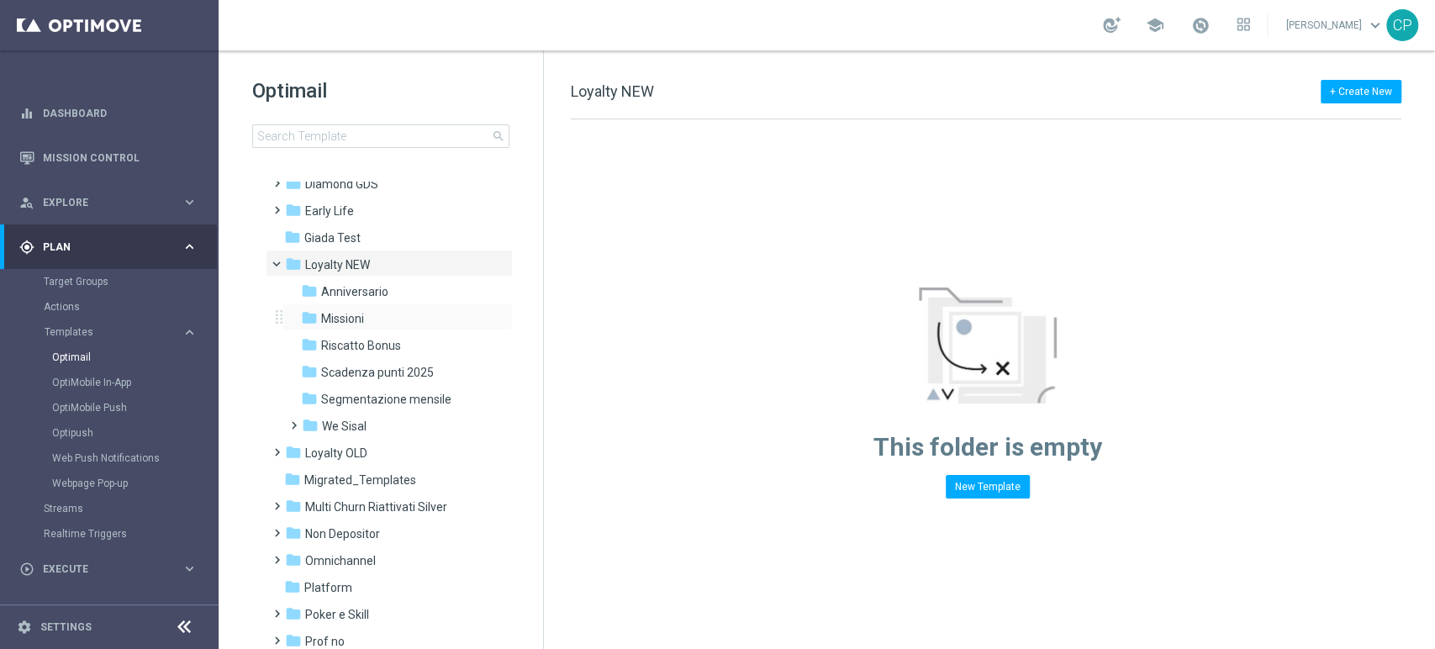
scroll to position [250, 0]
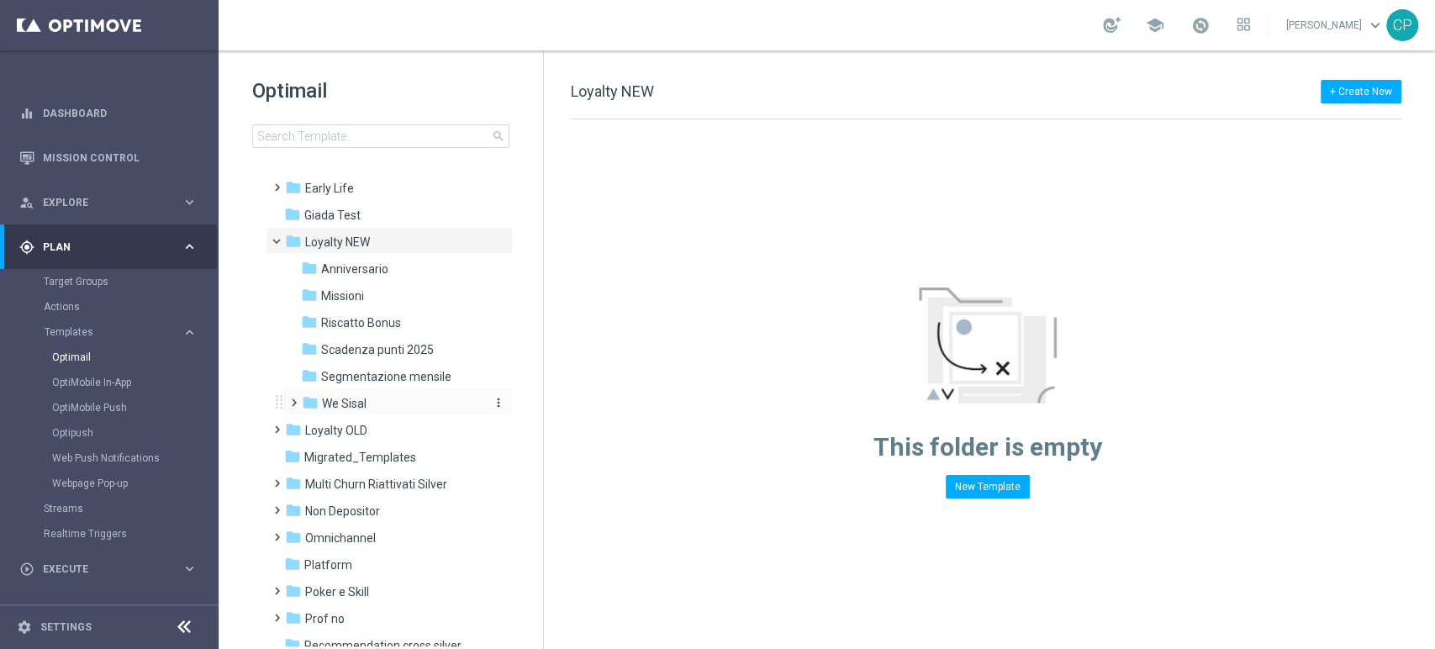
click at [369, 407] on div "folder We Sisal" at bounding box center [391, 403] width 179 height 19
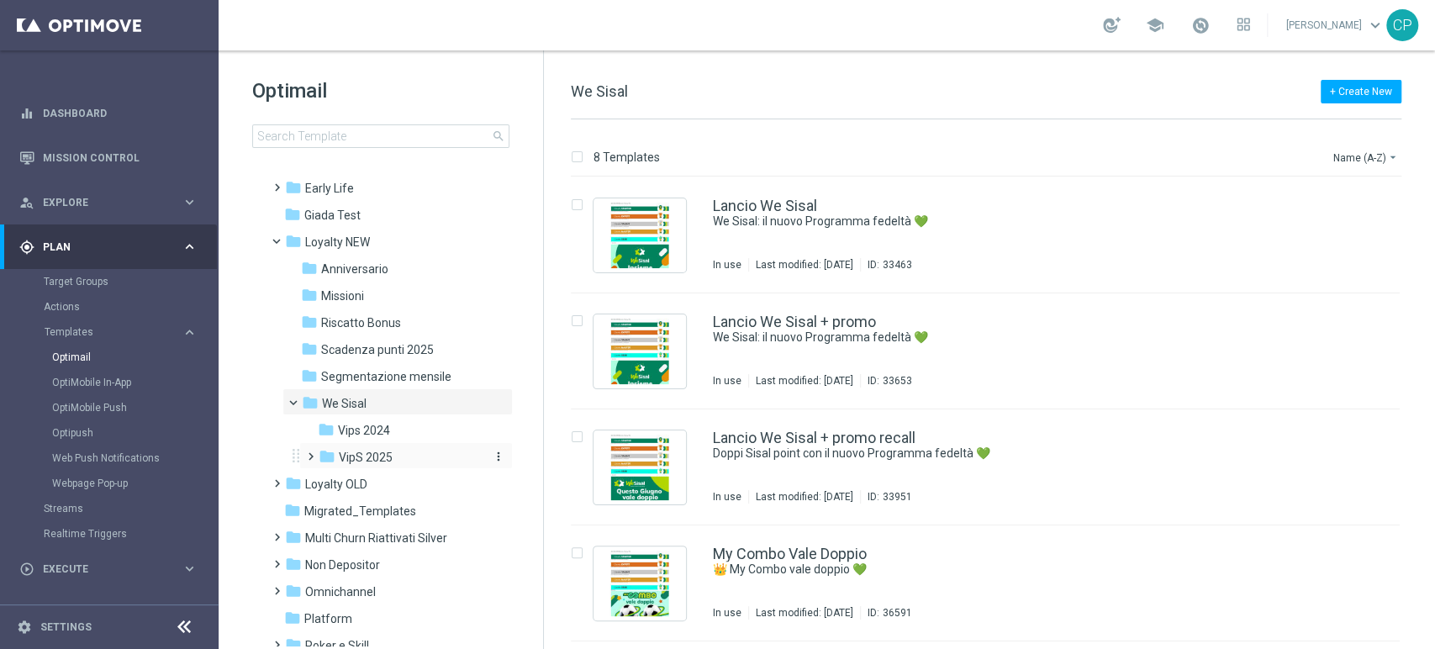
click at [370, 457] on span "VipS 2025" at bounding box center [366, 457] width 54 height 15
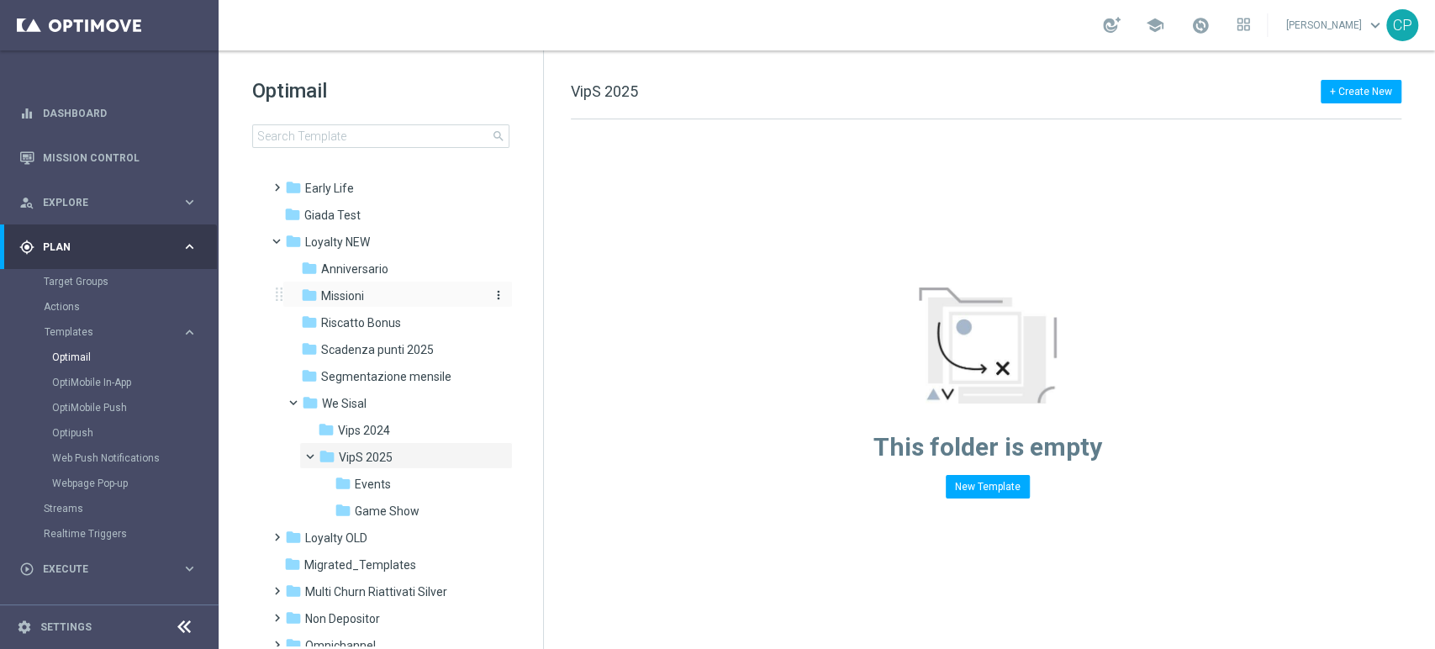
click at [351, 294] on span "Missioni" at bounding box center [342, 295] width 43 height 15
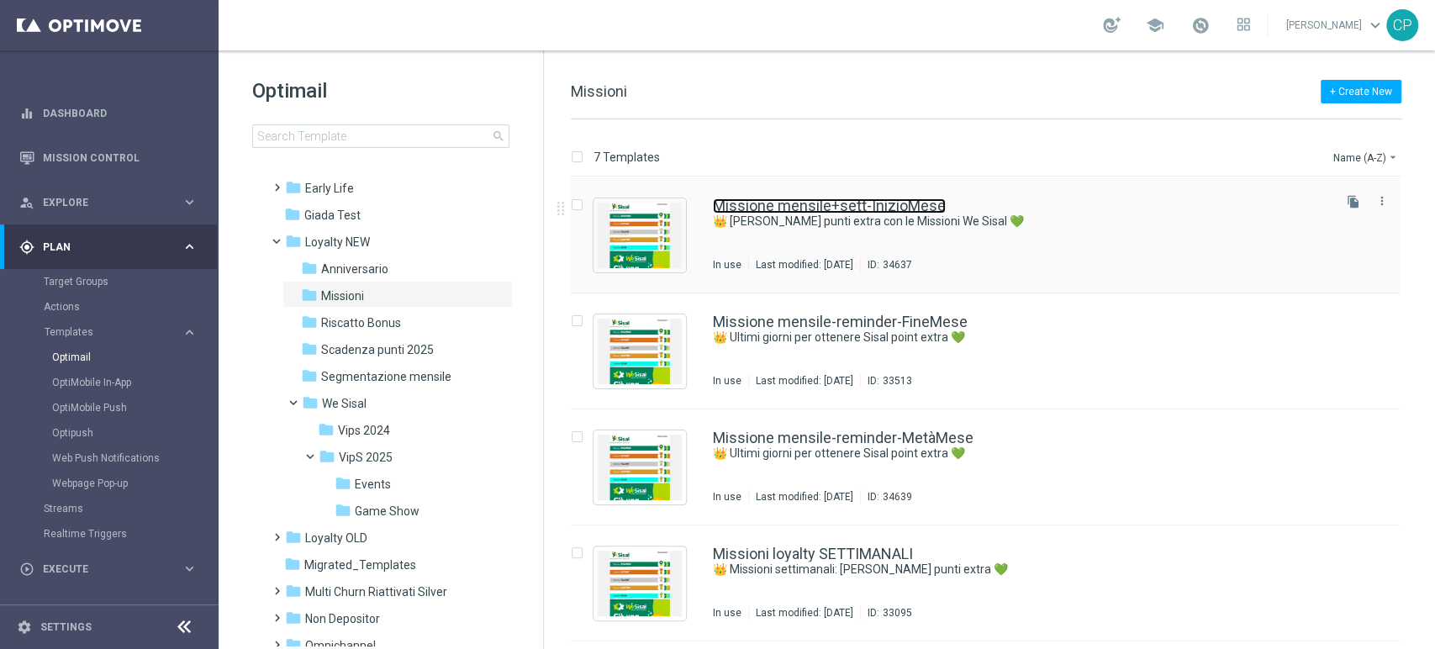
click at [895, 212] on link "Missione mensile+sett-InizioMese" at bounding box center [829, 205] width 233 height 15
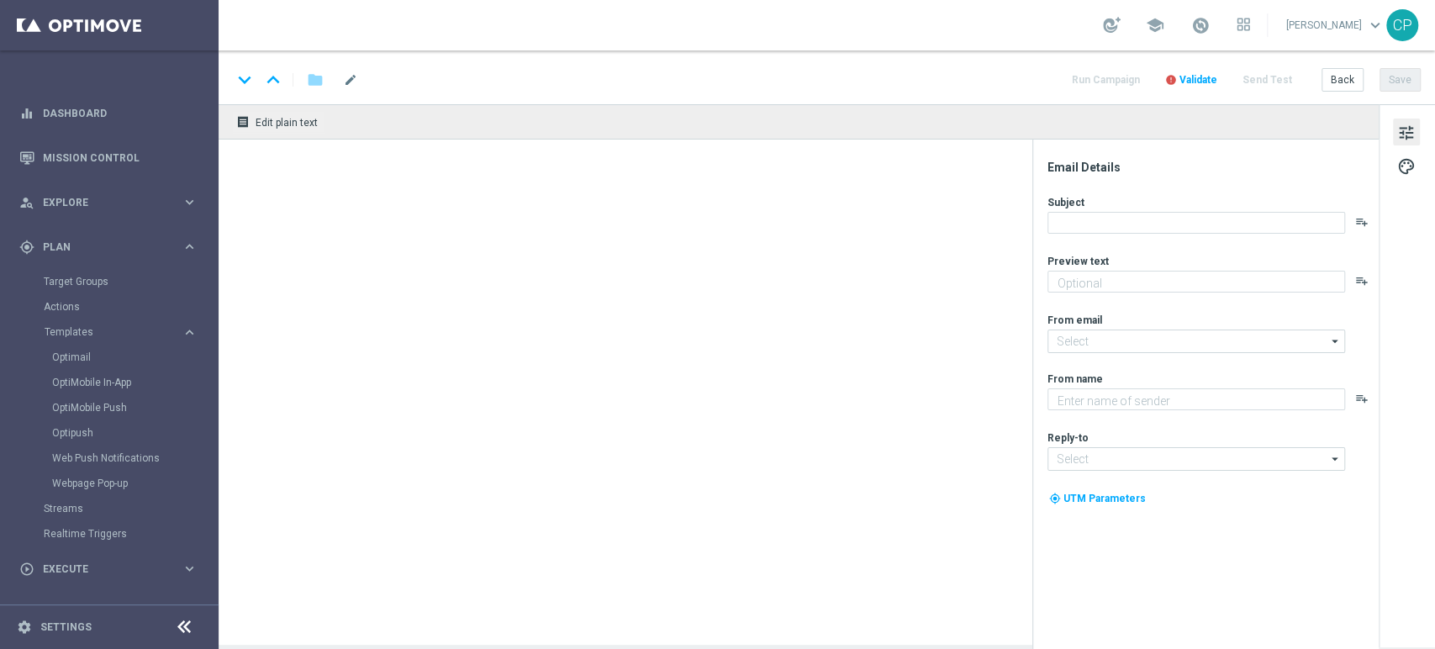
type textarea "Scopri le missioni pensate per te"
type input "newsletter@comunicazioni.sisal.it"
type textarea "Sisal"
type input "info@sisal.it"
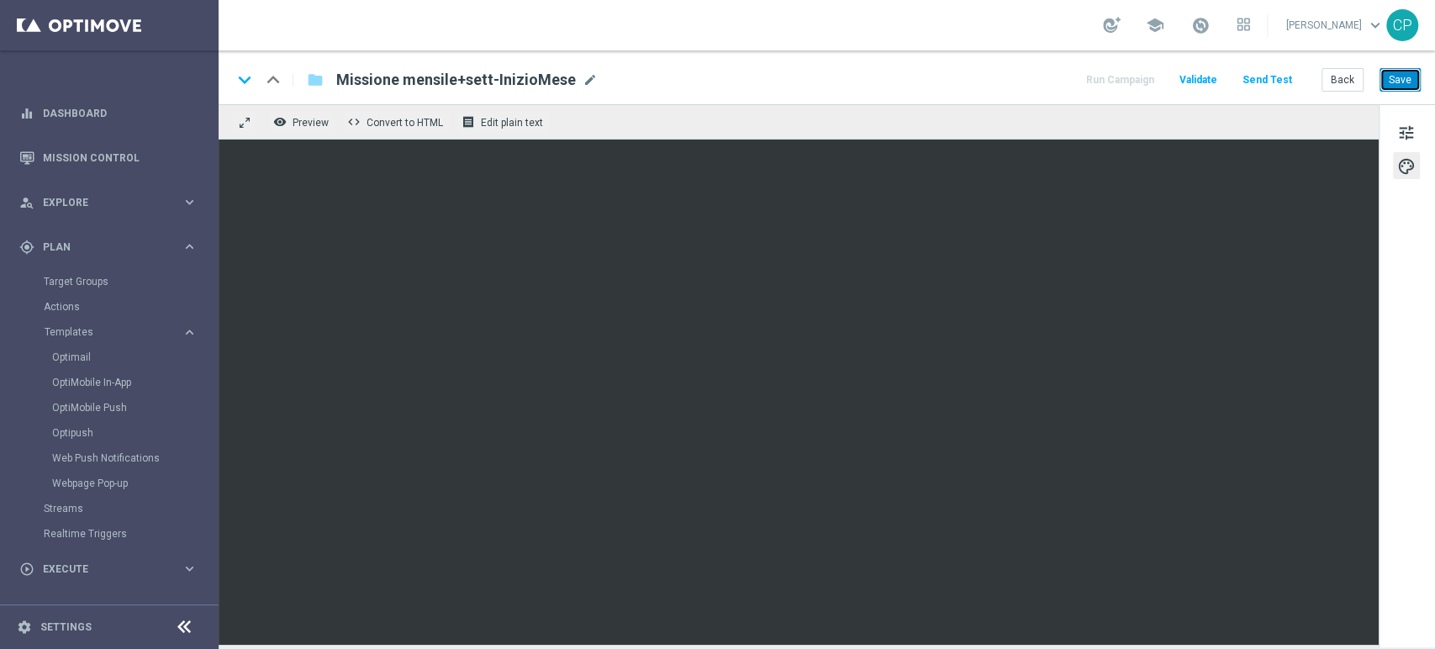
click at [1405, 73] on button "Save" at bounding box center [1399, 80] width 41 height 24
click at [1400, 78] on button "Save" at bounding box center [1399, 80] width 41 height 24
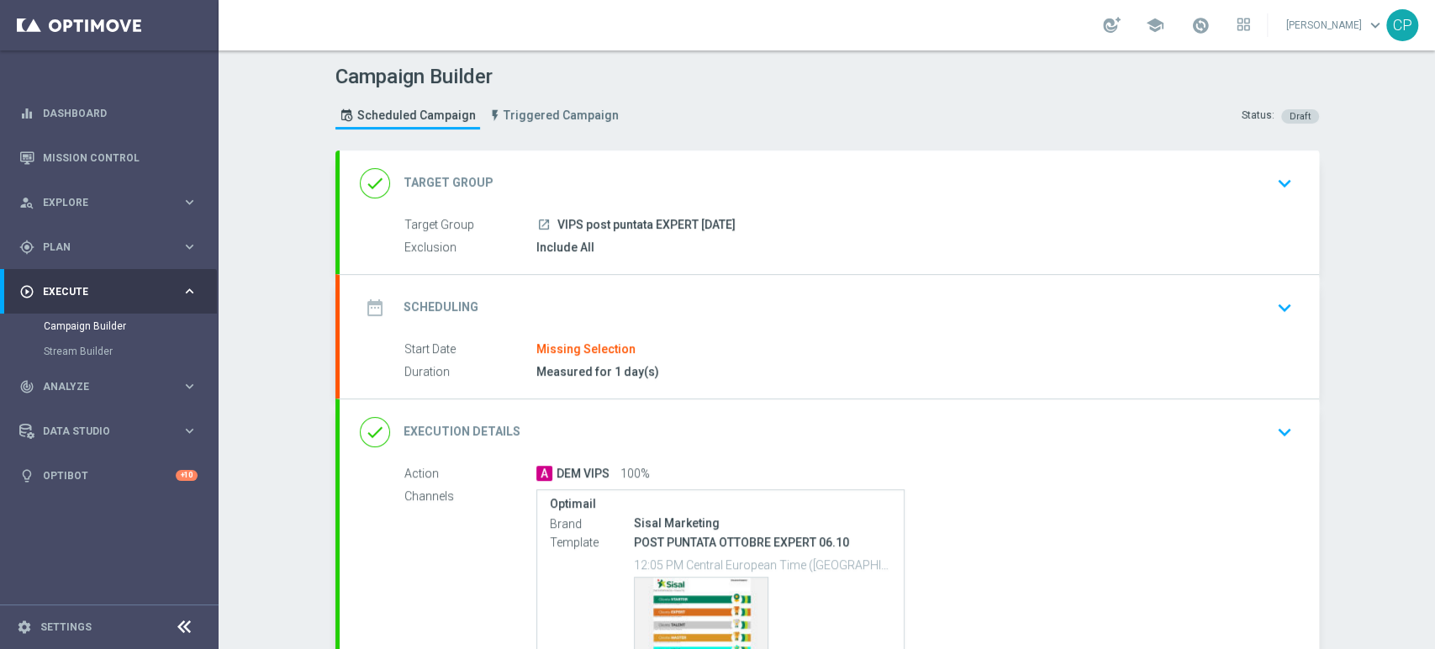
click at [1275, 181] on icon "keyboard_arrow_down" at bounding box center [1284, 183] width 25 height 25
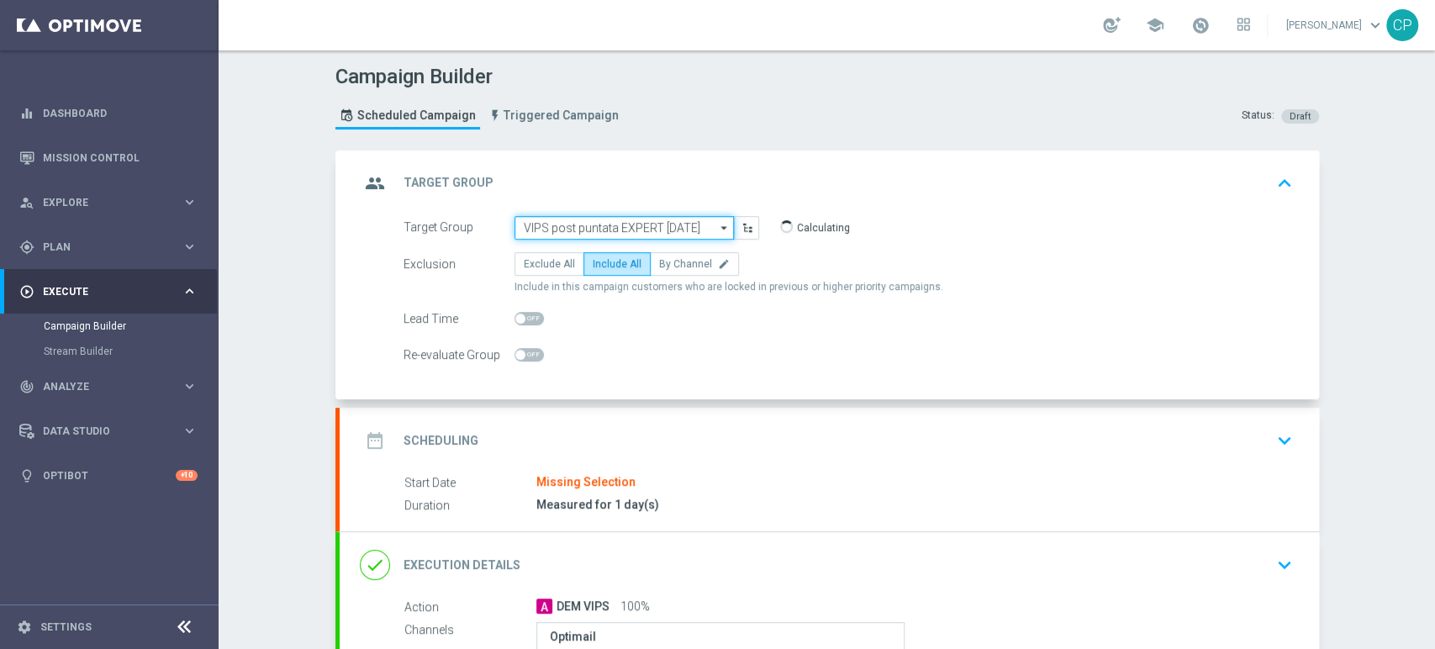
click at [637, 226] on input "VIPS post puntata EXPERT [DATE]" at bounding box center [623, 228] width 219 height 24
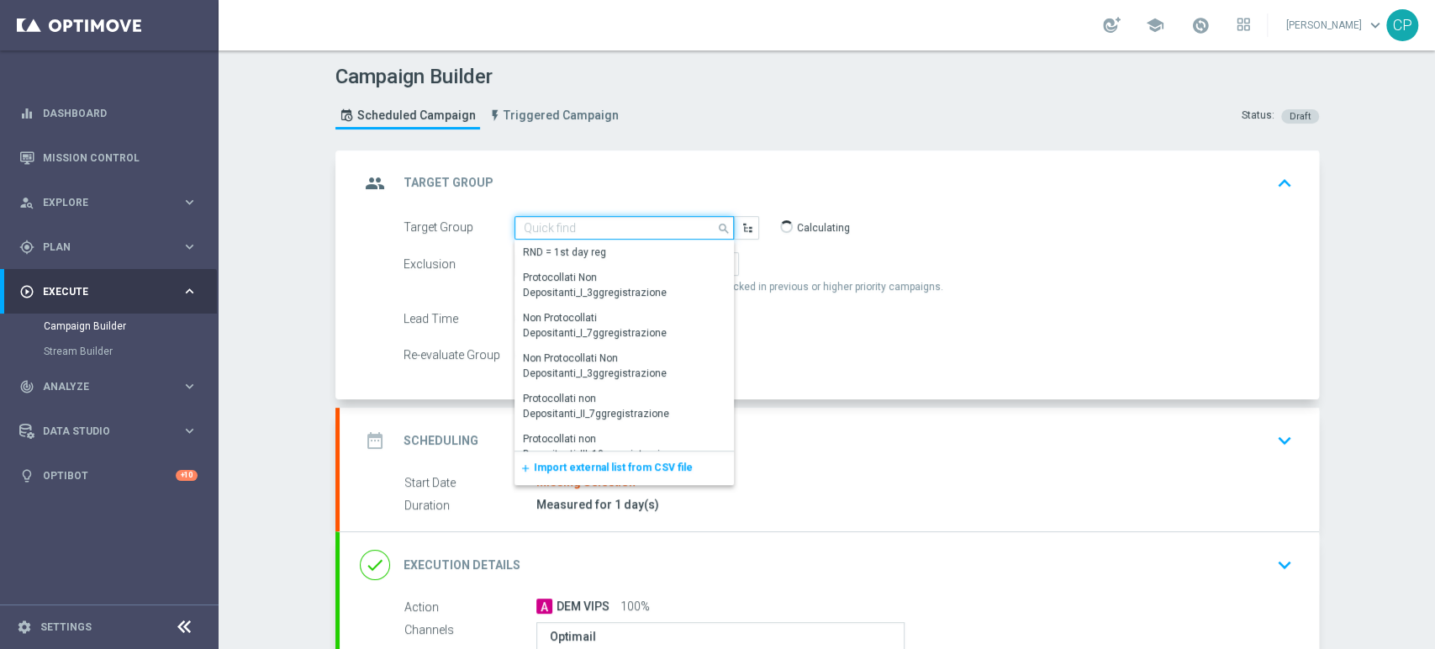
click at [637, 226] on input at bounding box center [623, 228] width 219 height 24
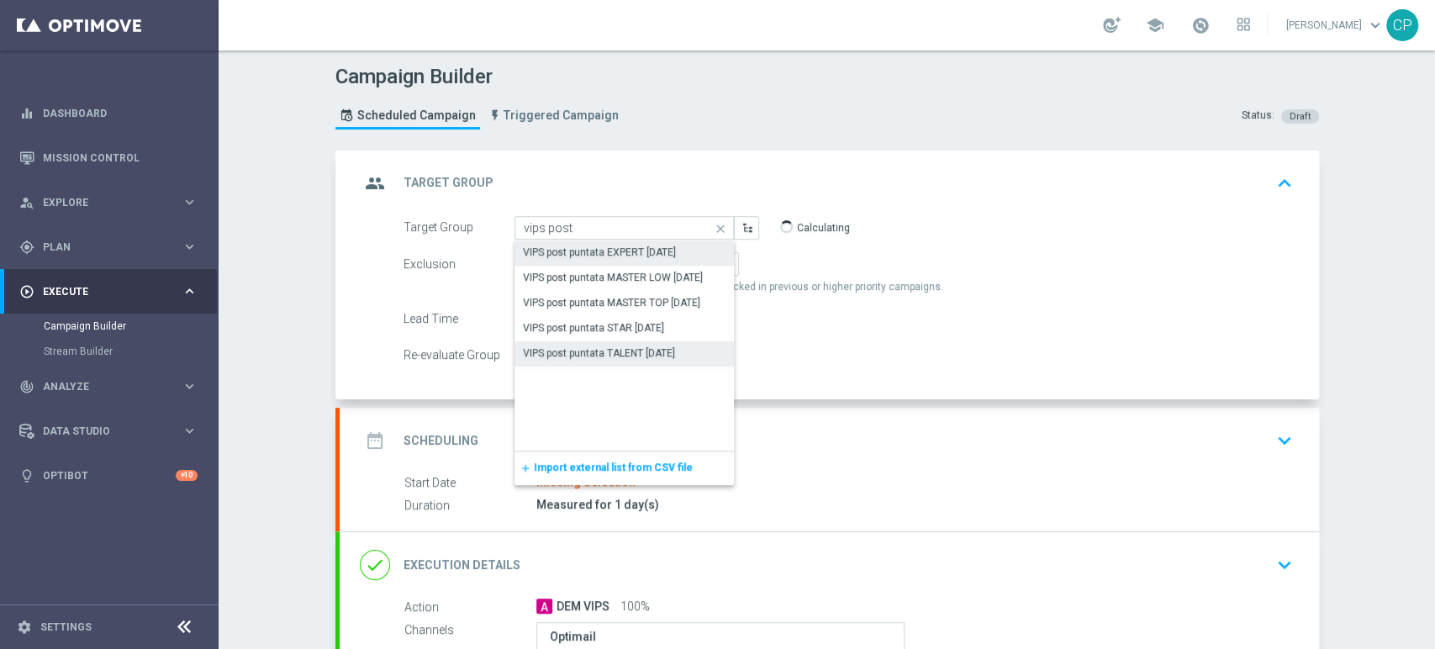
click at [619, 345] on div "VIPS post puntata TALENT [DATE]" at bounding box center [599, 352] width 152 height 15
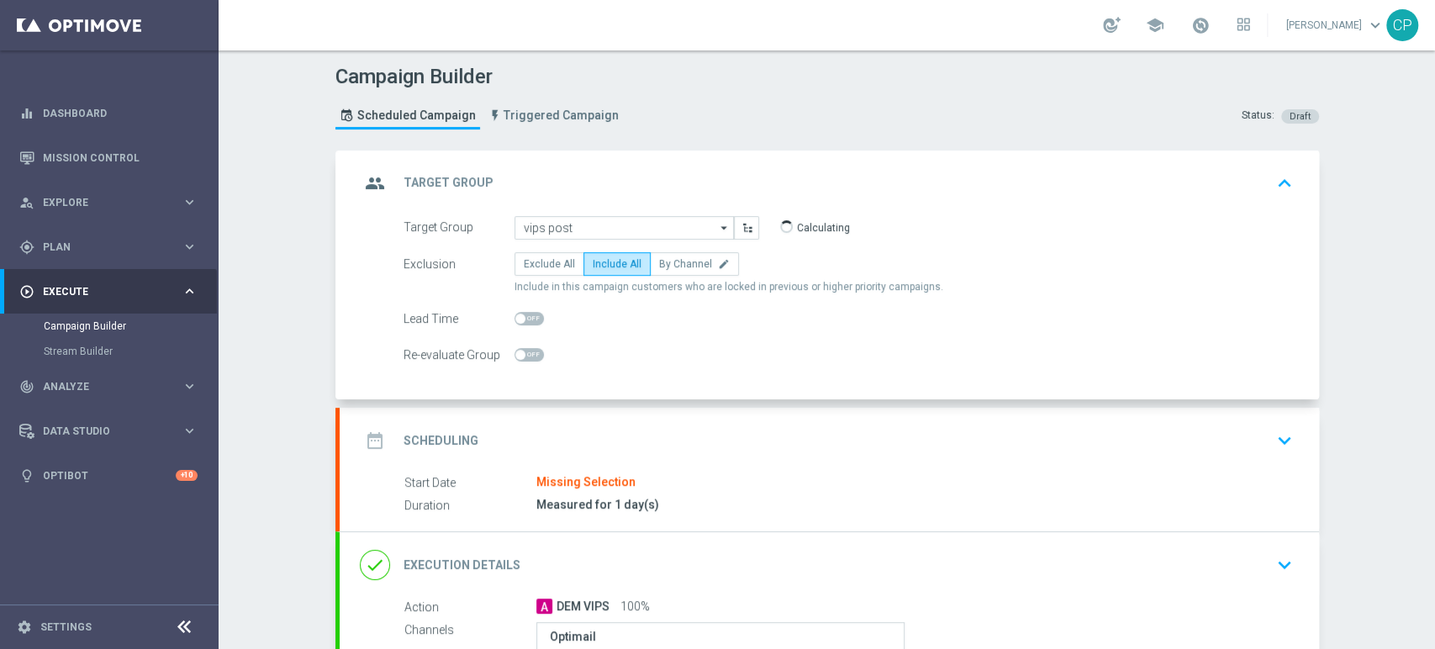
type input "VIPS post puntata TALENT [DATE]"
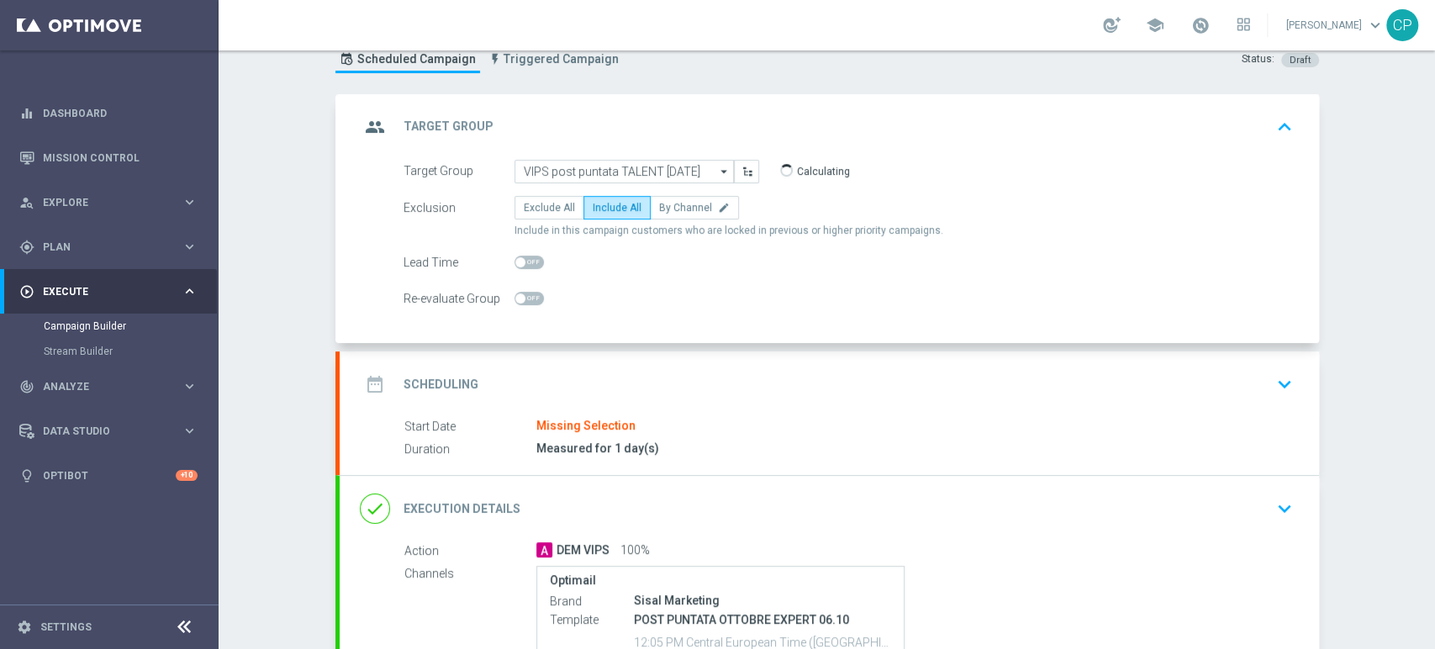
scroll to position [60, 0]
click at [821, 425] on div "Start Date Missing Selection" at bounding box center [845, 422] width 882 height 18
click at [1277, 382] on icon "keyboard_arrow_down" at bounding box center [1284, 380] width 25 height 25
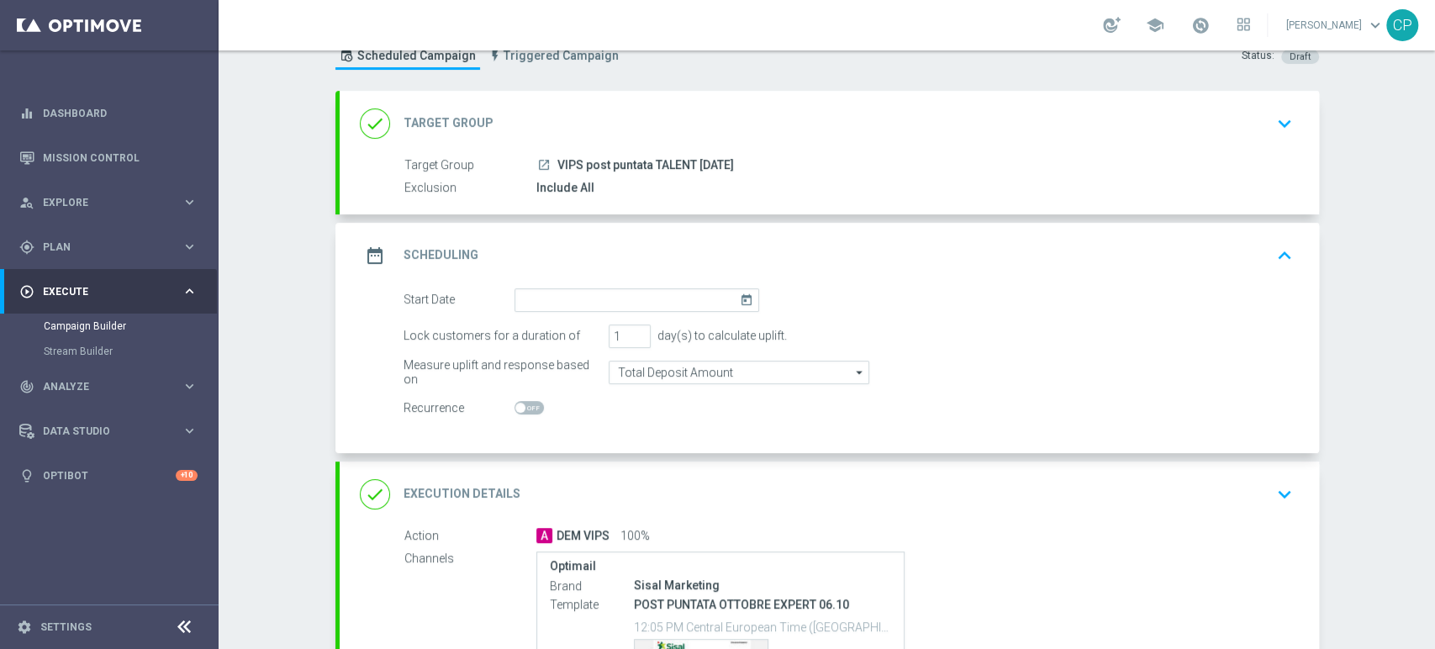
click at [747, 295] on icon "today" at bounding box center [749, 297] width 19 height 18
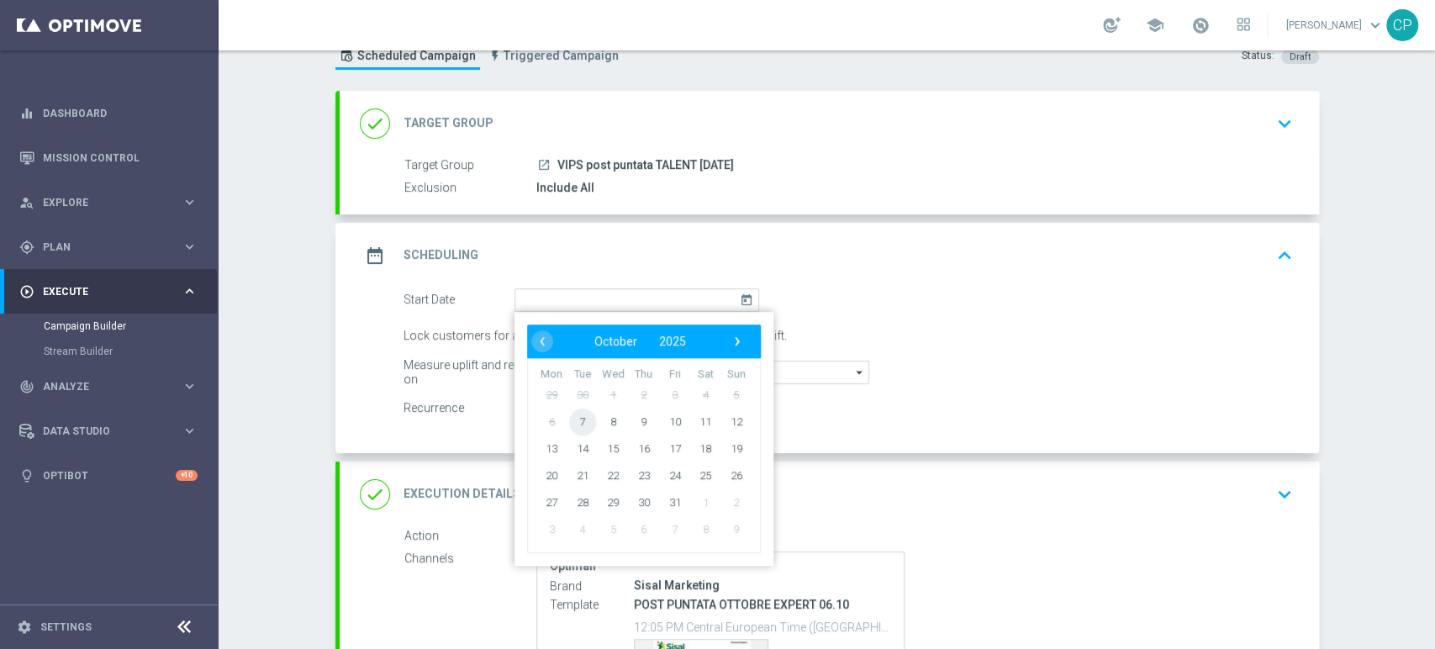
click at [574, 424] on span "7" at bounding box center [581, 421] width 27 height 27
type input "[DATE]"
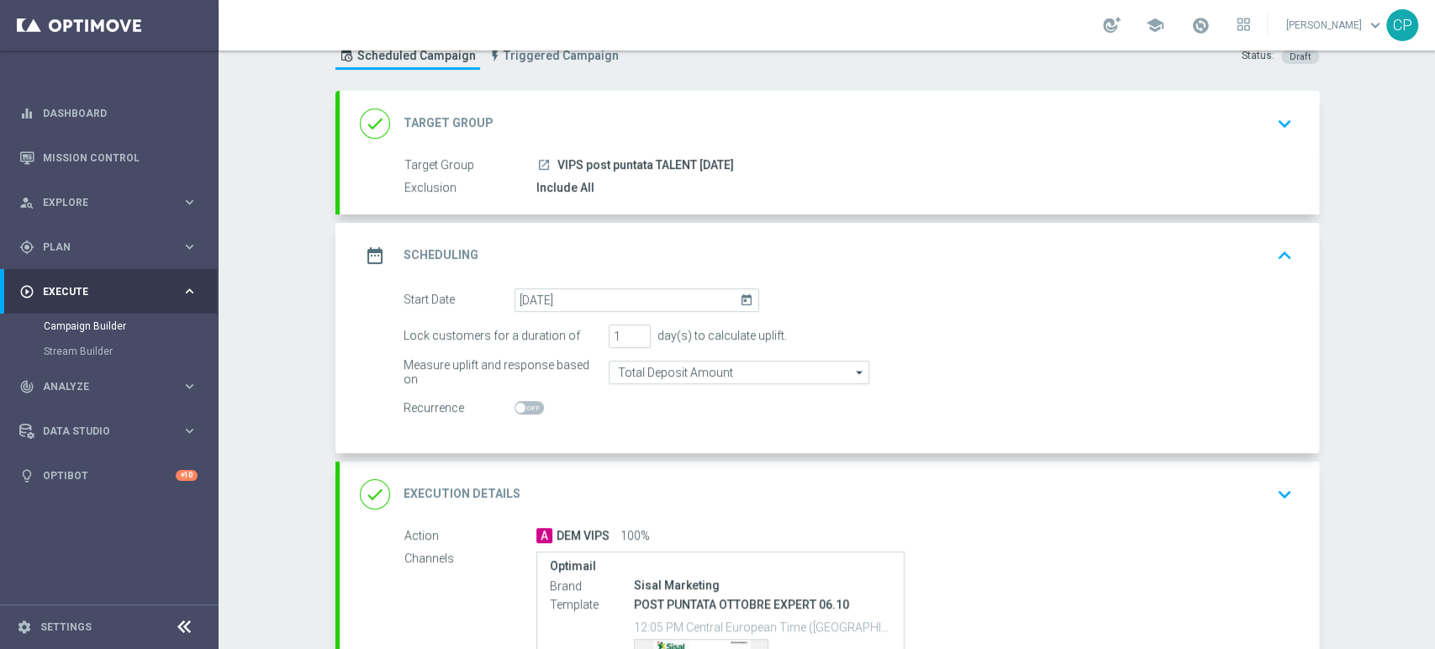
click at [618, 422] on div "Start Date [DATE] [DATE] Lock customers for a duration of 1 day(s) to calculate…" at bounding box center [829, 370] width 979 height 165
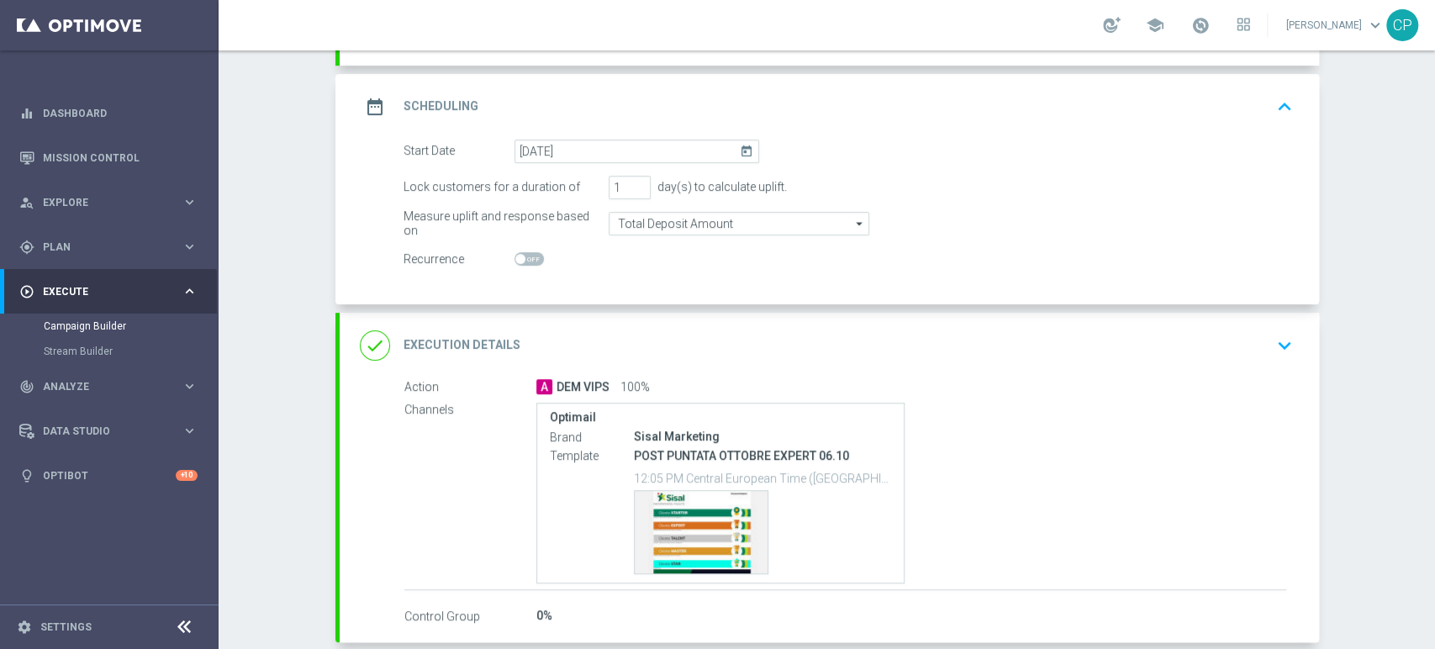
scroll to position [291, 0]
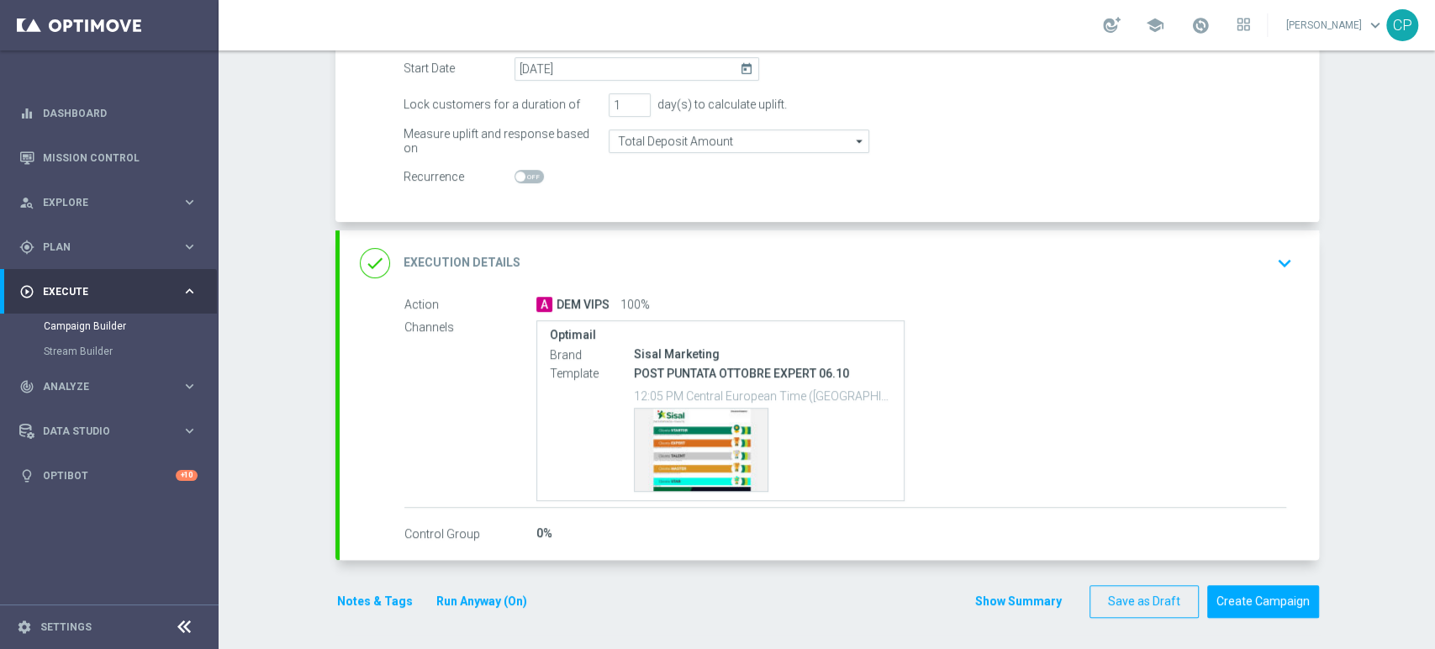
click at [1275, 257] on icon "keyboard_arrow_down" at bounding box center [1284, 262] width 25 height 25
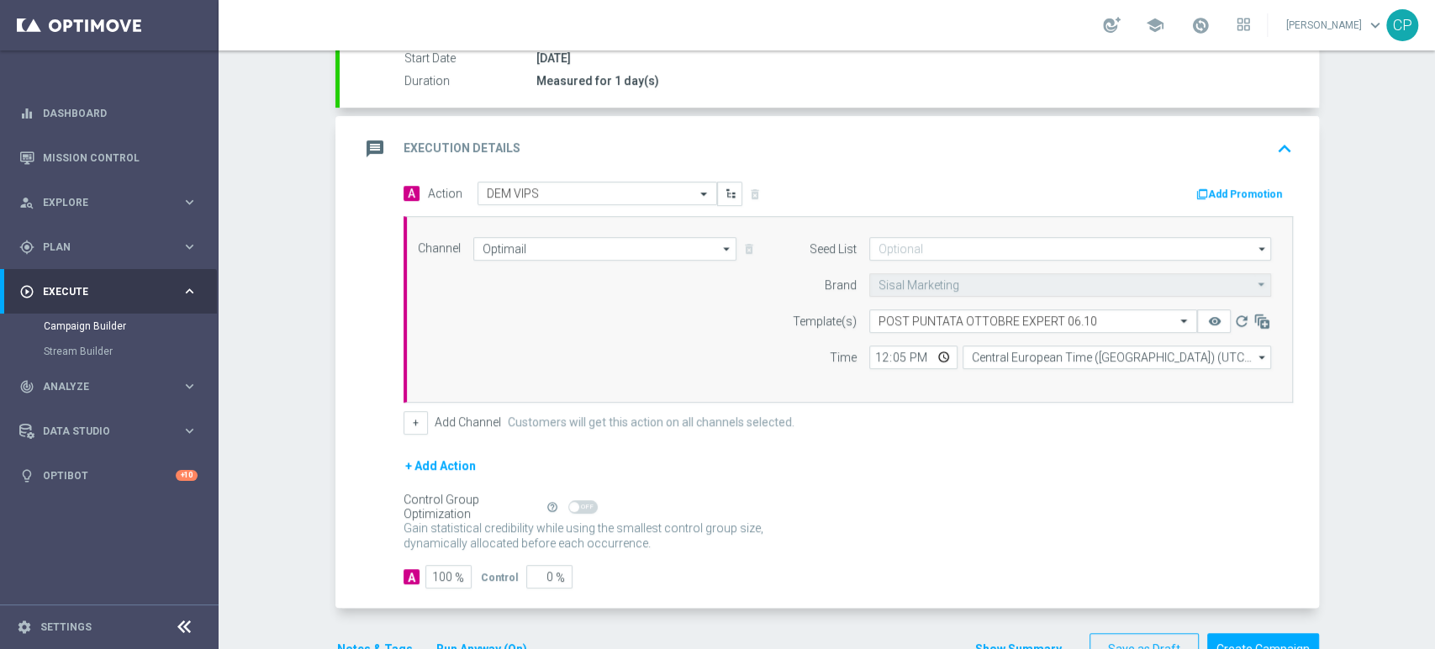
scroll to position [275, 0]
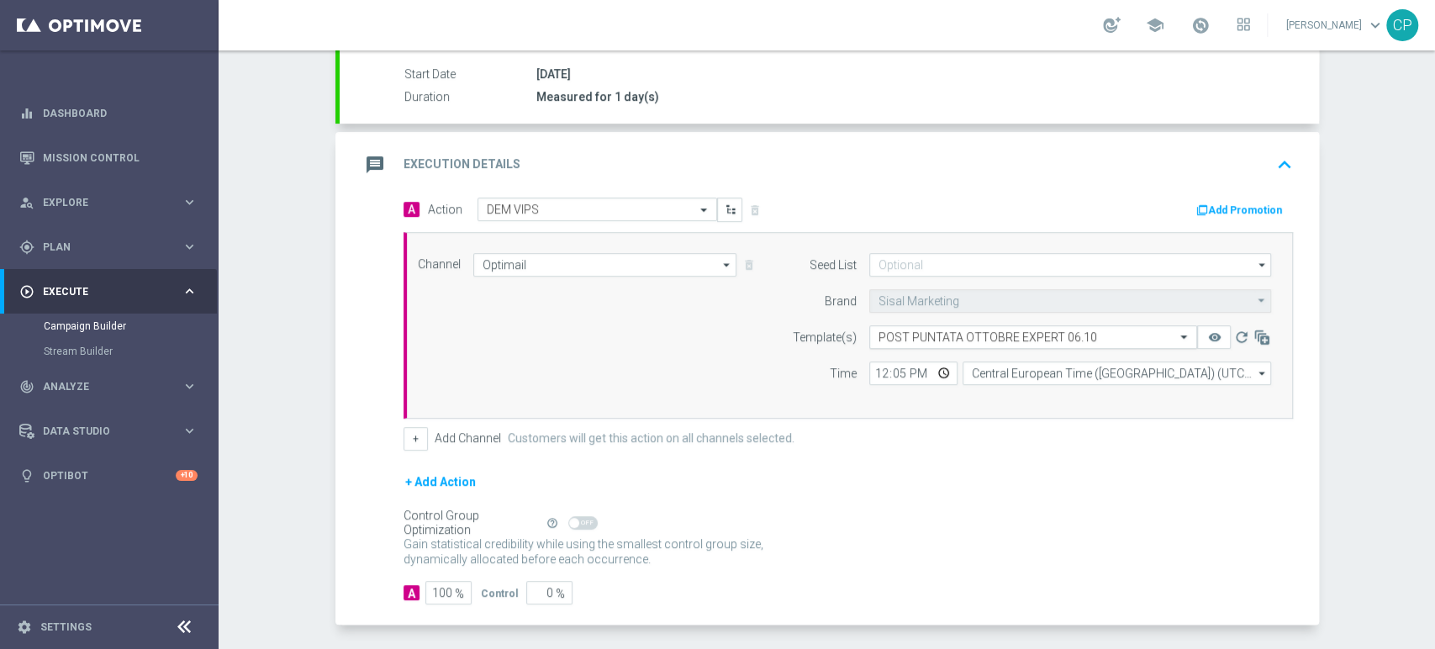
click at [992, 335] on input "text" at bounding box center [1016, 337] width 276 height 14
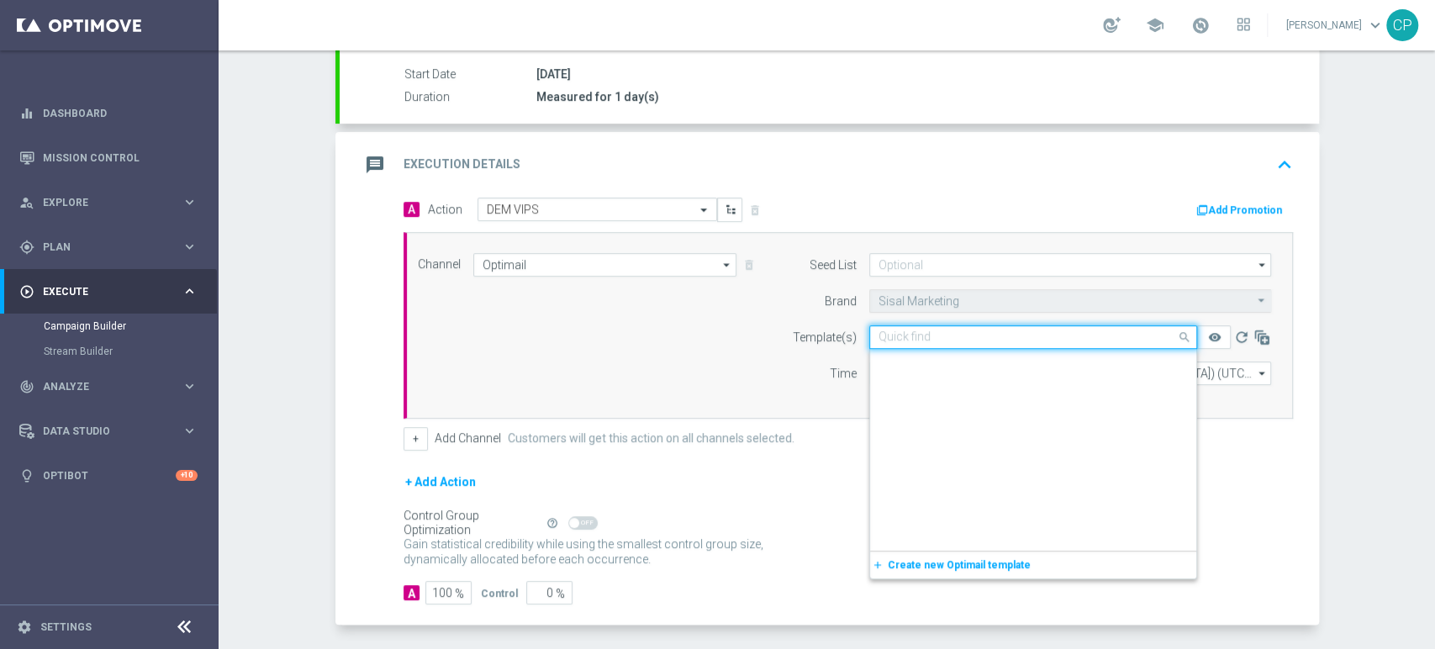
scroll to position [163325, 0]
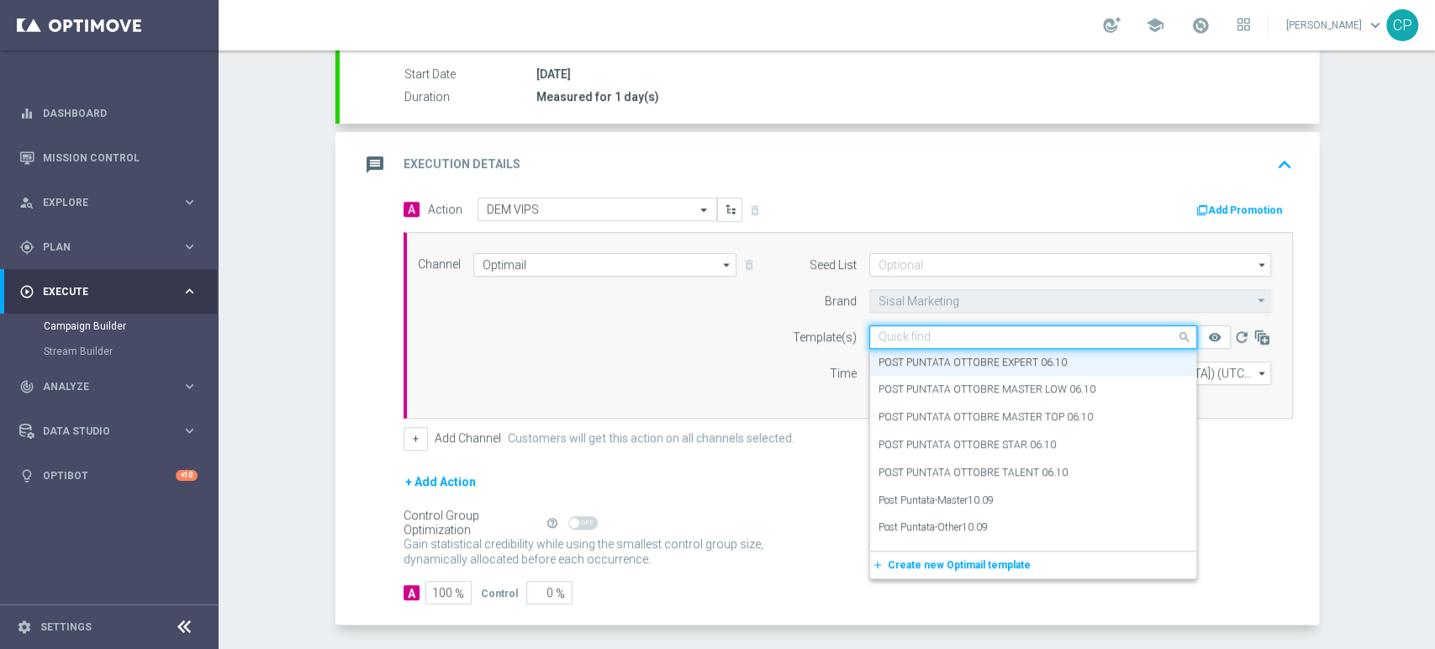
click at [992, 335] on input "text" at bounding box center [1016, 337] width 276 height 14
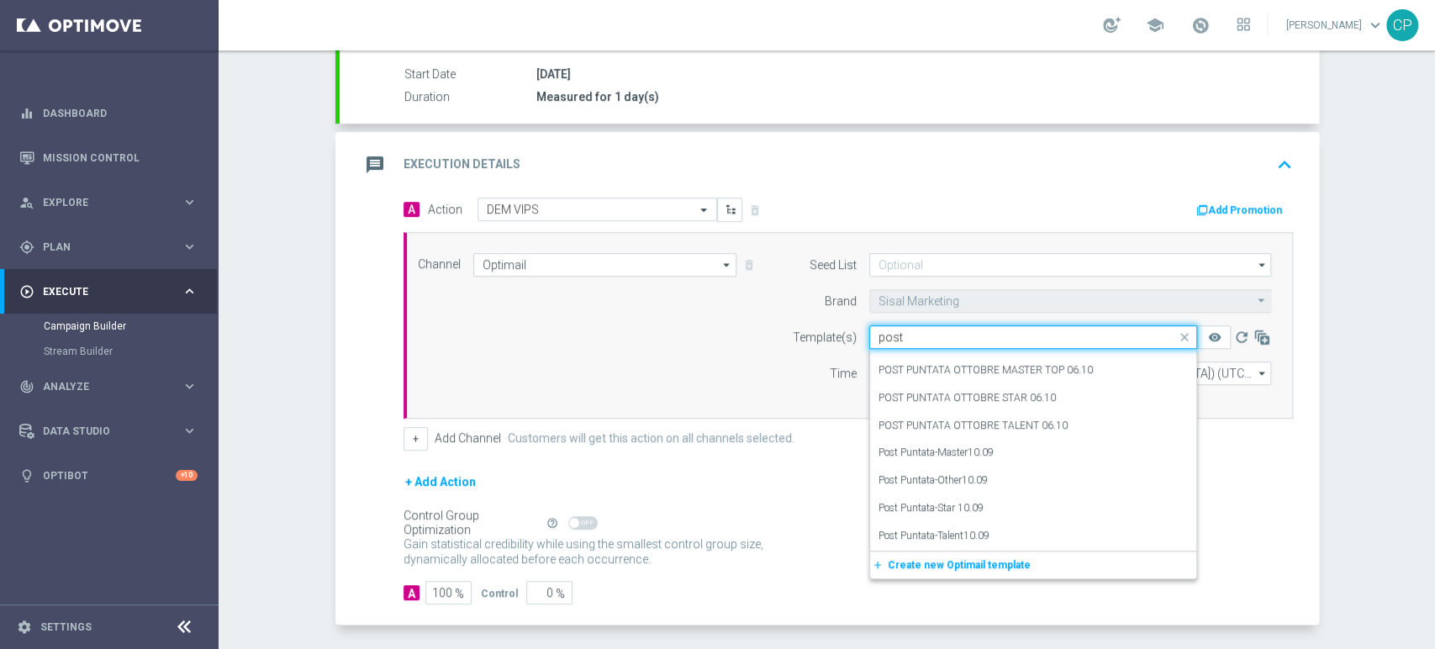
scroll to position [47, 0]
click at [997, 419] on label "POST PUNTATA OTTOBRE TALENT 06.10" at bounding box center [972, 426] width 189 height 14
type input "post puntata"
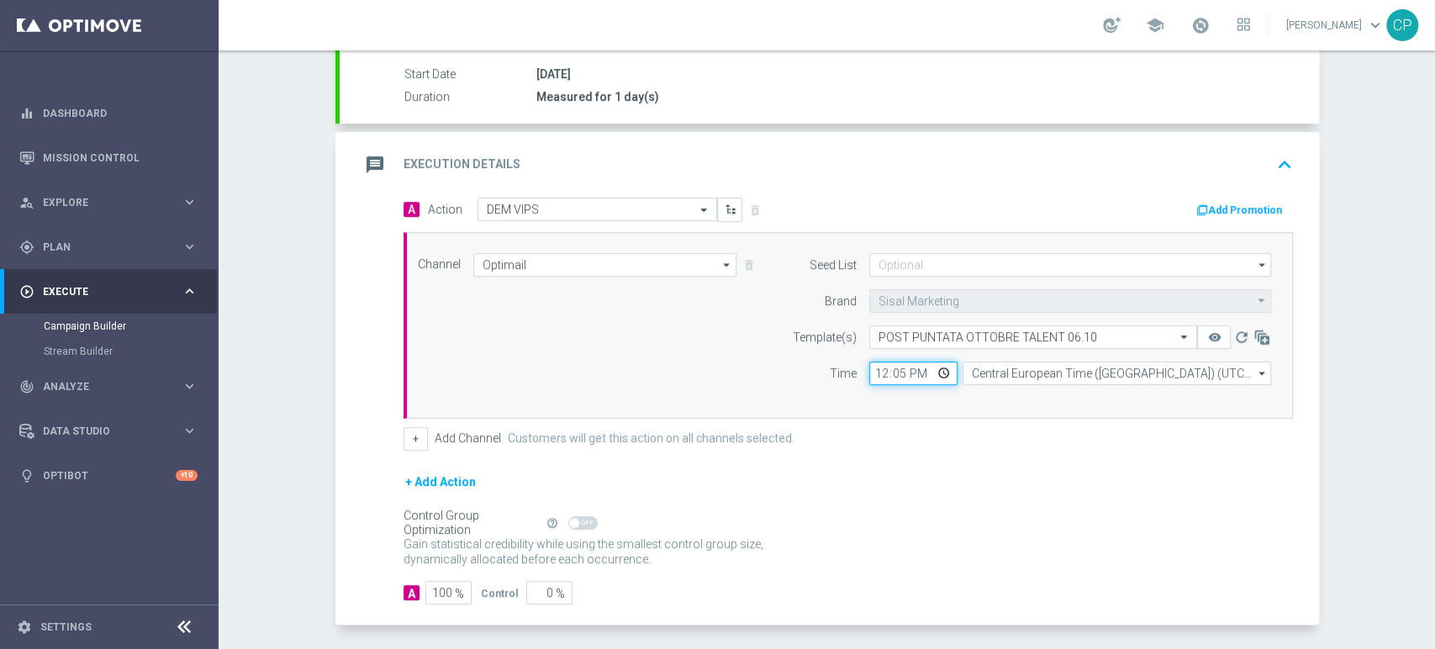
click at [894, 374] on input "12:05" at bounding box center [913, 373] width 88 height 24
type input "12:07"
click at [887, 398] on div "Channel Optimail Optimail arrow_drop_down Show Selected 1 of 20 Optimail" at bounding box center [847, 325] width 889 height 187
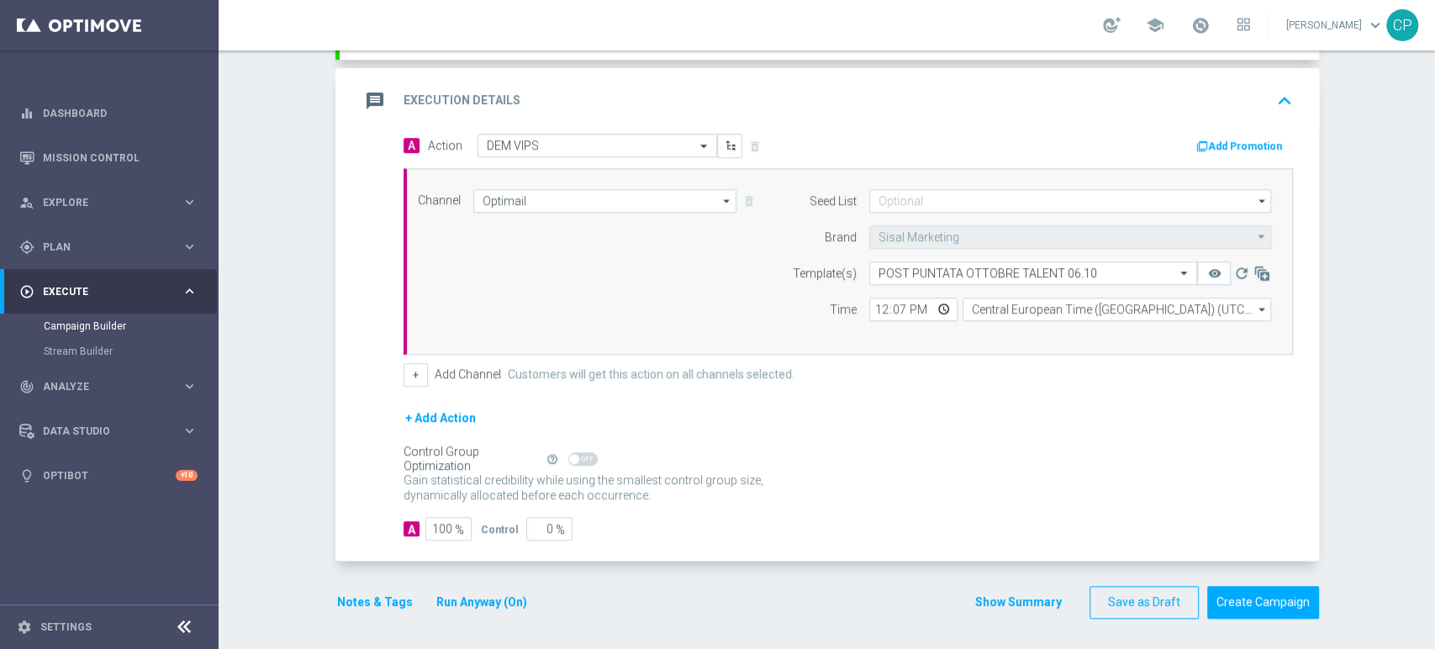
click at [371, 601] on button "Notes & Tags" at bounding box center [374, 602] width 79 height 21
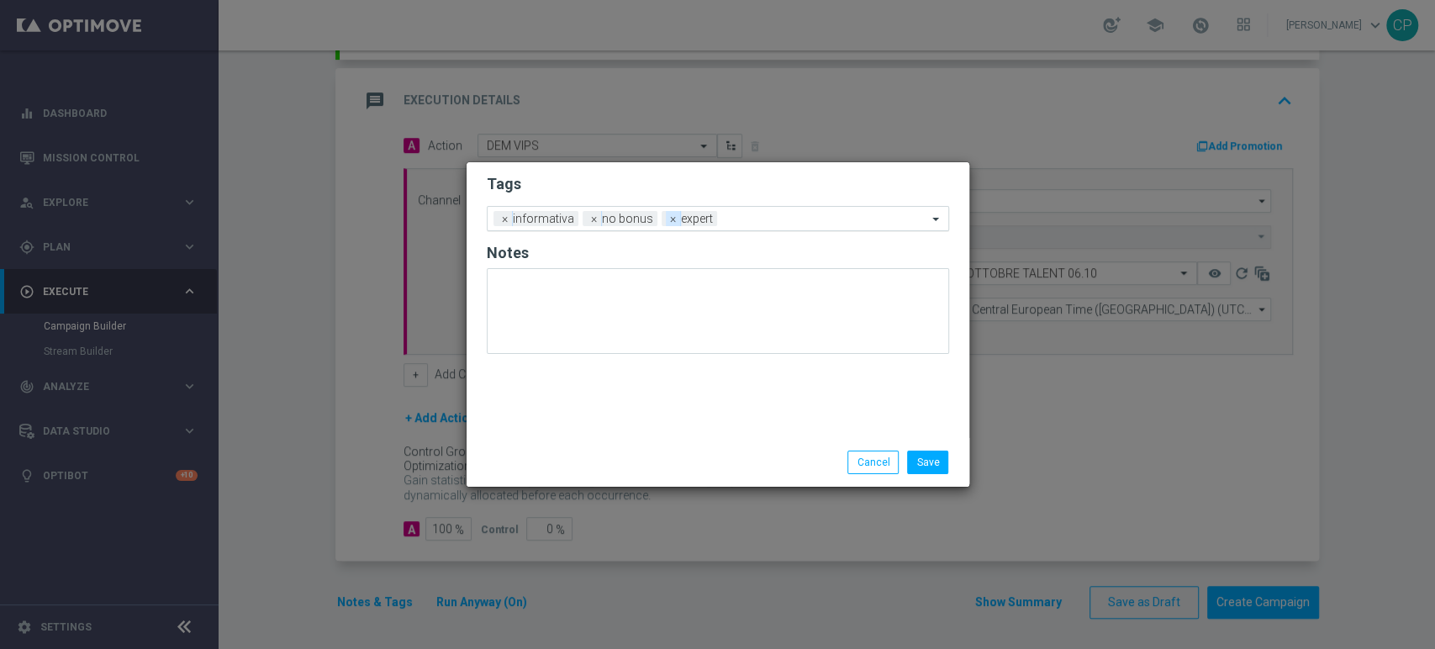
click at [671, 220] on span "×" at bounding box center [673, 218] width 15 height 15
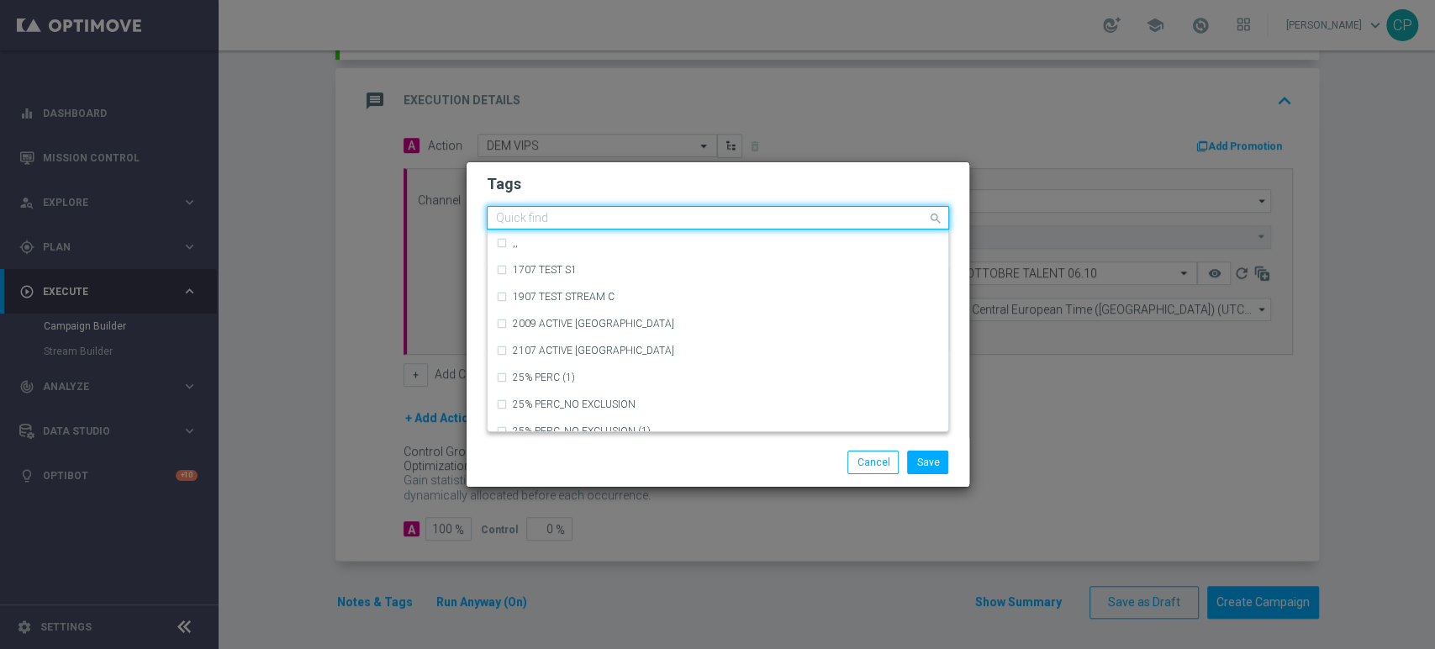
click at [671, 220] on input "text" at bounding box center [711, 219] width 431 height 14
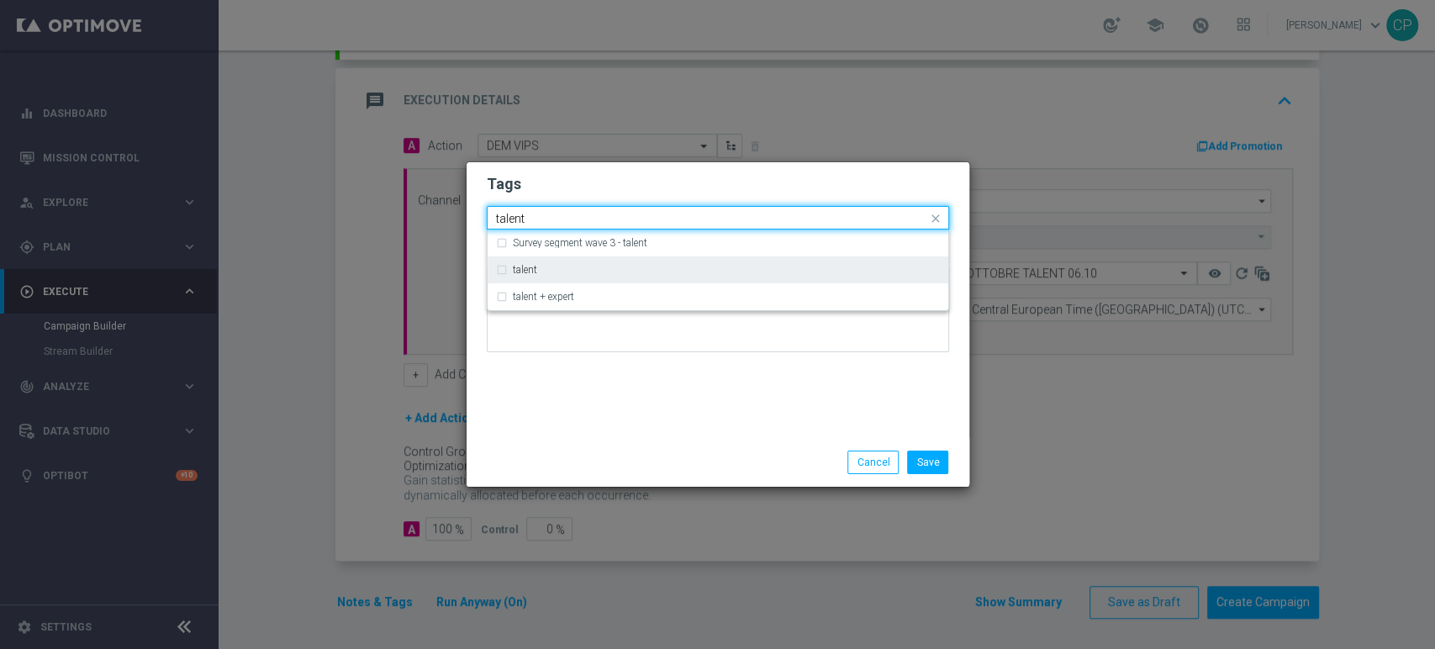
click at [563, 265] on div "talent" at bounding box center [726, 270] width 427 height 10
type input "talent"
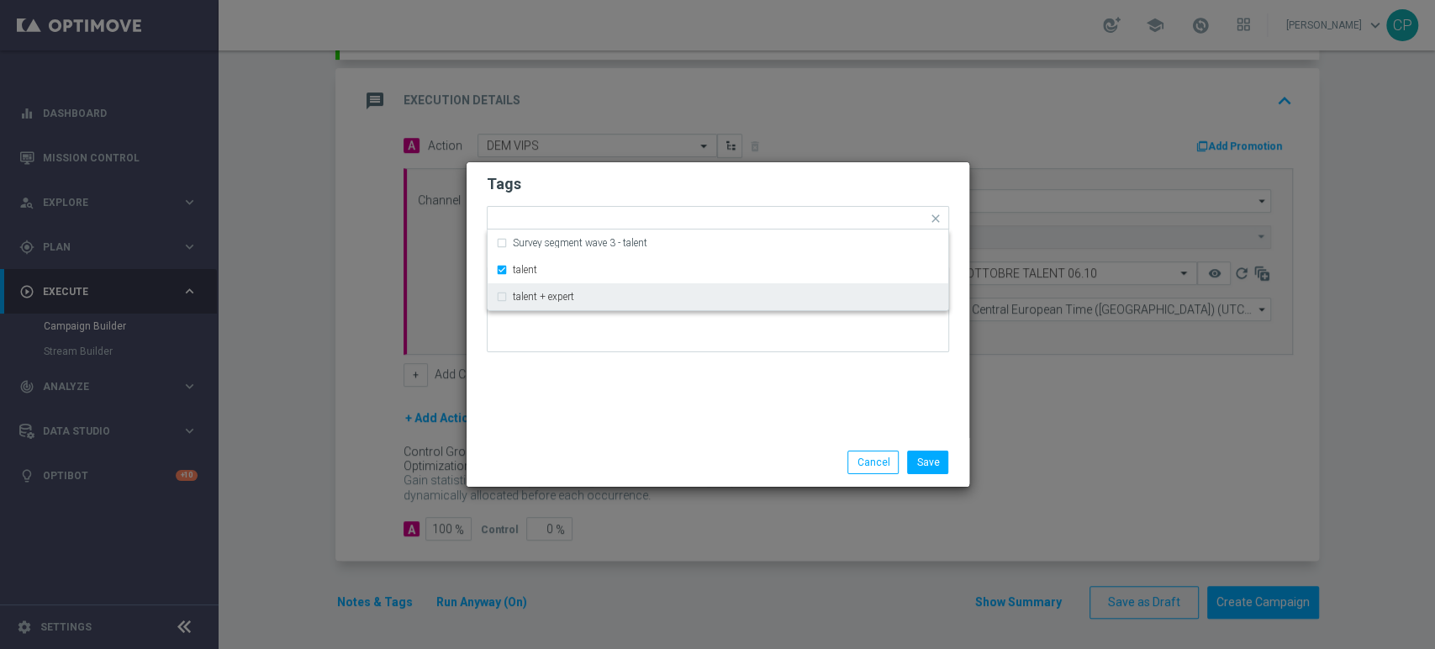
click at [645, 432] on div "Tags Quick find × informativa × no bonus × talent Survey segment wave 3 - talen…" at bounding box center [717, 300] width 503 height 276
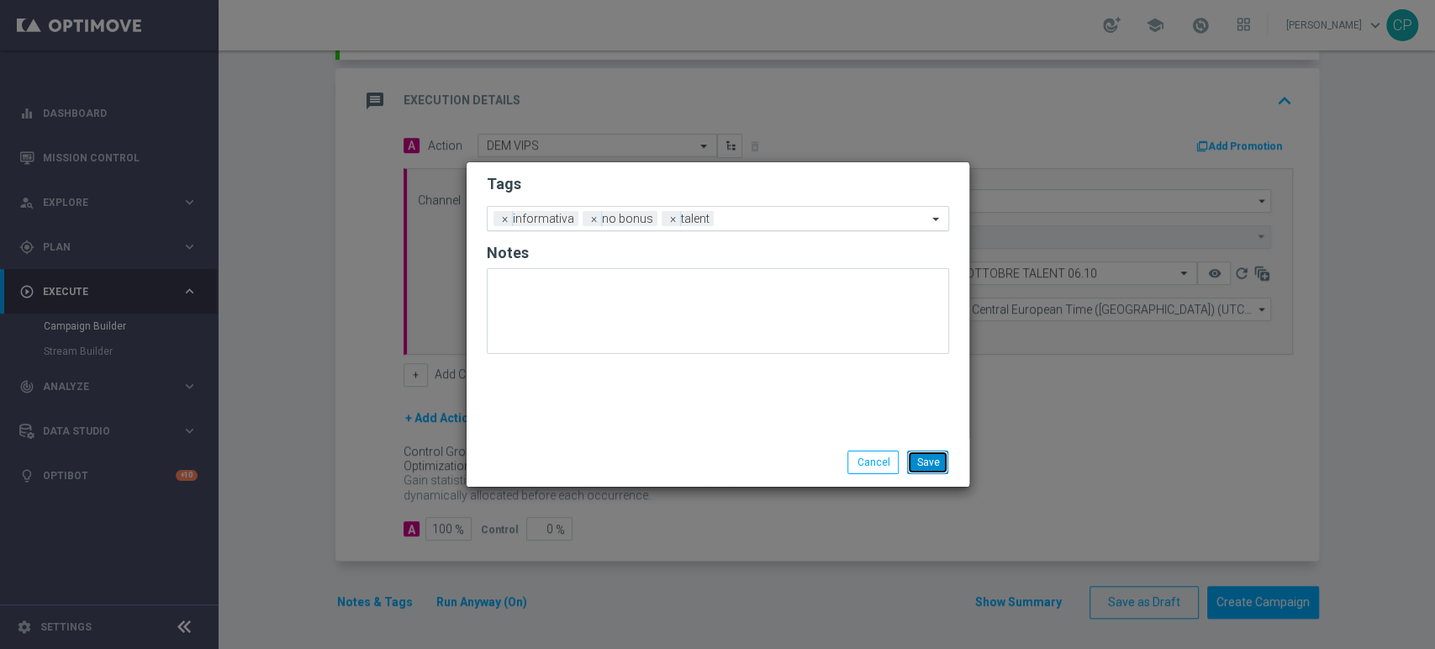
click at [921, 460] on button "Save" at bounding box center [927, 462] width 41 height 24
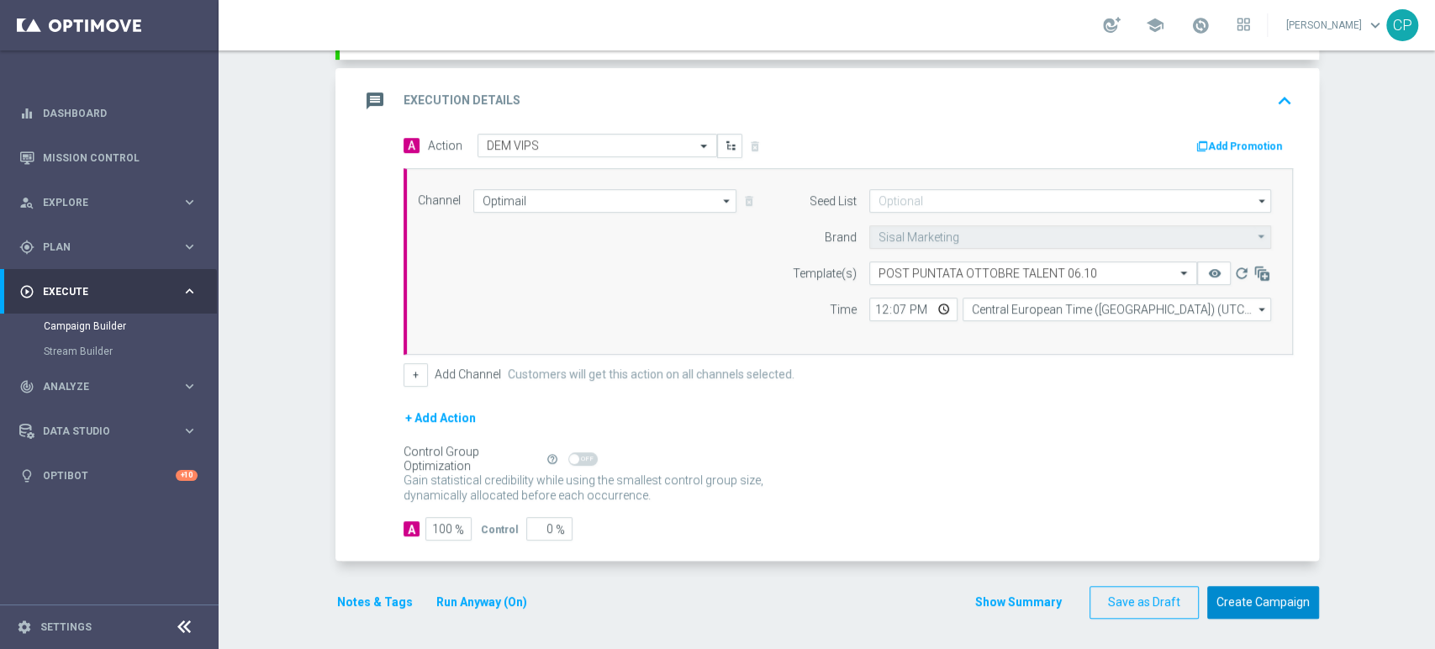
drag, startPoint x: 1235, startPoint y: 600, endPoint x: 935, endPoint y: 426, distance: 347.5
click at [935, 426] on form "done Target Group keyboard_arrow_down Target Group launch VIPS post puntata TAL…" at bounding box center [826, 215] width 983 height 807
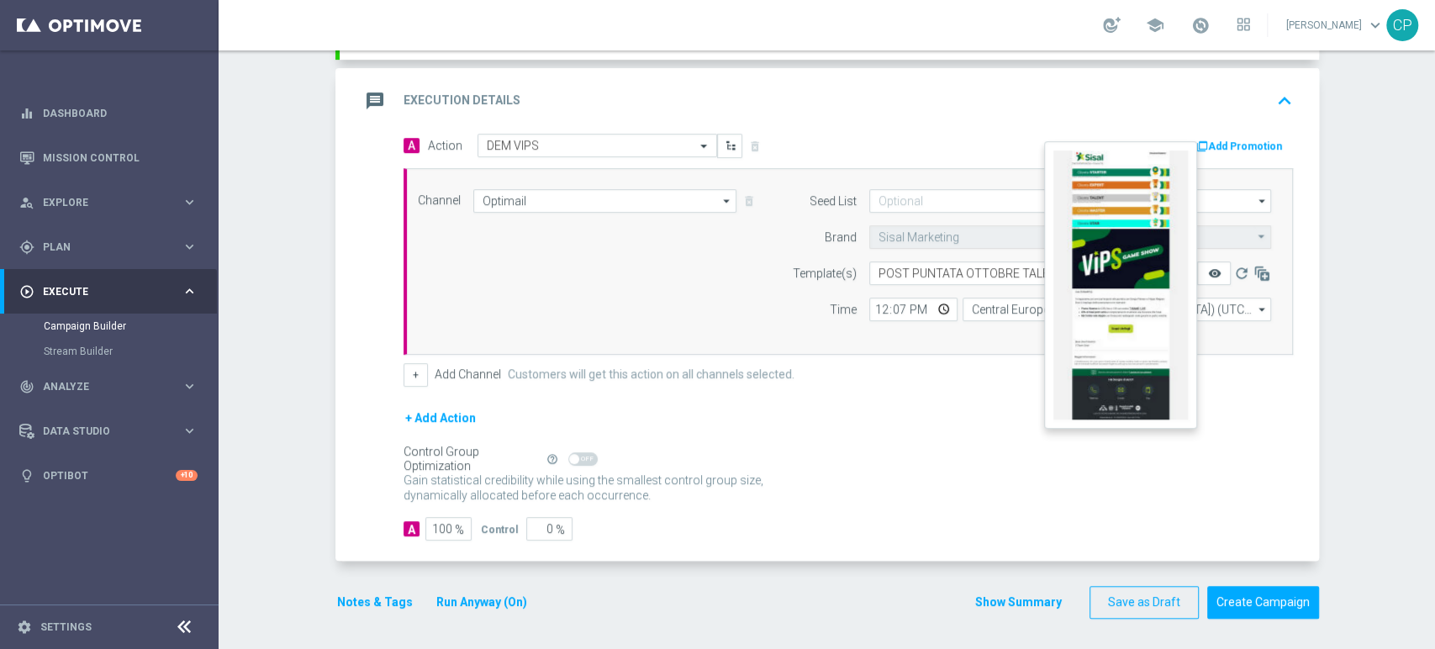
click at [1207, 274] on icon "remove_red_eye" at bounding box center [1213, 272] width 13 height 13
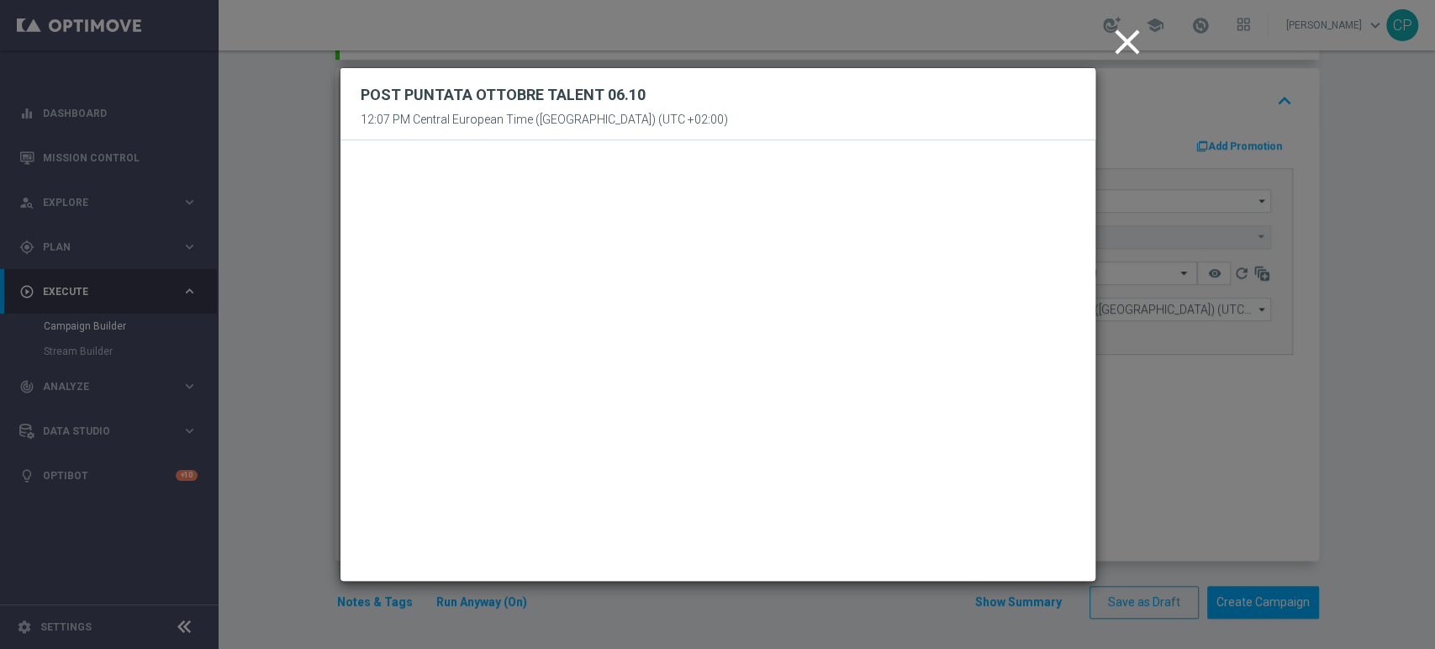
click at [1122, 43] on icon "close" at bounding box center [1127, 42] width 42 height 42
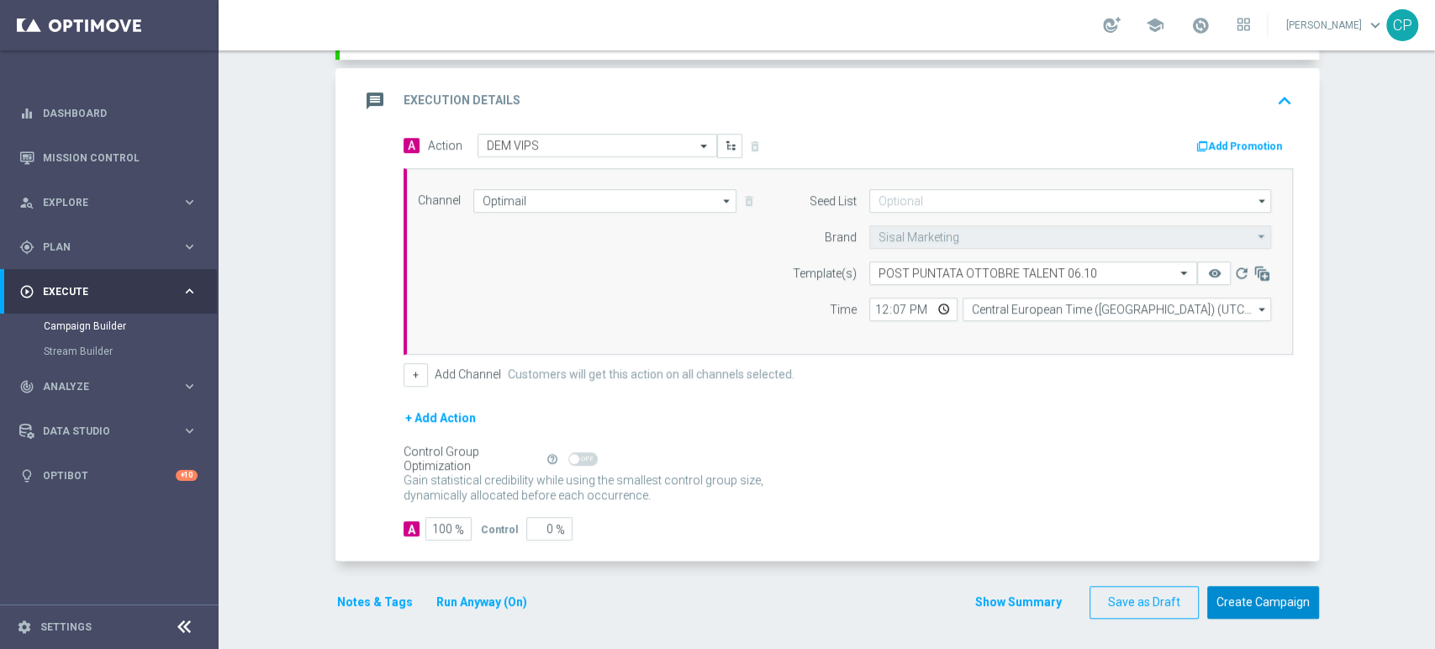
click at [1267, 602] on button "Create Campaign" at bounding box center [1263, 602] width 112 height 33
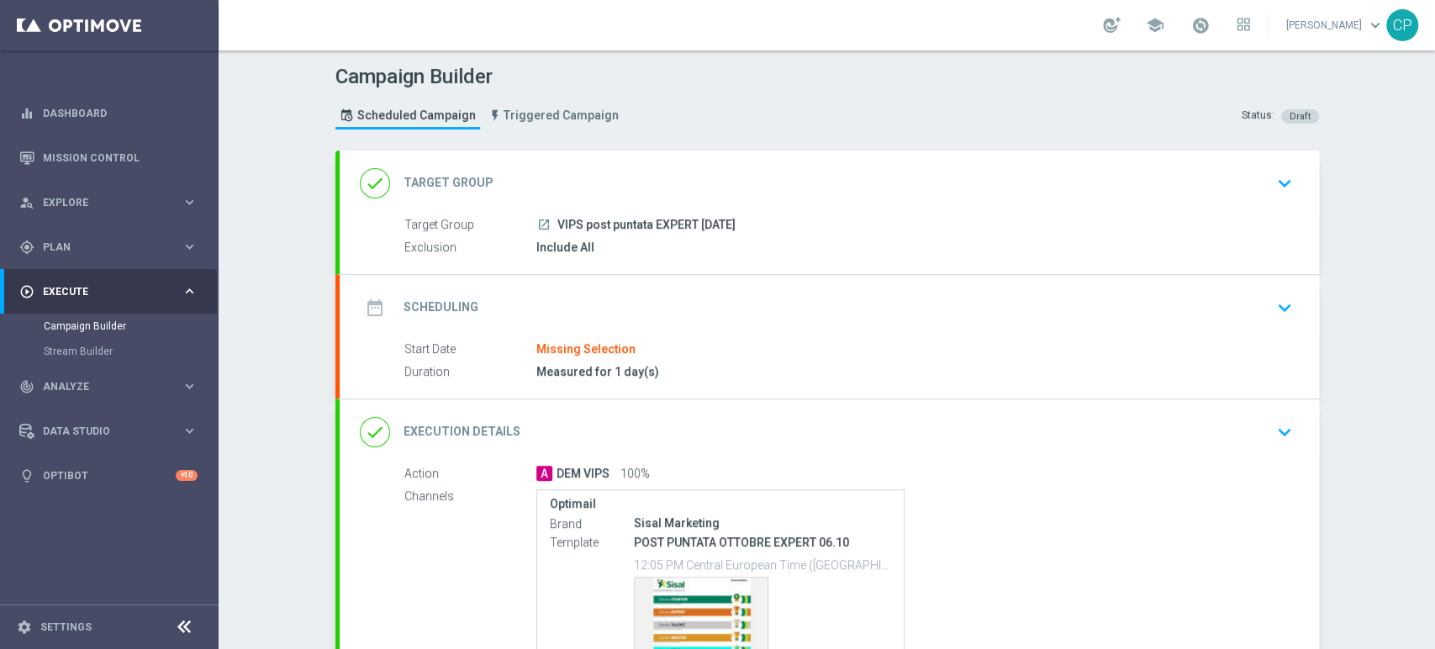
click at [1057, 220] on div "launch VIPS post puntata EXPERT [DATE]" at bounding box center [911, 224] width 750 height 17
click at [1277, 178] on icon "keyboard_arrow_down" at bounding box center [1284, 183] width 25 height 25
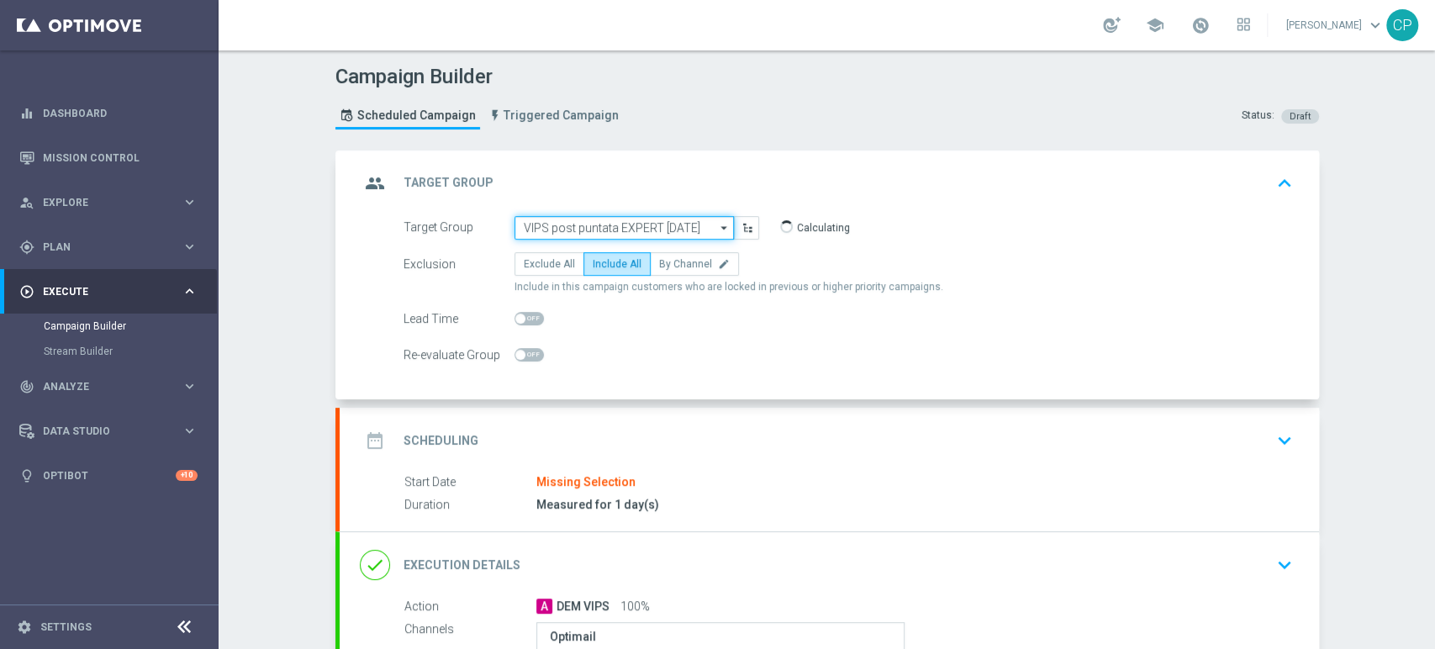
click at [693, 234] on input "VIPS post puntata EXPERT [DATE]" at bounding box center [623, 228] width 219 height 24
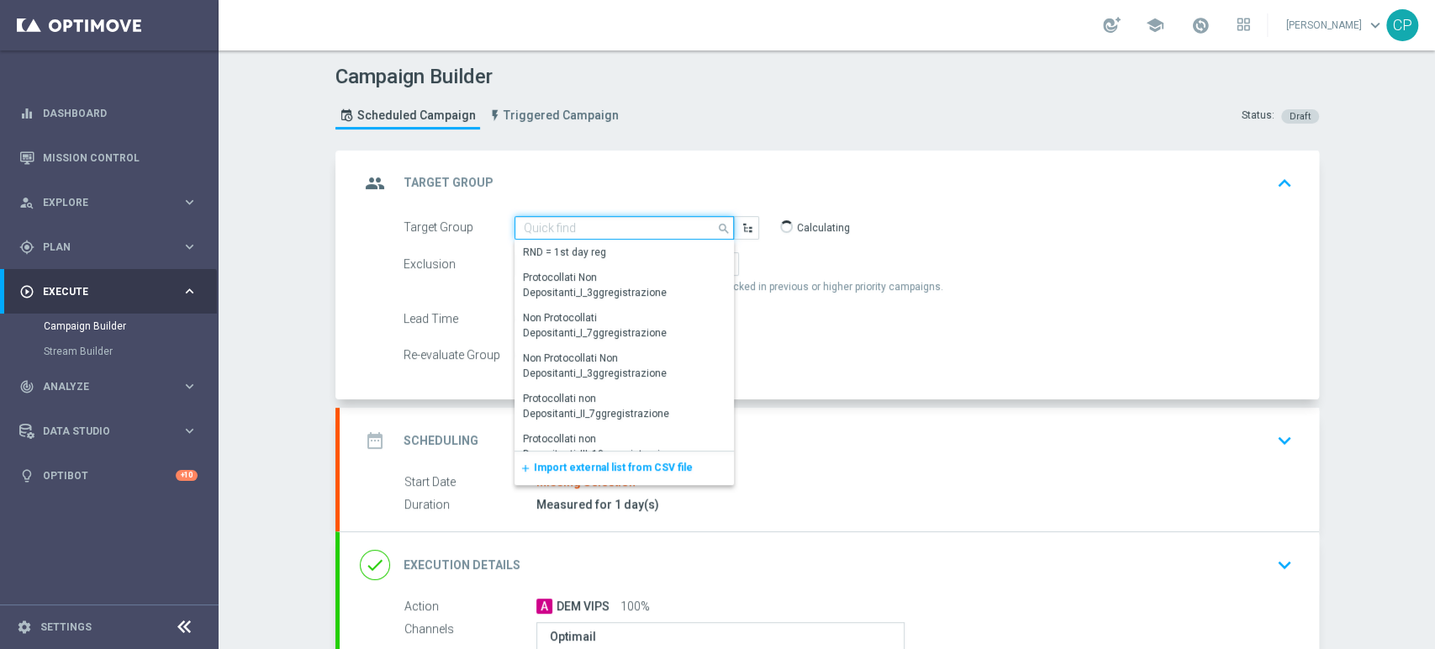
click at [587, 221] on input at bounding box center [623, 228] width 219 height 24
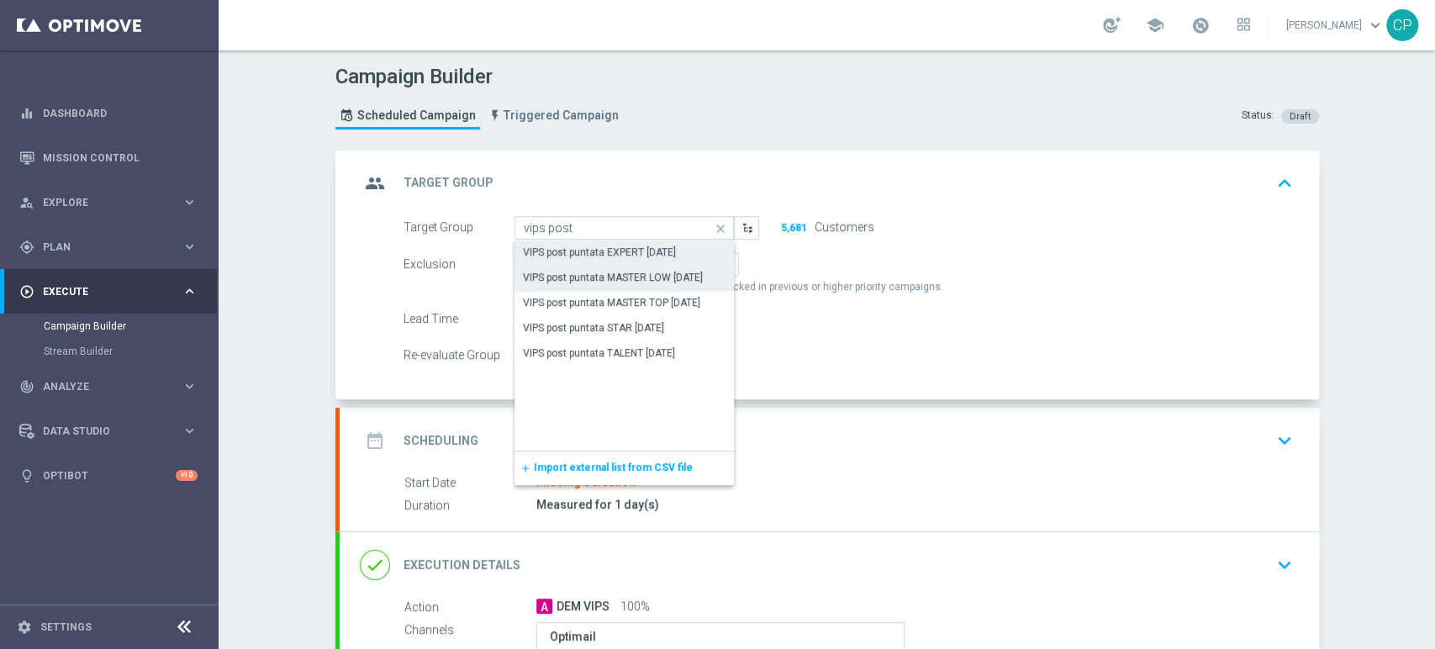
click at [658, 275] on div "VIPS post puntata MASTER LOW [DATE]" at bounding box center [613, 277] width 180 height 15
type input "VIPS post puntata MASTER LOW [DATE]"
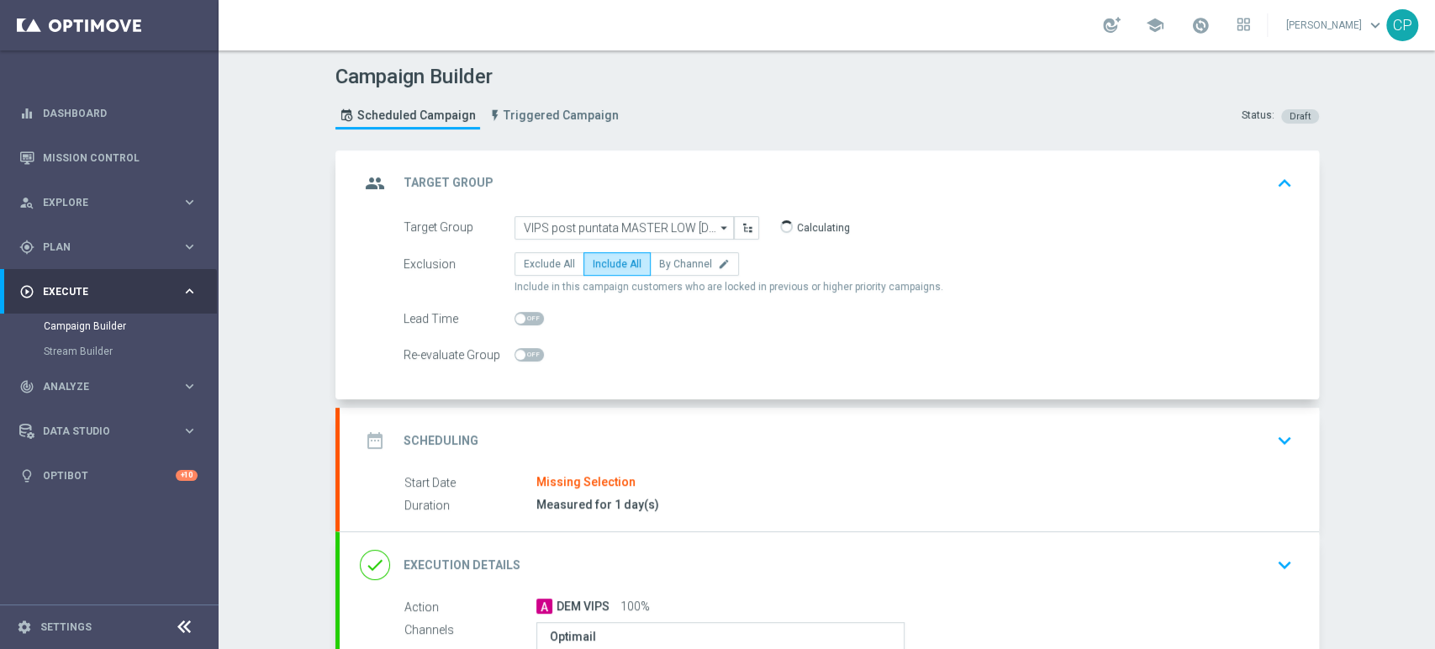
click at [713, 477] on div "Start Date Missing Selection" at bounding box center [845, 482] width 882 height 18
click at [1273, 434] on icon "keyboard_arrow_down" at bounding box center [1284, 440] width 25 height 25
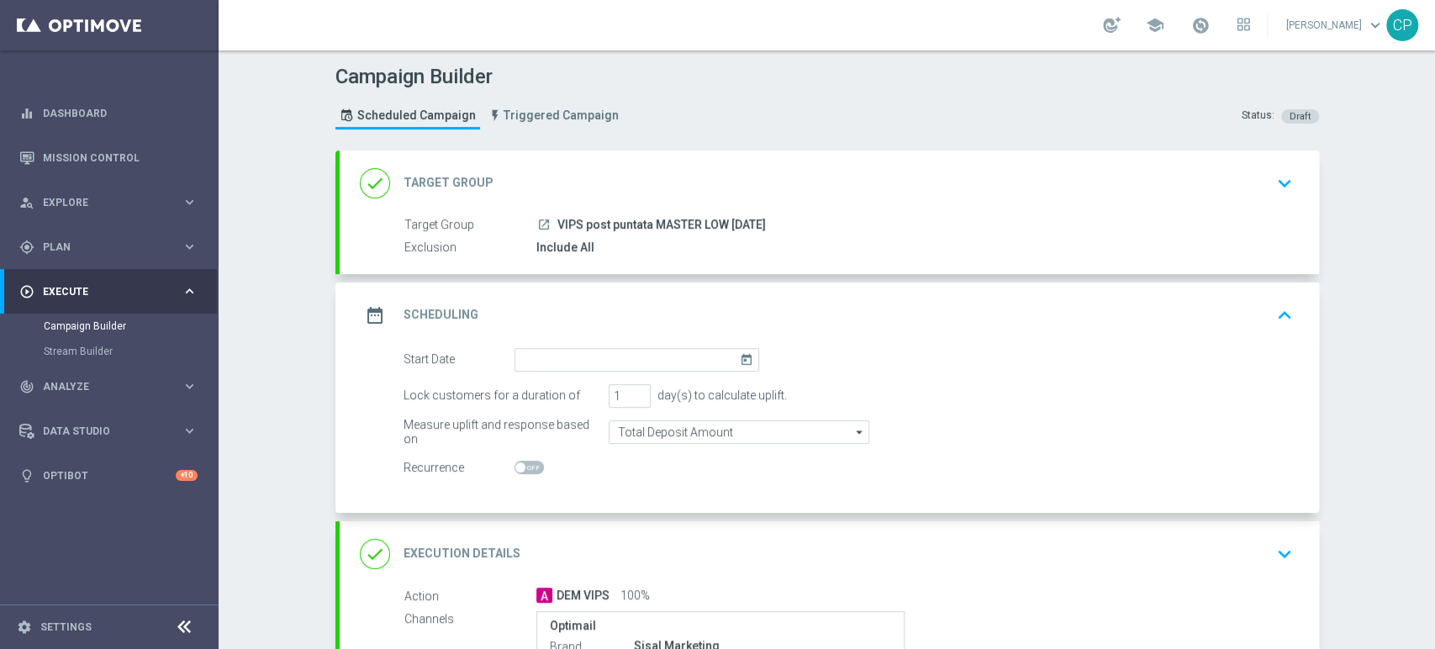
click at [740, 362] on icon "today" at bounding box center [749, 357] width 19 height 18
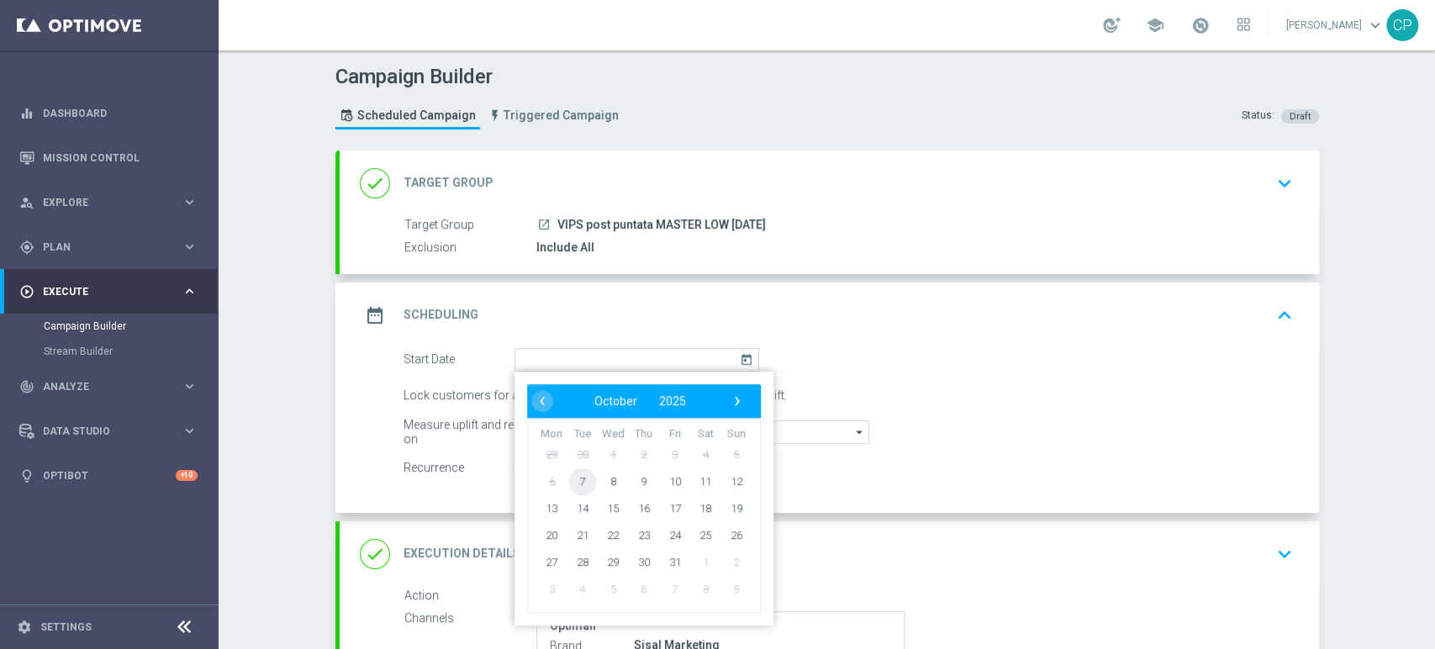
click at [568, 479] on span "7" at bounding box center [581, 480] width 27 height 27
type input "[DATE]"
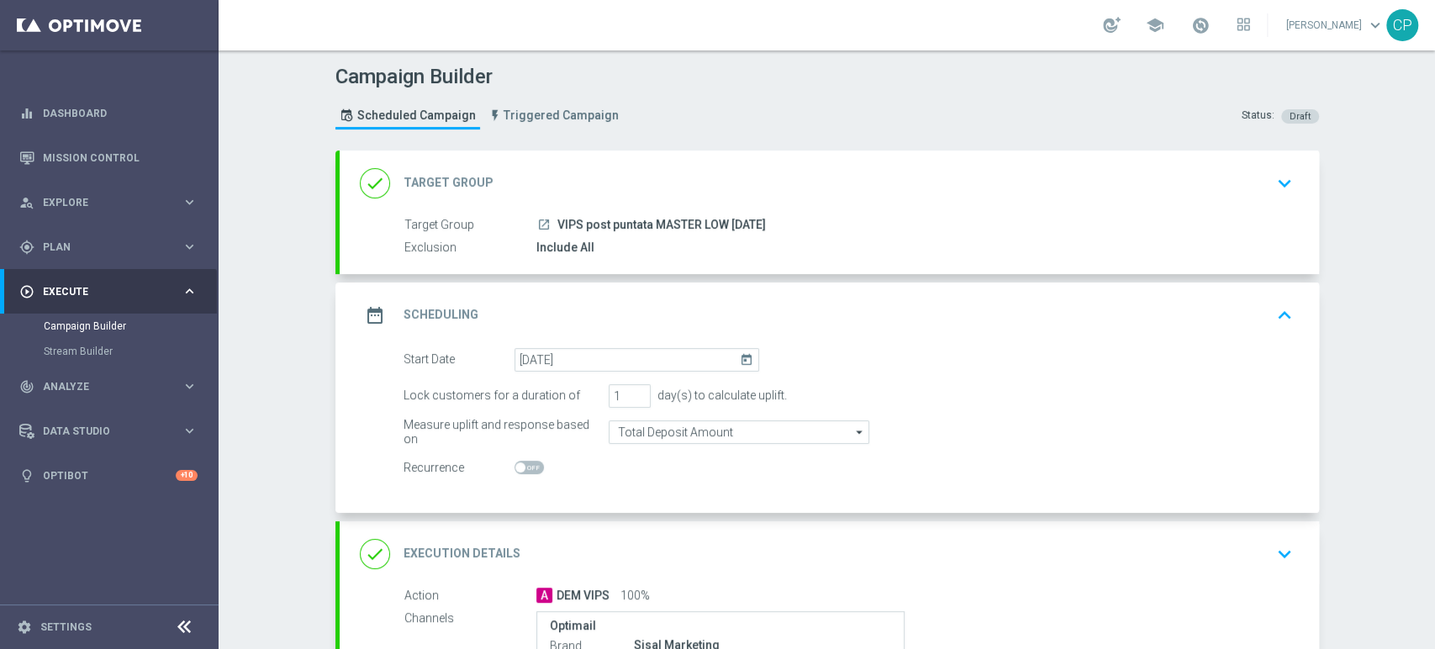
click at [449, 434] on div "Measure uplift and response based on" at bounding box center [501, 432] width 197 height 24
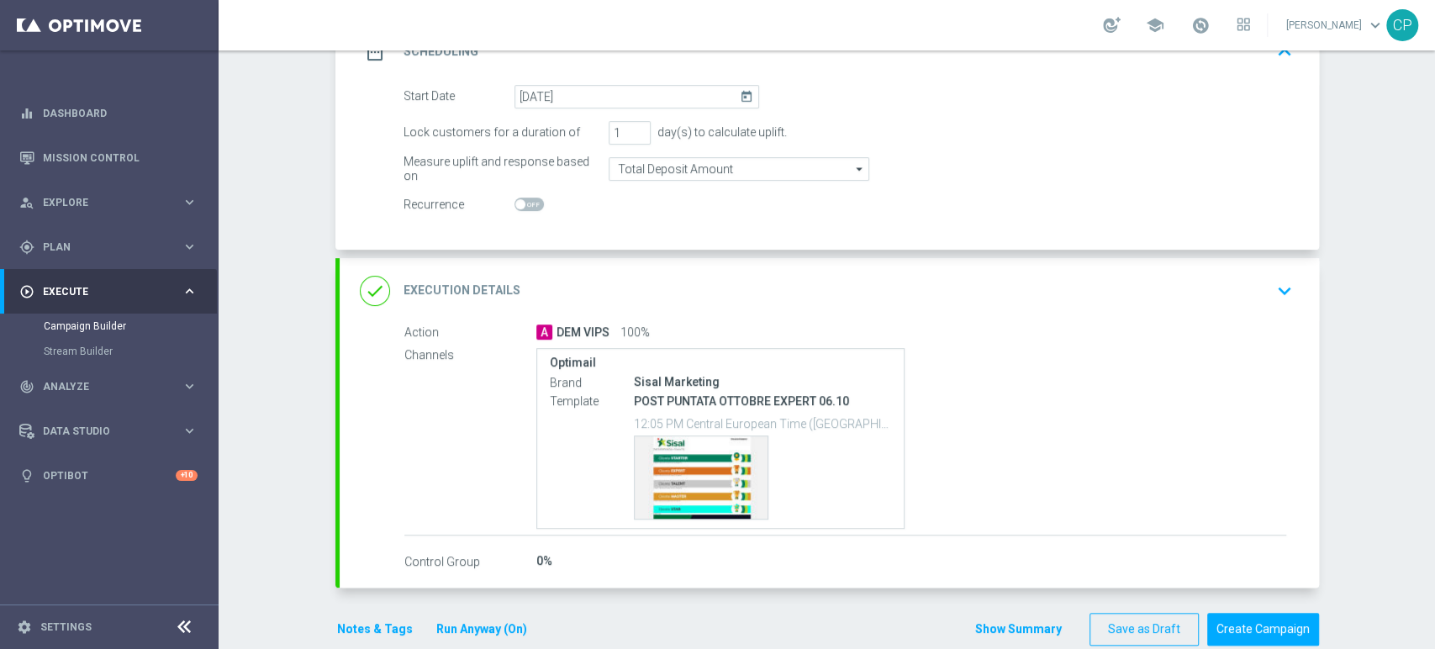
scroll to position [280, 0]
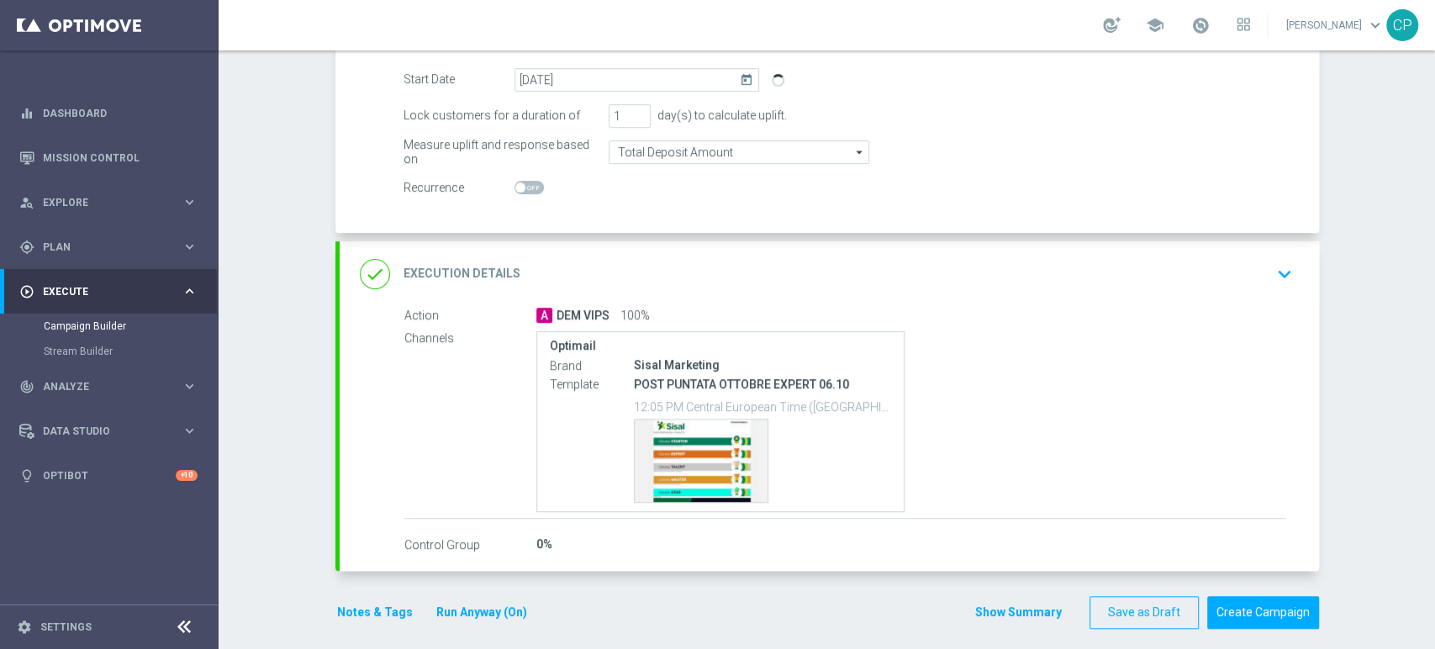
click at [1273, 264] on icon "keyboard_arrow_down" at bounding box center [1284, 273] width 25 height 25
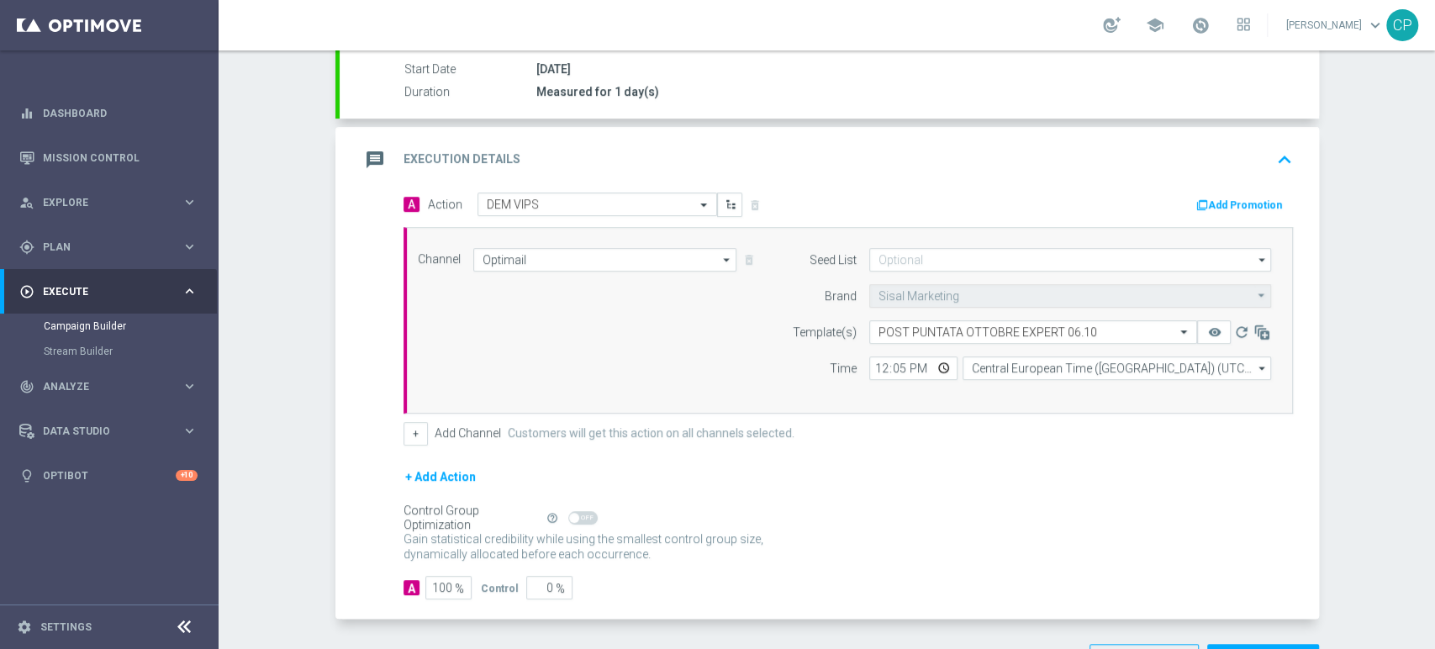
scroll to position [275, 0]
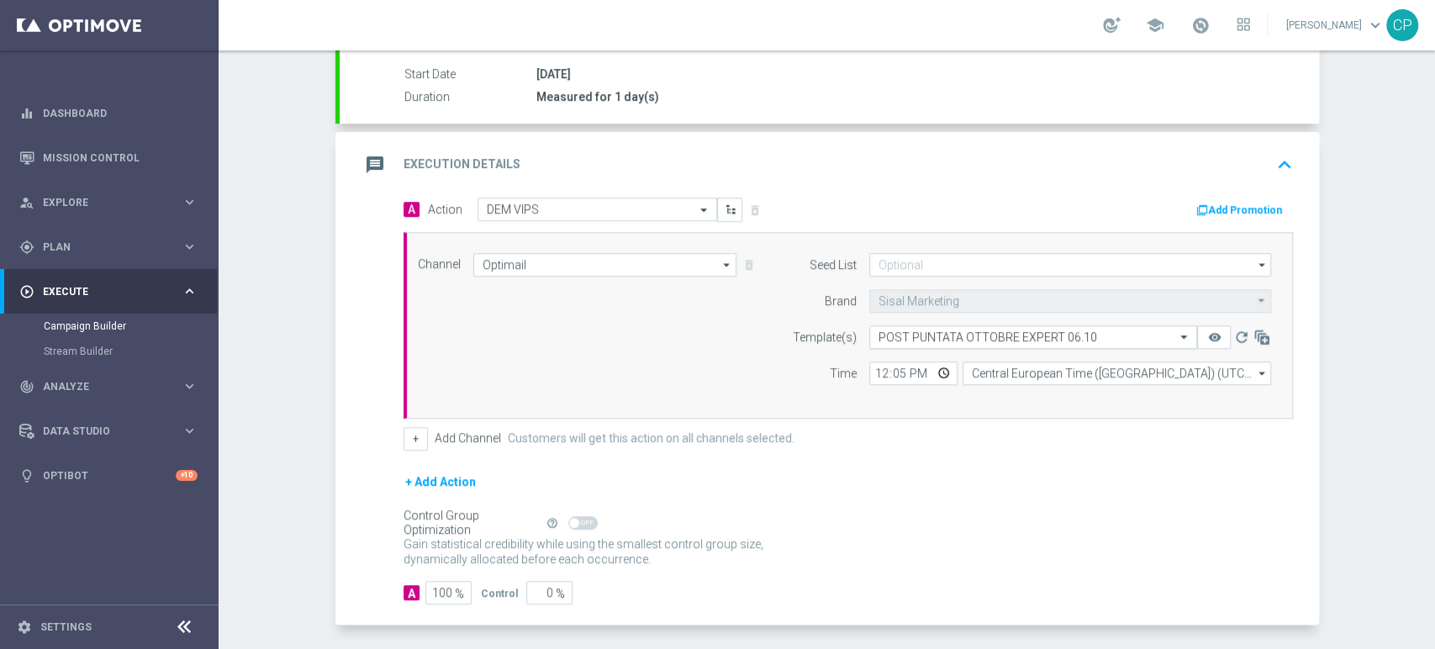
click at [928, 335] on input "text" at bounding box center [1016, 337] width 276 height 14
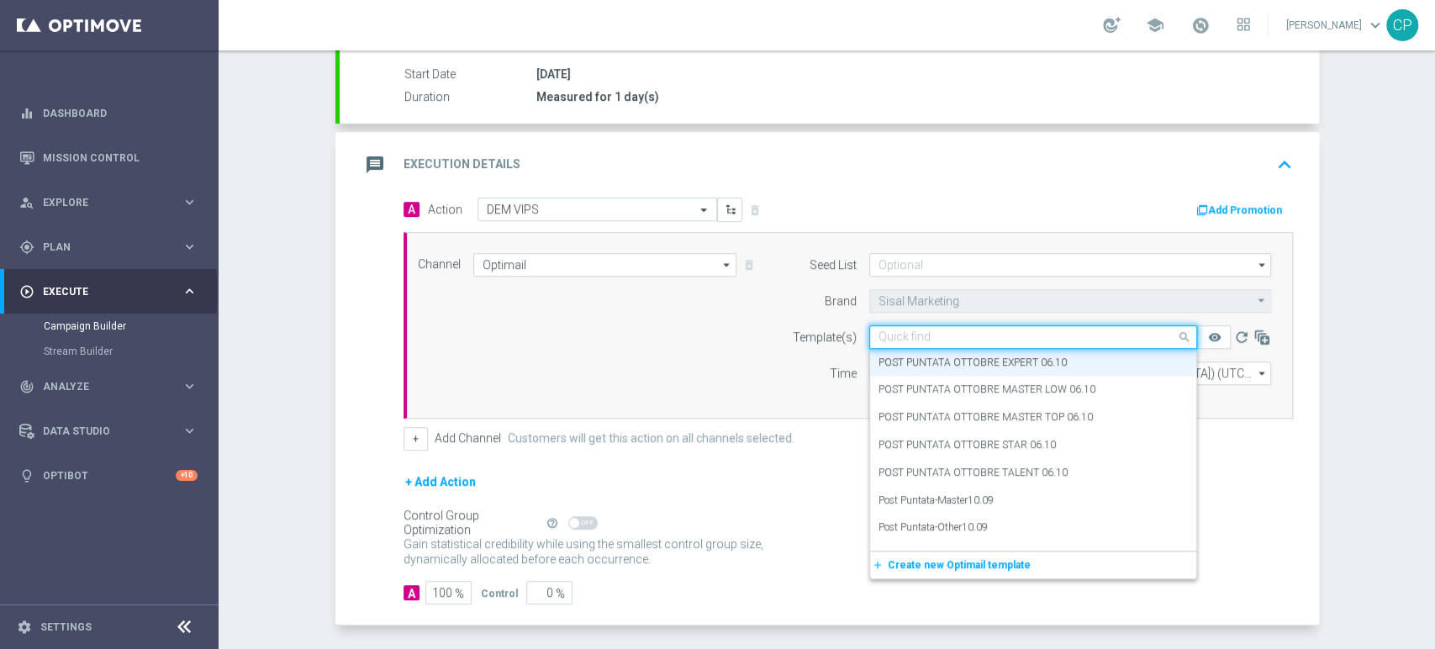
click at [928, 335] on input "text" at bounding box center [1016, 337] width 276 height 14
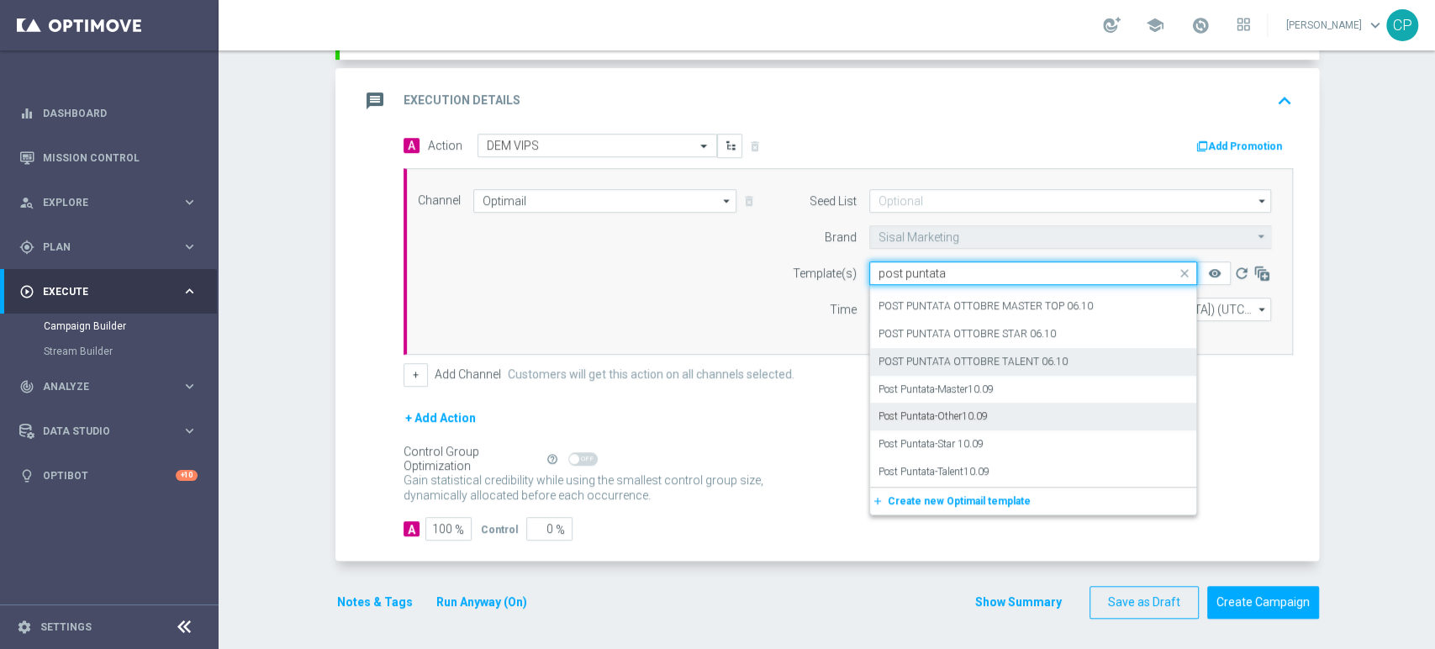
scroll to position [0, 0]
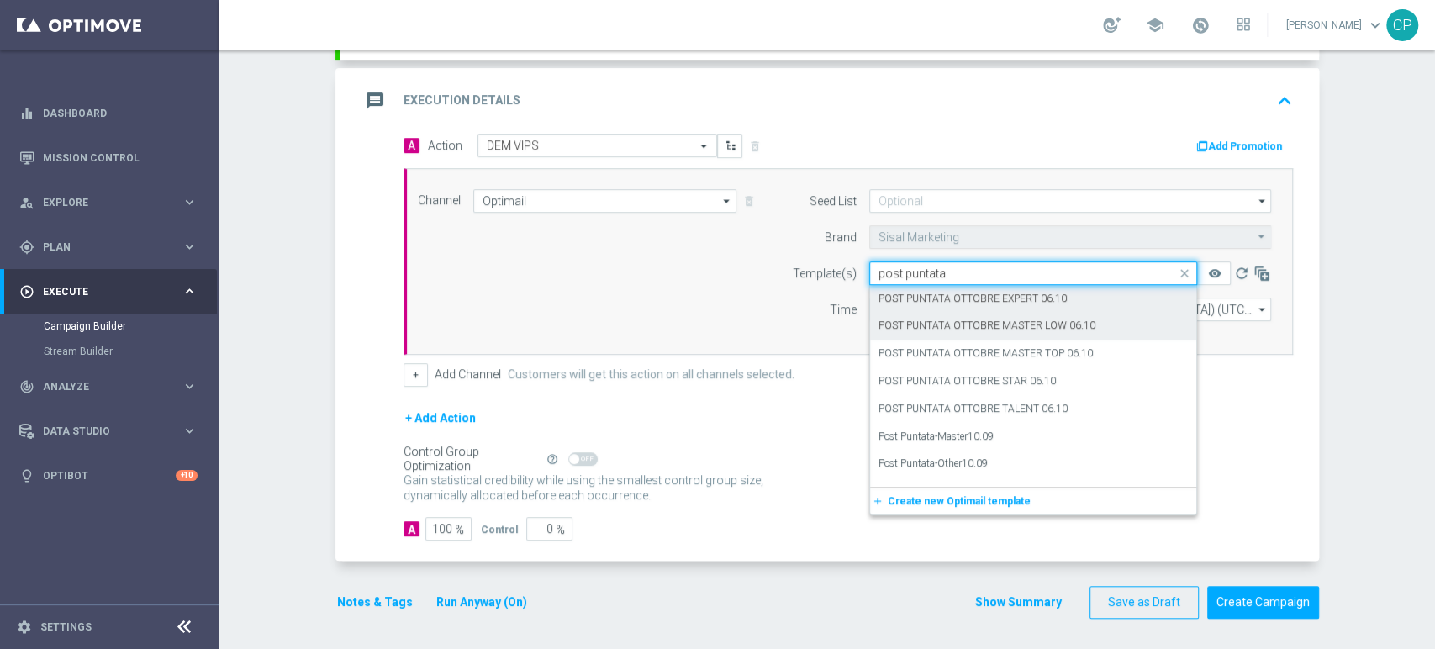
click at [1035, 321] on label "POST PUNTATA OTTOBRE MASTER LOW 06.10" at bounding box center [986, 326] width 217 height 14
type input "post puntata"
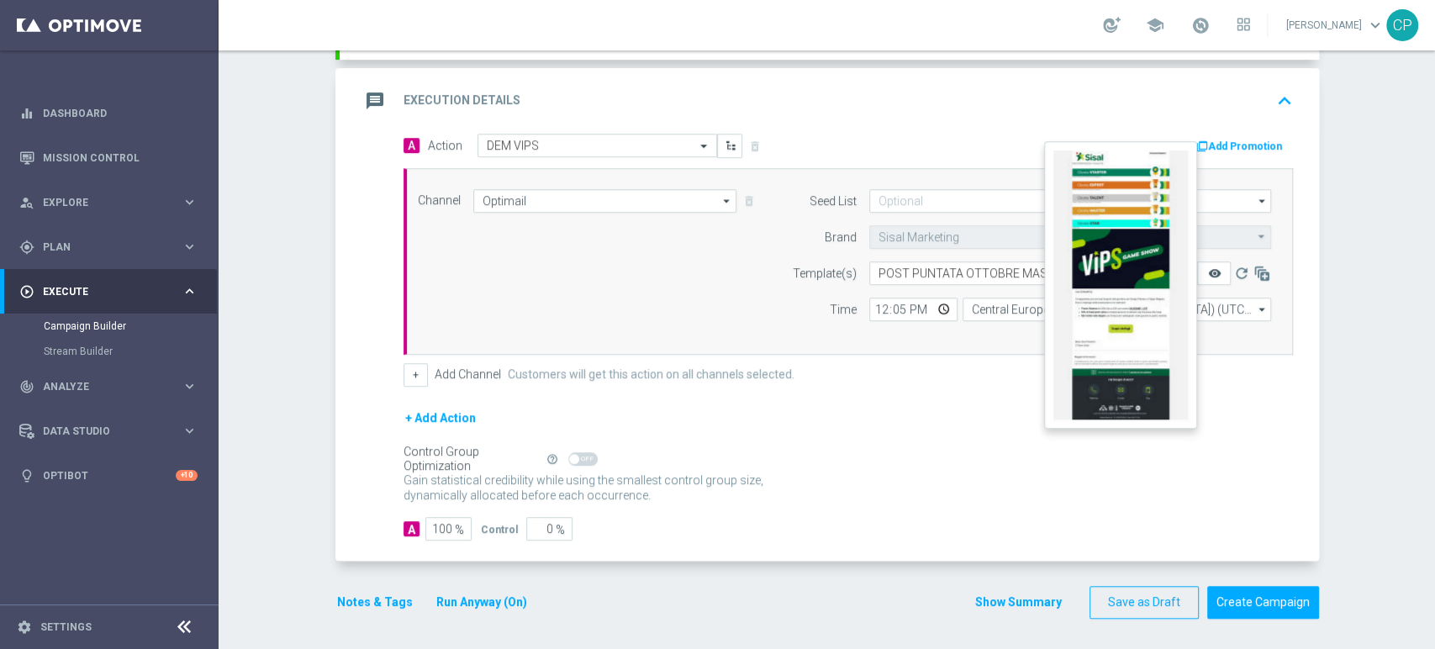
click at [1207, 270] on icon "remove_red_eye" at bounding box center [1213, 272] width 13 height 13
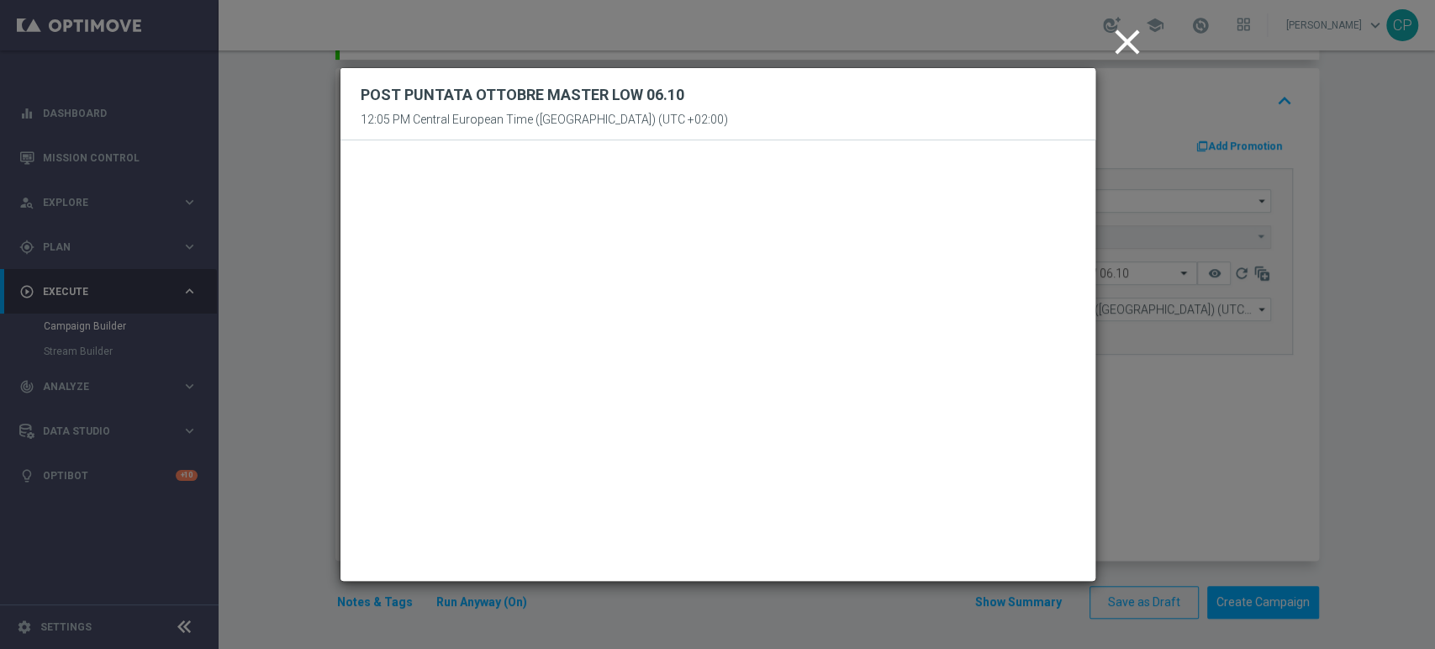
click at [1121, 31] on icon "close" at bounding box center [1127, 42] width 42 height 42
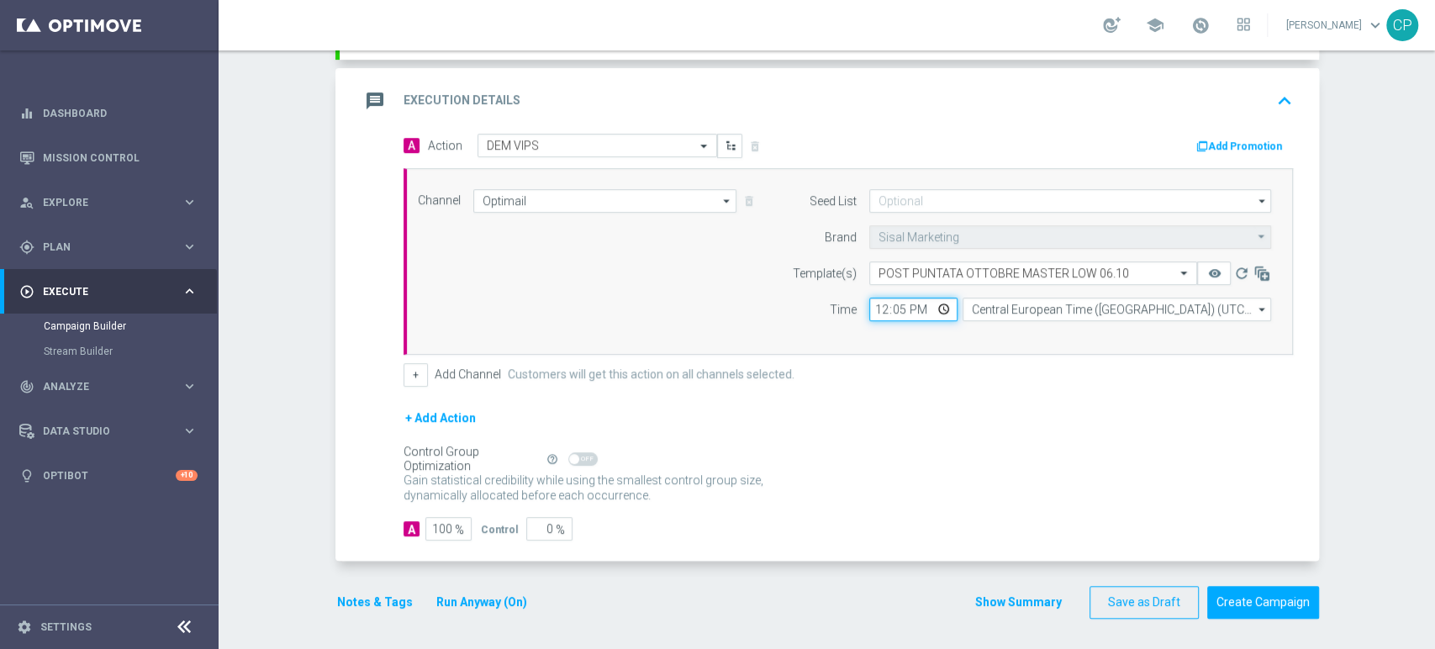
click at [895, 309] on input "12:05" at bounding box center [913, 310] width 88 height 24
type input "12:08"
click at [371, 596] on button "Notes & Tags" at bounding box center [374, 602] width 79 height 21
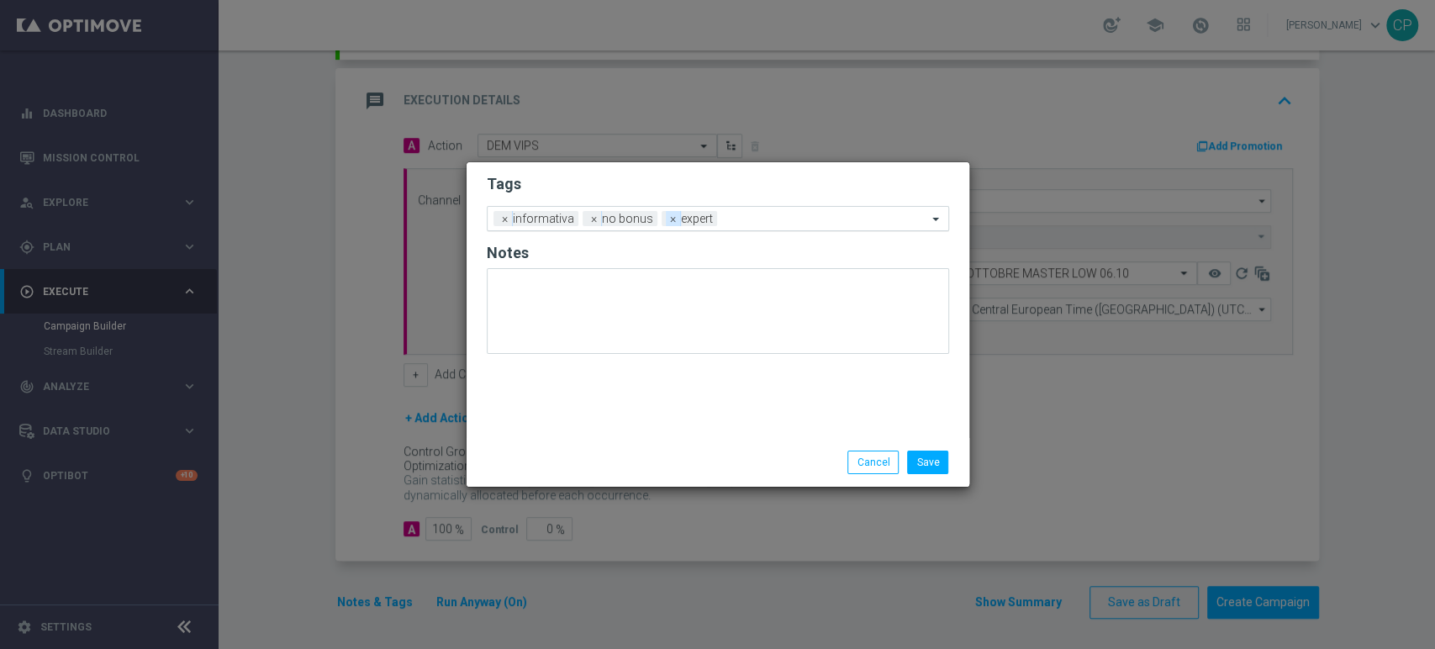
click at [666, 219] on span "×" at bounding box center [673, 218] width 15 height 15
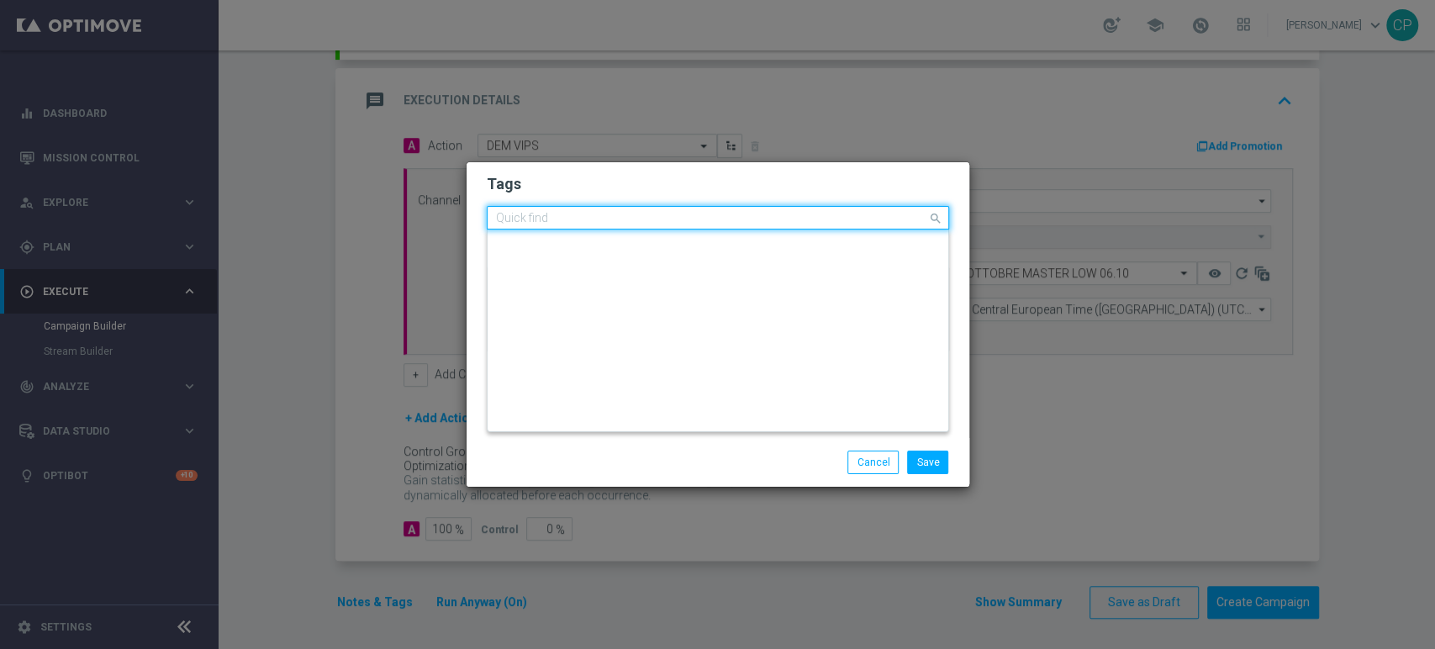
click at [666, 219] on input "text" at bounding box center [711, 219] width 431 height 14
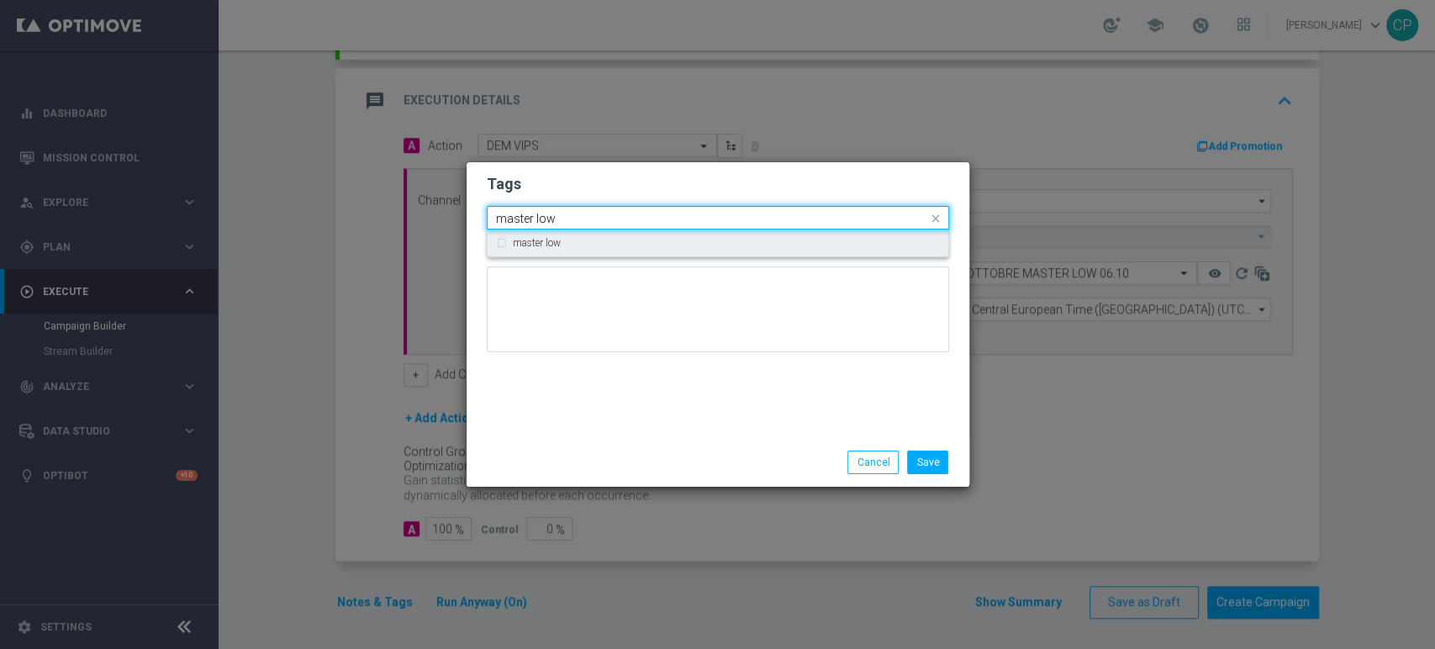
click at [625, 240] on div "master low" at bounding box center [726, 243] width 427 height 10
type input "master low"
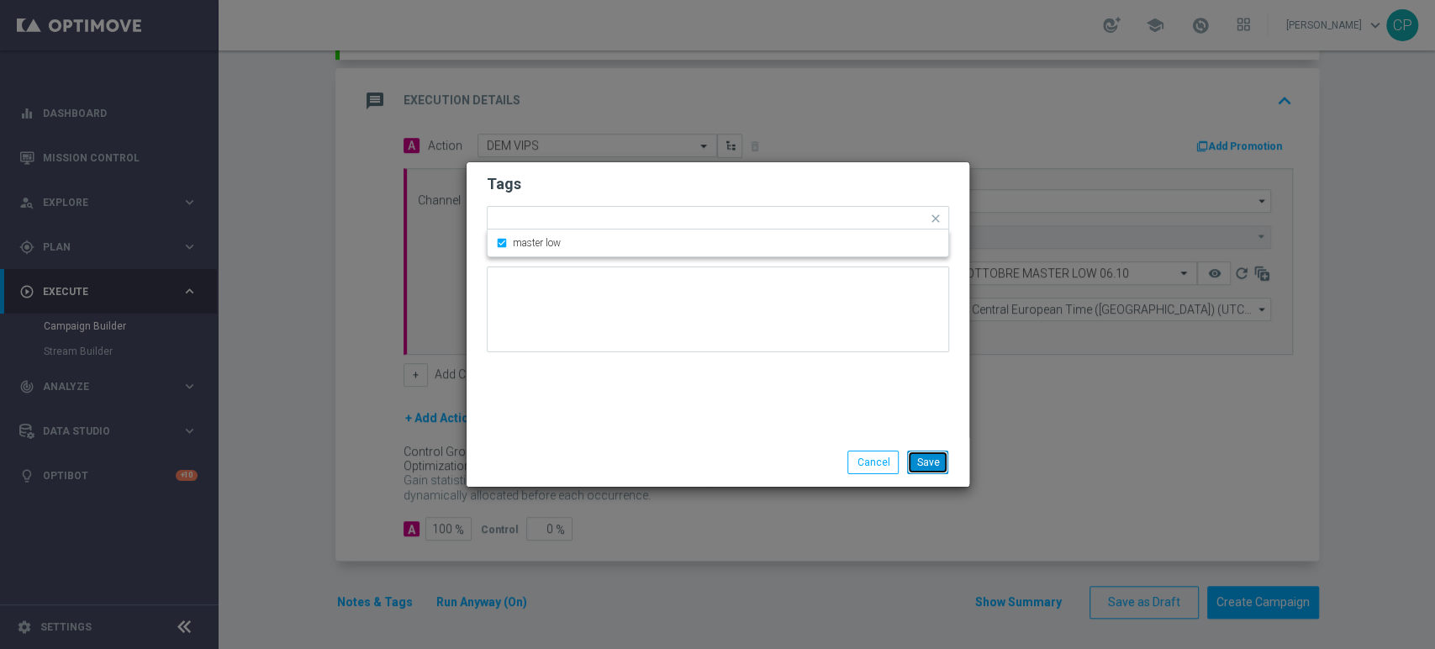
click at [929, 465] on button "Save" at bounding box center [927, 462] width 41 height 24
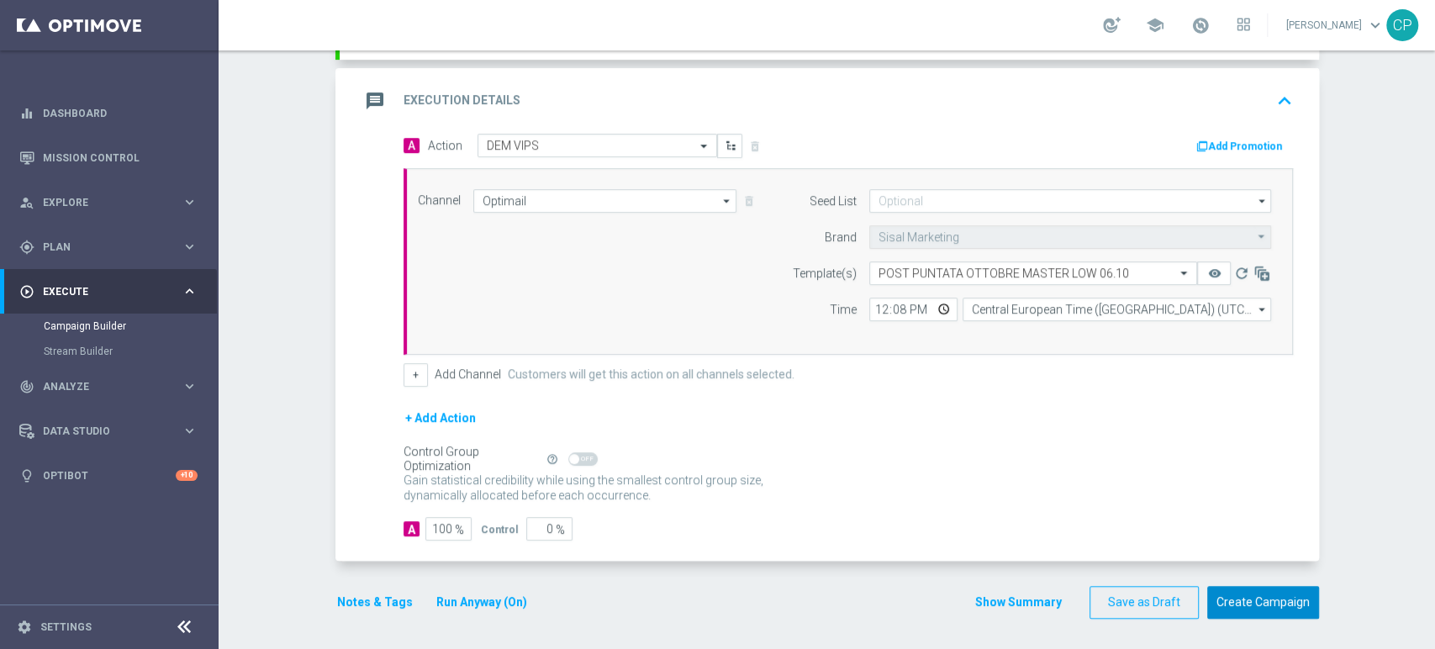
drag, startPoint x: 1243, startPoint y: 603, endPoint x: 679, endPoint y: 464, distance: 580.9
click at [679, 464] on form "done Target Group keyboard_arrow_down Target Group launch VIPS post puntata MAS…" at bounding box center [826, 215] width 983 height 807
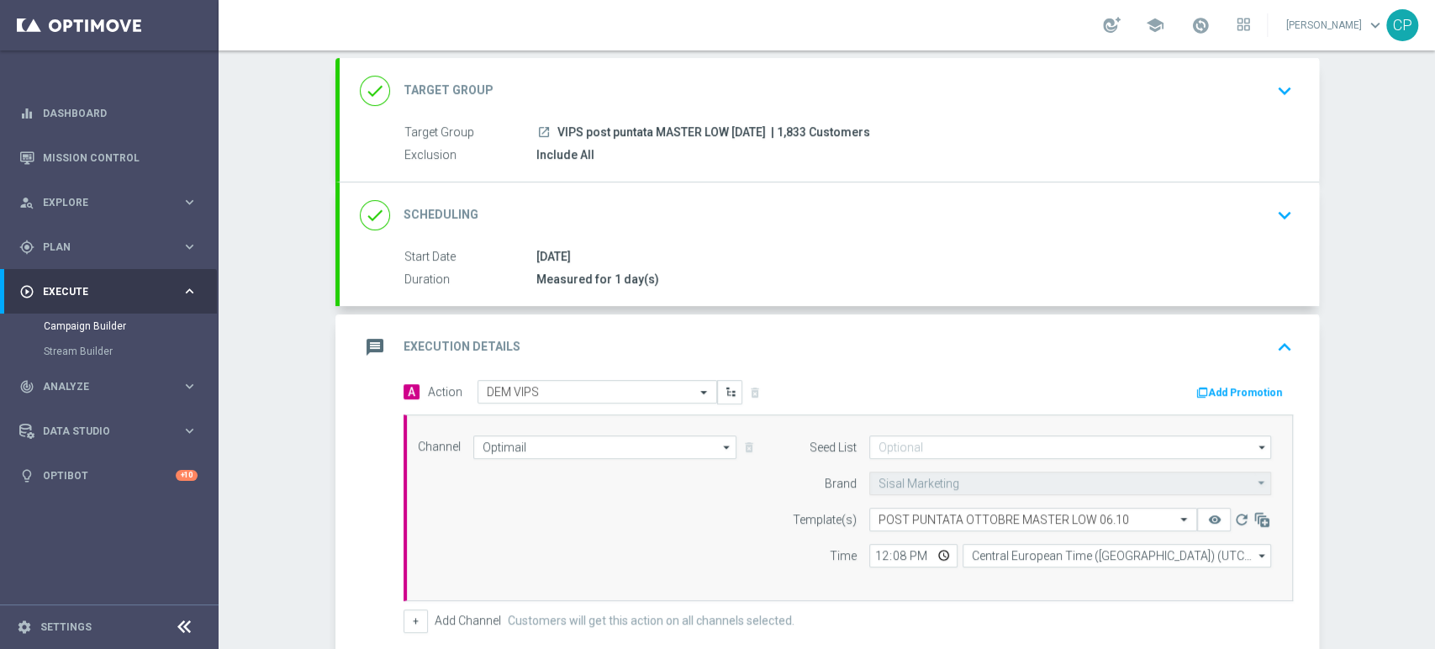
scroll to position [339, 0]
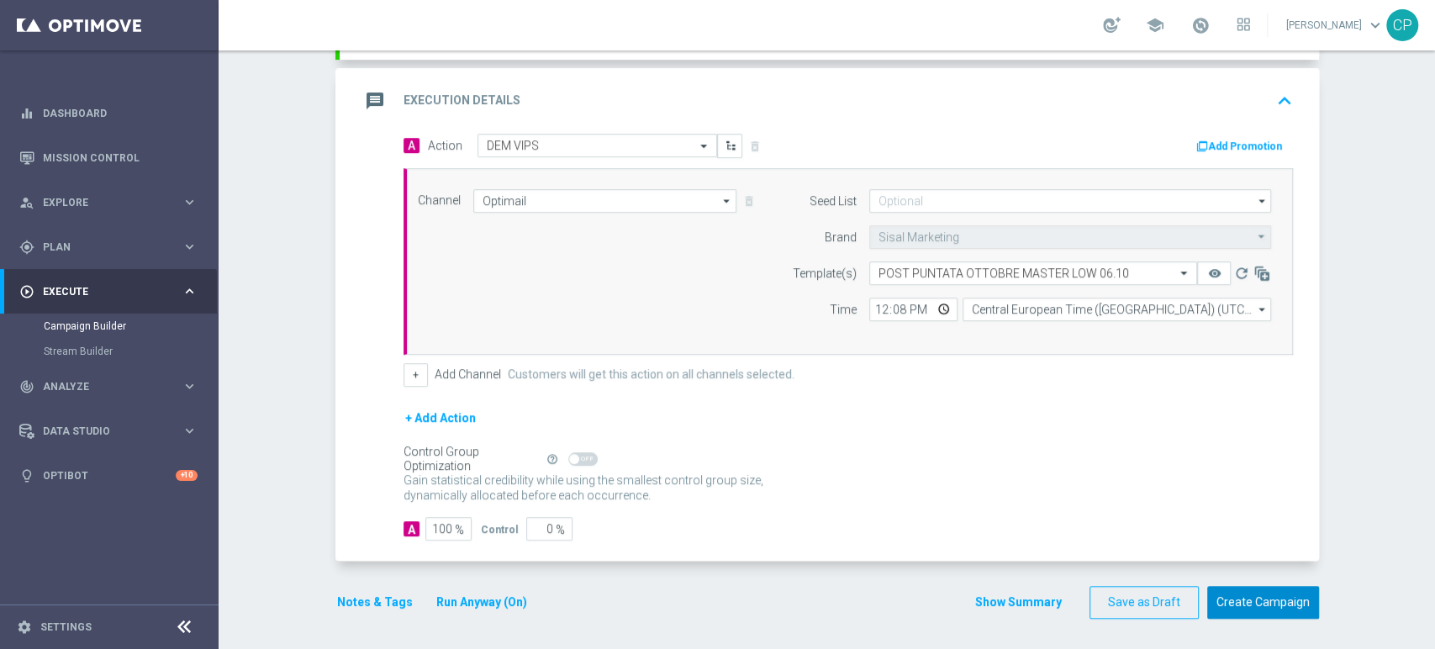
click at [1267, 604] on button "Create Campaign" at bounding box center [1263, 602] width 112 height 33
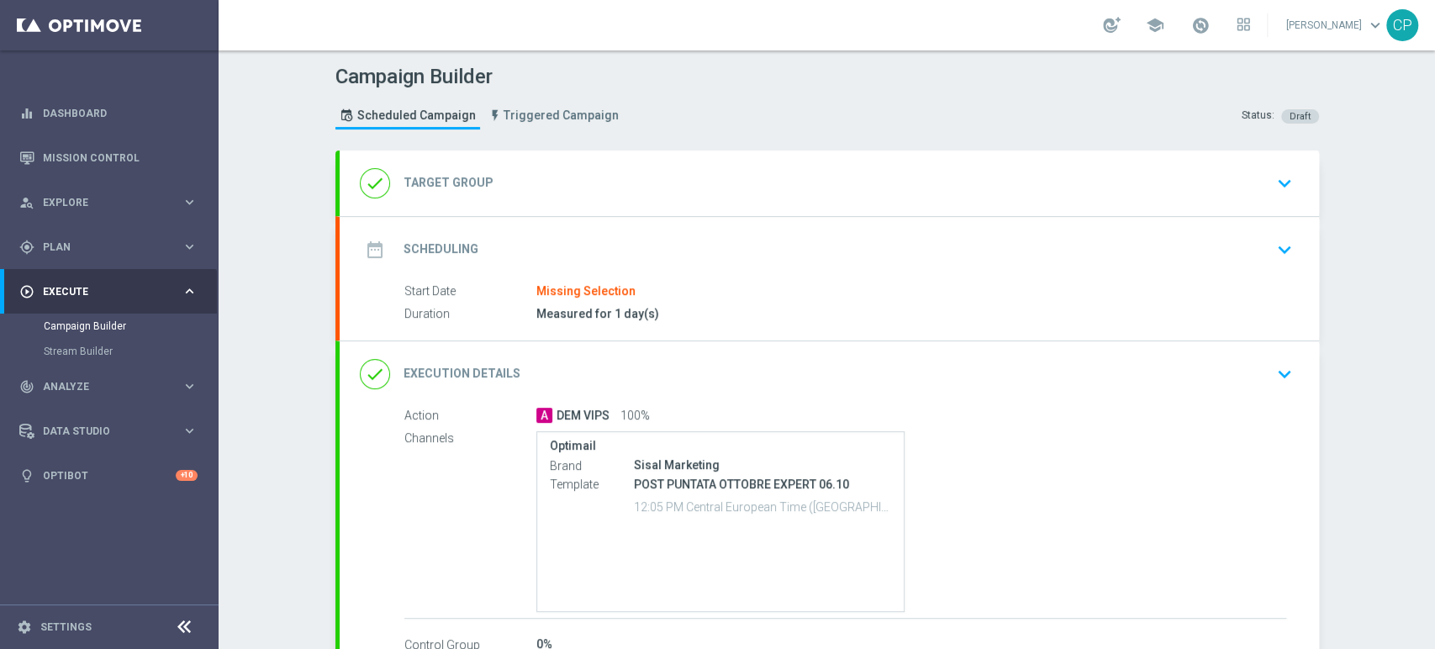
type input "VIPS post puntata EXPERT [DATE]"
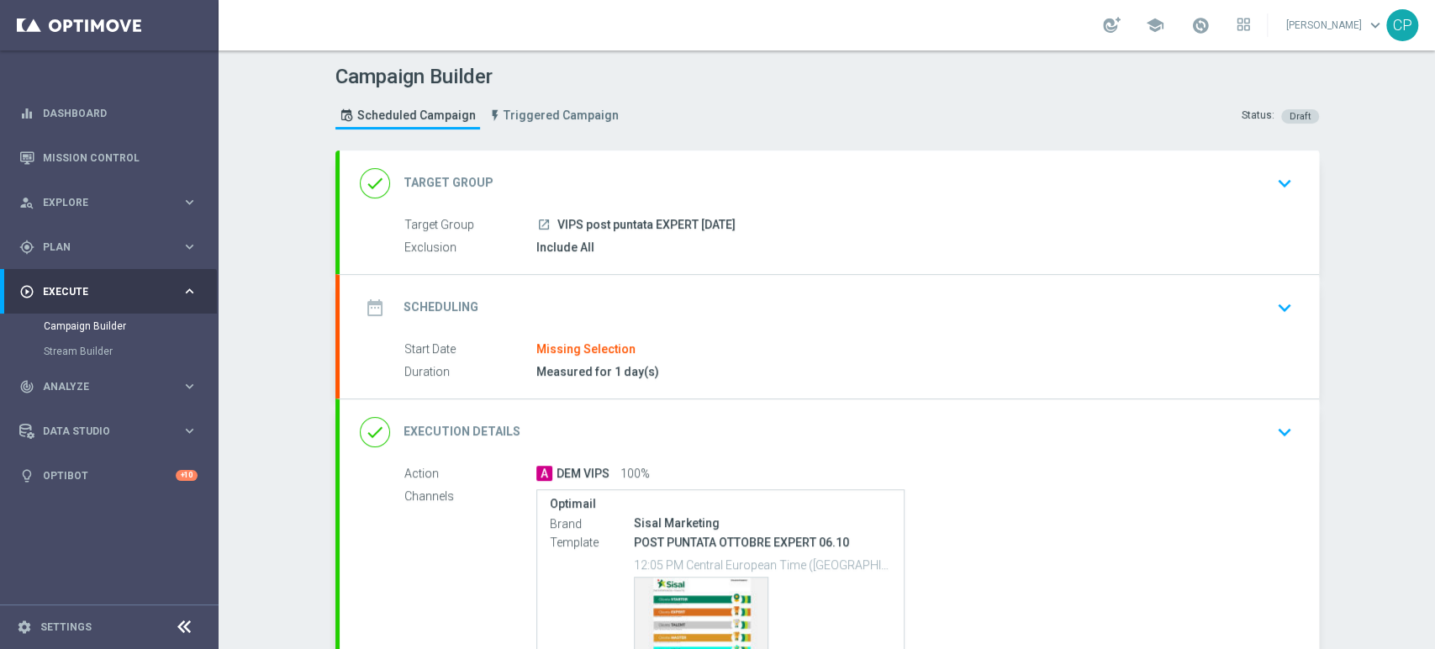
click at [913, 197] on div "done Target Group keyboard_arrow_down" at bounding box center [829, 183] width 939 height 32
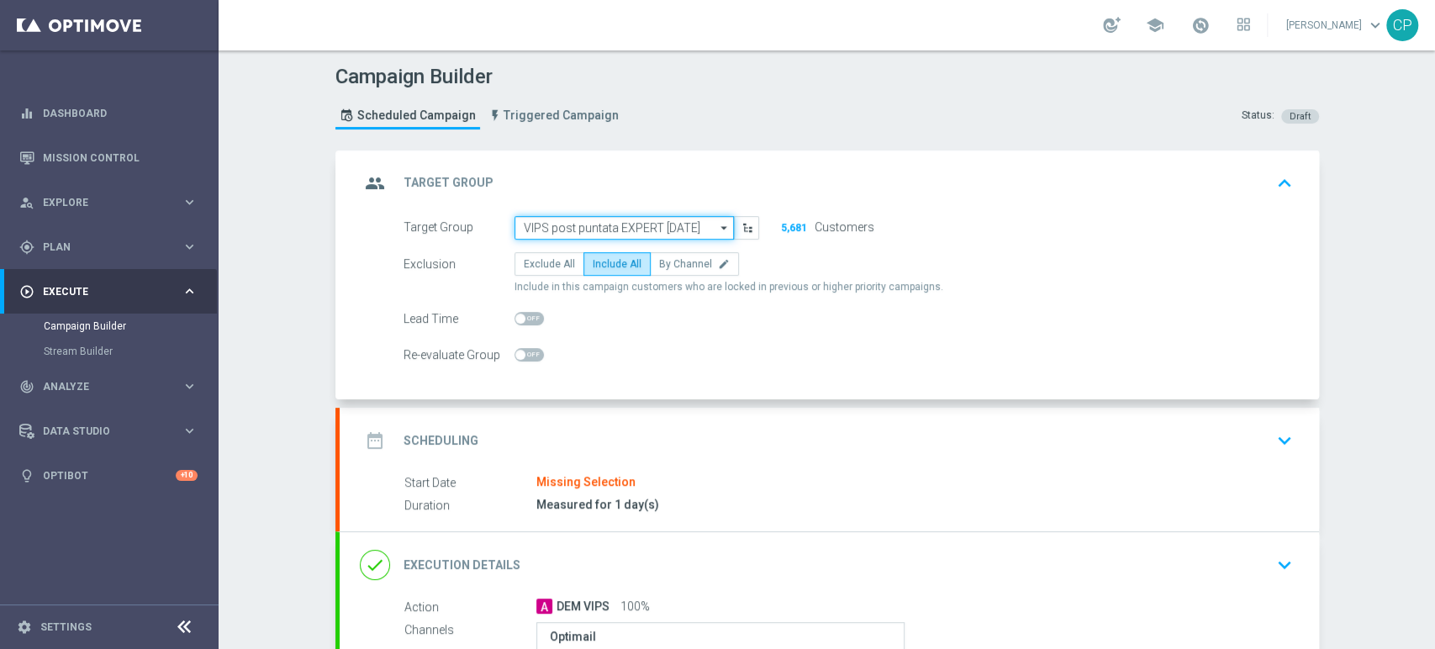
click at [613, 232] on input "VIPS post puntata EXPERT [DATE]" at bounding box center [623, 228] width 219 height 24
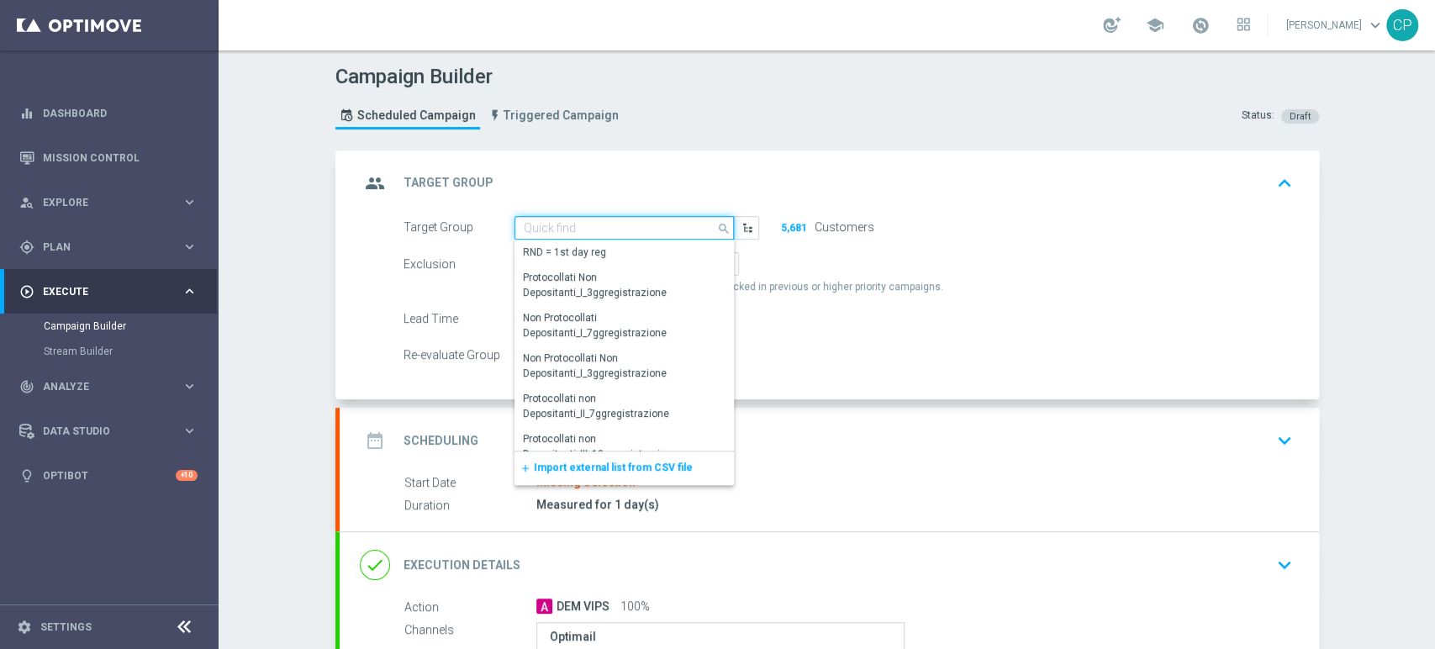
click at [613, 232] on input at bounding box center [623, 228] width 219 height 24
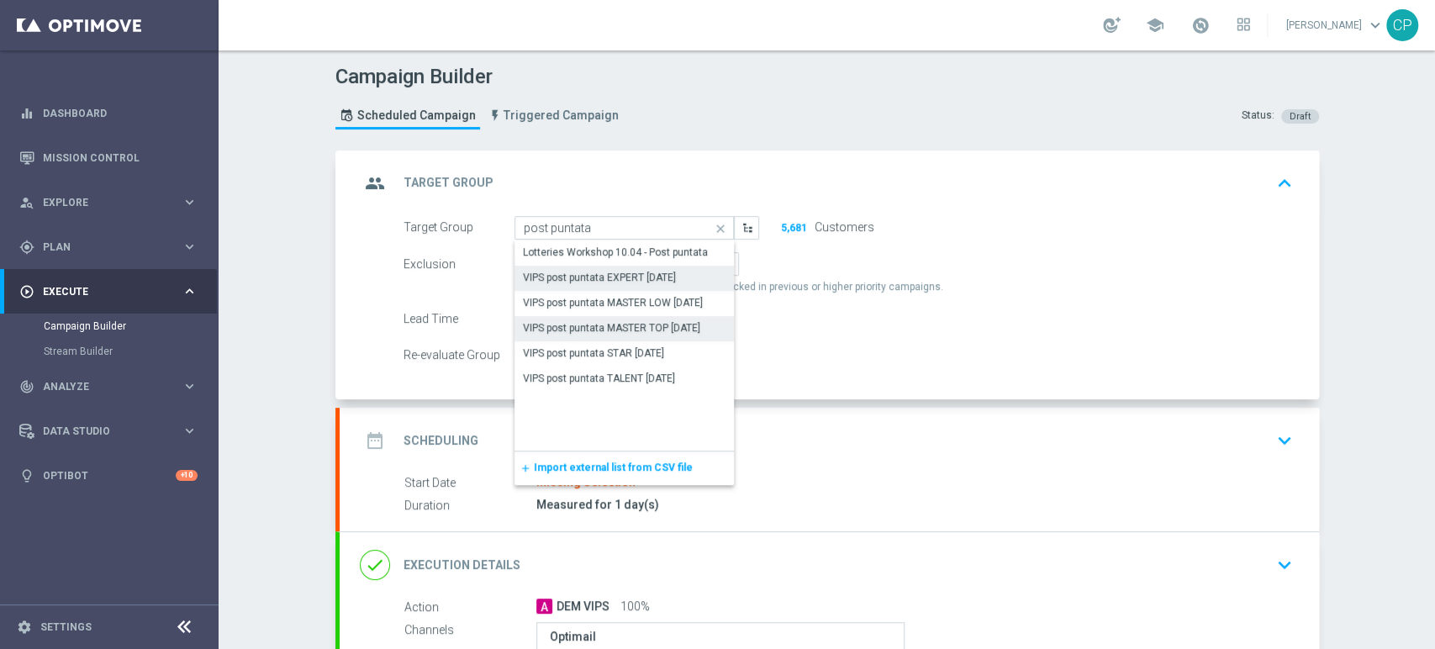
click at [632, 320] on div "VIPS post puntata MASTER TOP [DATE]" at bounding box center [611, 327] width 177 height 15
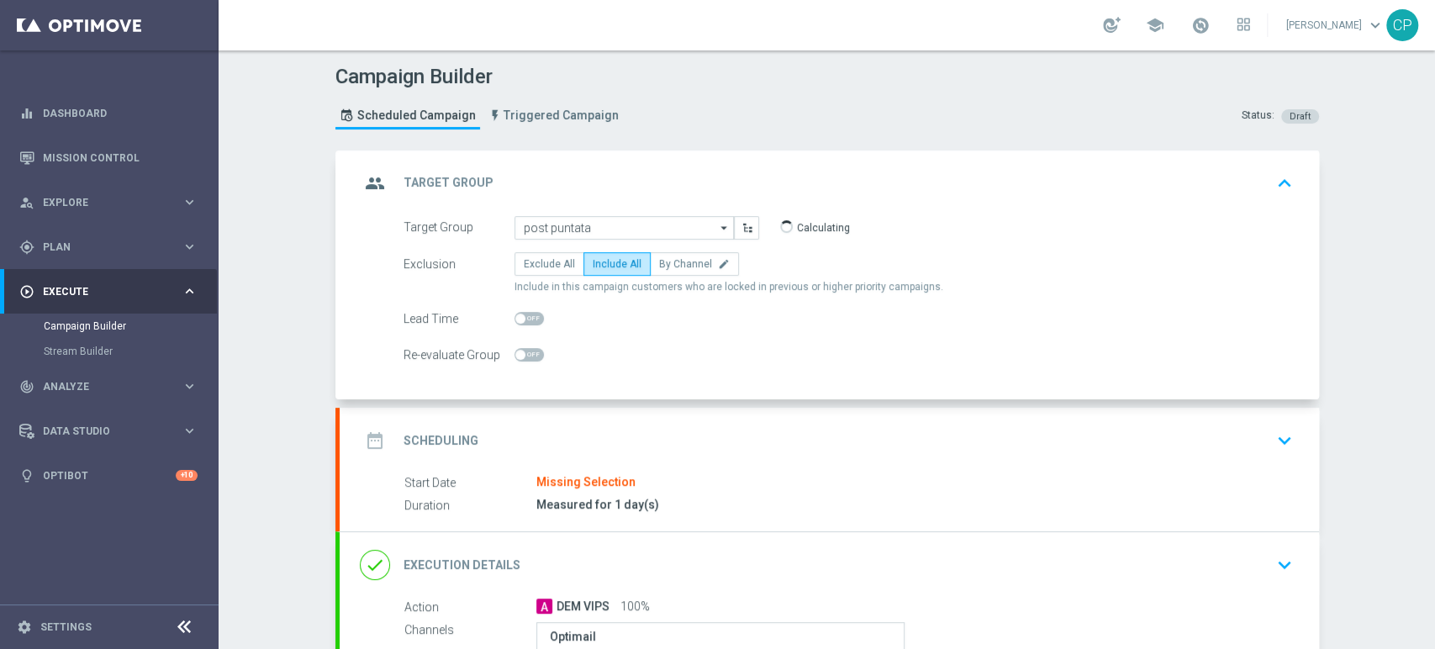
type input "VIPS post puntata MASTER TOP [DATE]"
click at [675, 470] on div "date_range Scheduling keyboard_arrow_down" at bounding box center [829, 441] width 979 height 66
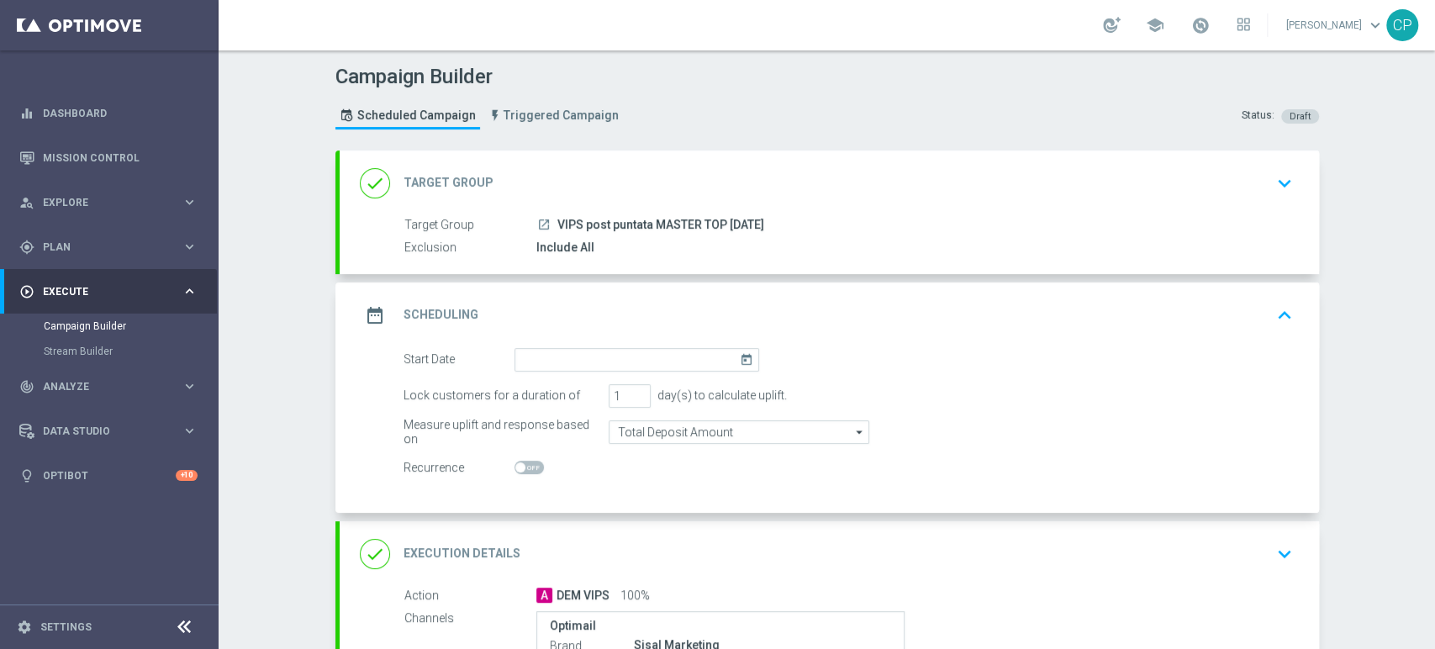
click at [740, 355] on icon "today" at bounding box center [749, 357] width 19 height 18
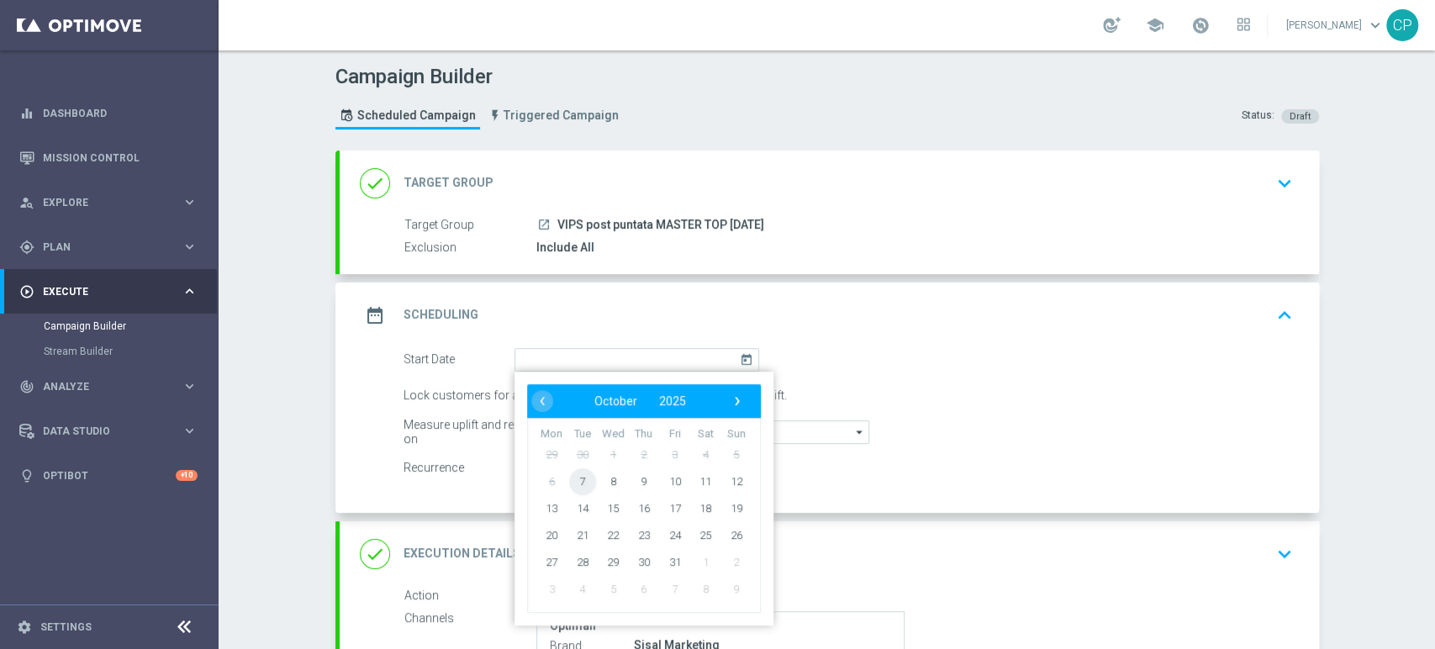
click at [571, 475] on span "7" at bounding box center [581, 480] width 27 height 27
type input "[DATE]"
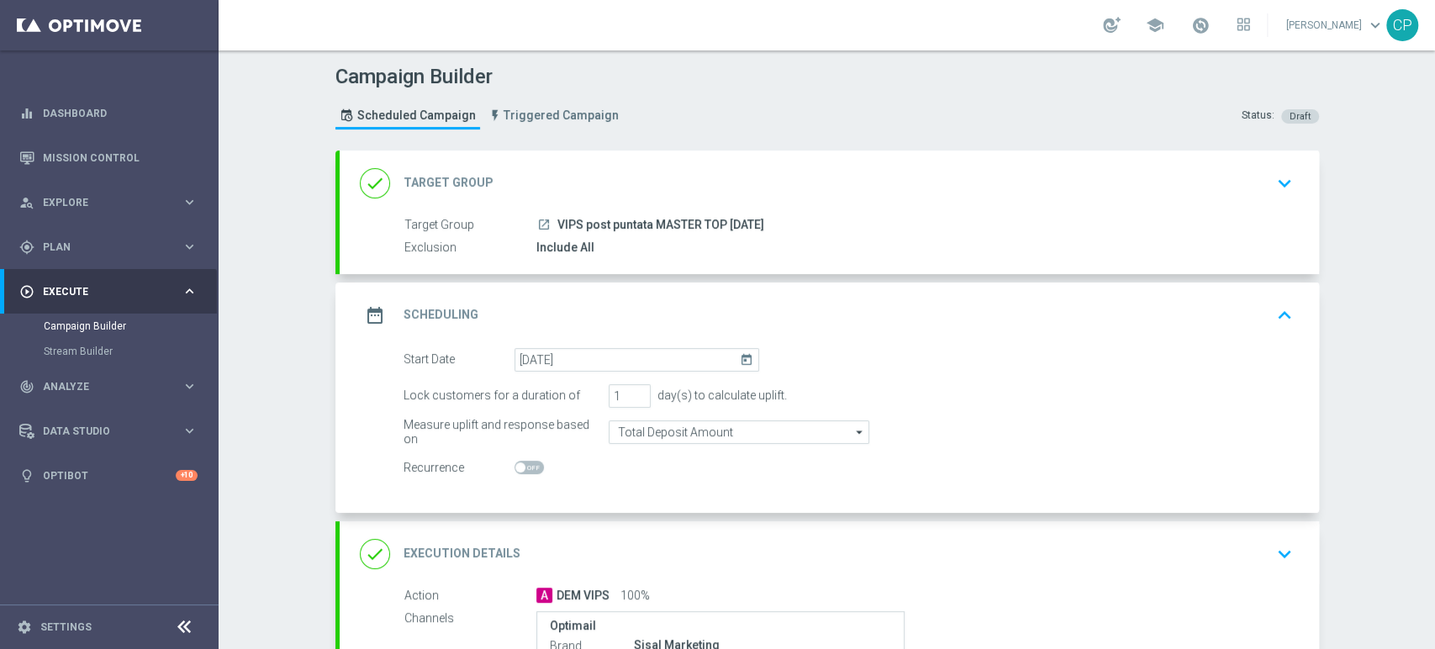
click at [907, 376] on form "Start Date 07 Oct 2025 today Lock customers for a duration of 1 day(s) to calcu…" at bounding box center [847, 414] width 889 height 132
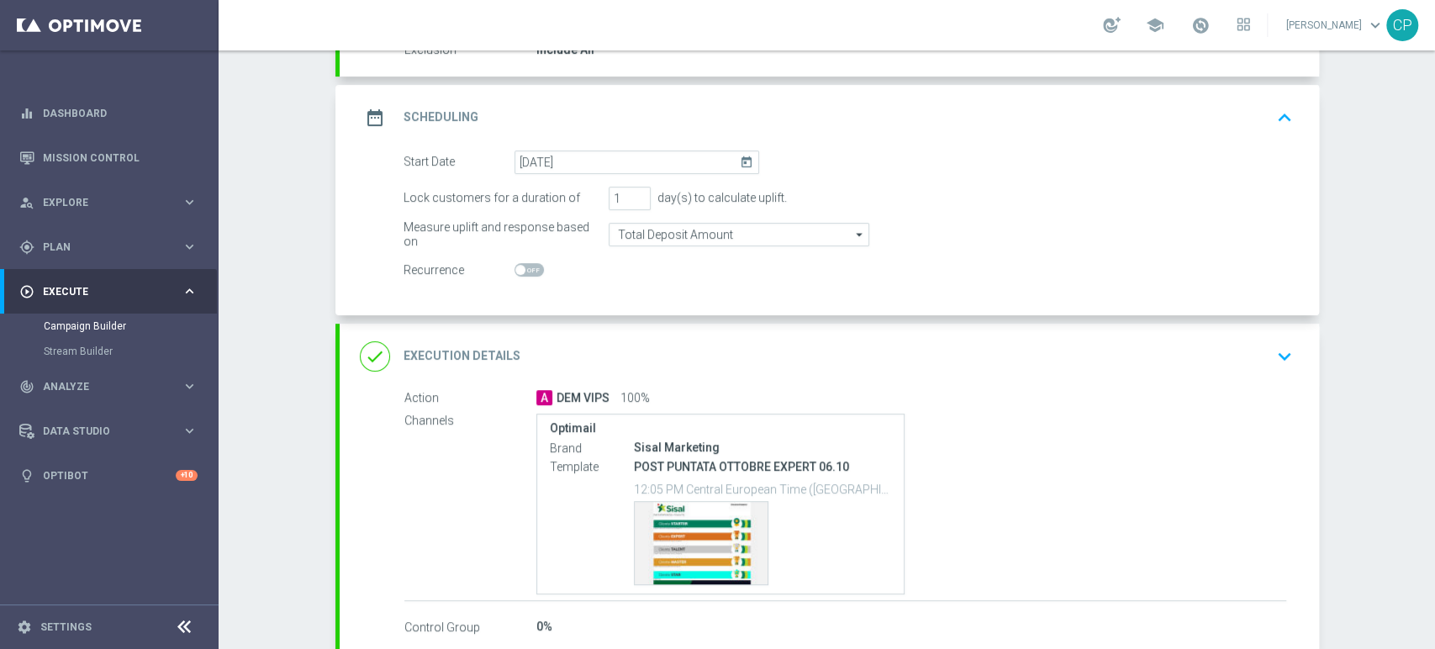
scroll to position [235, 0]
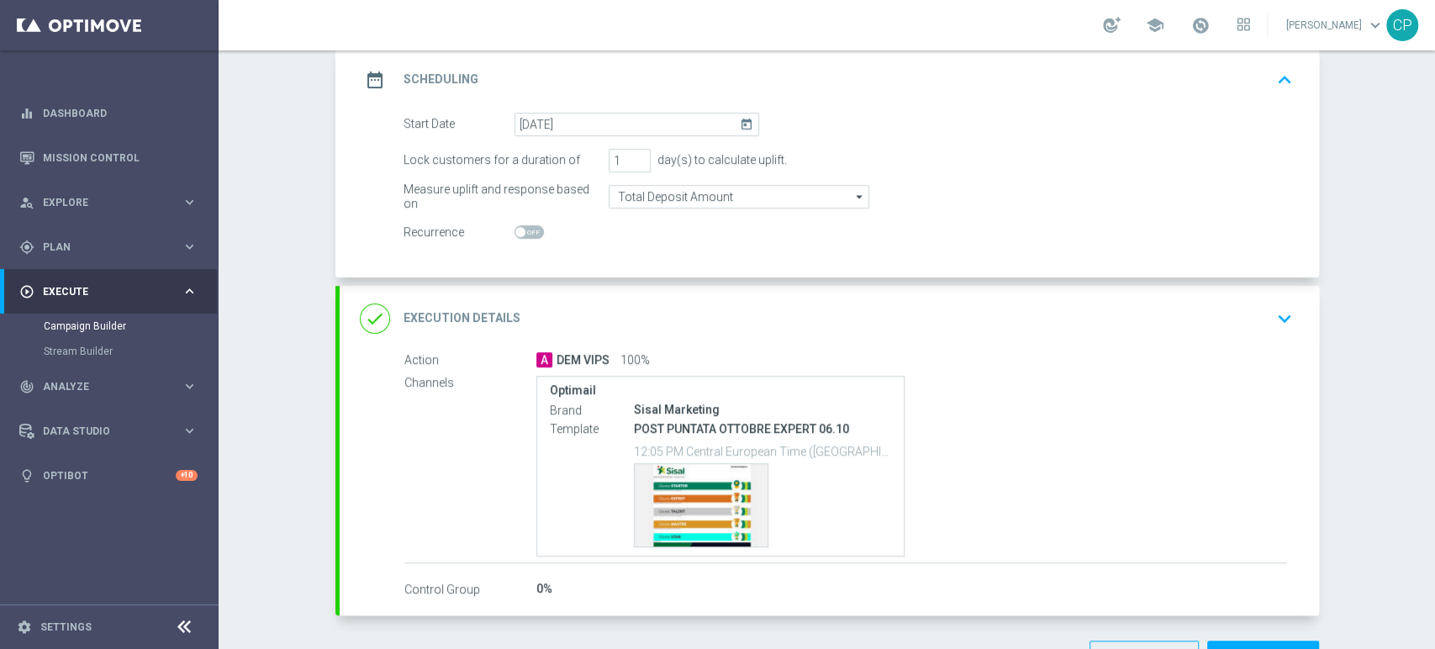
click at [1274, 315] on icon "keyboard_arrow_down" at bounding box center [1284, 318] width 25 height 25
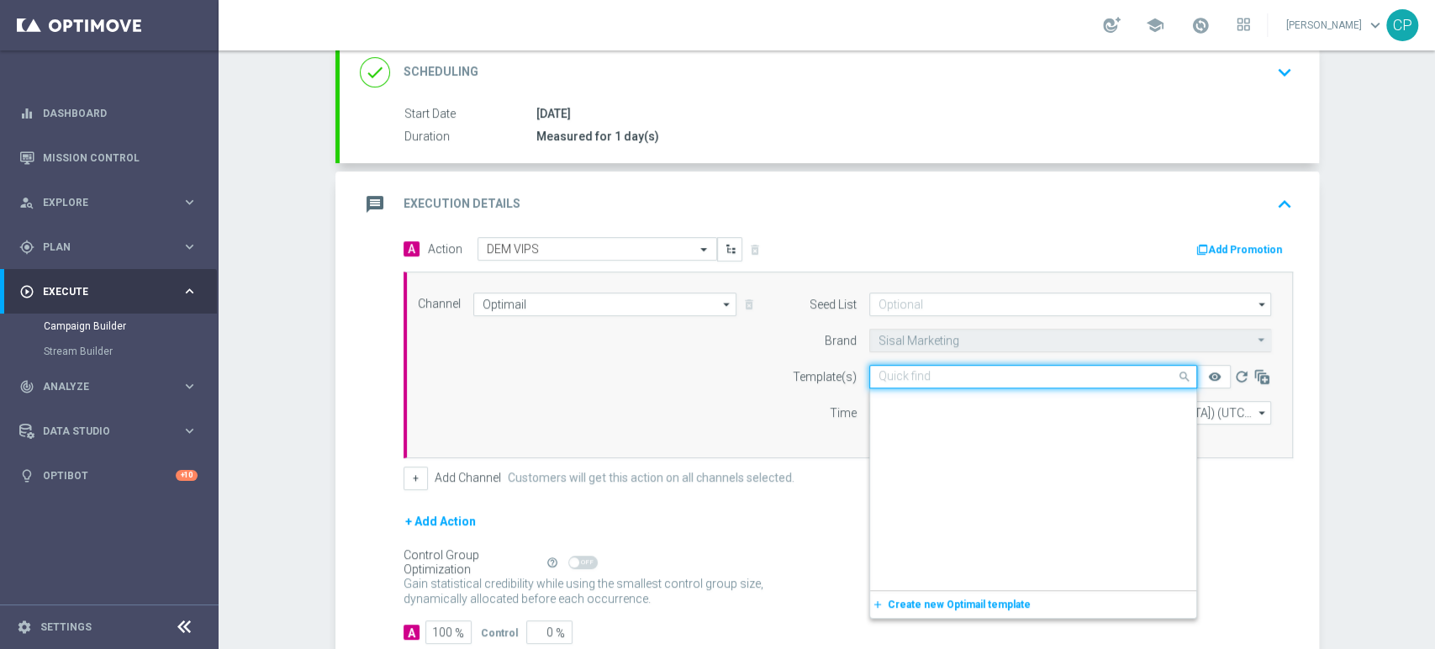
click at [958, 374] on input "text" at bounding box center [1016, 377] width 276 height 14
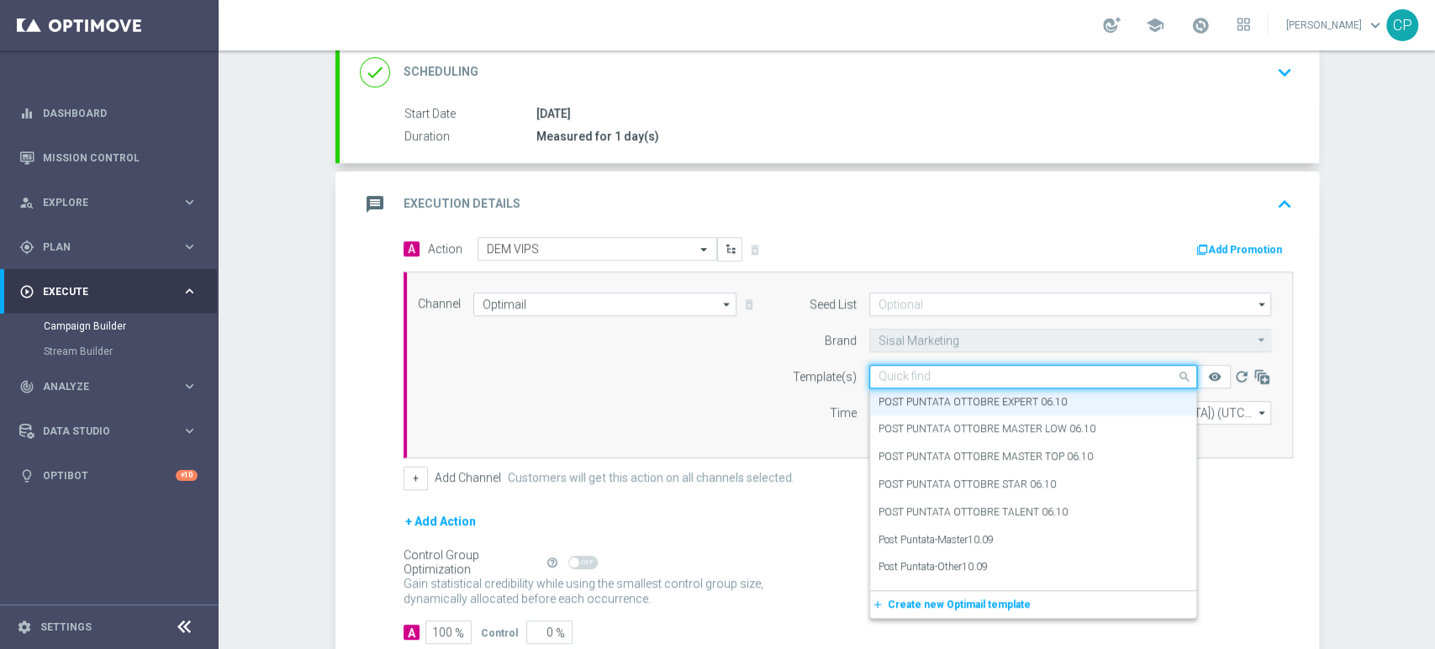
click at [958, 374] on input "text" at bounding box center [1016, 377] width 276 height 14
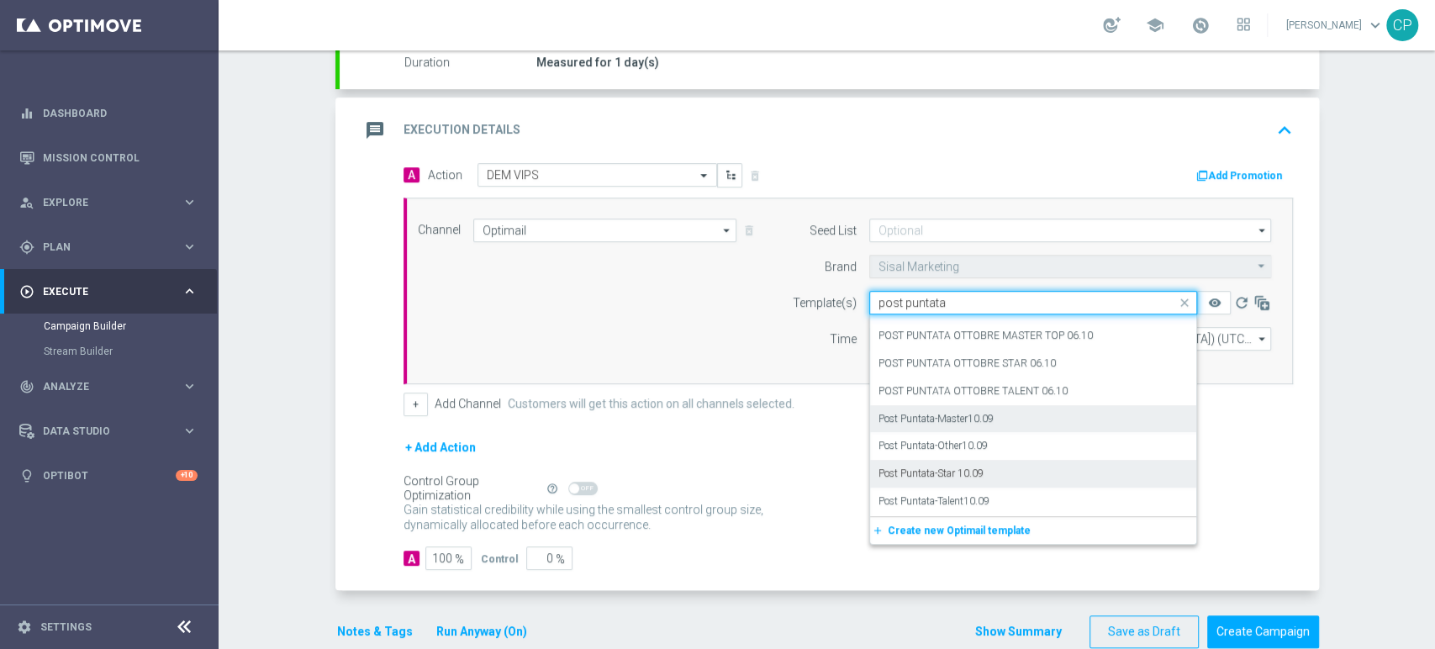
scroll to position [0, 0]
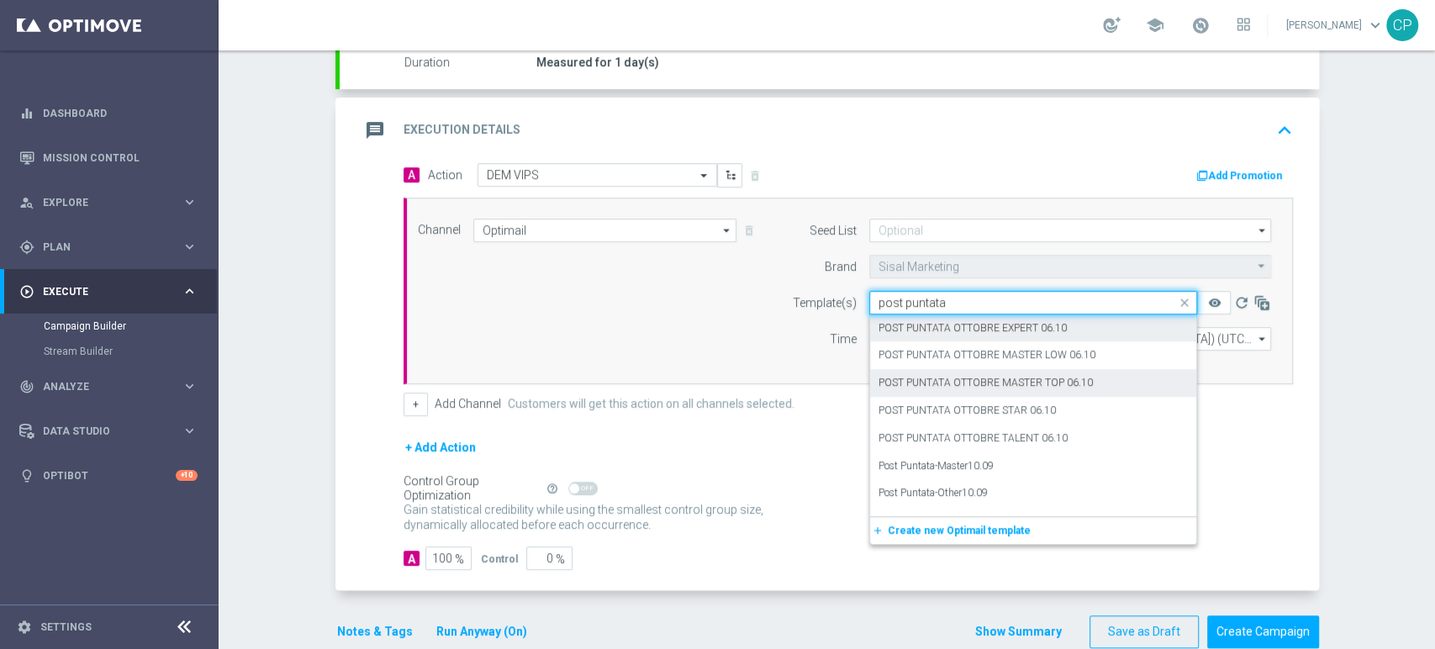
click at [1030, 382] on label "POST PUNTATA OTTOBRE MASTER TOP 06.10" at bounding box center [985, 383] width 214 height 14
type input "post puntata"
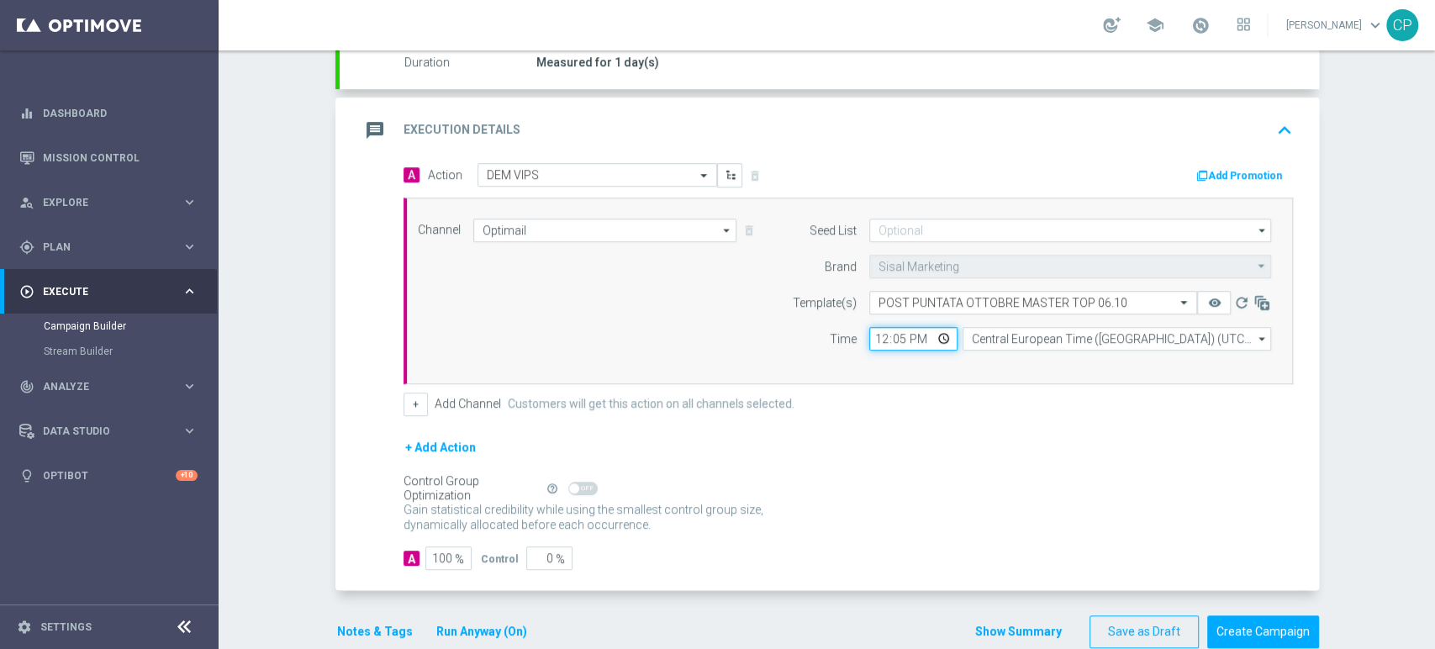
click at [891, 339] on input "12:05" at bounding box center [913, 339] width 88 height 24
type input "12:10"
click at [379, 630] on button "Notes & Tags" at bounding box center [374, 631] width 79 height 21
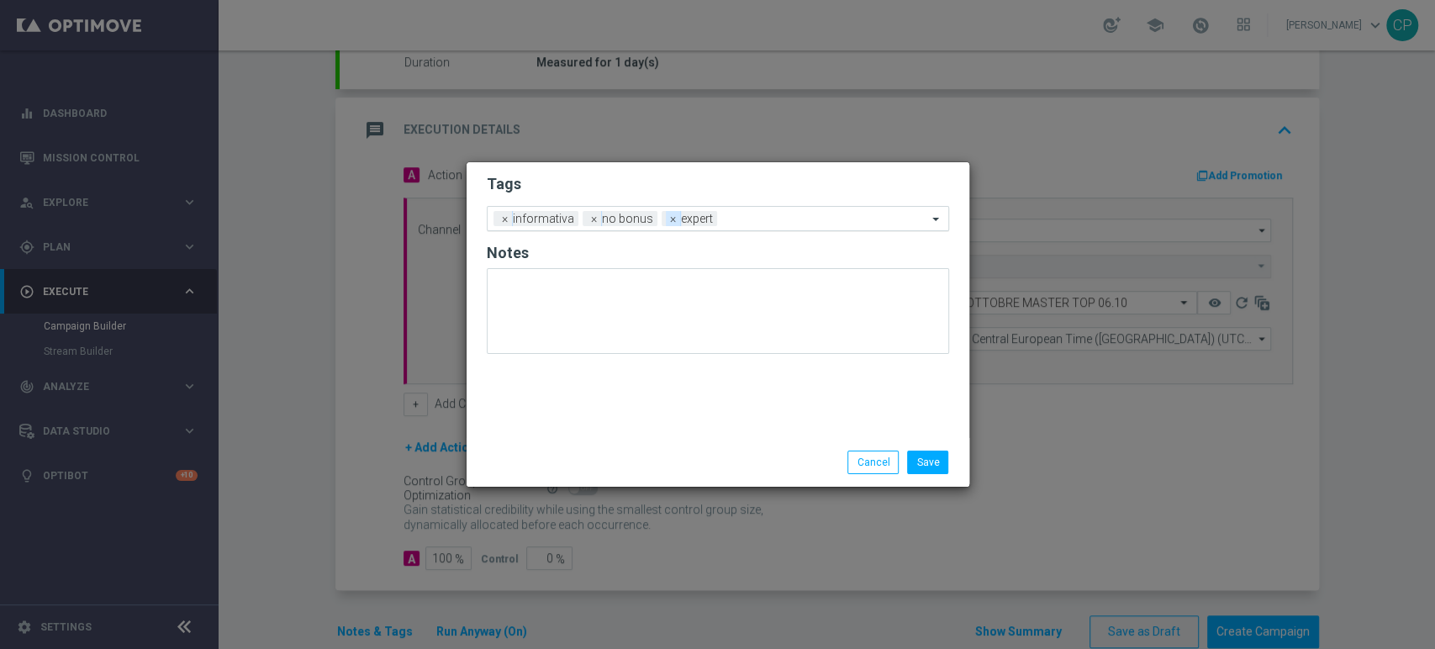
click at [666, 220] on span "×" at bounding box center [673, 218] width 15 height 15
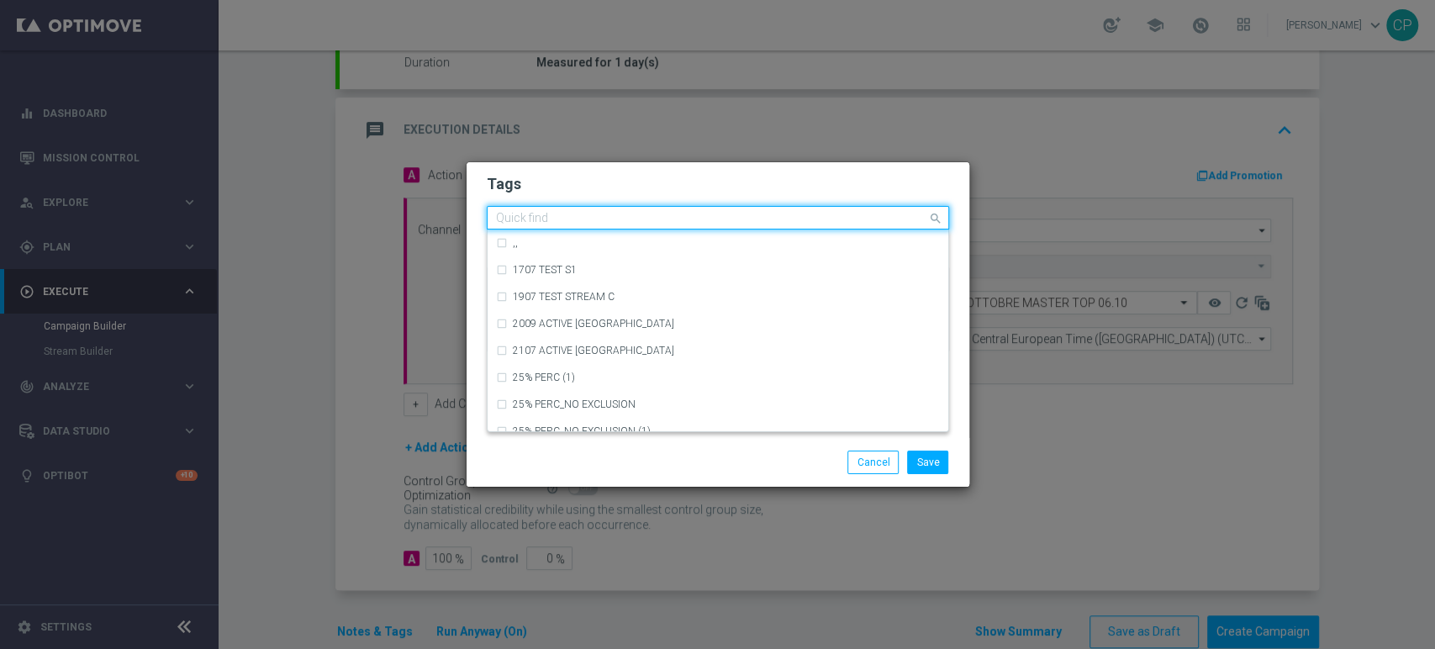
click at [675, 220] on input "text" at bounding box center [711, 219] width 431 height 14
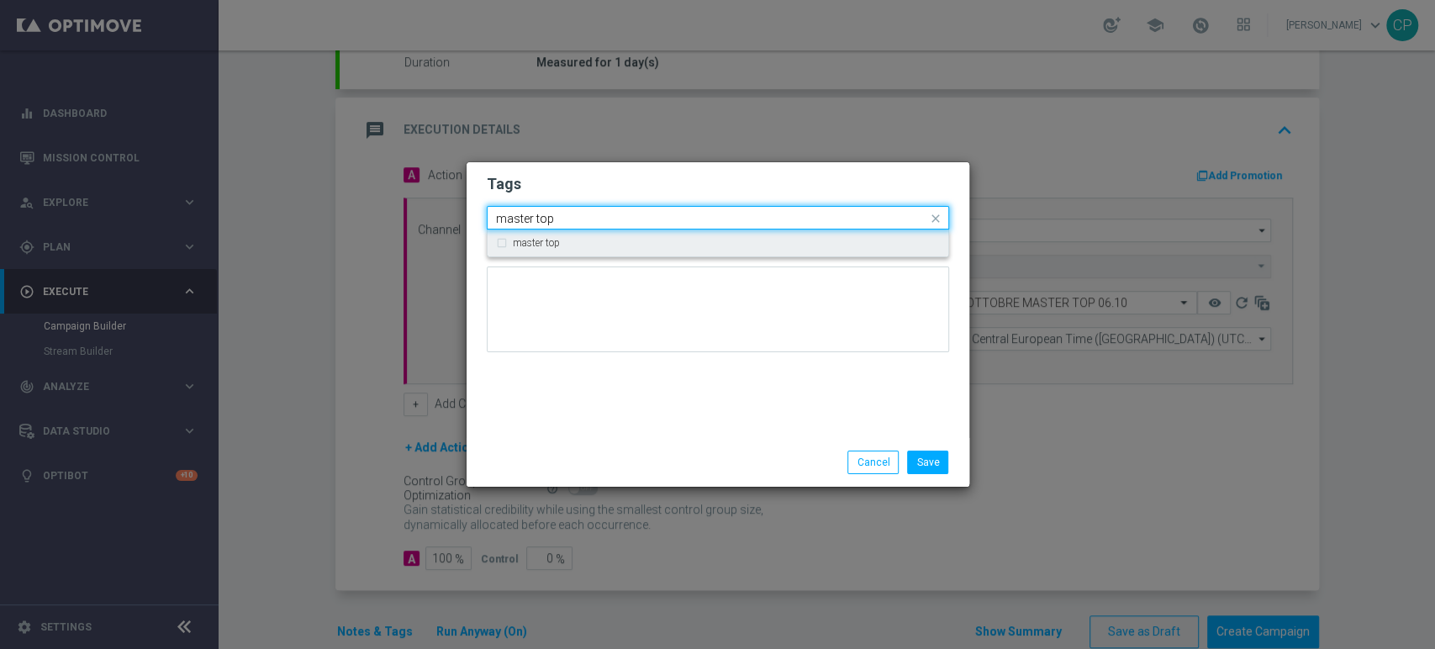
click at [638, 245] on div "master top" at bounding box center [726, 243] width 427 height 10
type input "master top"
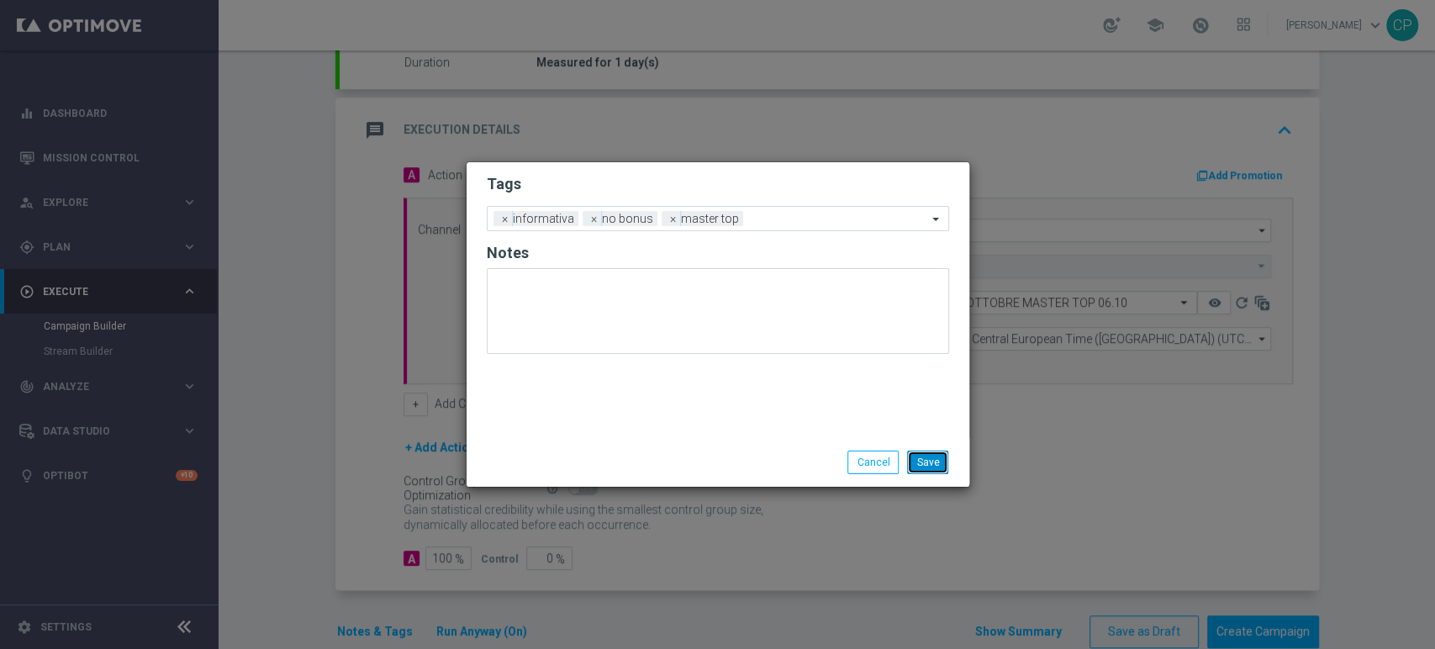
click at [936, 462] on button "Save" at bounding box center [927, 462] width 41 height 24
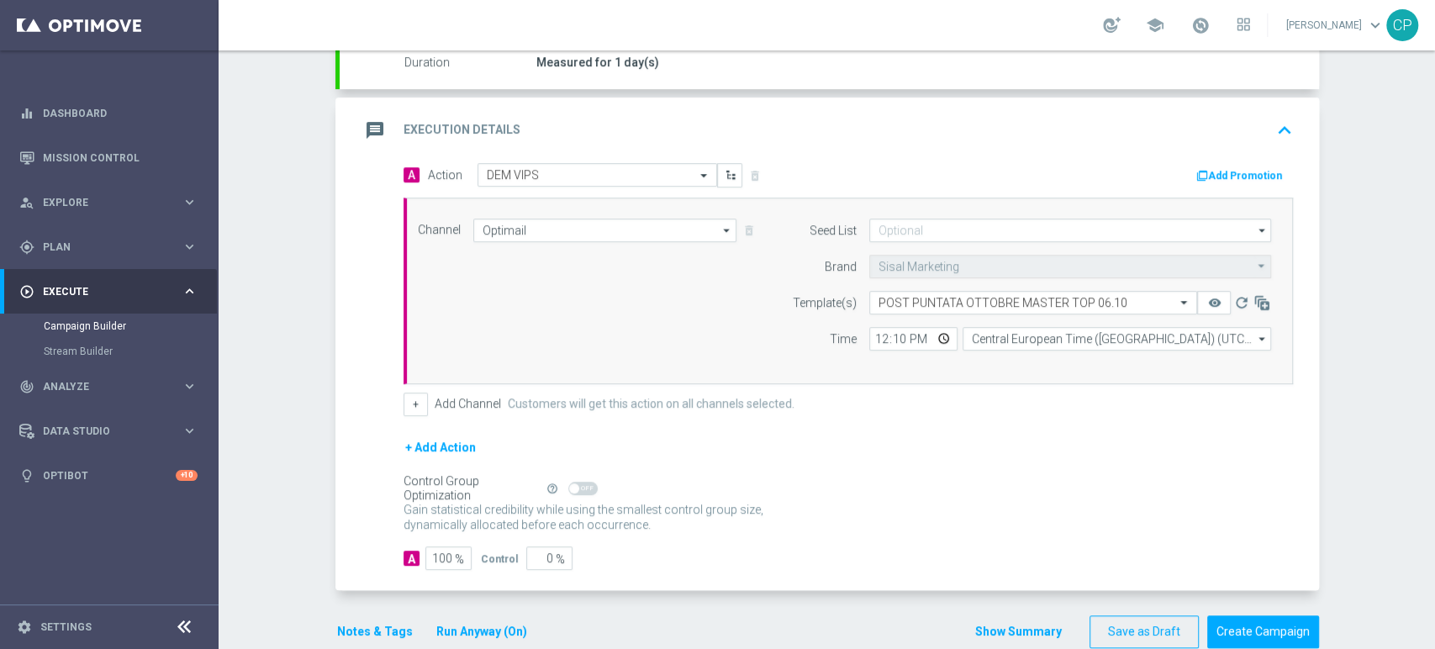
scroll to position [137, 0]
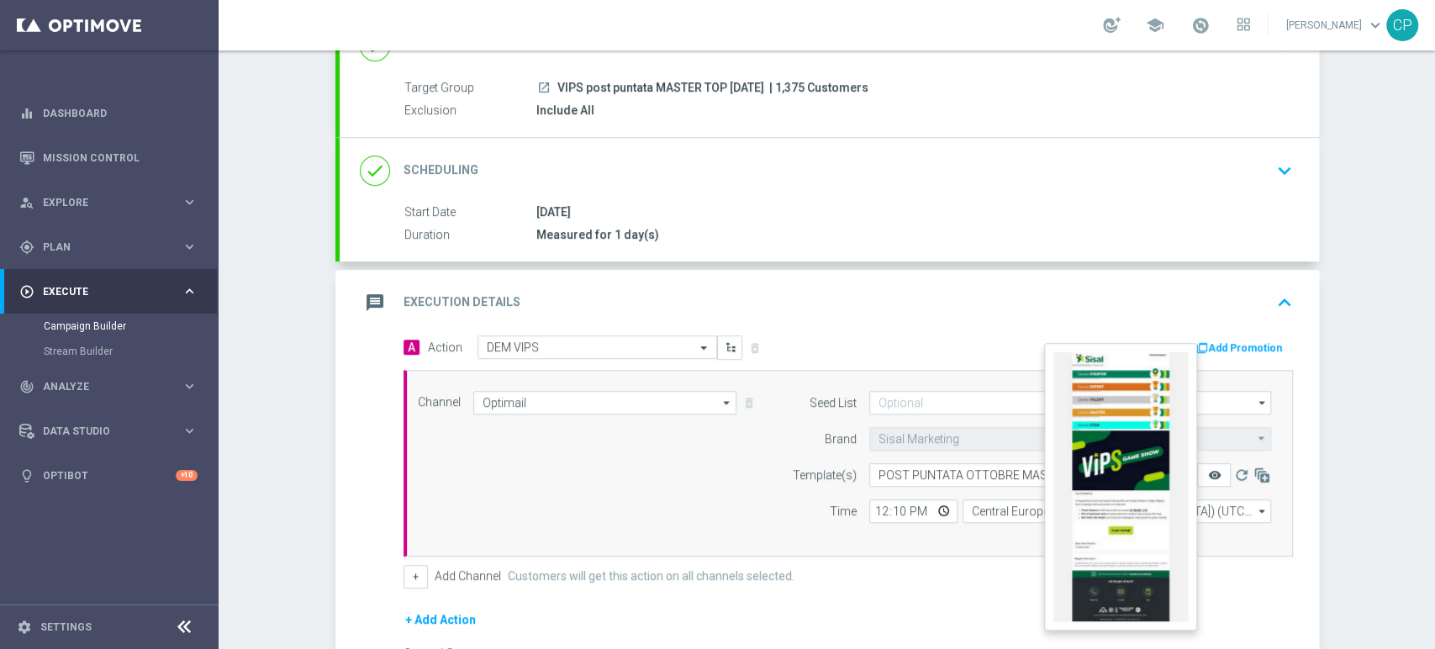
click at [1209, 470] on icon "remove_red_eye" at bounding box center [1213, 474] width 13 height 13
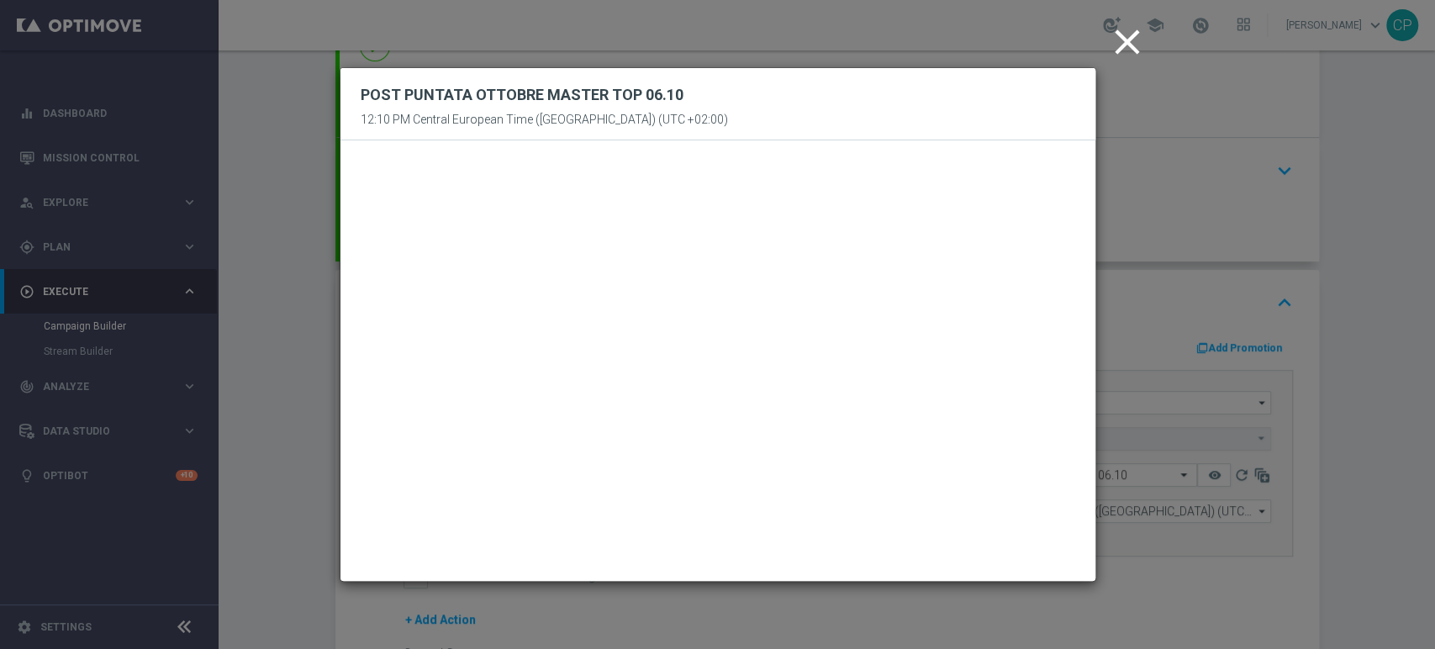
click at [1124, 41] on icon "close" at bounding box center [1127, 42] width 42 height 42
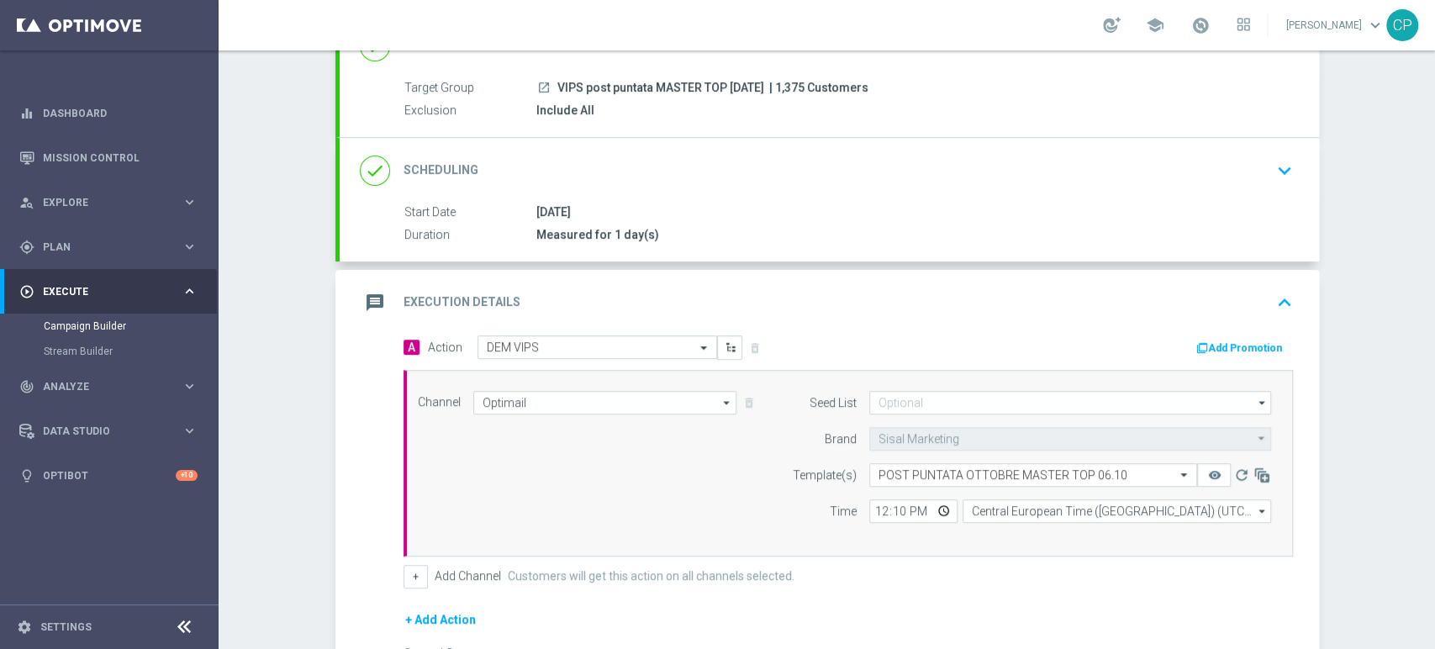
scroll to position [339, 0]
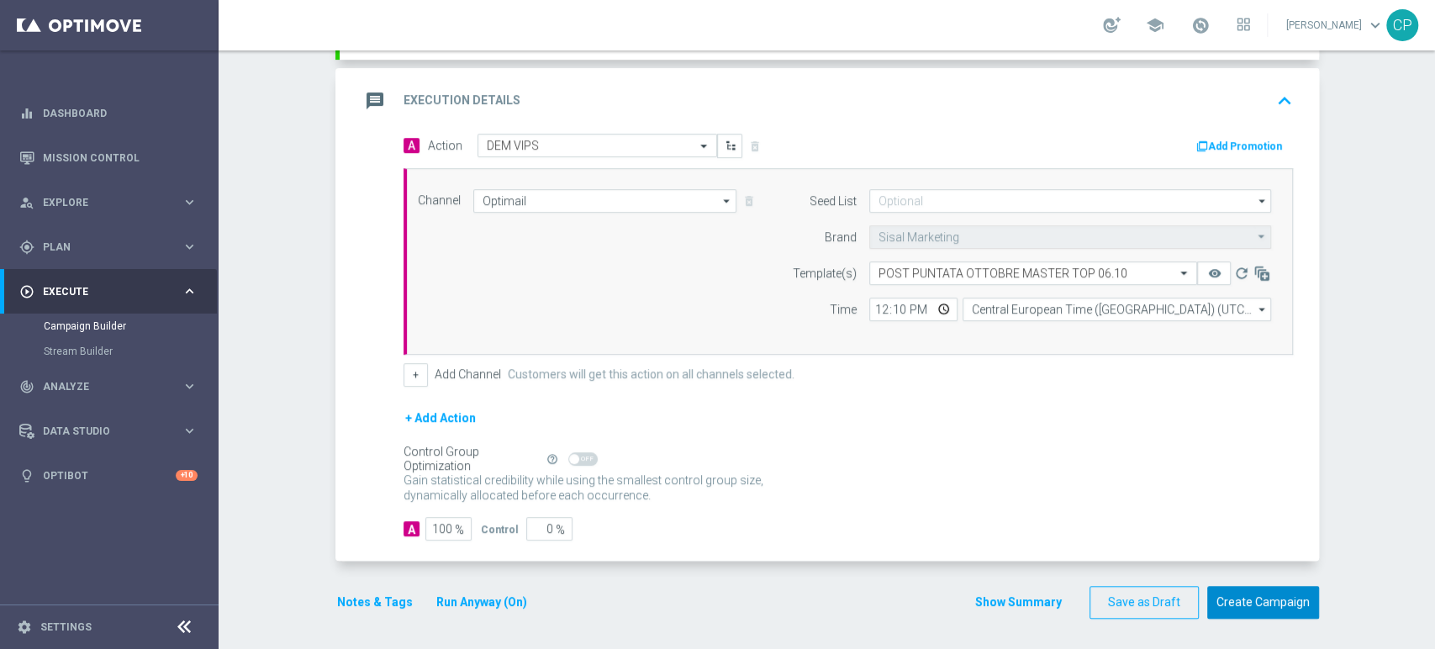
click at [1272, 593] on button "Create Campaign" at bounding box center [1263, 602] width 112 height 33
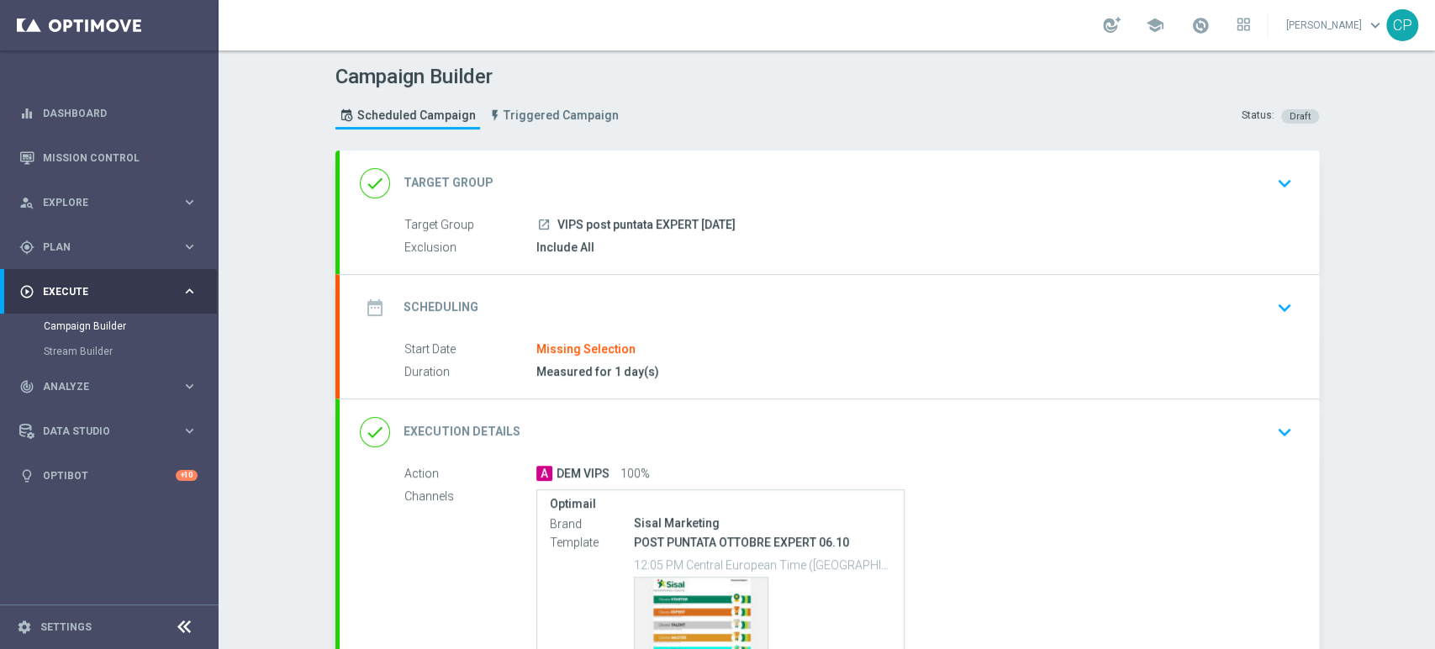
click at [936, 208] on div "done Target Group keyboard_arrow_down" at bounding box center [829, 183] width 979 height 66
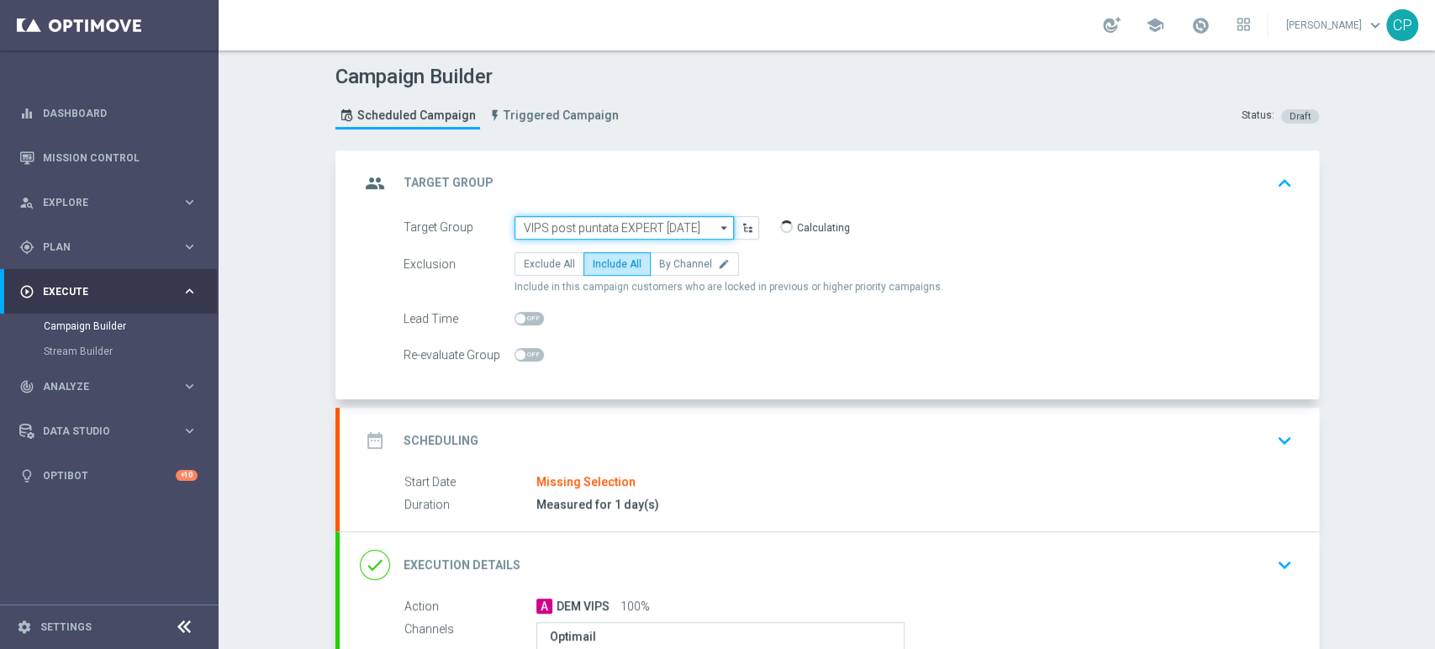
click at [631, 238] on input "VIPS post puntata EXPERT [DATE]" at bounding box center [623, 228] width 219 height 24
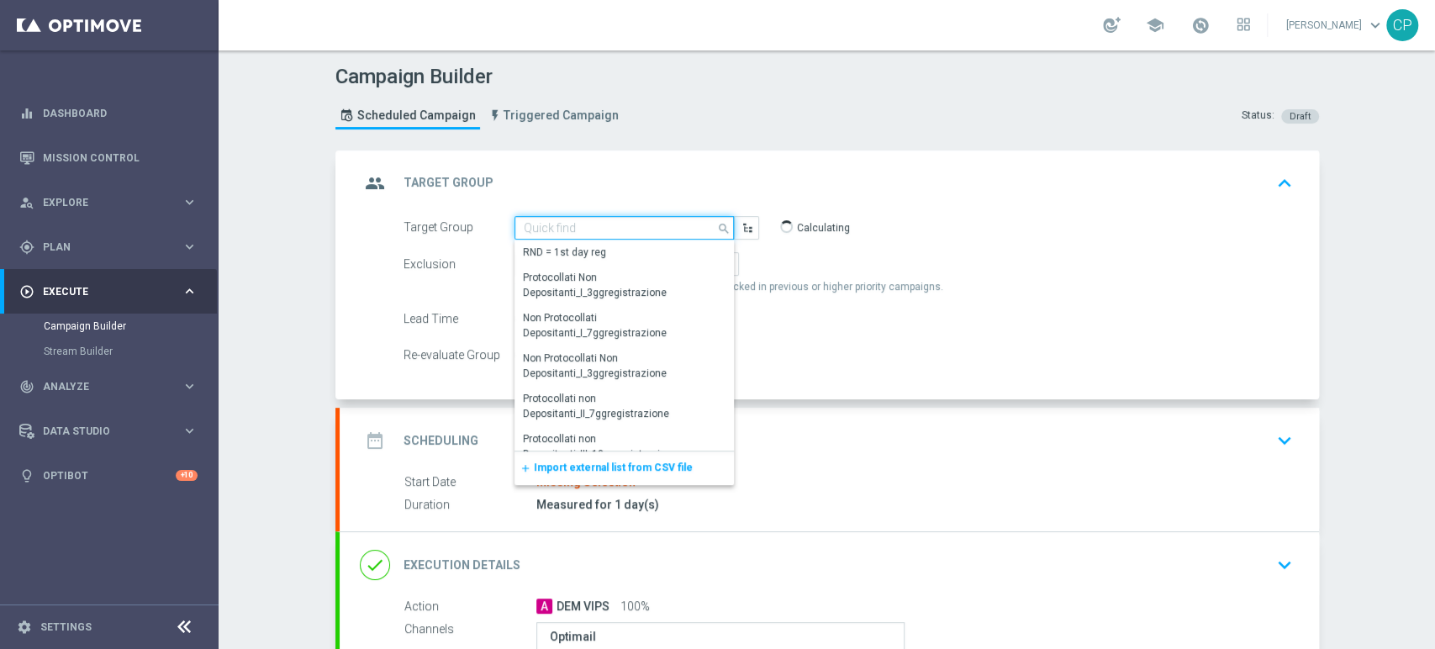
click at [590, 229] on input at bounding box center [623, 228] width 219 height 24
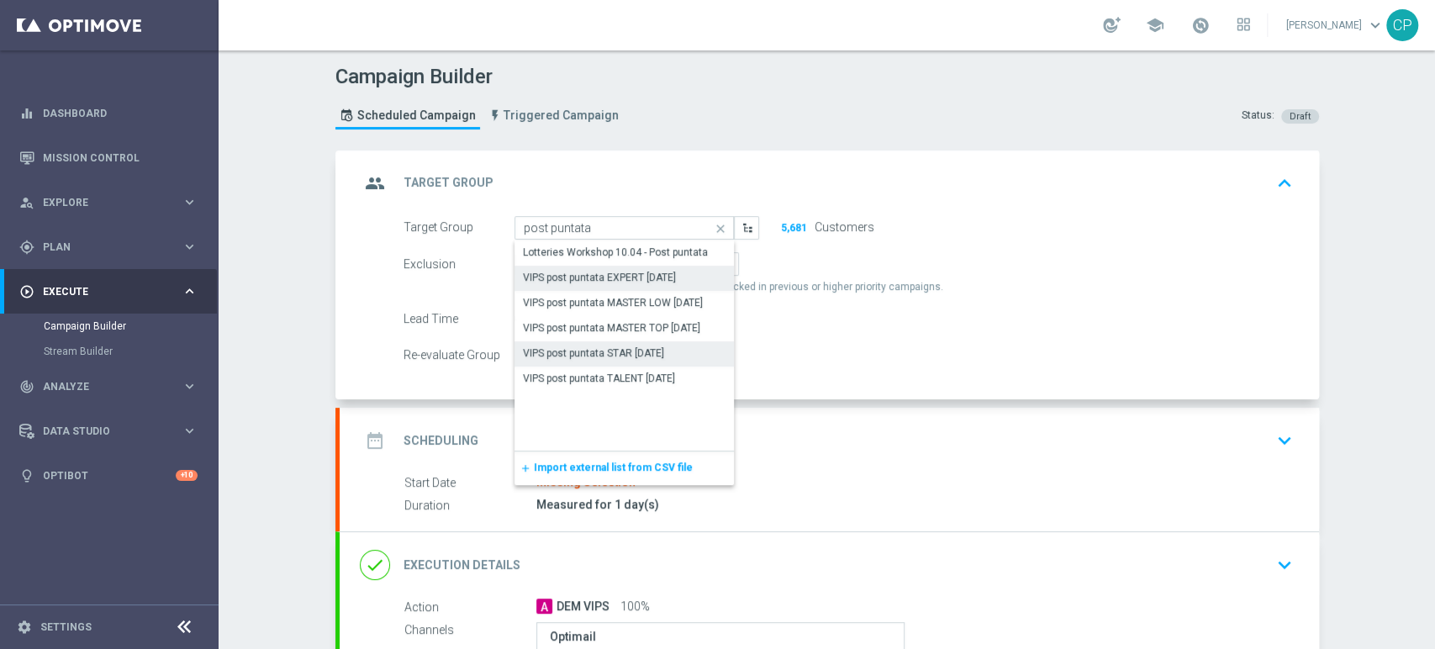
click at [612, 345] on div "VIPS post puntata STAR [DATE]" at bounding box center [593, 352] width 141 height 15
type input "VIPS post puntata STAR [DATE]"
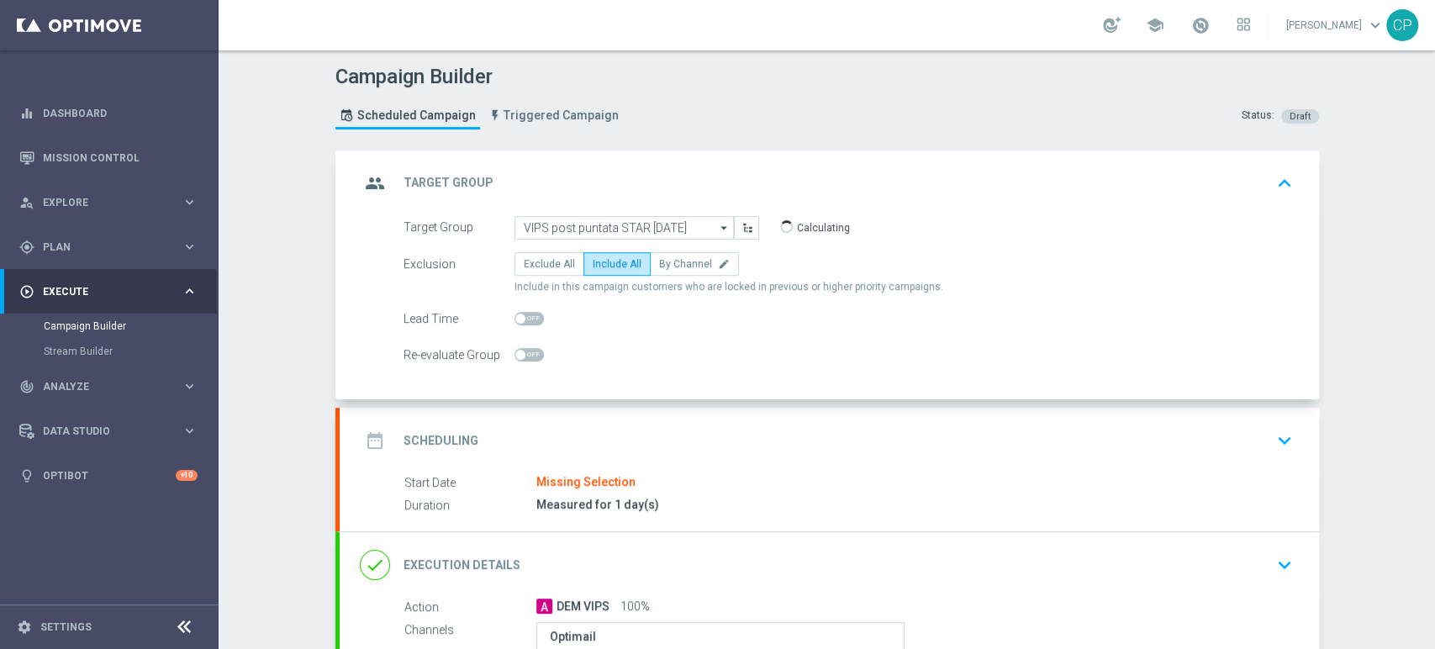
click at [729, 464] on div "date_range Scheduling keyboard_arrow_down" at bounding box center [829, 441] width 979 height 66
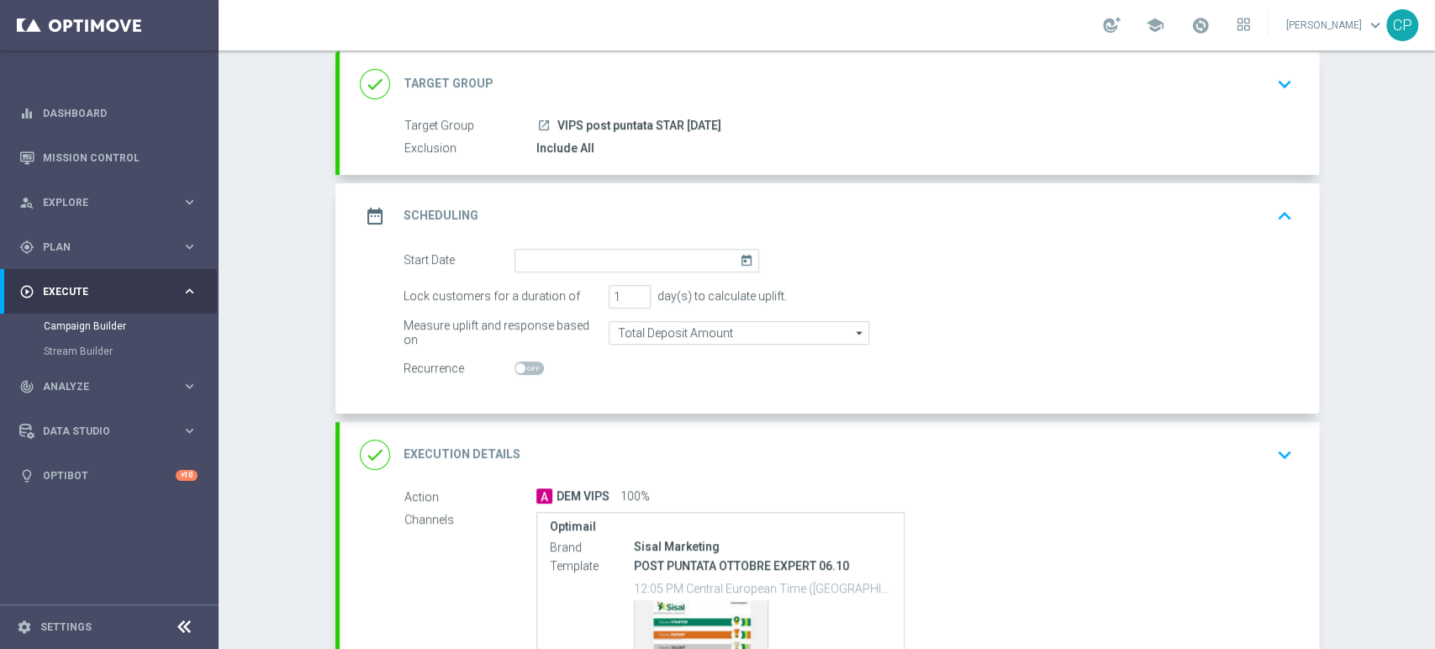
scroll to position [134, 0]
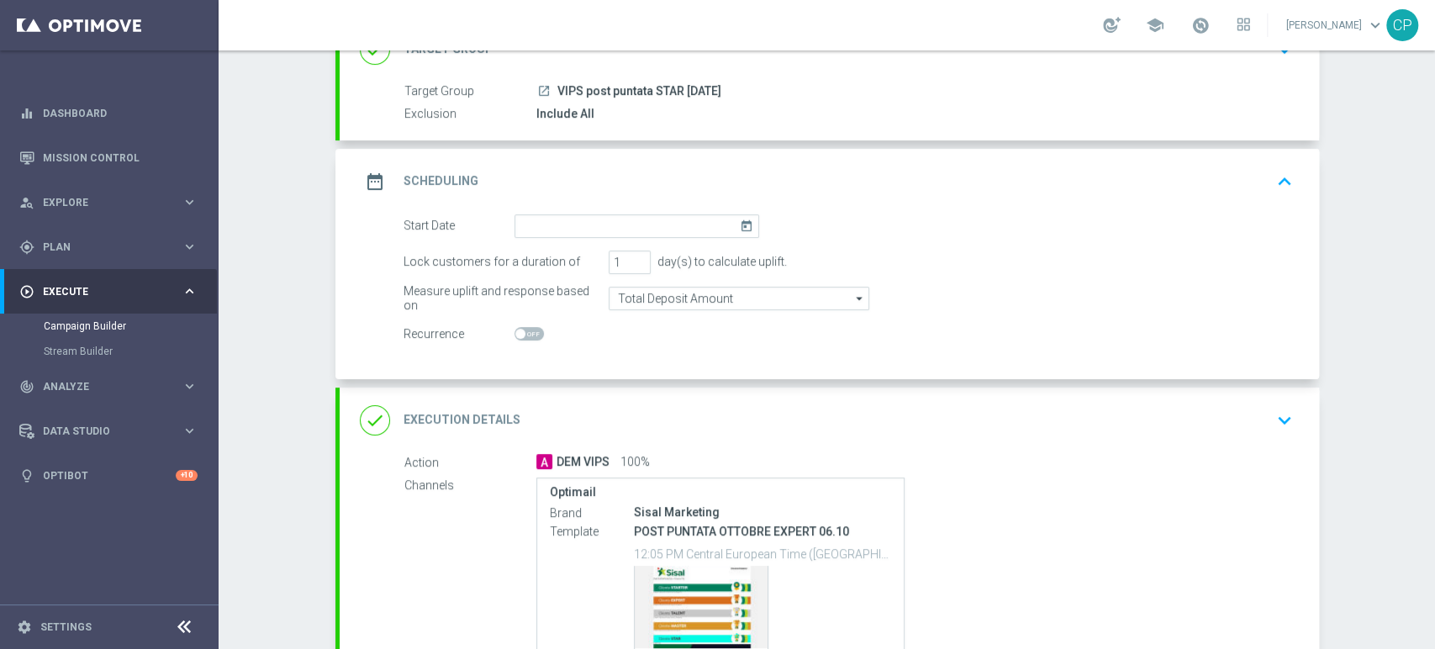
click at [740, 224] on icon "today" at bounding box center [749, 223] width 19 height 18
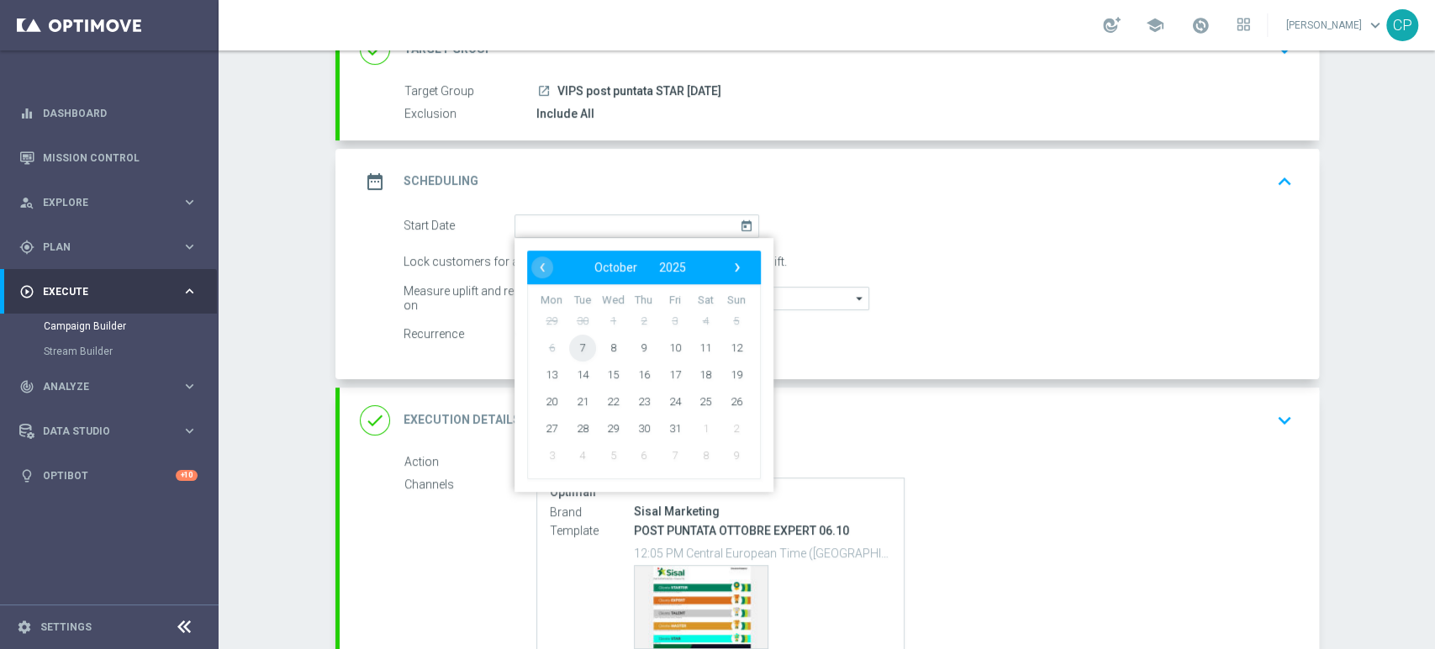
click at [578, 334] on span "7" at bounding box center [581, 347] width 27 height 27
type input "[DATE]"
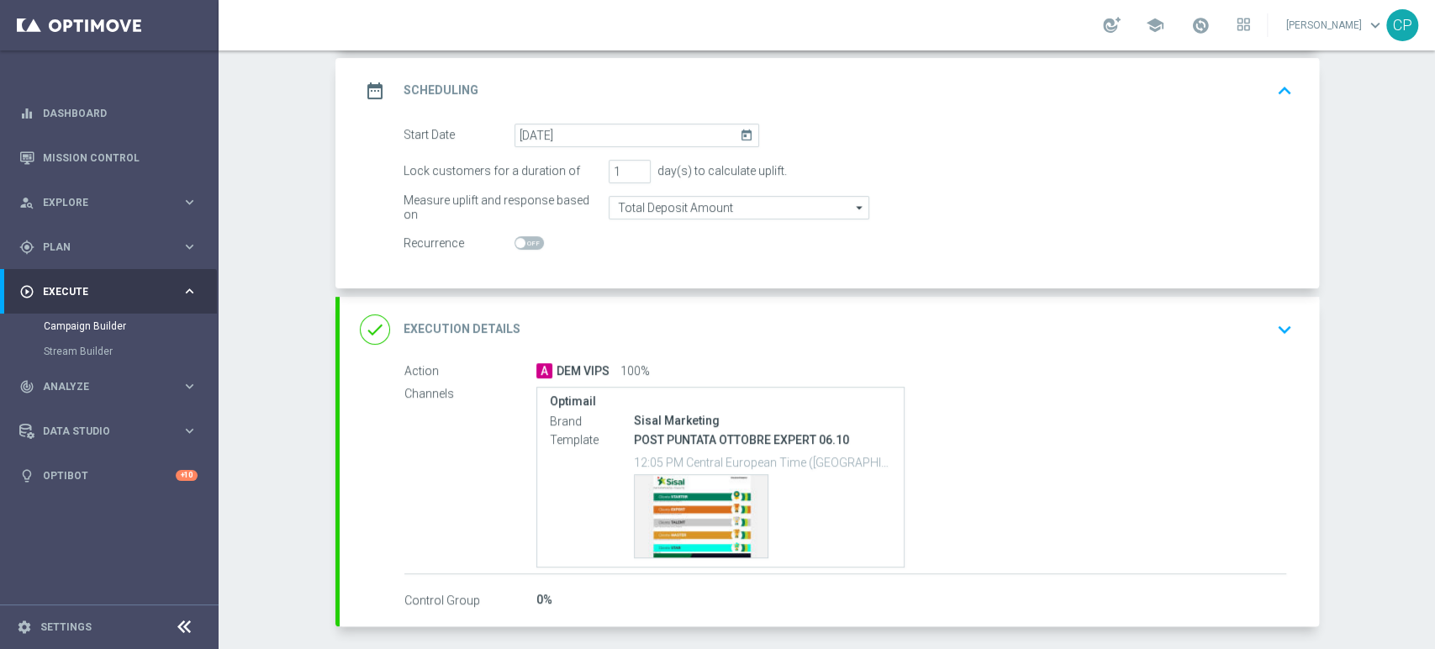
scroll to position [291, 0]
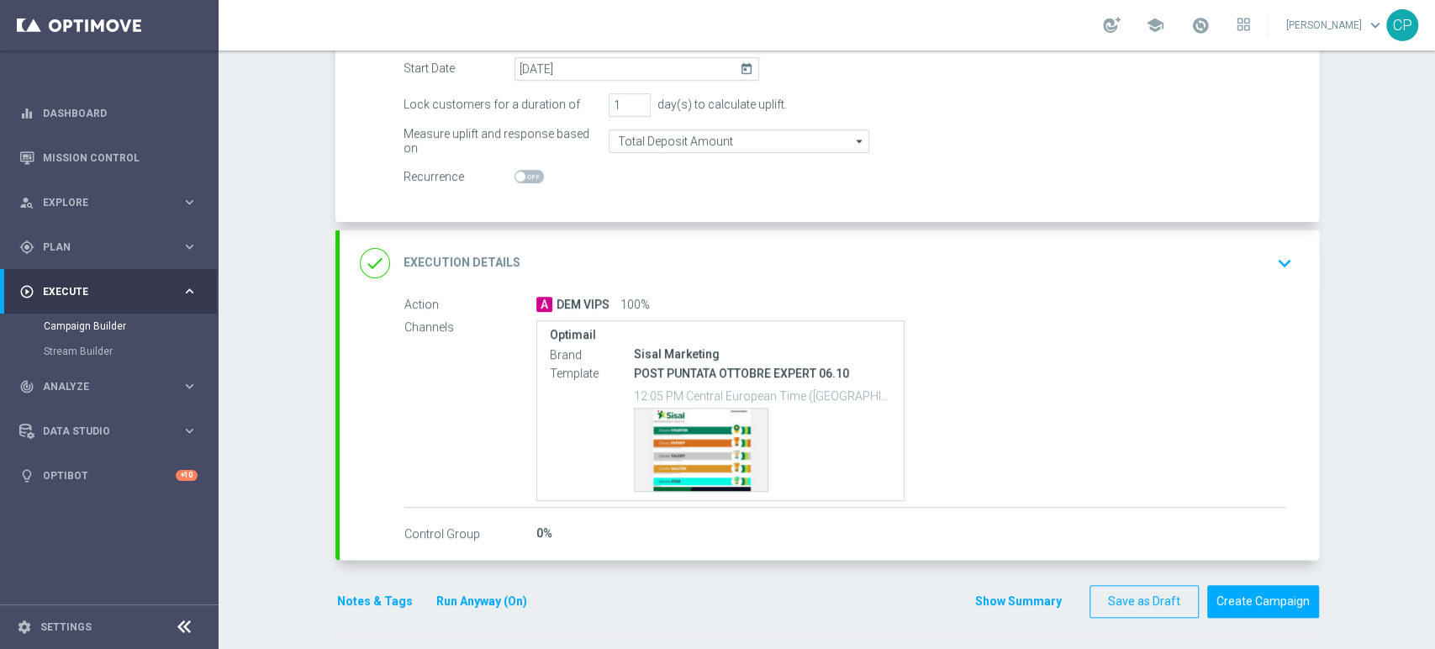
click at [1279, 259] on icon "keyboard_arrow_down" at bounding box center [1284, 262] width 25 height 25
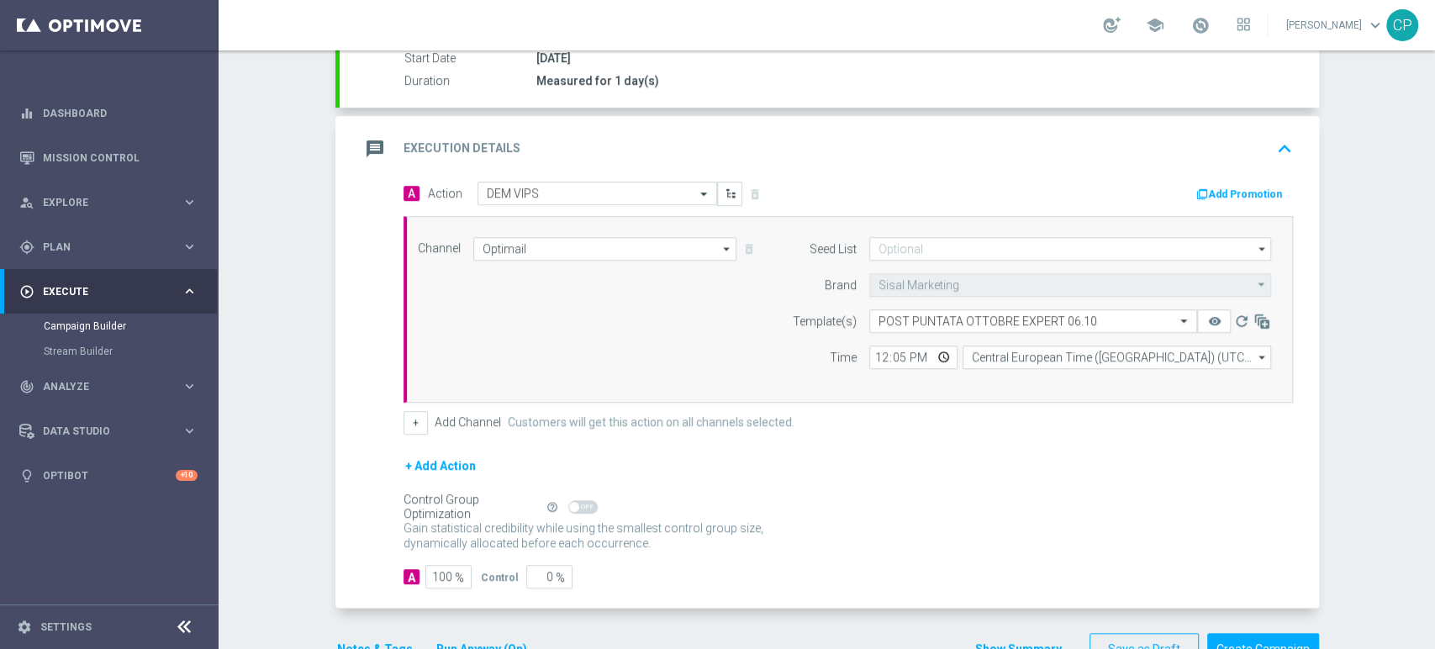
scroll to position [275, 0]
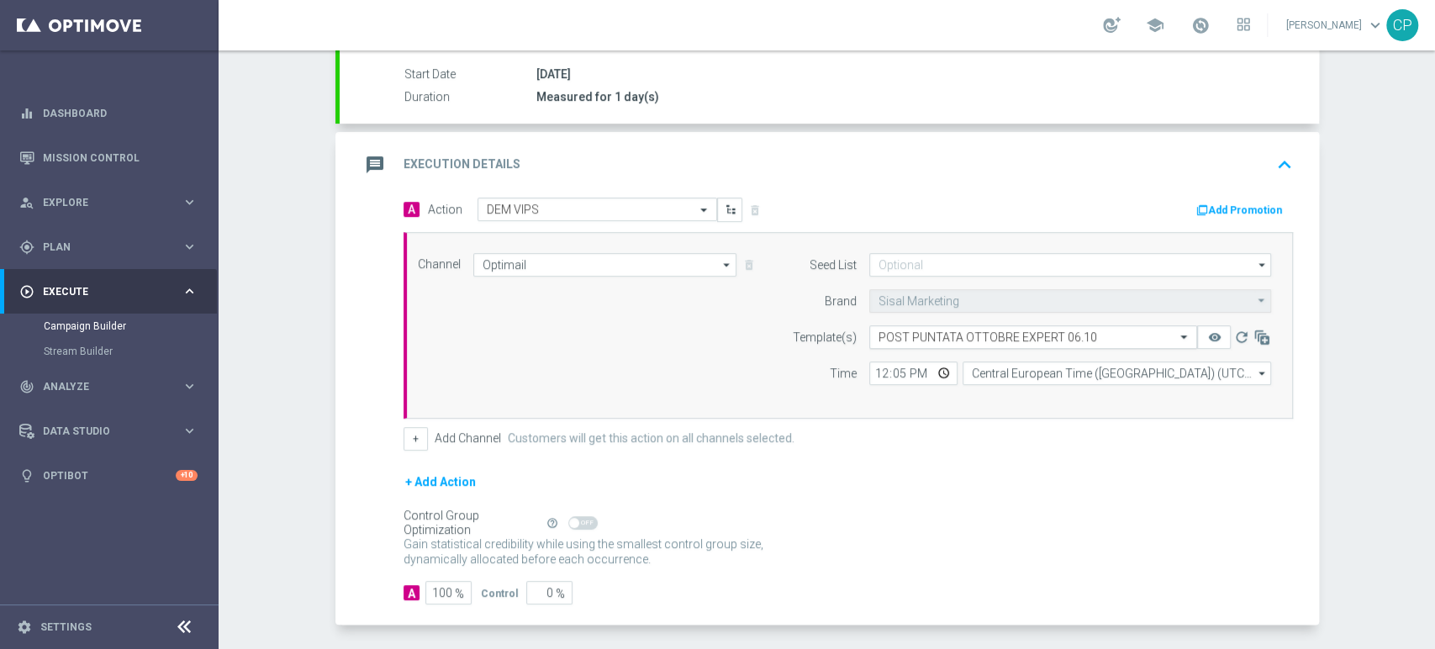
click at [1011, 338] on input "text" at bounding box center [1016, 337] width 276 height 14
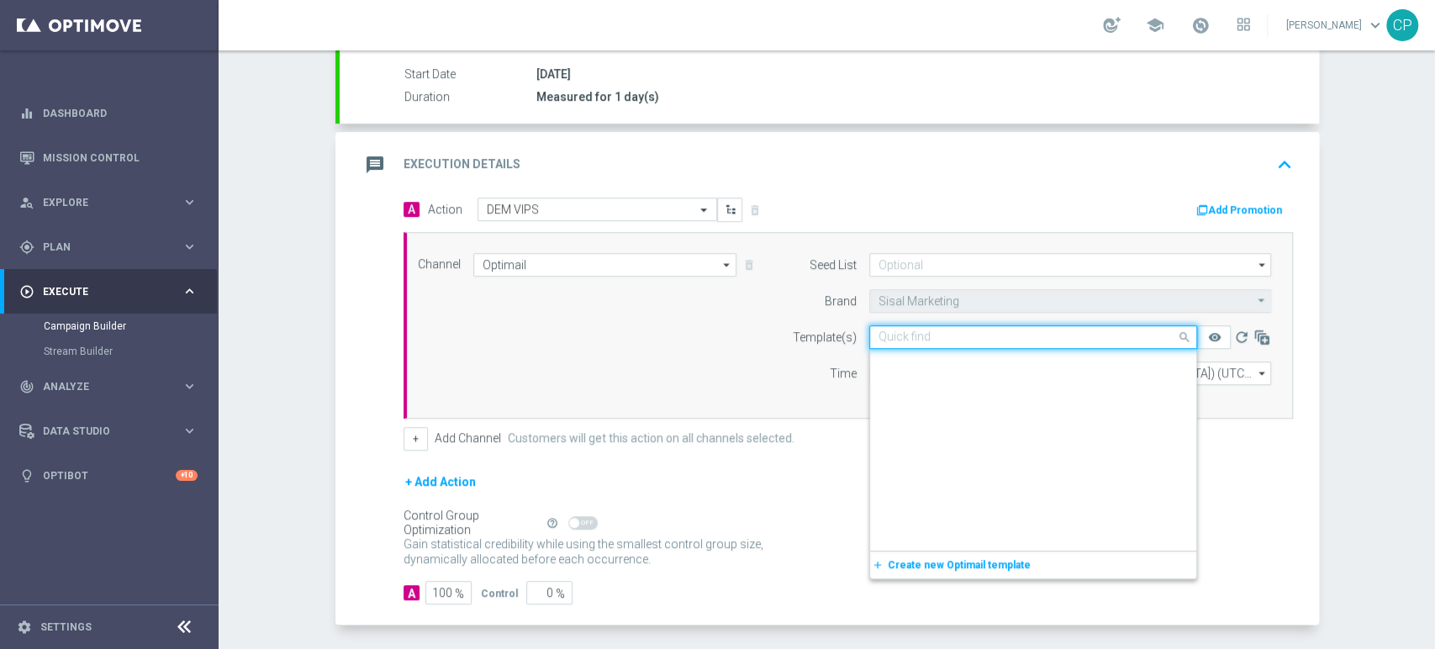
scroll to position [163325, 0]
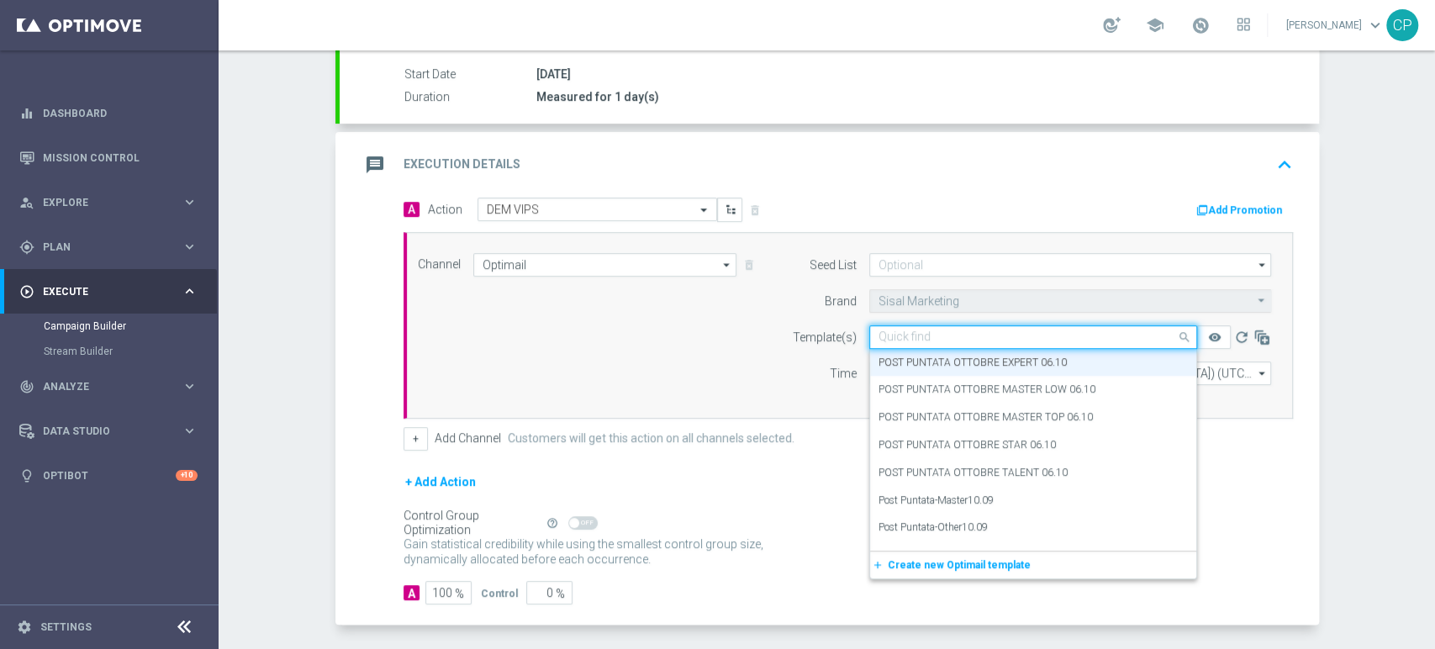
click at [964, 330] on input "text" at bounding box center [1016, 337] width 276 height 14
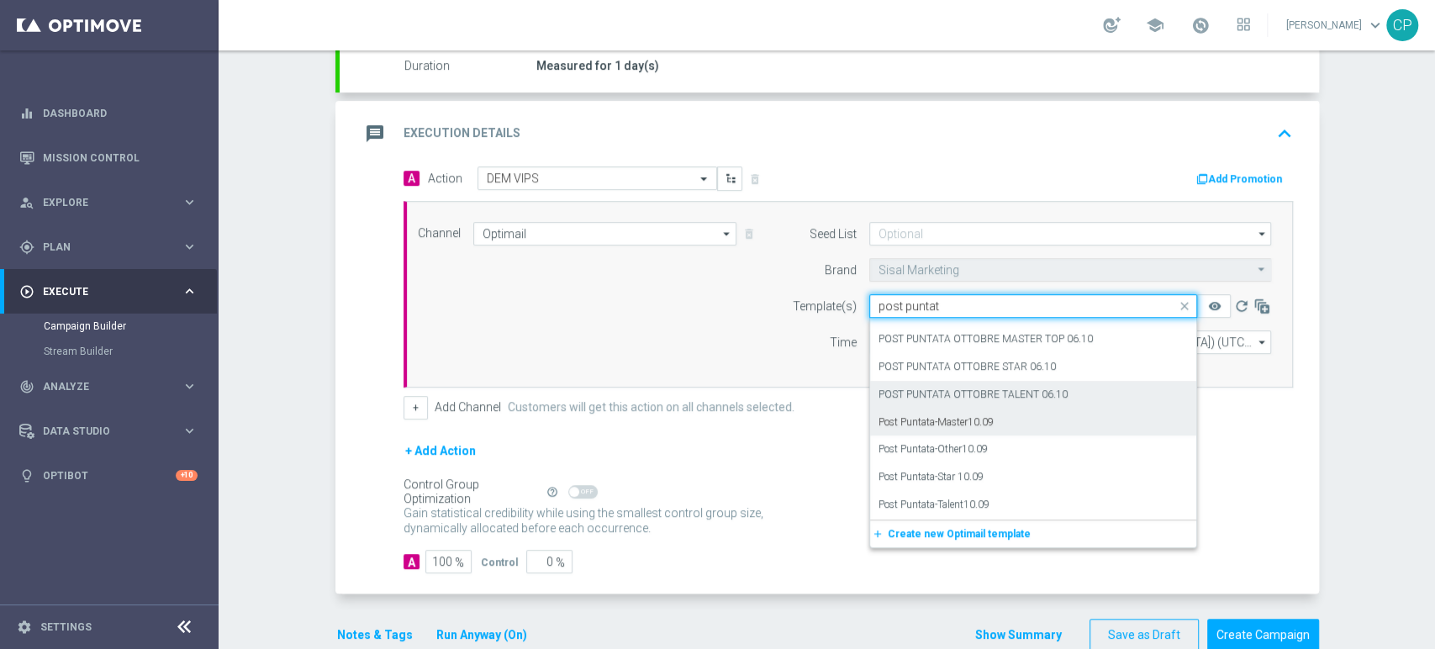
scroll to position [0, 0]
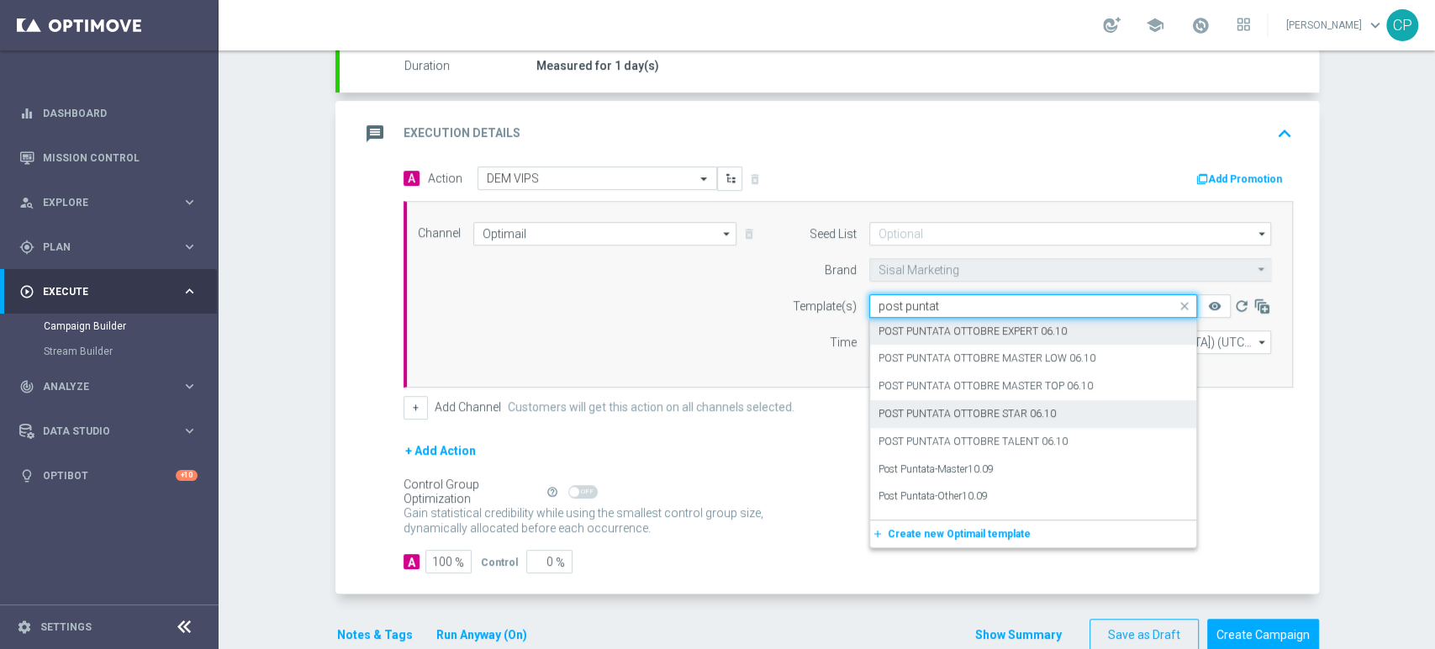
click at [983, 415] on label "POST PUNTATA OTTOBRE STAR 06.10" at bounding box center [966, 414] width 177 height 14
type input "post puntat"
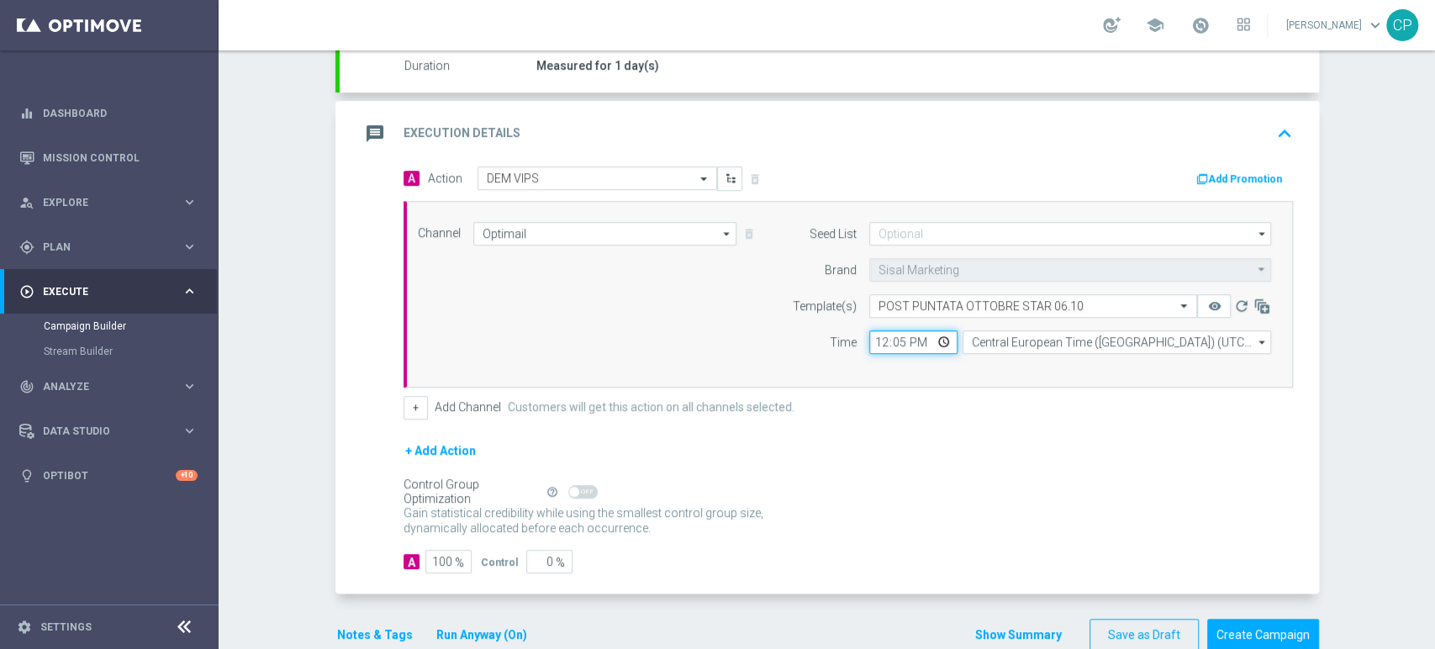
click at [894, 341] on input "12:05" at bounding box center [913, 342] width 88 height 24
type input "12:10"
click at [919, 371] on div "Channel Optimail Optimail arrow_drop_down Show Selected 1 of 20 Optimail" at bounding box center [847, 294] width 889 height 187
click at [383, 628] on button "Notes & Tags" at bounding box center [374, 634] width 79 height 21
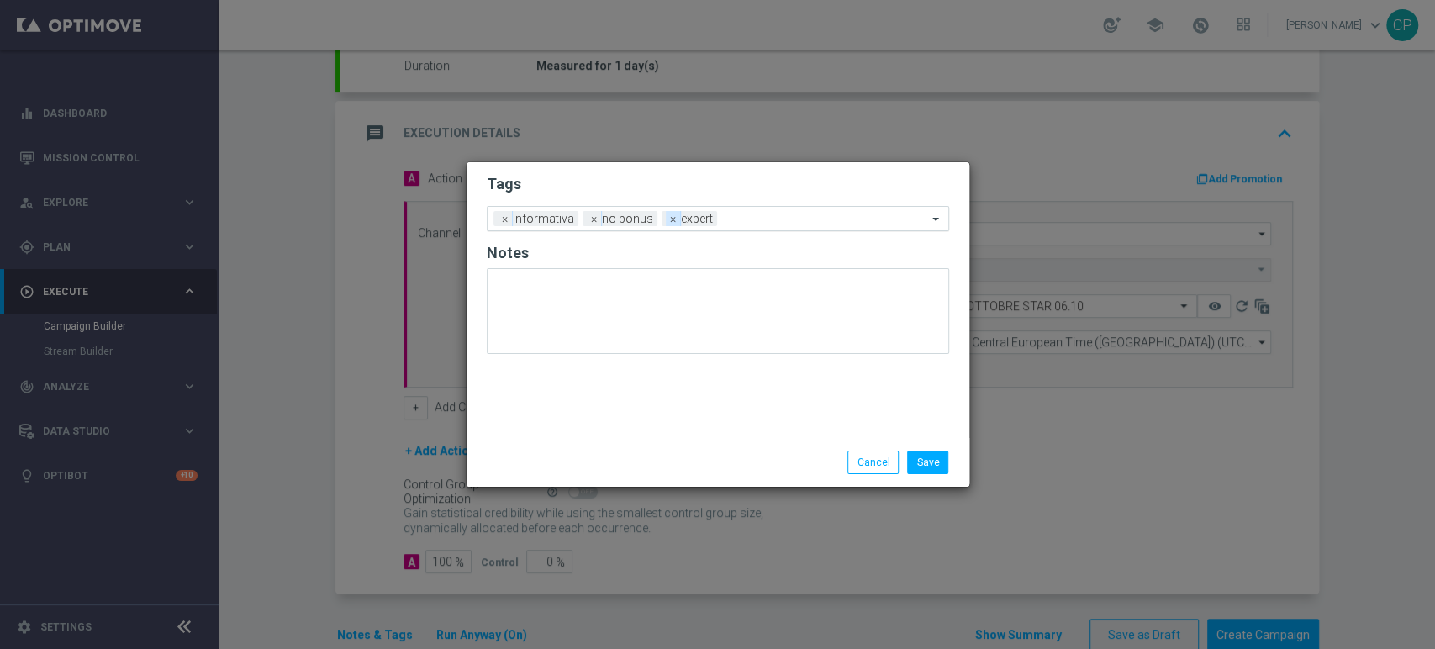
click at [666, 214] on span "×" at bounding box center [673, 218] width 15 height 15
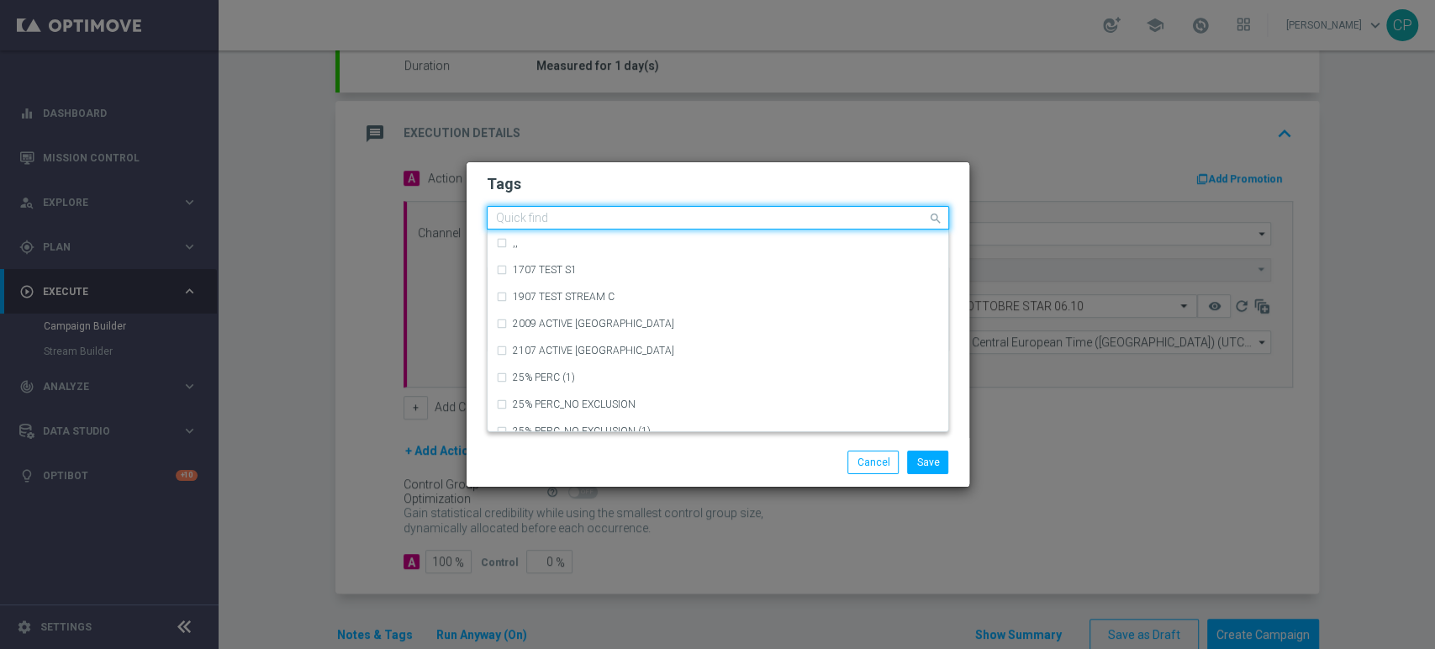
click at [668, 217] on input "text" at bounding box center [711, 219] width 431 height 14
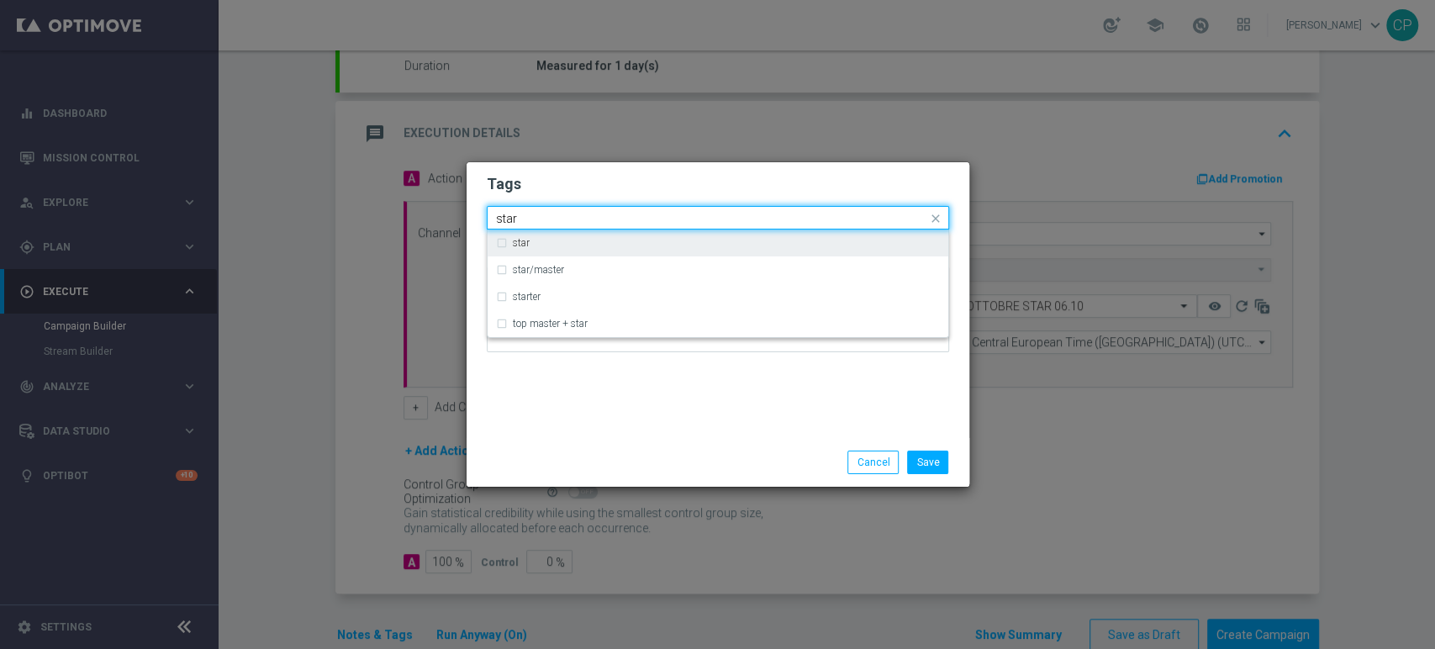
click at [568, 240] on div "star" at bounding box center [726, 243] width 427 height 10
type input "star"
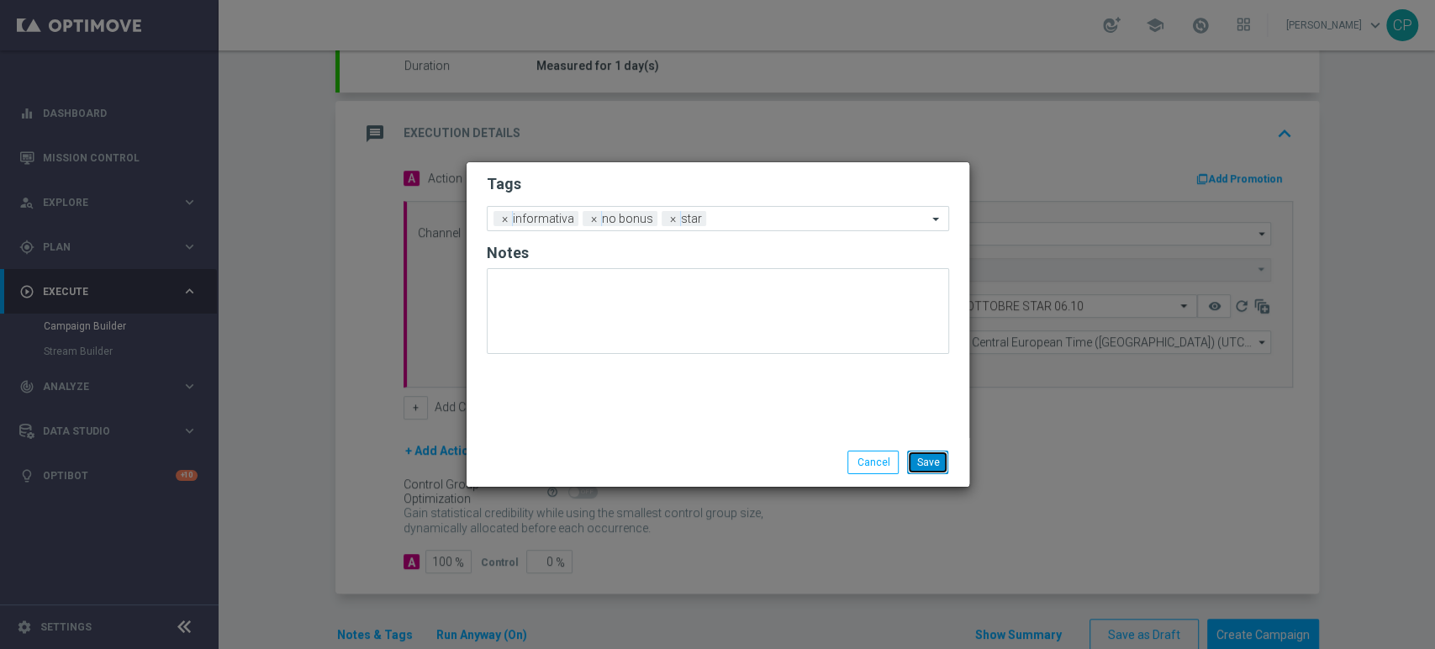
click at [937, 463] on button "Save" at bounding box center [927, 462] width 41 height 24
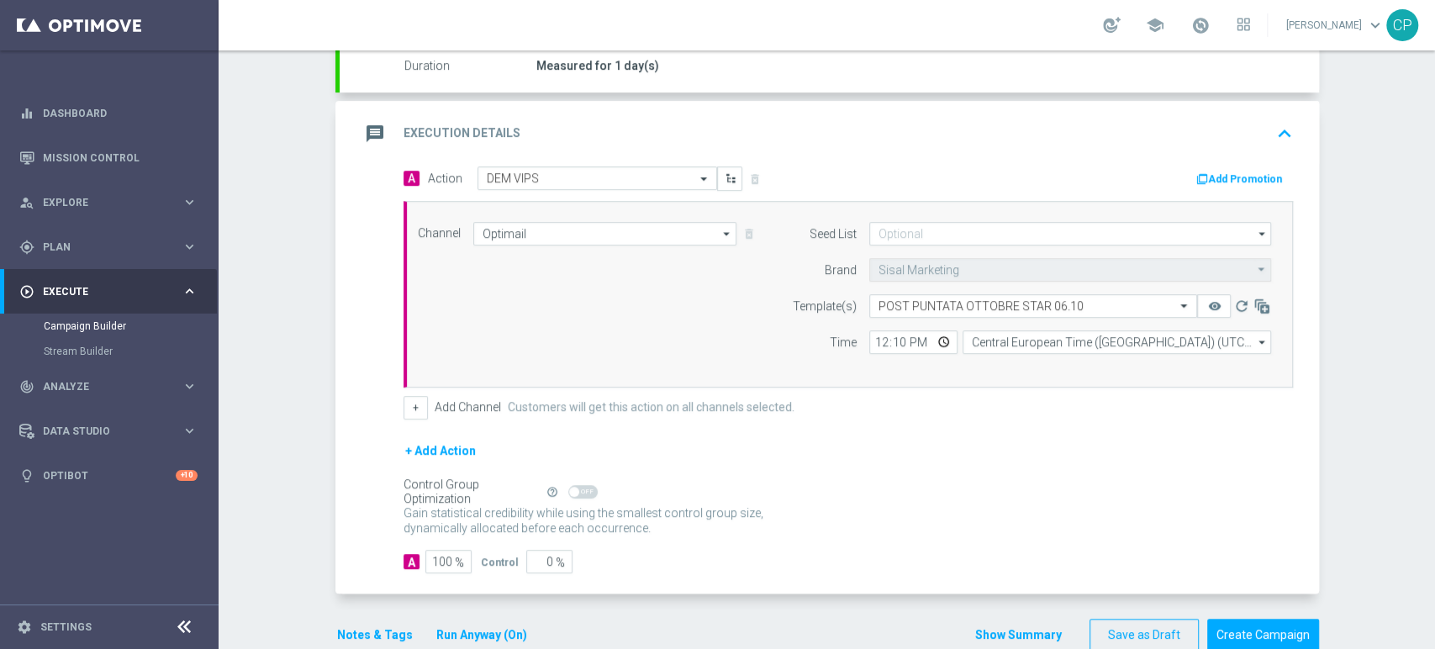
click at [562, 620] on div "Notes & Tags Run Anyway (On) Show Summary Save as Draft Create Campaign" at bounding box center [826, 635] width 983 height 33
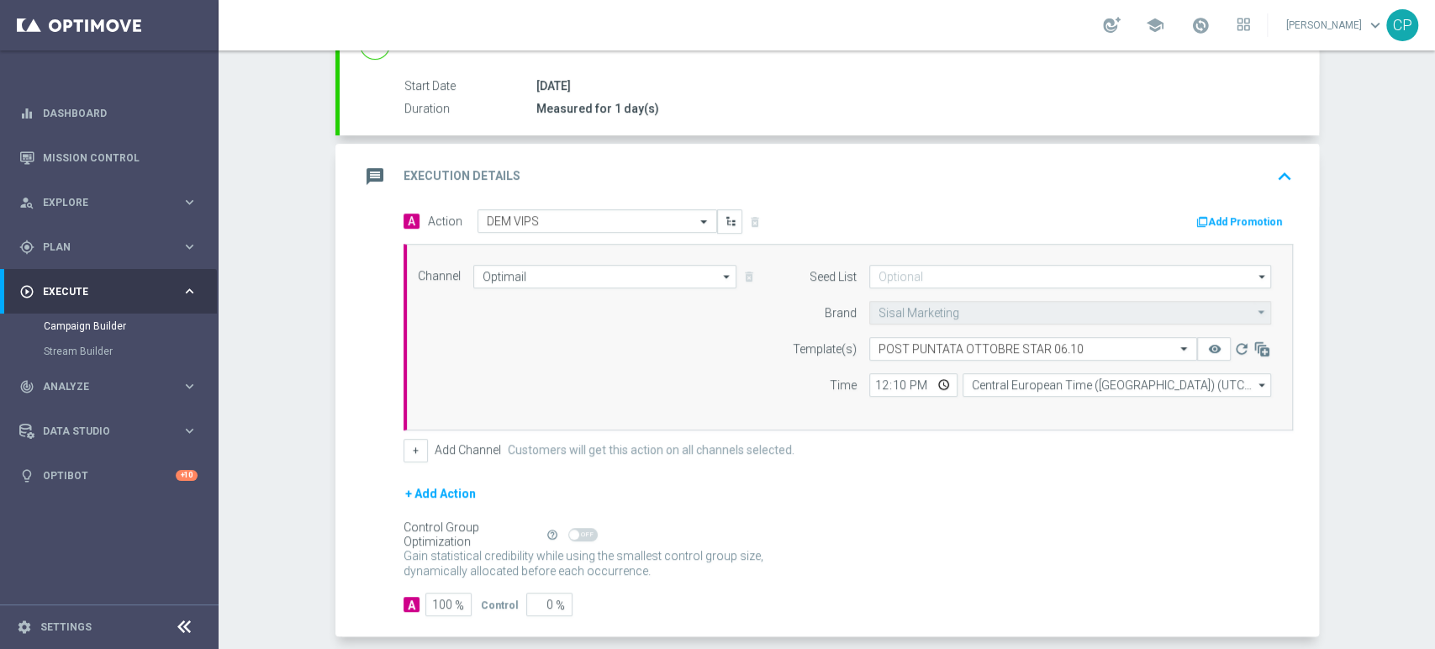
scroll to position [262, 0]
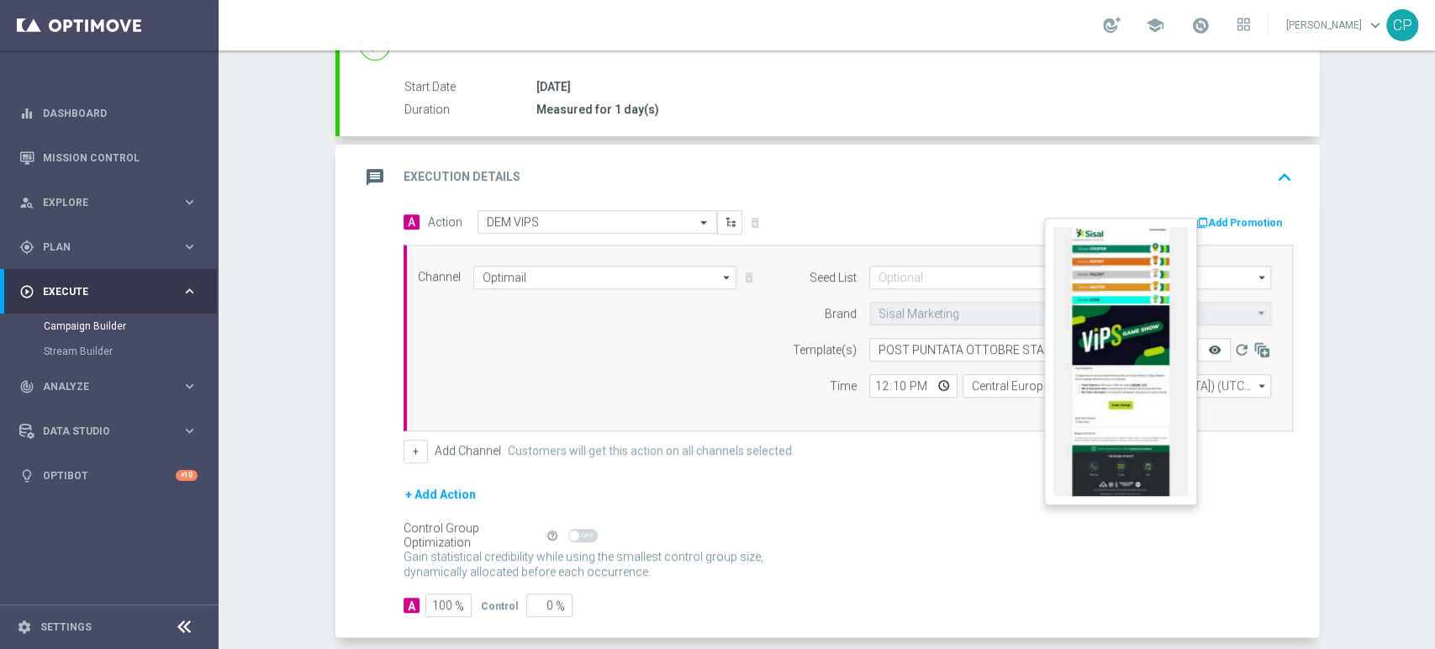
click at [1207, 349] on icon "remove_red_eye" at bounding box center [1213, 349] width 13 height 13
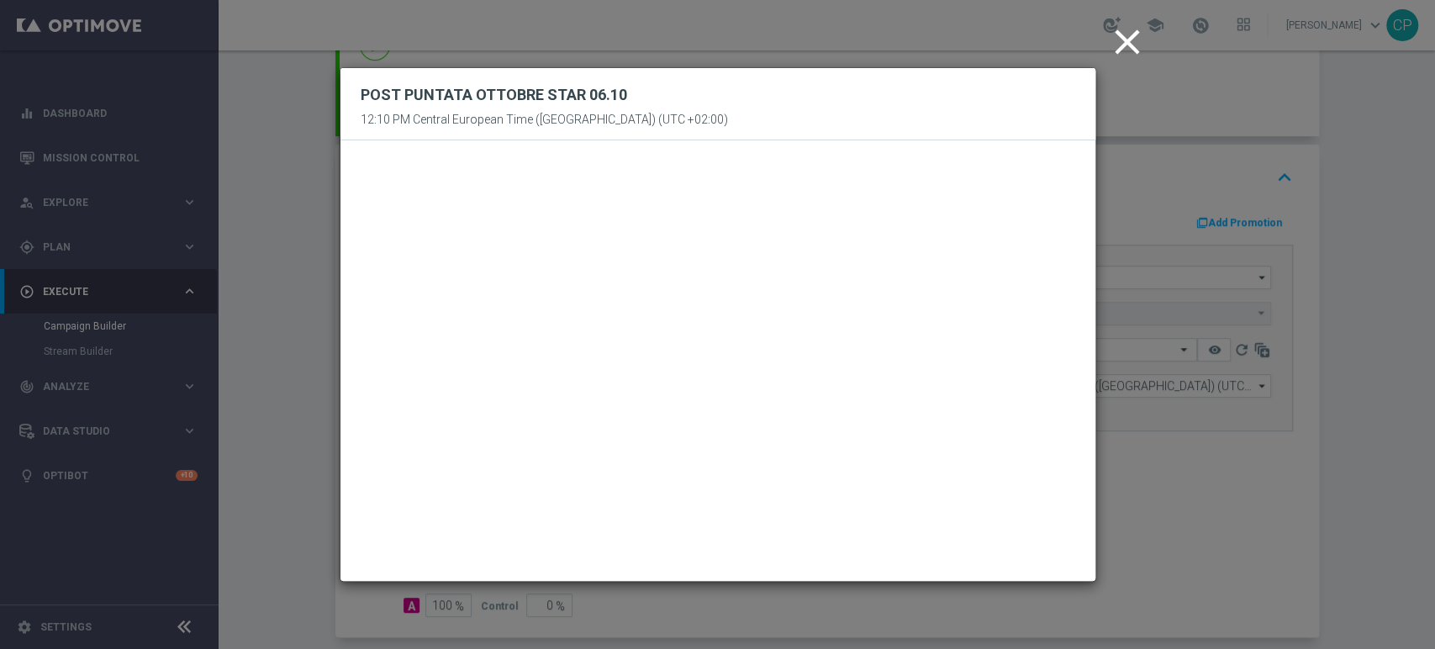
click at [1118, 47] on icon "close" at bounding box center [1127, 42] width 42 height 42
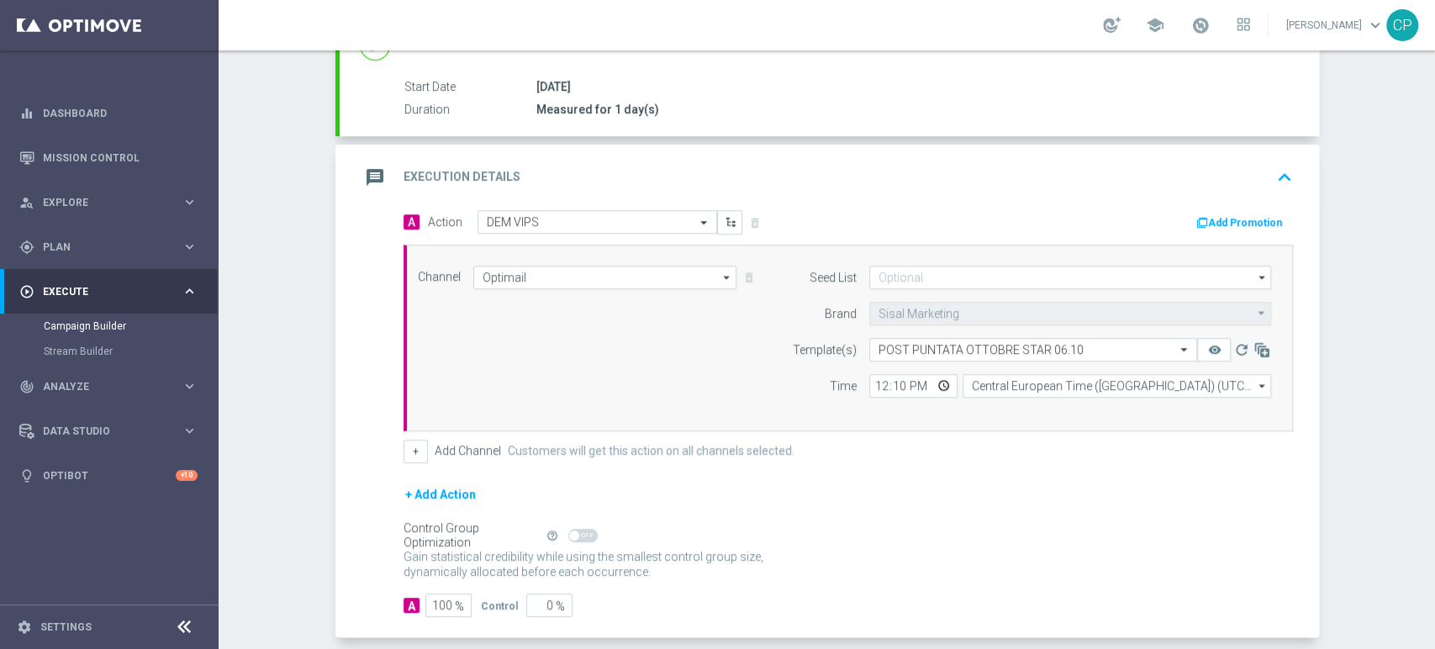
scroll to position [339, 0]
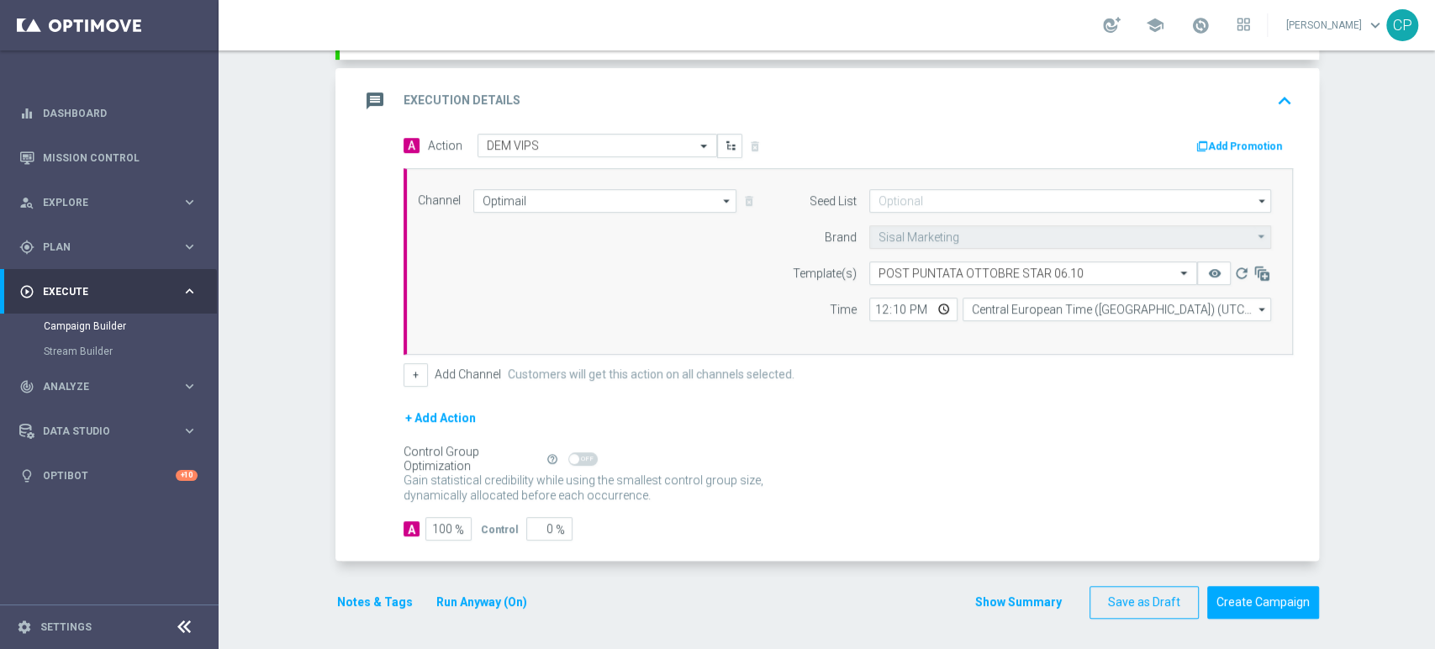
click at [887, 610] on div "Notes & Tags Run Anyway (On) Show Summary Save as Draft Create Campaign" at bounding box center [826, 602] width 983 height 33
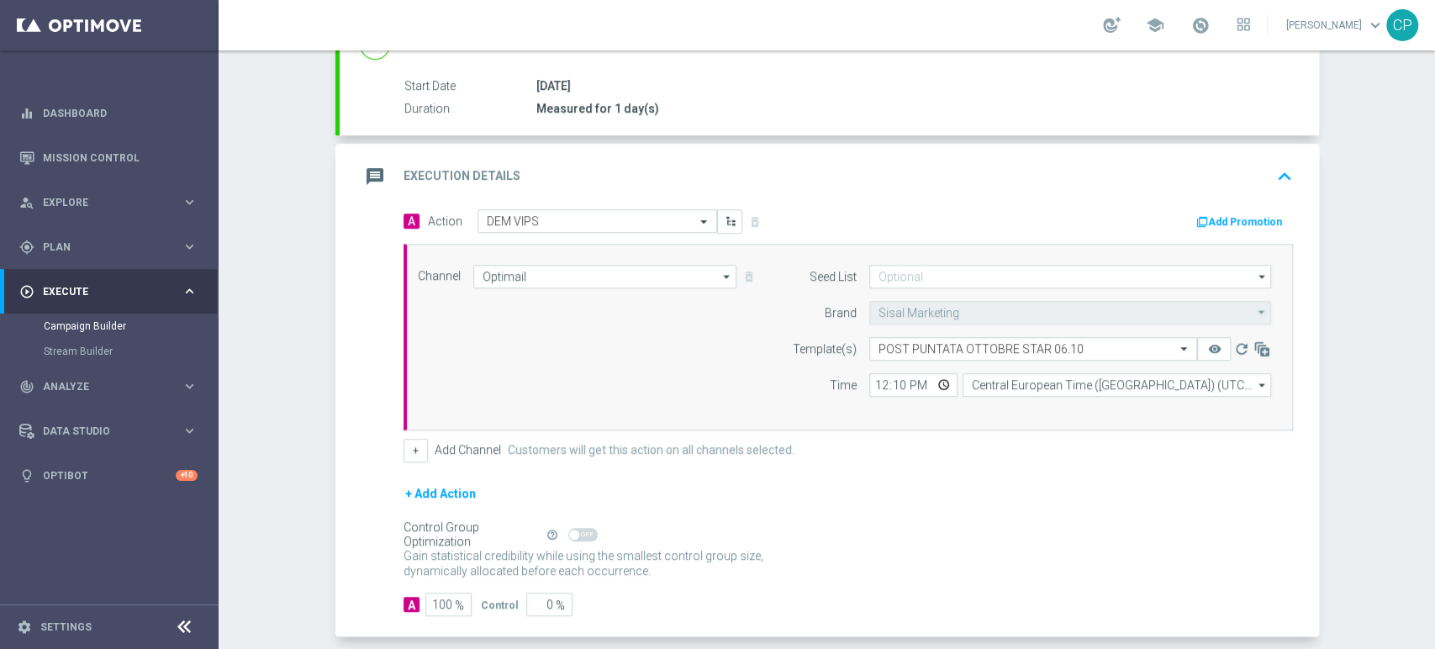
scroll to position [316, 0]
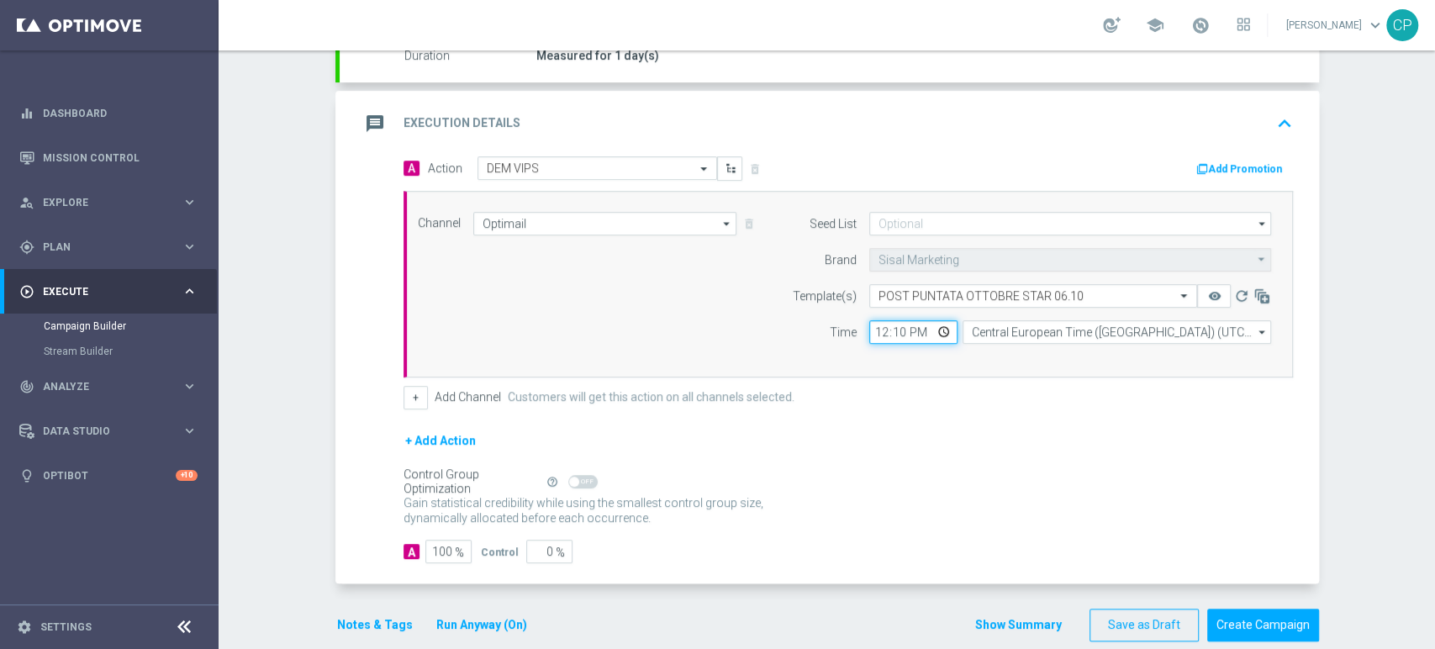
click at [887, 329] on input "12:10" at bounding box center [913, 332] width 88 height 24
type input "12:11"
click at [824, 483] on div "Control Group Optimization Self Optimizing Campaign help_outline" at bounding box center [847, 481] width 889 height 18
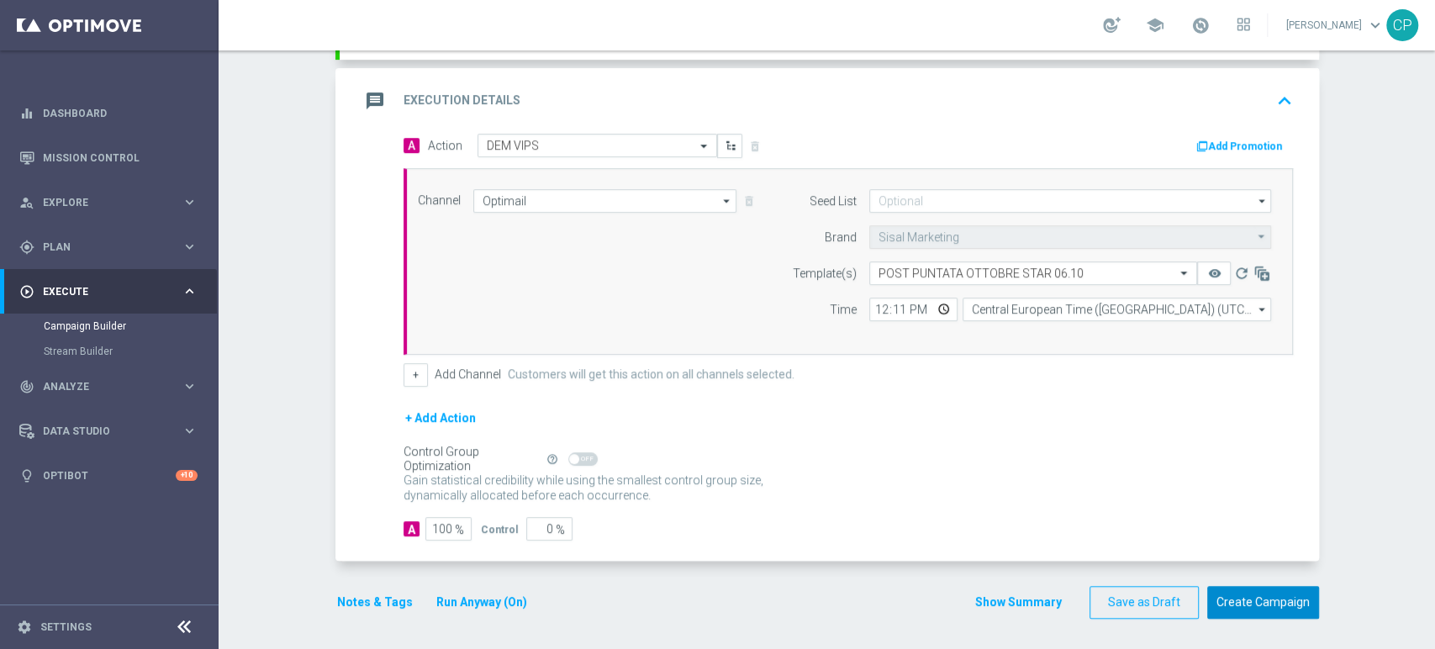
click at [1246, 602] on button "Create Campaign" at bounding box center [1263, 602] width 112 height 33
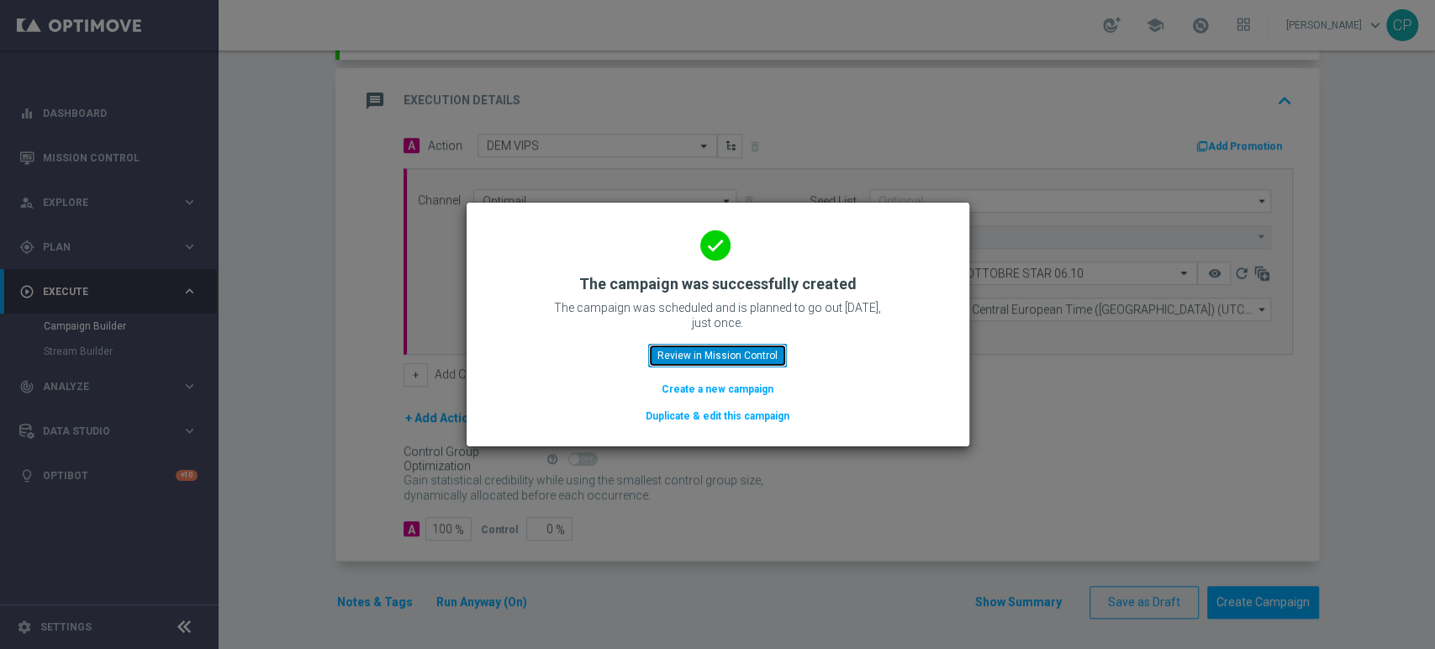
click at [686, 355] on button "Review in Mission Control" at bounding box center [717, 356] width 139 height 24
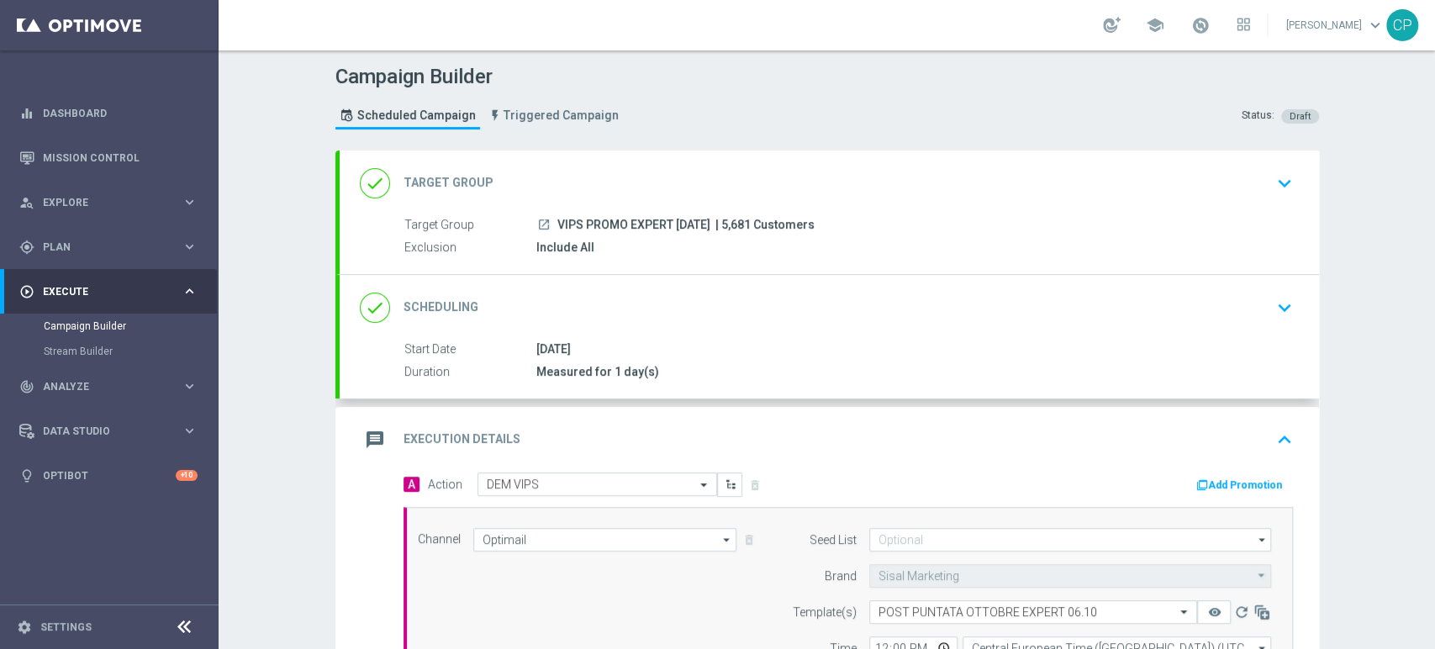
scroll to position [339, 0]
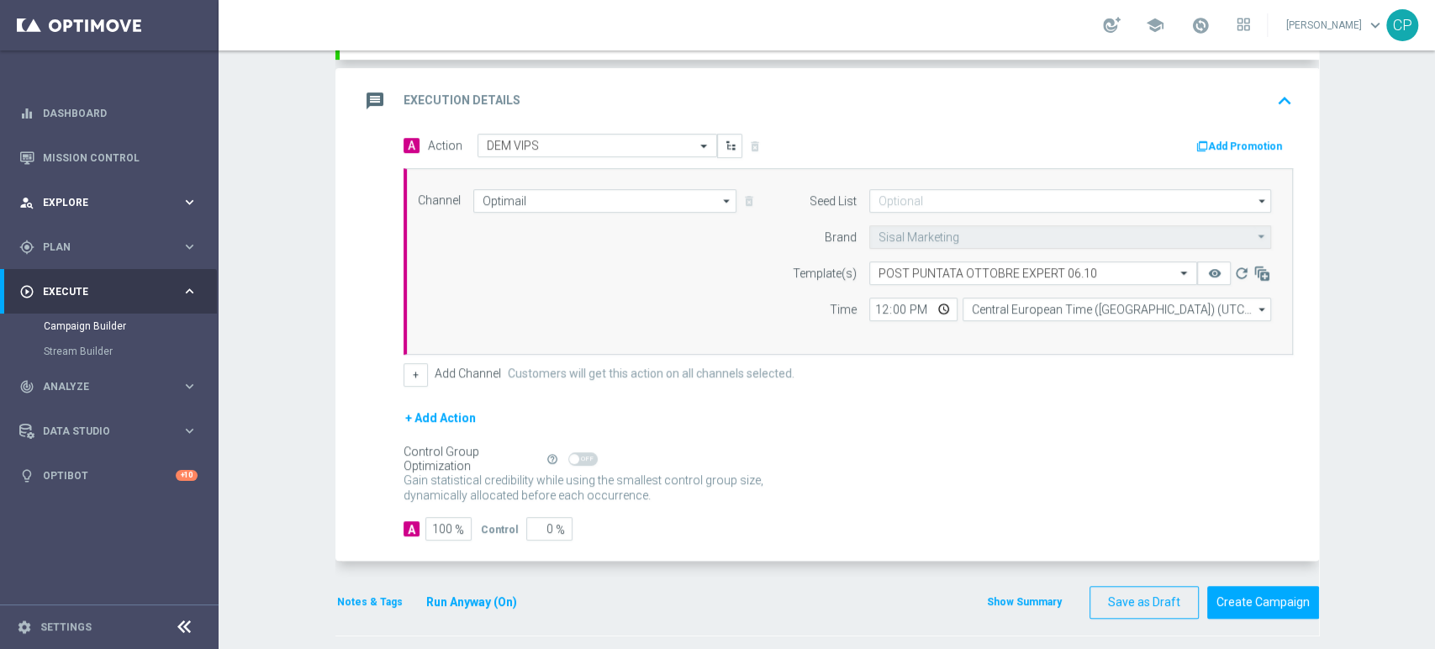
click at [117, 223] on div "person_search Explore keyboard_arrow_right" at bounding box center [108, 202] width 217 height 45
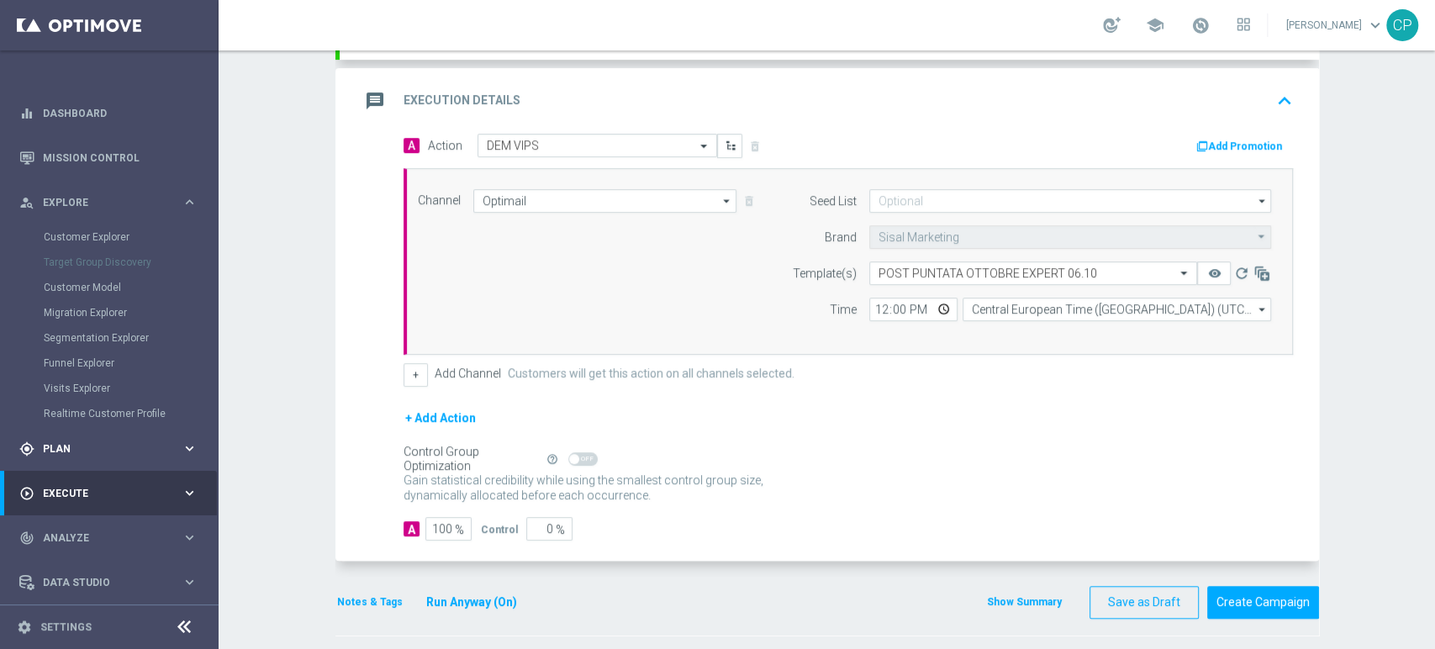
click at [129, 454] on div "gps_fixed Plan" at bounding box center [100, 448] width 162 height 15
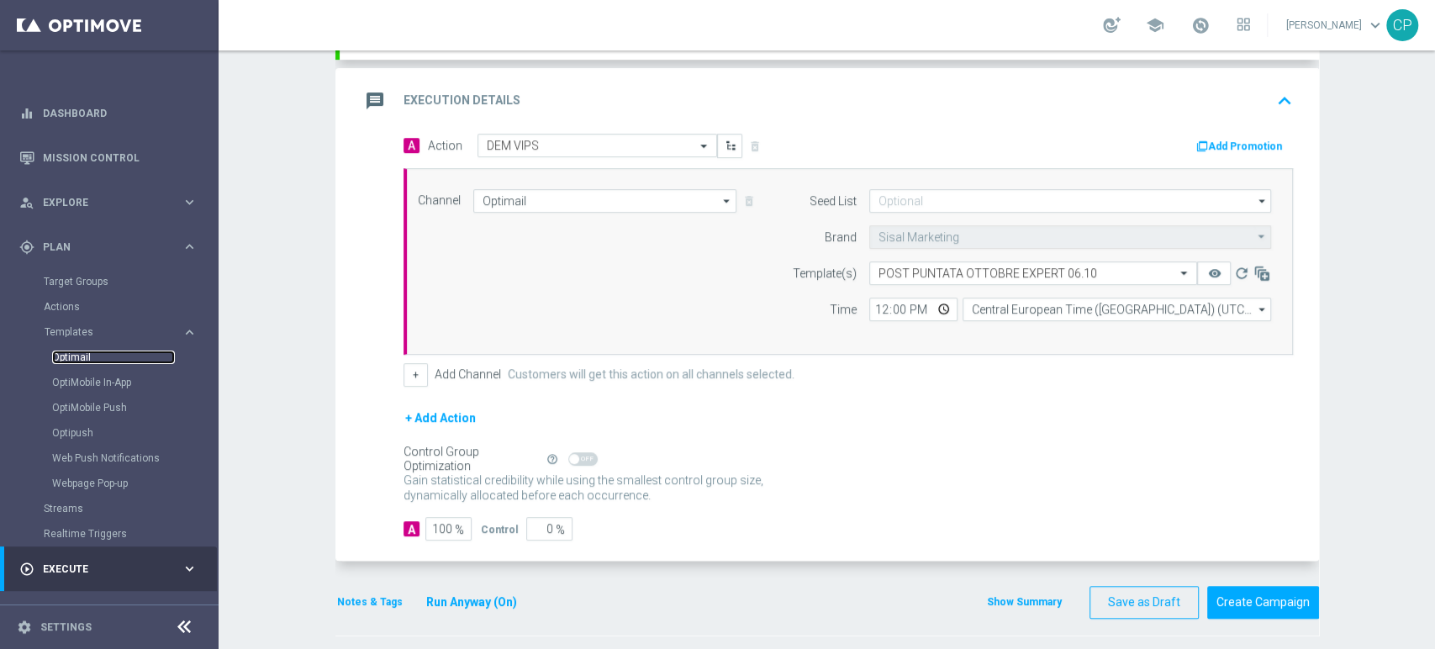
click at [76, 359] on link "Optimail" at bounding box center [113, 356] width 123 height 13
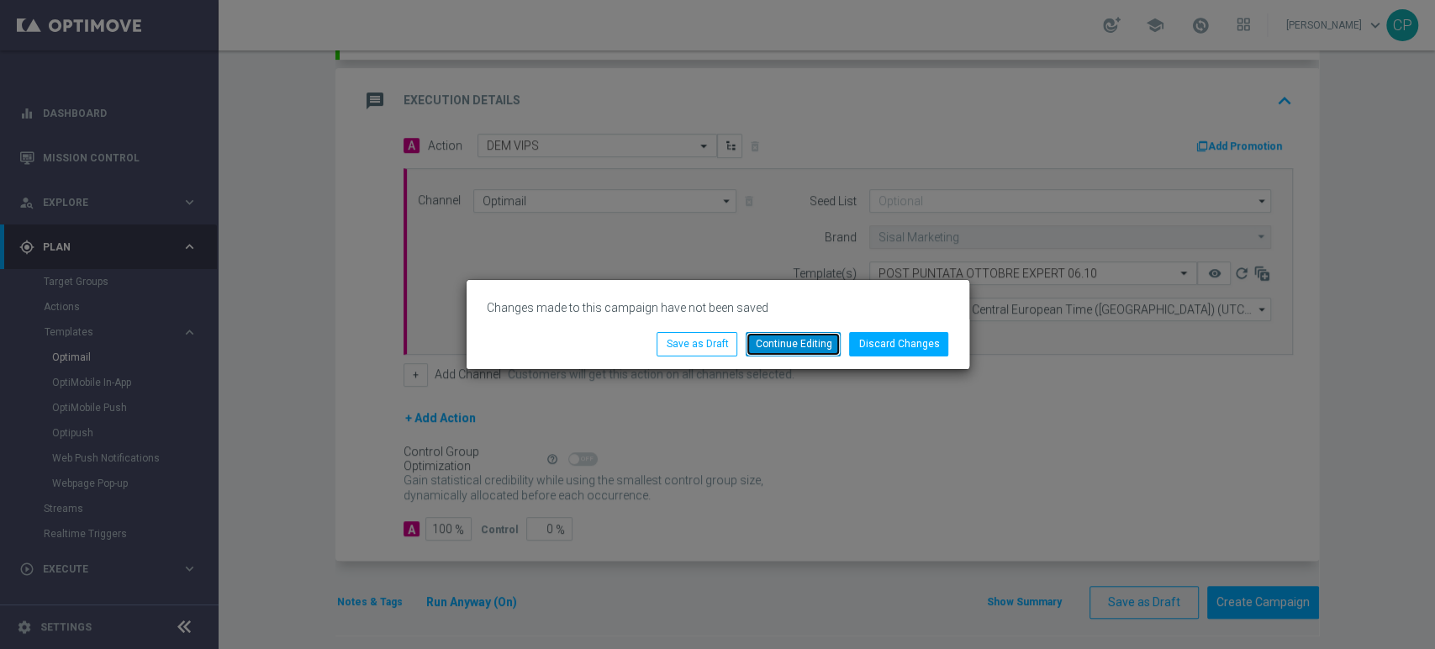
click at [783, 345] on button "Continue Editing" at bounding box center [792, 344] width 95 height 24
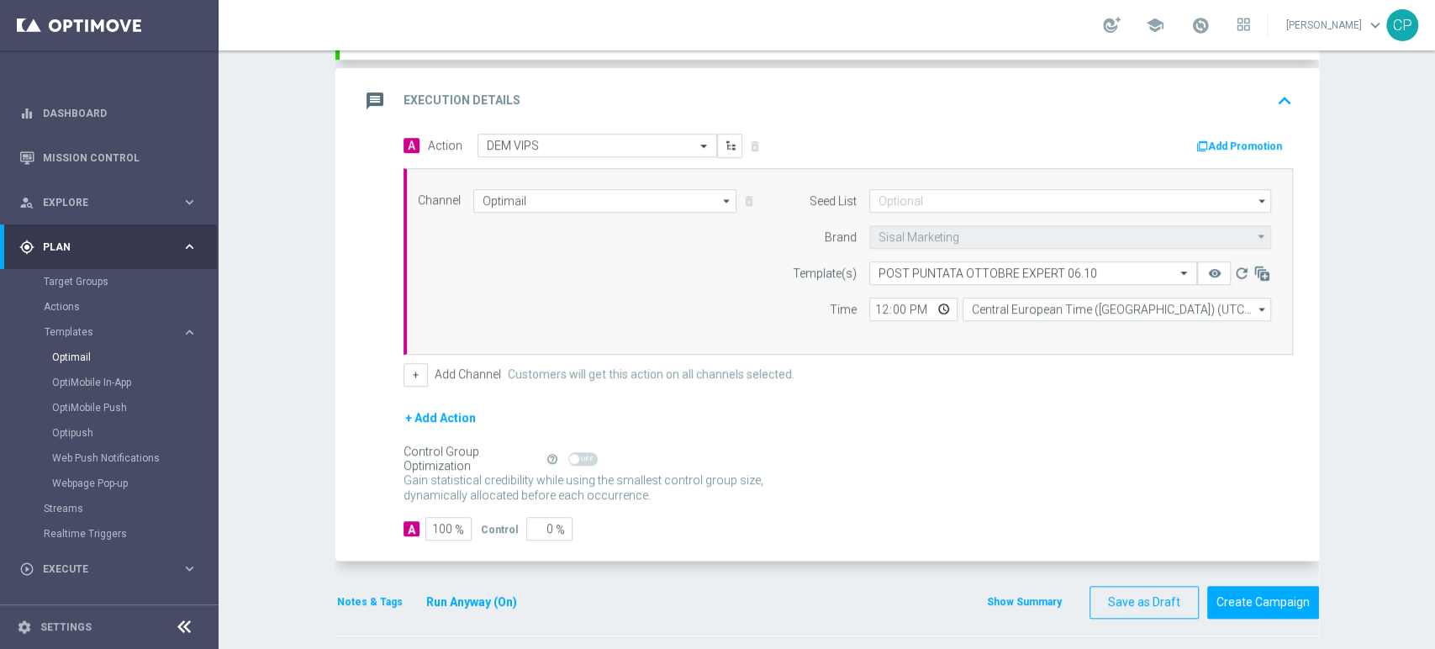
scroll to position [0, 0]
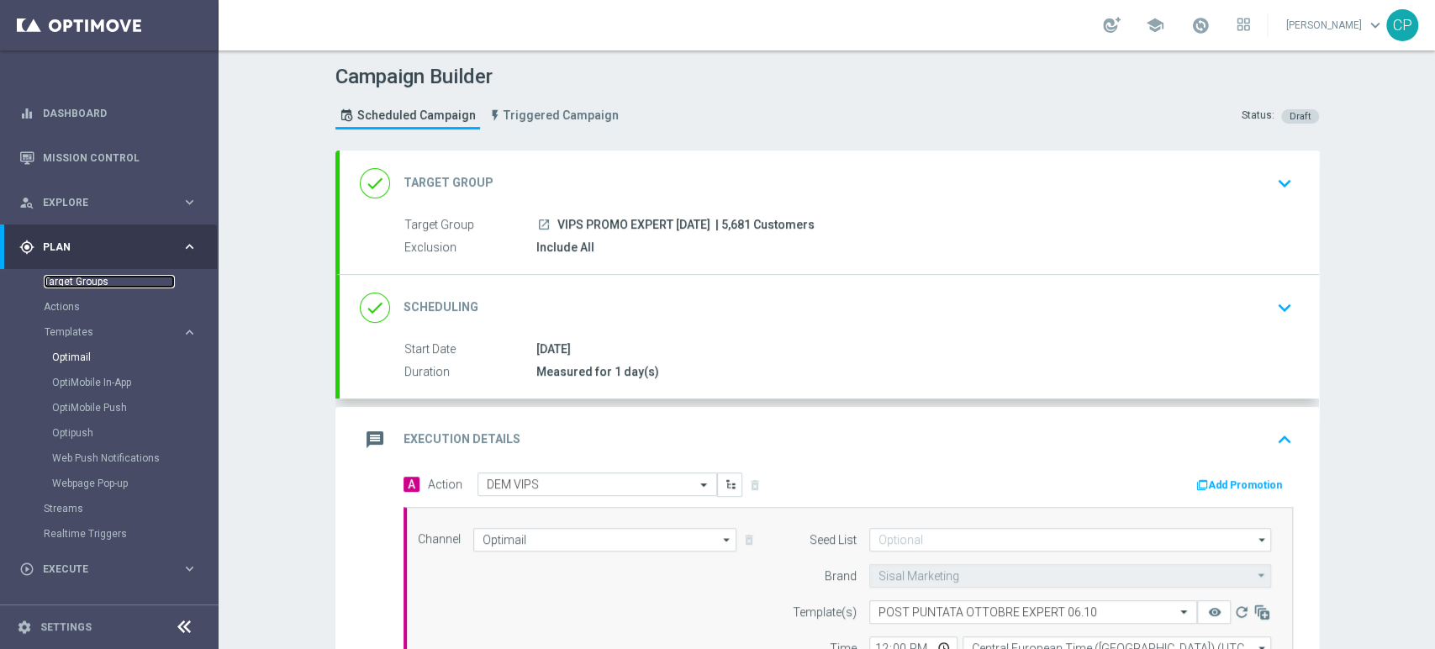
click at [82, 285] on link "Target Groups" at bounding box center [109, 281] width 131 height 13
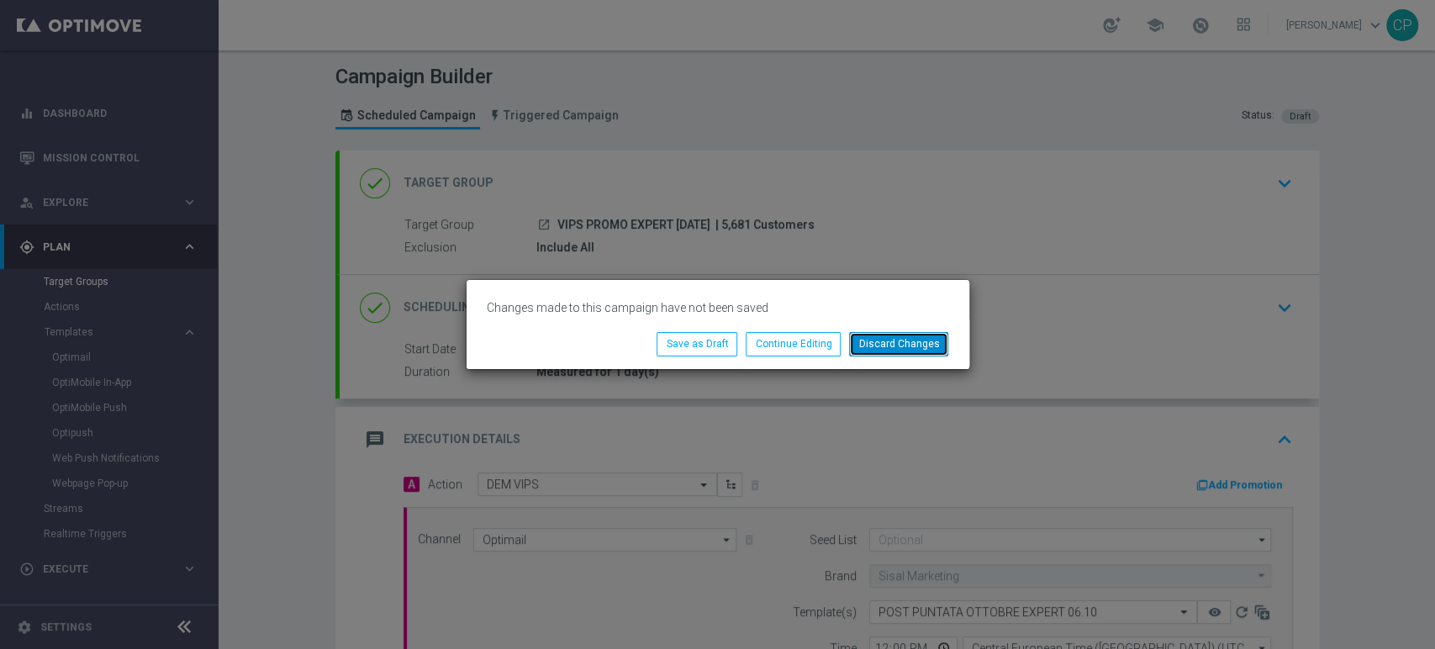
click at [908, 344] on button "Discard Changes" at bounding box center [898, 344] width 99 height 24
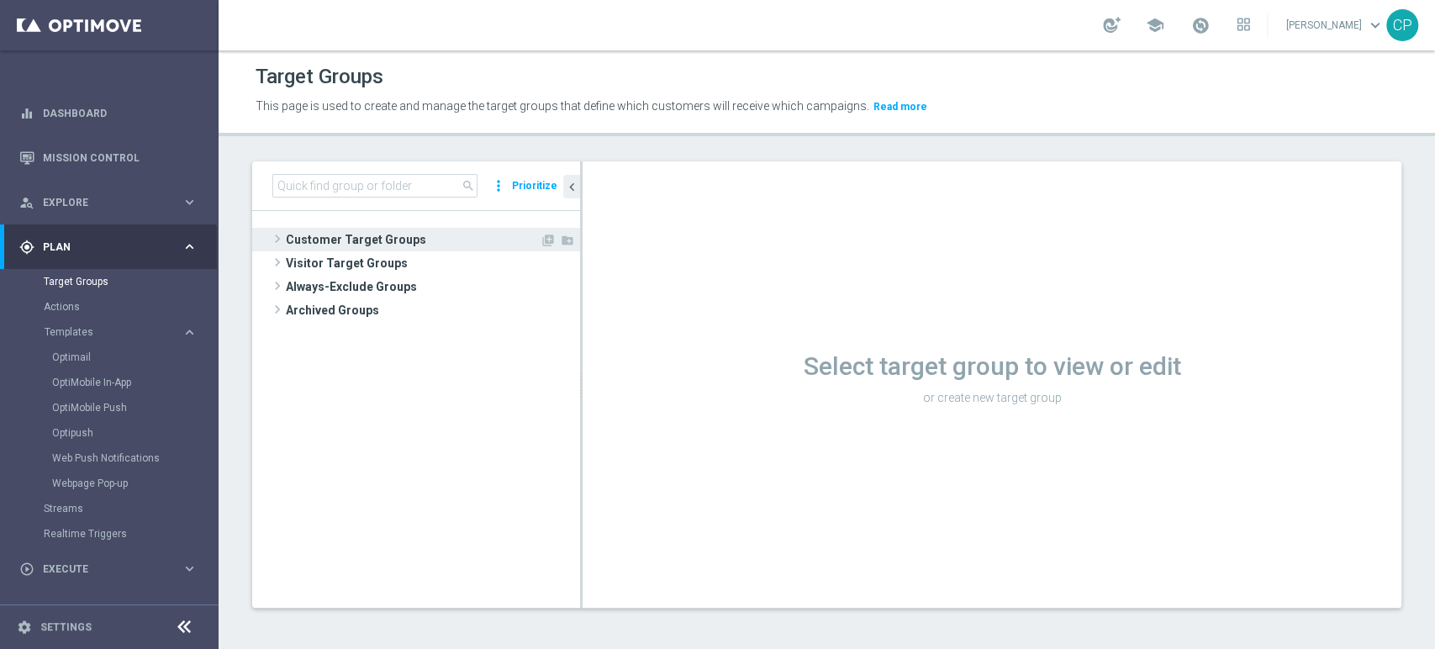
click at [365, 243] on span "Customer Target Groups" at bounding box center [413, 240] width 254 height 24
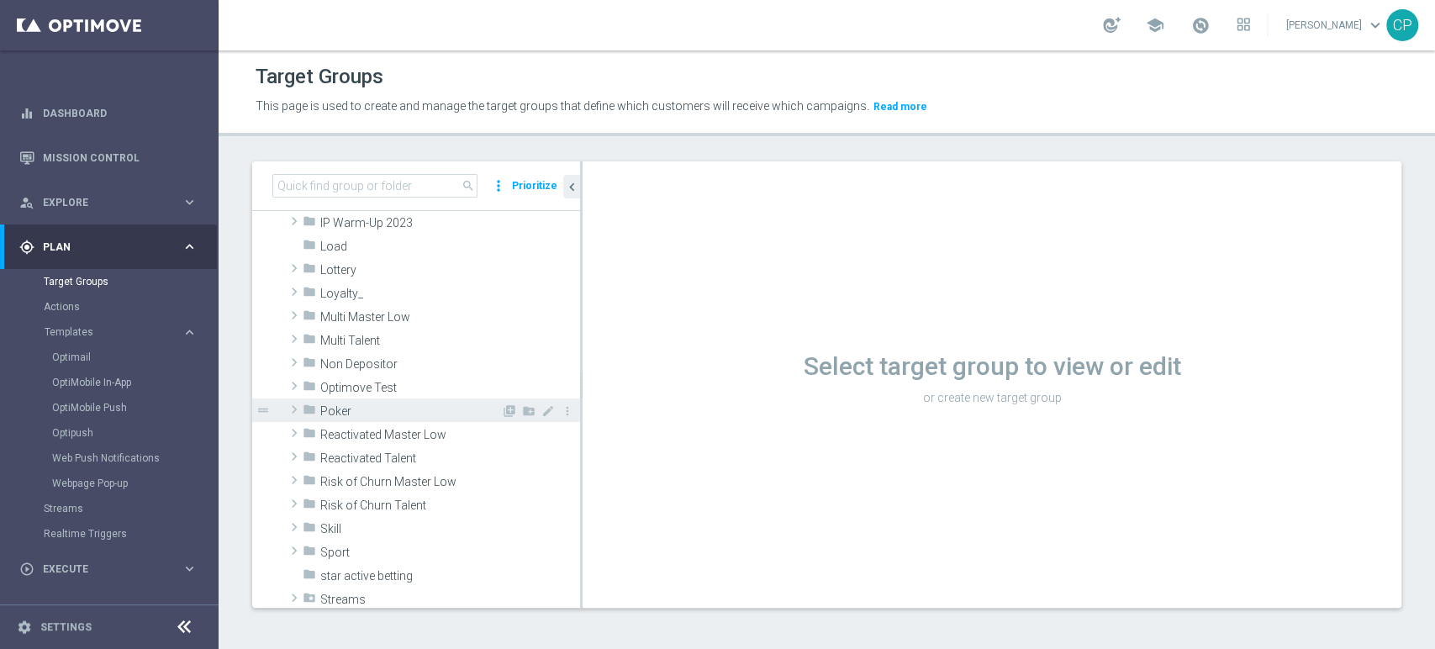
scroll to position [397, 0]
click at [101, 161] on link "Mission Control" at bounding box center [120, 157] width 155 height 45
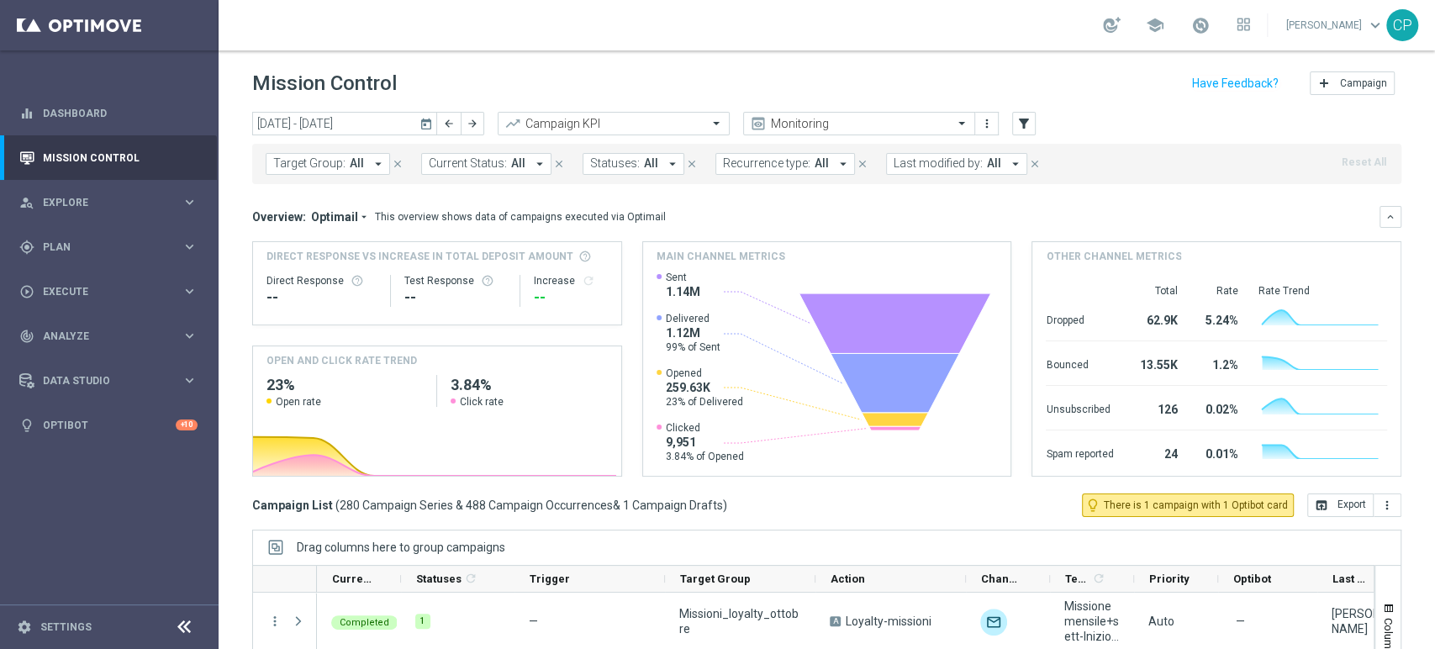
click at [963, 159] on span "Last modified by:" at bounding box center [937, 163] width 89 height 14
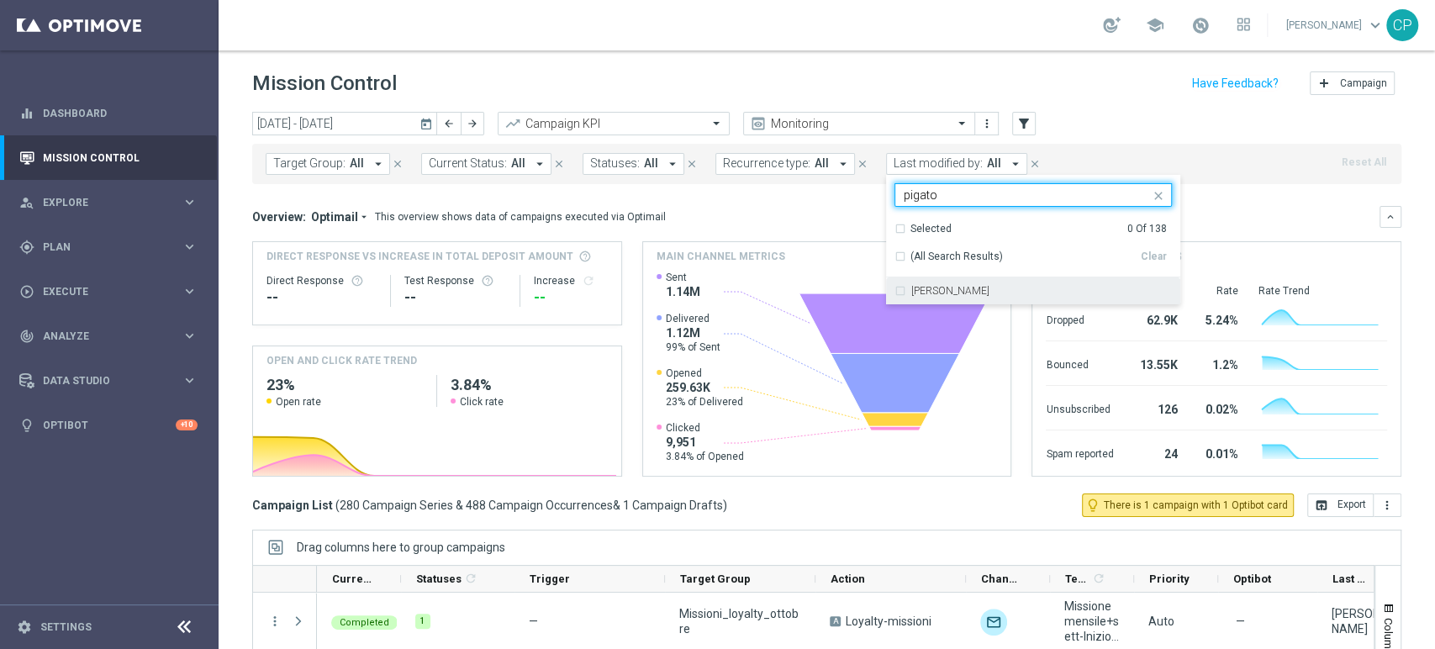
click at [934, 300] on div "[PERSON_NAME]" at bounding box center [1032, 290] width 277 height 27
type input "pigato"
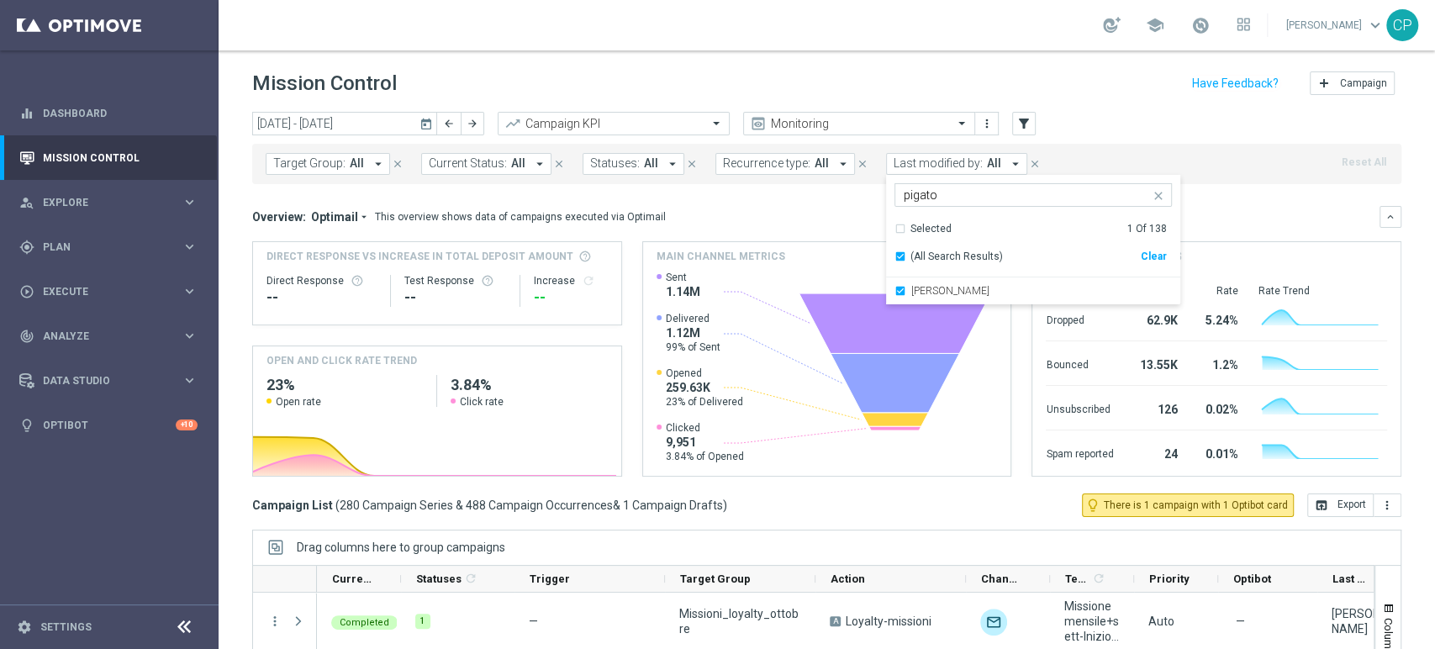
click at [729, 228] on div "Overview: Optimail arrow_drop_down This overview shows data of campaigns execut…" at bounding box center [826, 341] width 1149 height 271
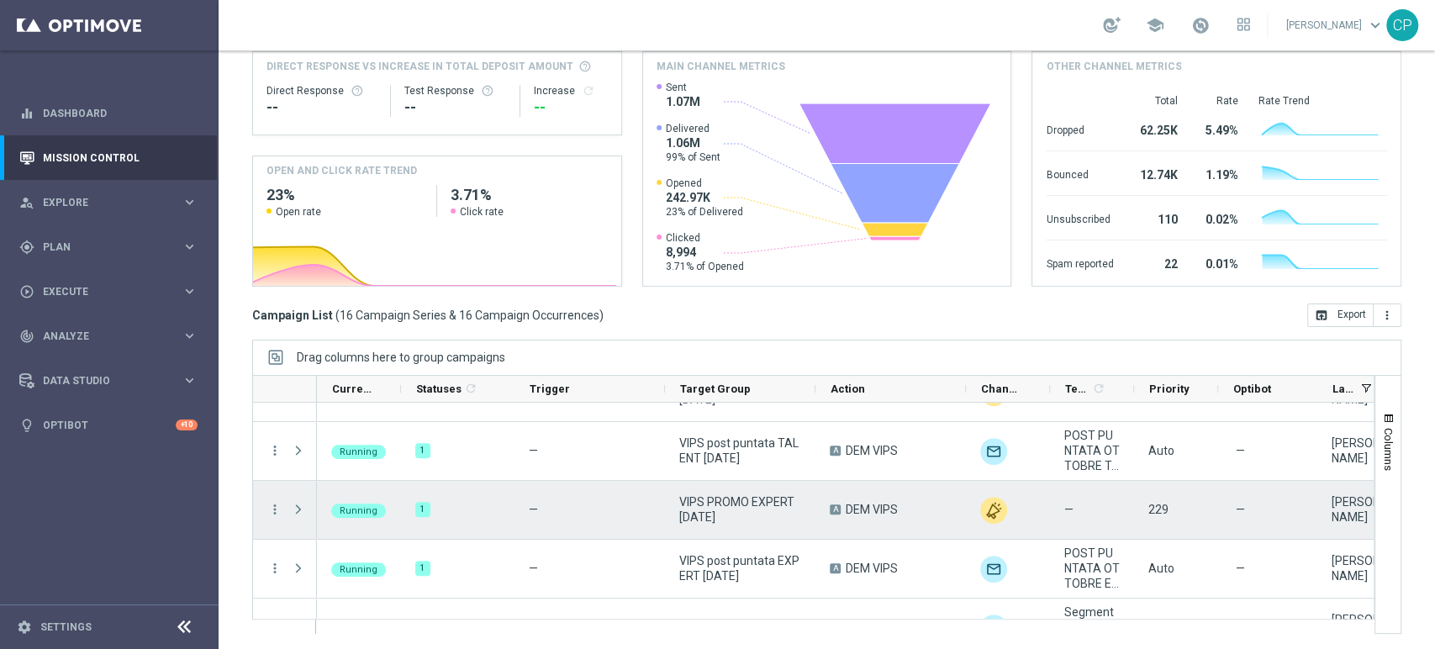
scroll to position [276, 0]
